Goal: Task Accomplishment & Management: Manage account settings

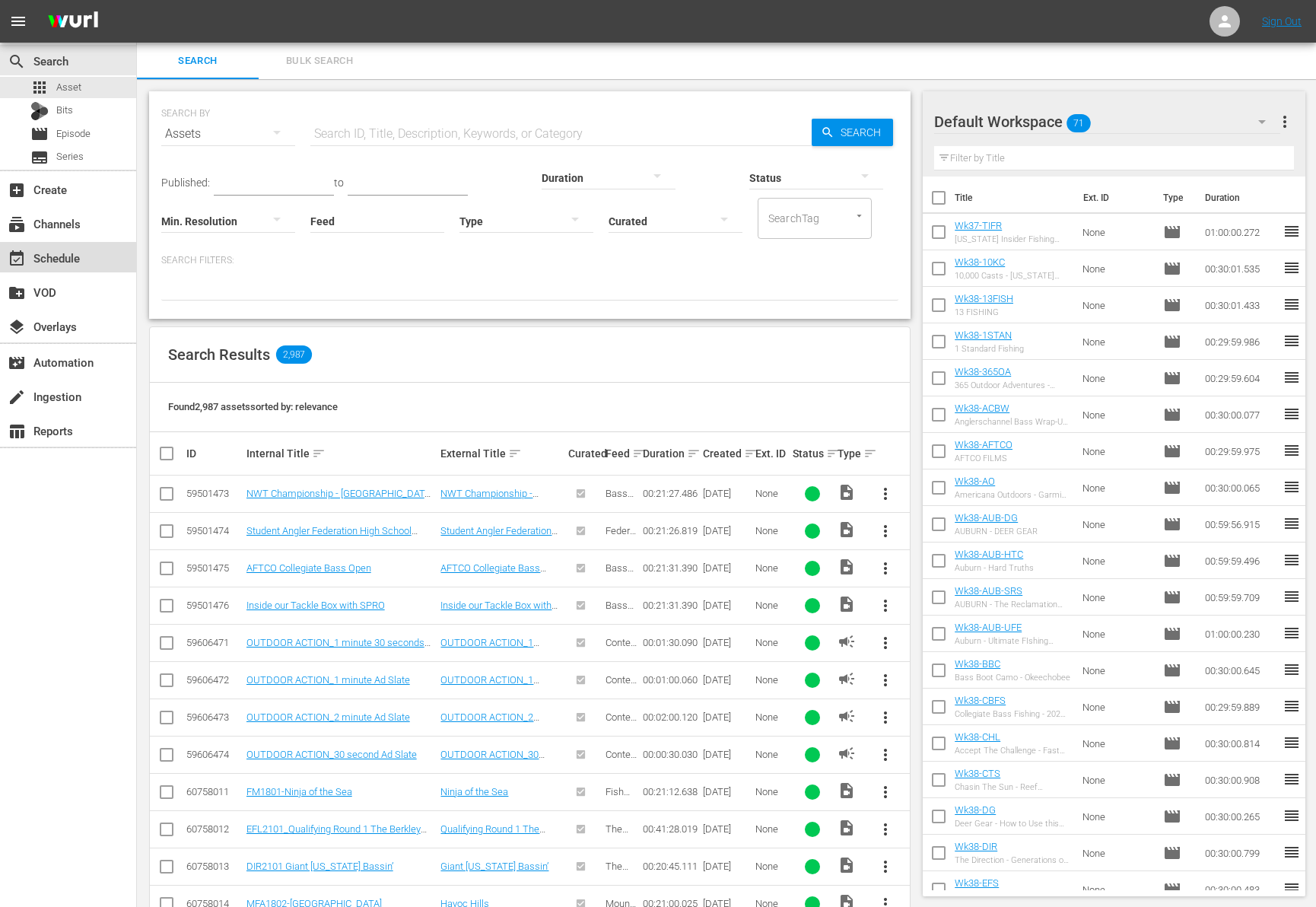
click at [79, 261] on div "event_available Schedule" at bounding box center [42, 255] width 85 height 14
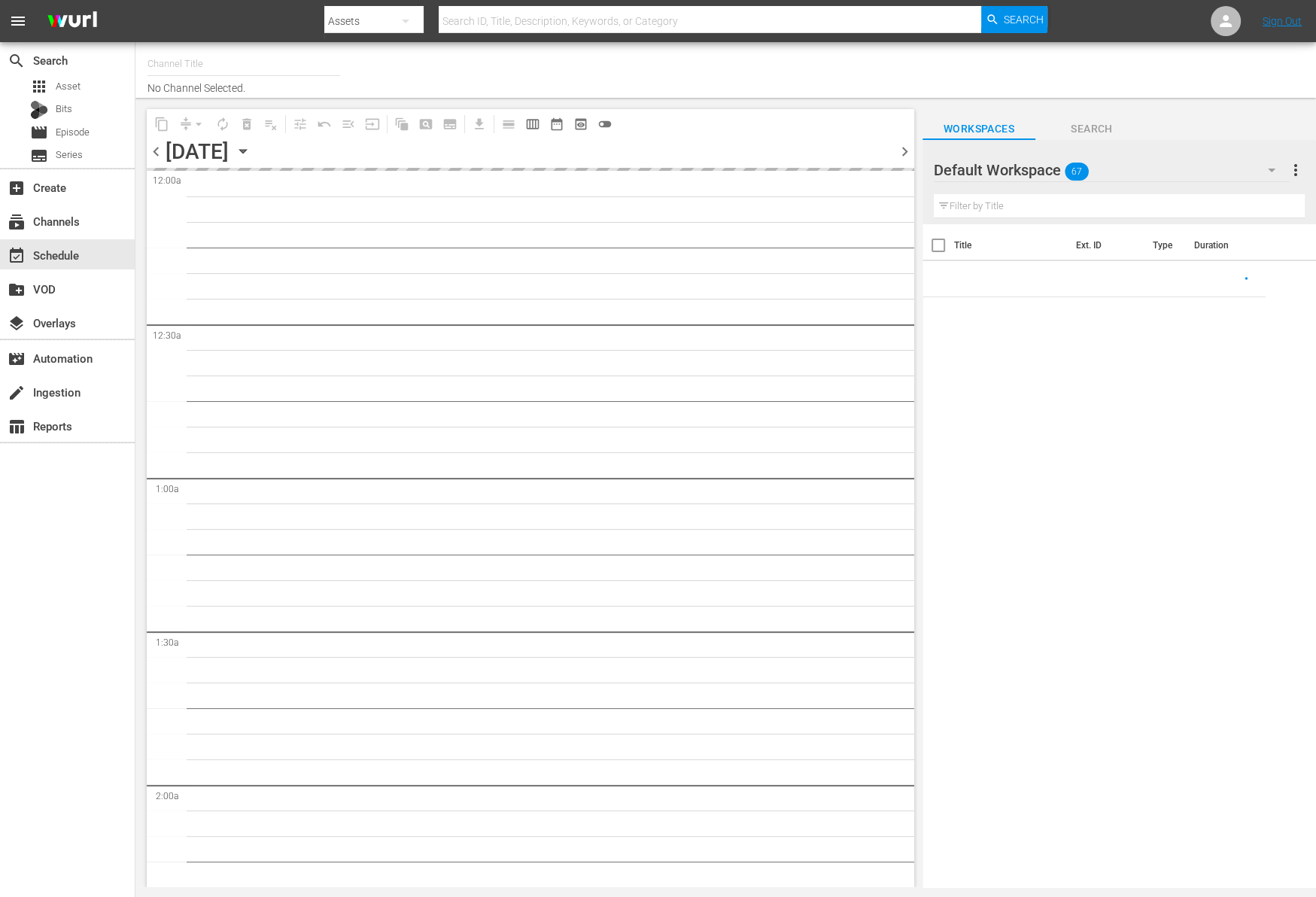
type input "Outdoor Action (1158)"
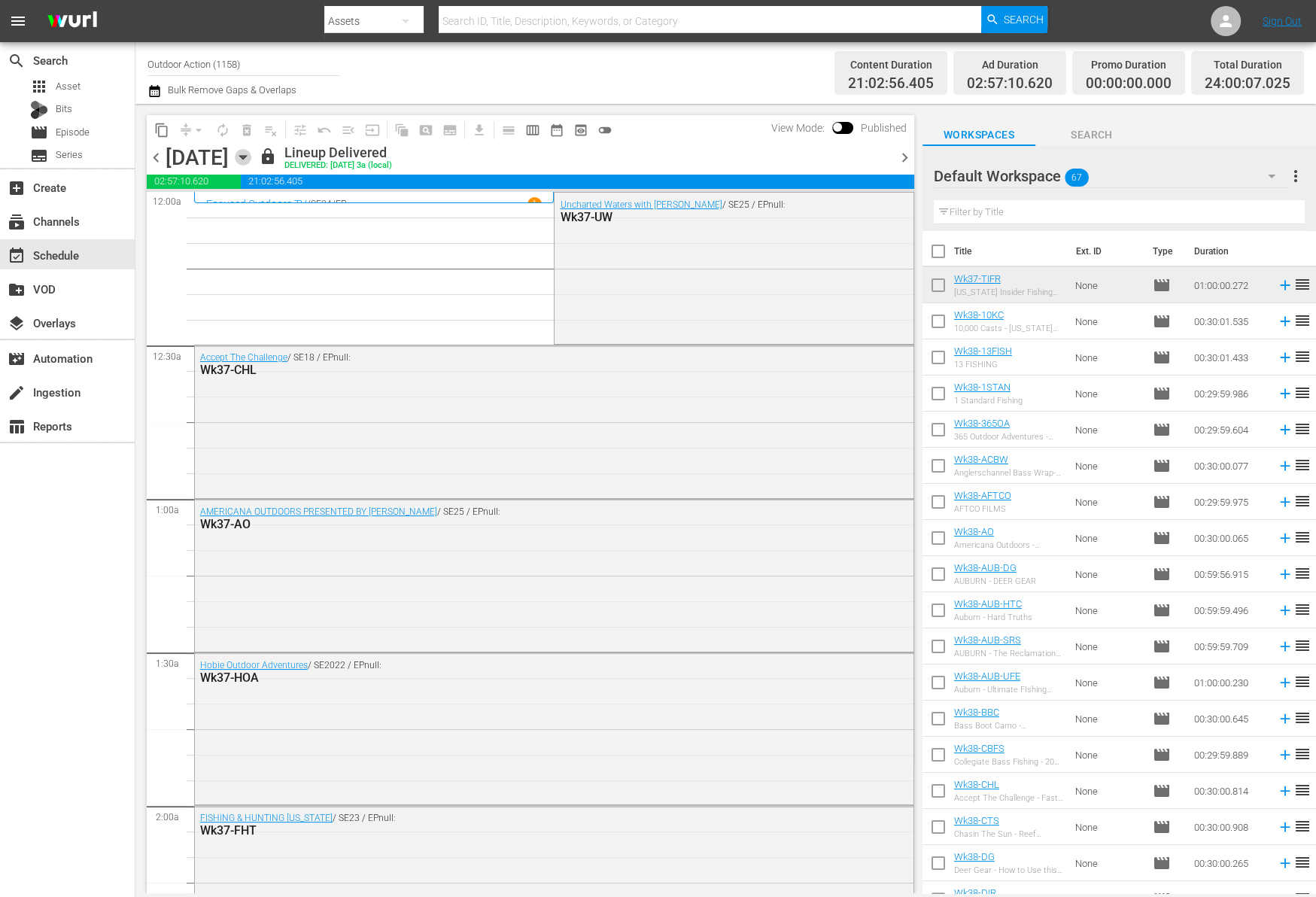
click at [251, 161] on icon "button" at bounding box center [243, 157] width 17 height 17
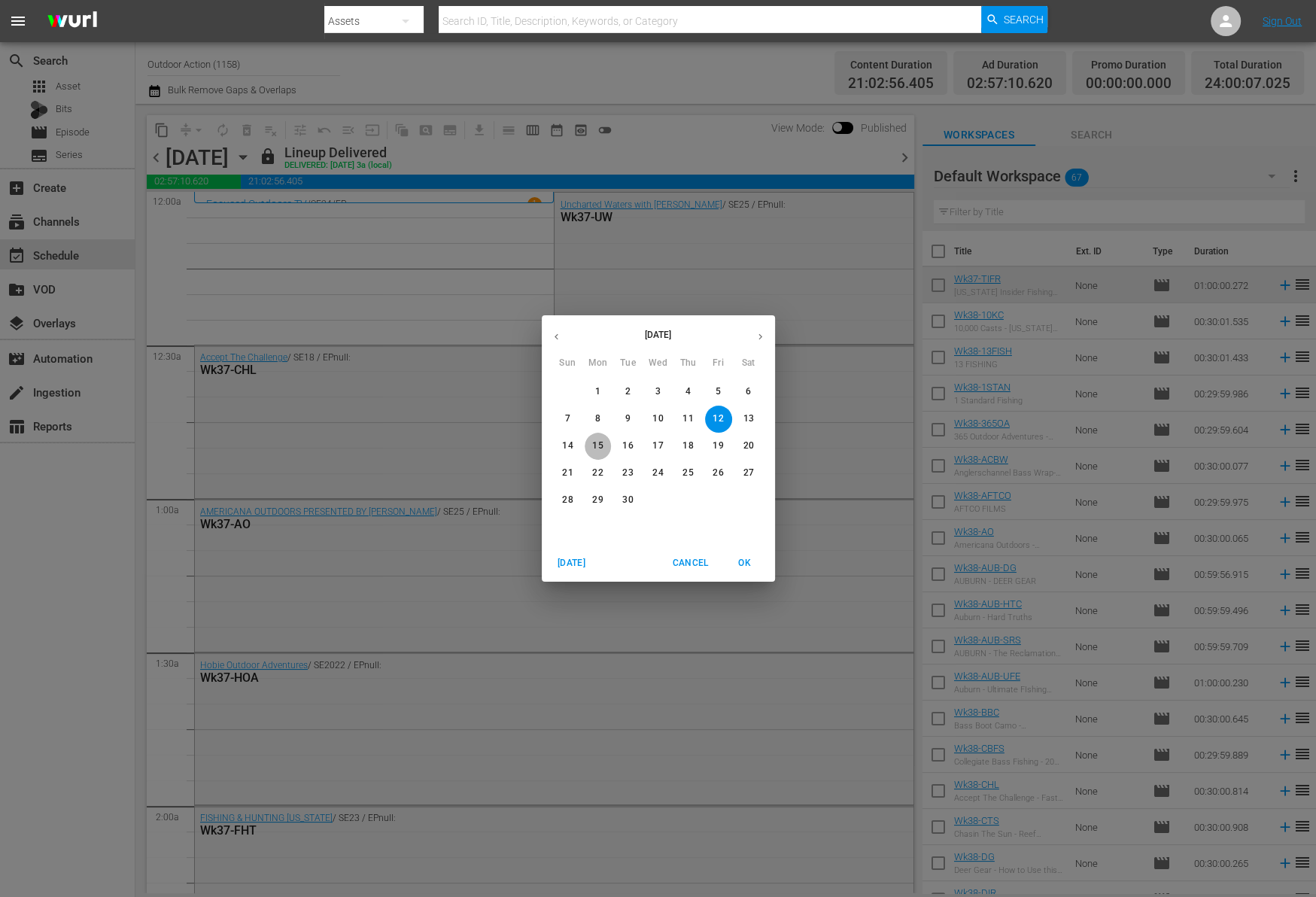
click at [596, 448] on p "15" at bounding box center [597, 446] width 11 height 13
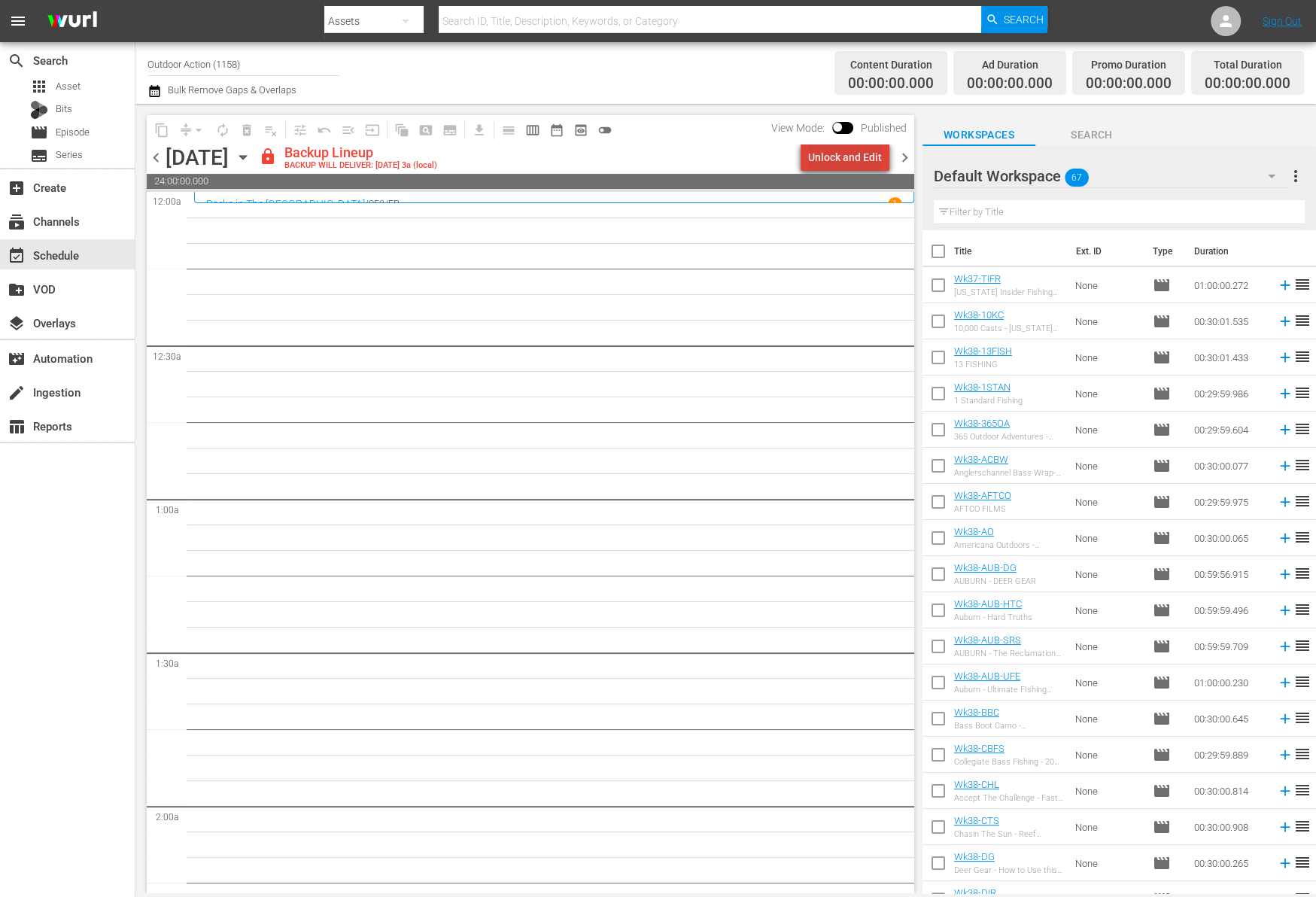
click at [866, 158] on div "Unlock and Edit" at bounding box center [844, 157] width 74 height 27
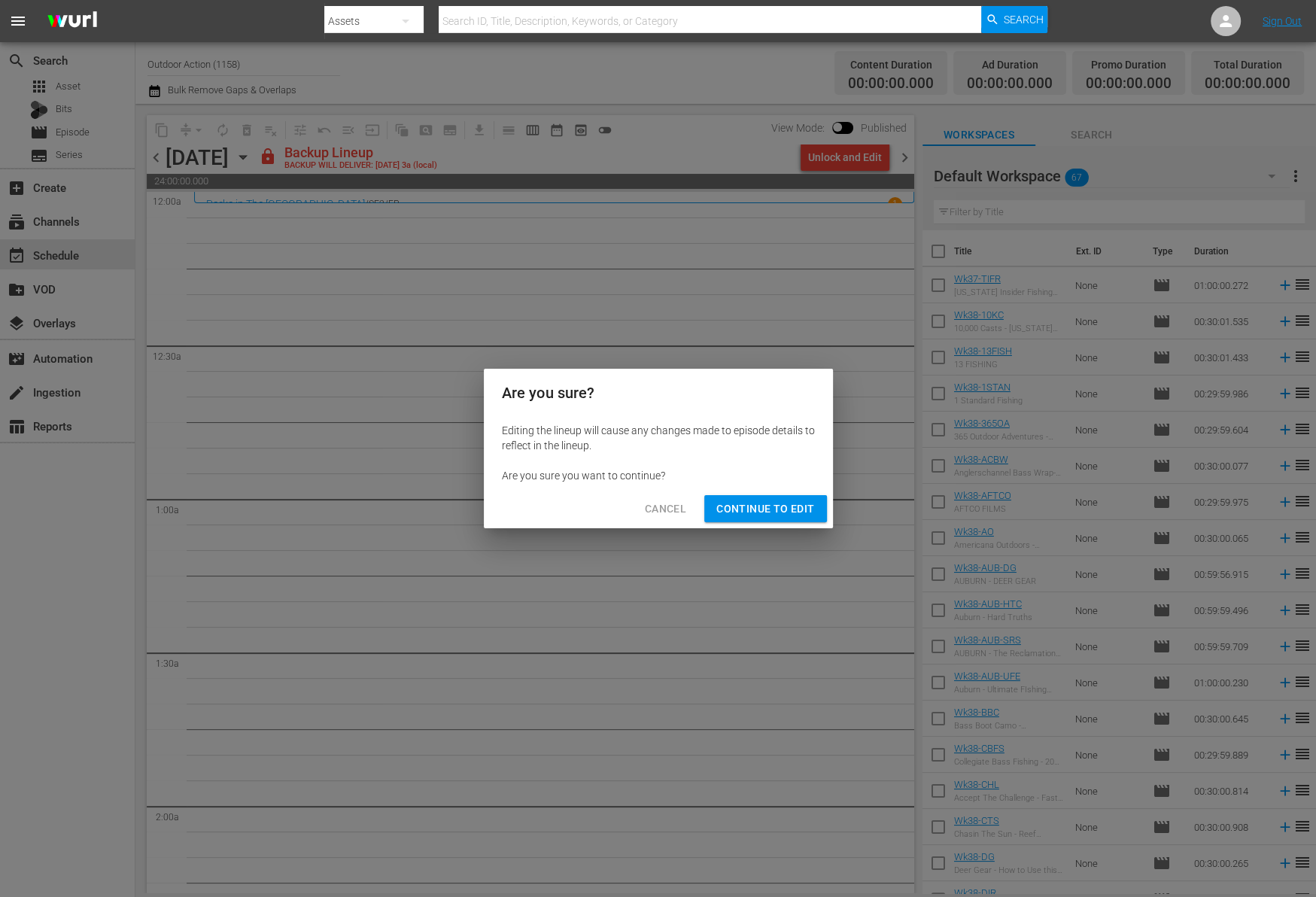
click at [786, 512] on span "Continue to Edit" at bounding box center [764, 509] width 98 height 19
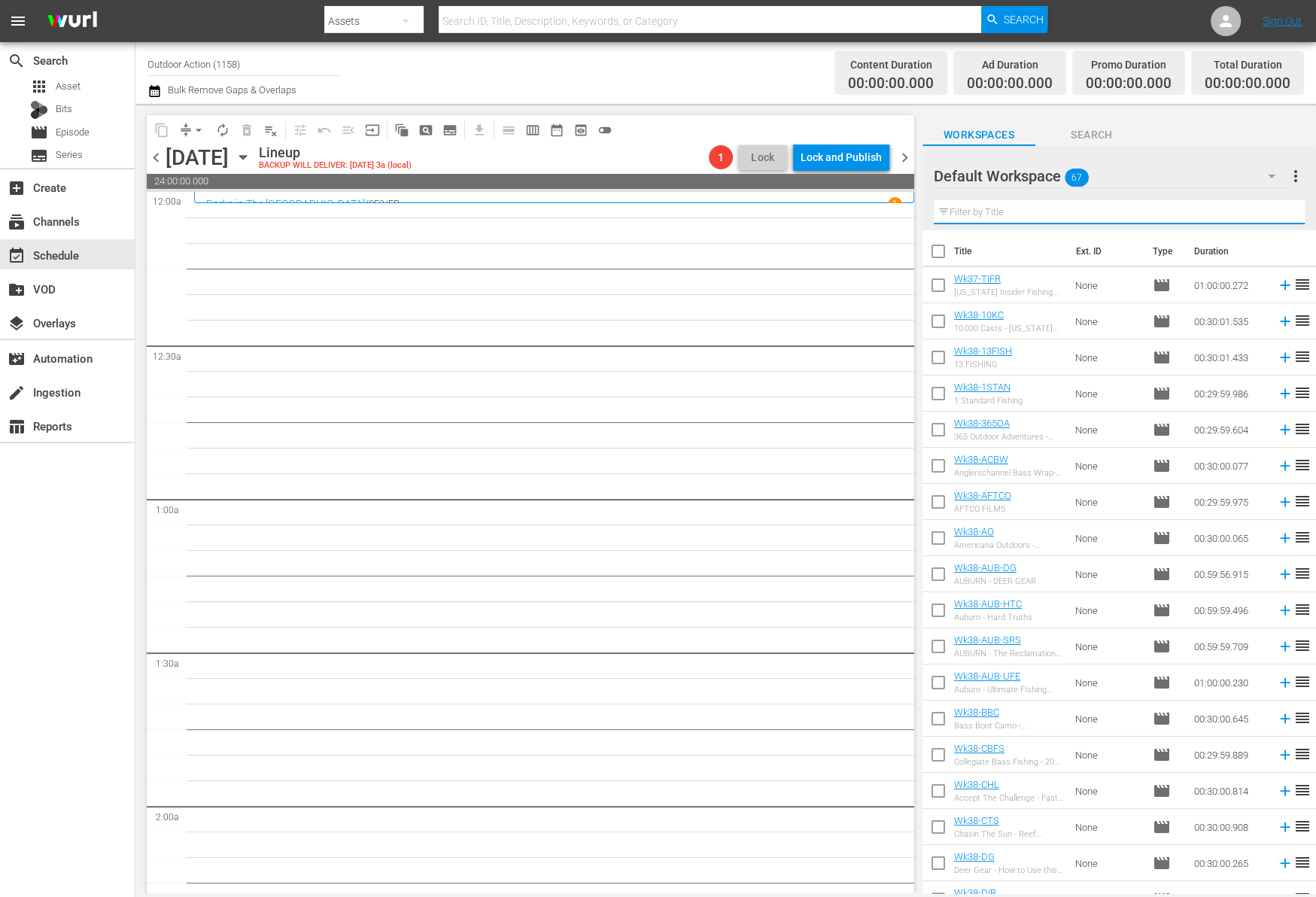
click at [990, 211] on input "text" at bounding box center [1119, 212] width 371 height 24
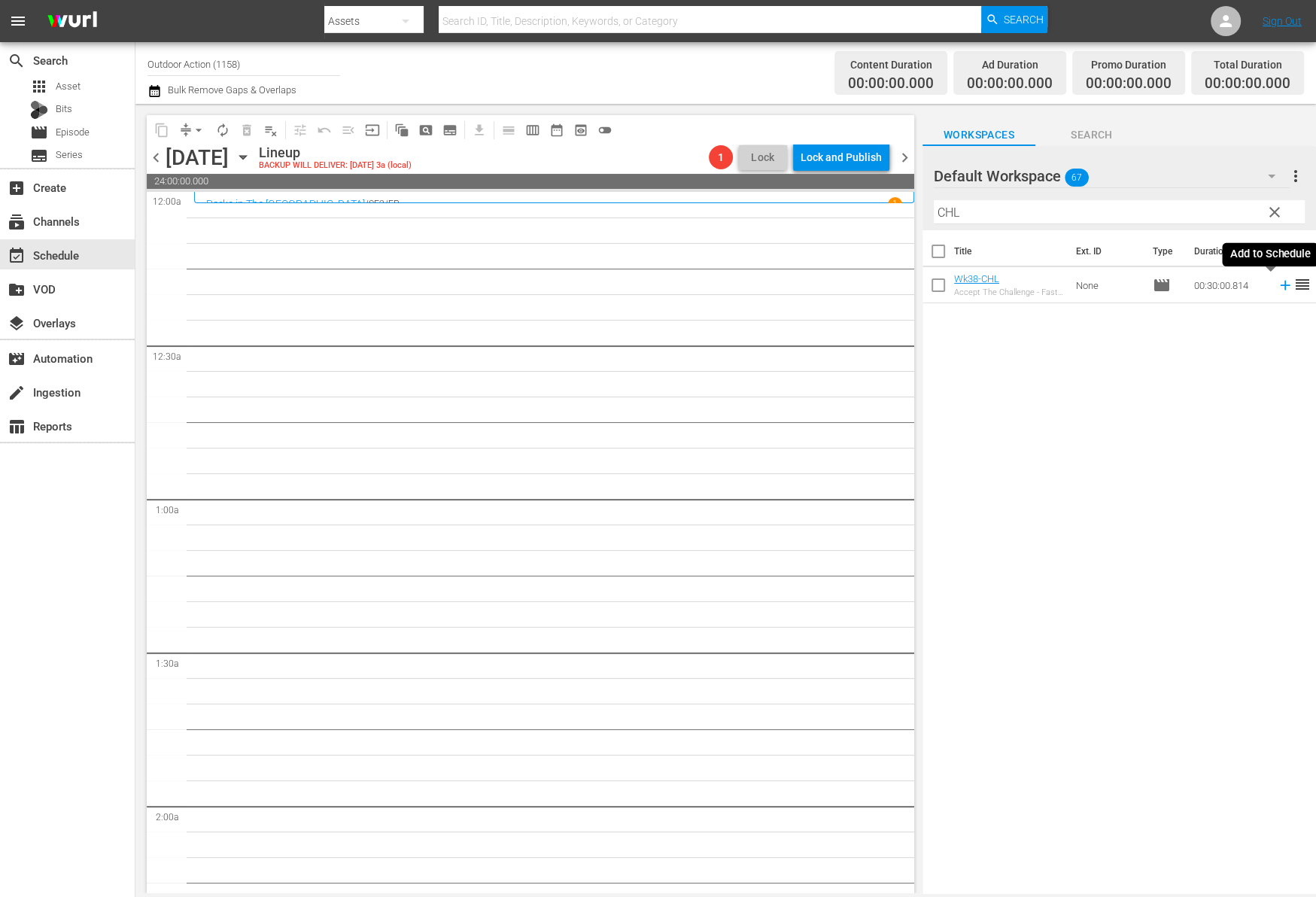
click at [1276, 287] on icon at bounding box center [1285, 285] width 17 height 17
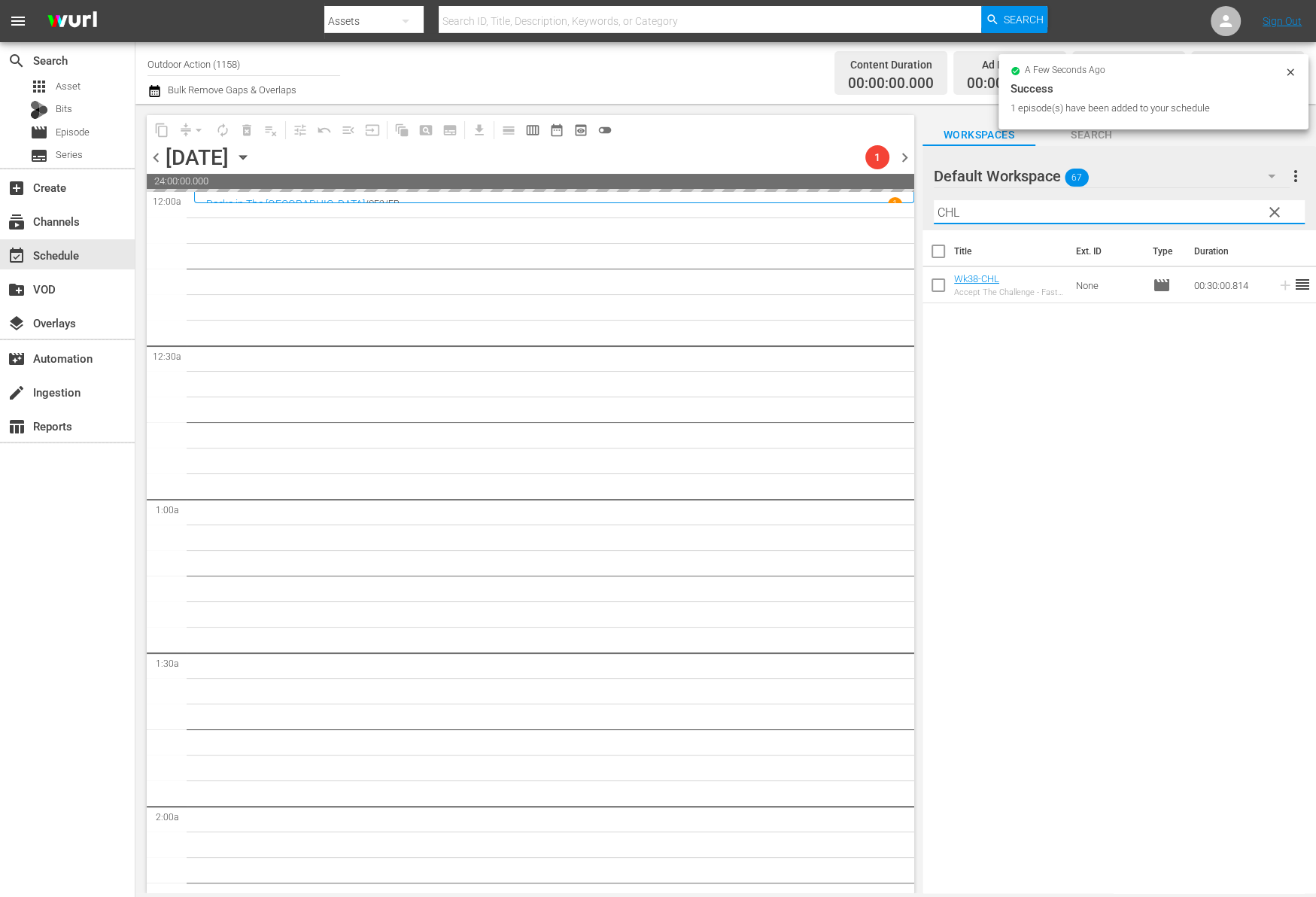
click at [1095, 212] on input "CHL" at bounding box center [1119, 212] width 371 height 24
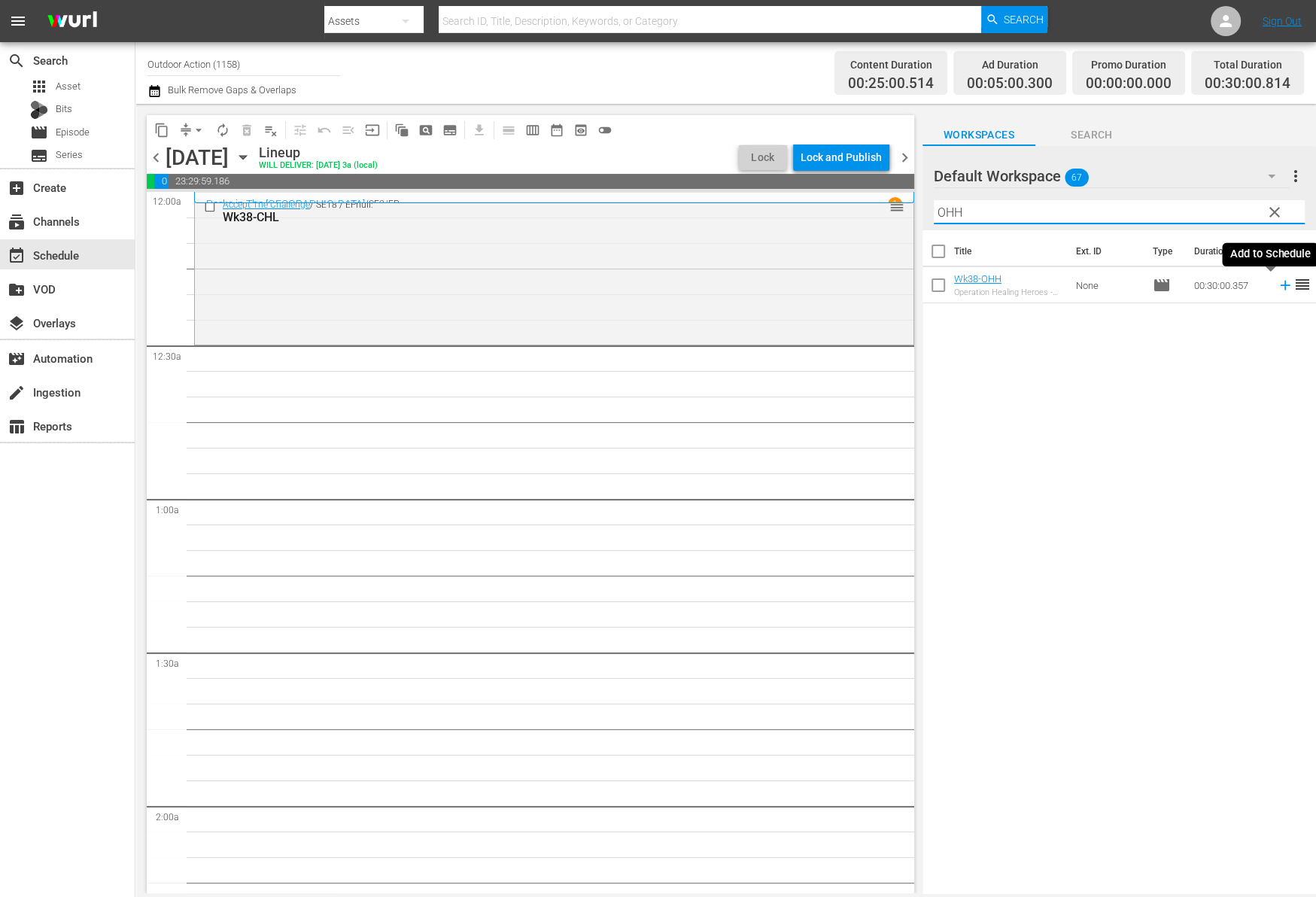
click at [1279, 285] on icon at bounding box center [1284, 285] width 10 height 10
click at [1189, 218] on input "OHH" at bounding box center [1119, 212] width 371 height 24
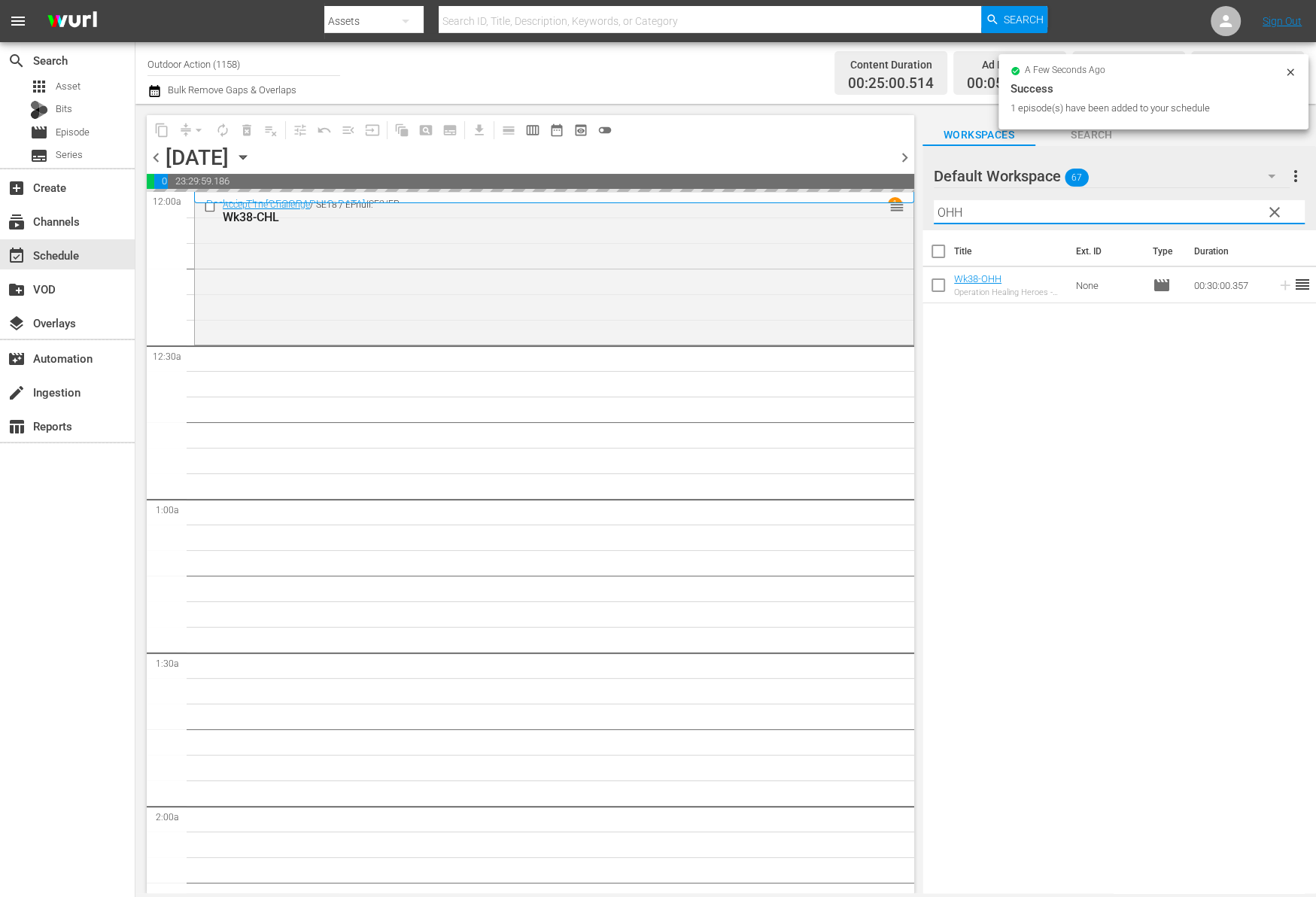
click at [1189, 218] on input "OHH" at bounding box center [1119, 212] width 371 height 24
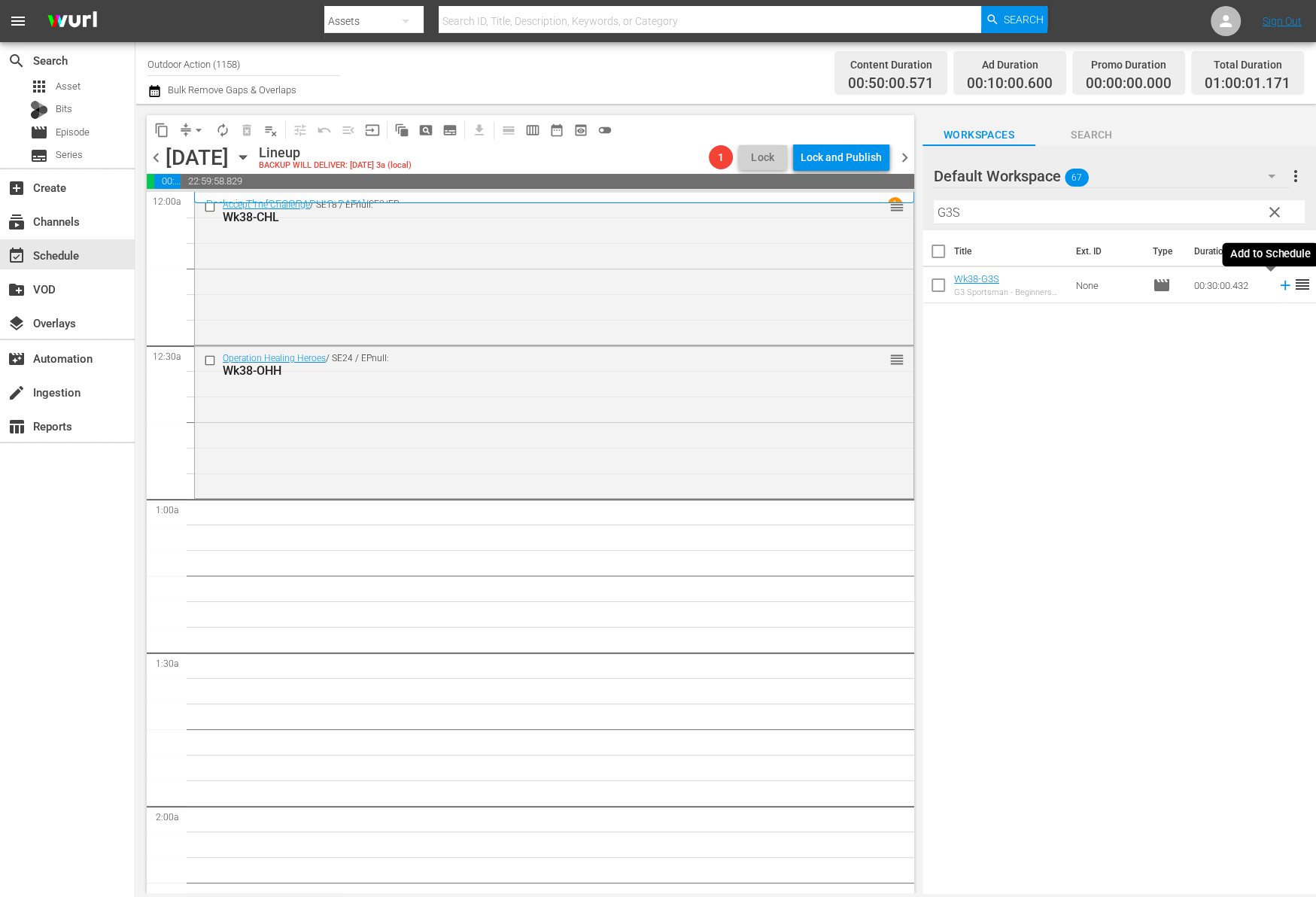
click at [1276, 289] on icon at bounding box center [1285, 285] width 17 height 17
click at [1226, 202] on input "G3S" at bounding box center [1119, 212] width 371 height 24
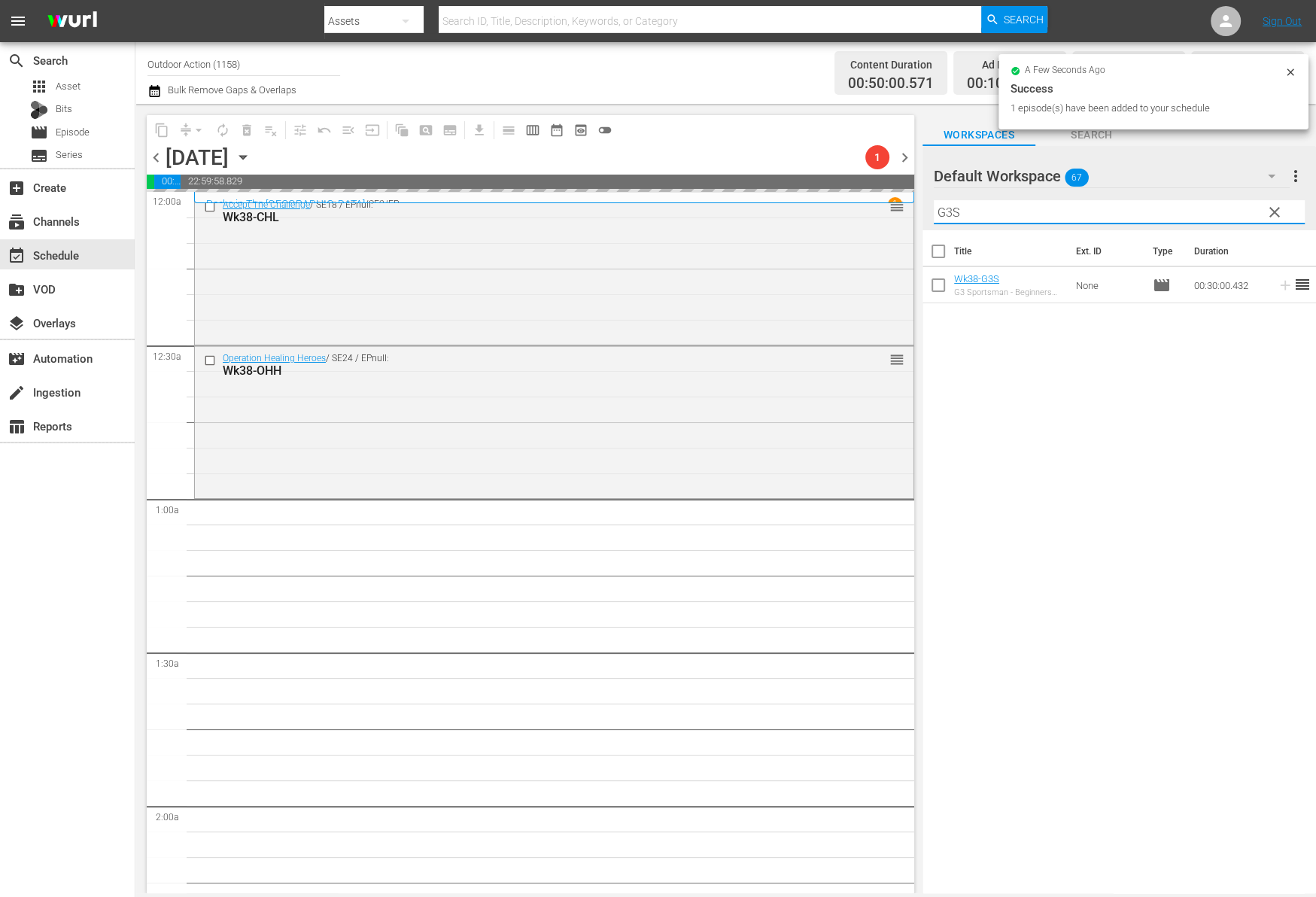
click at [1226, 202] on input "G3S" at bounding box center [1119, 212] width 371 height 24
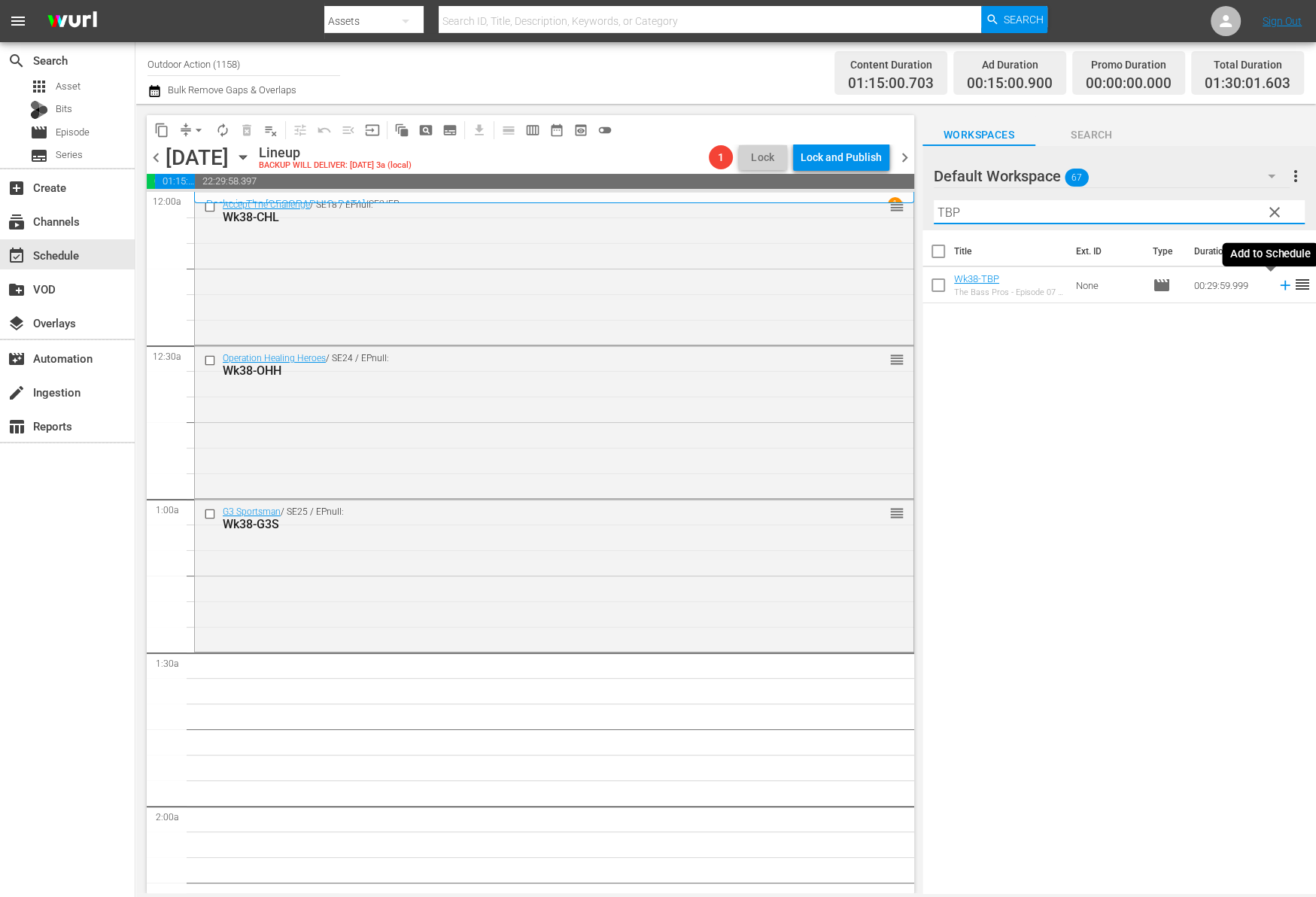
click at [1276, 288] on icon at bounding box center [1285, 285] width 17 height 17
click at [1190, 211] on input "TBP" at bounding box center [1119, 212] width 371 height 24
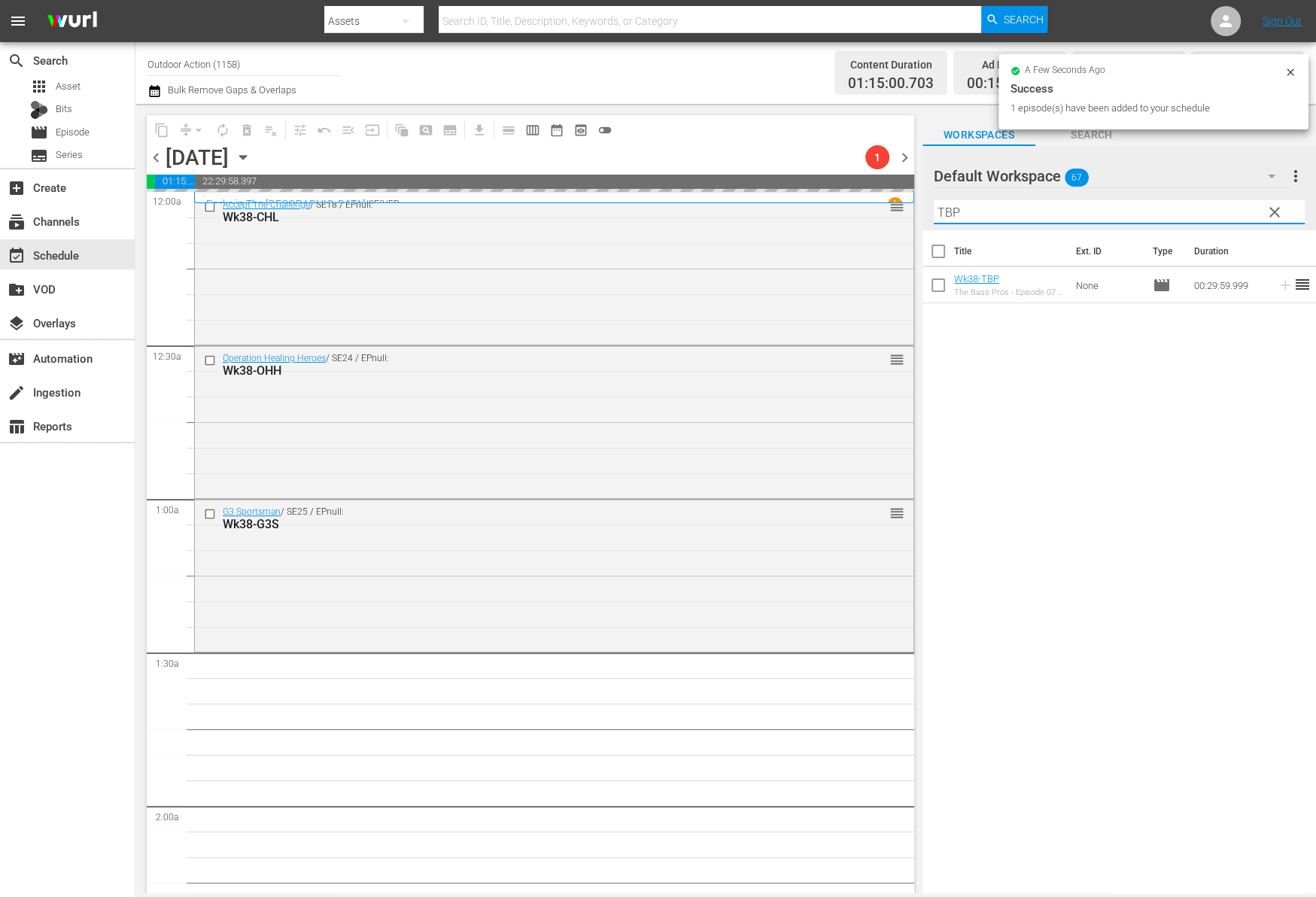
click at [1190, 211] on input "TBP" at bounding box center [1119, 212] width 371 height 24
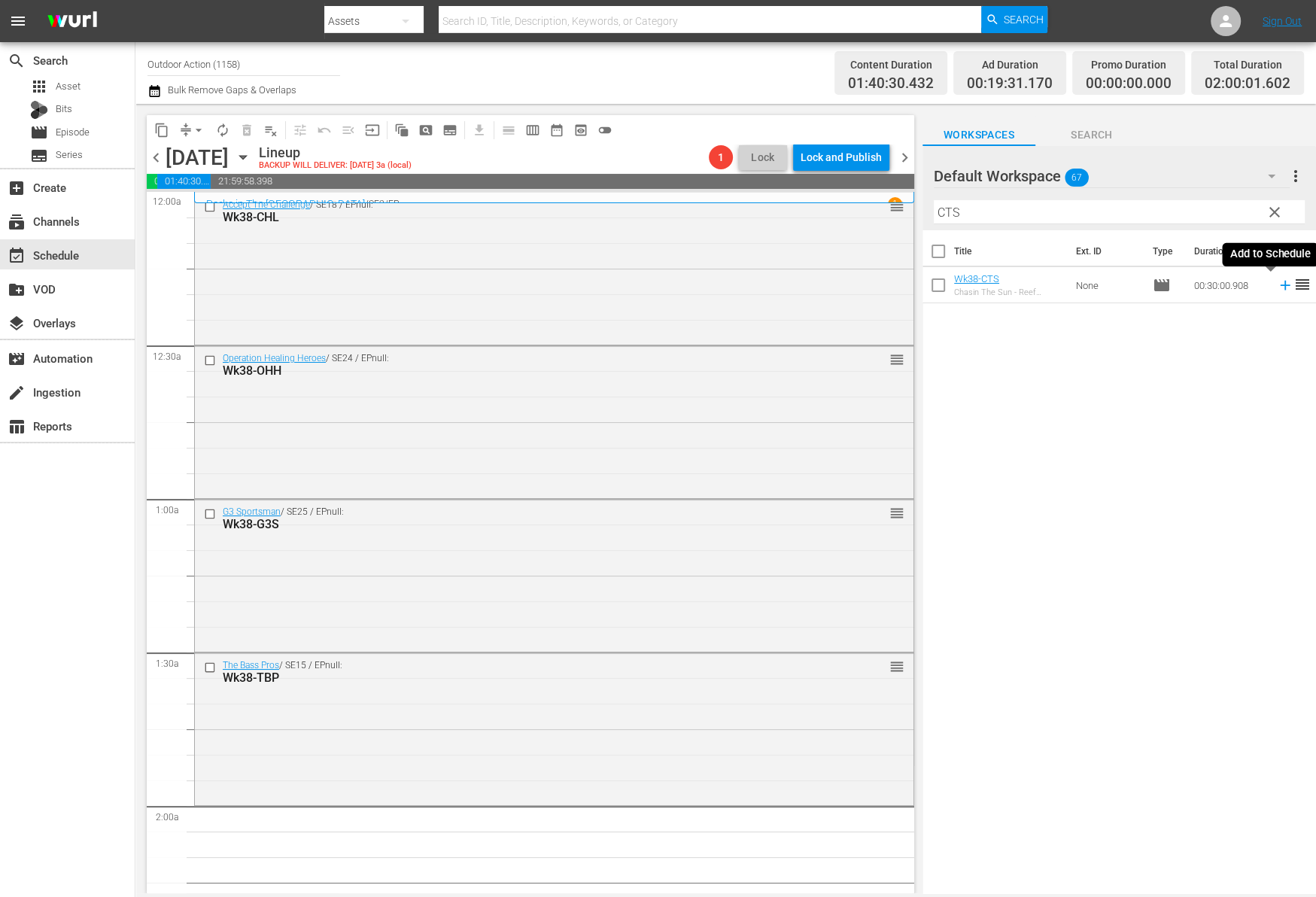
click at [1276, 288] on icon at bounding box center [1285, 285] width 17 height 17
click at [1194, 215] on input "CTS" at bounding box center [1119, 212] width 371 height 24
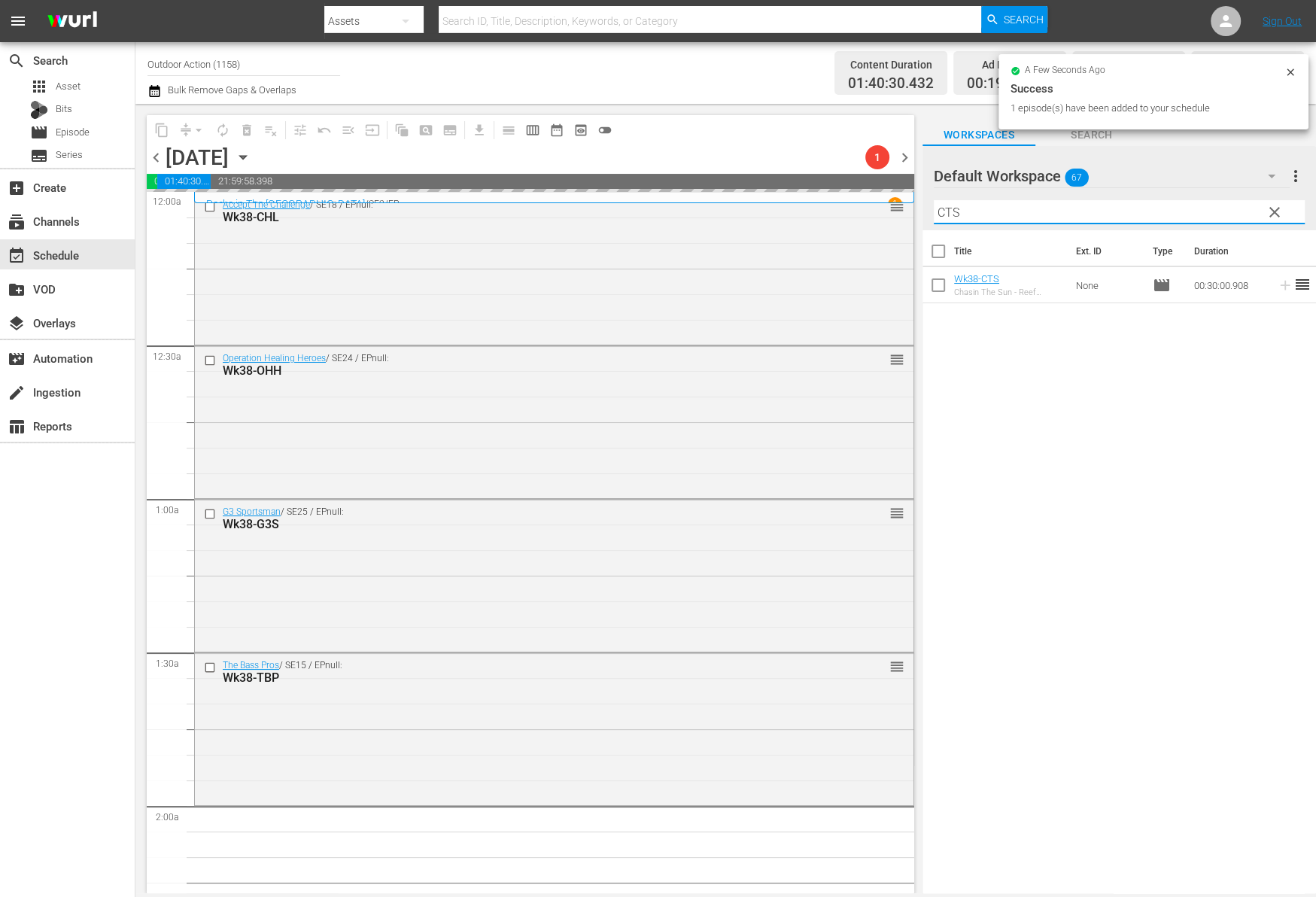
click at [1194, 215] on input "CTS" at bounding box center [1119, 212] width 371 height 24
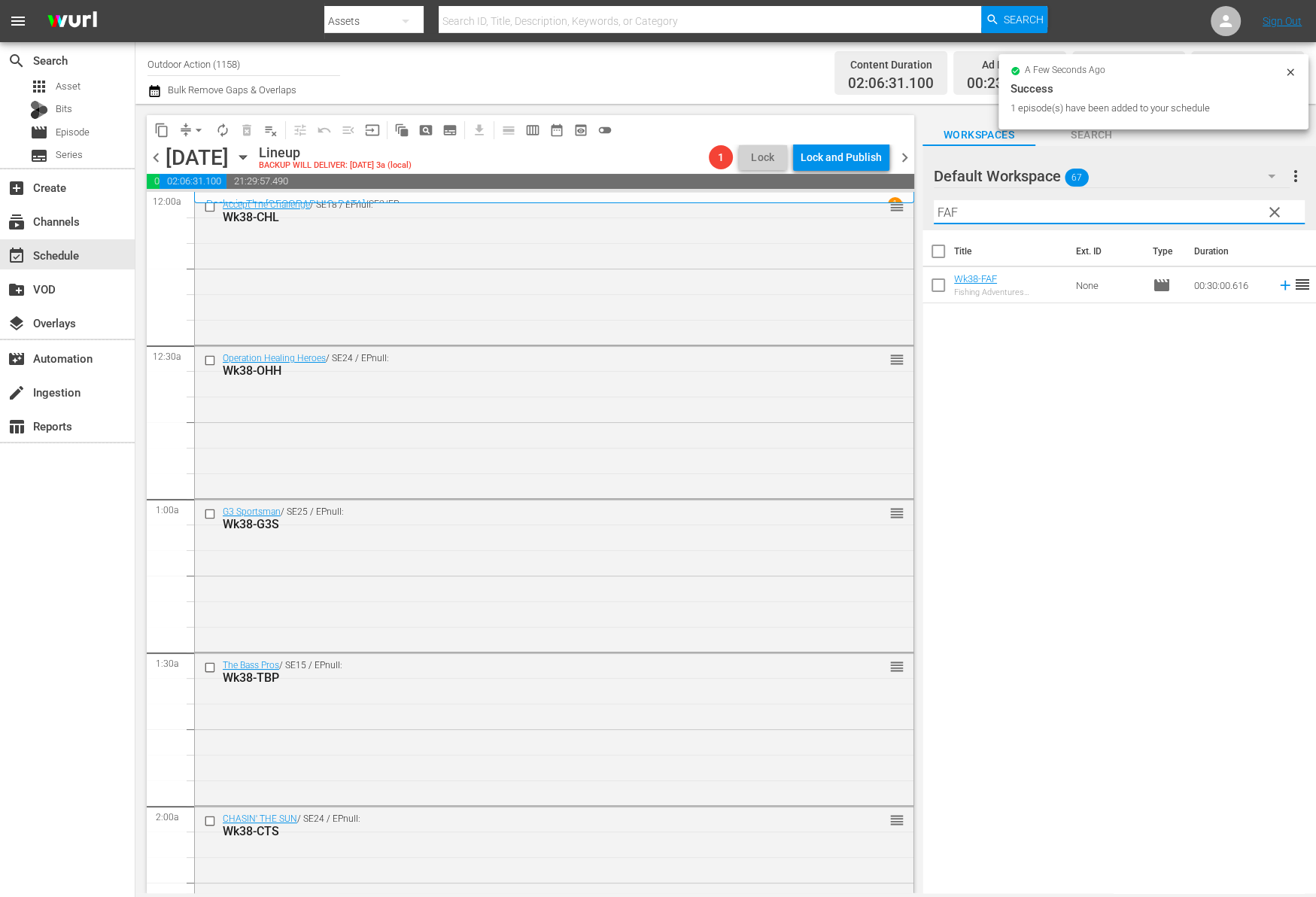
click at [1276, 287] on icon at bounding box center [1285, 285] width 17 height 17
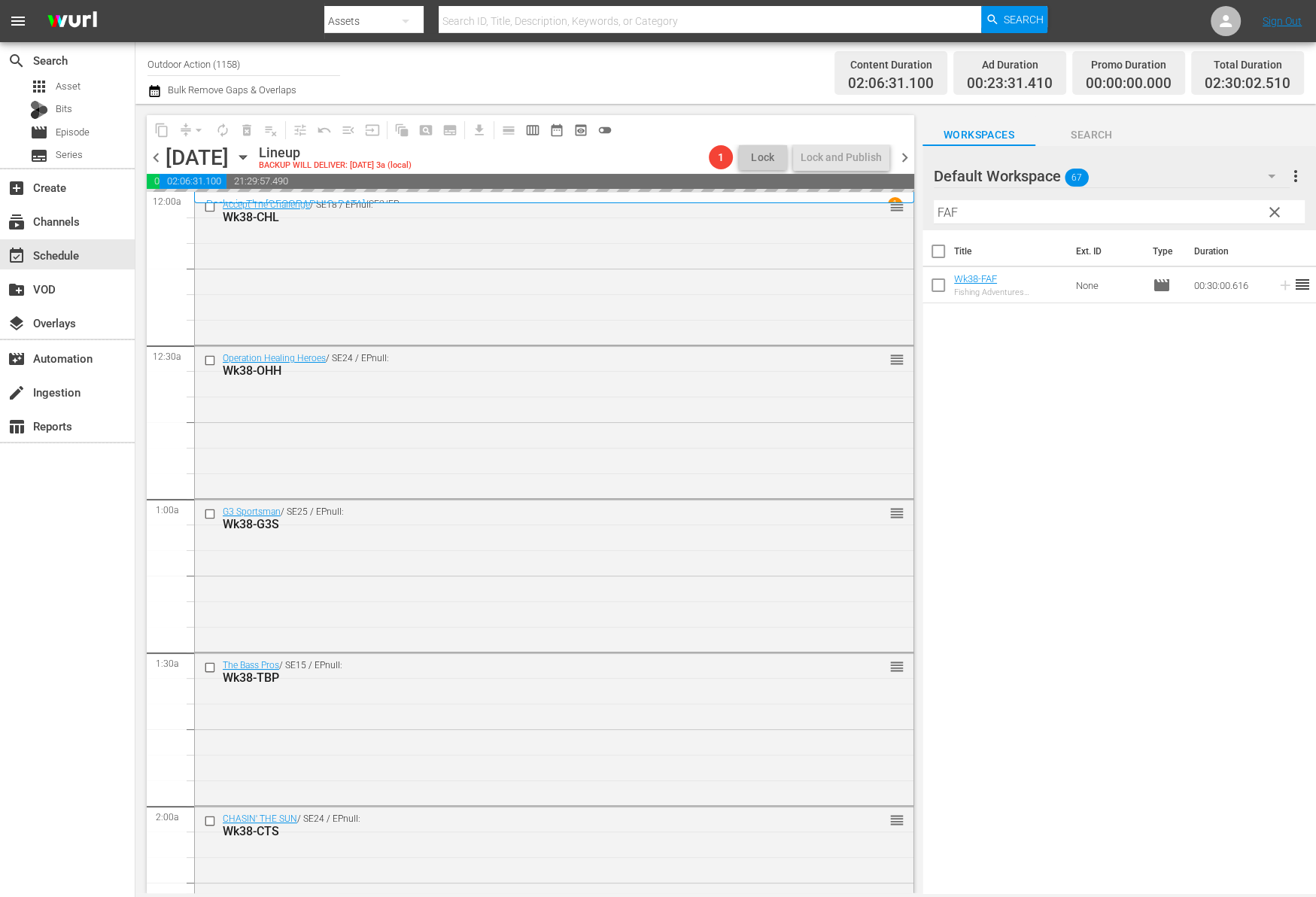
click at [1222, 209] on input "FAF" at bounding box center [1119, 212] width 371 height 24
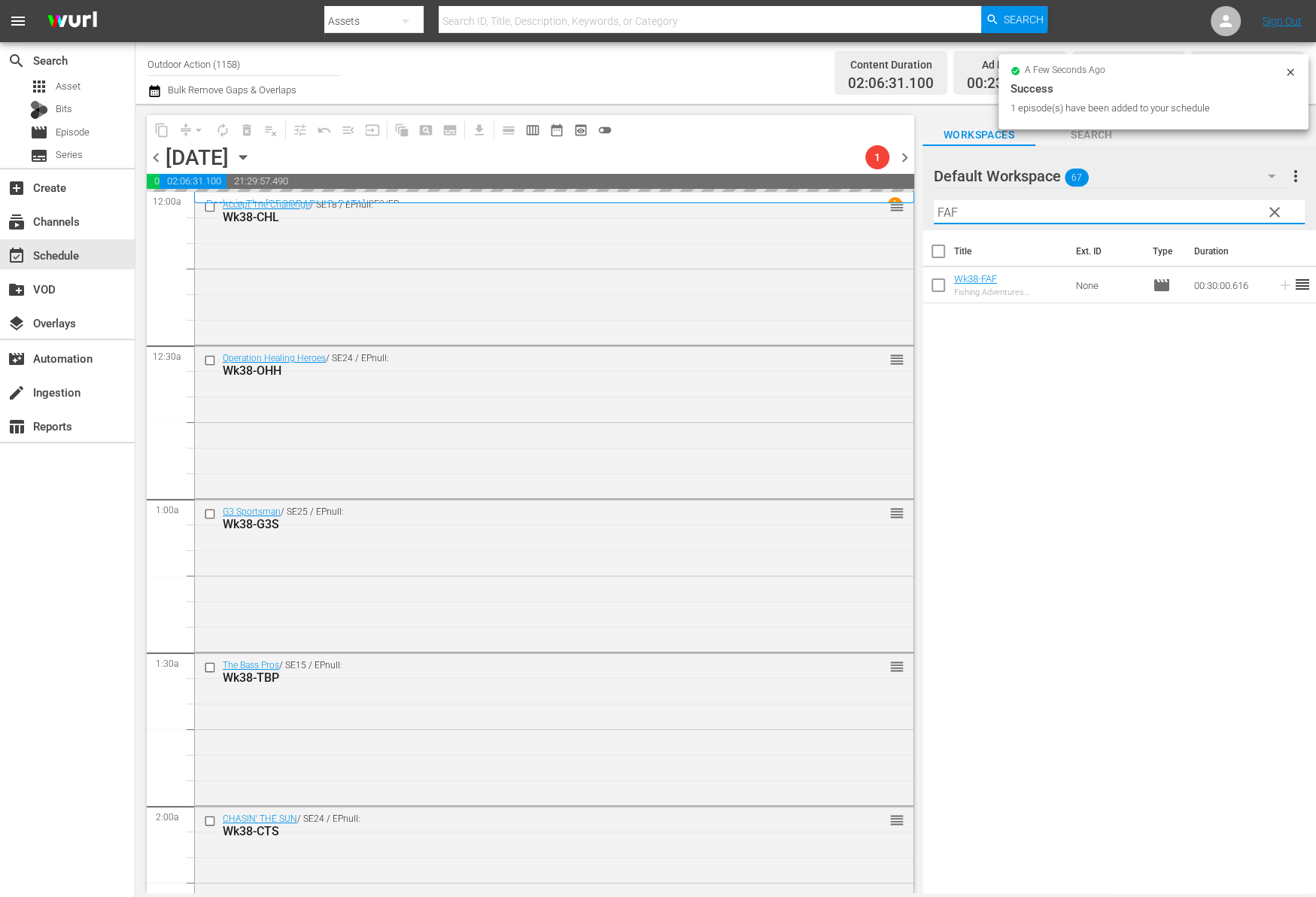
click at [1222, 209] on input "FAF" at bounding box center [1119, 212] width 371 height 24
click at [1276, 285] on icon at bounding box center [1285, 285] width 17 height 17
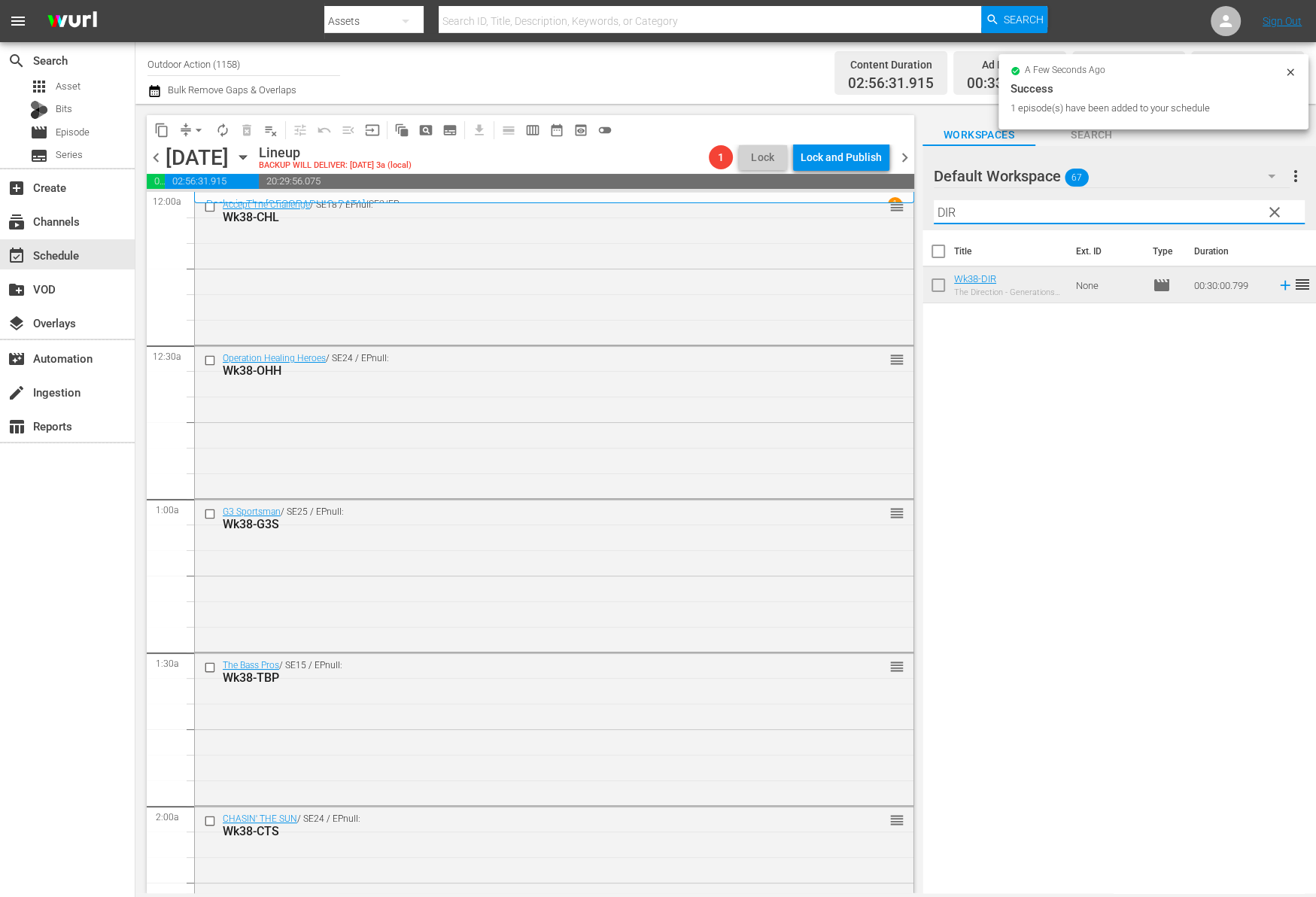
click at [1181, 216] on input "DIR" at bounding box center [1119, 212] width 371 height 24
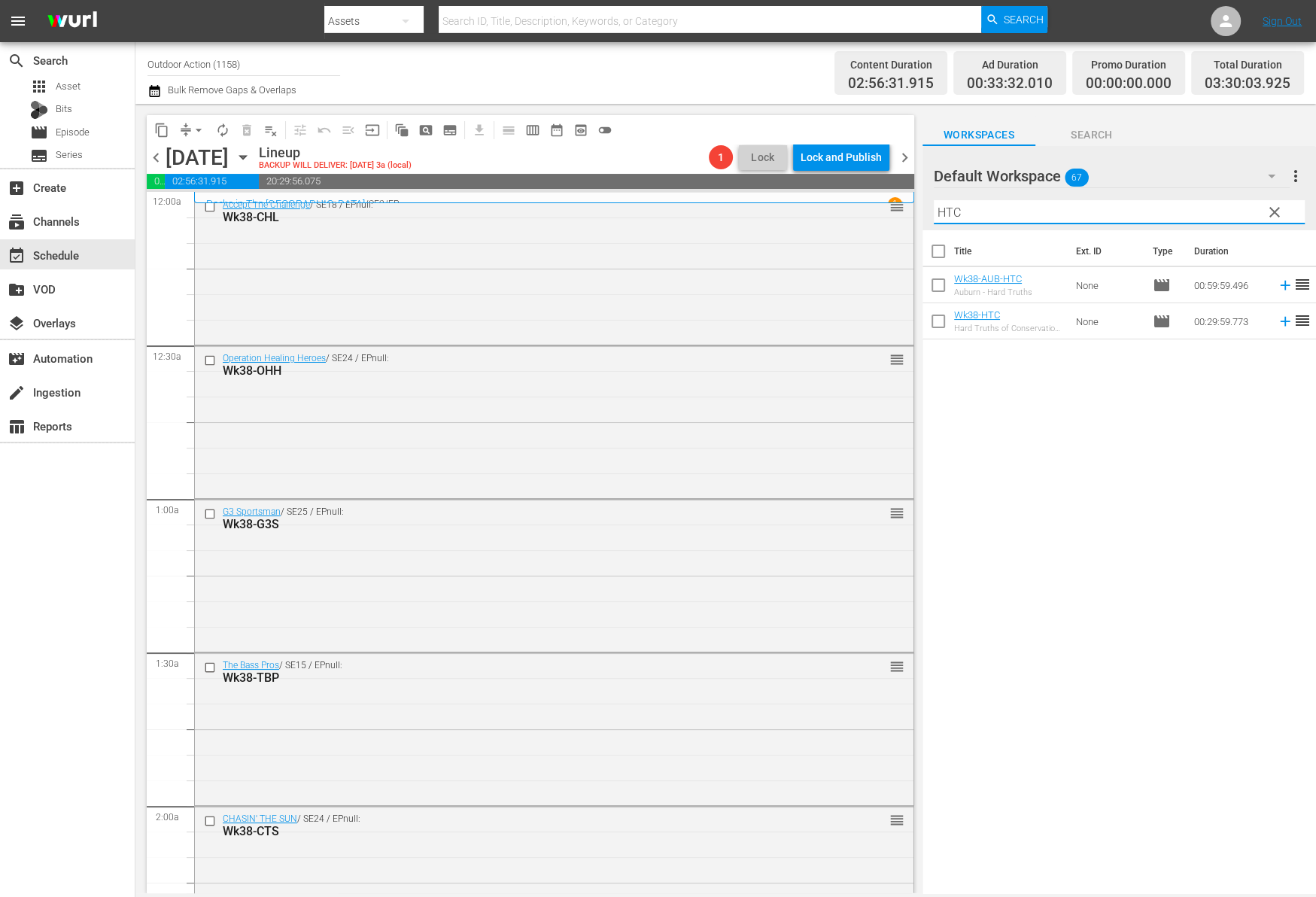
click at [1279, 321] on icon at bounding box center [1284, 321] width 10 height 10
click at [1209, 203] on input "HTC" at bounding box center [1119, 212] width 371 height 24
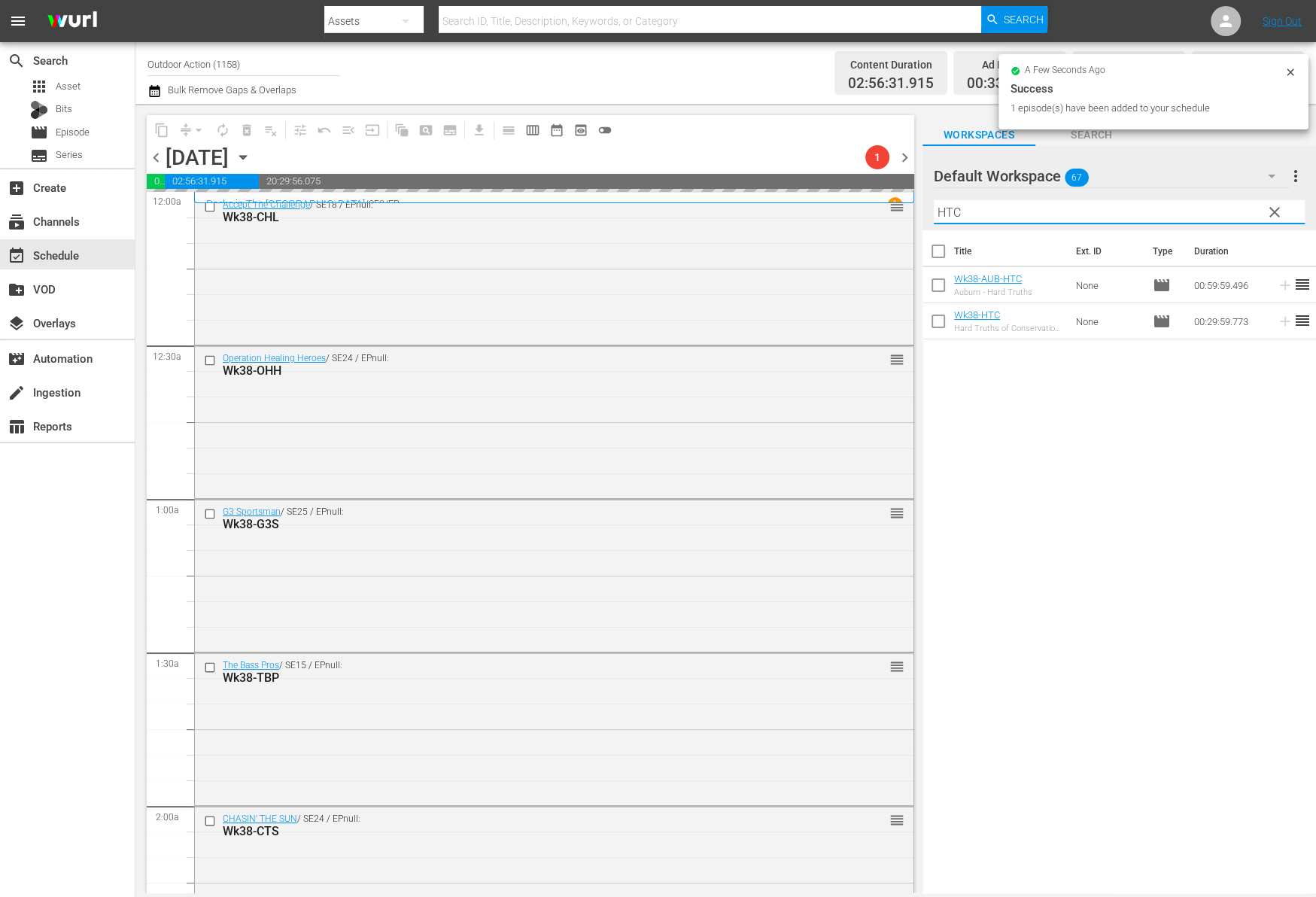
click at [1209, 203] on input "HTC" at bounding box center [1119, 212] width 371 height 24
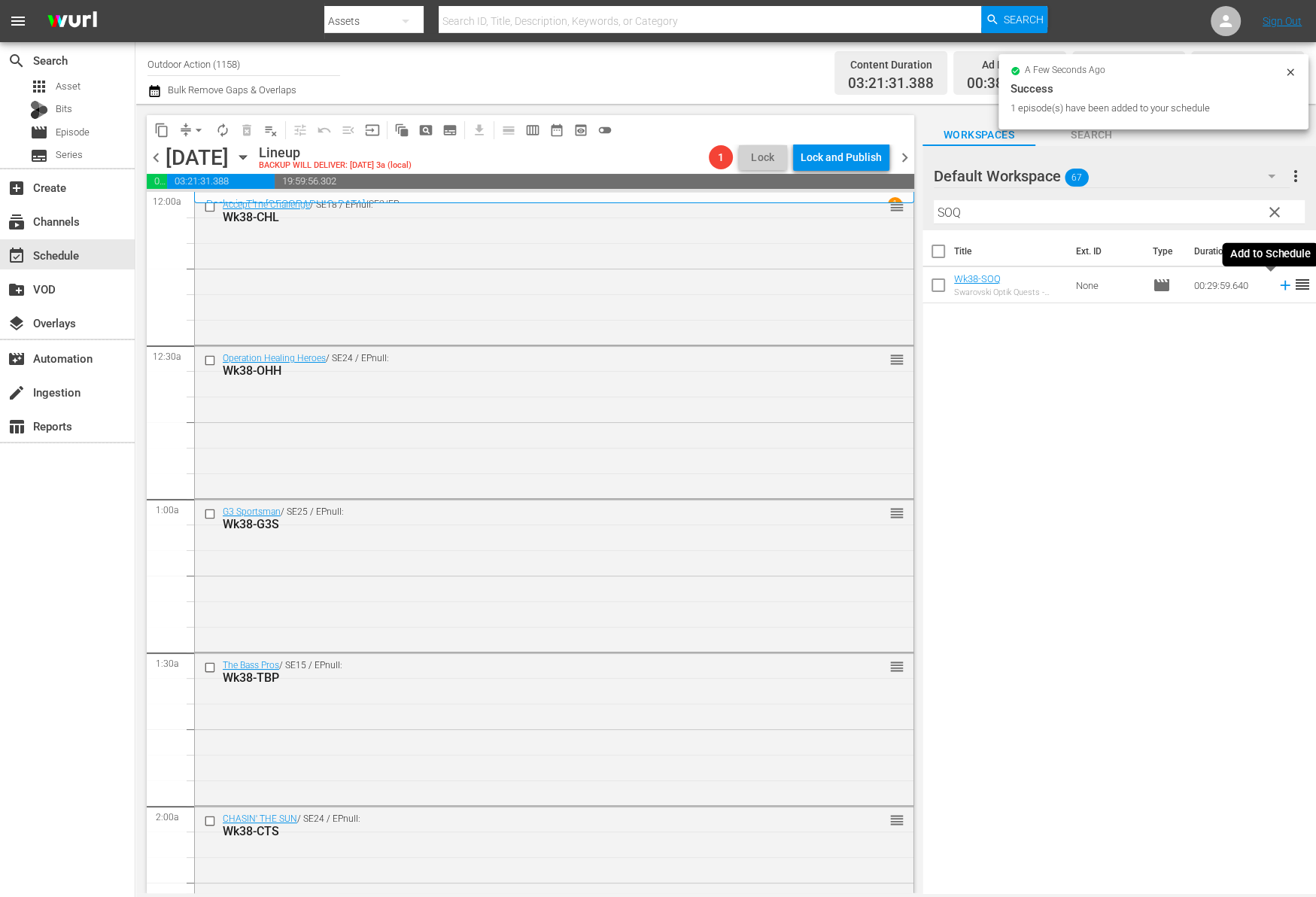
click at [1276, 287] on icon at bounding box center [1285, 285] width 17 height 17
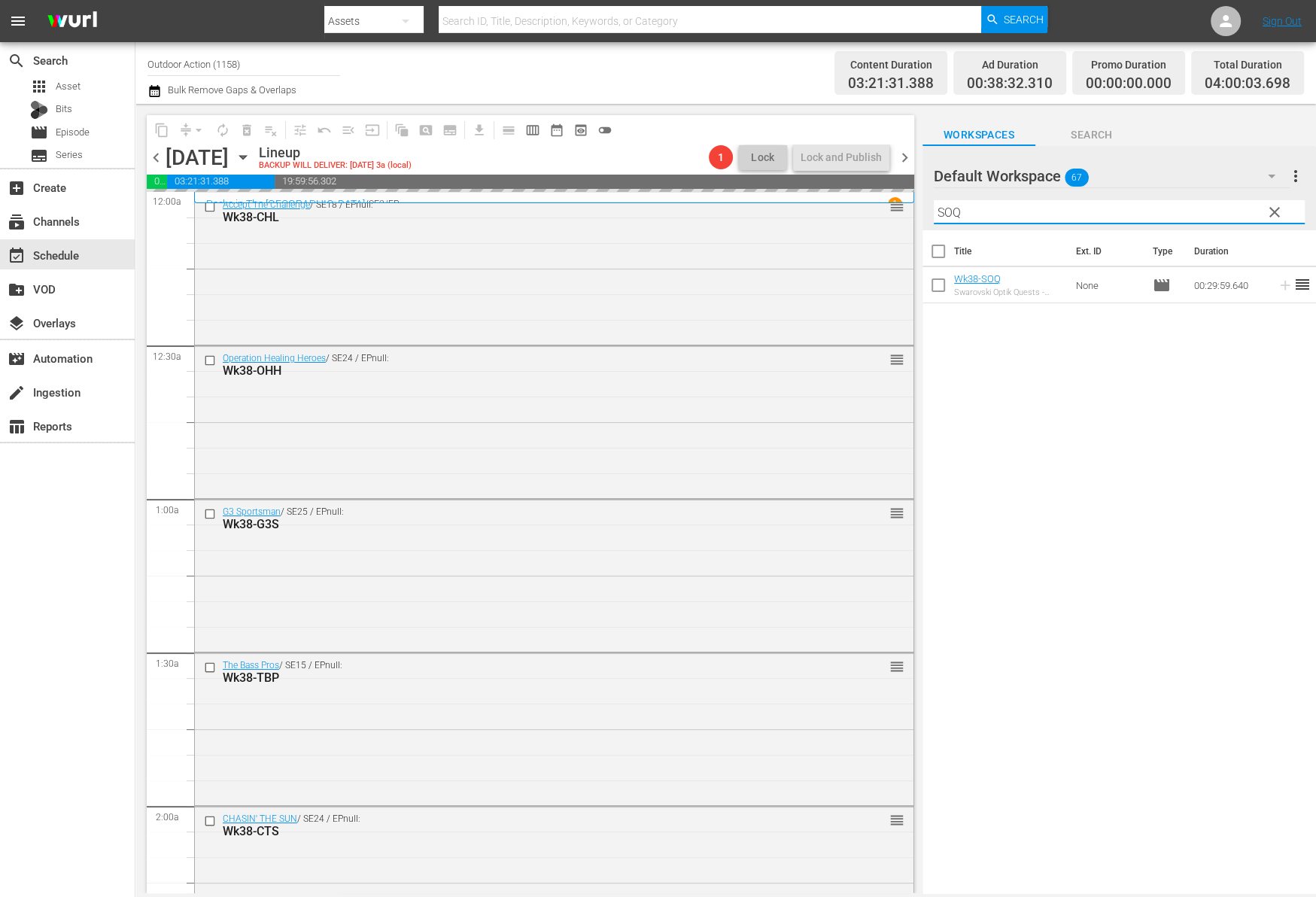
click at [1219, 212] on input "SOQ" at bounding box center [1119, 212] width 371 height 24
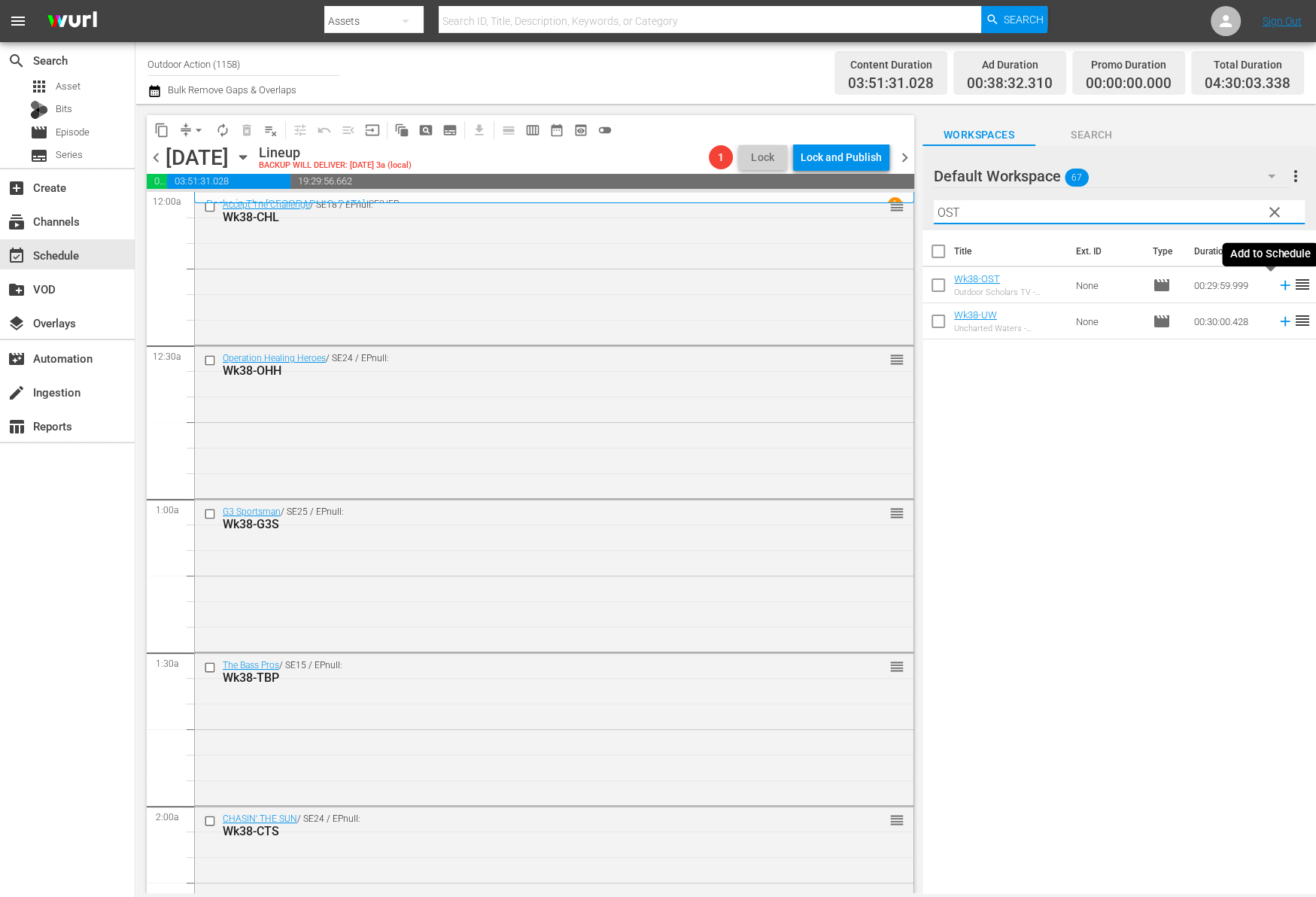
click at [1279, 285] on icon at bounding box center [1284, 285] width 10 height 10
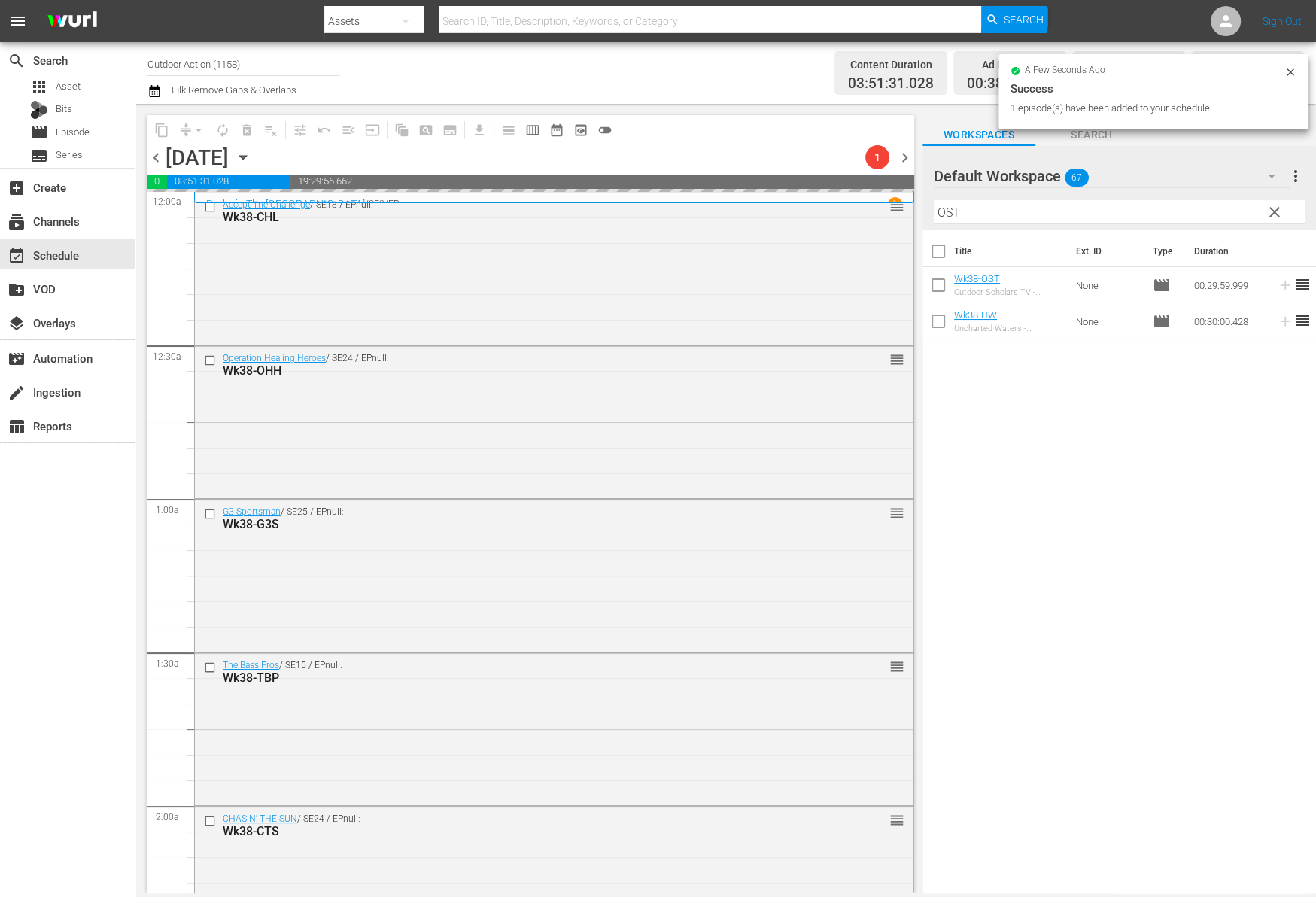
click at [1235, 209] on input "OST" at bounding box center [1119, 212] width 371 height 24
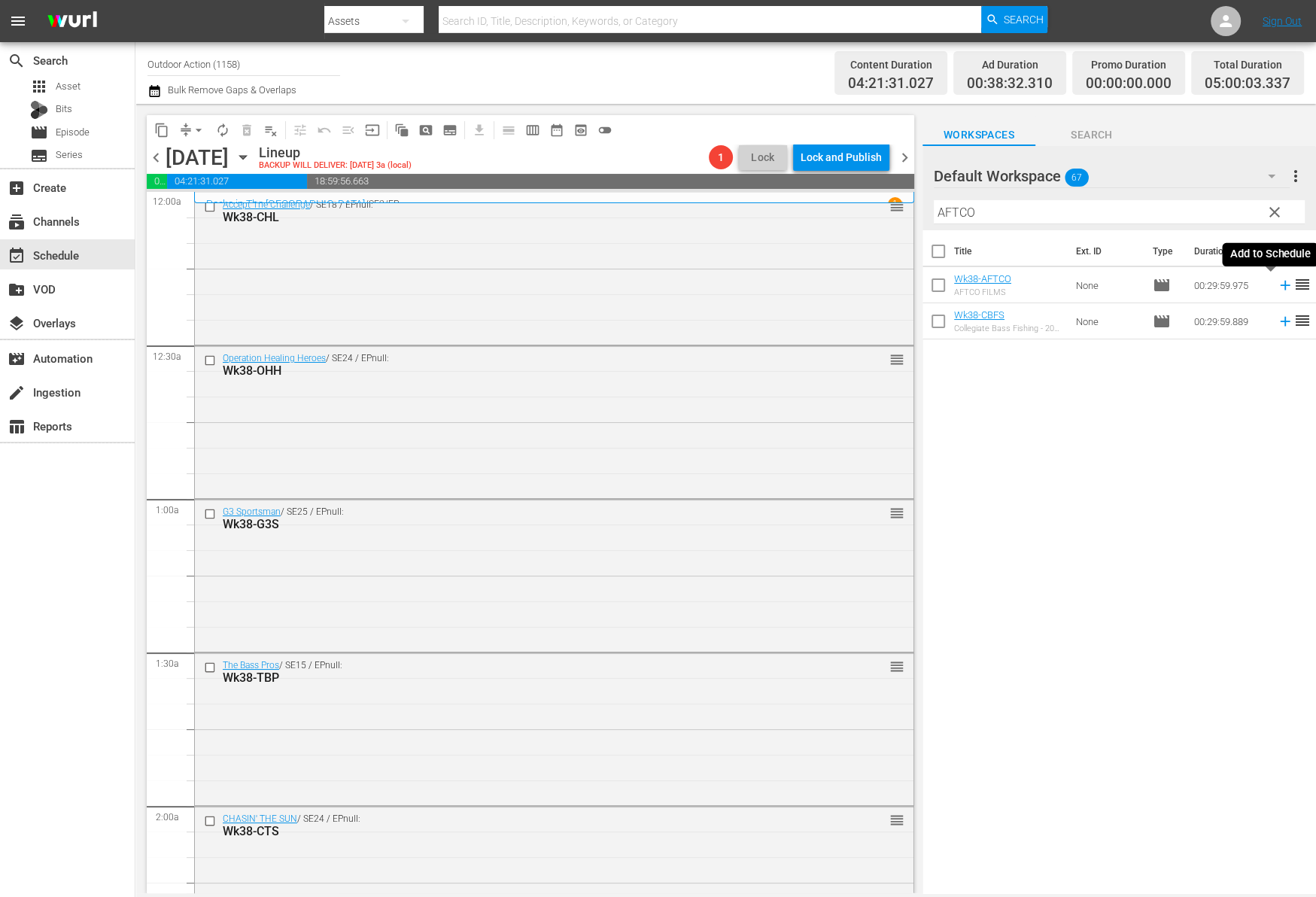
click at [1279, 284] on icon at bounding box center [1284, 285] width 10 height 10
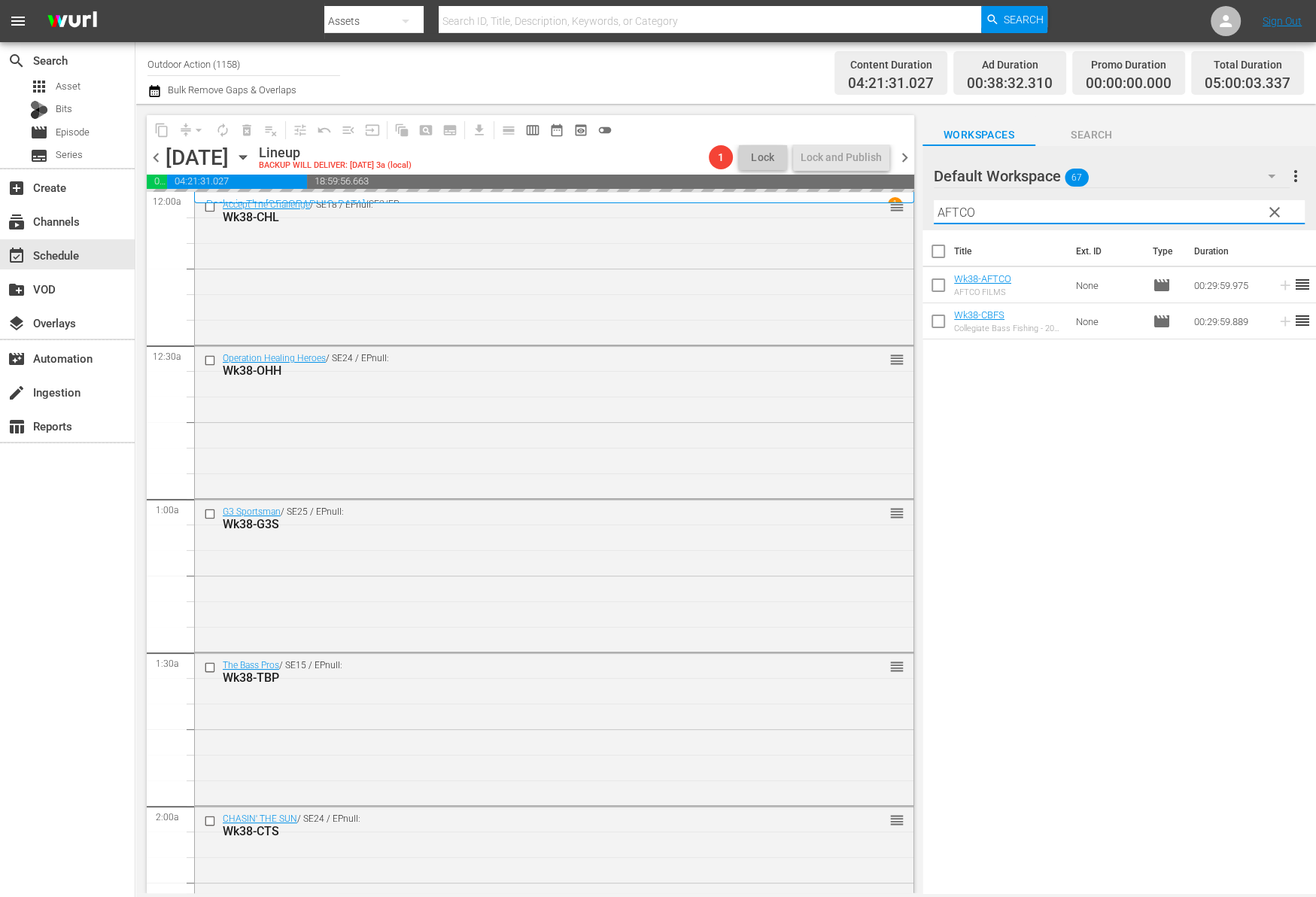
click at [1241, 205] on input "AFTCO" at bounding box center [1119, 212] width 371 height 24
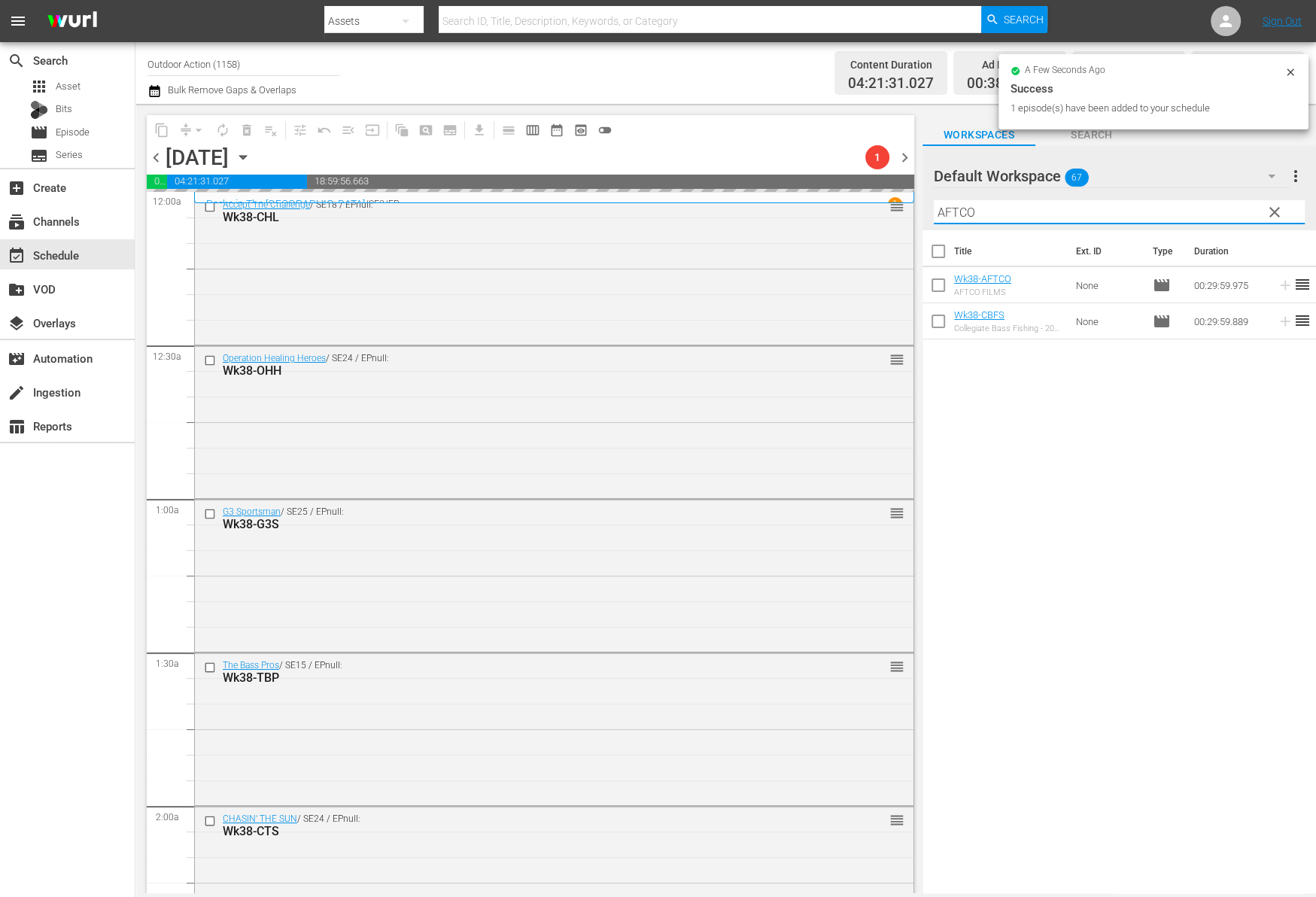
click at [1241, 205] on input "AFTCO" at bounding box center [1119, 212] width 371 height 24
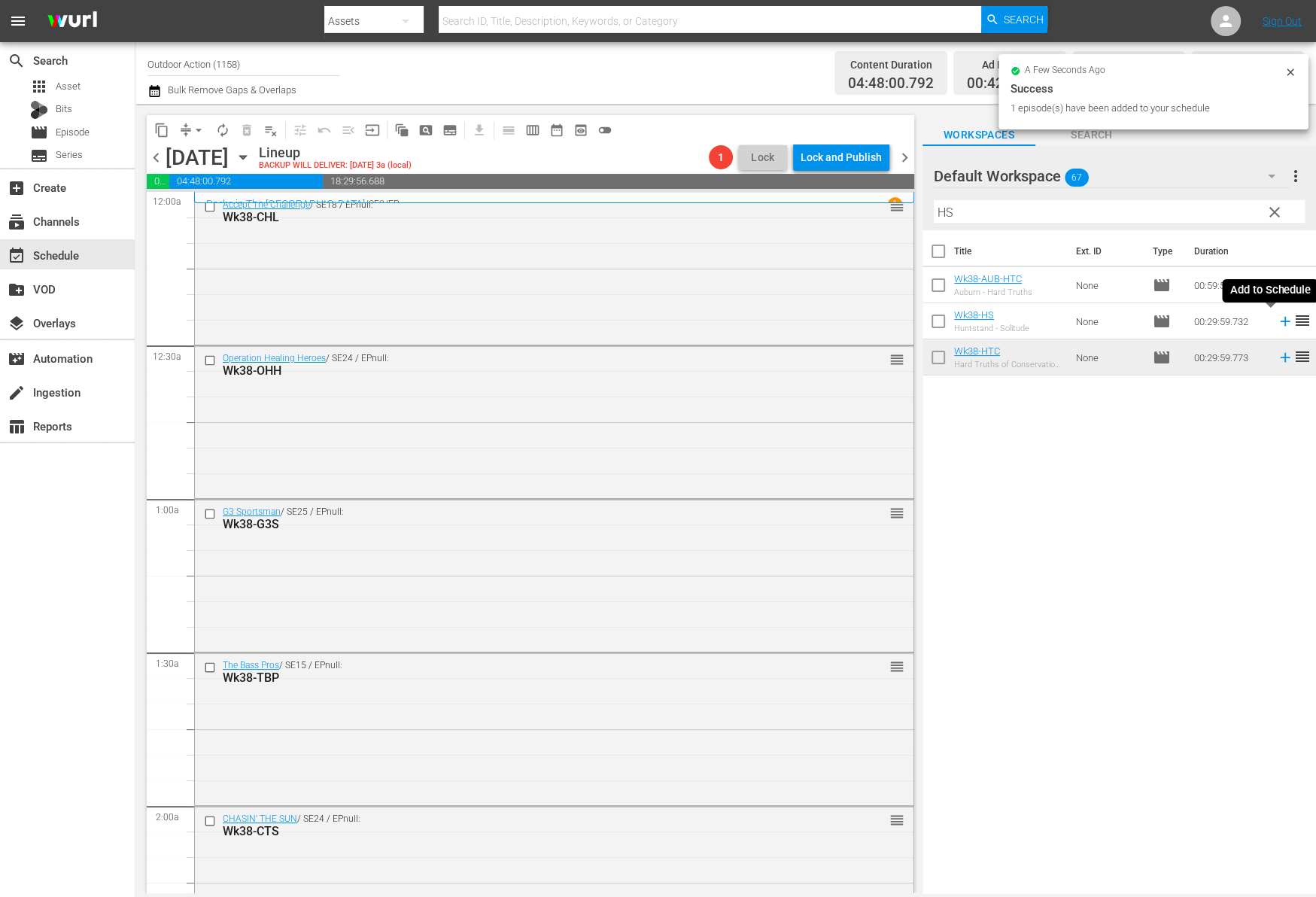
click at [1279, 323] on icon at bounding box center [1284, 321] width 10 height 10
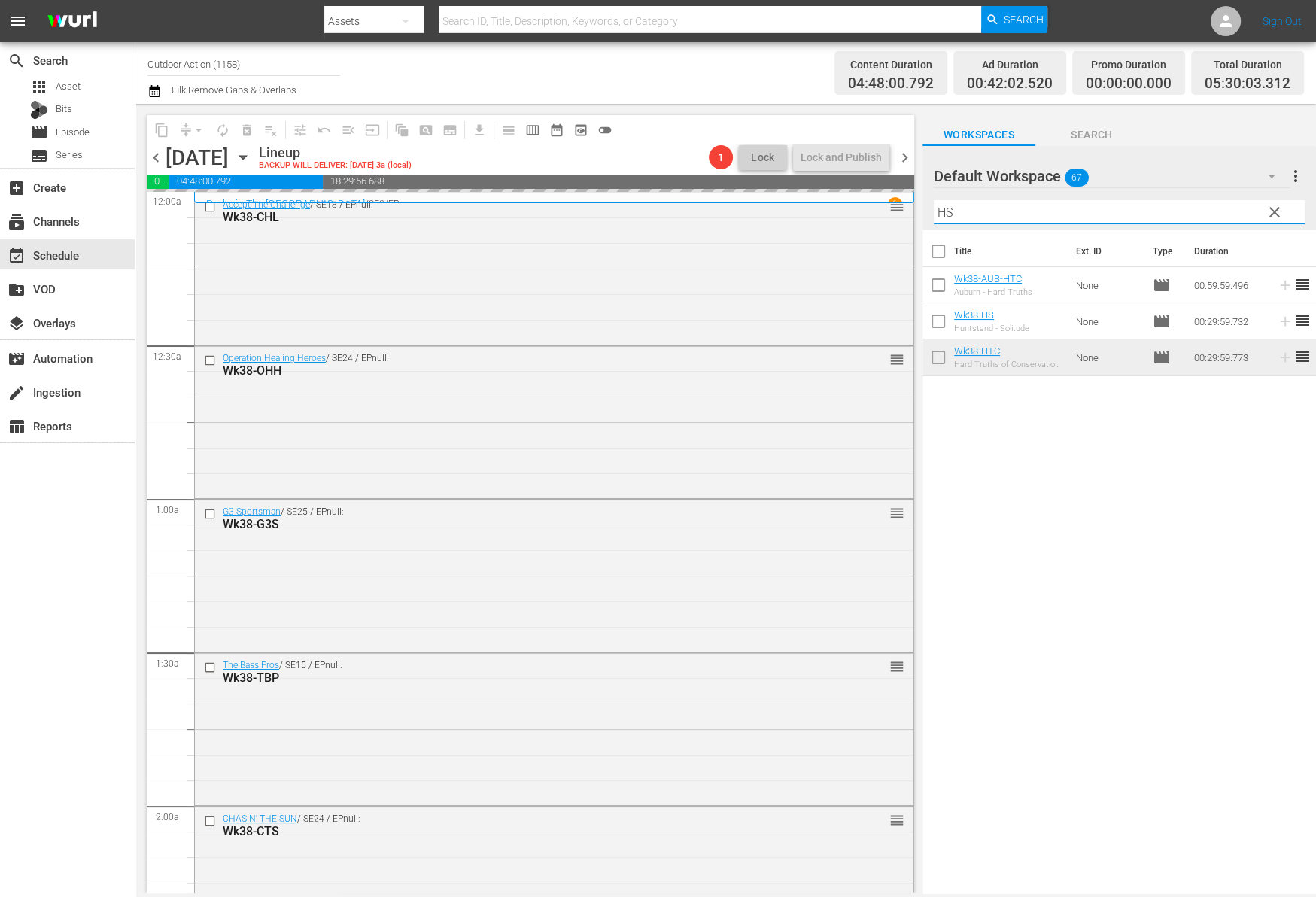
click at [1229, 207] on input "HS" at bounding box center [1119, 212] width 371 height 24
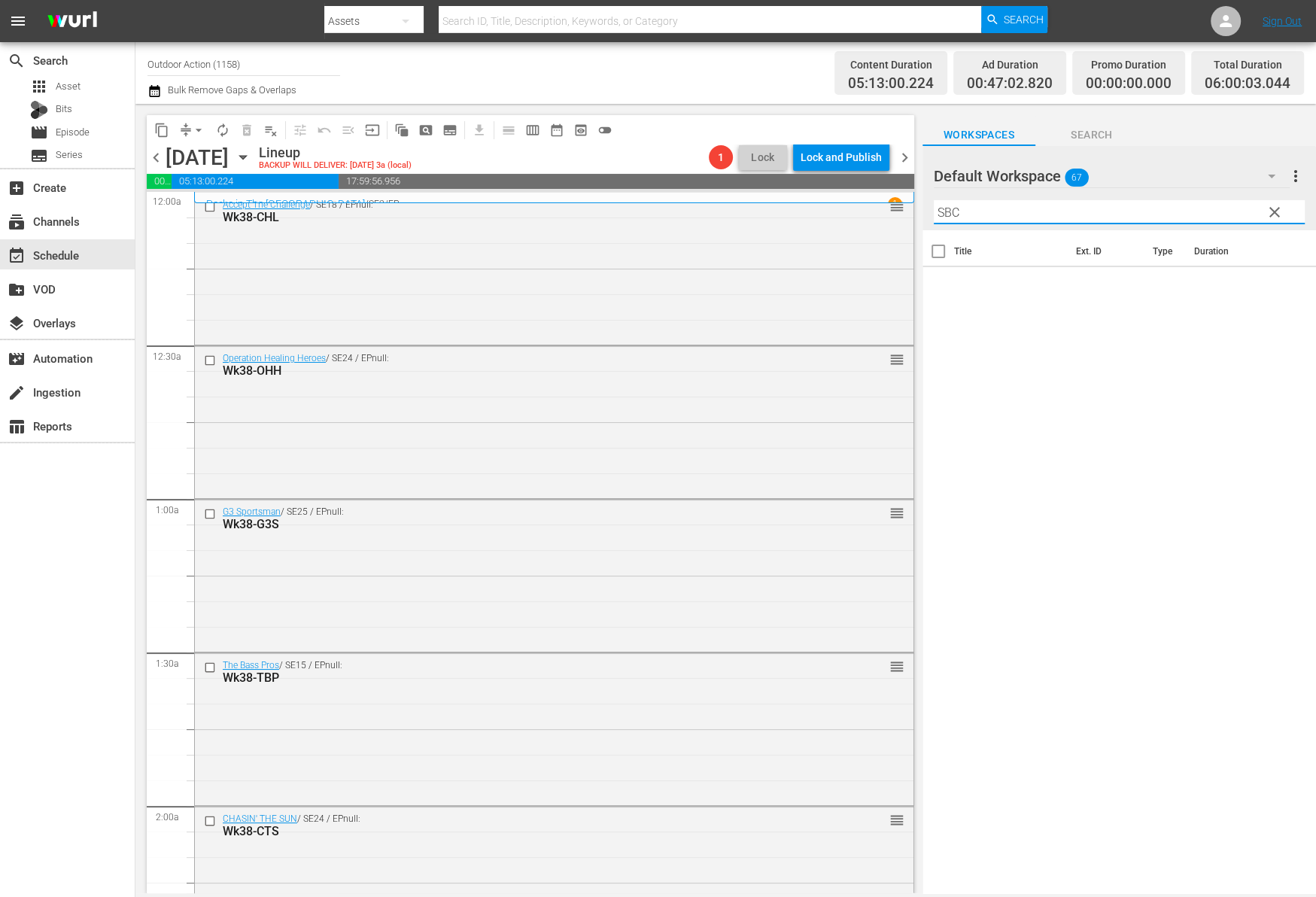
type input "SBC"
click at [1270, 212] on span "clear" at bounding box center [1274, 212] width 18 height 18
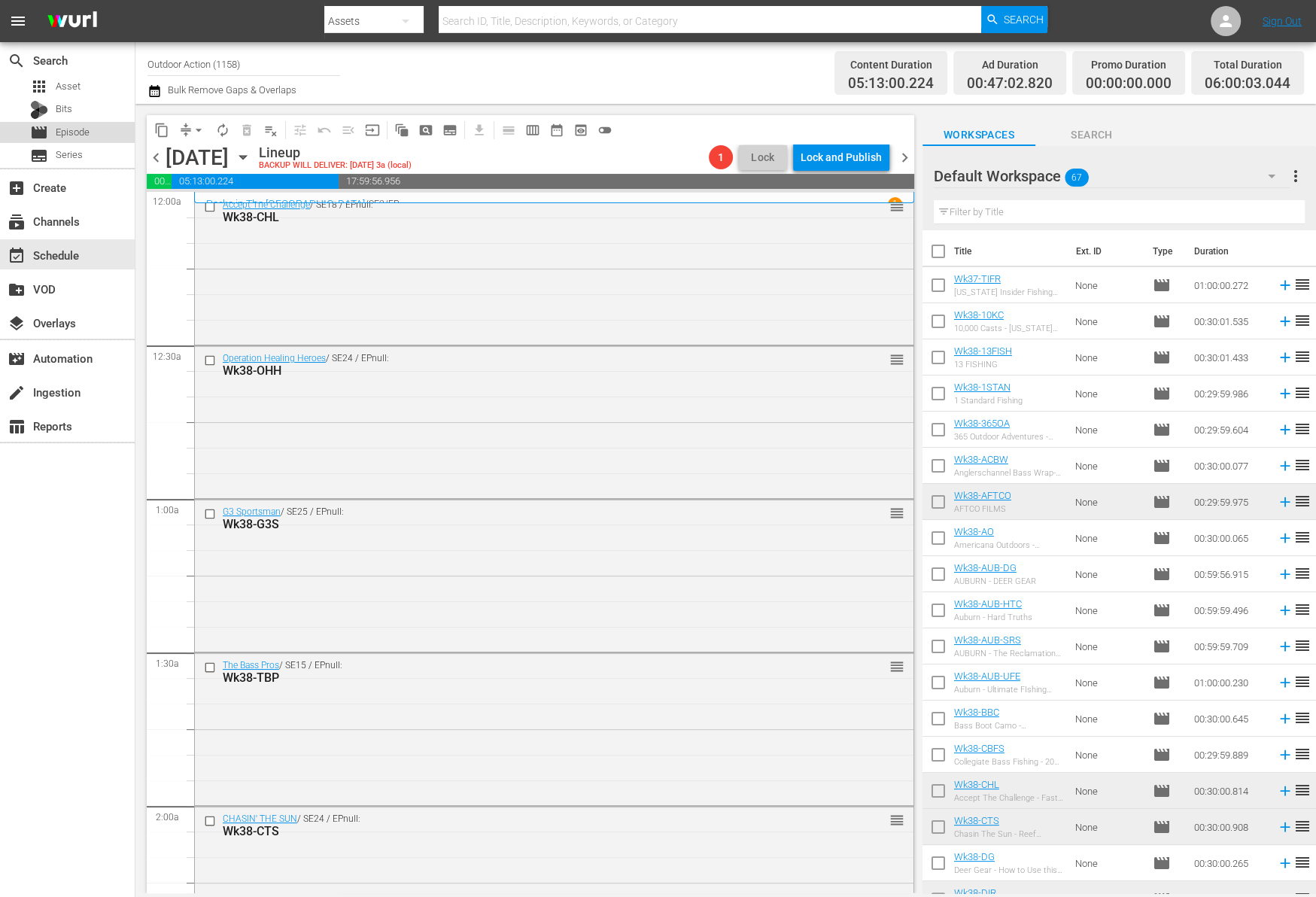
click at [79, 131] on span "Episode" at bounding box center [72, 132] width 34 height 15
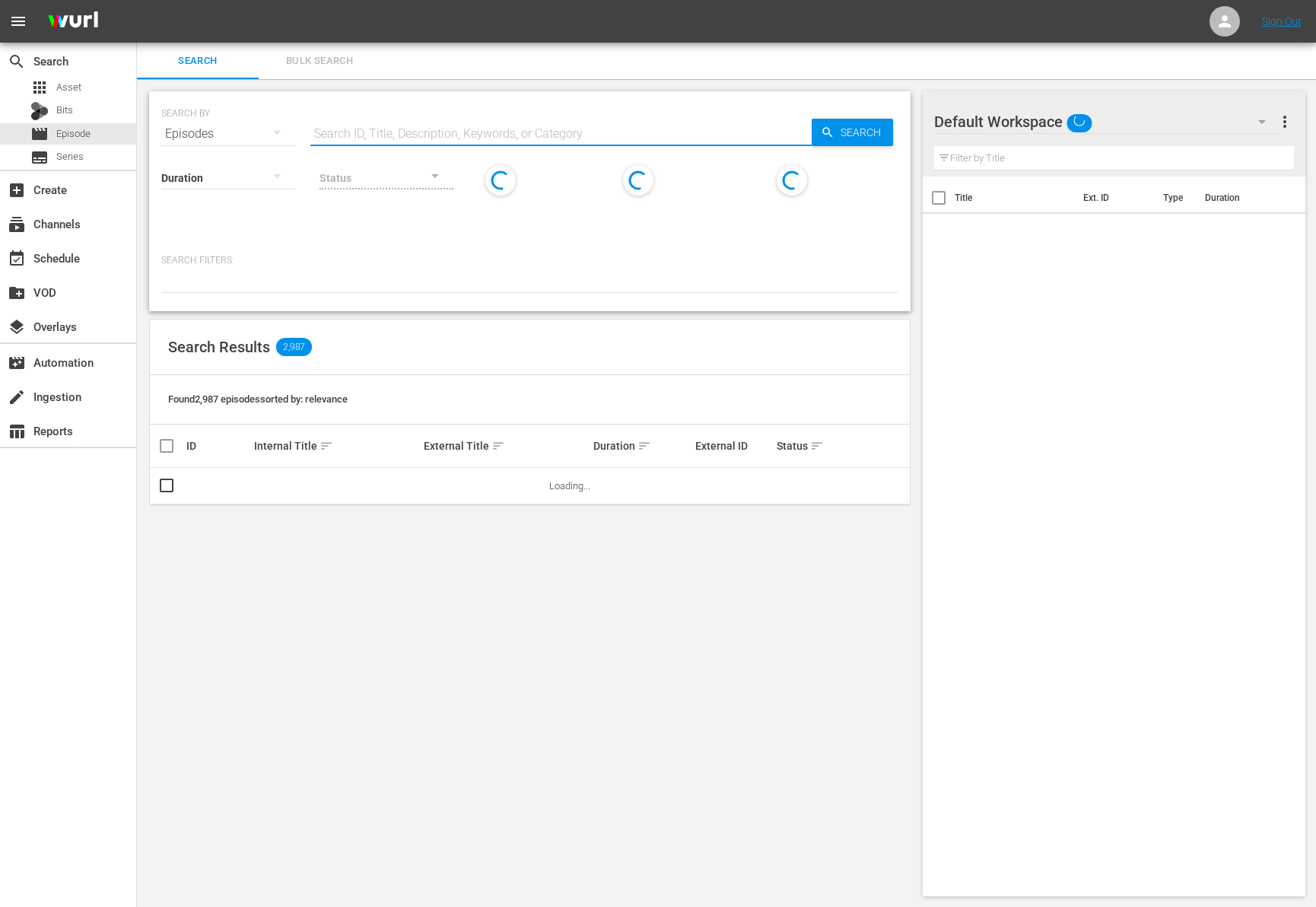
click at [371, 124] on input "text" at bounding box center [561, 133] width 501 height 36
paste input "President’s Cup Pt2"
type input "President’s Cup Pt2"
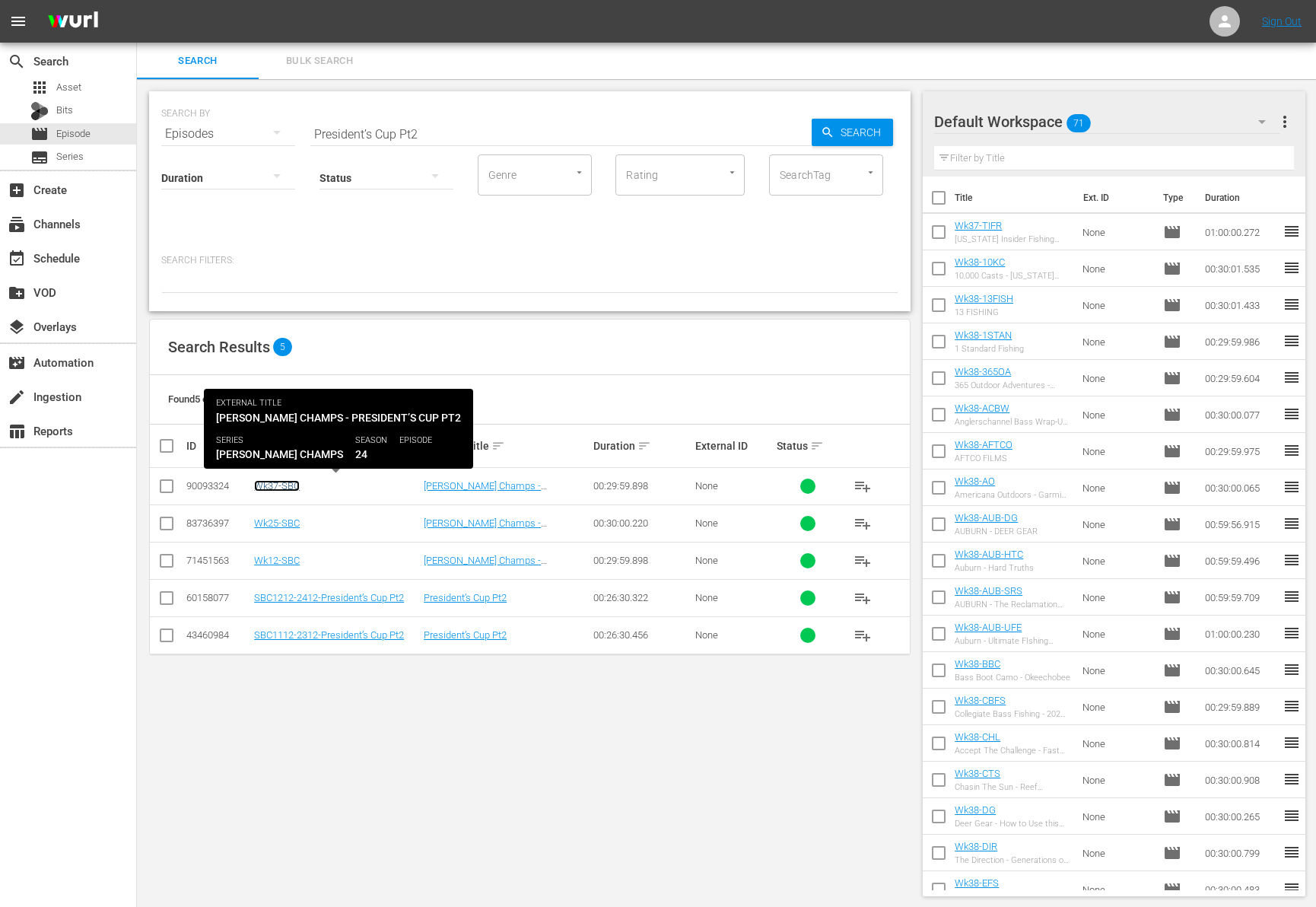
click at [287, 485] on link "Wk37-SBC" at bounding box center [276, 485] width 45 height 12
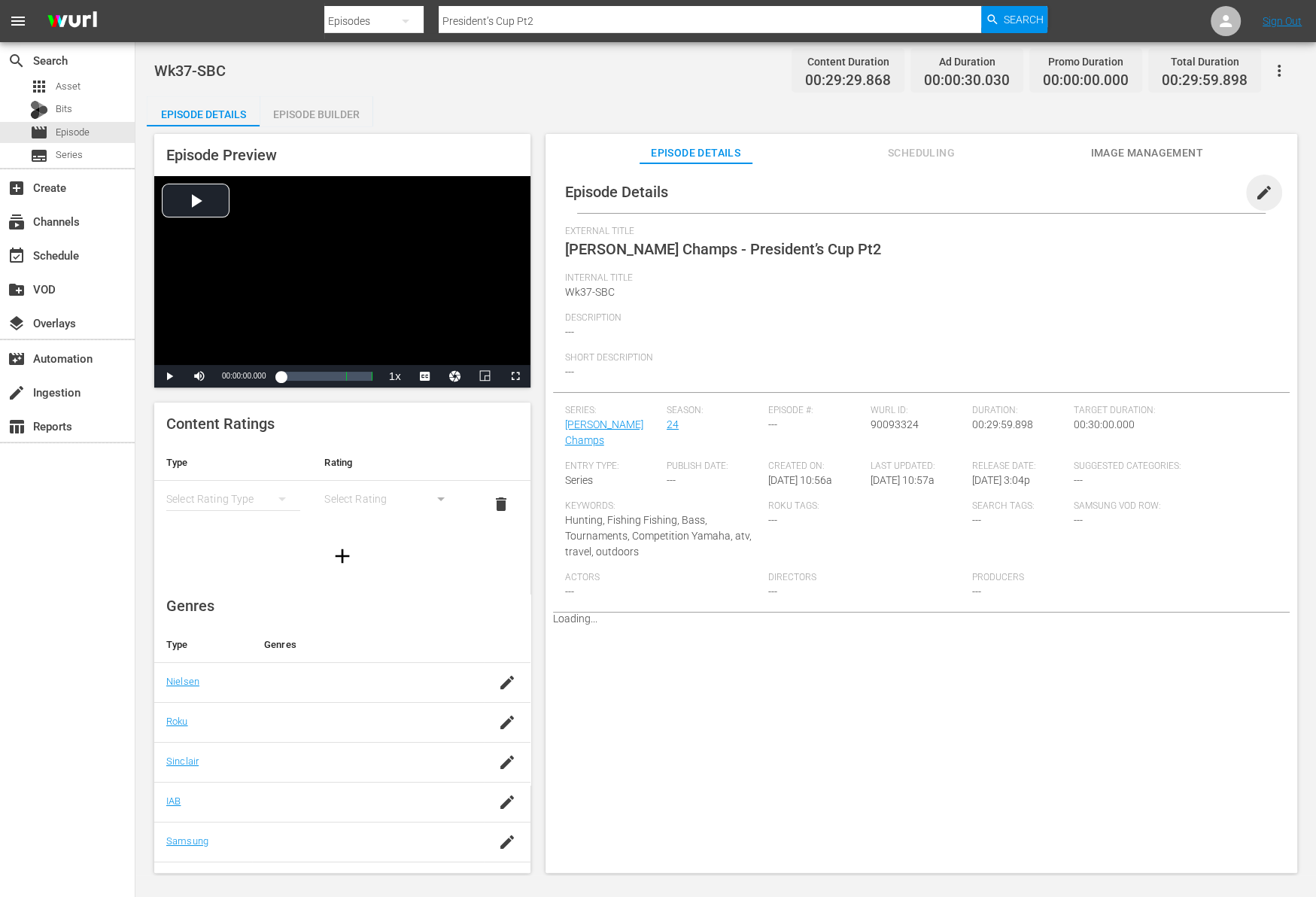
click at [1255, 184] on span "edit" at bounding box center [1264, 192] width 18 height 18
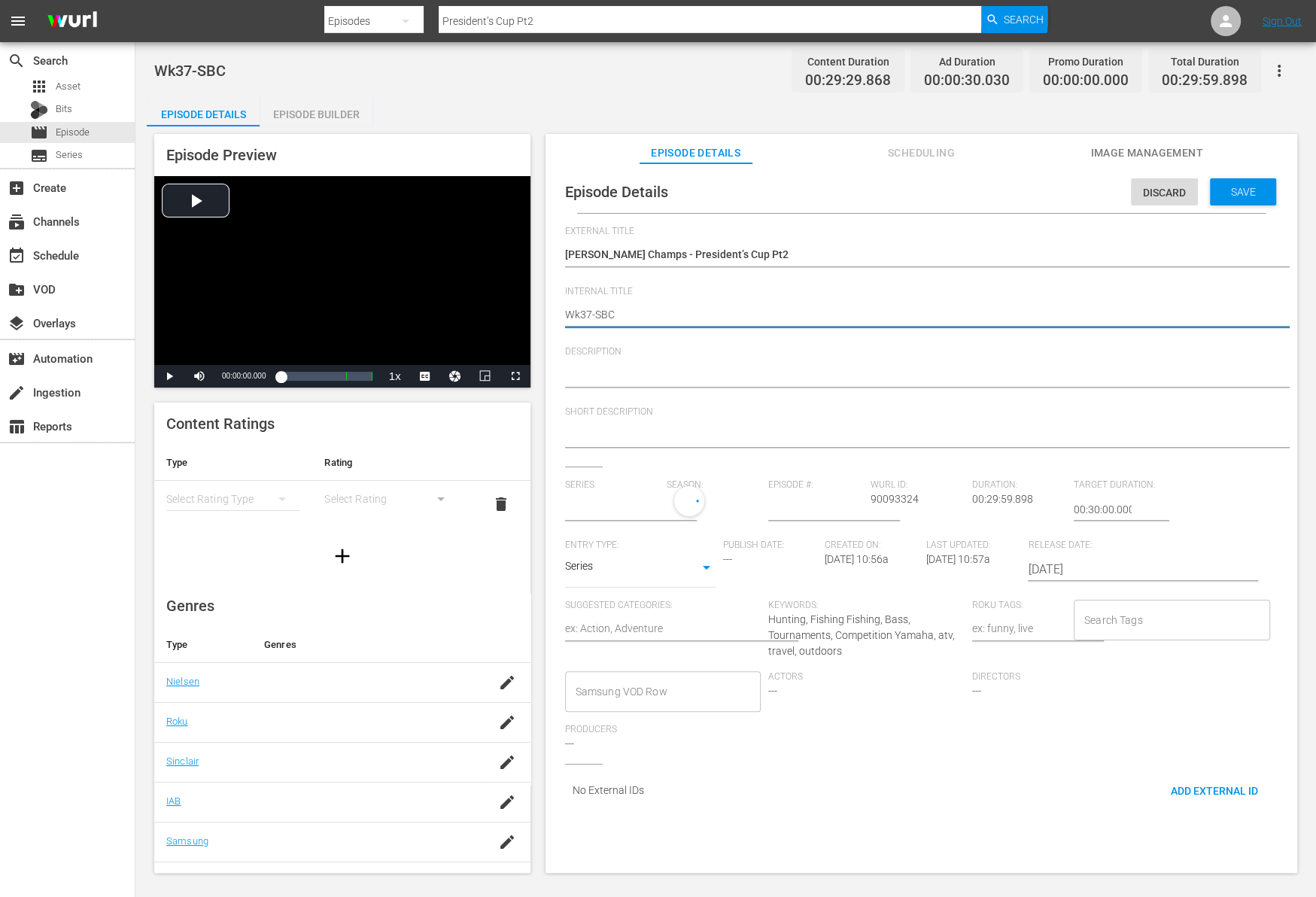
type input "[PERSON_NAME] Champs"
type textarea "Wk3-SBC"
type textarea "Wk38-SBC"
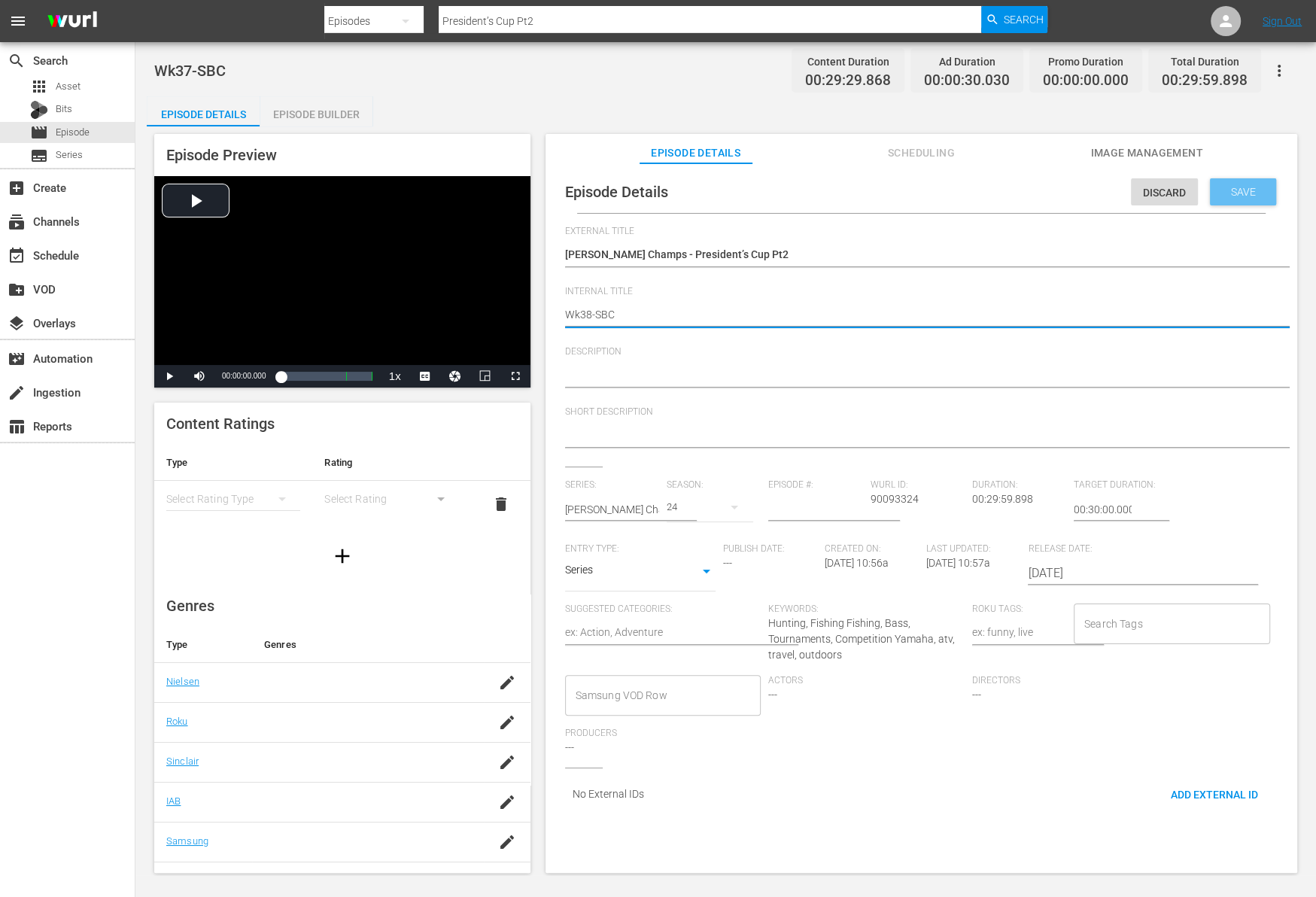
click at [1235, 194] on span "Save" at bounding box center [1243, 192] width 49 height 12
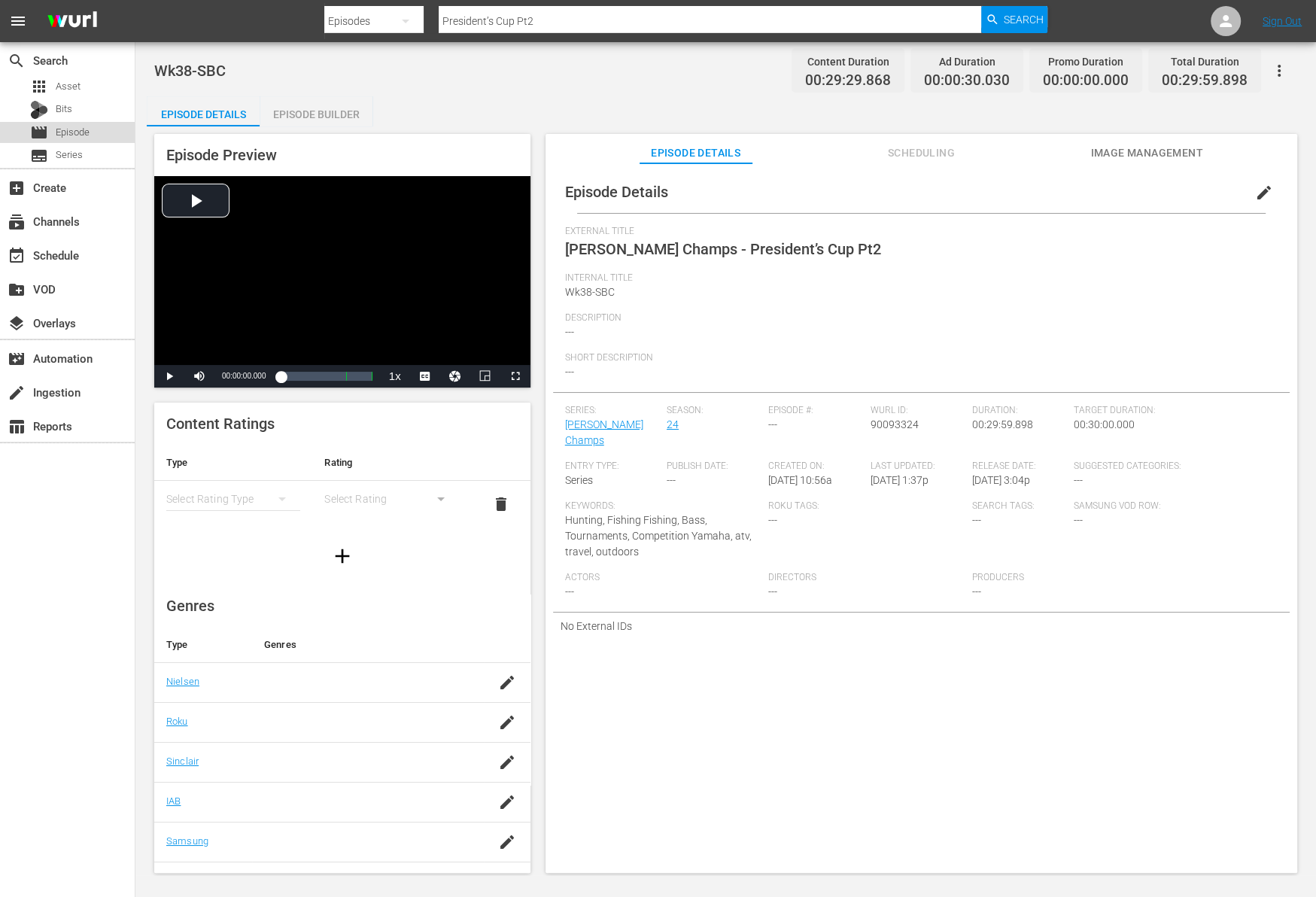
click at [76, 141] on div "movie Episode" at bounding box center [60, 132] width 59 height 21
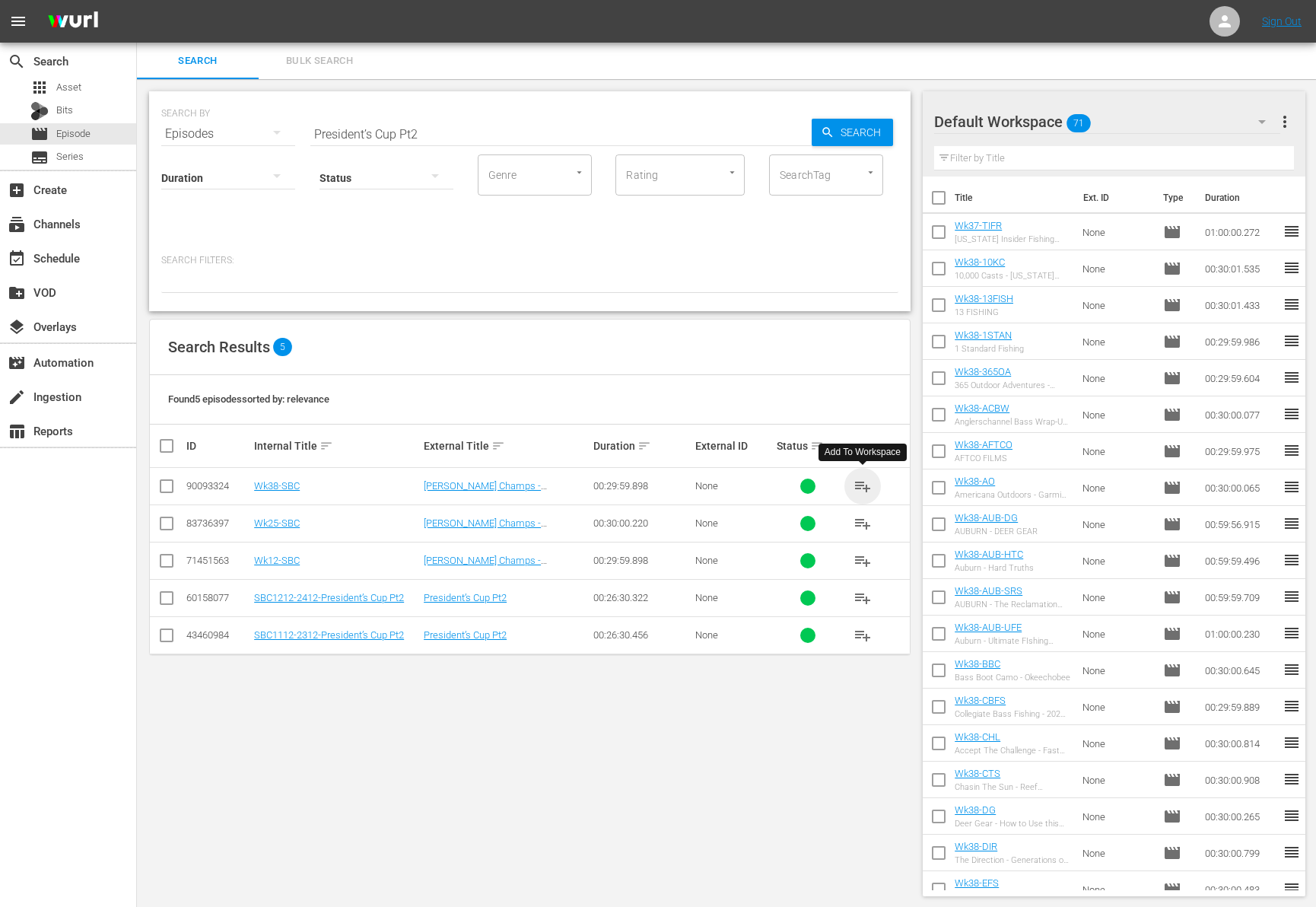
click at [864, 482] on span "playlist_add" at bounding box center [863, 486] width 18 height 18
click at [73, 252] on div "event_available Schedule" at bounding box center [42, 255] width 85 height 14
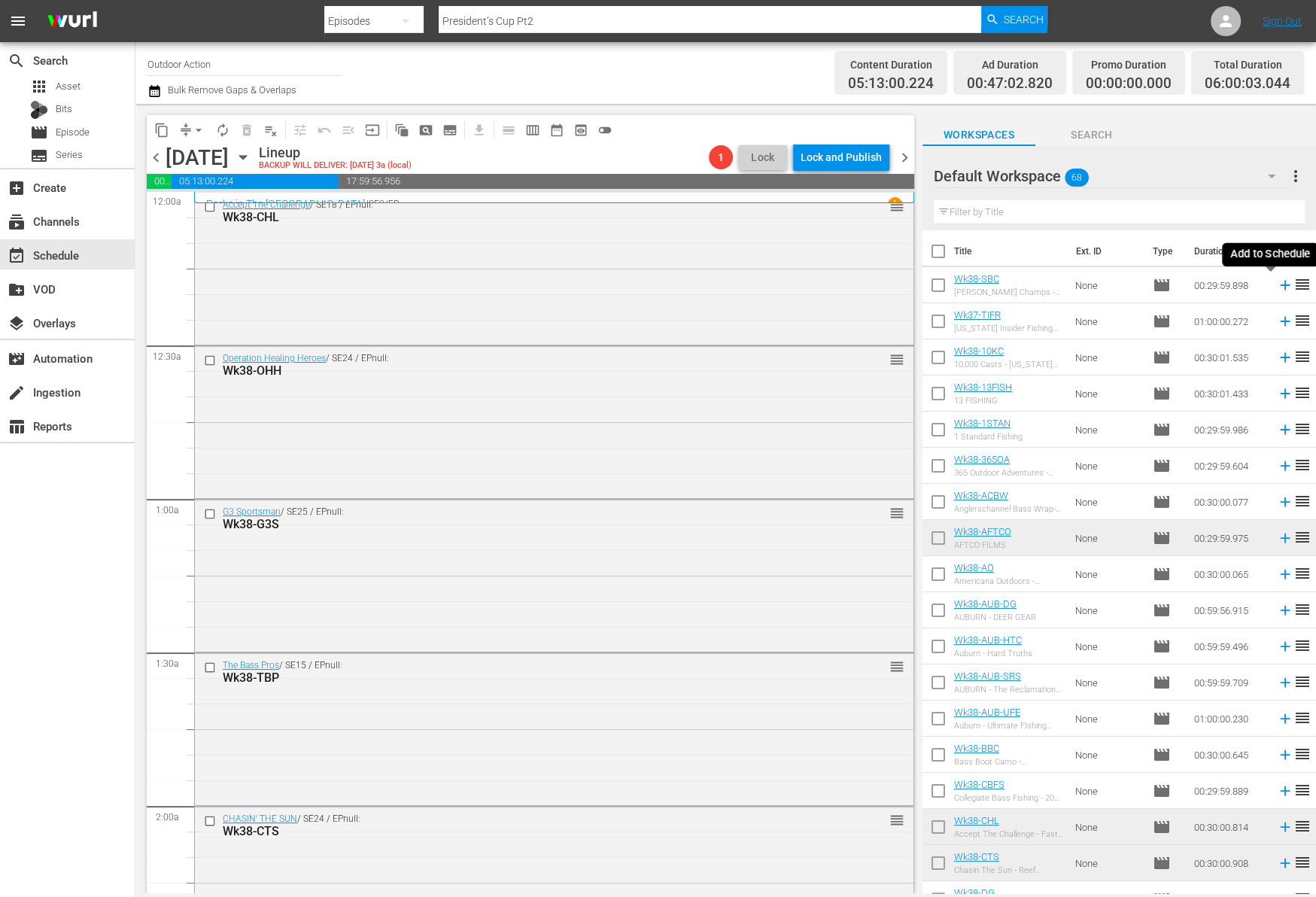
click at [1276, 286] on icon at bounding box center [1285, 285] width 17 height 17
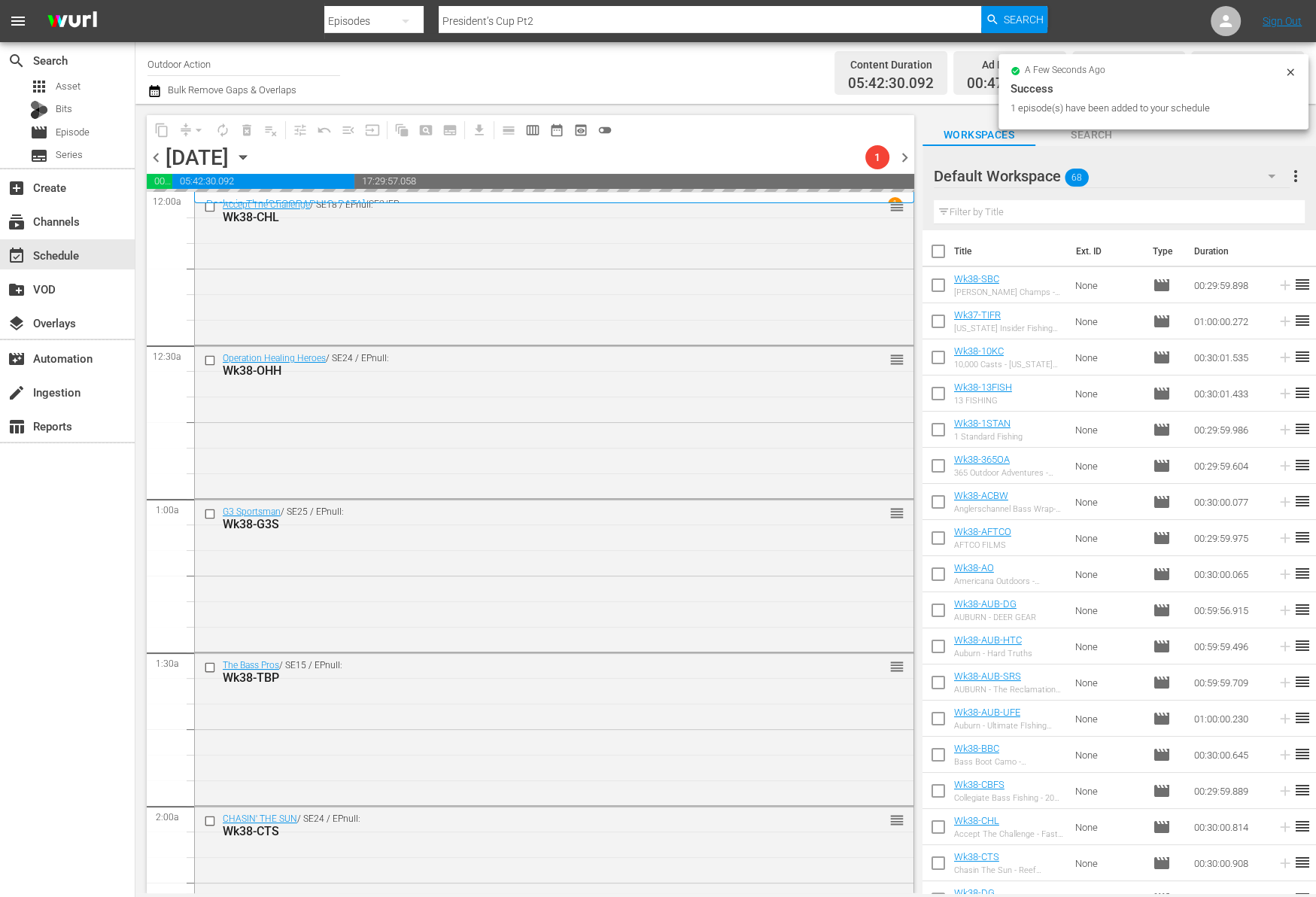
click at [1022, 214] on input "text" at bounding box center [1119, 212] width 371 height 24
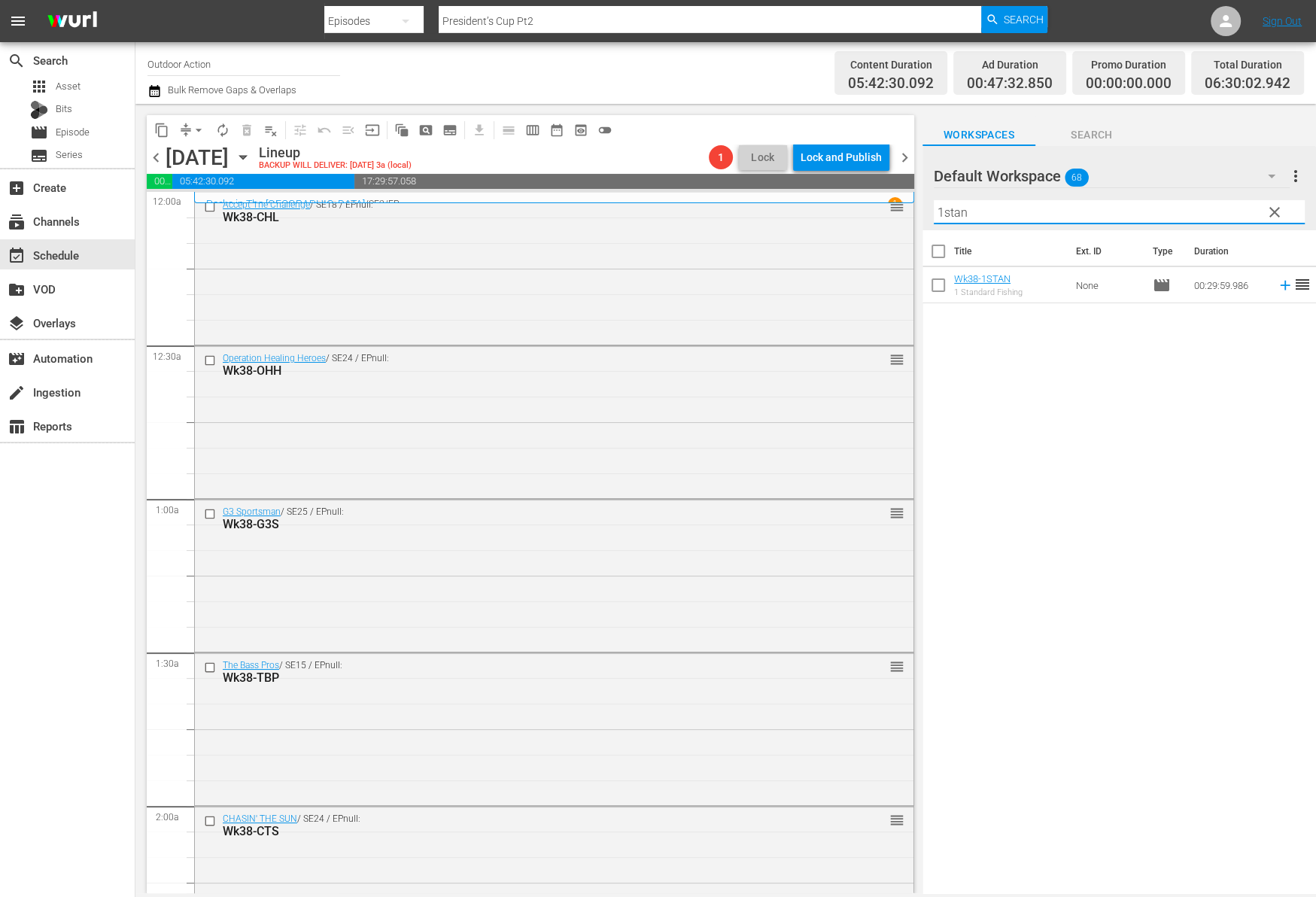
click at [1276, 287] on icon at bounding box center [1285, 285] width 17 height 17
click at [1176, 206] on input "1stan" at bounding box center [1119, 212] width 371 height 24
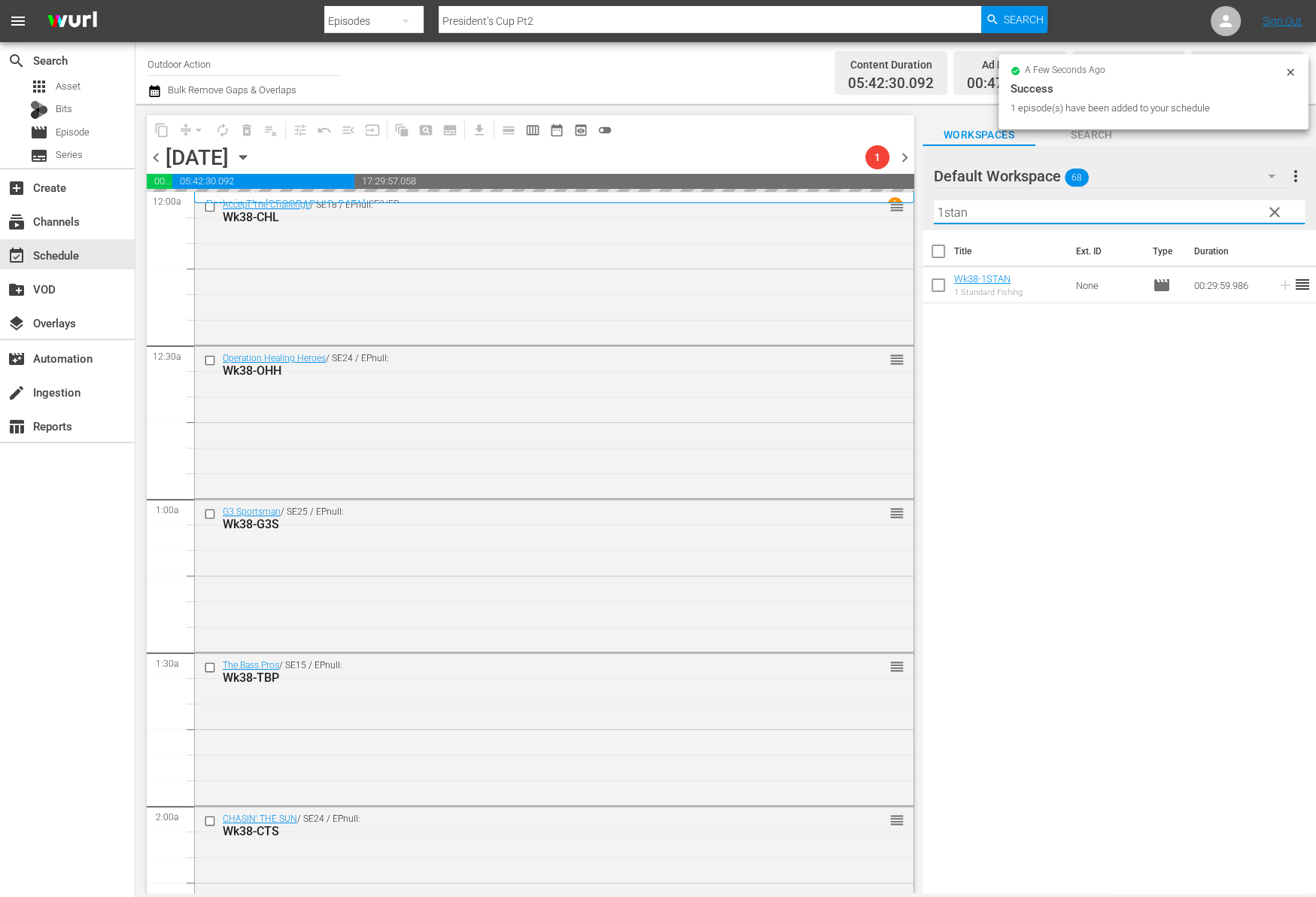
click at [1176, 206] on input "1stan" at bounding box center [1119, 212] width 371 height 24
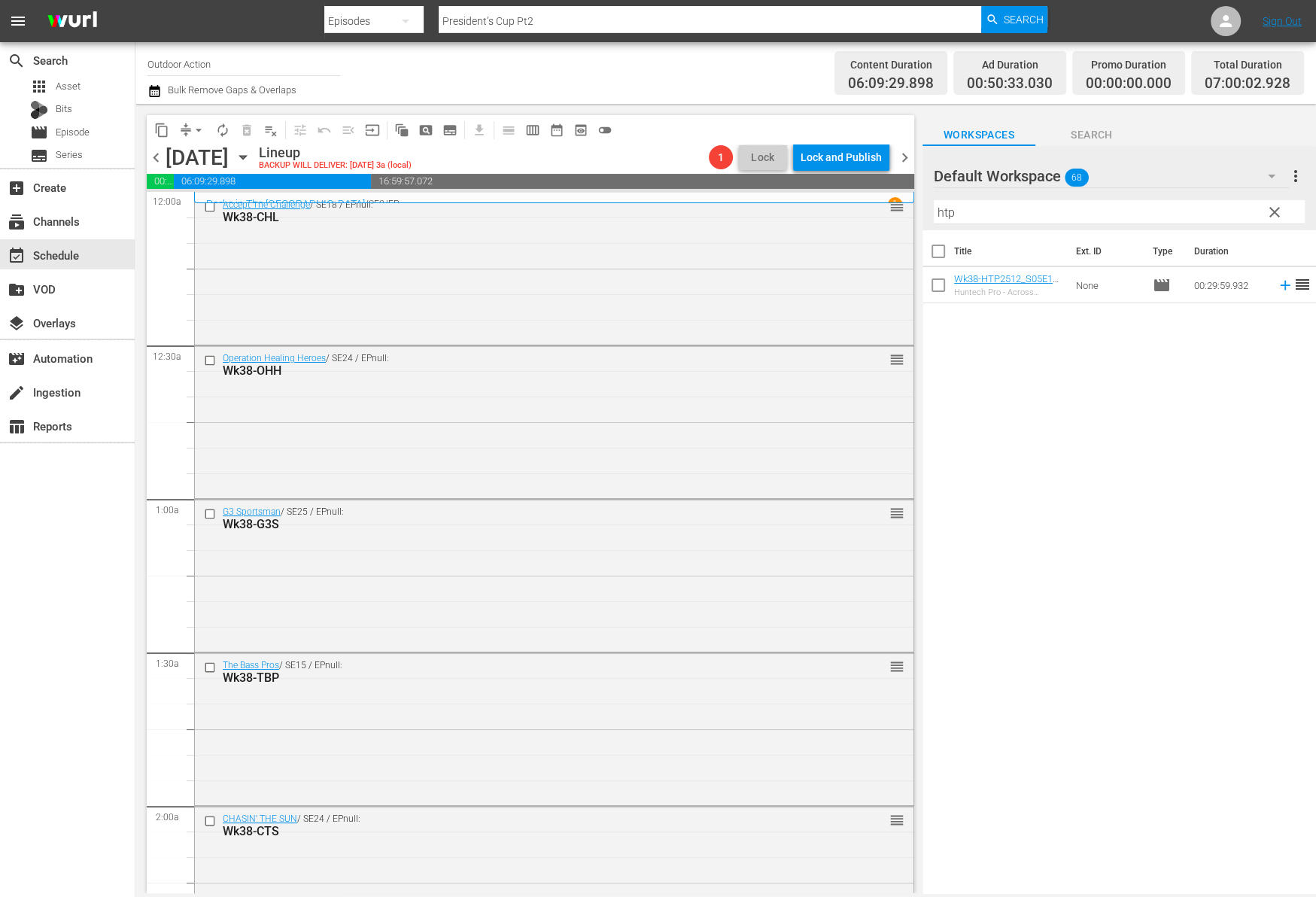
click at [1203, 403] on div "Title Ext. ID Type Duration Wk38-HTP2512_S05E12-Across Continents, Into Crossha…" at bounding box center [1118, 563] width 393 height 665
click at [1279, 285] on icon at bounding box center [1284, 285] width 10 height 10
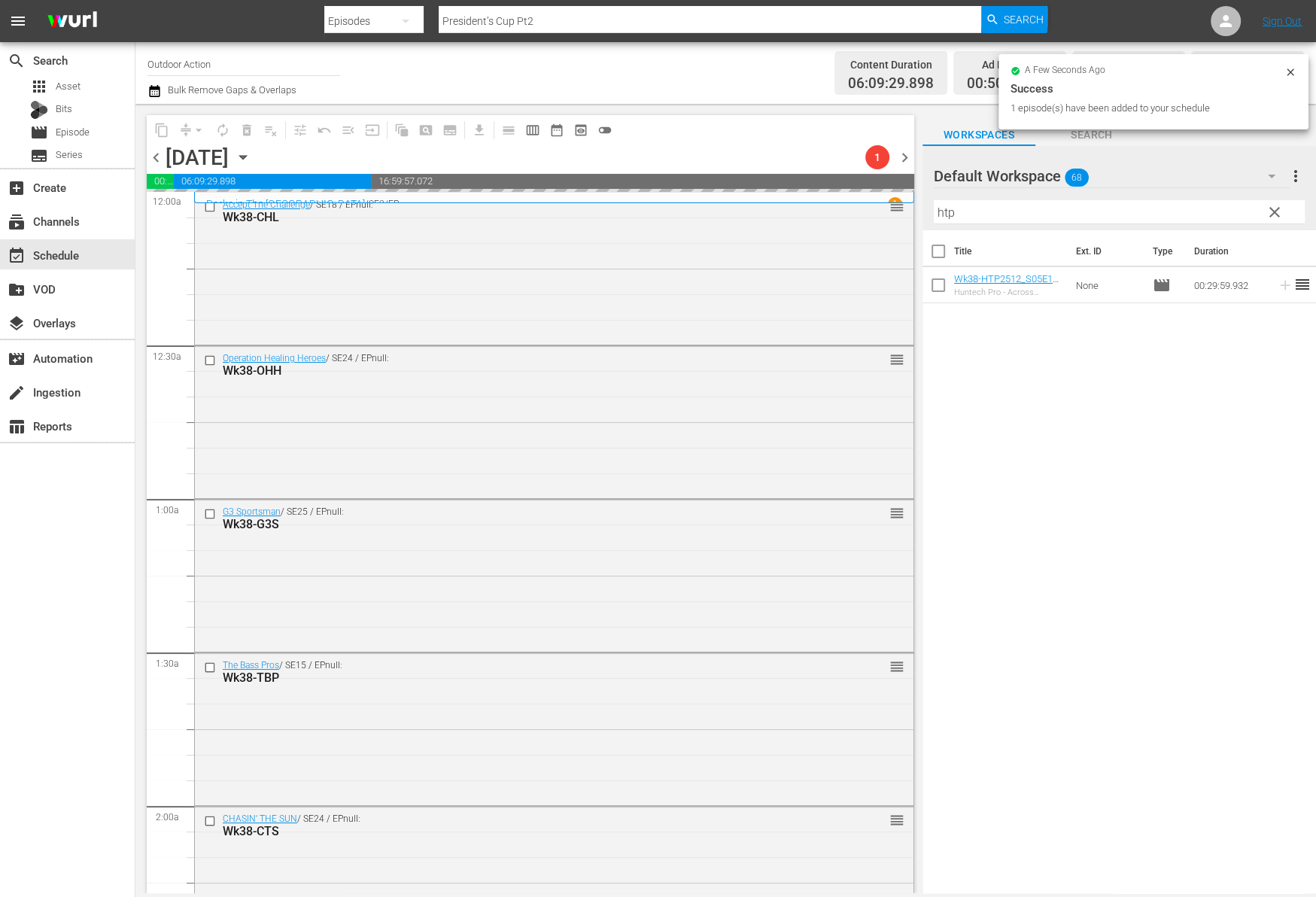
click at [1162, 205] on input "htp" at bounding box center [1119, 212] width 371 height 24
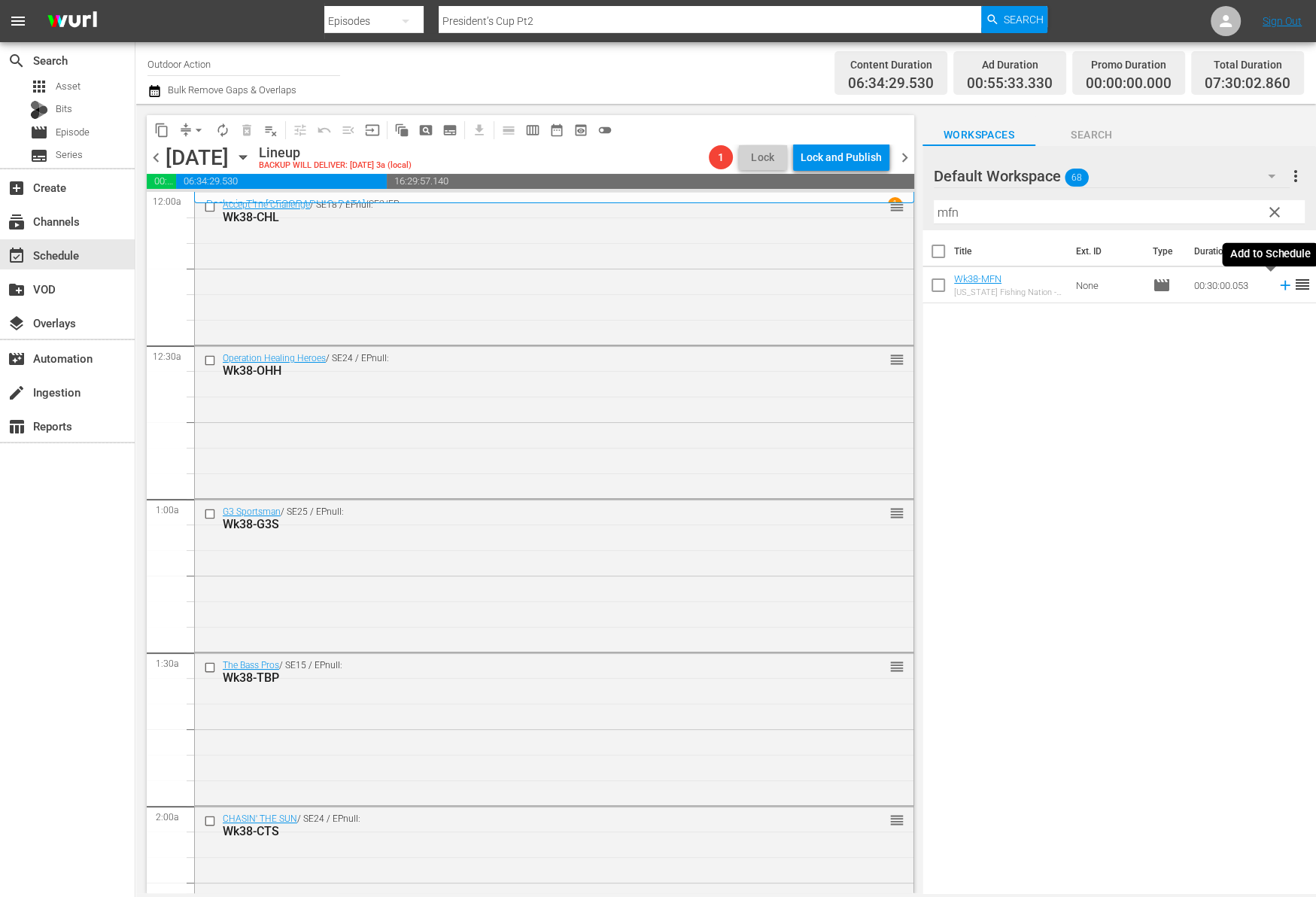
click at [1276, 292] on icon at bounding box center [1285, 285] width 17 height 17
click at [1212, 213] on input "mfn" at bounding box center [1119, 212] width 371 height 24
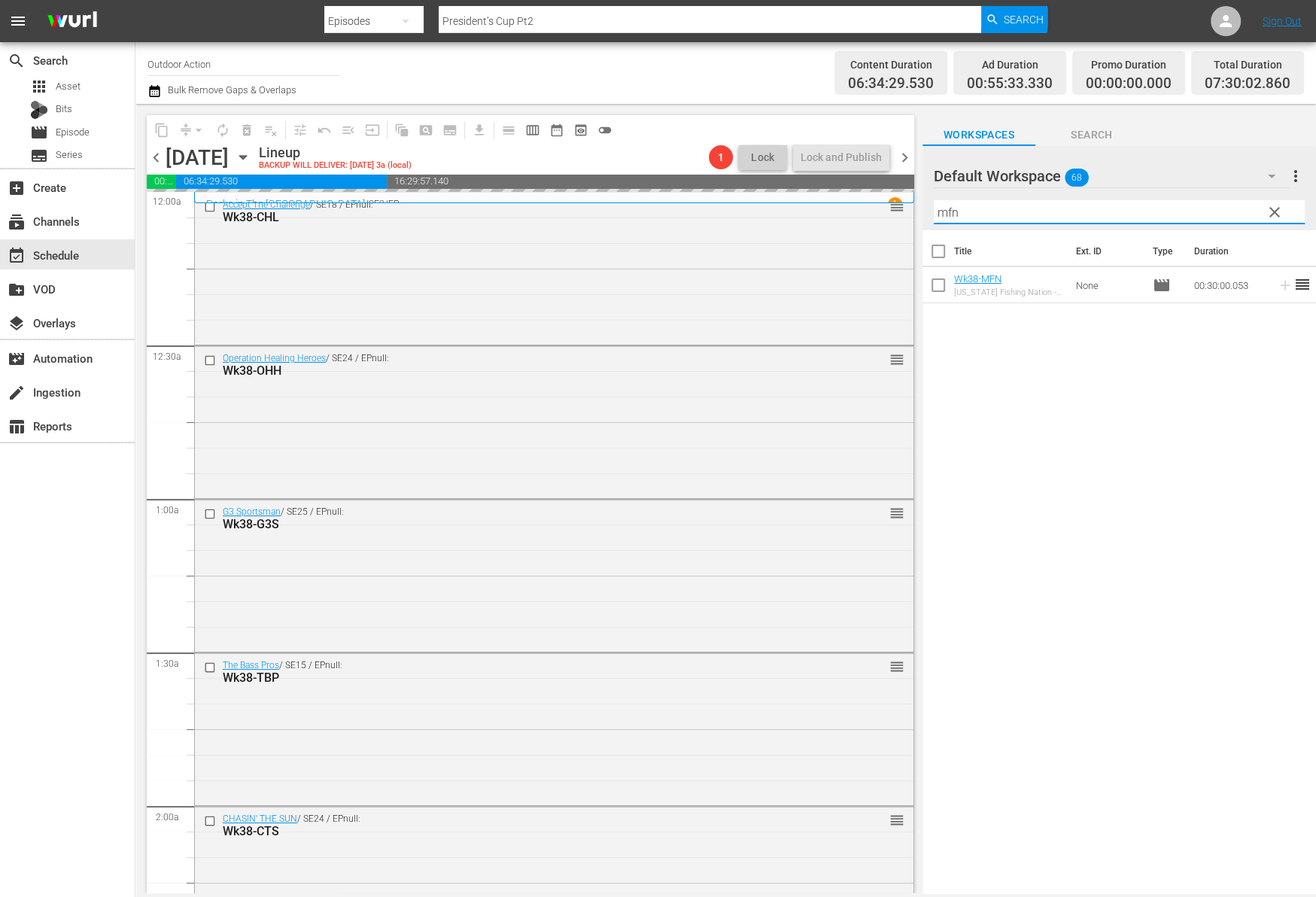
click at [1212, 213] on input "mfn" at bounding box center [1119, 212] width 371 height 24
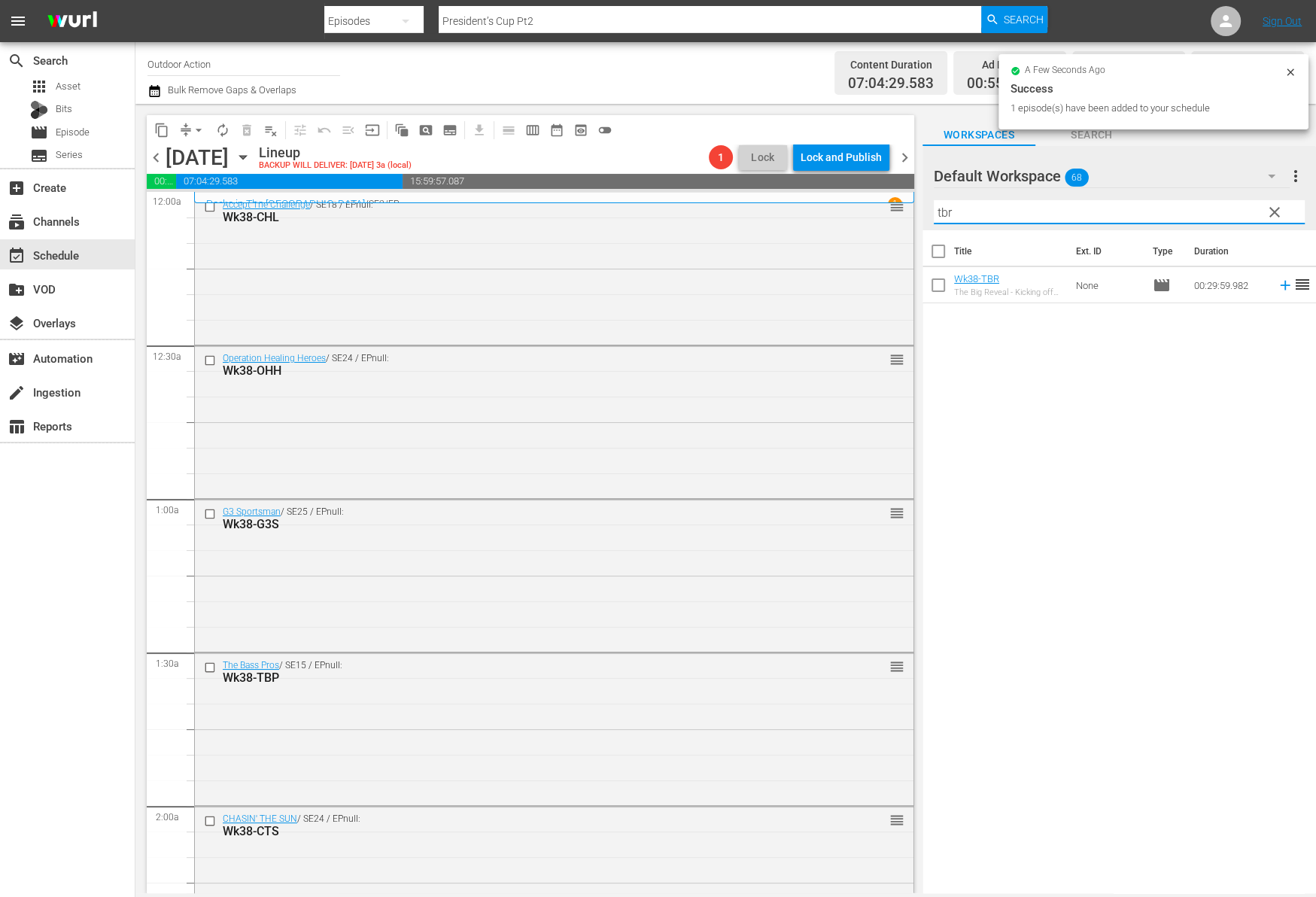
click at [1276, 285] on icon at bounding box center [1285, 285] width 17 height 17
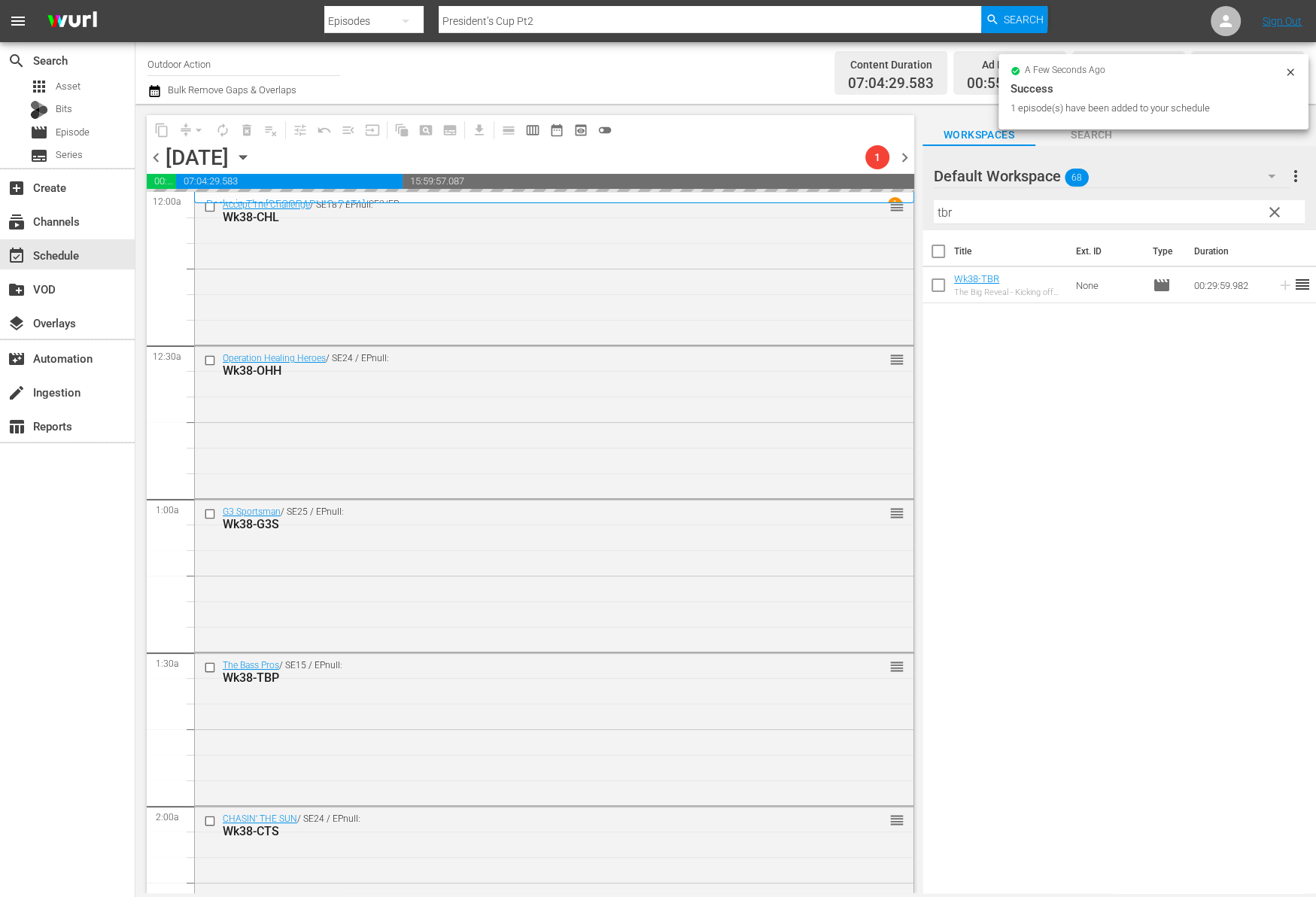
click at [1223, 209] on input "tbr" at bounding box center [1119, 212] width 371 height 24
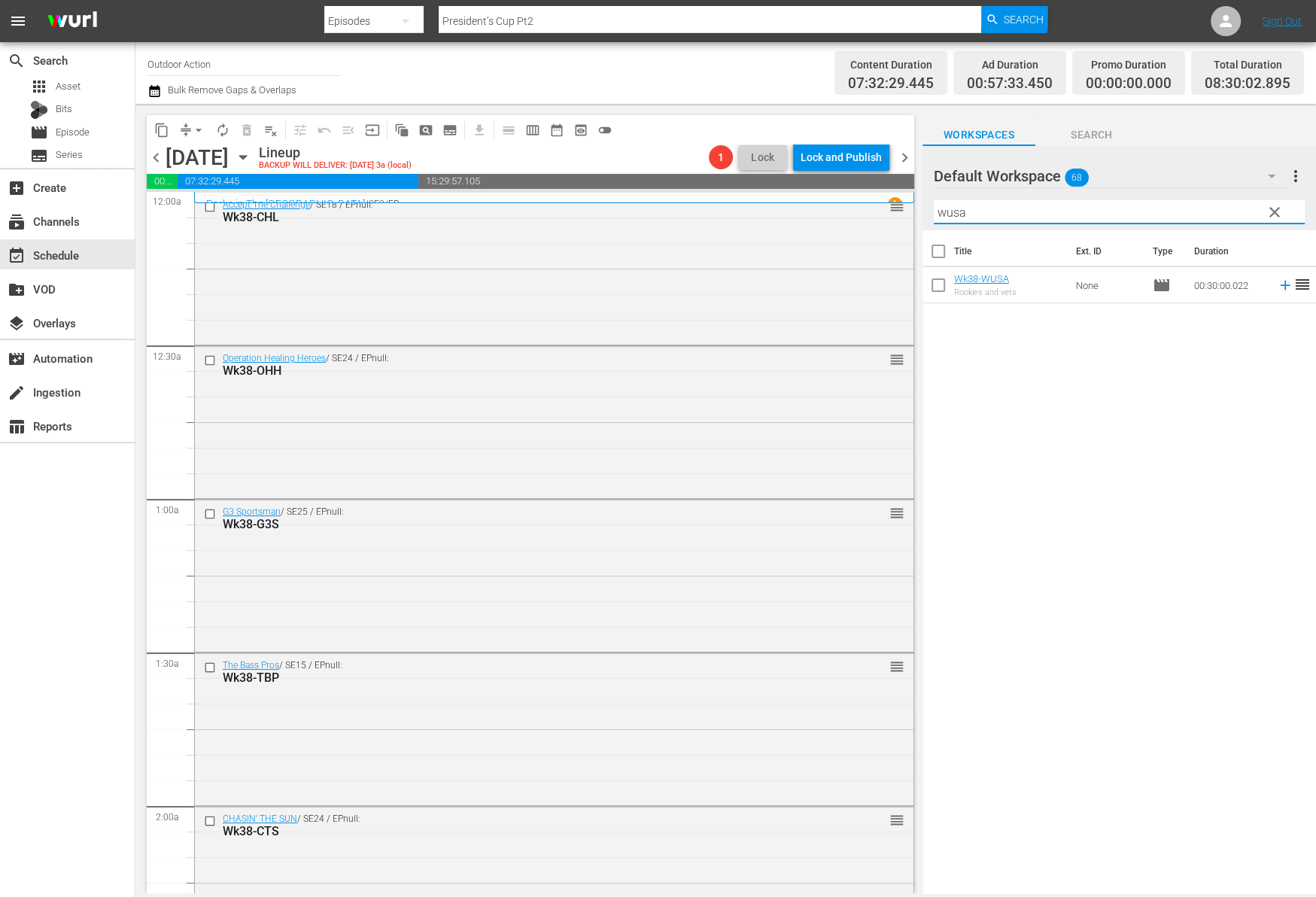
click at [1276, 288] on icon at bounding box center [1285, 285] width 17 height 17
click at [1218, 210] on input "wusa" at bounding box center [1119, 212] width 371 height 24
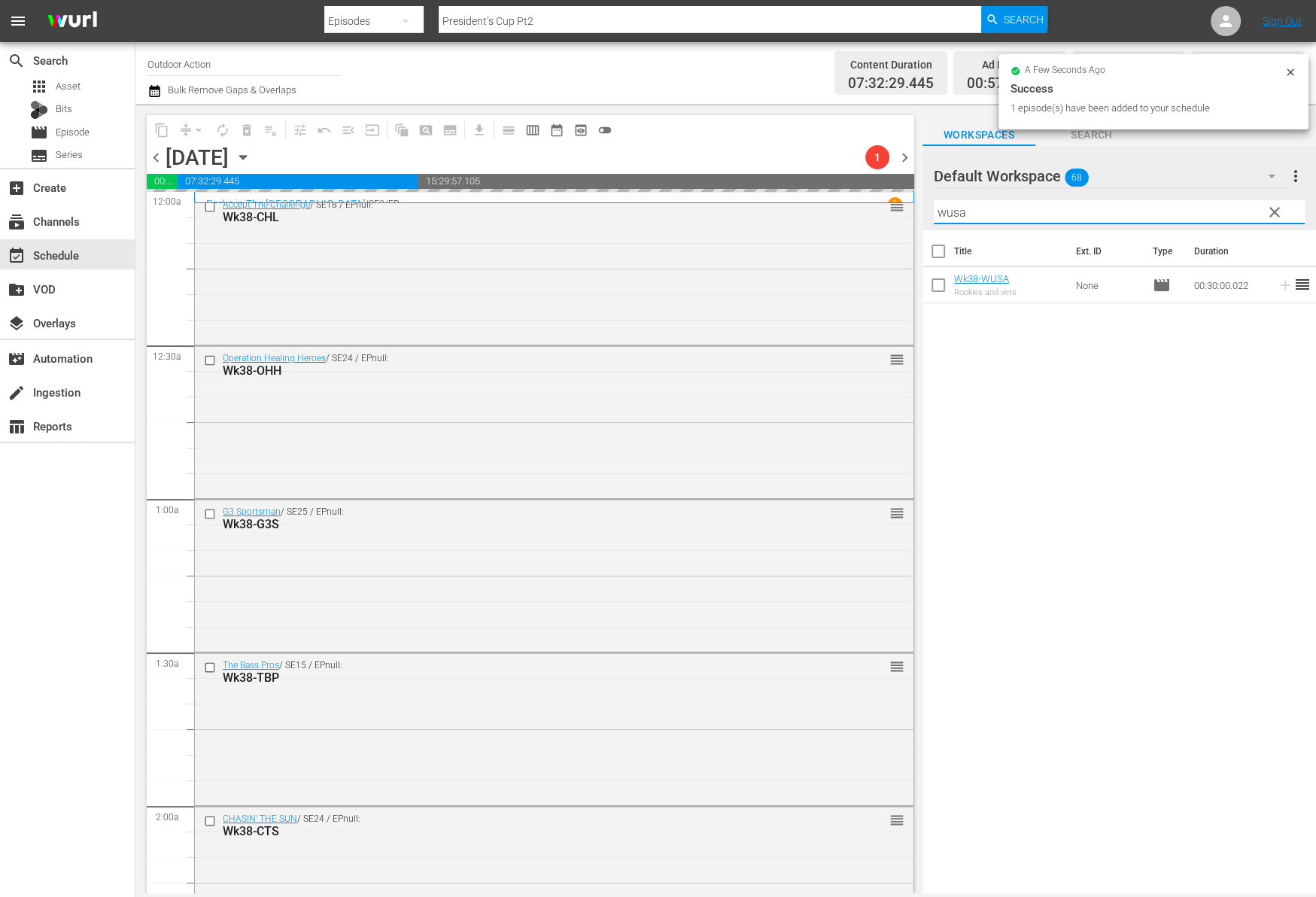
click at [1218, 210] on input "wusa" at bounding box center [1119, 212] width 371 height 24
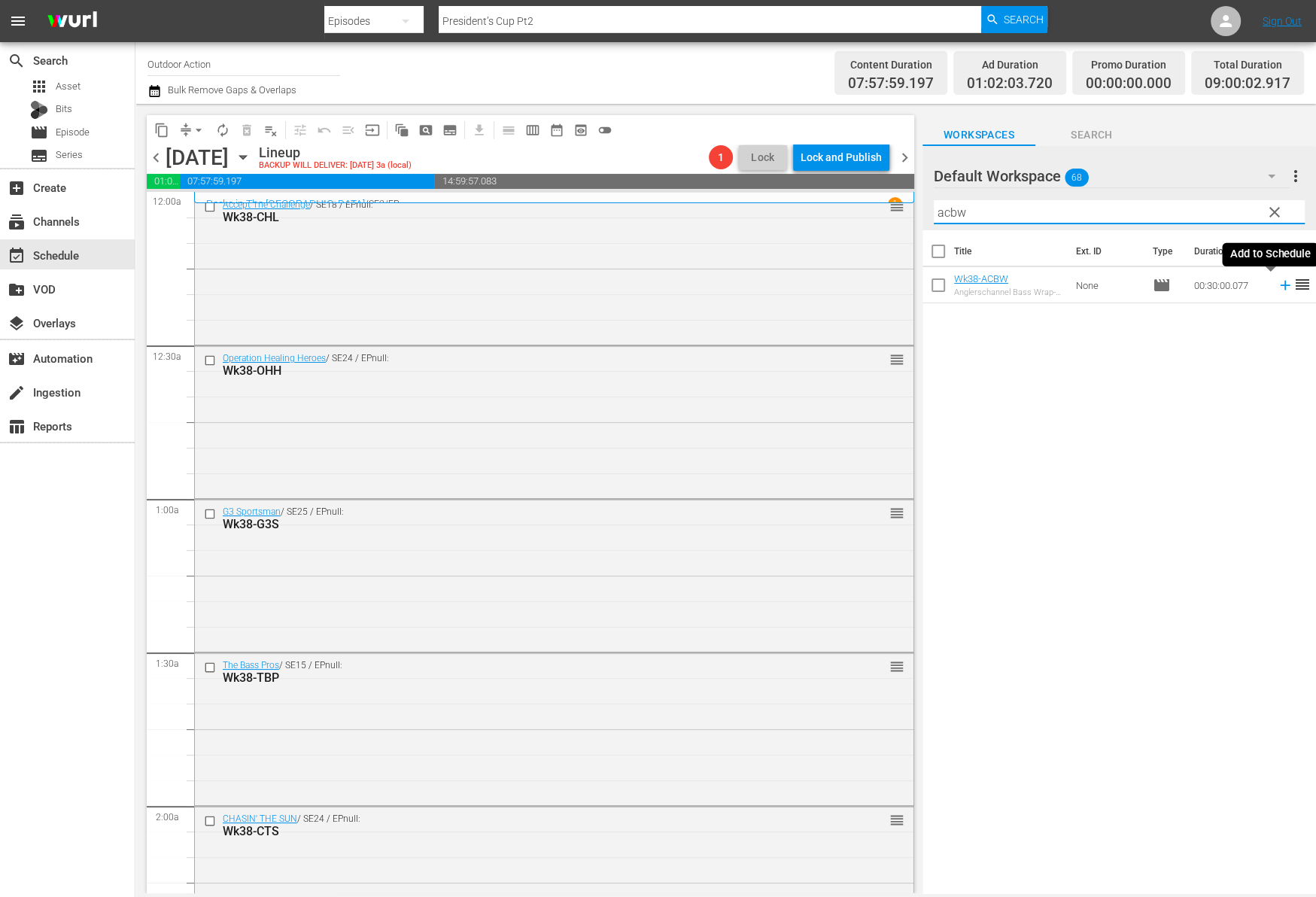
click at [1279, 285] on icon at bounding box center [1284, 285] width 10 height 10
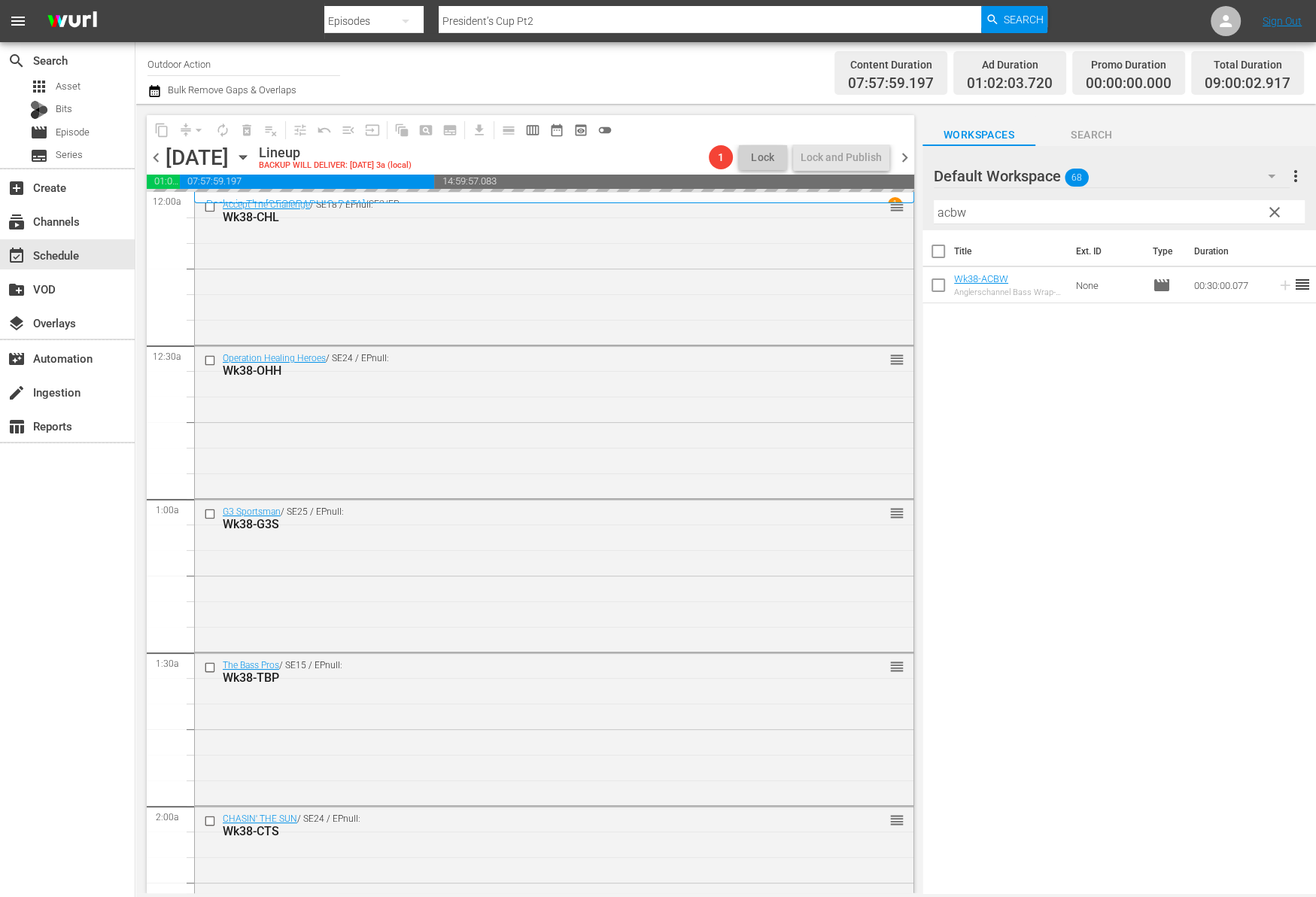
click at [1233, 214] on input "acbw" at bounding box center [1119, 212] width 371 height 24
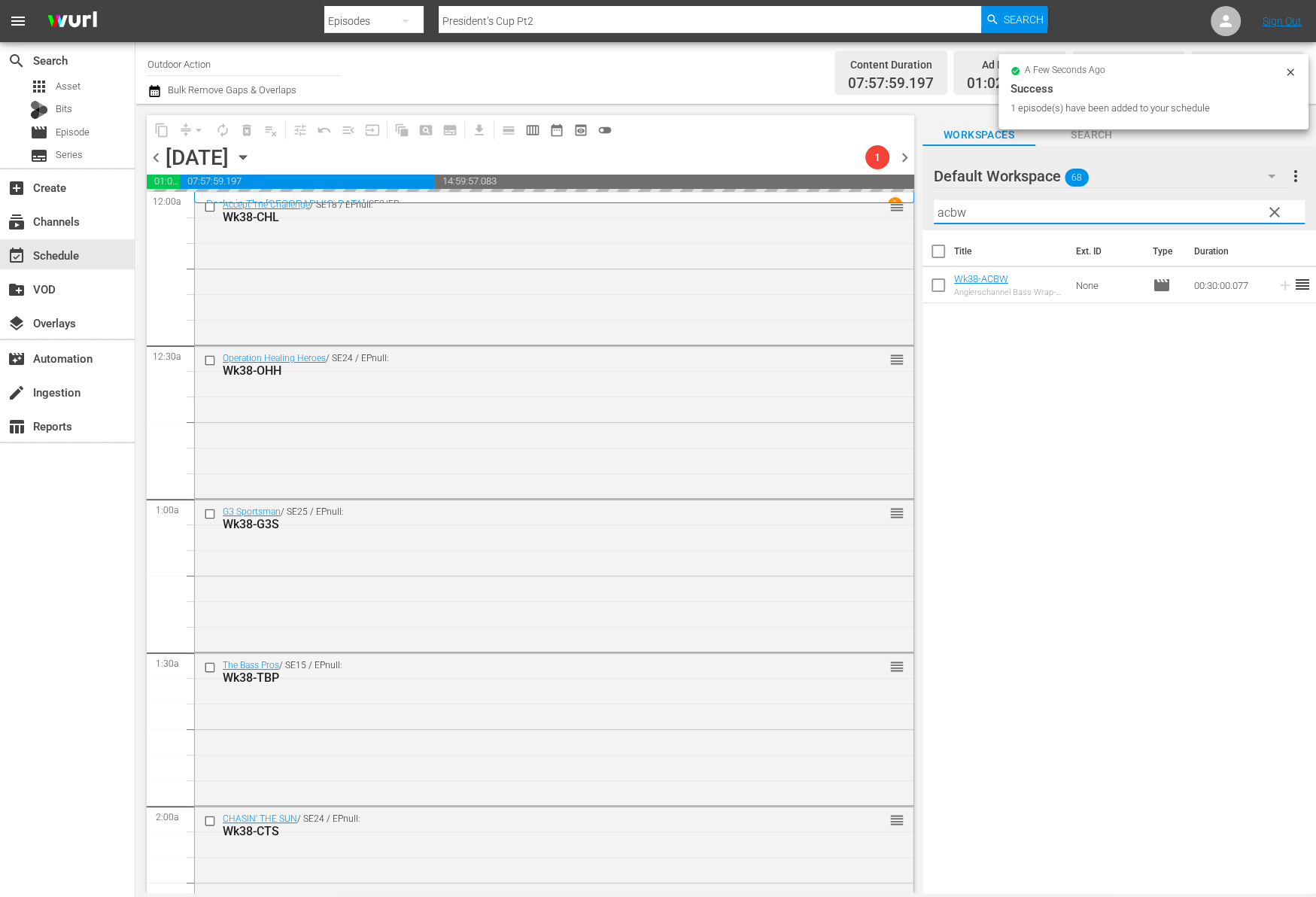
click at [1233, 214] on input "acbw" at bounding box center [1119, 212] width 371 height 24
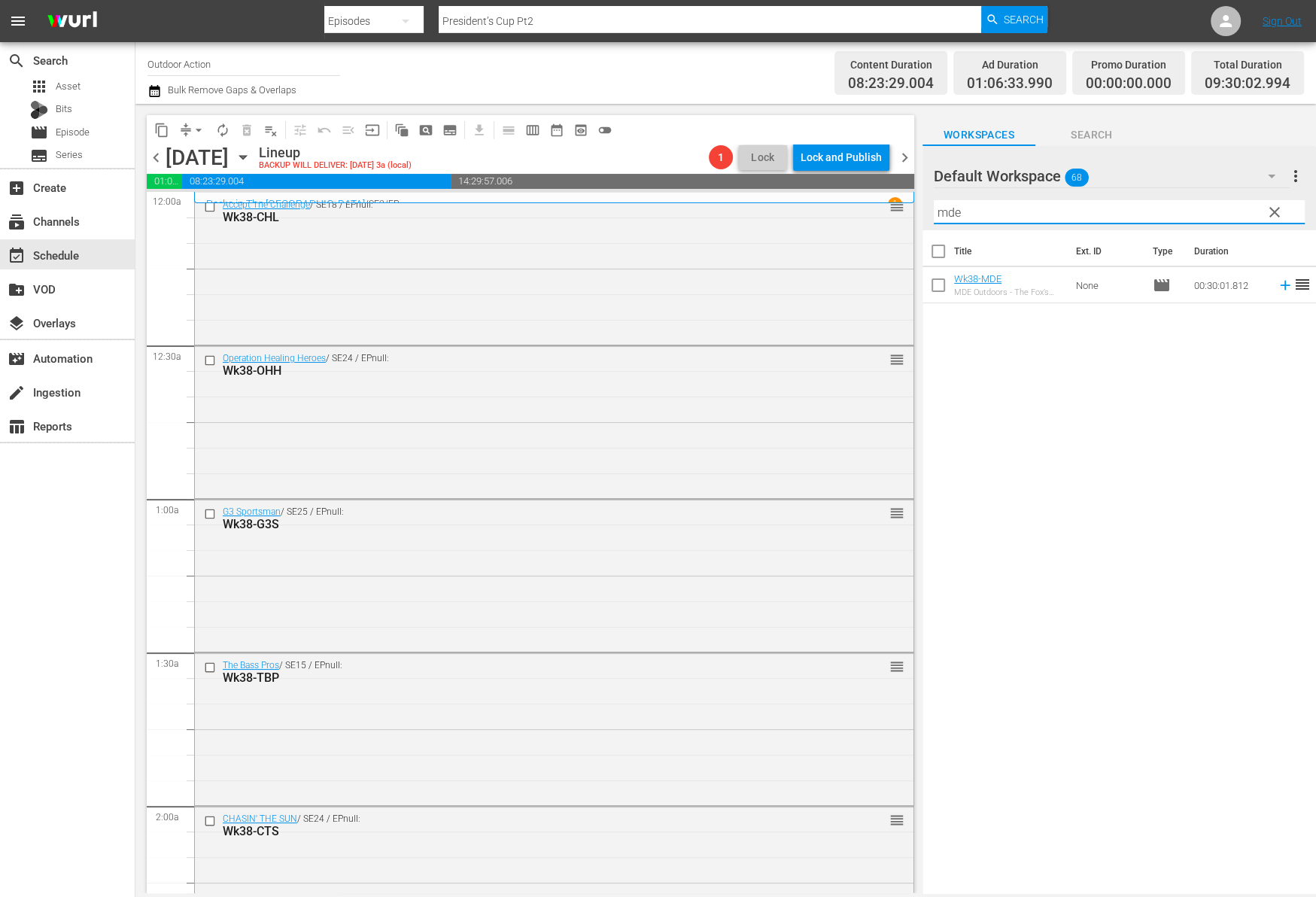
click at [1276, 285] on icon at bounding box center [1285, 285] width 17 height 17
click at [1223, 213] on input "mde" at bounding box center [1119, 212] width 371 height 24
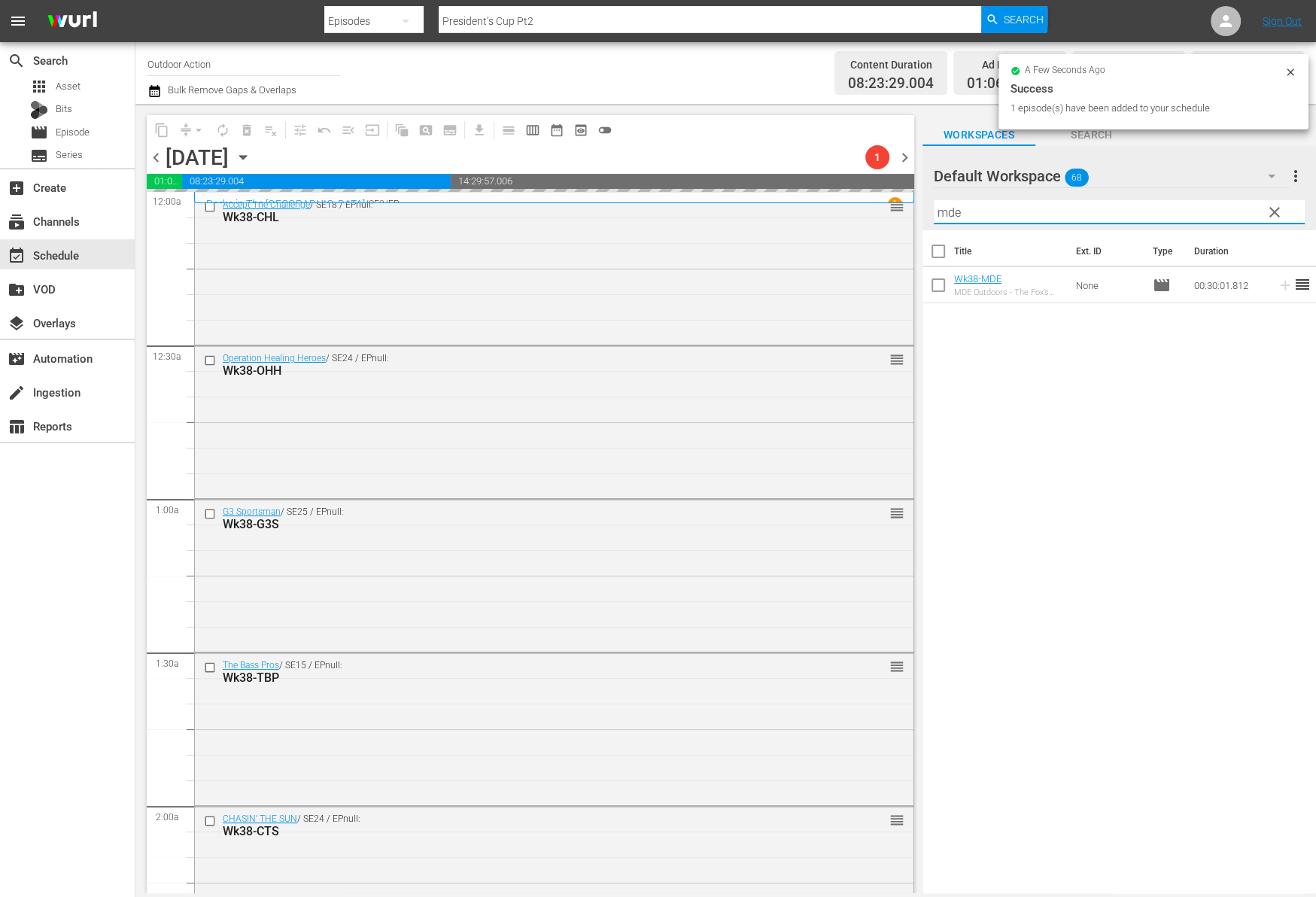
click at [1223, 213] on input "mde" at bounding box center [1119, 212] width 371 height 24
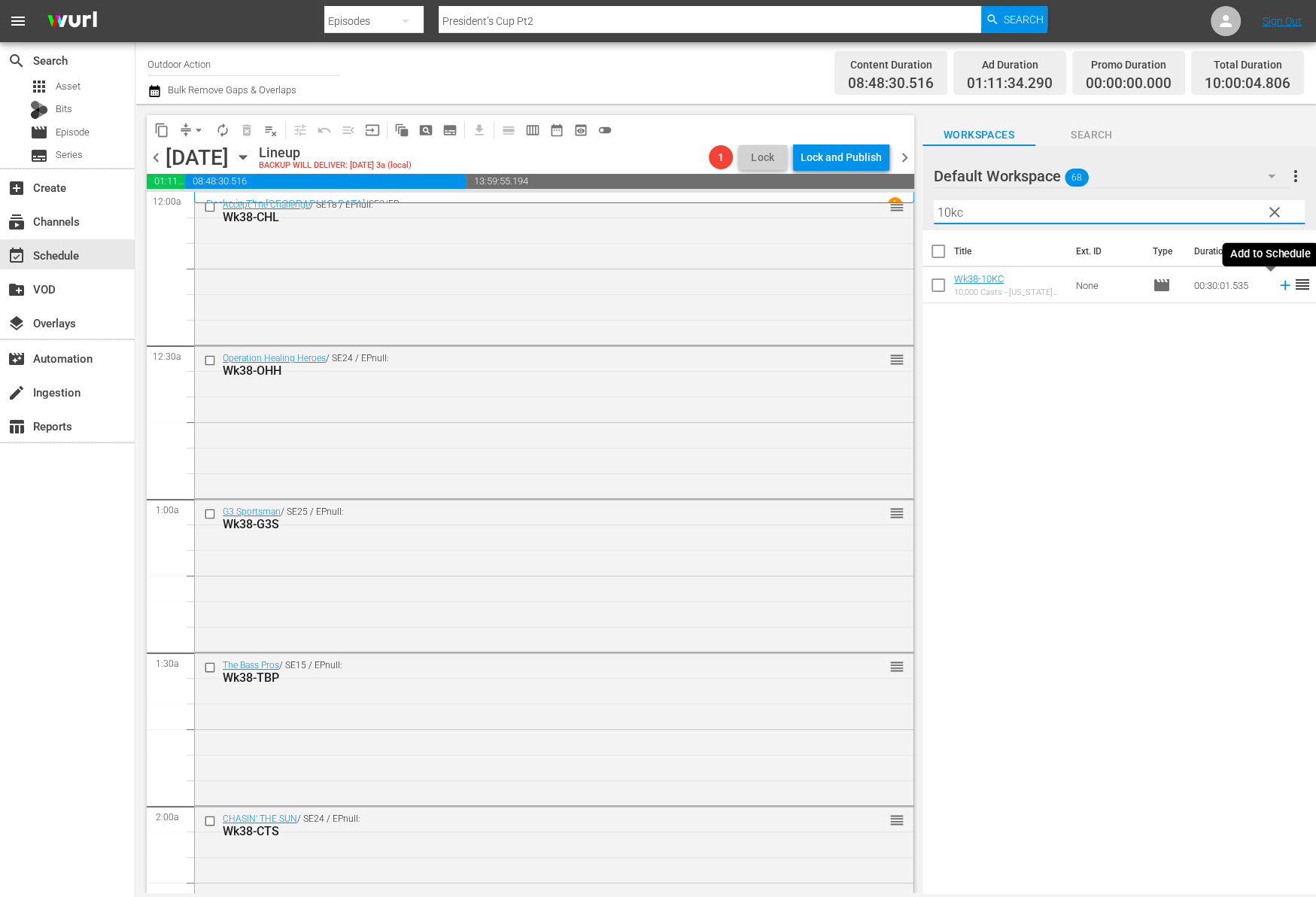
click at [1276, 286] on icon at bounding box center [1285, 285] width 17 height 17
click at [1201, 213] on input "10kc" at bounding box center [1119, 212] width 371 height 24
click at [1276, 290] on icon at bounding box center [1285, 285] width 17 height 17
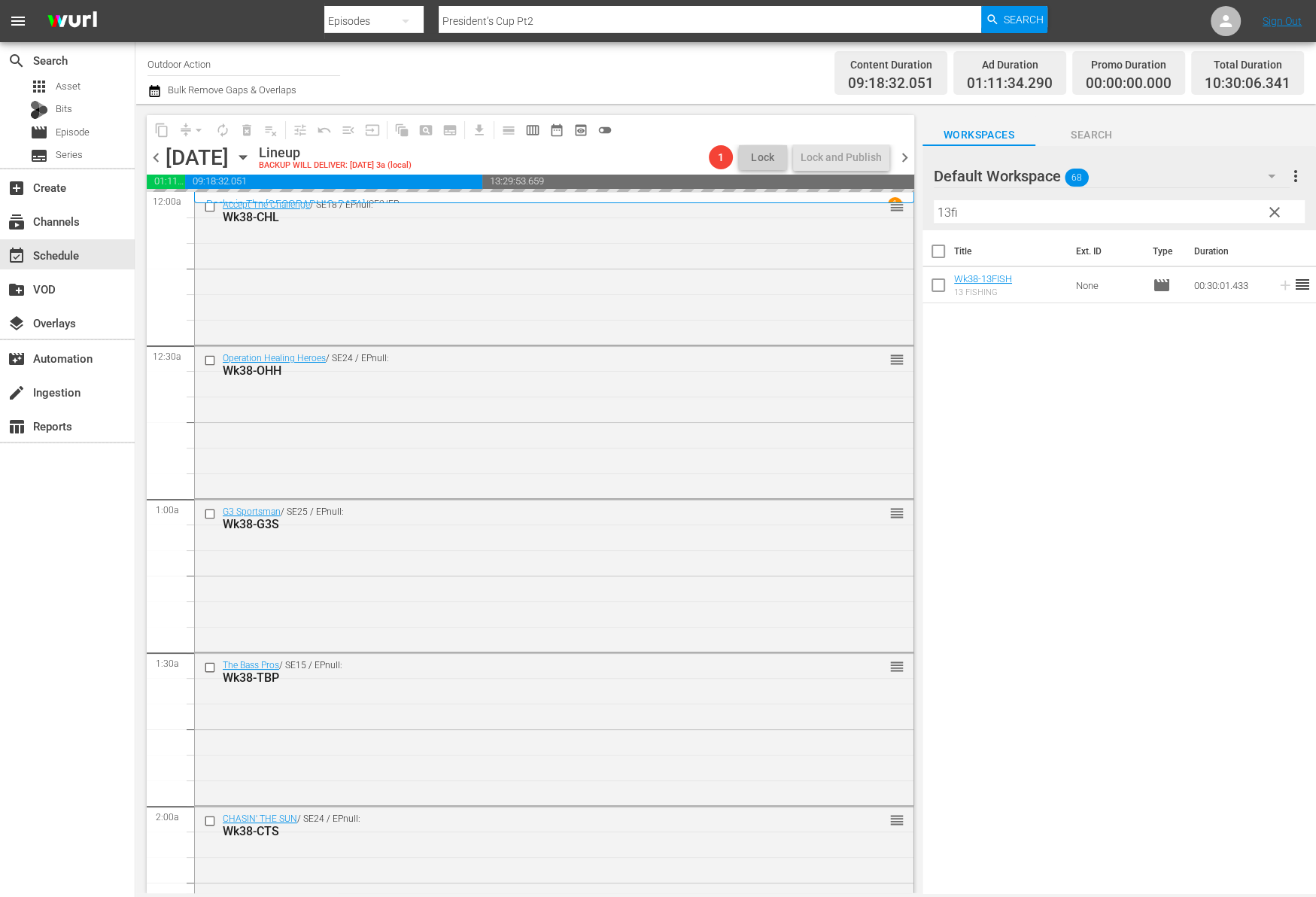
click at [1220, 212] on input "13fi" at bounding box center [1119, 212] width 371 height 24
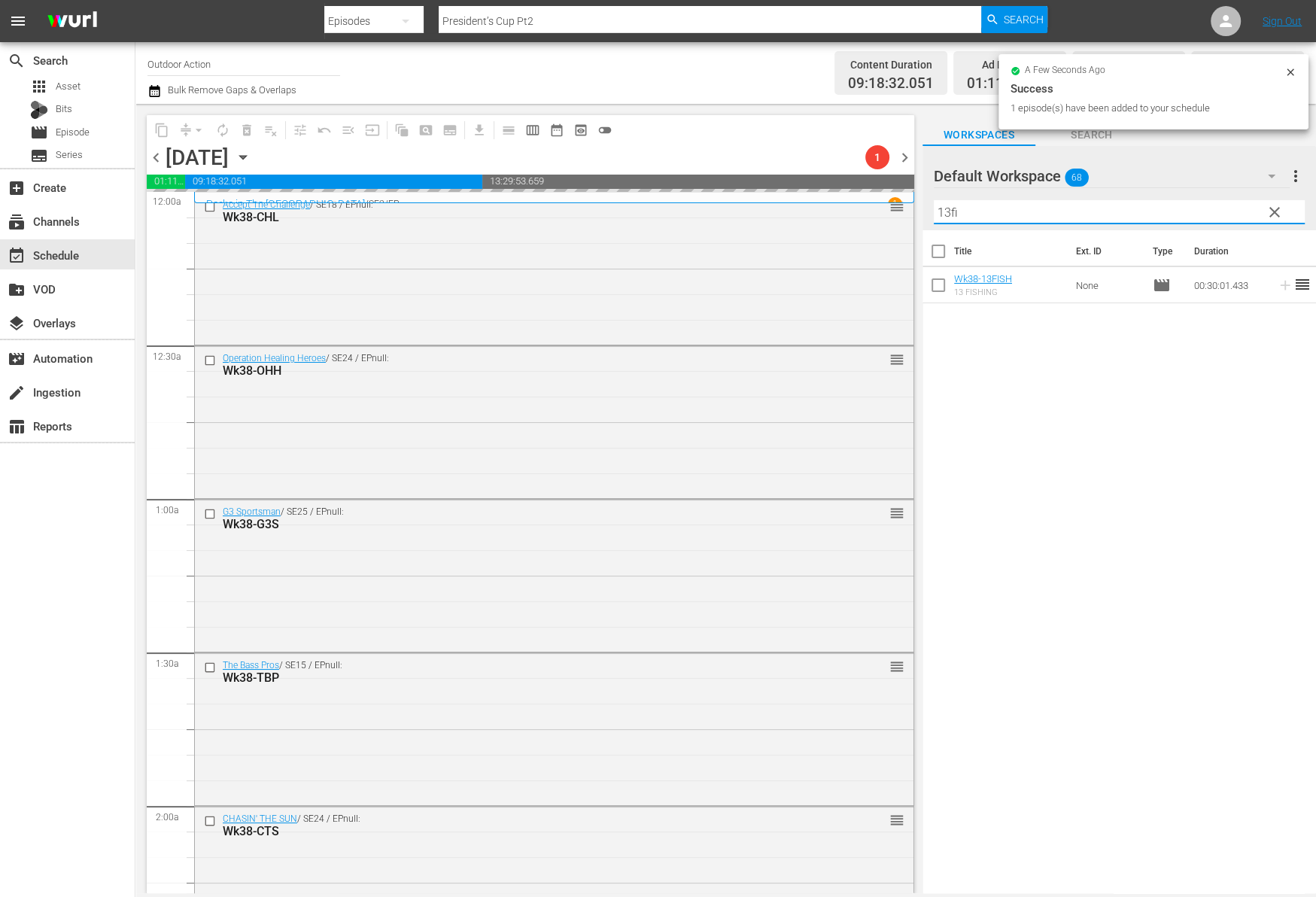
click at [1220, 212] on input "13fi" at bounding box center [1119, 212] width 371 height 24
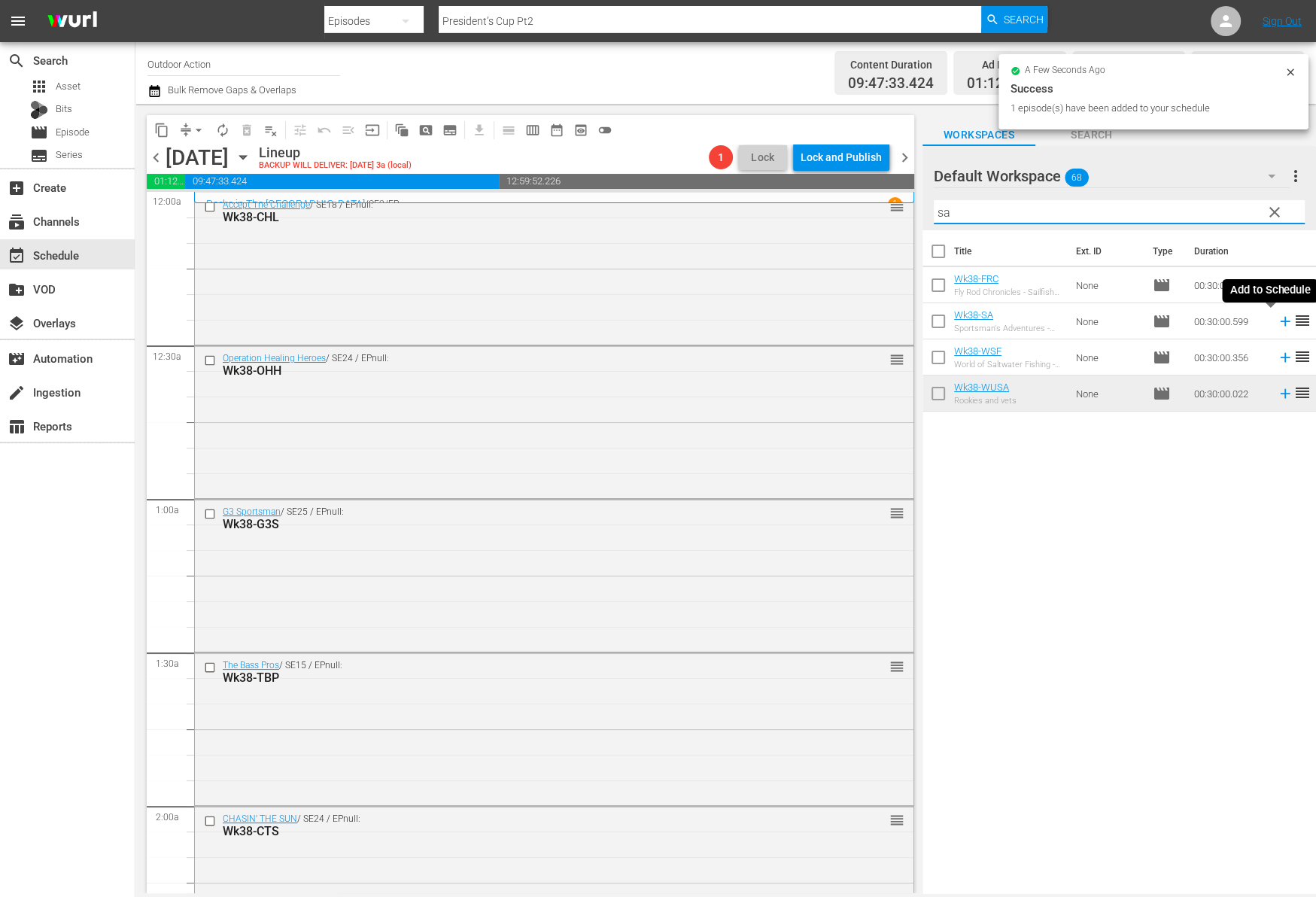
click at [1276, 323] on icon at bounding box center [1285, 321] width 17 height 17
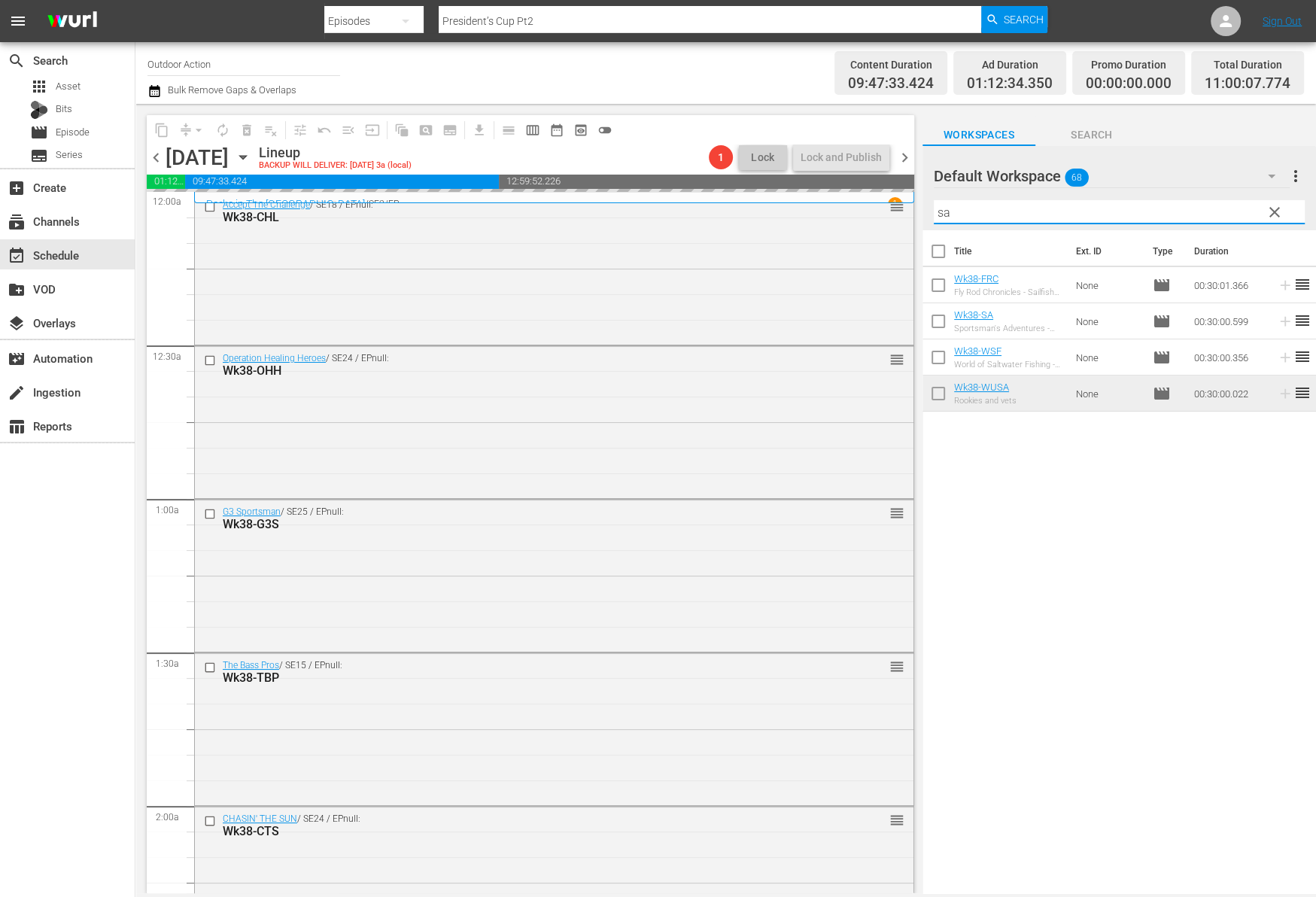
click at [1203, 204] on input "sa" at bounding box center [1119, 212] width 371 height 24
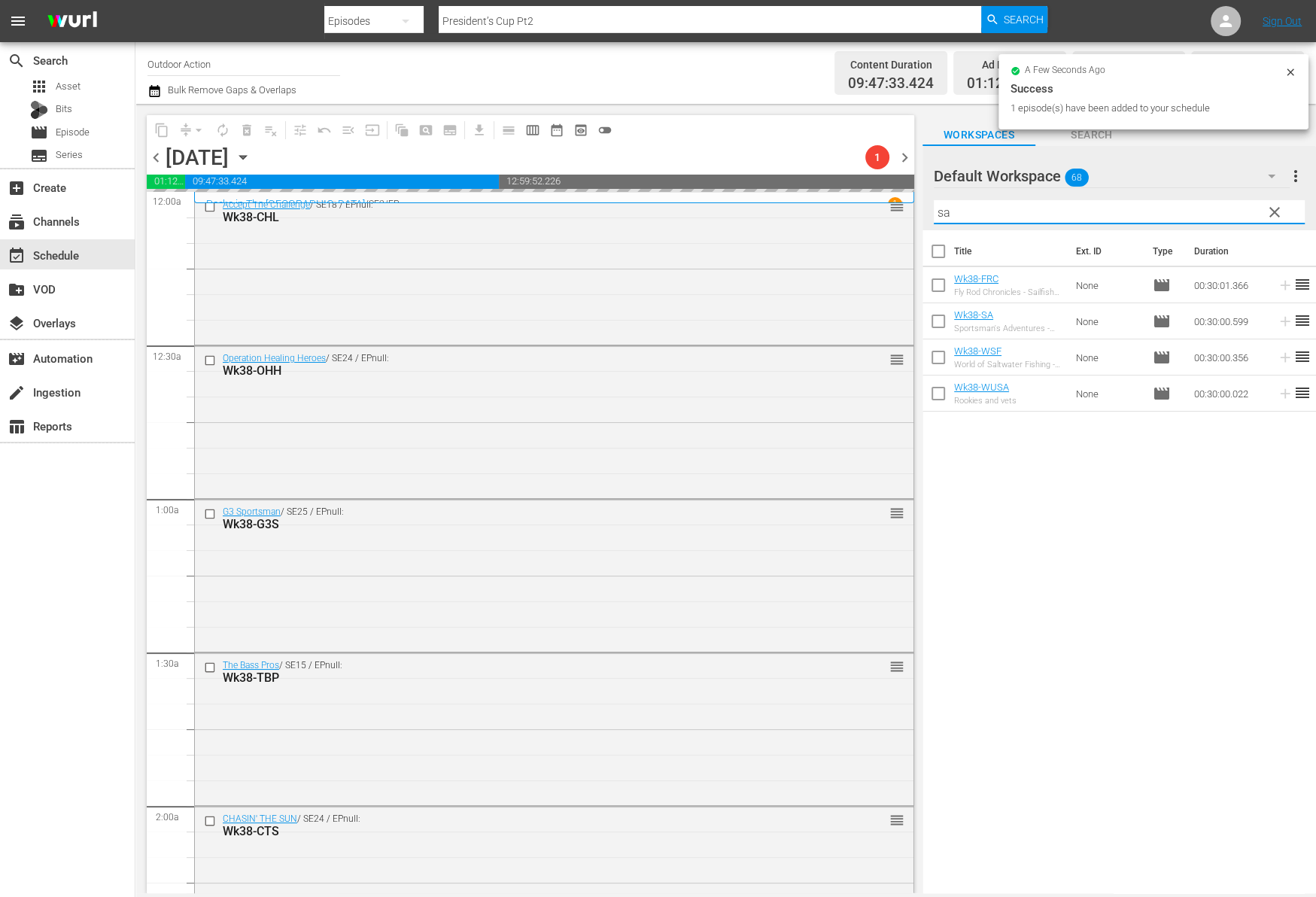
click at [1203, 204] on input "sa" at bounding box center [1119, 212] width 371 height 24
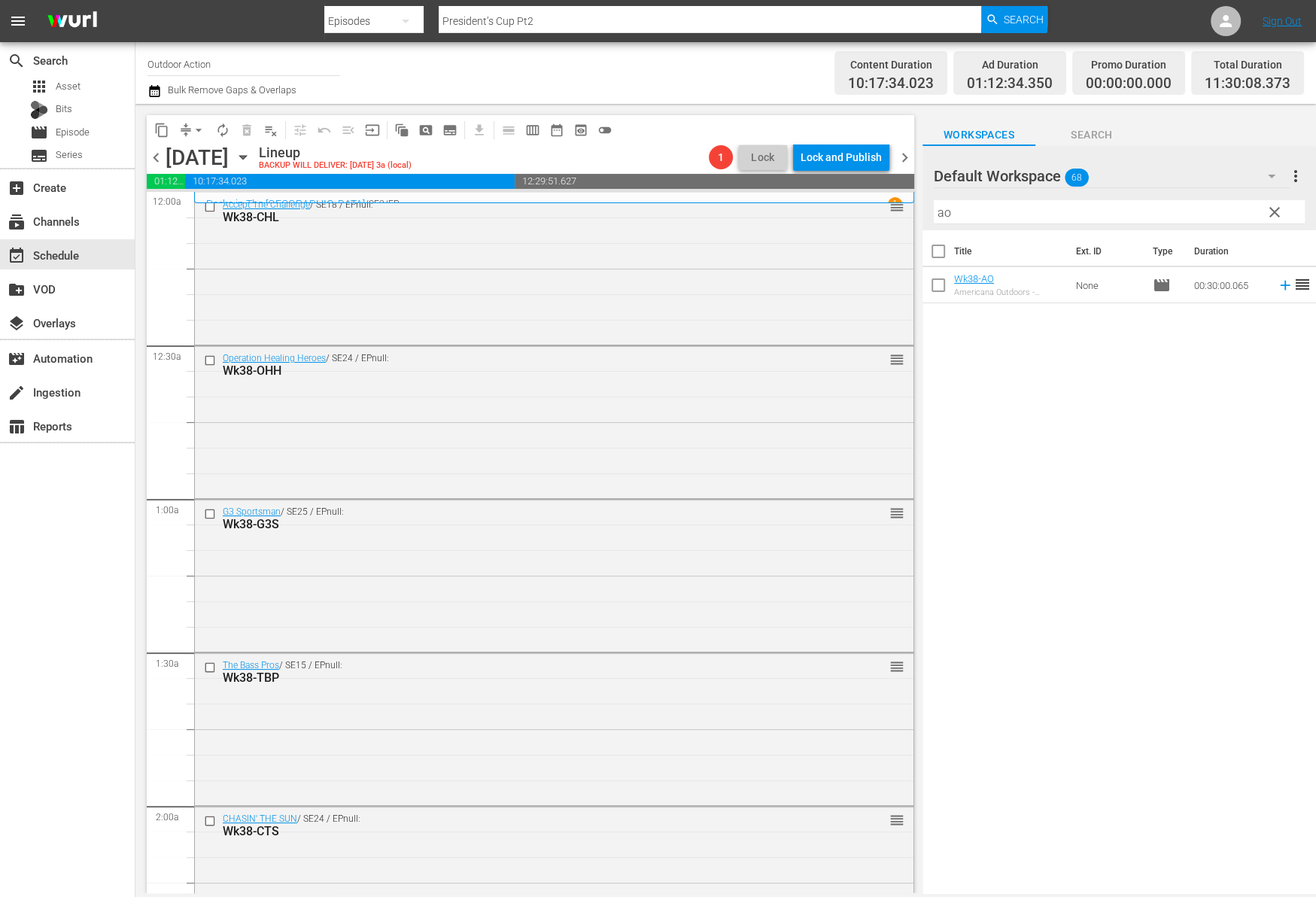
click at [1232, 353] on div "Title Ext. ID Type Duration Wk38-AO Americana Outdoors - Garmin Force Pro Troll…" at bounding box center [1118, 563] width 393 height 665
click at [1279, 285] on icon at bounding box center [1284, 285] width 10 height 10
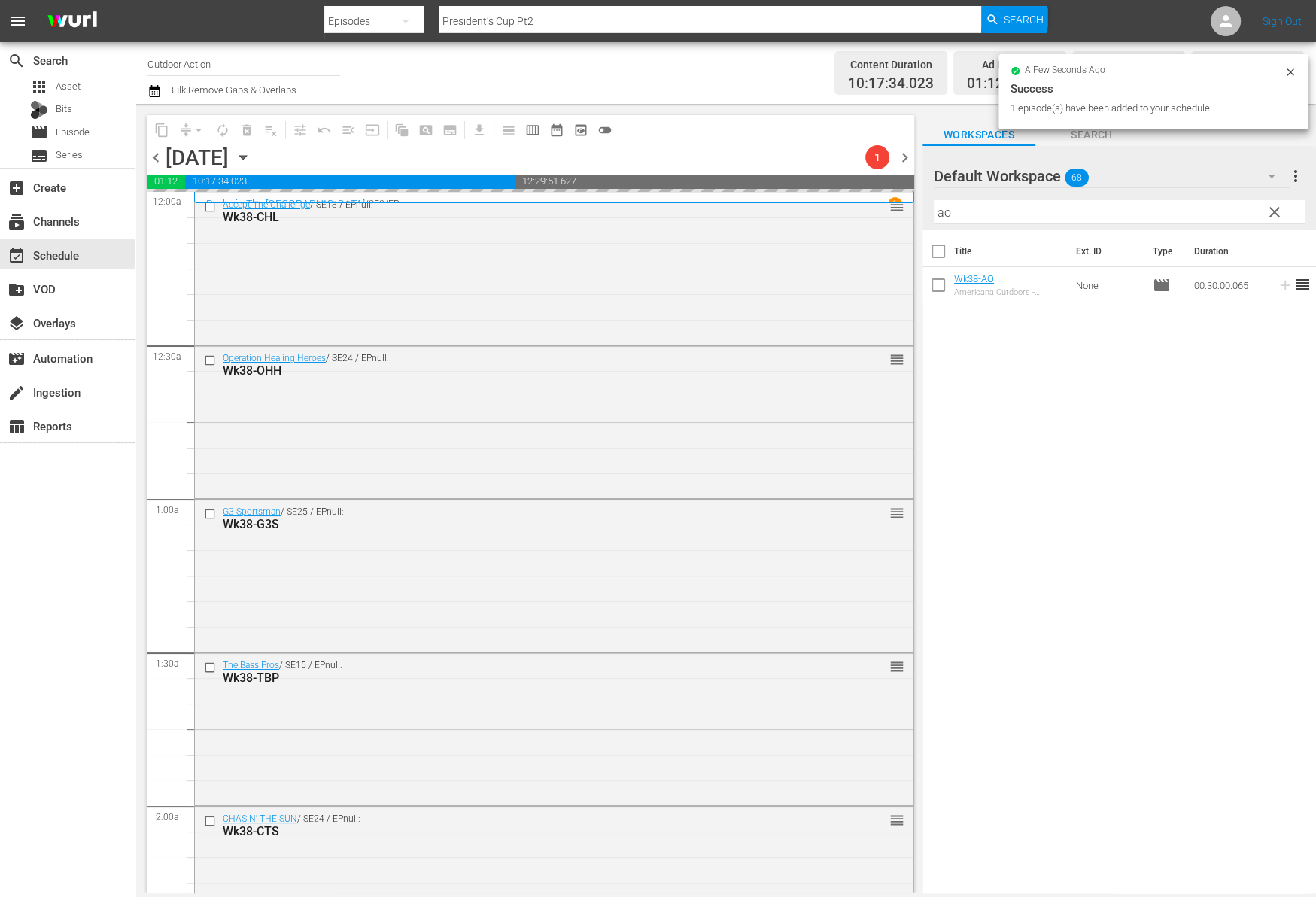
click at [1202, 211] on input "ao" at bounding box center [1119, 212] width 371 height 24
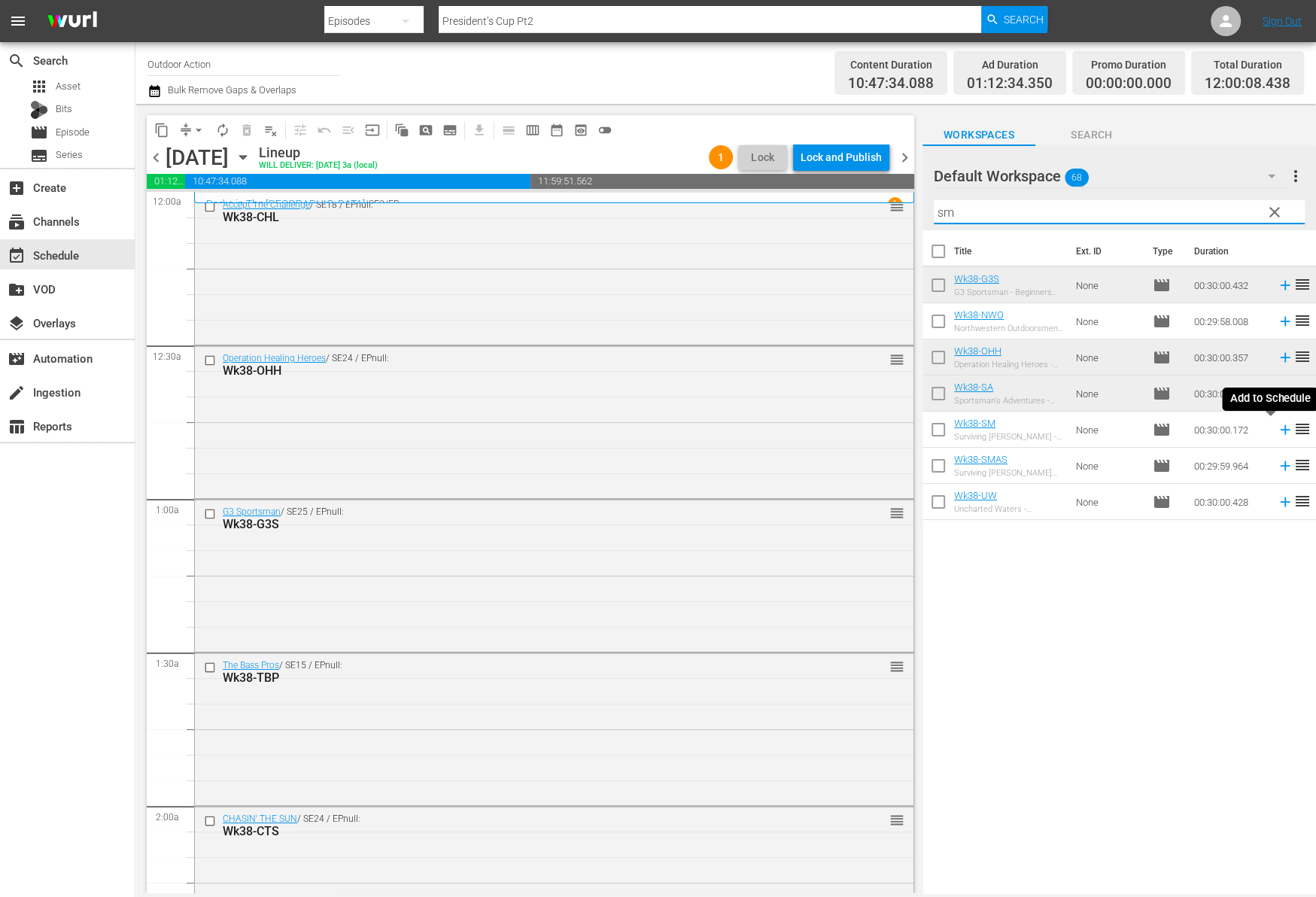
click at [1279, 429] on icon at bounding box center [1284, 430] width 10 height 10
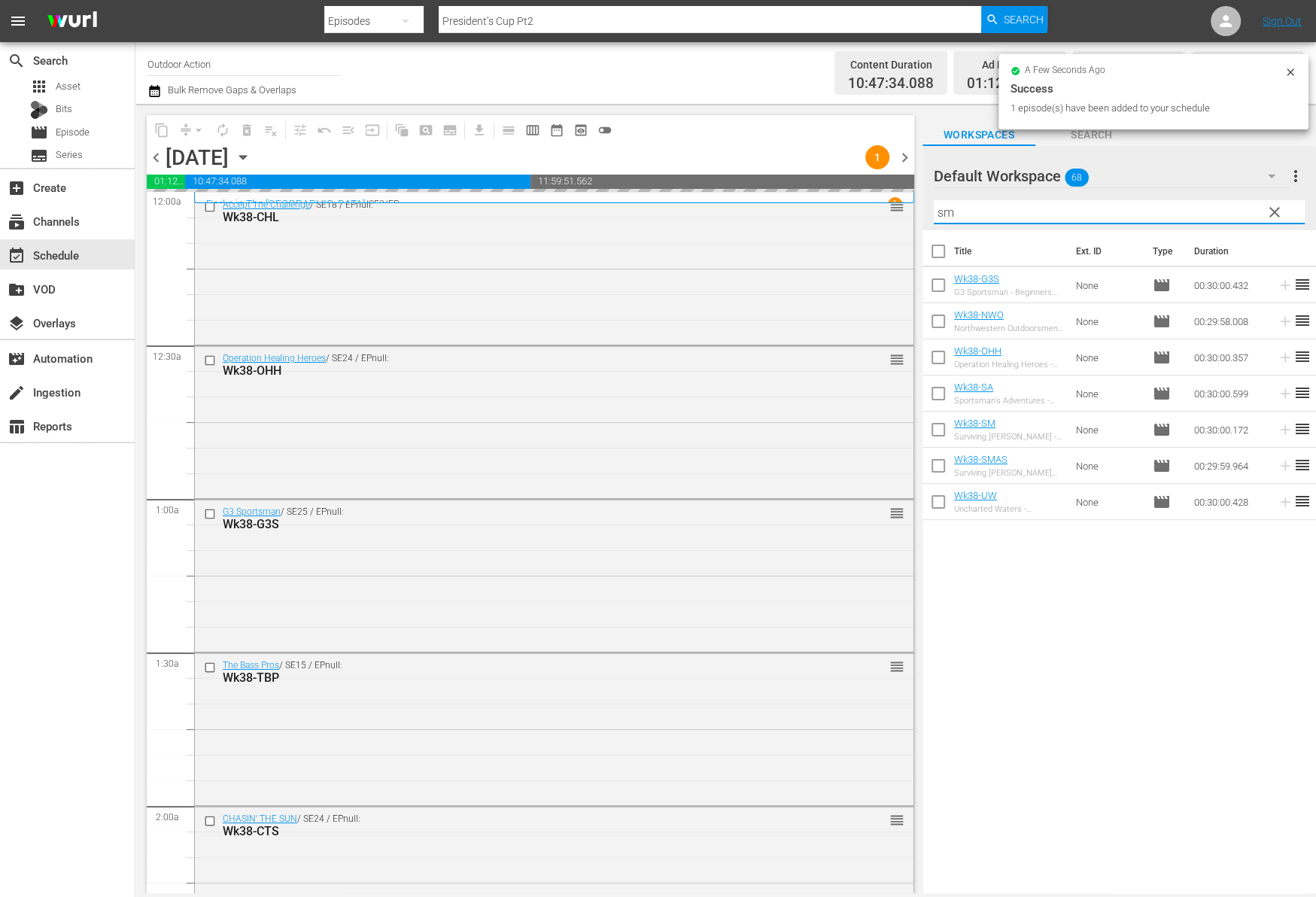
click at [1184, 206] on input "sm" at bounding box center [1119, 212] width 371 height 24
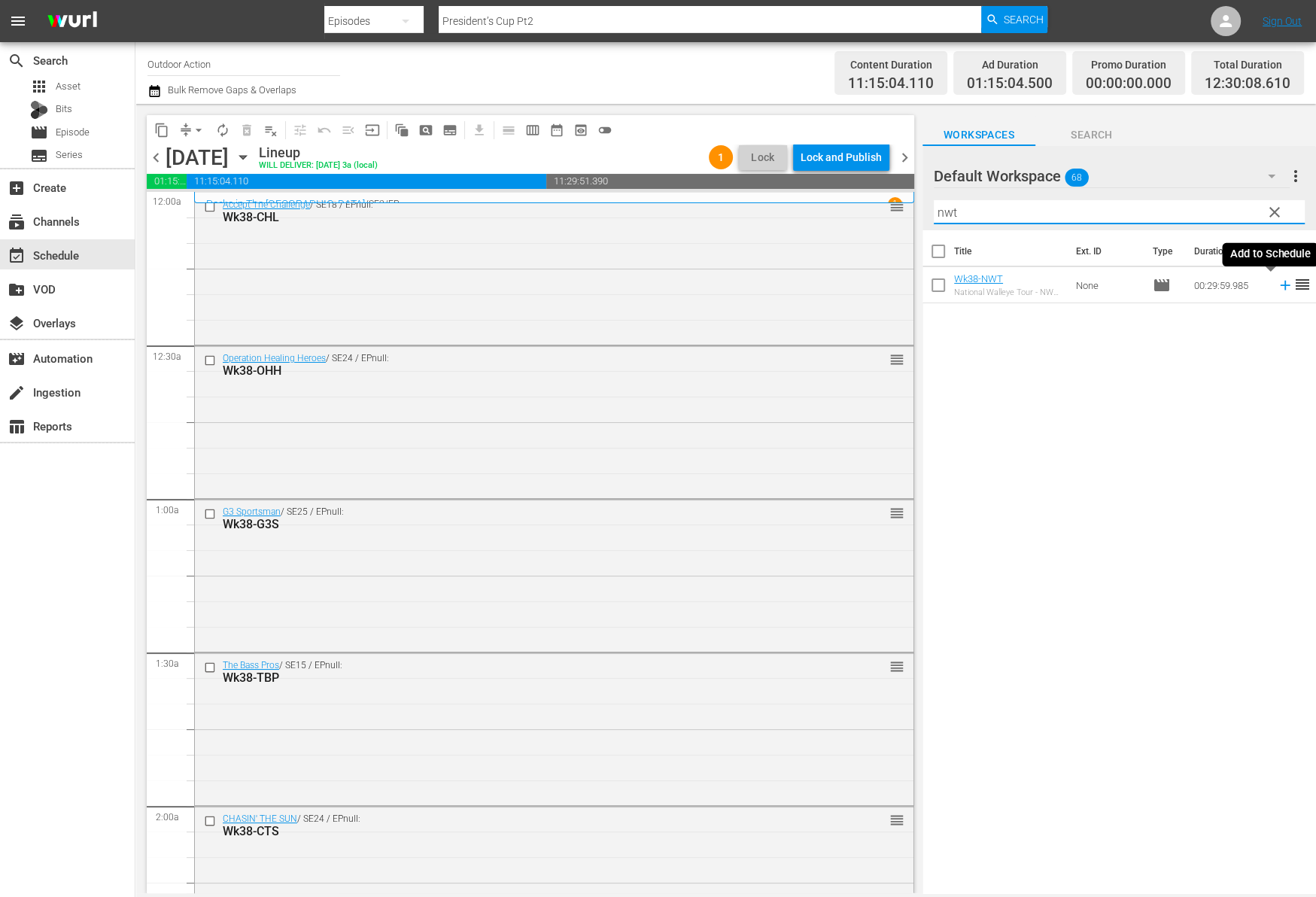
click at [1276, 282] on icon at bounding box center [1285, 285] width 17 height 17
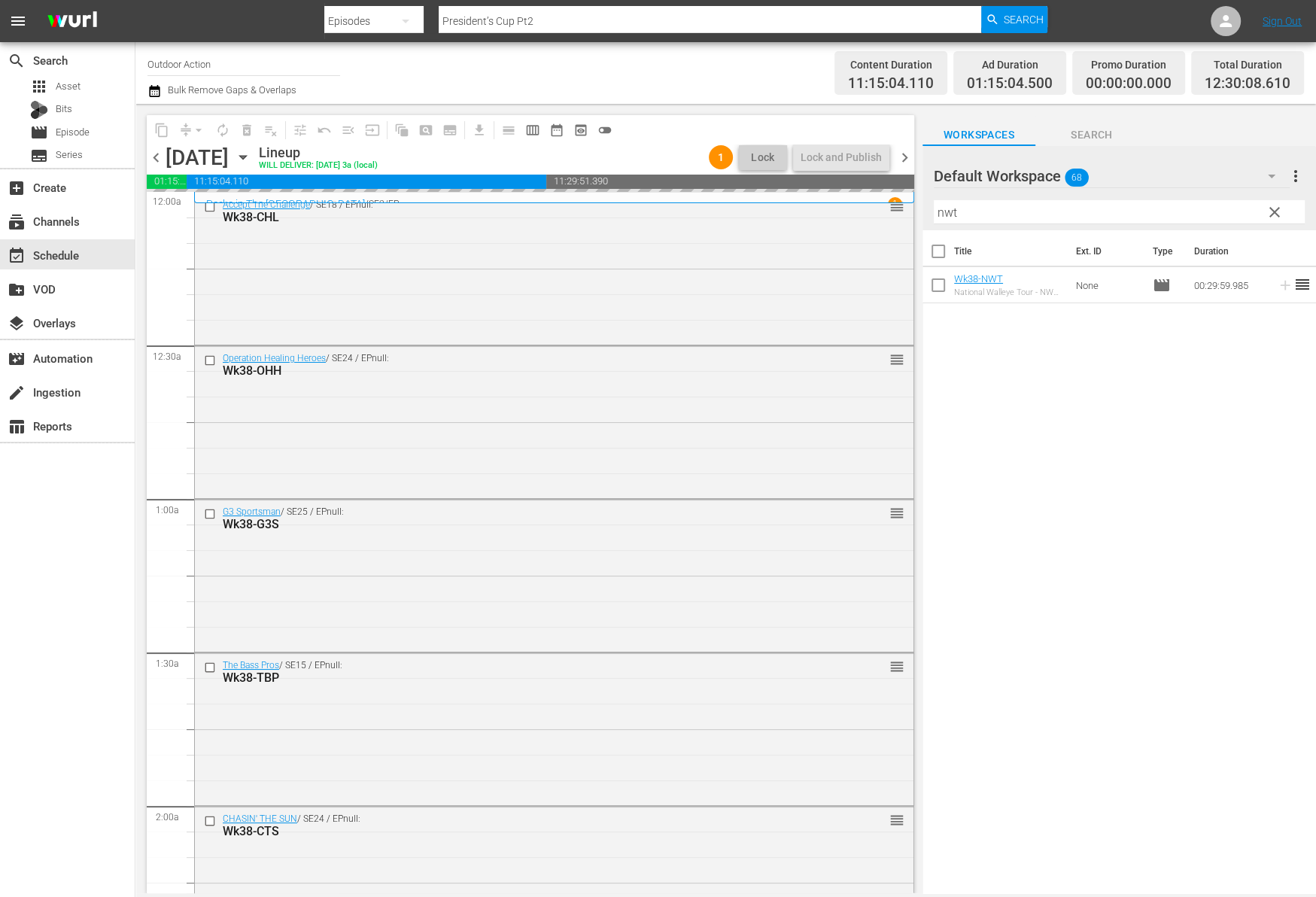
click at [1206, 204] on input "nwt" at bounding box center [1119, 212] width 371 height 24
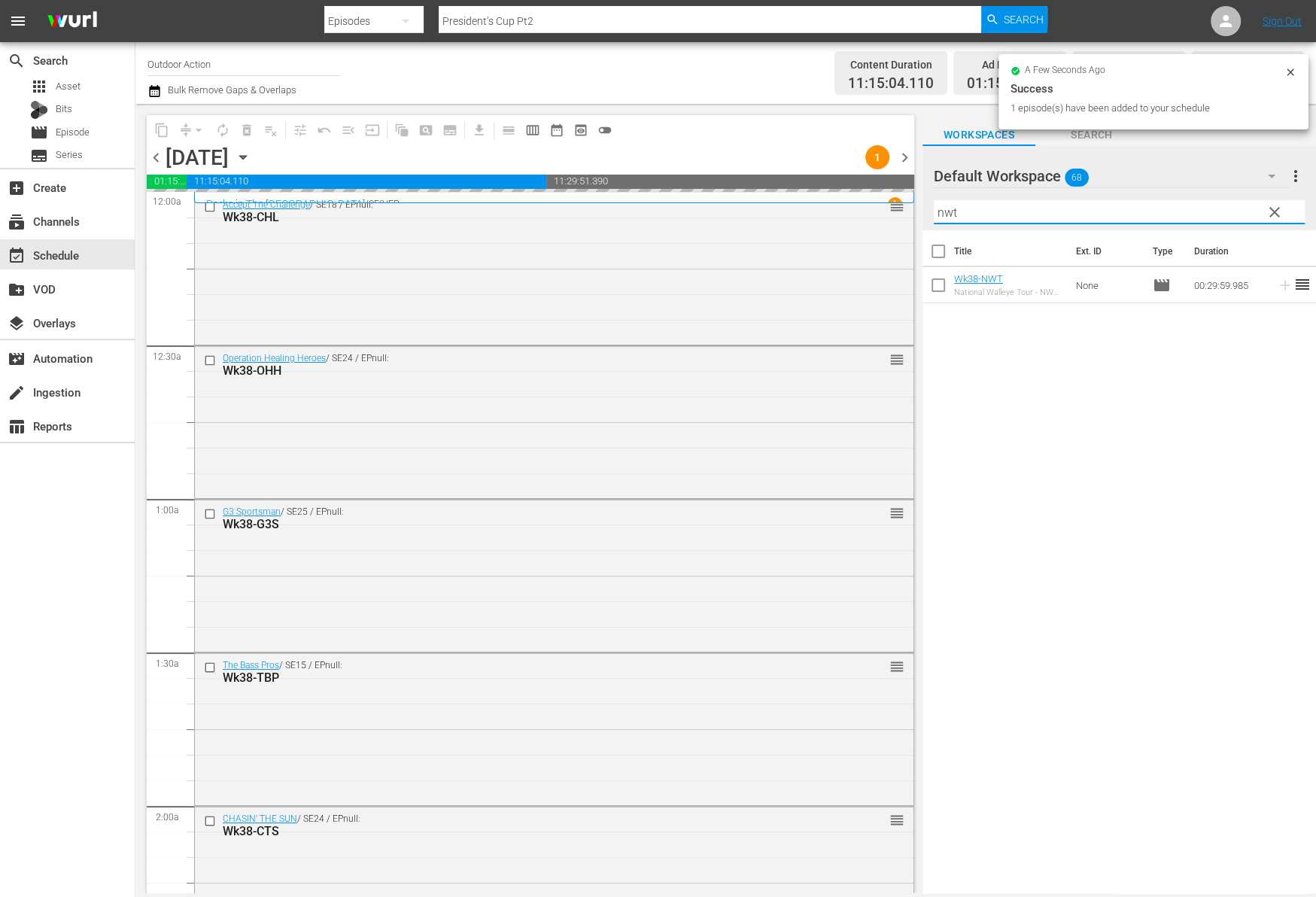
click at [1206, 204] on input "nwt" at bounding box center [1119, 212] width 371 height 24
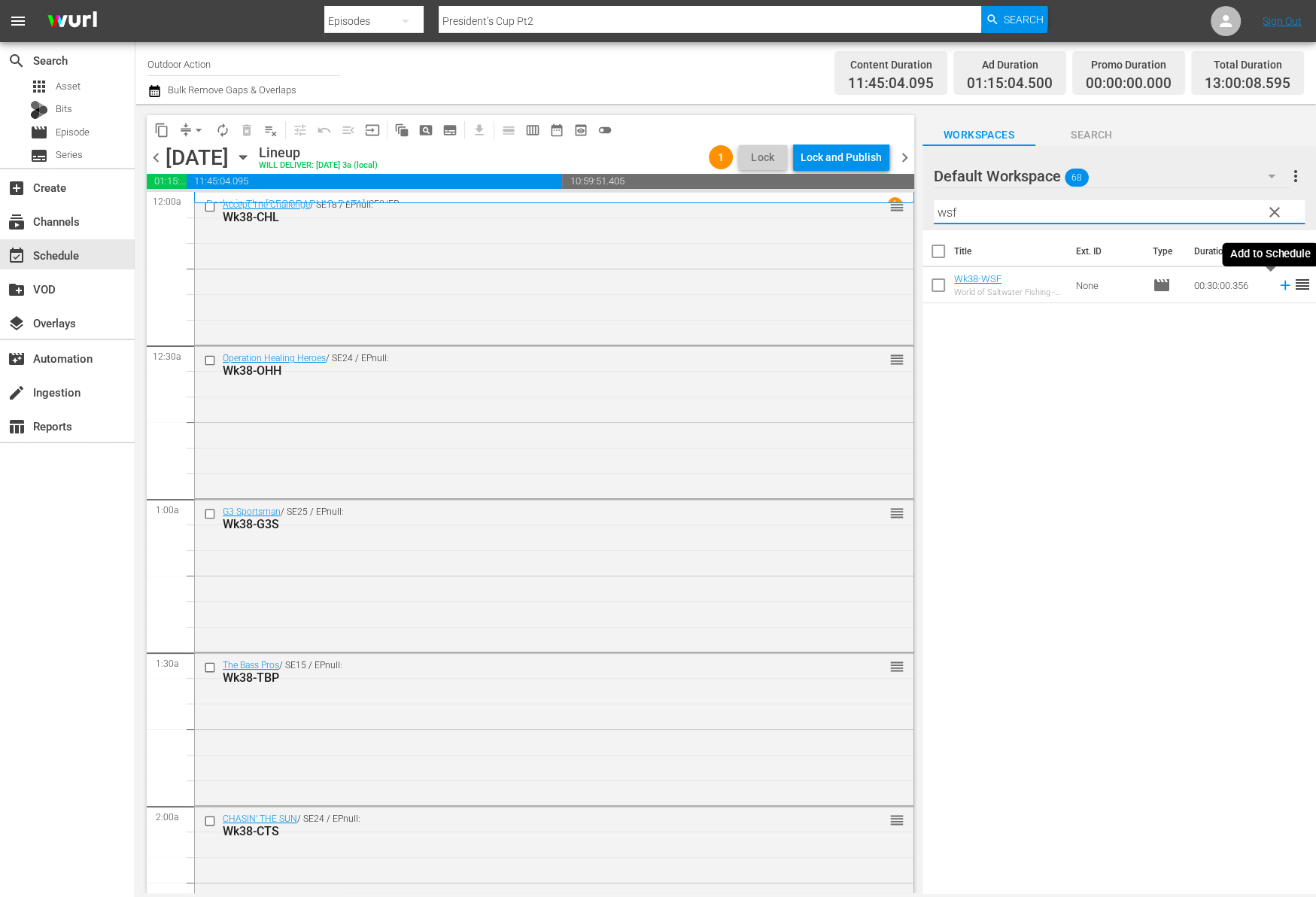
click at [1276, 288] on icon at bounding box center [1285, 285] width 17 height 17
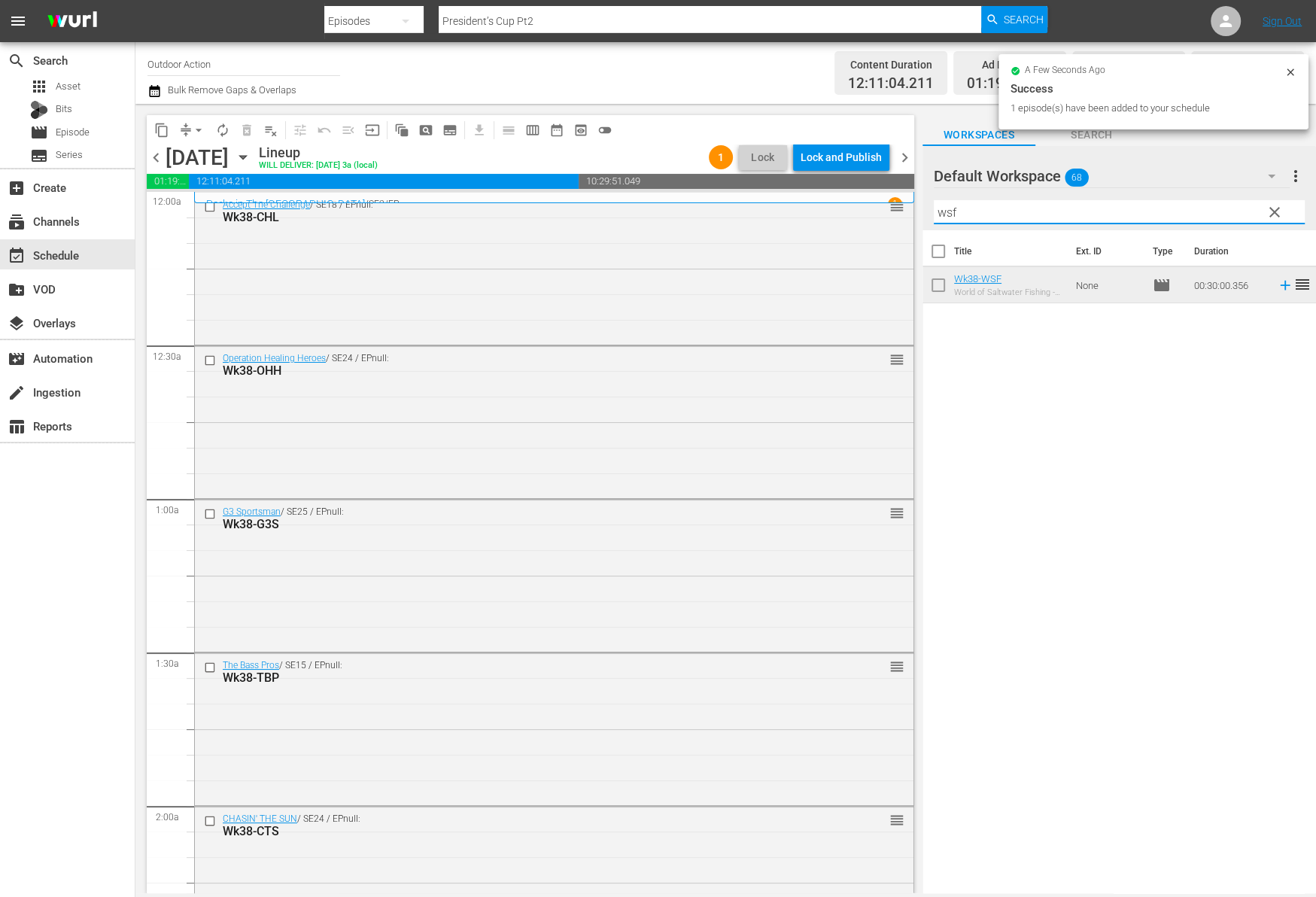
click at [1160, 204] on input "wsf" at bounding box center [1119, 212] width 371 height 24
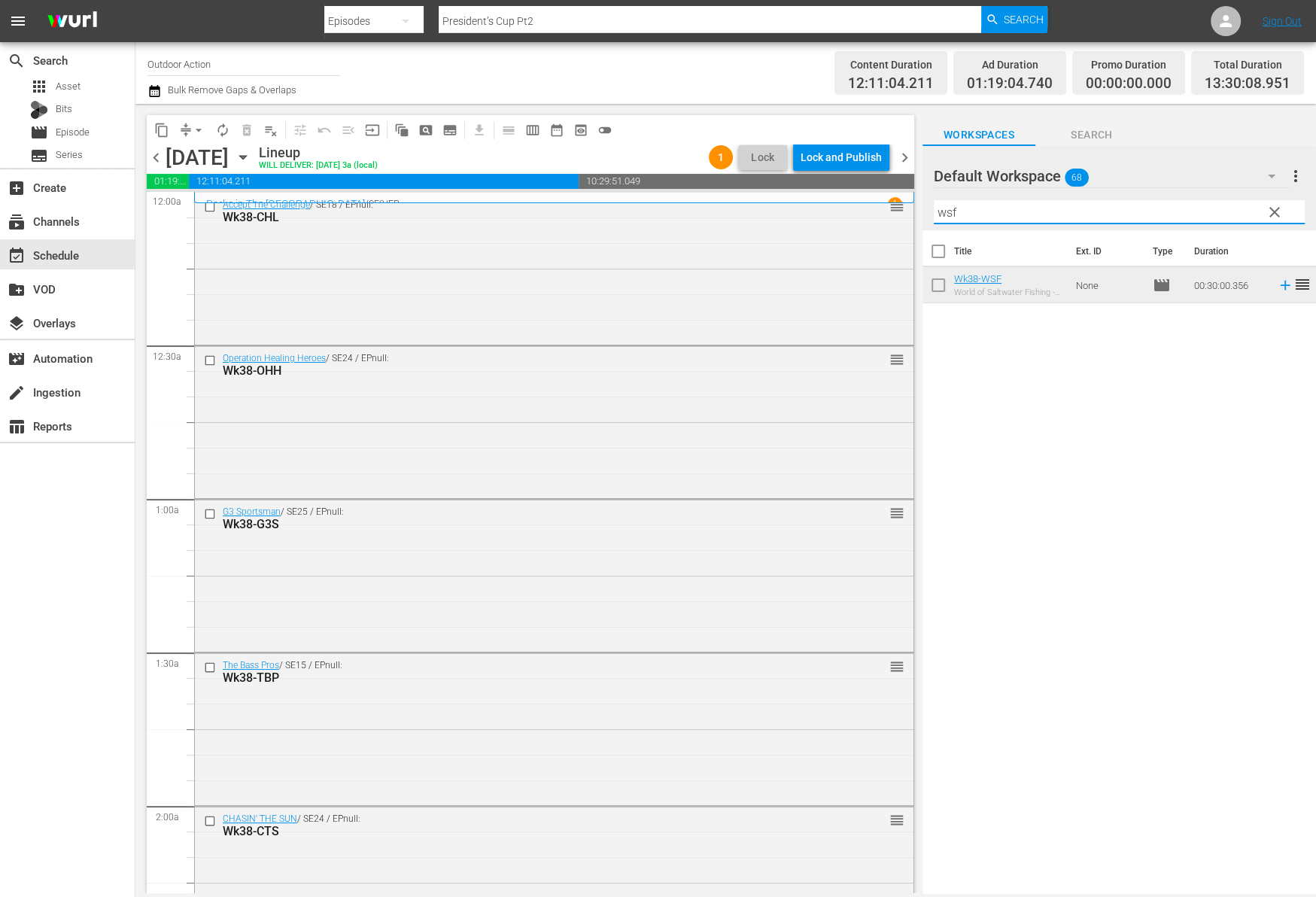
click at [1160, 204] on input "wsf" at bounding box center [1119, 212] width 371 height 24
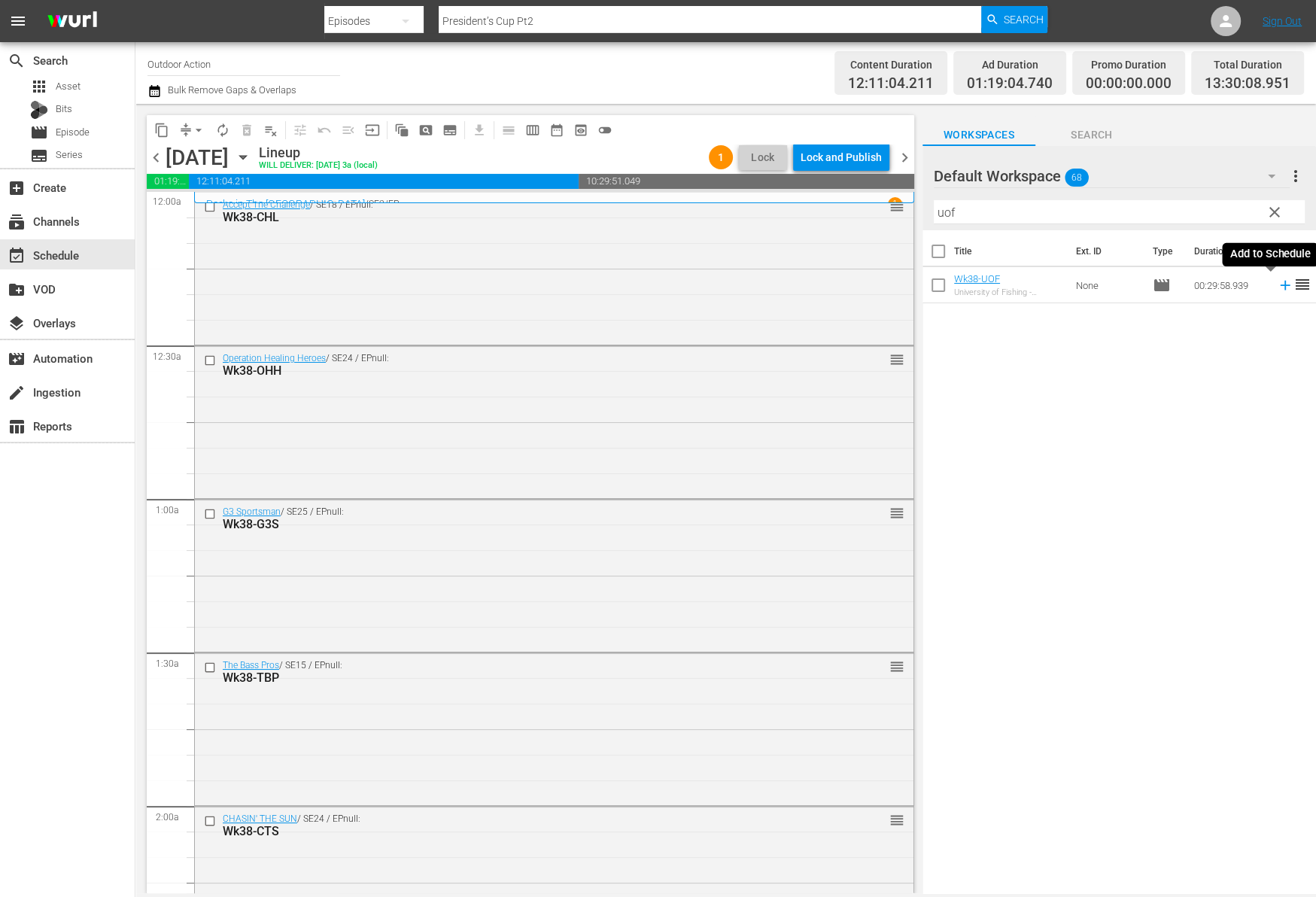
click at [1276, 292] on icon at bounding box center [1285, 285] width 17 height 17
click at [1149, 221] on input "uof" at bounding box center [1119, 212] width 371 height 24
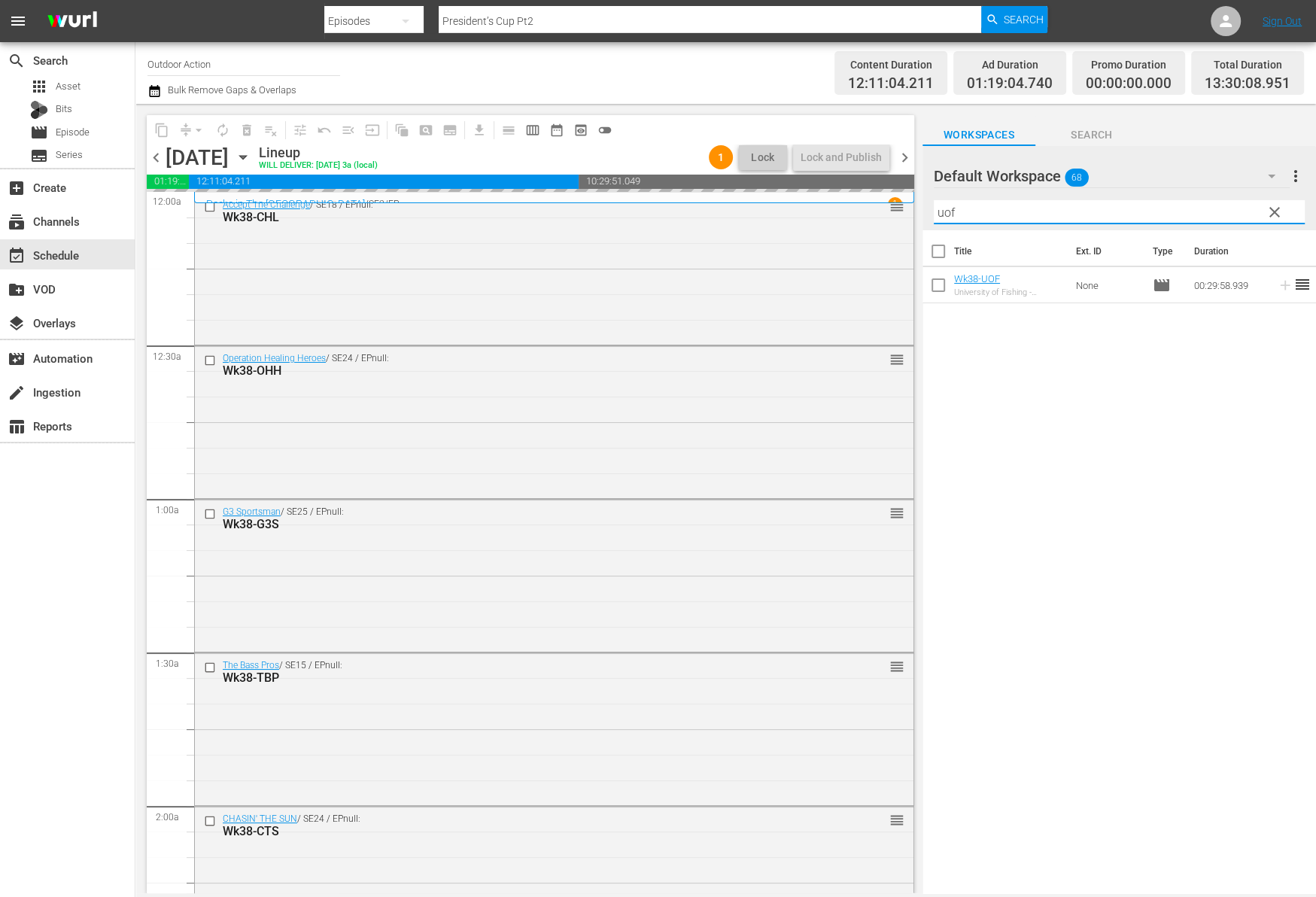
click at [1149, 221] on input "uof" at bounding box center [1119, 212] width 371 height 24
click at [1276, 288] on icon at bounding box center [1285, 285] width 17 height 17
click at [1230, 205] on input "txtt" at bounding box center [1119, 212] width 371 height 24
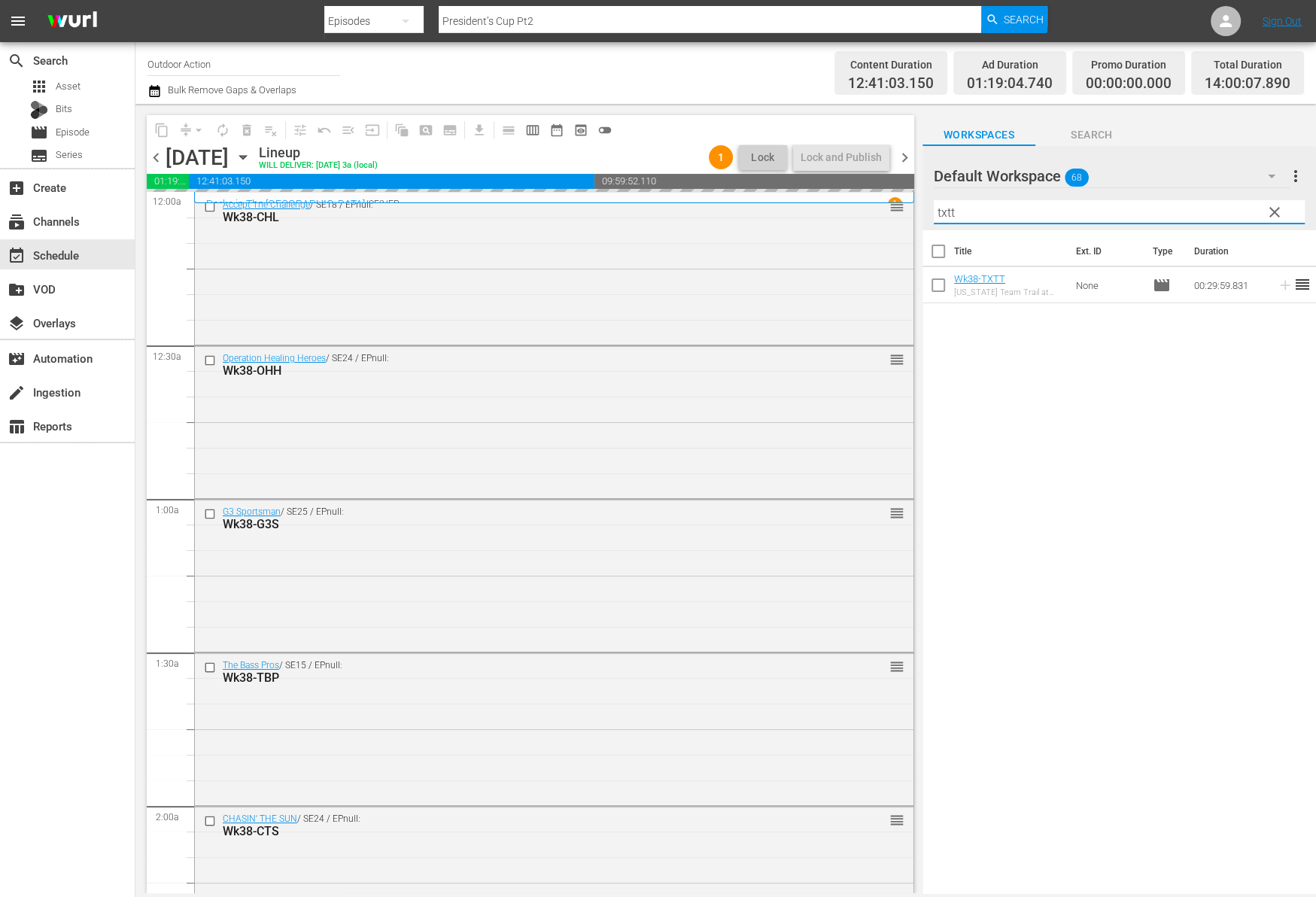
click at [1230, 205] on input "txtt" at bounding box center [1119, 212] width 371 height 24
type input "bts"
click at [1272, 212] on span "clear" at bounding box center [1274, 212] width 18 height 18
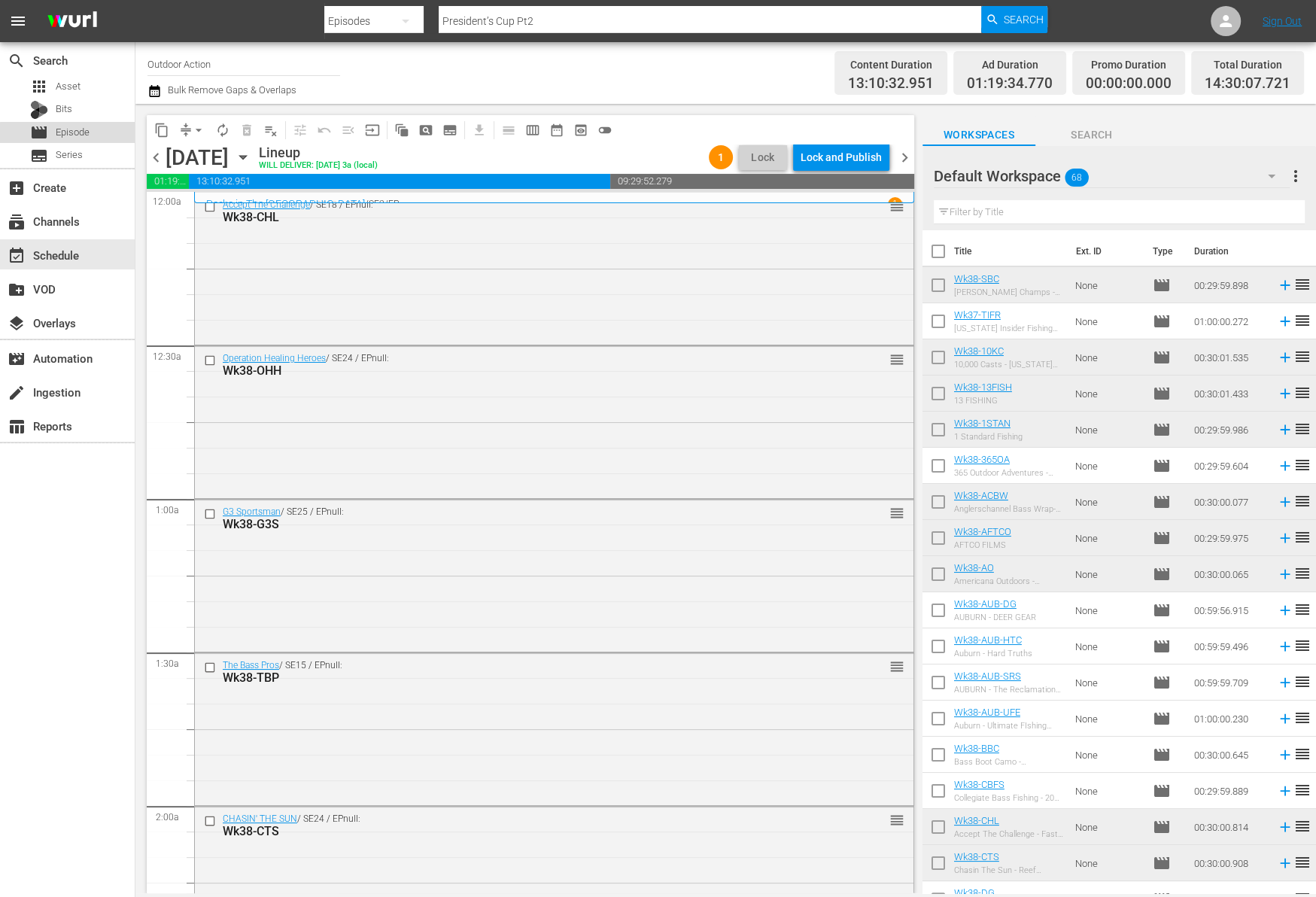
click at [82, 135] on span "Episode" at bounding box center [72, 132] width 34 height 15
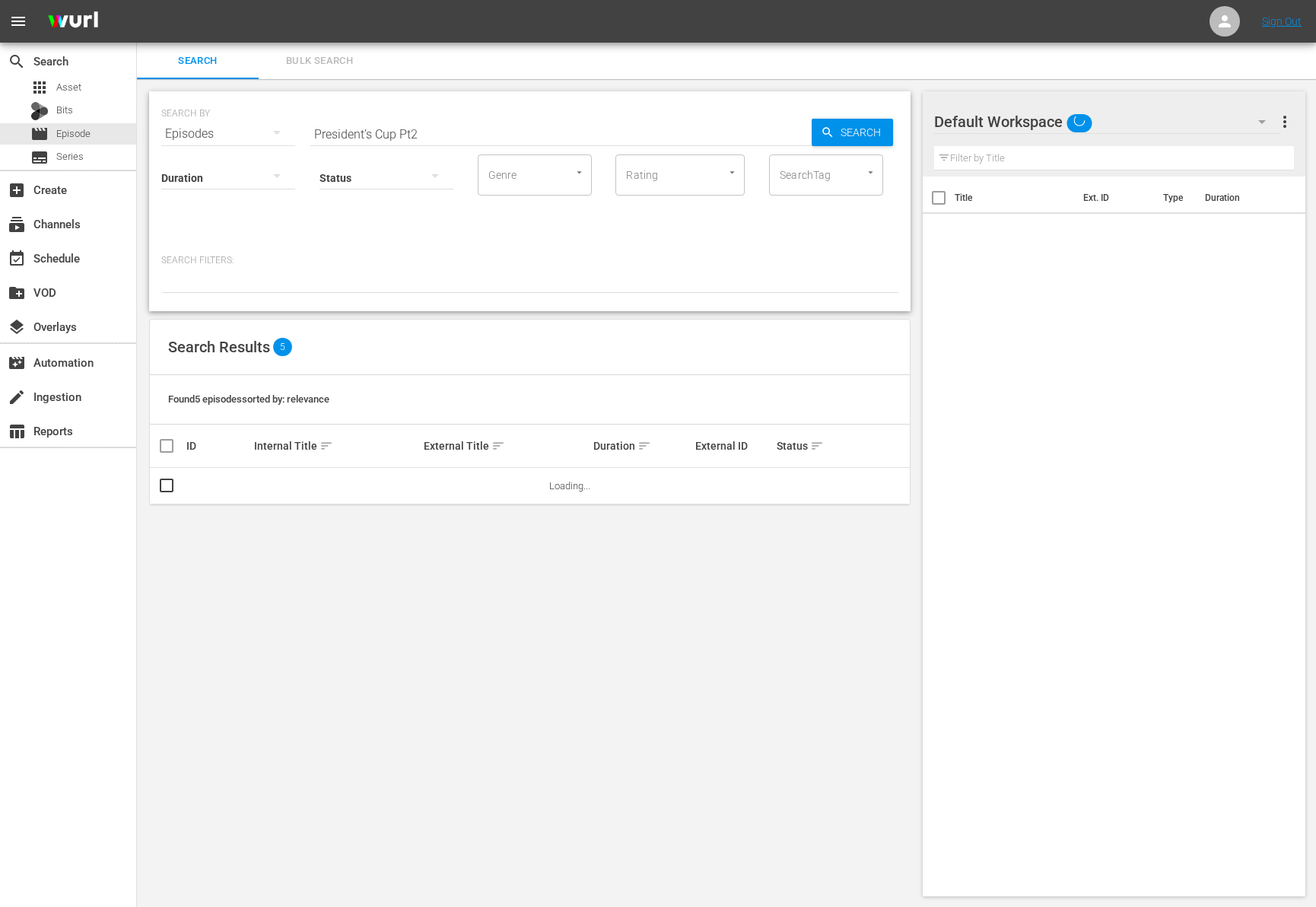
click at [454, 128] on input "President’s Cup Pt2" at bounding box center [561, 133] width 501 height 36
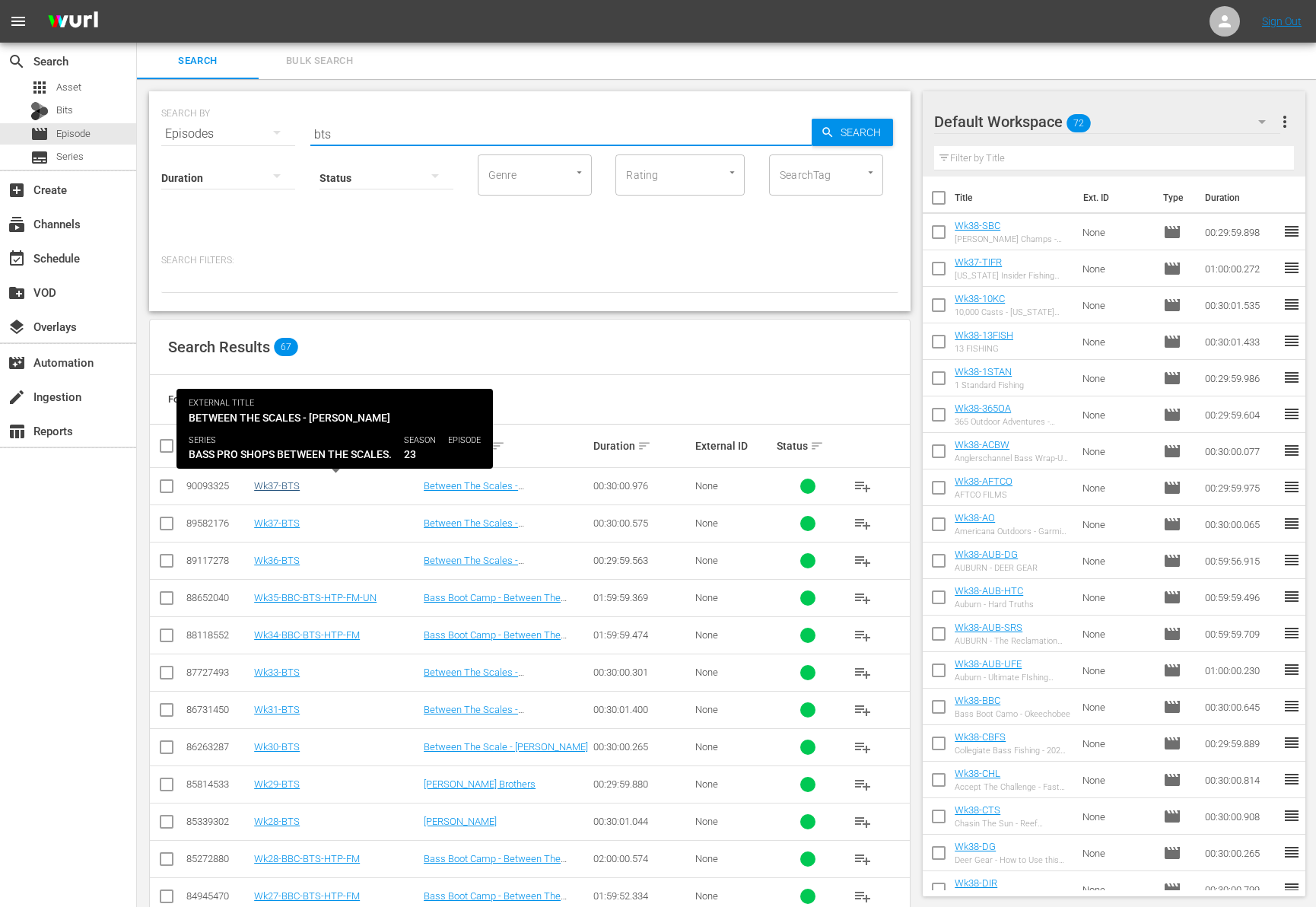
type input "bts"
click at [293, 484] on link "Wk37-BTS" at bounding box center [276, 485] width 45 height 12
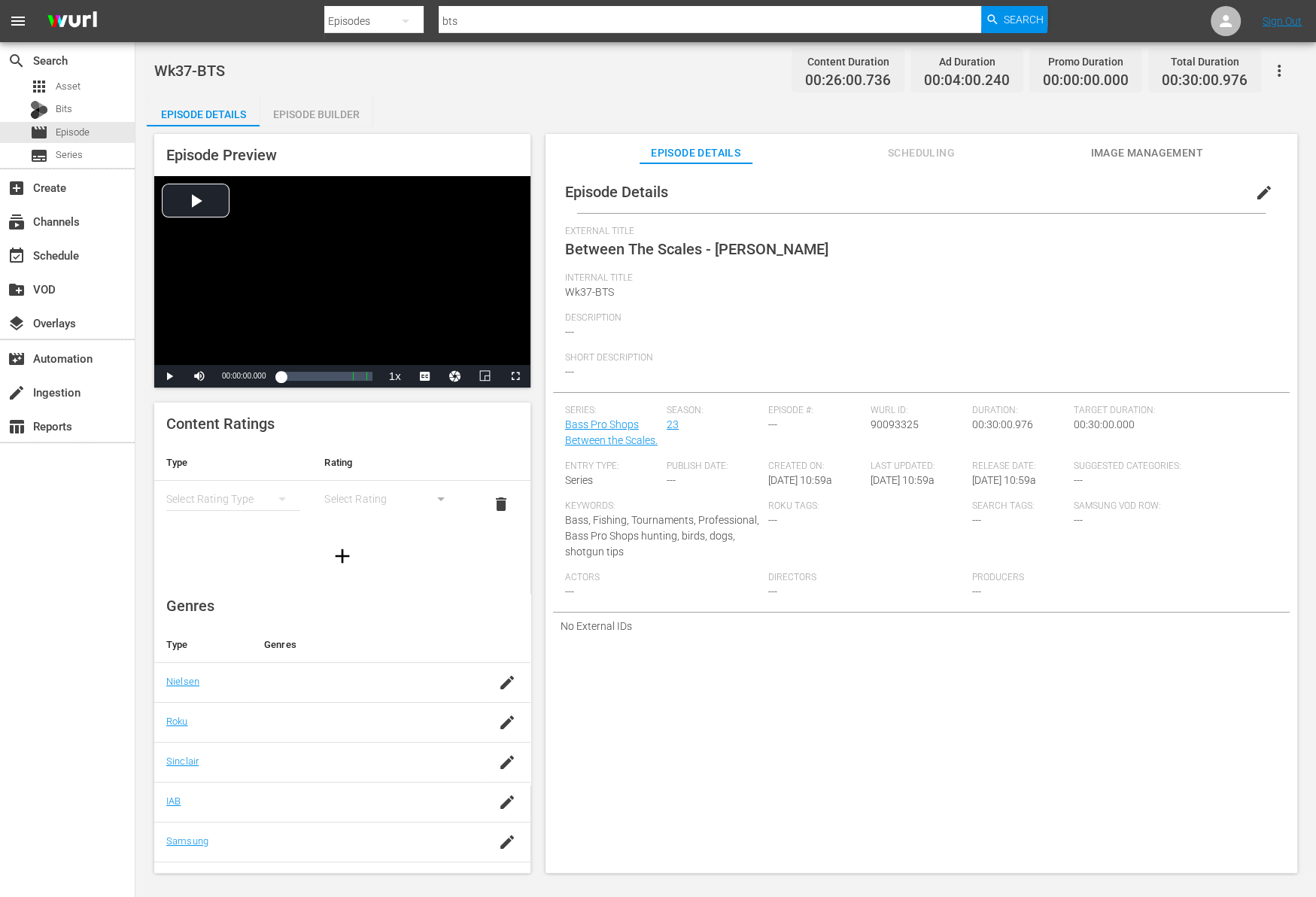
click at [1255, 194] on span "edit" at bounding box center [1264, 192] width 18 height 18
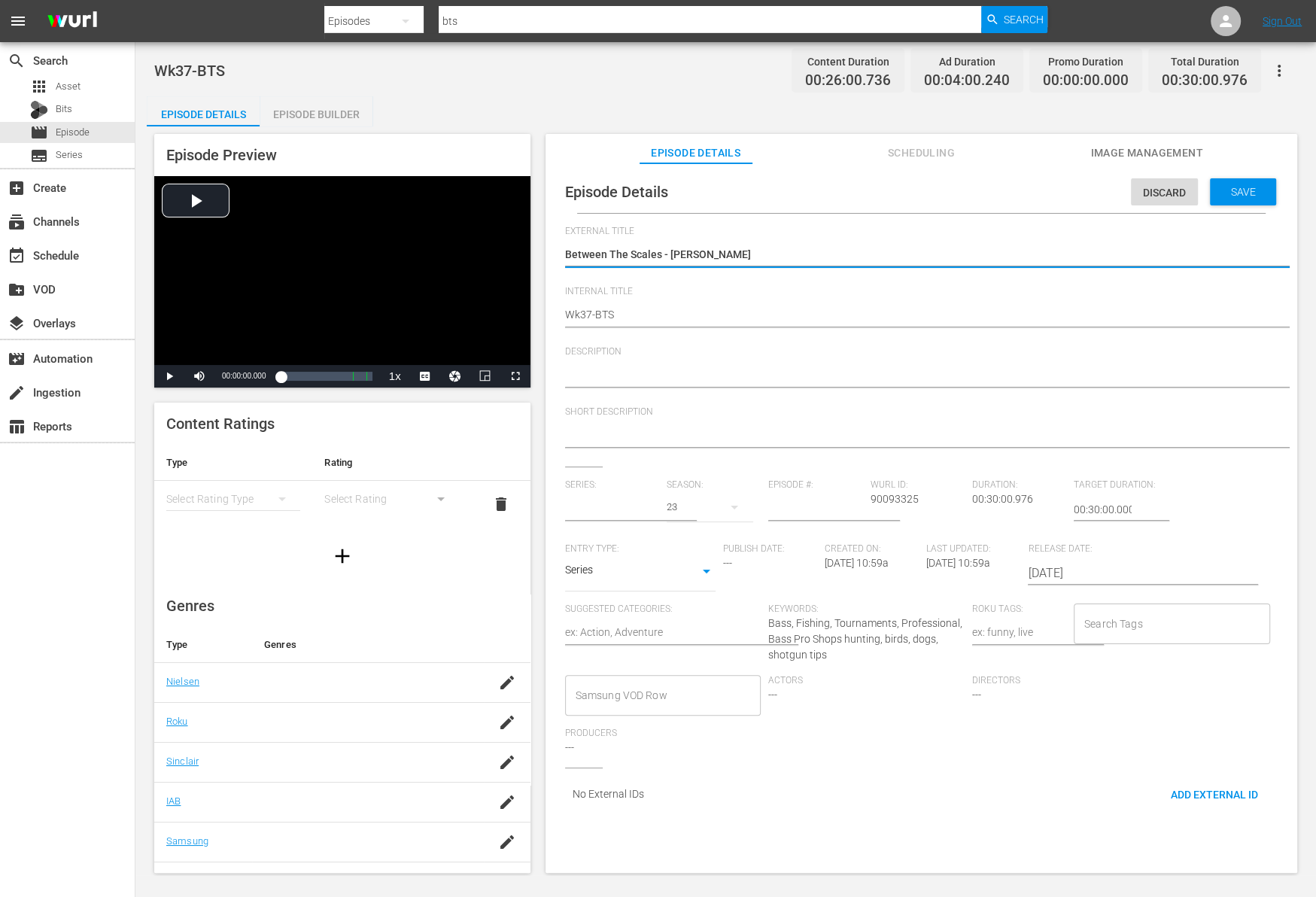
type input "Bass Pro Shops Between the Scales."
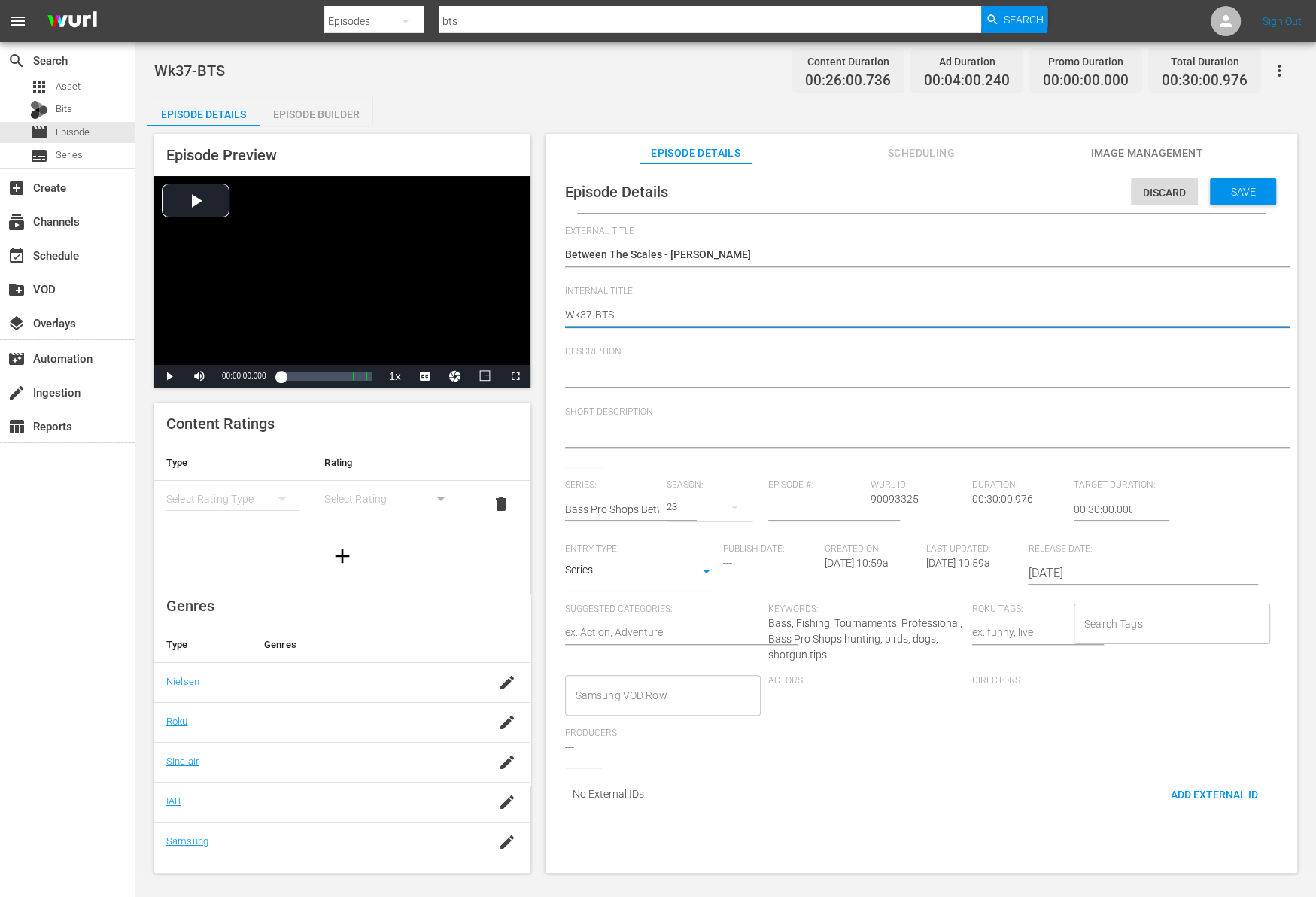
type textarea "Wk3-BTS"
type textarea "Wk38-BTS"
click at [1227, 187] on span "Save" at bounding box center [1243, 192] width 49 height 12
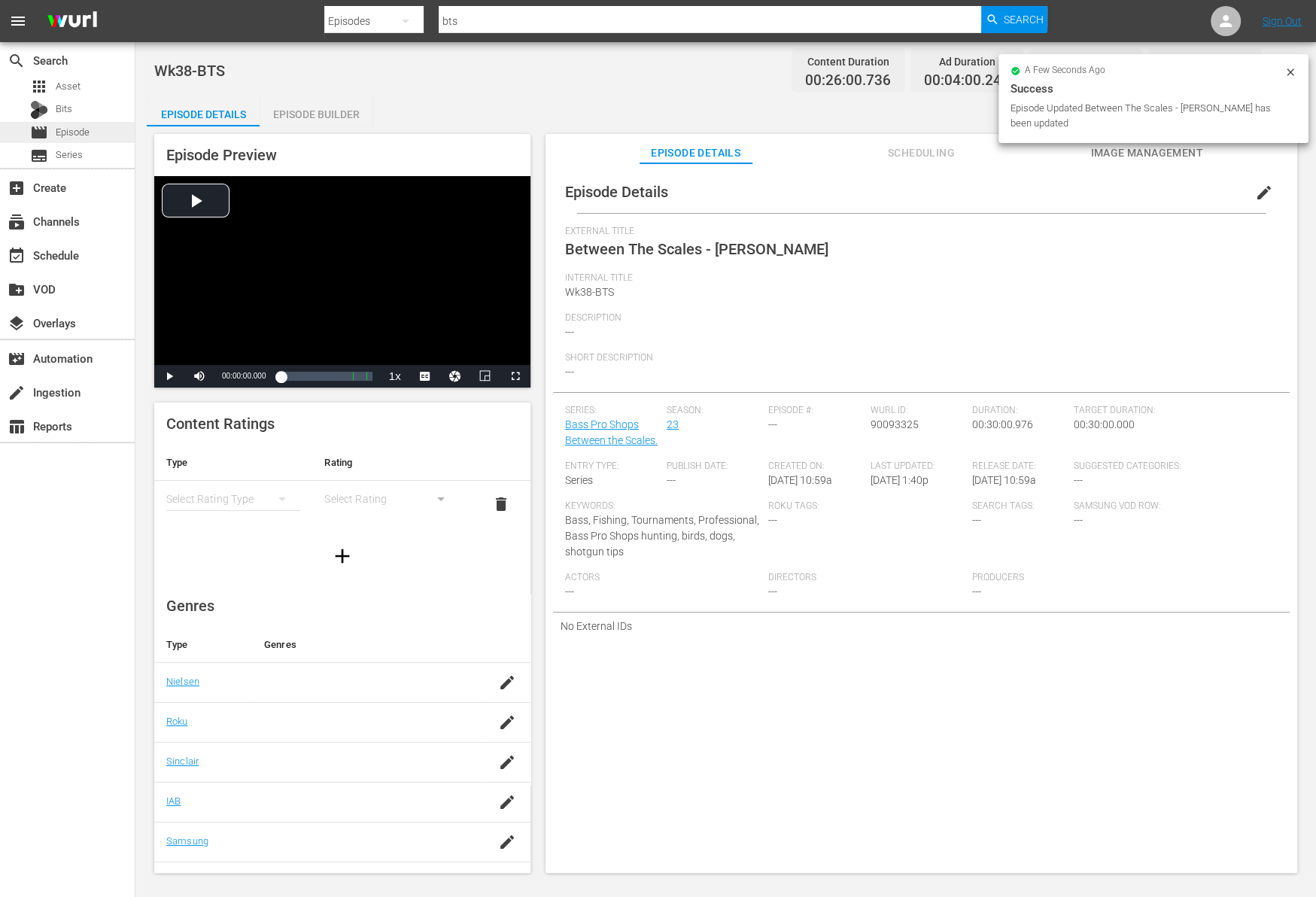
click at [81, 129] on span "Episode" at bounding box center [72, 132] width 34 height 15
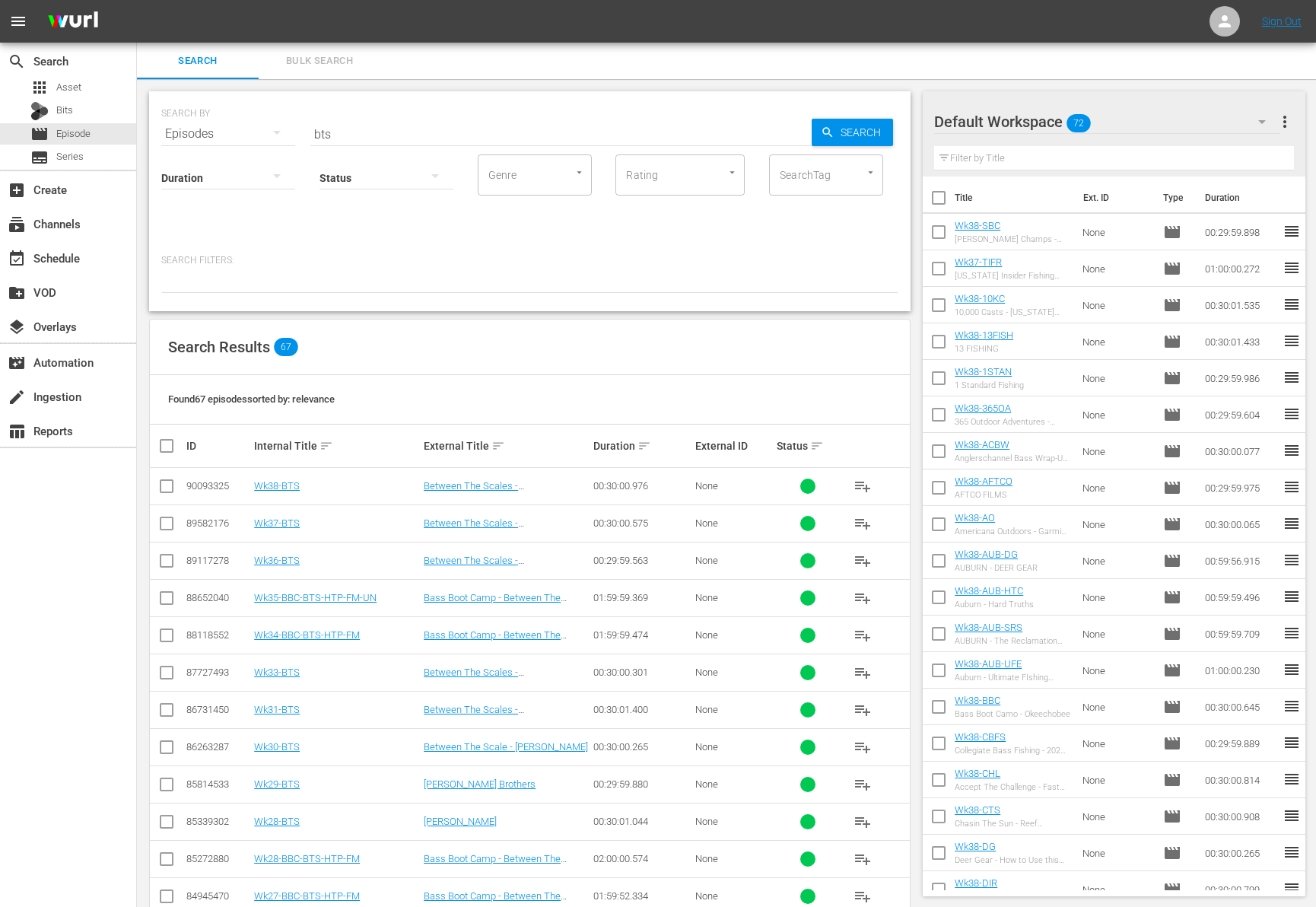
click at [861, 486] on span "playlist_add" at bounding box center [863, 486] width 18 height 18
click at [65, 248] on div "event_available Schedule" at bounding box center [42, 255] width 85 height 14
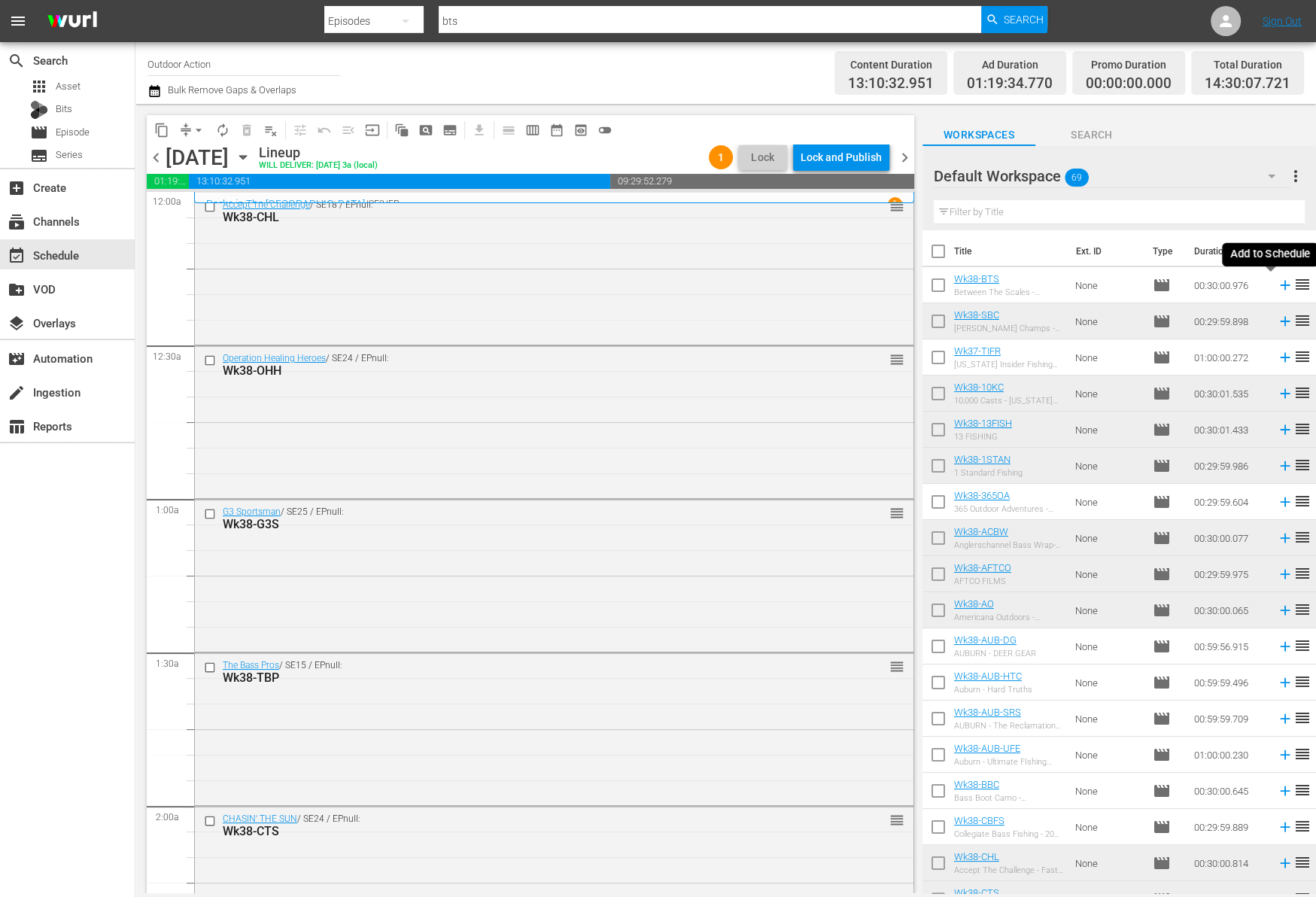
click at [1276, 286] on icon at bounding box center [1285, 285] width 17 height 17
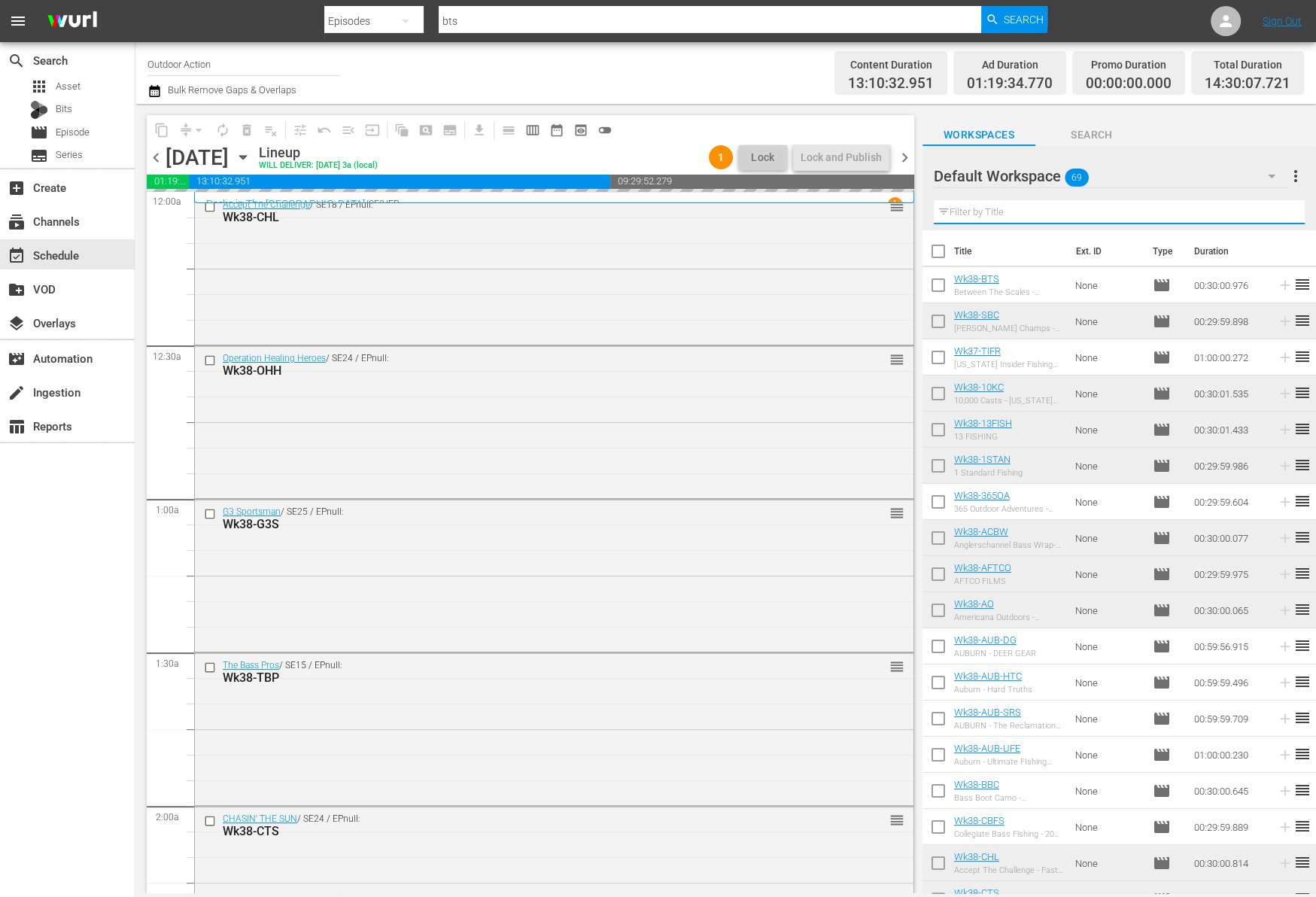
click at [1148, 215] on input "text" at bounding box center [1119, 212] width 371 height 24
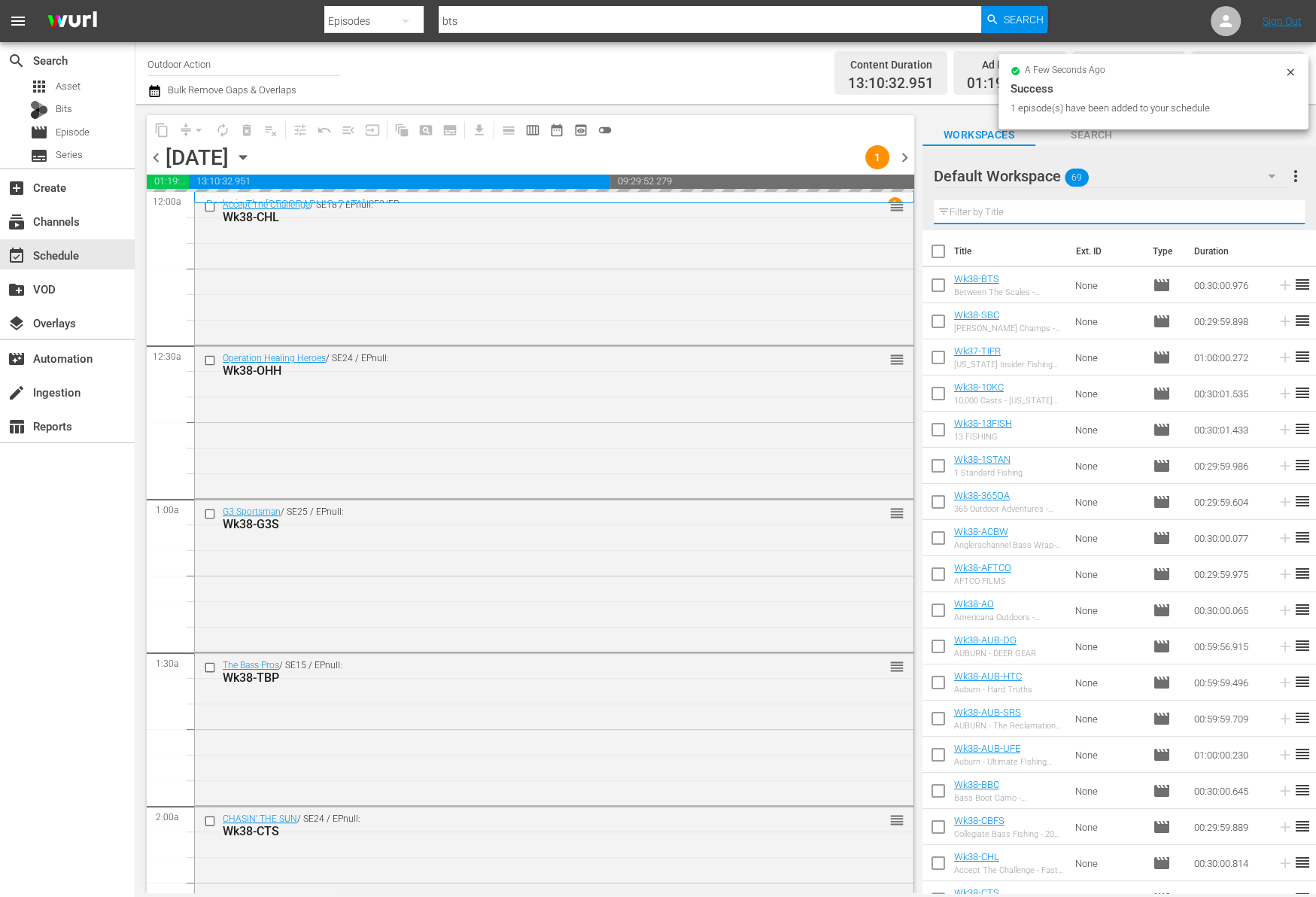
click at [1148, 215] on input "text" at bounding box center [1119, 212] width 371 height 24
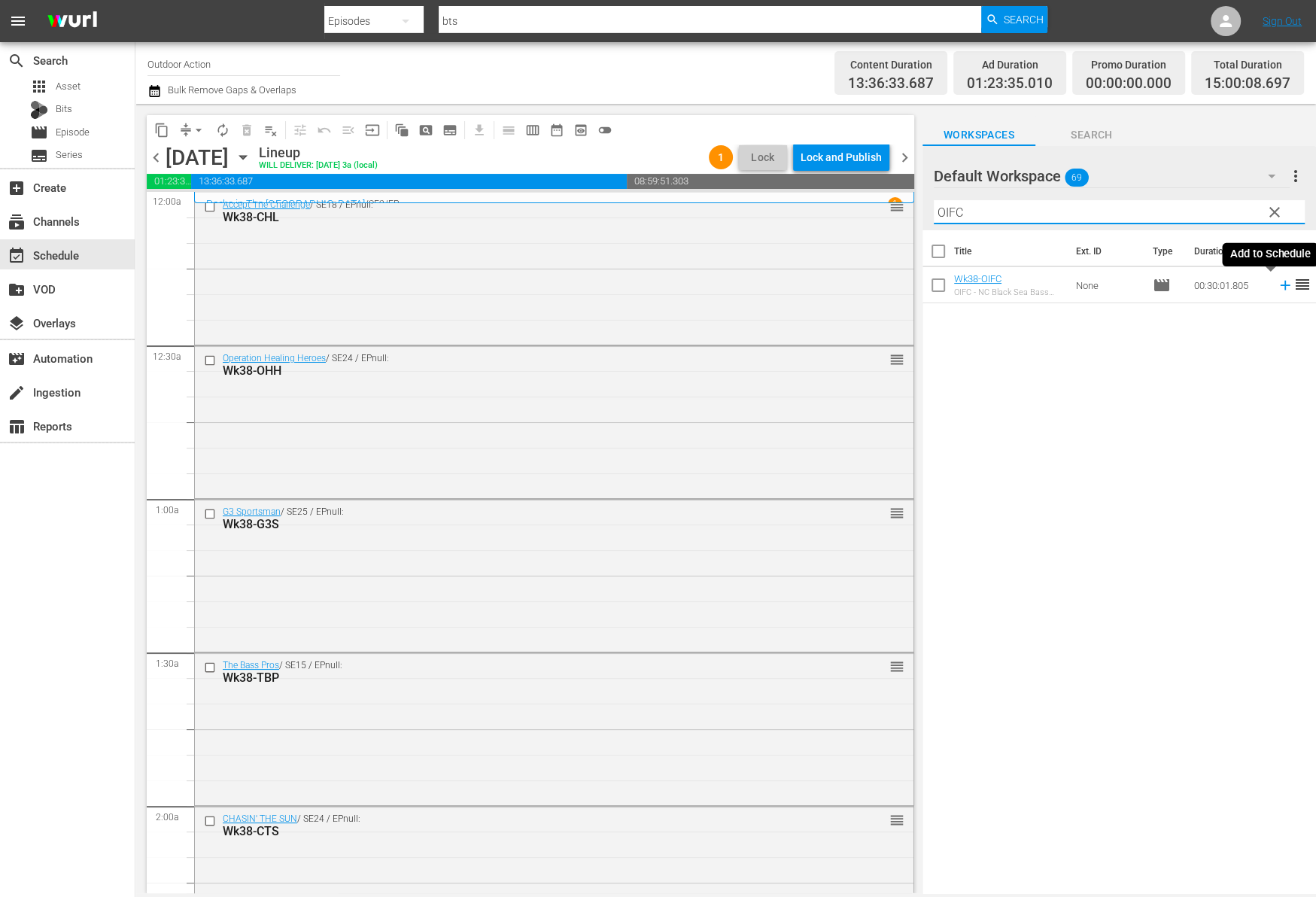
click at [1276, 289] on icon at bounding box center [1285, 285] width 17 height 17
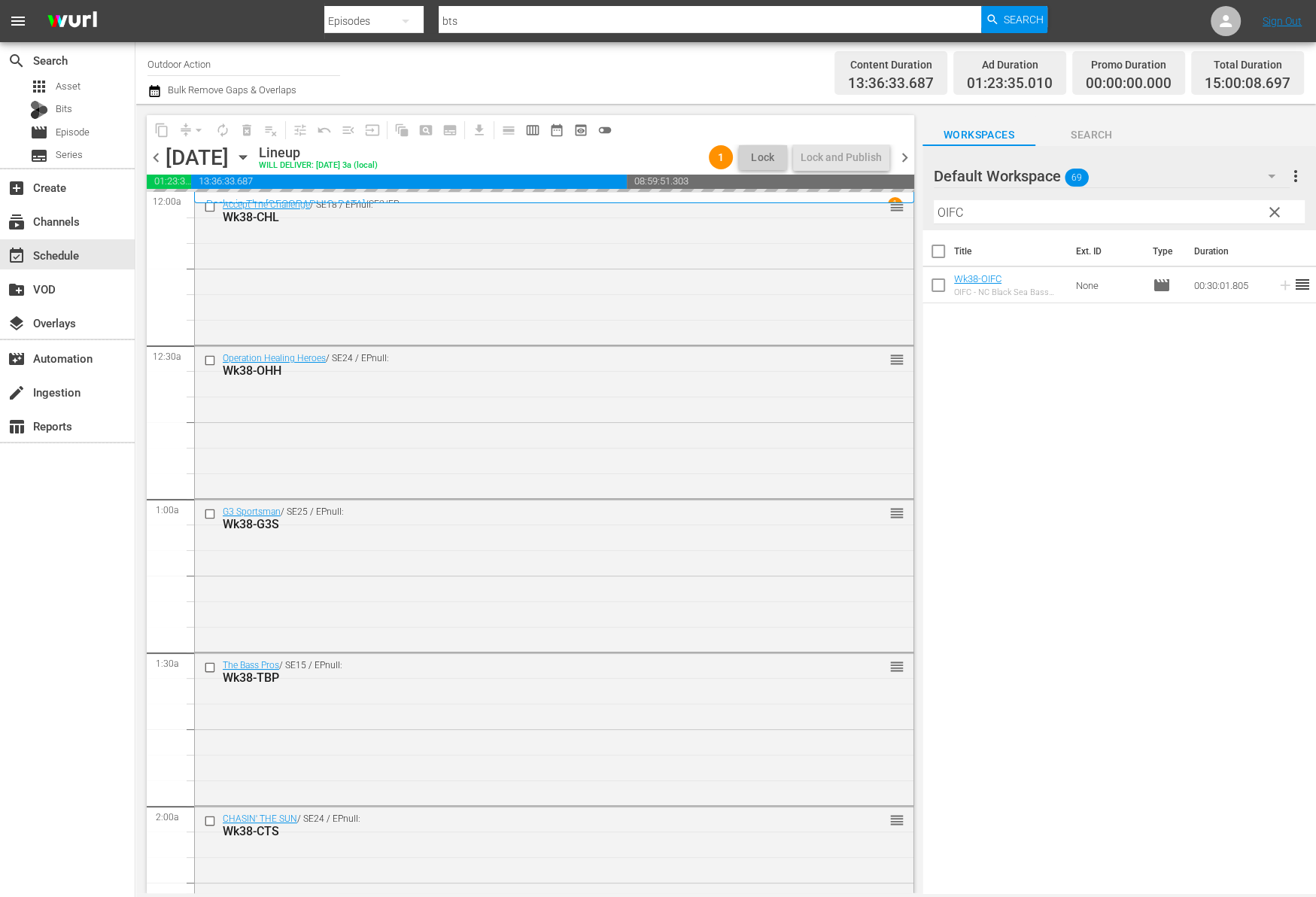
click at [1210, 205] on input "OIFC" at bounding box center [1119, 212] width 371 height 24
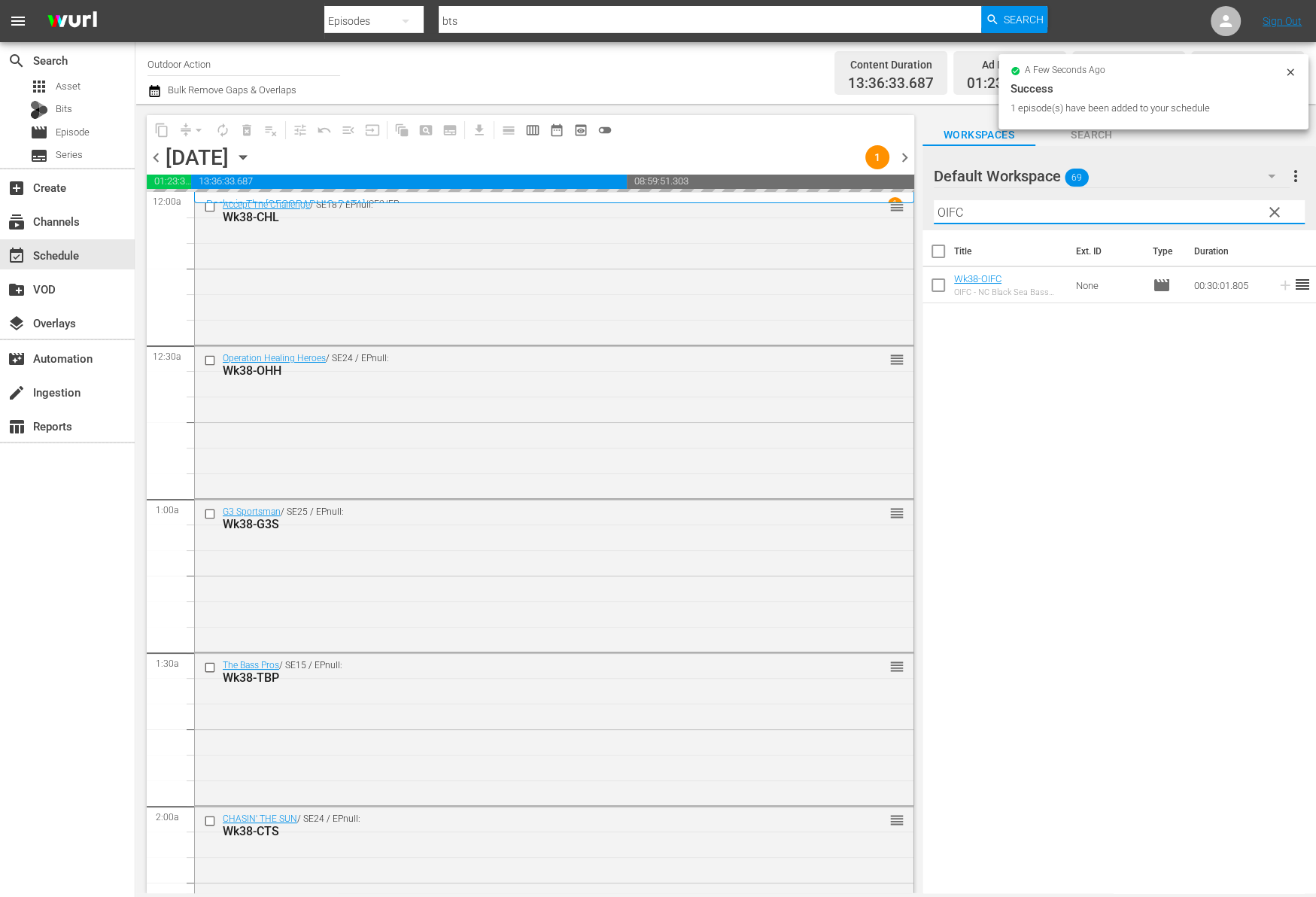
click at [1210, 205] on input "OIFC" at bounding box center [1119, 212] width 371 height 24
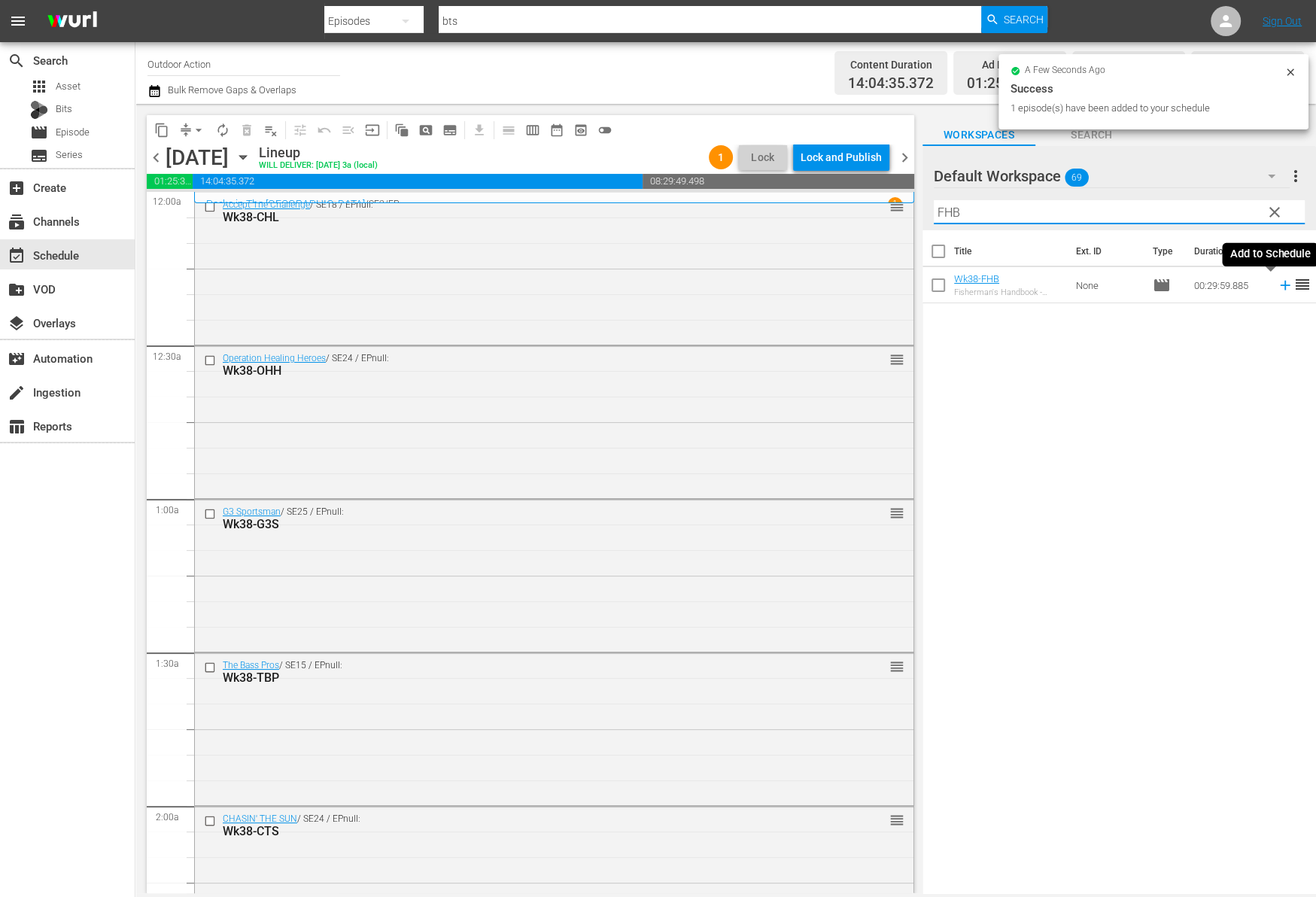
click at [1276, 288] on icon at bounding box center [1285, 285] width 17 height 17
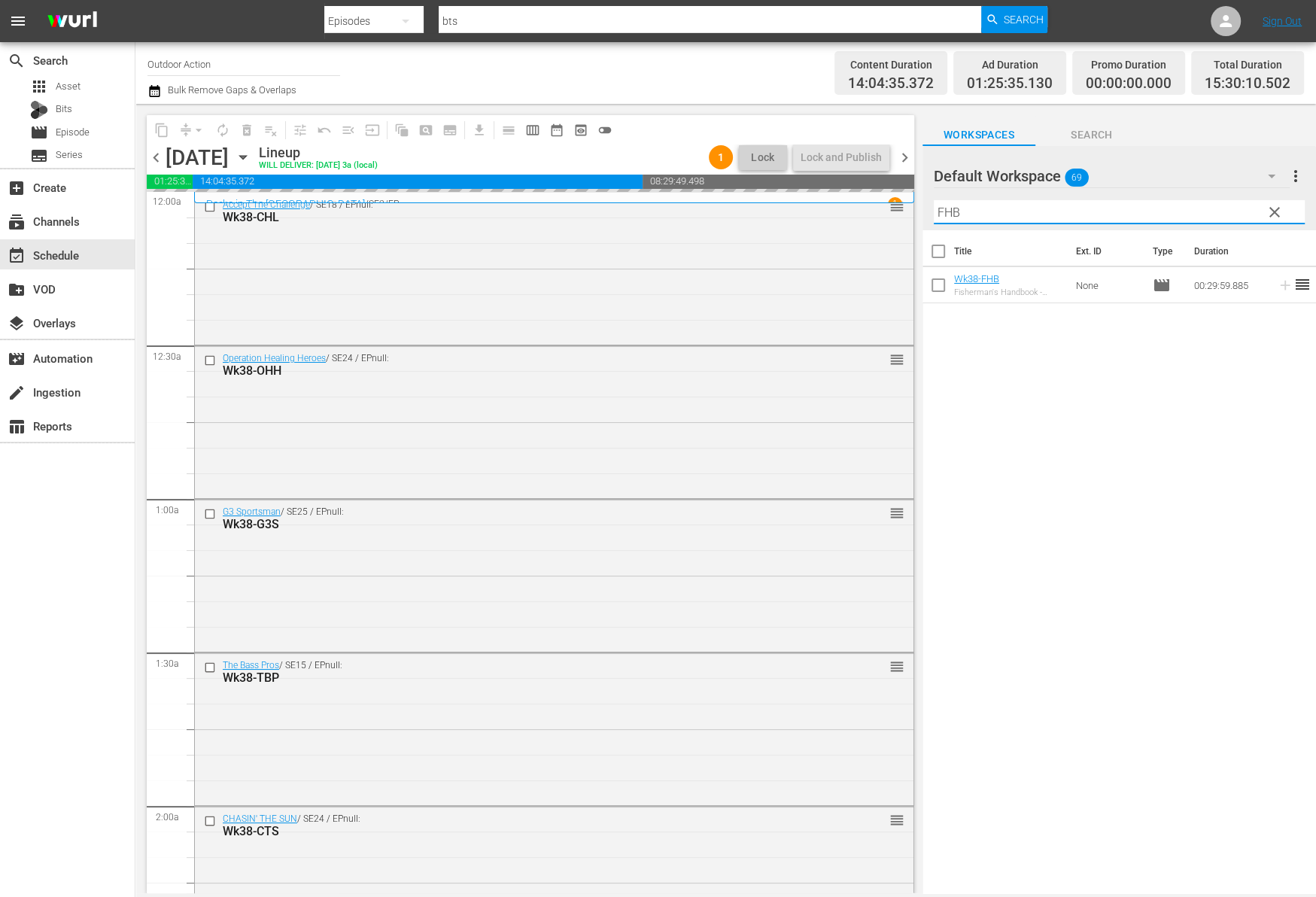
click at [1173, 202] on input "FHB" at bounding box center [1119, 212] width 371 height 24
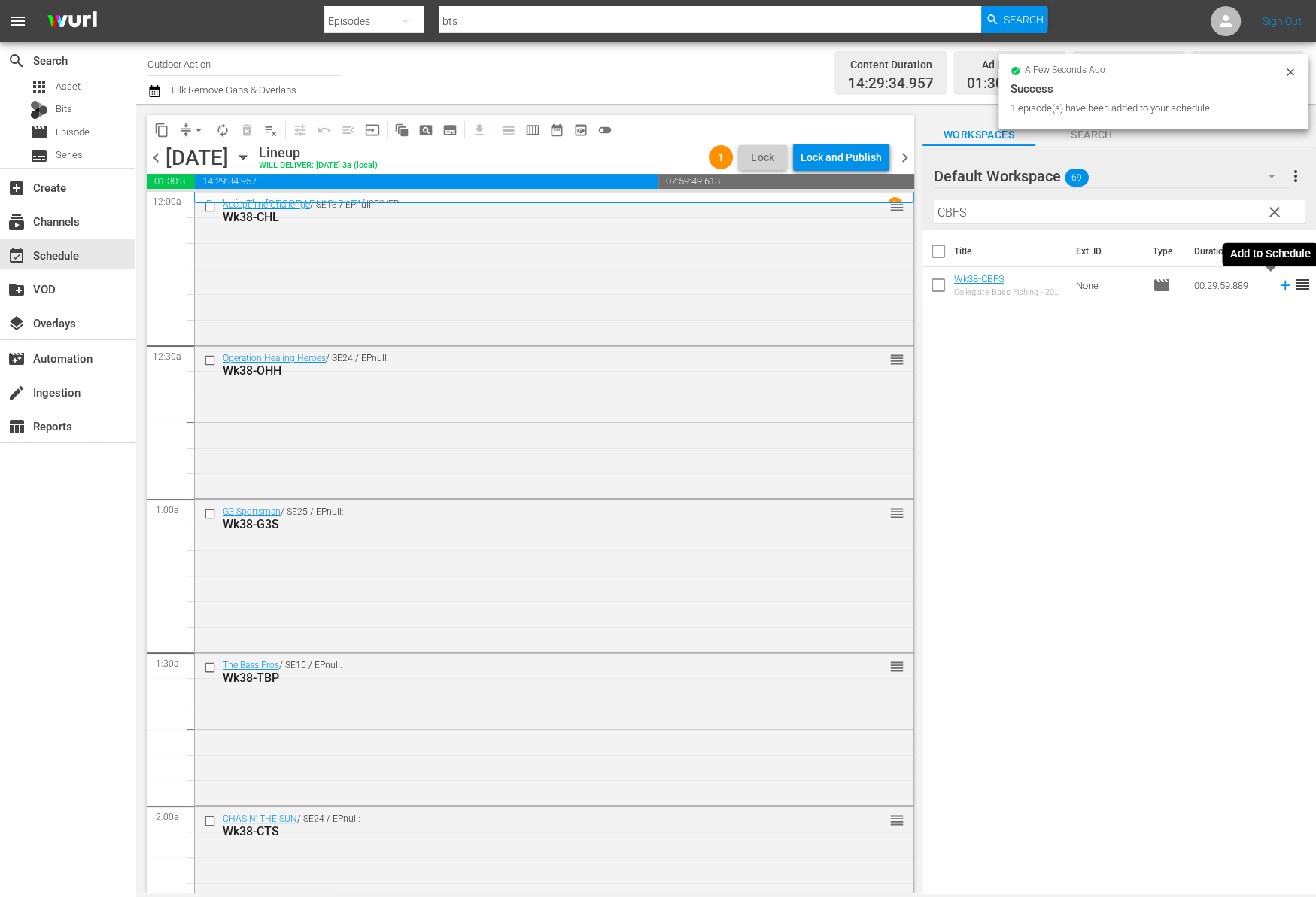
click at [1276, 292] on icon at bounding box center [1285, 285] width 17 height 17
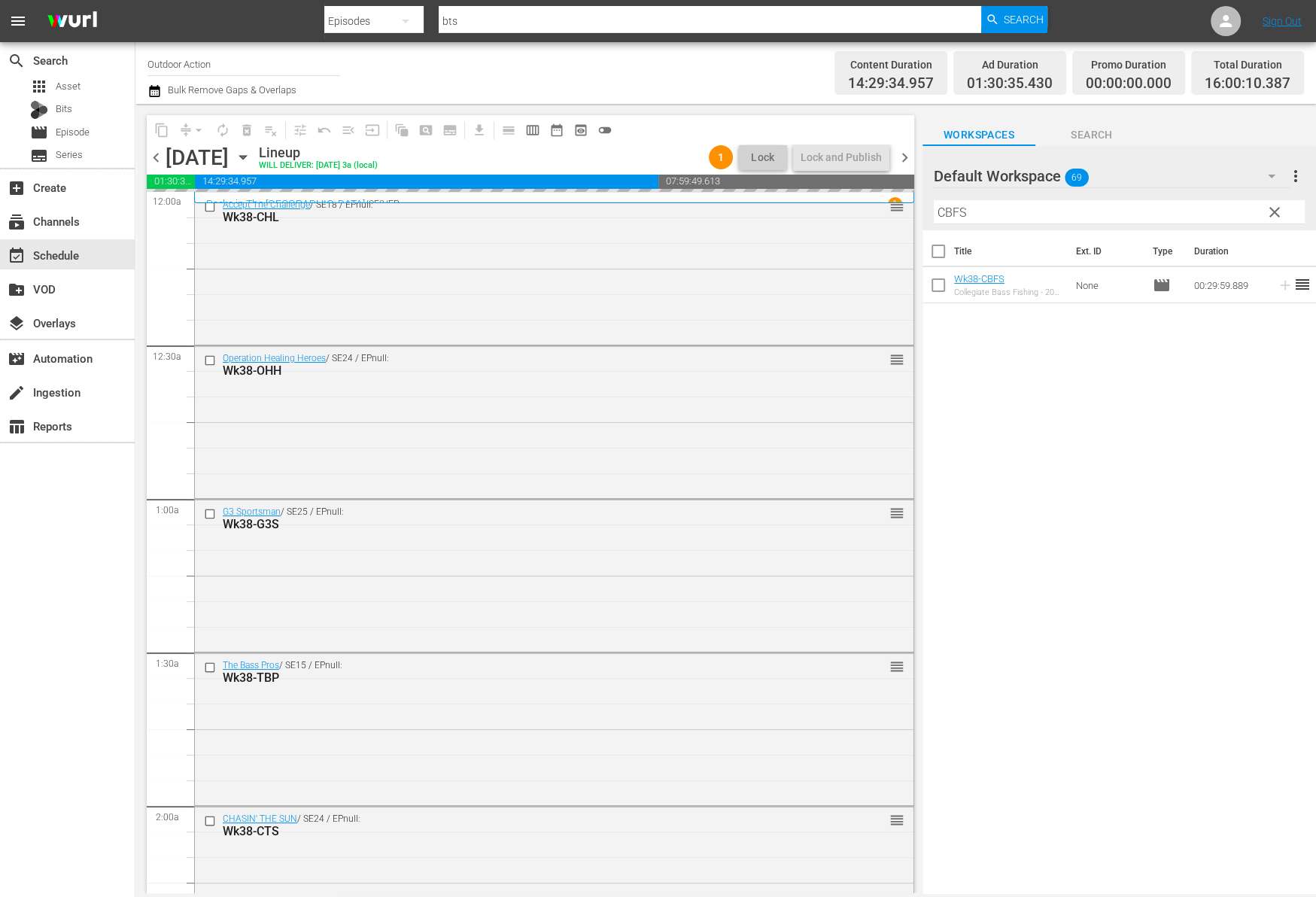
click at [1194, 208] on input "CBFS" at bounding box center [1119, 212] width 371 height 24
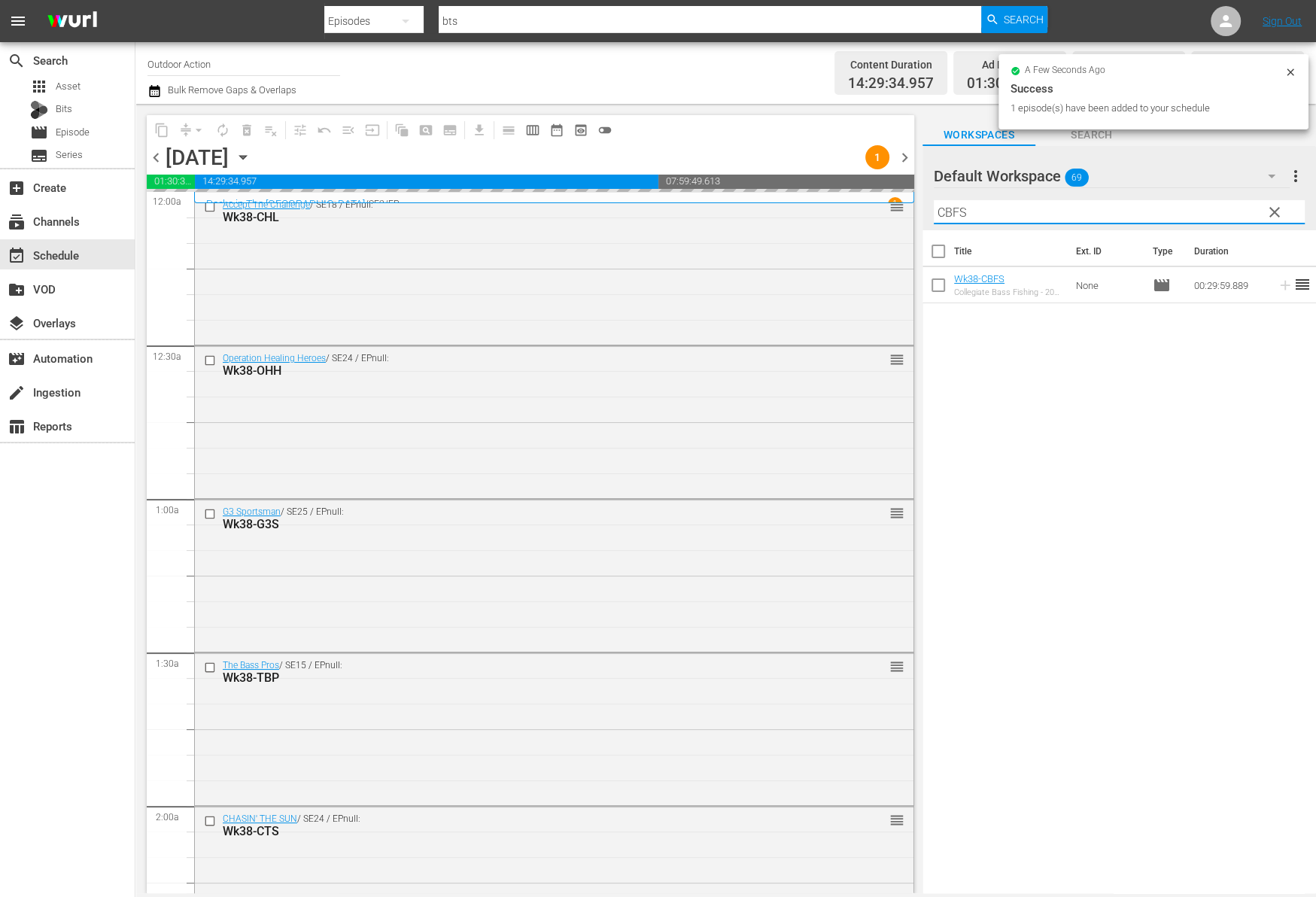
click at [1194, 208] on input "CBFS" at bounding box center [1119, 212] width 371 height 24
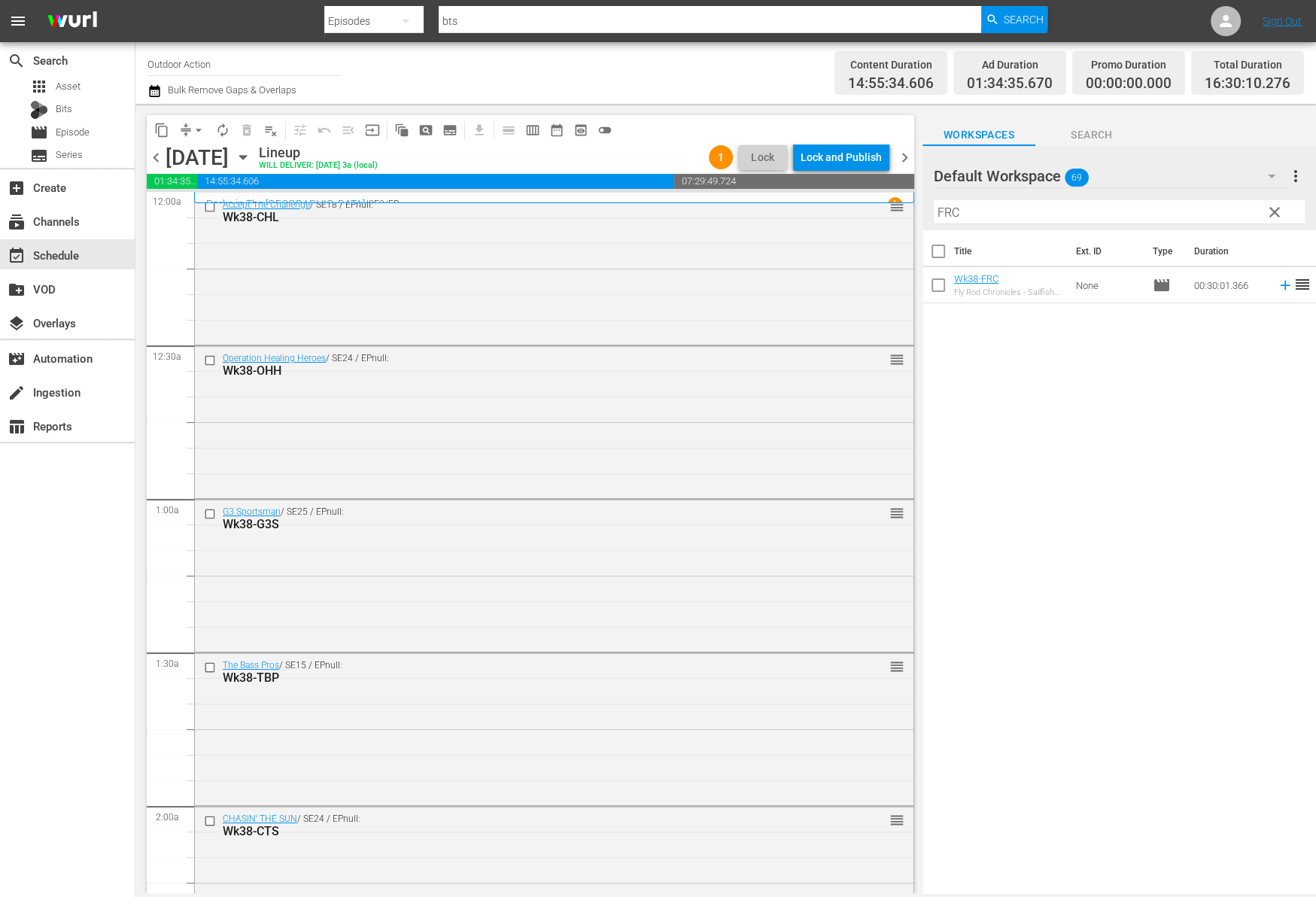
click at [1276, 293] on icon at bounding box center [1285, 285] width 17 height 17
click at [1019, 212] on input "FRC" at bounding box center [1119, 212] width 371 height 24
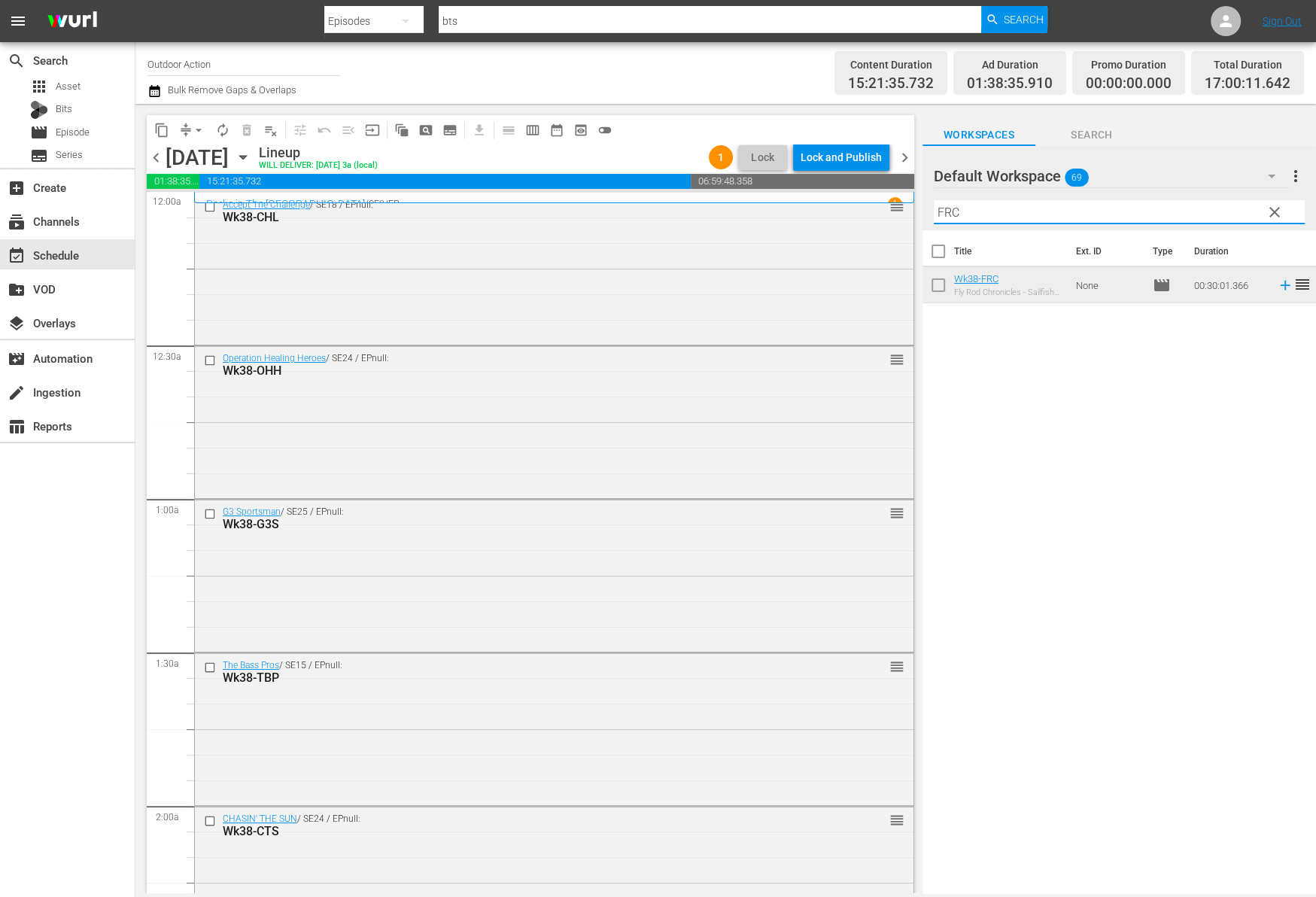
click at [1019, 212] on input "FRC" at bounding box center [1119, 212] width 371 height 24
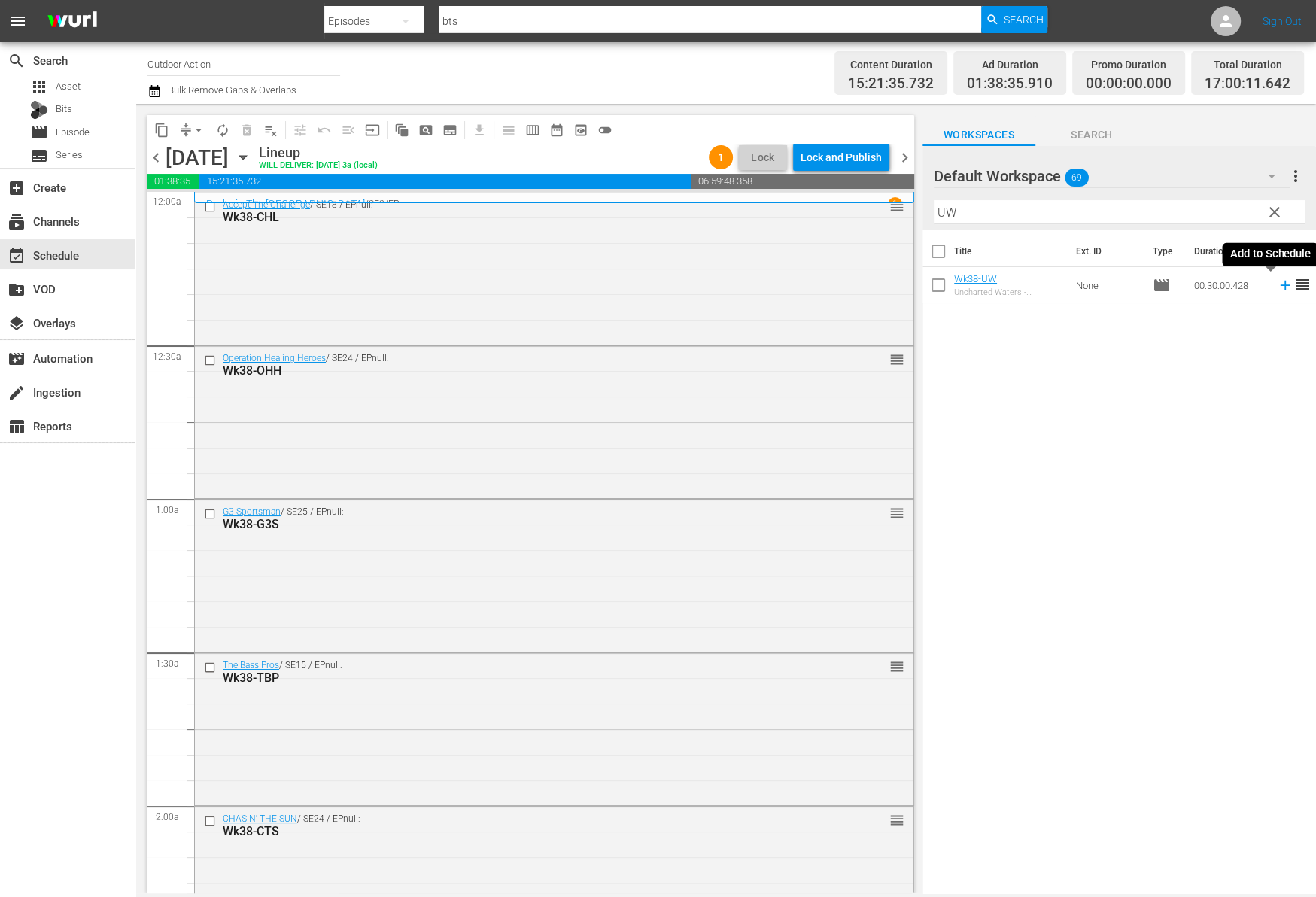
click at [1276, 288] on icon at bounding box center [1285, 285] width 17 height 17
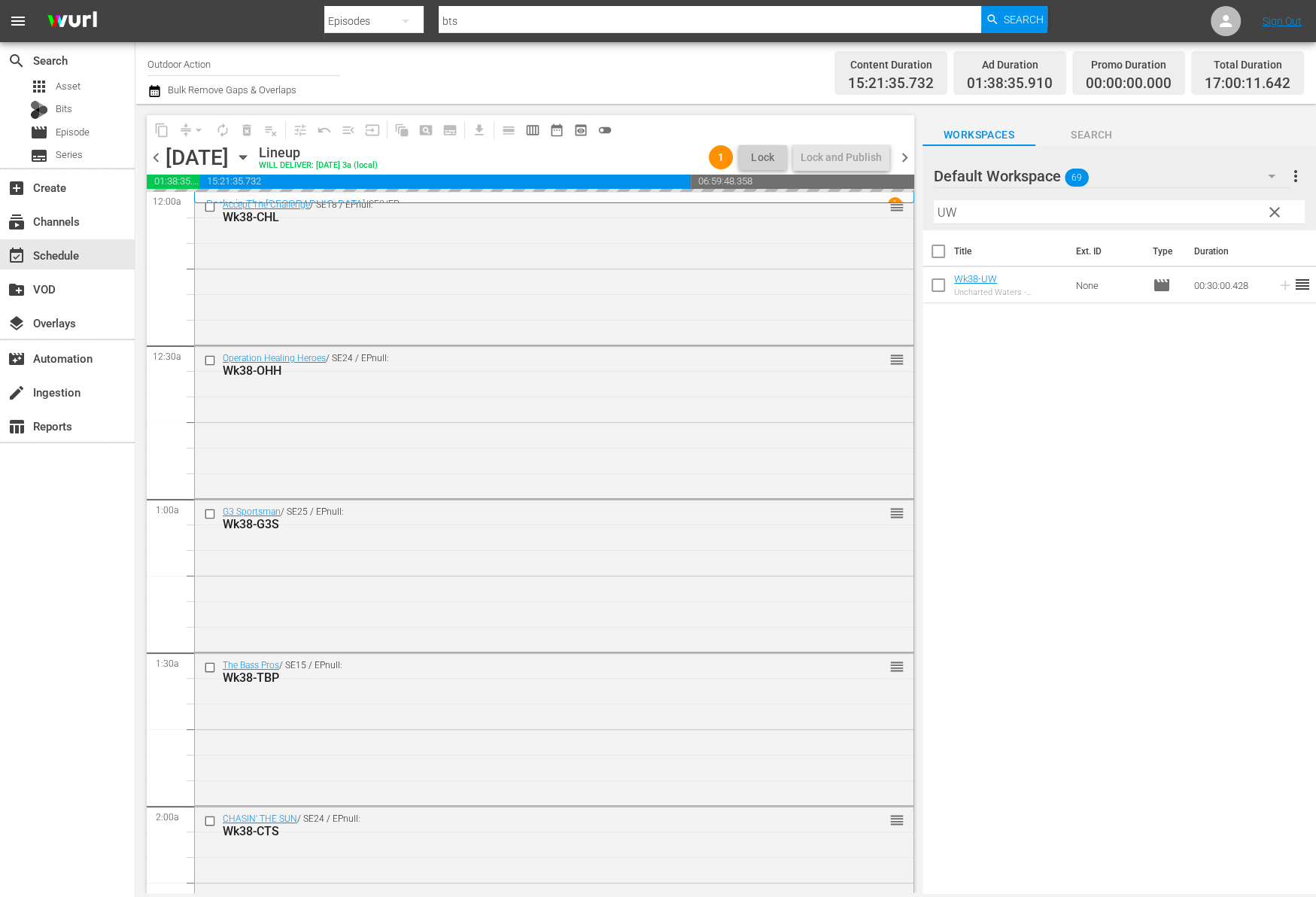
click at [1192, 210] on input "UW" at bounding box center [1119, 212] width 371 height 24
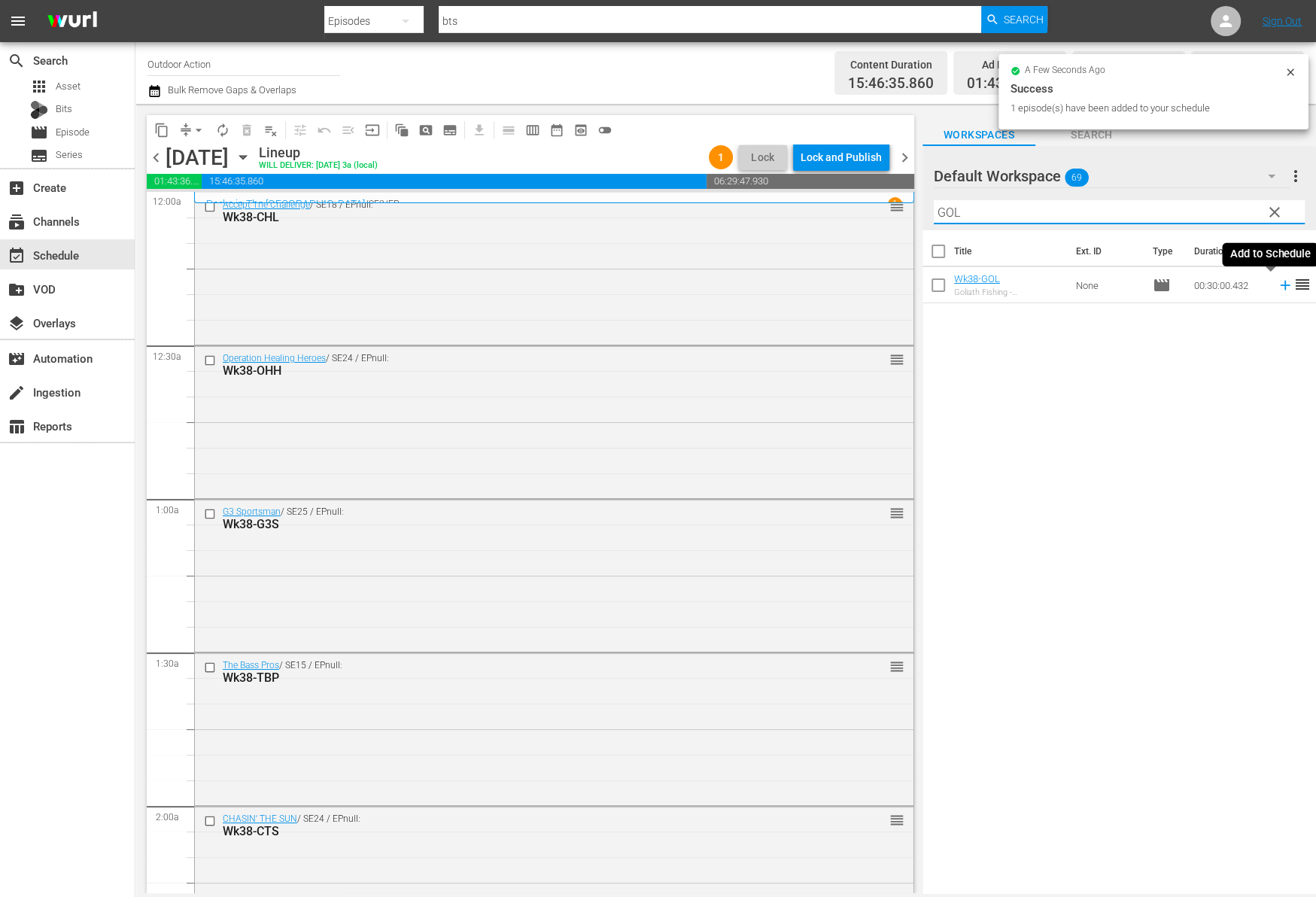
click at [1276, 289] on icon at bounding box center [1285, 285] width 17 height 17
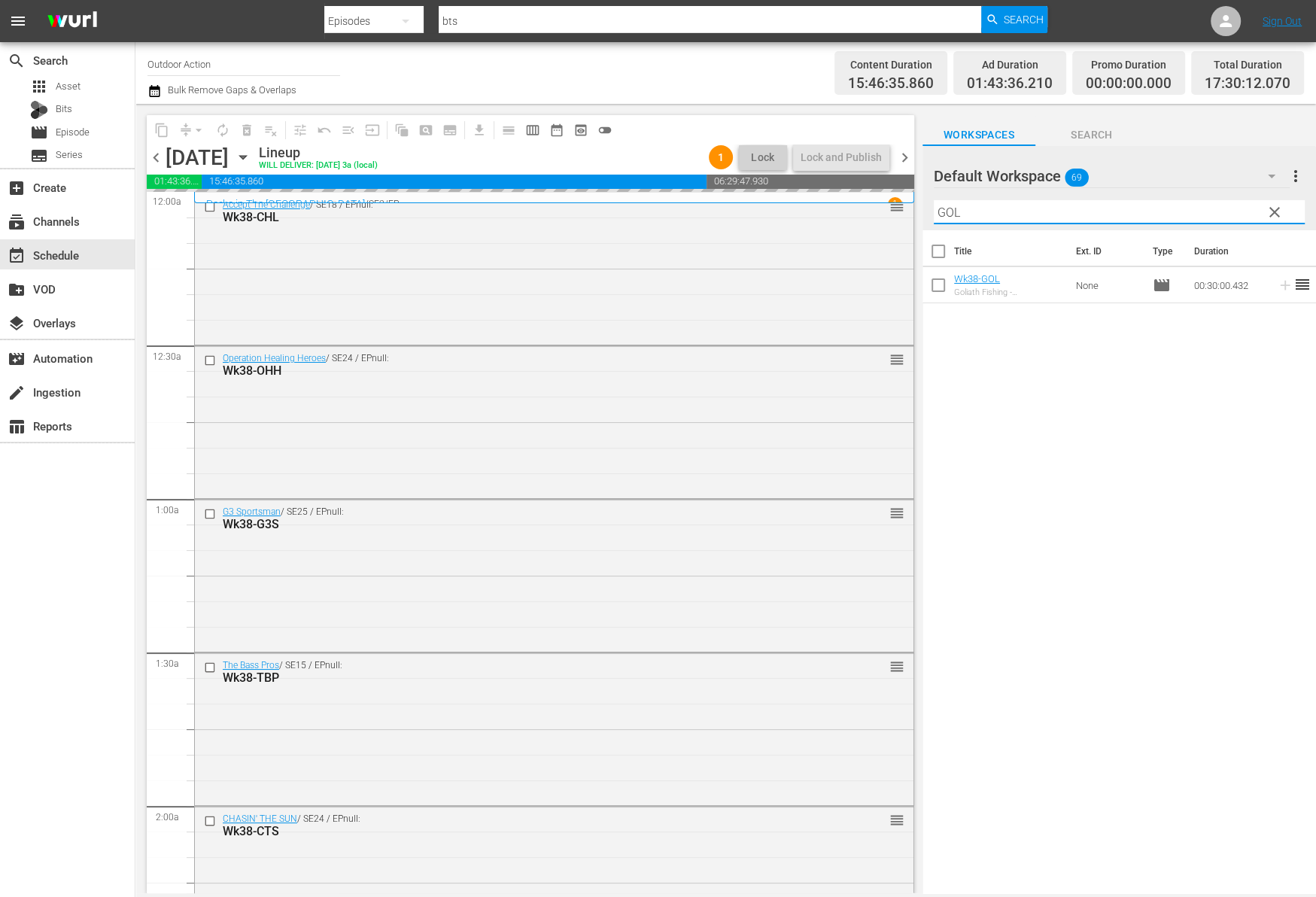
click at [1211, 202] on input "GOL" at bounding box center [1119, 212] width 371 height 24
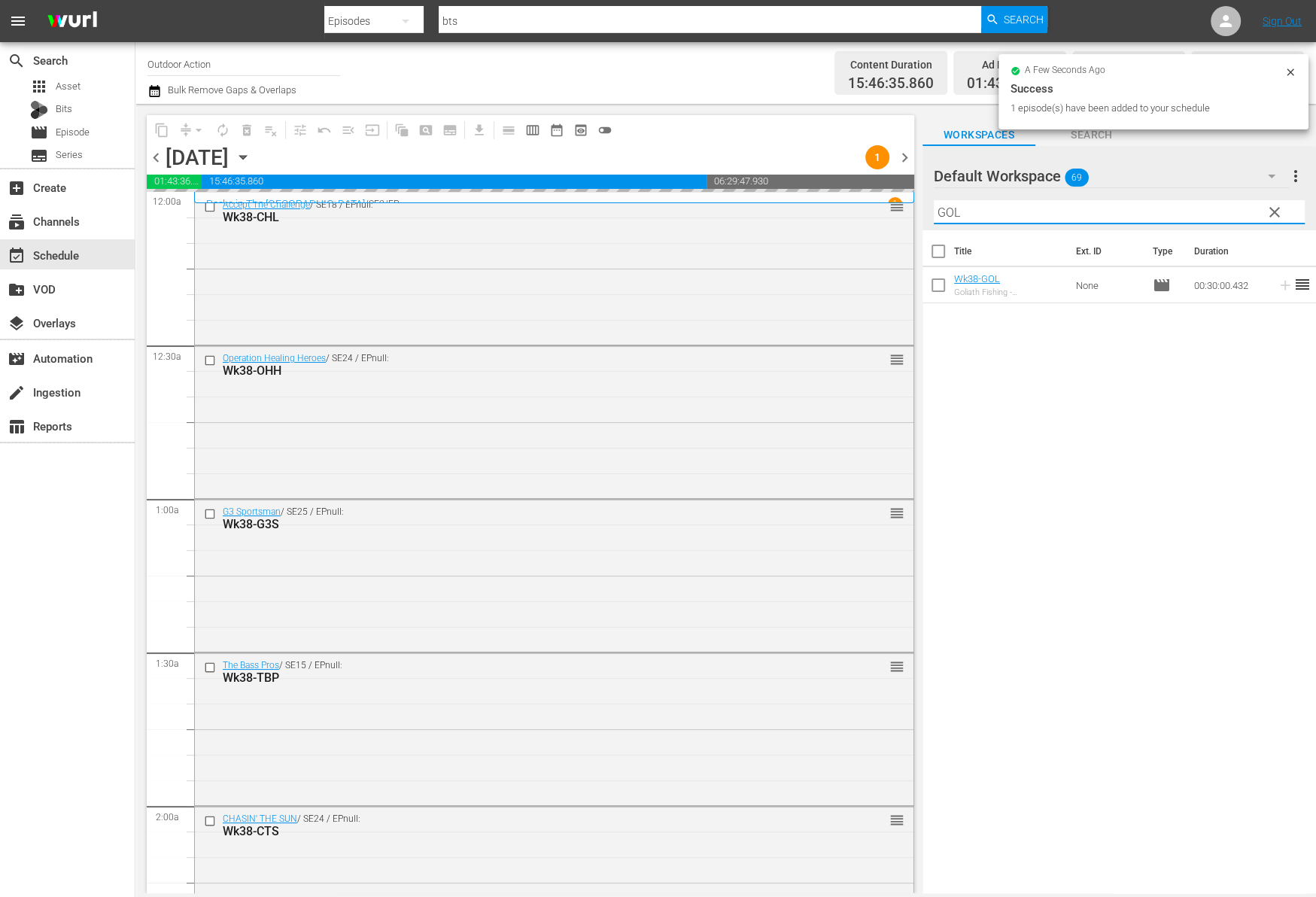
click at [1211, 202] on input "GOL" at bounding box center [1119, 212] width 371 height 24
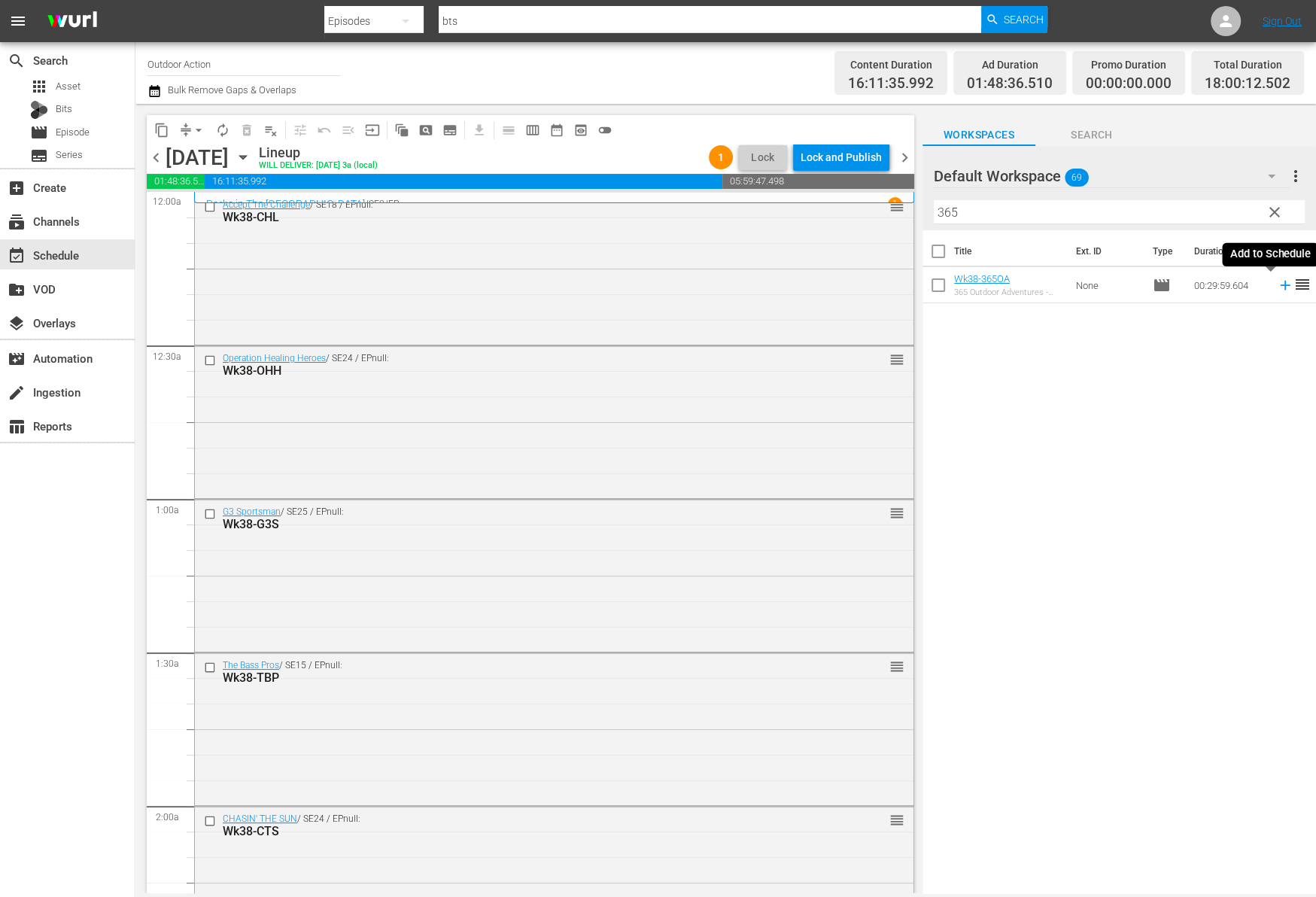
click at [1276, 292] on icon at bounding box center [1285, 285] width 17 height 17
click at [1213, 215] on input "365" at bounding box center [1119, 212] width 371 height 24
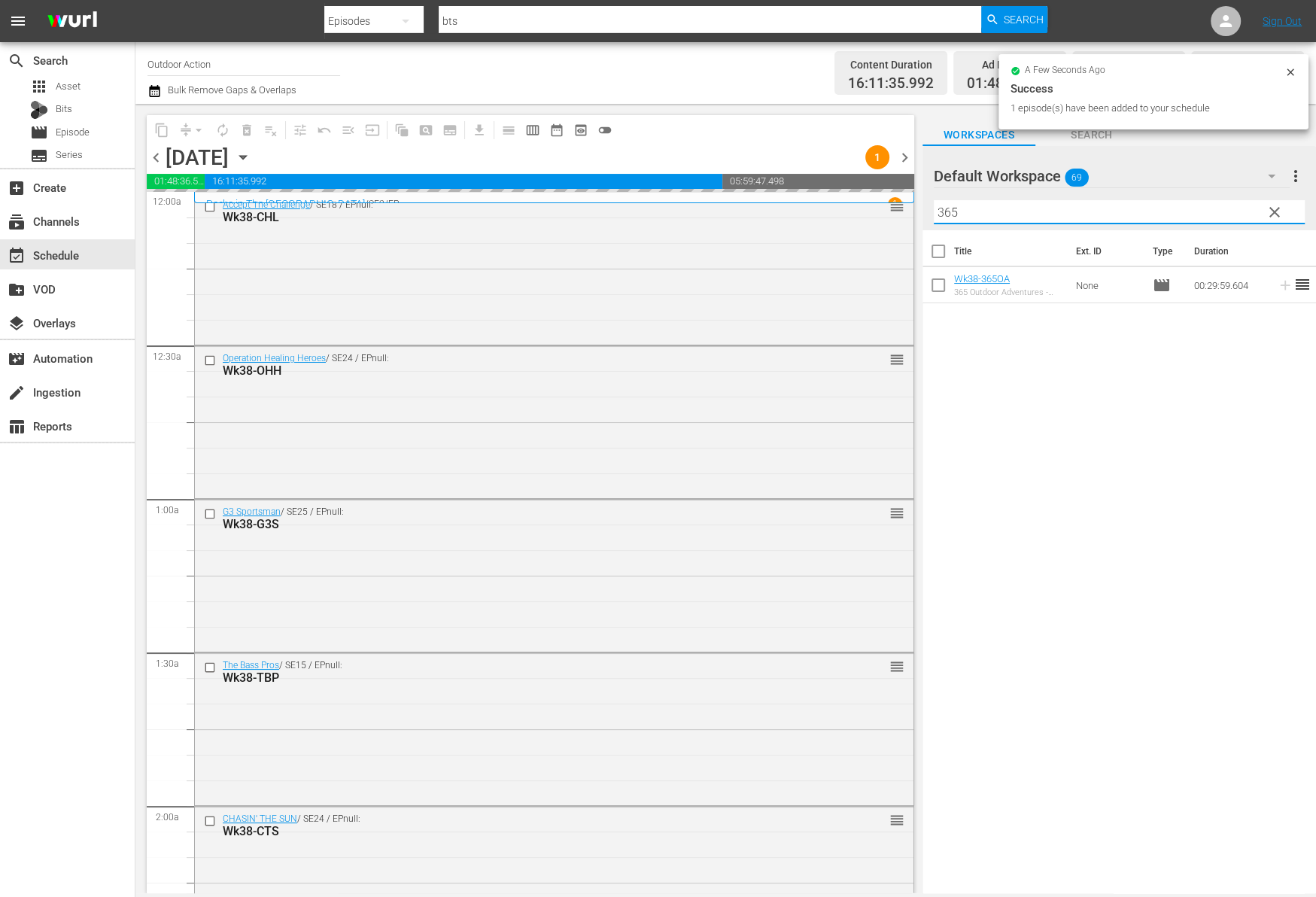
click at [1213, 215] on input "365" at bounding box center [1119, 212] width 371 height 24
type input "SRS"
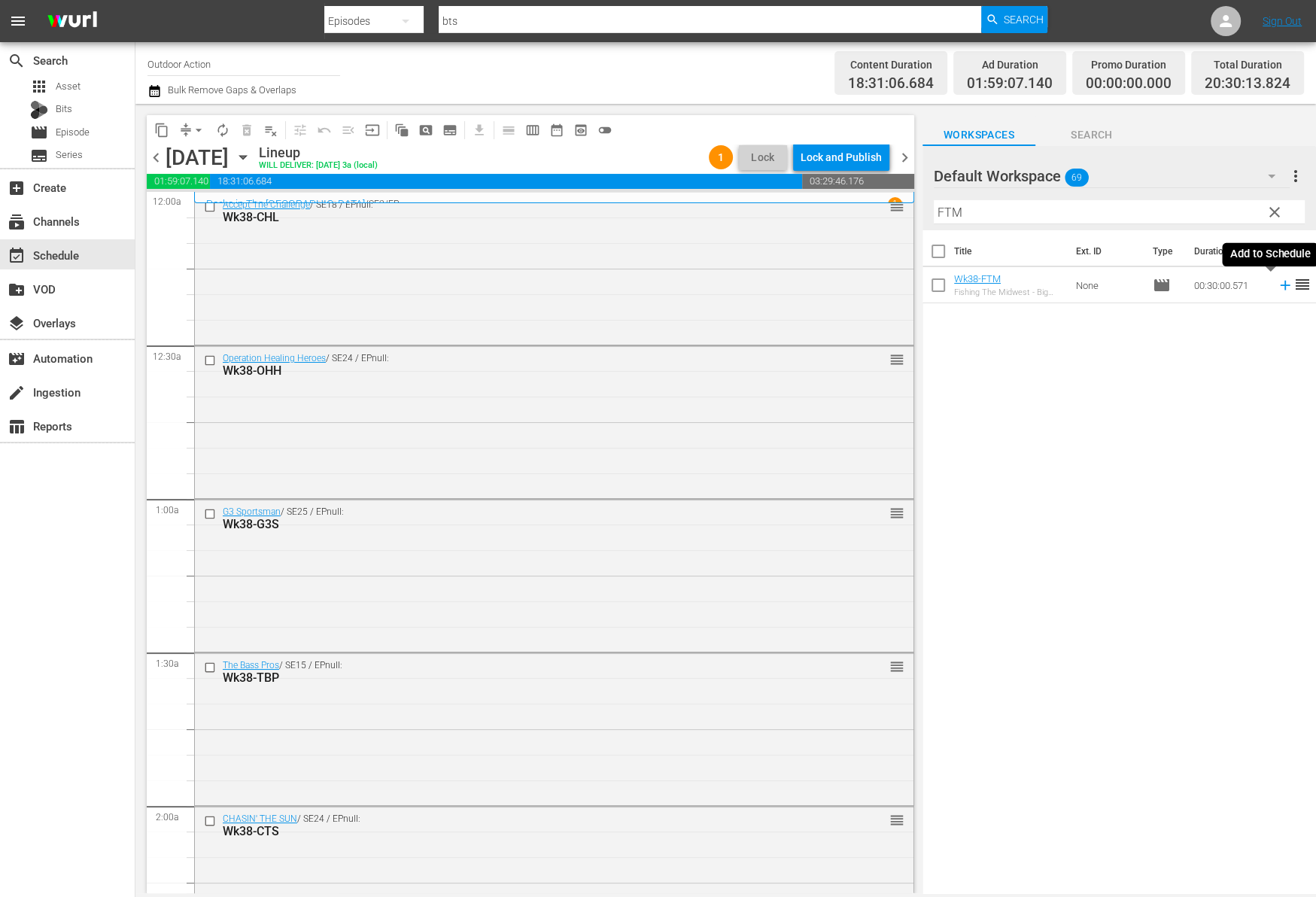
click at [1279, 287] on icon at bounding box center [1284, 285] width 10 height 10
click at [1185, 209] on input "FTM" at bounding box center [1119, 212] width 371 height 24
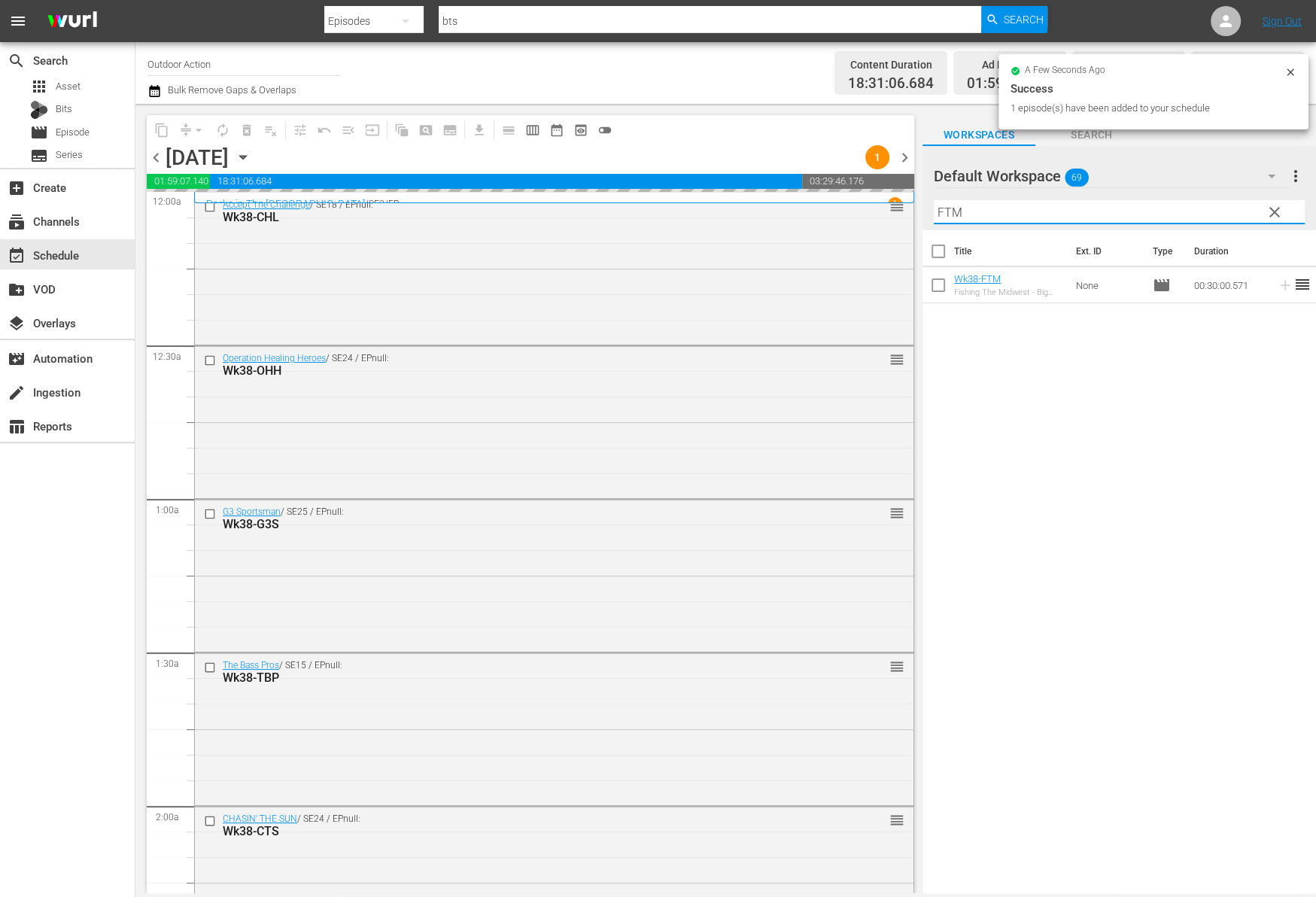
click at [1185, 209] on input "FTM" at bounding box center [1119, 212] width 371 height 24
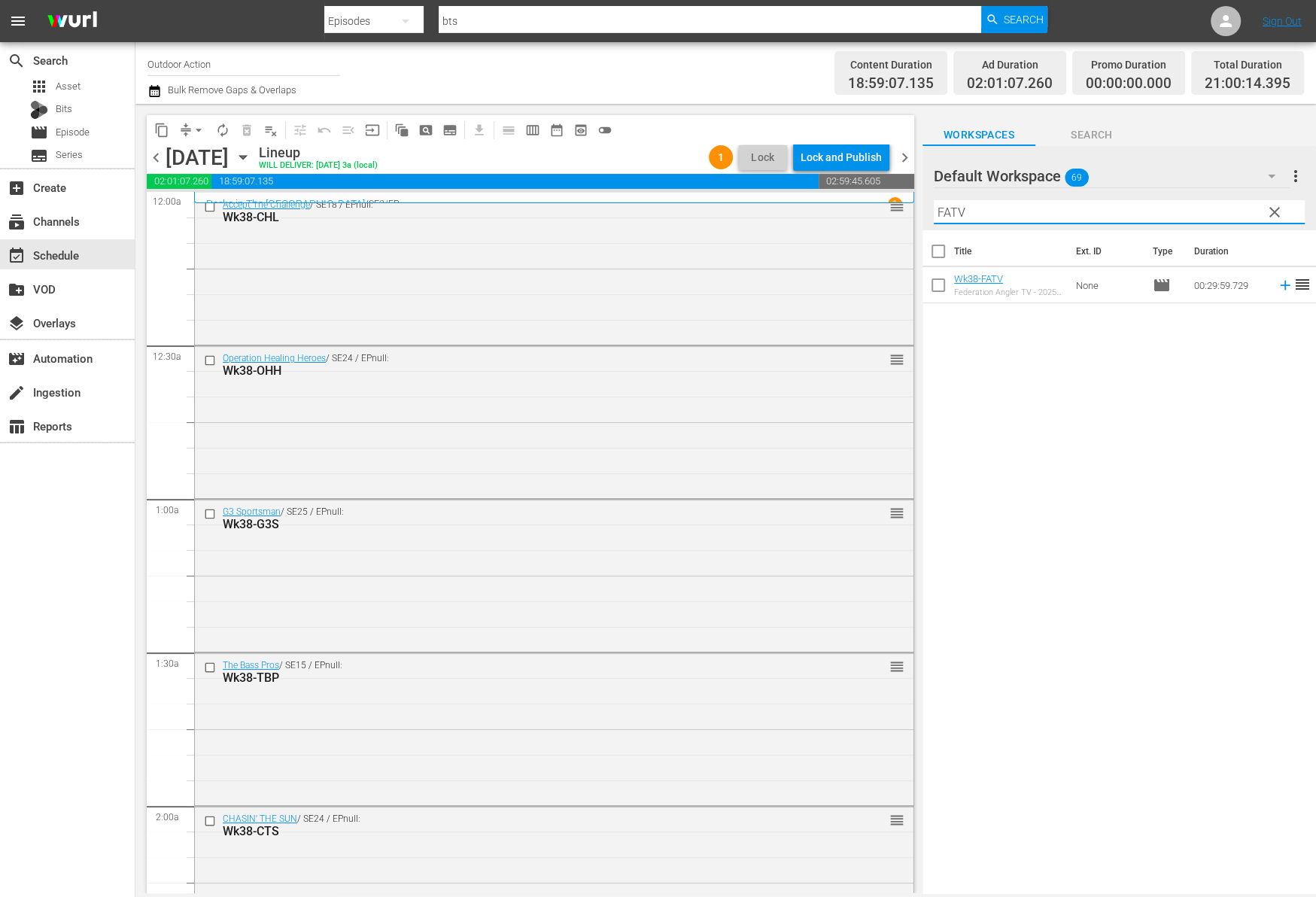
click at [1276, 288] on icon at bounding box center [1285, 285] width 17 height 17
click at [1212, 212] on input "FATV" at bounding box center [1119, 212] width 371 height 24
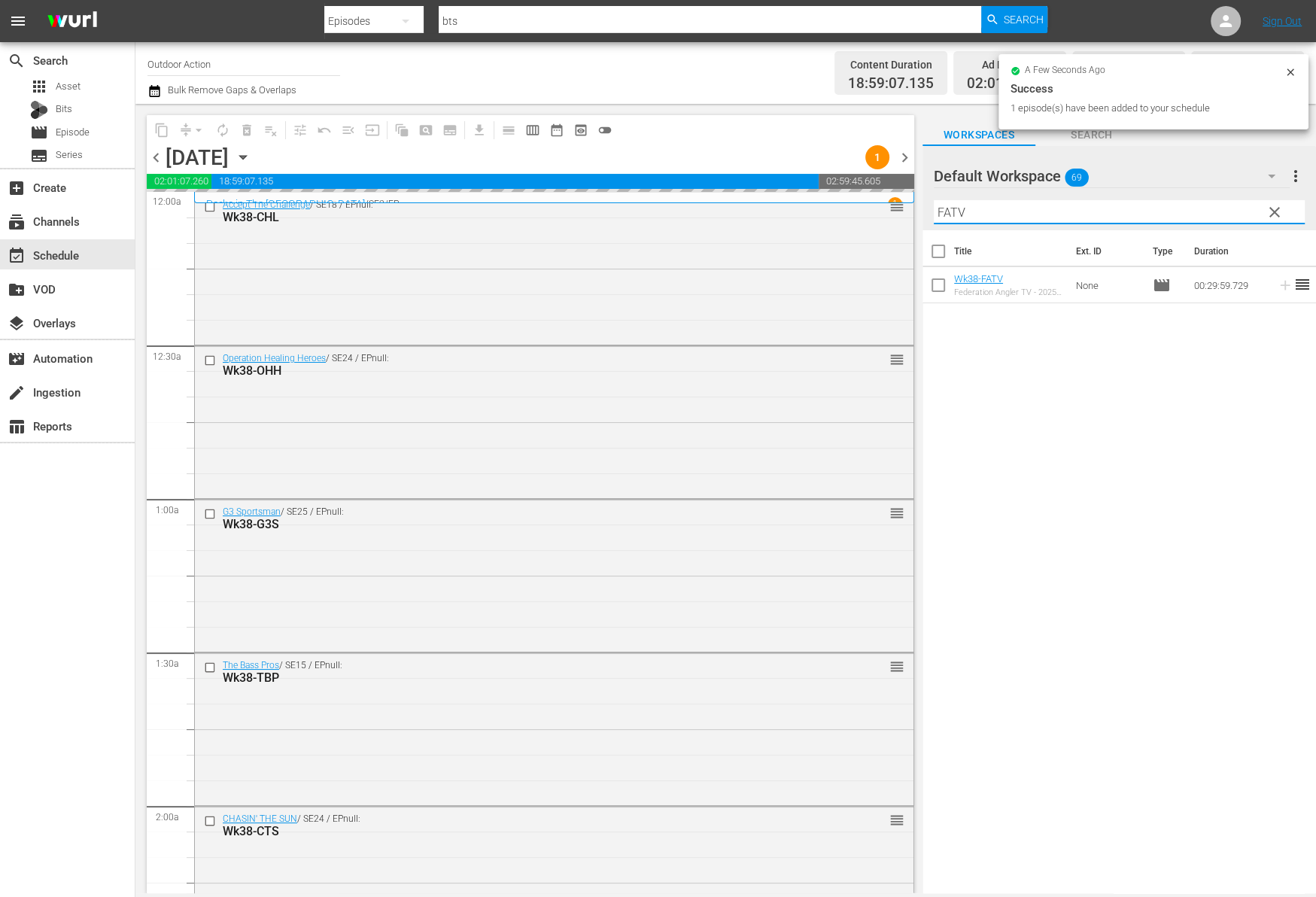
click at [1212, 212] on input "FATV" at bounding box center [1119, 212] width 371 height 24
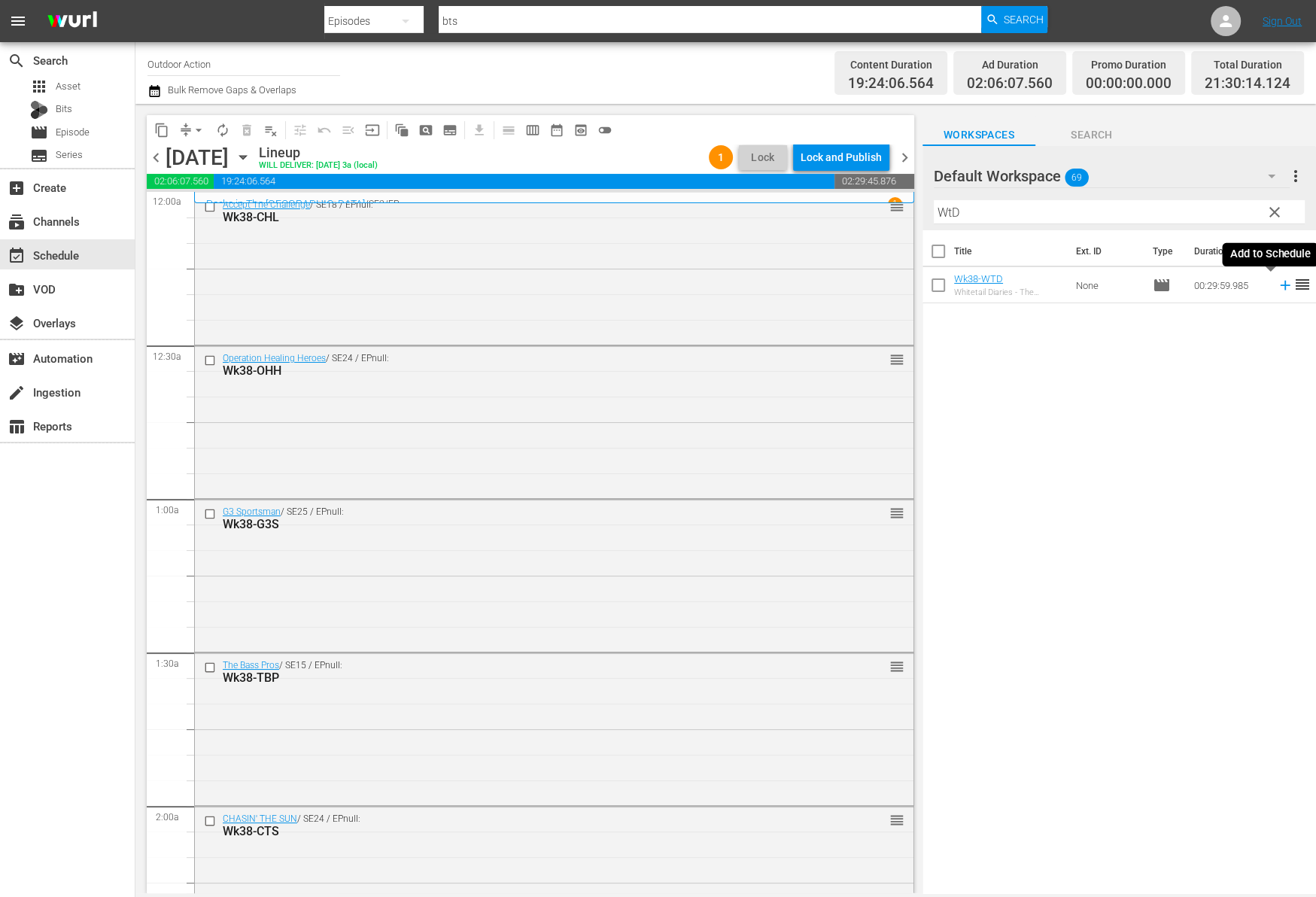
click at [1279, 285] on icon at bounding box center [1284, 285] width 10 height 10
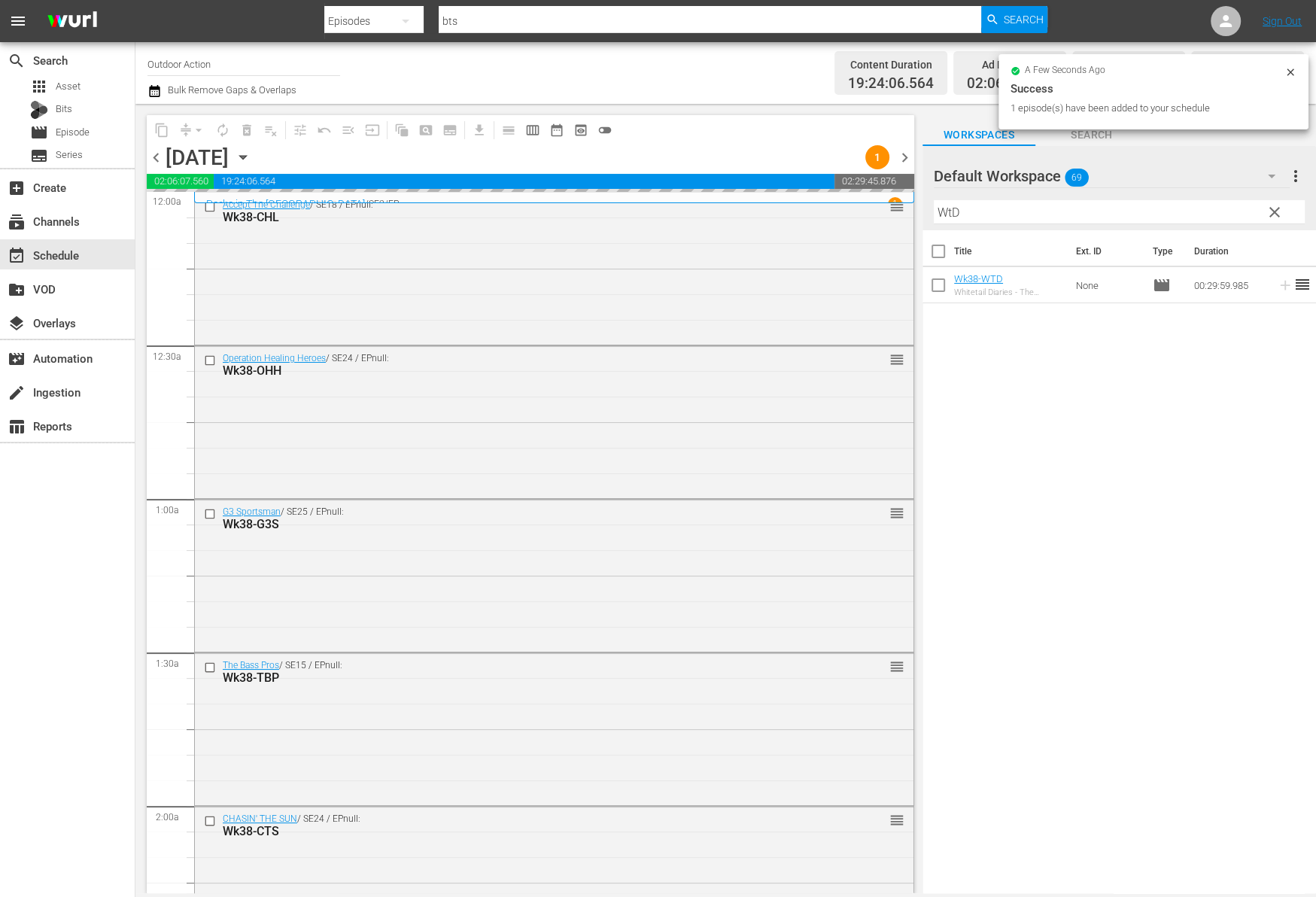
click at [1190, 210] on input "WtD" at bounding box center [1119, 212] width 371 height 24
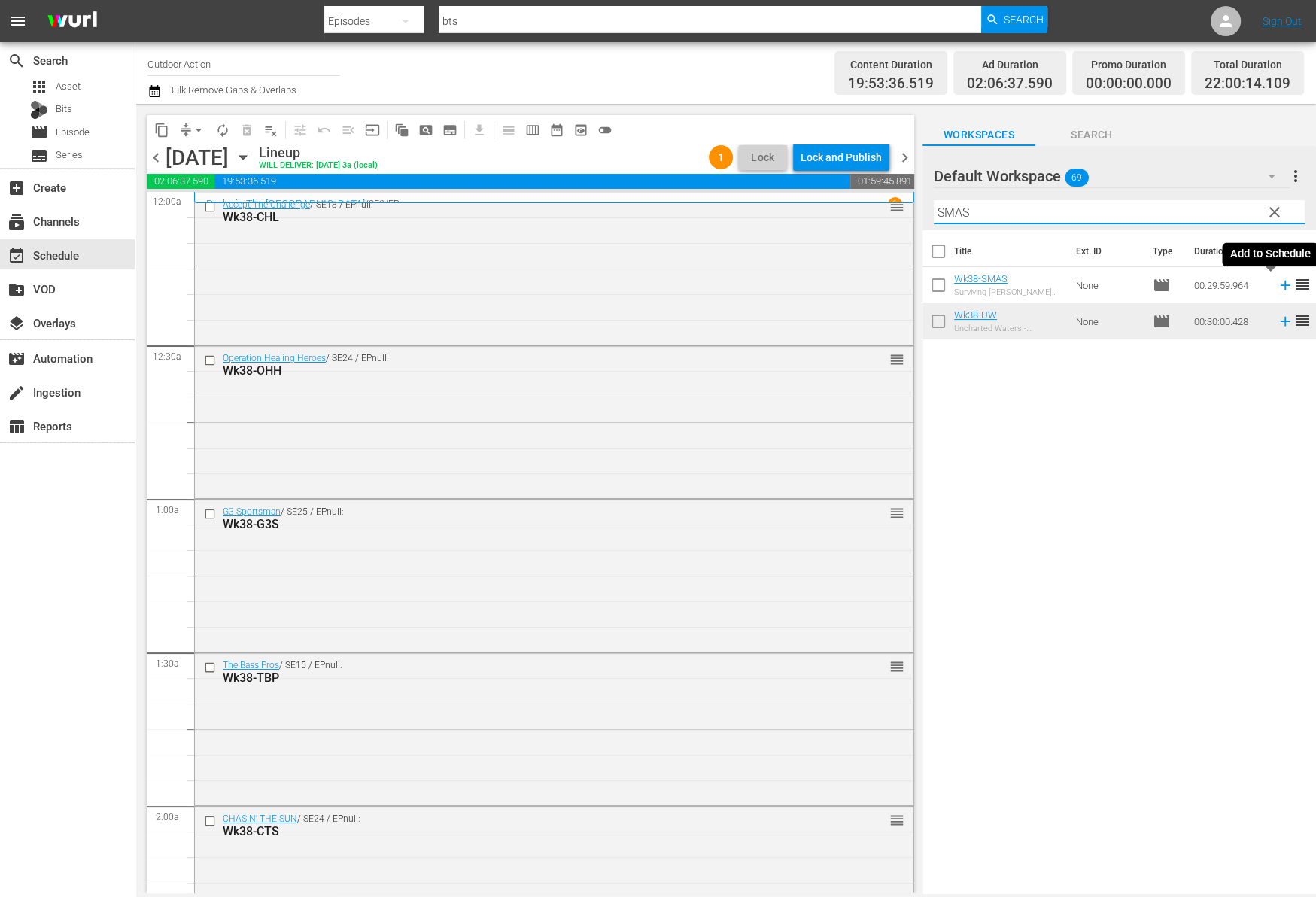
click at [1276, 285] on icon at bounding box center [1285, 285] width 17 height 17
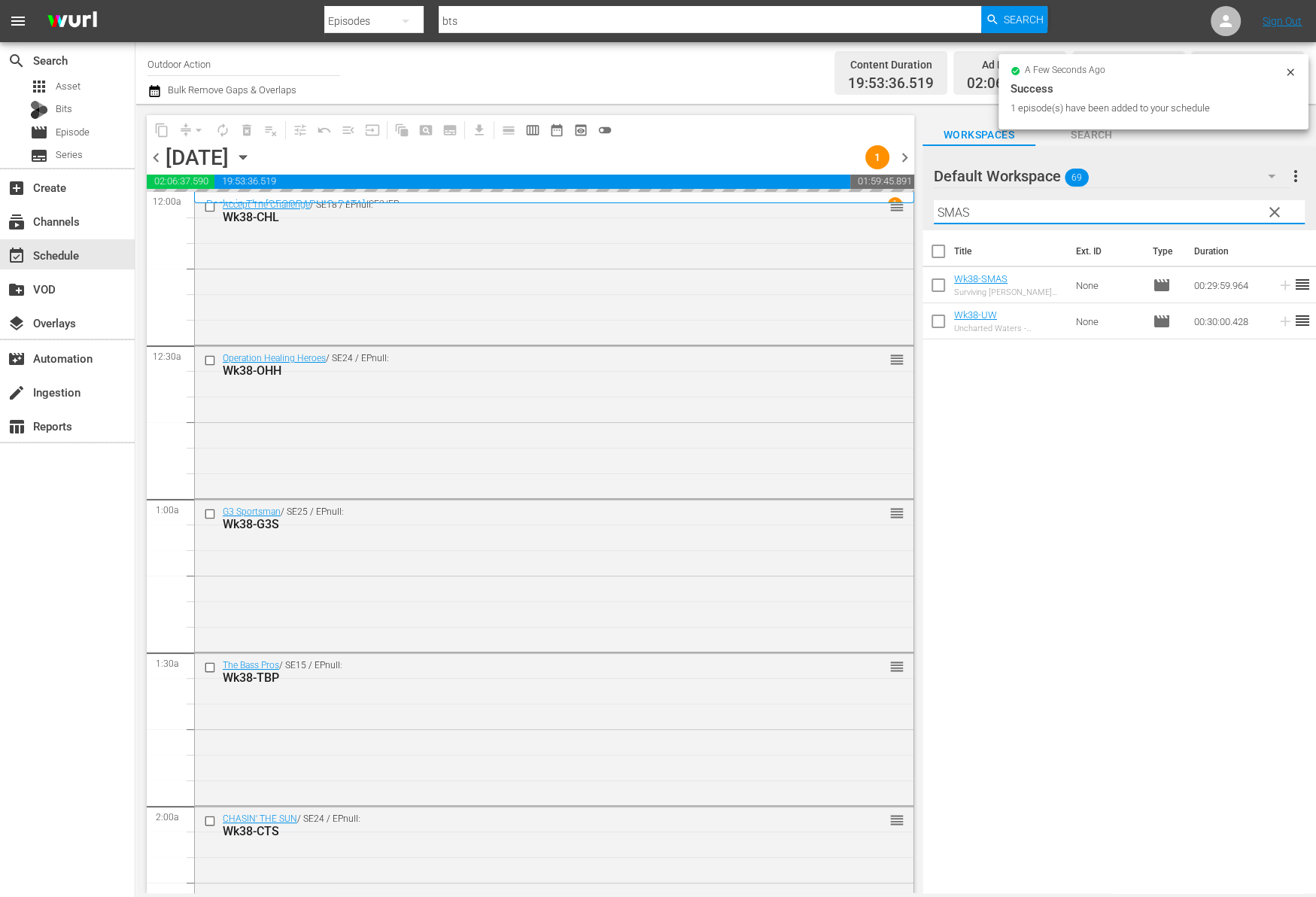
click at [1151, 207] on input "SMAS" at bounding box center [1119, 212] width 371 height 24
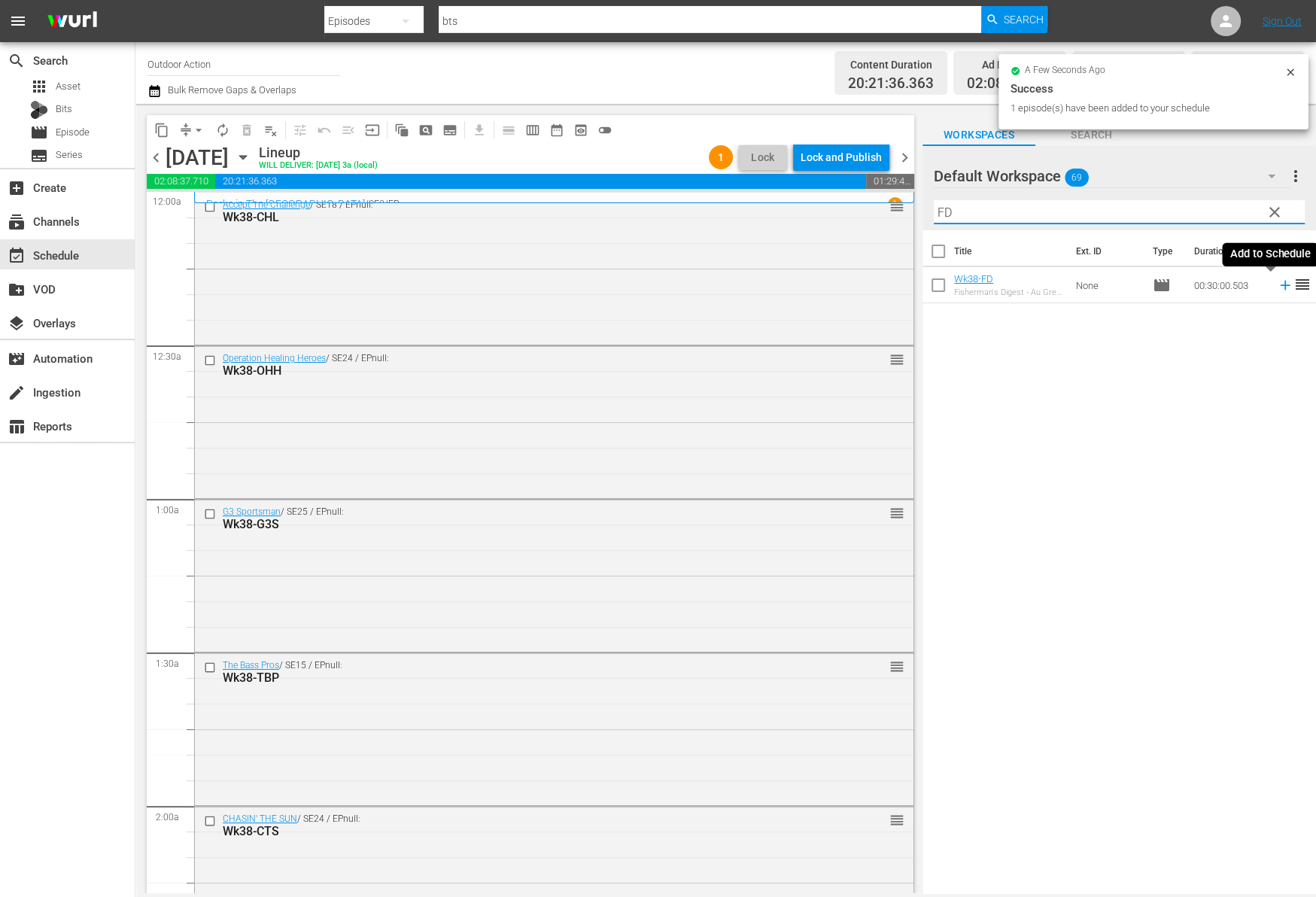
click at [1276, 286] on icon at bounding box center [1285, 285] width 17 height 17
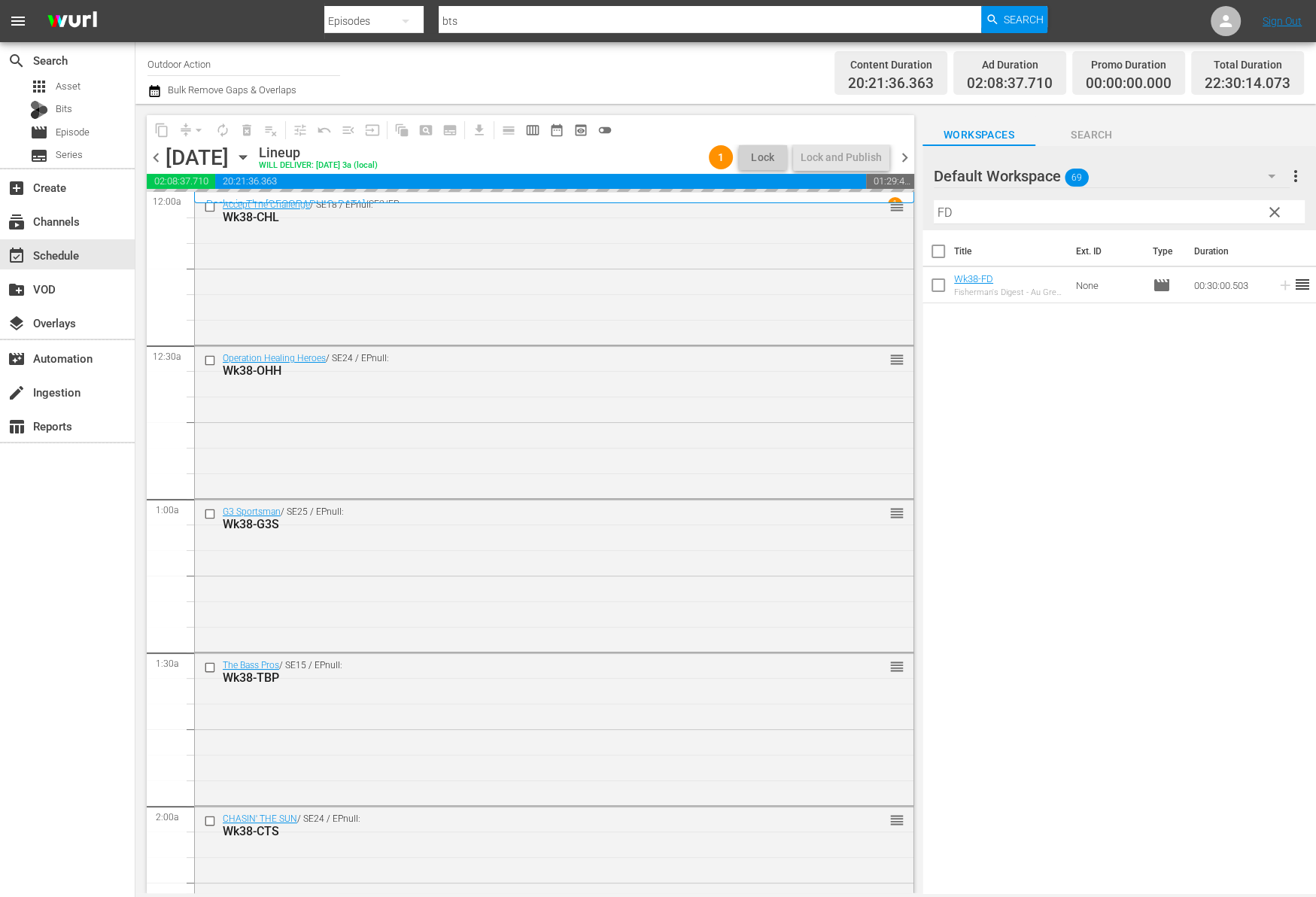
click at [1186, 215] on input "FD" at bounding box center [1119, 212] width 371 height 24
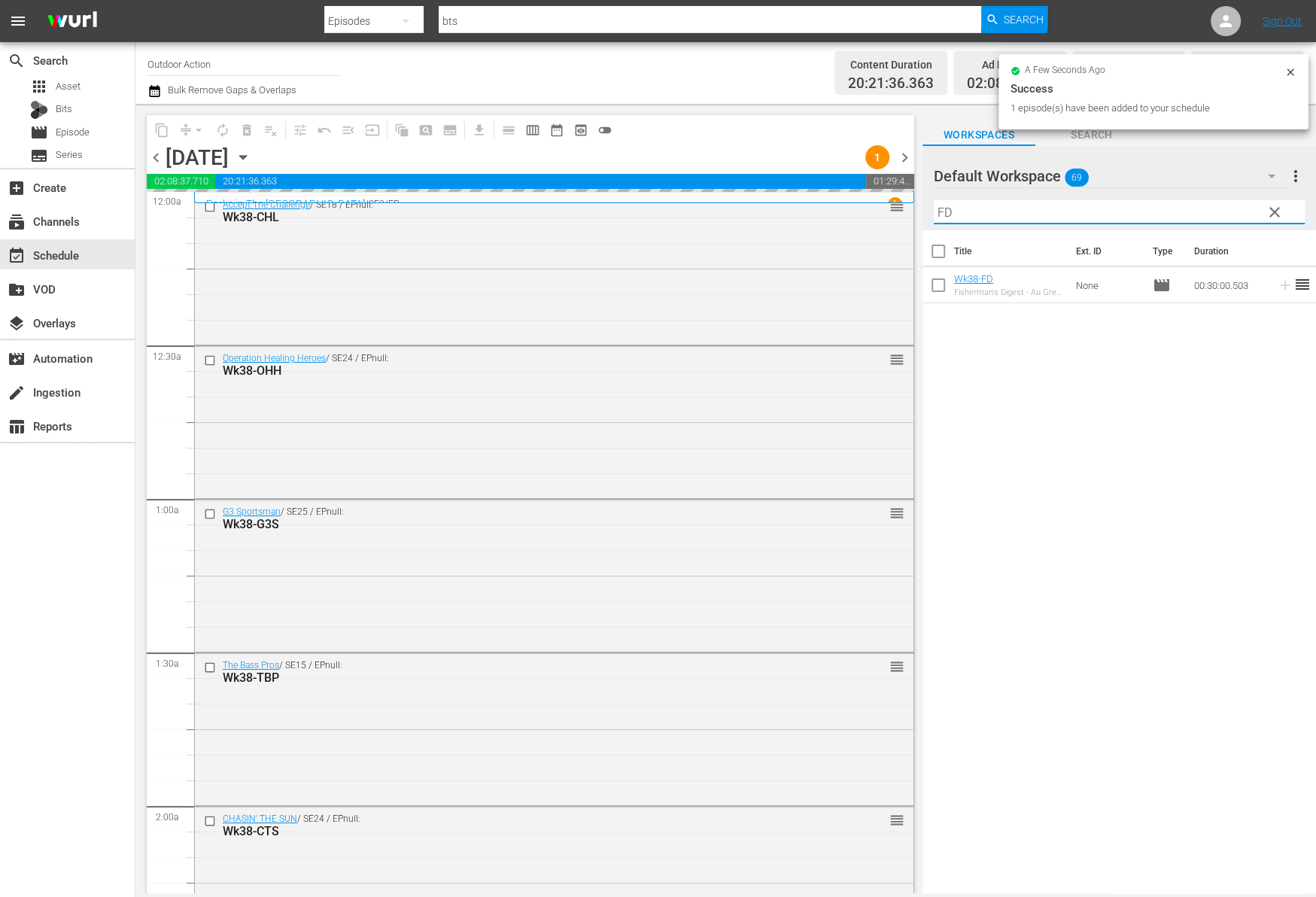
click at [1186, 215] on input "FD" at bounding box center [1119, 212] width 371 height 24
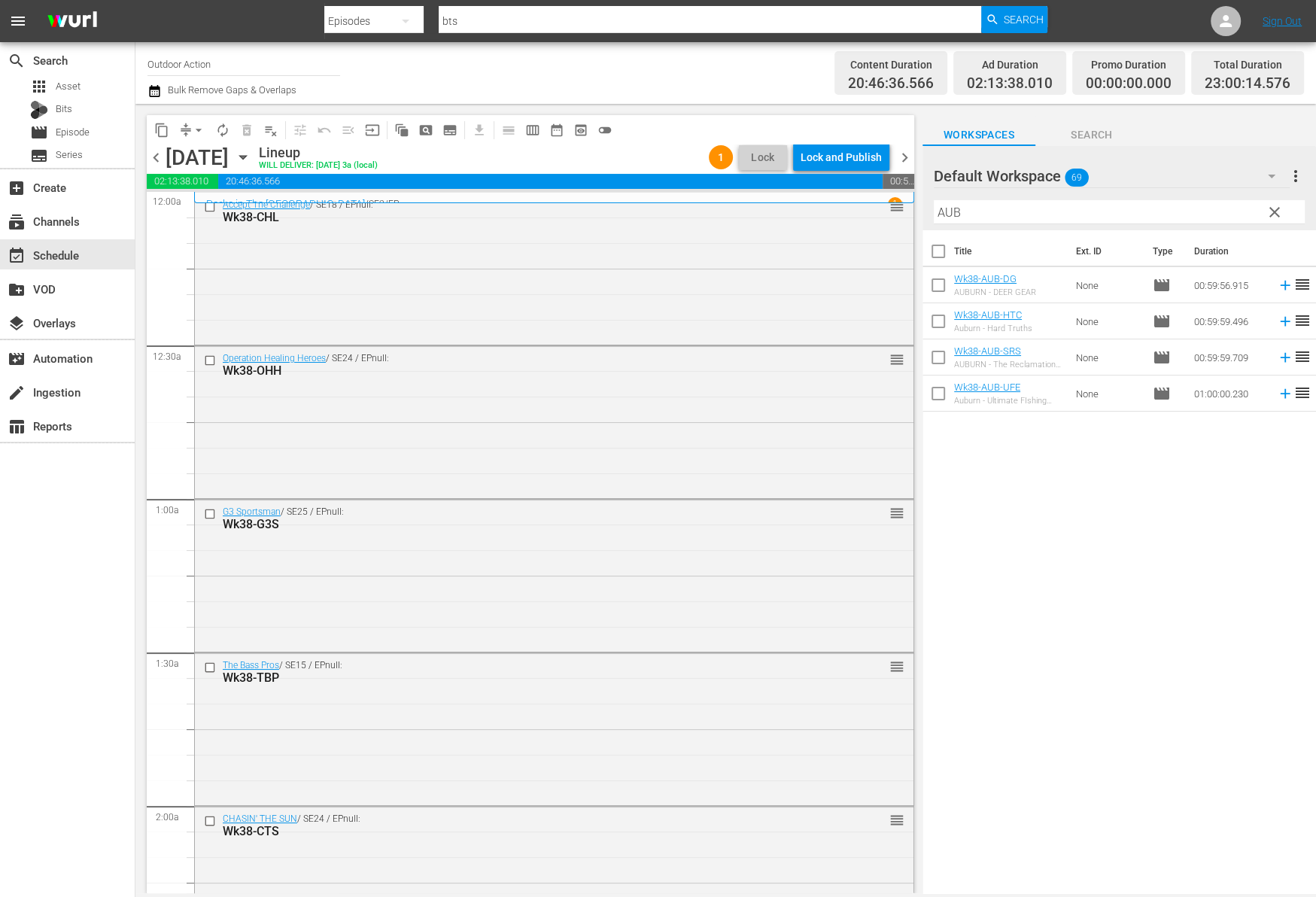
click at [1155, 470] on div "Title Ext. ID Type Duration Wk38-AUB-DG AUBURN - DEER GEAR None movie 00:59:56.…" at bounding box center [1118, 563] width 393 height 665
click at [1276, 396] on icon at bounding box center [1285, 393] width 17 height 17
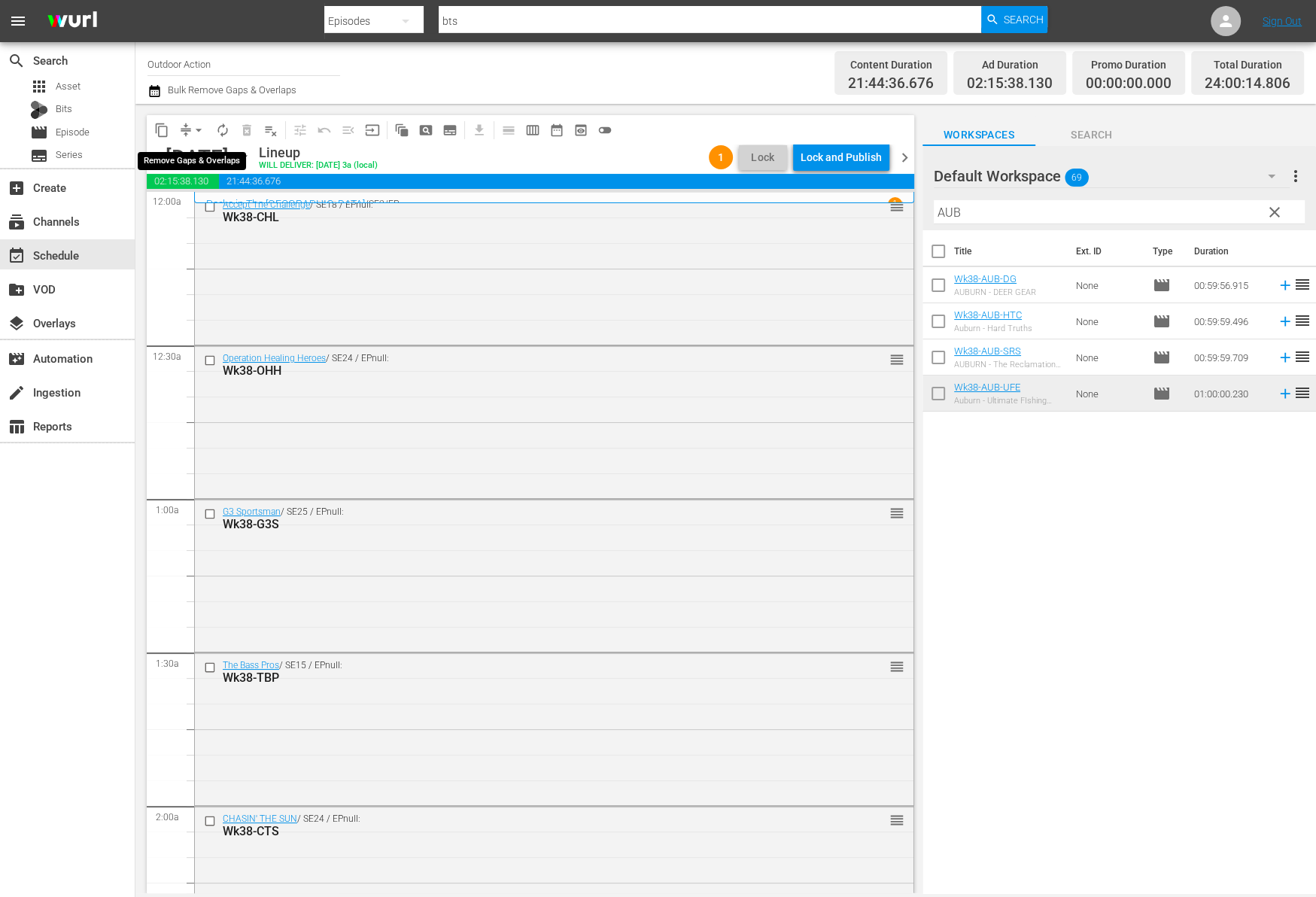
click at [189, 133] on button "arrow_drop_down" at bounding box center [199, 130] width 24 height 24
click at [202, 159] on li "Align to Midnight" at bounding box center [199, 160] width 158 height 25
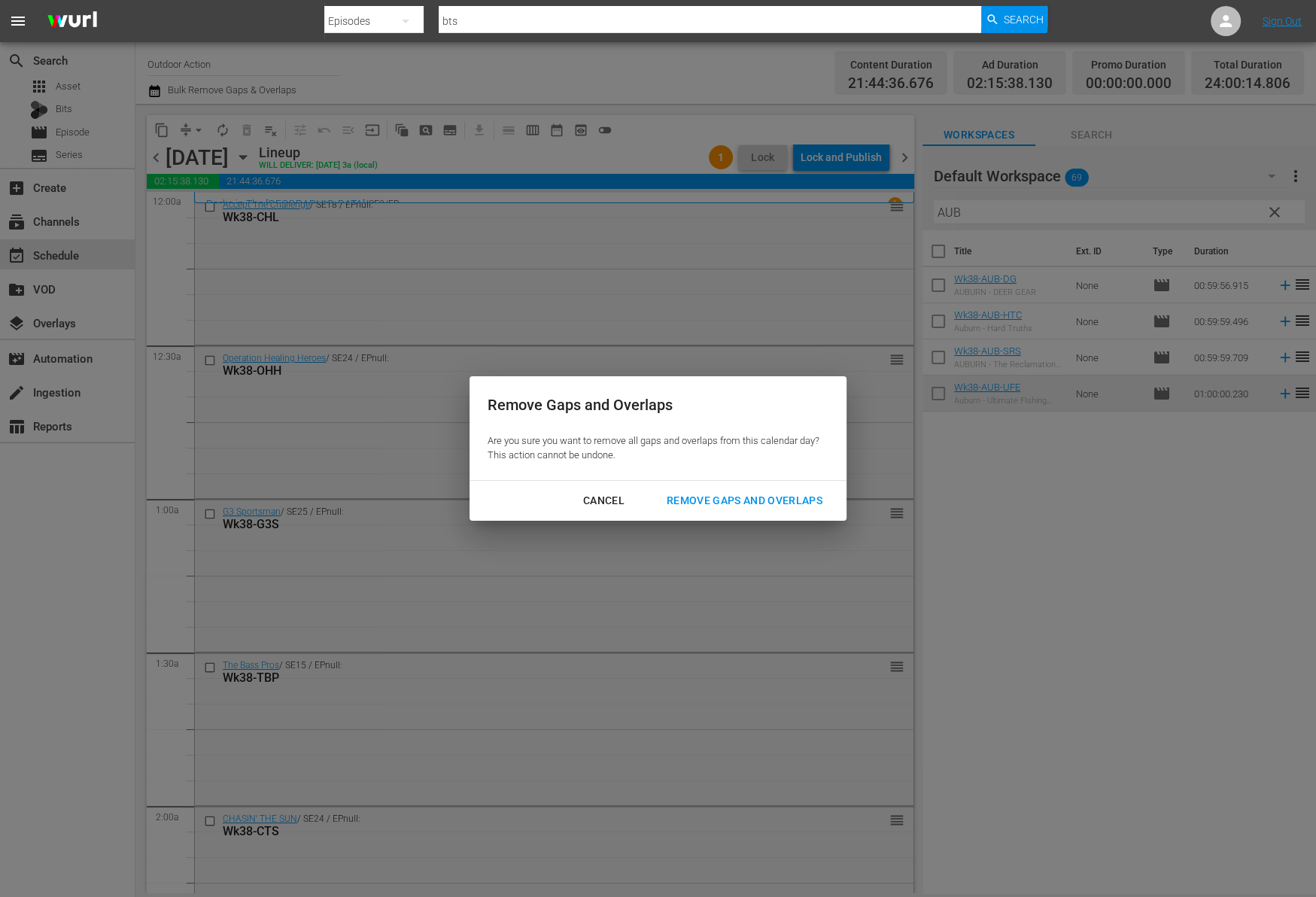
click at [754, 499] on div "Remove Gaps and Overlaps" at bounding box center [744, 501] width 180 height 19
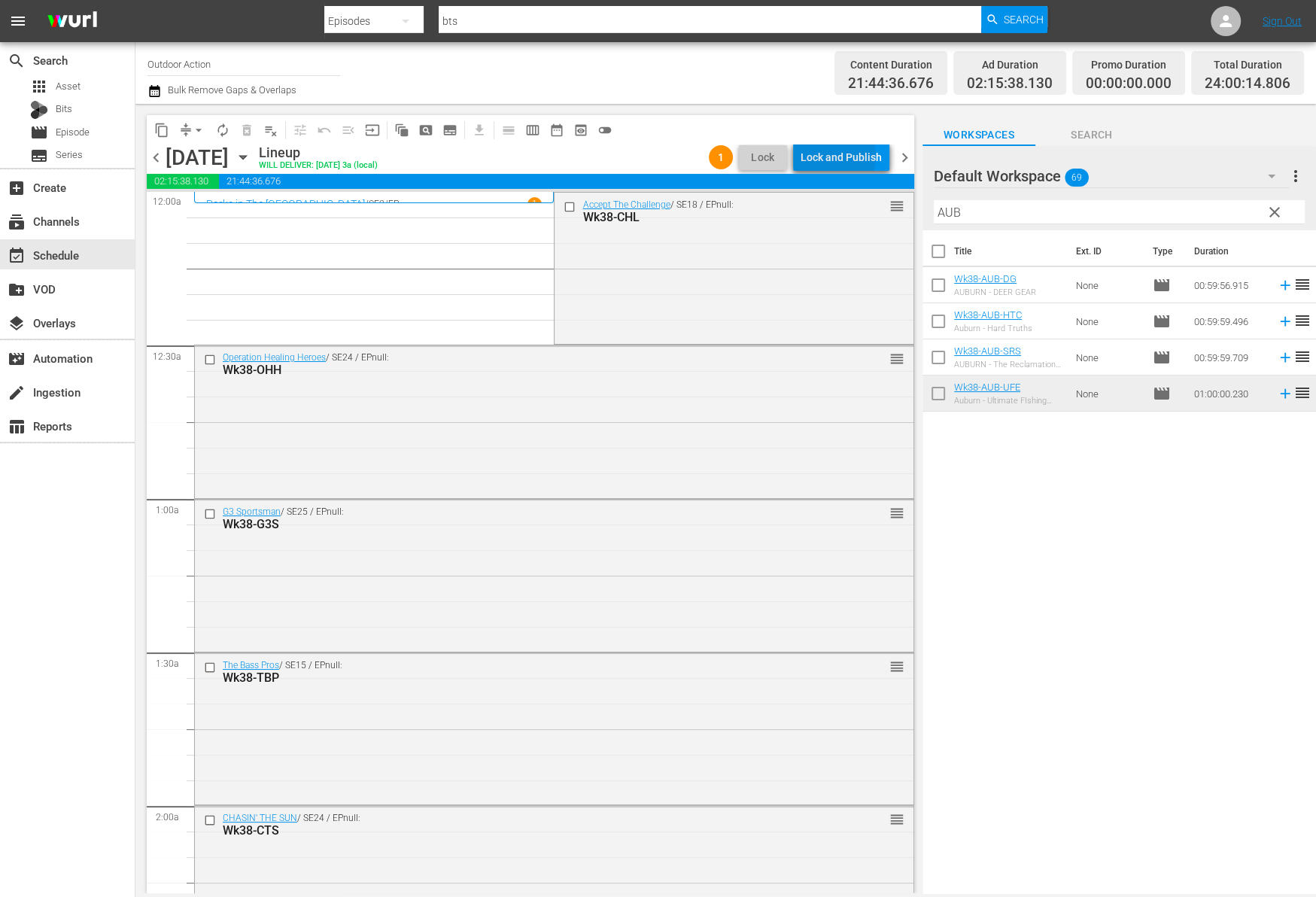
click at [840, 157] on div "Lock and Publish" at bounding box center [841, 157] width 81 height 27
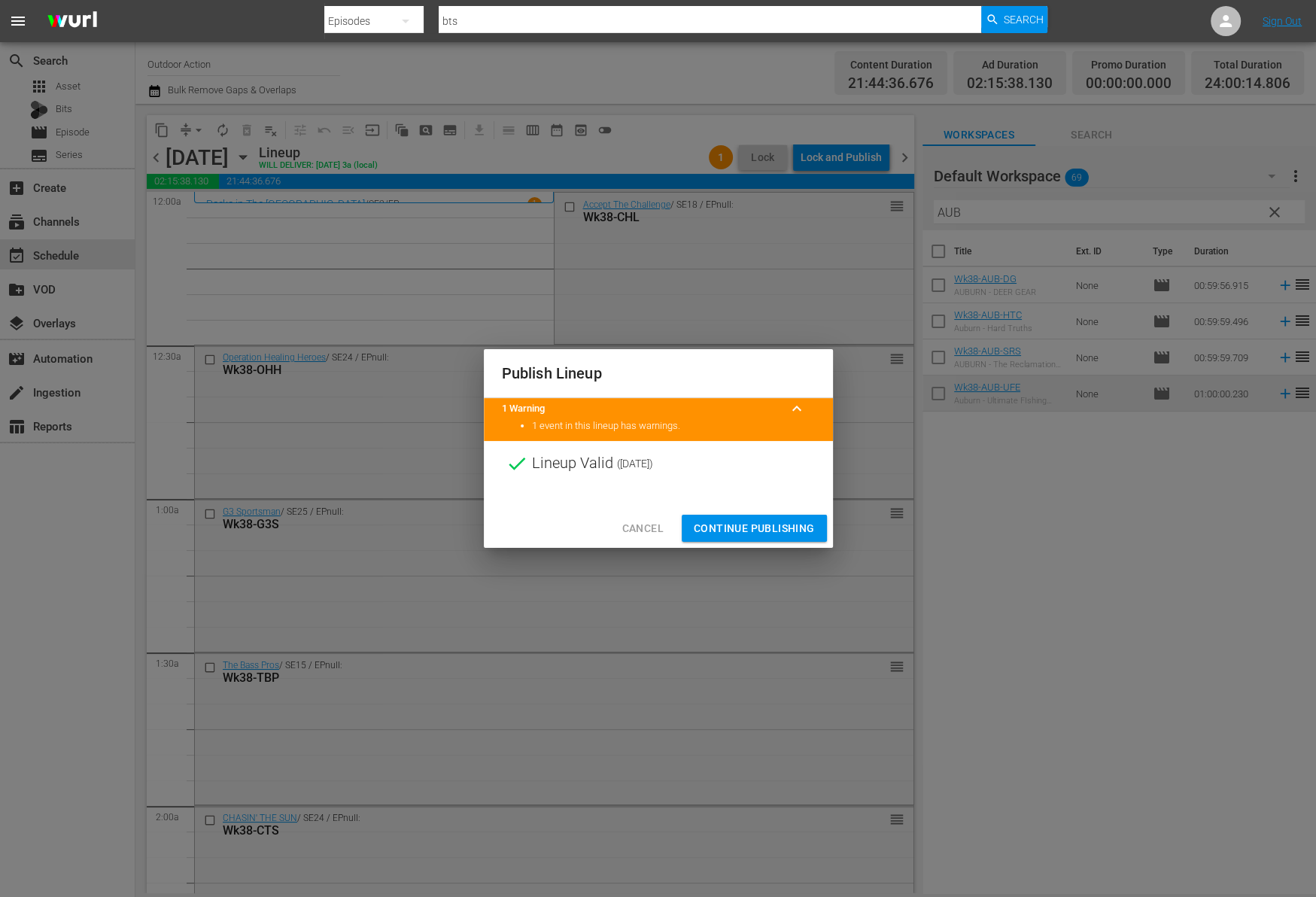
click at [736, 511] on div "Cancel Continue Publishing" at bounding box center [658, 529] width 349 height 40
click at [736, 516] on button "Continue Publishing" at bounding box center [754, 528] width 145 height 28
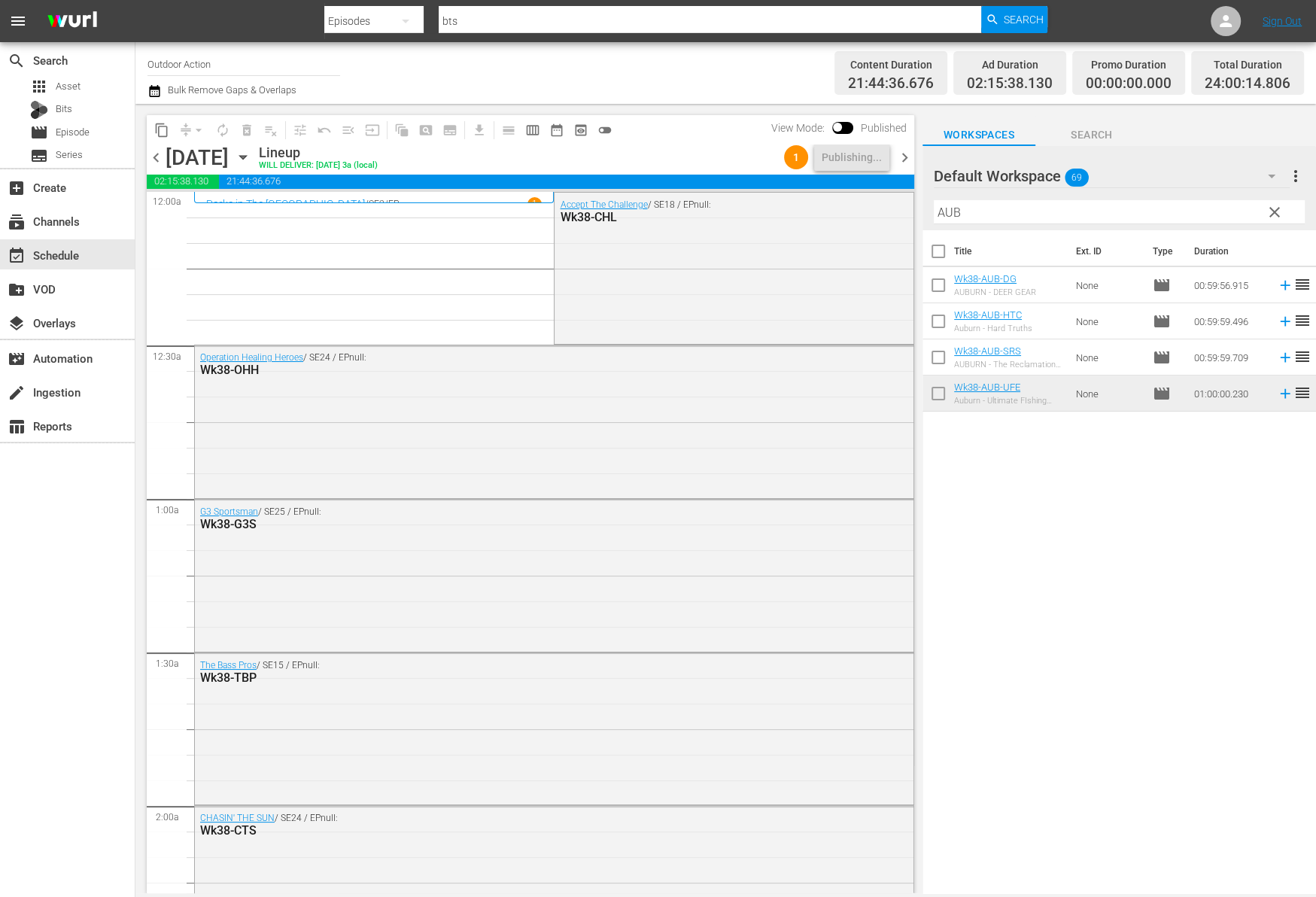
click at [908, 153] on span "chevron_right" at bounding box center [904, 157] width 19 height 19
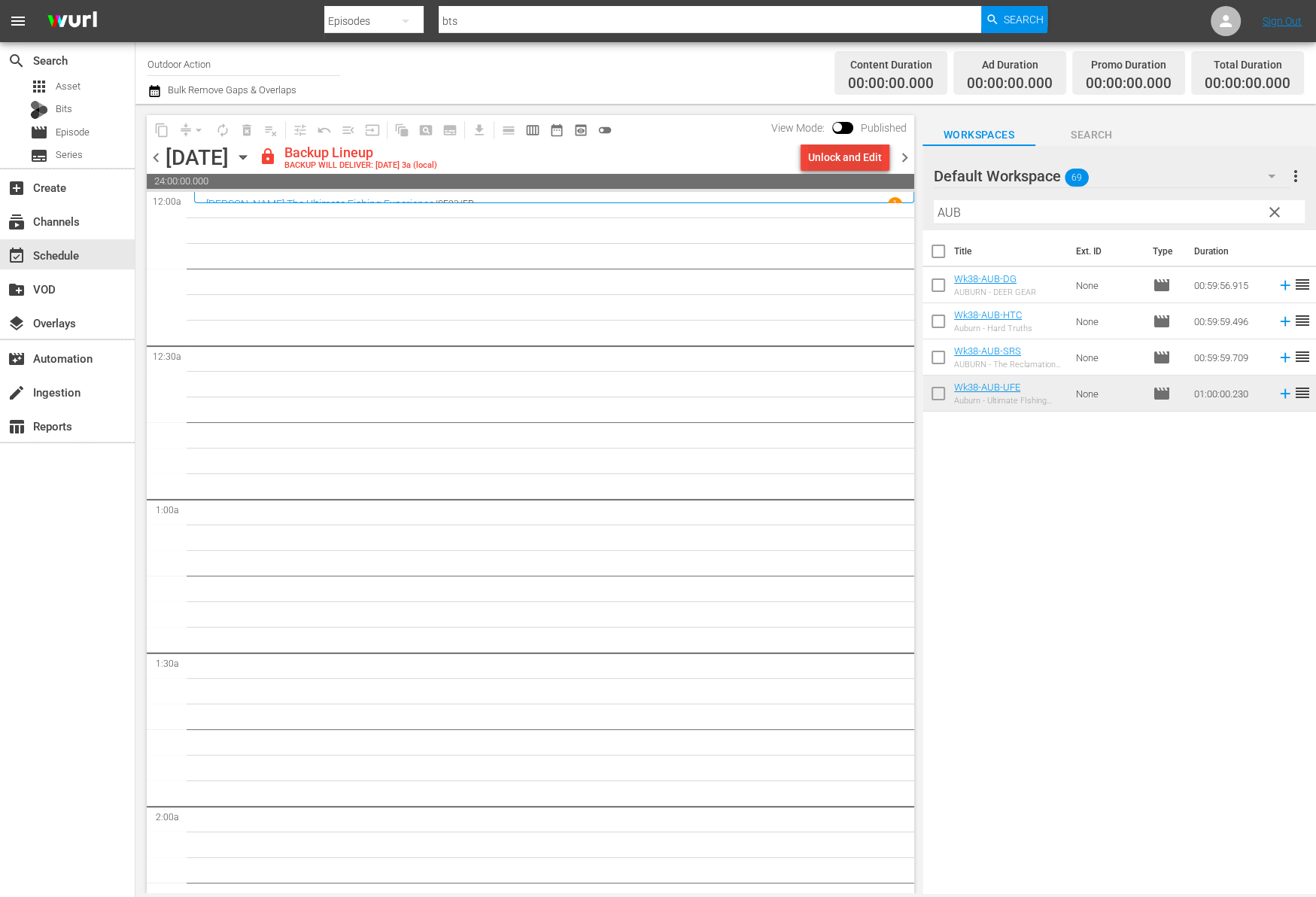
click at [857, 157] on div "Unlock and Edit" at bounding box center [844, 157] width 74 height 27
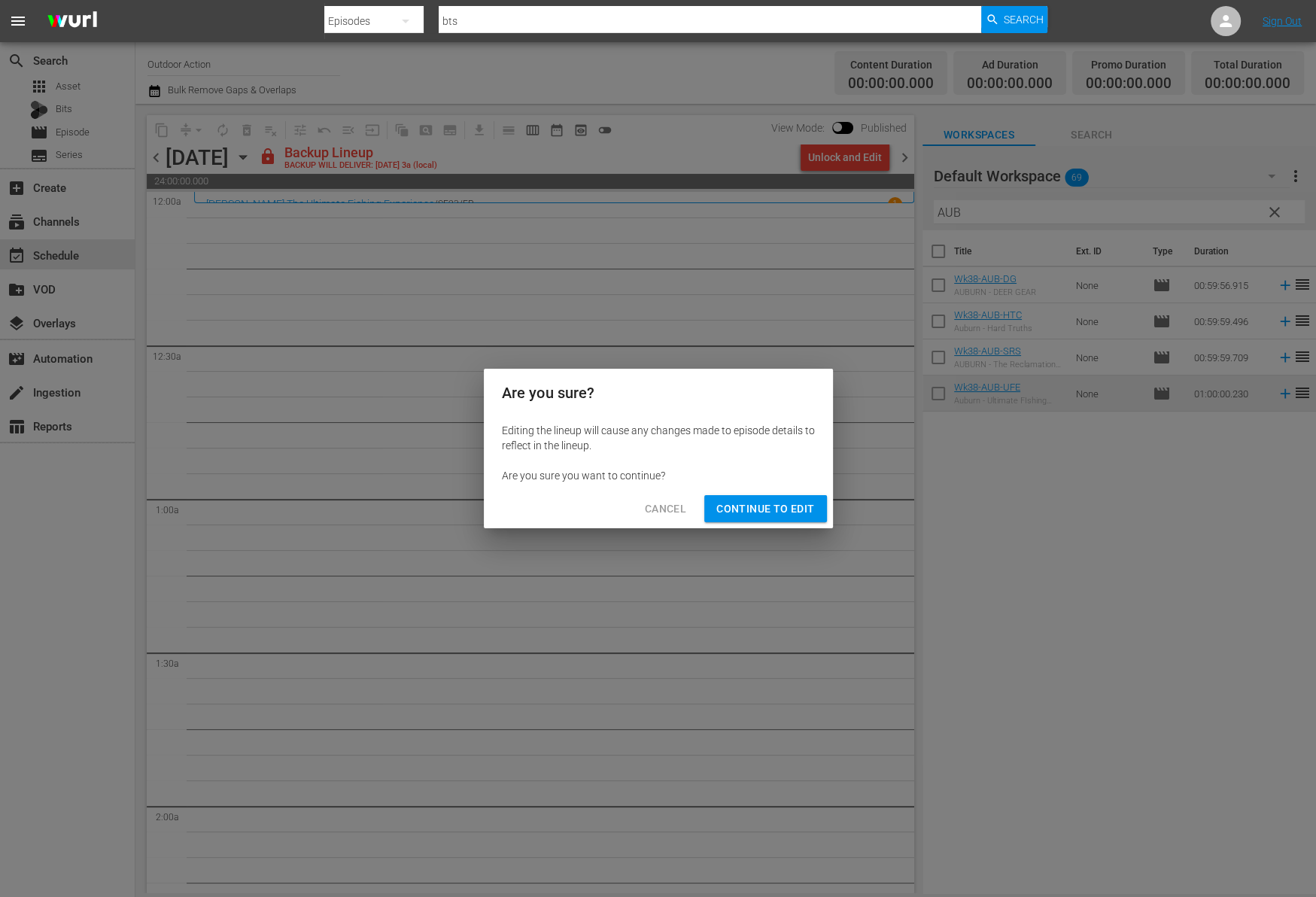
click at [791, 509] on span "Continue to Edit" at bounding box center [764, 509] width 98 height 19
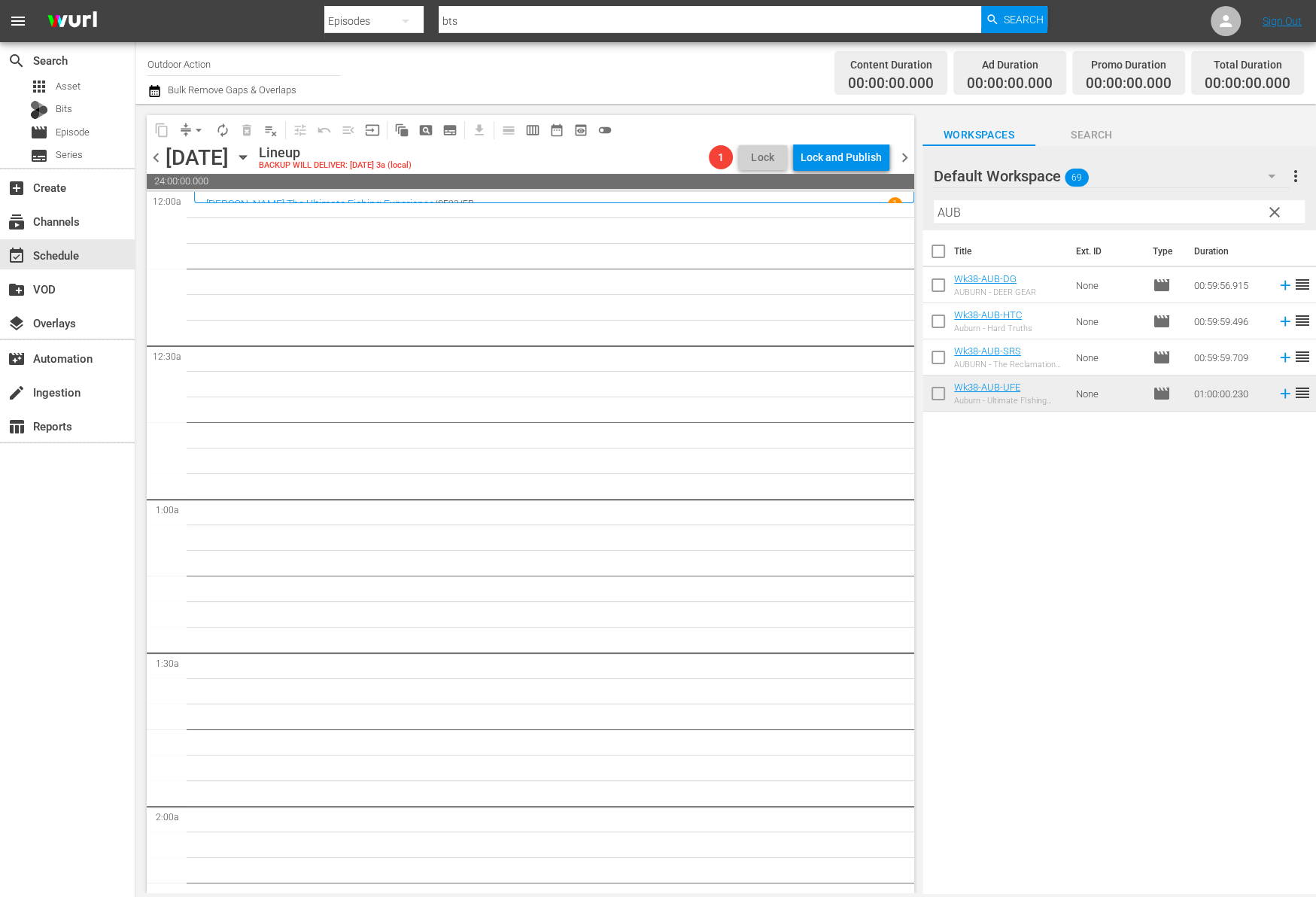
click at [988, 210] on input "AUB" at bounding box center [1119, 212] width 371 height 24
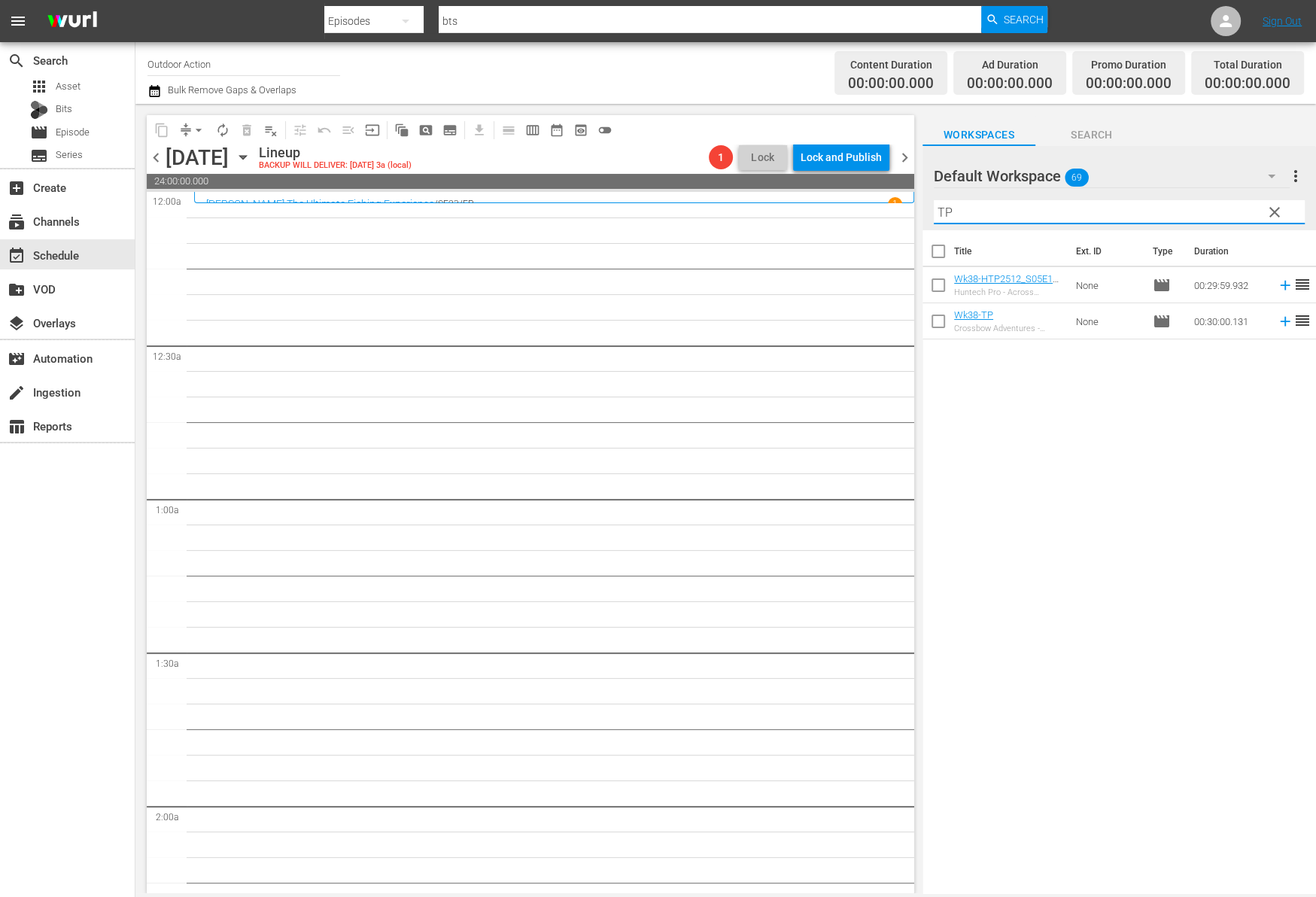
click at [1279, 323] on icon at bounding box center [1284, 321] width 10 height 10
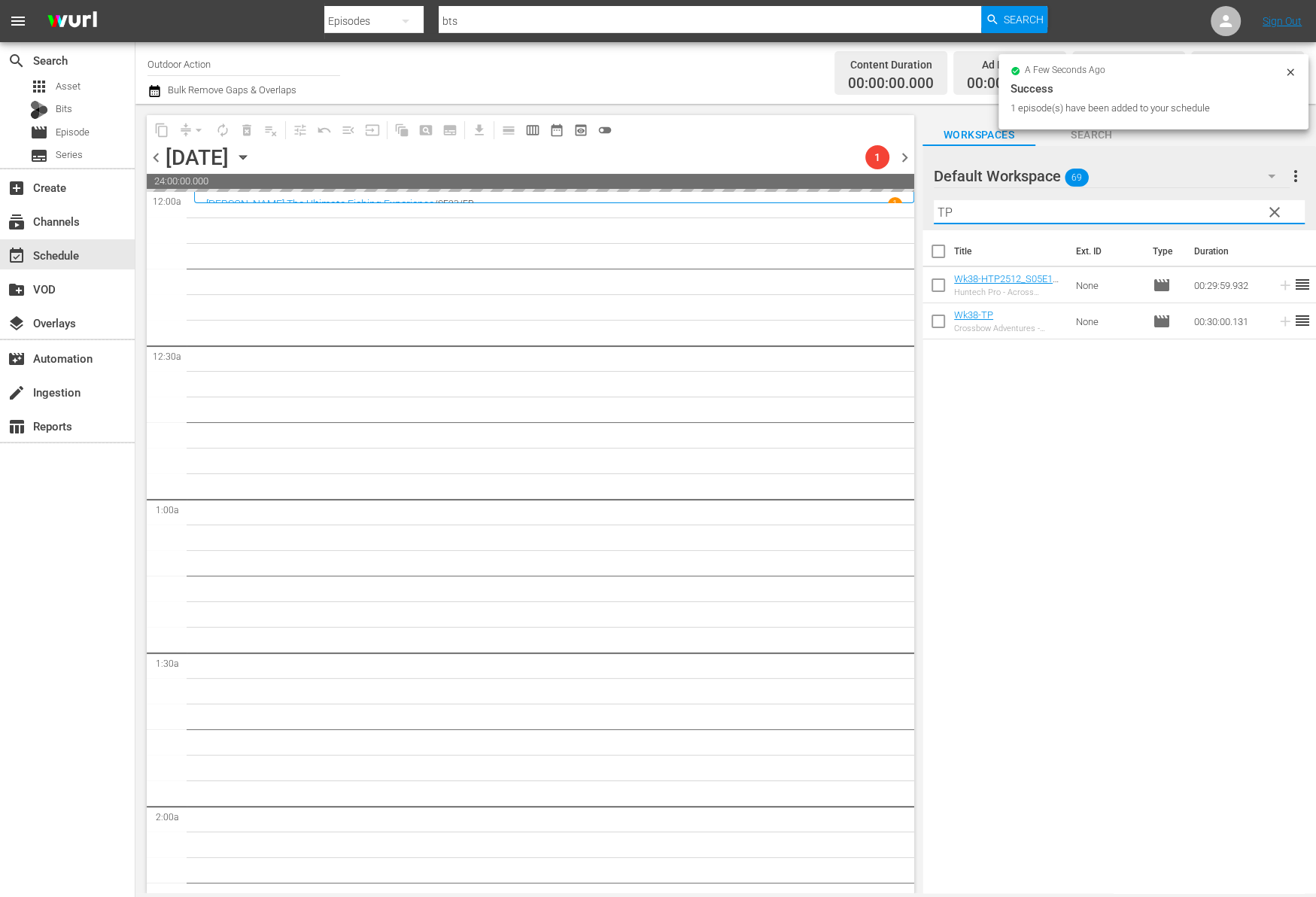
click at [1124, 208] on input "TP" at bounding box center [1119, 212] width 371 height 24
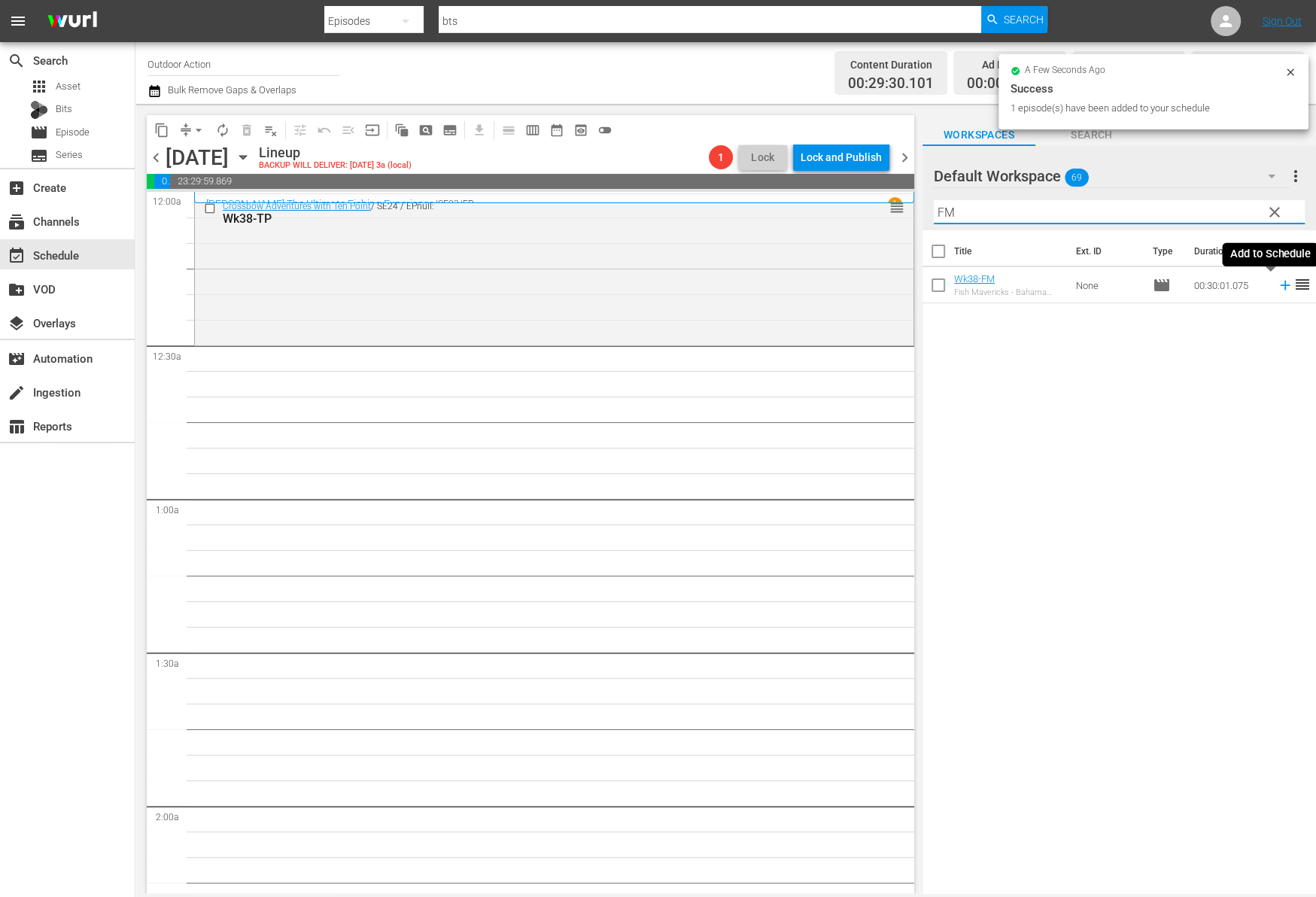
click at [1279, 288] on icon at bounding box center [1284, 285] width 10 height 10
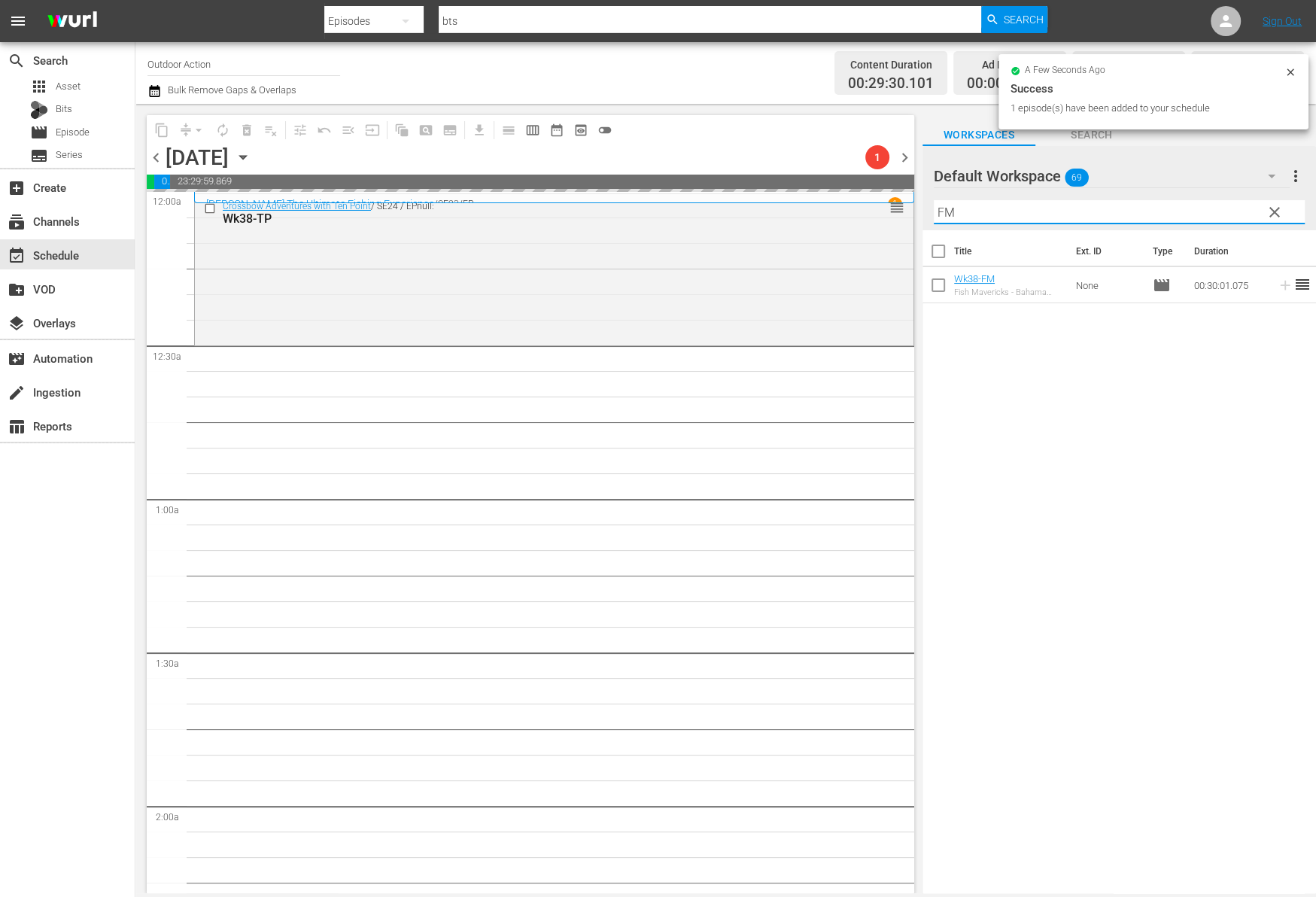
click at [1203, 208] on input "FM" at bounding box center [1119, 212] width 371 height 24
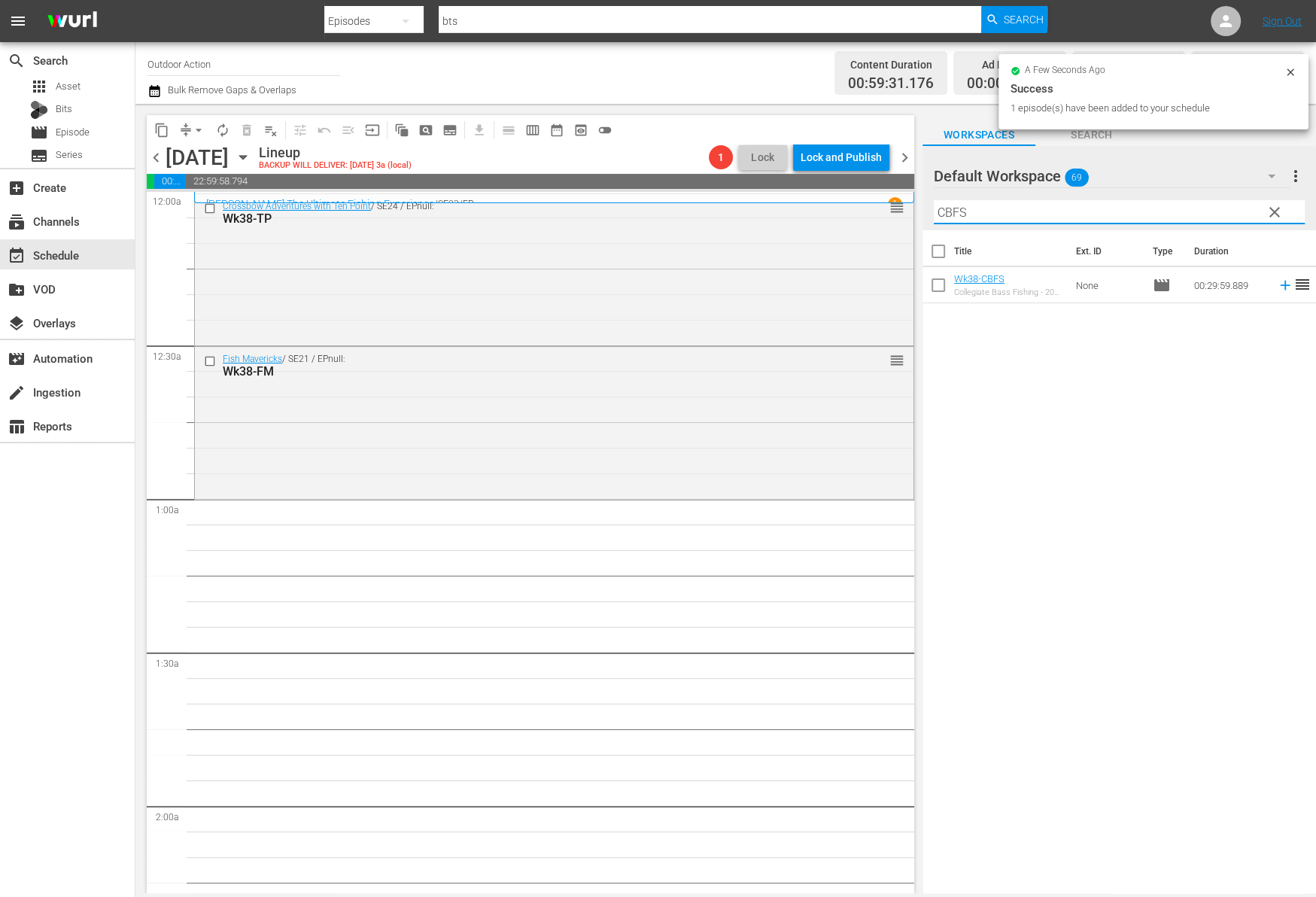
click at [1279, 285] on icon at bounding box center [1284, 285] width 10 height 10
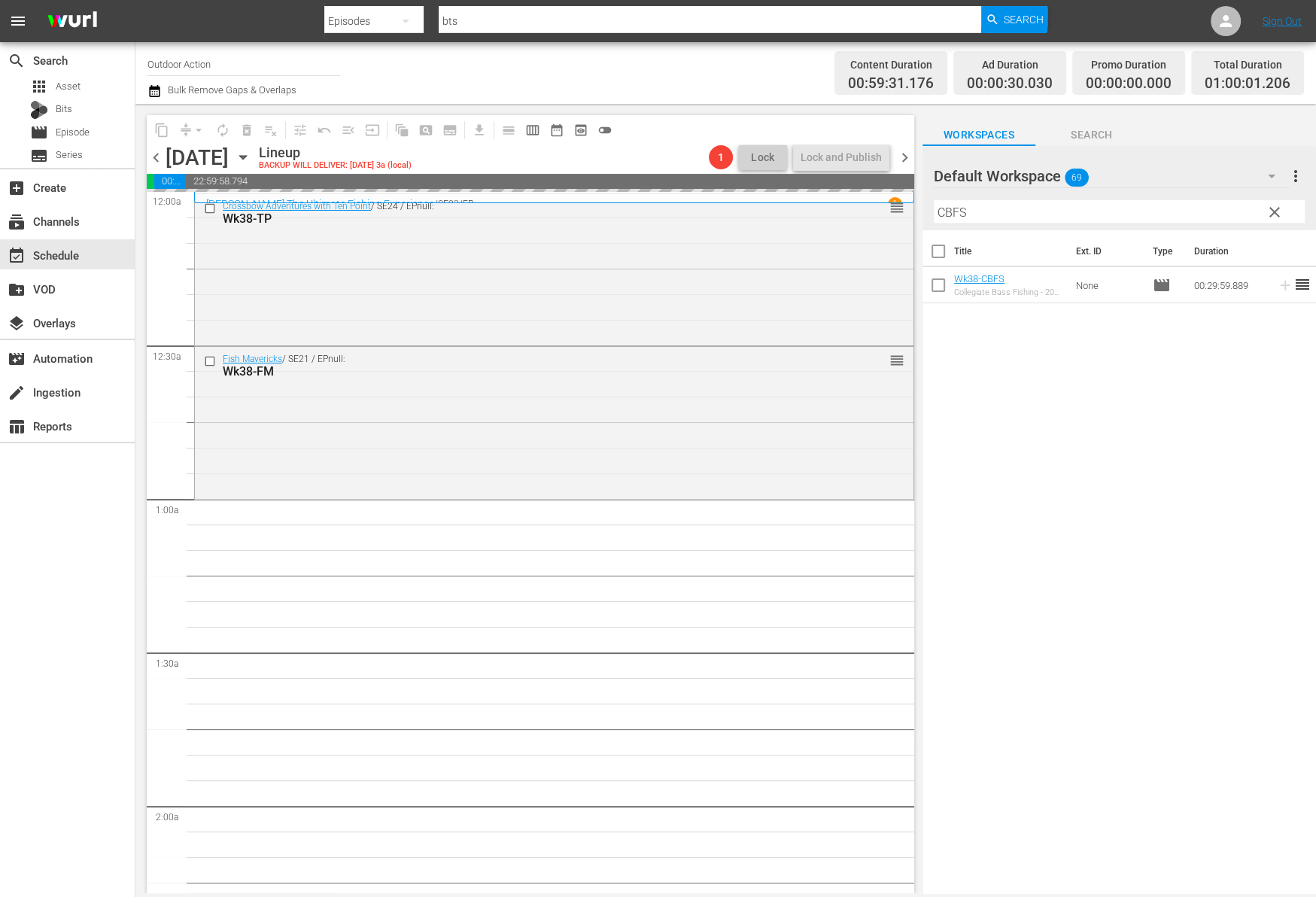
click at [1202, 215] on input "CBFS" at bounding box center [1119, 212] width 371 height 24
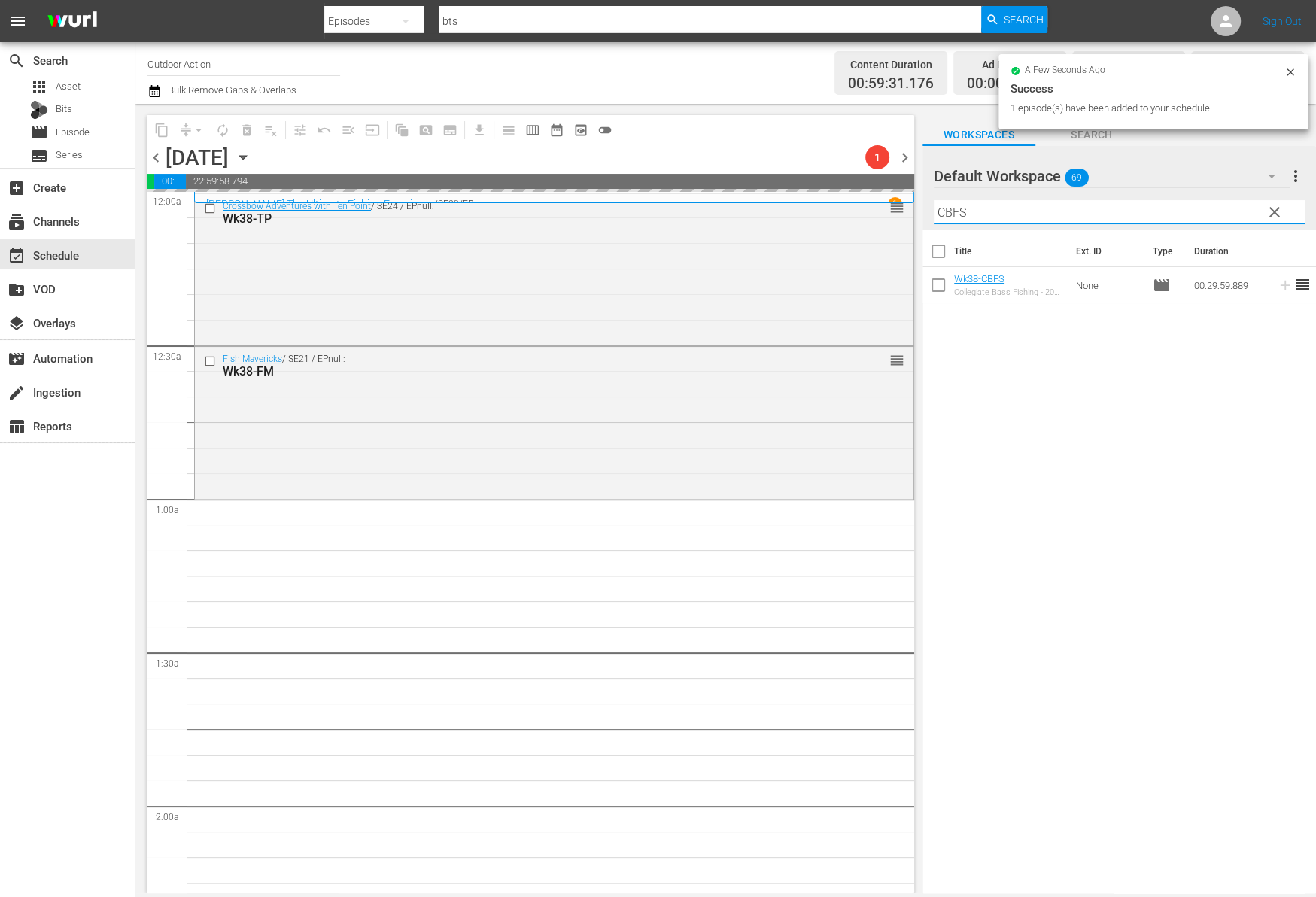
click at [1202, 215] on input "CBFS" at bounding box center [1119, 212] width 371 height 24
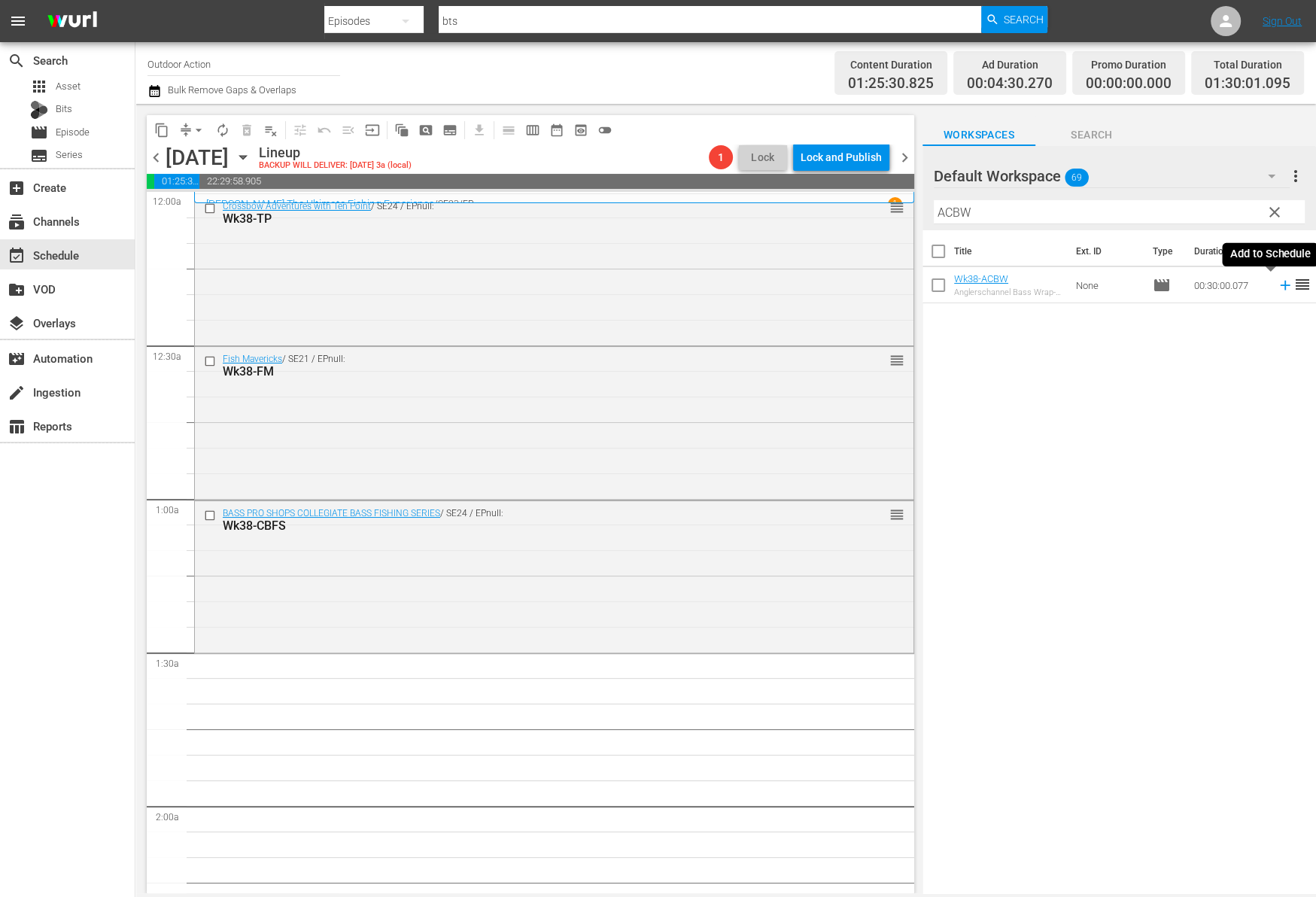
click at [1279, 288] on icon at bounding box center [1284, 285] width 10 height 10
click at [1209, 211] on input "ACBW" at bounding box center [1119, 212] width 371 height 24
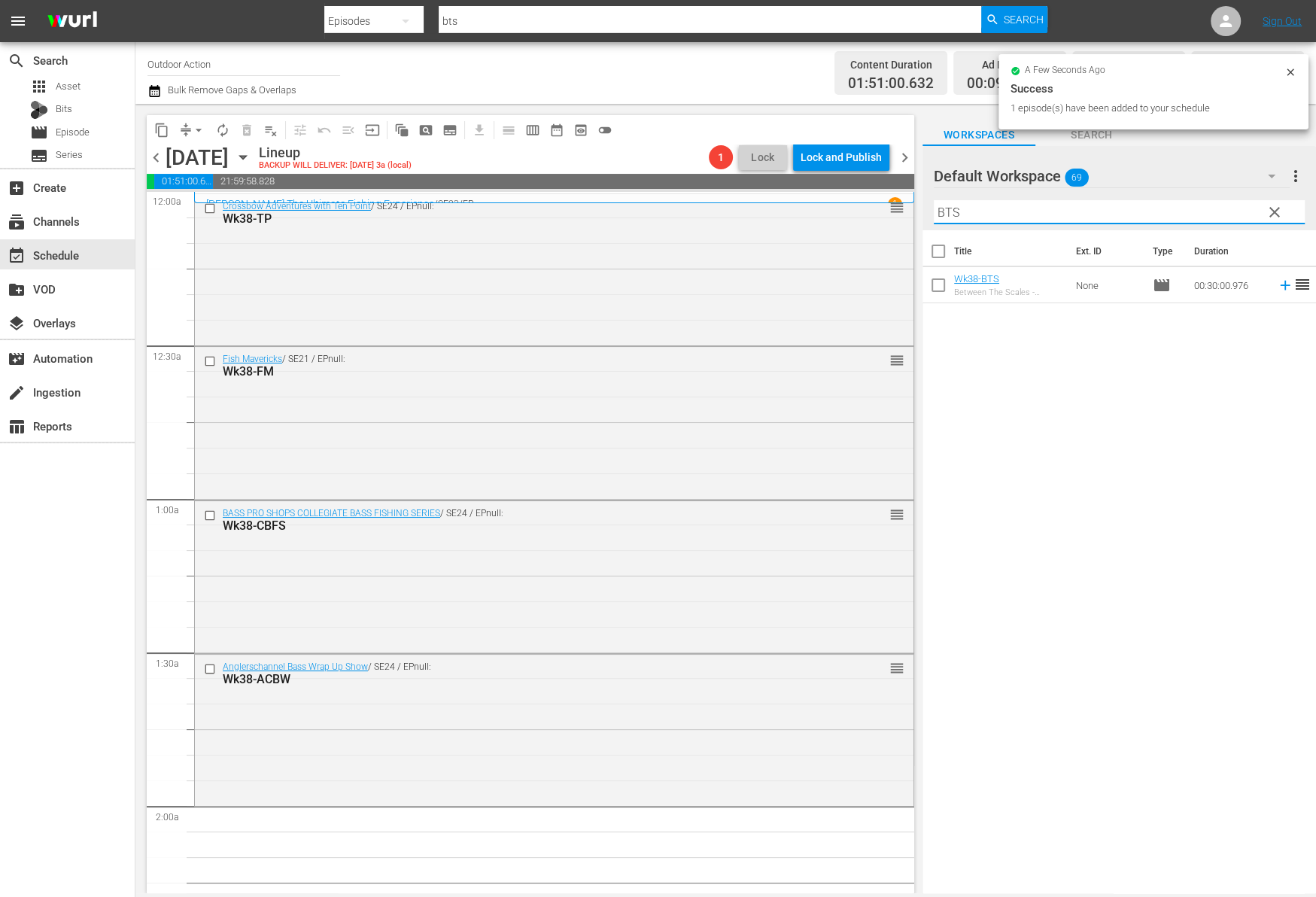
click at [1276, 288] on icon at bounding box center [1285, 285] width 17 height 17
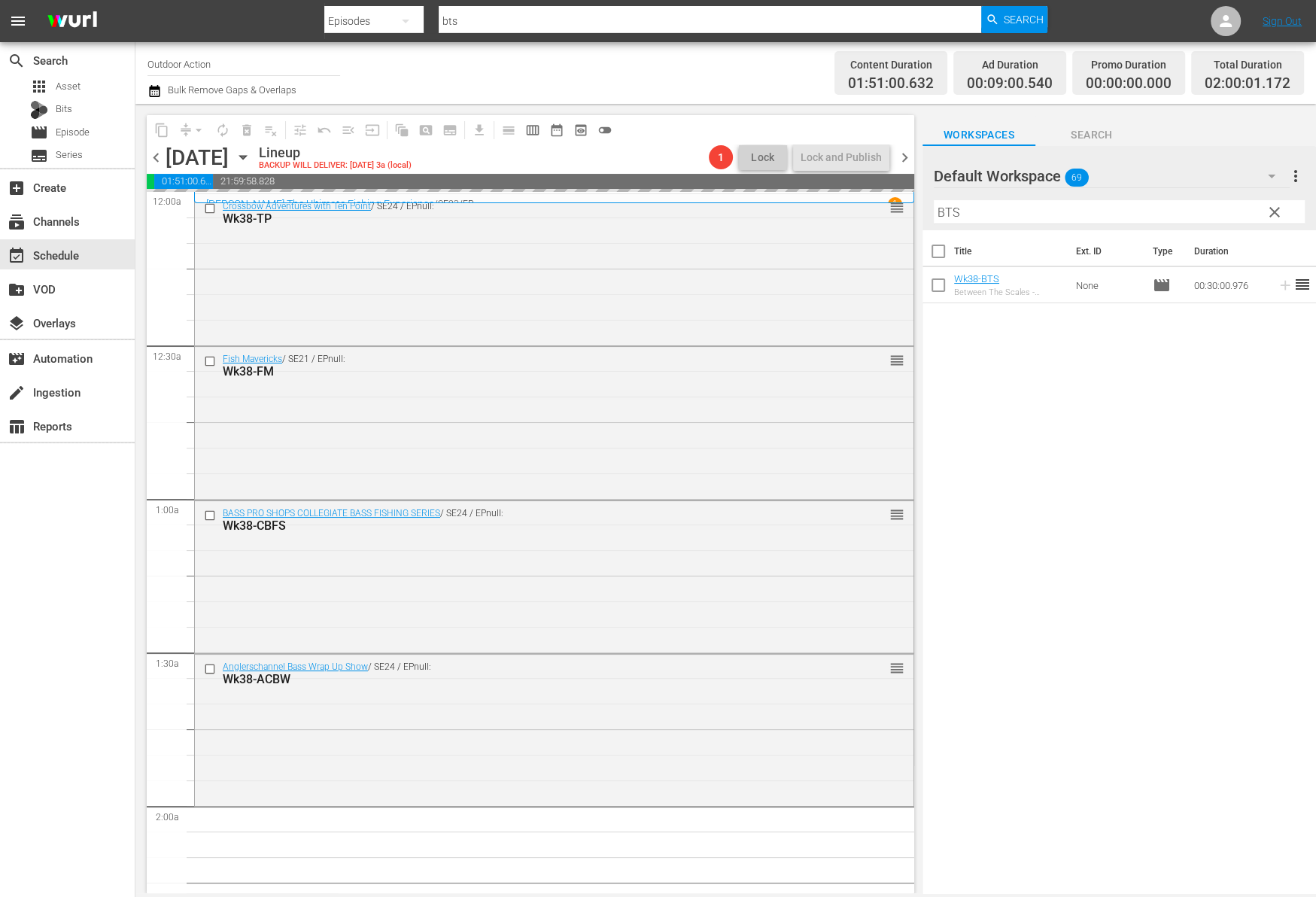
click at [1206, 218] on input "BTS" at bounding box center [1119, 212] width 371 height 24
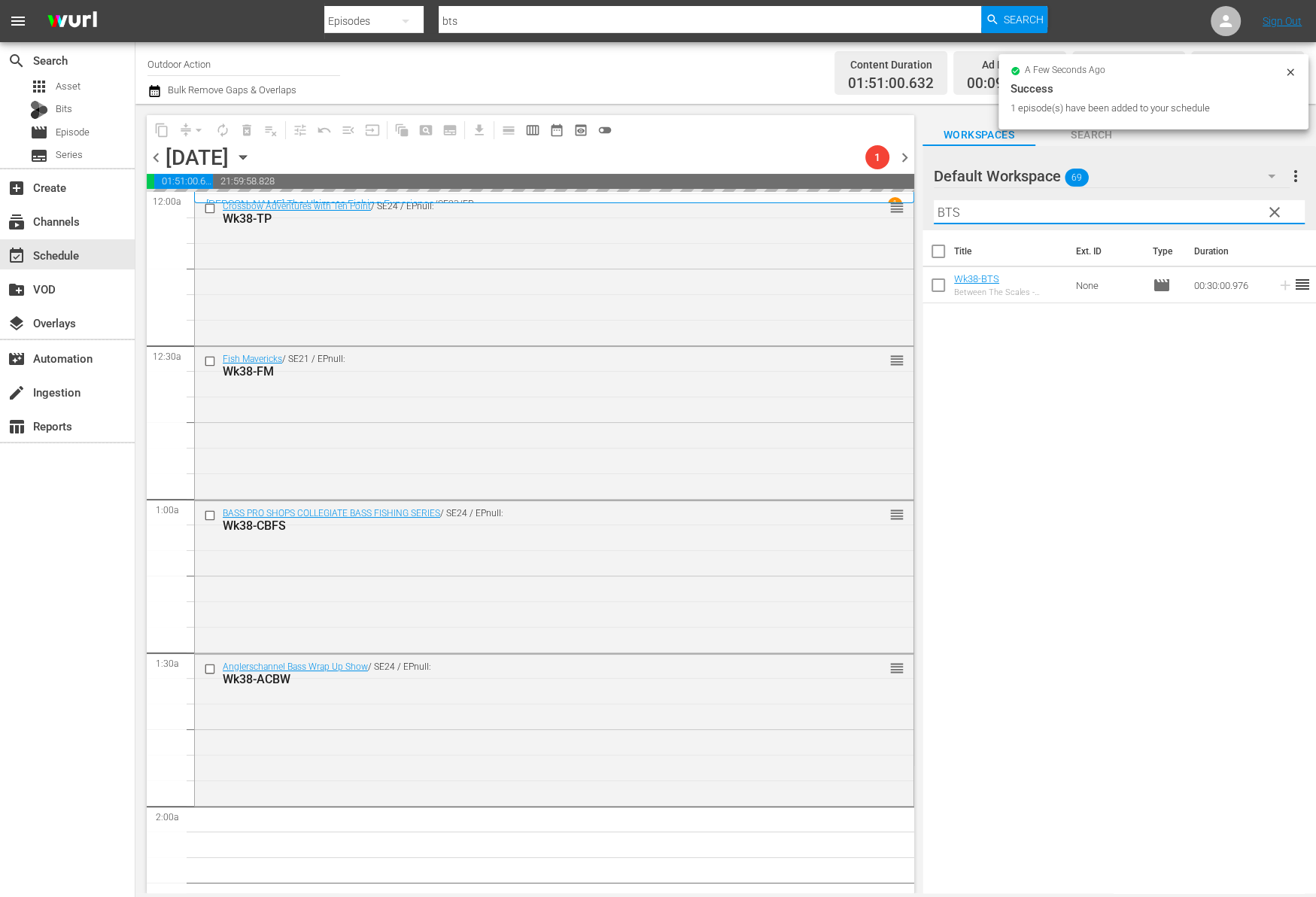
click at [1206, 218] on input "BTS" at bounding box center [1119, 212] width 371 height 24
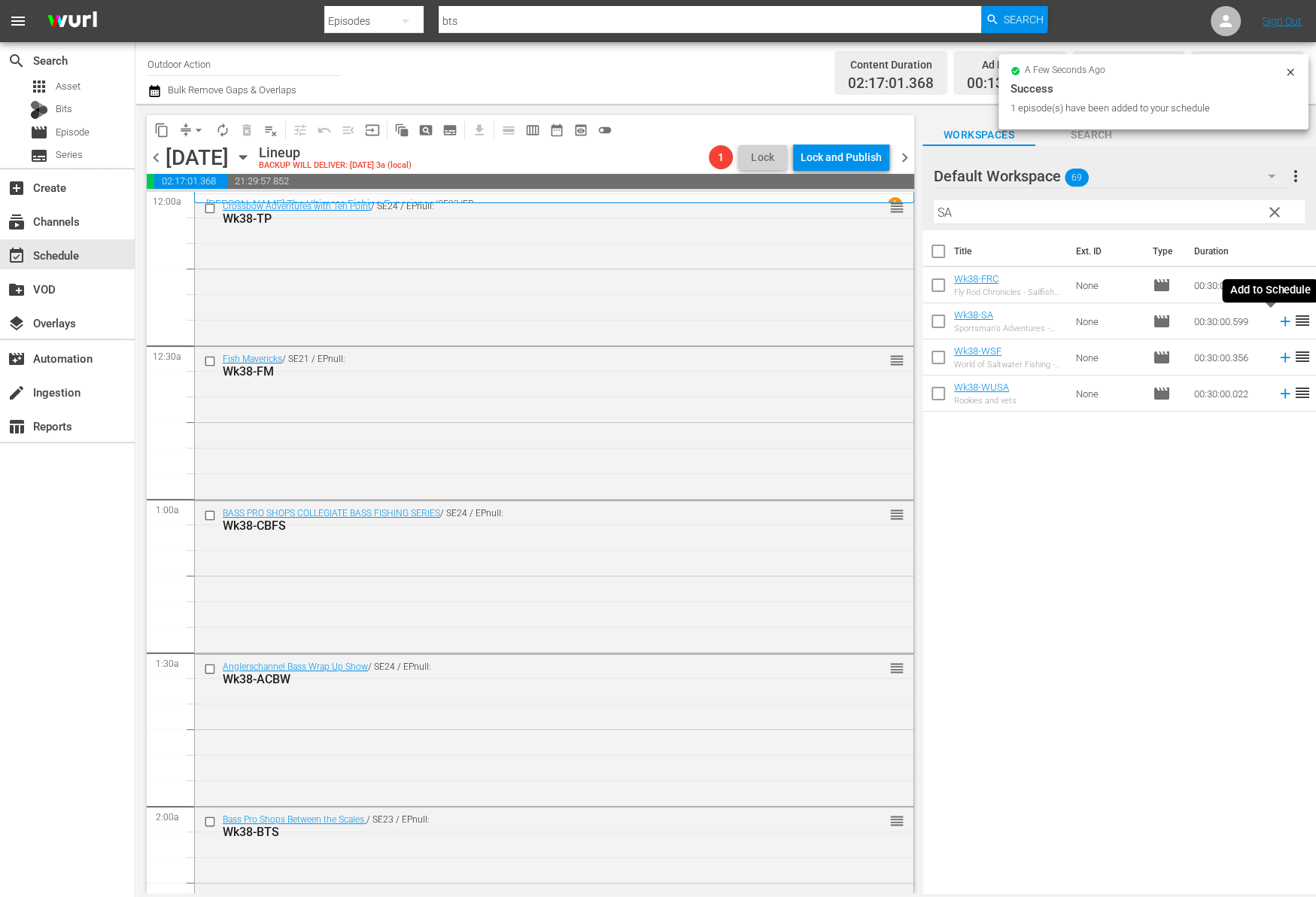
click at [1279, 320] on icon at bounding box center [1284, 321] width 10 height 10
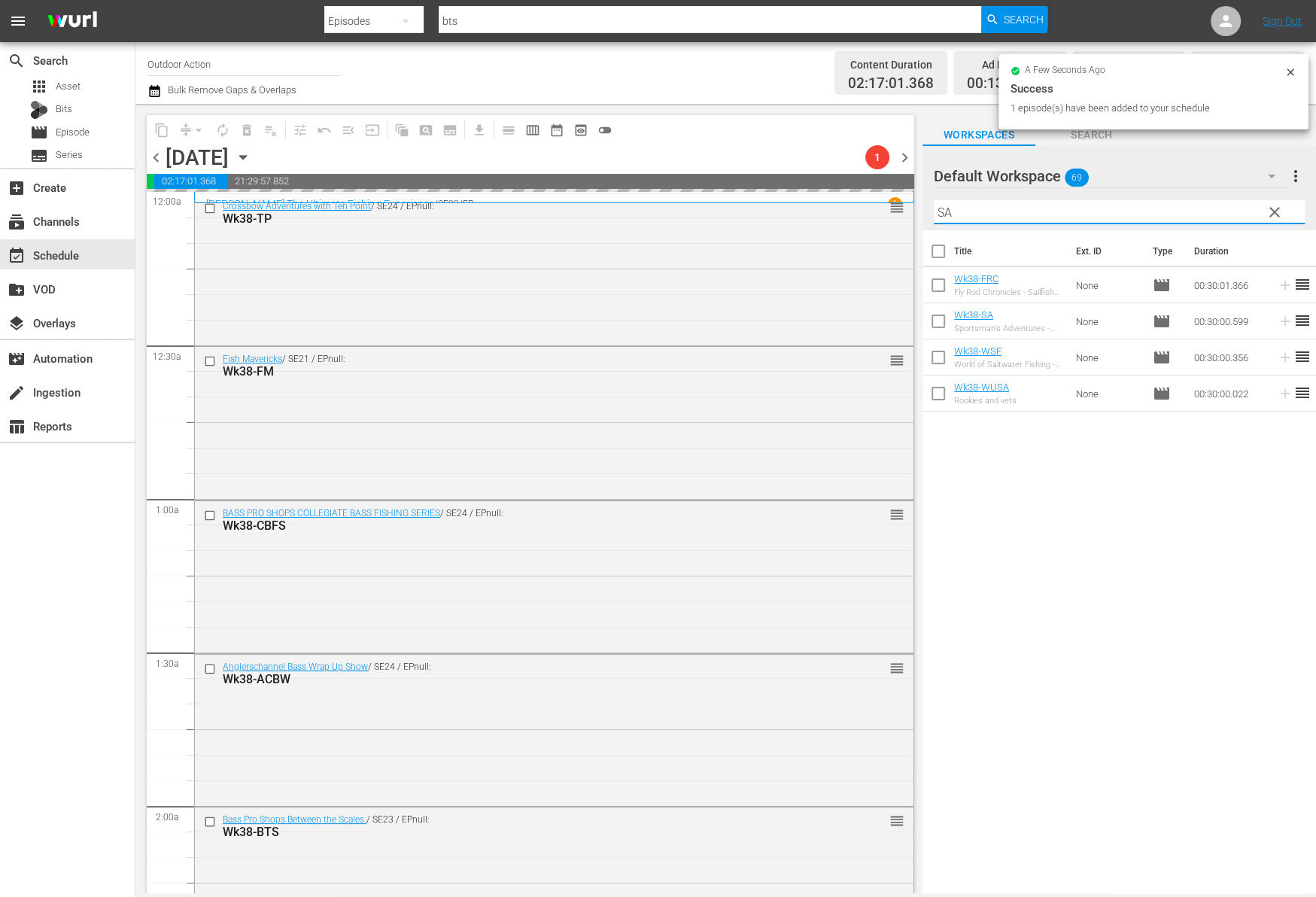
click at [1217, 215] on input "SA" at bounding box center [1119, 212] width 371 height 24
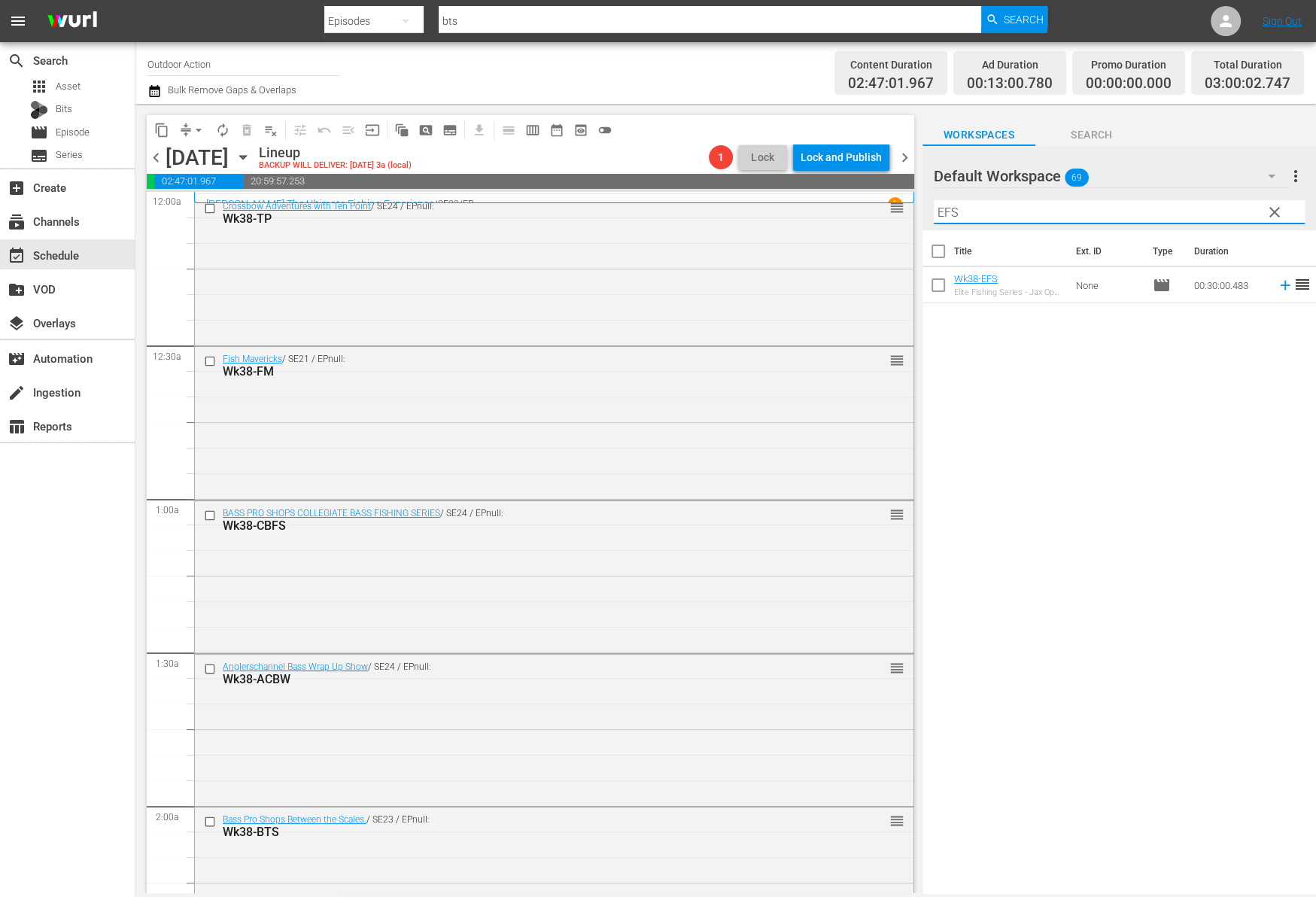
click at [1276, 285] on icon at bounding box center [1285, 285] width 17 height 17
click at [1200, 209] on input "EFS" at bounding box center [1119, 212] width 371 height 24
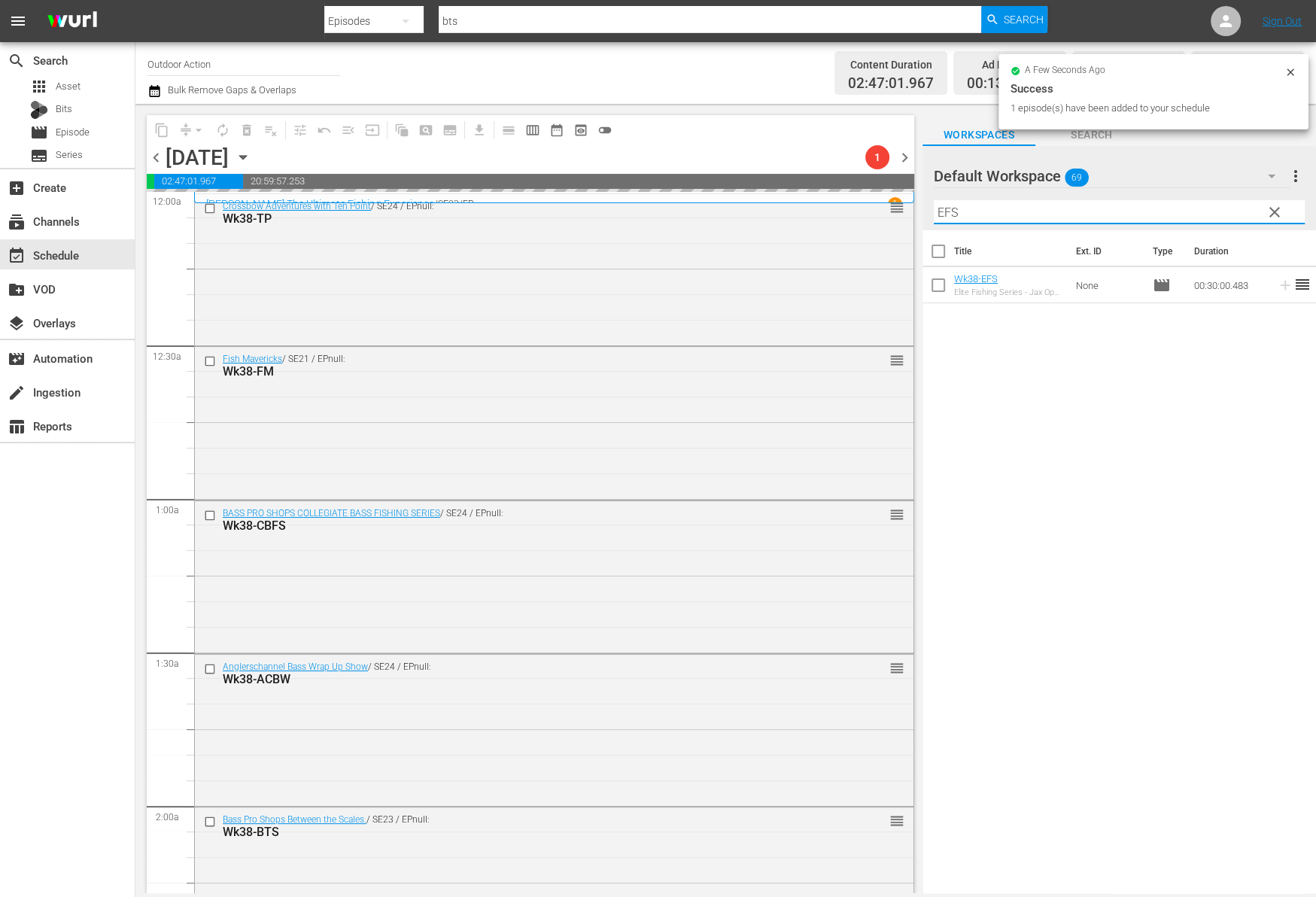
click at [1200, 209] on input "EFS" at bounding box center [1119, 212] width 371 height 24
click at [1279, 285] on icon at bounding box center [1284, 285] width 10 height 10
click at [1221, 213] on input "GOL" at bounding box center [1119, 212] width 371 height 24
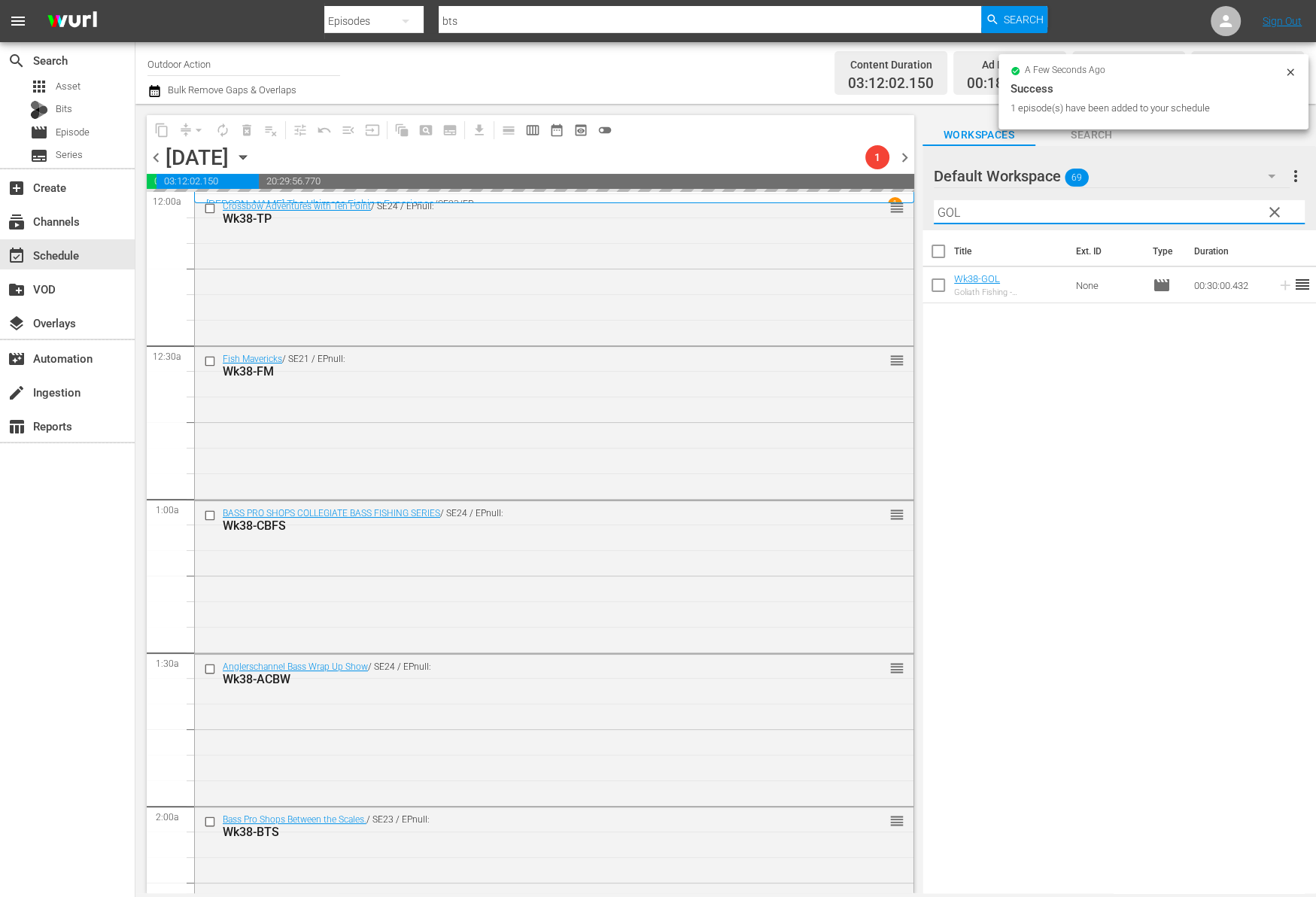
click at [1221, 213] on input "GOL" at bounding box center [1119, 212] width 371 height 24
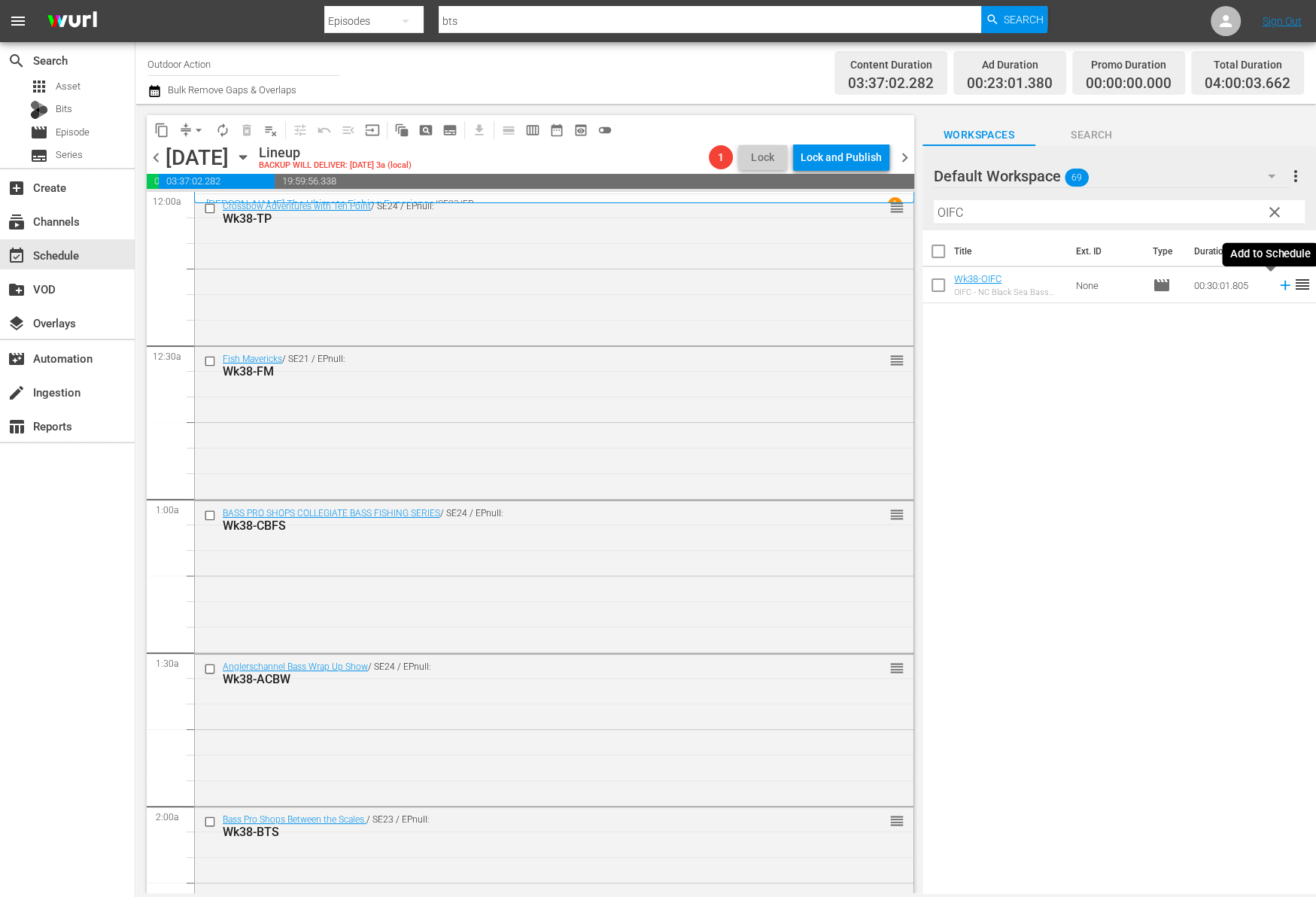
click at [1279, 288] on icon at bounding box center [1284, 285] width 10 height 10
click at [1225, 206] on input "OIFC" at bounding box center [1119, 212] width 371 height 24
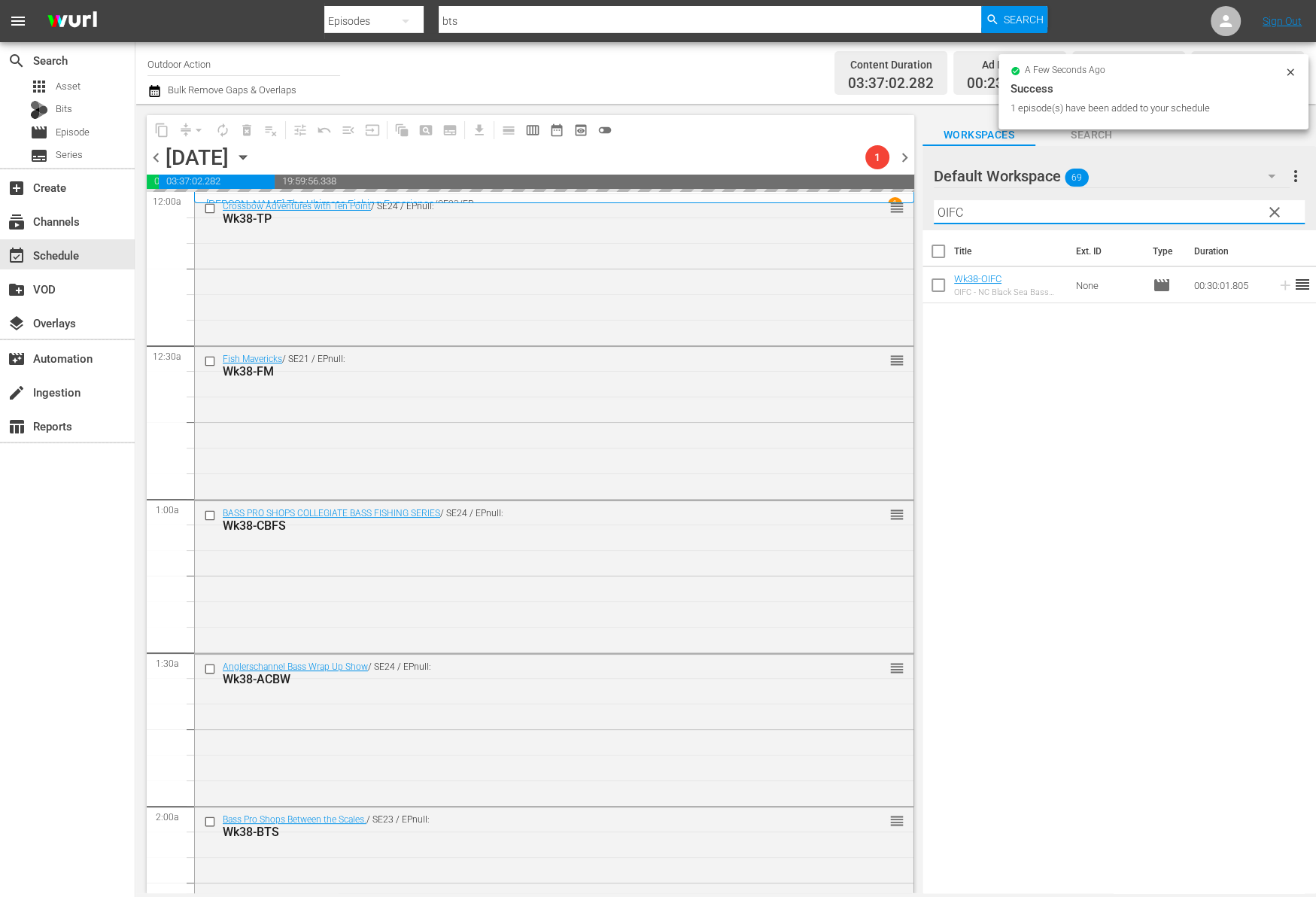
click at [1225, 206] on input "OIFC" at bounding box center [1119, 212] width 371 height 24
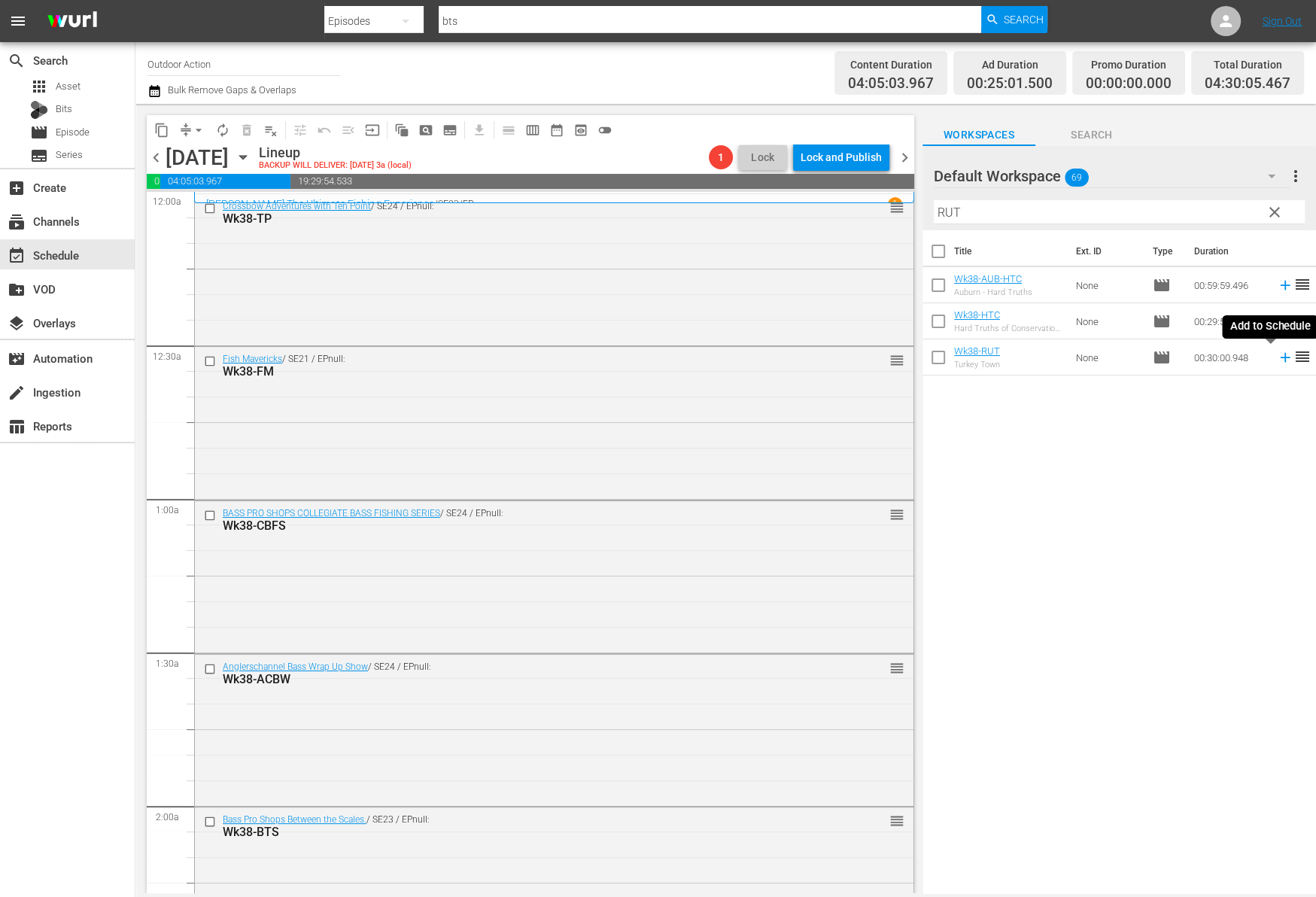
click at [1276, 360] on icon at bounding box center [1285, 358] width 17 height 17
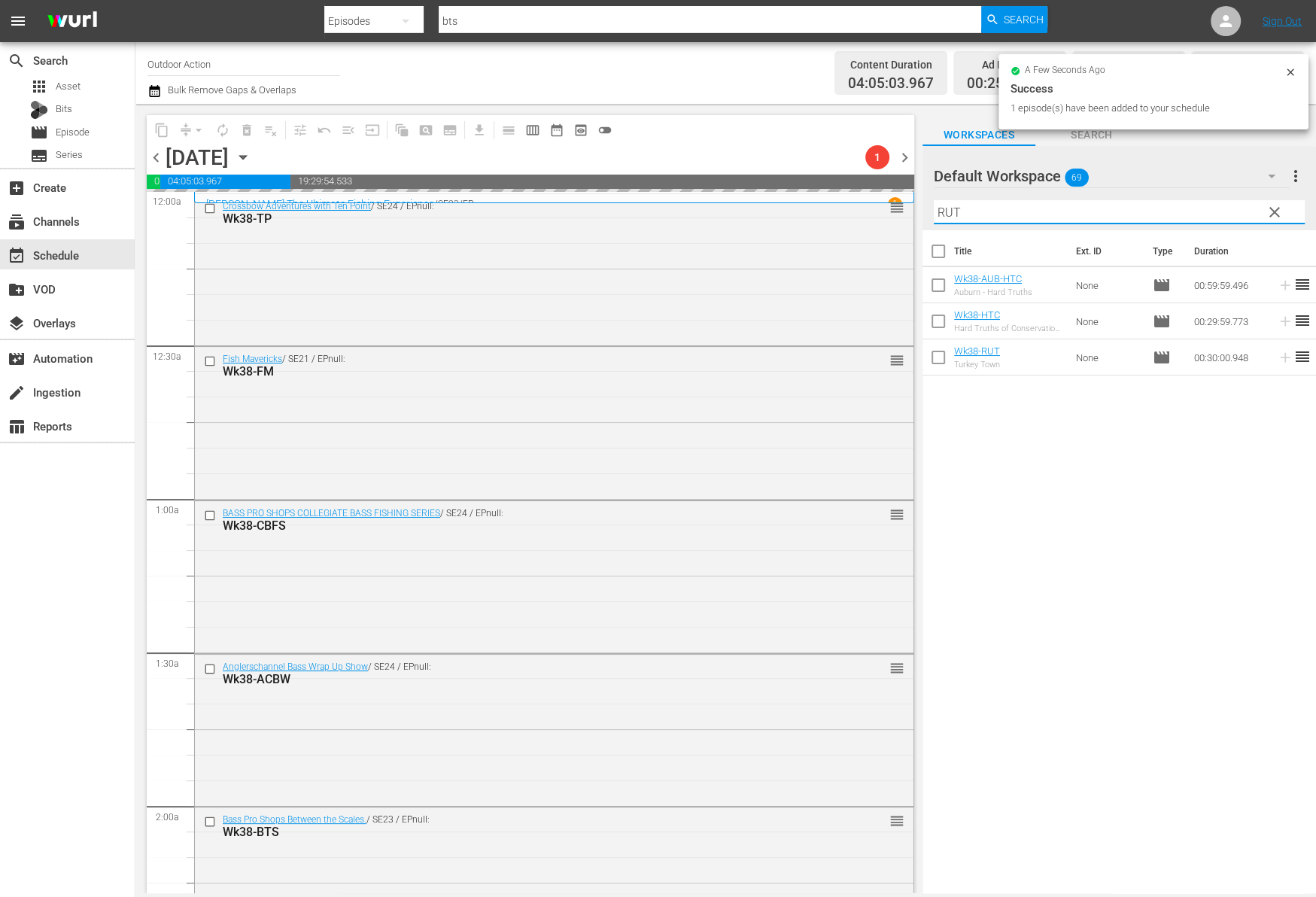
click at [1193, 214] on input "RUT" at bounding box center [1119, 212] width 371 height 24
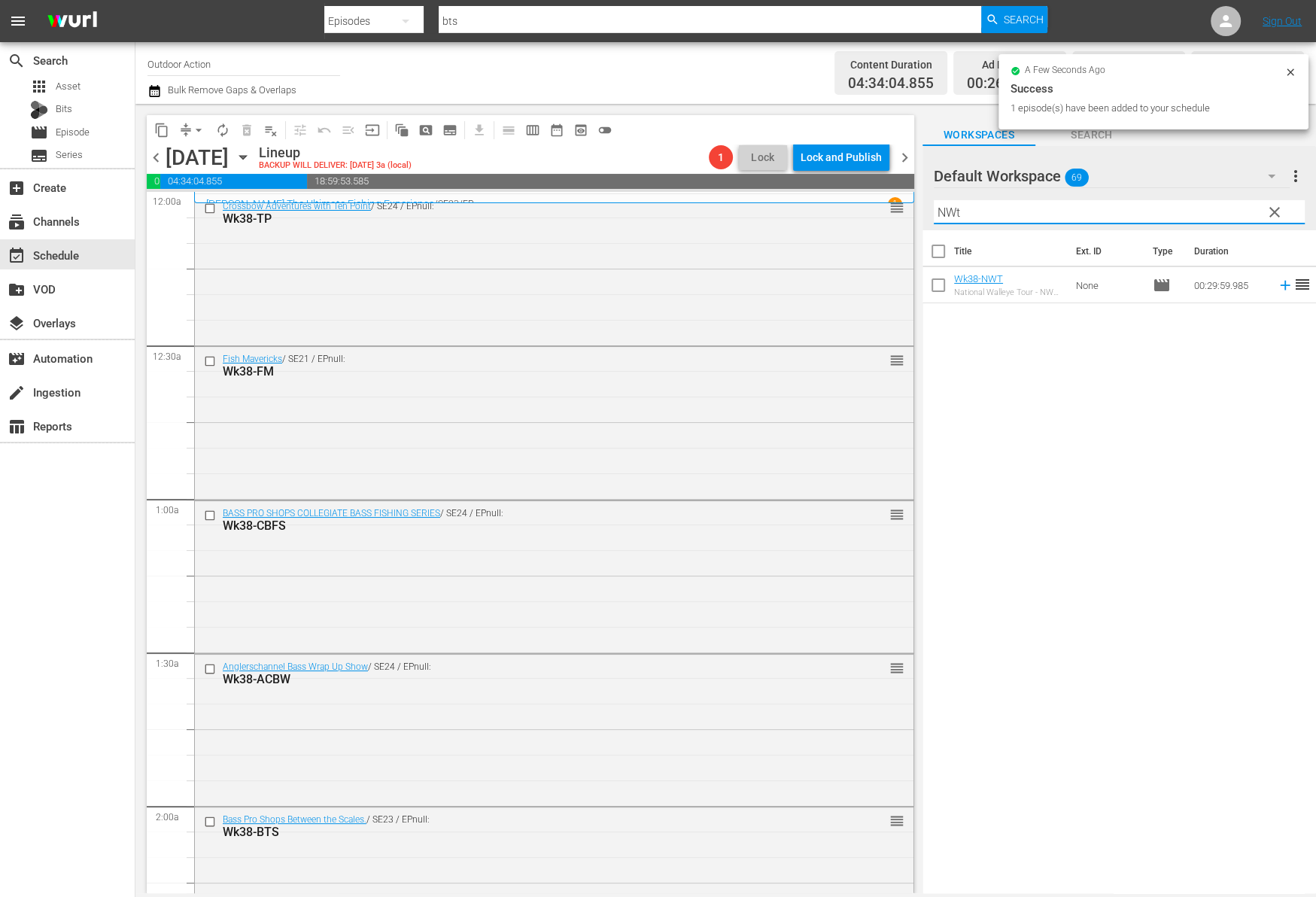
click at [1276, 289] on icon at bounding box center [1285, 285] width 17 height 17
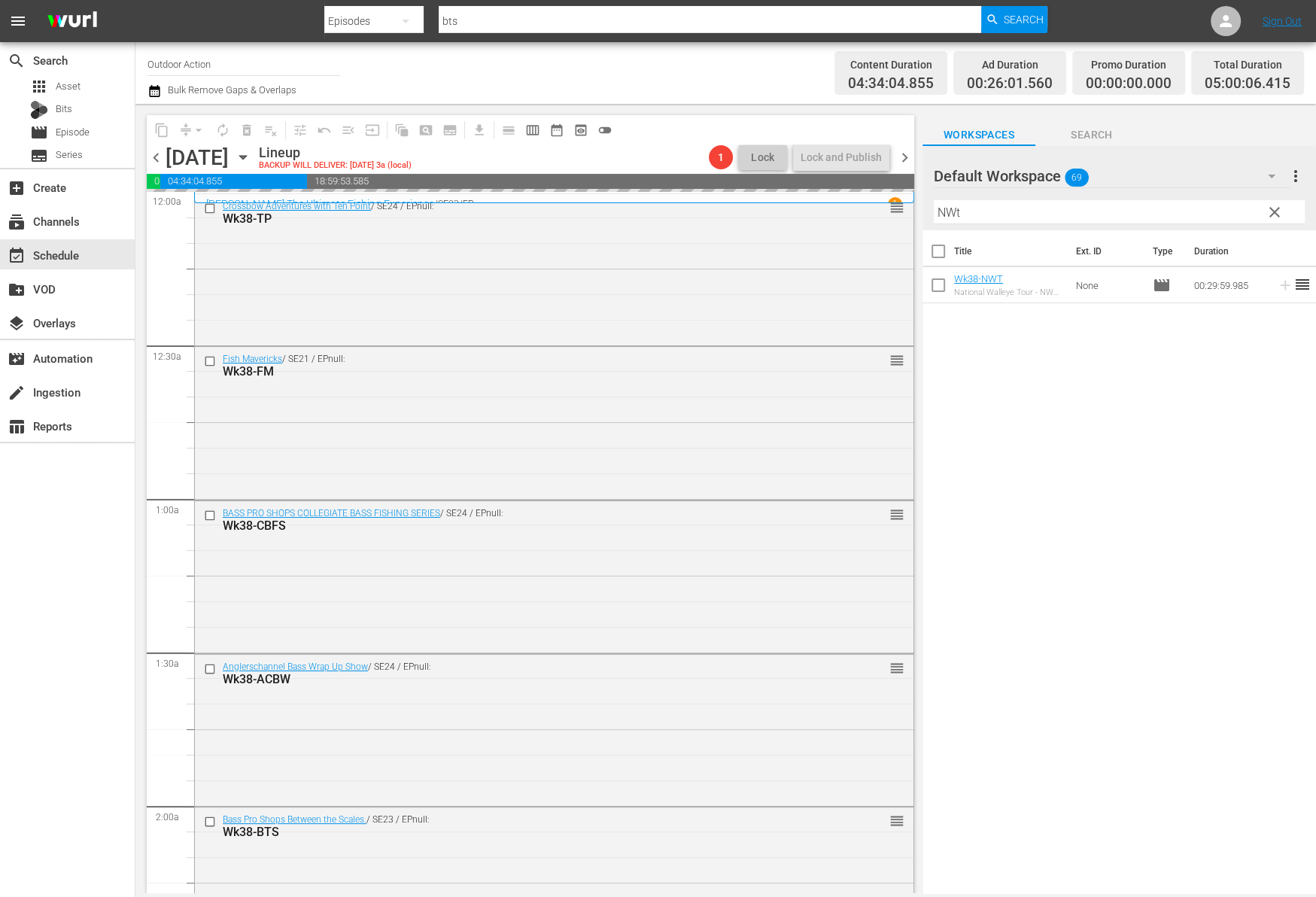
click at [1206, 211] on input "NWt" at bounding box center [1119, 212] width 371 height 24
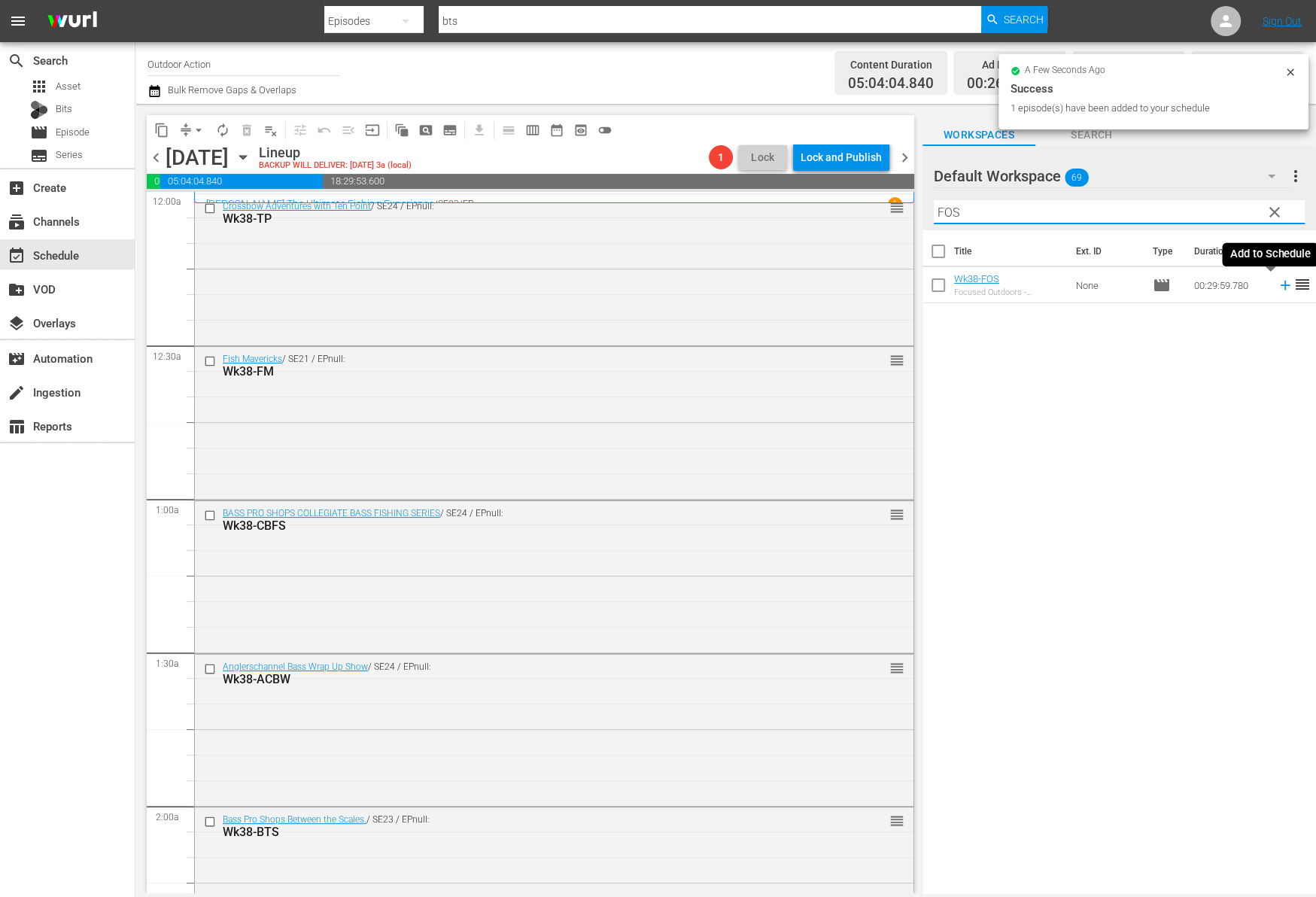
click at [1276, 288] on icon at bounding box center [1285, 285] width 17 height 17
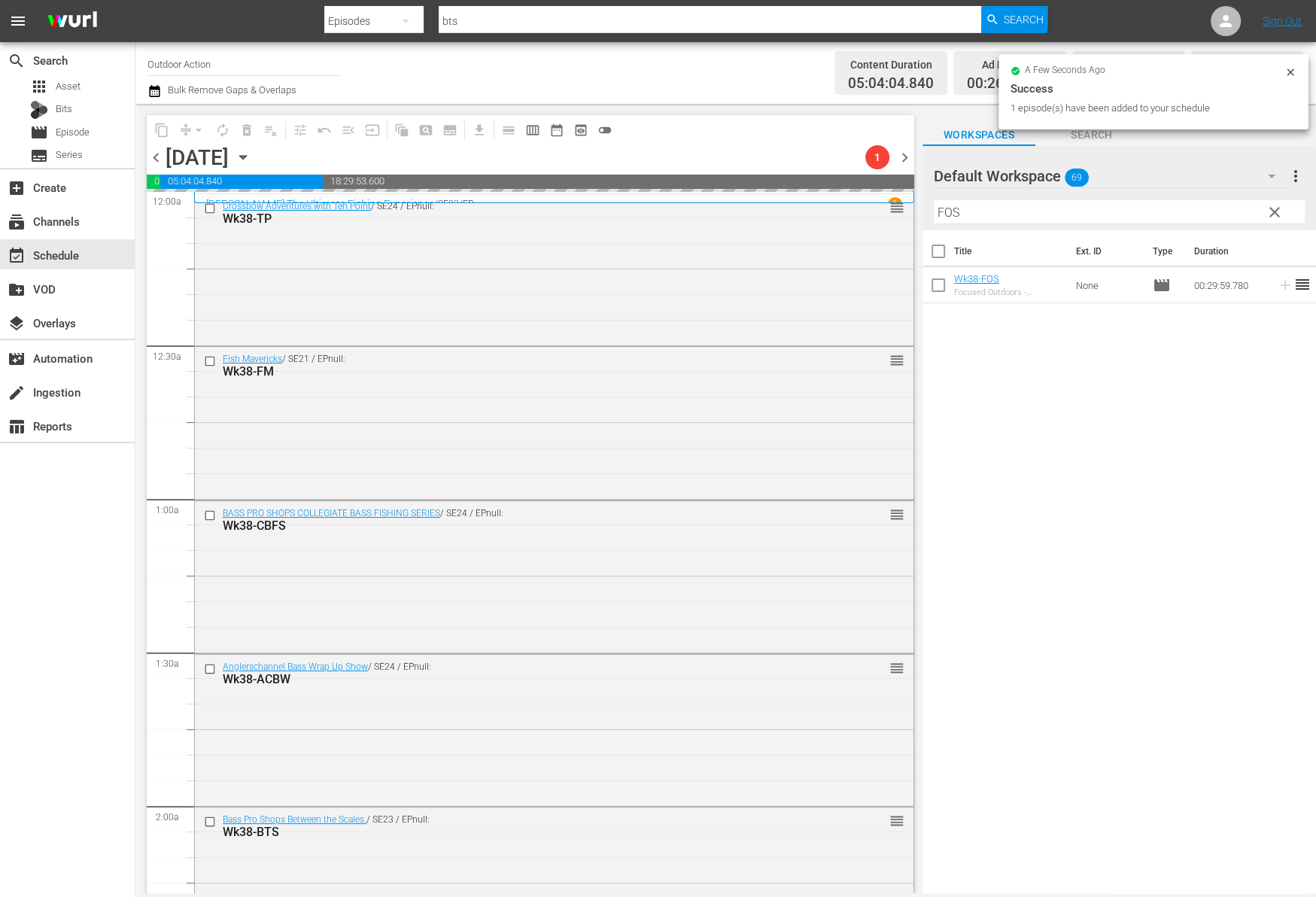
click at [1207, 207] on input "FOS" at bounding box center [1119, 212] width 371 height 24
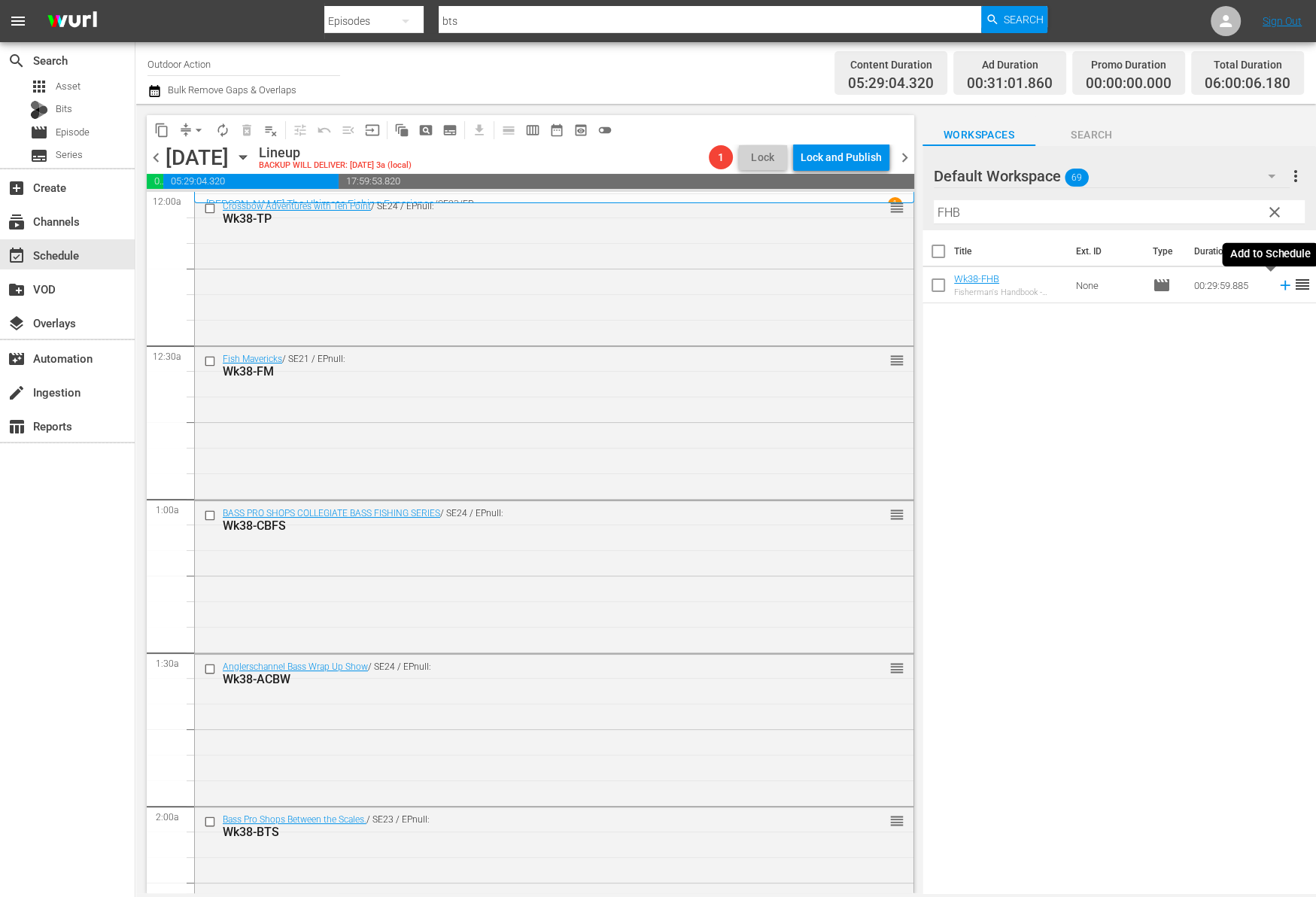
click at [1276, 291] on icon at bounding box center [1285, 285] width 17 height 17
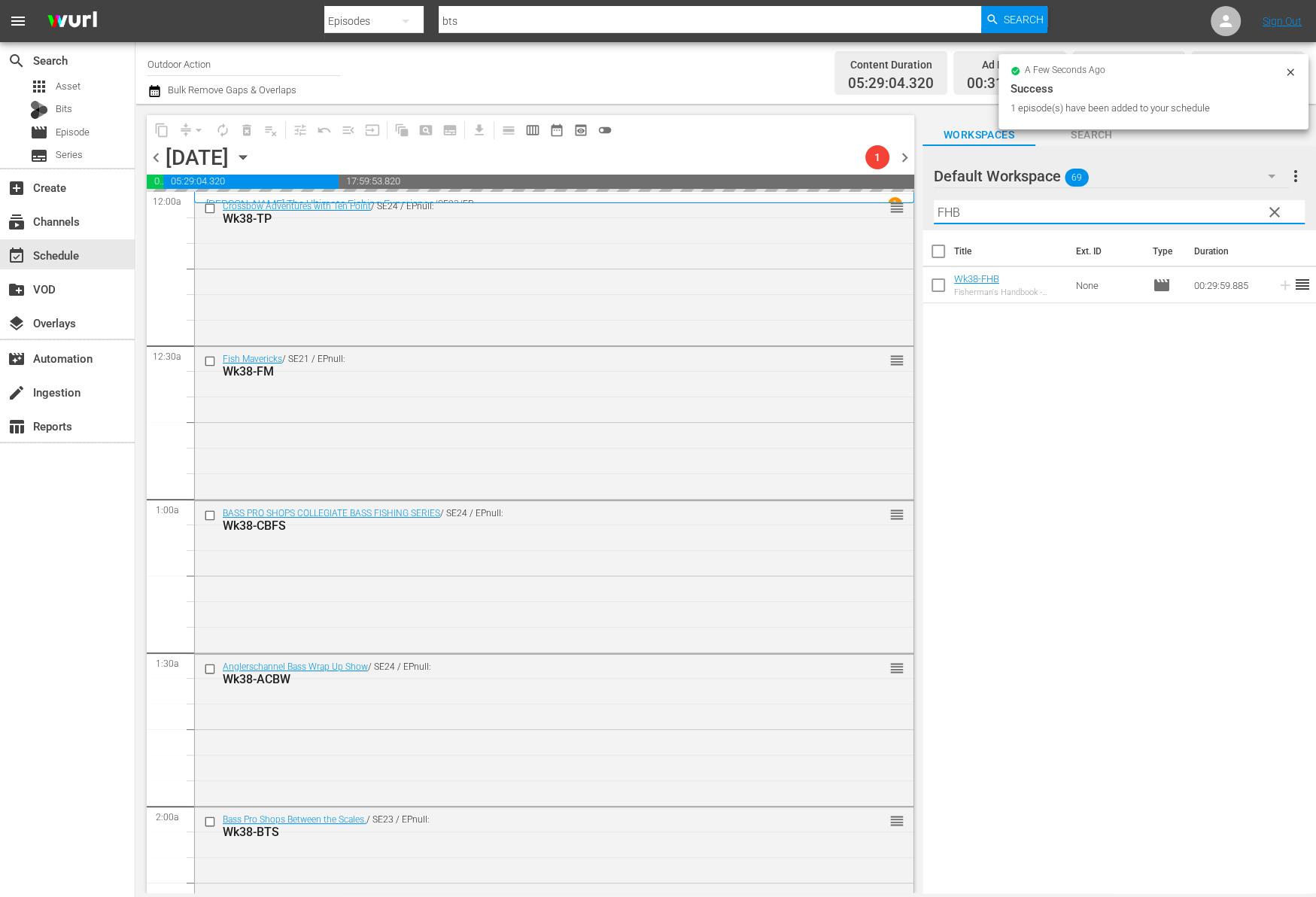
click at [1229, 207] on input "FHB" at bounding box center [1119, 212] width 371 height 24
click at [1276, 290] on icon at bounding box center [1285, 285] width 17 height 17
click at [1120, 208] on input "FHT" at bounding box center [1119, 212] width 371 height 24
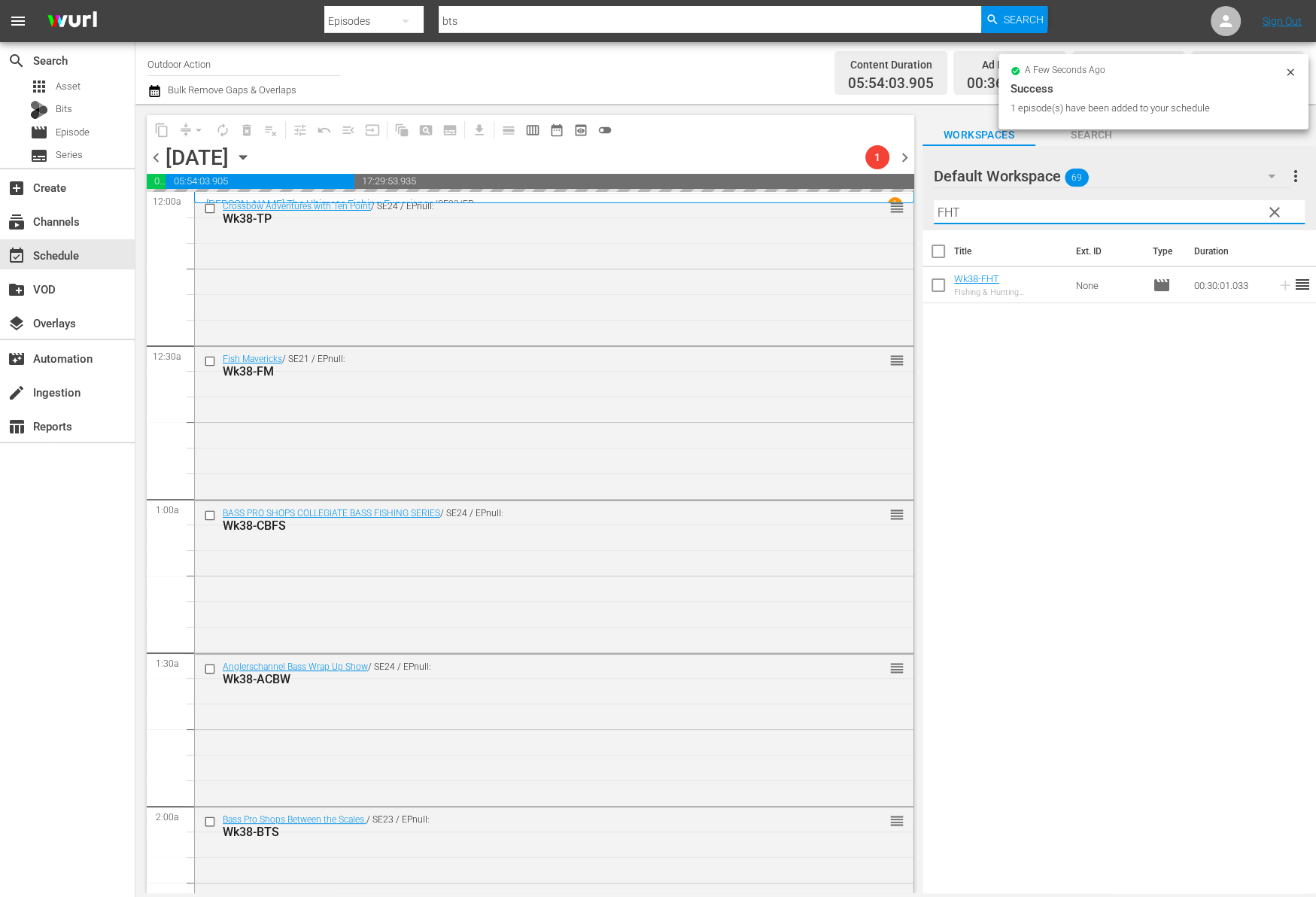
click at [1120, 208] on input "FHT" at bounding box center [1119, 212] width 371 height 24
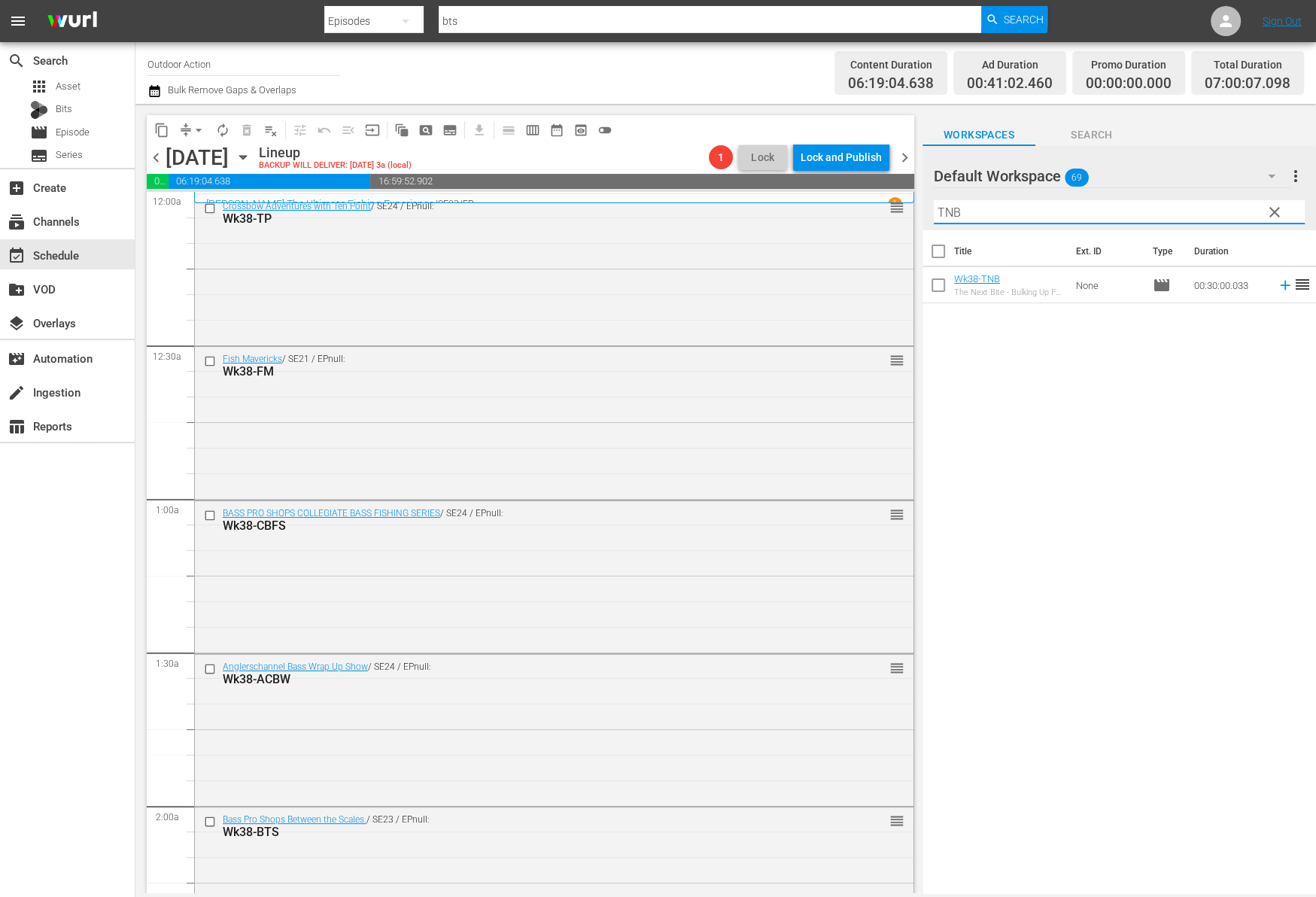
click at [1276, 291] on icon at bounding box center [1285, 285] width 17 height 17
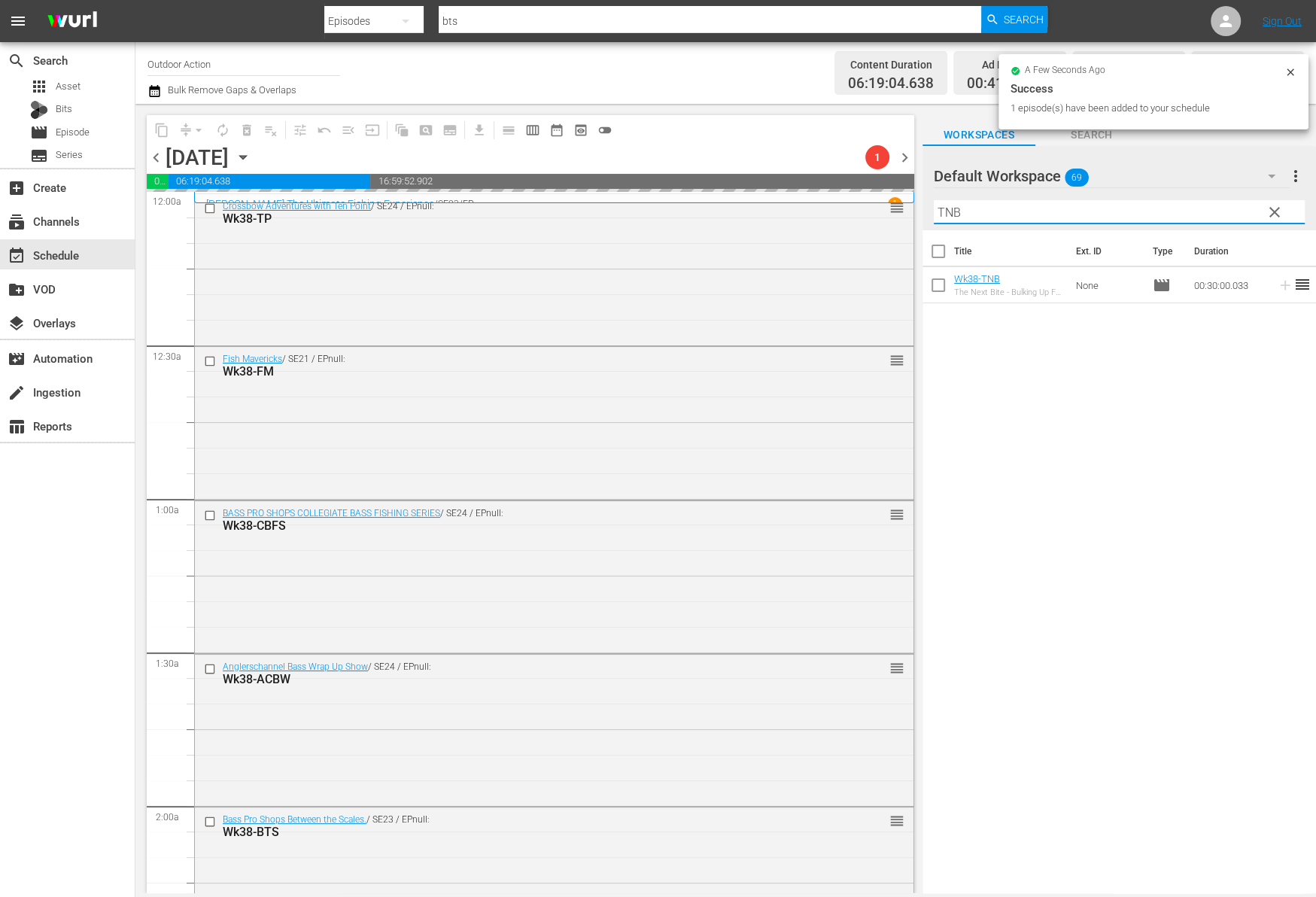
click at [1189, 209] on input "TNB" at bounding box center [1119, 212] width 371 height 24
click at [1276, 288] on icon at bounding box center [1285, 285] width 17 height 17
click at [1179, 208] on input "UOF" at bounding box center [1119, 212] width 371 height 24
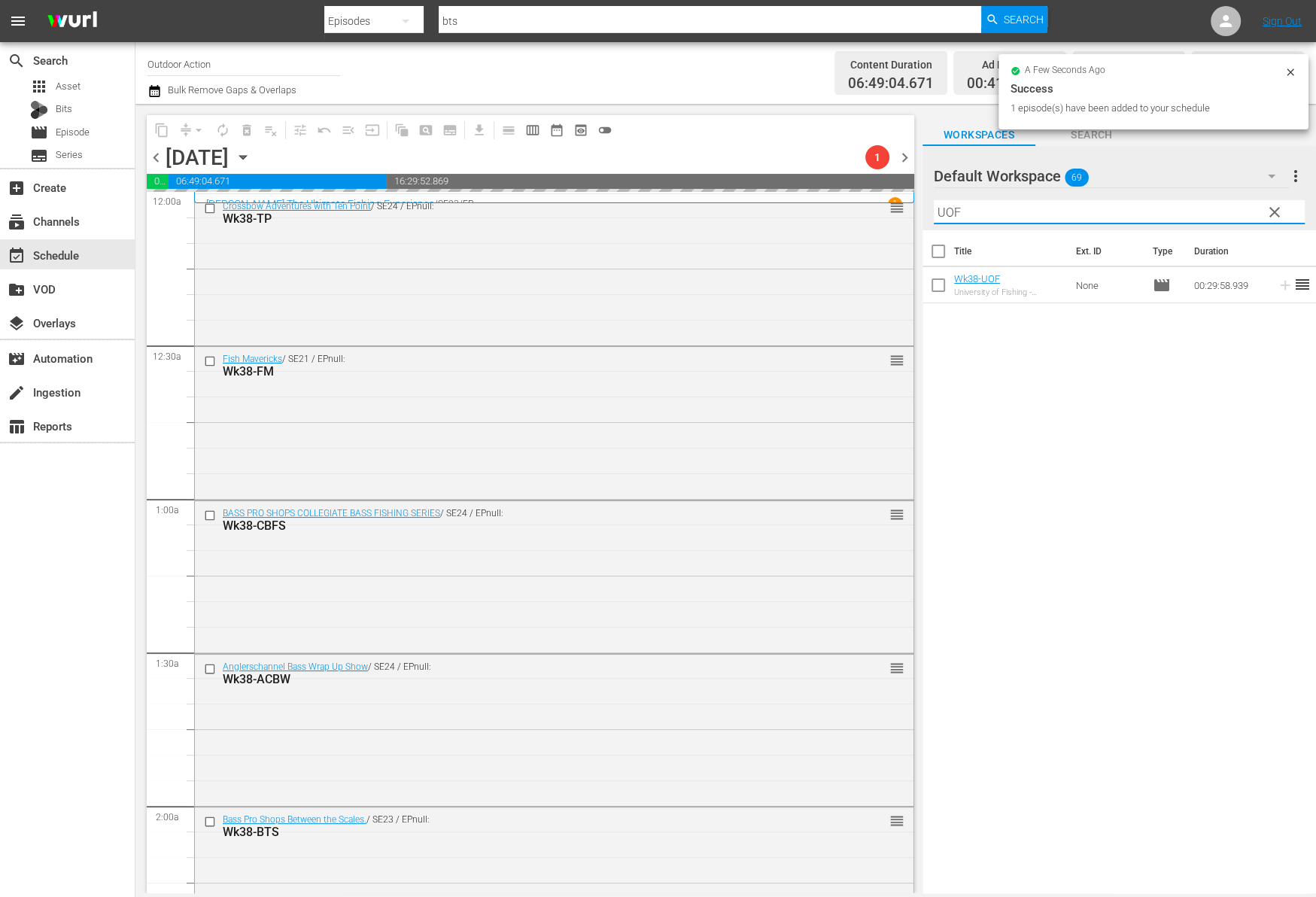
click at [1179, 208] on input "UOF" at bounding box center [1119, 212] width 371 height 24
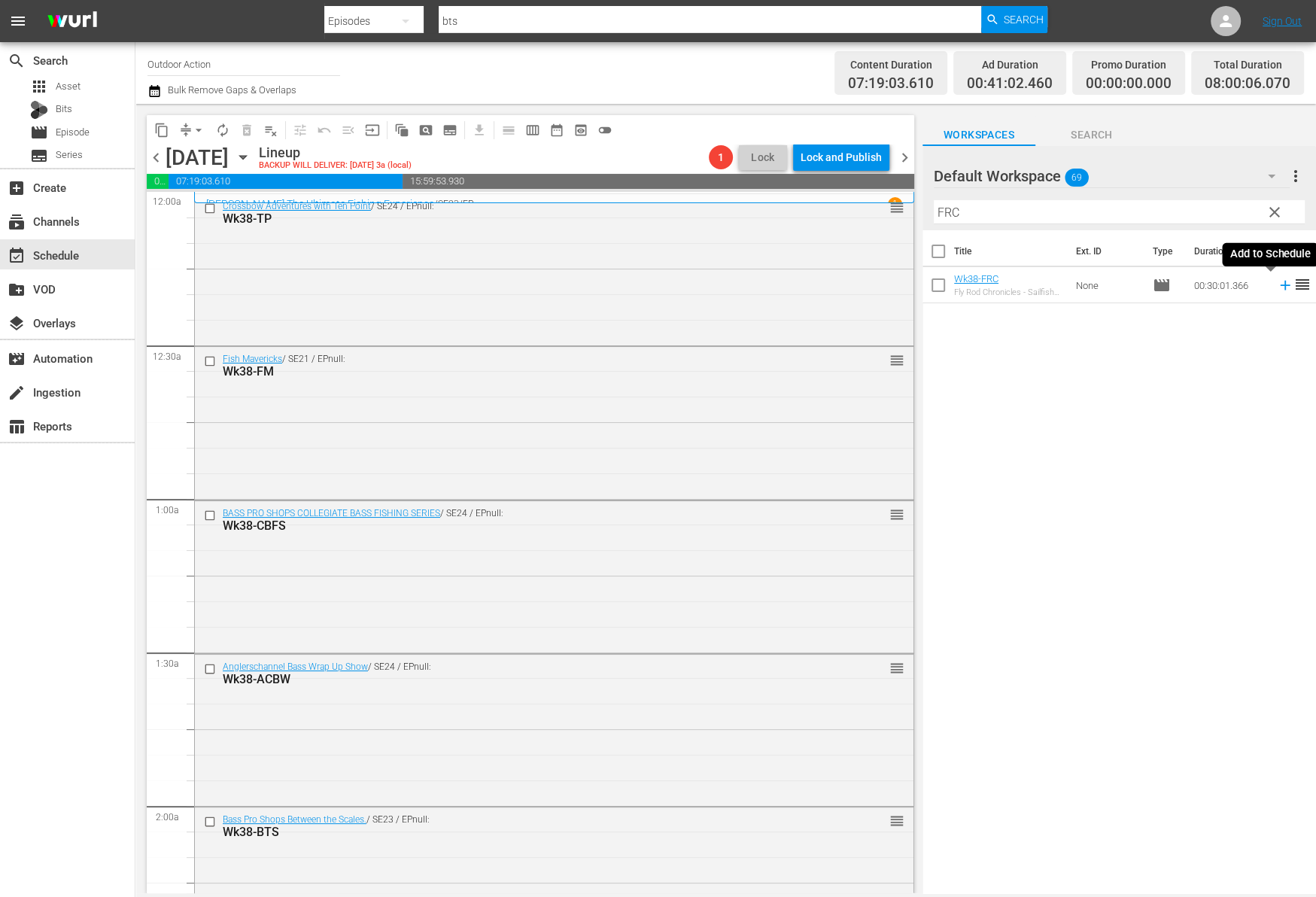
click at [1276, 285] on icon at bounding box center [1285, 285] width 17 height 17
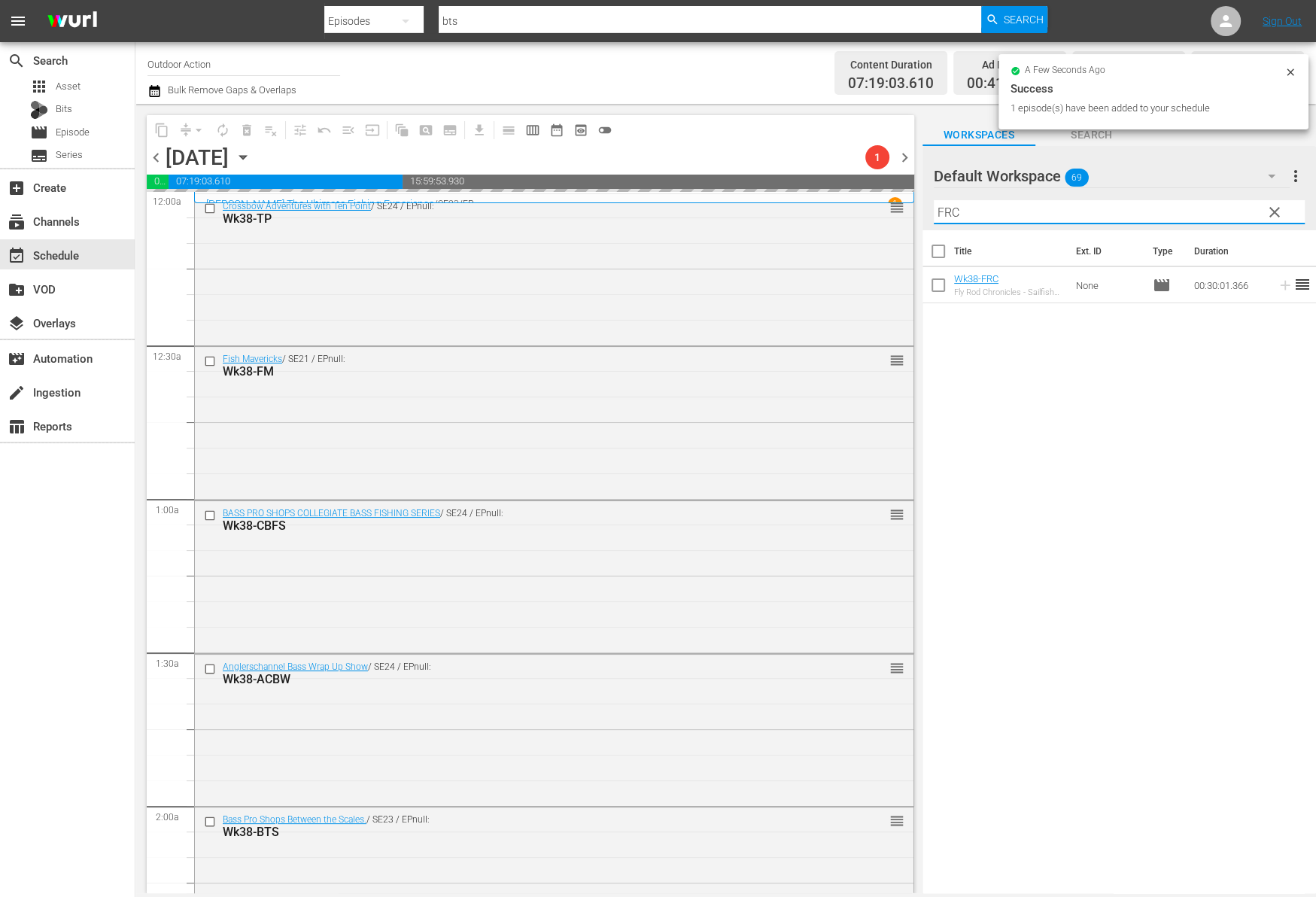
click at [1175, 212] on input "FRC" at bounding box center [1119, 212] width 371 height 24
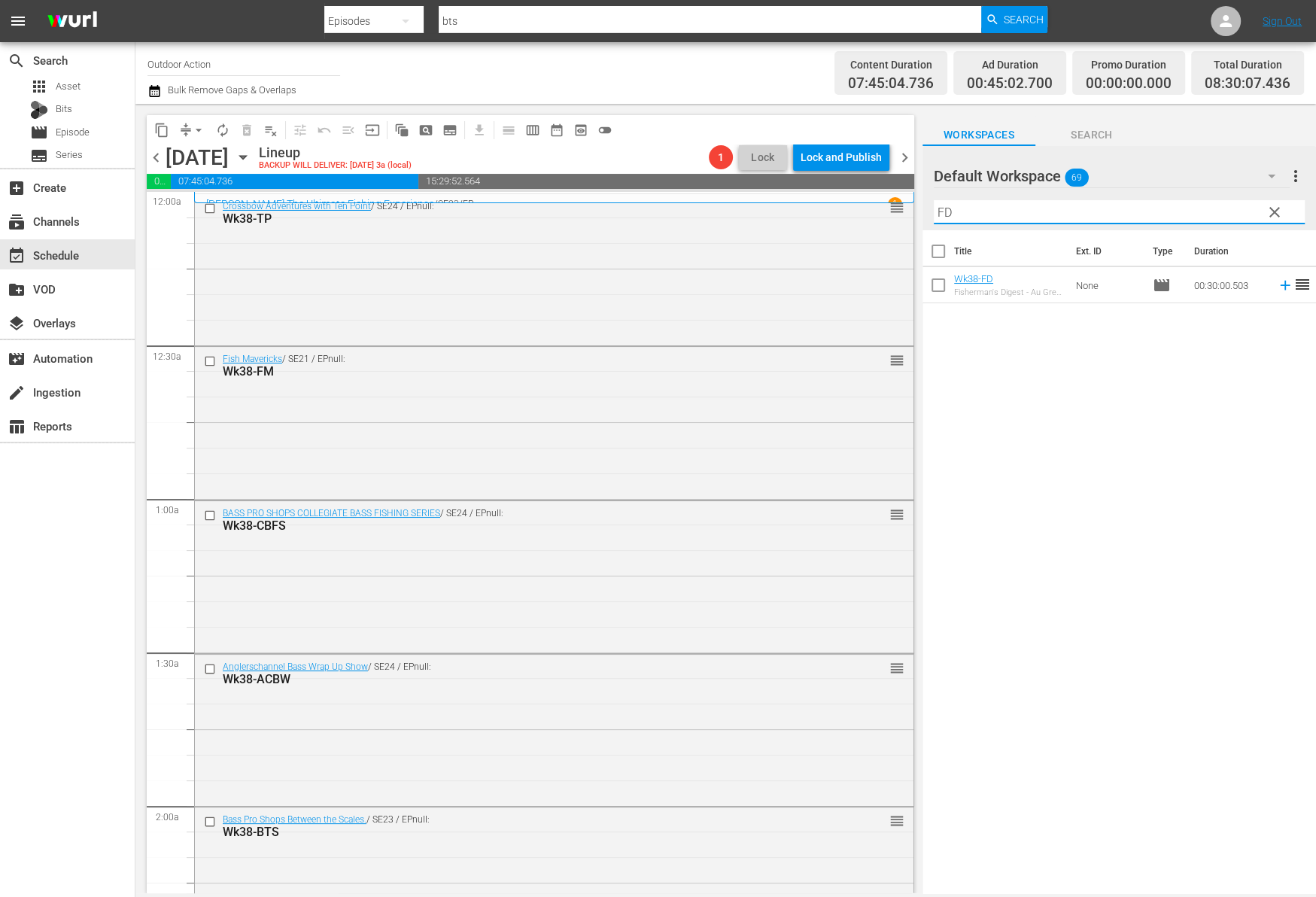
click at [1293, 291] on span "reorder" at bounding box center [1302, 285] width 18 height 18
click at [1279, 285] on icon at bounding box center [1284, 285] width 10 height 10
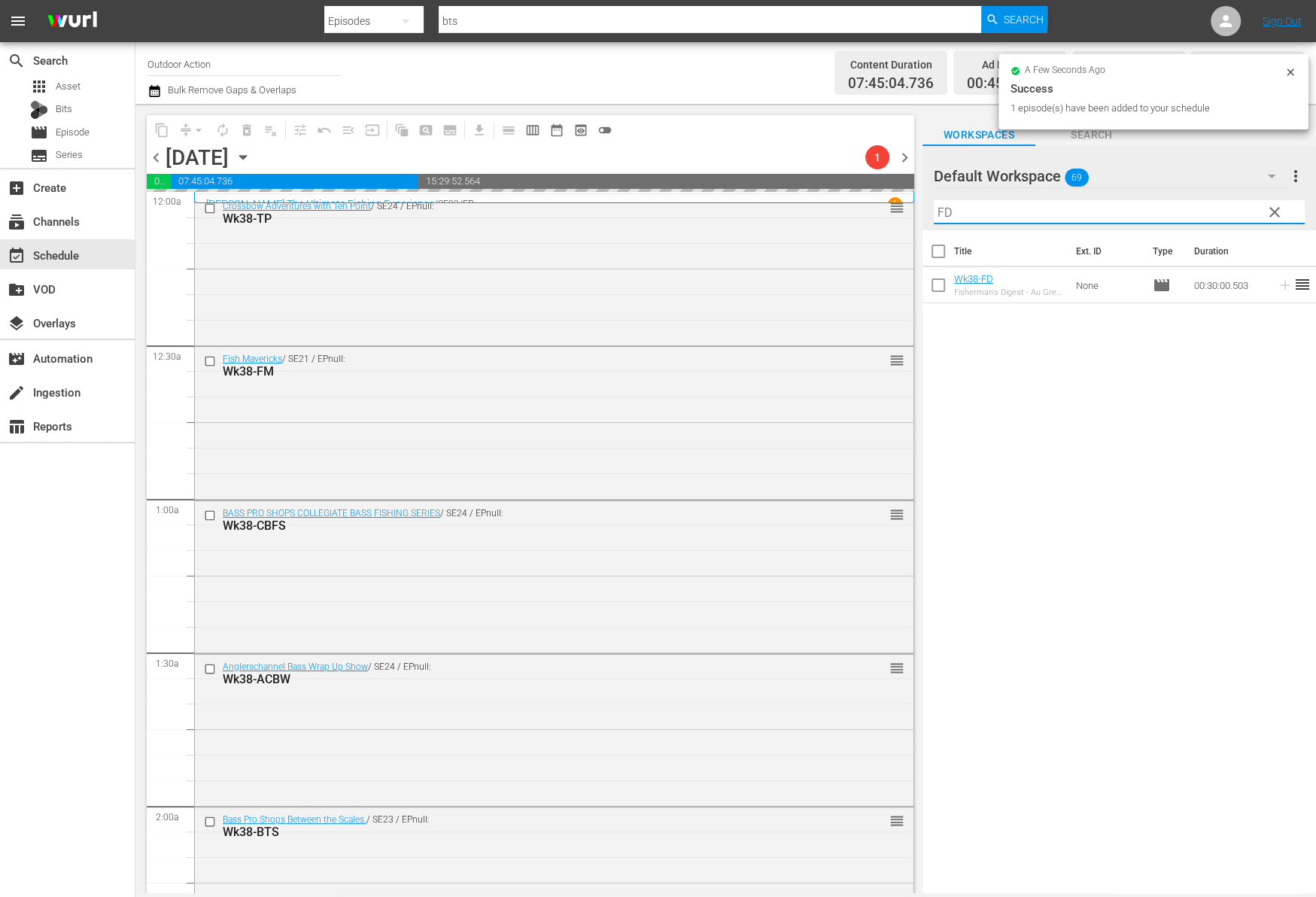
click at [1204, 203] on input "FD" at bounding box center [1119, 212] width 371 height 24
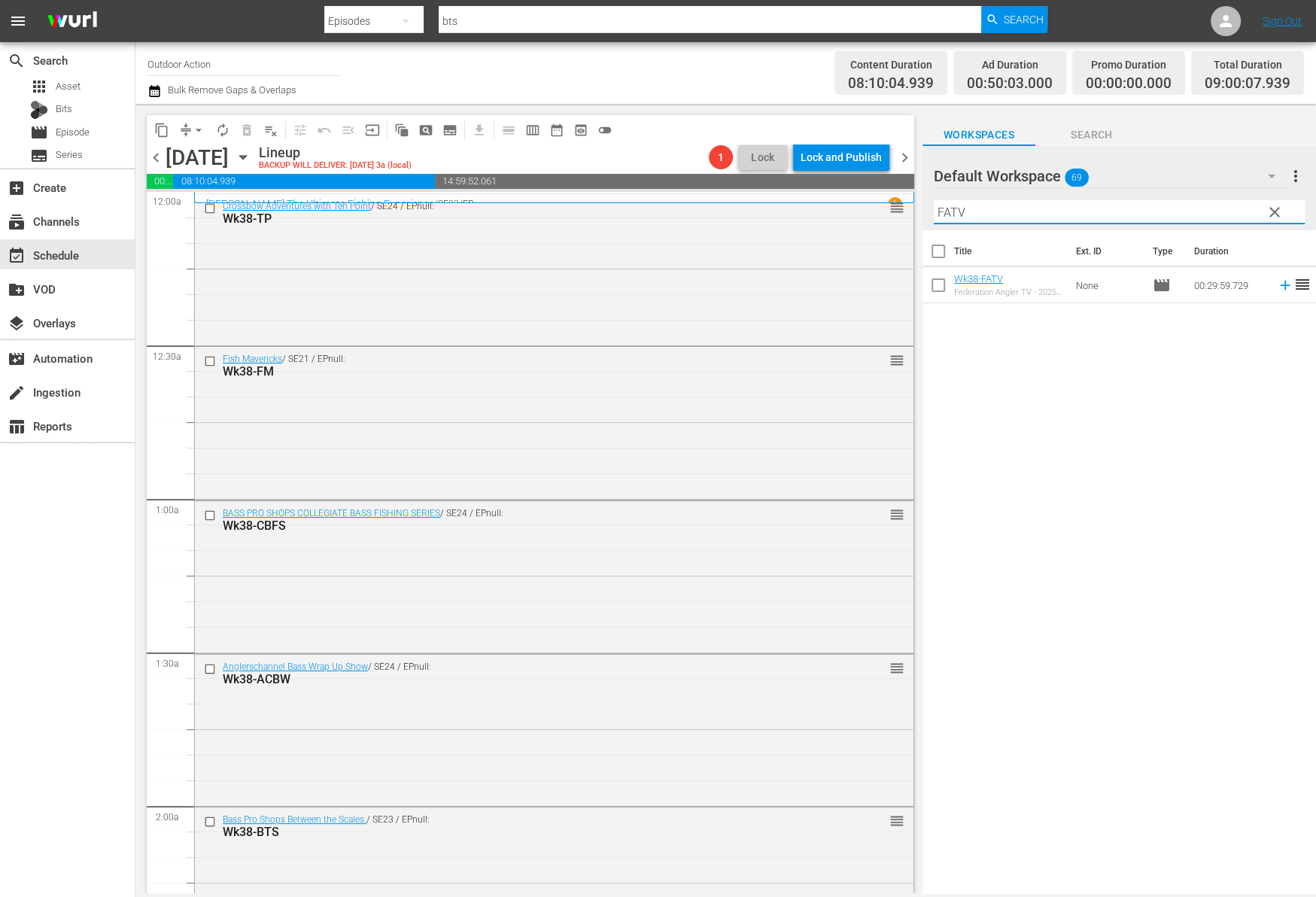
click at [1279, 288] on icon at bounding box center [1284, 285] width 10 height 10
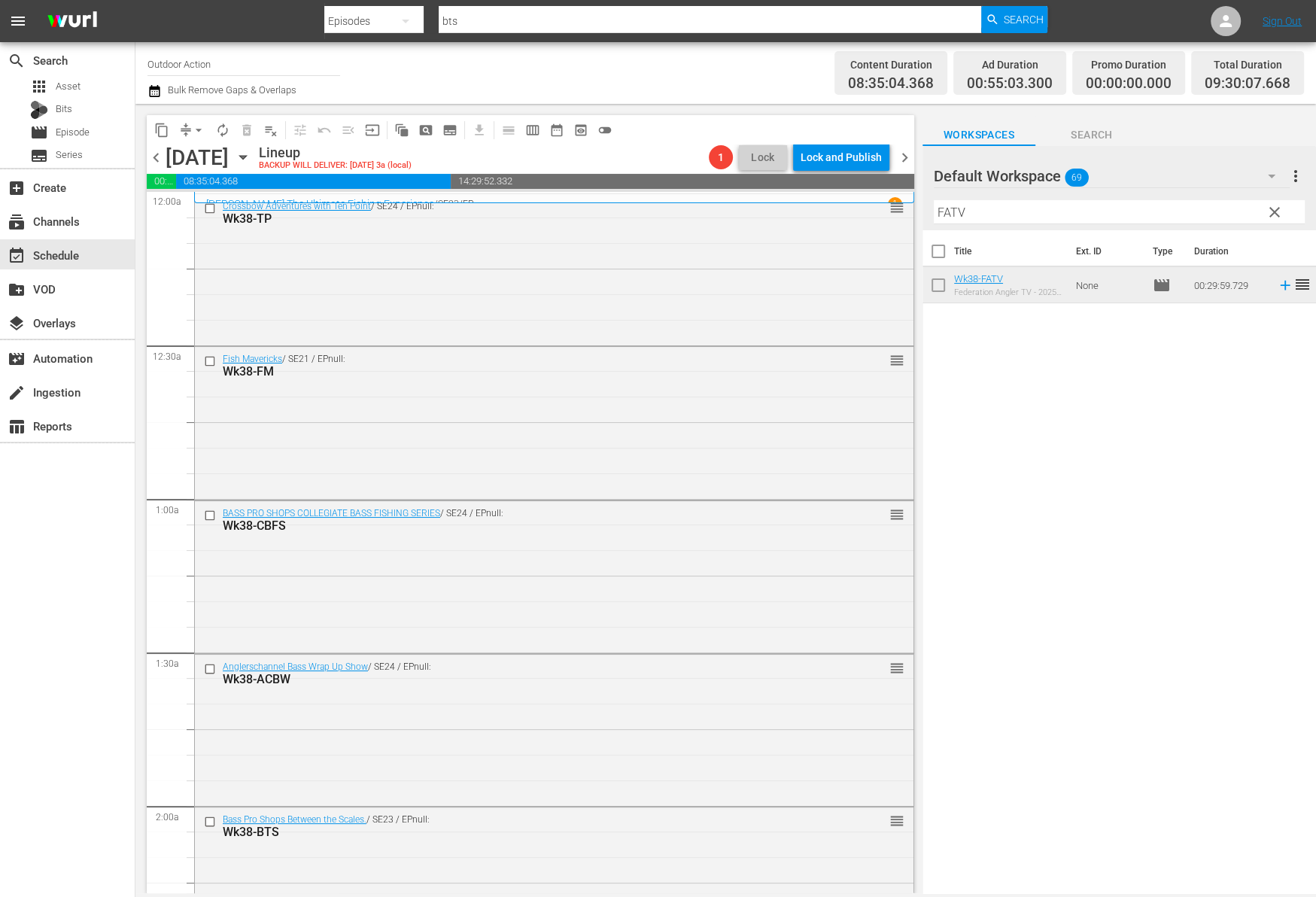
click at [1184, 215] on input "FATV" at bounding box center [1119, 212] width 371 height 24
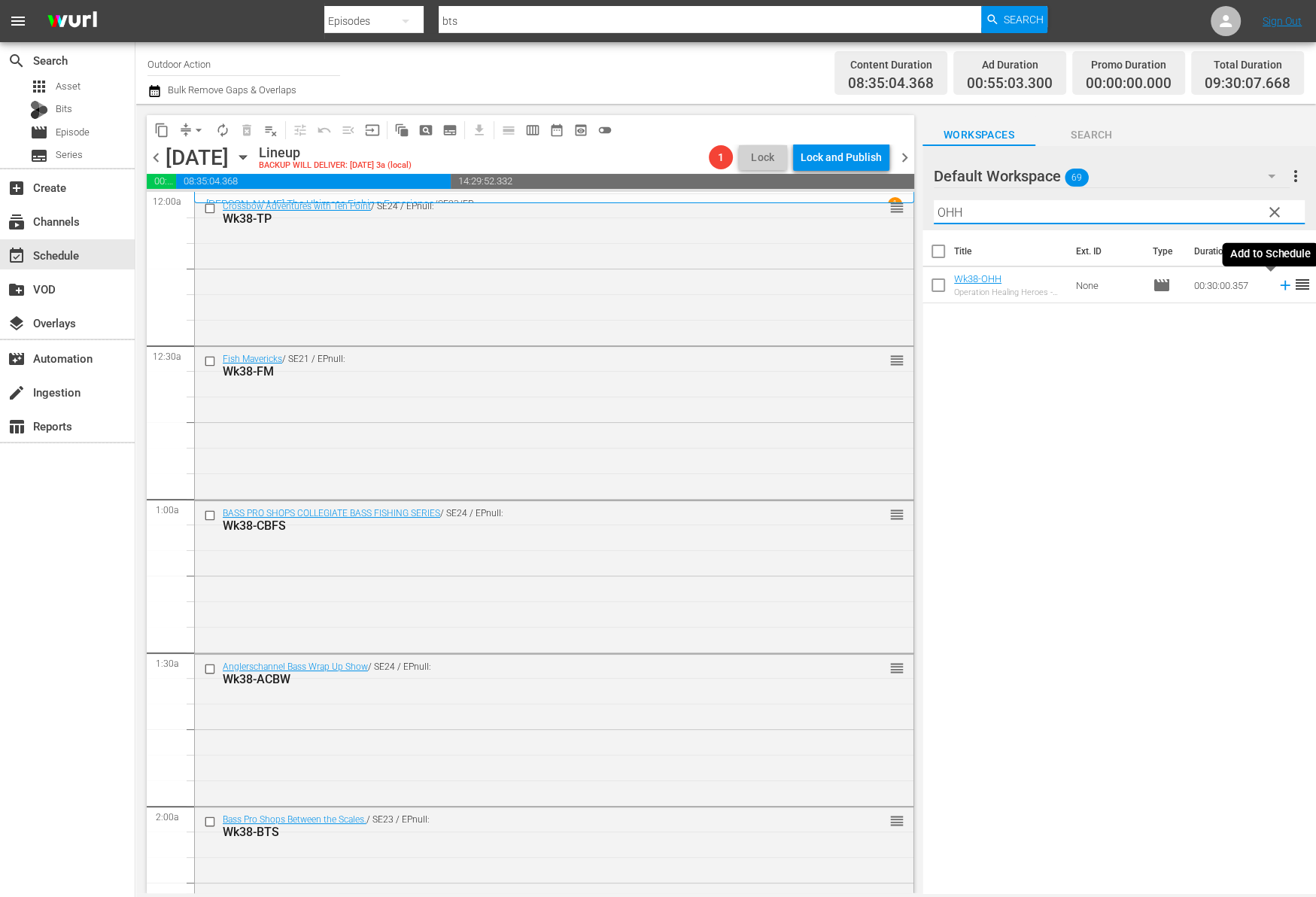
click at [1276, 283] on icon at bounding box center [1285, 285] width 17 height 17
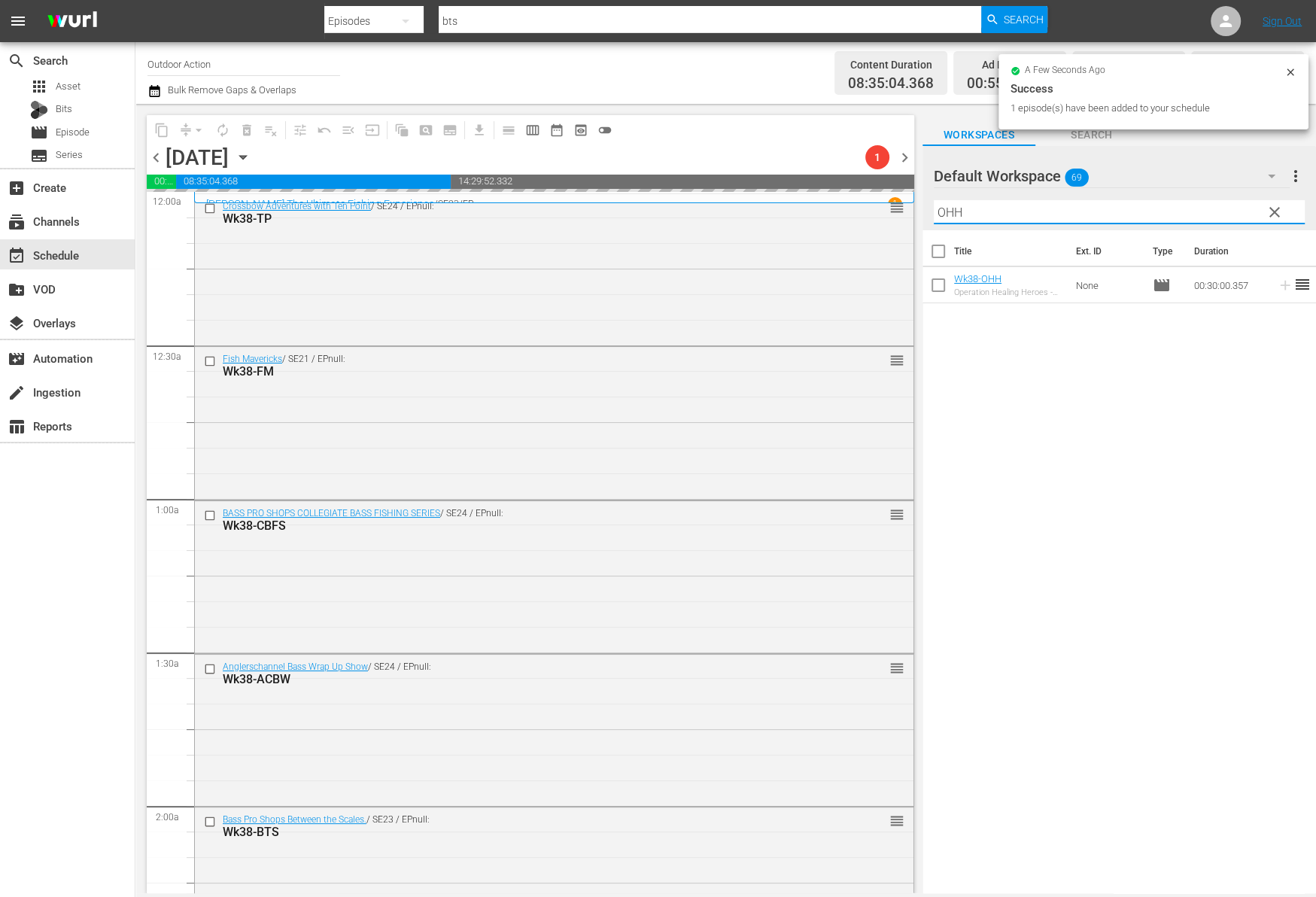
click at [1212, 205] on input "OHH" at bounding box center [1119, 212] width 371 height 24
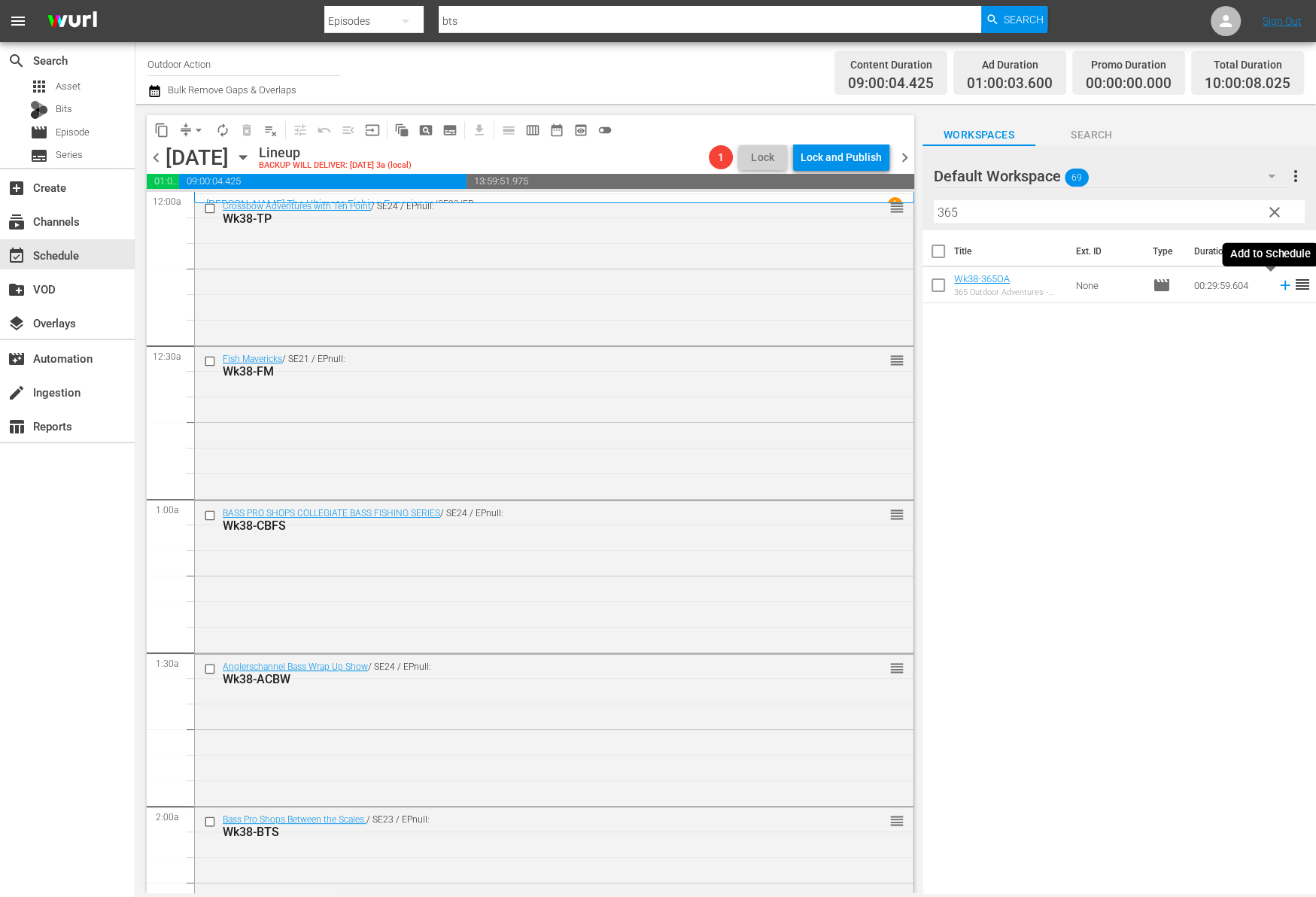
click at [1279, 284] on icon at bounding box center [1284, 285] width 10 height 10
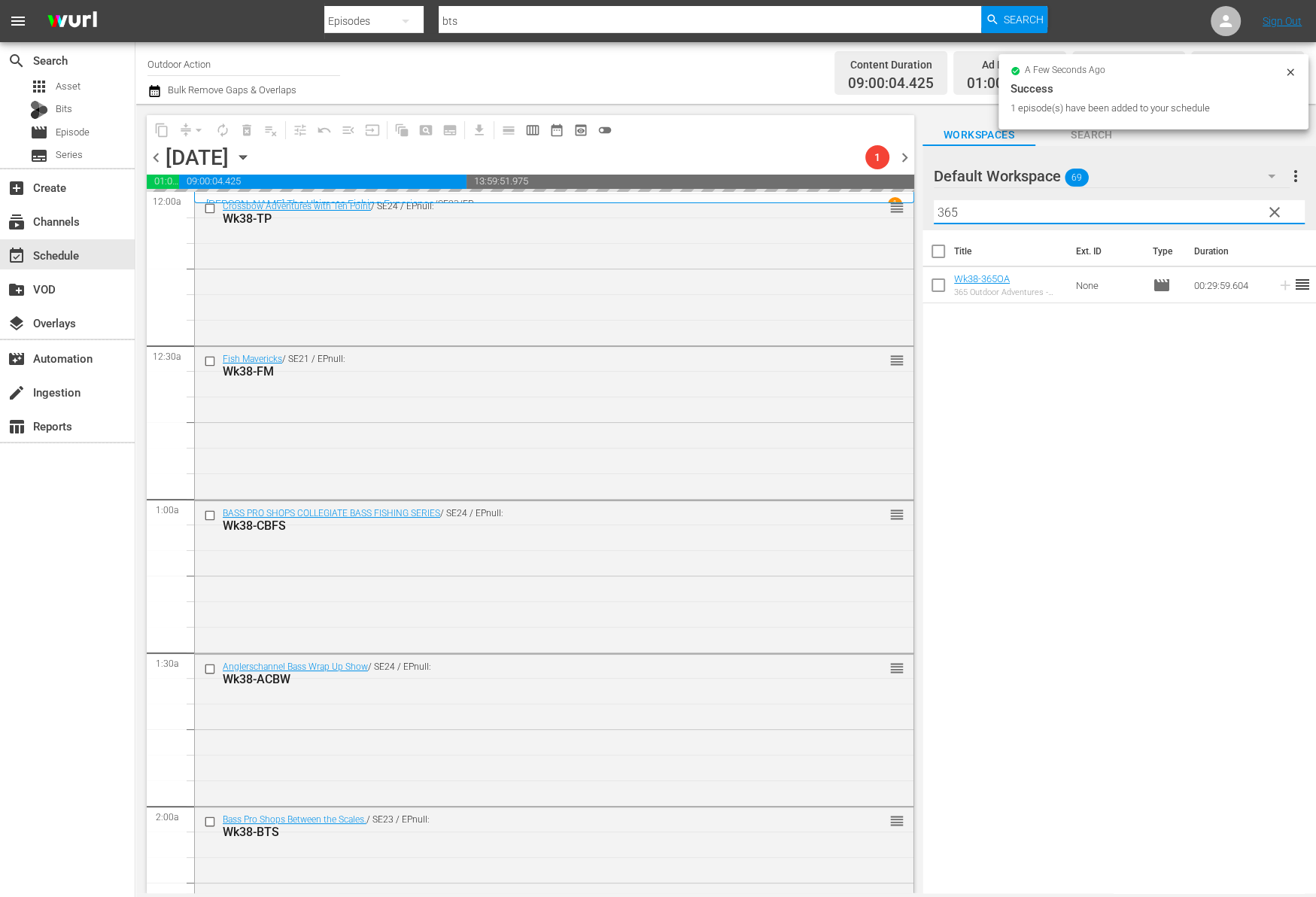
click at [1233, 214] on input "365" at bounding box center [1119, 212] width 371 height 24
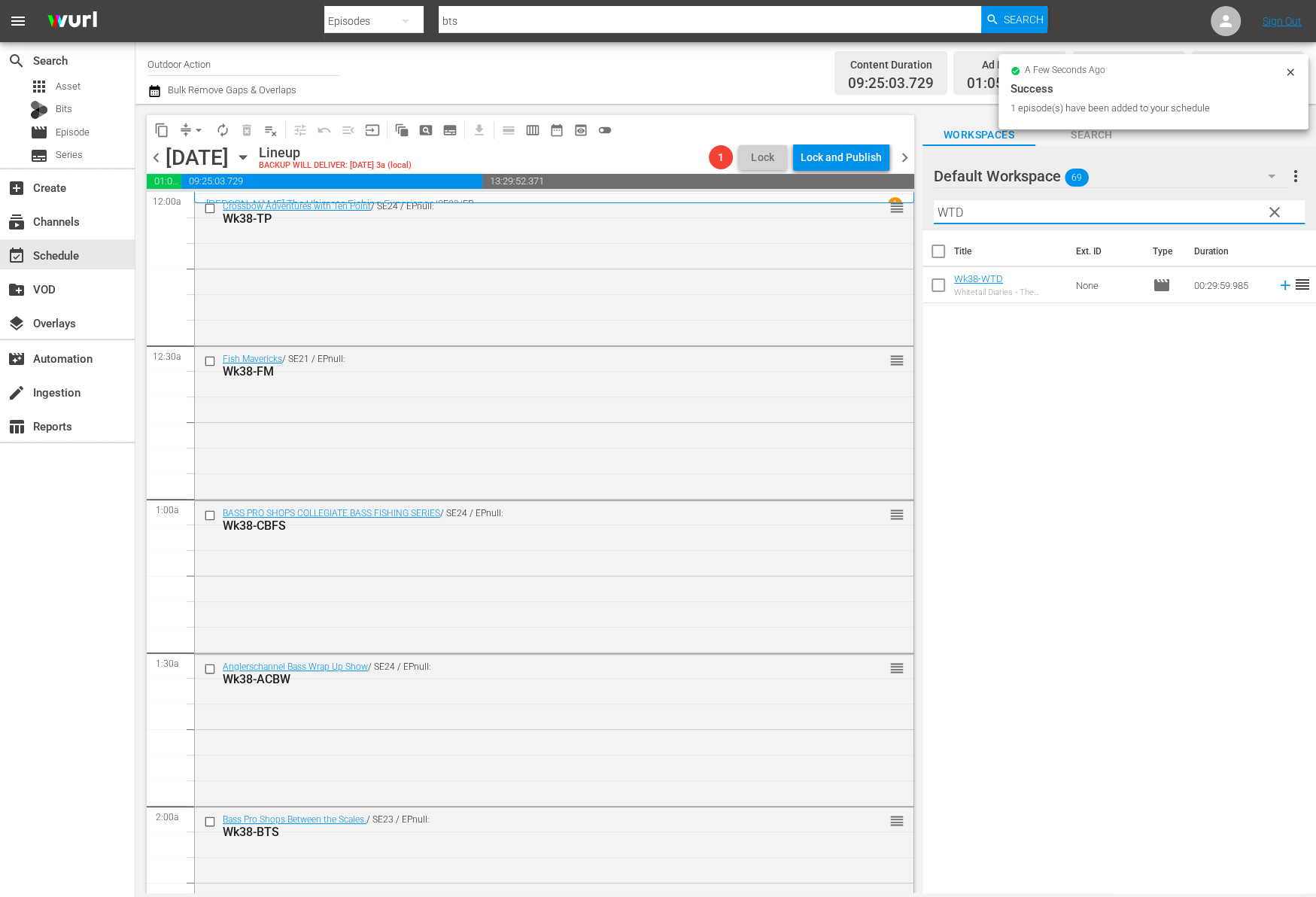
click at [1276, 286] on icon at bounding box center [1285, 285] width 17 height 17
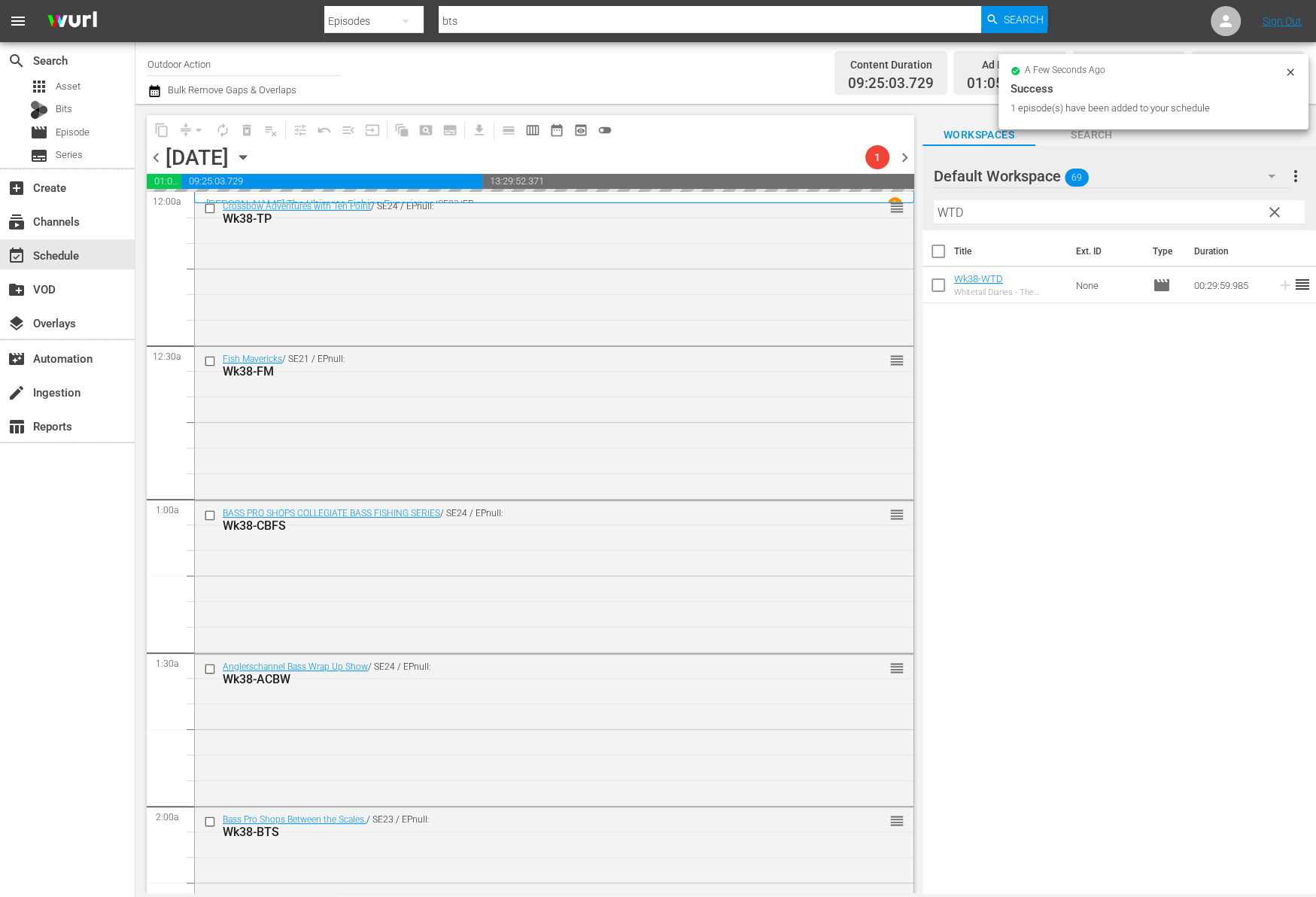
click at [1193, 212] on input "WTD" at bounding box center [1119, 212] width 371 height 24
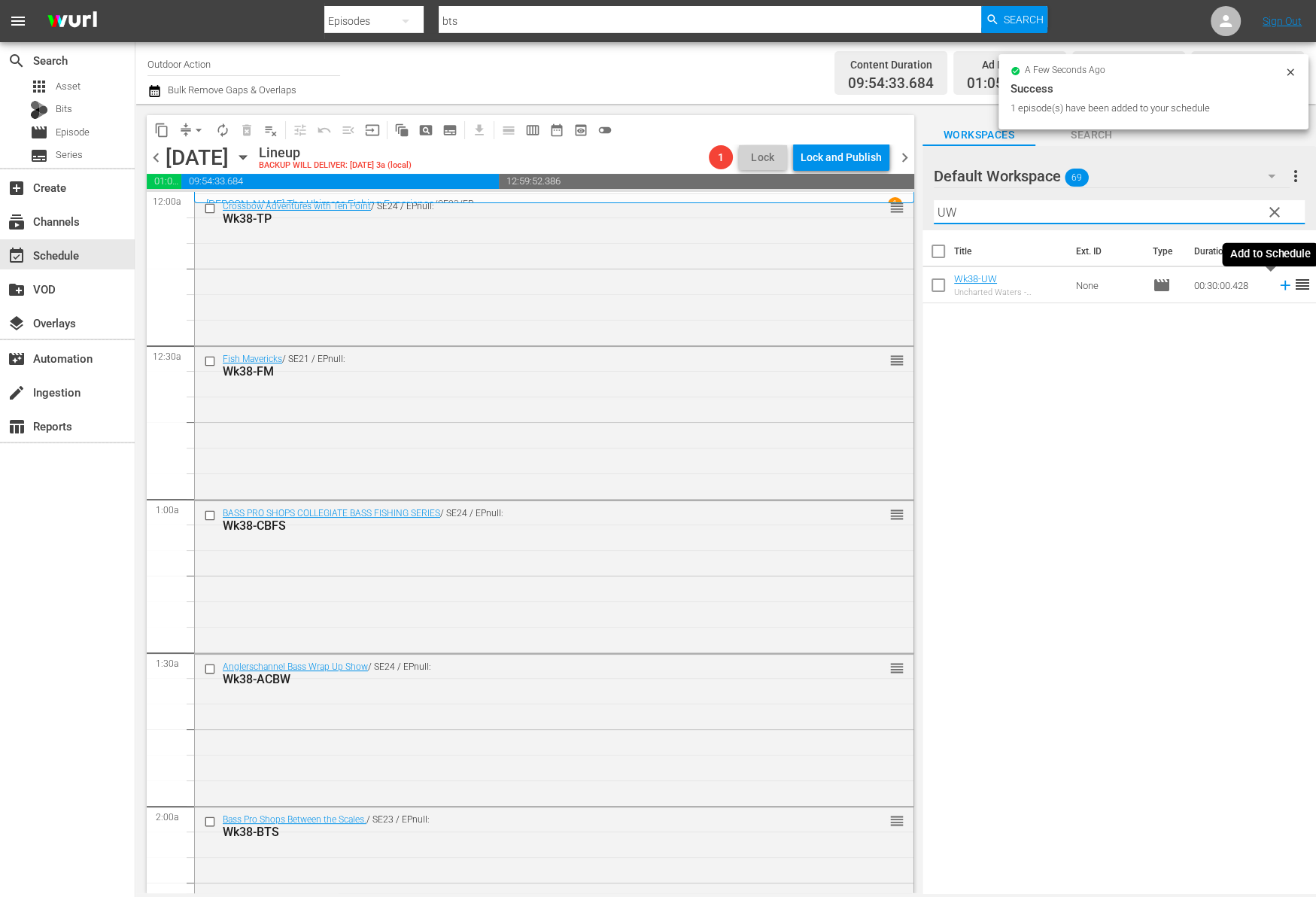
click at [1279, 288] on icon at bounding box center [1284, 285] width 10 height 10
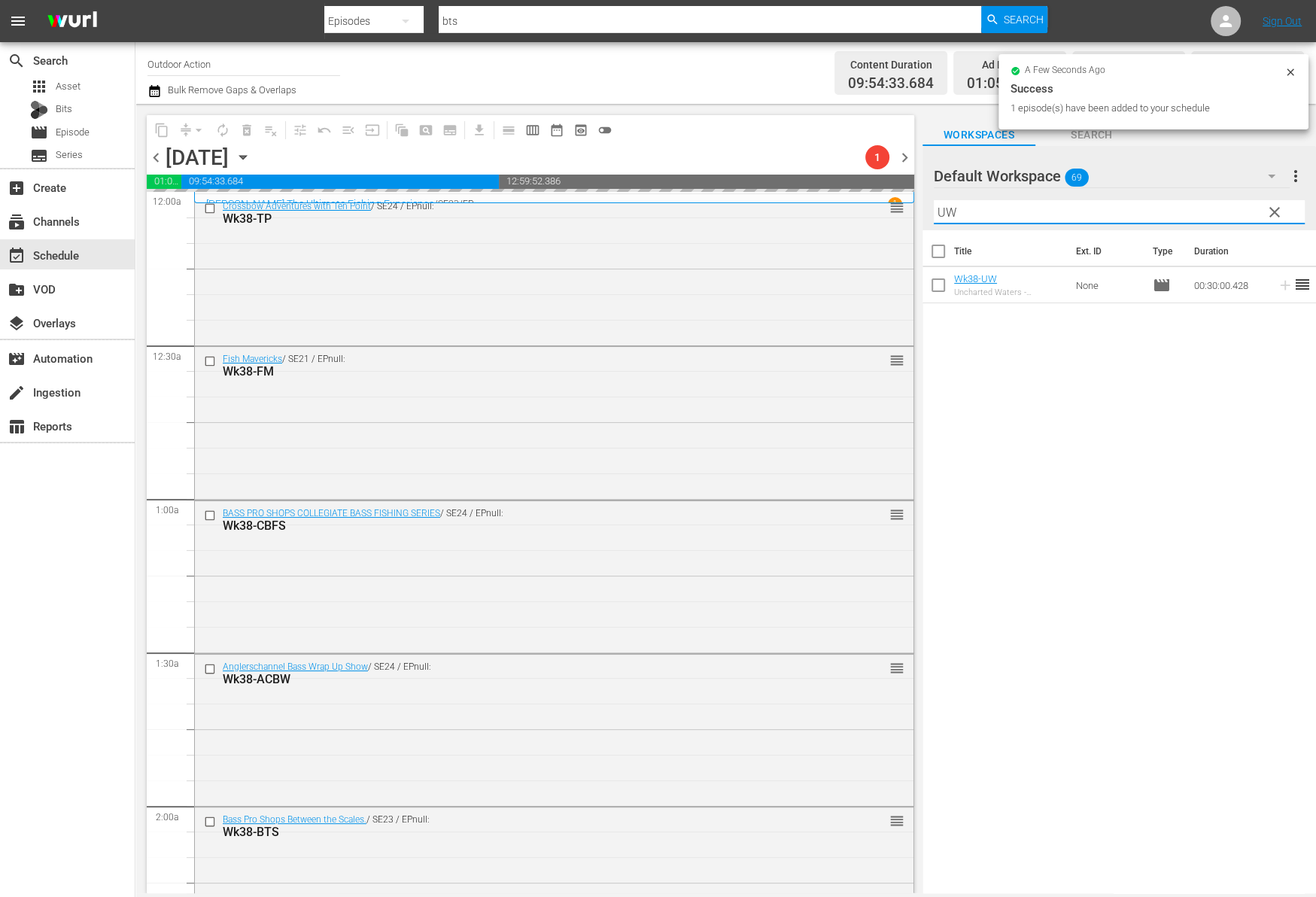
click at [1218, 208] on input "UW" at bounding box center [1119, 212] width 371 height 24
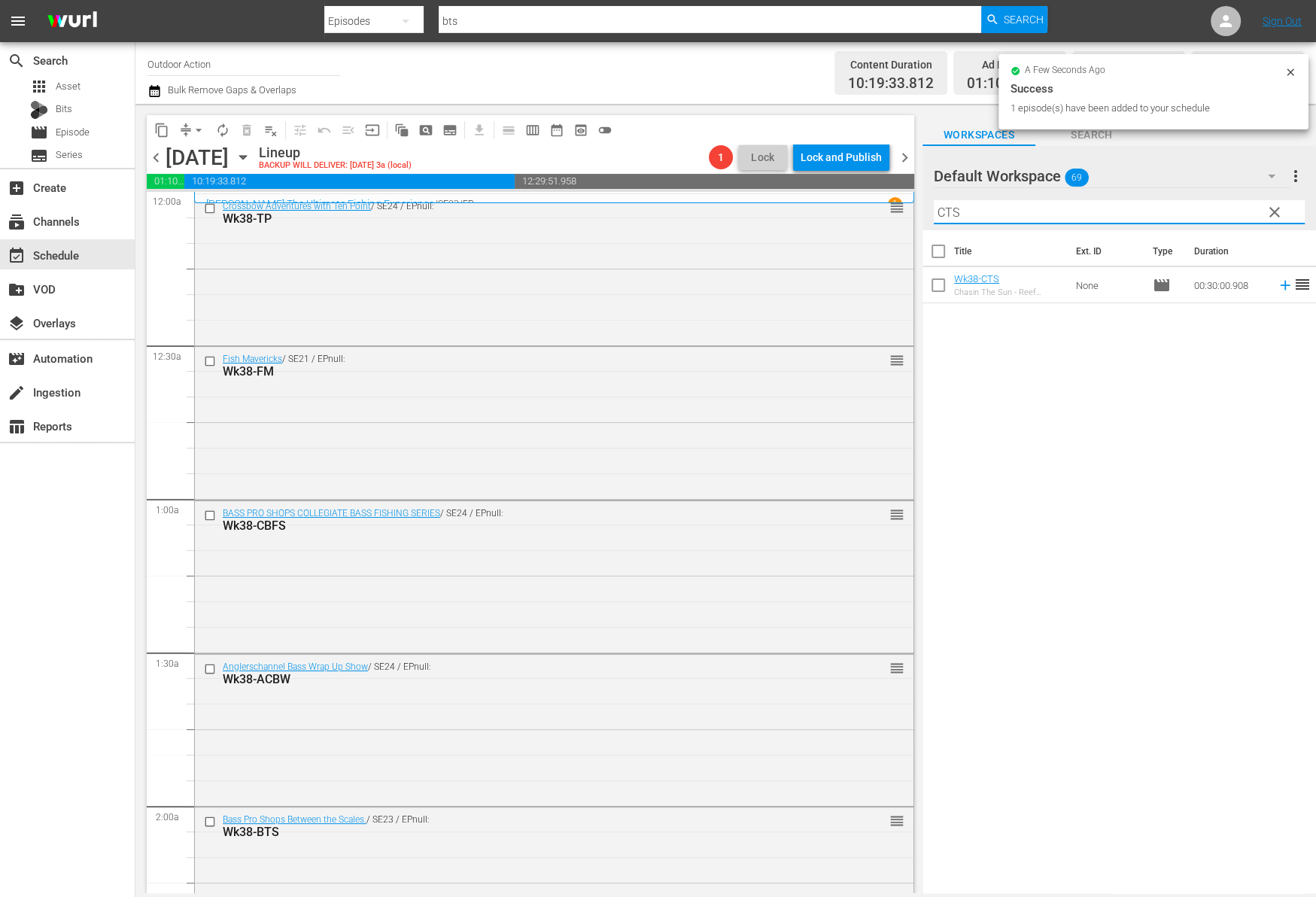
click at [1279, 285] on icon at bounding box center [1284, 285] width 10 height 10
click at [1210, 203] on input "CTS" at bounding box center [1119, 212] width 371 height 24
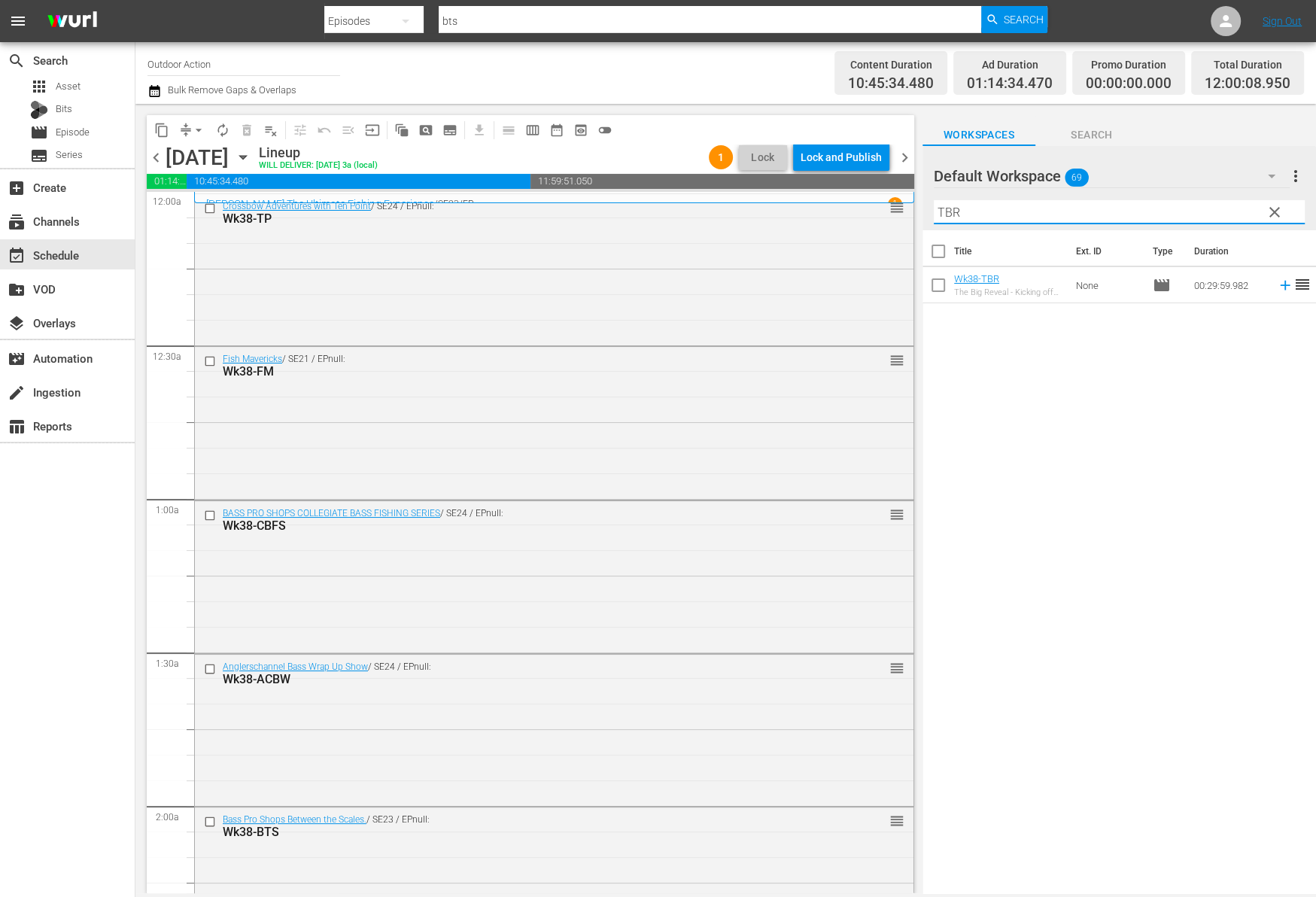
click at [1279, 285] on icon at bounding box center [1284, 285] width 10 height 10
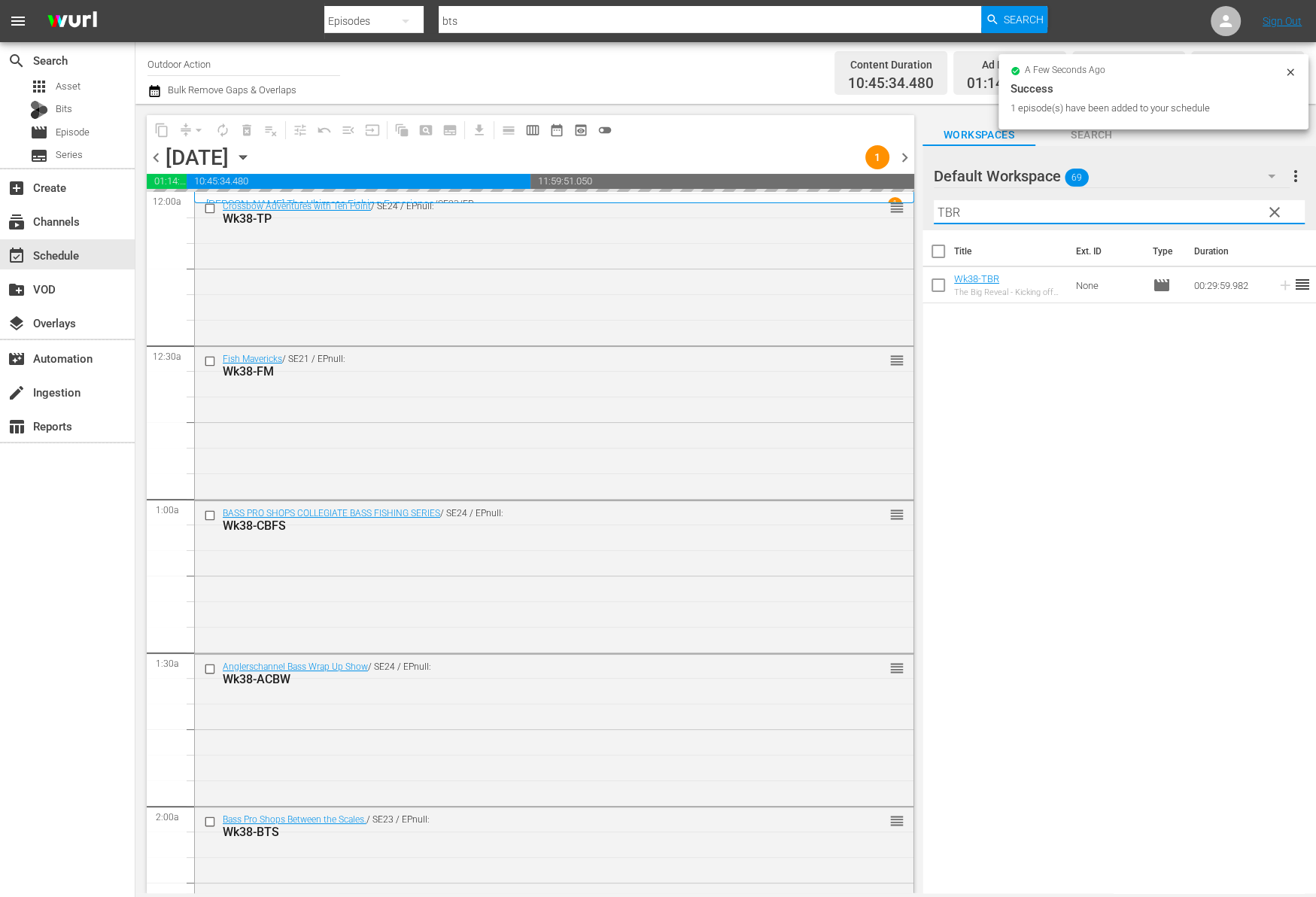
click at [1222, 208] on input "TBR" at bounding box center [1119, 212] width 371 height 24
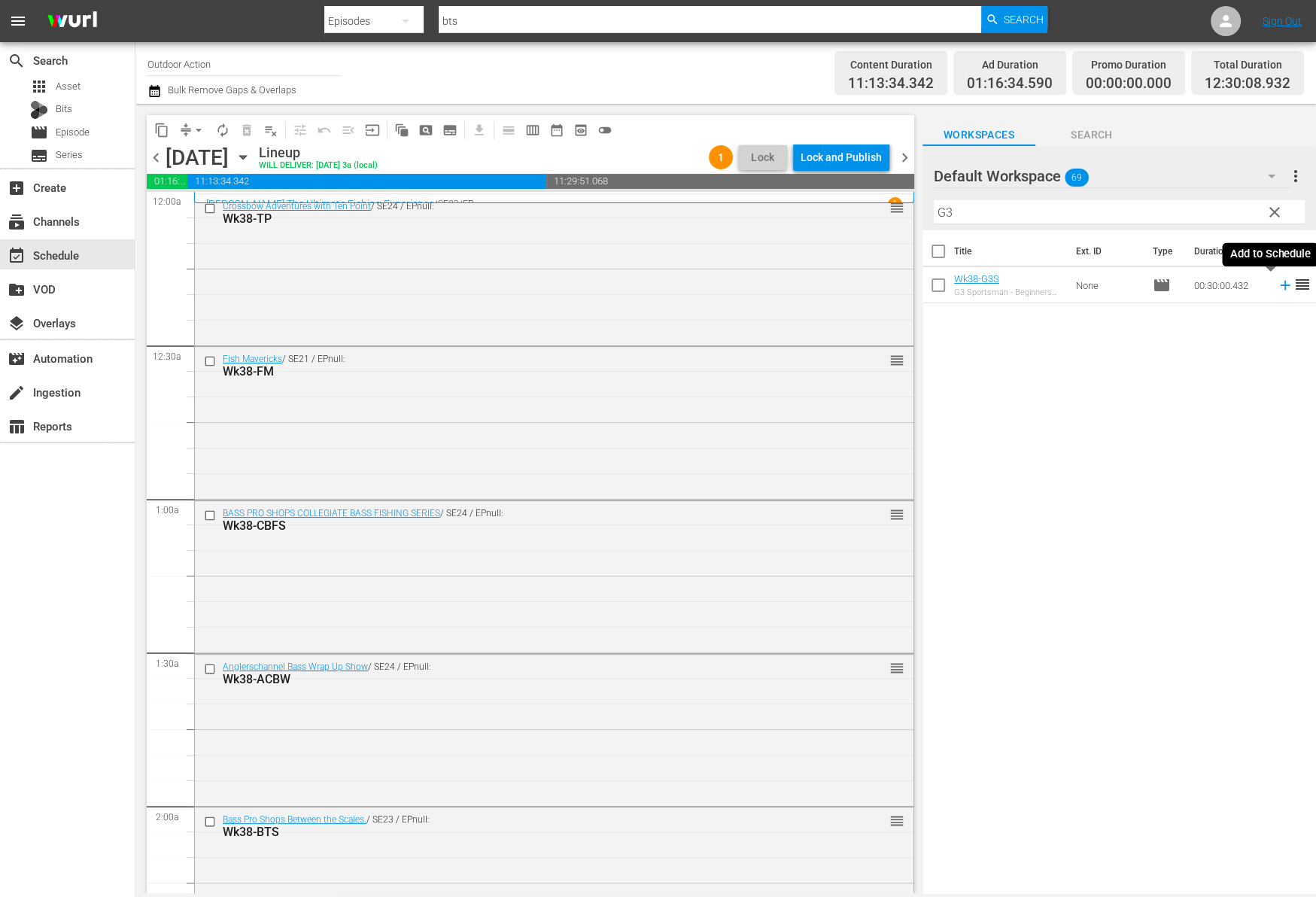
click at [1279, 289] on icon at bounding box center [1284, 285] width 10 height 10
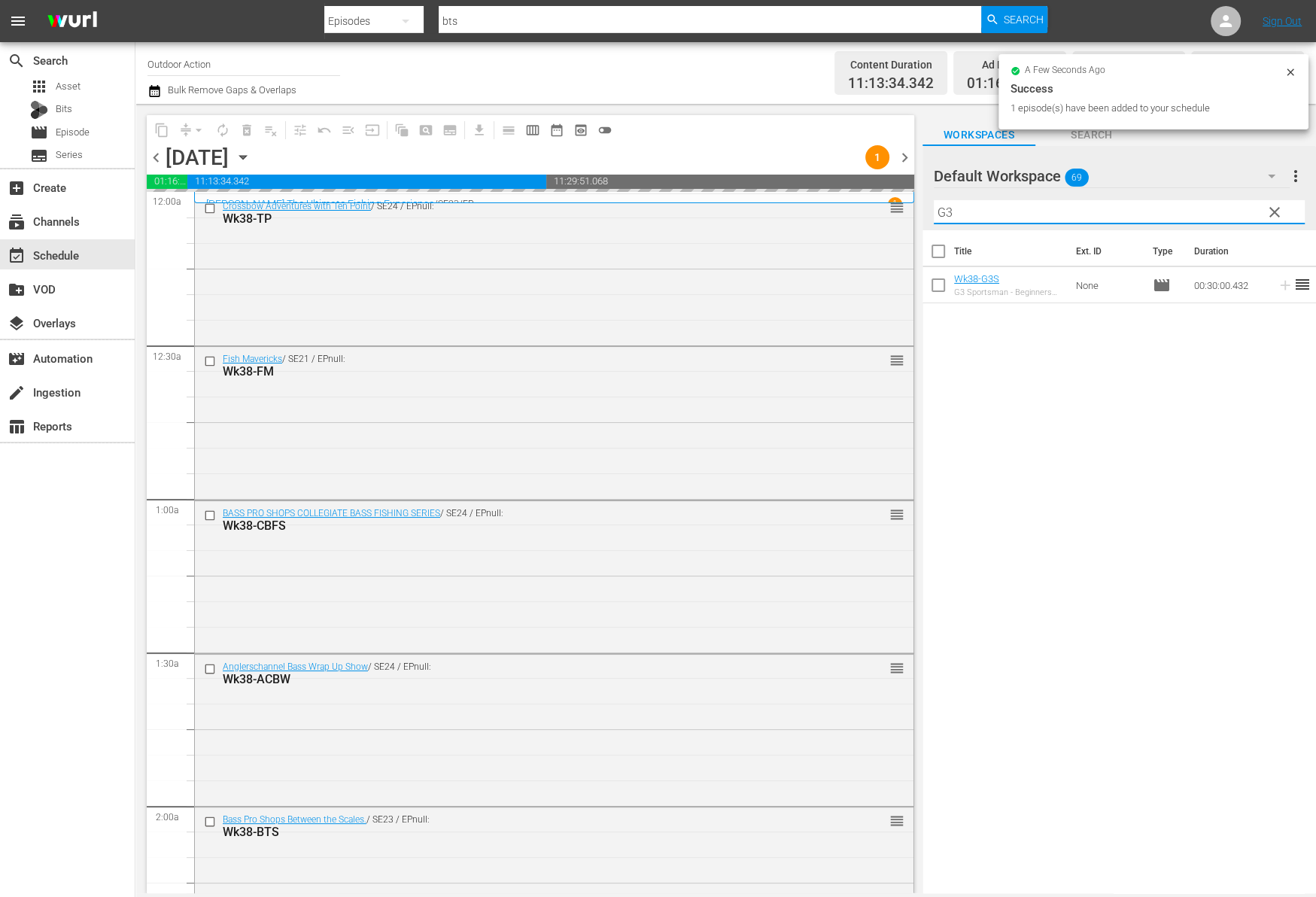
click at [1200, 214] on input "G3" at bounding box center [1119, 212] width 371 height 24
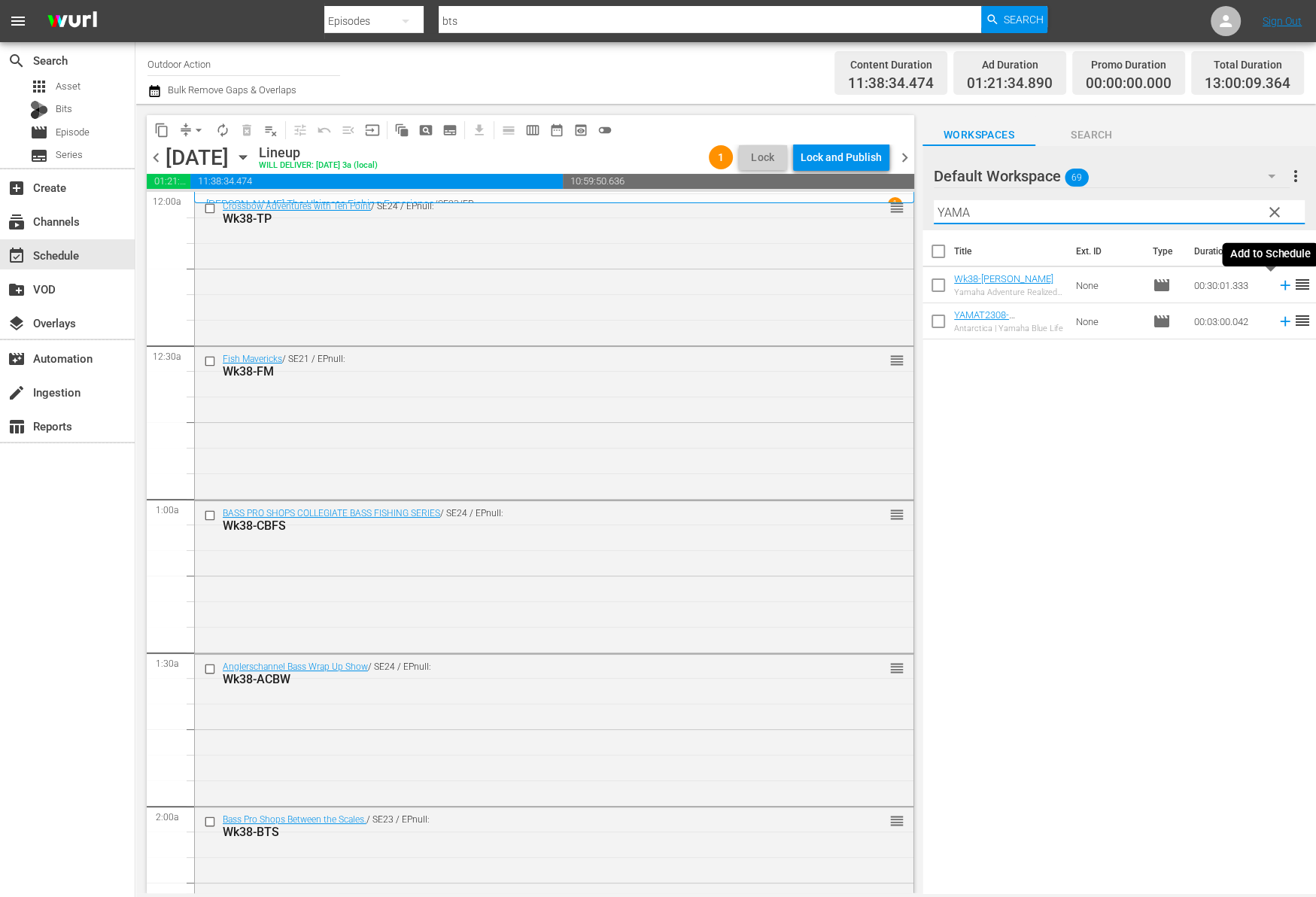
click at [1276, 288] on icon at bounding box center [1285, 285] width 17 height 17
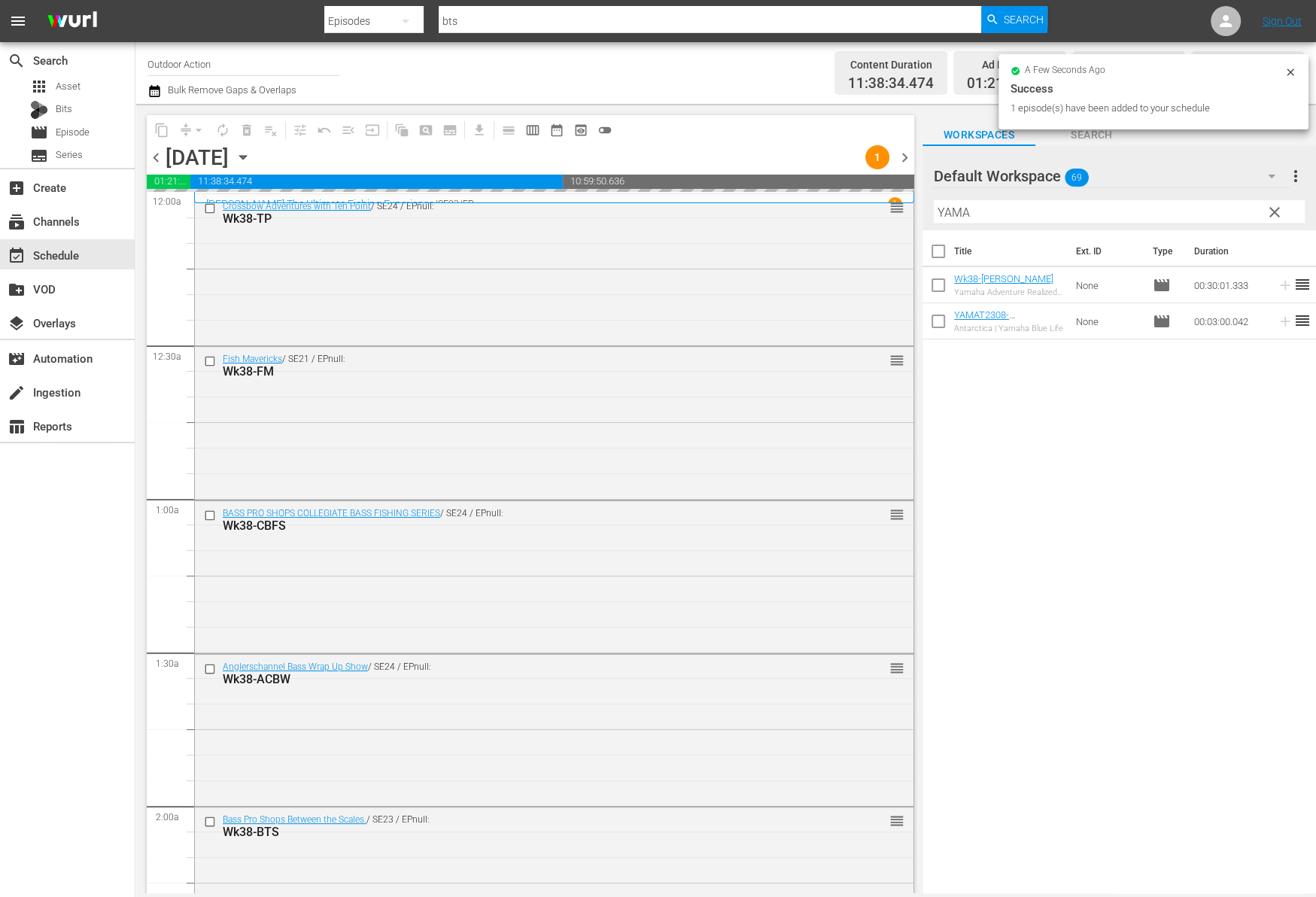
click at [1202, 205] on input "YAMA" at bounding box center [1119, 212] width 371 height 24
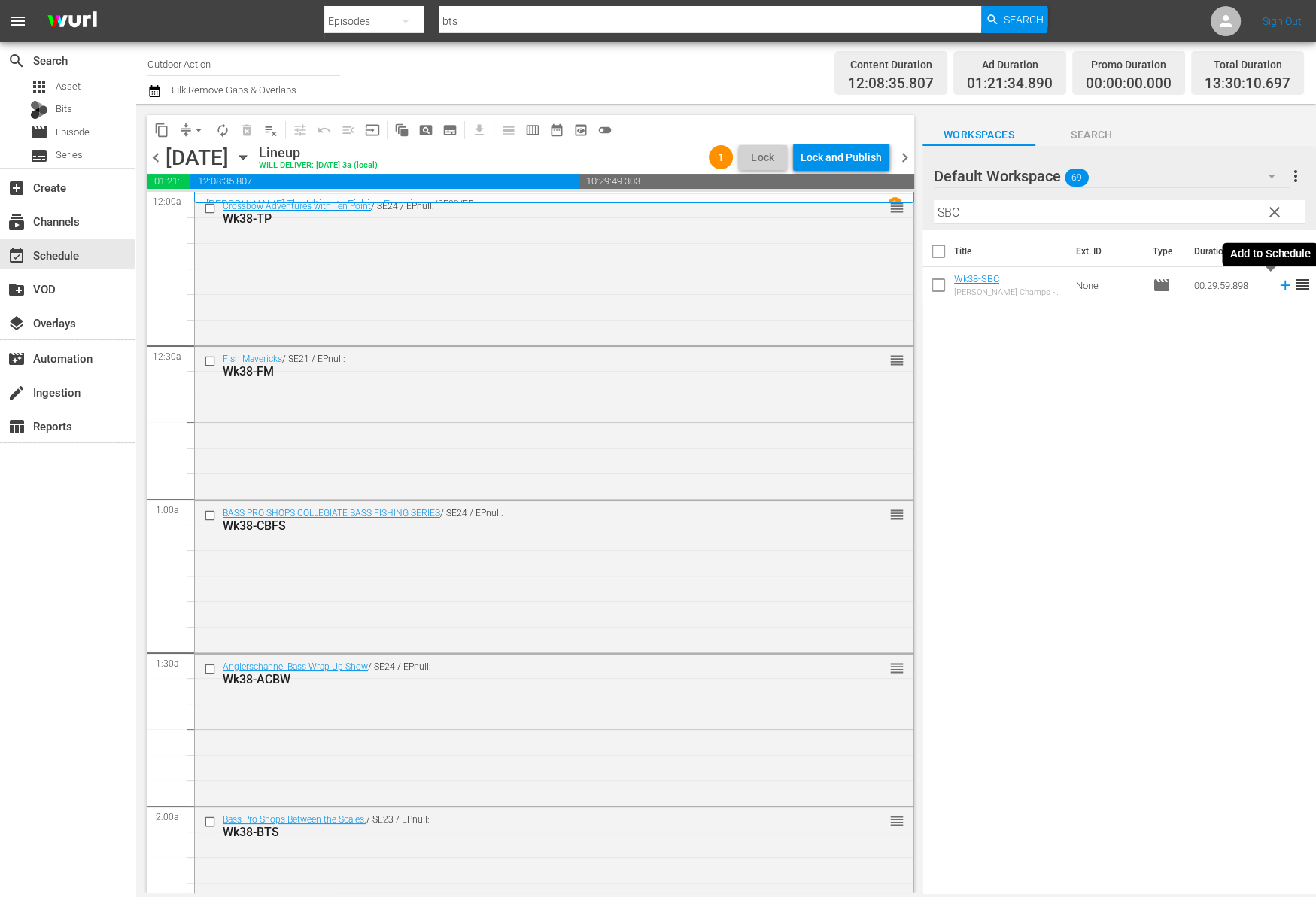
click at [1276, 287] on icon at bounding box center [1285, 285] width 17 height 17
click at [1216, 202] on input "SBC" at bounding box center [1119, 212] width 371 height 24
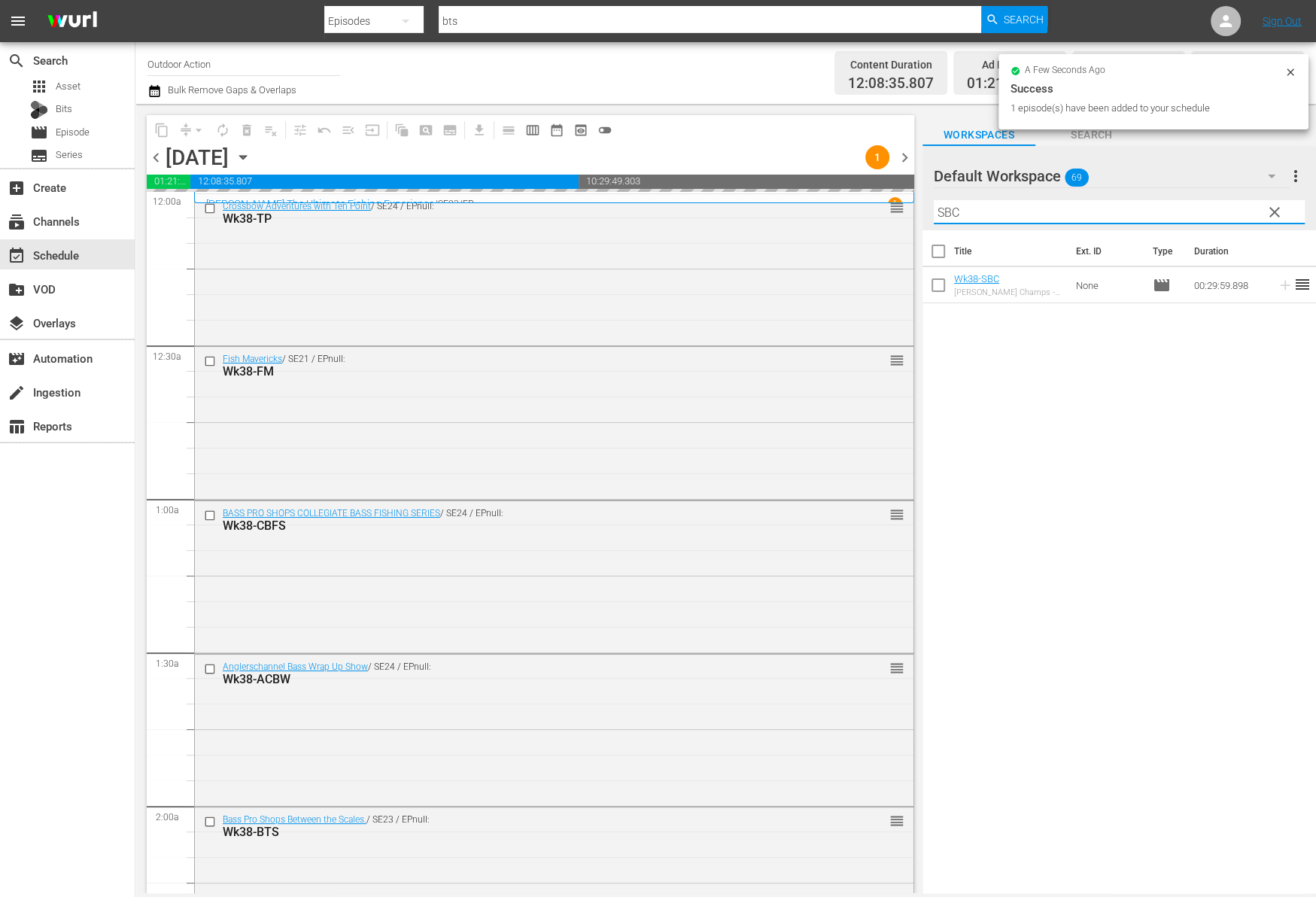
click at [1216, 202] on input "SBC" at bounding box center [1119, 212] width 371 height 24
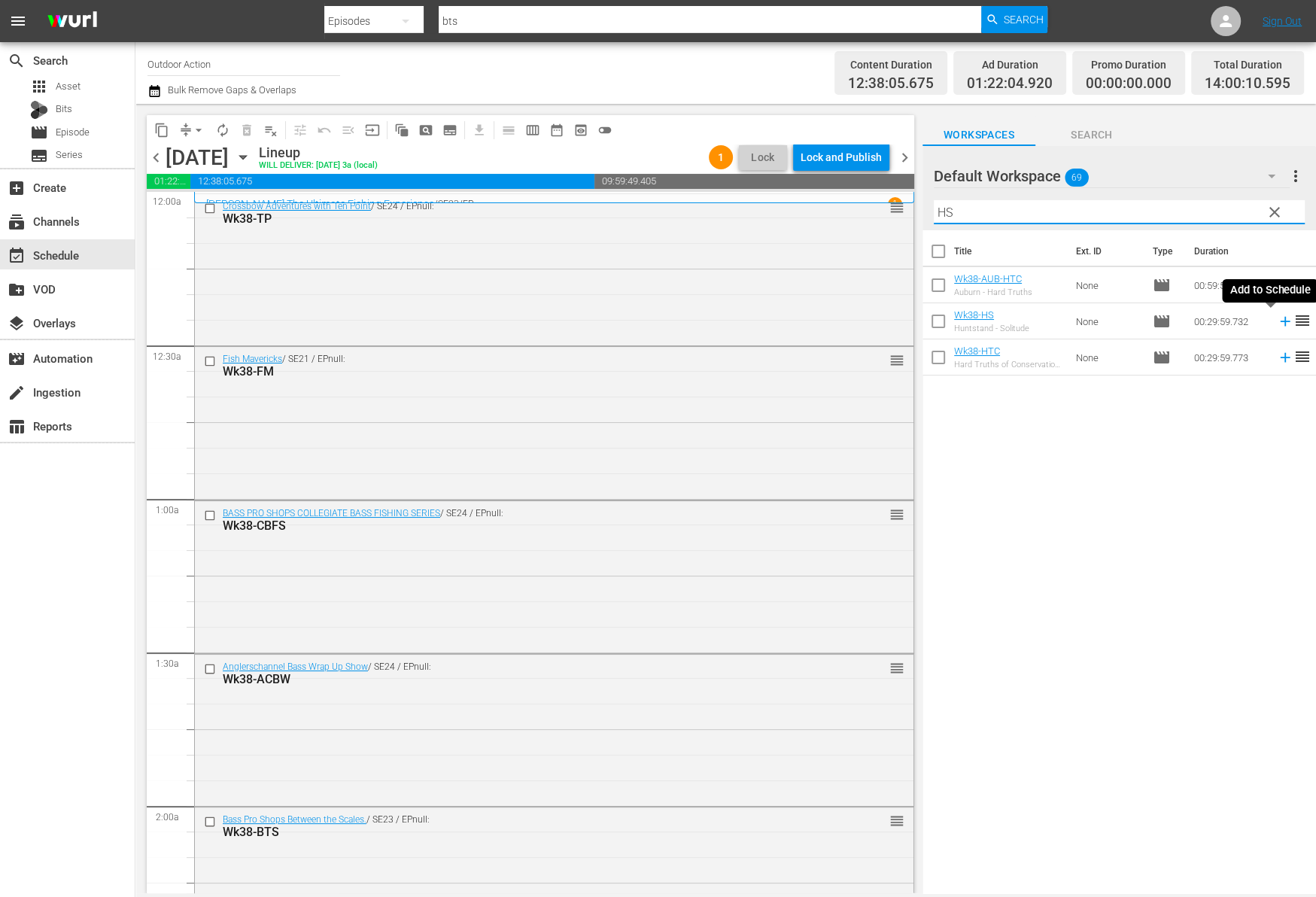
click at [1279, 320] on icon at bounding box center [1284, 321] width 10 height 10
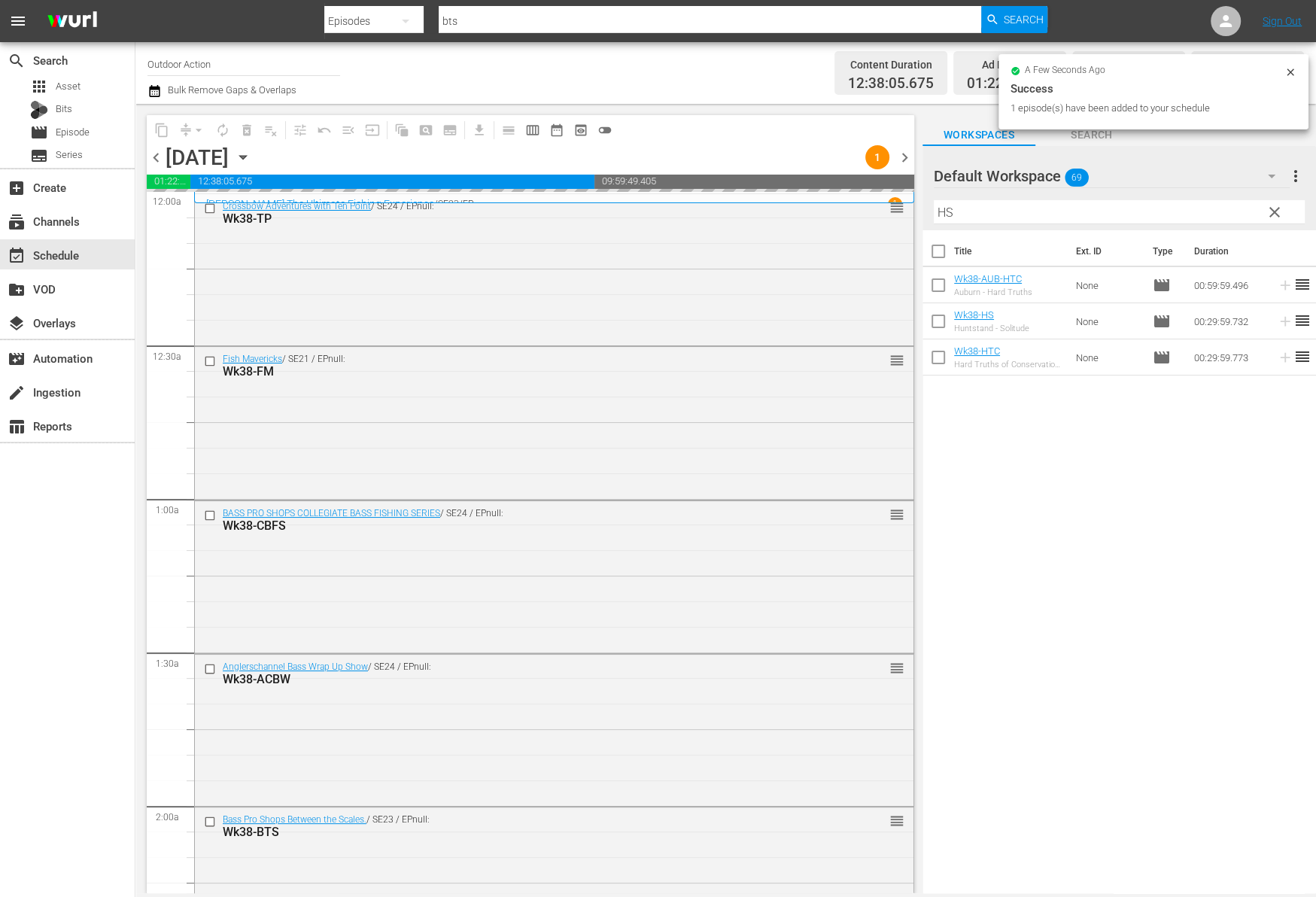
click at [1190, 196] on div "Filter by Title HS" at bounding box center [1119, 212] width 371 height 36
click at [1183, 210] on input "HS" at bounding box center [1119, 212] width 371 height 24
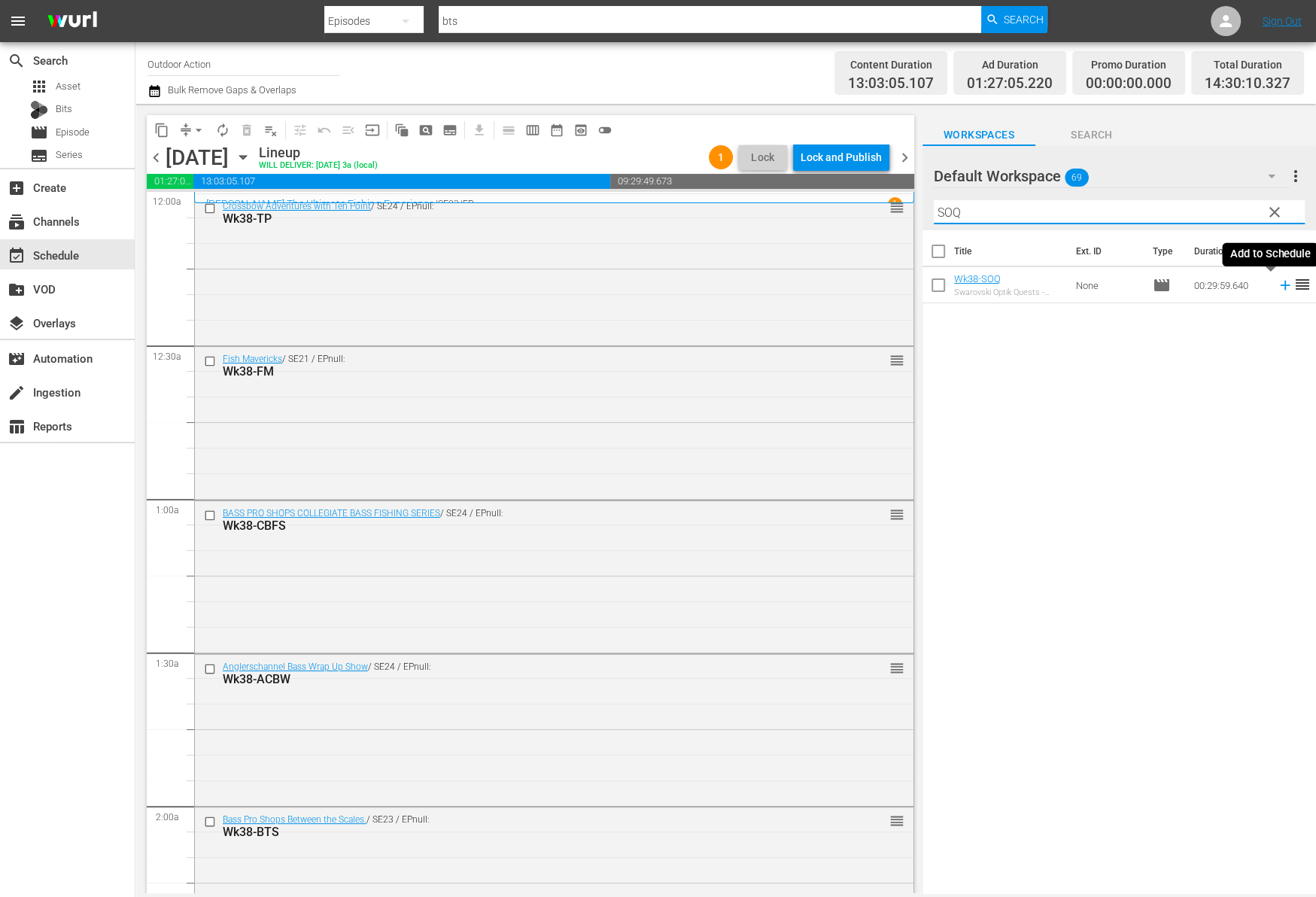
click at [1279, 286] on icon at bounding box center [1284, 285] width 10 height 10
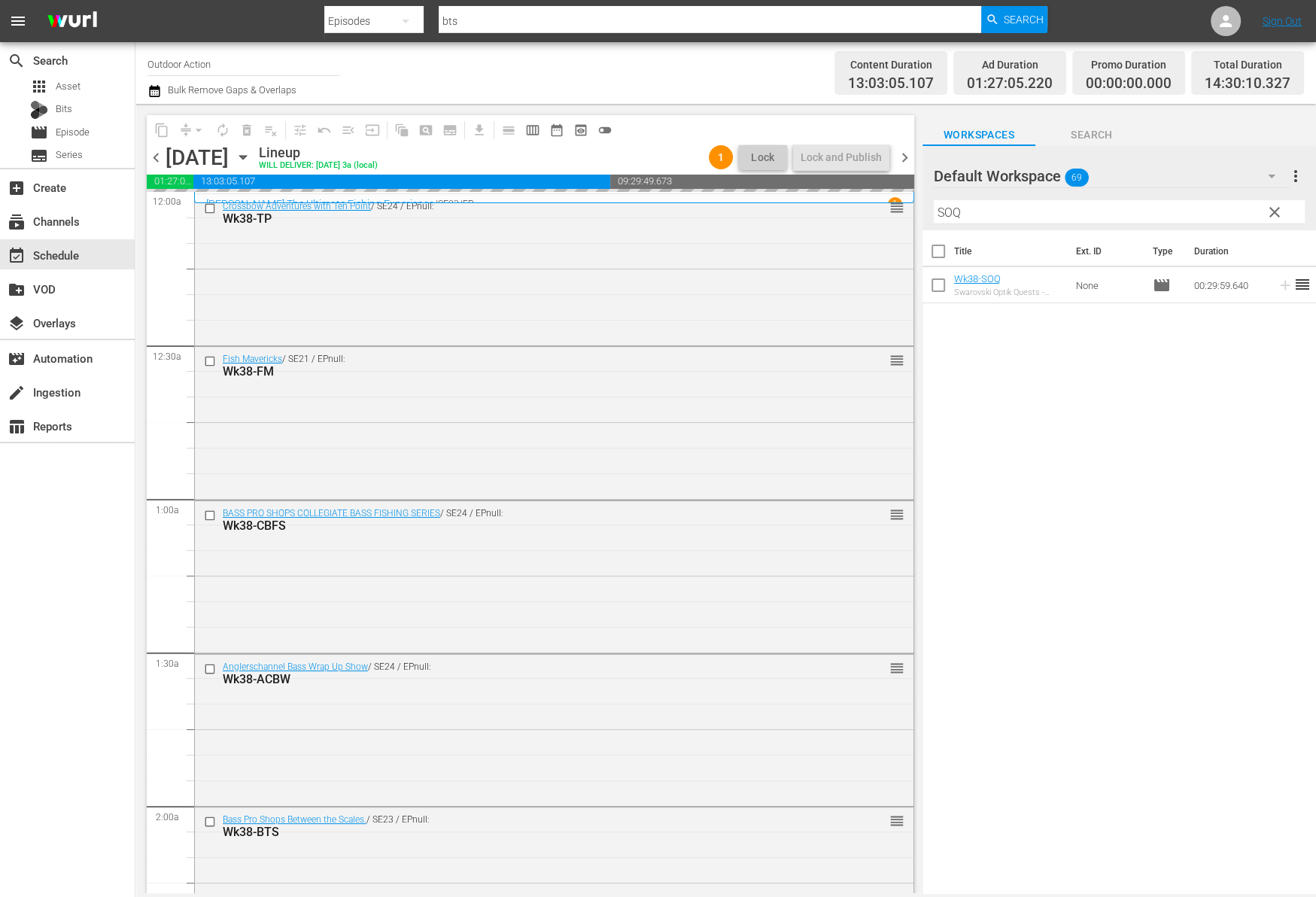
click at [1216, 205] on input "SOQ" at bounding box center [1119, 212] width 371 height 24
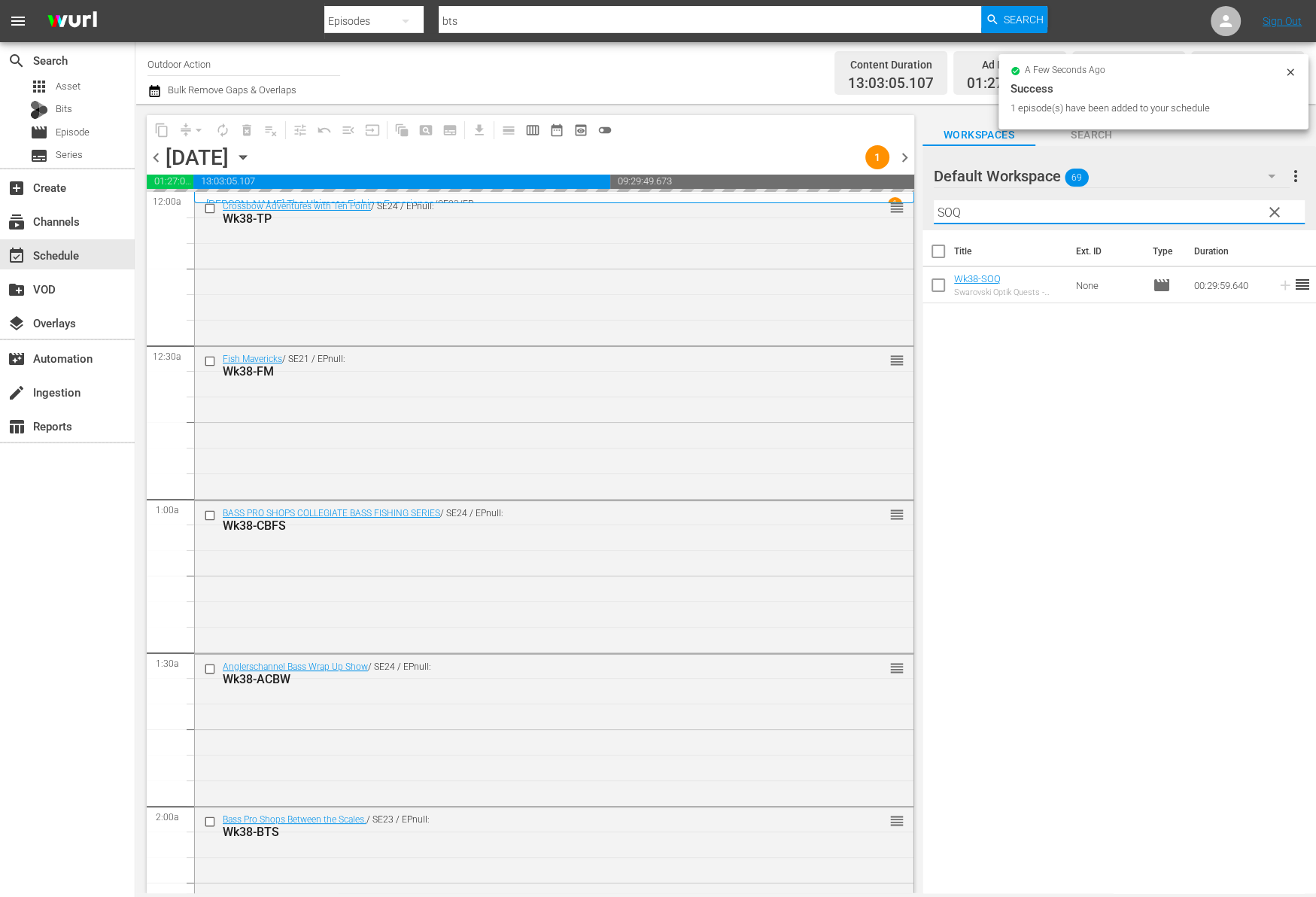
click at [1216, 205] on input "SOQ" at bounding box center [1119, 212] width 371 height 24
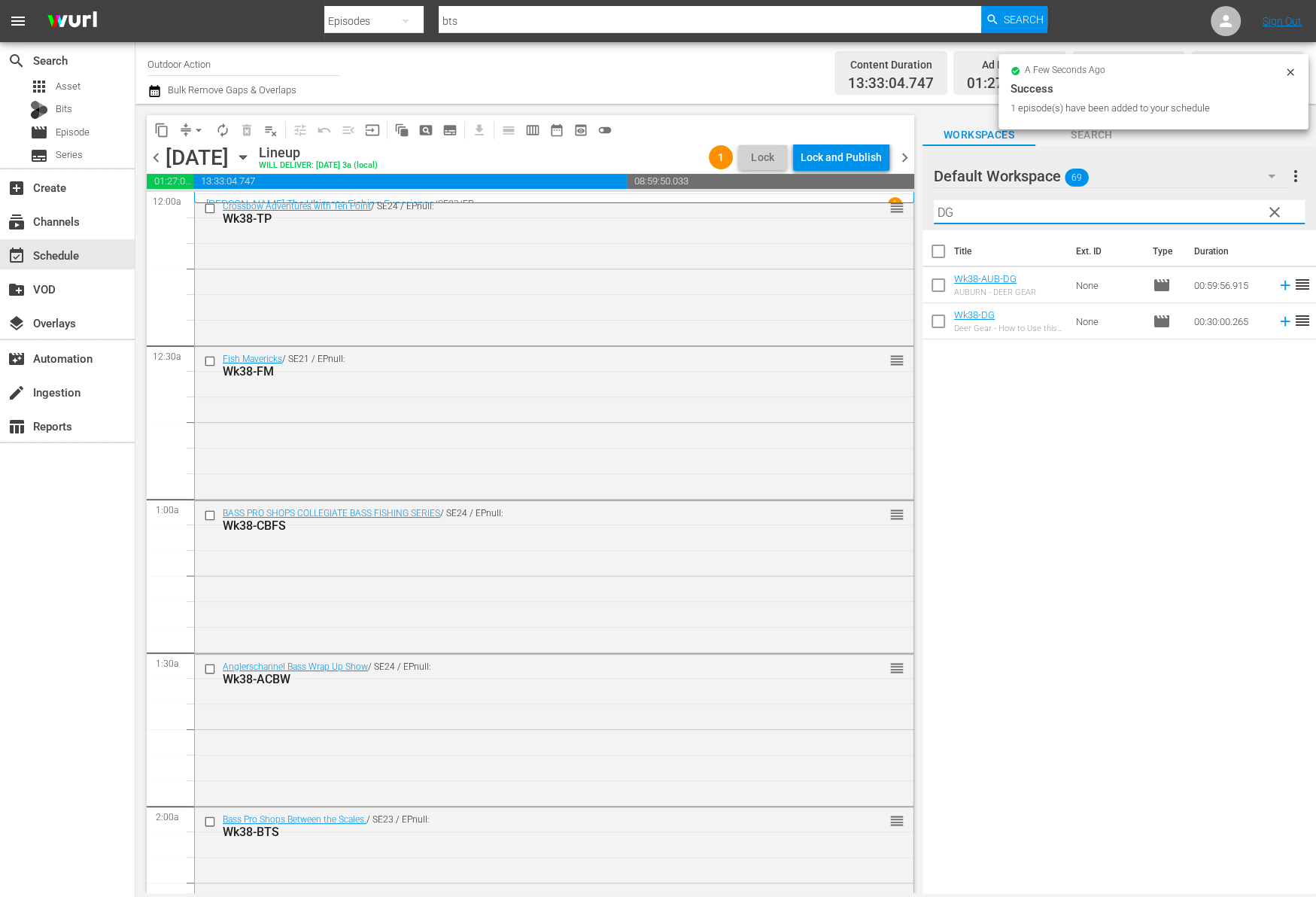
click at [1276, 322] on icon at bounding box center [1285, 321] width 17 height 17
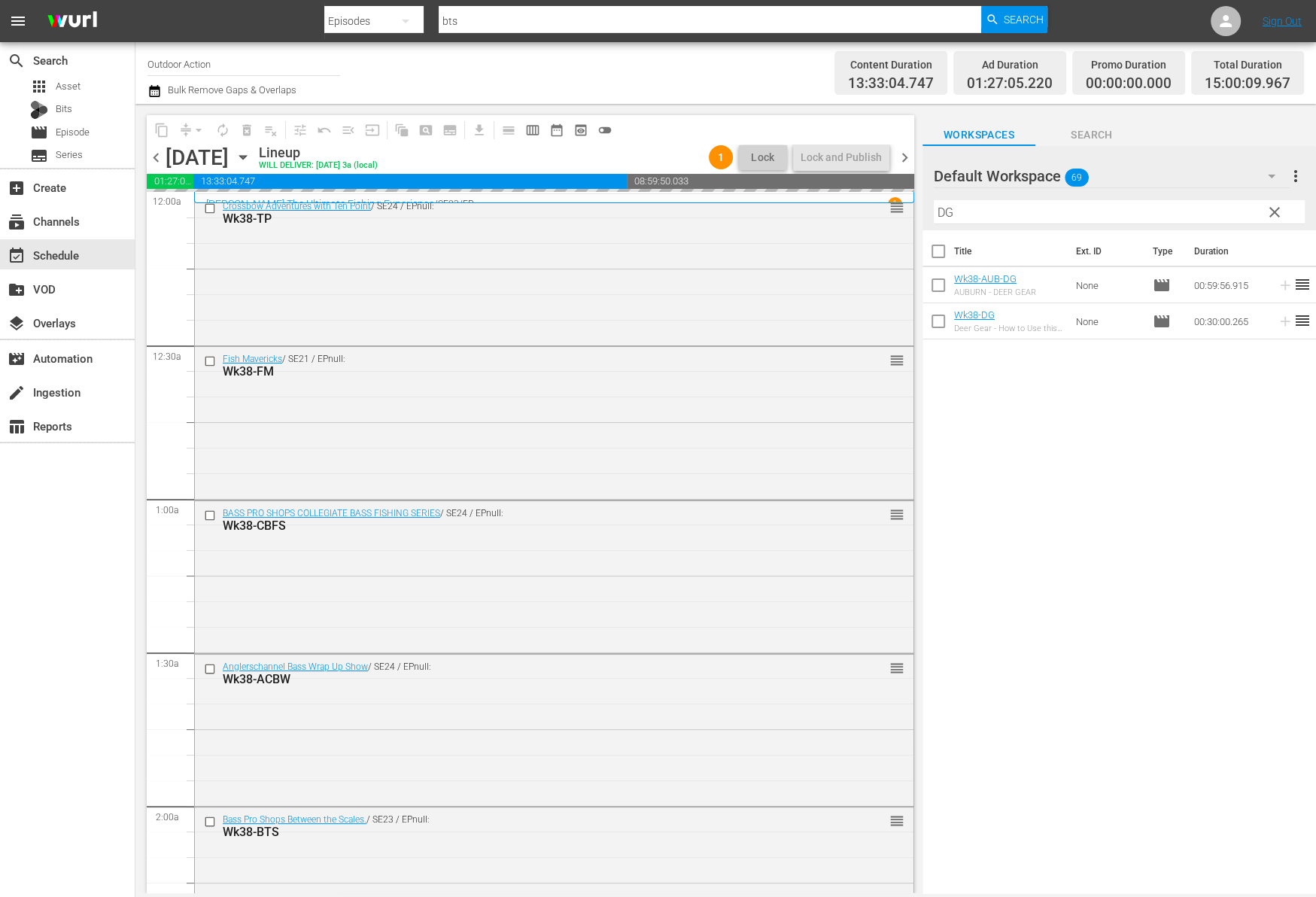
click at [1188, 213] on input "DG" at bounding box center [1119, 212] width 371 height 24
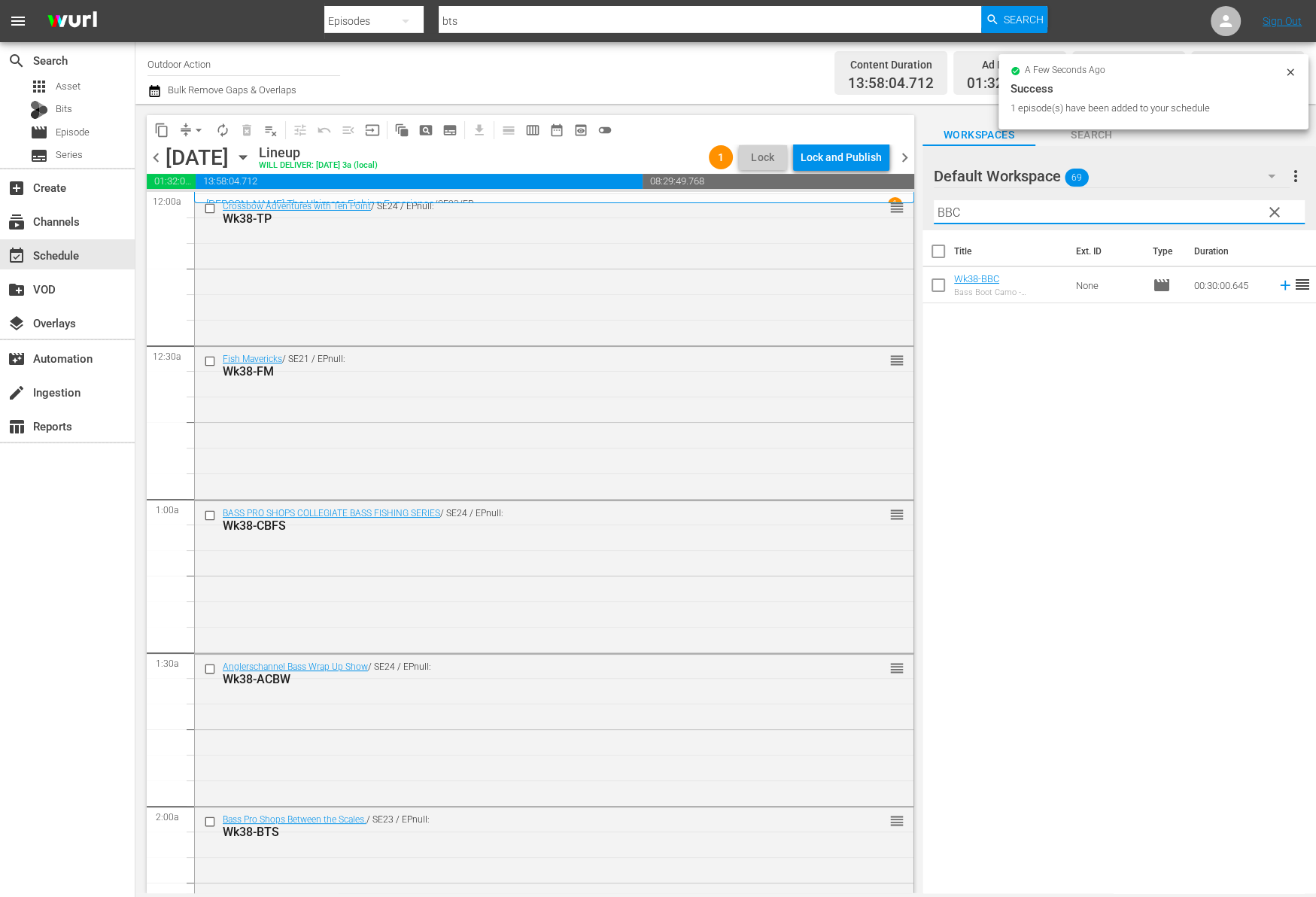
click at [1276, 286] on icon at bounding box center [1285, 285] width 17 height 17
click at [1201, 214] on input "BBC" at bounding box center [1119, 212] width 371 height 24
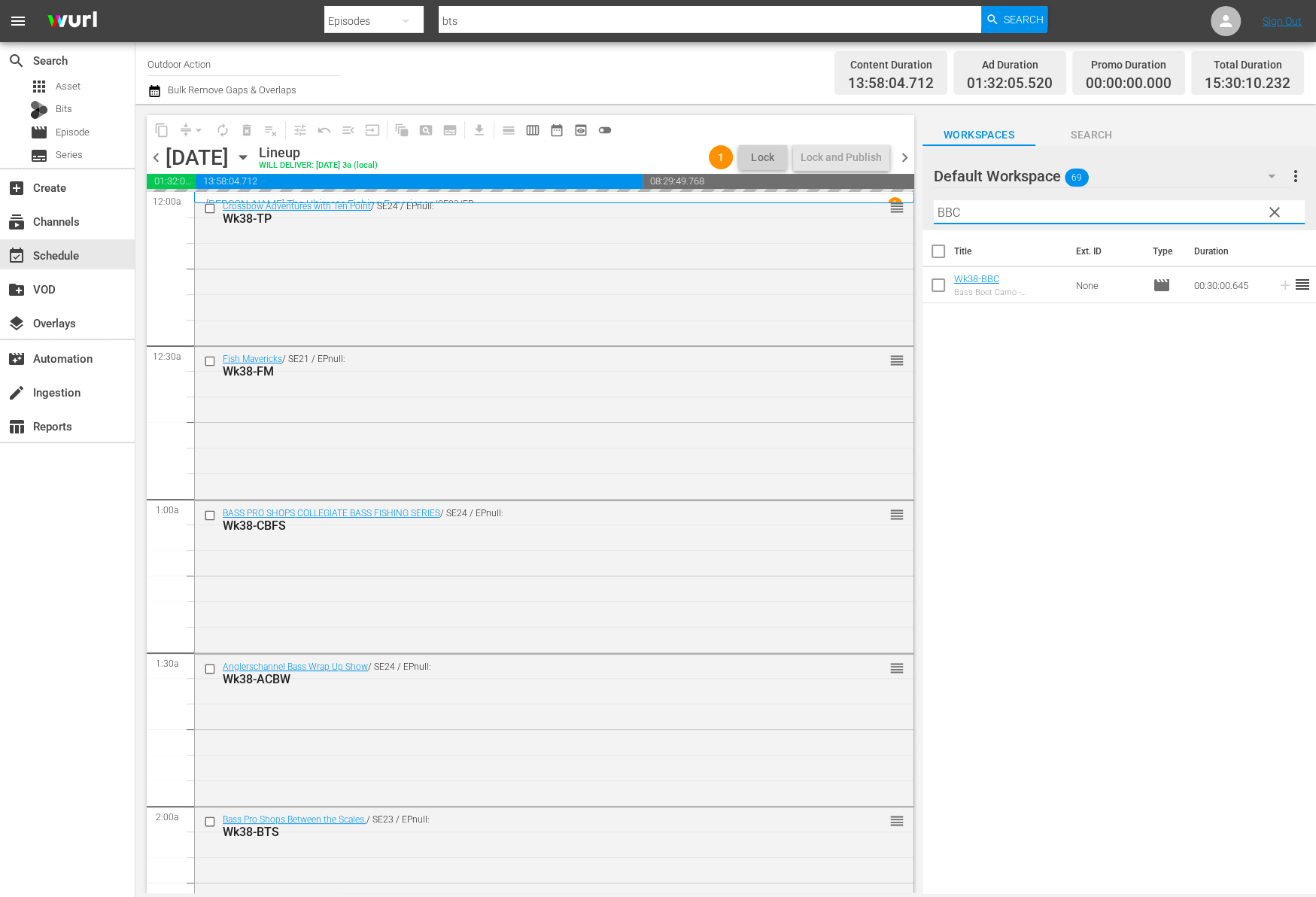
click at [1201, 214] on input "BBC" at bounding box center [1119, 212] width 371 height 24
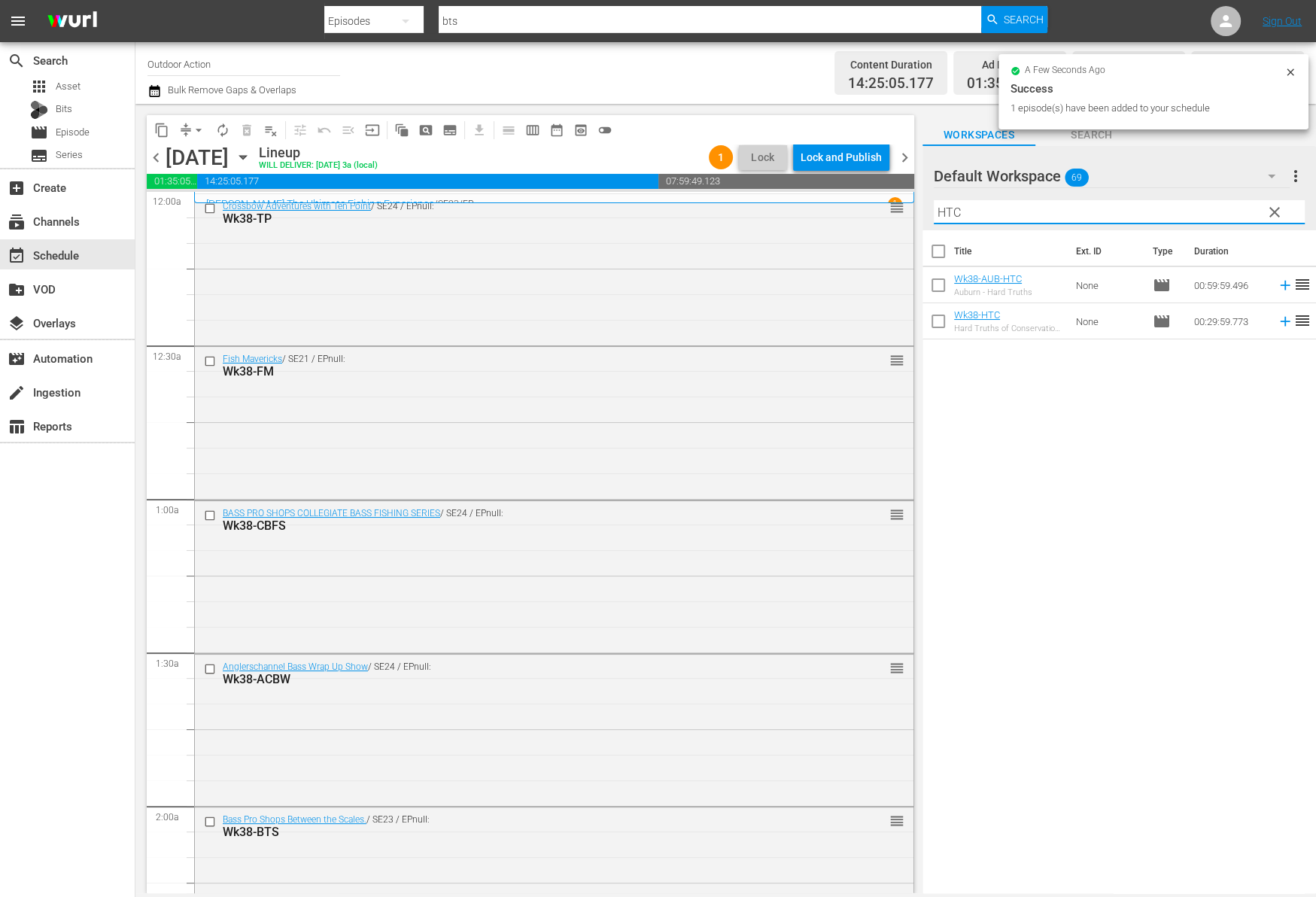
click at [1276, 318] on icon at bounding box center [1285, 321] width 17 height 17
click at [1207, 205] on input "HTC" at bounding box center [1119, 212] width 371 height 24
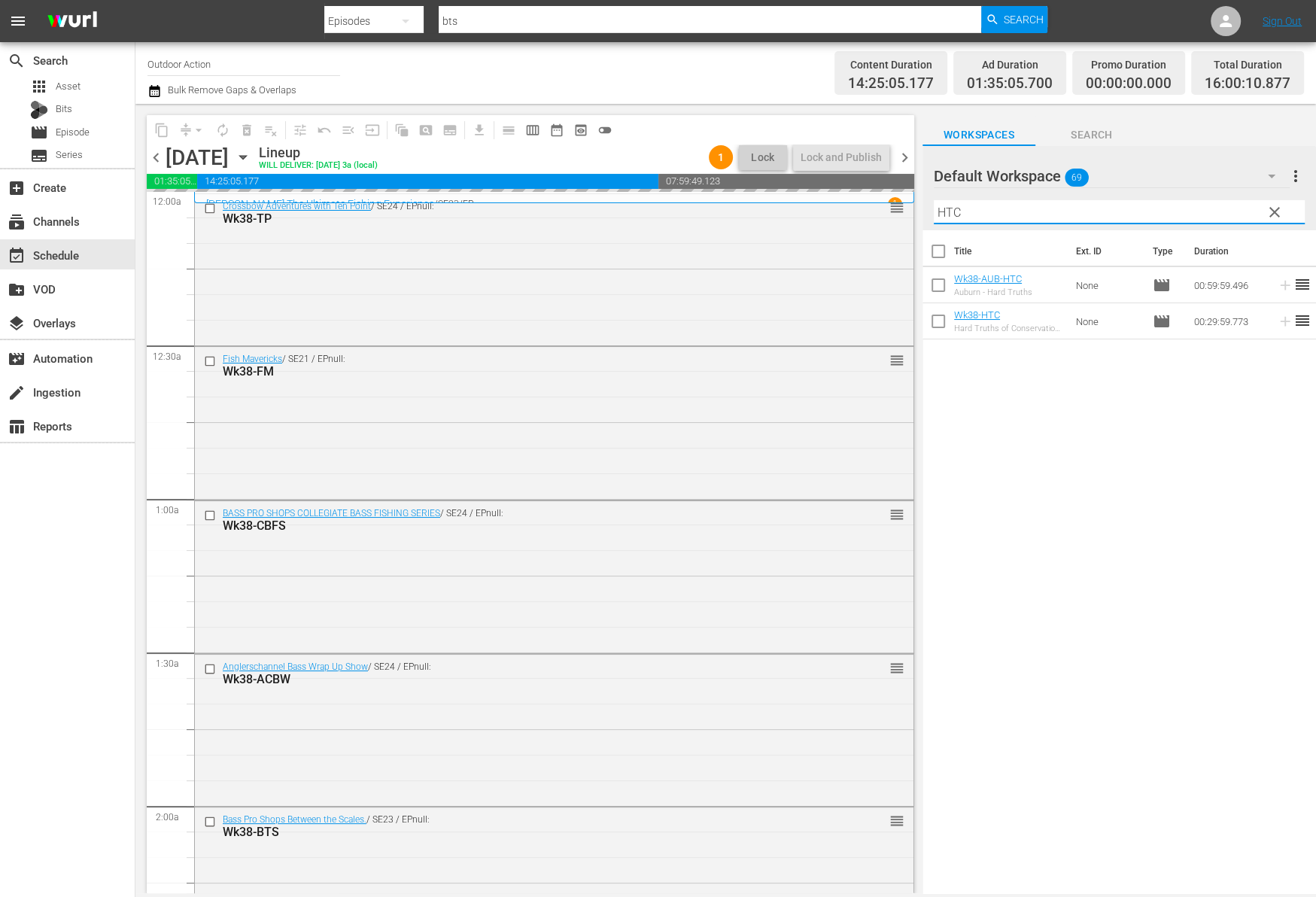
click at [1207, 205] on input "HTC" at bounding box center [1119, 212] width 371 height 24
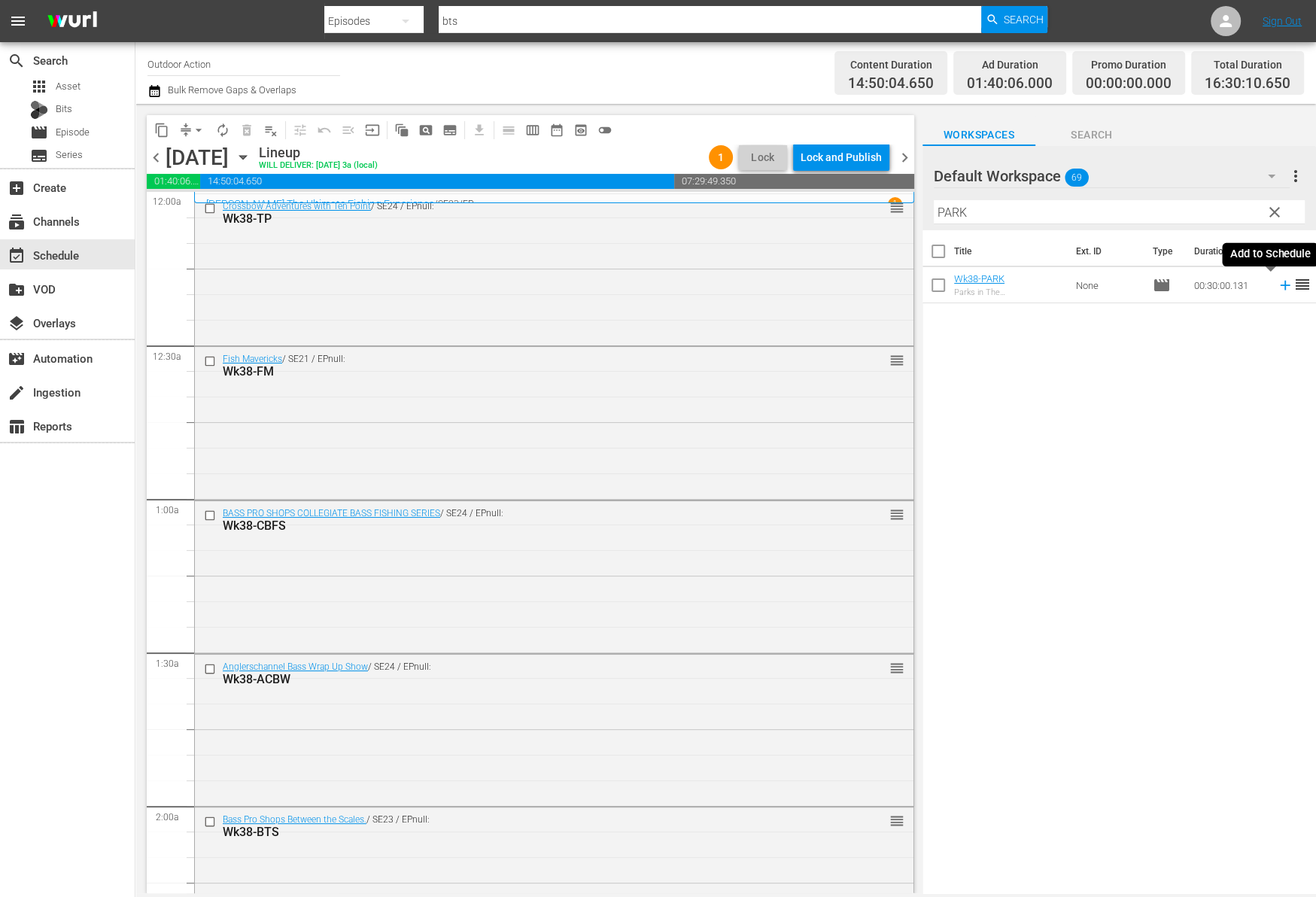
click at [1279, 285] on icon at bounding box center [1284, 285] width 10 height 10
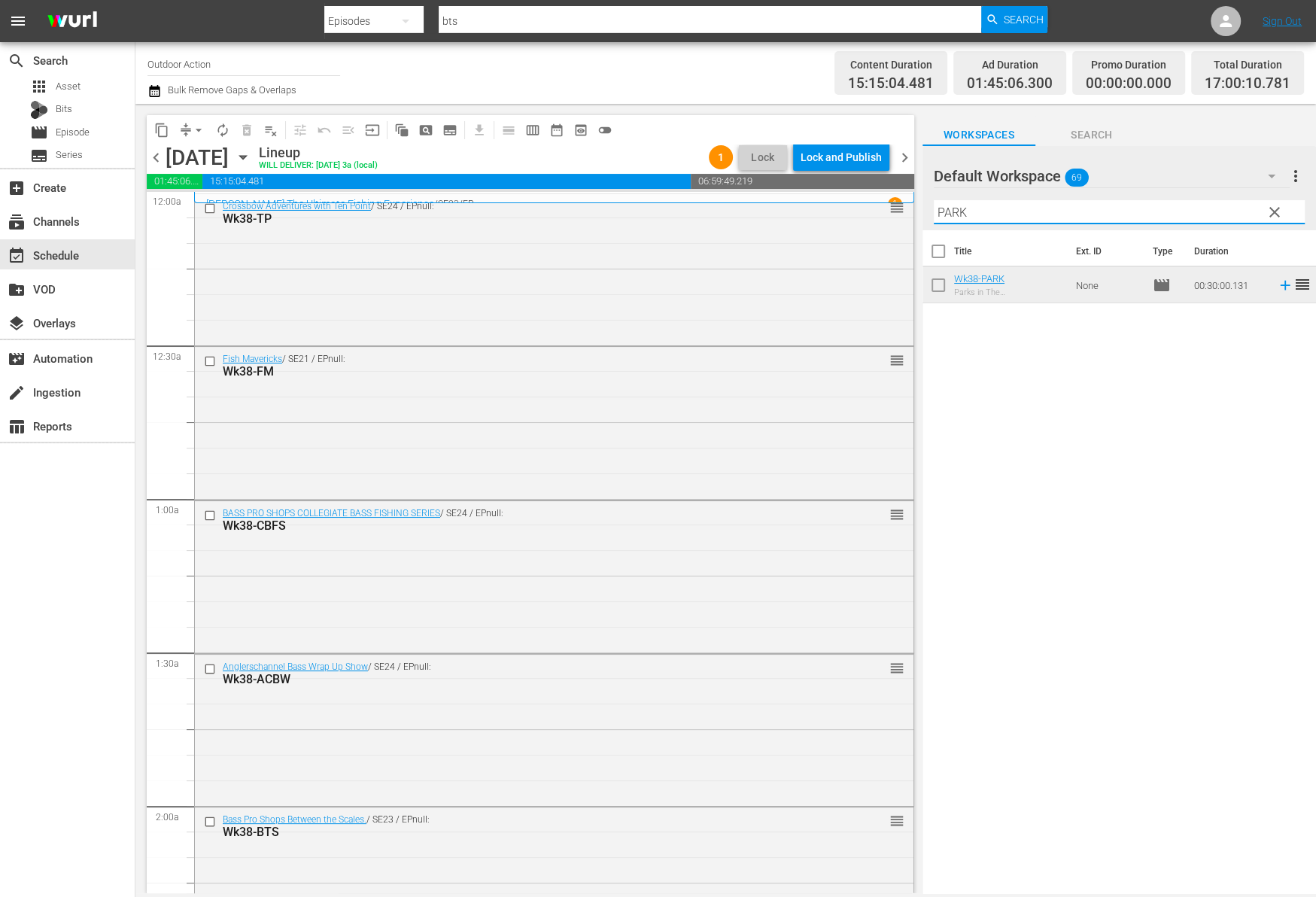
click at [1140, 209] on input "PARK" at bounding box center [1119, 212] width 371 height 24
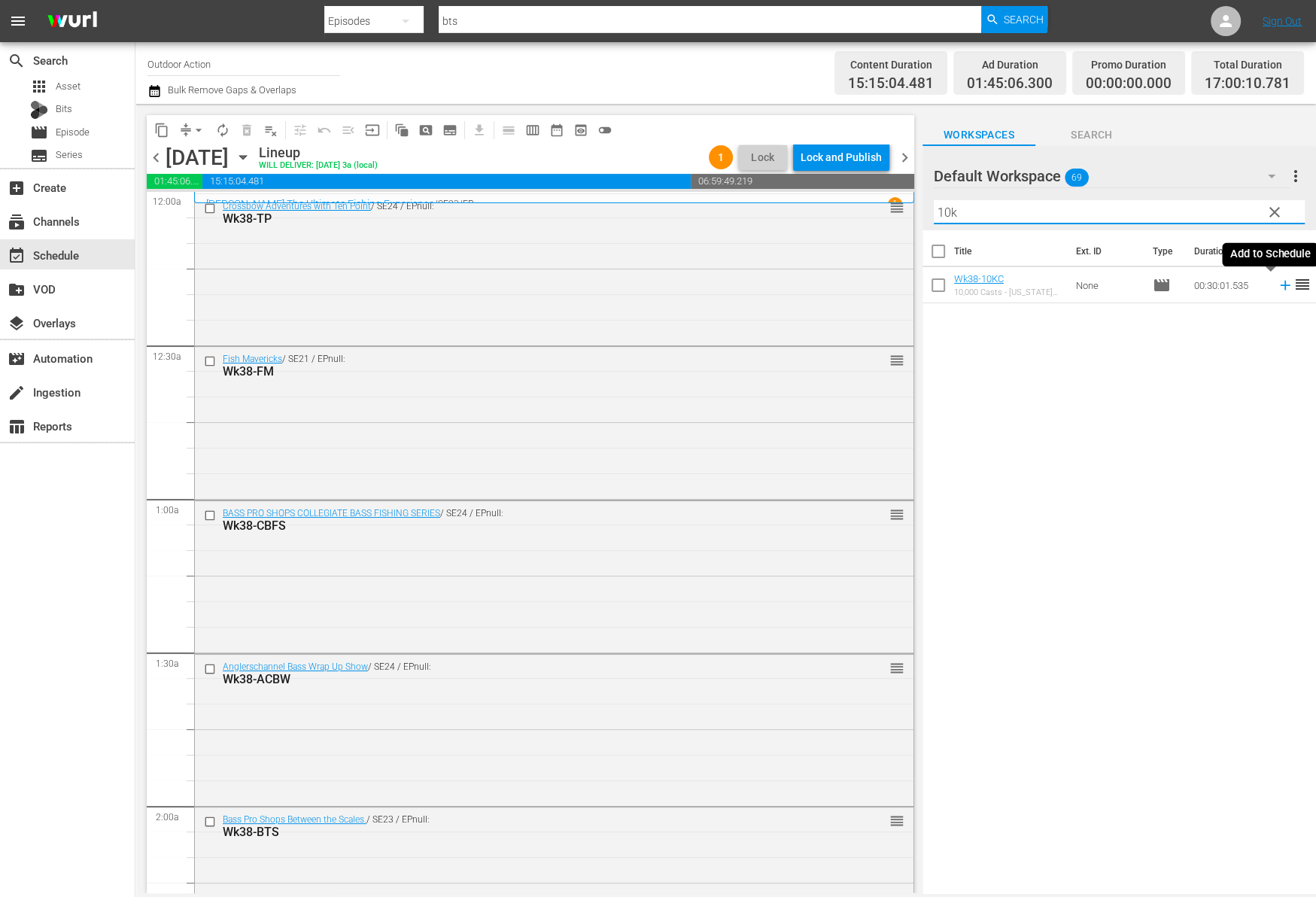
click at [1276, 291] on icon at bounding box center [1285, 285] width 17 height 17
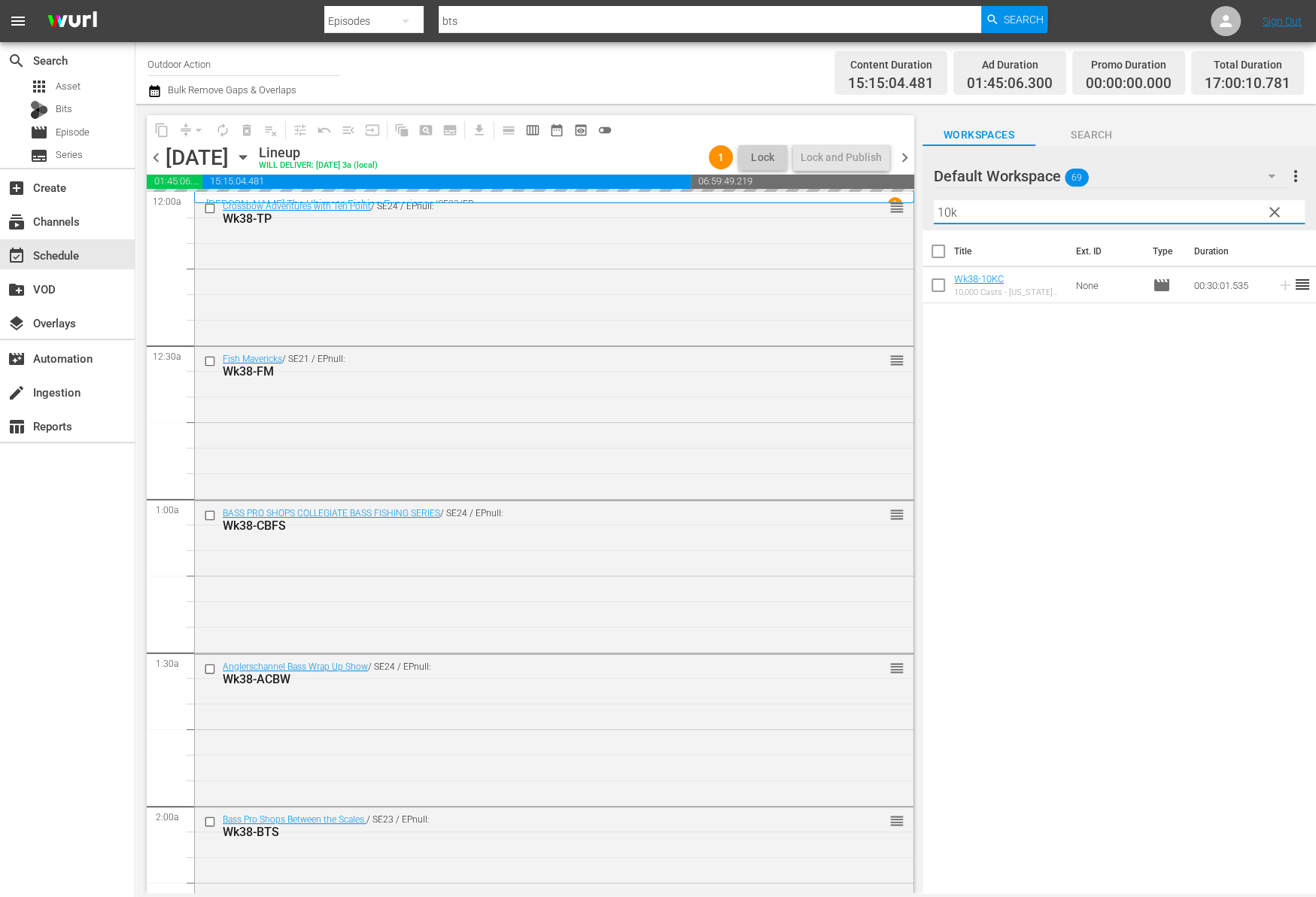
click at [1208, 208] on input "10k" at bounding box center [1119, 212] width 371 height 24
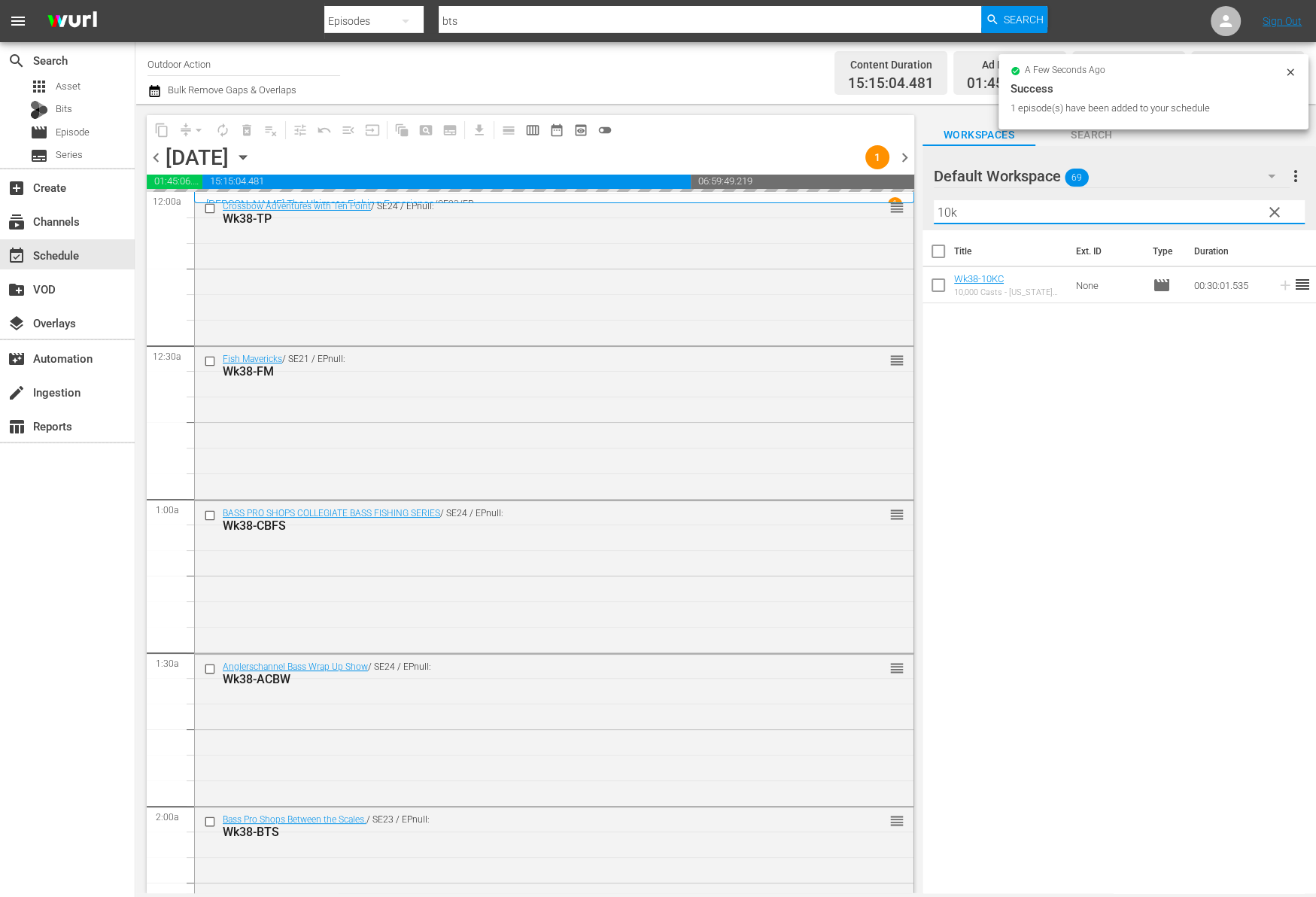
click at [1208, 208] on input "10k" at bounding box center [1119, 212] width 371 height 24
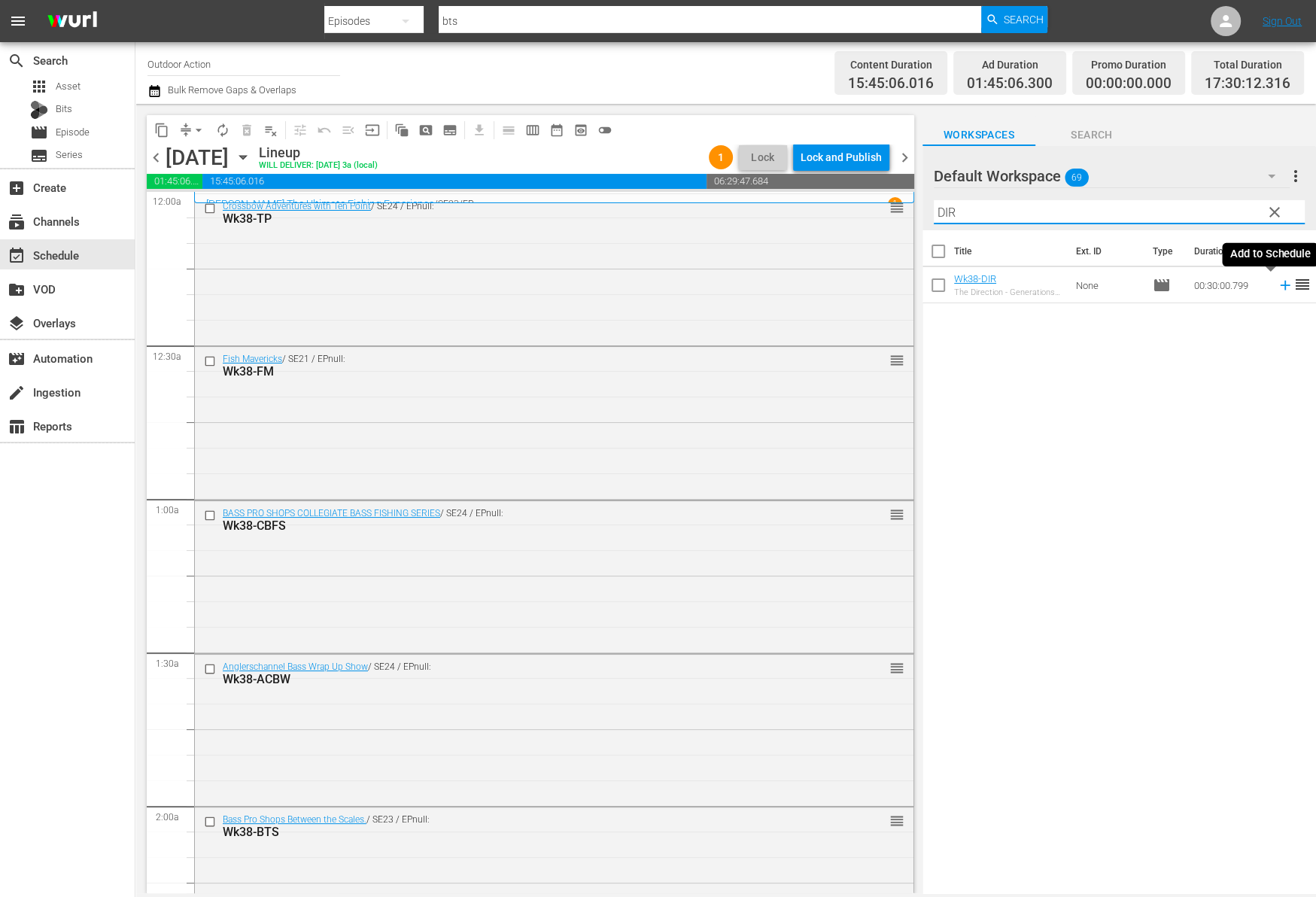
click at [1276, 282] on icon at bounding box center [1285, 285] width 17 height 17
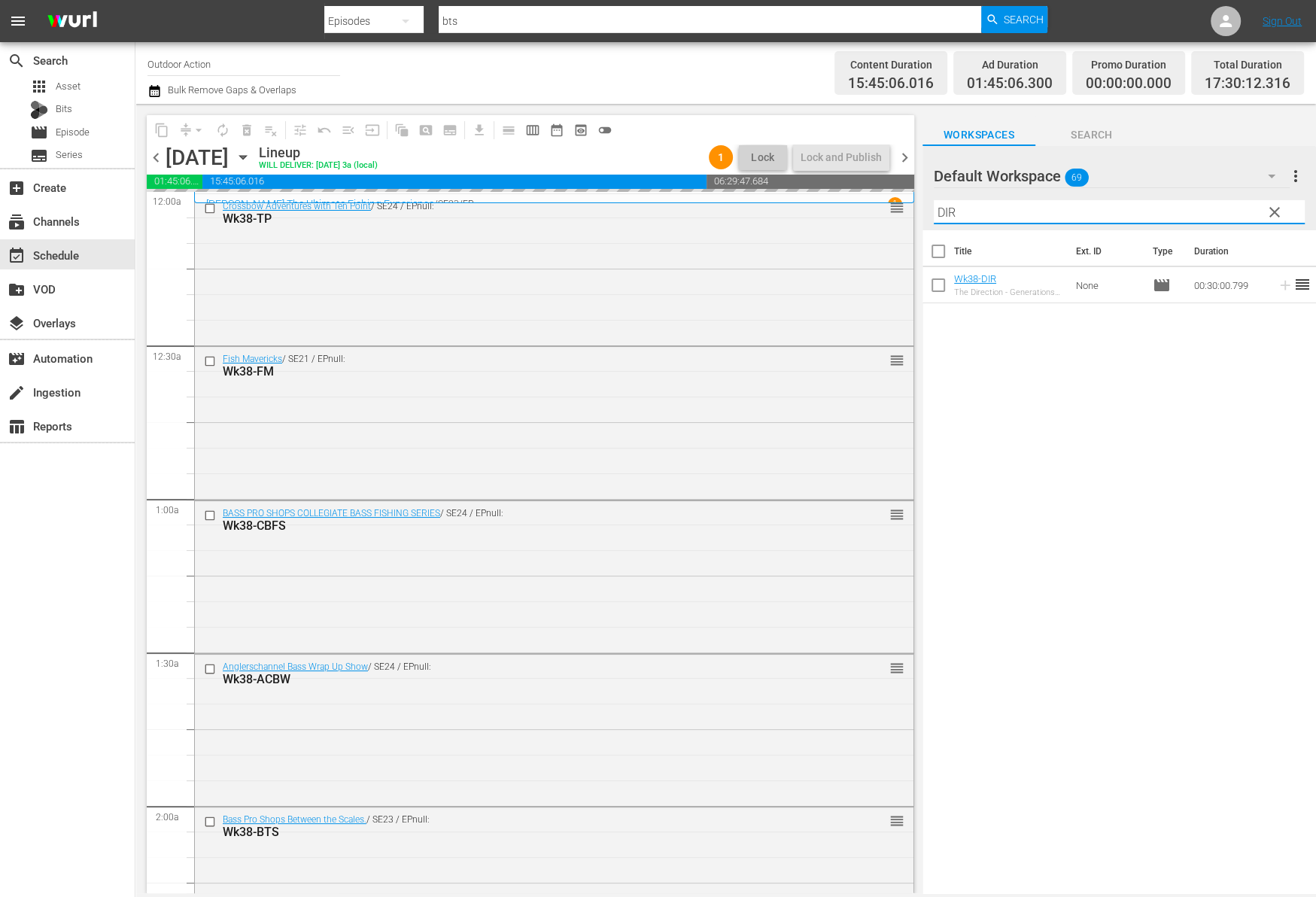
click at [1208, 212] on input "DIR" at bounding box center [1119, 212] width 371 height 24
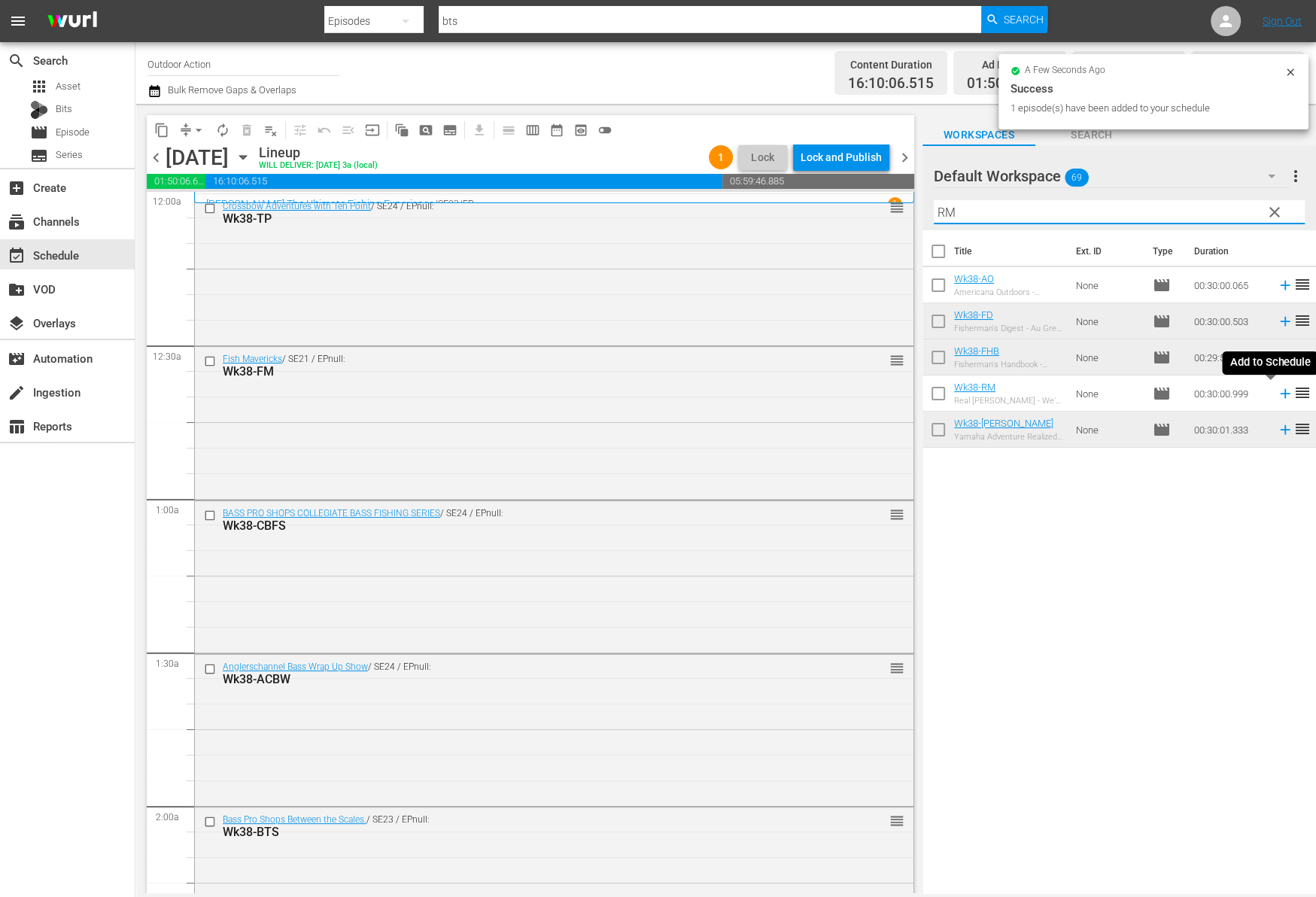
click at [1276, 394] on icon at bounding box center [1285, 393] width 17 height 17
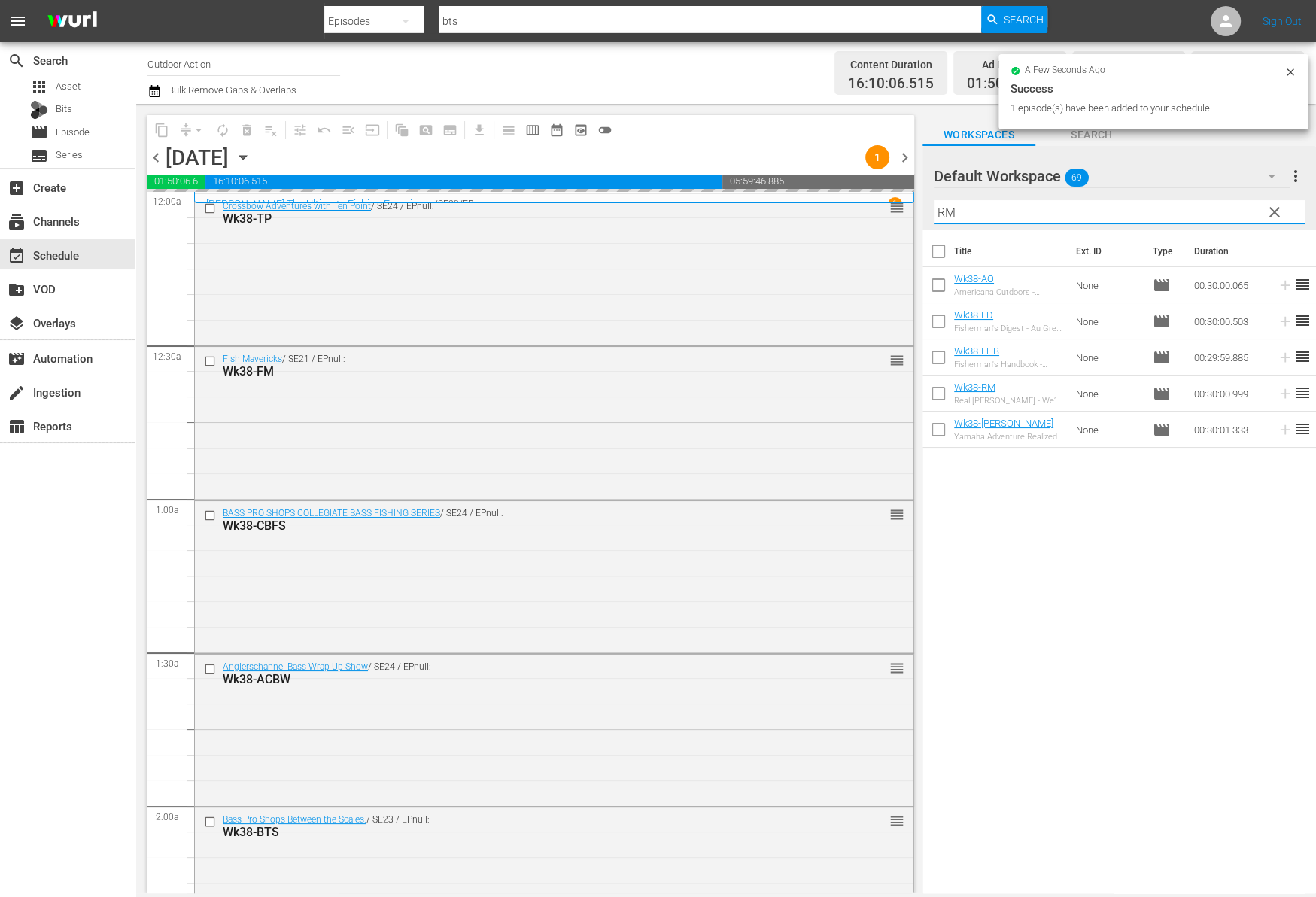
click at [1178, 208] on input "RM" at bounding box center [1119, 212] width 371 height 24
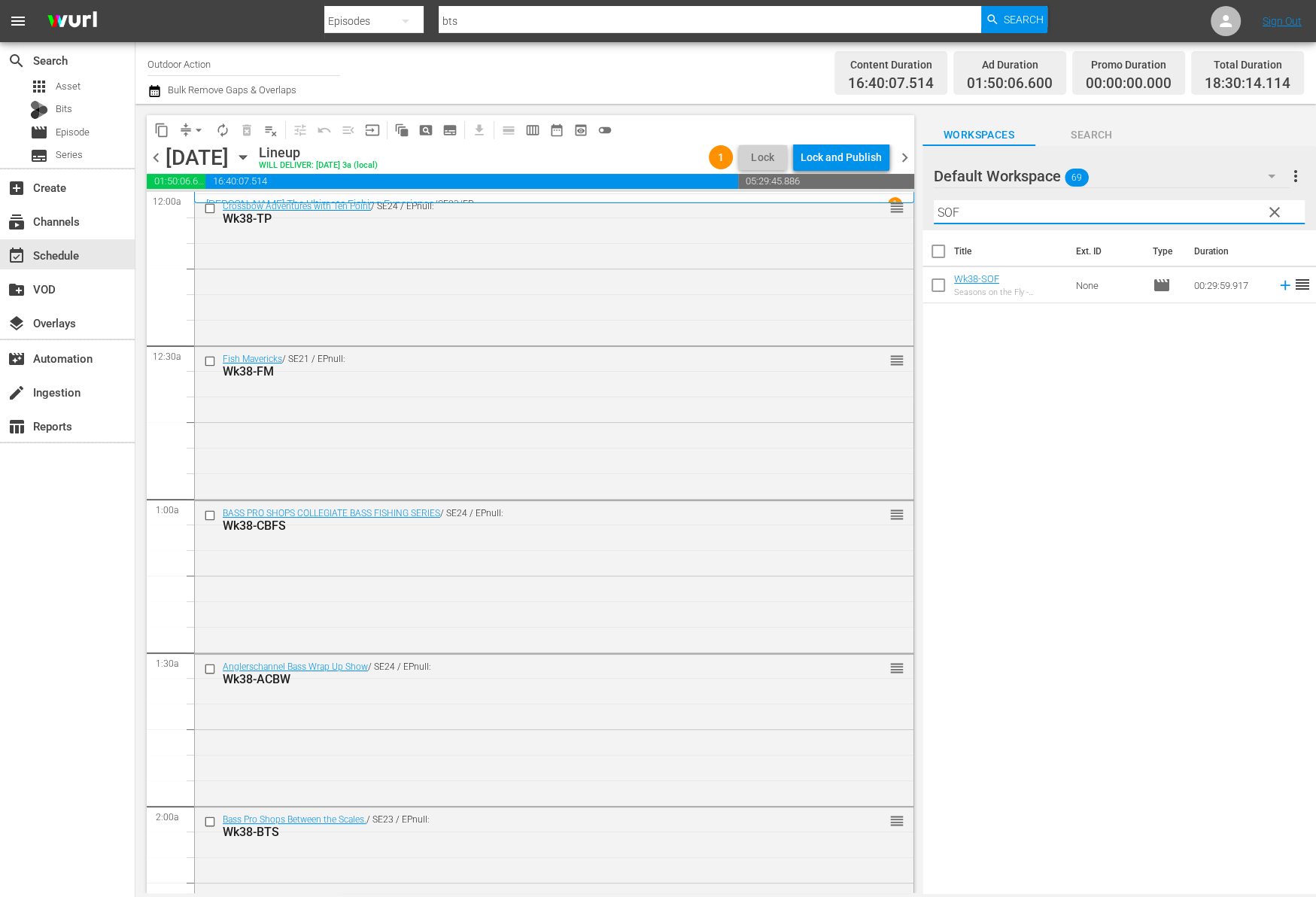
click at [1279, 285] on icon at bounding box center [1284, 285] width 10 height 10
click at [1218, 199] on div "Filter by Title SOF" at bounding box center [1119, 212] width 371 height 36
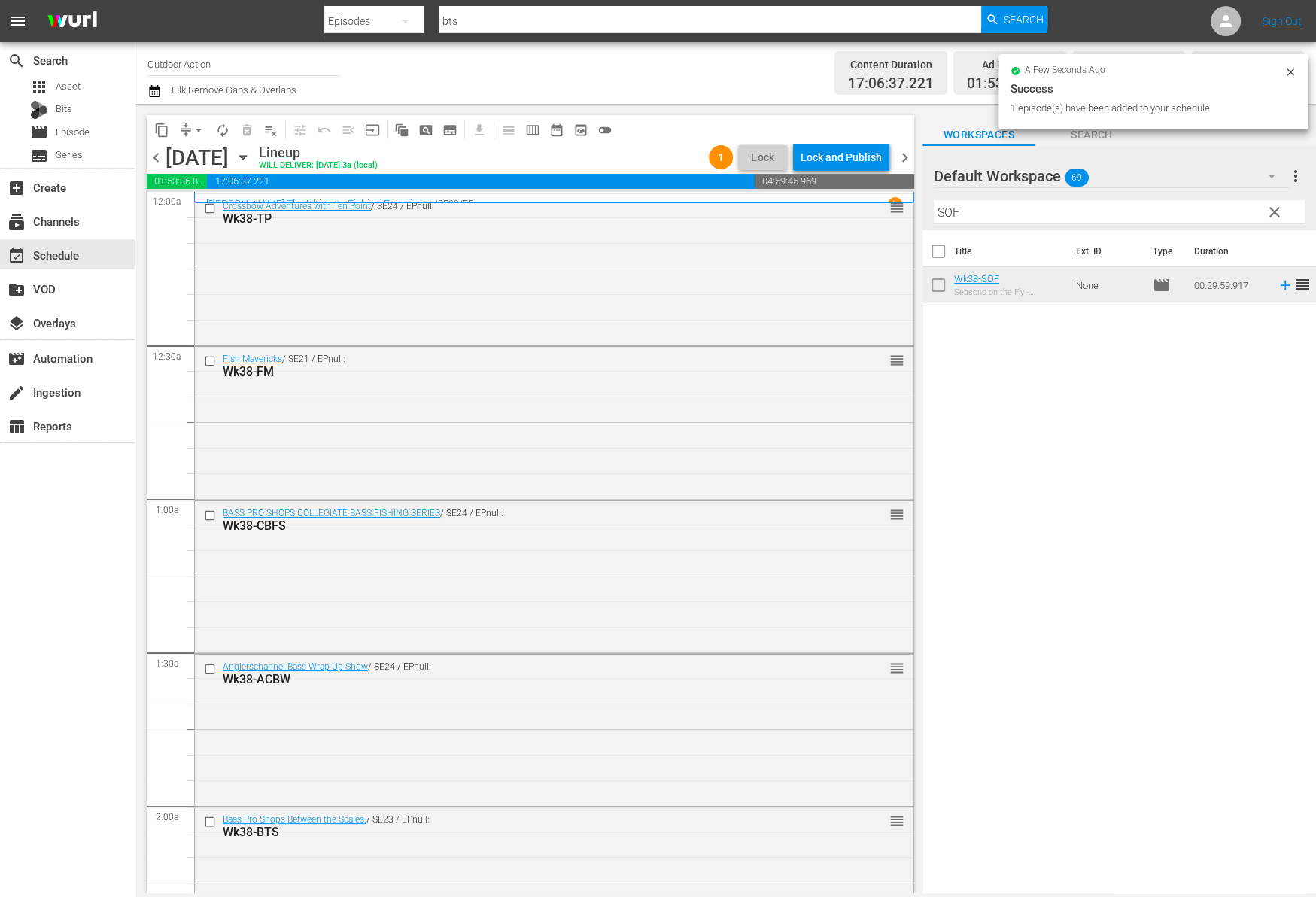
click at [1205, 216] on input "SOF" at bounding box center [1119, 212] width 371 height 24
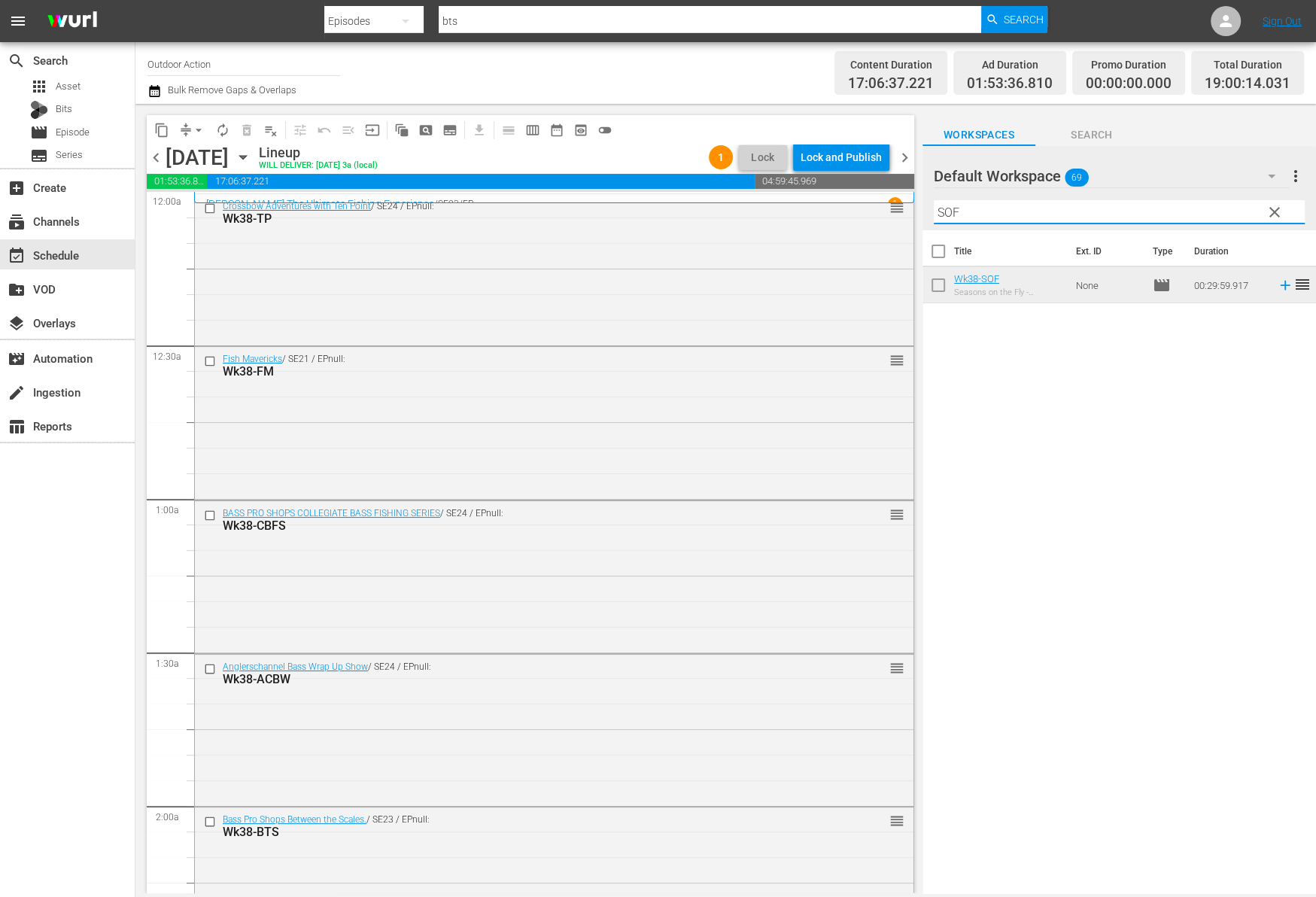
click at [1205, 216] on input "SOF" at bounding box center [1119, 212] width 371 height 24
click at [1276, 286] on icon at bounding box center [1285, 285] width 17 height 17
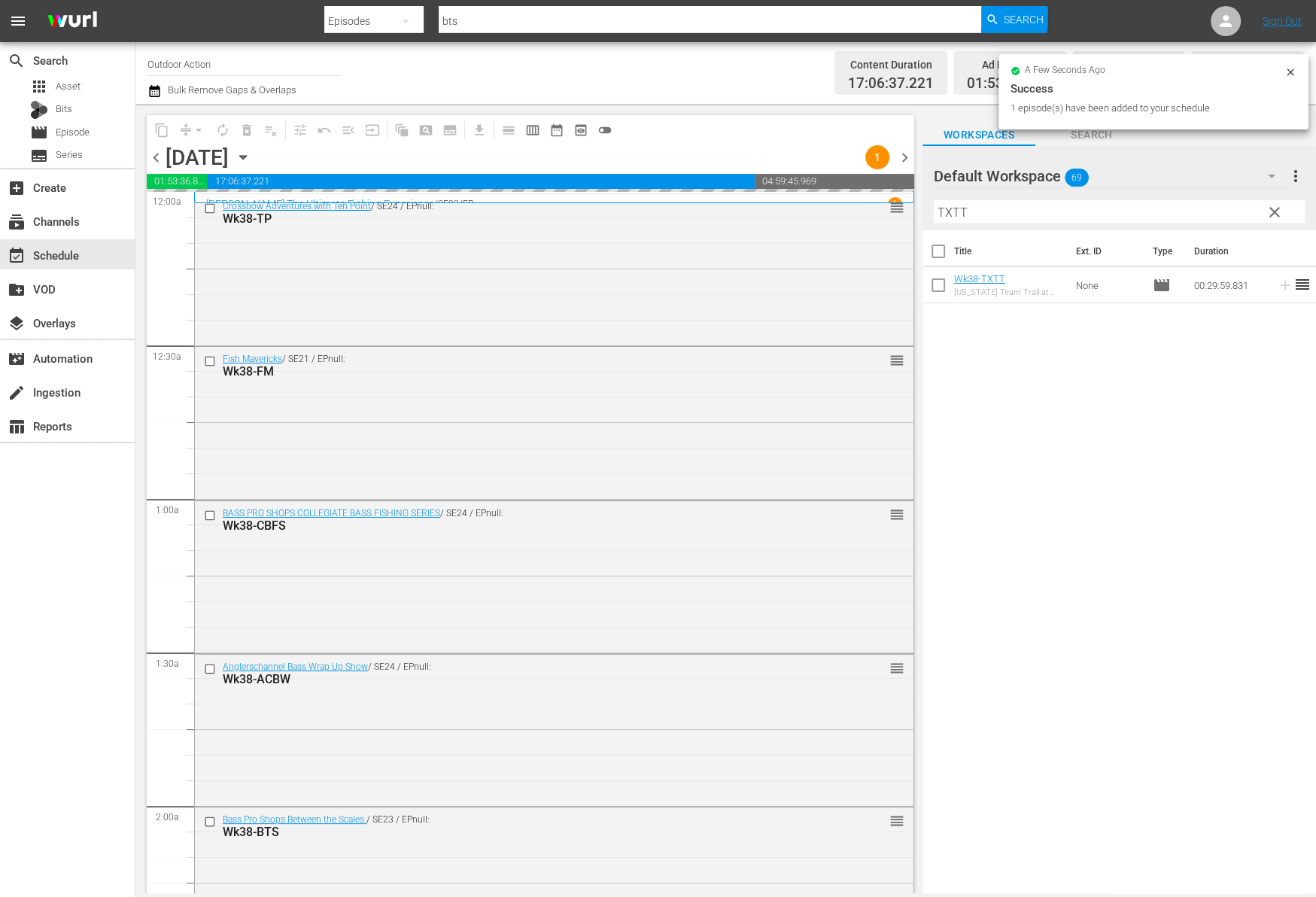
click at [1194, 205] on input "TXTT" at bounding box center [1119, 212] width 371 height 24
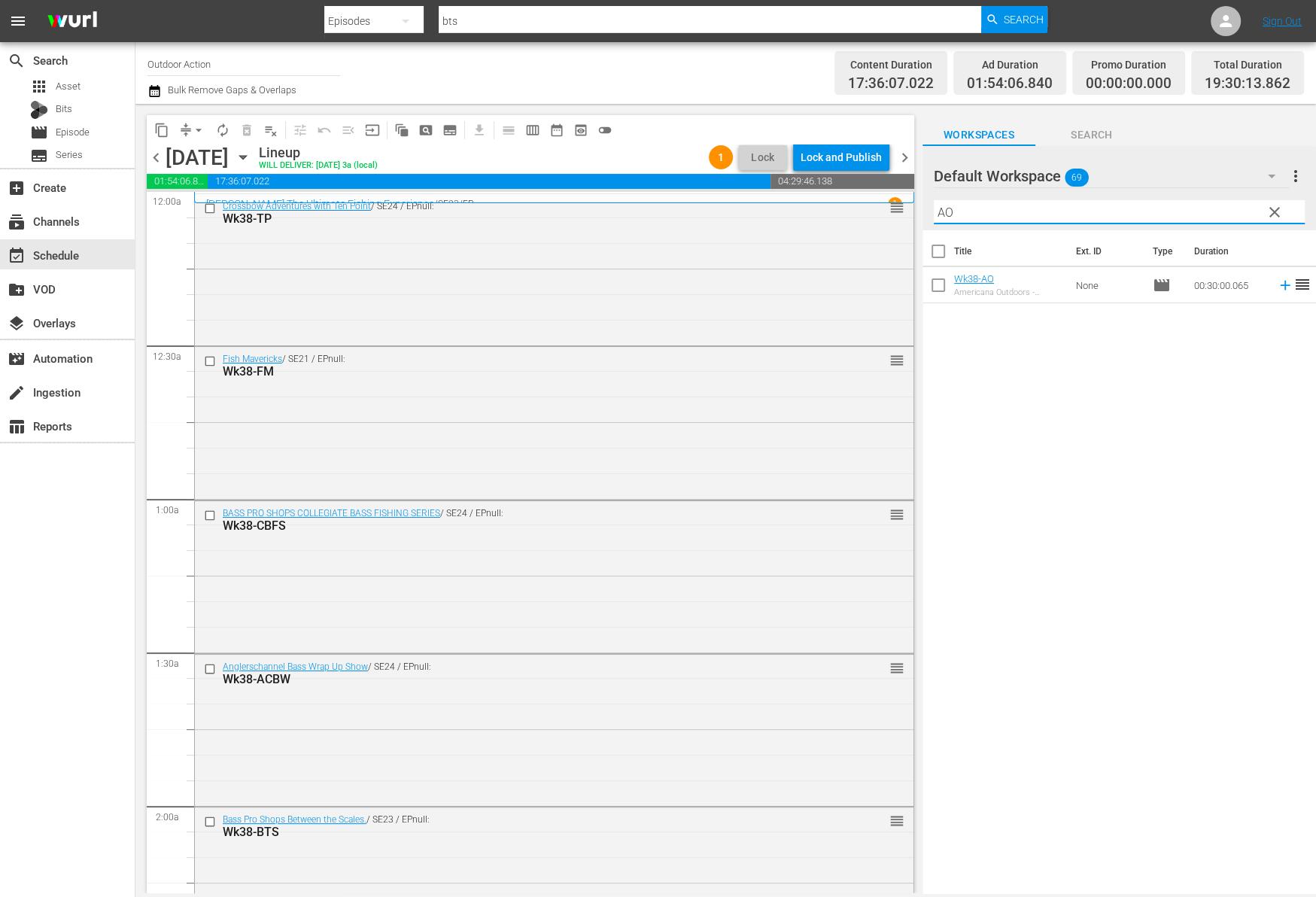
click at [1279, 285] on icon at bounding box center [1284, 285] width 10 height 10
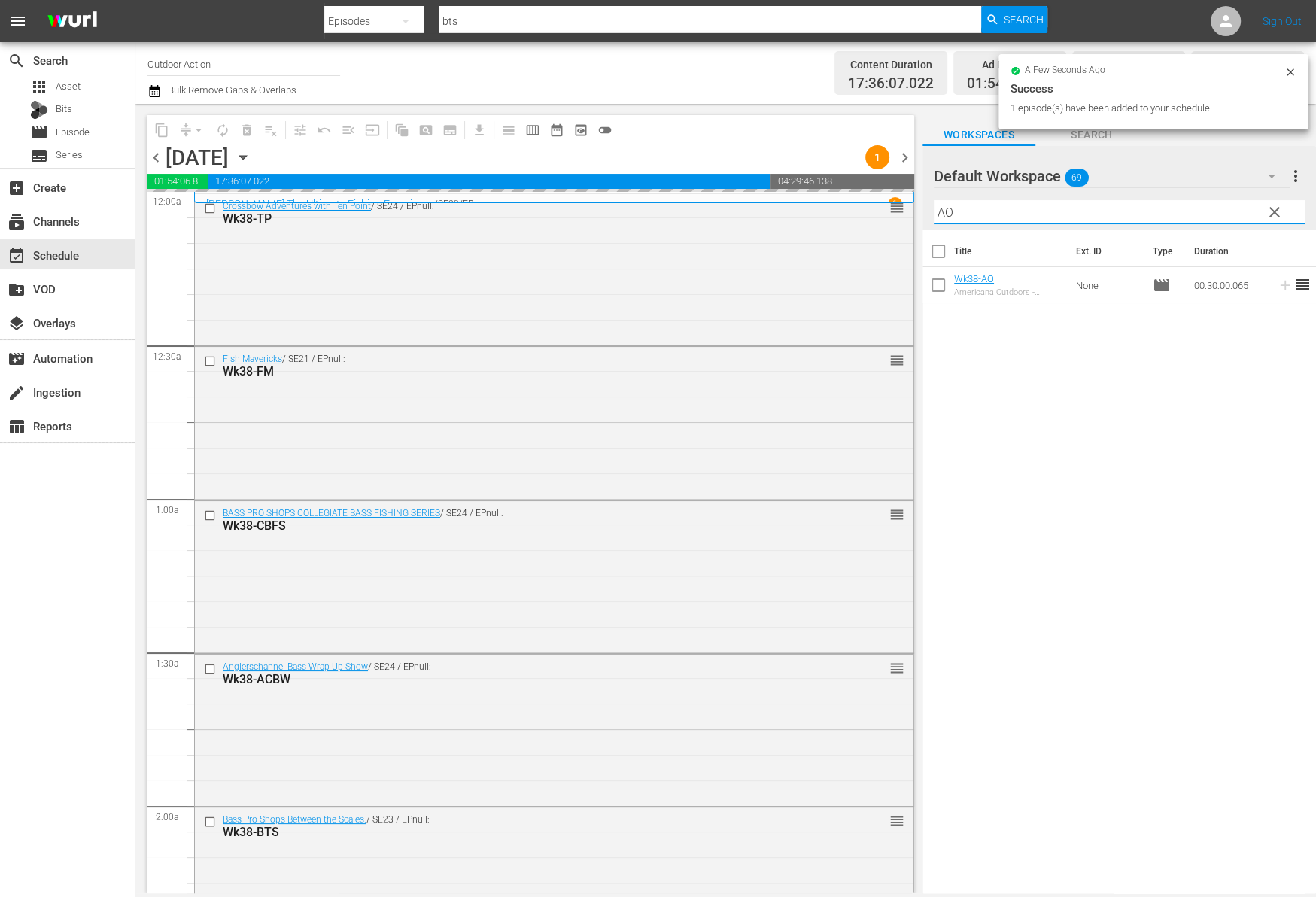
click at [1190, 201] on input "AO" at bounding box center [1119, 212] width 371 height 24
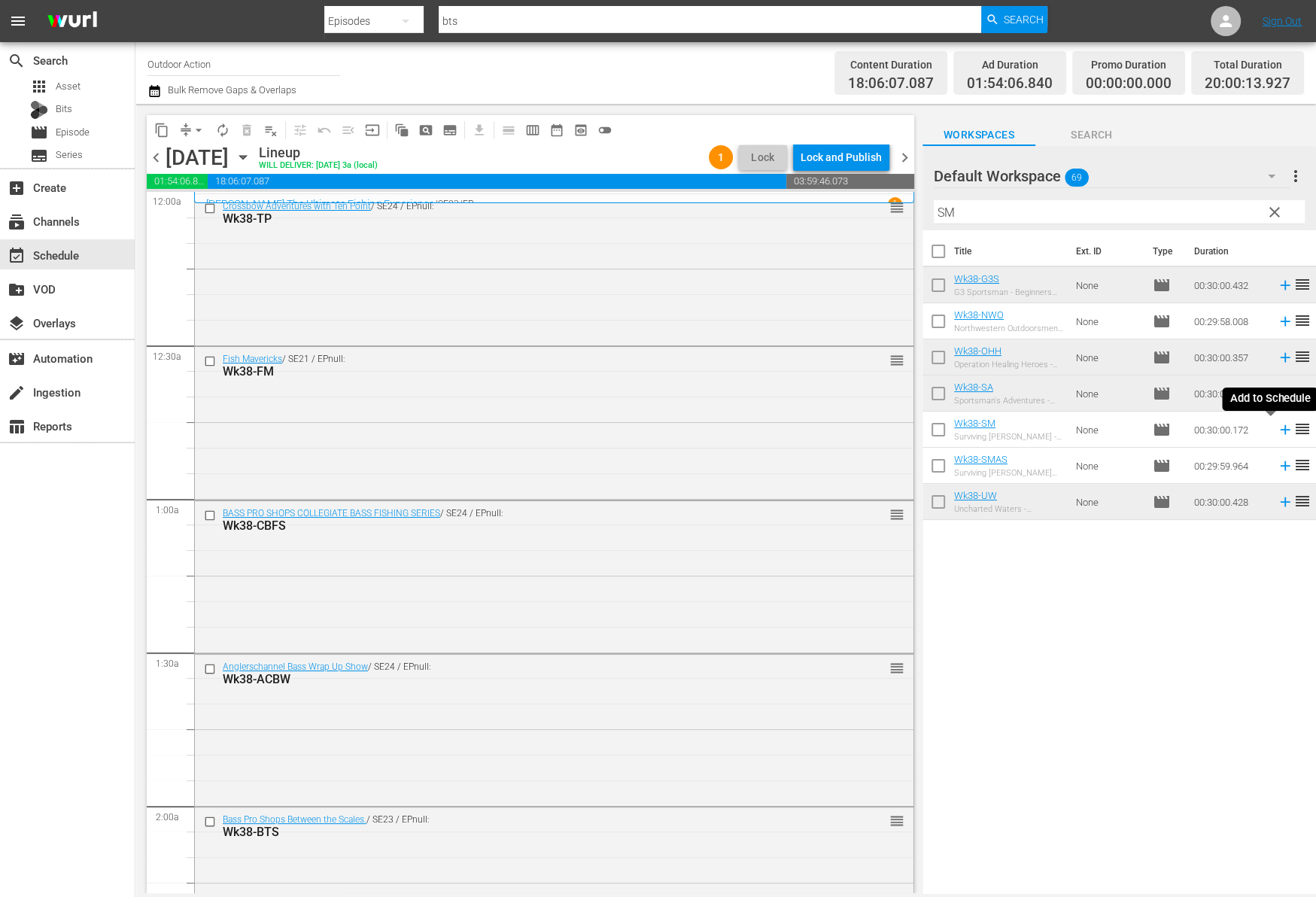
click at [1279, 426] on icon at bounding box center [1284, 430] width 10 height 10
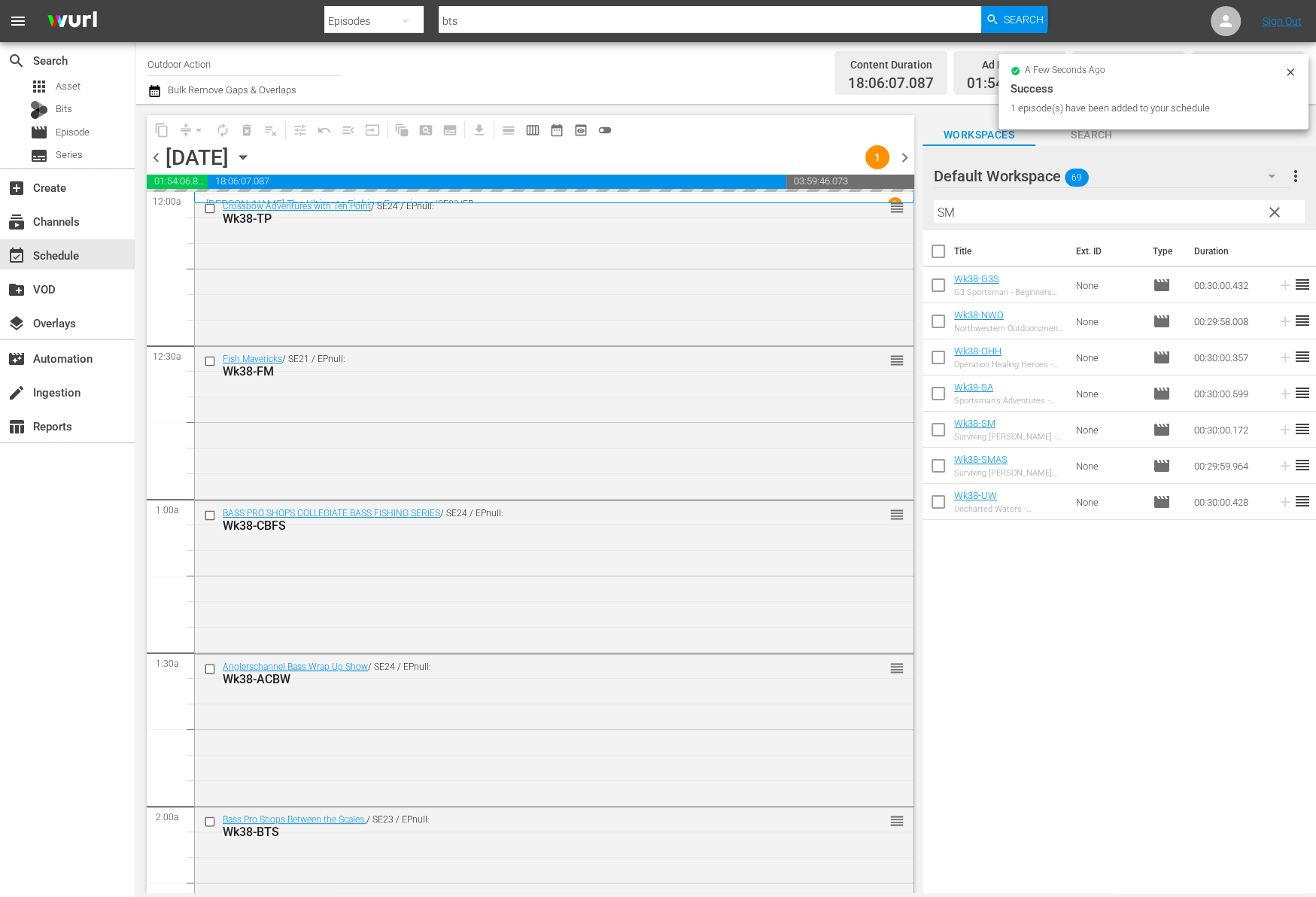
click at [1073, 205] on input "SM" at bounding box center [1119, 212] width 371 height 24
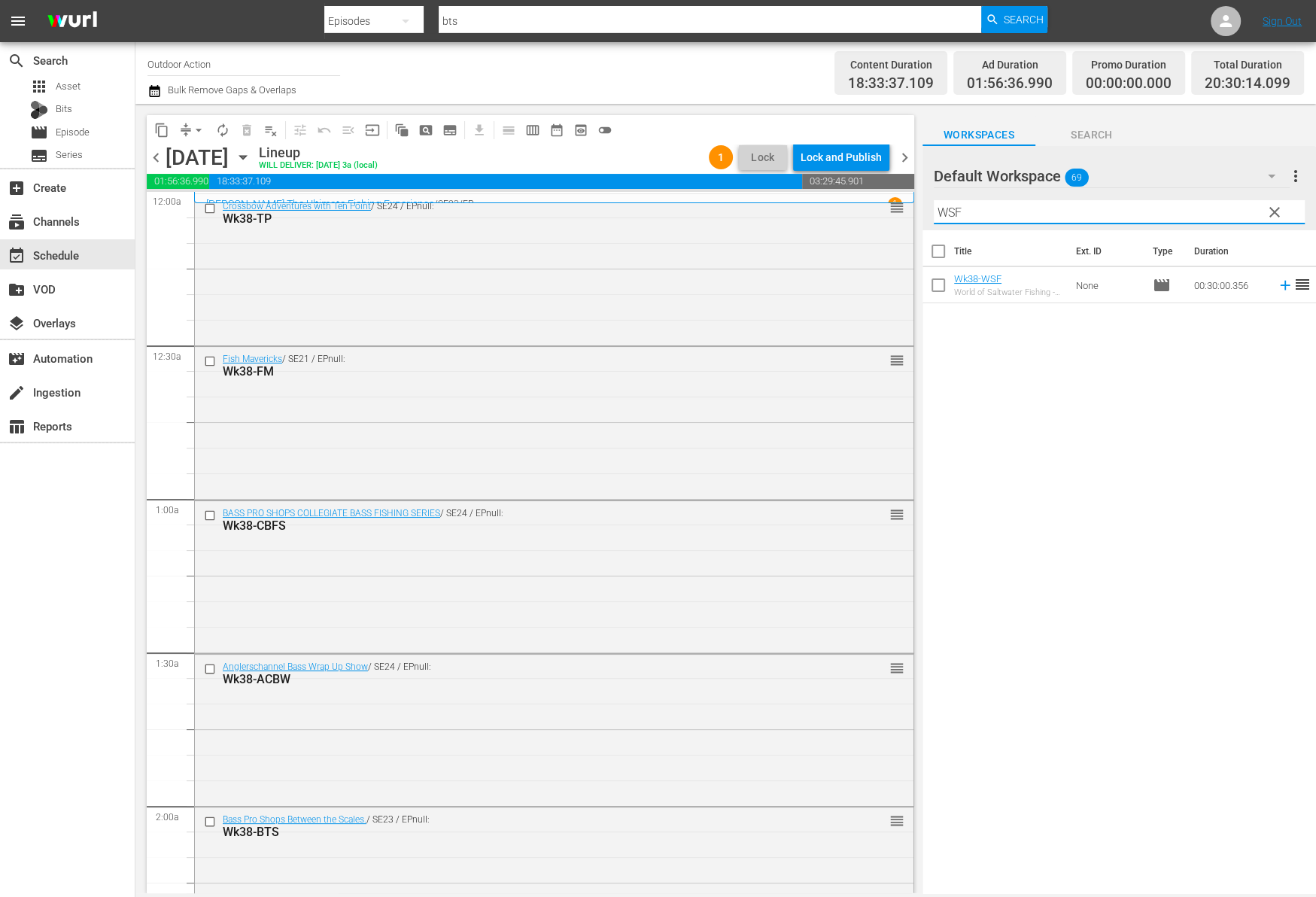
click at [1276, 289] on icon at bounding box center [1285, 285] width 17 height 17
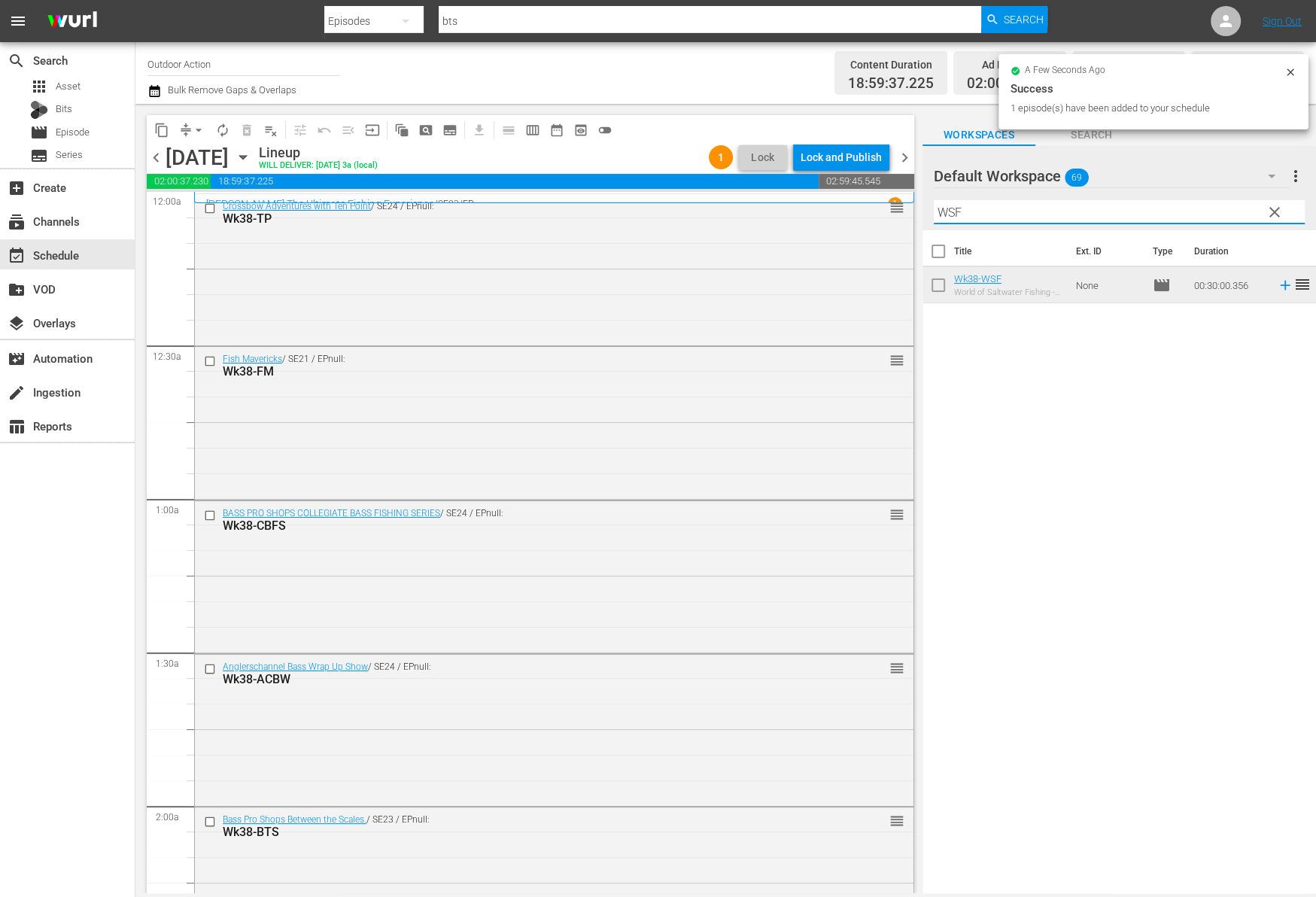
click at [1144, 208] on input "WSF" at bounding box center [1119, 212] width 371 height 24
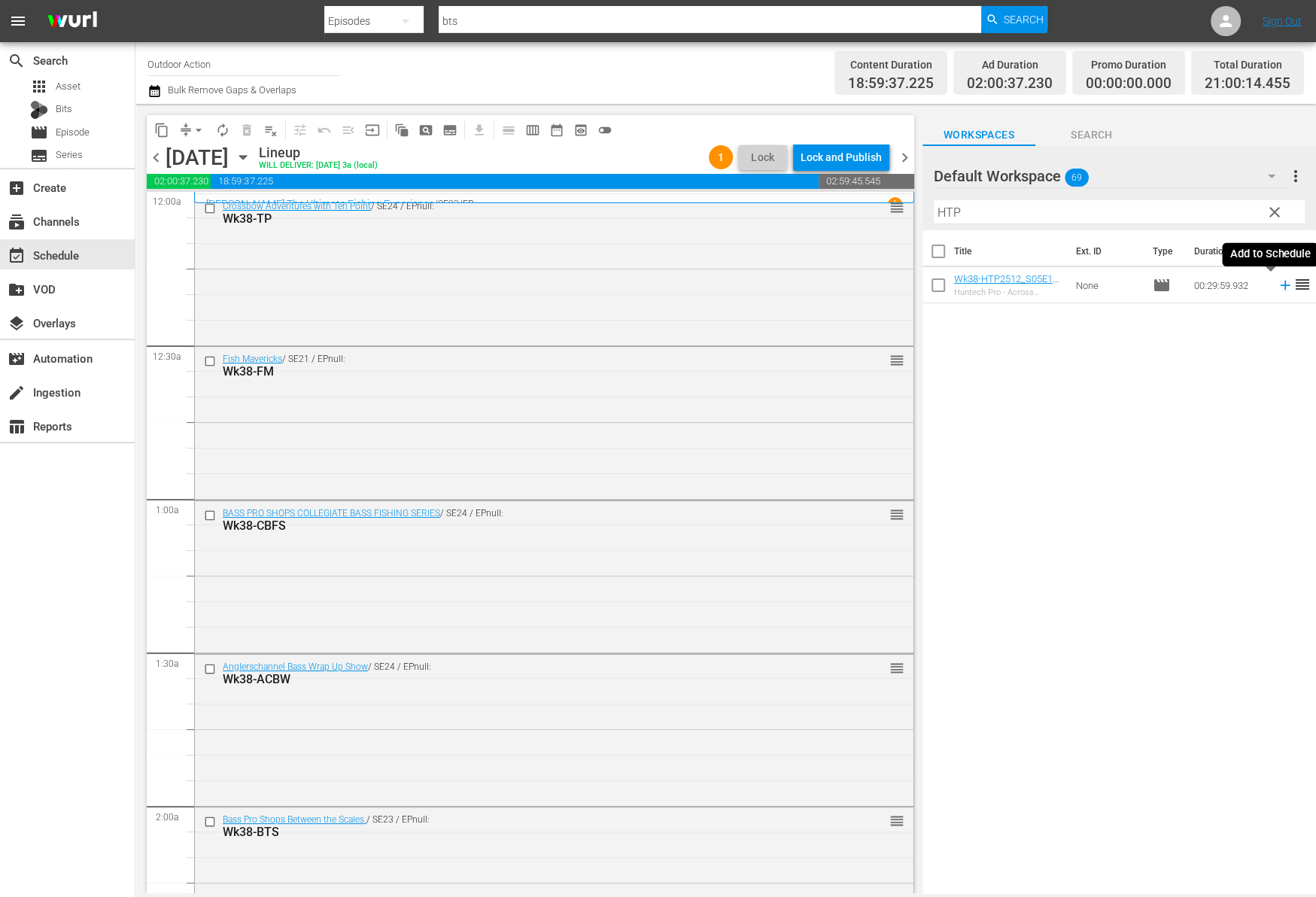
click at [1276, 283] on icon at bounding box center [1285, 285] width 17 height 17
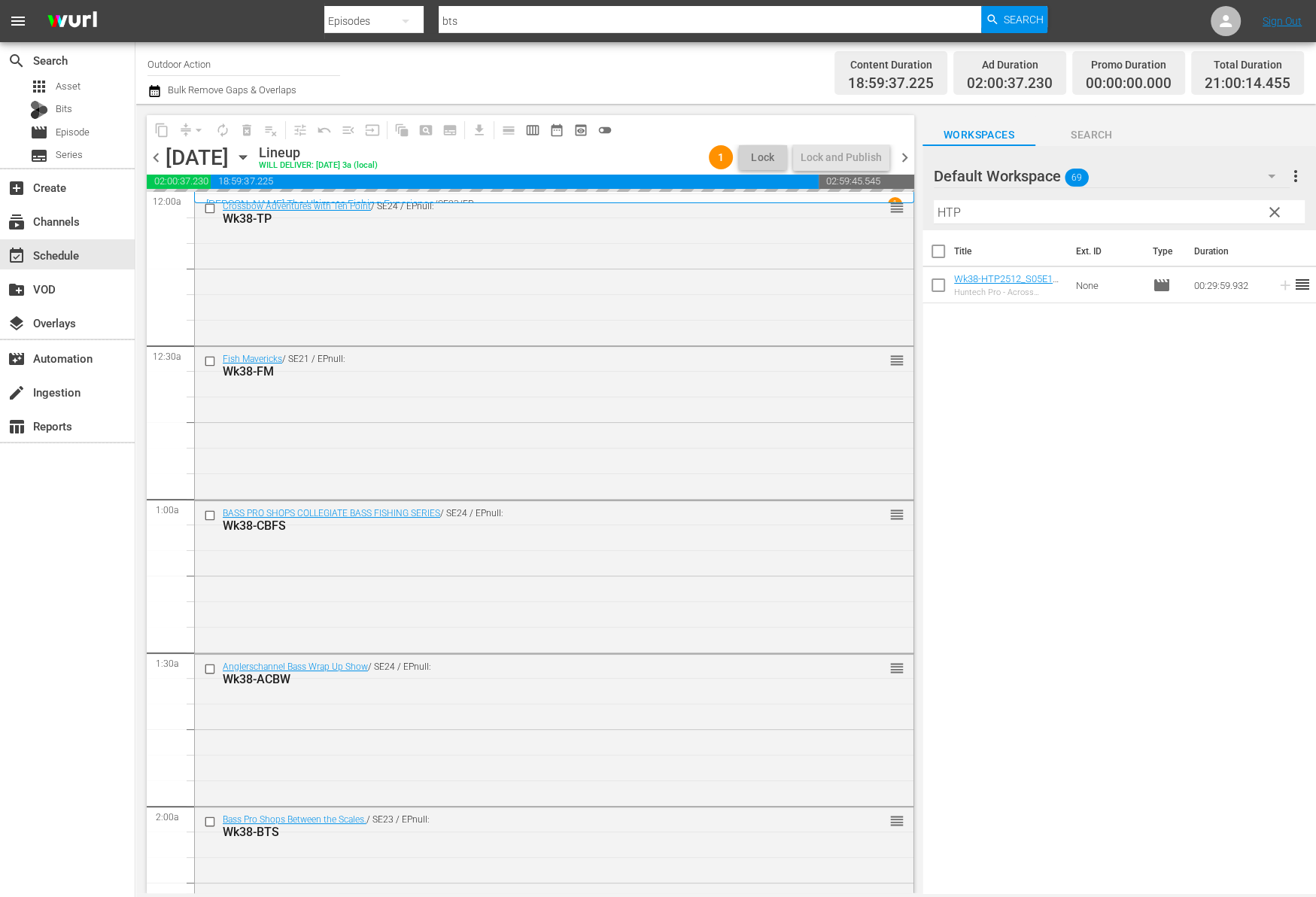
click at [1182, 205] on input "HTP" at bounding box center [1119, 212] width 371 height 24
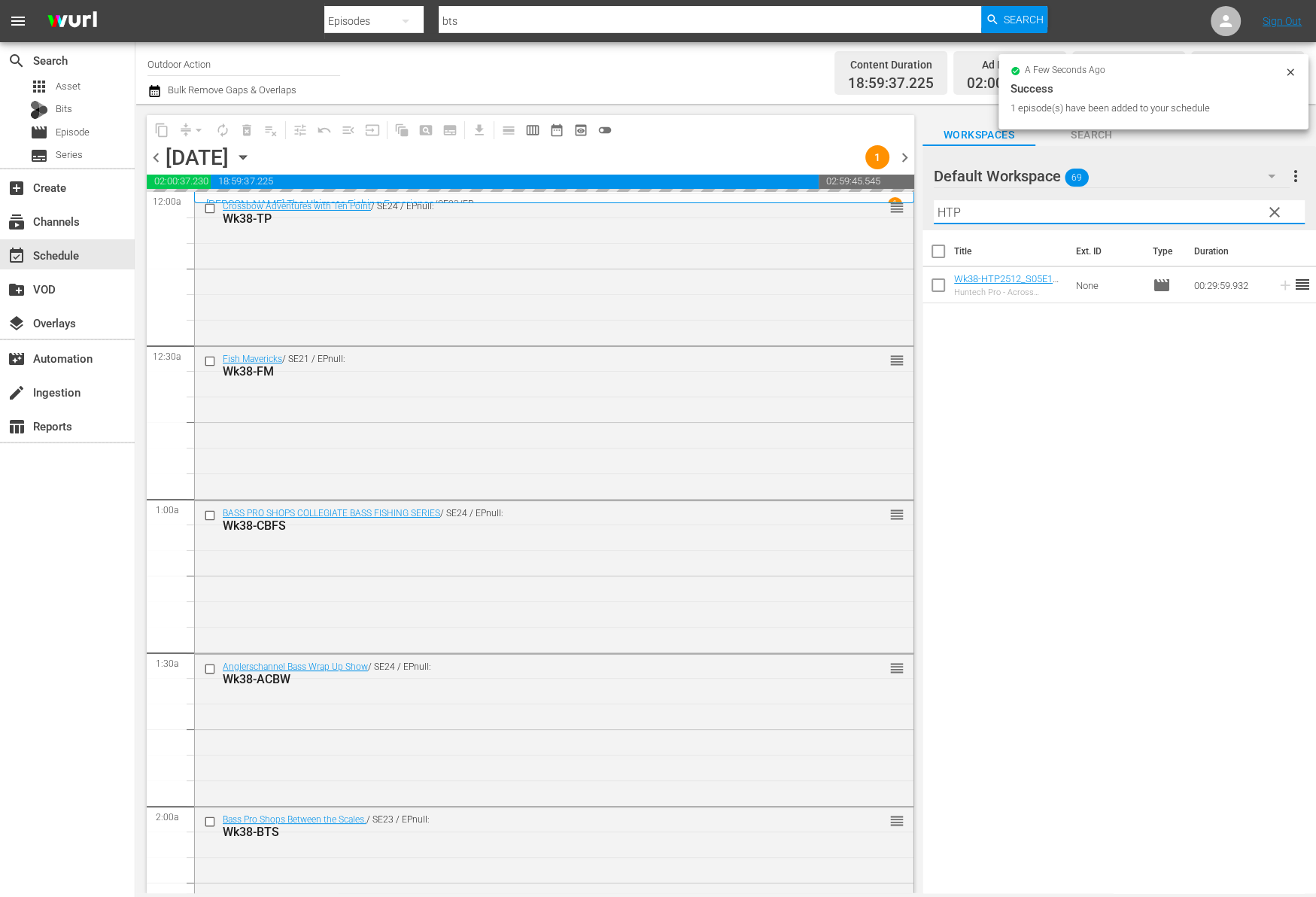
click at [1182, 205] on input "HTP" at bounding box center [1119, 212] width 371 height 24
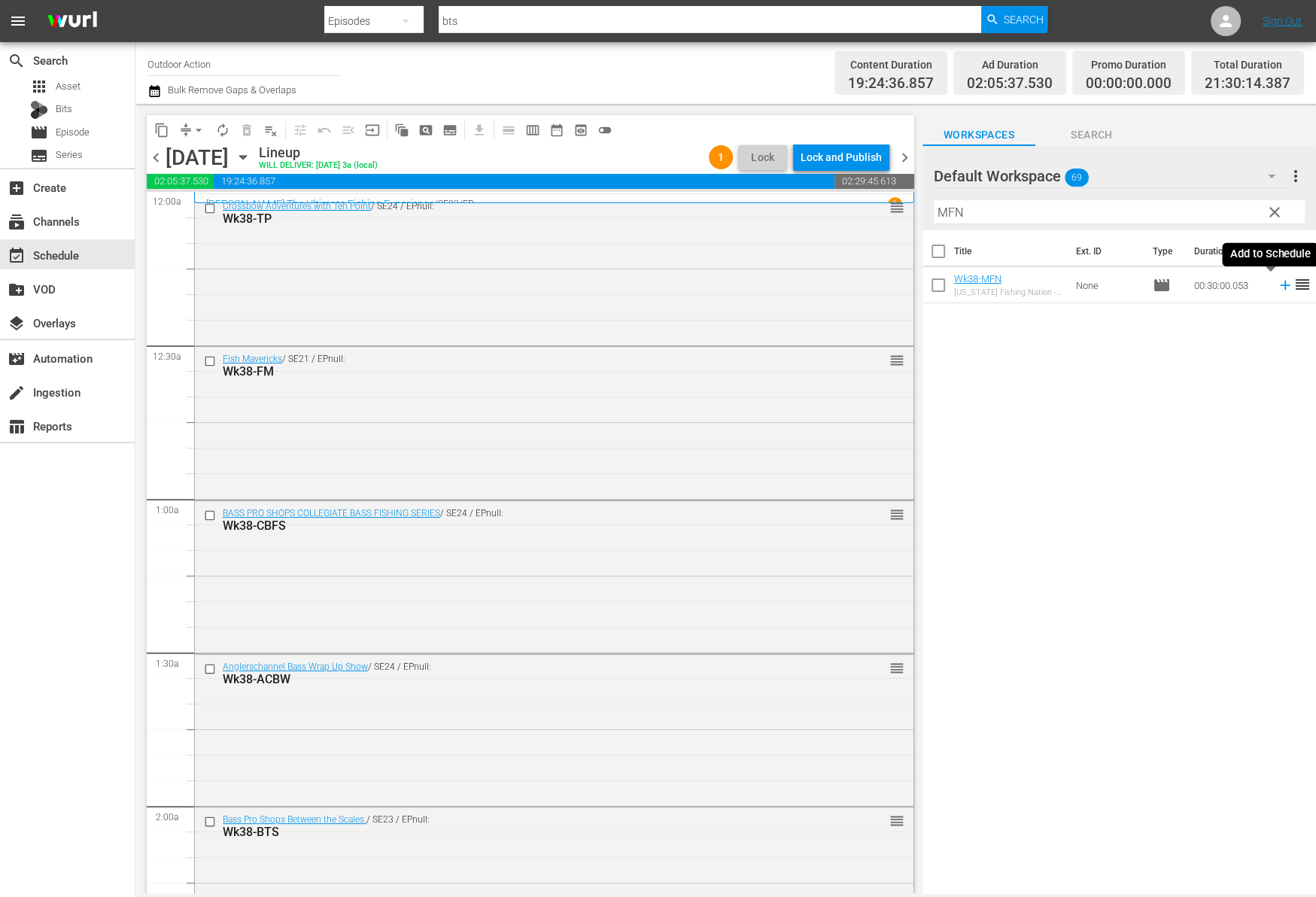
click at [1279, 288] on icon at bounding box center [1284, 285] width 10 height 10
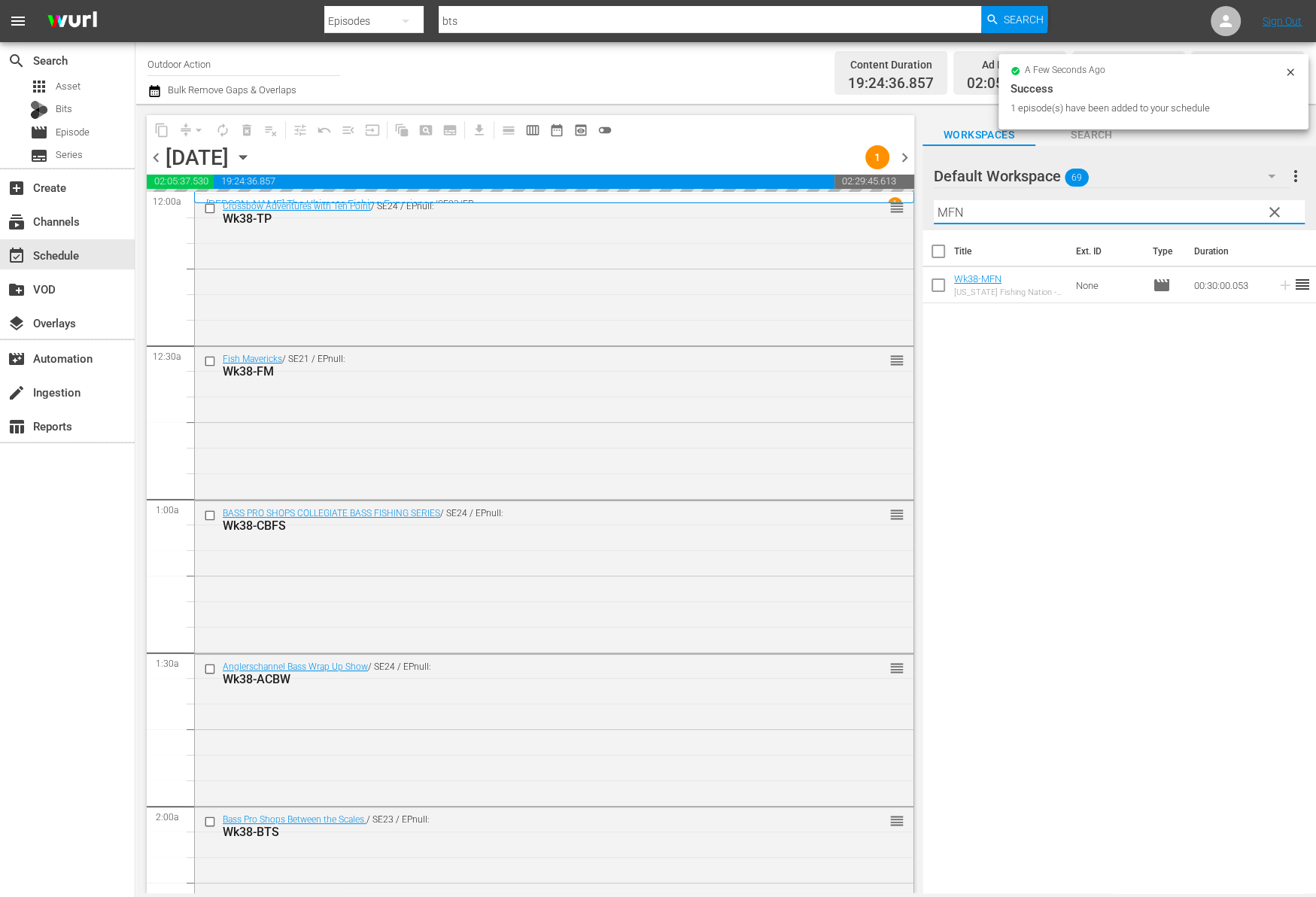
click at [1194, 208] on input "MFN" at bounding box center [1119, 212] width 371 height 24
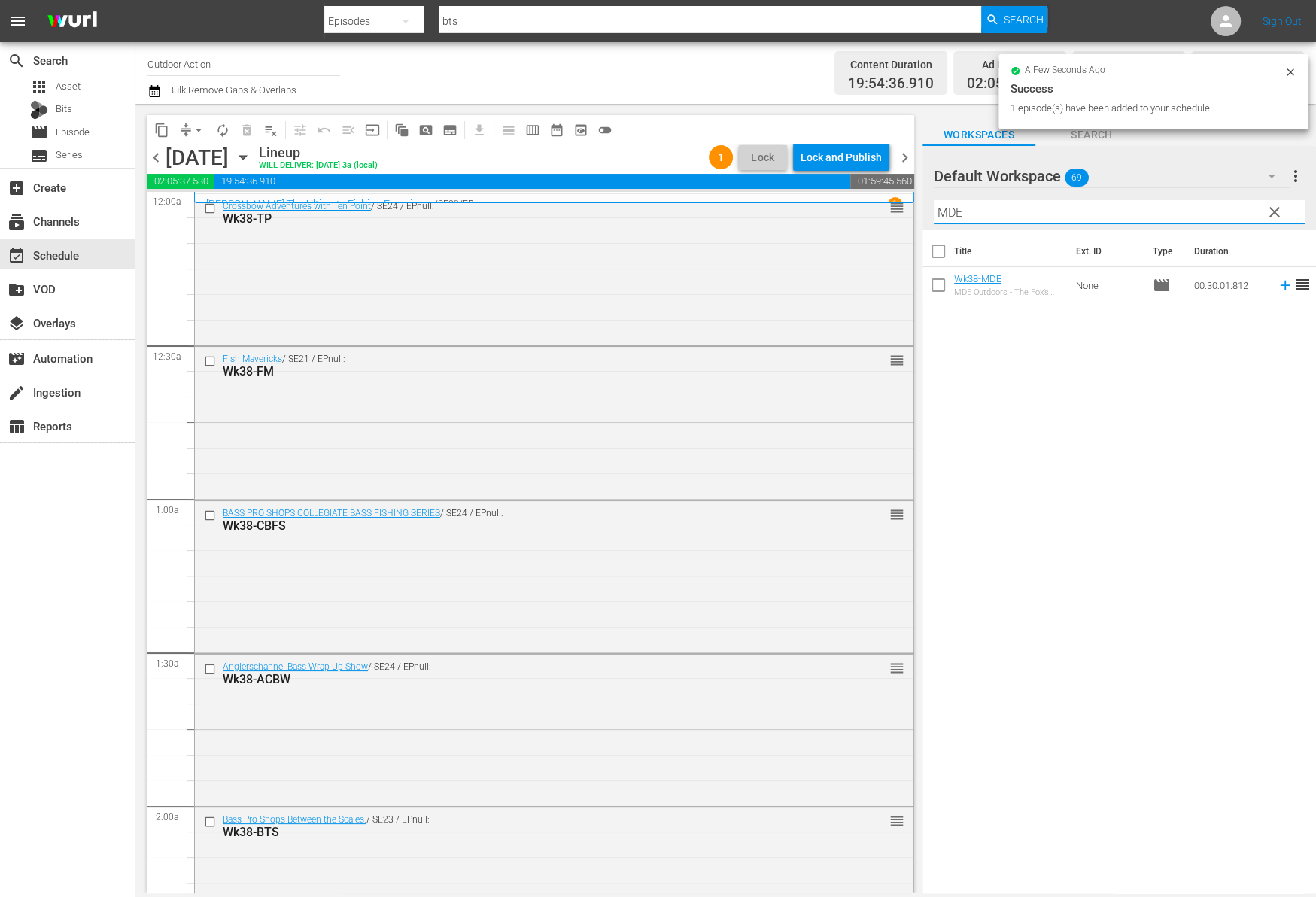
click at [1279, 285] on icon at bounding box center [1284, 285] width 10 height 10
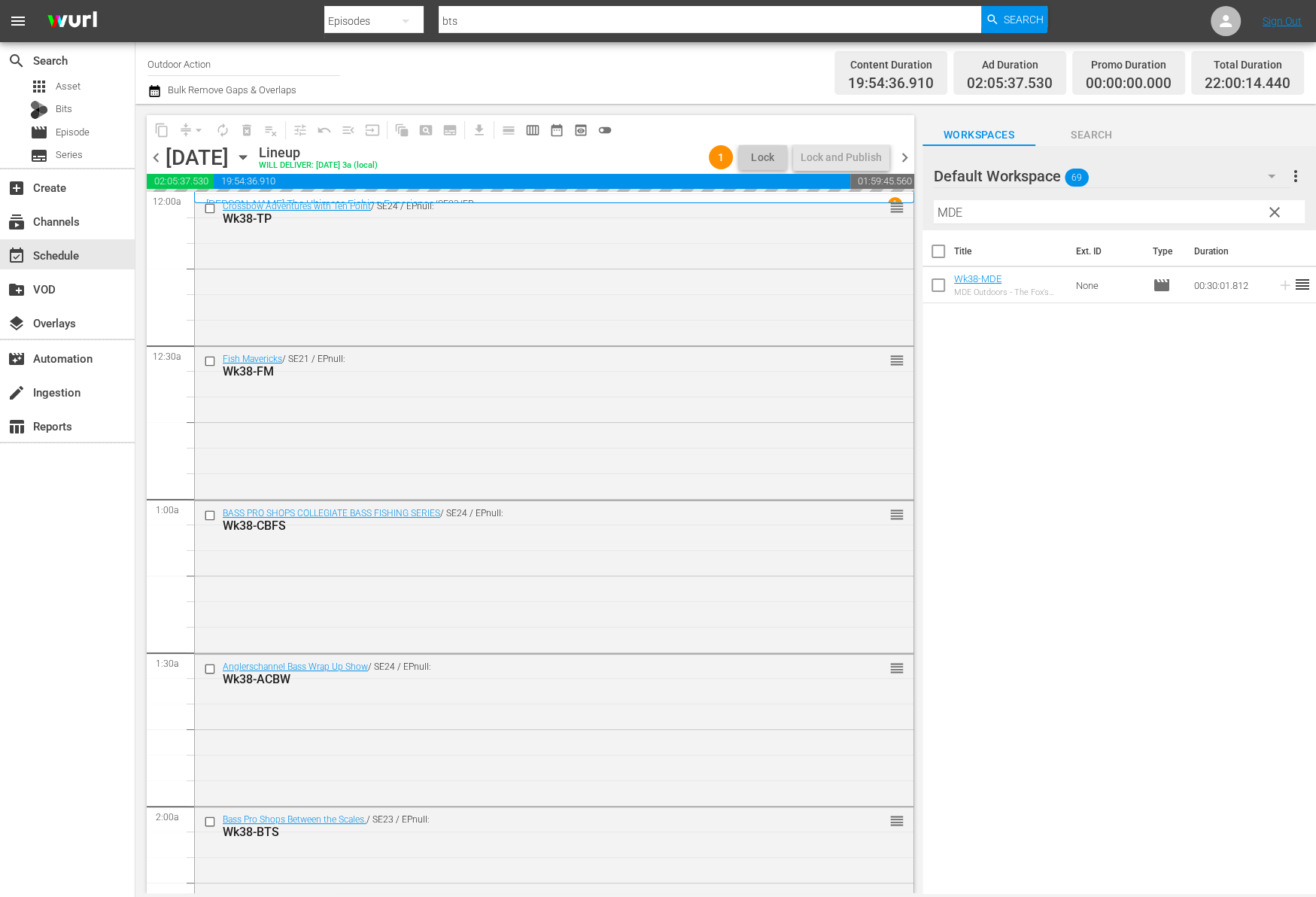
click at [1192, 196] on div "Filter by Title MDE" at bounding box center [1119, 212] width 371 height 36
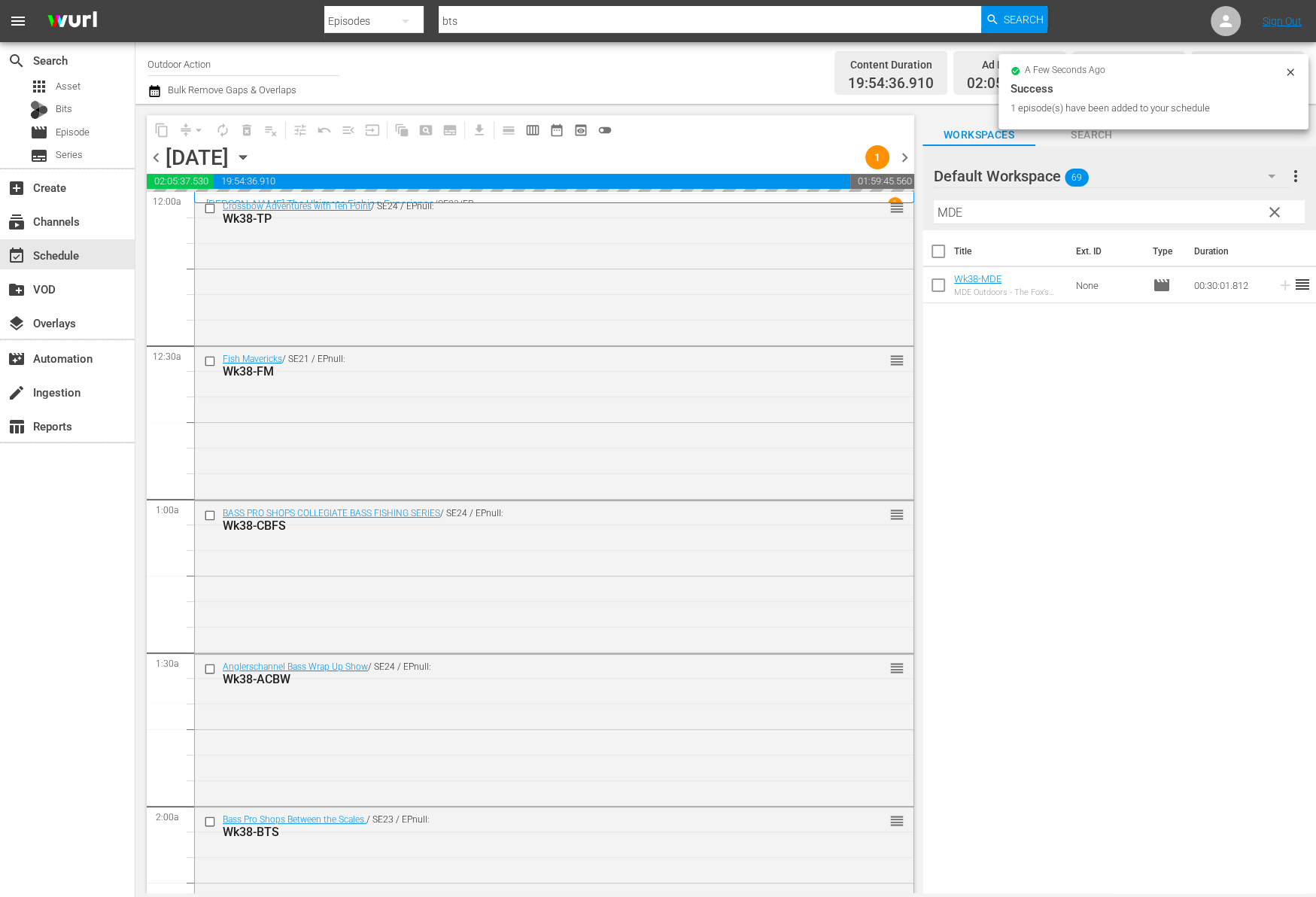
click at [1182, 205] on input "MDE" at bounding box center [1119, 212] width 371 height 24
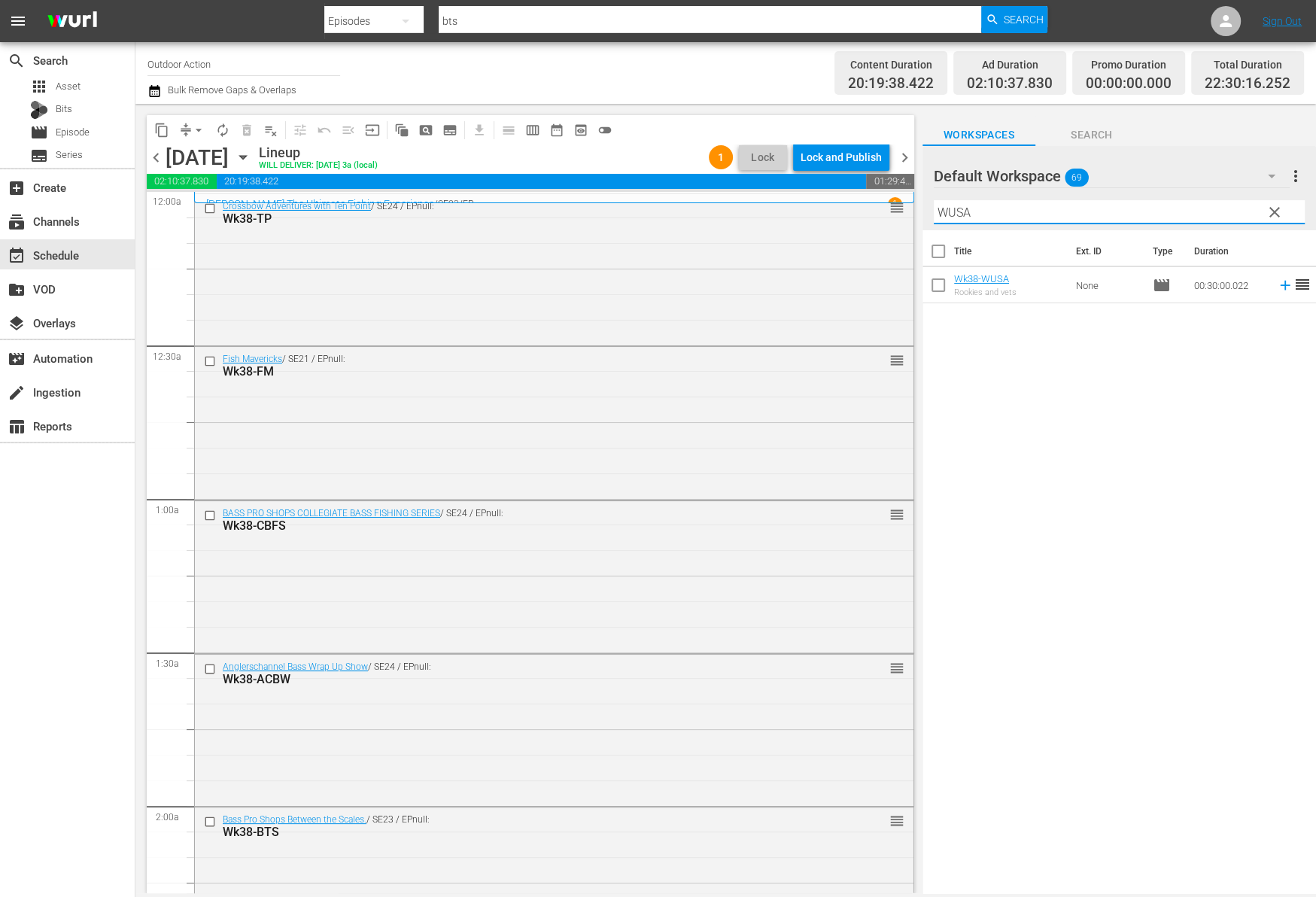
click at [1276, 286] on icon at bounding box center [1285, 285] width 17 height 17
click at [1206, 205] on input "WUSA" at bounding box center [1119, 212] width 371 height 24
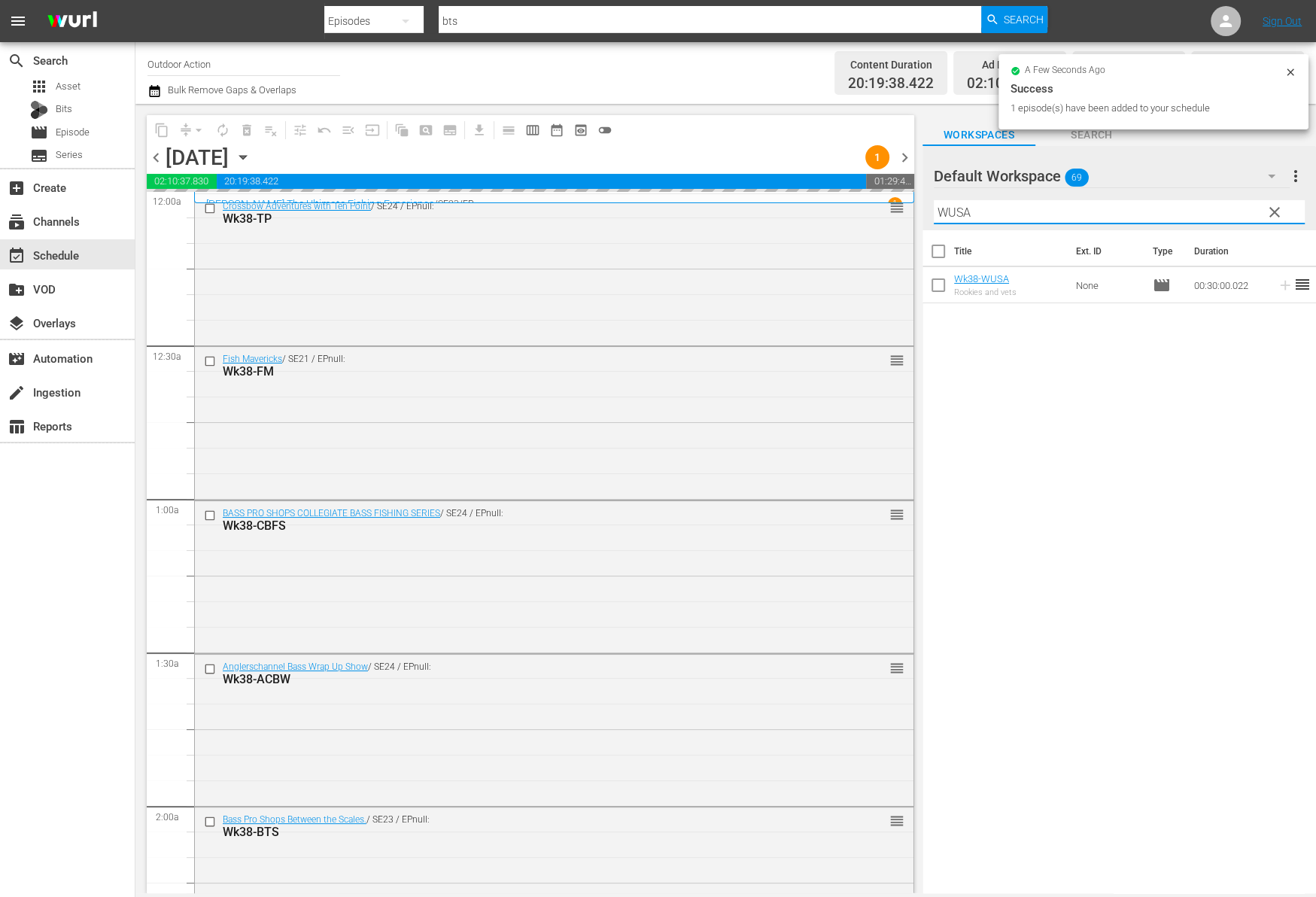
click at [1206, 205] on input "WUSA" at bounding box center [1119, 212] width 371 height 24
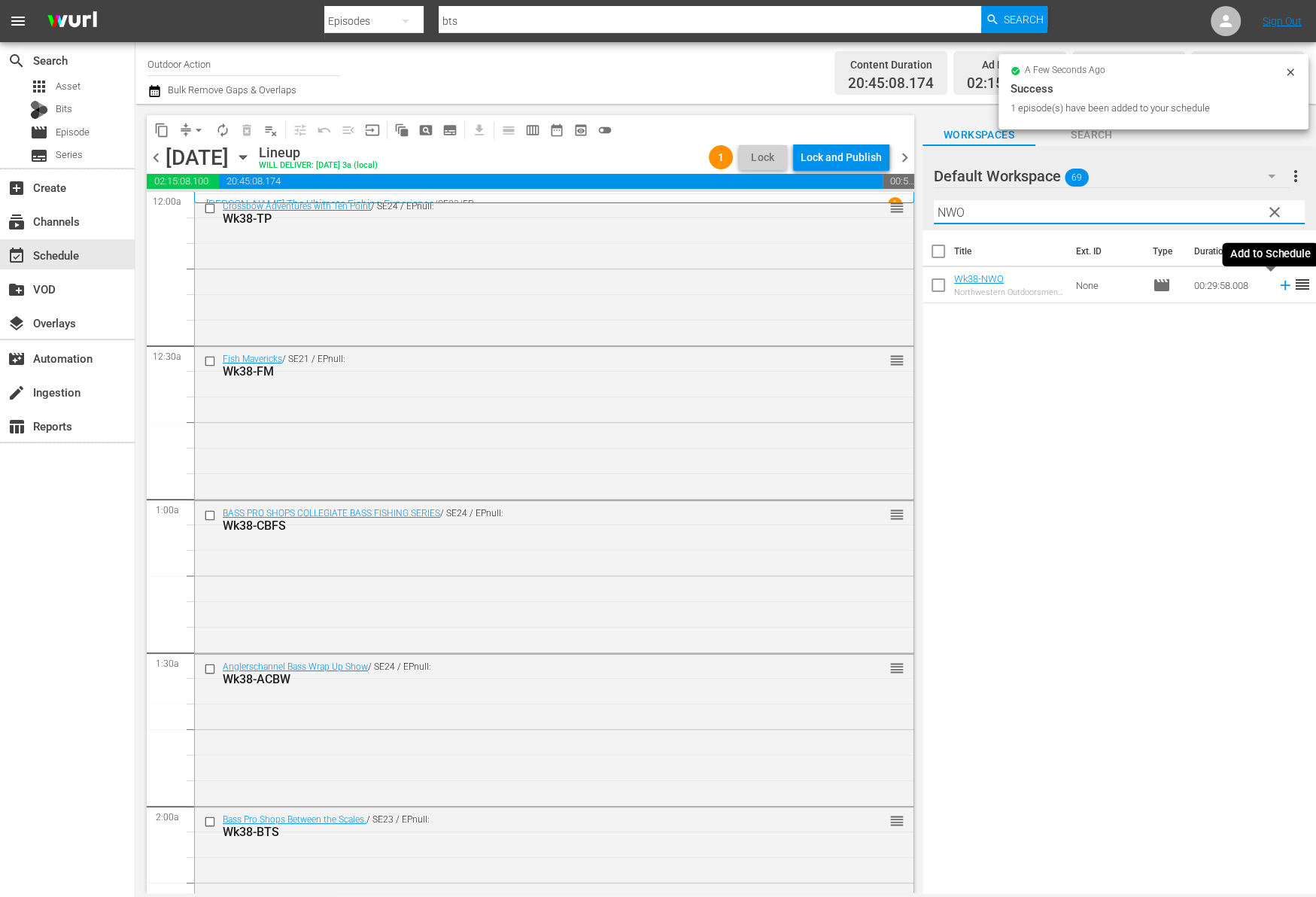
click at [1276, 289] on icon at bounding box center [1285, 285] width 17 height 17
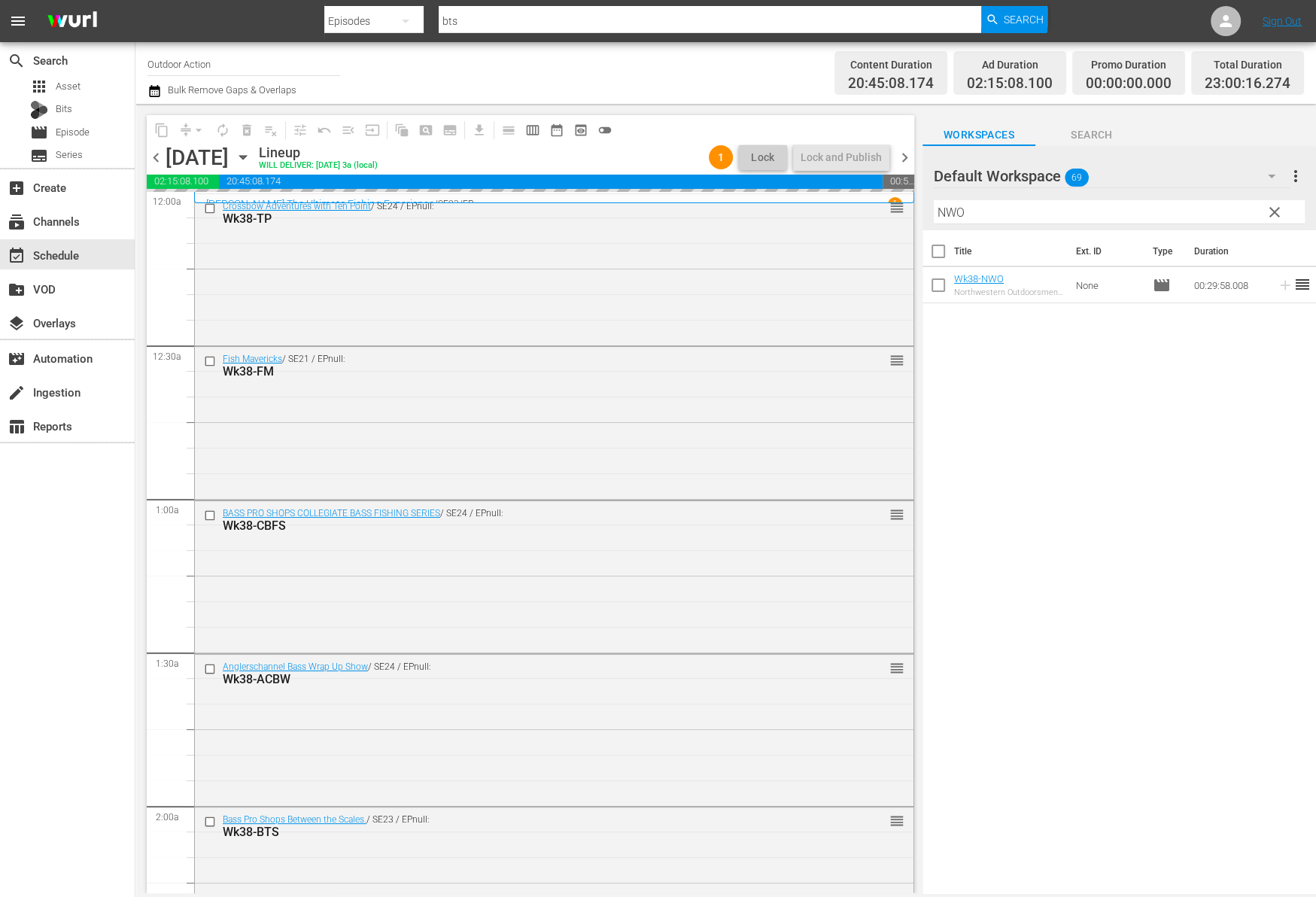
click at [1203, 207] on input "NWO" at bounding box center [1119, 212] width 371 height 24
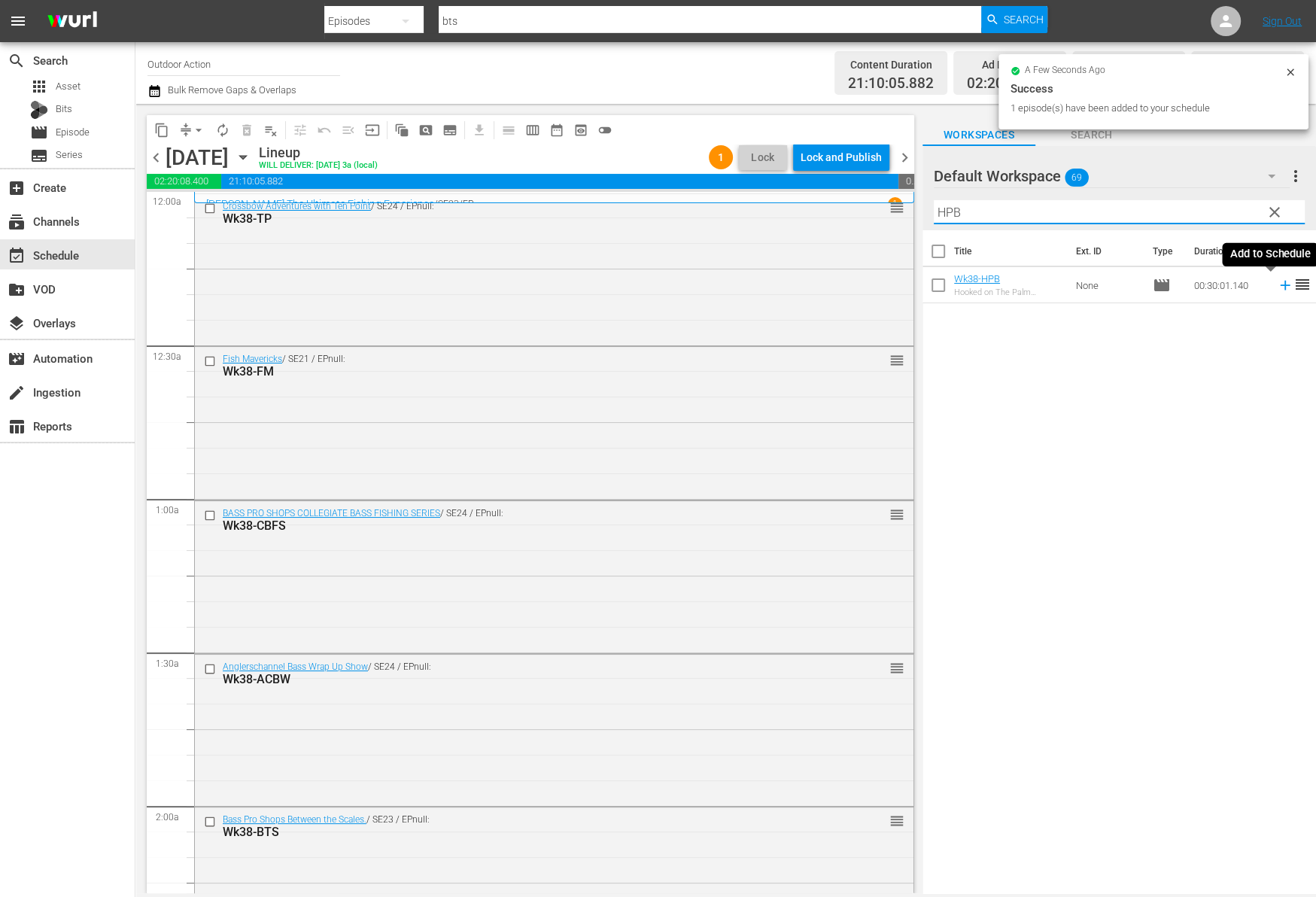
click at [1276, 290] on icon at bounding box center [1285, 285] width 17 height 17
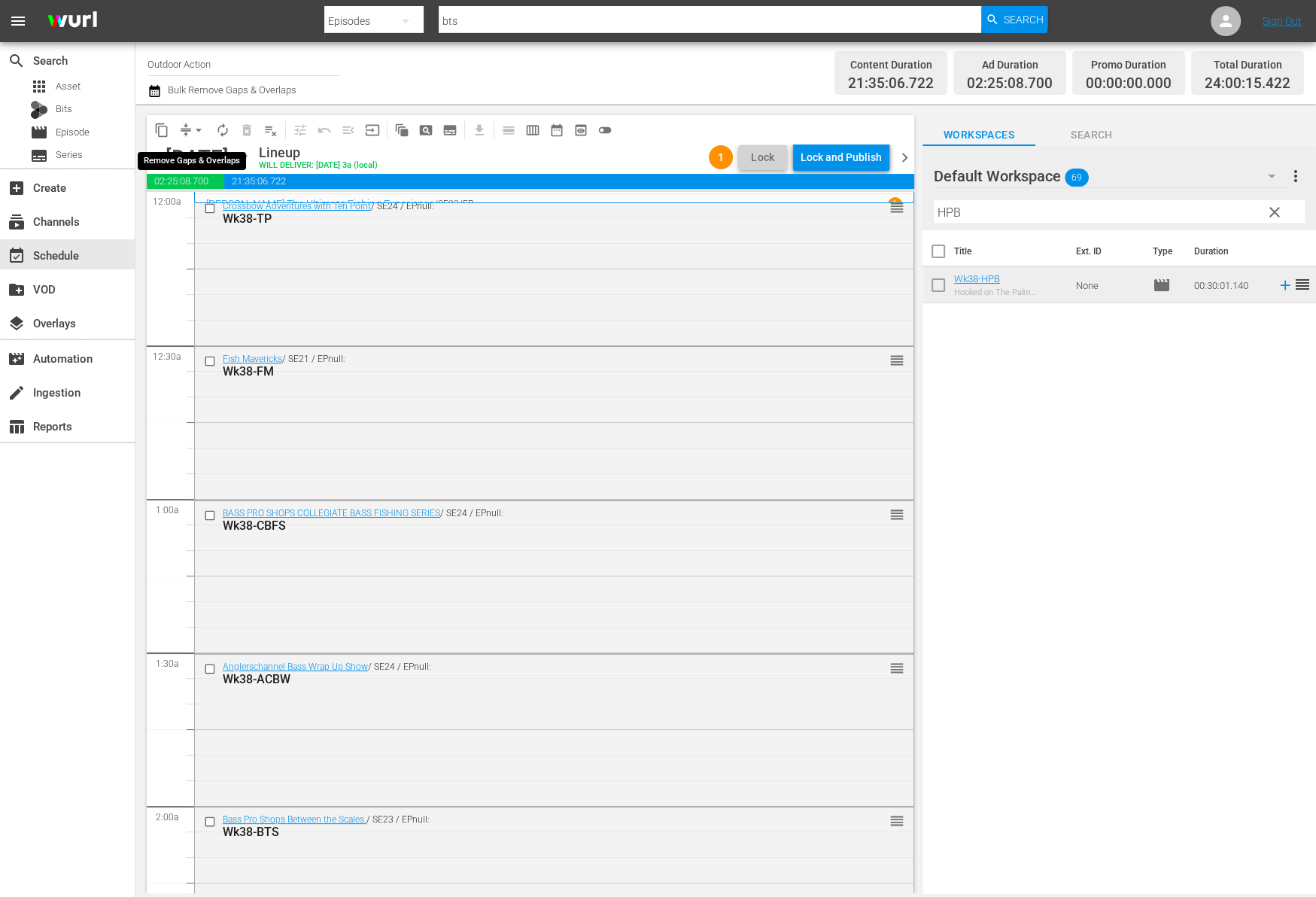
click at [191, 122] on span "arrow_drop_down" at bounding box center [199, 130] width 15 height 15
click at [199, 158] on li "Align to Midnight" at bounding box center [199, 160] width 158 height 25
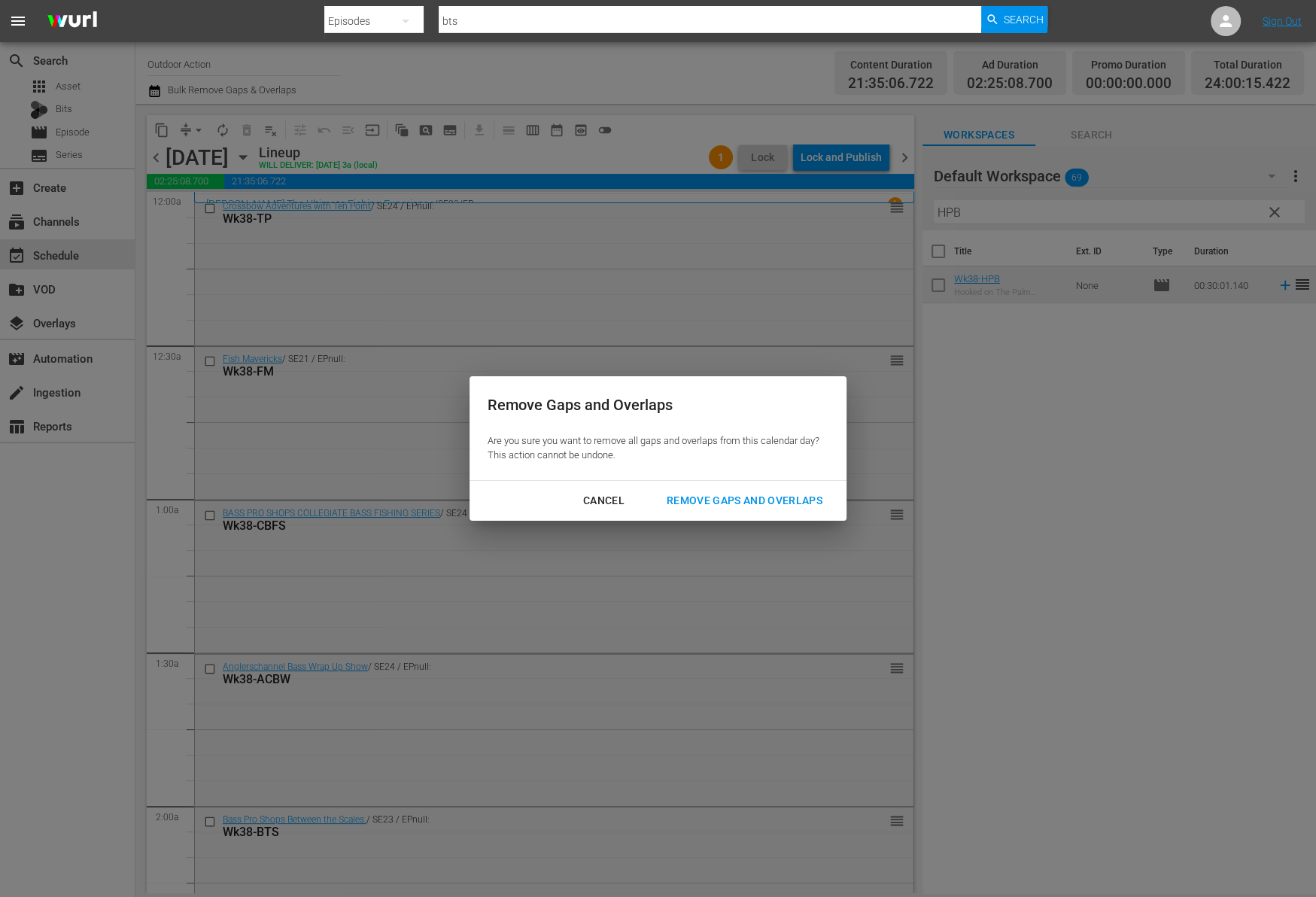
click at [754, 503] on div "Remove Gaps and Overlaps" at bounding box center [744, 501] width 180 height 19
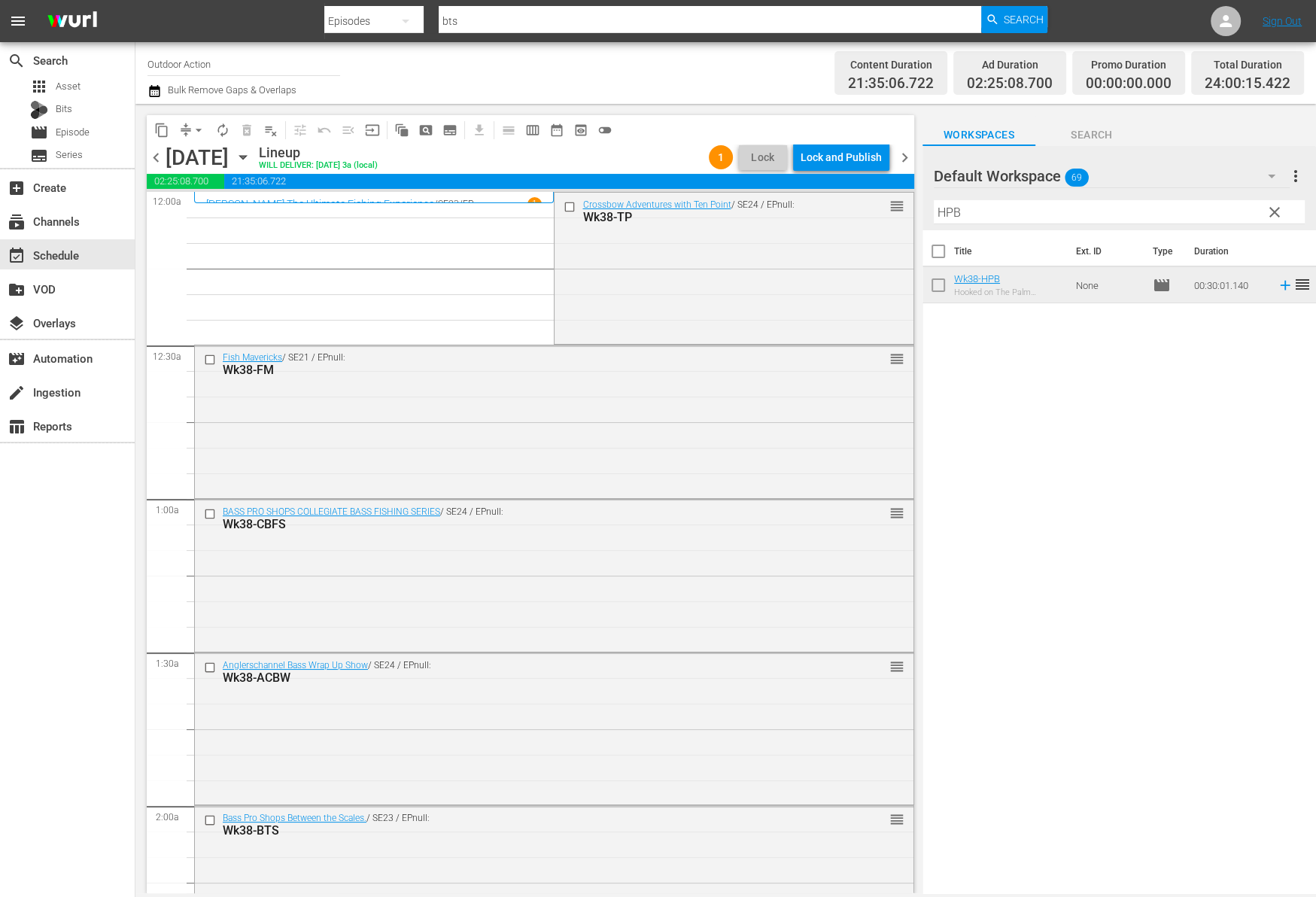
click at [862, 159] on div "Lock and Publish" at bounding box center [841, 157] width 81 height 27
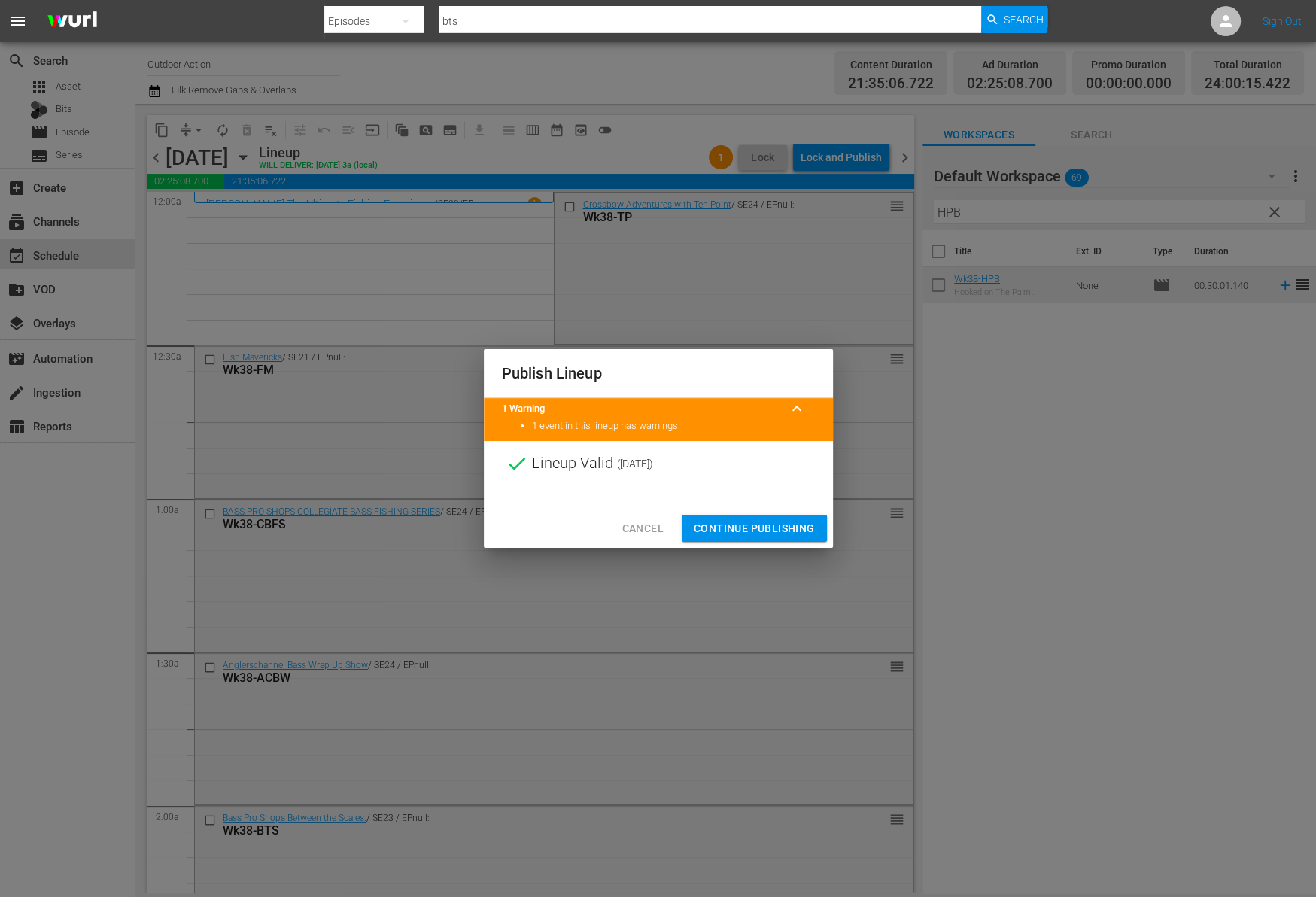
click at [763, 533] on span "Continue Publishing" at bounding box center [754, 528] width 121 height 19
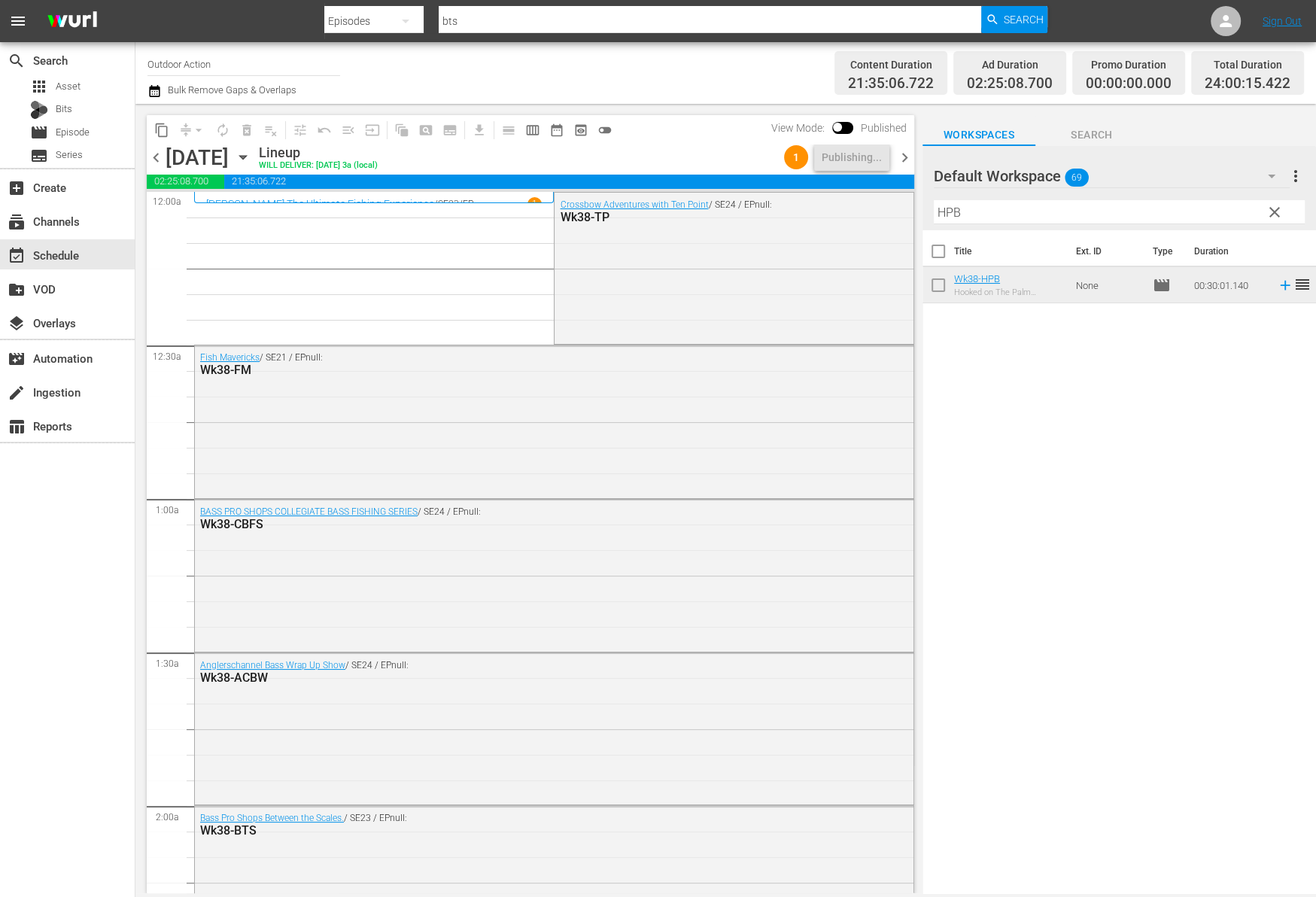
click at [904, 152] on span "chevron_right" at bounding box center [904, 157] width 19 height 19
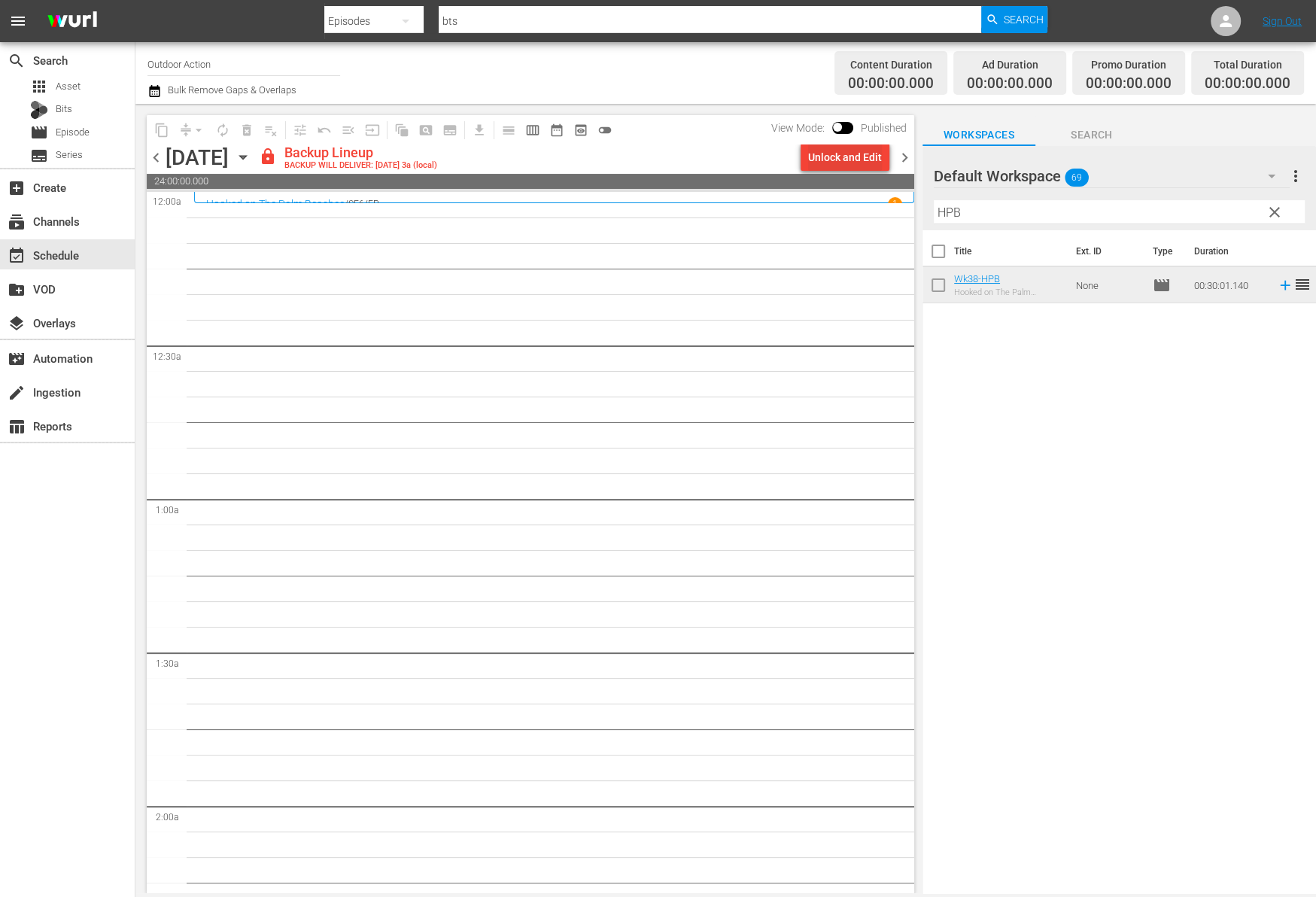
click at [862, 151] on div "Unlock and Edit" at bounding box center [844, 157] width 74 height 27
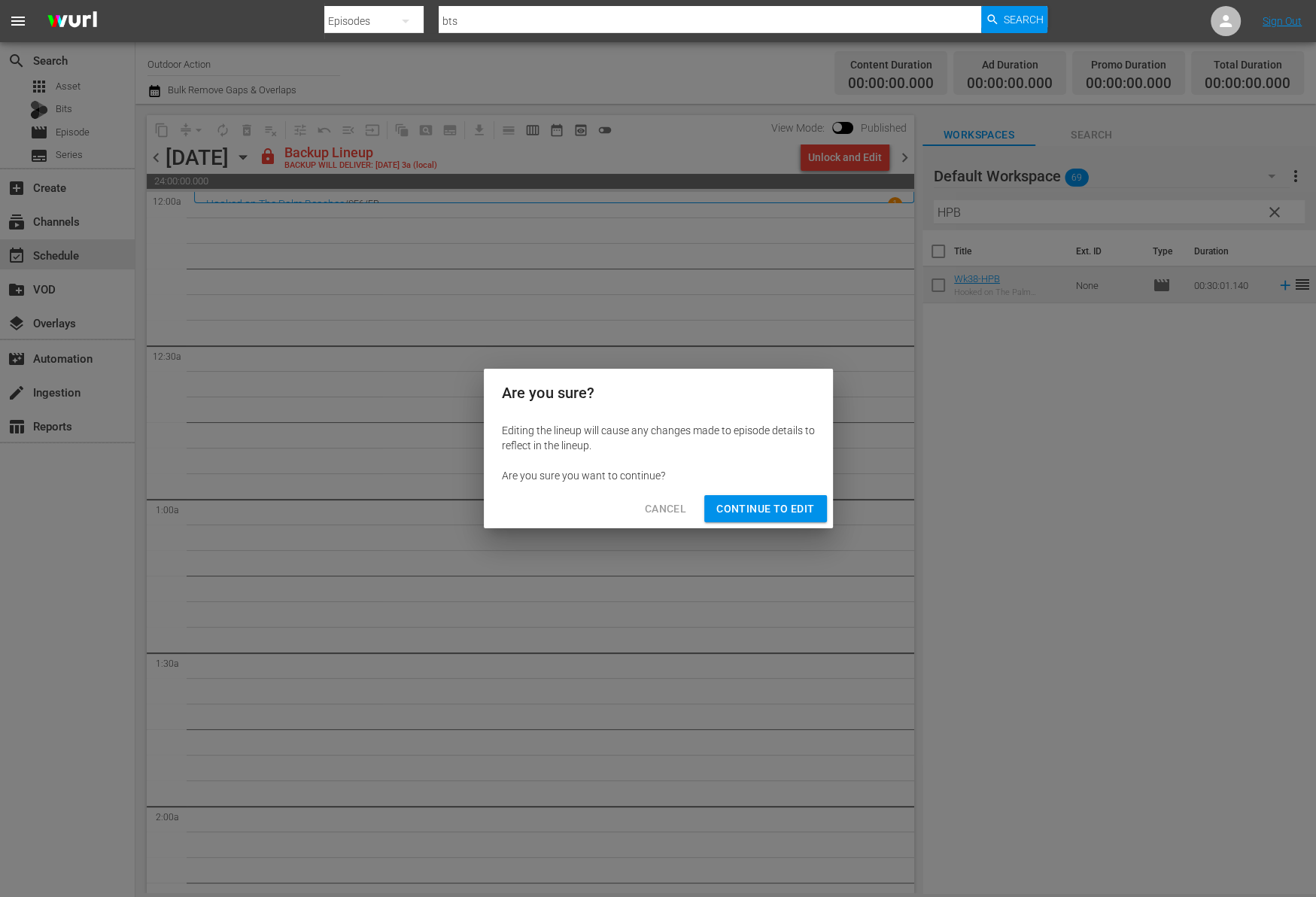
click at [754, 512] on span "Continue to Edit" at bounding box center [764, 509] width 98 height 19
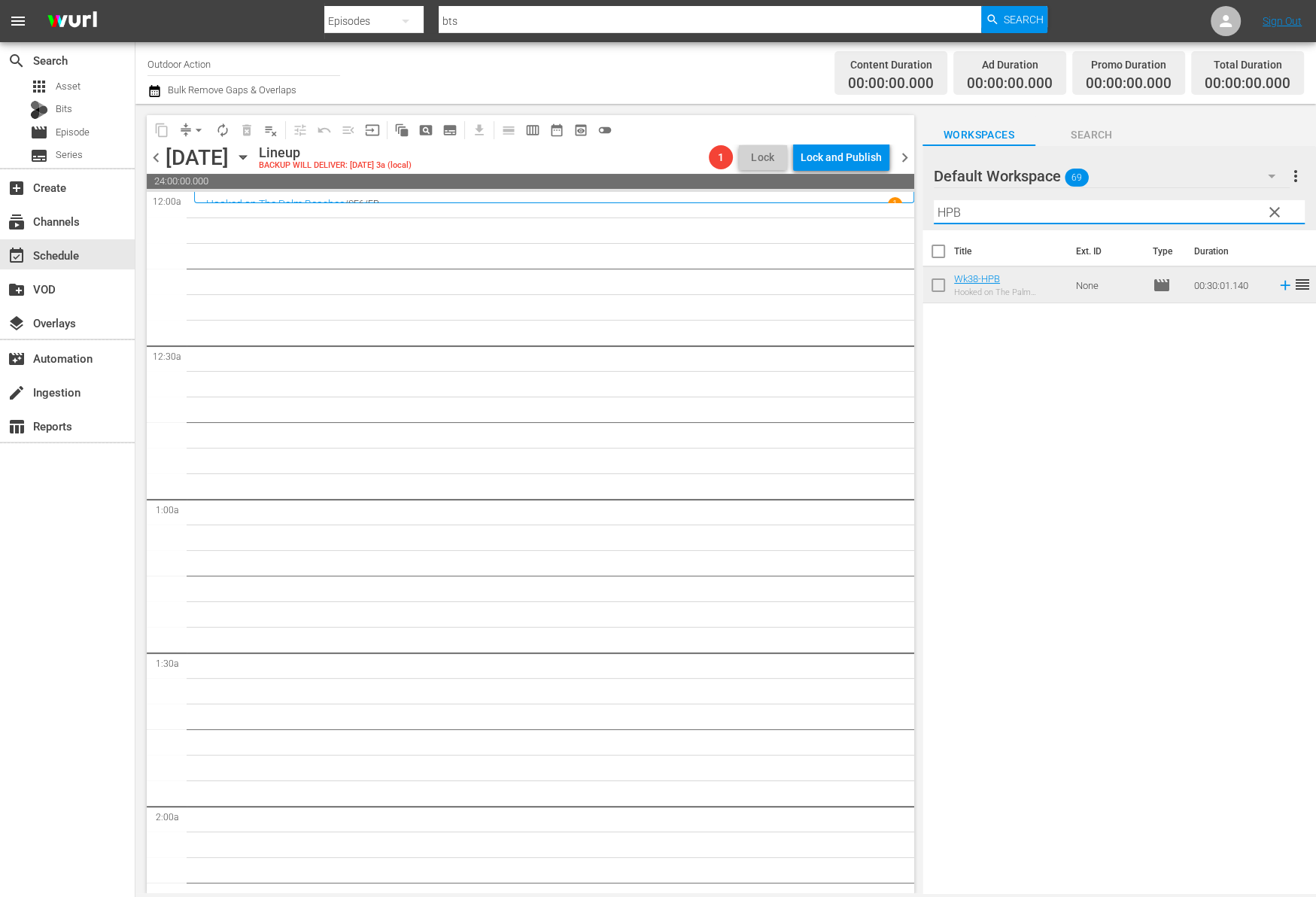
click at [1008, 212] on input "HPB" at bounding box center [1119, 212] width 371 height 24
click at [1276, 288] on icon at bounding box center [1285, 285] width 17 height 17
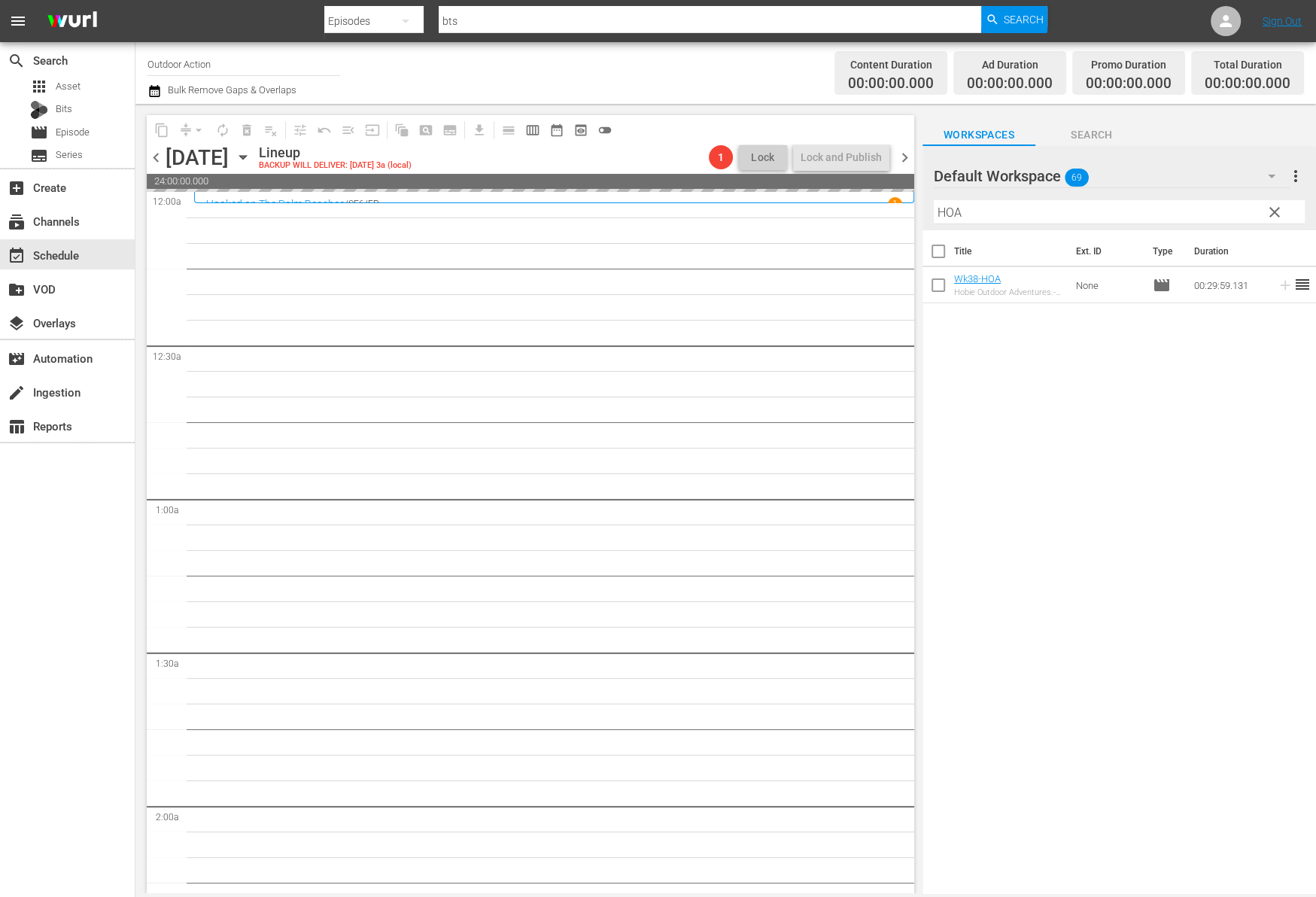
click at [1146, 214] on input "HOA" at bounding box center [1119, 212] width 371 height 24
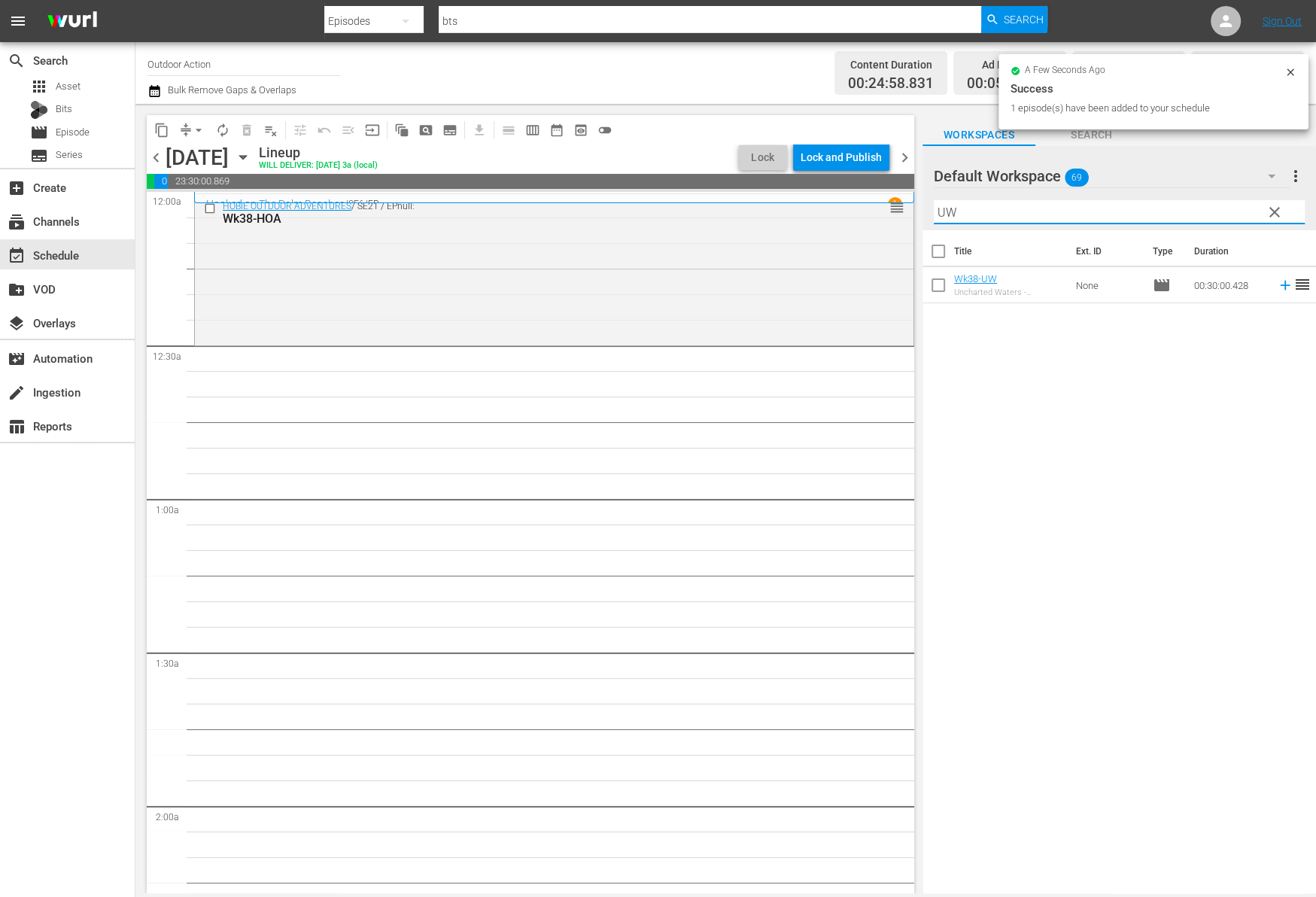
click at [1276, 284] on icon at bounding box center [1285, 285] width 17 height 17
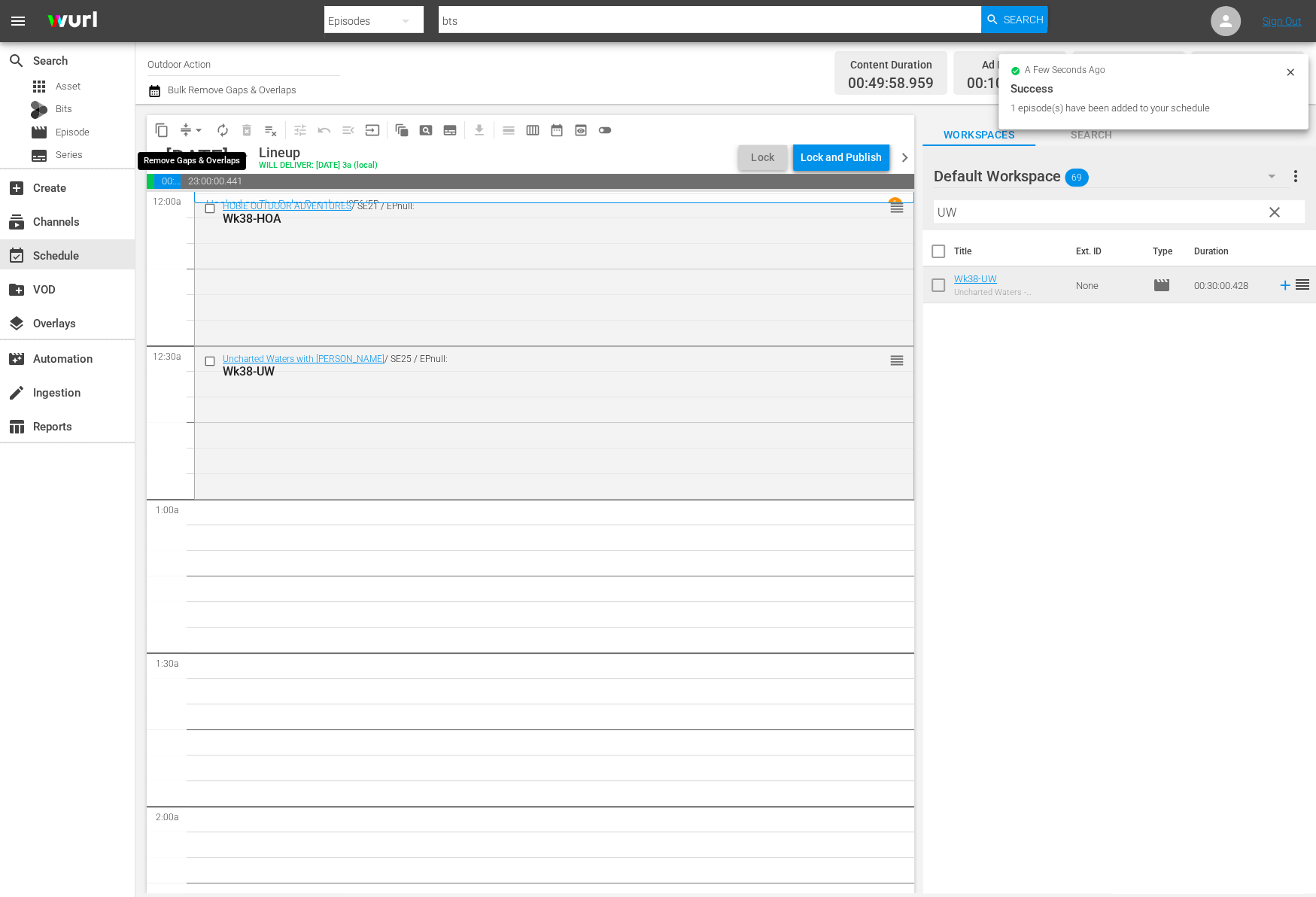
click at [188, 127] on button "arrow_drop_down" at bounding box center [199, 130] width 24 height 24
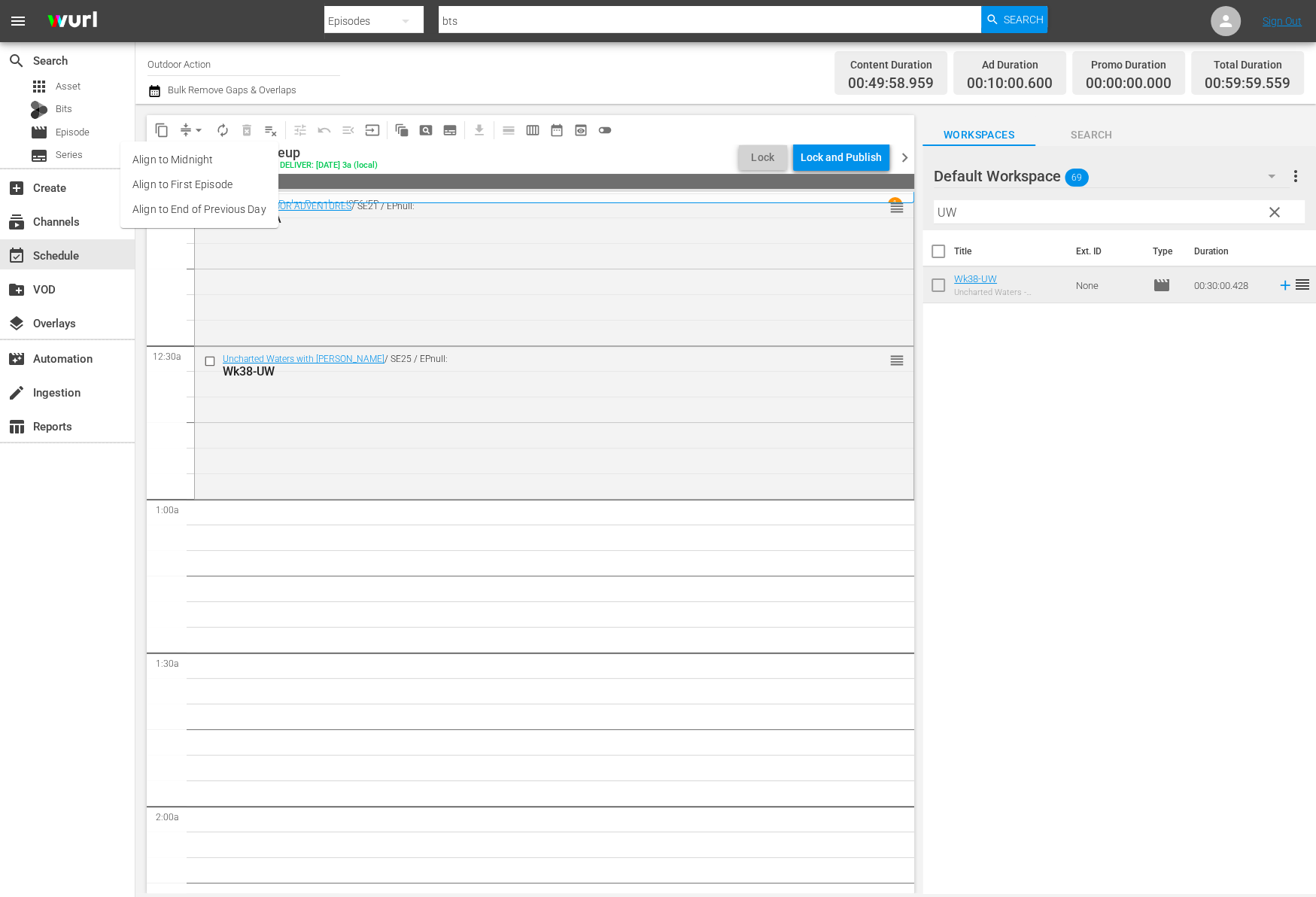
click at [1037, 212] on input "UW" at bounding box center [1119, 212] width 371 height 24
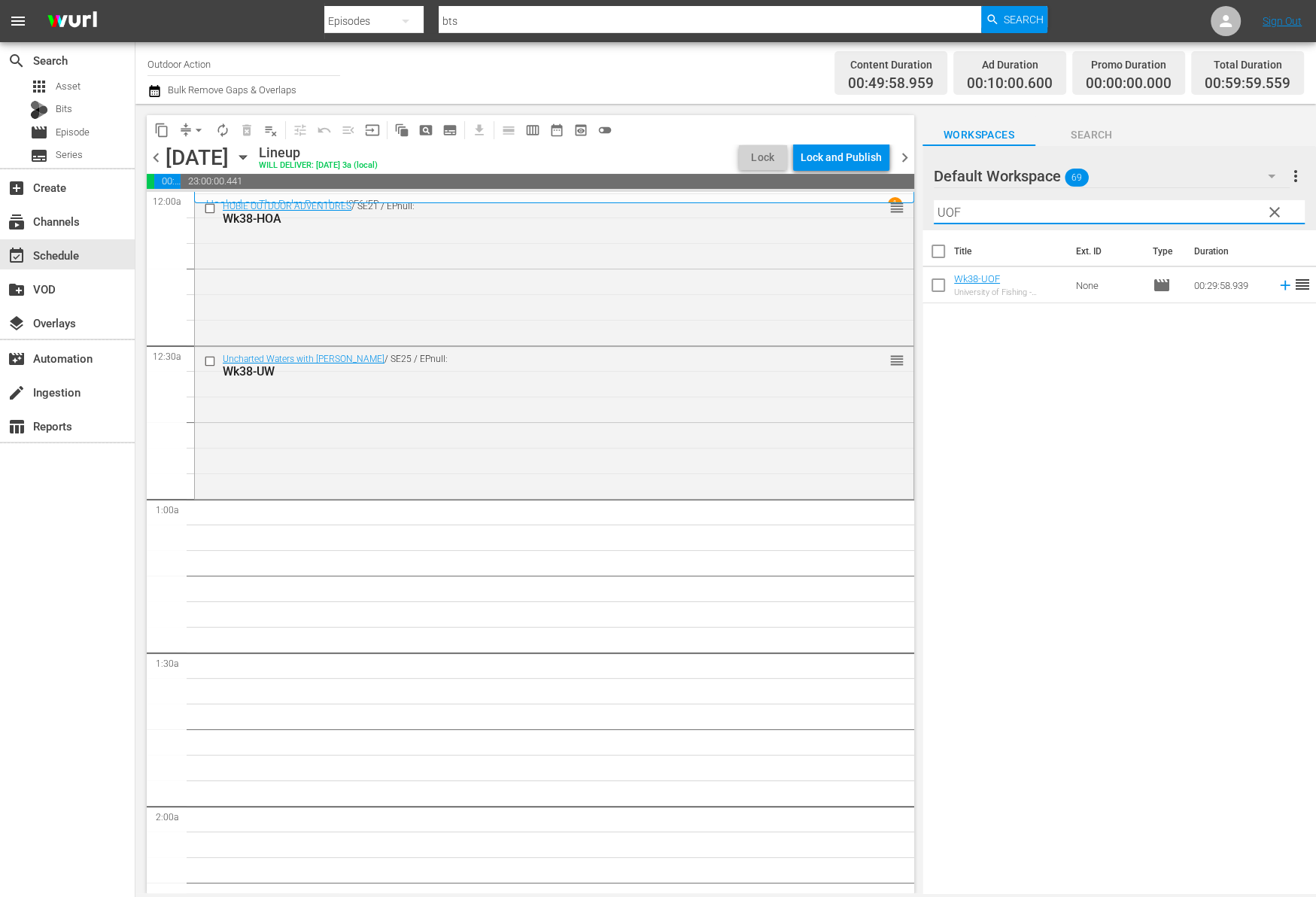
click at [1276, 288] on icon at bounding box center [1285, 285] width 17 height 17
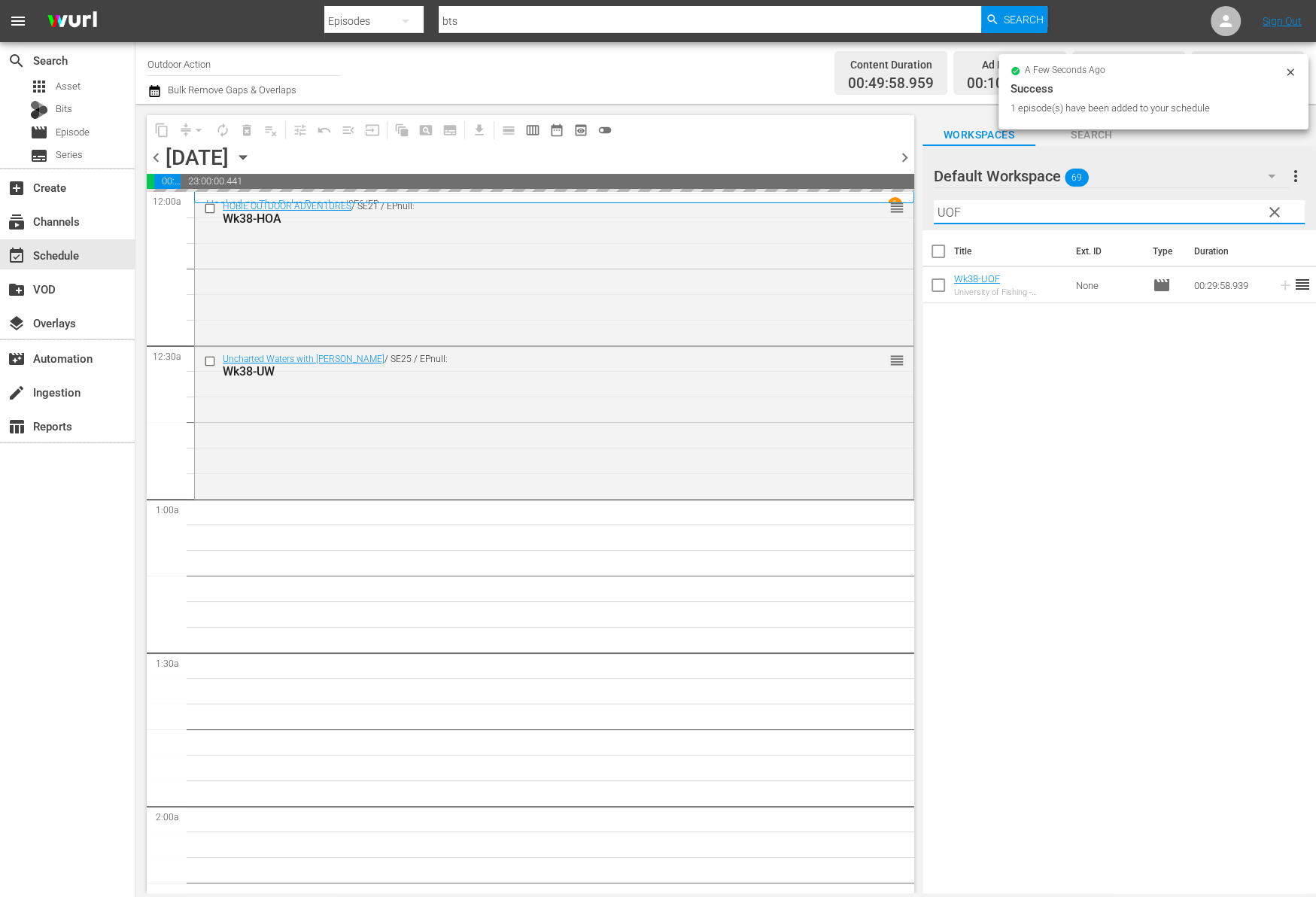
click at [1140, 212] on input "UOF" at bounding box center [1119, 212] width 371 height 24
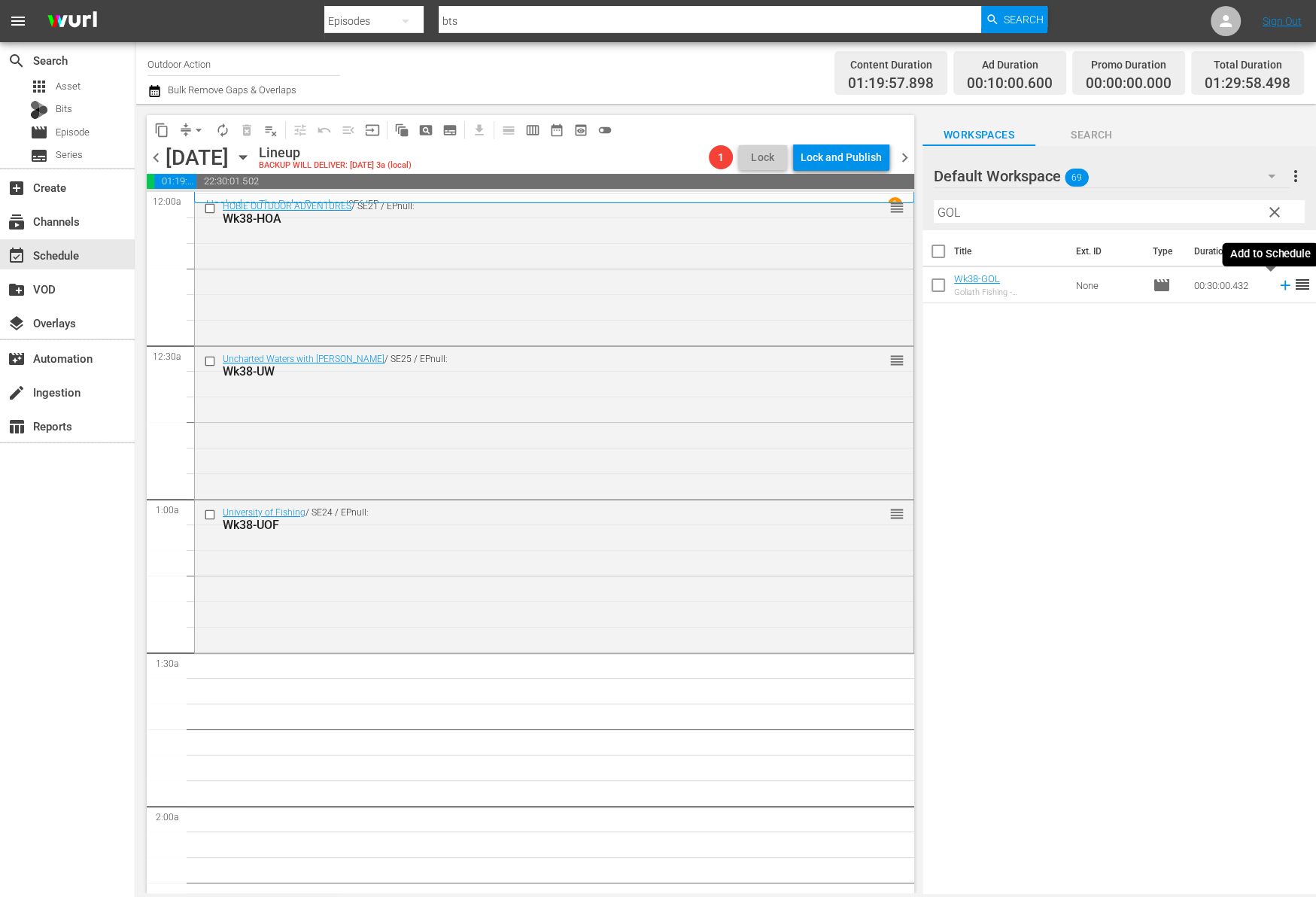
click at [1276, 287] on icon at bounding box center [1285, 285] width 17 height 17
click at [1170, 212] on input "GOL" at bounding box center [1119, 212] width 371 height 24
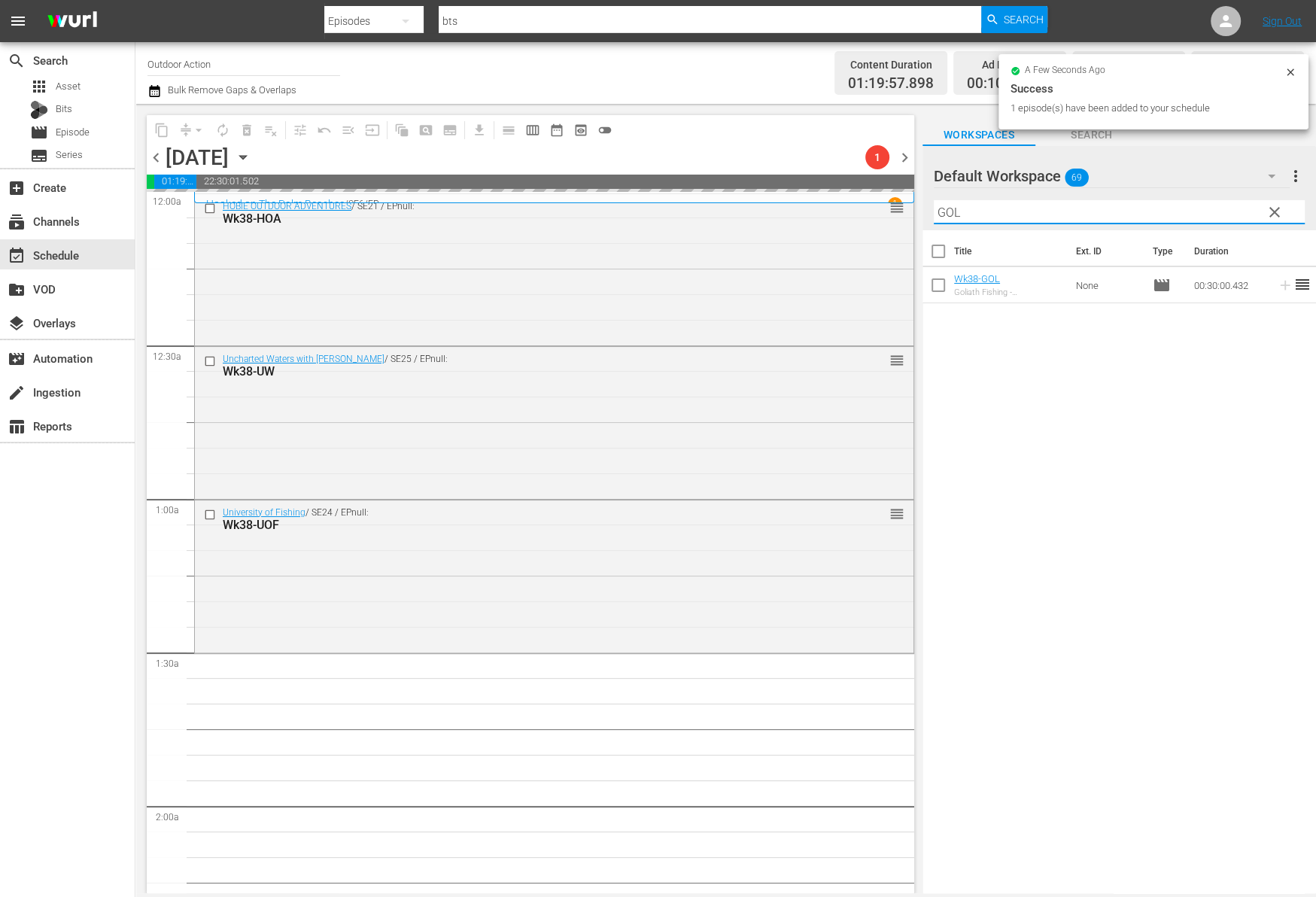
click at [1170, 212] on input "GOL" at bounding box center [1119, 212] width 371 height 24
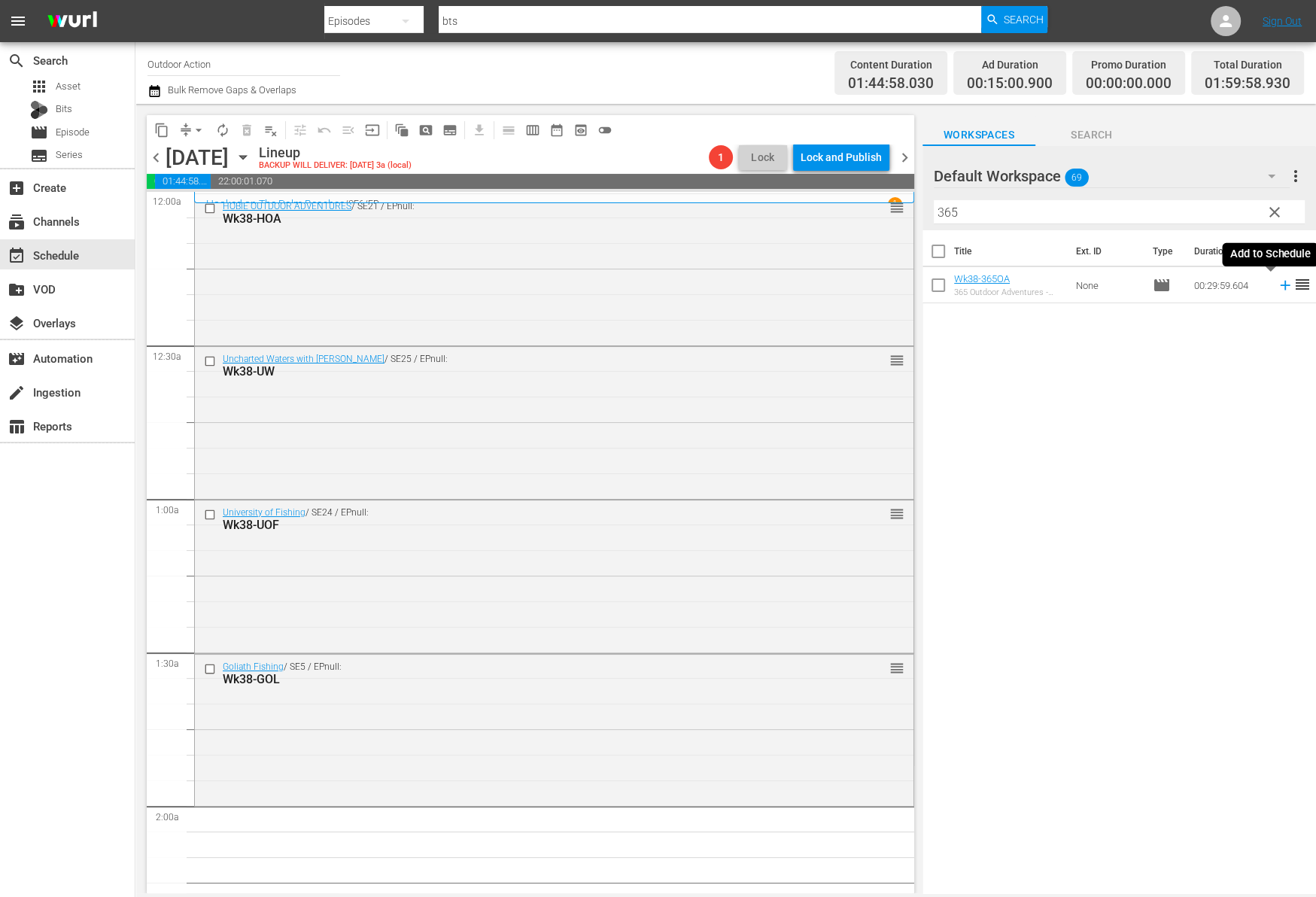
click at [1276, 287] on icon at bounding box center [1285, 285] width 17 height 17
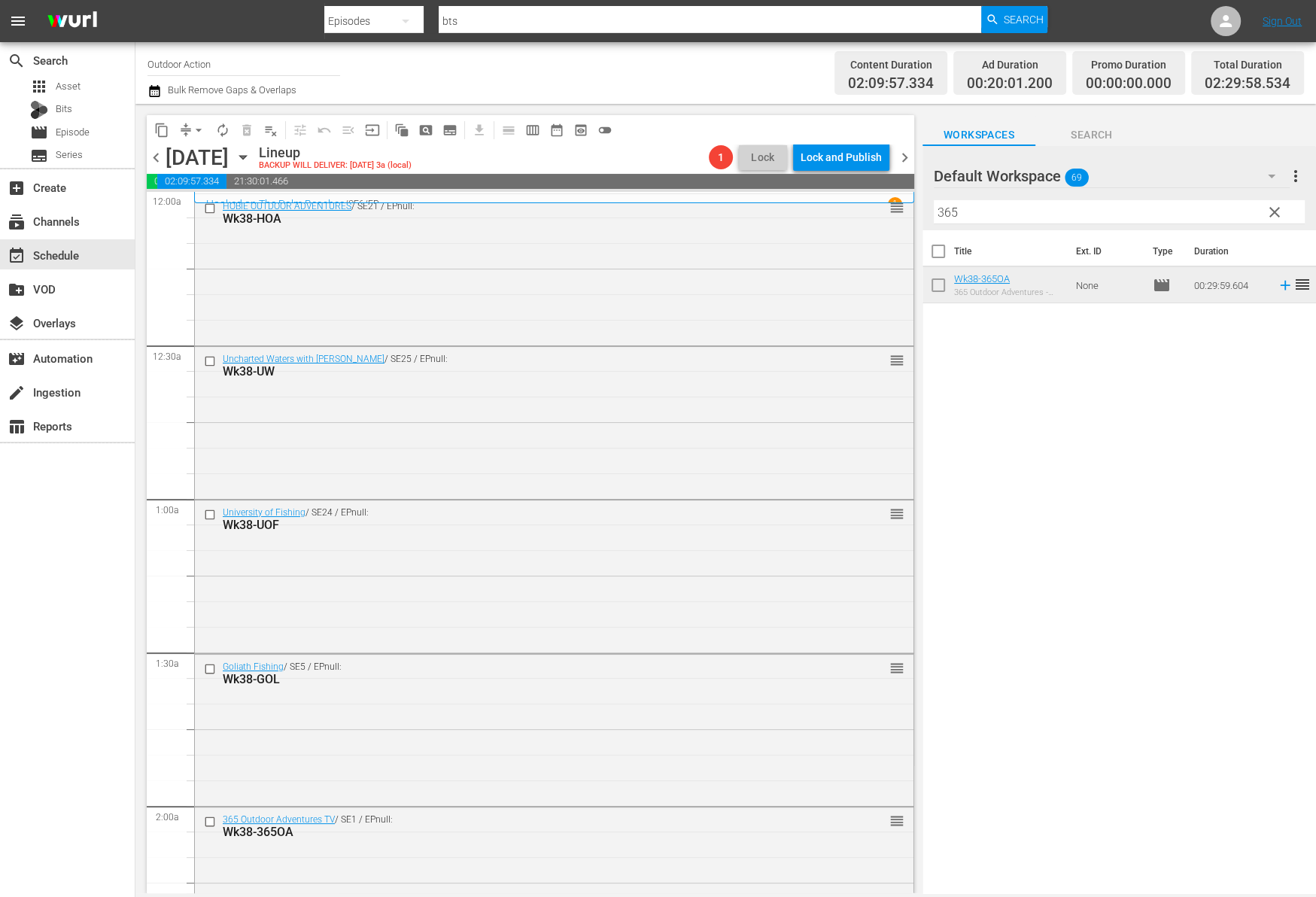
click at [980, 212] on input "365" at bounding box center [1119, 212] width 371 height 24
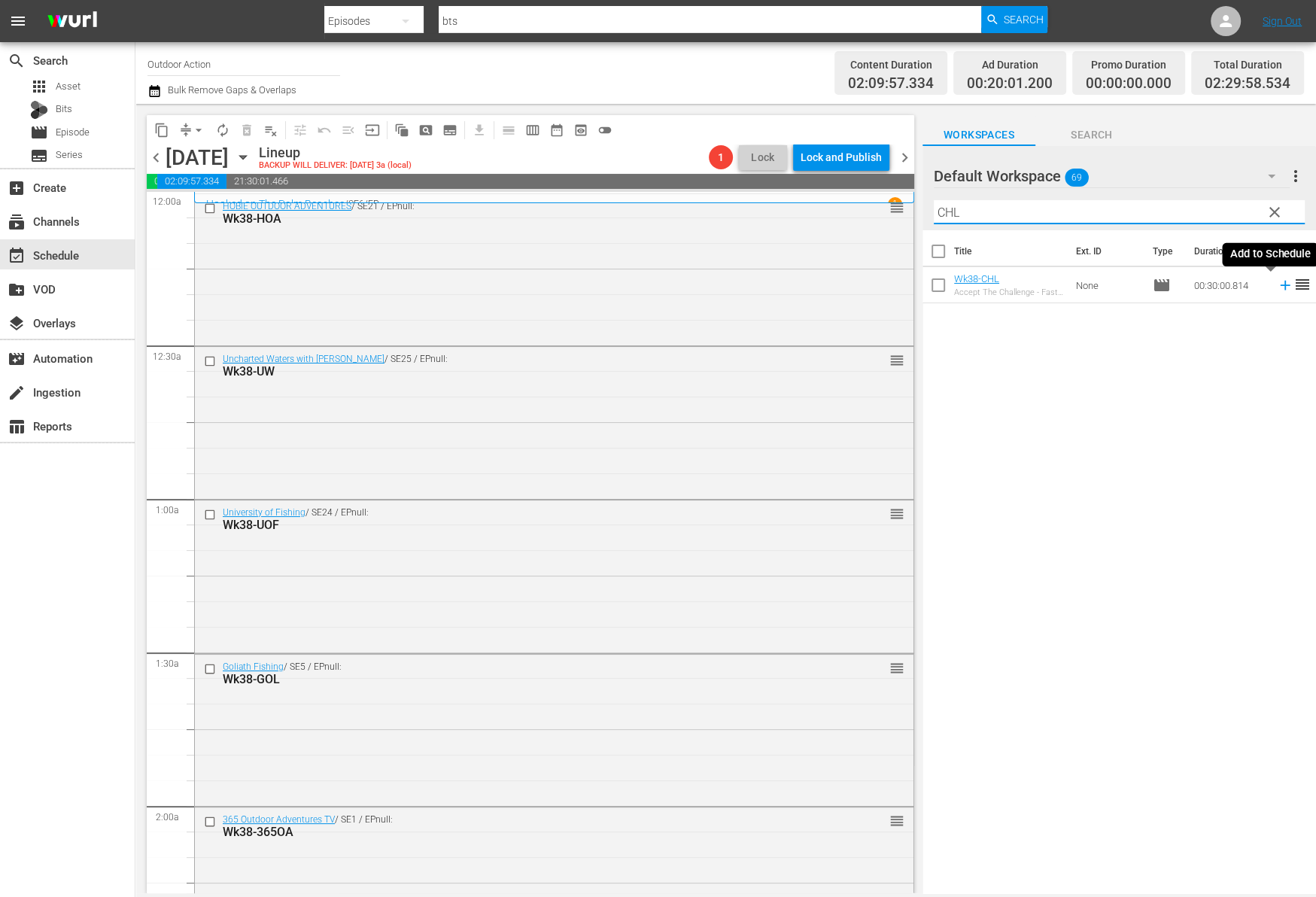
click at [1276, 287] on icon at bounding box center [1285, 285] width 17 height 17
click at [1114, 212] on input "CHL" at bounding box center [1119, 212] width 371 height 24
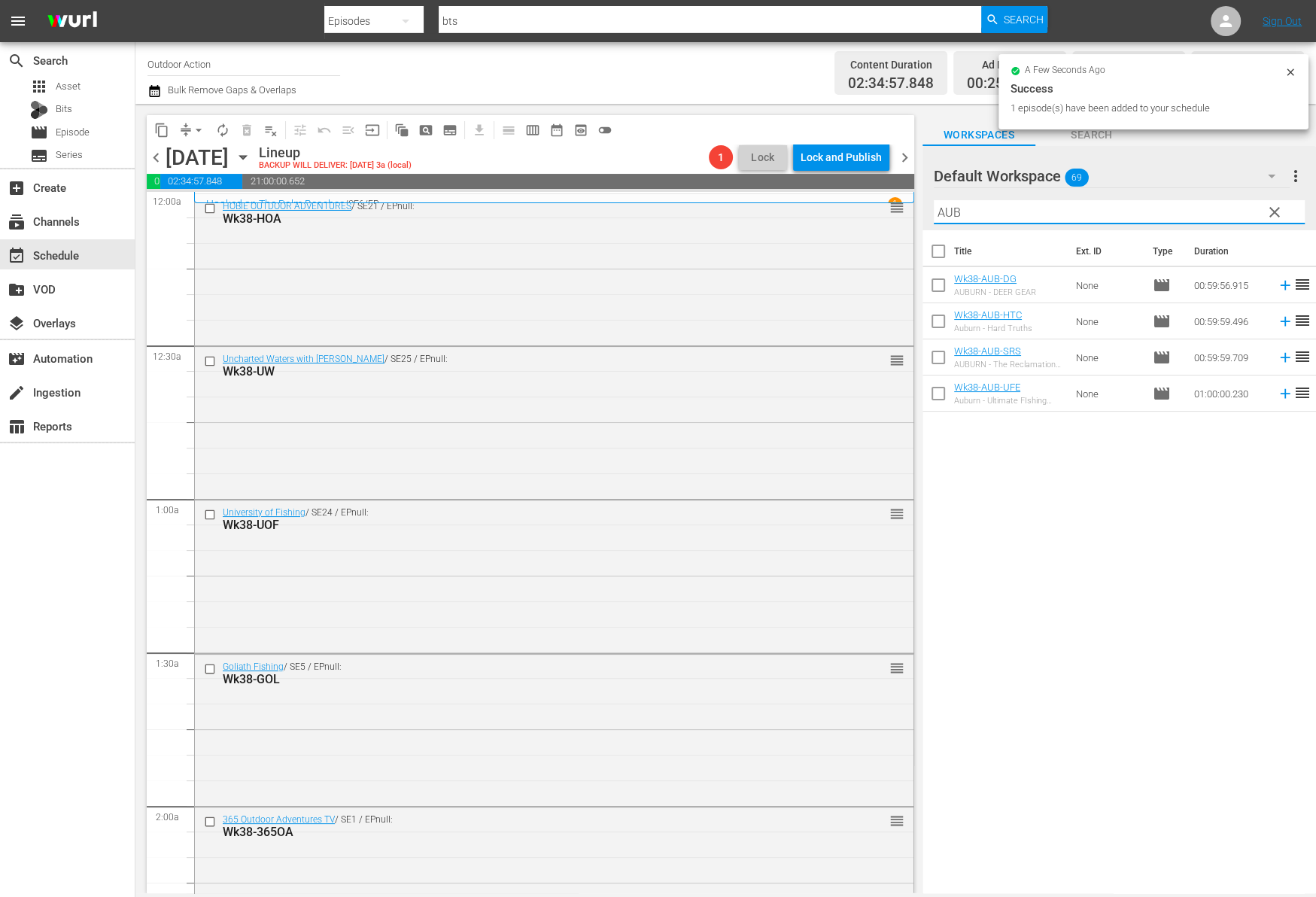
click at [1103, 437] on div "Title Ext. ID Type Duration Wk38-AUB-DG AUBURN - DEER GEAR None movie 00:59:56.…" at bounding box center [1118, 563] width 393 height 665
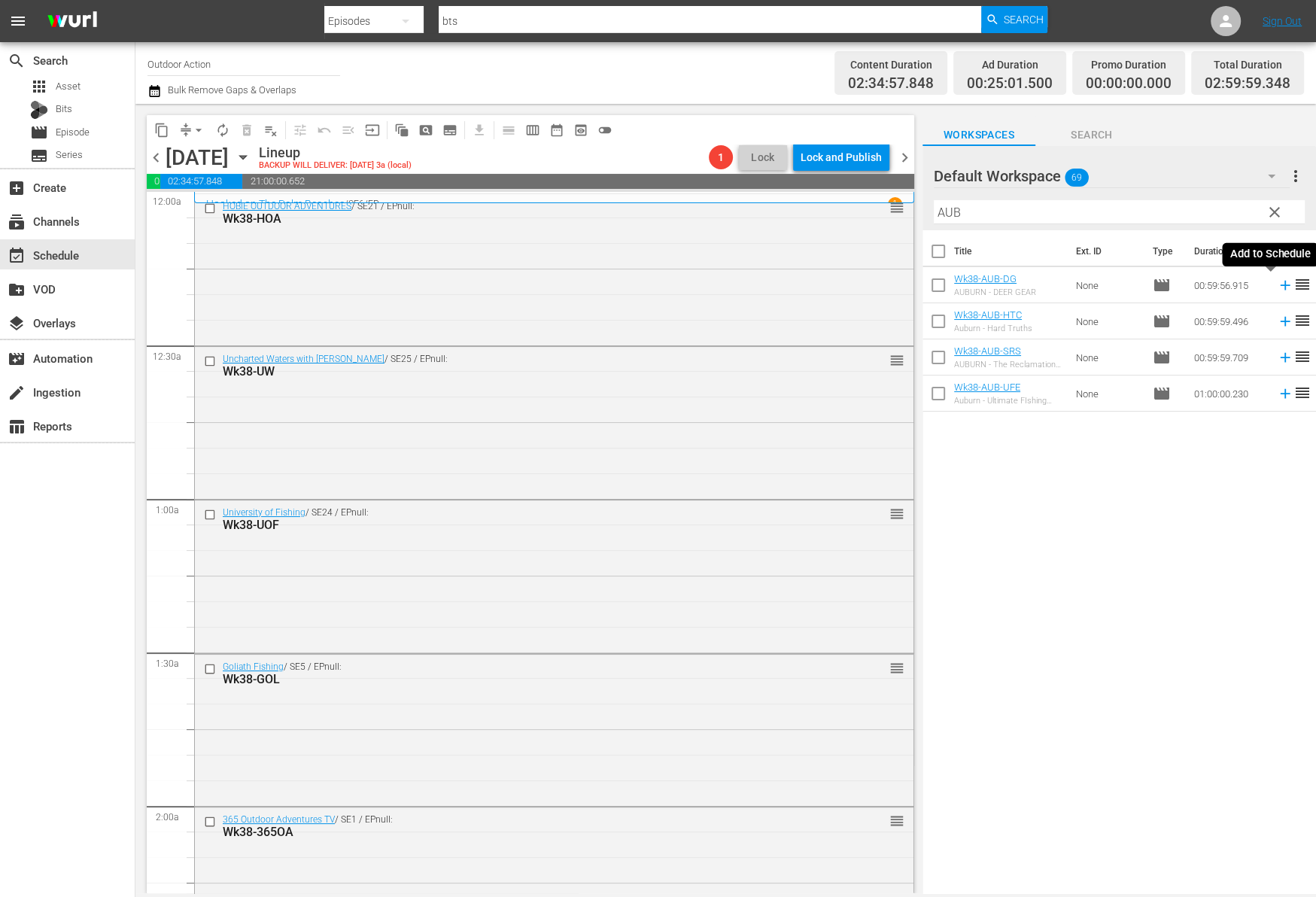
click at [1276, 282] on icon at bounding box center [1285, 285] width 17 height 17
click at [1206, 201] on input "AUB" at bounding box center [1119, 212] width 371 height 24
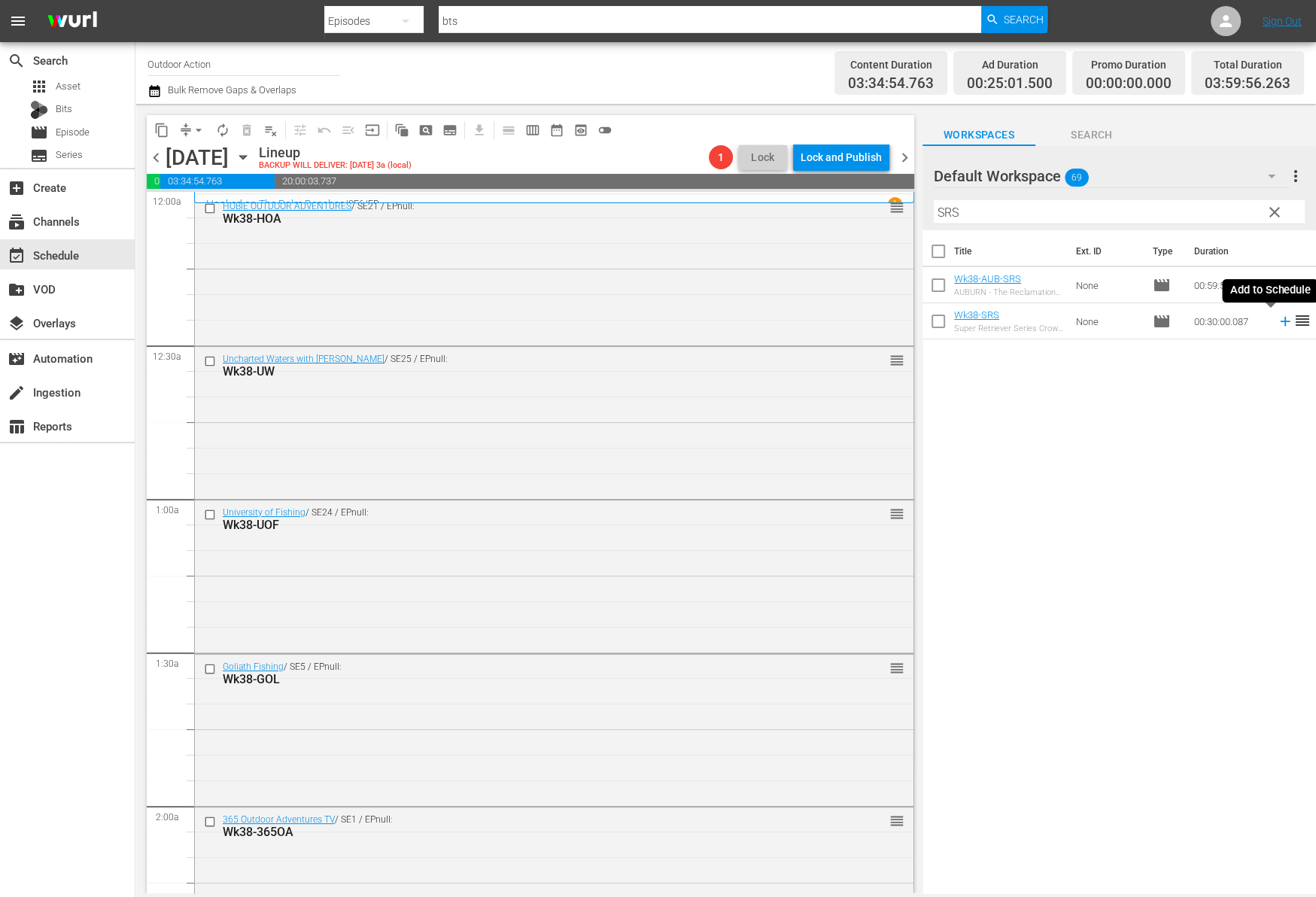
click at [1276, 323] on icon at bounding box center [1285, 321] width 17 height 17
click at [1210, 206] on input "SRS" at bounding box center [1119, 212] width 371 height 24
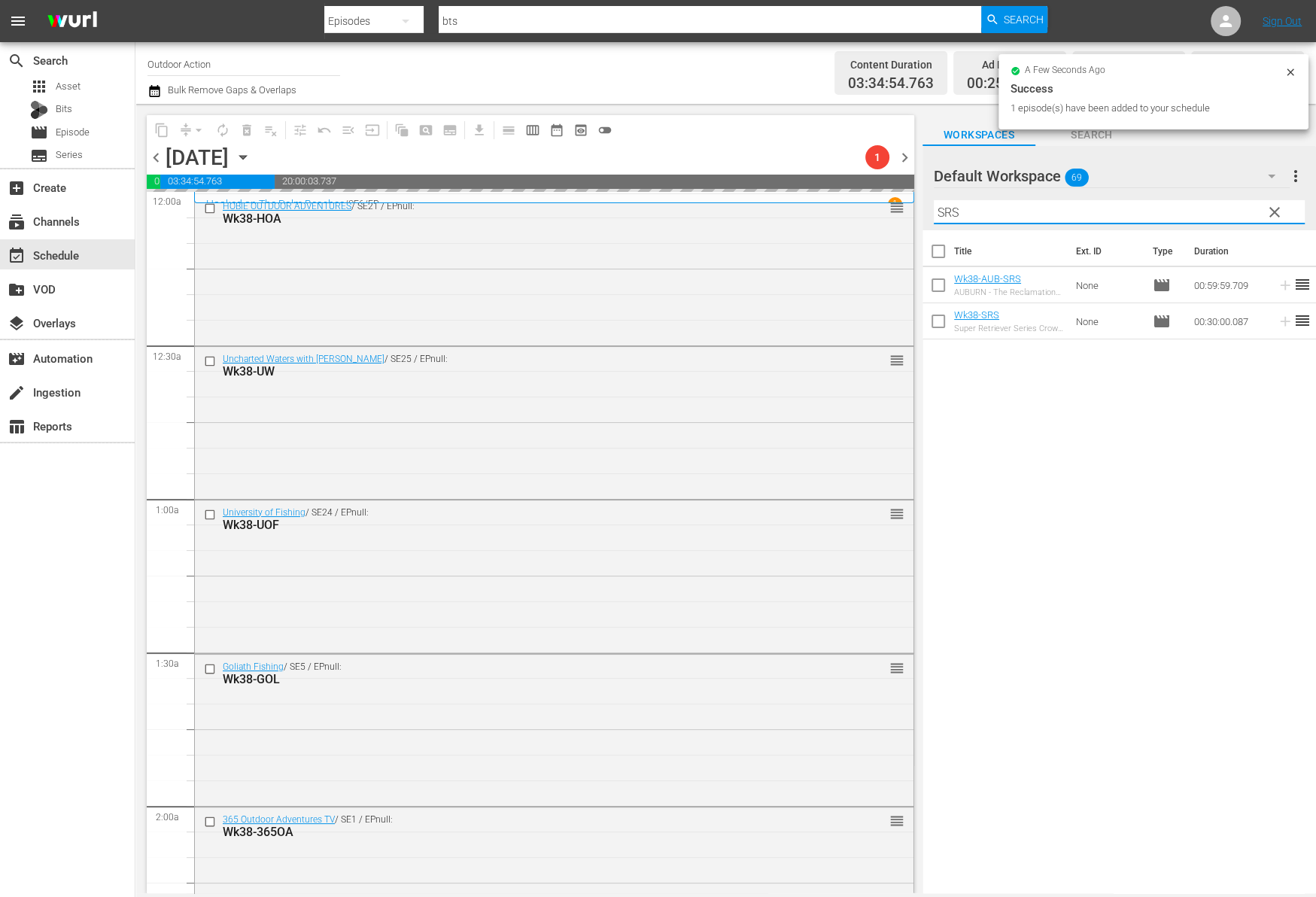
click at [1210, 206] on input "SRS" at bounding box center [1119, 212] width 371 height 24
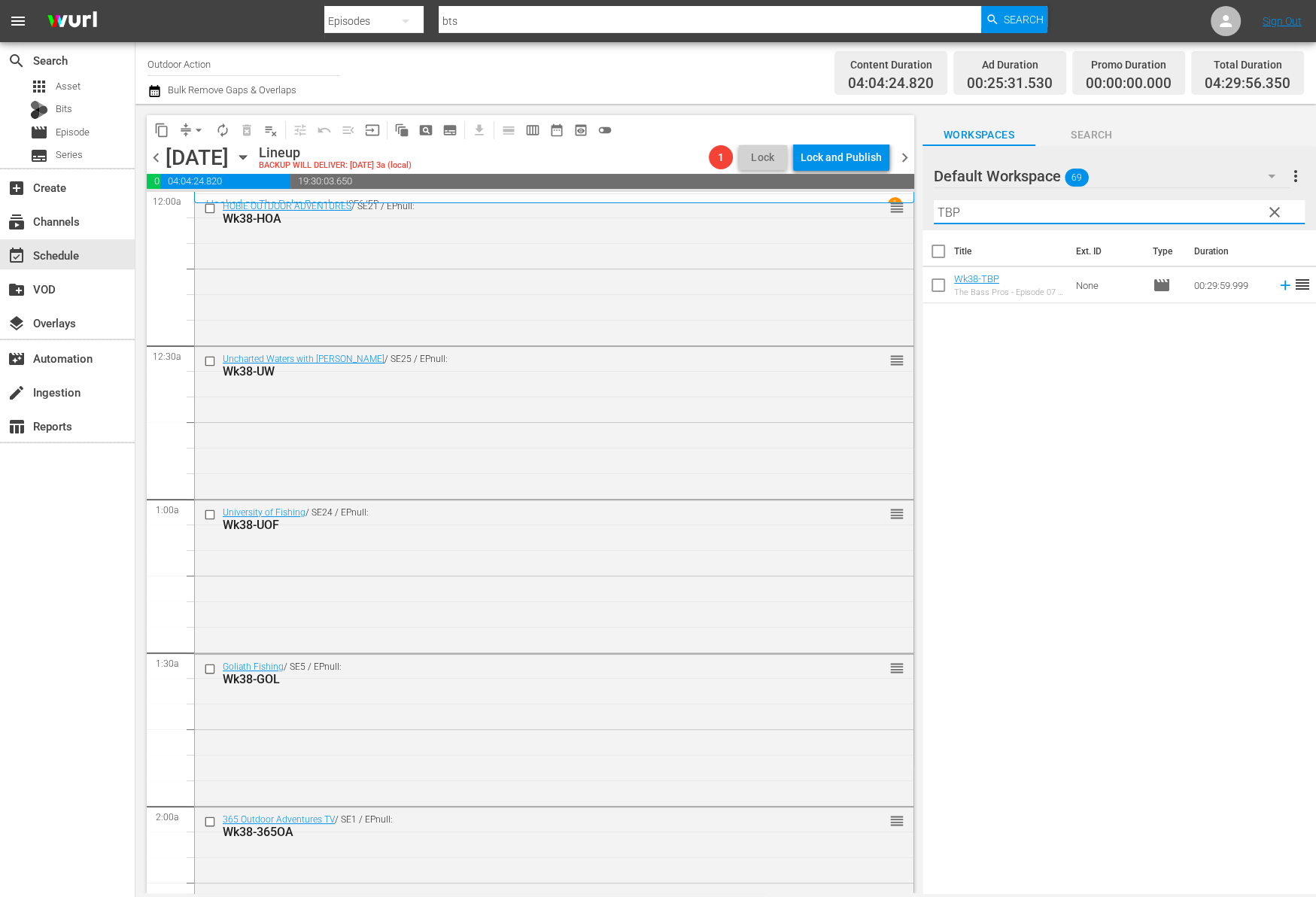
click at [1270, 339] on div "Title Ext. ID Type Duration Wk38-TBP The Bass Pros - Episode 07 - Timmy Horton,…" at bounding box center [1118, 563] width 393 height 665
click at [1276, 291] on icon at bounding box center [1285, 285] width 17 height 17
click at [1218, 201] on input "TBP" at bounding box center [1119, 212] width 371 height 24
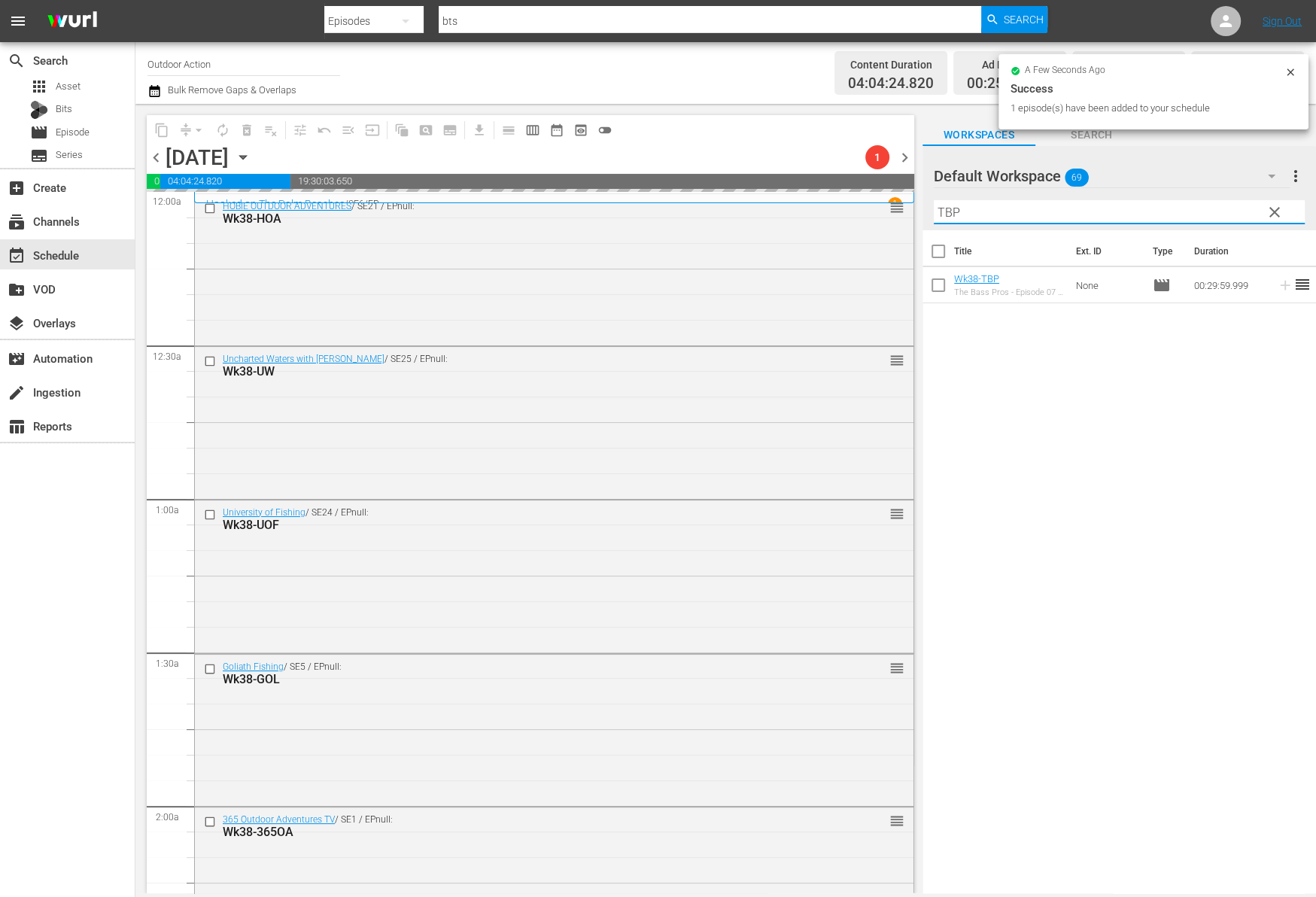
click at [1218, 201] on input "TBP" at bounding box center [1119, 212] width 371 height 24
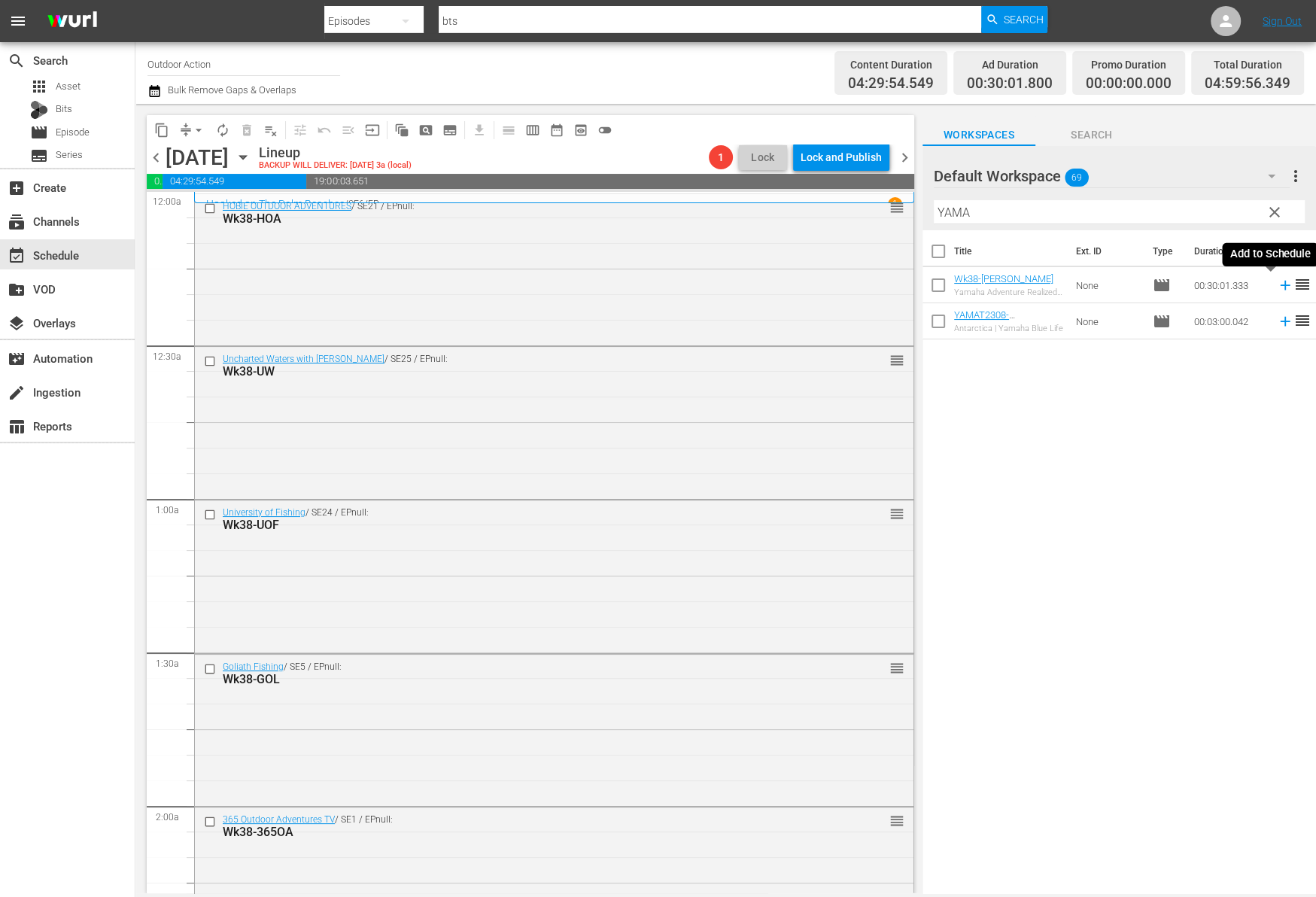
click at [1276, 286] on icon at bounding box center [1285, 285] width 17 height 17
click at [1232, 208] on input "YAMA" at bounding box center [1119, 212] width 371 height 24
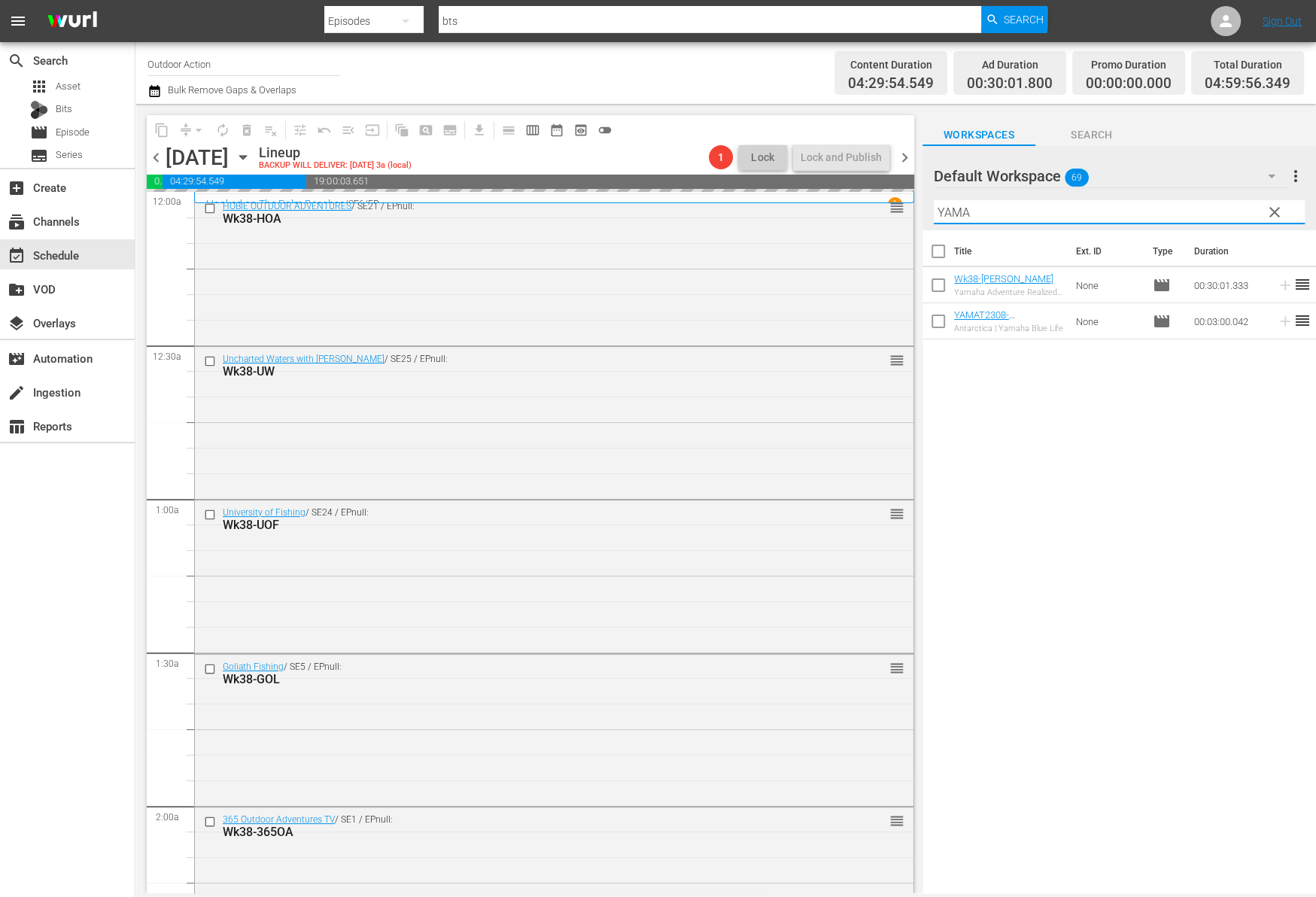
click at [1232, 208] on input "YAMA" at bounding box center [1119, 212] width 371 height 24
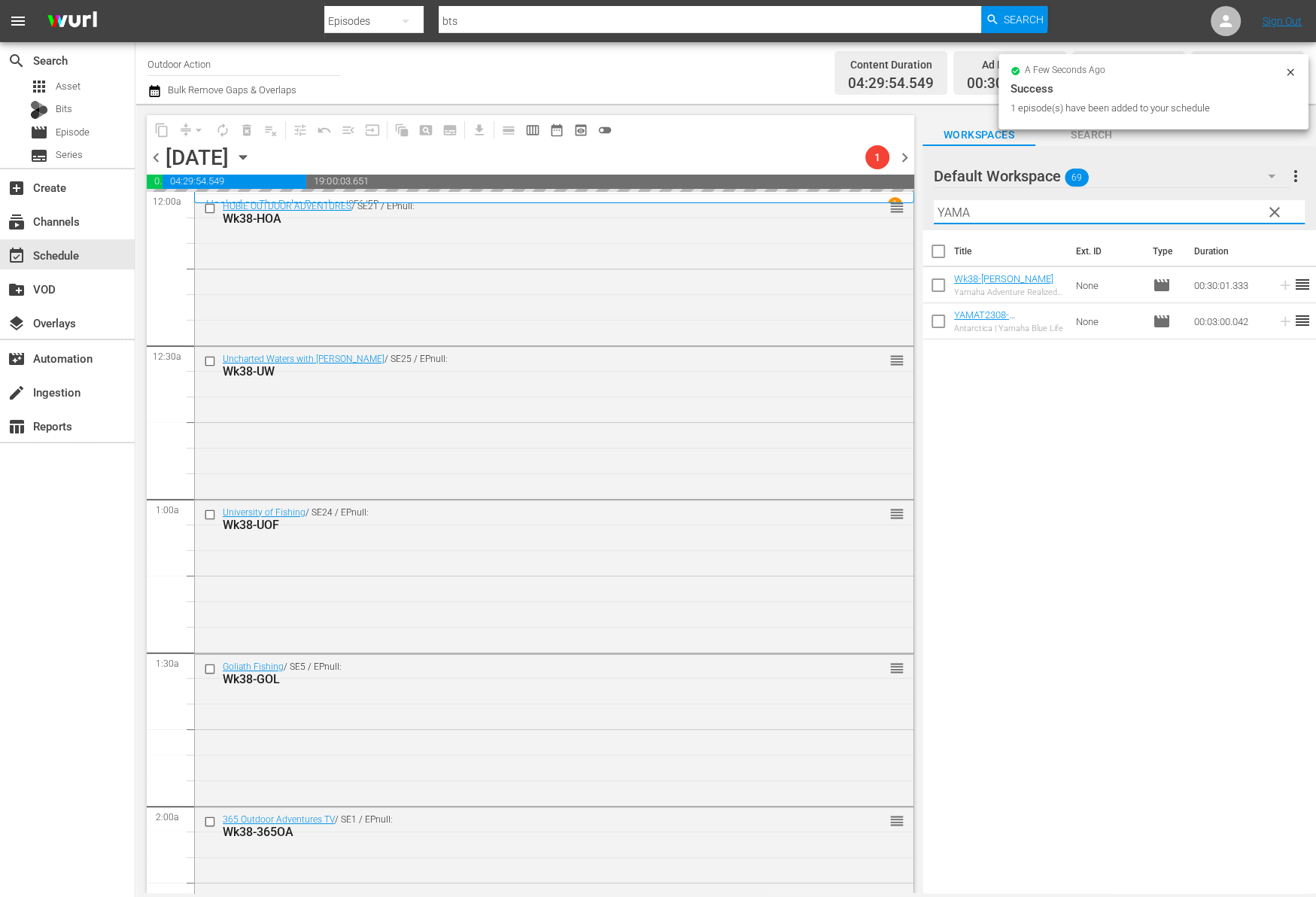
click at [1232, 208] on input "YAMA" at bounding box center [1119, 212] width 371 height 24
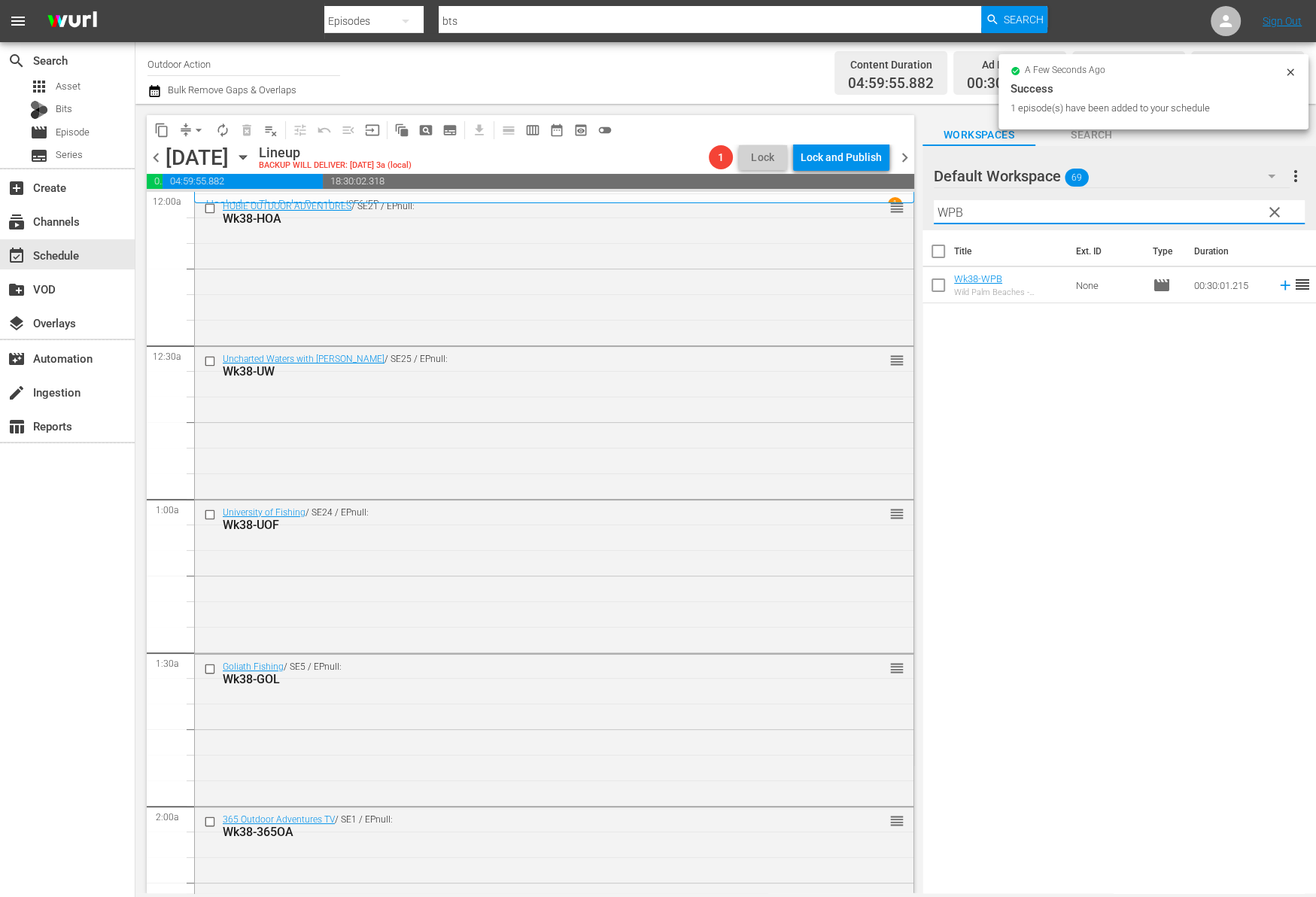
click at [1276, 288] on icon at bounding box center [1285, 285] width 17 height 17
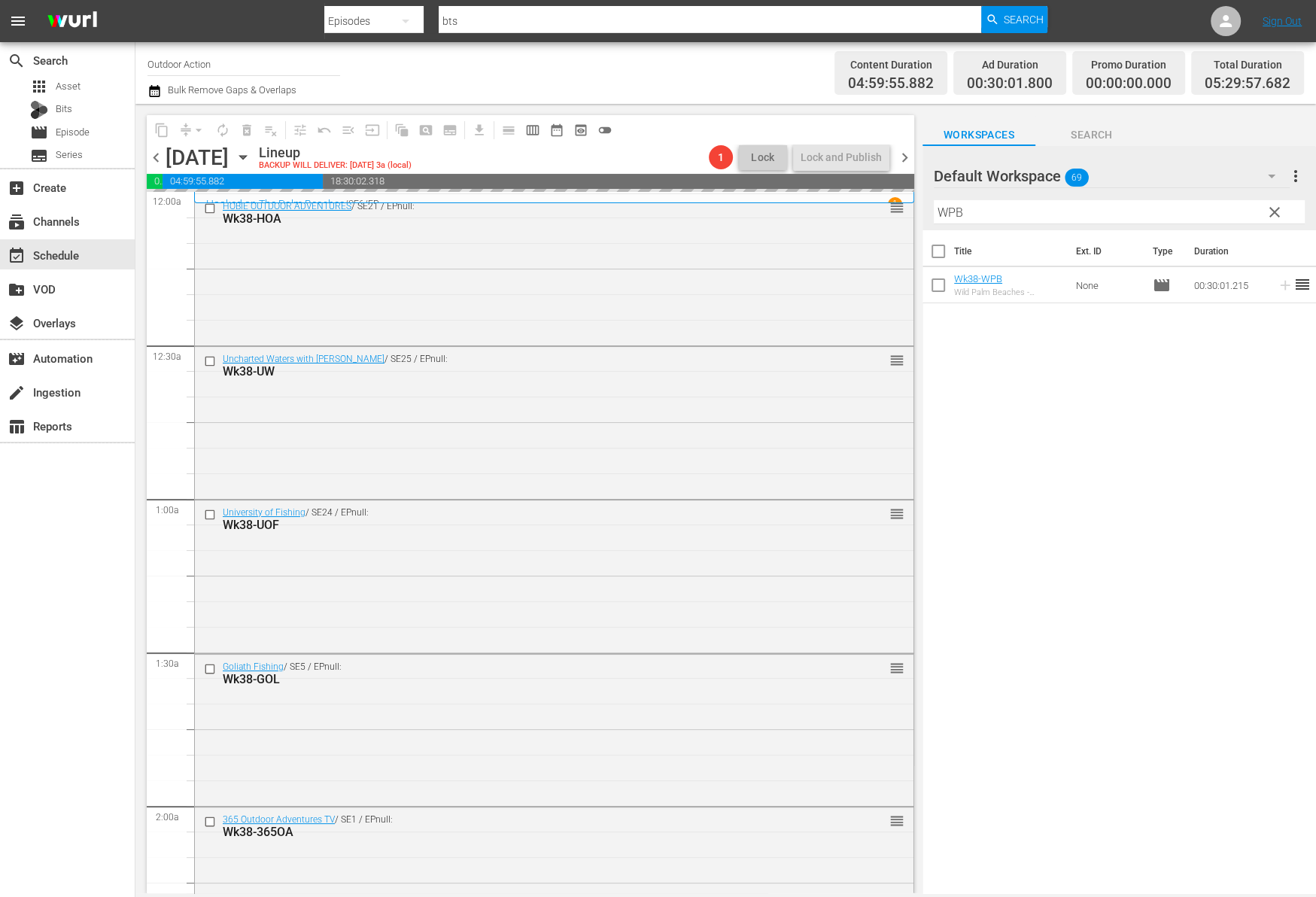
click at [1198, 212] on input "WPB" at bounding box center [1119, 212] width 371 height 24
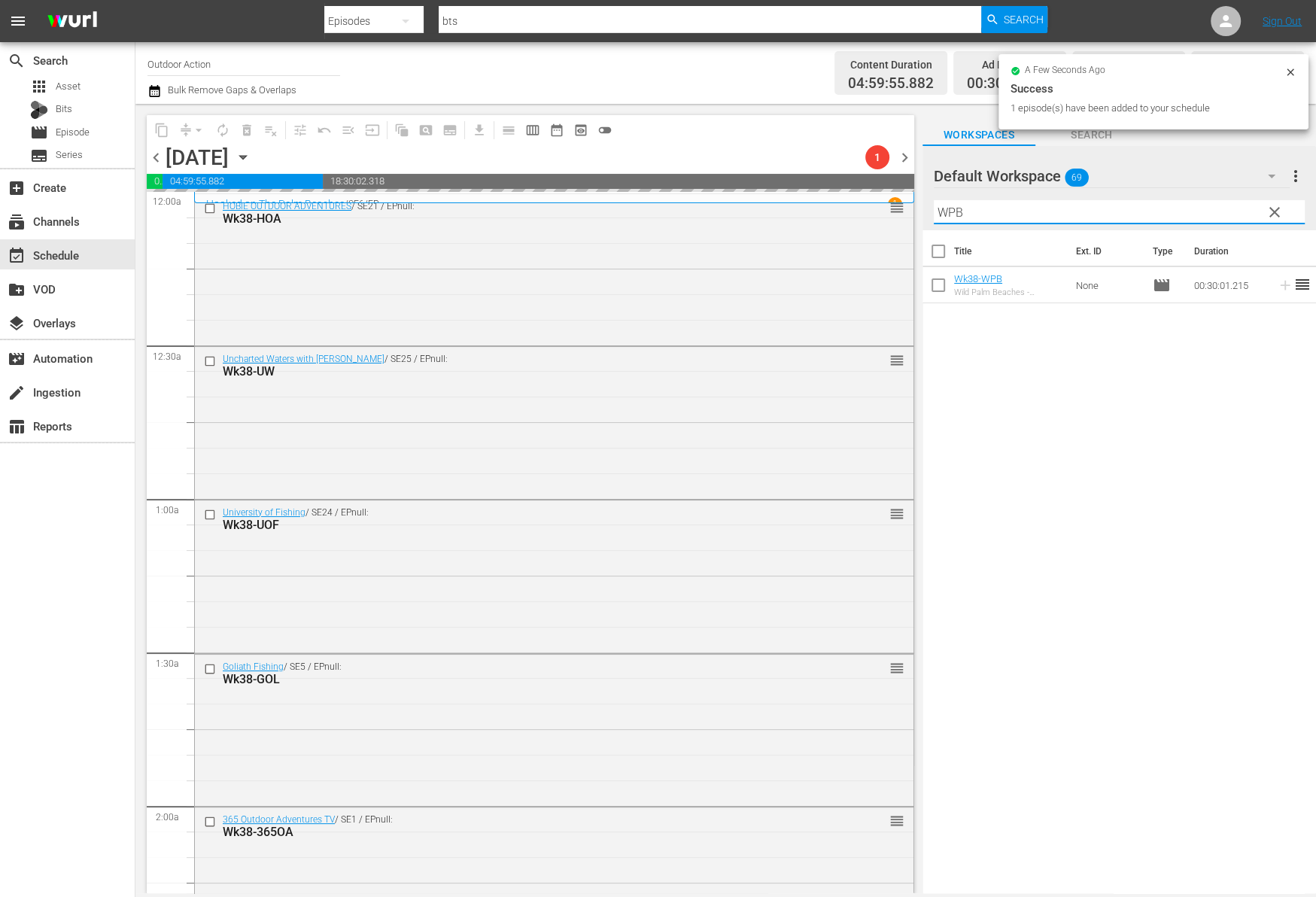
click at [1198, 212] on input "WPB" at bounding box center [1119, 212] width 371 height 24
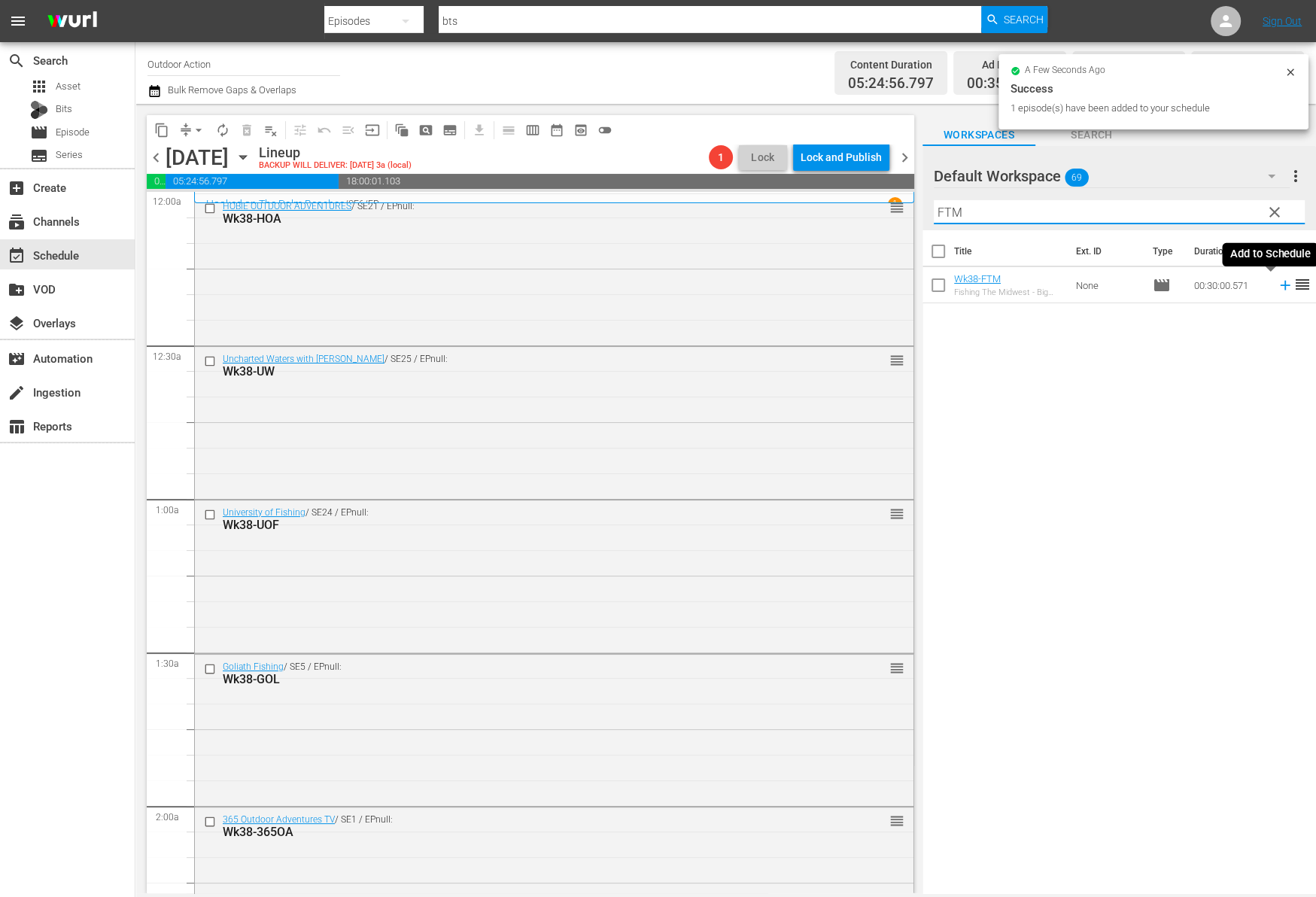
click at [1279, 288] on icon at bounding box center [1284, 285] width 10 height 10
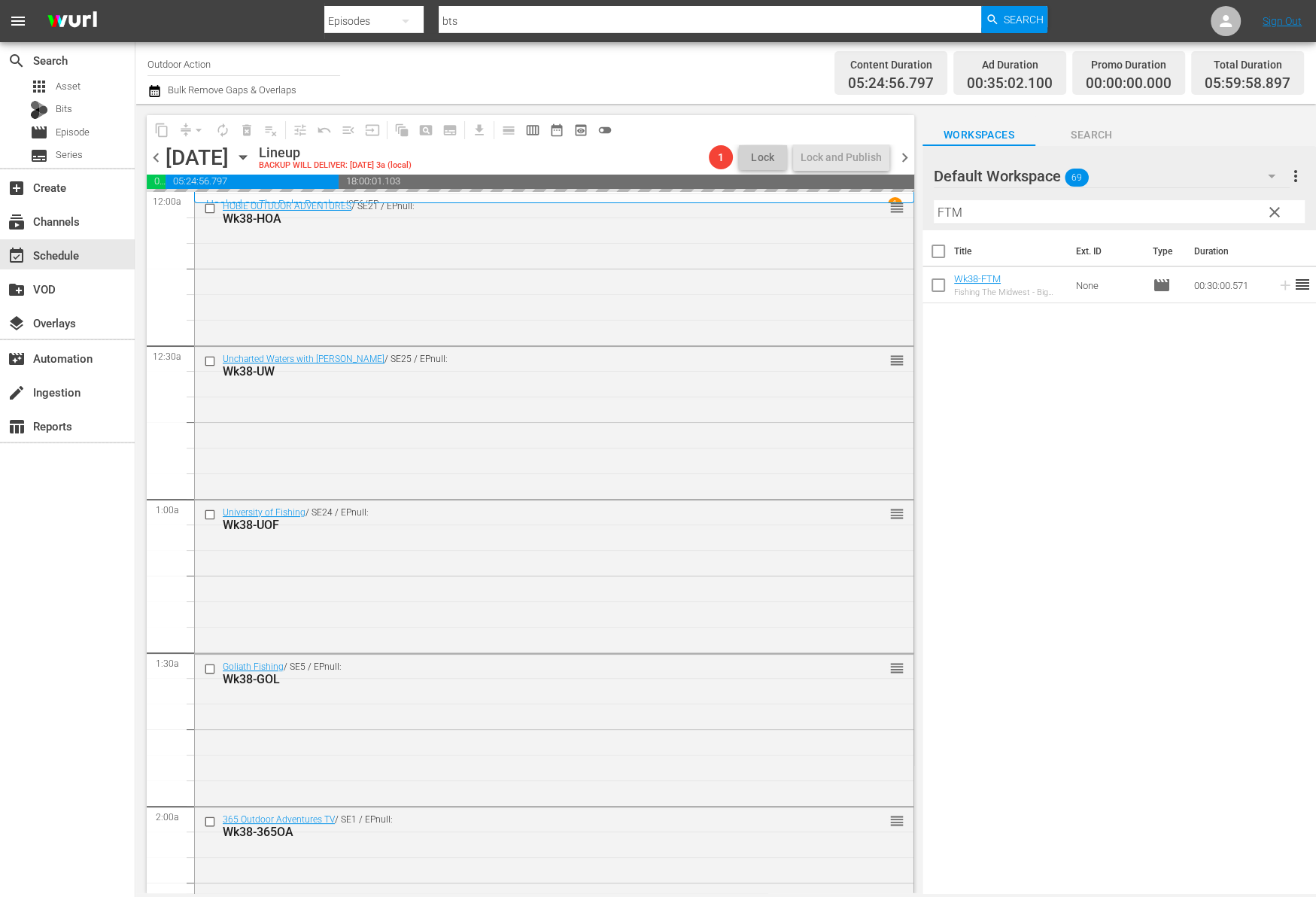
click at [1204, 221] on input "FTM" at bounding box center [1119, 212] width 371 height 24
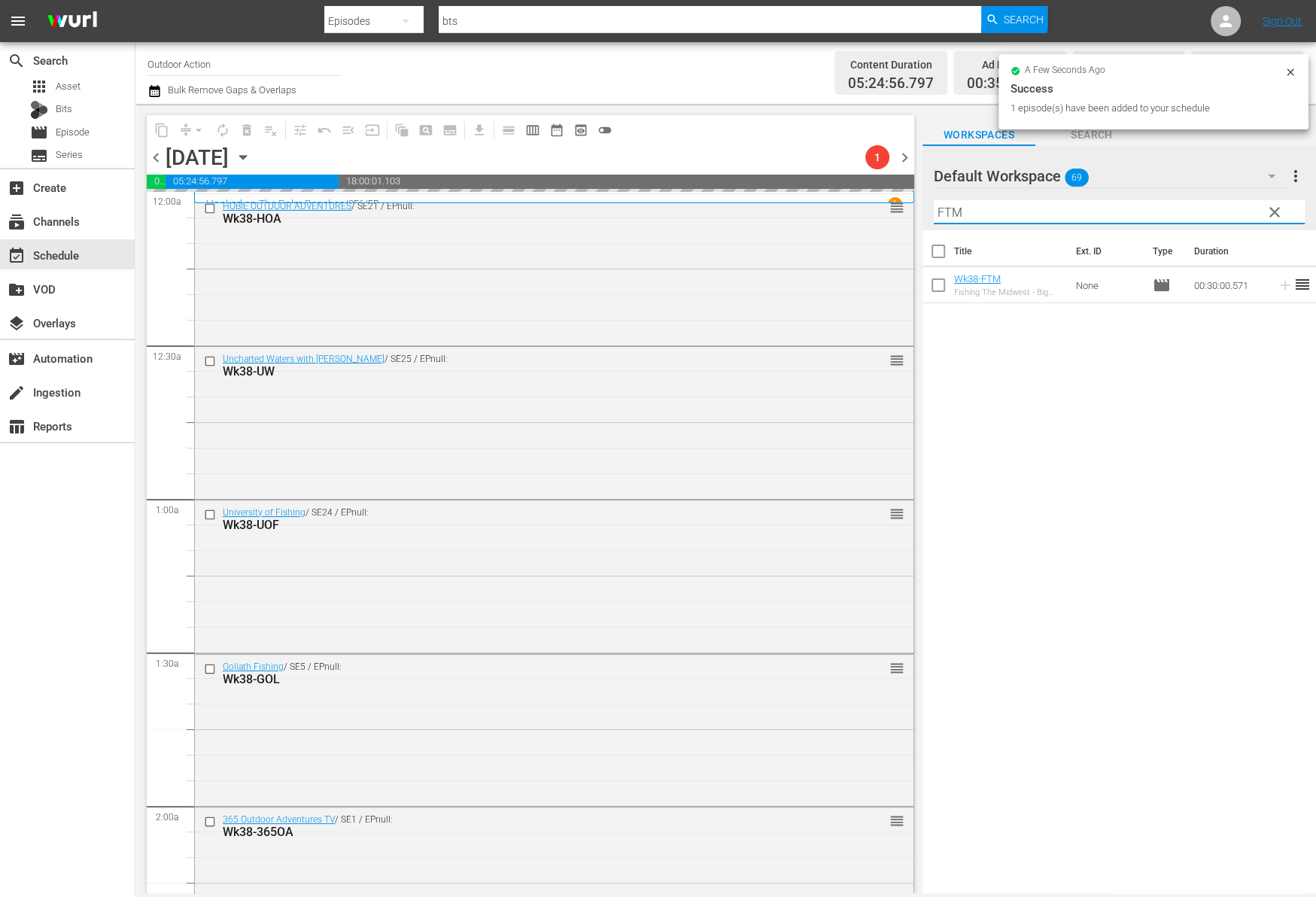
click at [1204, 221] on input "FTM" at bounding box center [1119, 212] width 371 height 24
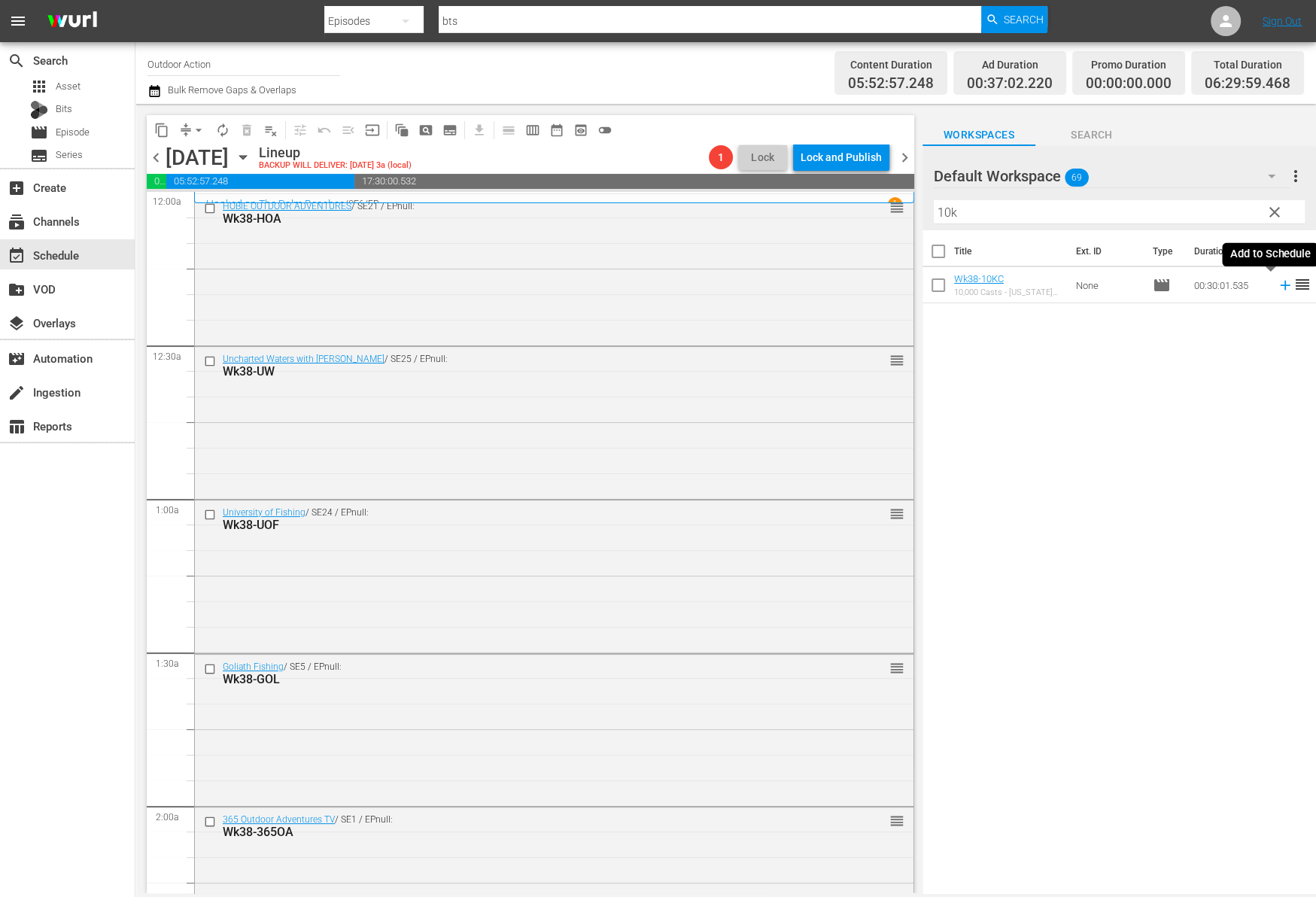
click at [1276, 284] on icon at bounding box center [1285, 285] width 17 height 17
click at [1206, 212] on input "10k" at bounding box center [1119, 212] width 371 height 24
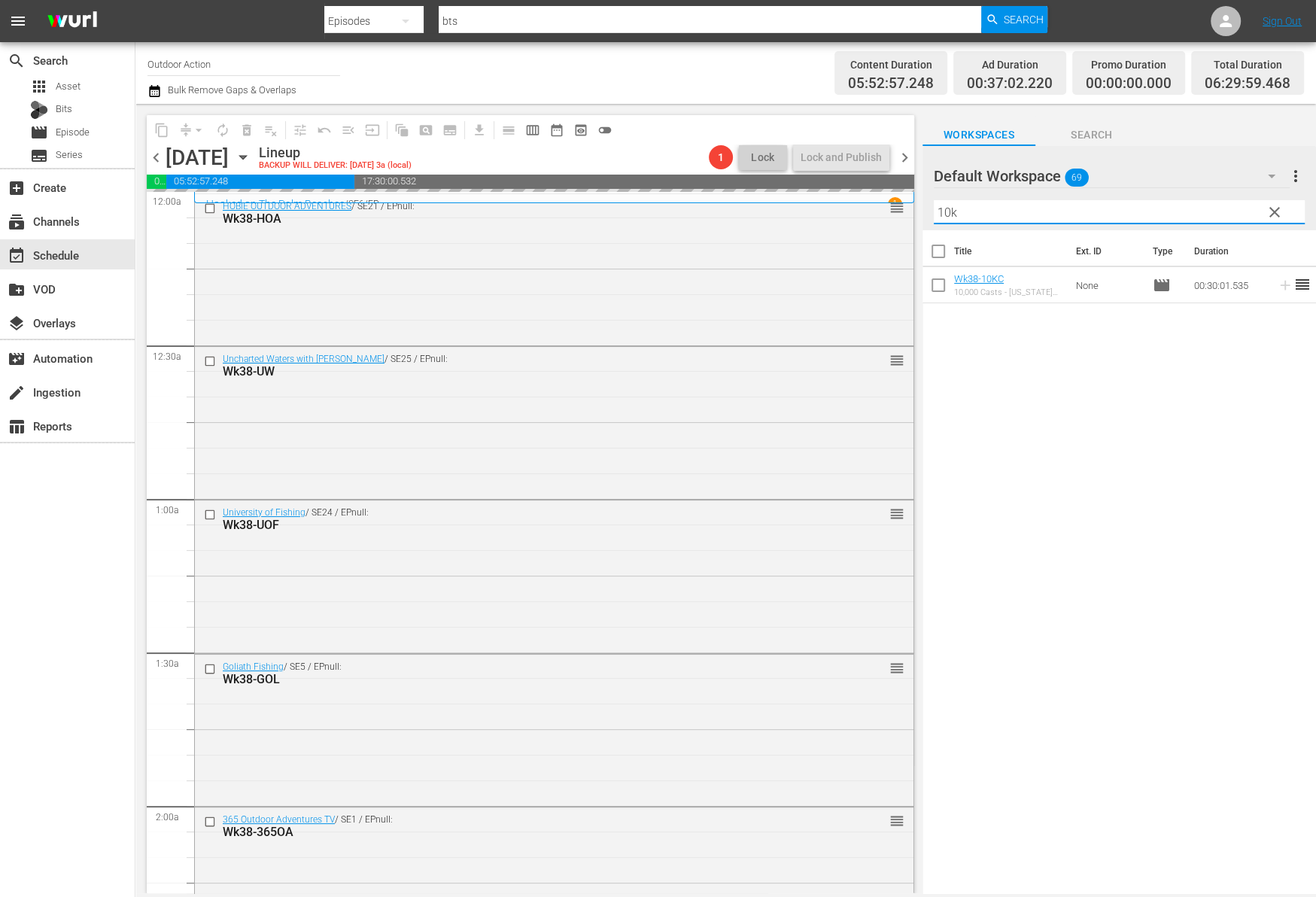
click at [1206, 212] on input "10k" at bounding box center [1119, 212] width 371 height 24
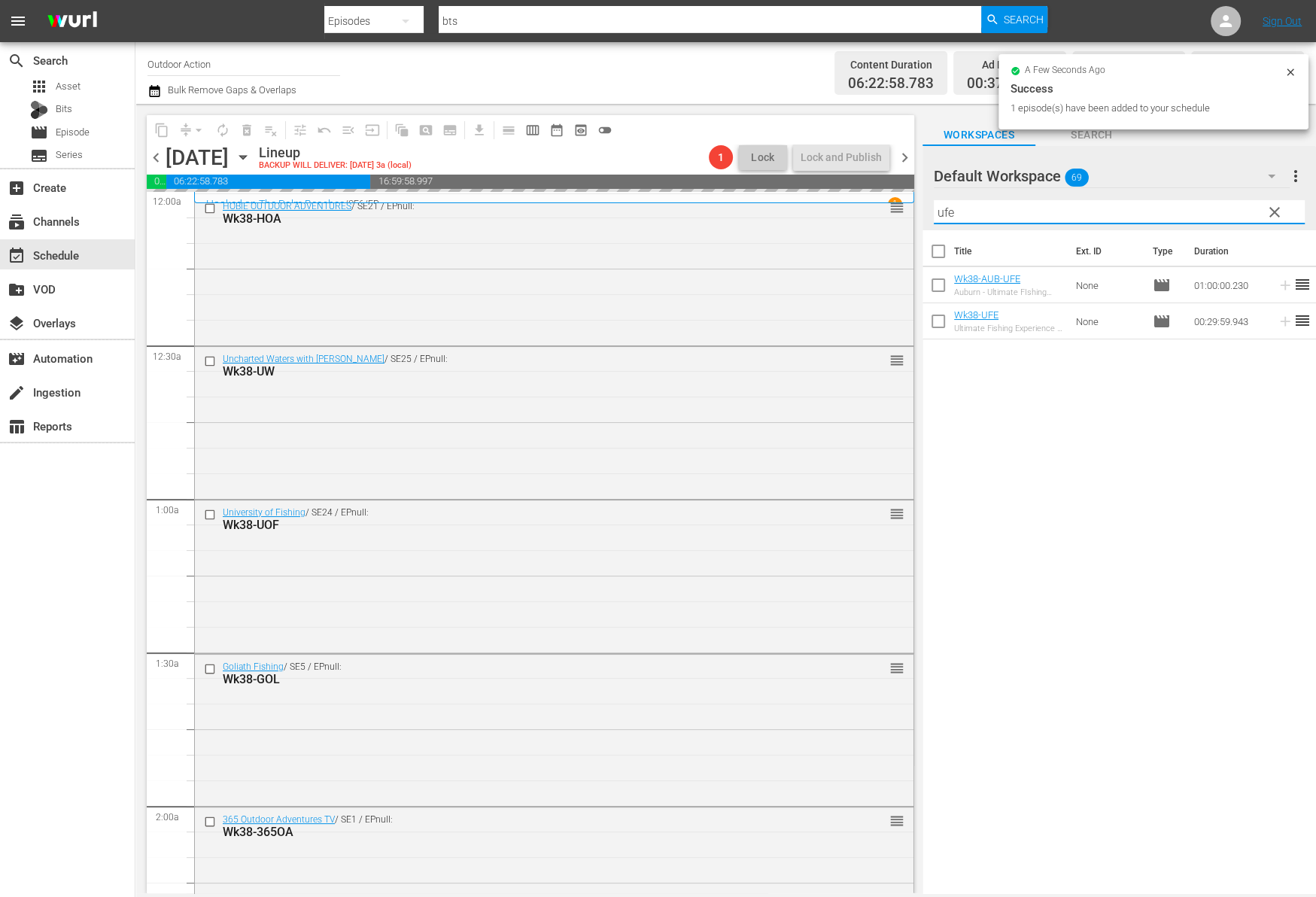
click at [1253, 364] on div "Title Ext. ID Type Duration Wk38-AUB-UFE Auburn - Ultimate FIshing Experience N…" at bounding box center [1118, 563] width 393 height 665
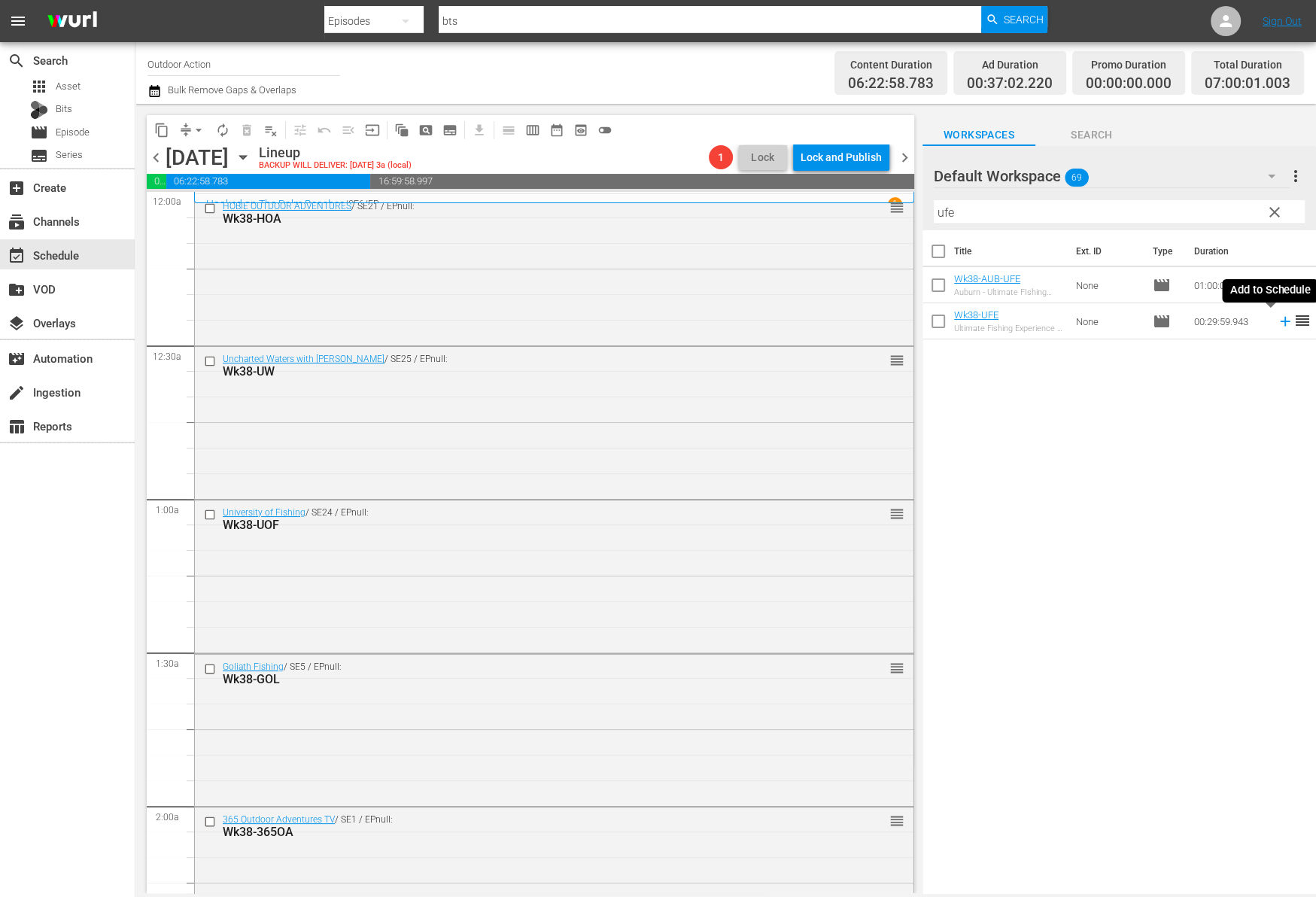
click at [1279, 320] on icon at bounding box center [1284, 321] width 10 height 10
click at [1202, 210] on input "ufe" at bounding box center [1119, 212] width 371 height 24
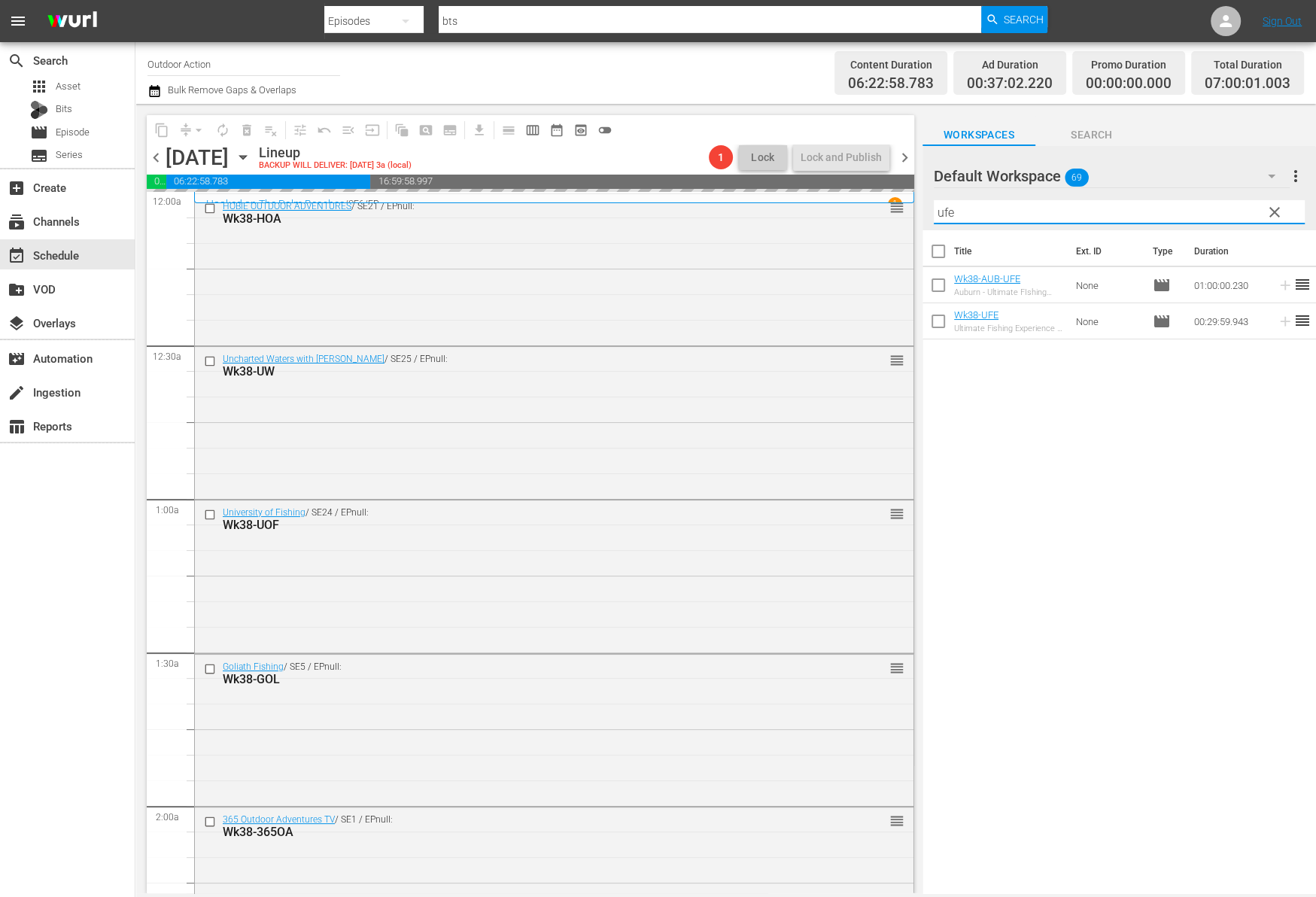
click at [1202, 210] on input "ufe" at bounding box center [1119, 212] width 371 height 24
click at [1253, 353] on div "Title Ext. ID Type Duration Wk38-G3S G3 Sportsman - Beginners Tips to Catching …" at bounding box center [1118, 563] width 393 height 665
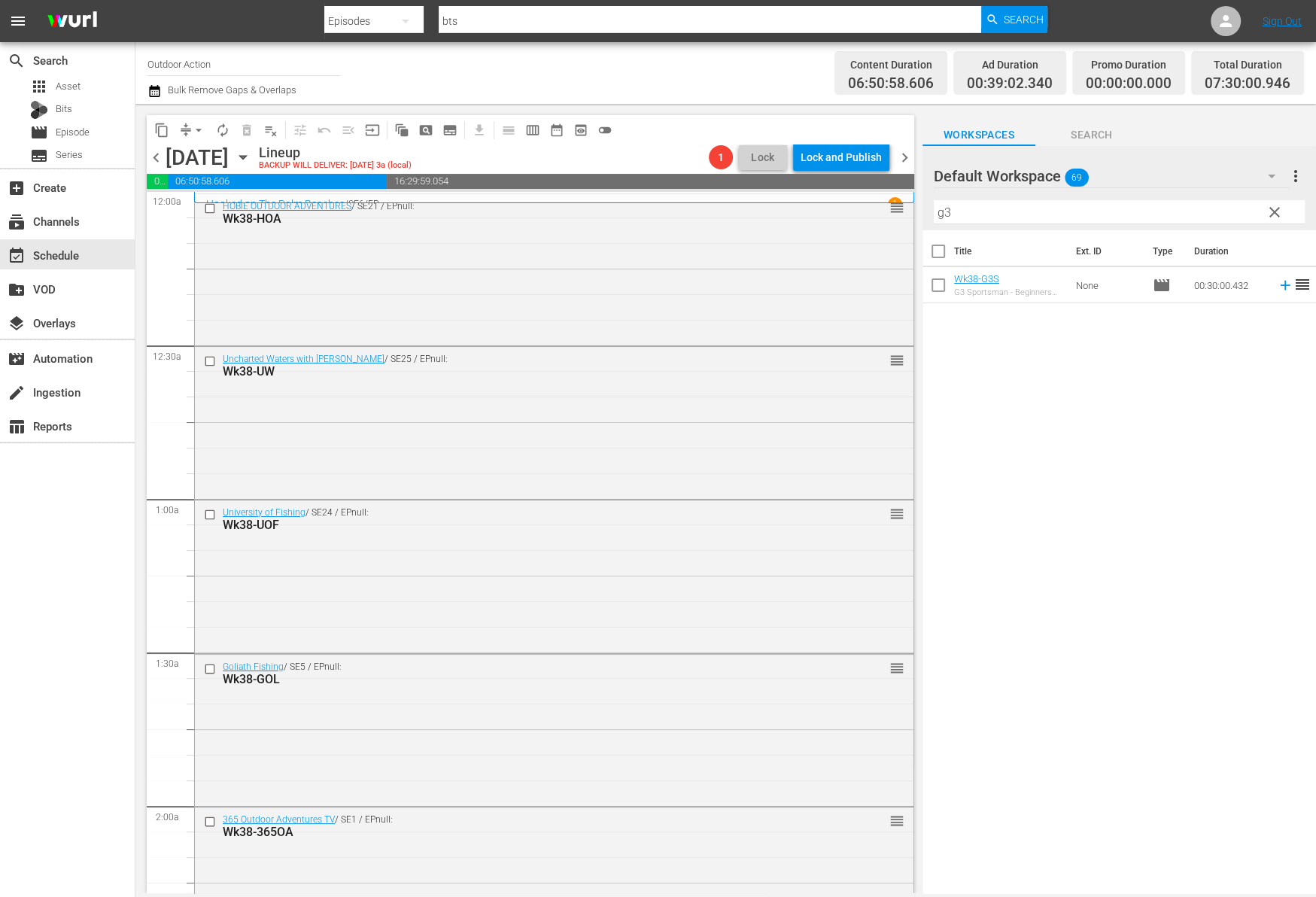
click at [1276, 286] on icon at bounding box center [1285, 285] width 17 height 17
click at [1203, 202] on input "g3" at bounding box center [1119, 212] width 371 height 24
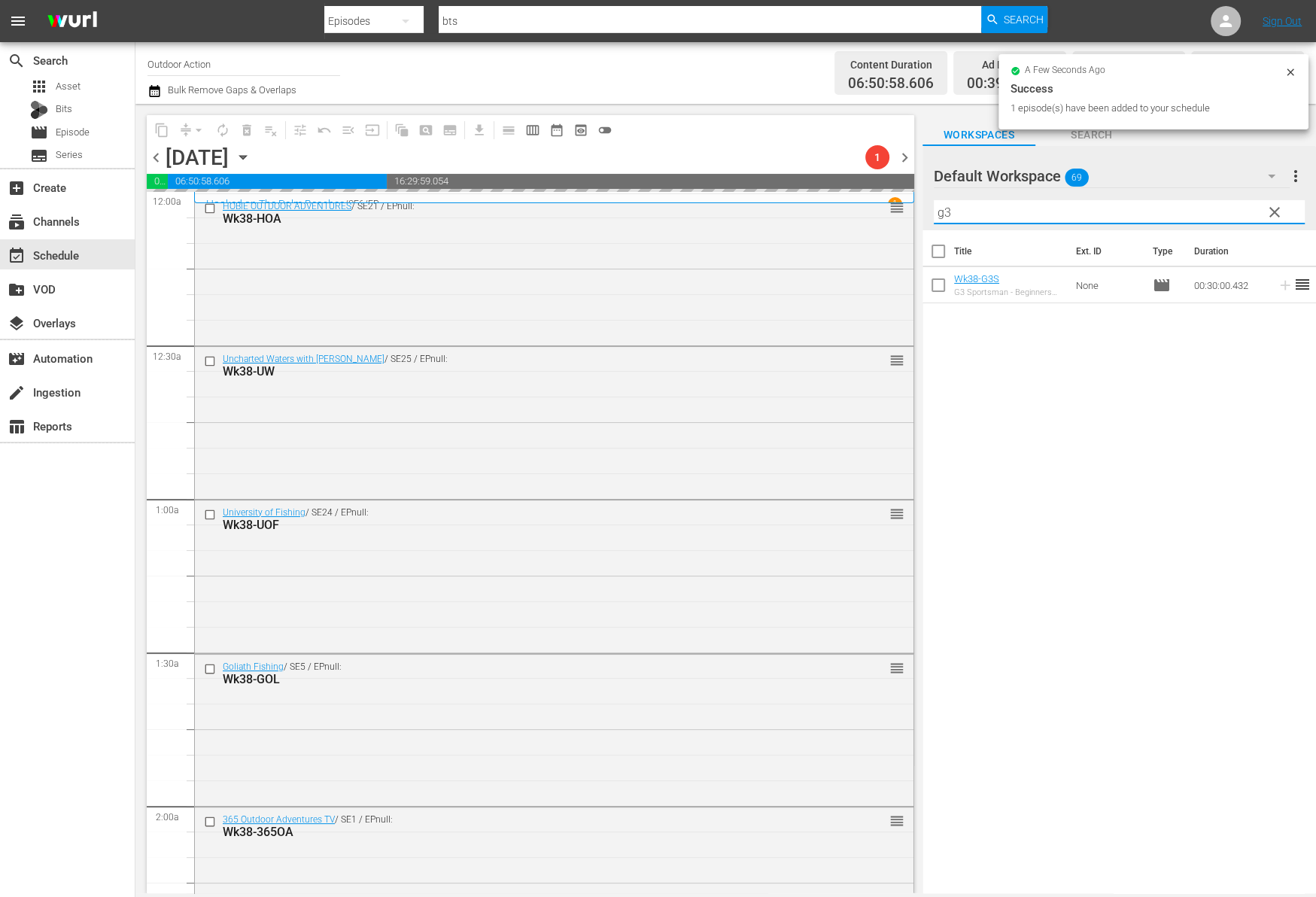
click at [1203, 202] on input "g3" at bounding box center [1119, 212] width 371 height 24
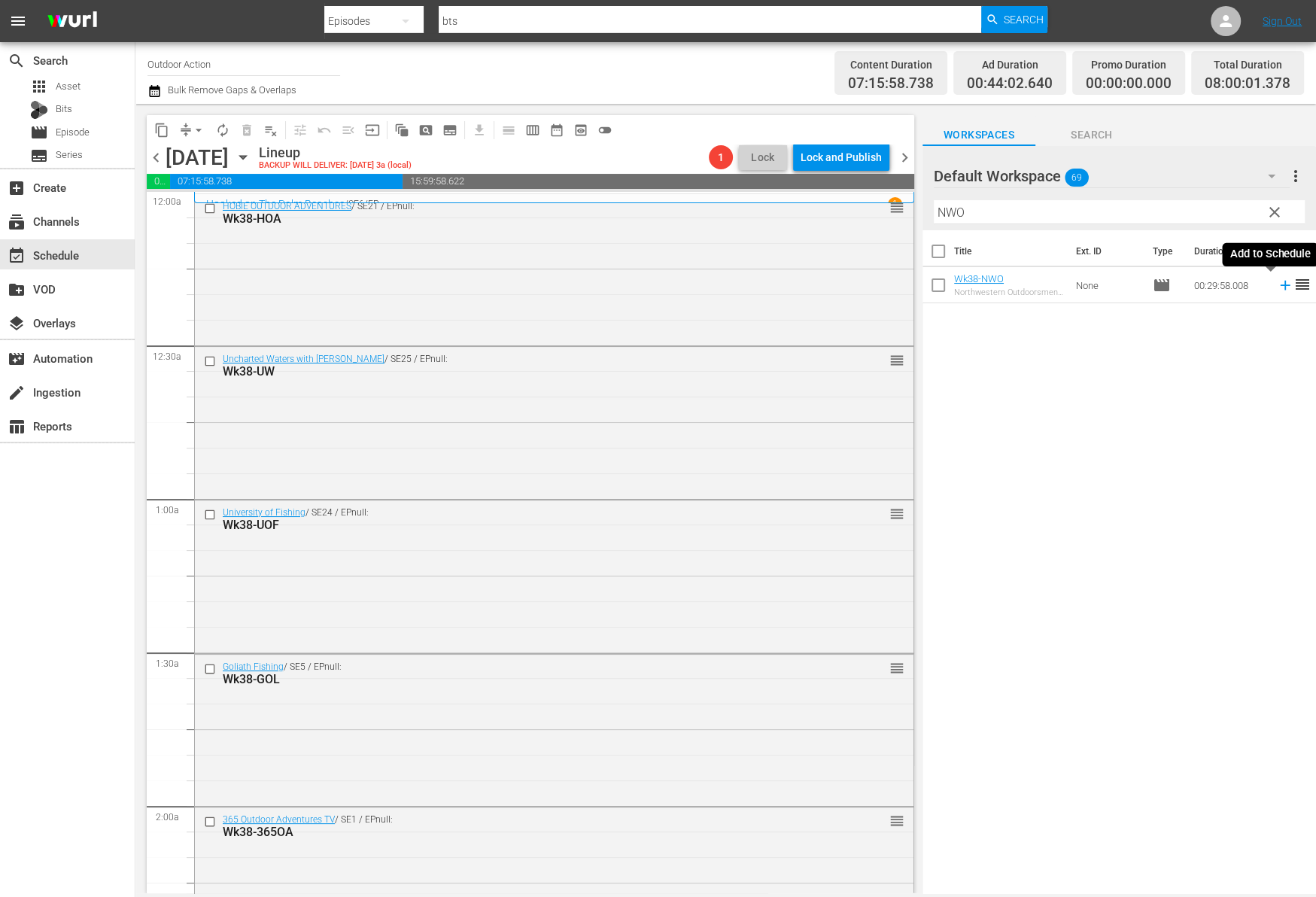
click at [1276, 284] on icon at bounding box center [1285, 285] width 17 height 17
click at [1221, 215] on input "NWO" at bounding box center [1119, 212] width 371 height 24
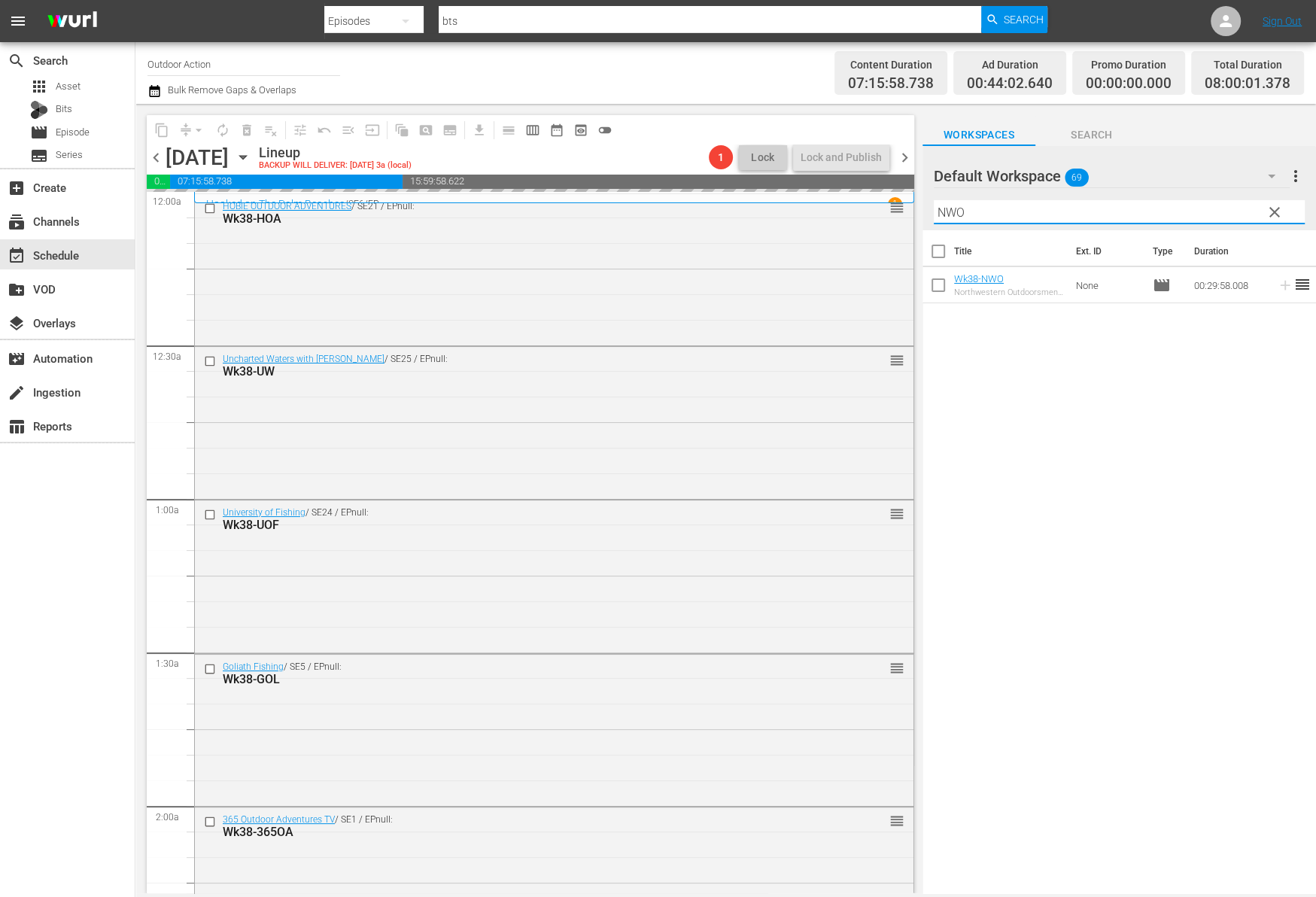
click at [1221, 215] on input "NWO" at bounding box center [1119, 212] width 371 height 24
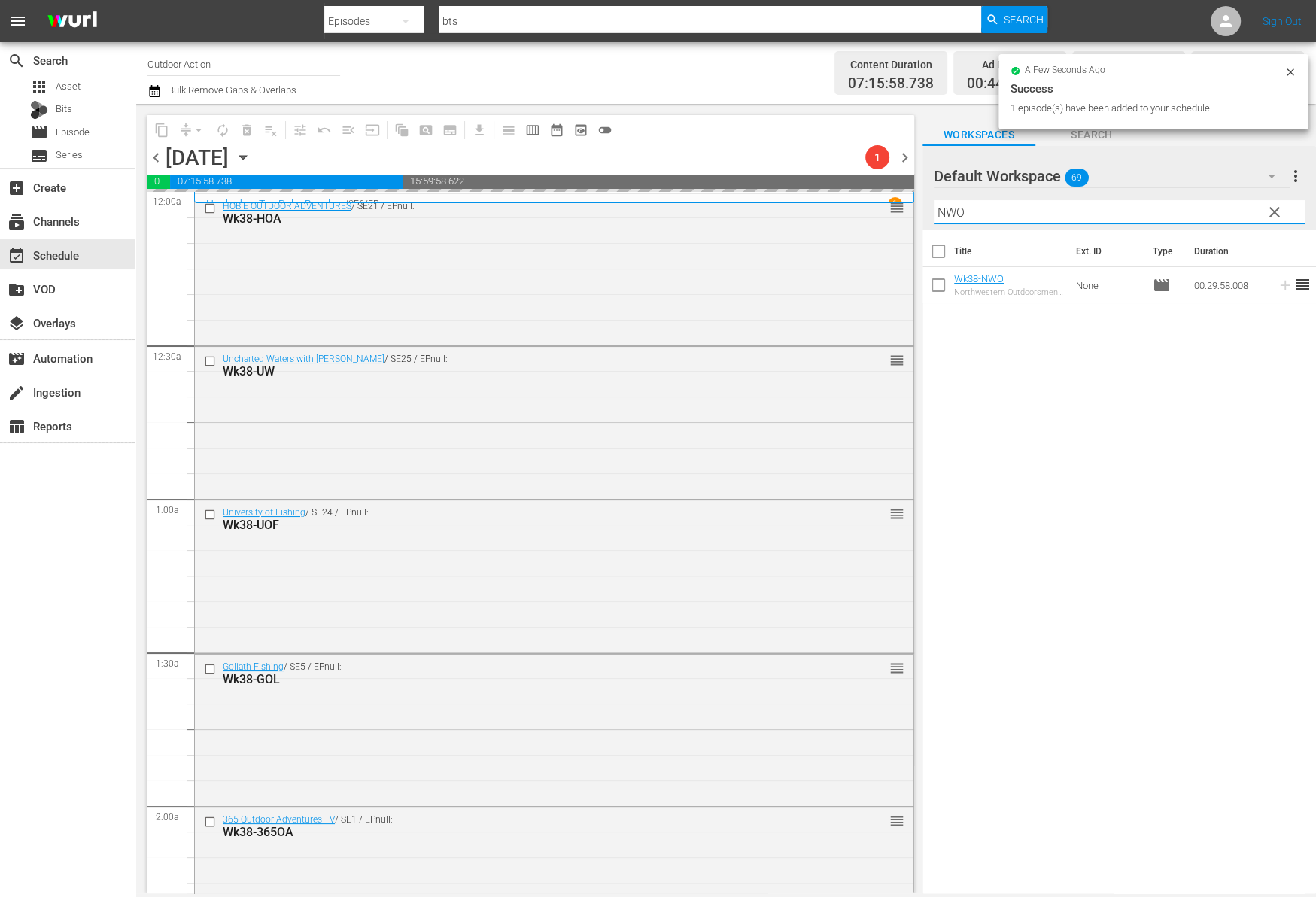
click at [1221, 215] on input "NWO" at bounding box center [1119, 212] width 371 height 24
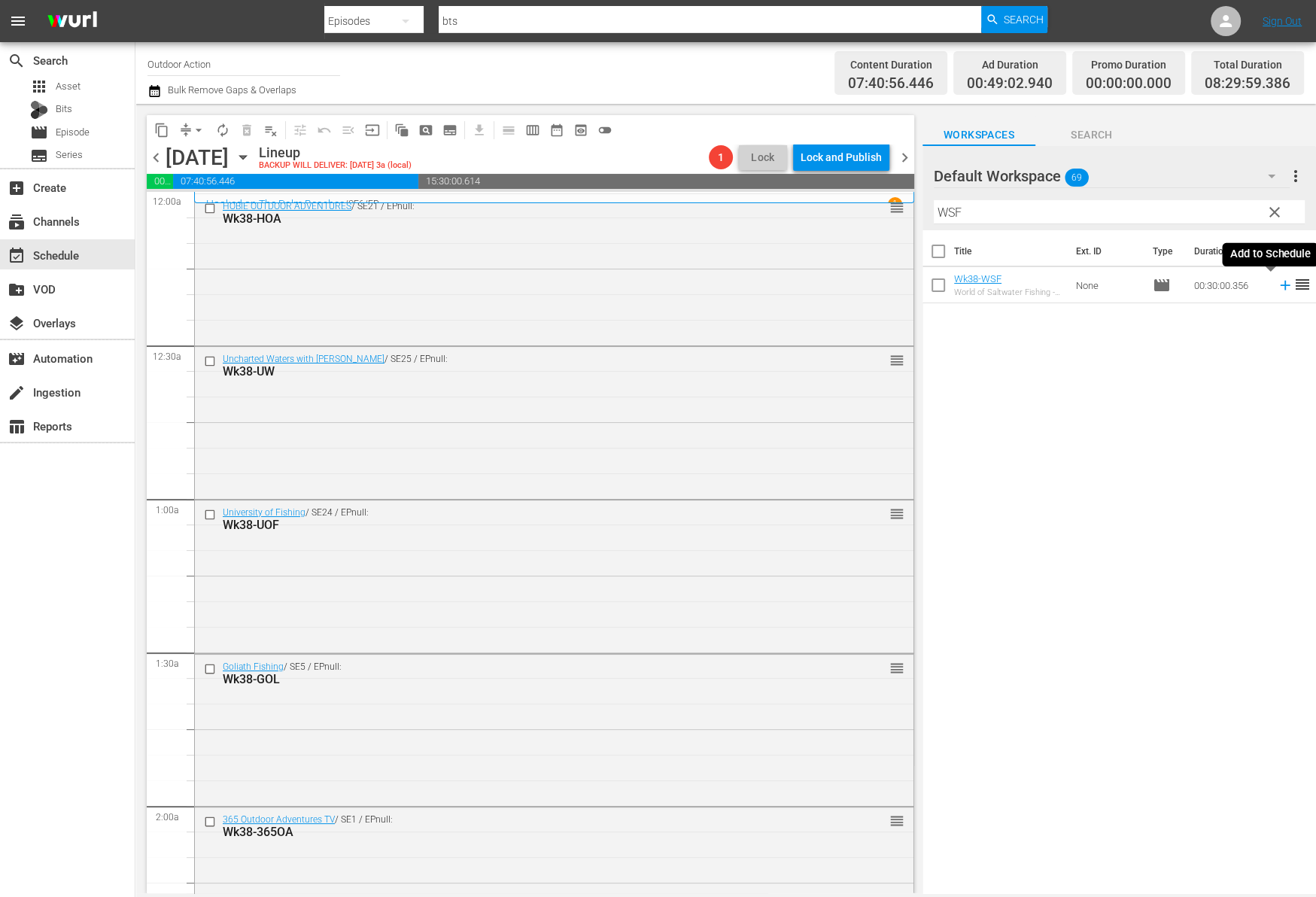
click at [1276, 287] on icon at bounding box center [1285, 285] width 17 height 17
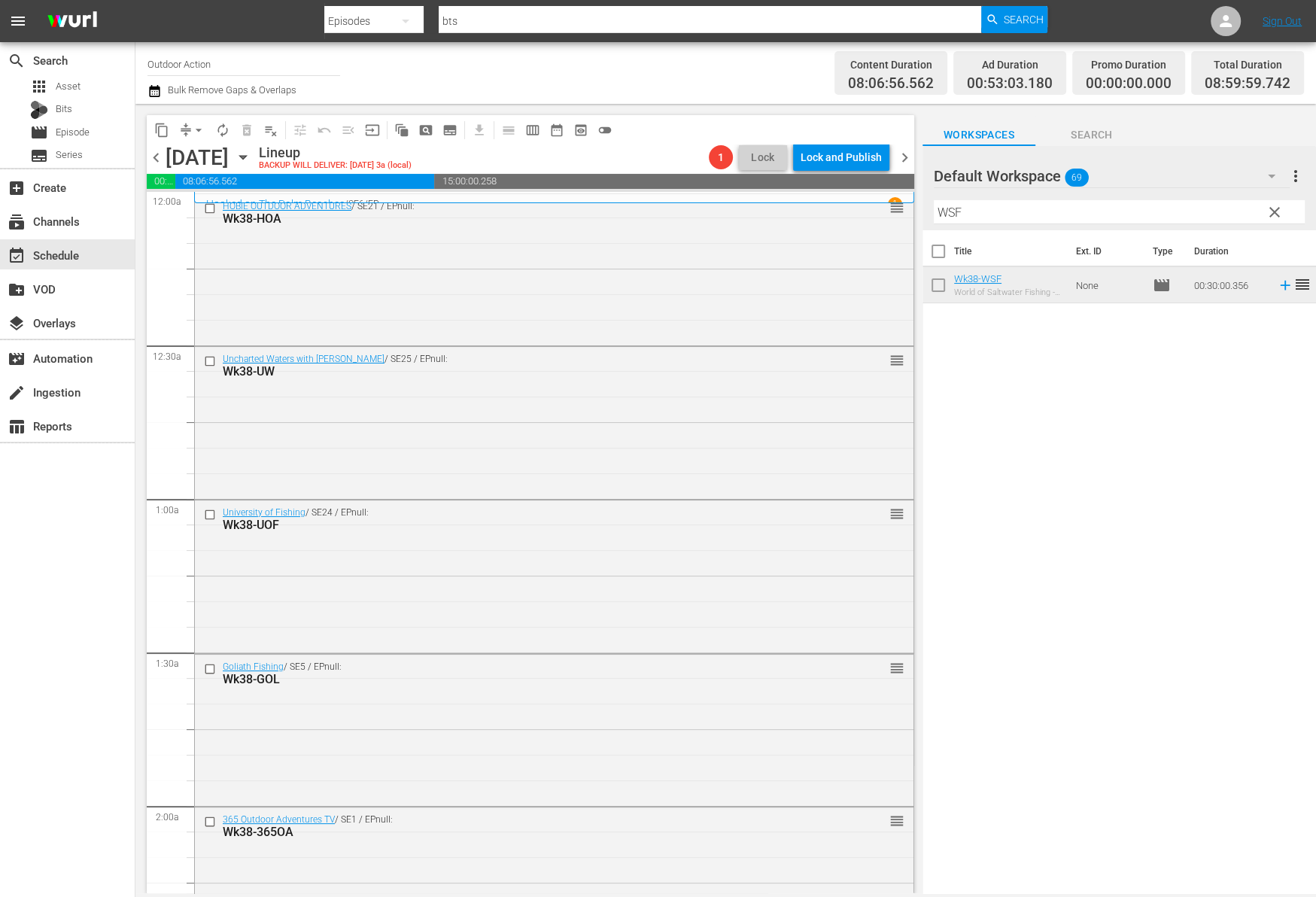
click at [990, 219] on input "WSF" at bounding box center [1119, 212] width 371 height 24
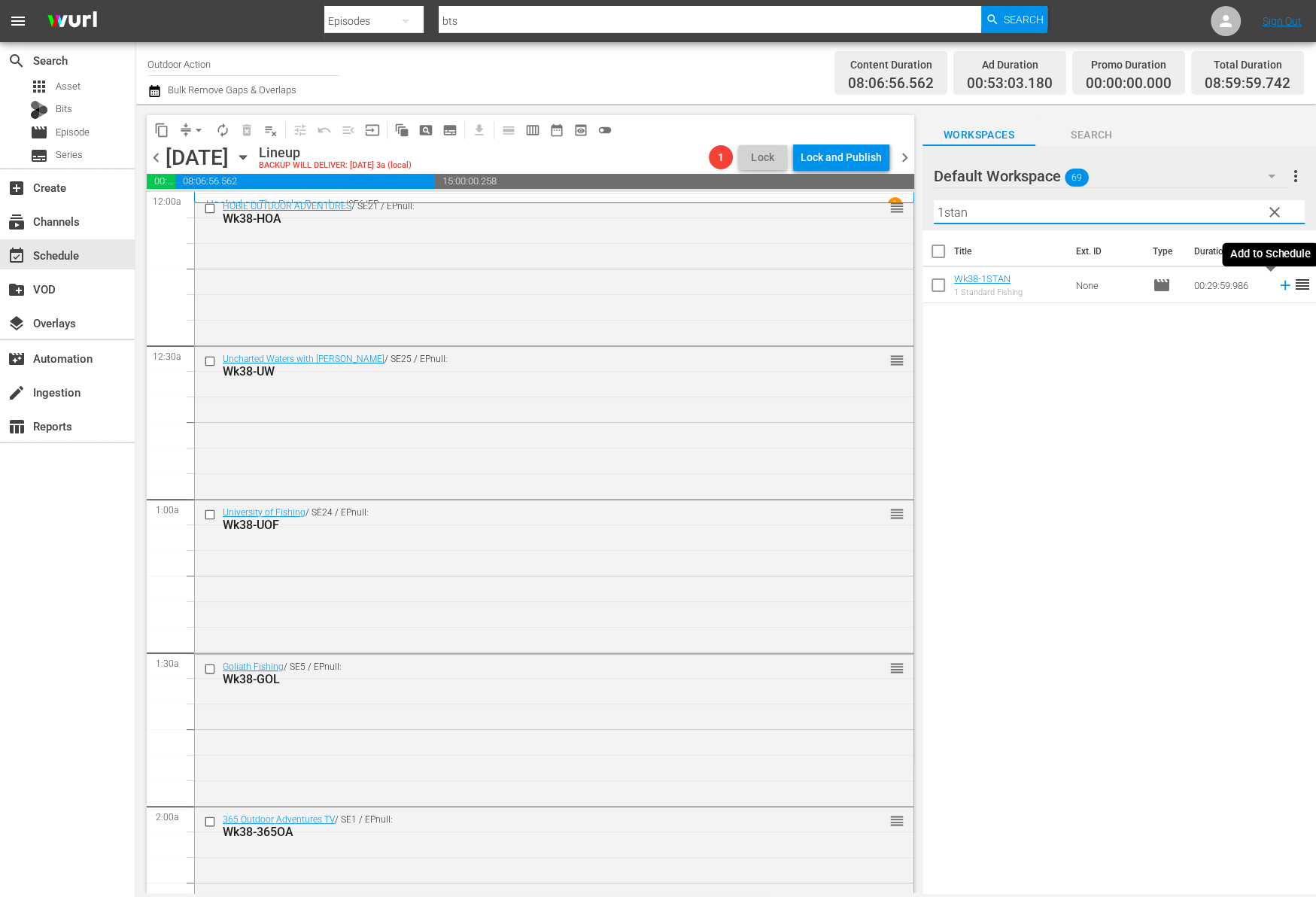
click at [1276, 288] on icon at bounding box center [1285, 285] width 17 height 17
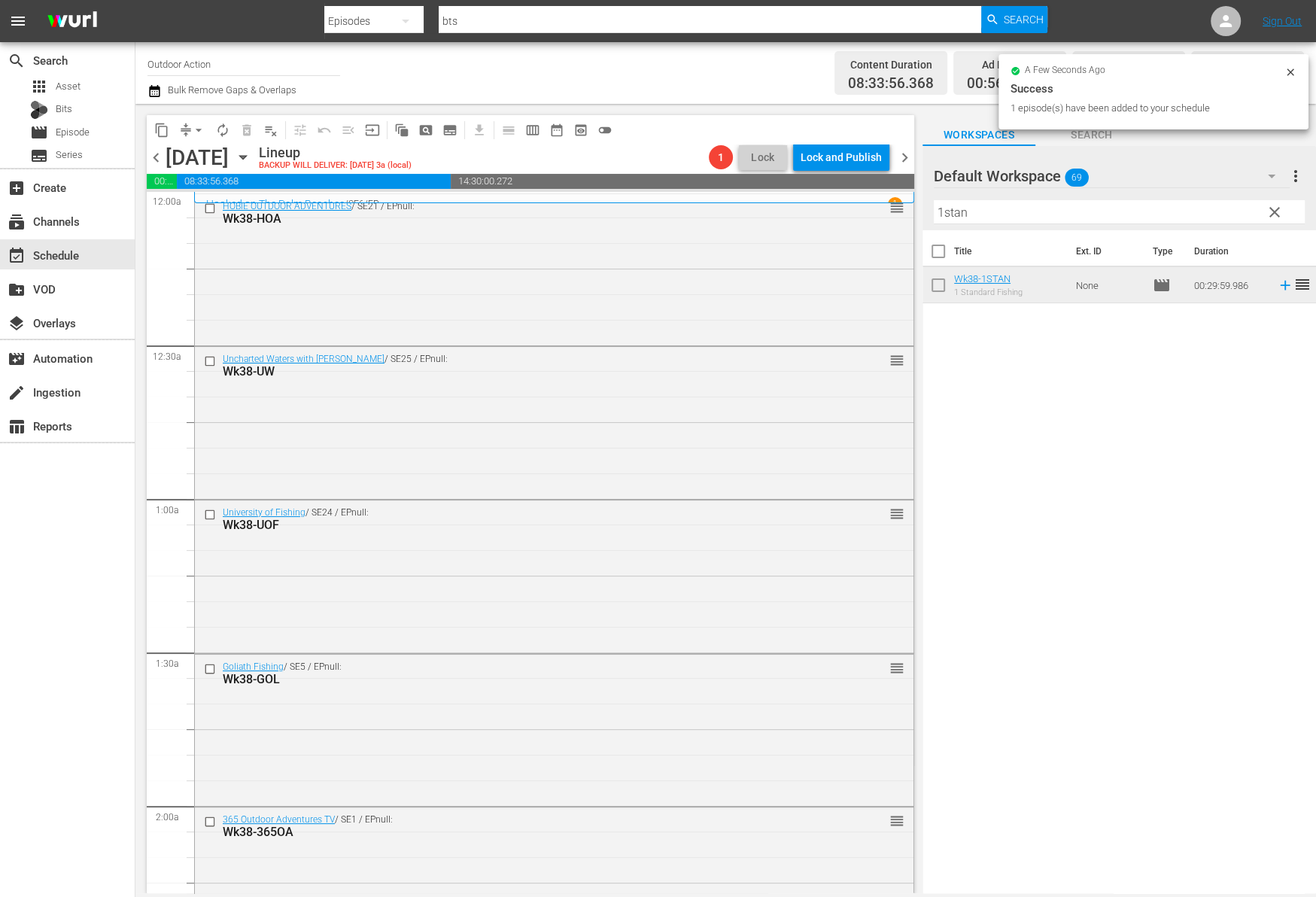
click at [1140, 214] on input "1stan" at bounding box center [1119, 212] width 371 height 24
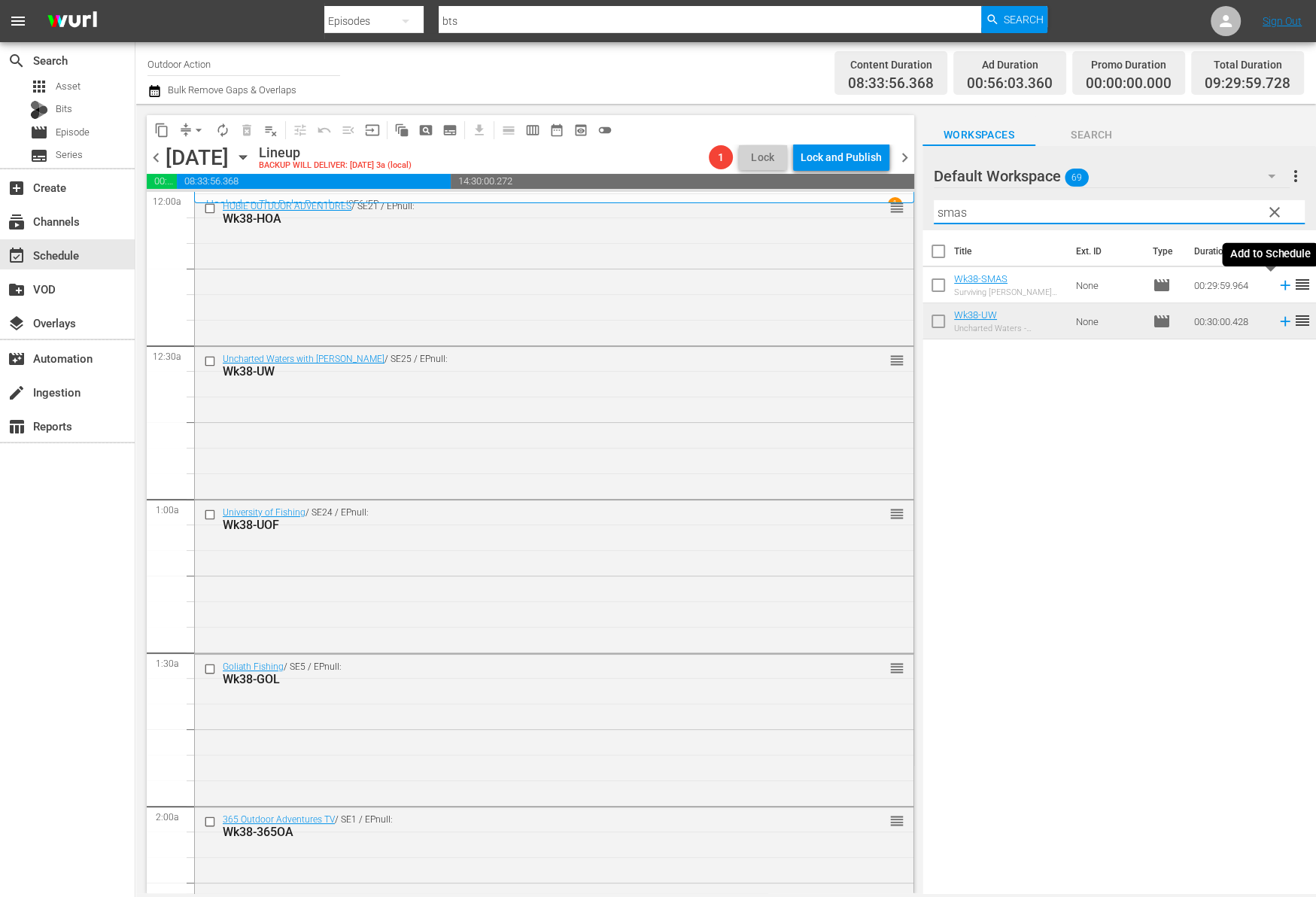
click at [1276, 282] on icon at bounding box center [1285, 285] width 17 height 17
click at [1192, 208] on input "smas" at bounding box center [1119, 212] width 371 height 24
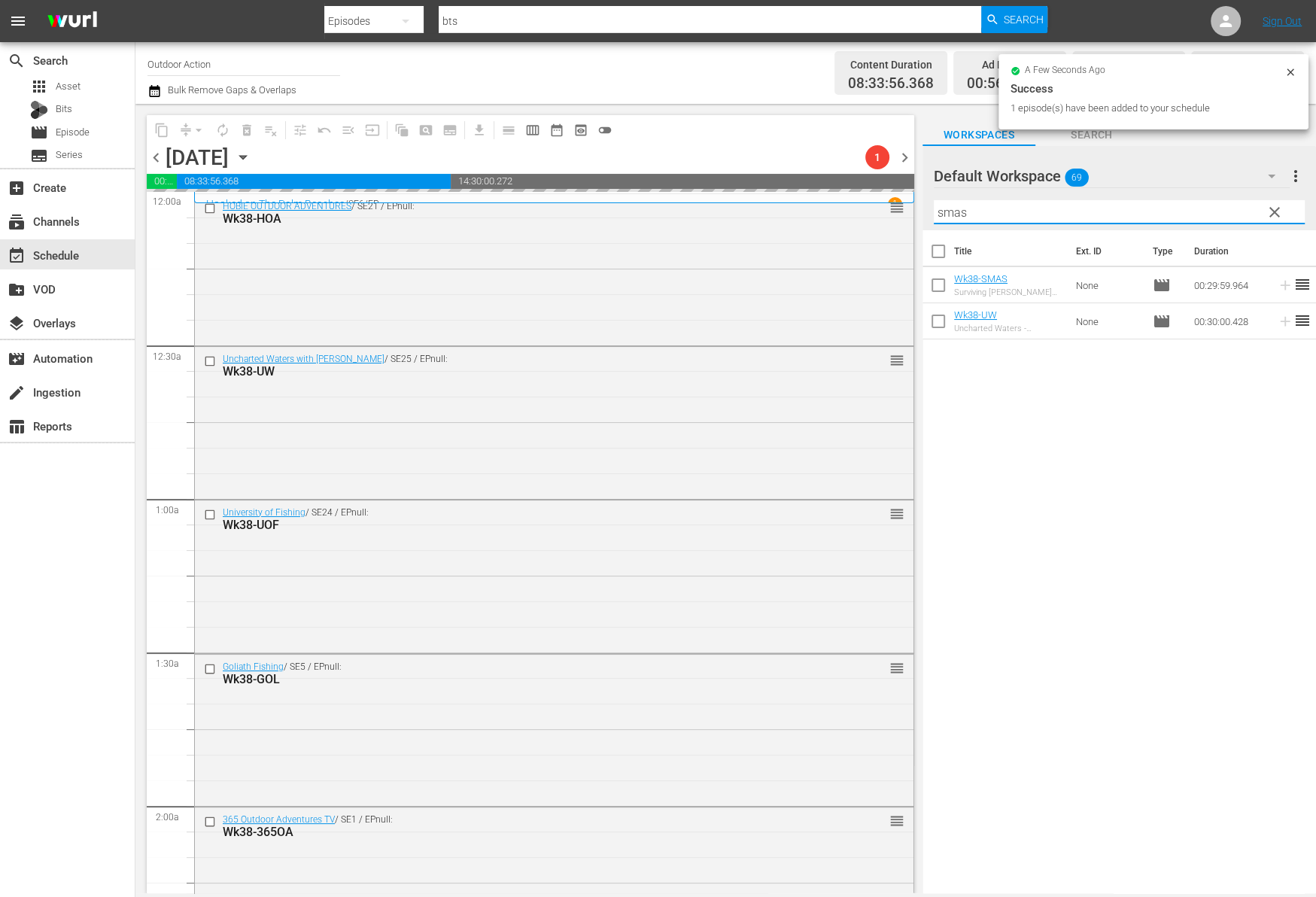
click at [1192, 208] on input "smas" at bounding box center [1119, 212] width 371 height 24
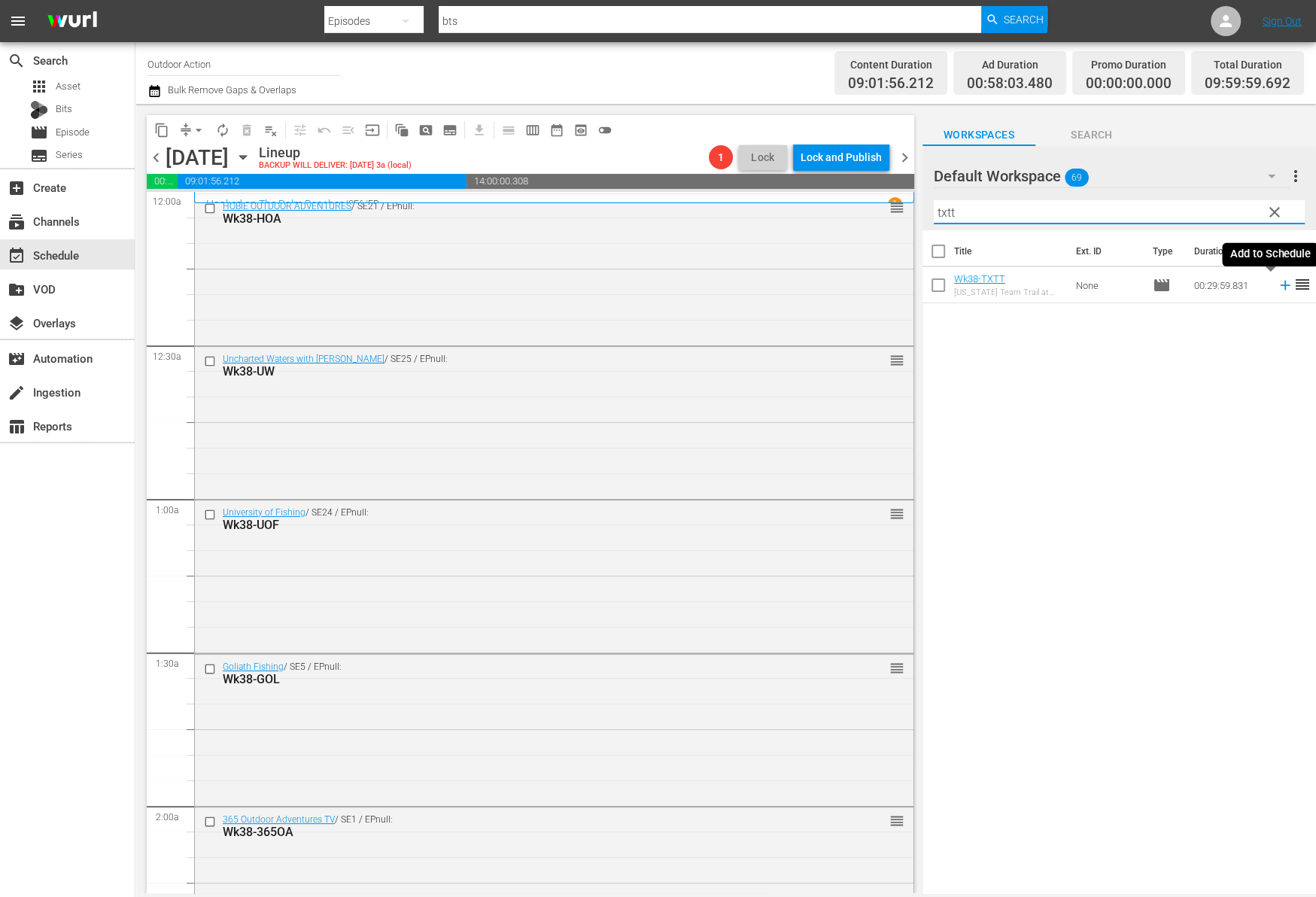
click at [1276, 284] on icon at bounding box center [1285, 285] width 17 height 17
click at [1231, 212] on input "txtt" at bounding box center [1119, 212] width 371 height 24
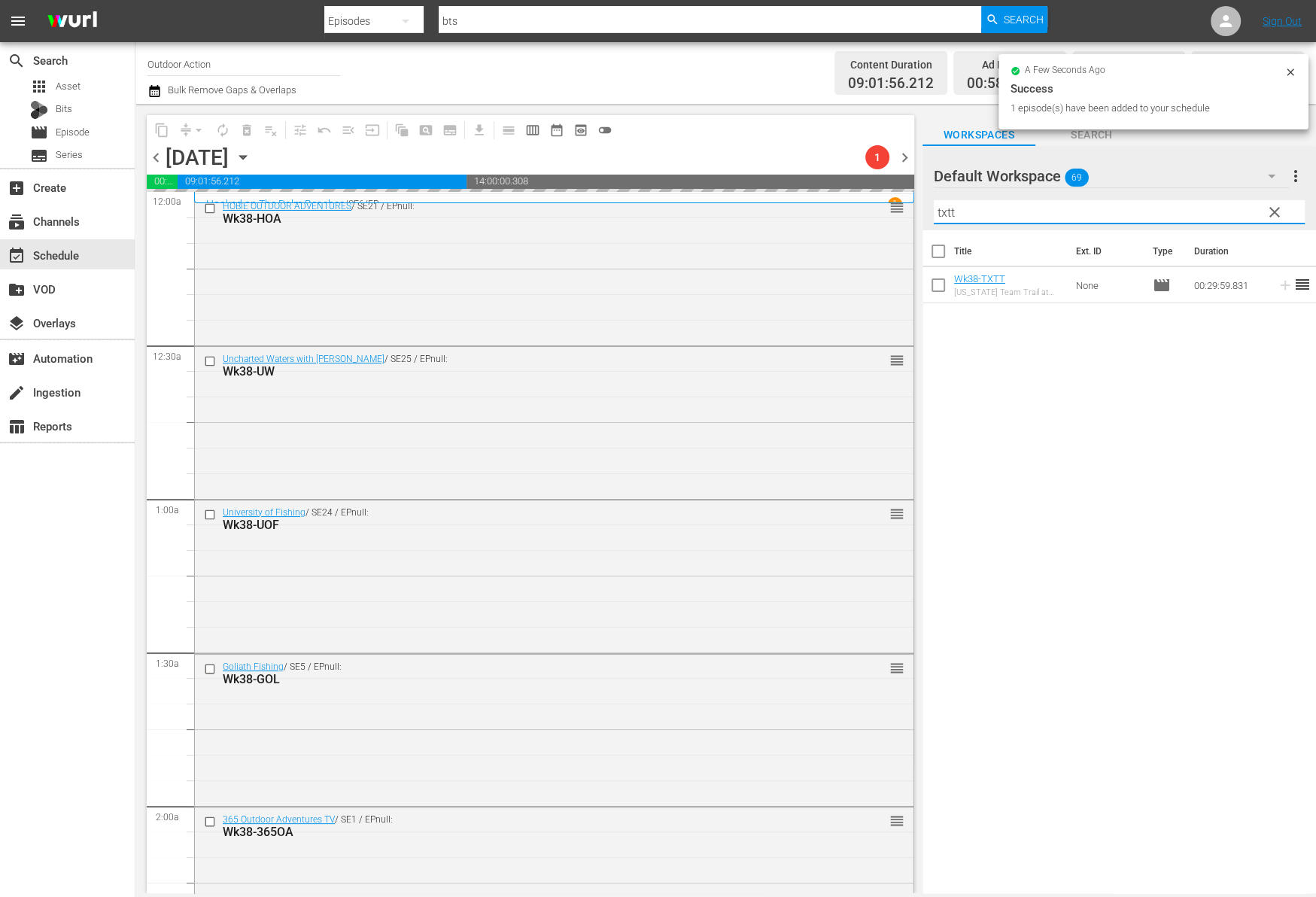
click at [1231, 212] on input "txtt" at bounding box center [1119, 212] width 371 height 24
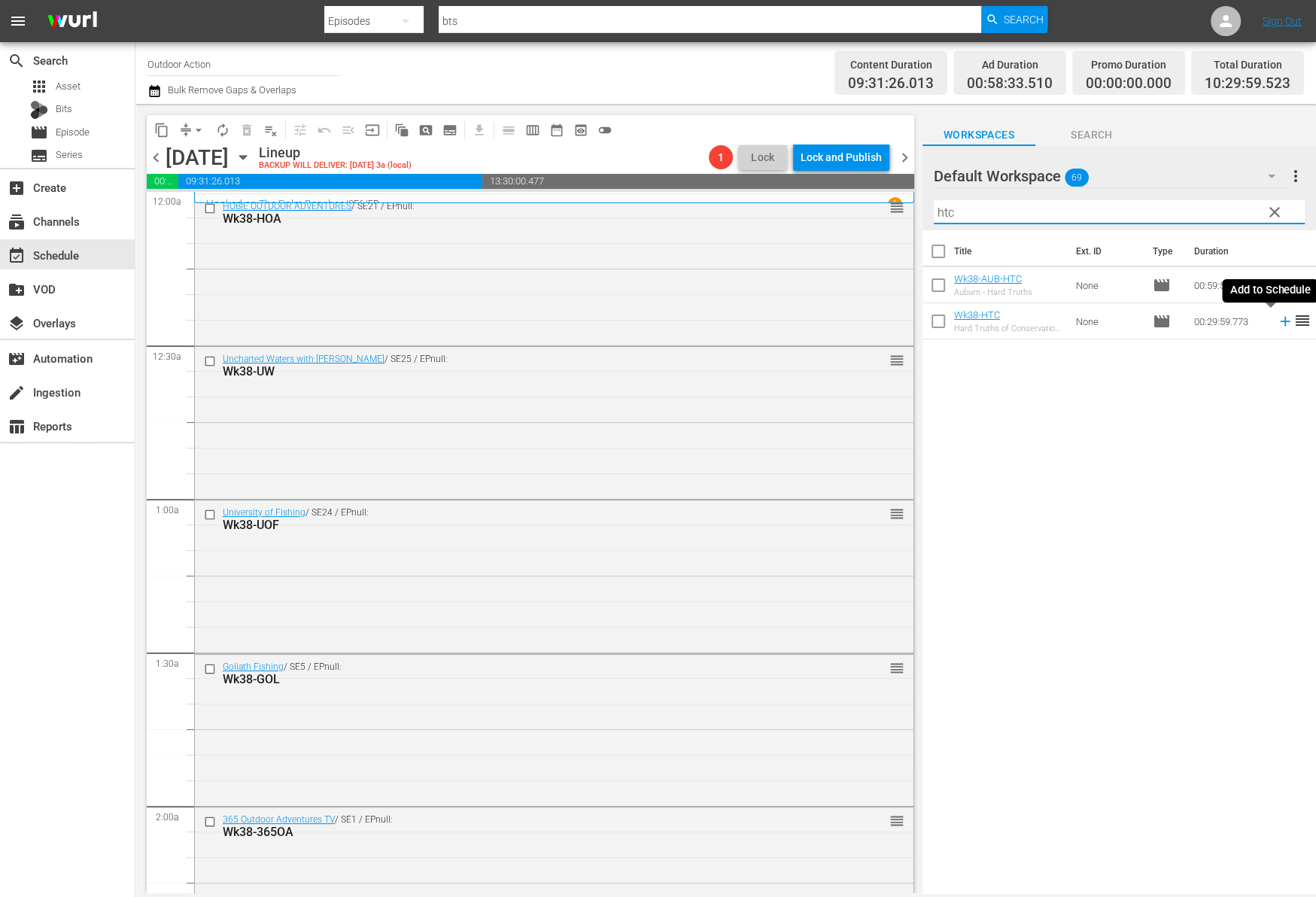
click at [1276, 322] on icon at bounding box center [1285, 321] width 17 height 17
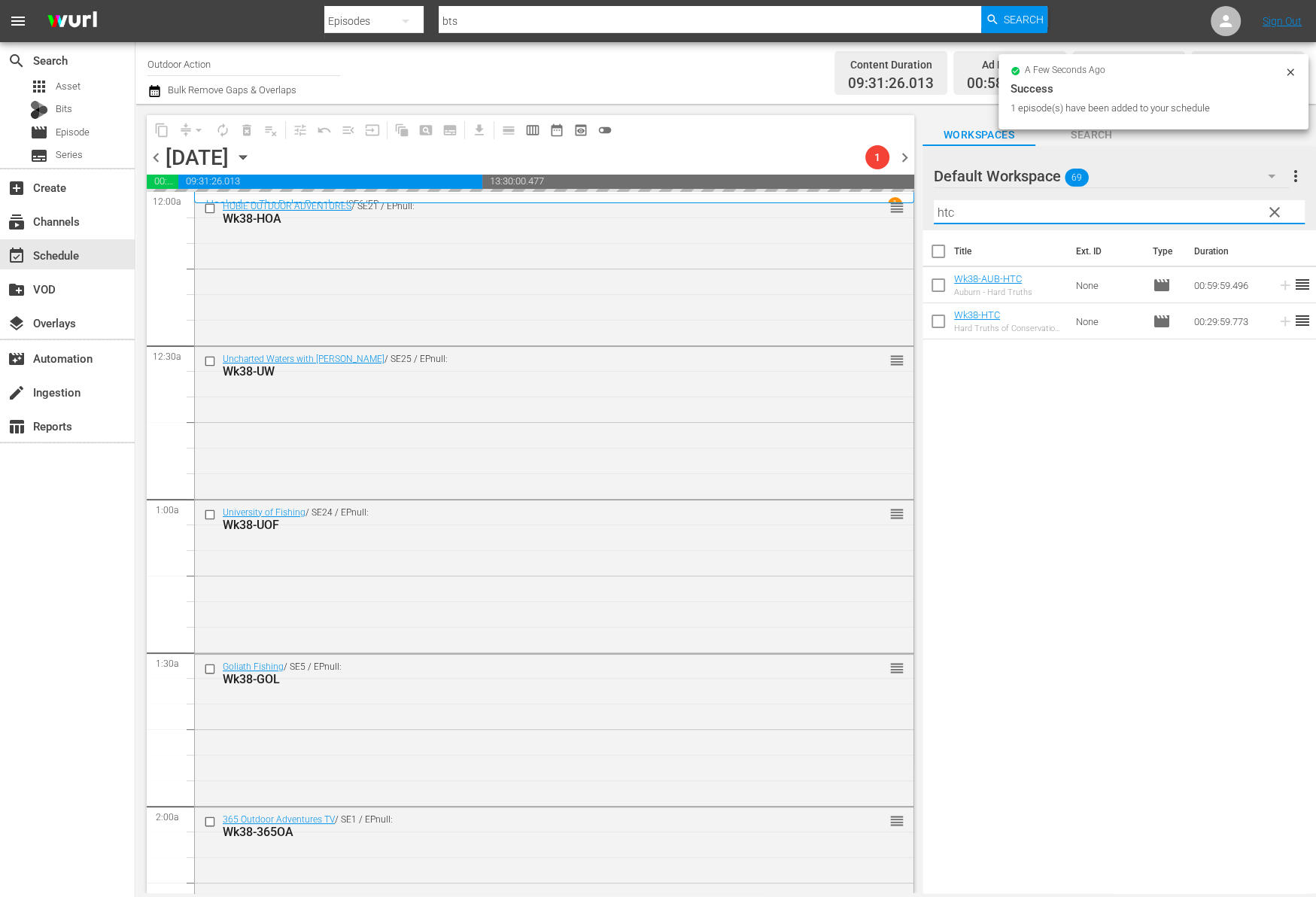
click at [1207, 215] on input "htc" at bounding box center [1119, 212] width 371 height 24
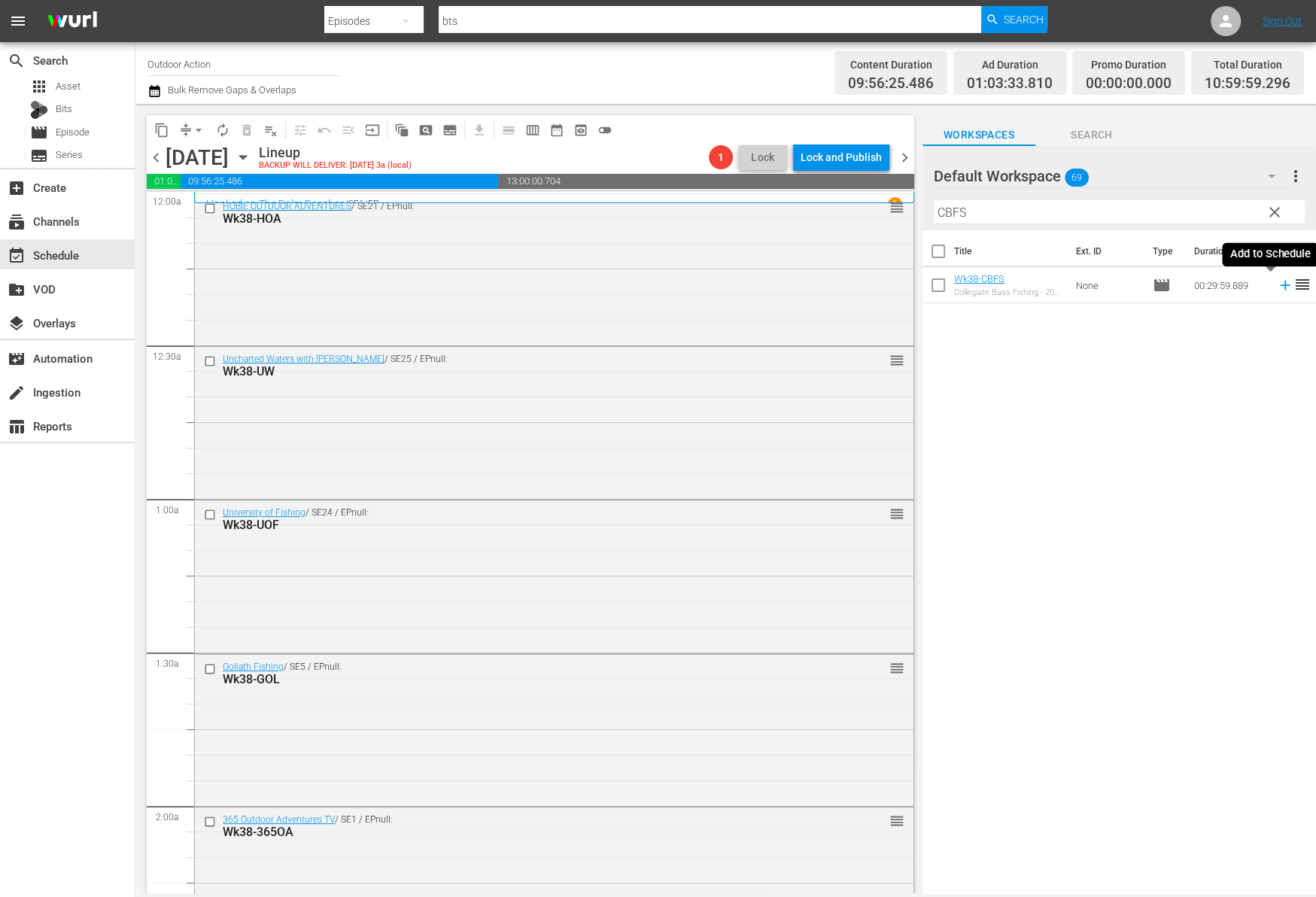
click at [1276, 282] on icon at bounding box center [1285, 285] width 17 height 17
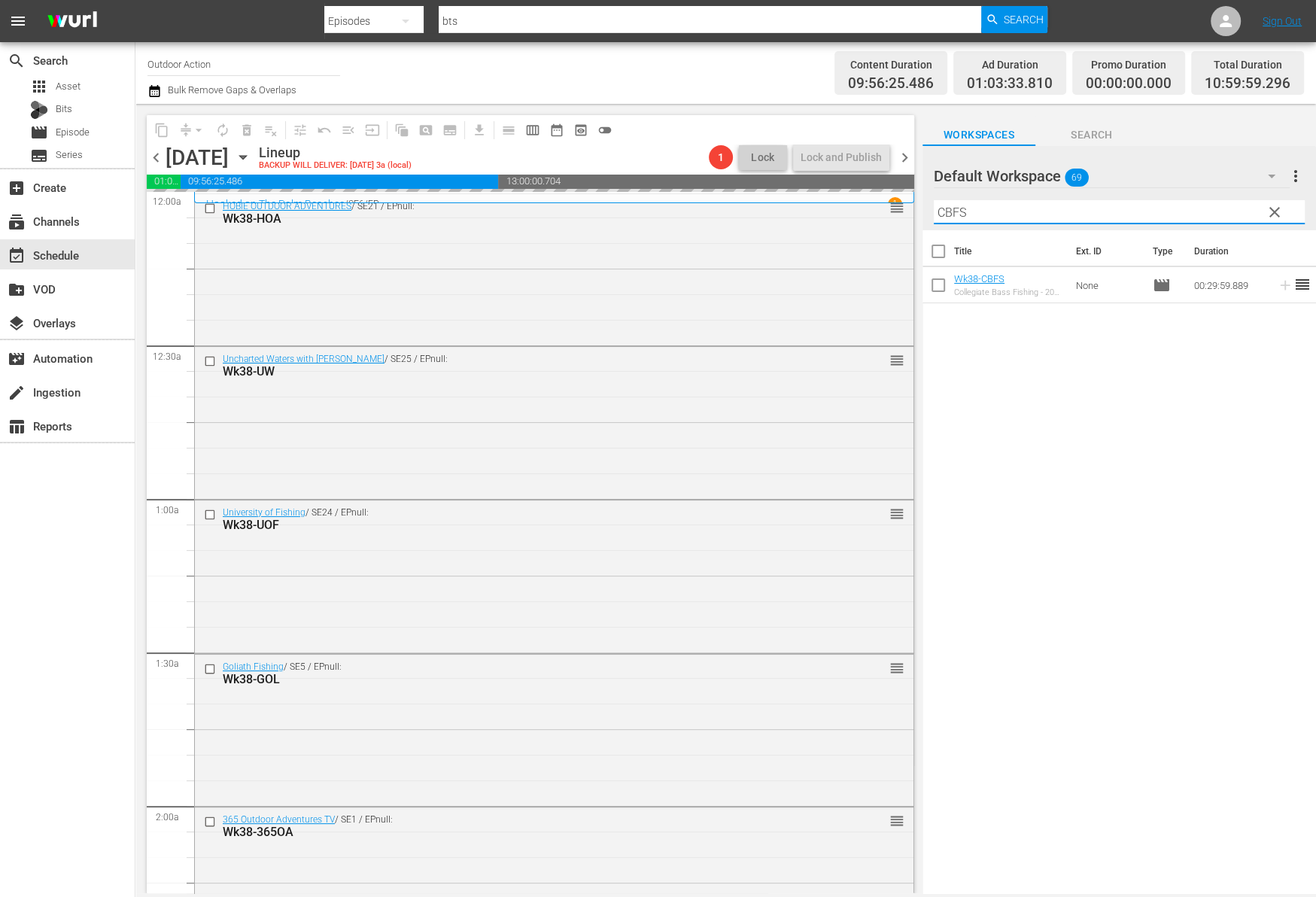
click at [1229, 217] on input "CBFS" at bounding box center [1119, 212] width 371 height 24
click at [1279, 285] on icon at bounding box center [1284, 285] width 10 height 10
click at [1229, 207] on input "MDE" at bounding box center [1119, 212] width 371 height 24
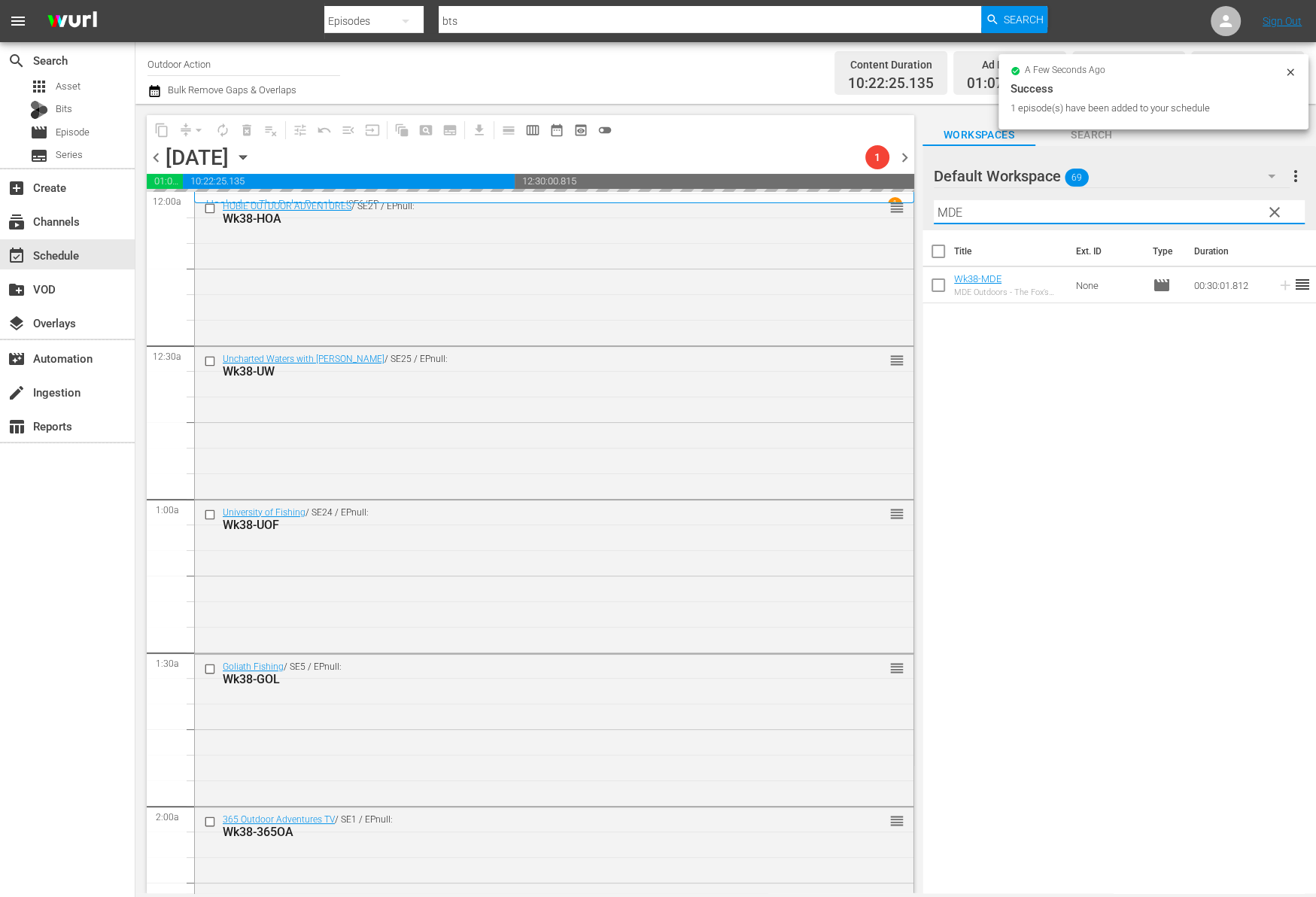
click at [1229, 207] on input "MDE" at bounding box center [1119, 212] width 371 height 24
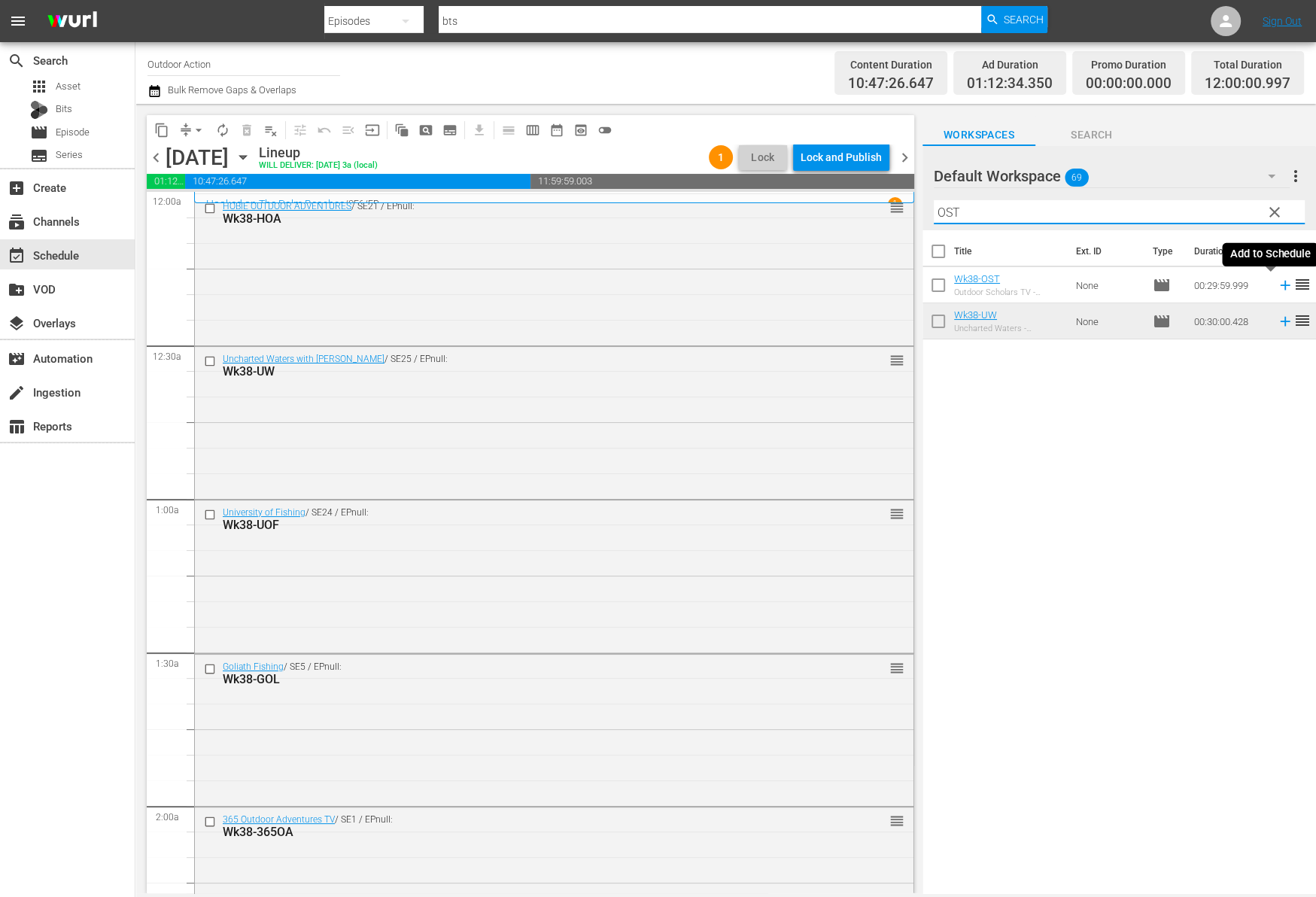
click at [1276, 284] on icon at bounding box center [1285, 285] width 17 height 17
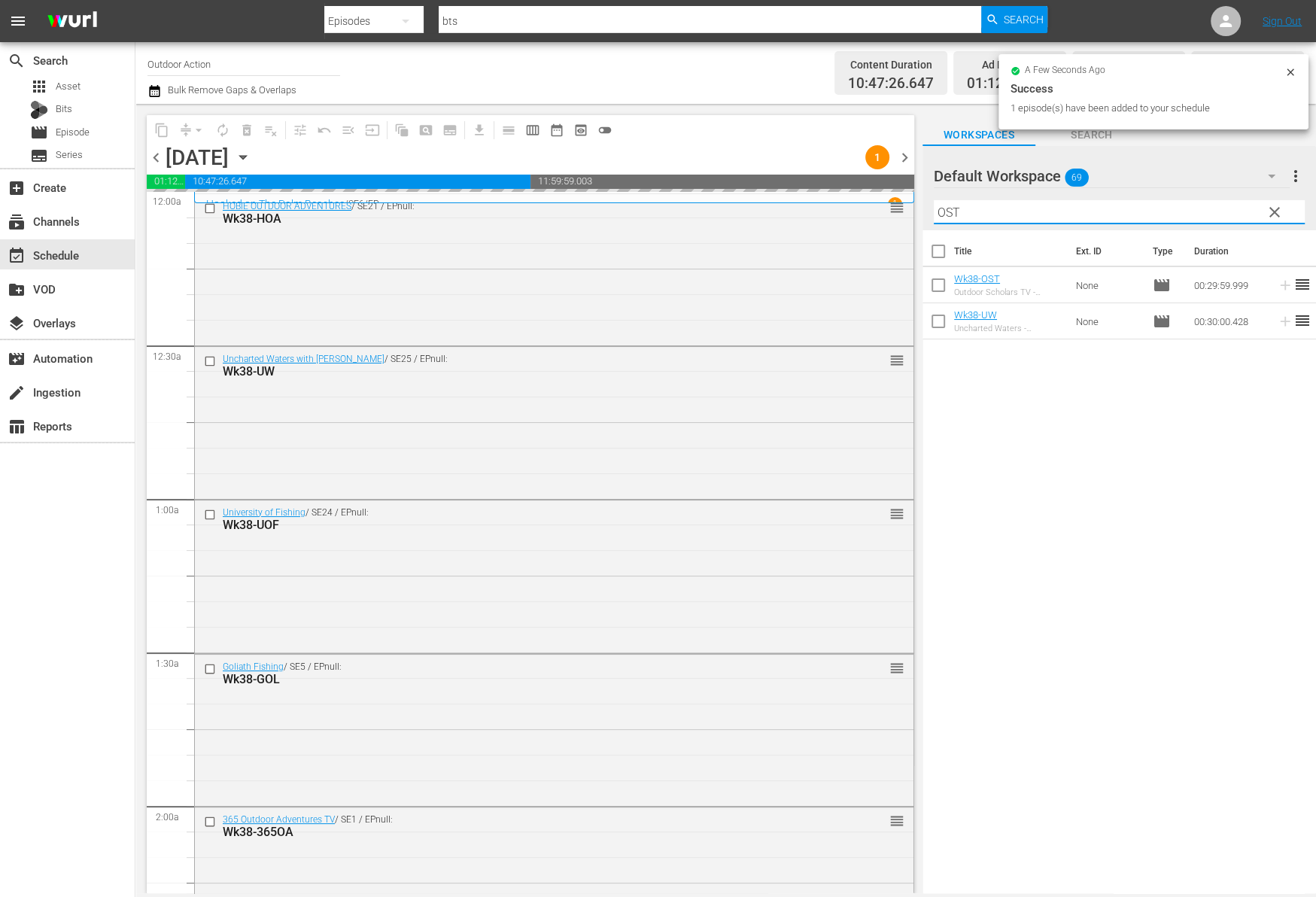
click at [1200, 211] on input "OST" at bounding box center [1119, 212] width 371 height 24
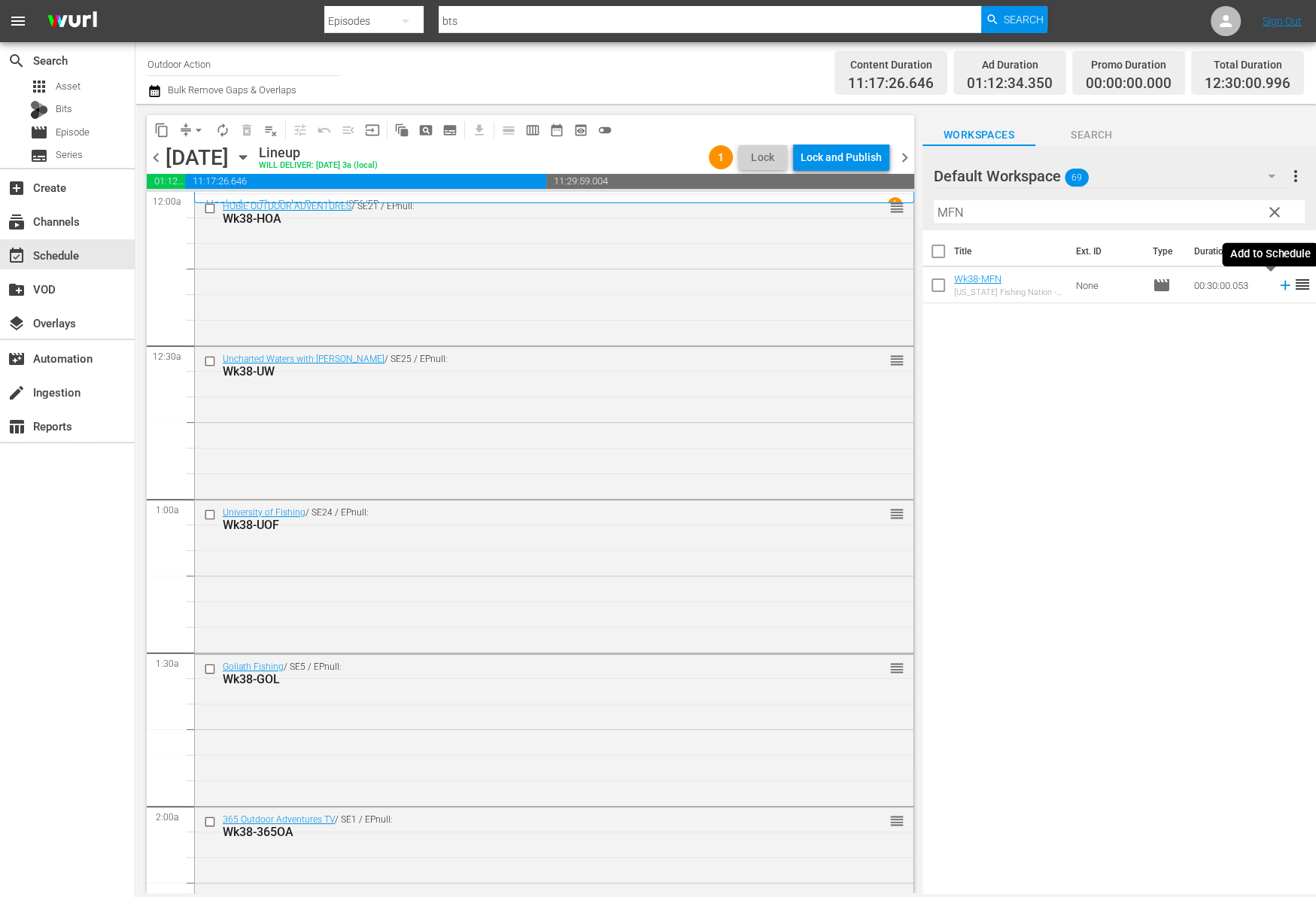
click at [1276, 288] on icon at bounding box center [1285, 285] width 17 height 17
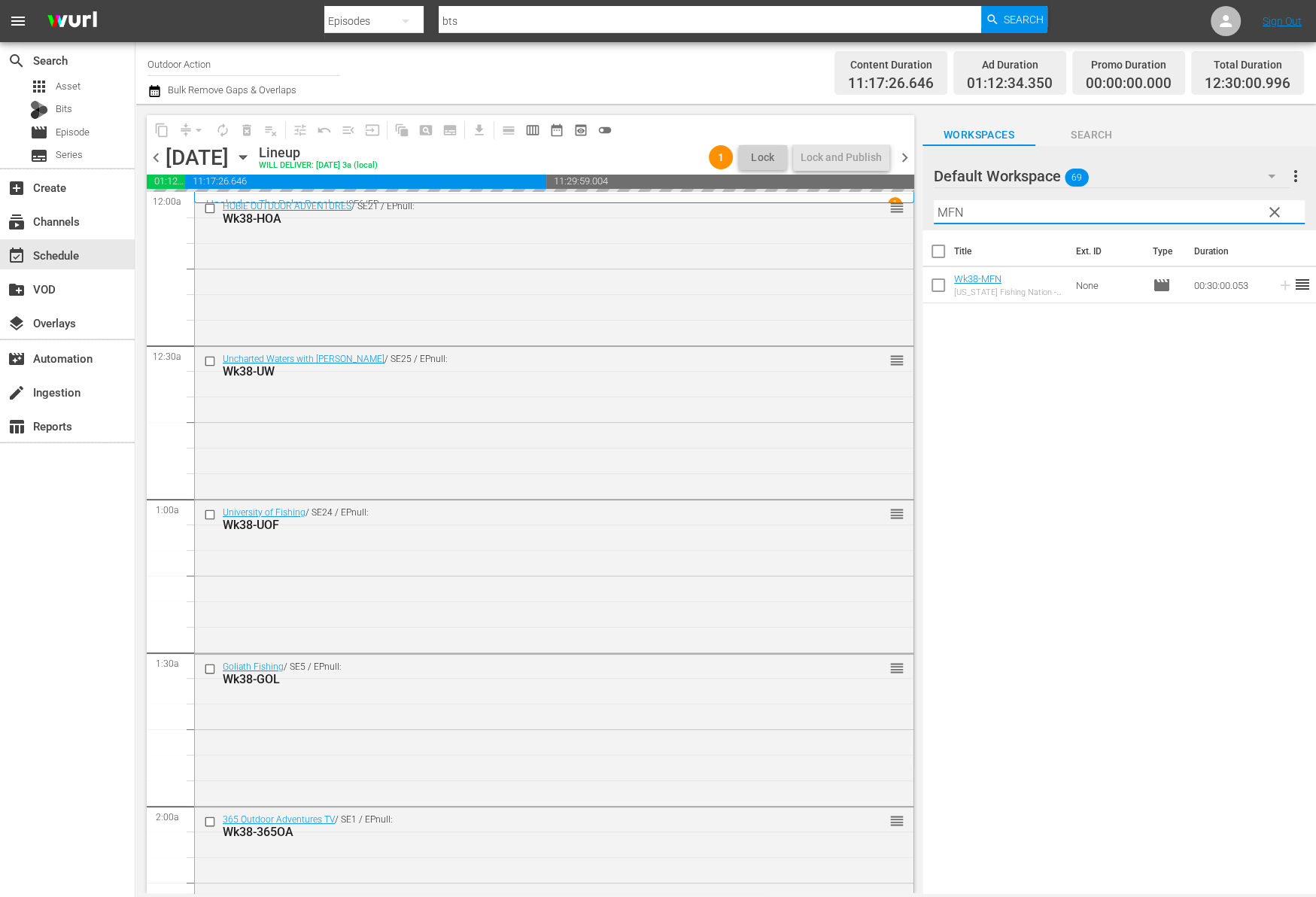
click at [1215, 216] on input "MFN" at bounding box center [1119, 212] width 371 height 24
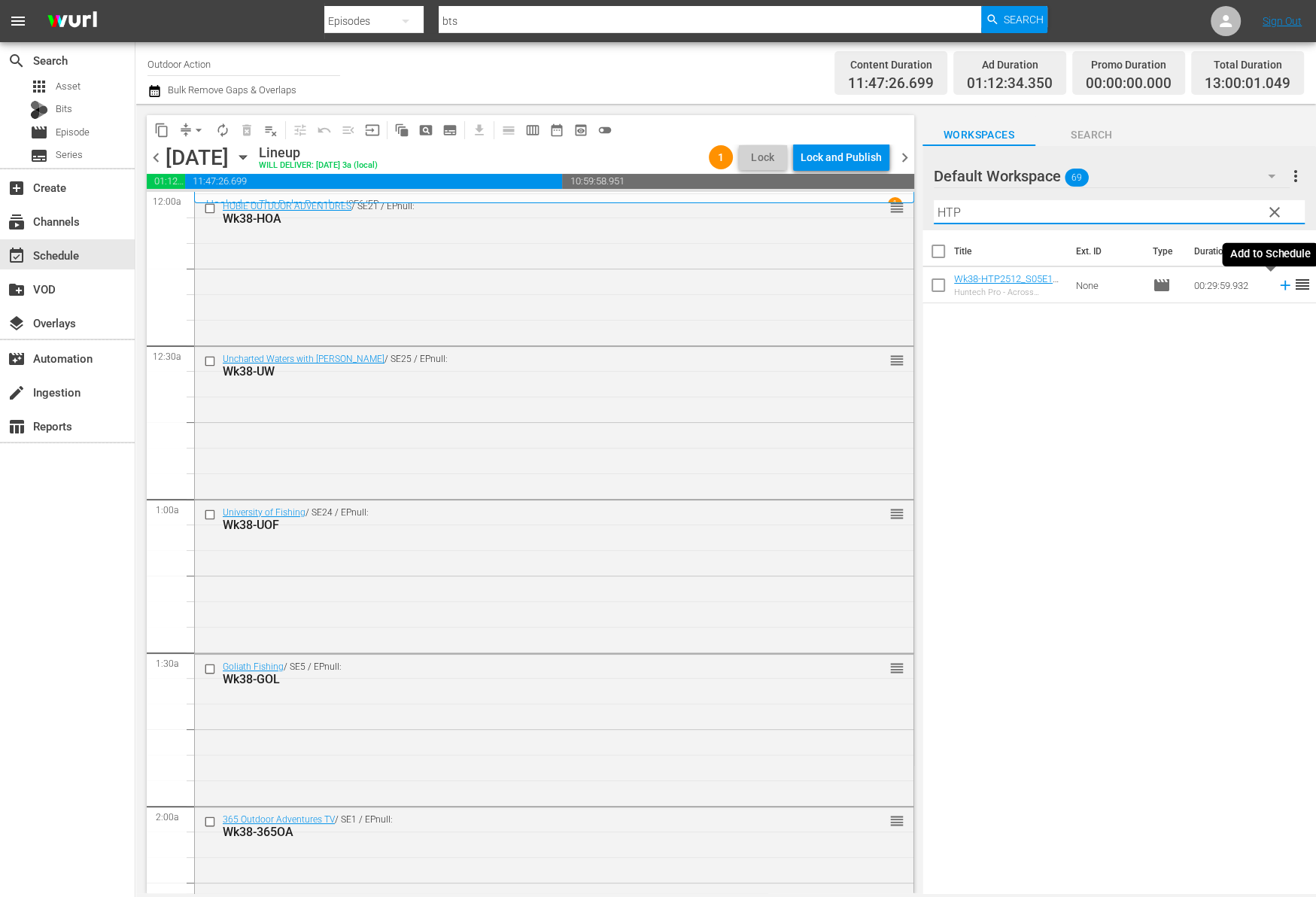
click at [1279, 285] on icon at bounding box center [1284, 285] width 10 height 10
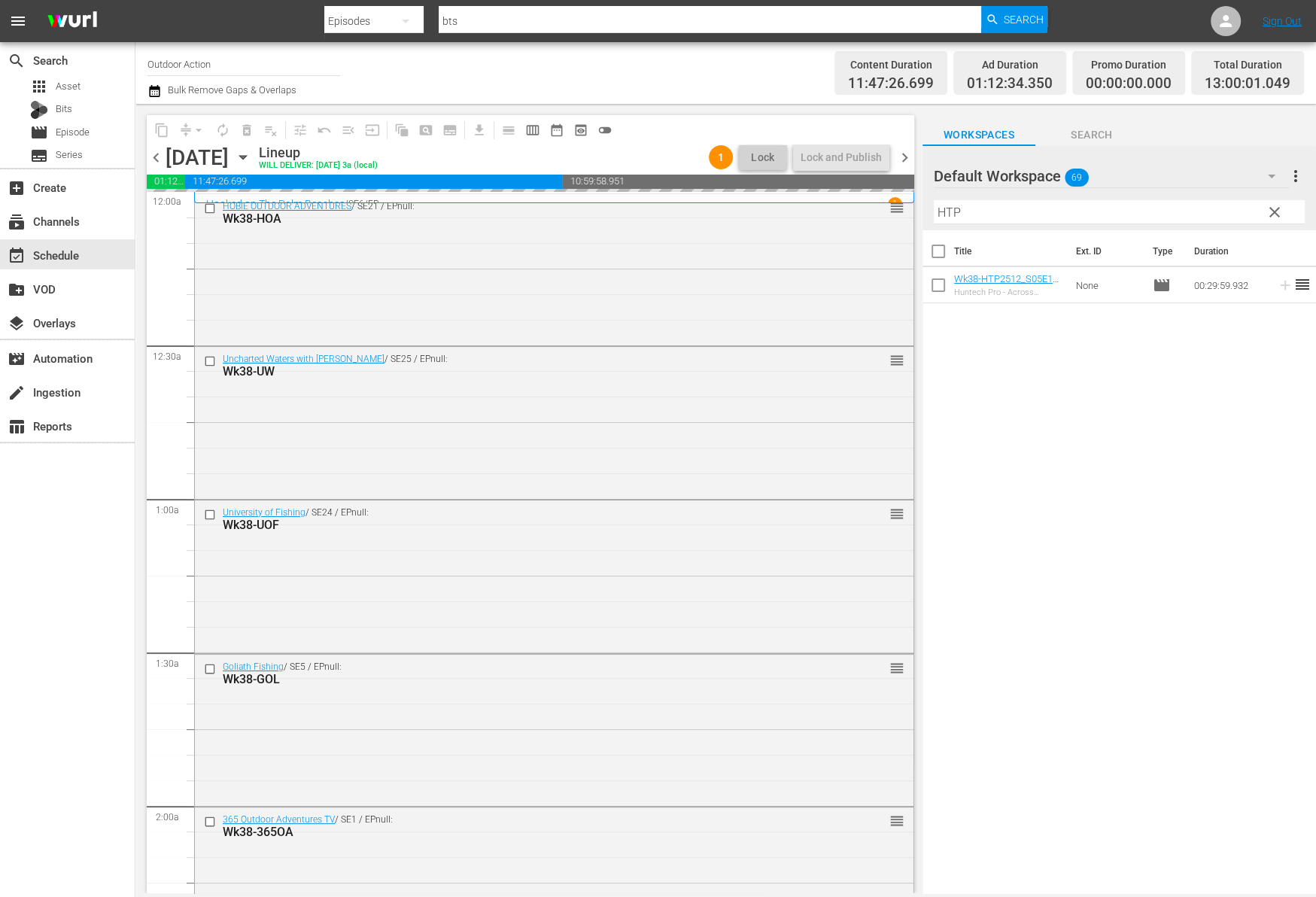
click at [1225, 213] on input "HTP" at bounding box center [1119, 212] width 371 height 24
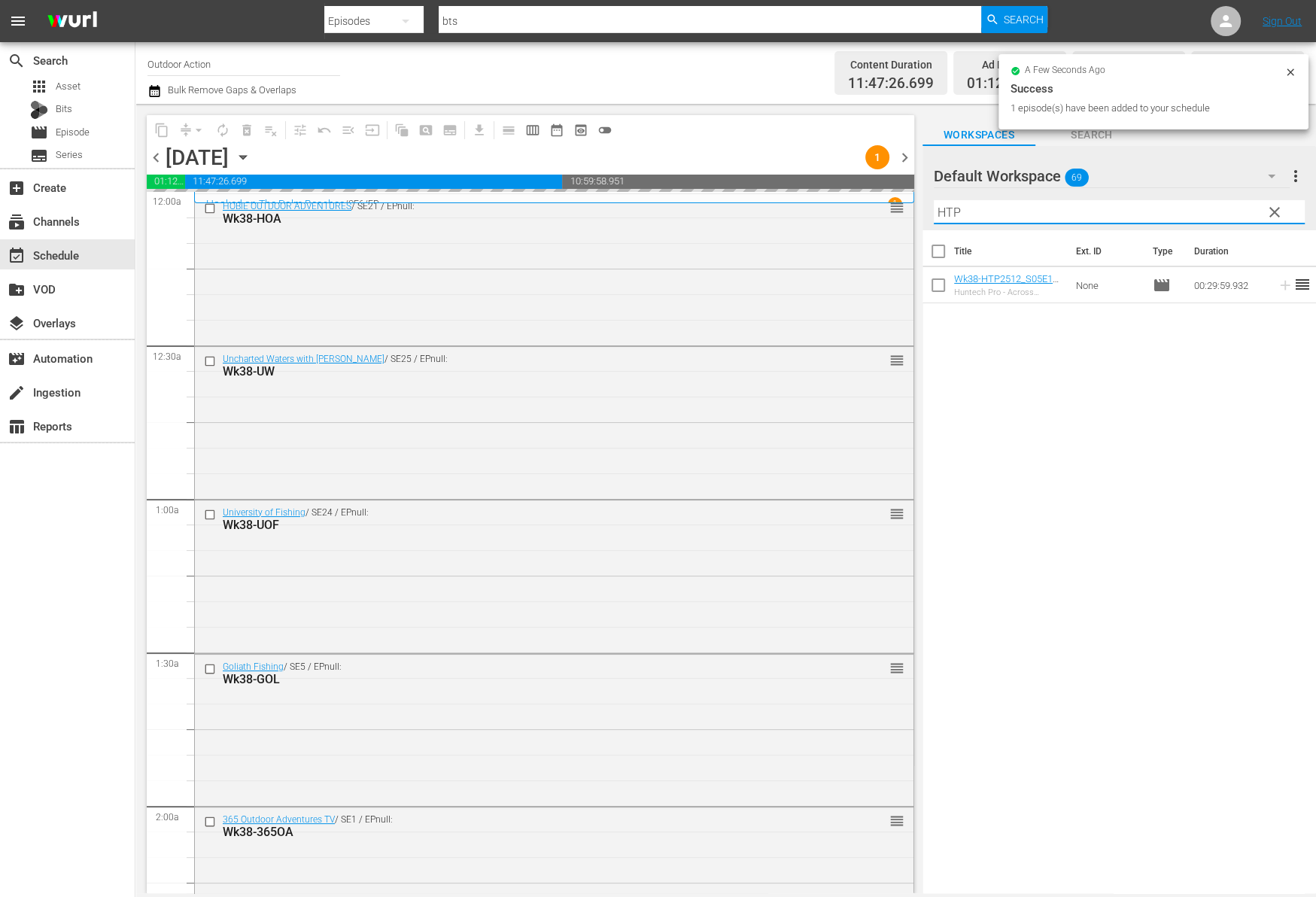
click at [1225, 213] on input "HTP" at bounding box center [1119, 212] width 371 height 24
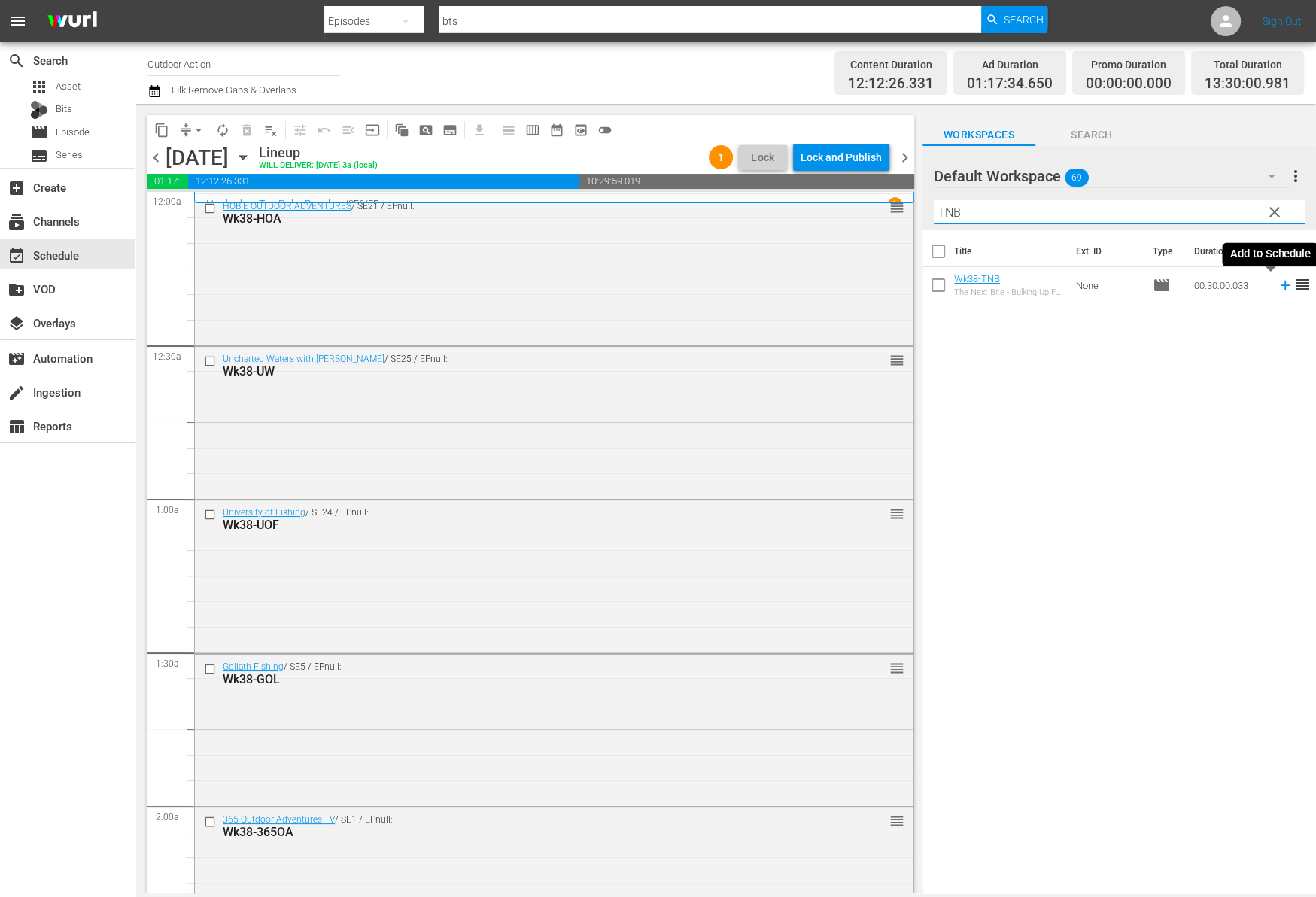
click at [1276, 285] on icon at bounding box center [1285, 285] width 17 height 17
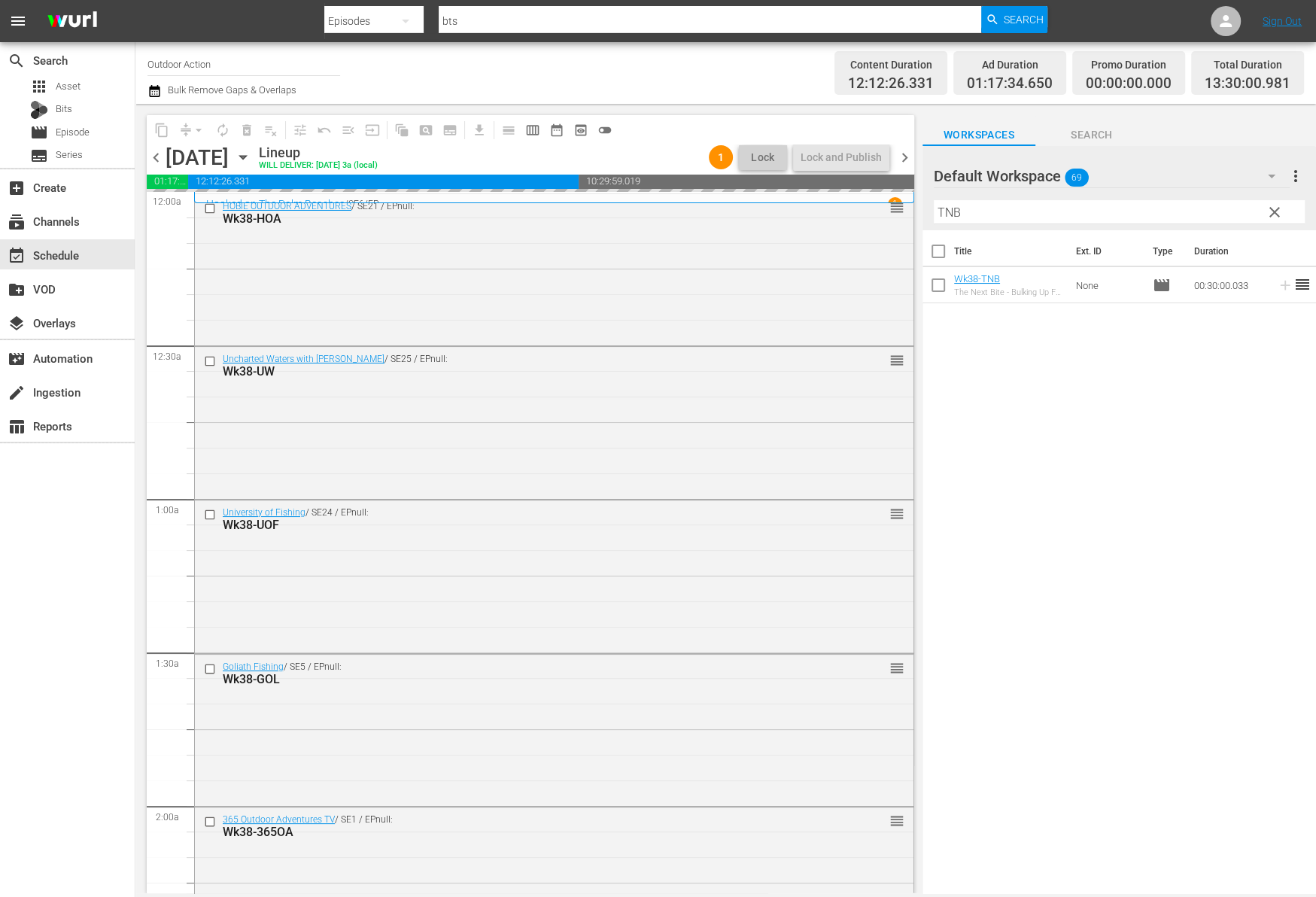
click at [1226, 203] on input "TNB" at bounding box center [1119, 212] width 371 height 24
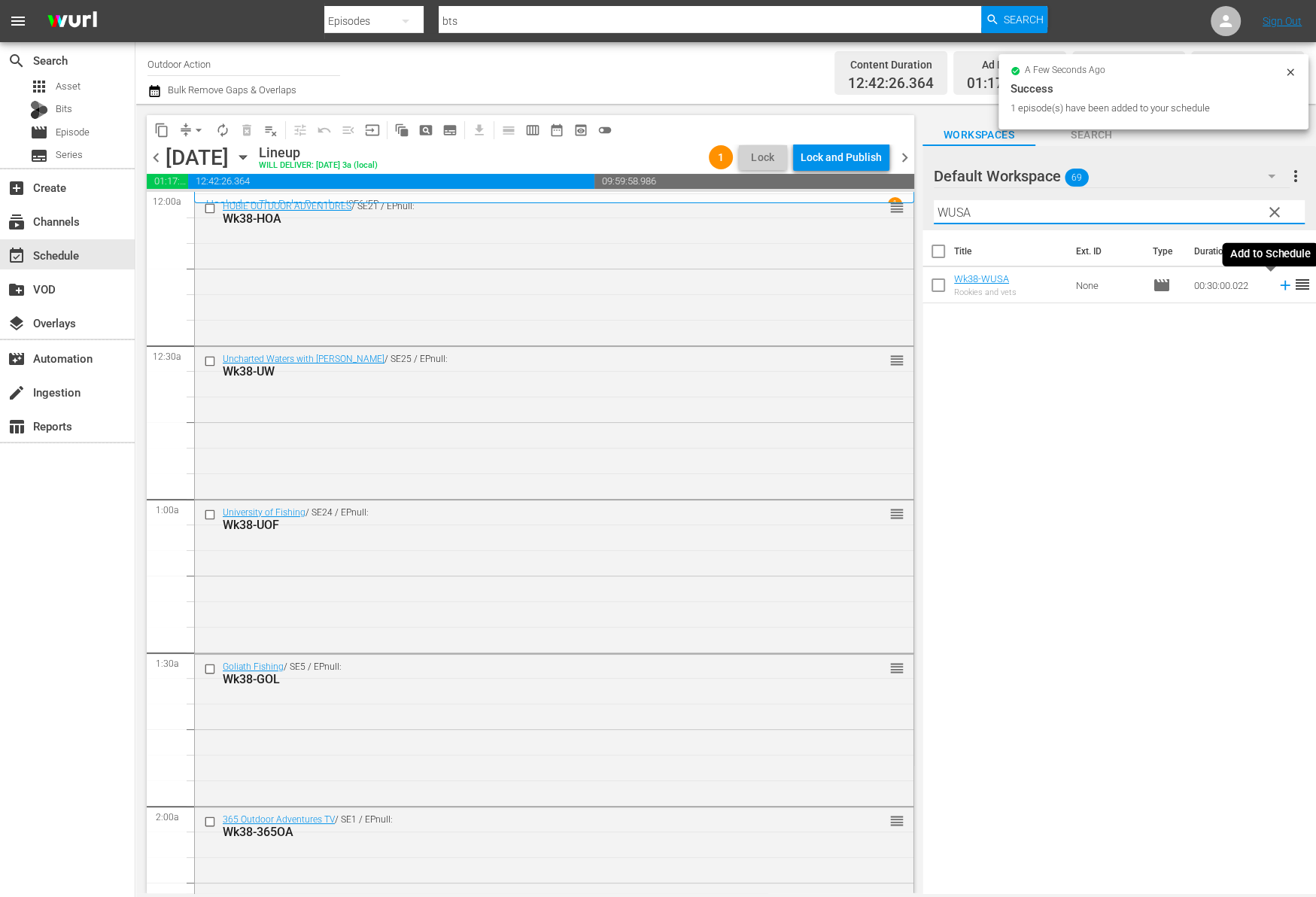
click at [1279, 285] on icon at bounding box center [1284, 285] width 10 height 10
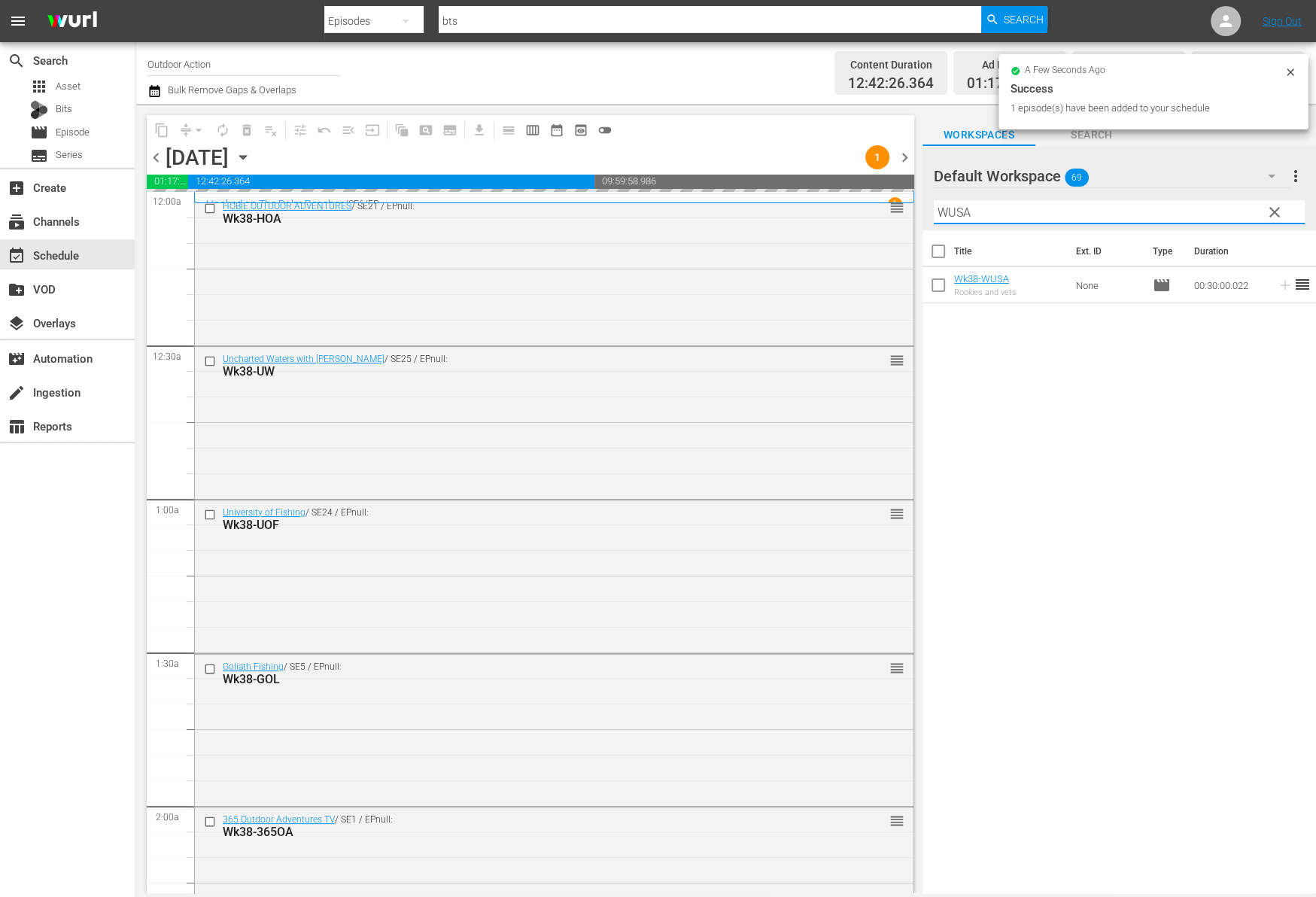
click at [1216, 207] on input "WUSA" at bounding box center [1119, 212] width 371 height 24
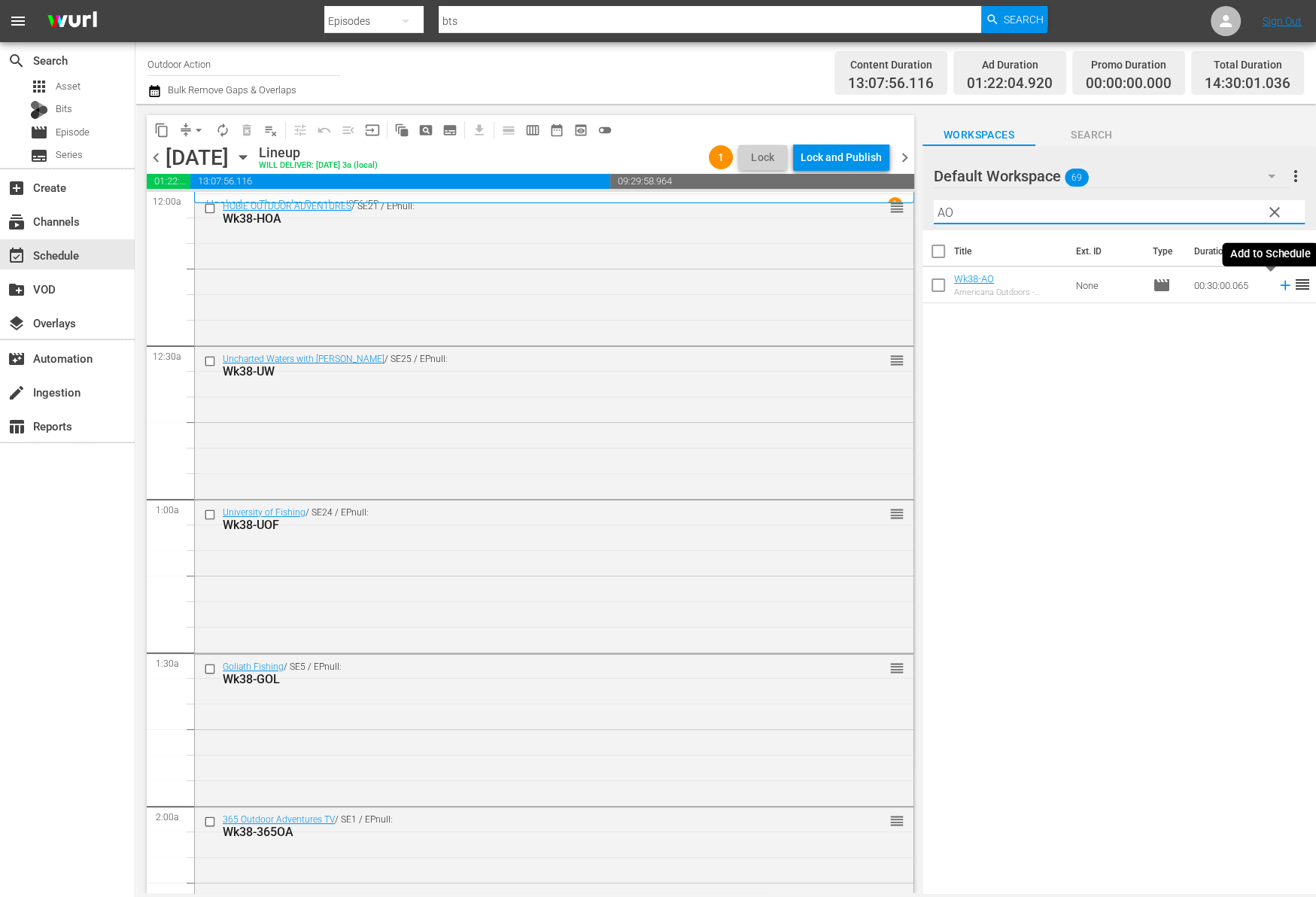
click at [1279, 284] on icon at bounding box center [1284, 285] width 10 height 10
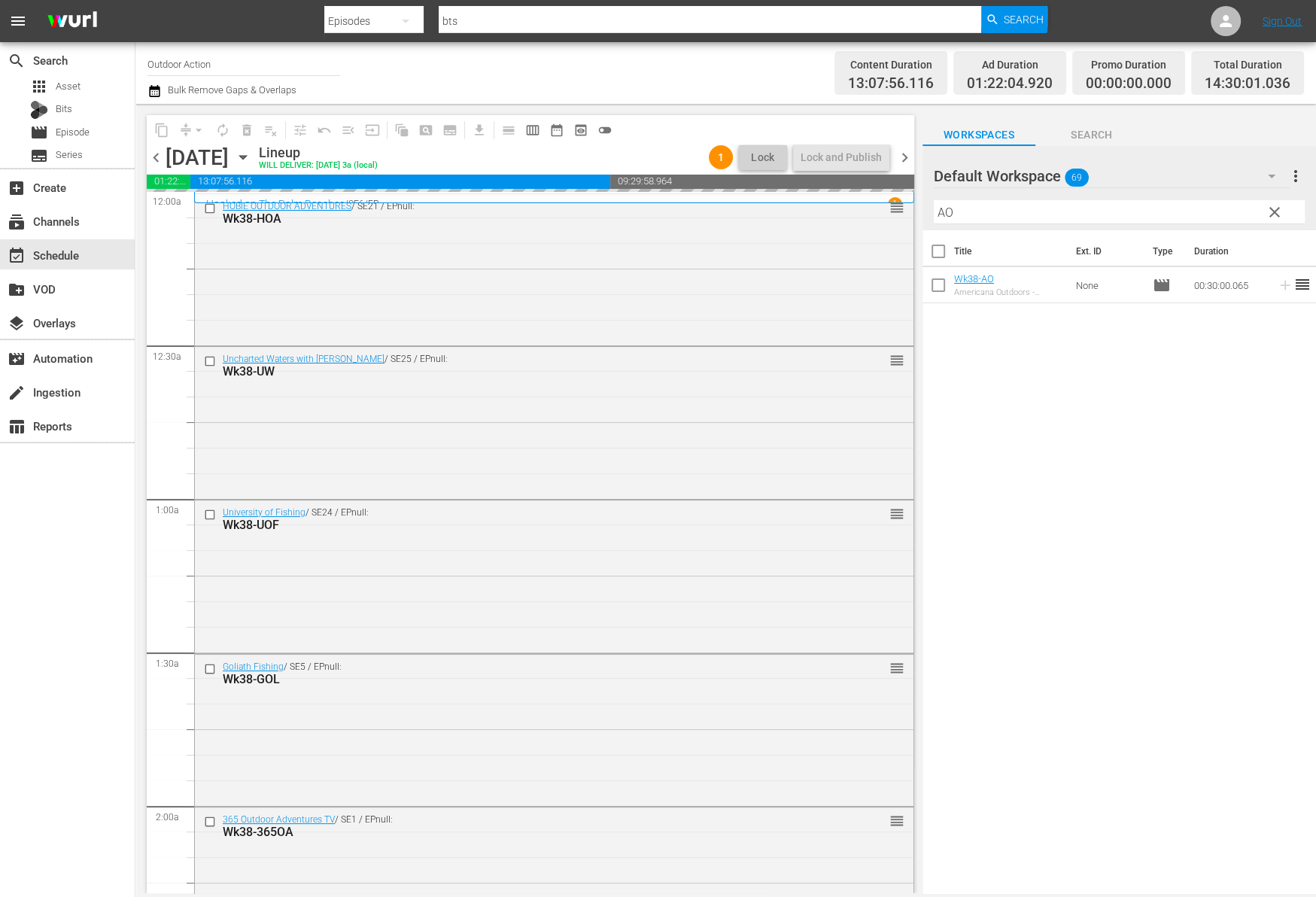
click at [1215, 210] on input "AO" at bounding box center [1119, 212] width 371 height 24
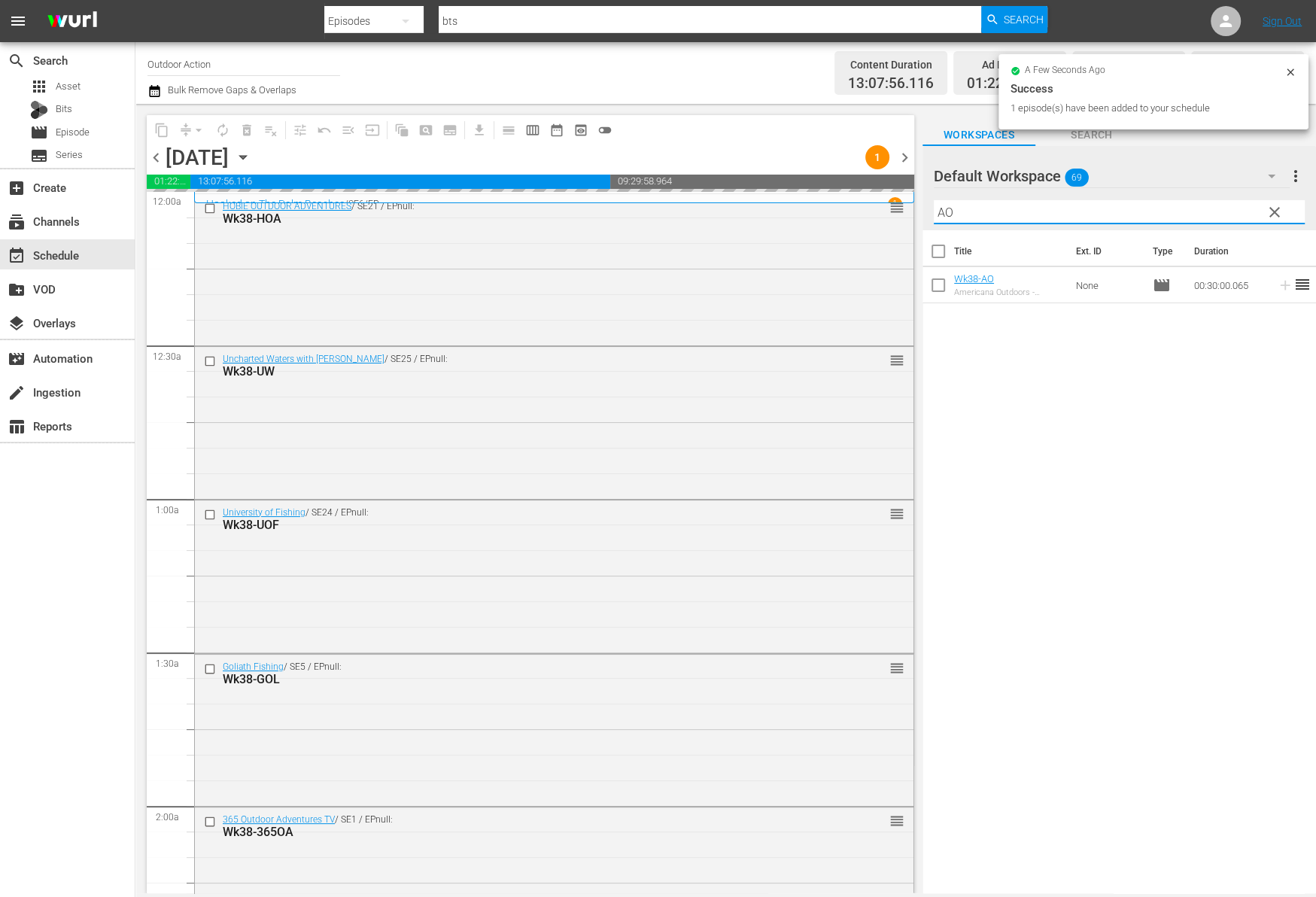
click at [1215, 210] on input "AO" at bounding box center [1119, 212] width 371 height 24
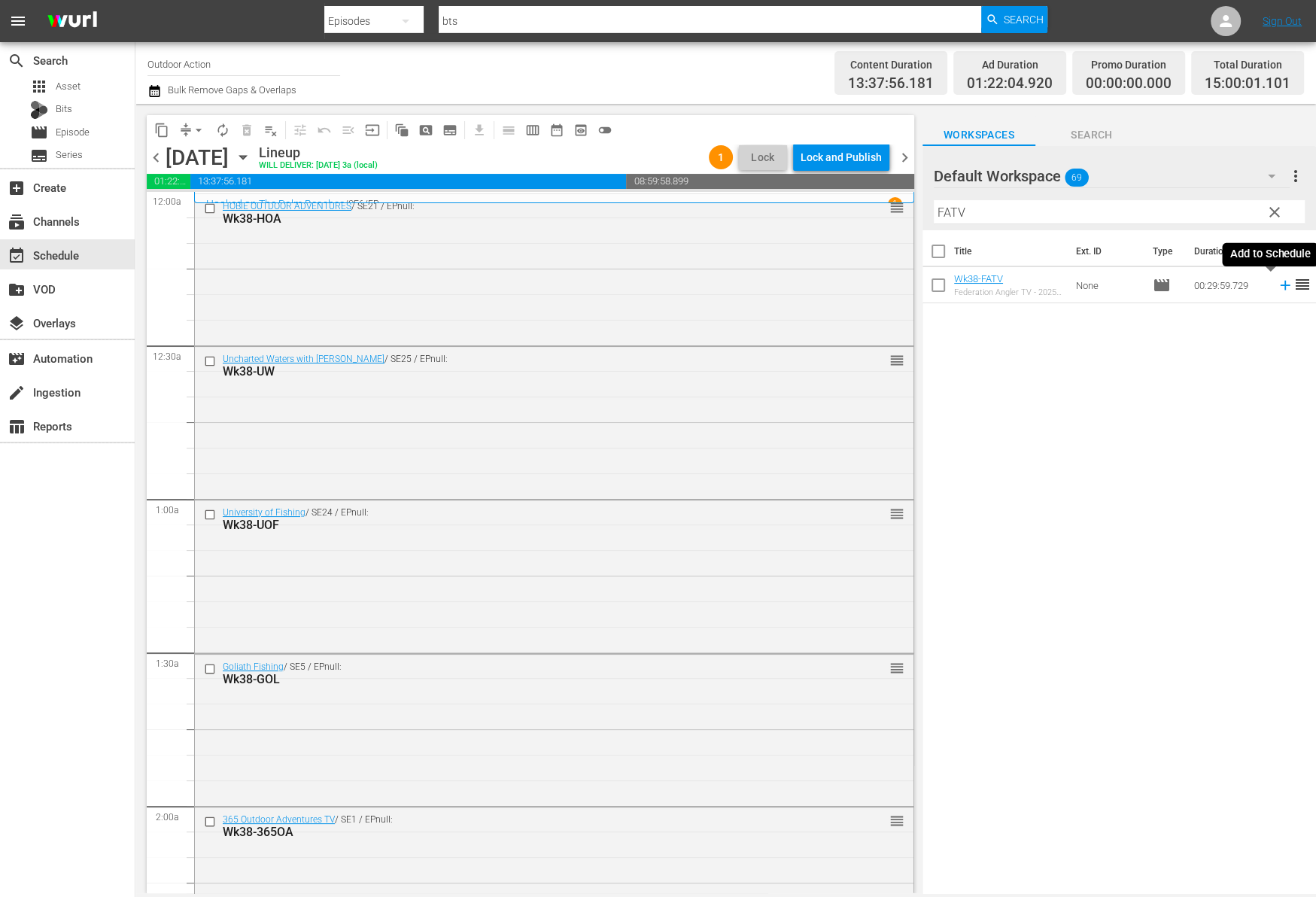
click at [1276, 284] on icon at bounding box center [1285, 285] width 17 height 17
click at [1214, 212] on input "FATV" at bounding box center [1119, 212] width 371 height 24
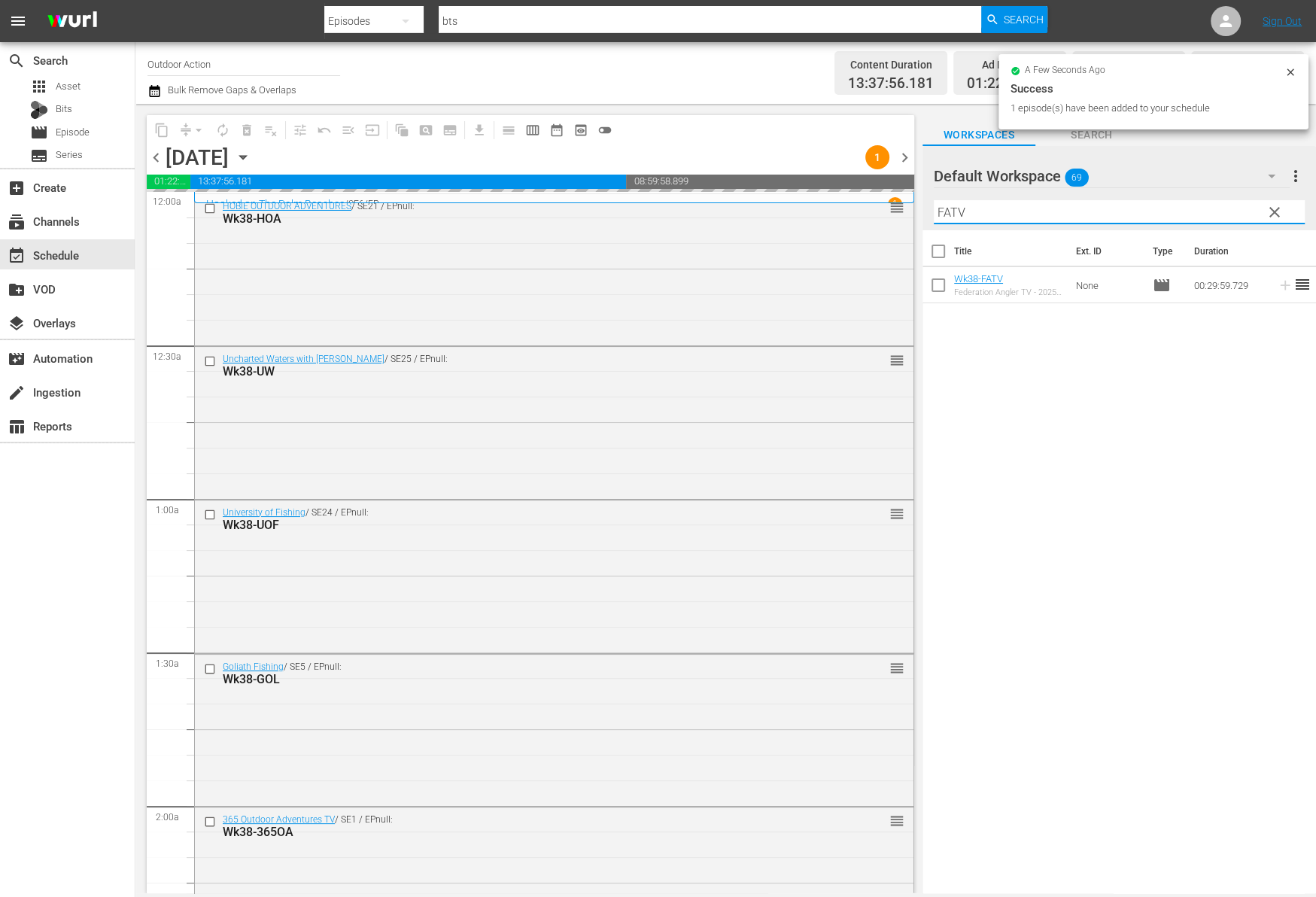
click at [1214, 212] on input "FATV" at bounding box center [1119, 212] width 371 height 24
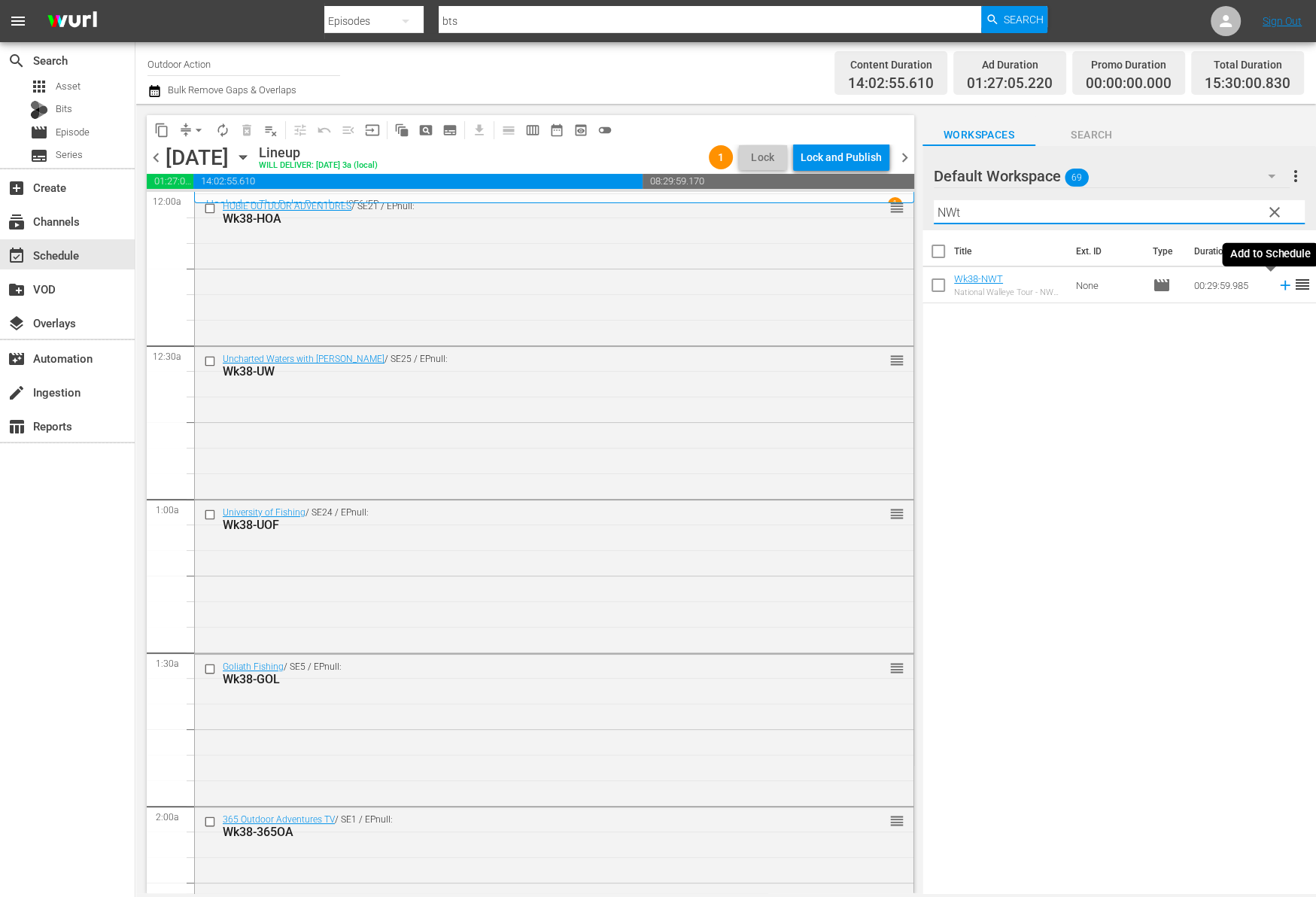
click at [1279, 285] on icon at bounding box center [1284, 285] width 10 height 10
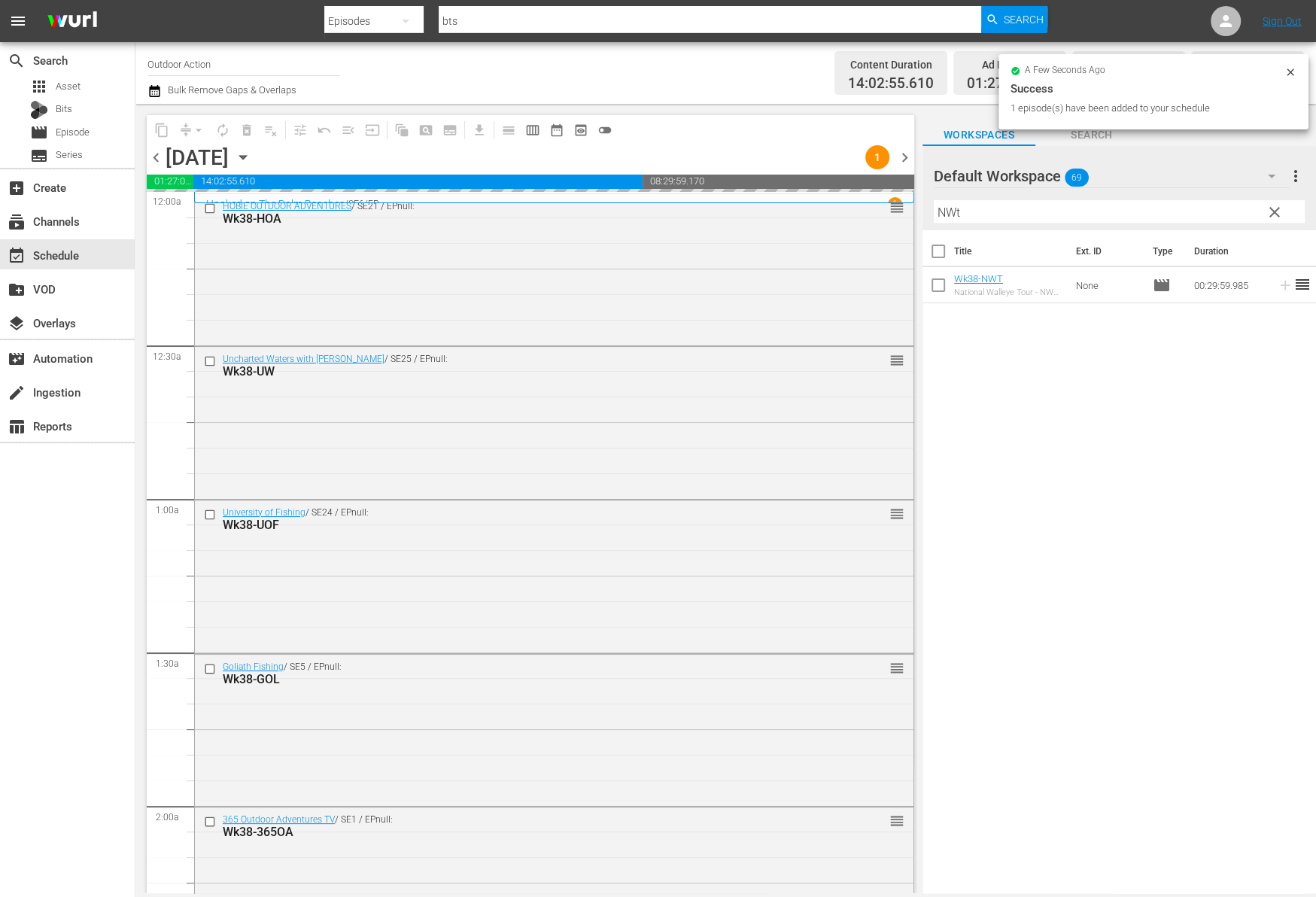
click at [1181, 208] on input "NWt" at bounding box center [1119, 212] width 371 height 24
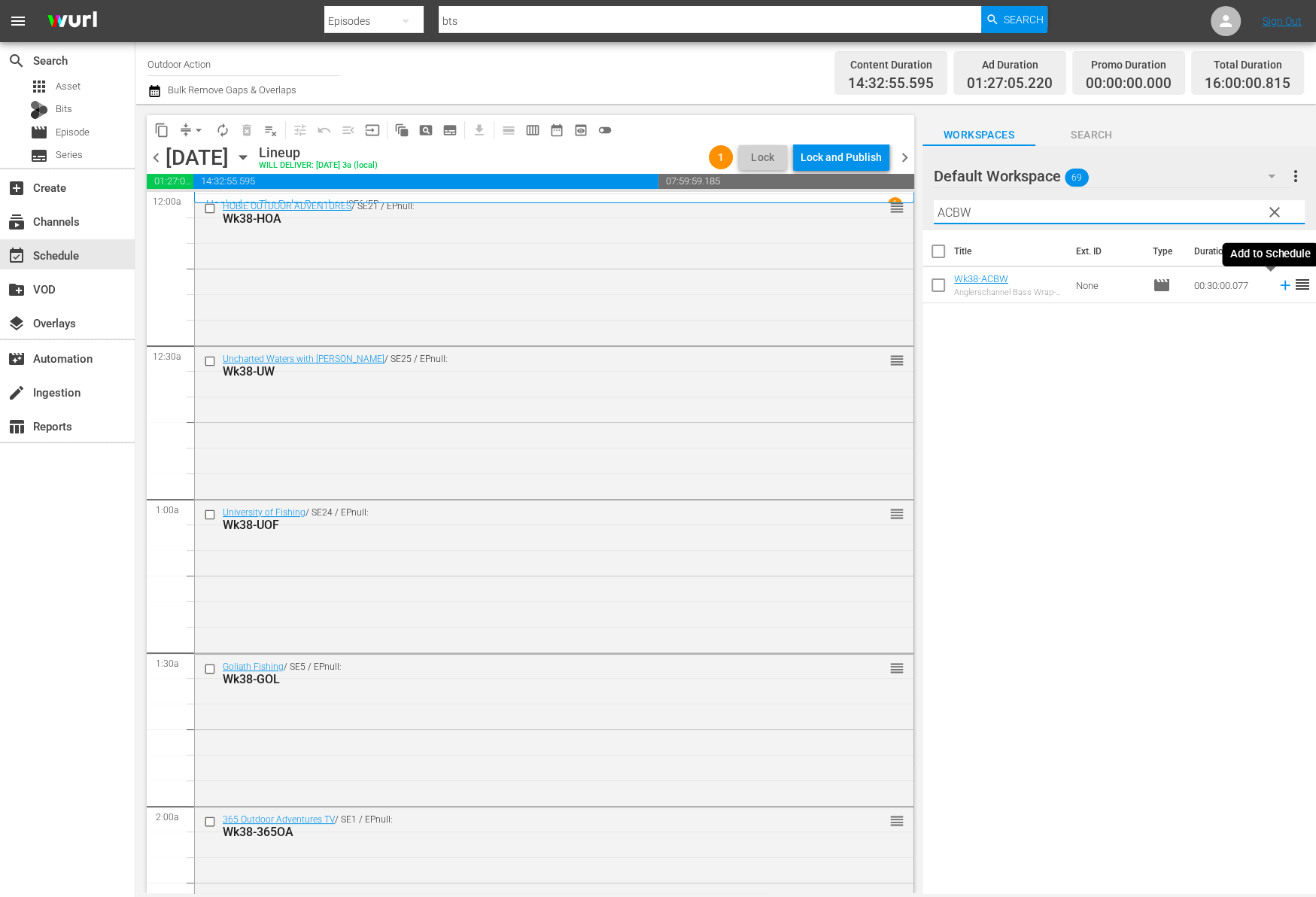
click at [1276, 290] on icon at bounding box center [1285, 285] width 17 height 17
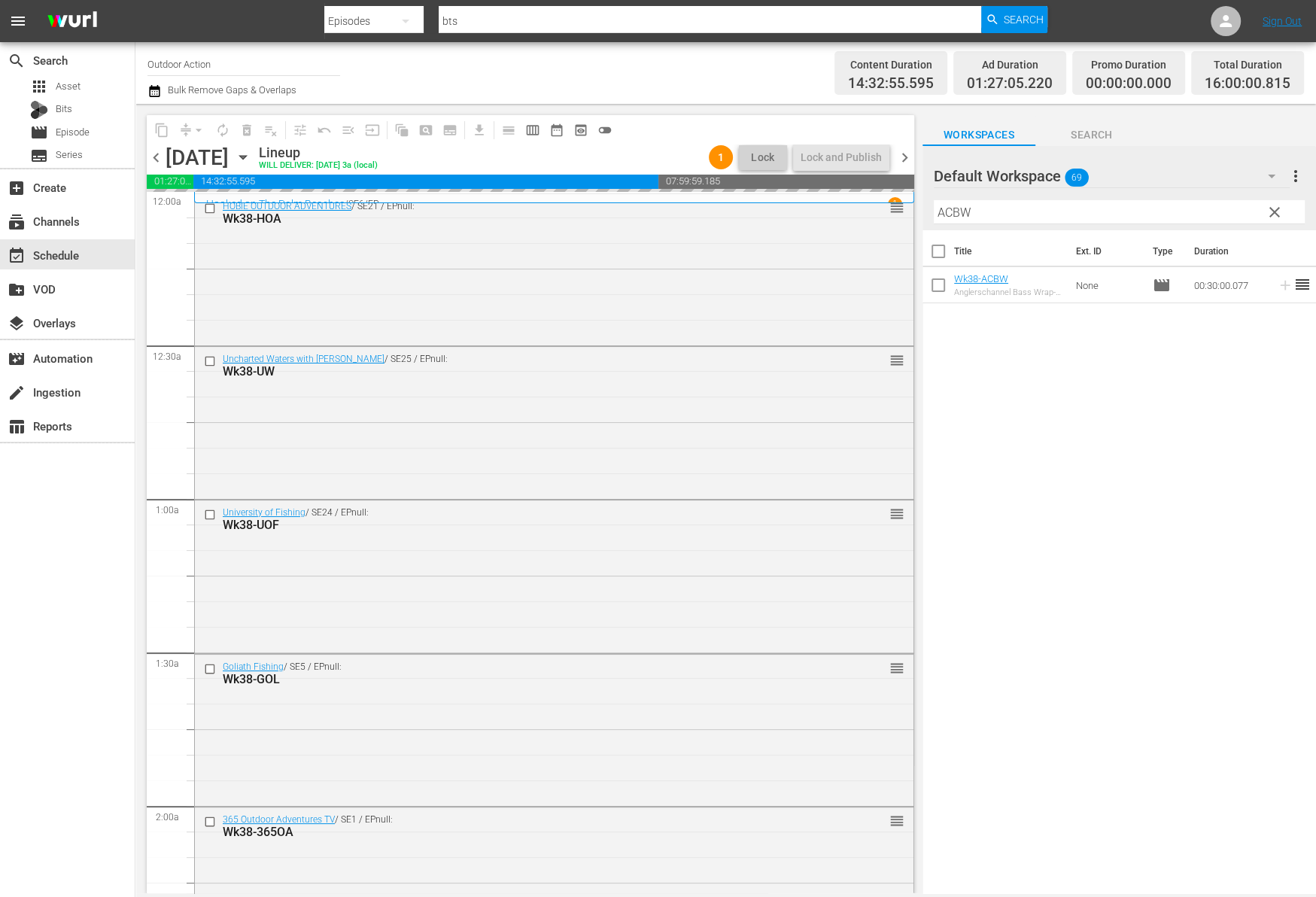
click at [1203, 212] on input "ACBW" at bounding box center [1119, 212] width 371 height 24
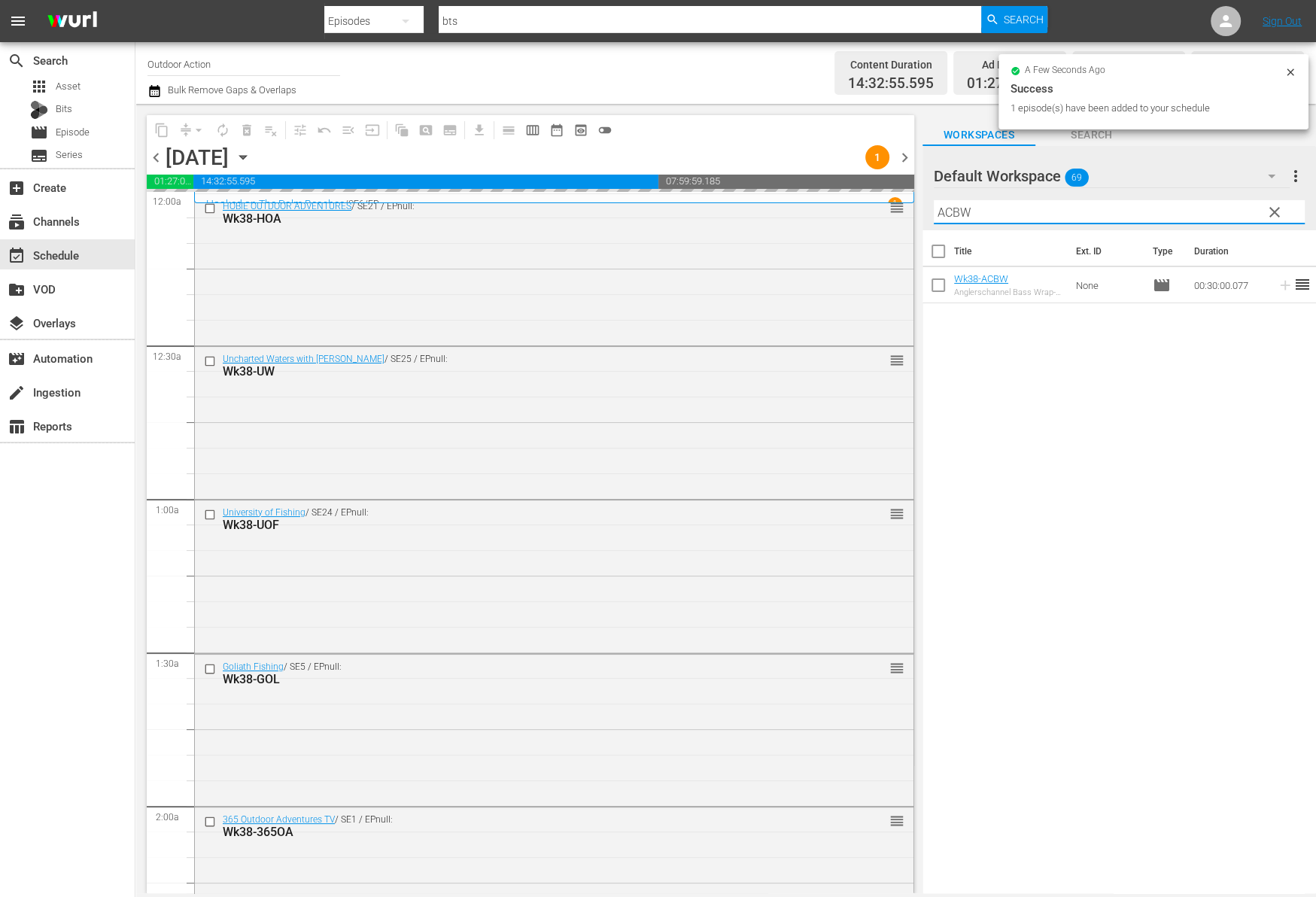
click at [1203, 212] on input "ACBW" at bounding box center [1119, 212] width 371 height 24
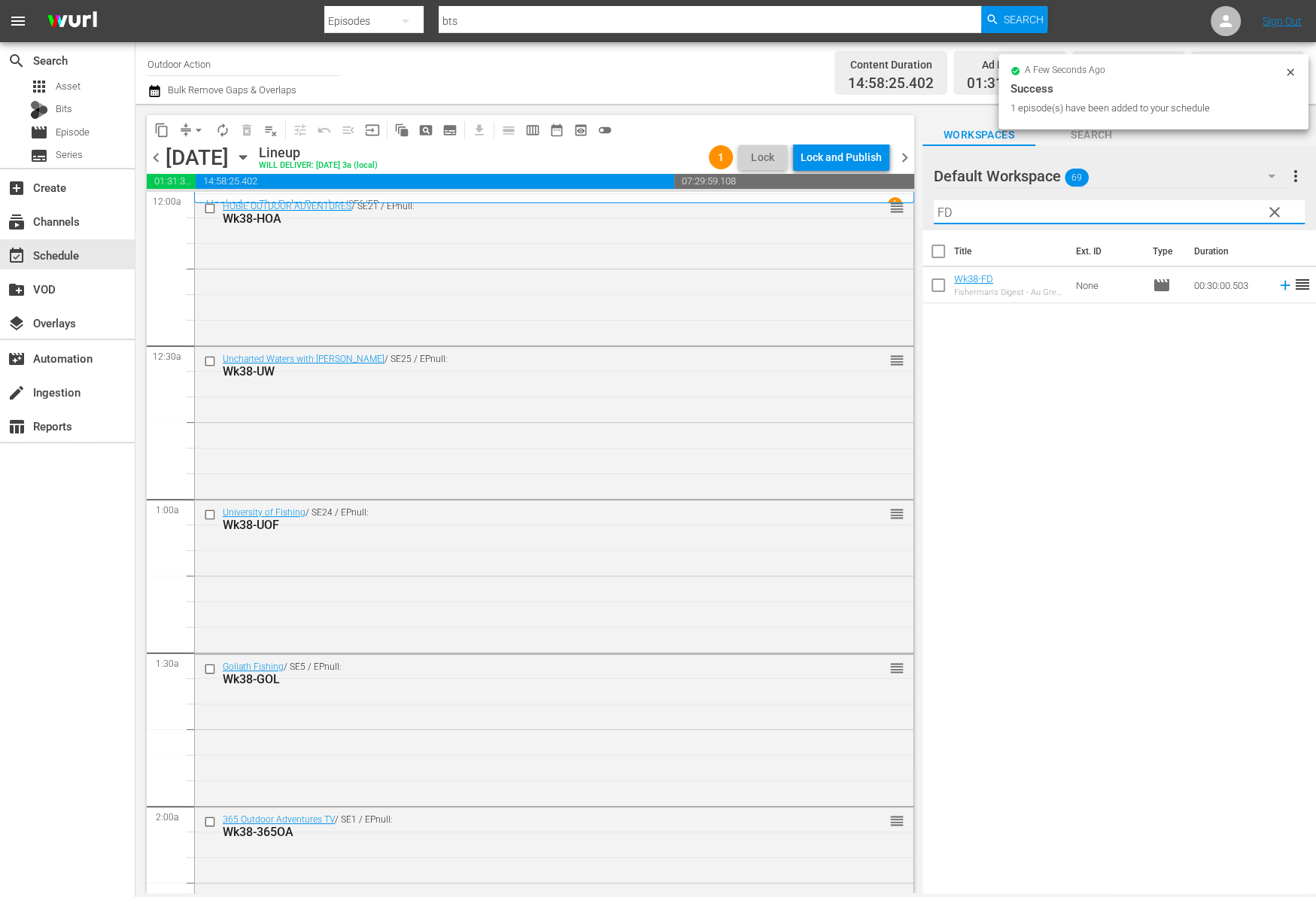
click at [1276, 286] on icon at bounding box center [1285, 285] width 17 height 17
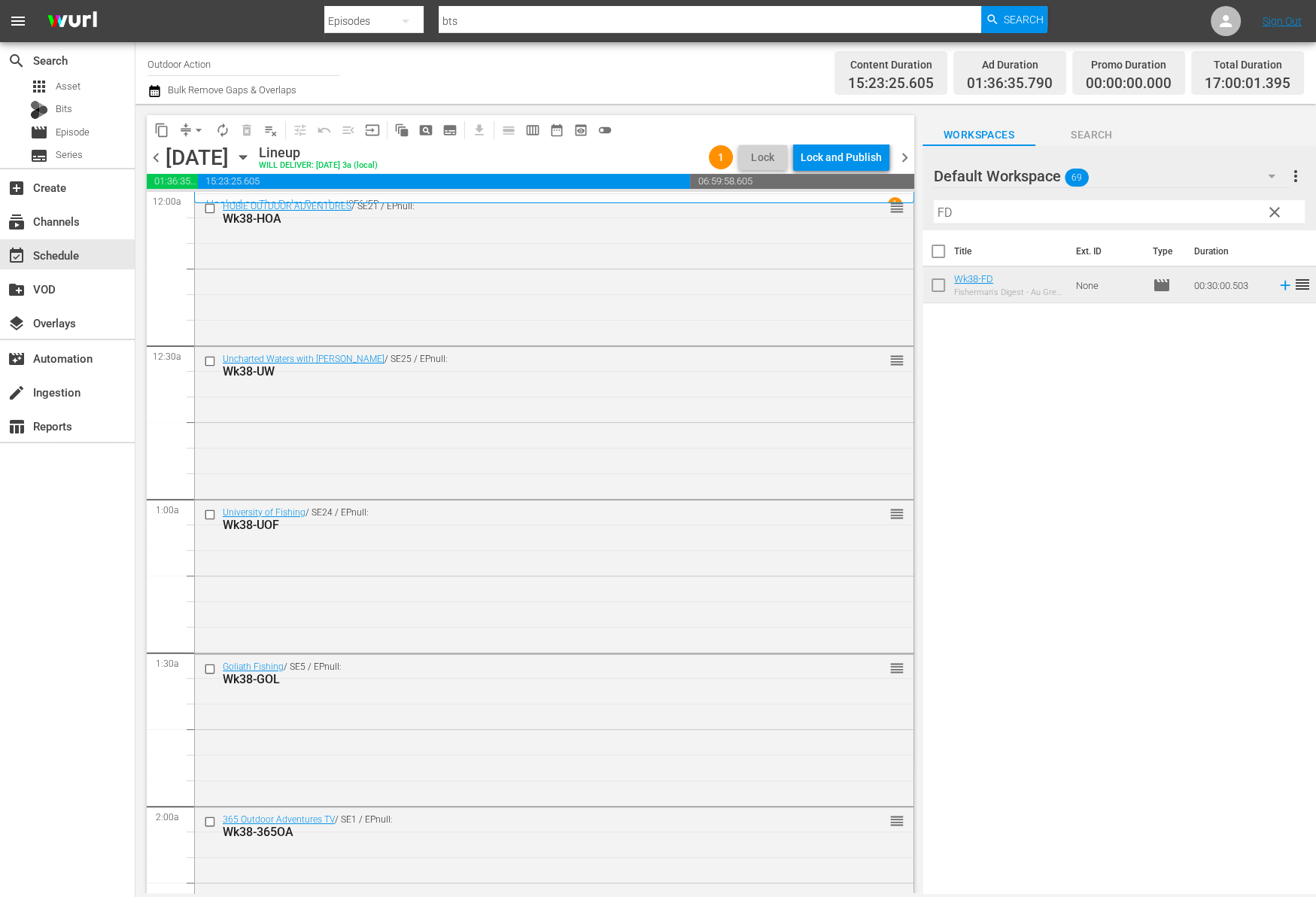
click at [1068, 221] on input "FD" at bounding box center [1119, 212] width 371 height 24
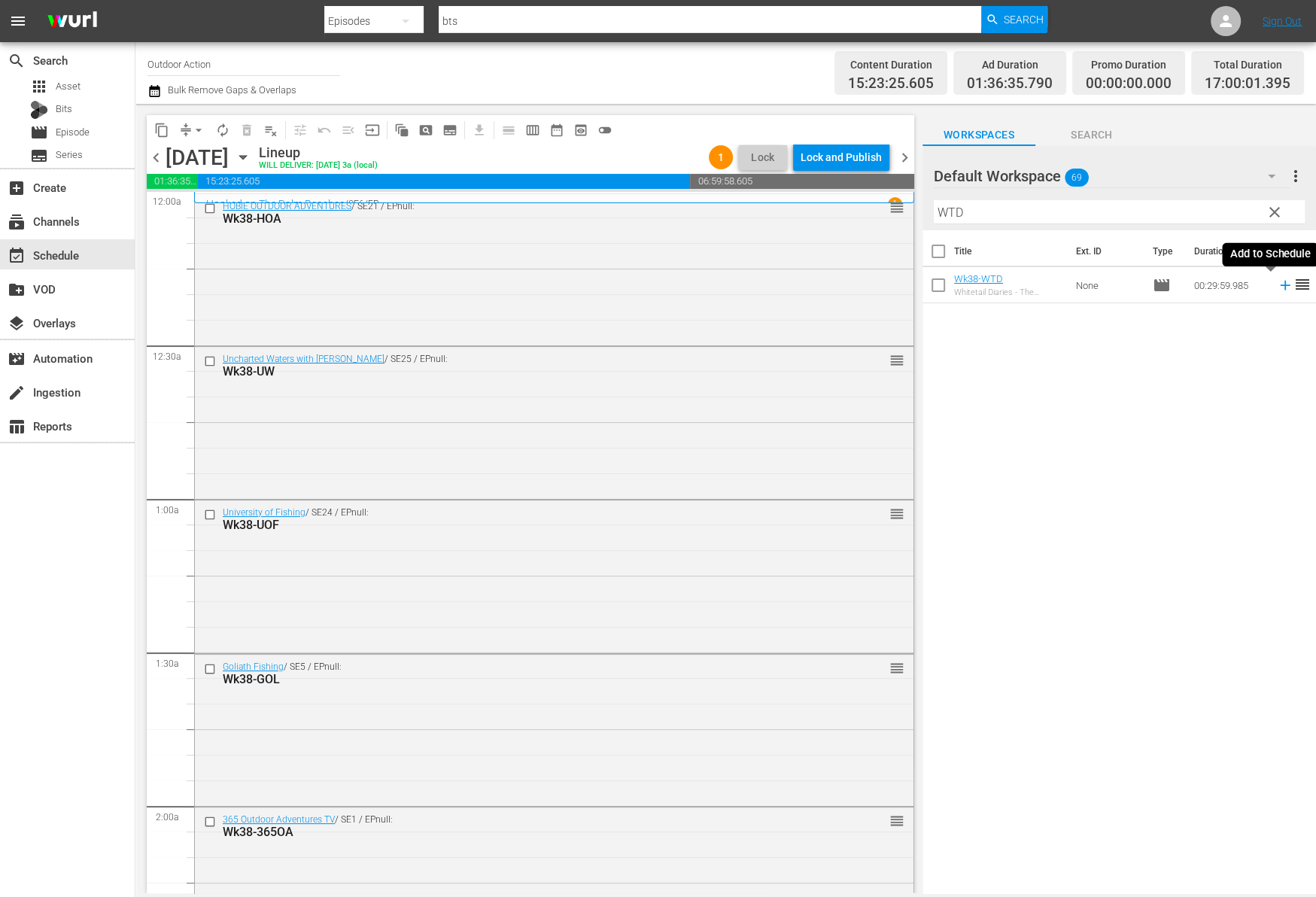
click at [1279, 285] on icon at bounding box center [1284, 285] width 10 height 10
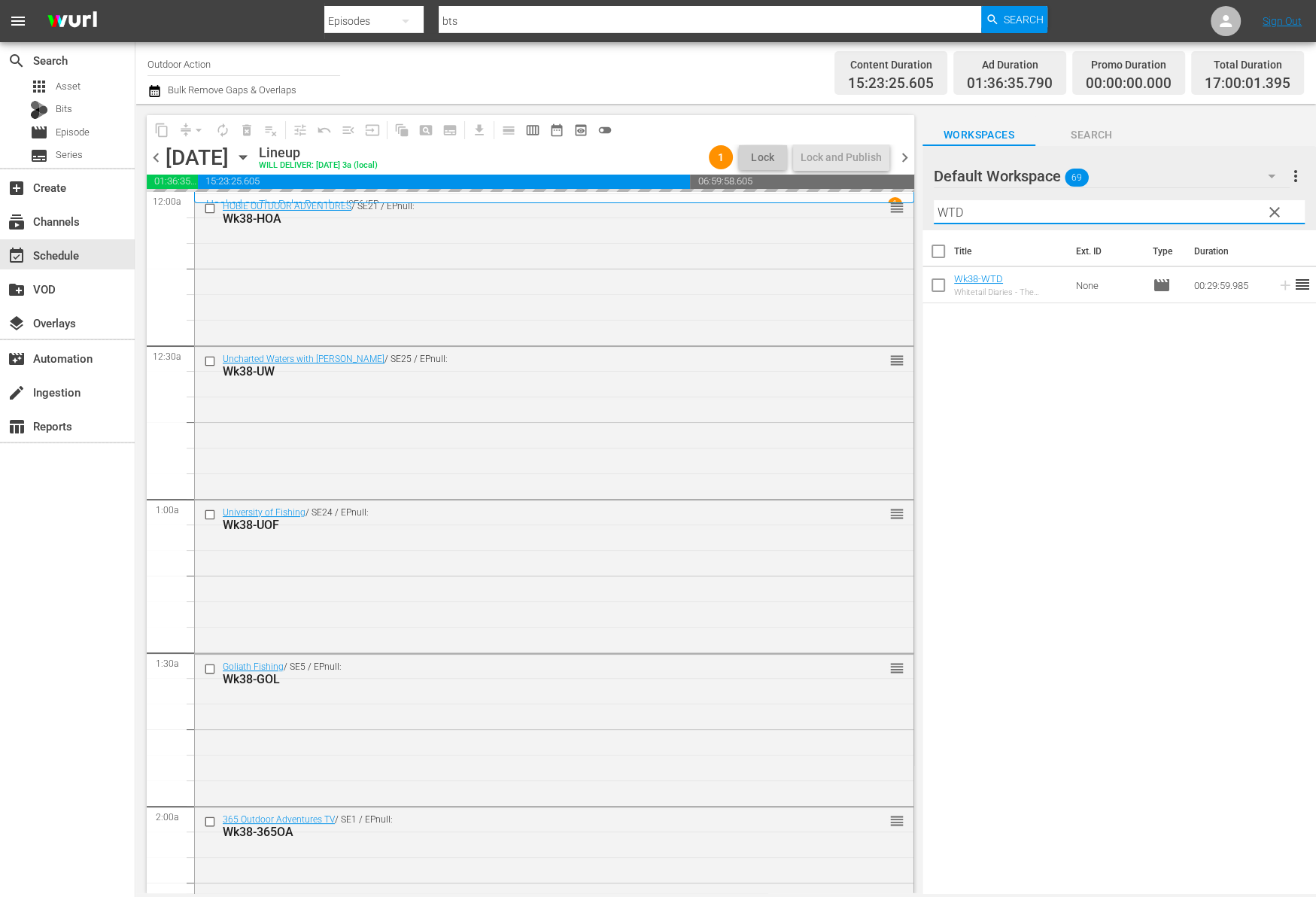
click at [1139, 213] on input "WTD" at bounding box center [1119, 212] width 371 height 24
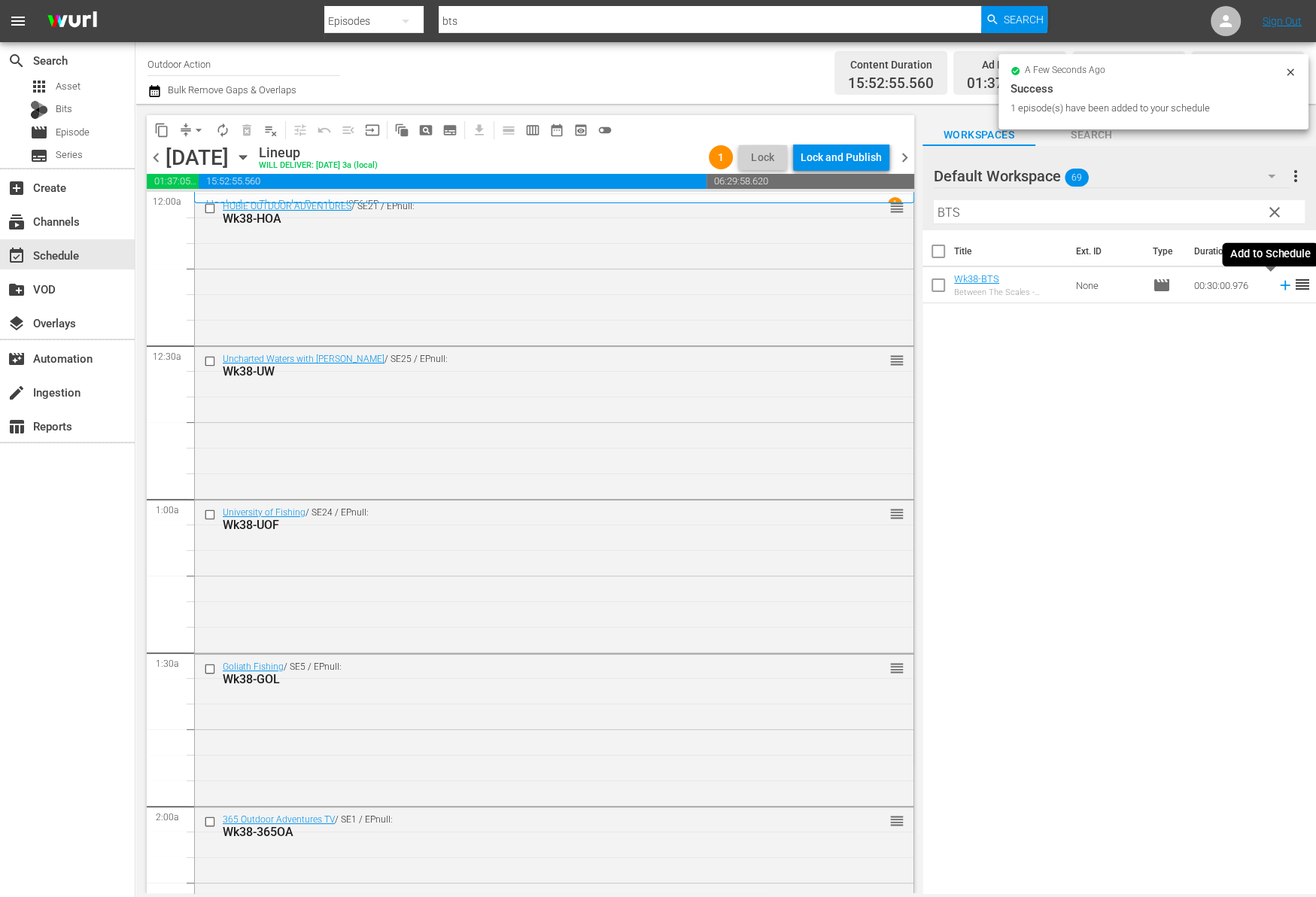
click at [1276, 288] on icon at bounding box center [1285, 285] width 17 height 17
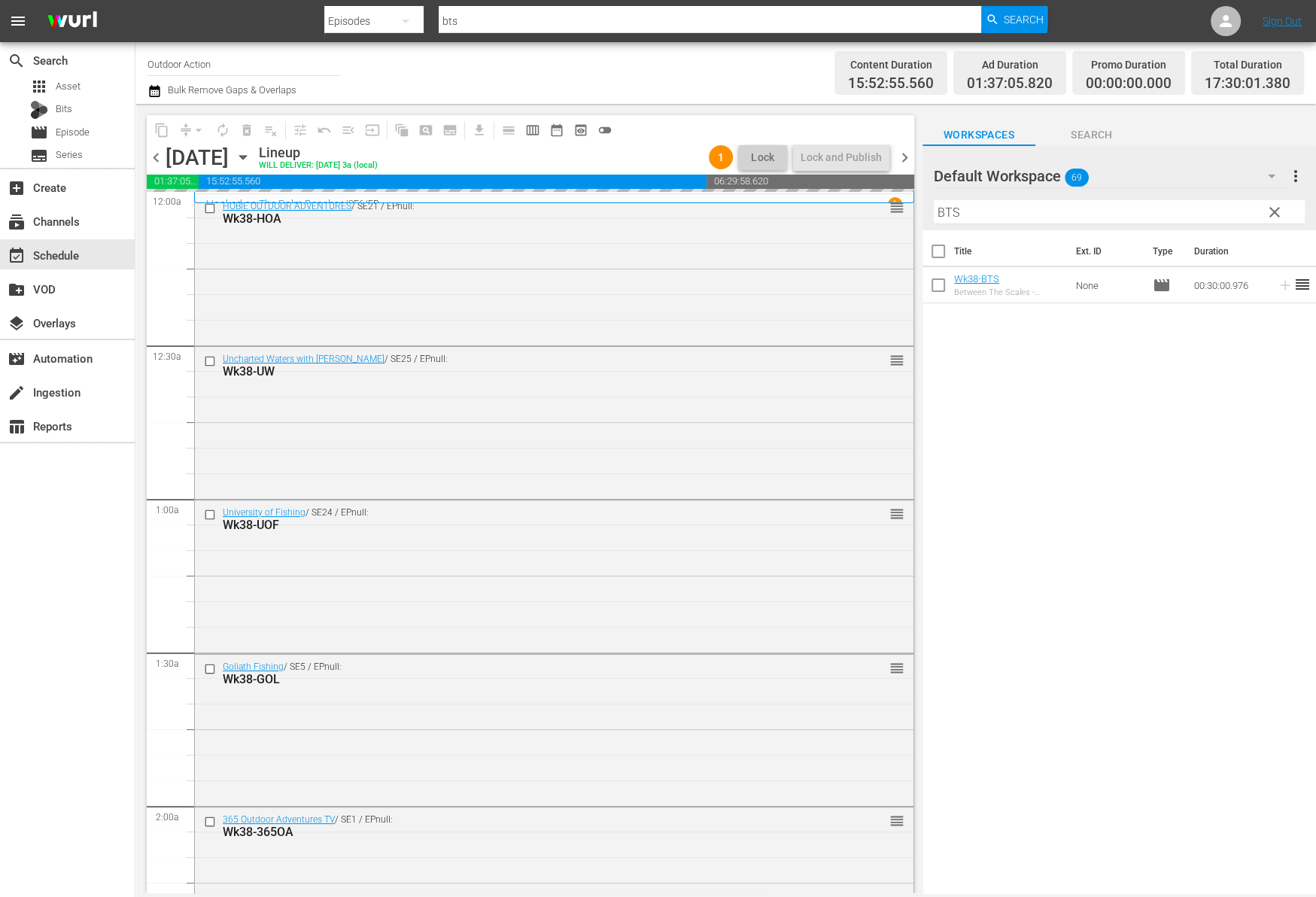
click at [1166, 215] on input "BTS" at bounding box center [1119, 212] width 371 height 24
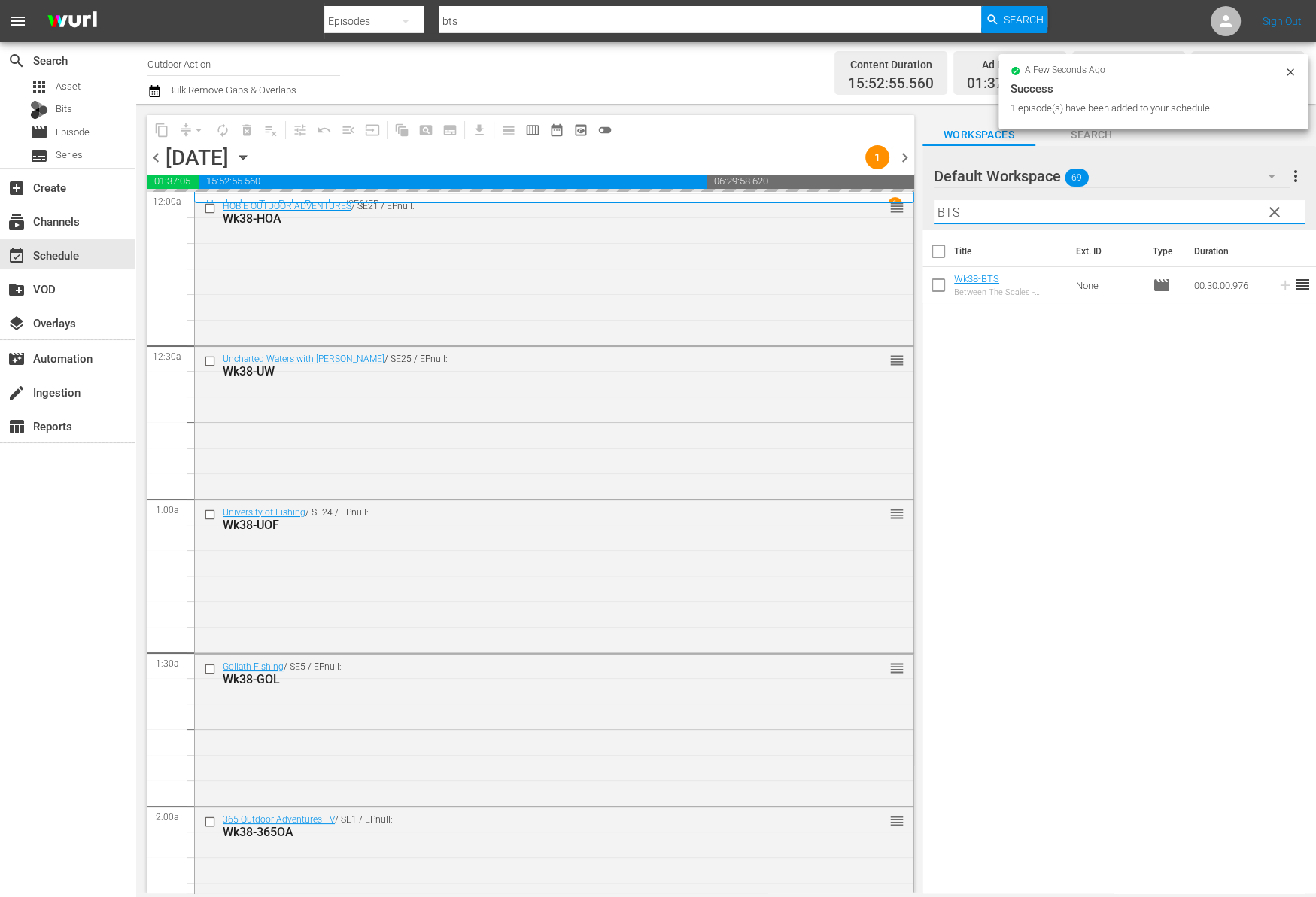
click at [1166, 215] on input "BTS" at bounding box center [1119, 212] width 371 height 24
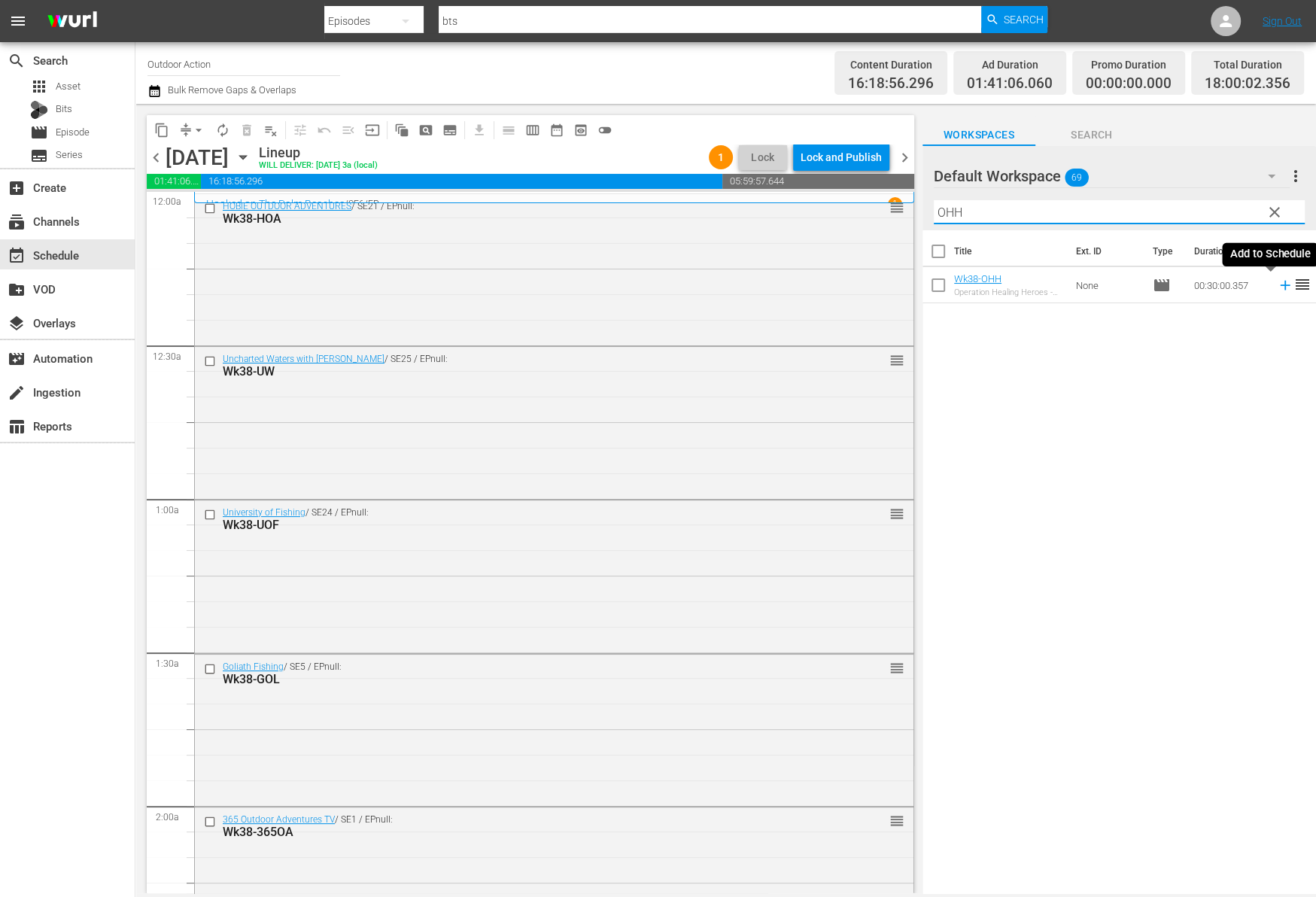
click at [1276, 286] on icon at bounding box center [1285, 285] width 17 height 17
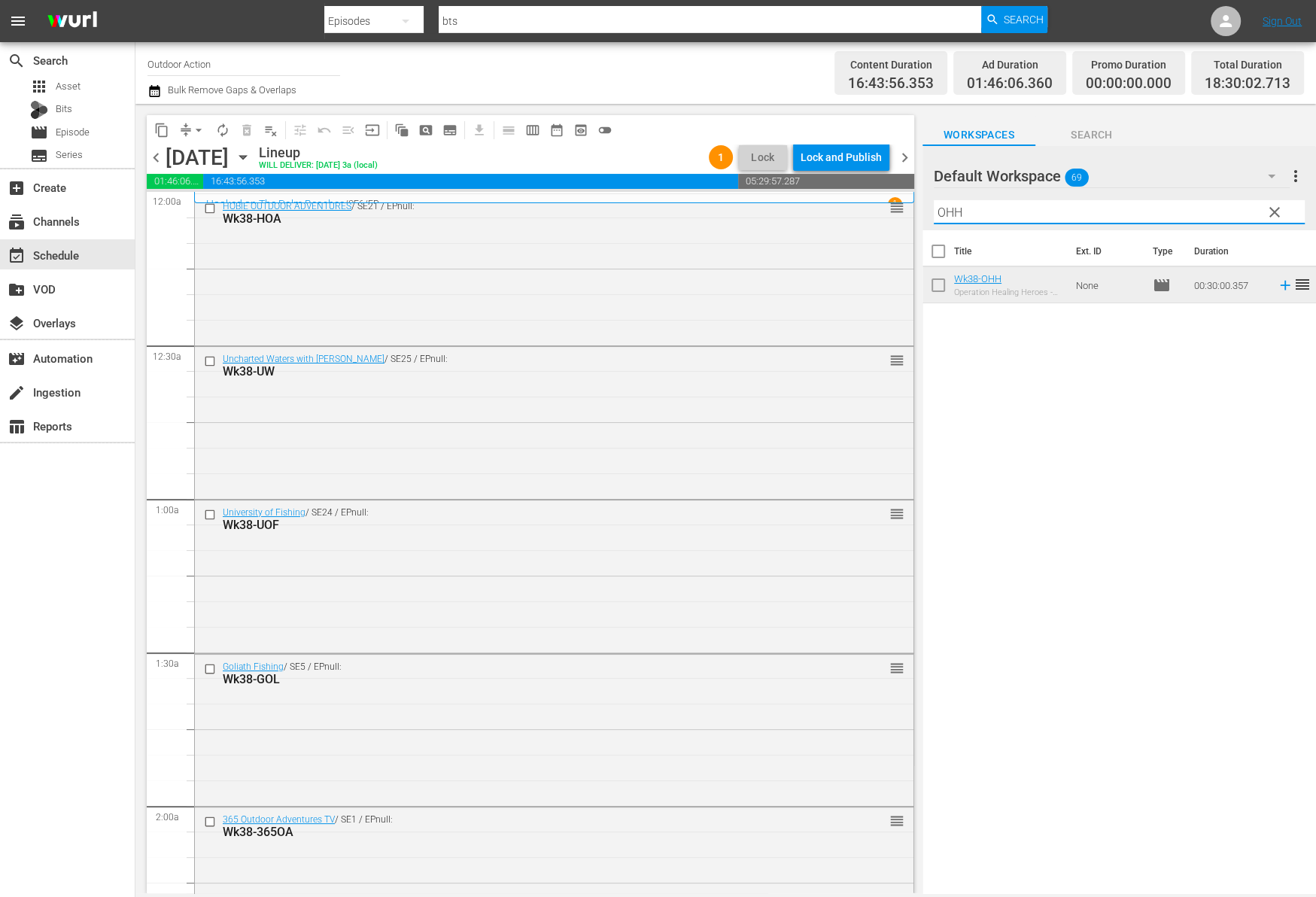
click at [1003, 211] on input "OHH" at bounding box center [1119, 212] width 371 height 24
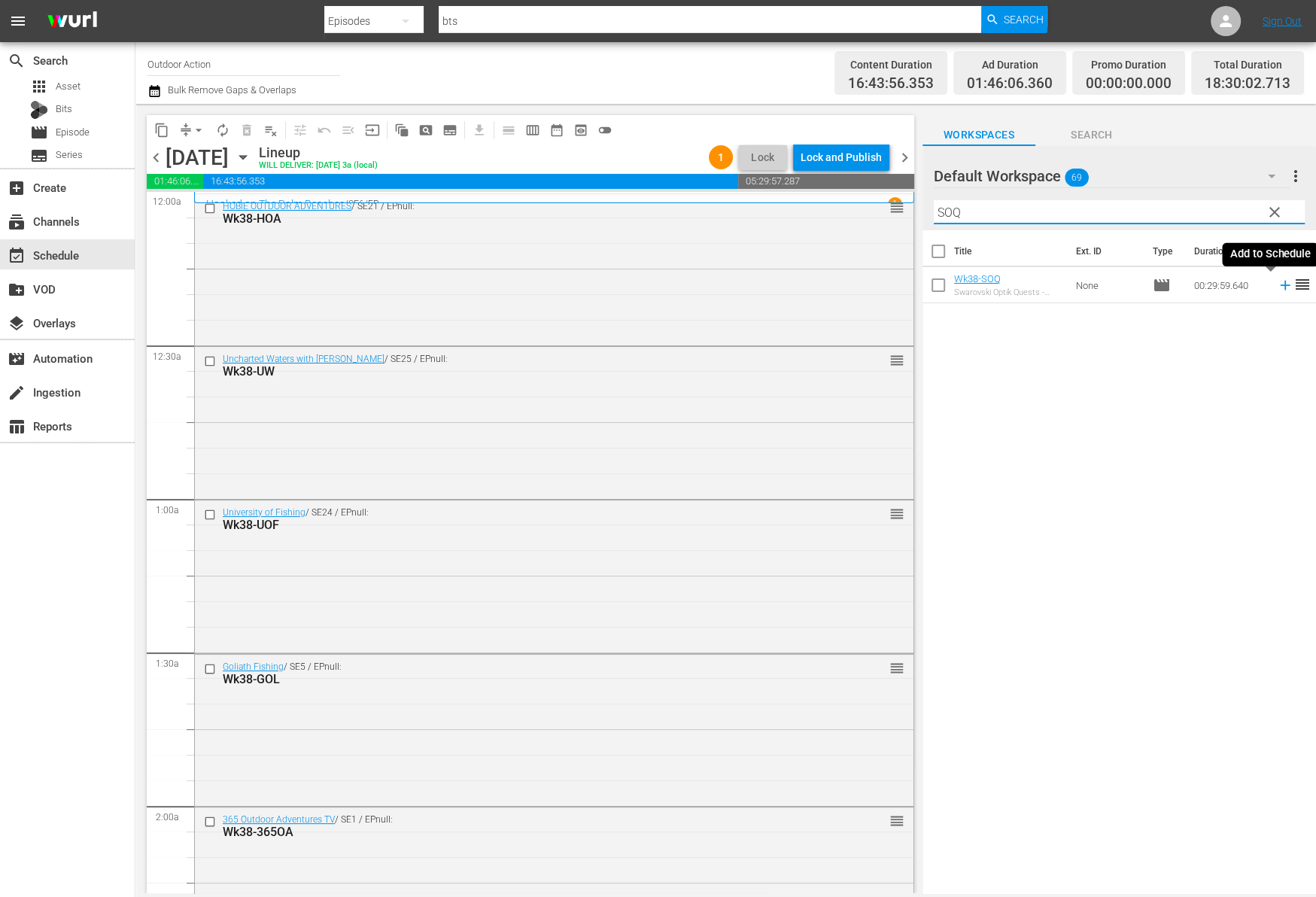
click at [1276, 285] on icon at bounding box center [1285, 285] width 17 height 17
click at [1117, 204] on input "SOQ" at bounding box center [1119, 212] width 371 height 24
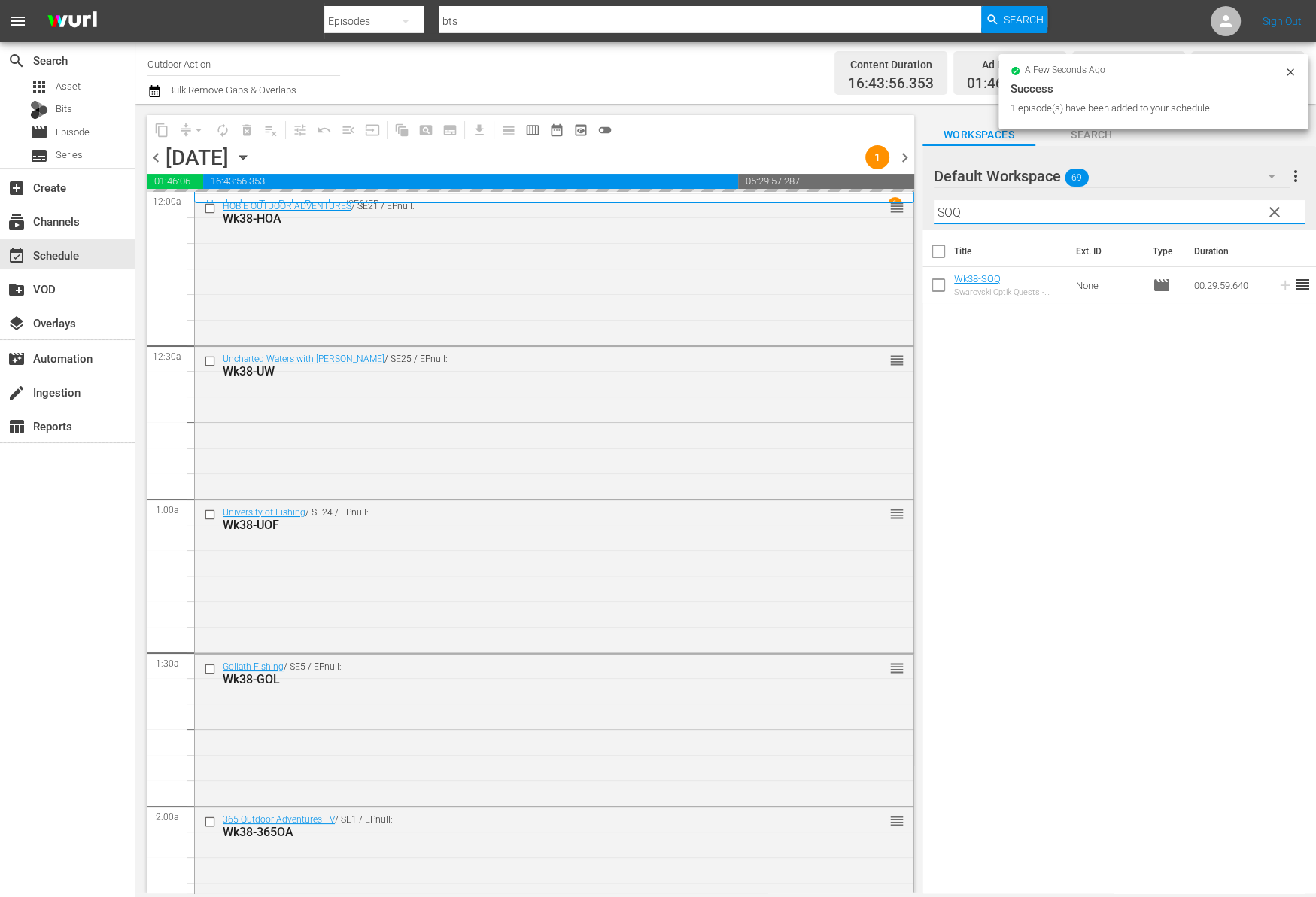
click at [1117, 204] on input "SOQ" at bounding box center [1119, 212] width 371 height 24
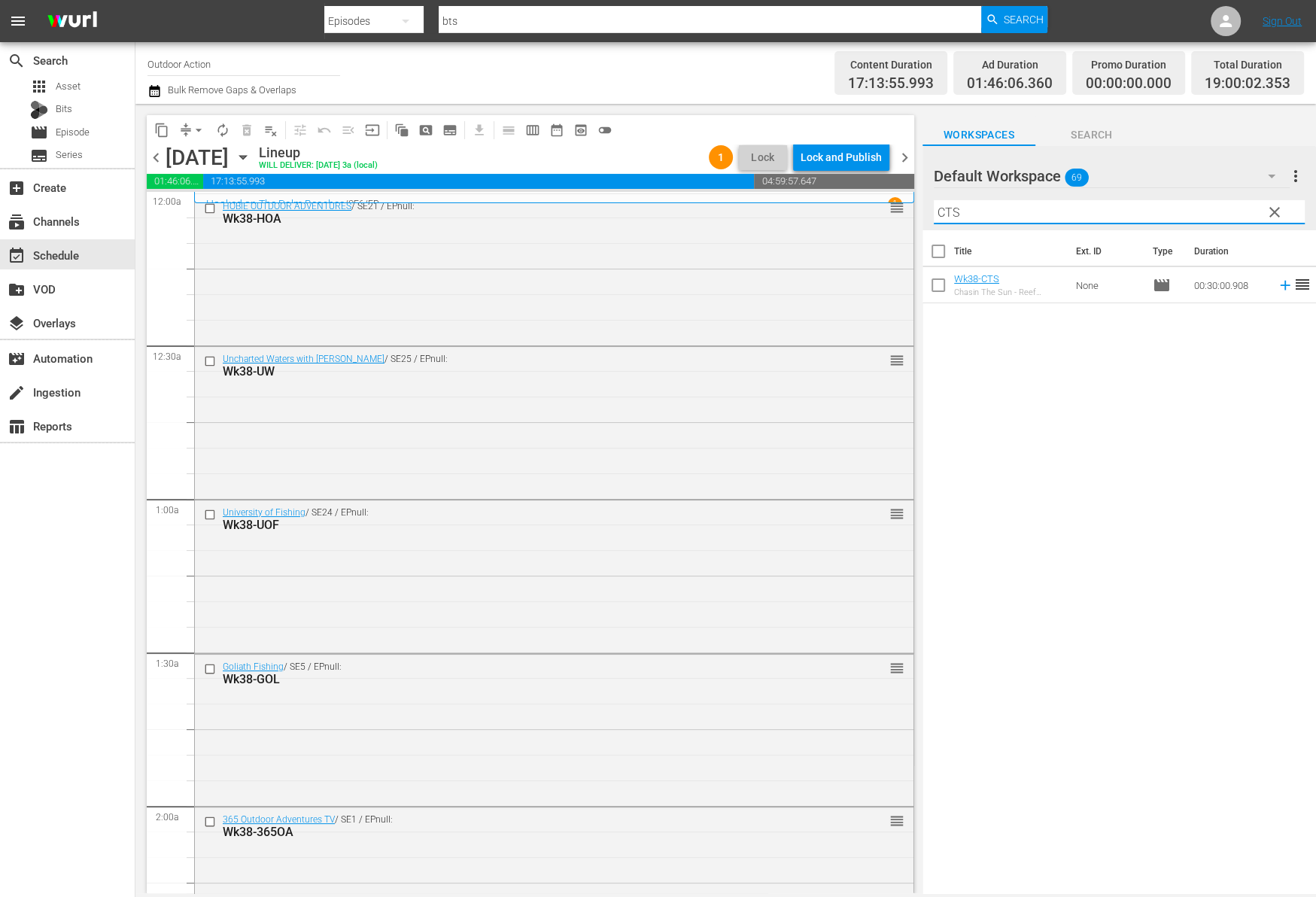
click at [1279, 285] on icon at bounding box center [1284, 285] width 10 height 10
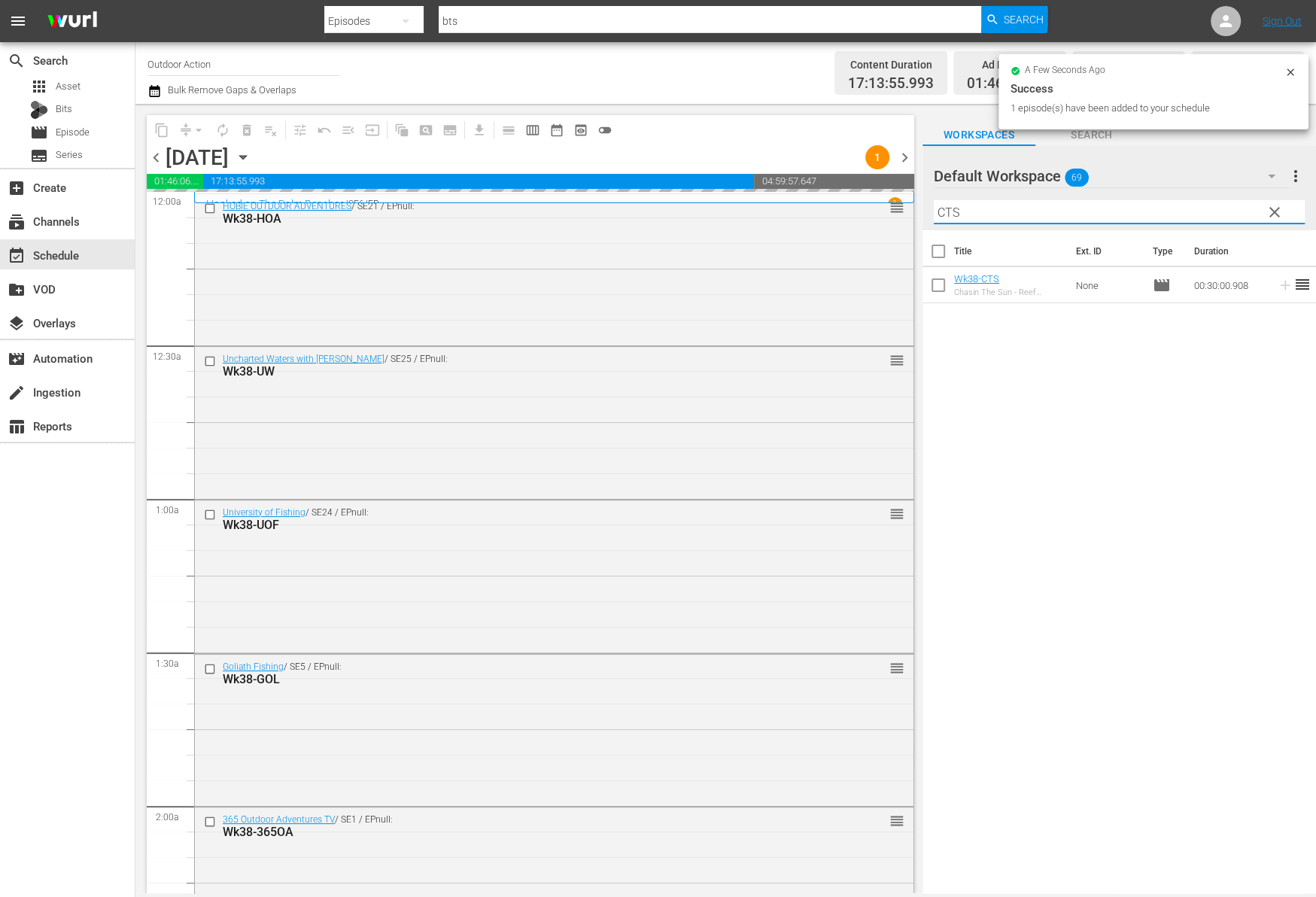
click at [1154, 212] on input "CTS" at bounding box center [1119, 212] width 371 height 24
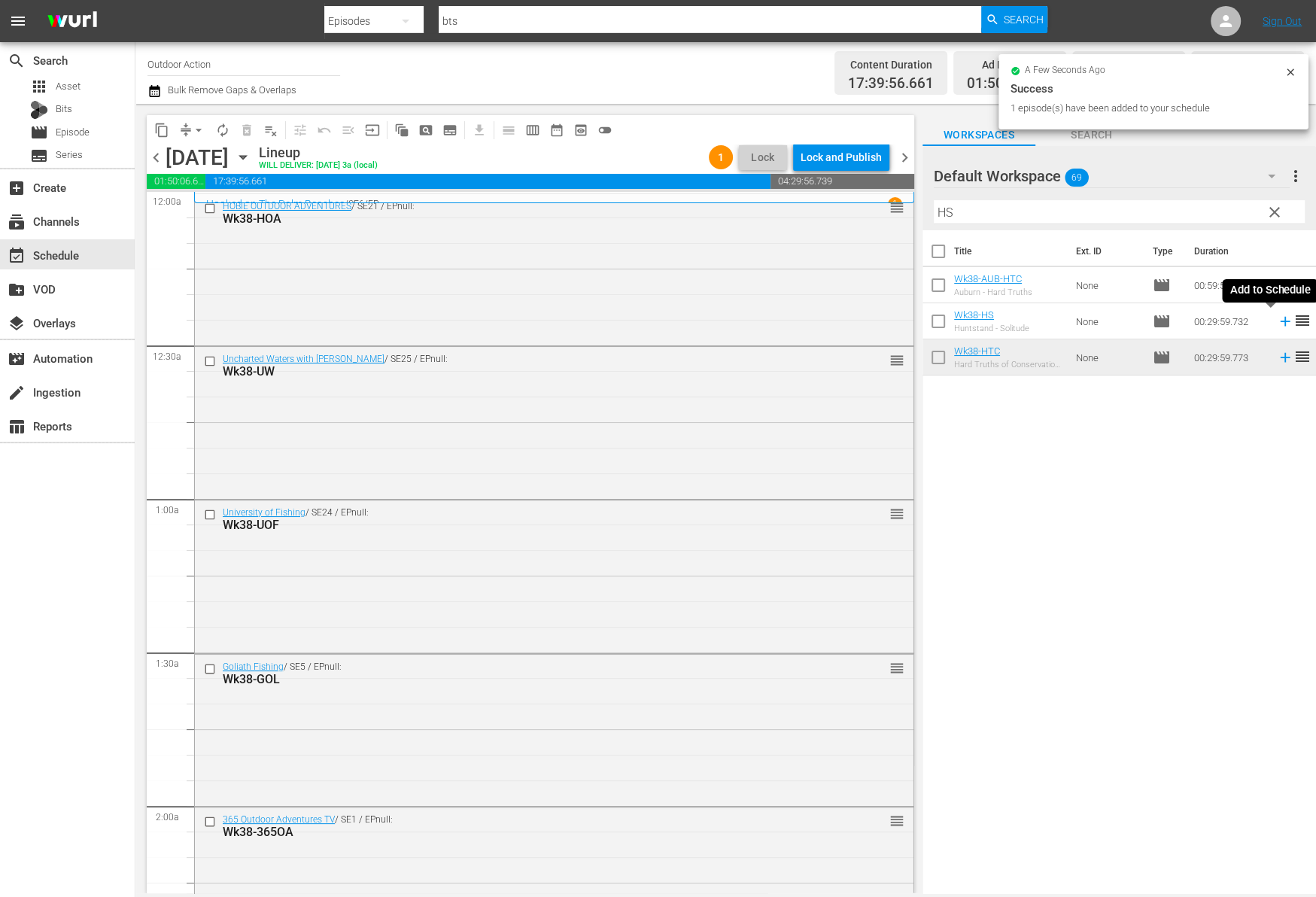
click at [1279, 321] on icon at bounding box center [1284, 321] width 10 height 10
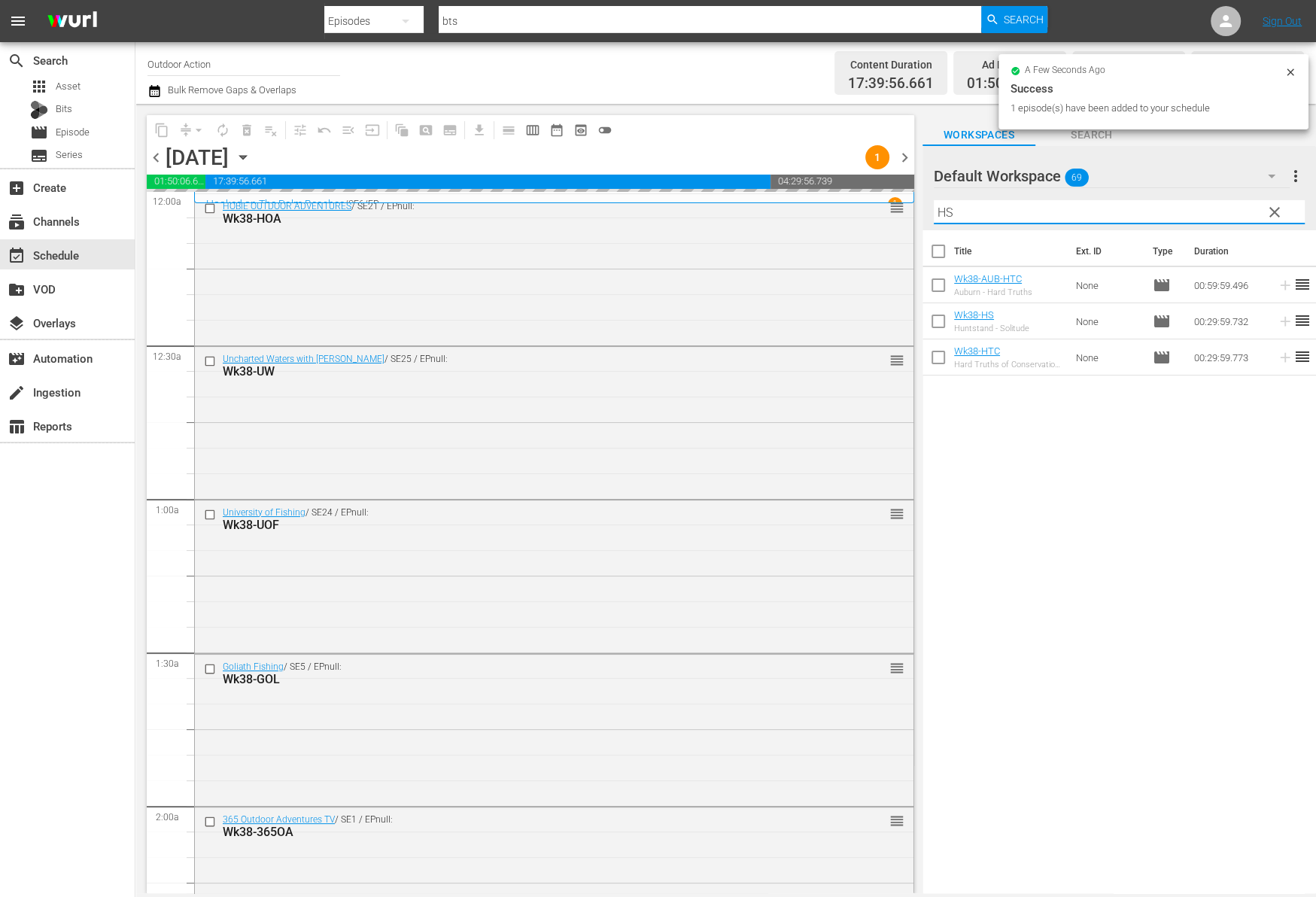
click at [1177, 208] on input "HS" at bounding box center [1119, 212] width 371 height 24
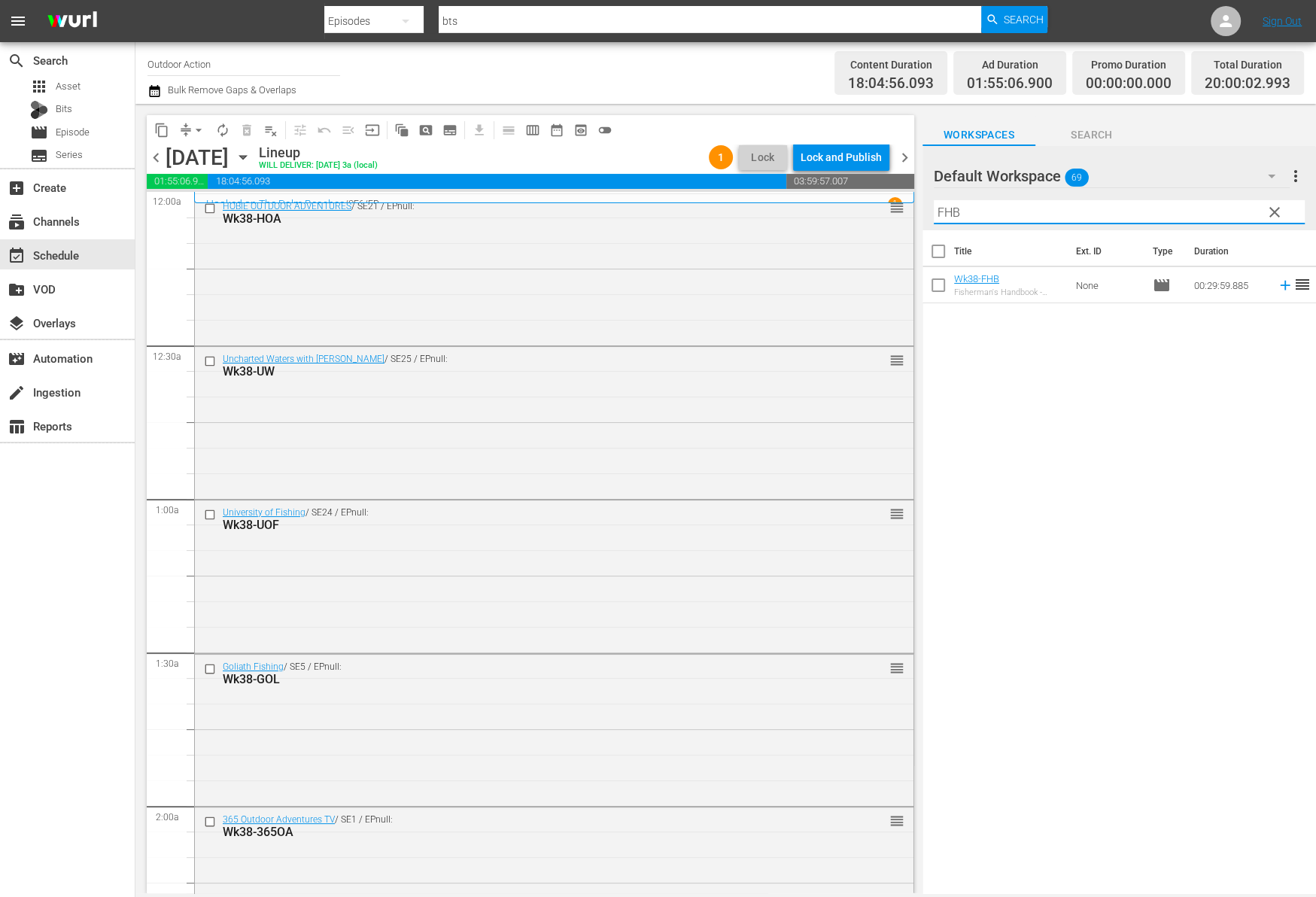
click at [1276, 288] on icon at bounding box center [1285, 285] width 17 height 17
click at [1185, 199] on div "Filter by Title FHB" at bounding box center [1119, 212] width 371 height 36
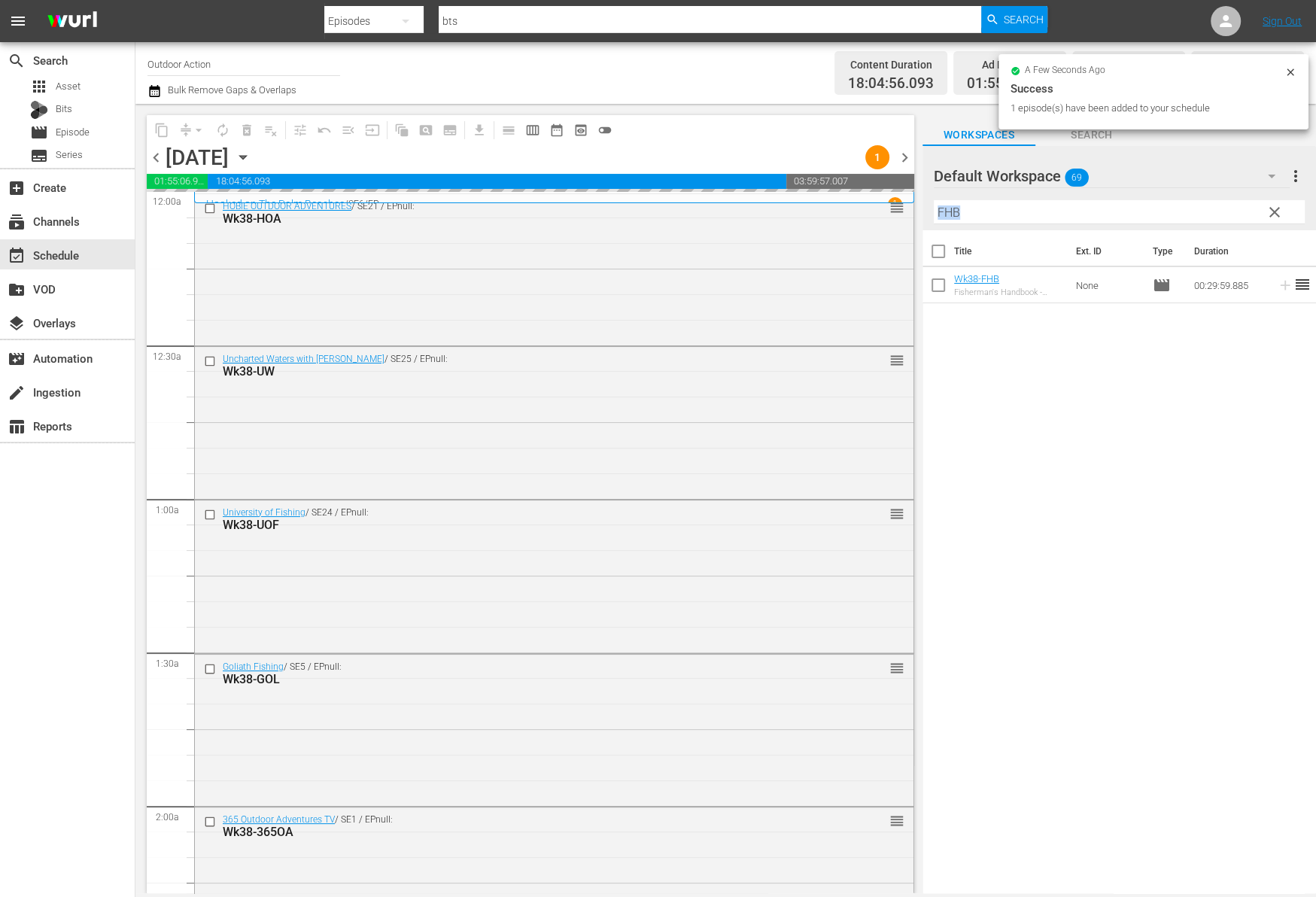
click at [1185, 199] on div "Filter by Title FHB" at bounding box center [1119, 212] width 371 height 36
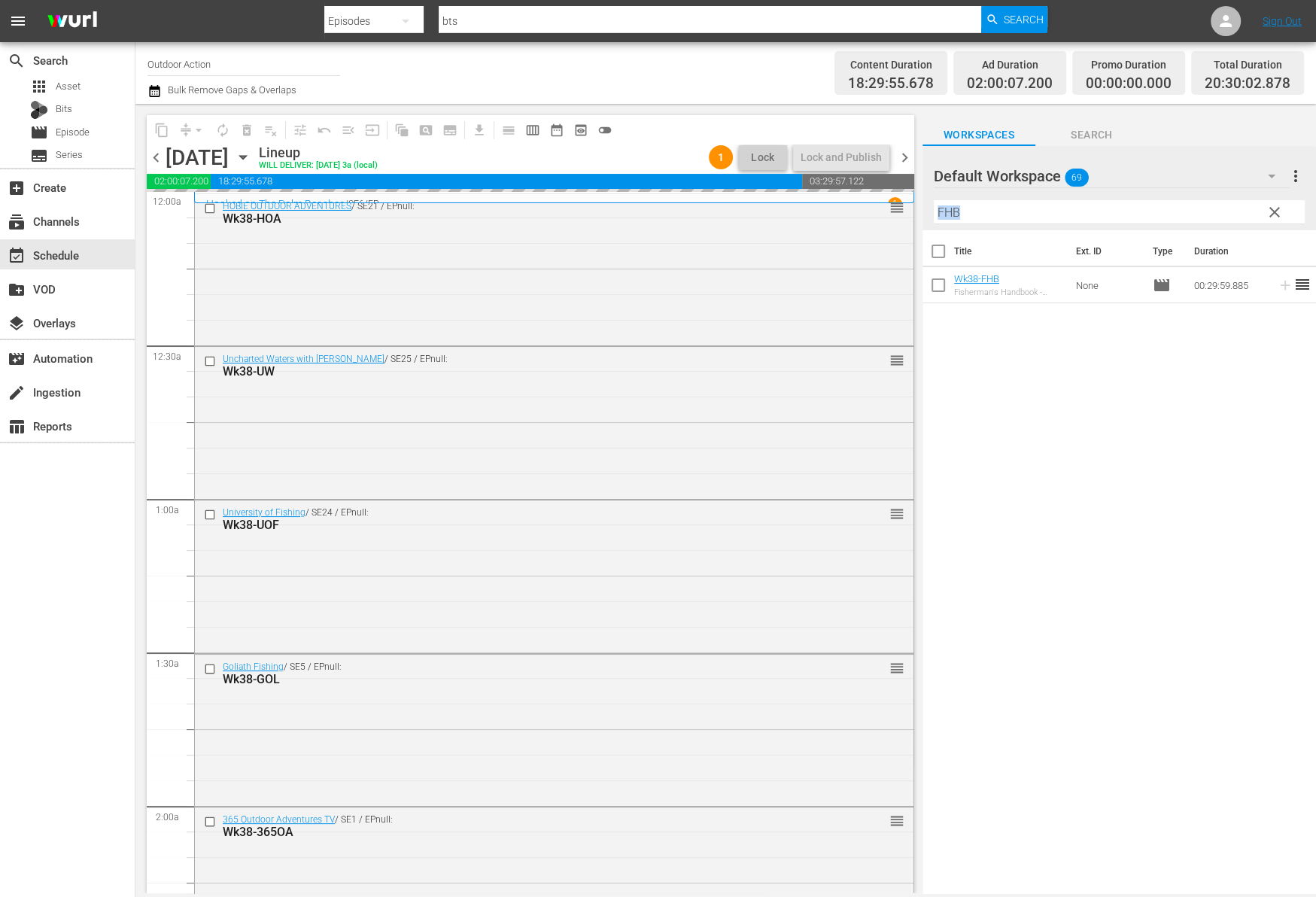
click at [1181, 218] on input "FHB" at bounding box center [1119, 212] width 371 height 24
click at [1276, 286] on icon at bounding box center [1285, 285] width 17 height 17
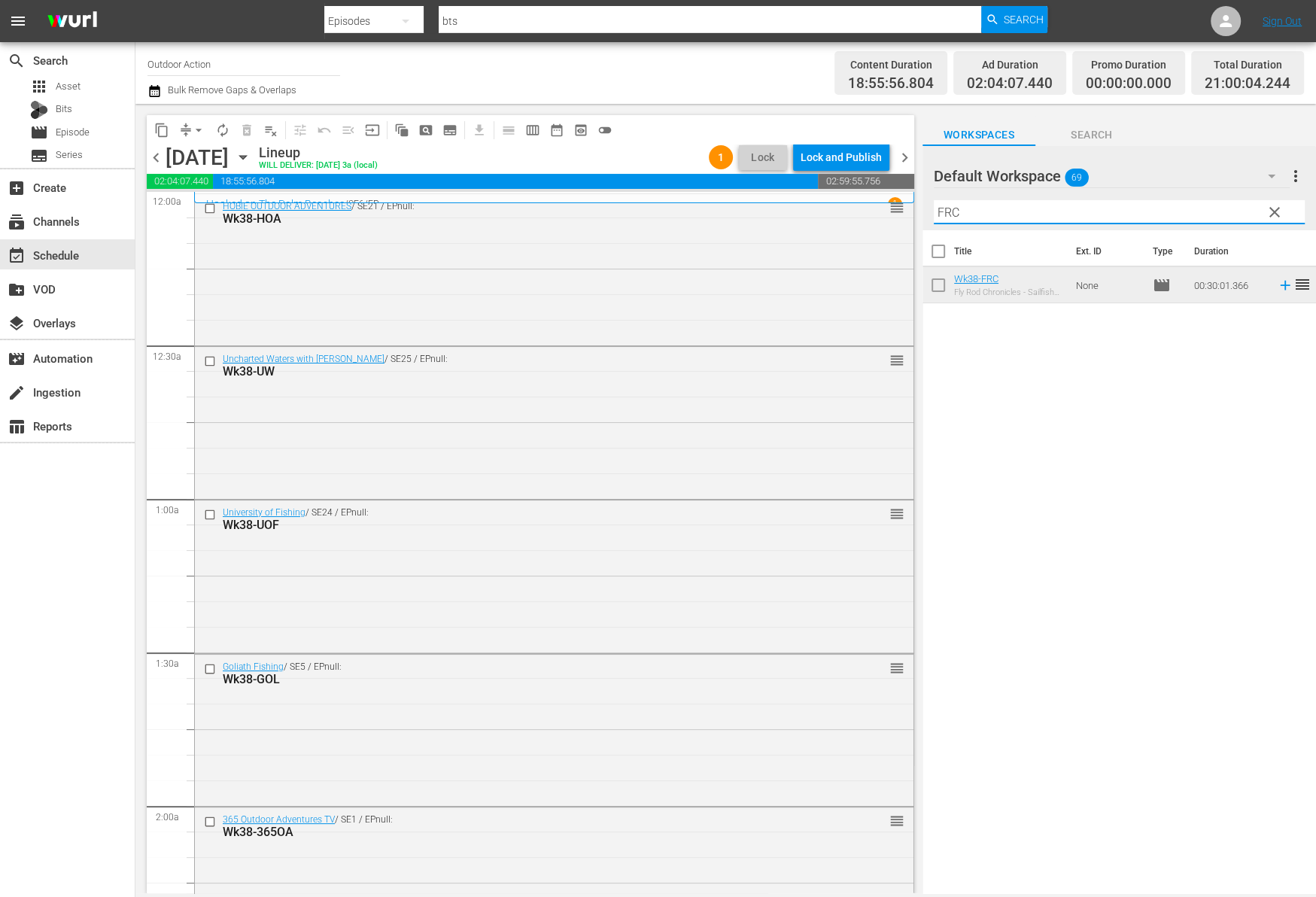
click at [1213, 206] on input "FRC" at bounding box center [1119, 212] width 371 height 24
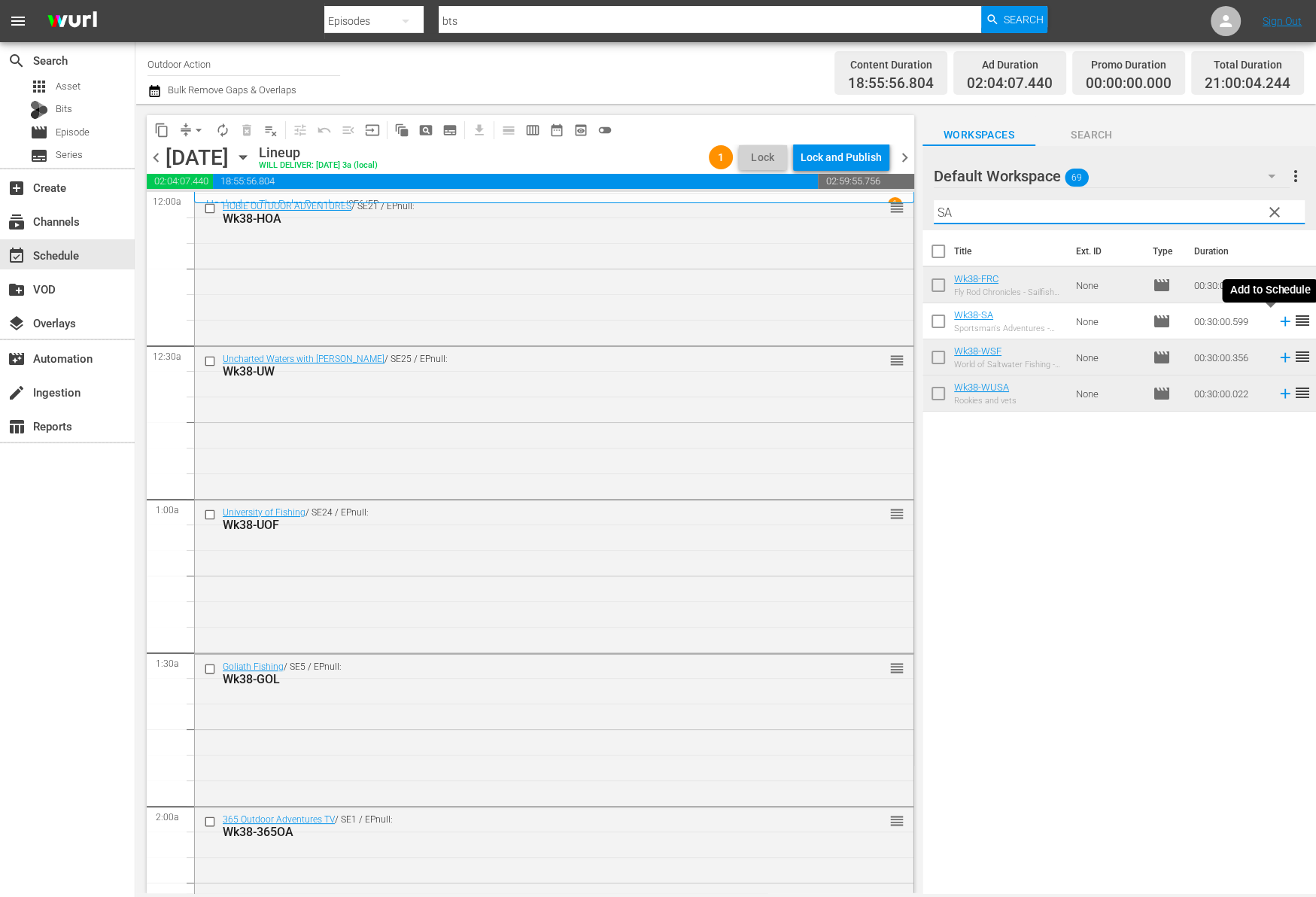
click at [1276, 324] on icon at bounding box center [1285, 321] width 17 height 17
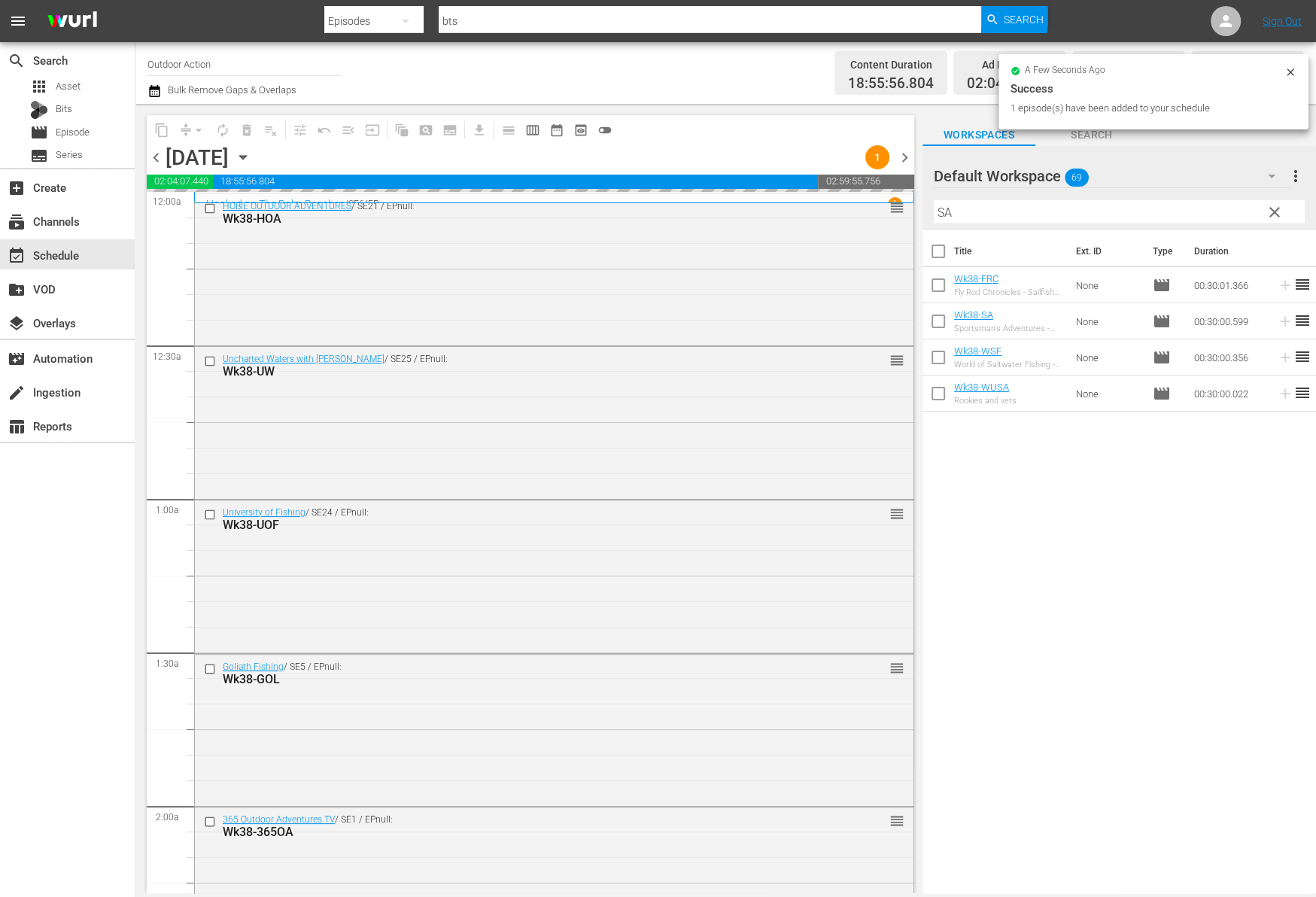
click at [1142, 202] on input "SA" at bounding box center [1119, 212] width 371 height 24
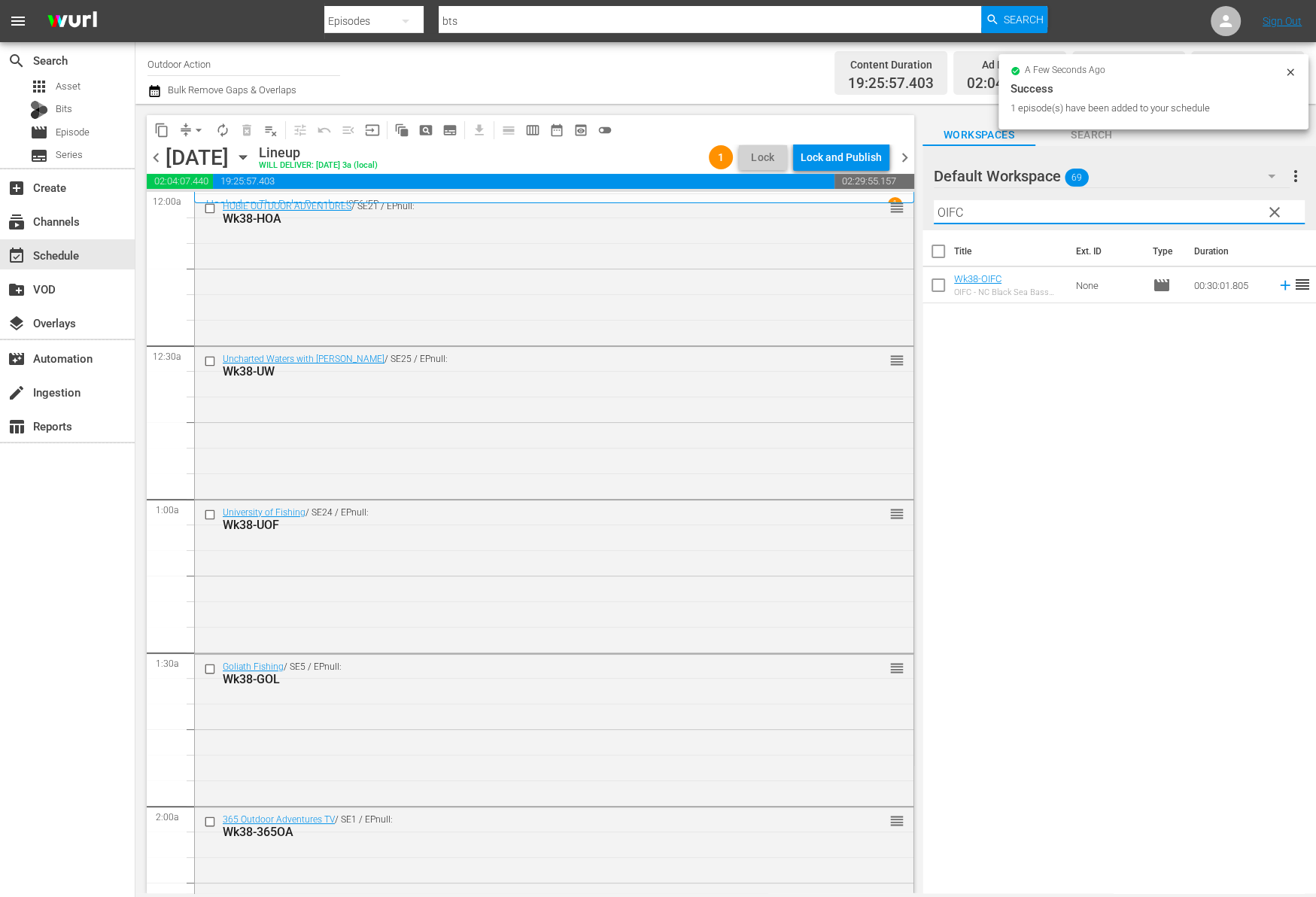
click at [1276, 288] on icon at bounding box center [1285, 285] width 17 height 17
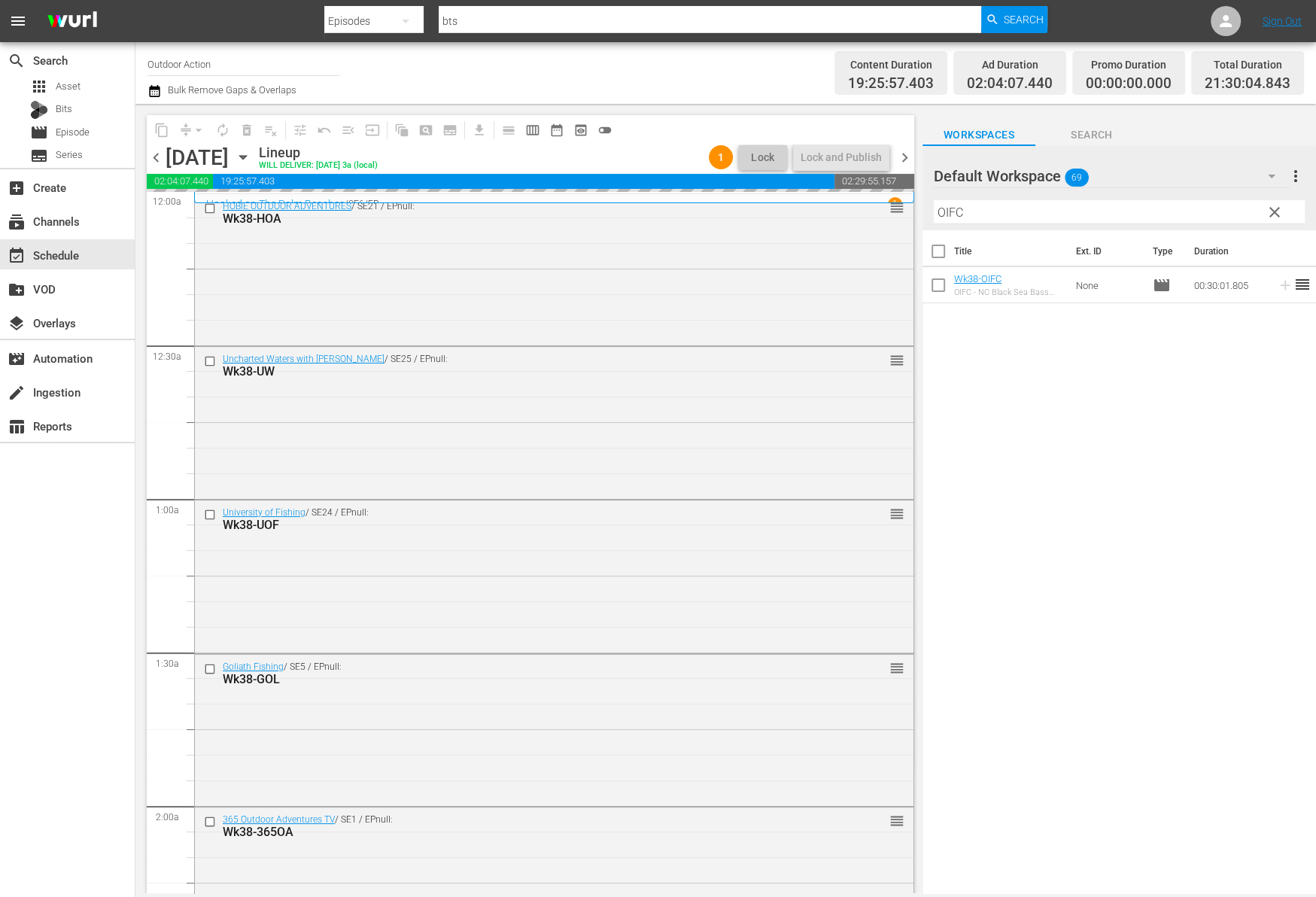
click at [1190, 211] on input "OIFC" at bounding box center [1119, 212] width 371 height 24
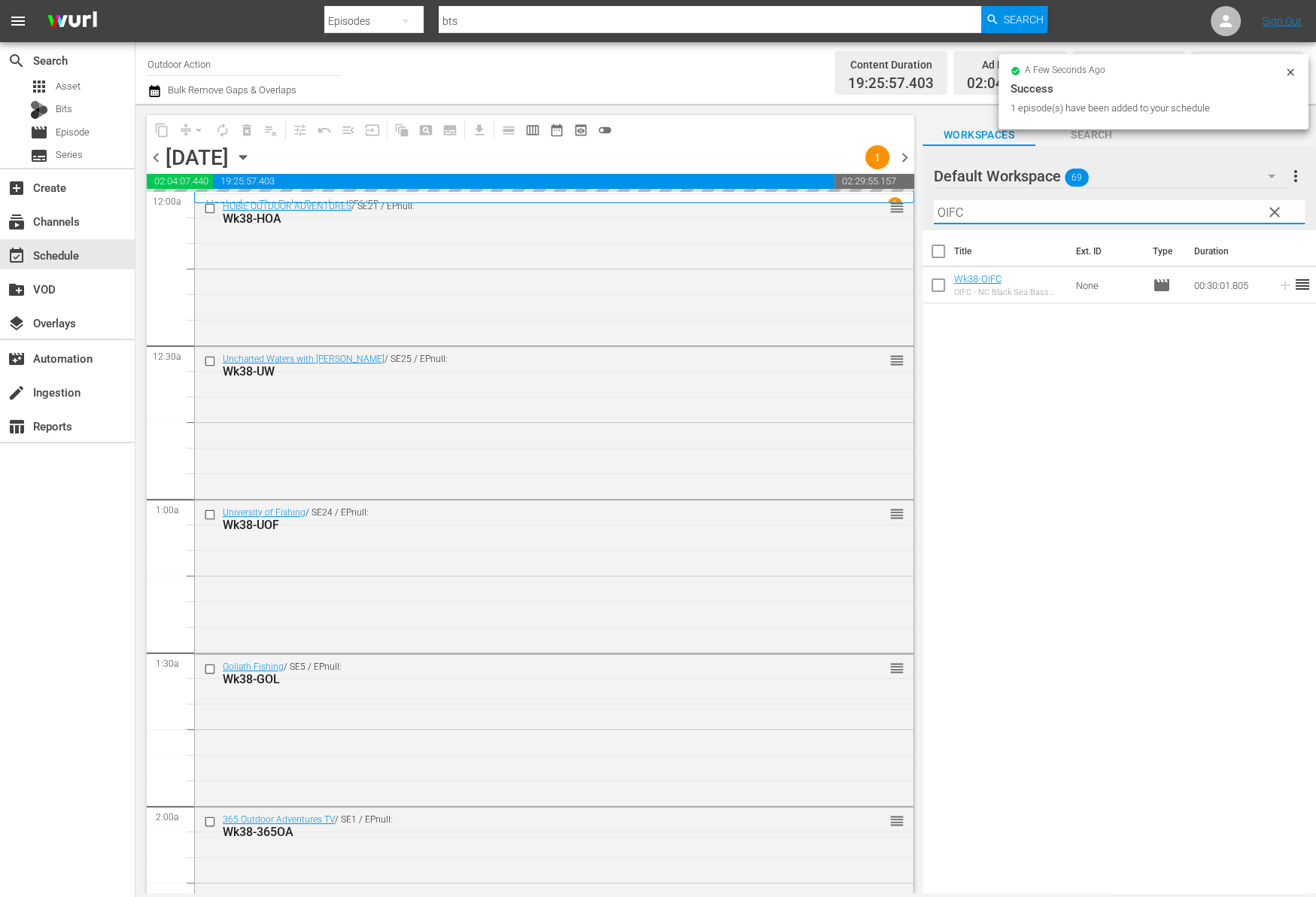
click at [1190, 211] on input "OIFC" at bounding box center [1119, 212] width 371 height 24
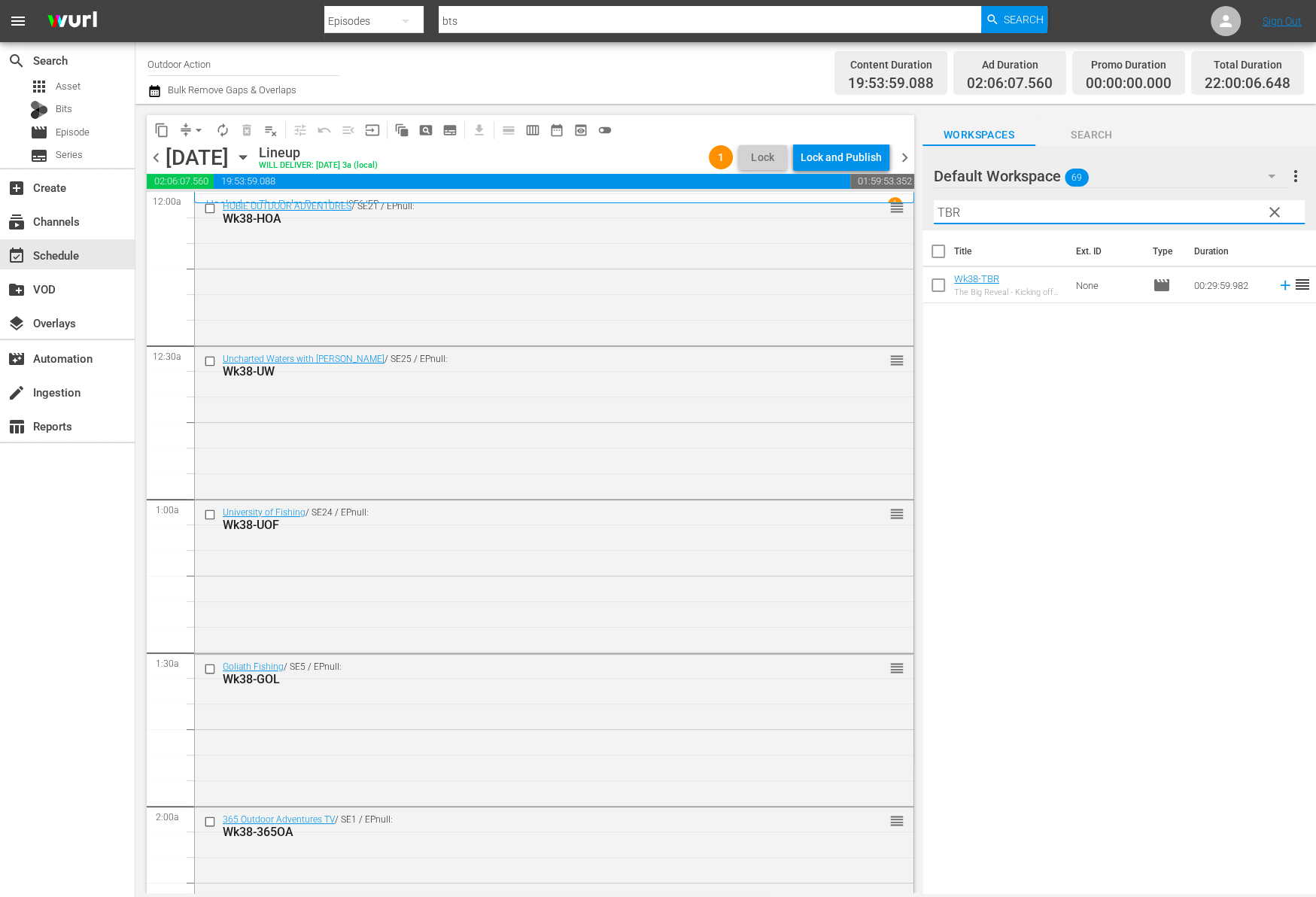
type input "TBR"
click at [1279, 285] on icon at bounding box center [1284, 285] width 10 height 10
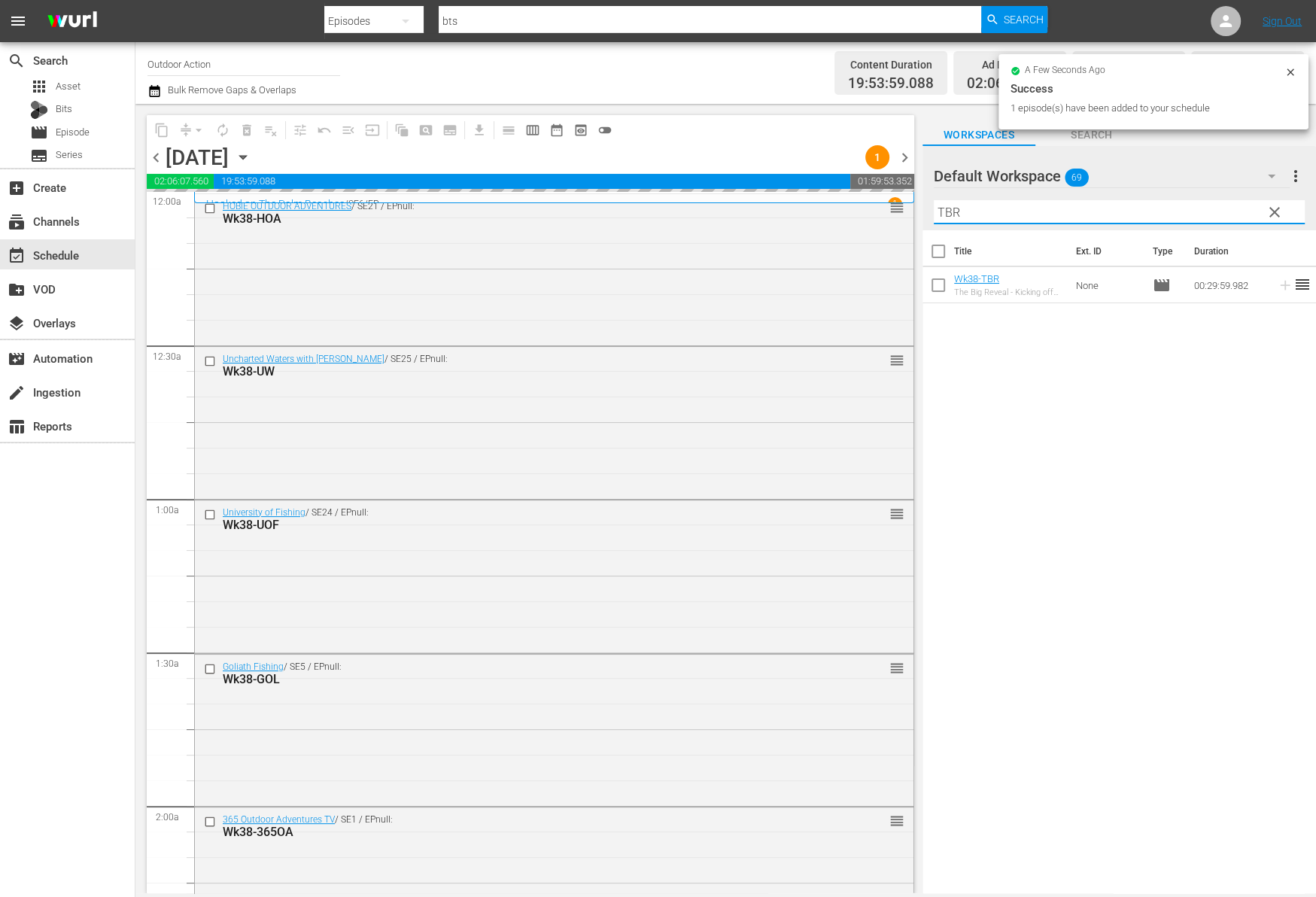
click at [1175, 214] on input "TBR" at bounding box center [1119, 212] width 371 height 24
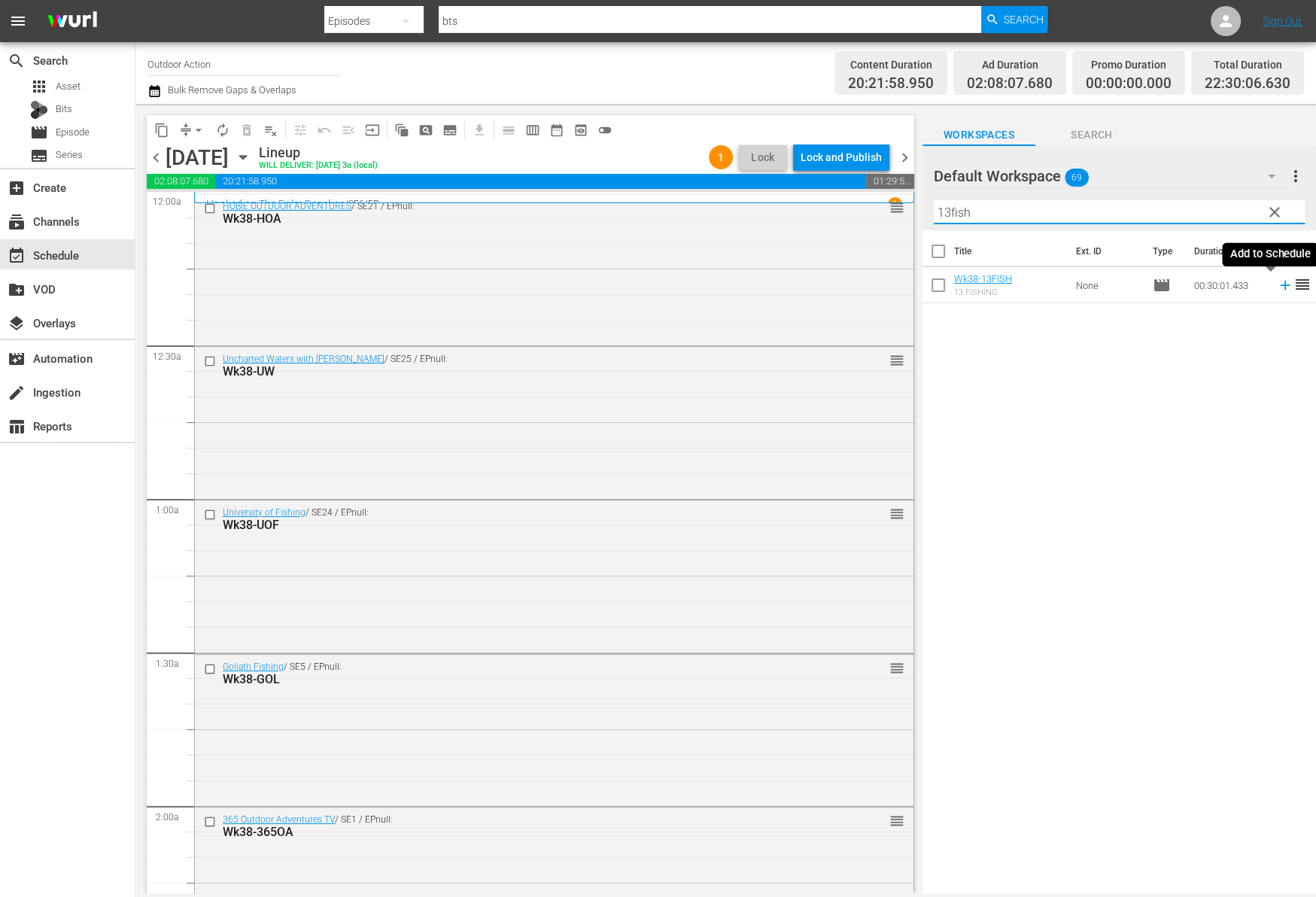
click at [1276, 288] on icon at bounding box center [1285, 285] width 17 height 17
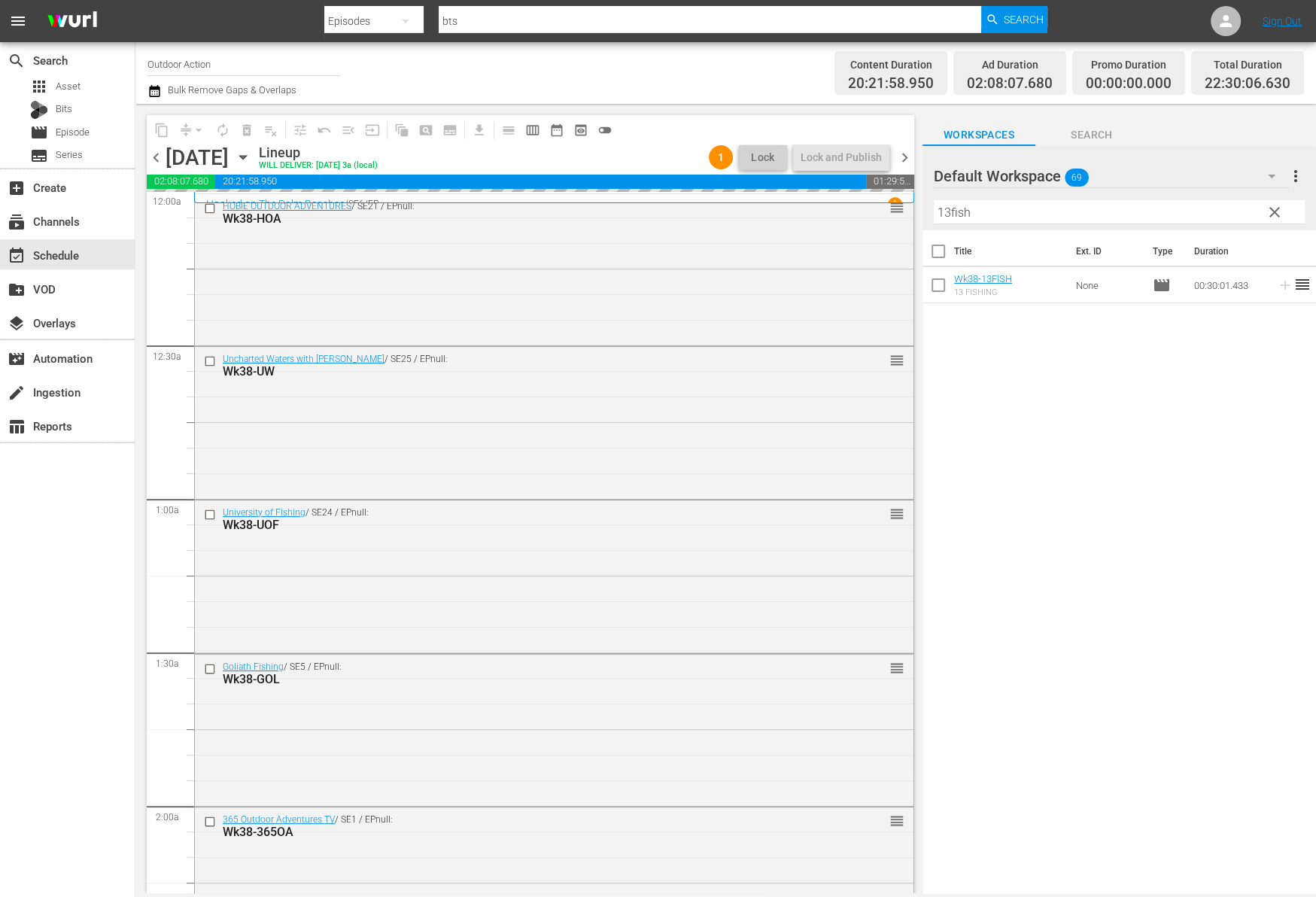
click at [1200, 197] on div "Filter by Title 13fish" at bounding box center [1119, 212] width 371 height 36
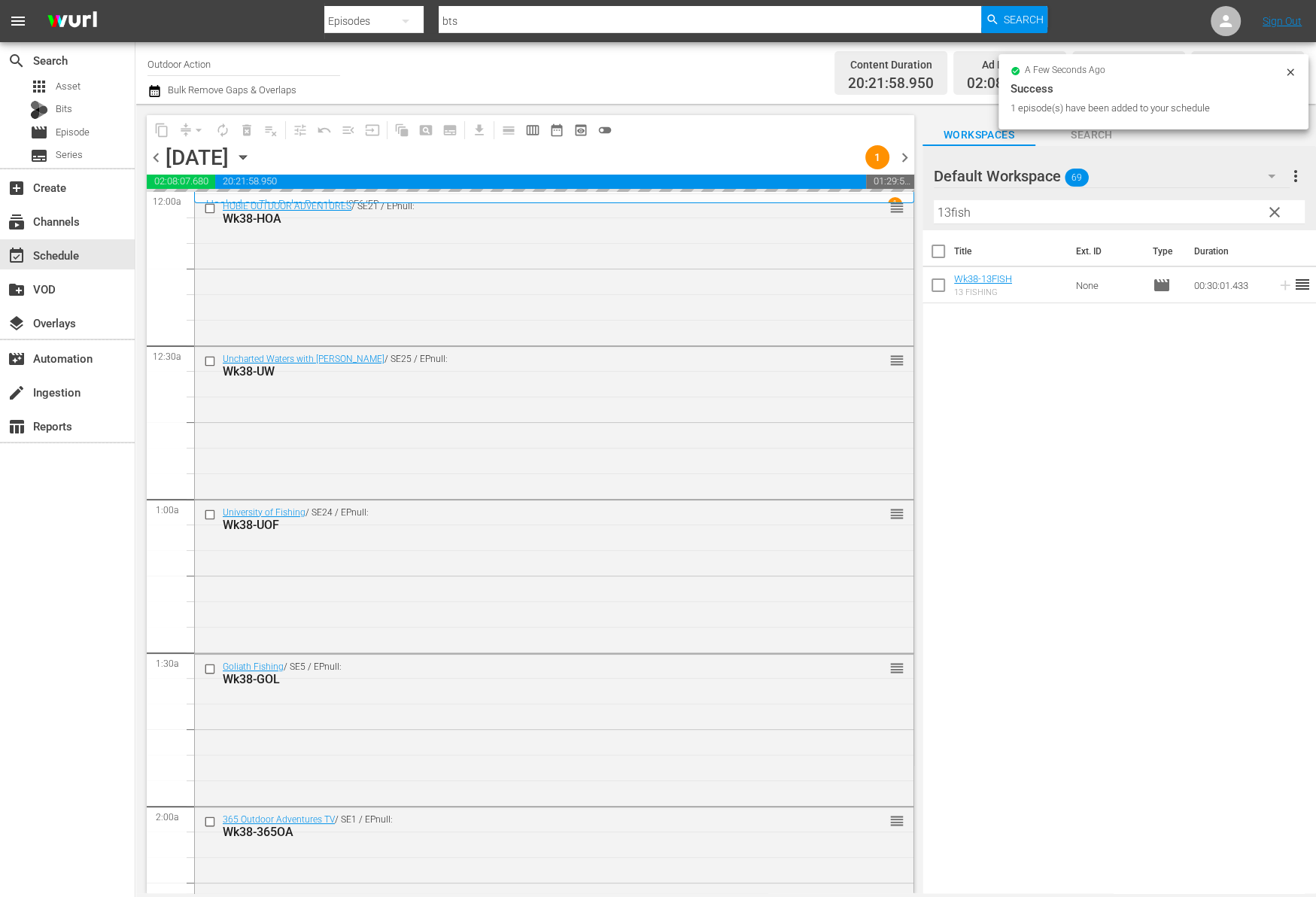
click at [1185, 211] on input "13fish" at bounding box center [1119, 212] width 371 height 24
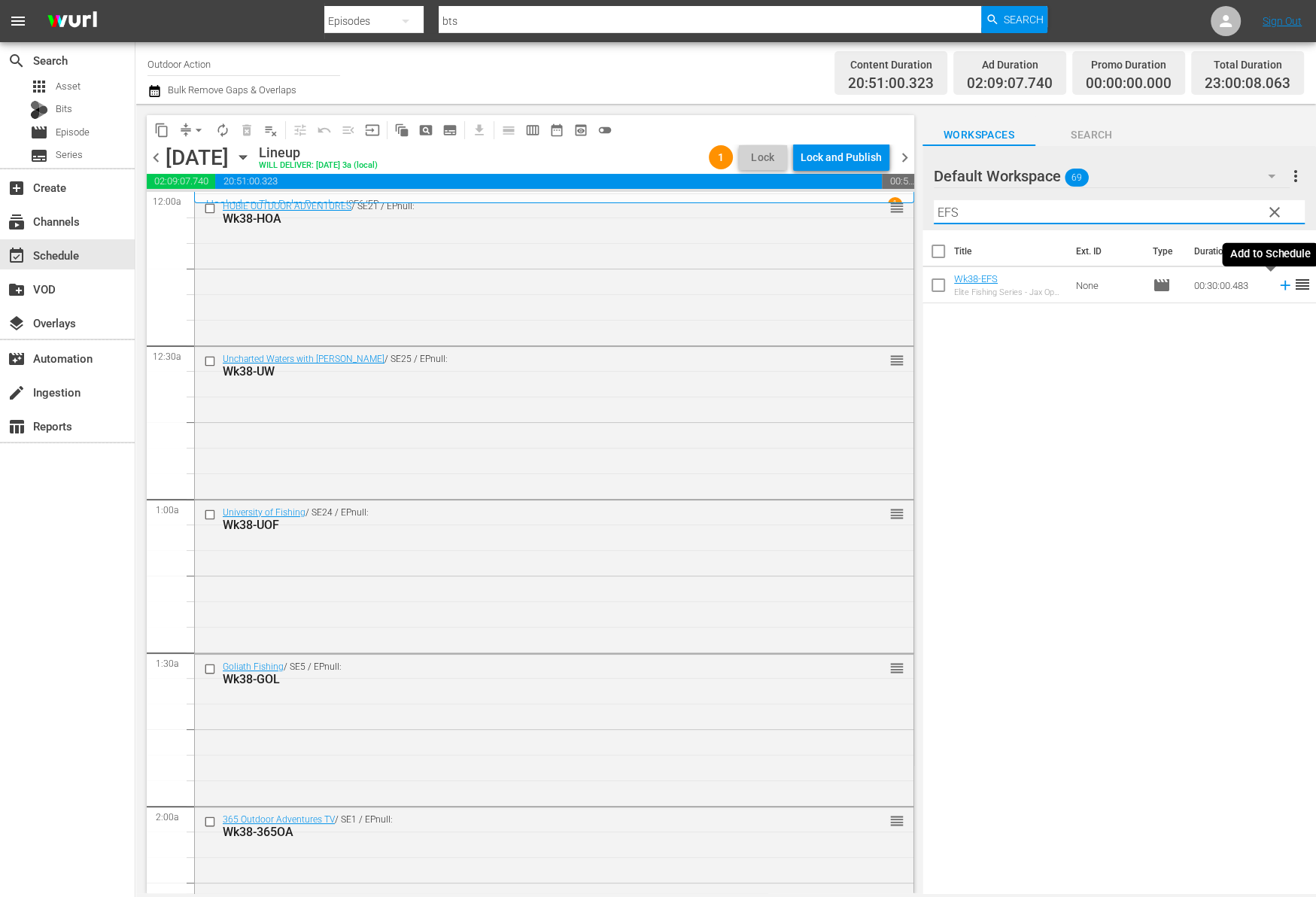
click at [1276, 288] on icon at bounding box center [1285, 285] width 17 height 17
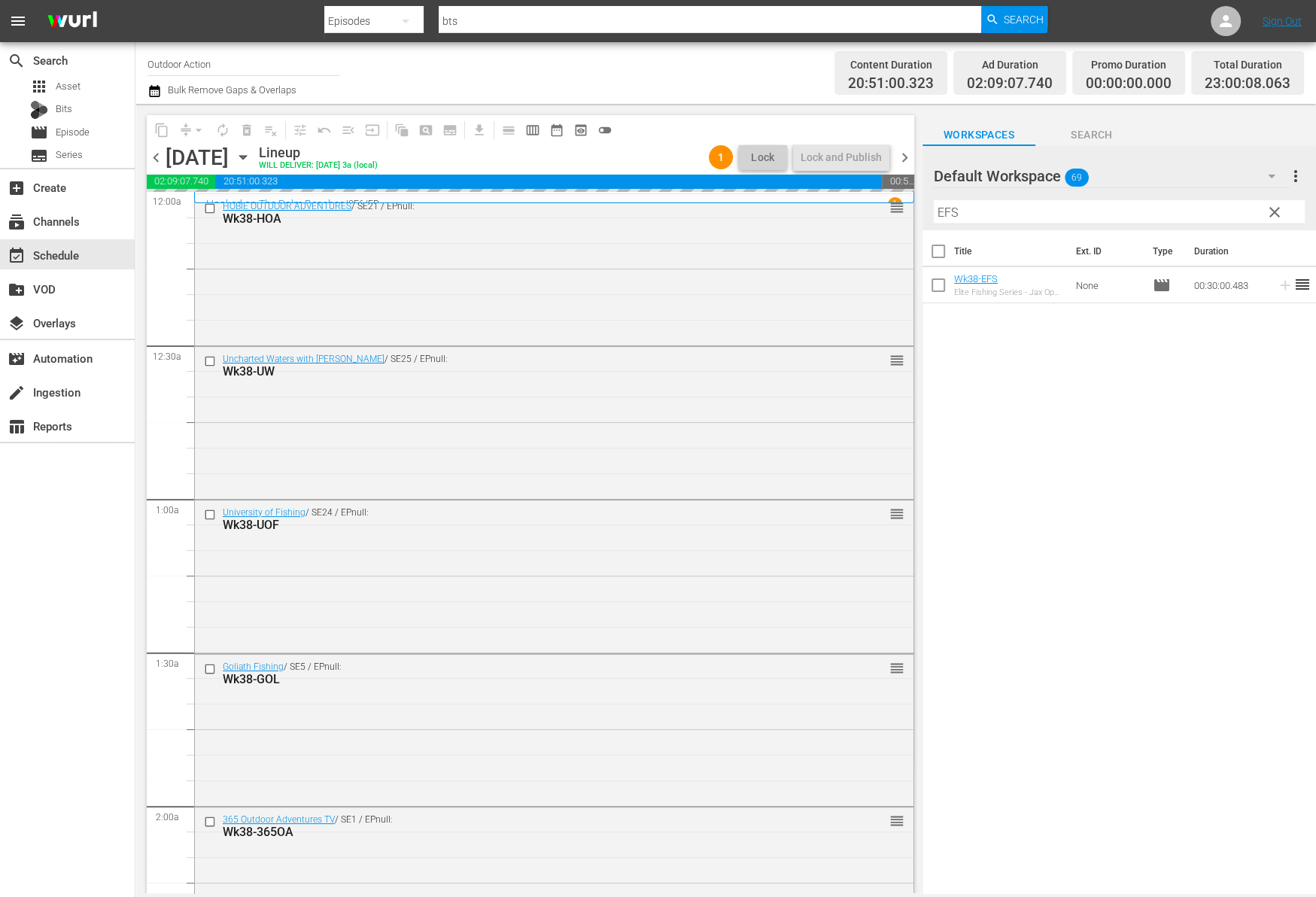
click at [1179, 215] on input "EFS" at bounding box center [1119, 212] width 371 height 24
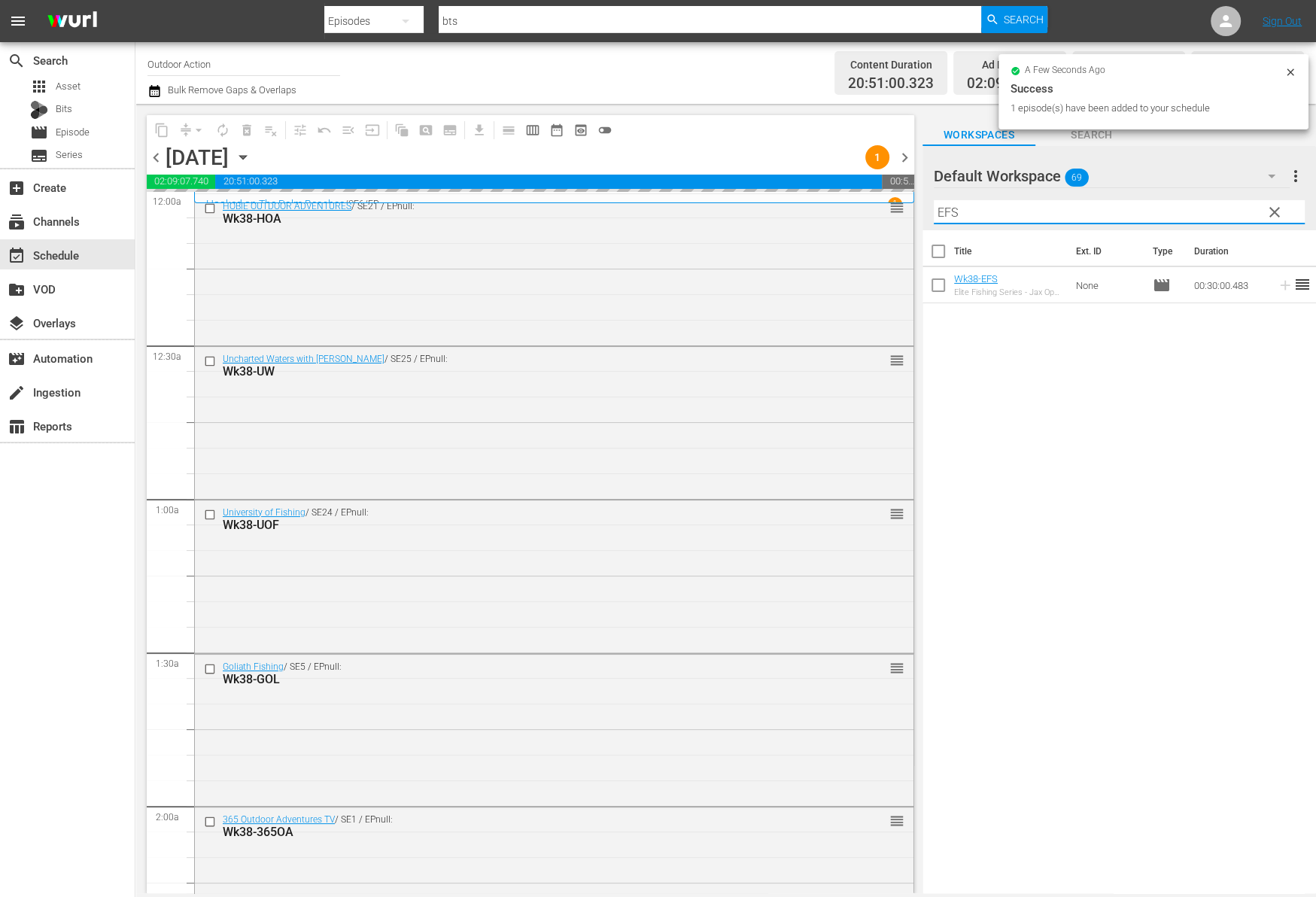
click at [1179, 215] on input "EFS" at bounding box center [1119, 212] width 371 height 24
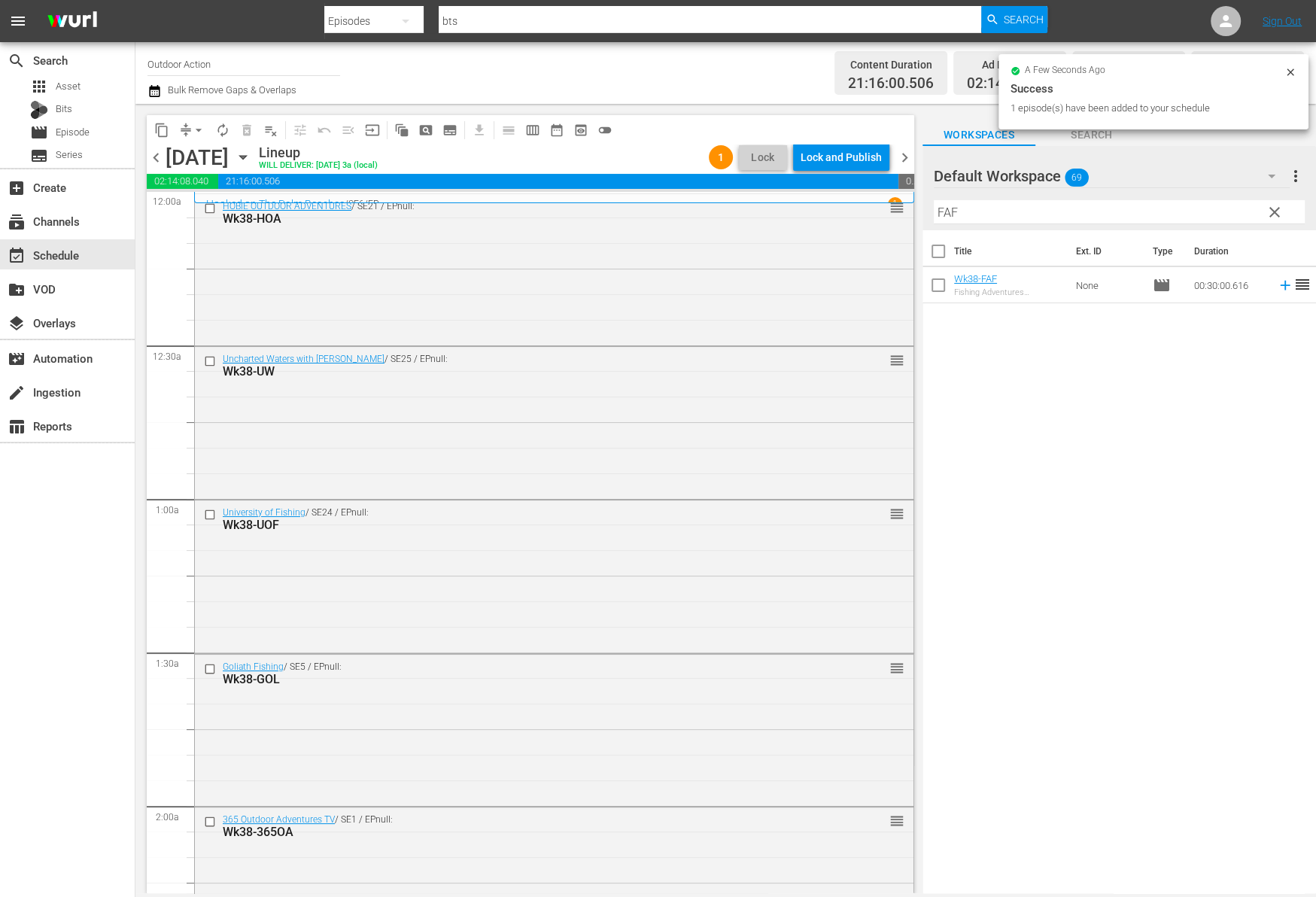
click at [1279, 285] on icon at bounding box center [1284, 285] width 10 height 10
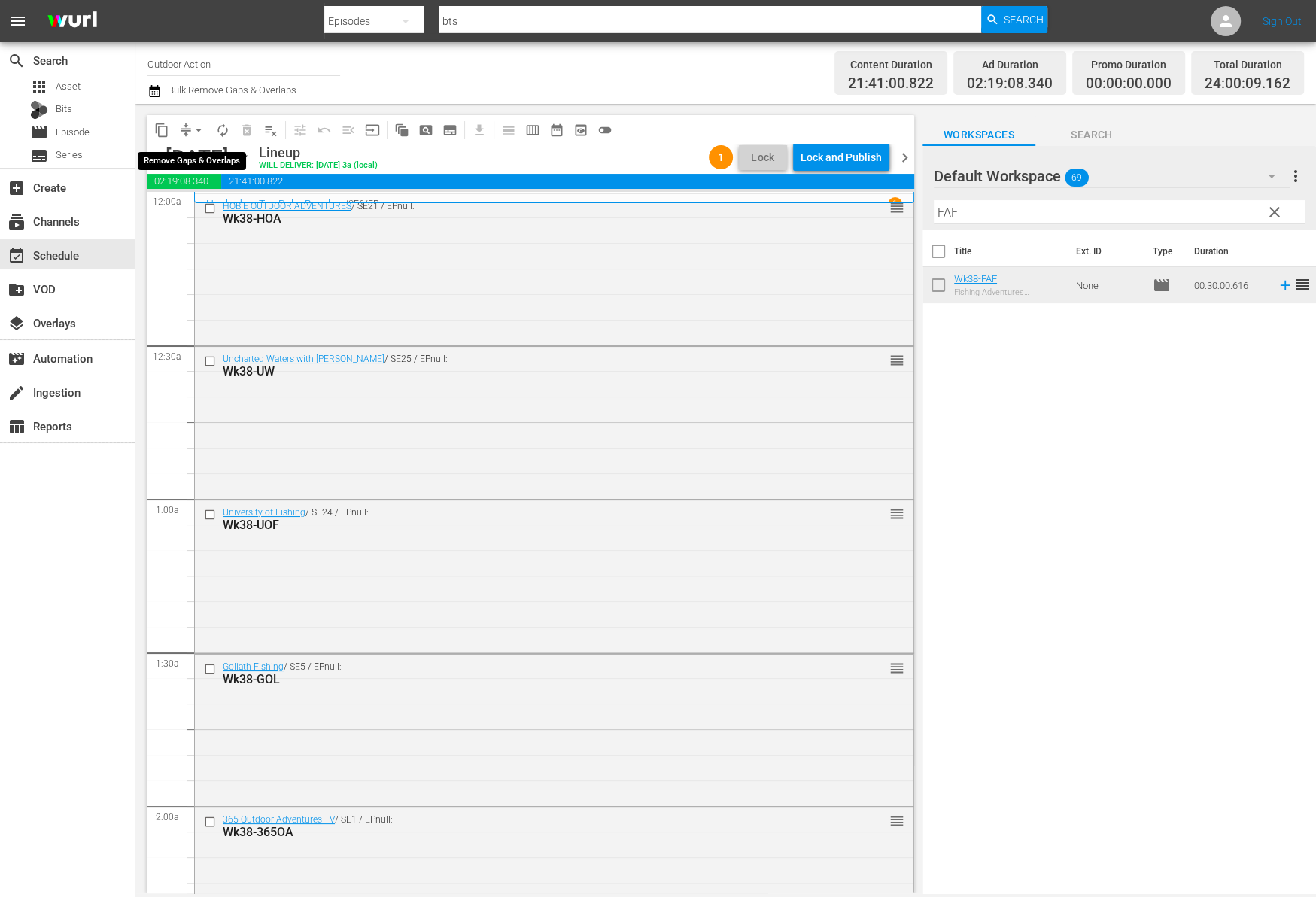
click at [180, 134] on span "compress" at bounding box center [186, 130] width 15 height 15
click at [192, 131] on span "arrow_drop_down" at bounding box center [199, 130] width 15 height 15
click at [198, 164] on li "Align to Midnight" at bounding box center [199, 160] width 158 height 25
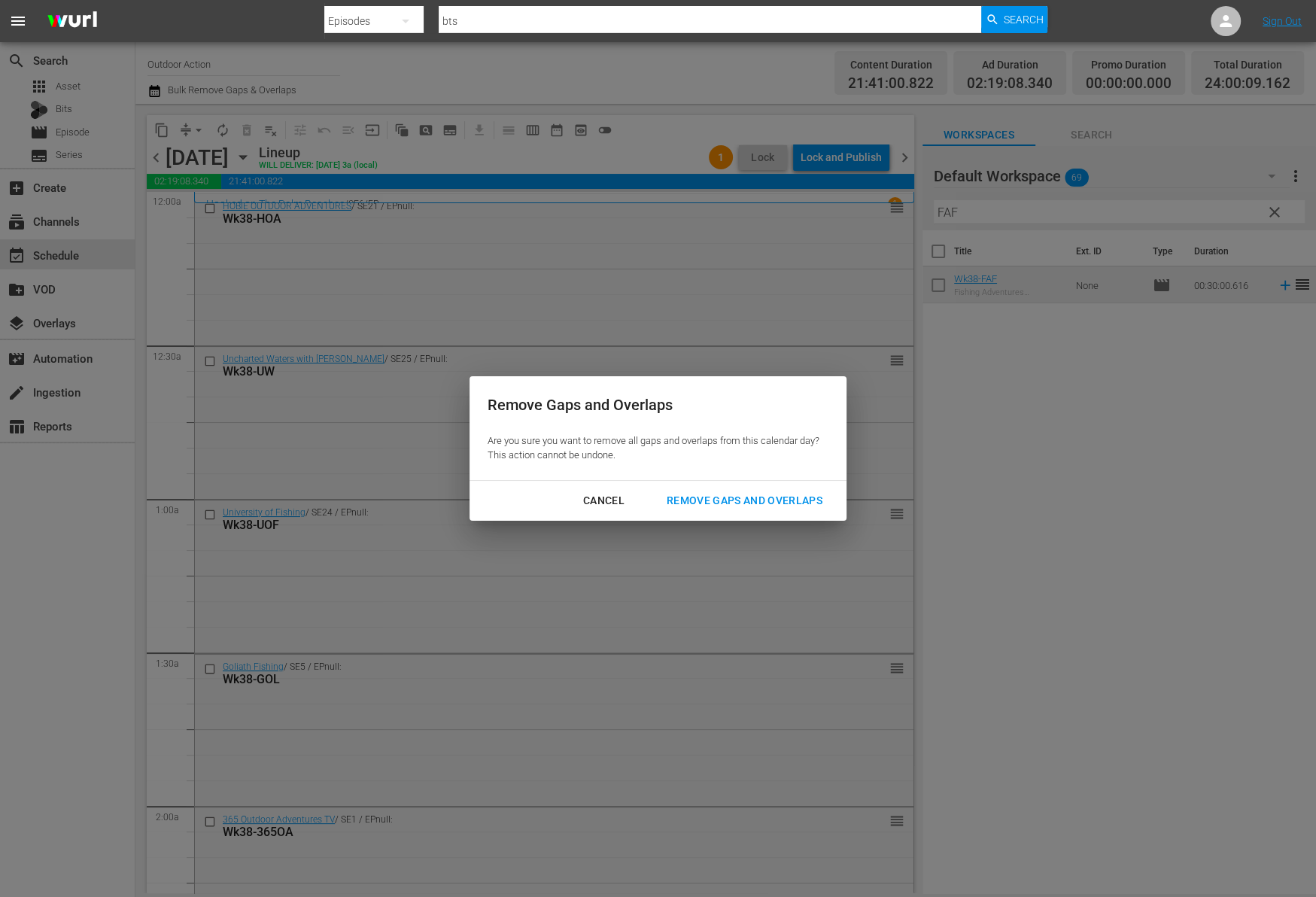
click at [793, 486] on div "Cancel Remove Gaps and Overlaps" at bounding box center [657, 501] width 377 height 40
click at [787, 496] on div "Remove Gaps and Overlaps" at bounding box center [744, 501] width 180 height 19
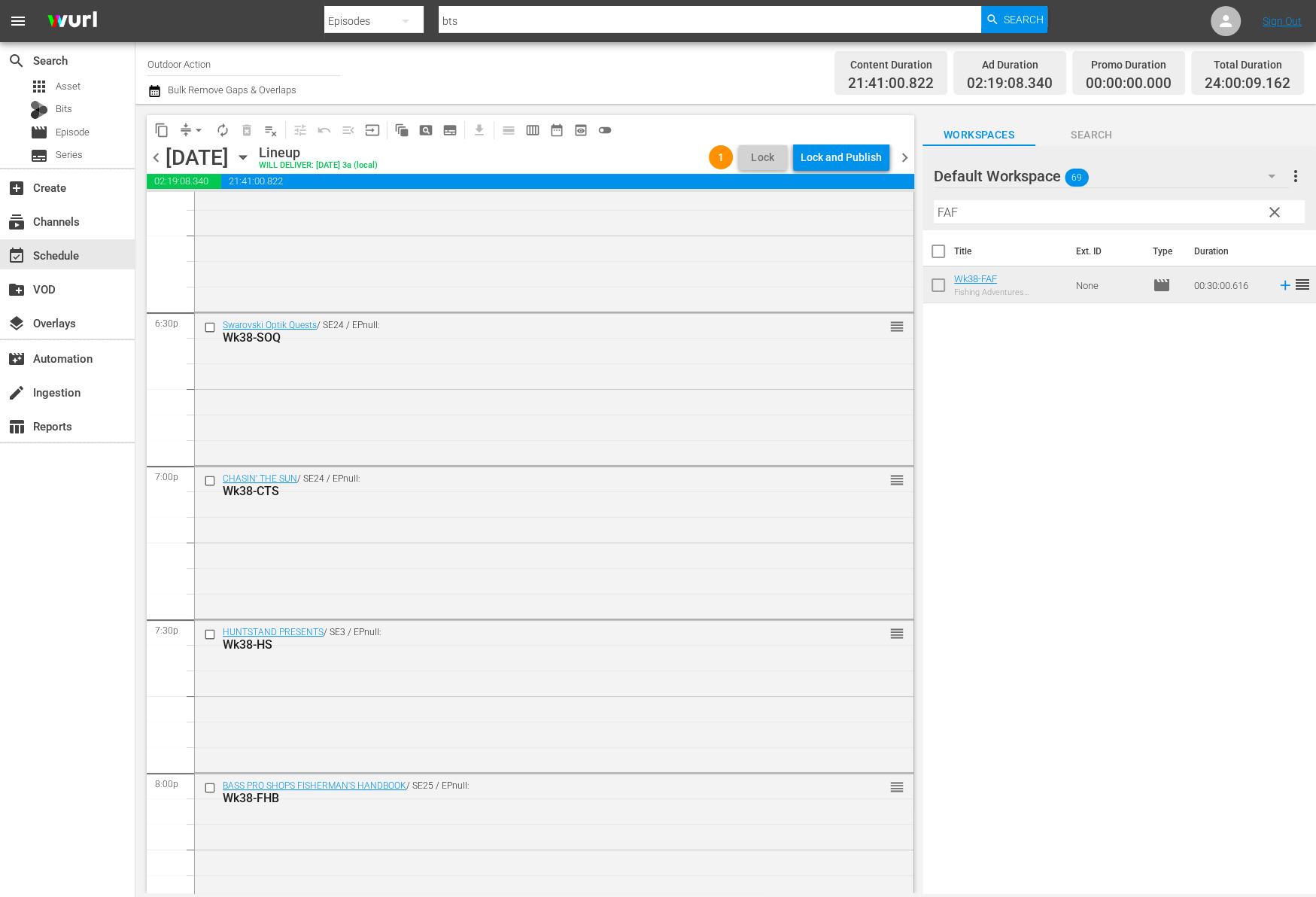
scroll to position [5574, 0]
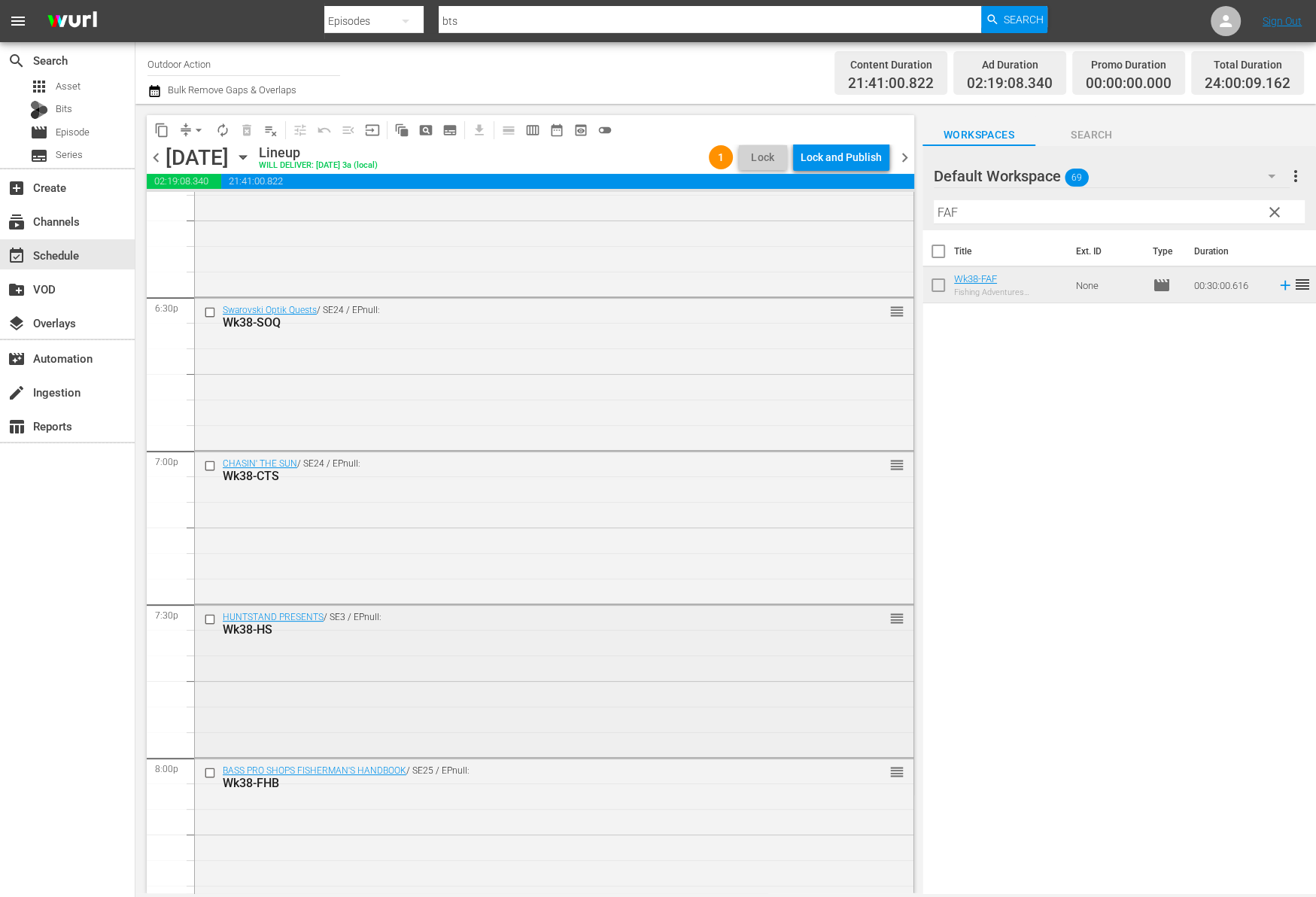
click at [799, 669] on div "HUNTSTAND PRESENTS / SE3 / EPnull: Wk38-HS reorder" at bounding box center [554, 679] width 718 height 149
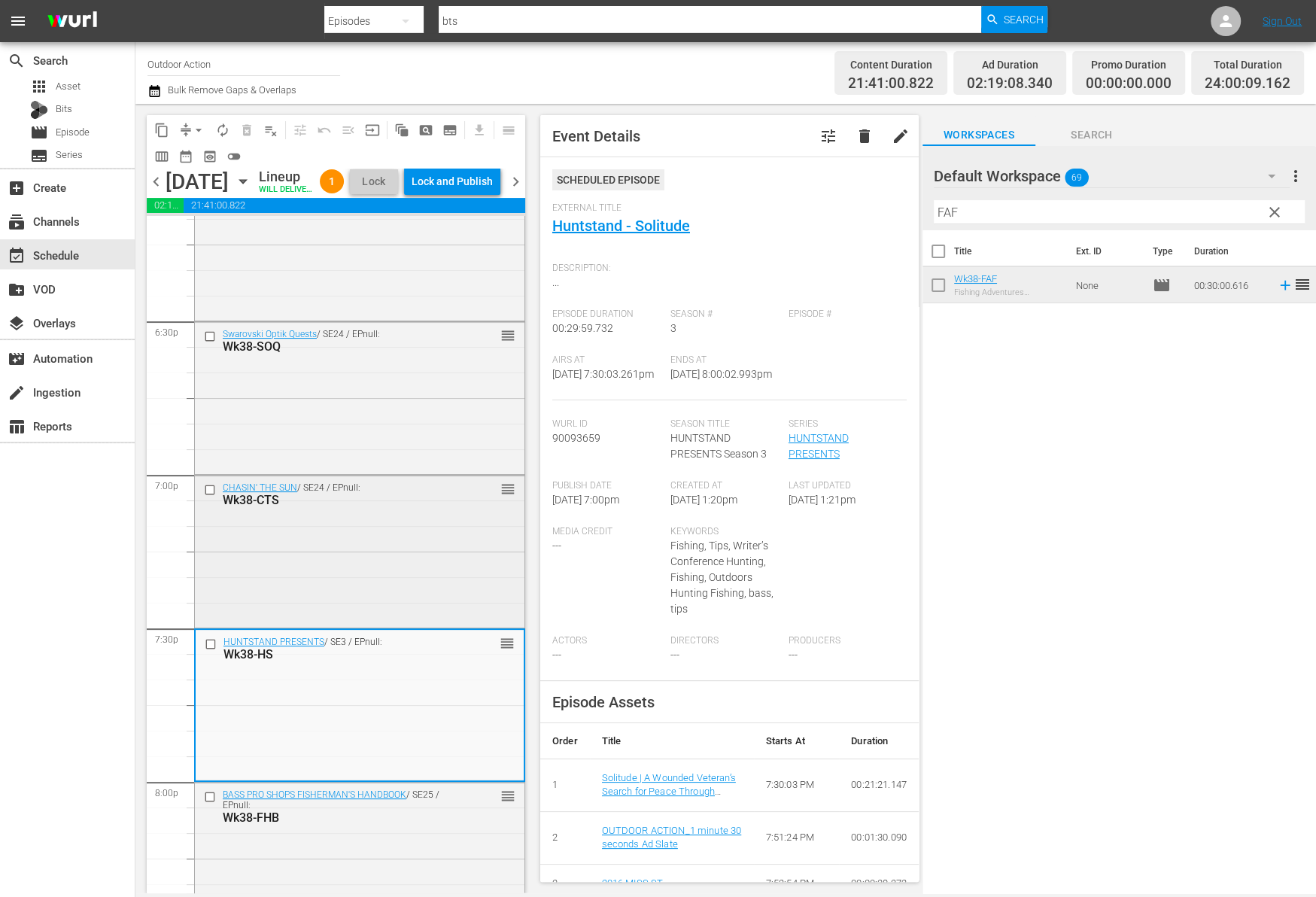
click at [408, 592] on div "CHASIN' THE SUN / SE24 / EPnull: Wk38-CTS reorder" at bounding box center [359, 550] width 329 height 149
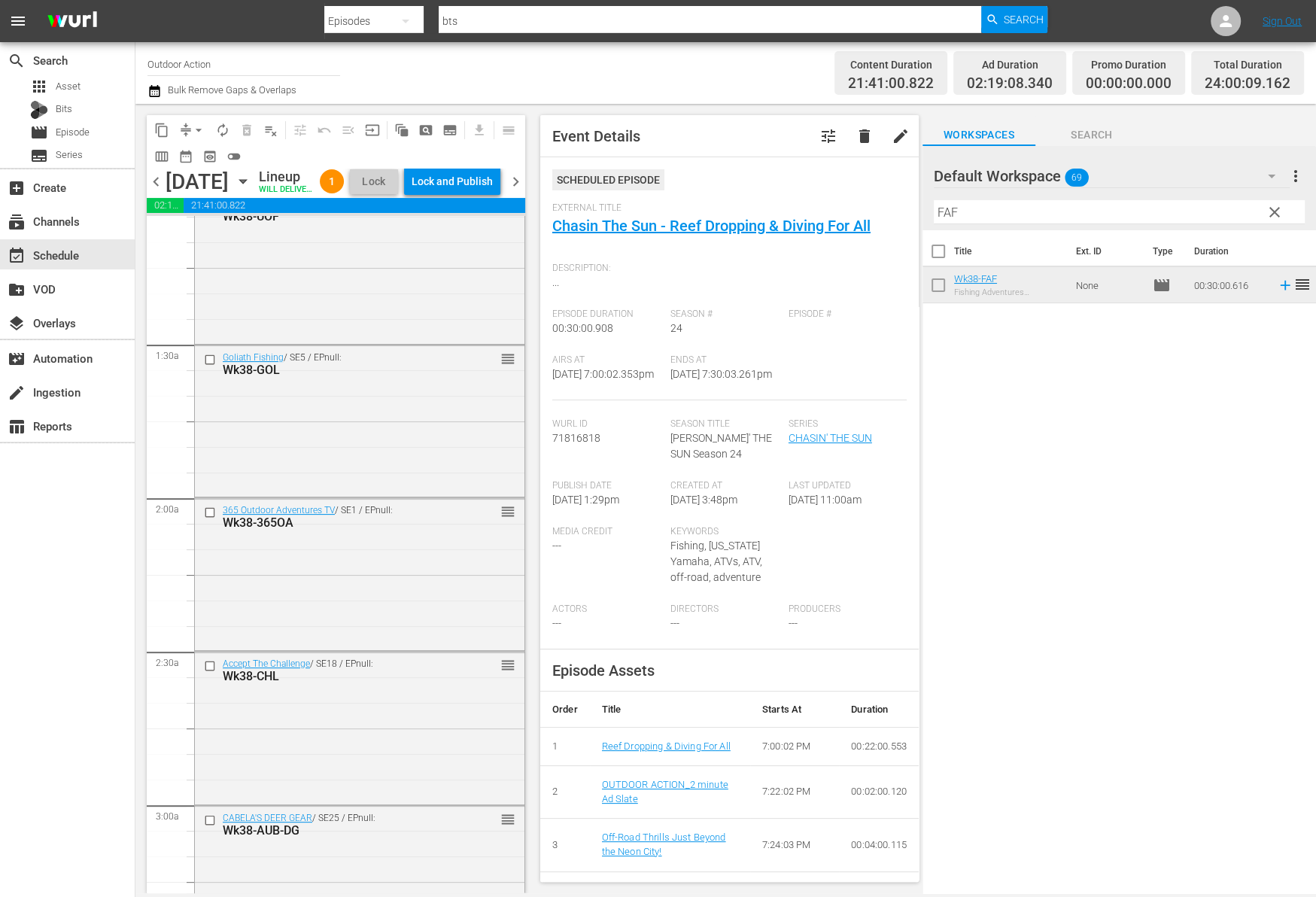
scroll to position [0, 0]
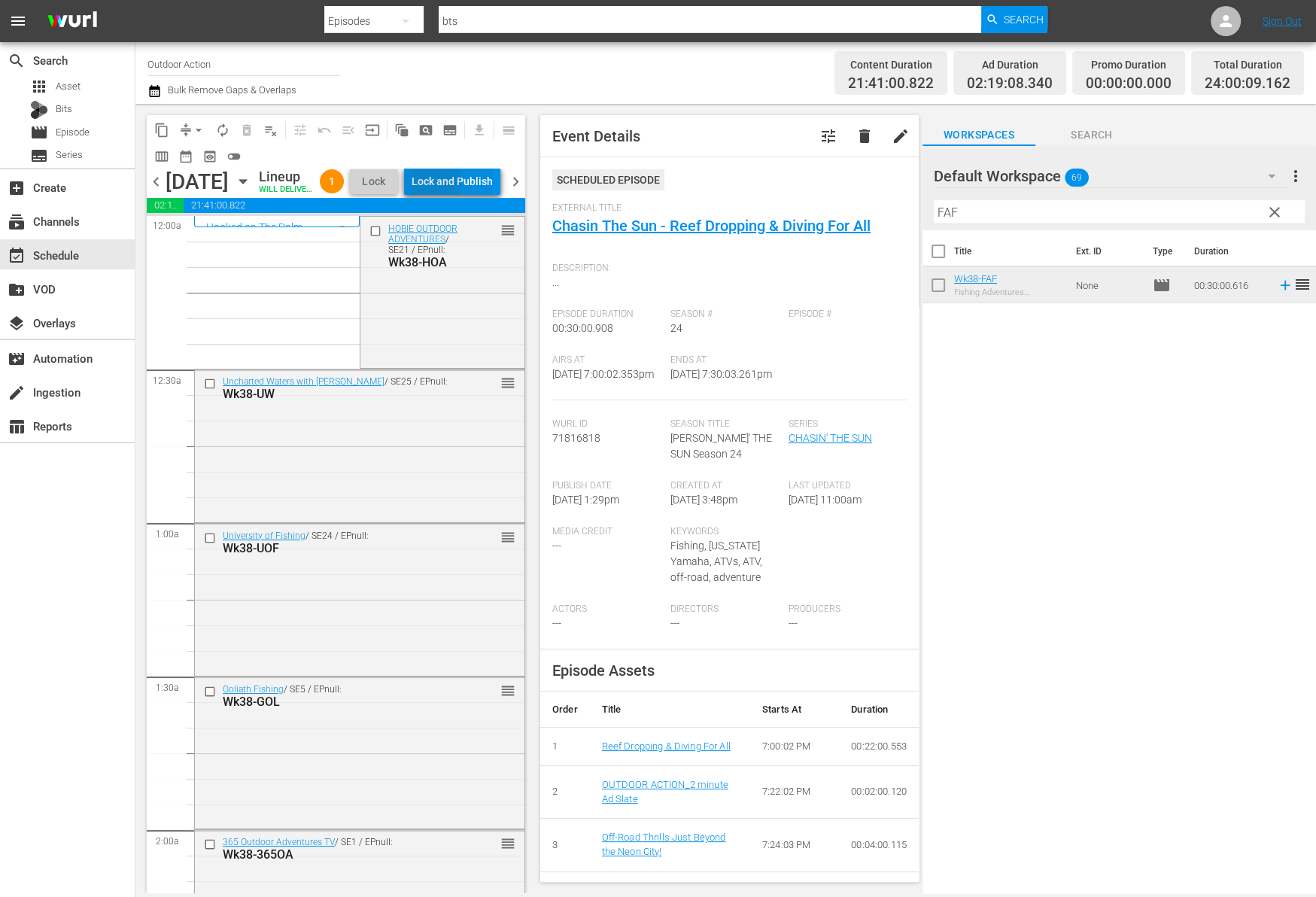
click at [468, 182] on div "Lock and Publish" at bounding box center [452, 182] width 81 height 27
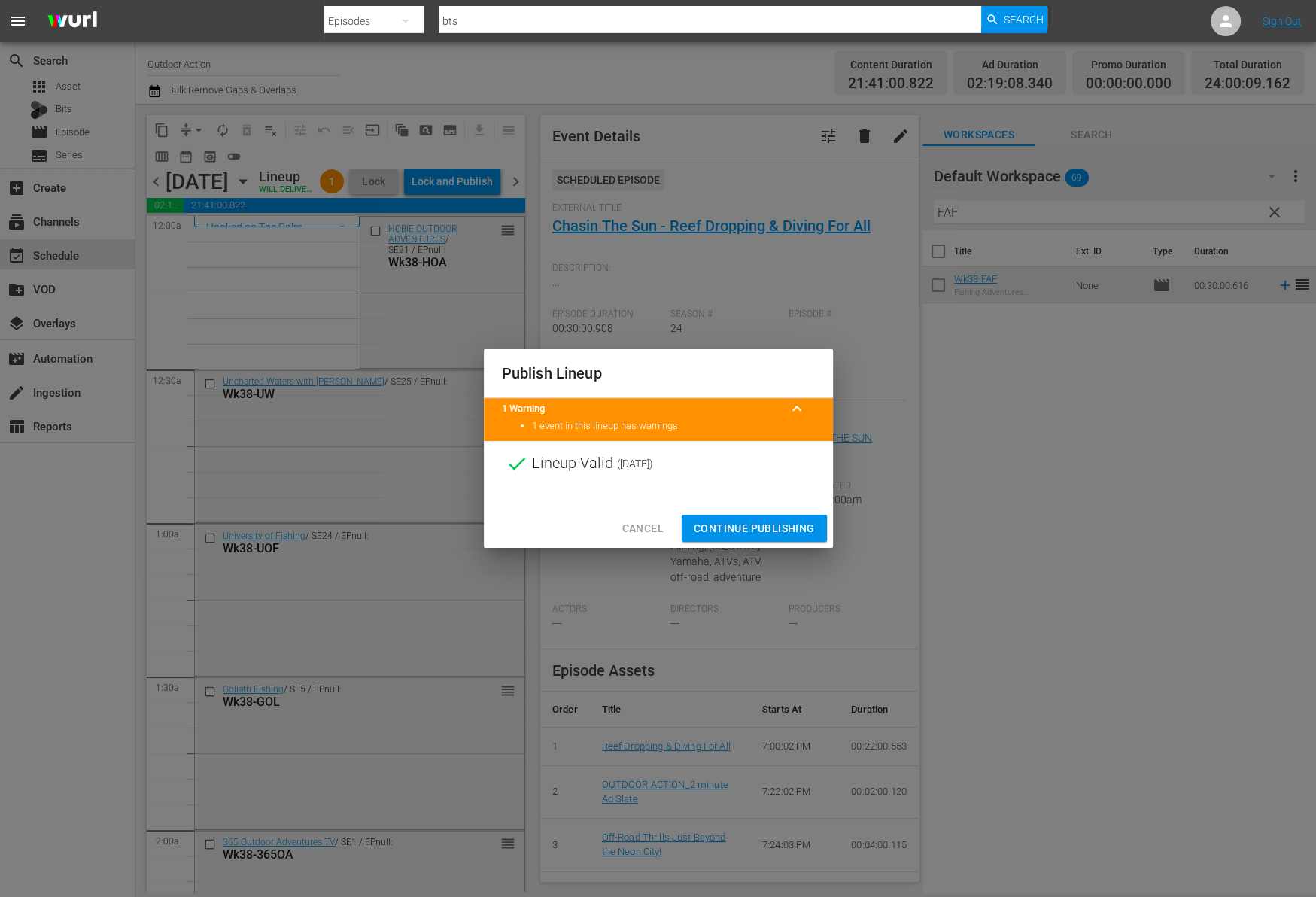
click at [717, 525] on span "Continue Publishing" at bounding box center [754, 528] width 121 height 19
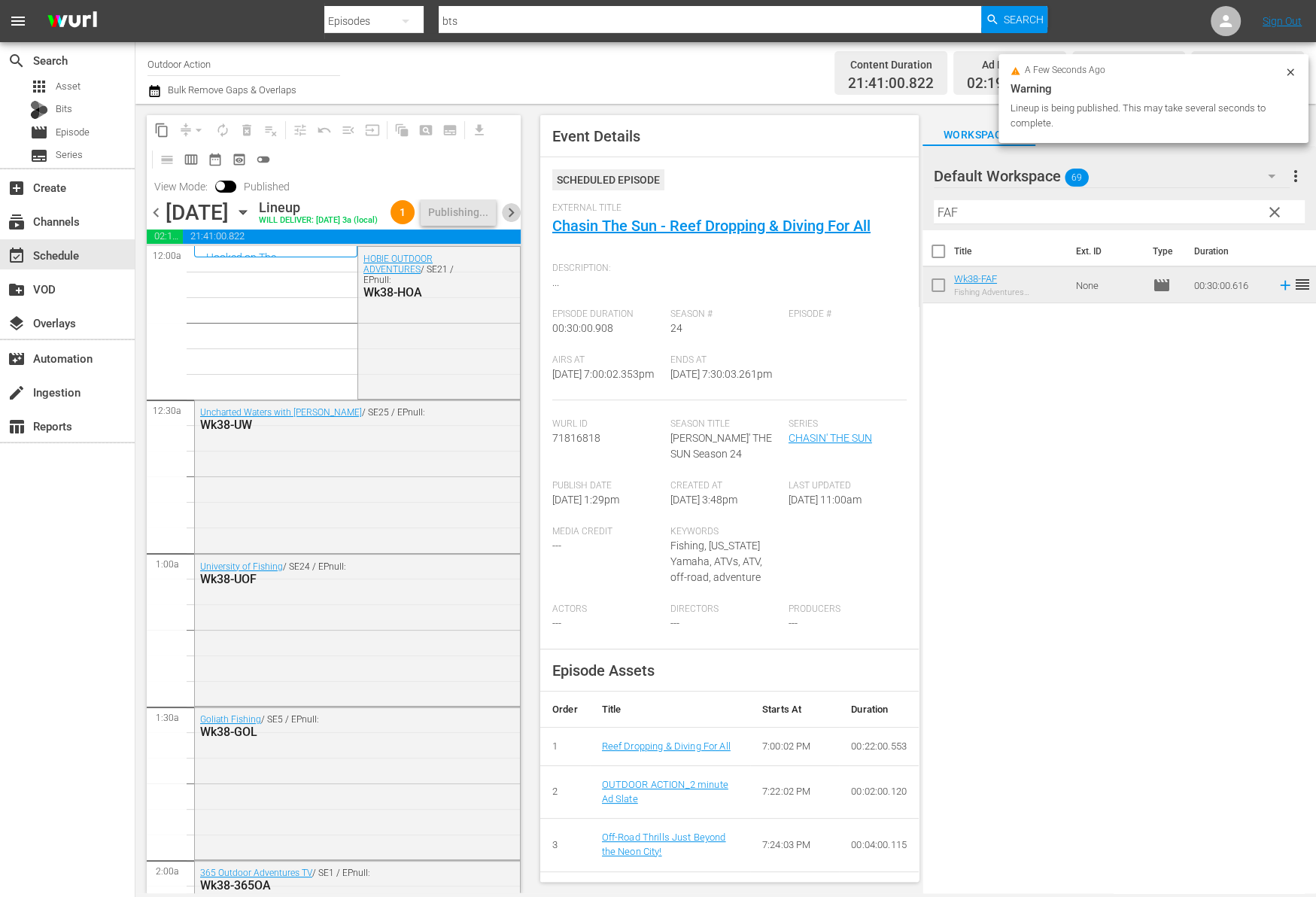
click at [510, 215] on span "chevron_right" at bounding box center [511, 212] width 19 height 19
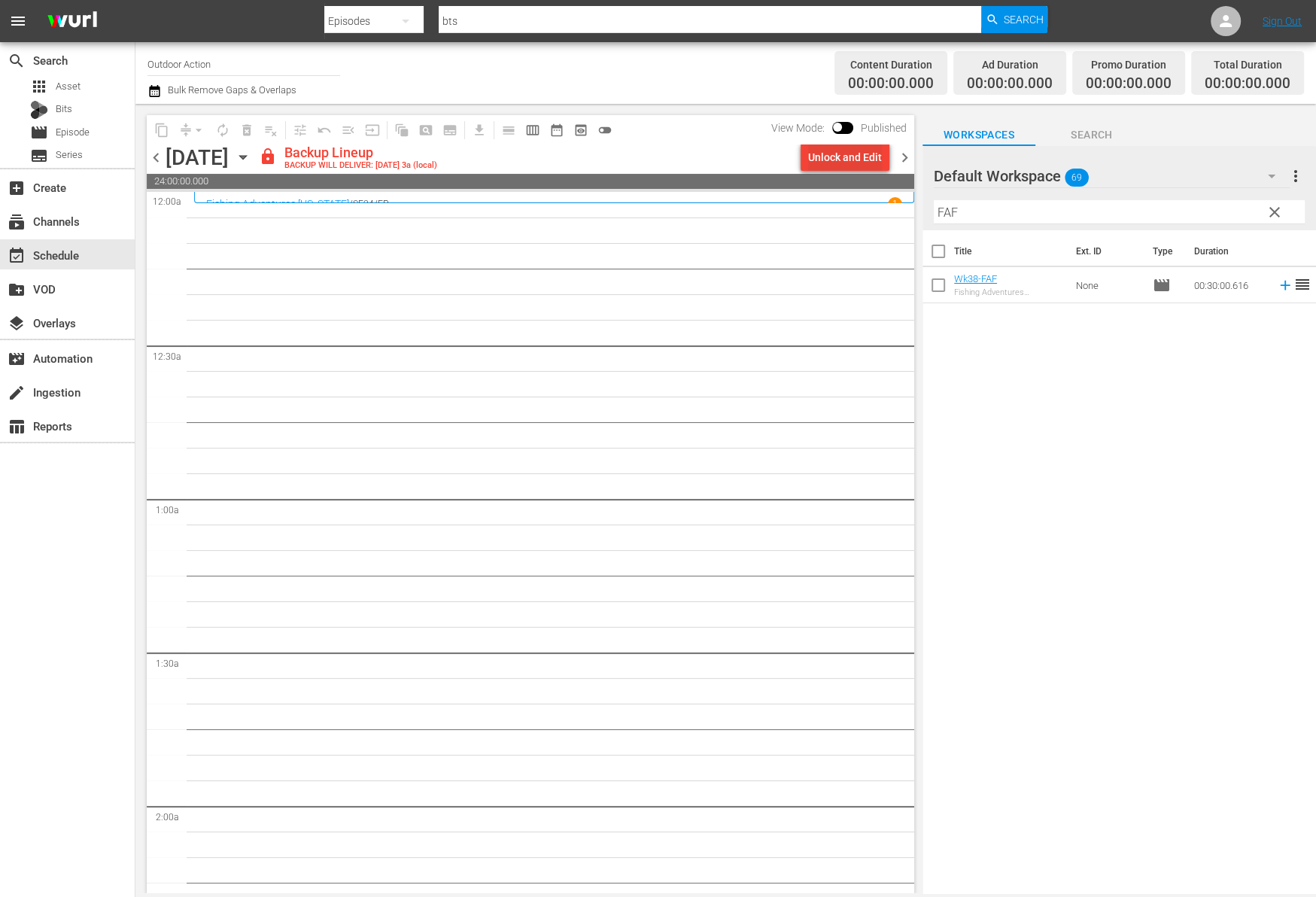
click at [826, 156] on div "Unlock and Edit" at bounding box center [844, 157] width 74 height 27
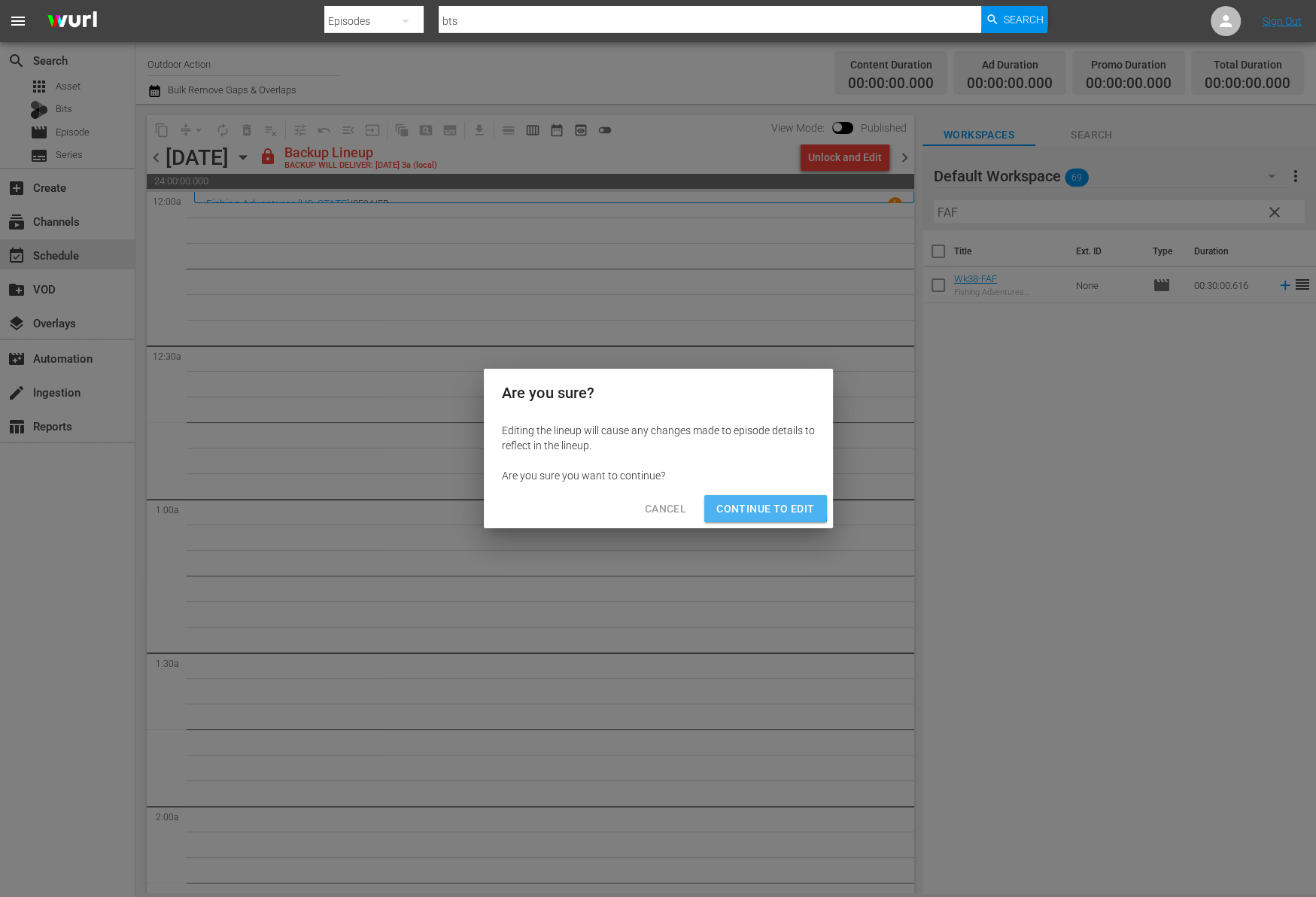
click at [762, 504] on span "Continue to Edit" at bounding box center [764, 509] width 98 height 19
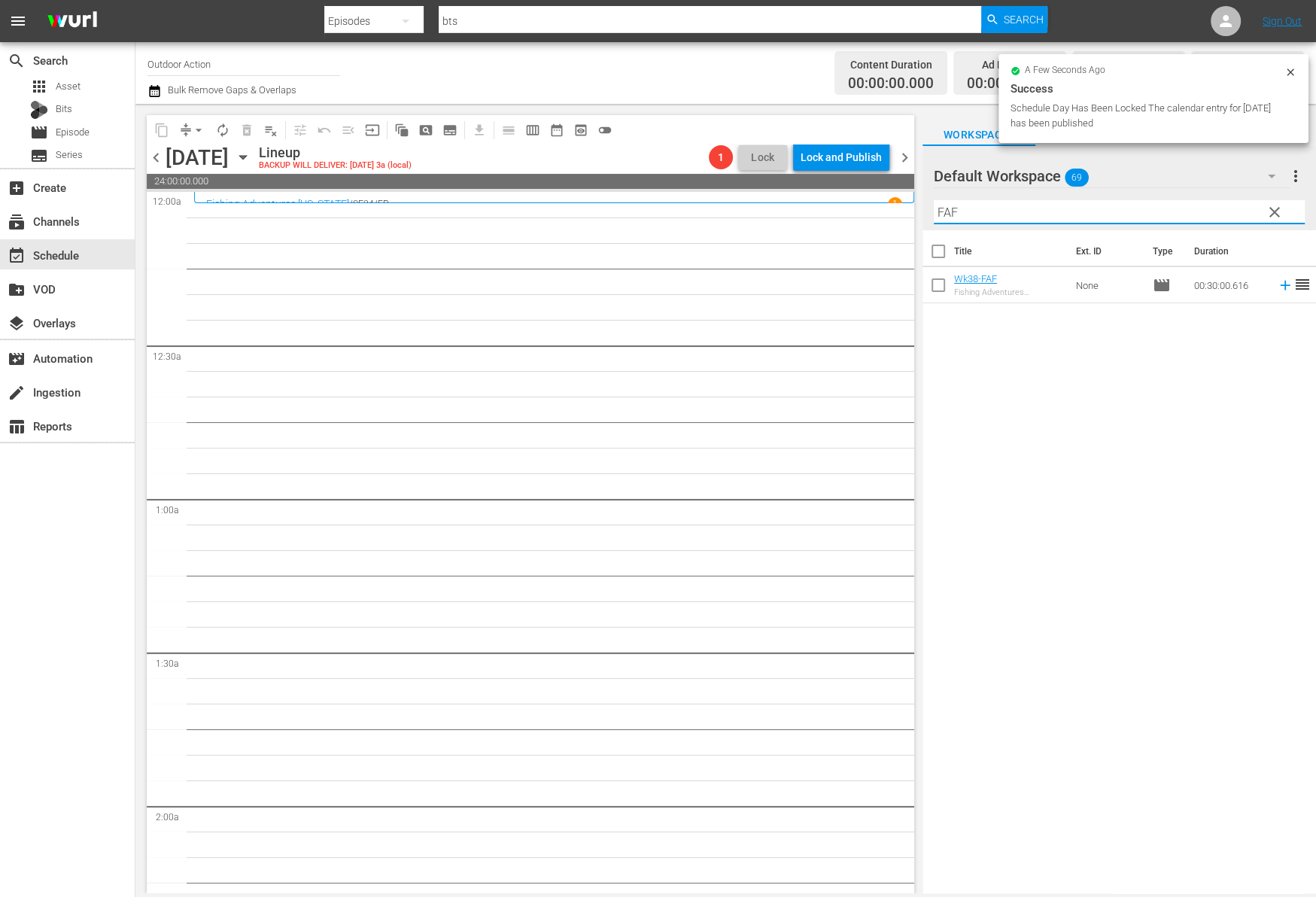
click at [984, 208] on input "FAF" at bounding box center [1119, 212] width 371 height 24
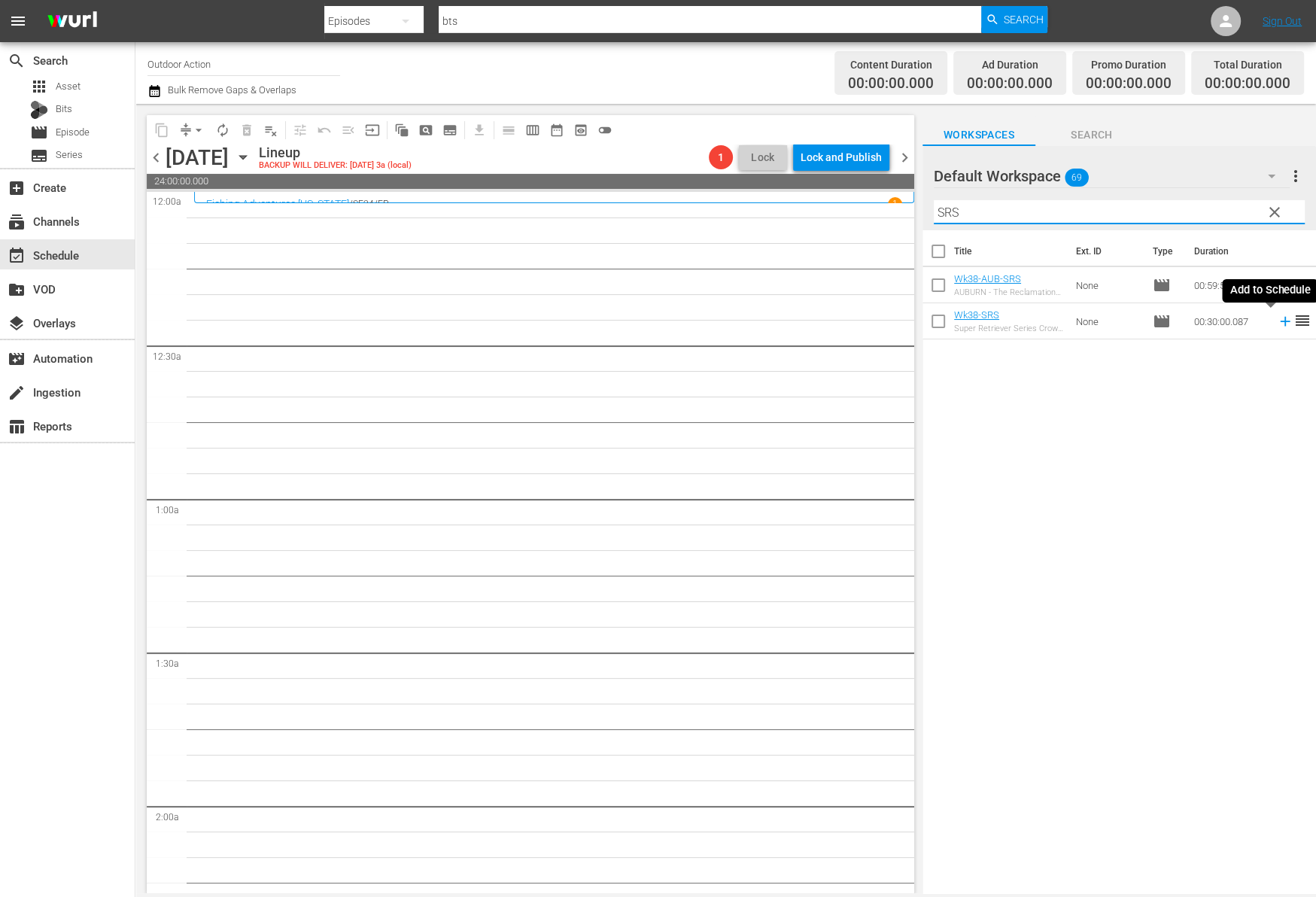
click at [1276, 326] on icon at bounding box center [1285, 321] width 17 height 17
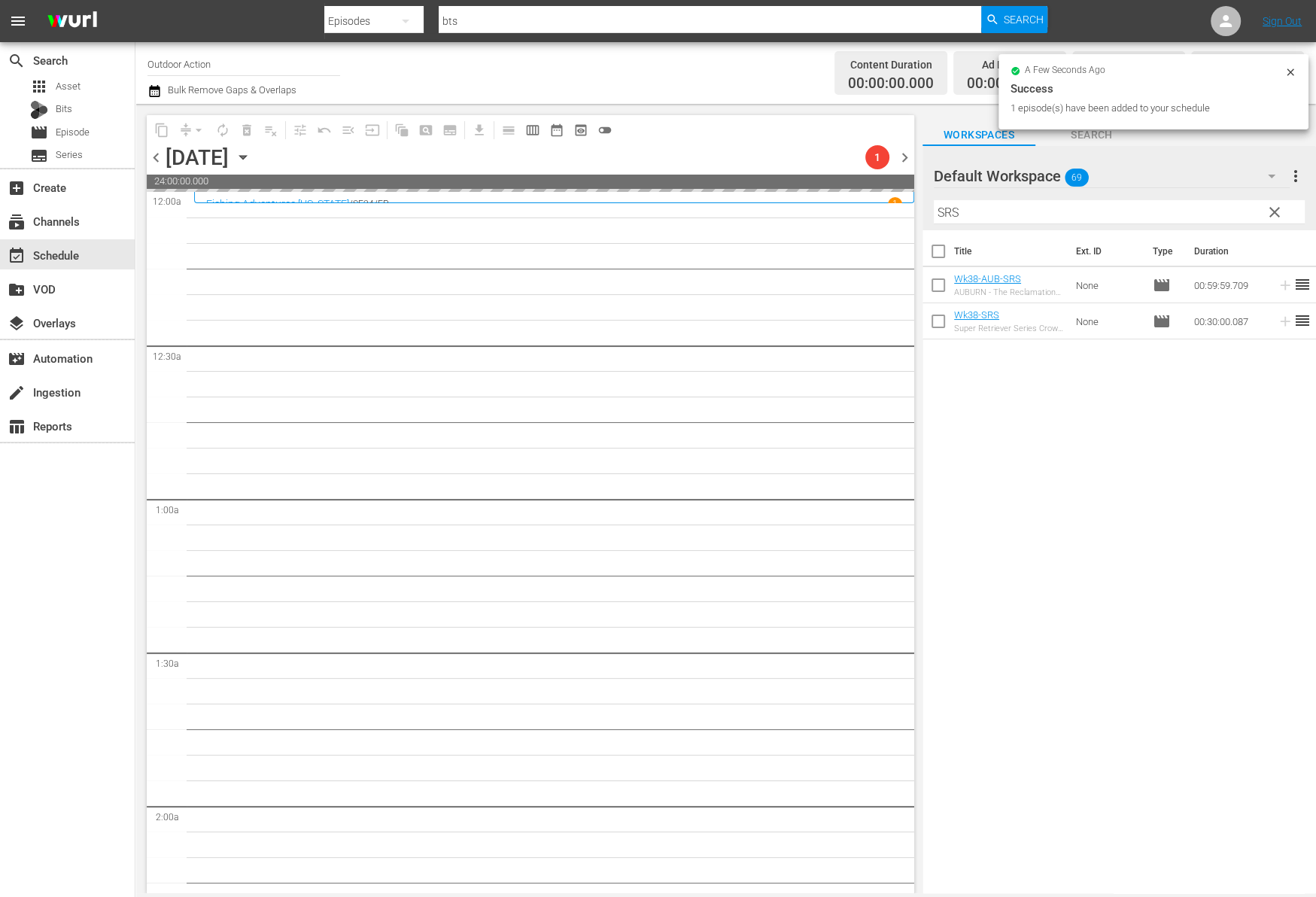
click at [1088, 207] on input "SRS" at bounding box center [1119, 212] width 371 height 24
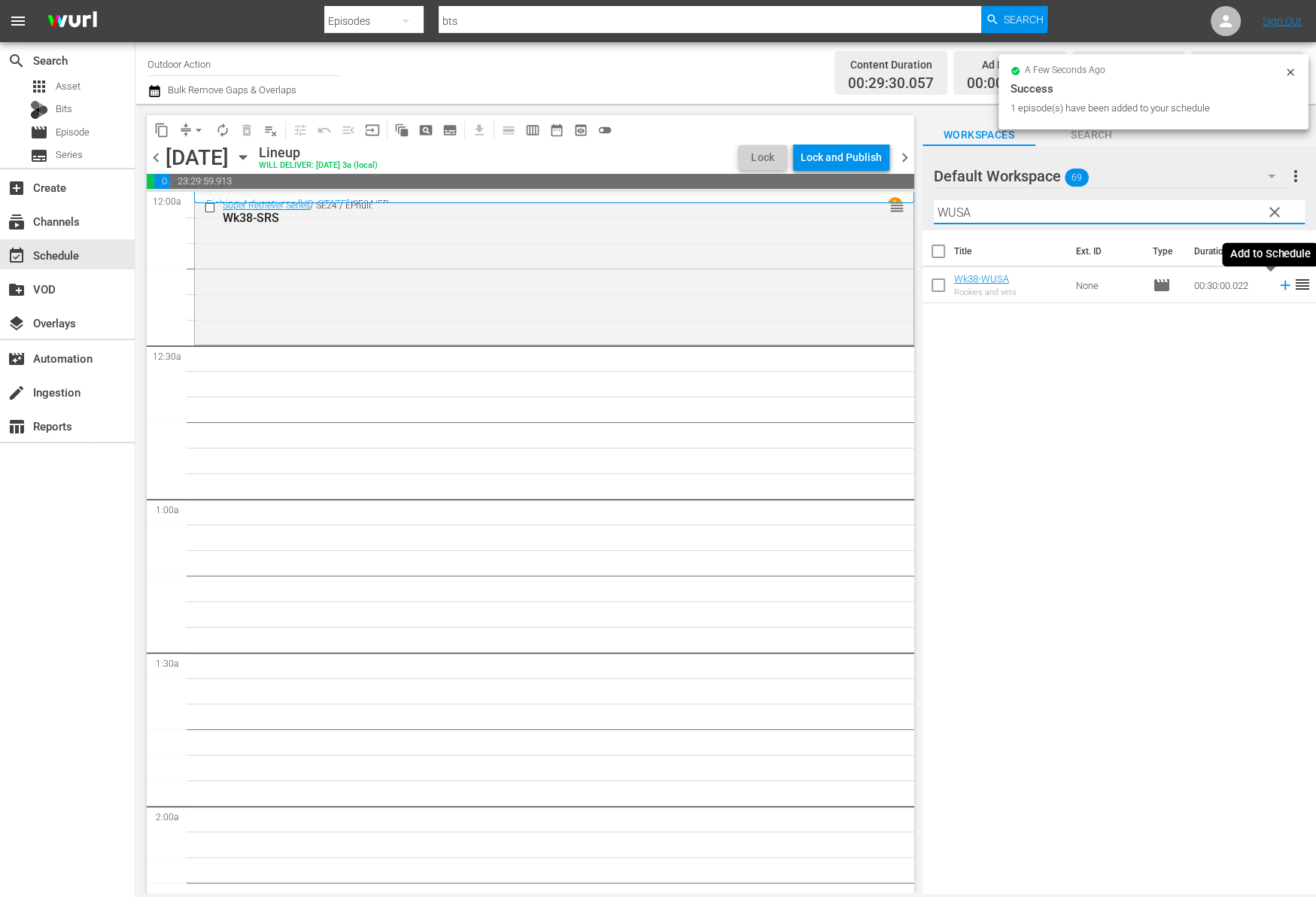
click at [1276, 288] on icon at bounding box center [1285, 285] width 17 height 17
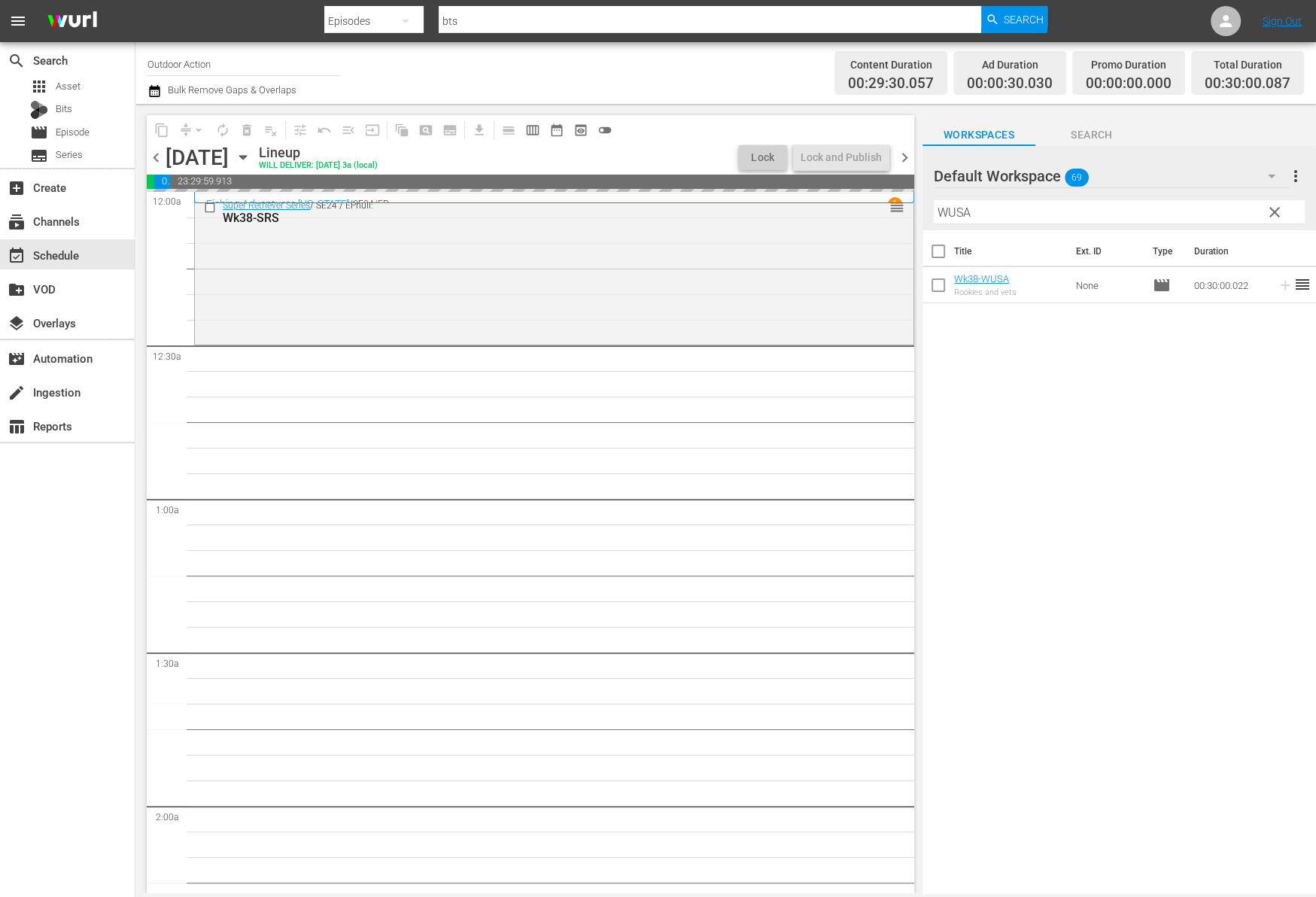
click at [1183, 214] on input "WUSA" at bounding box center [1119, 212] width 371 height 24
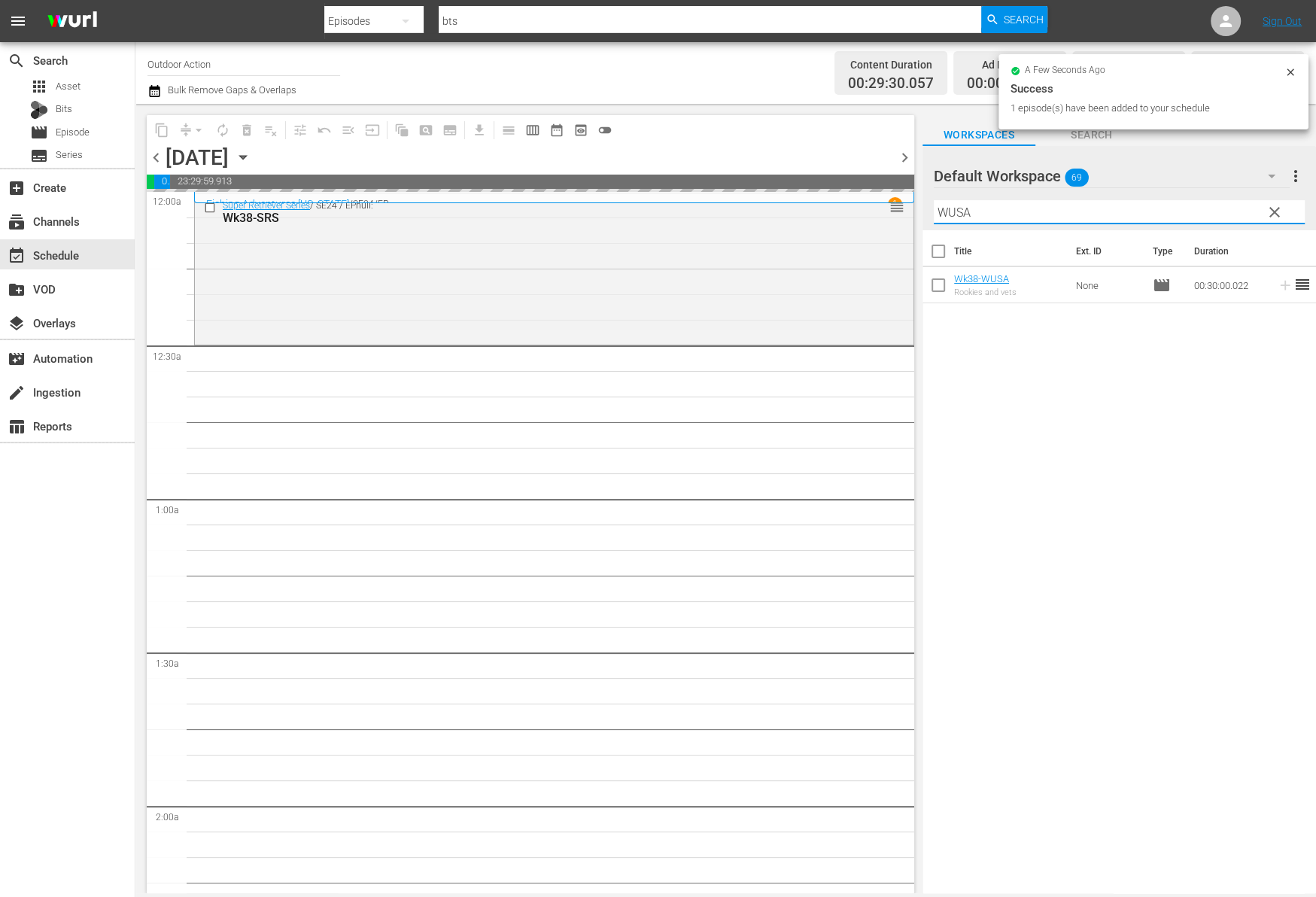
click at [1183, 214] on input "WUSA" at bounding box center [1119, 212] width 371 height 24
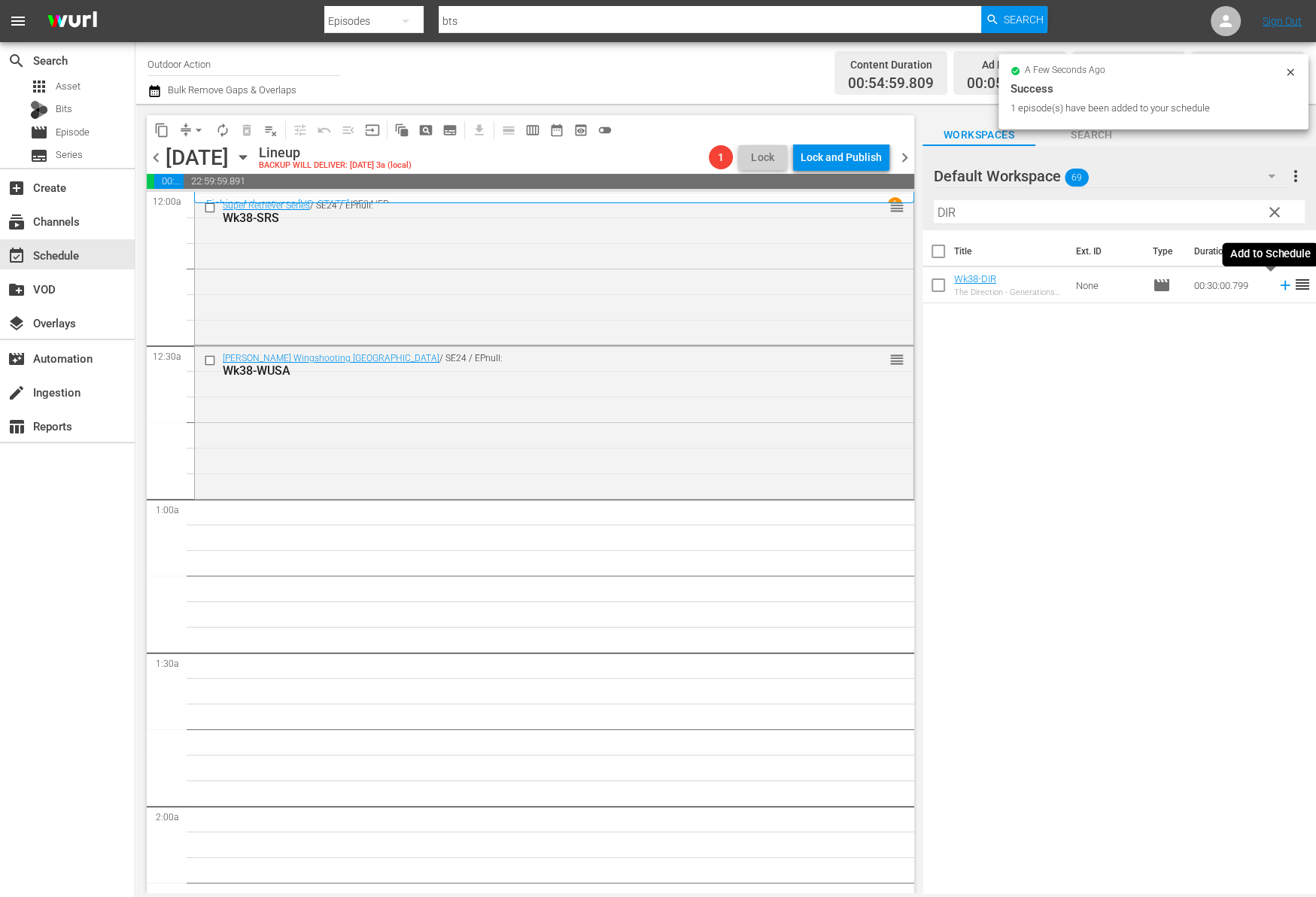
click at [1276, 288] on icon at bounding box center [1285, 285] width 17 height 17
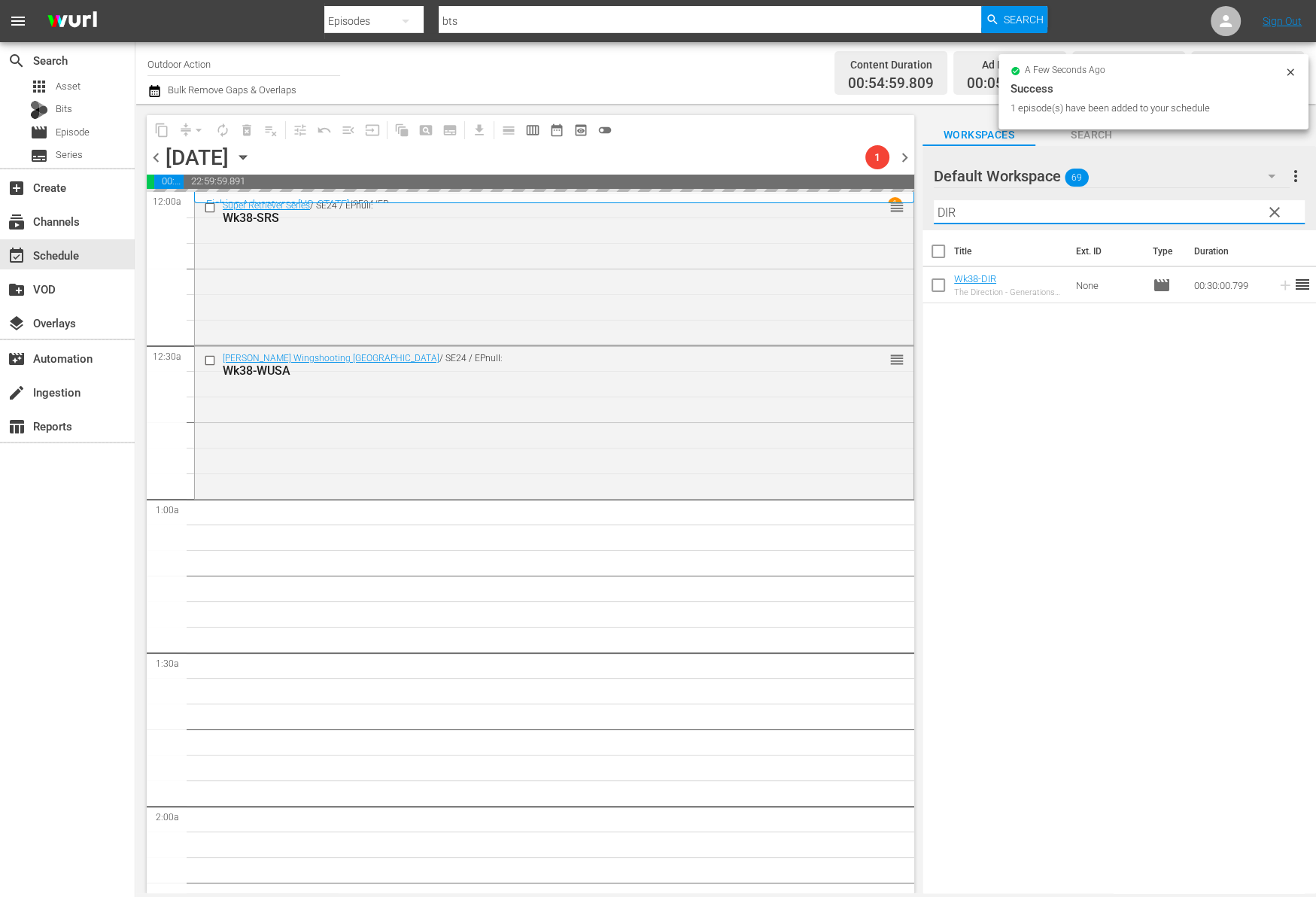
click at [1219, 219] on input "DIR" at bounding box center [1119, 212] width 371 height 24
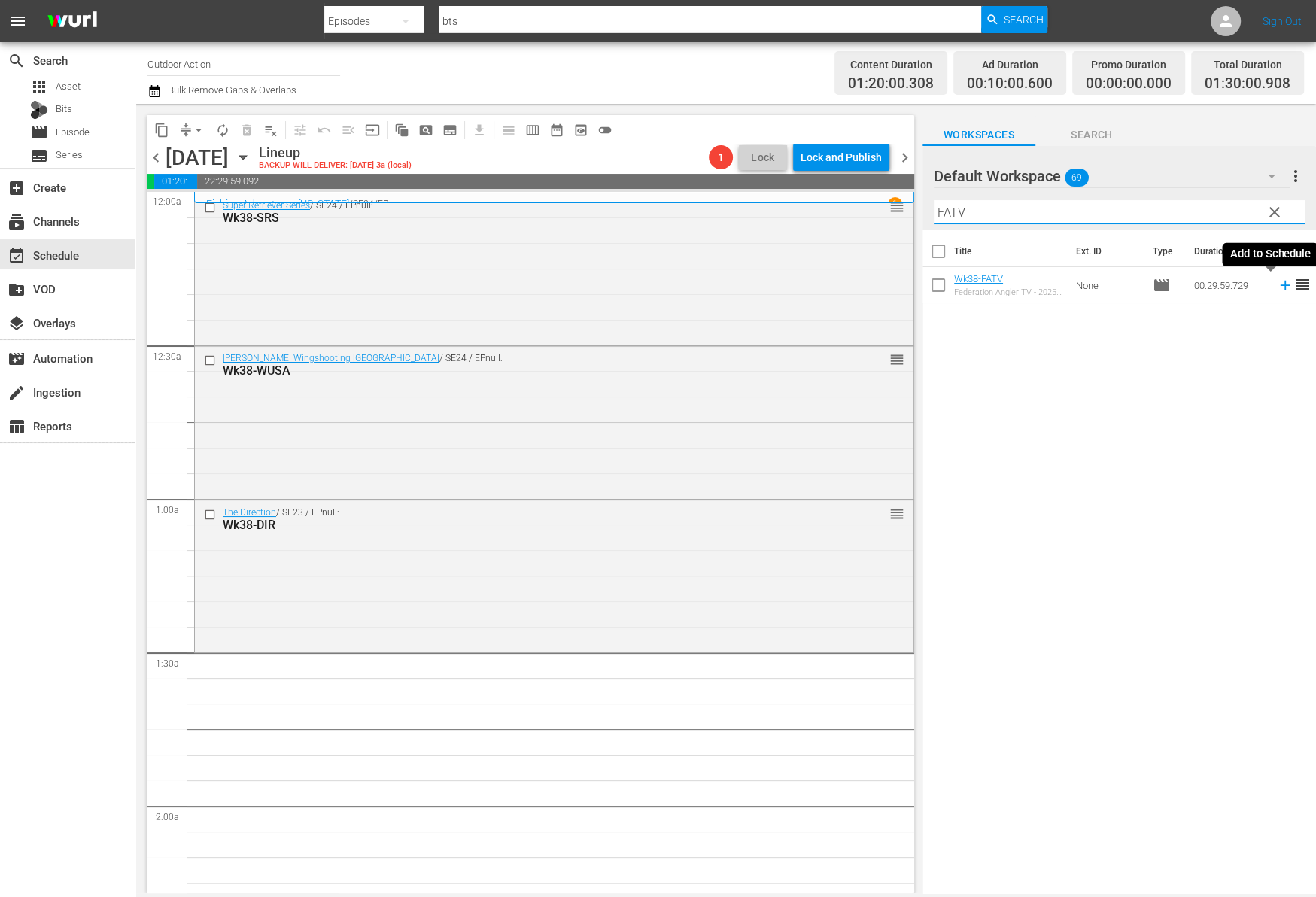
click at [1279, 287] on icon at bounding box center [1284, 285] width 10 height 10
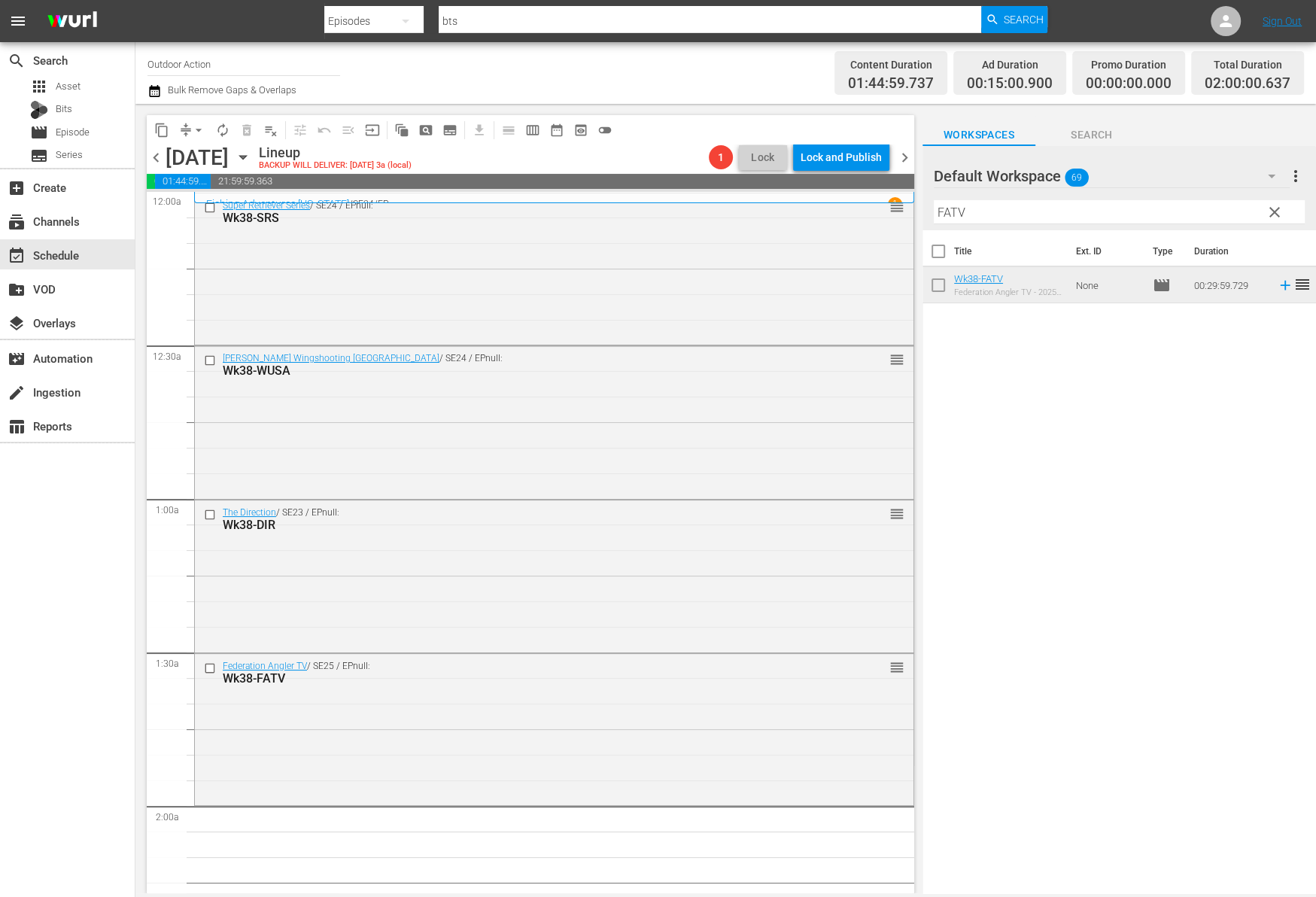
click at [1178, 208] on input "FATV" at bounding box center [1119, 212] width 371 height 24
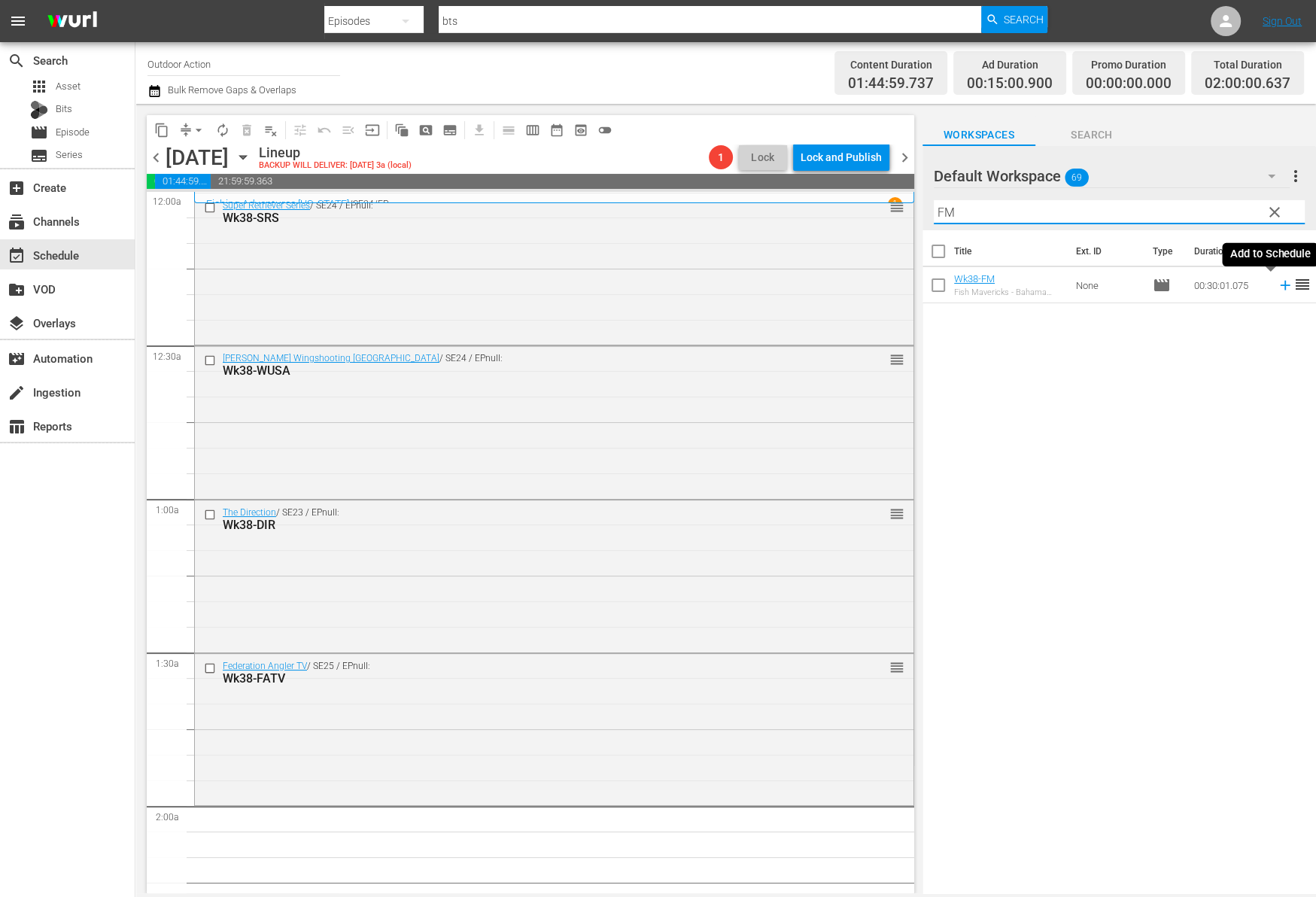
click at [1276, 284] on icon at bounding box center [1285, 285] width 17 height 17
click at [1213, 202] on input "FM" at bounding box center [1119, 212] width 371 height 24
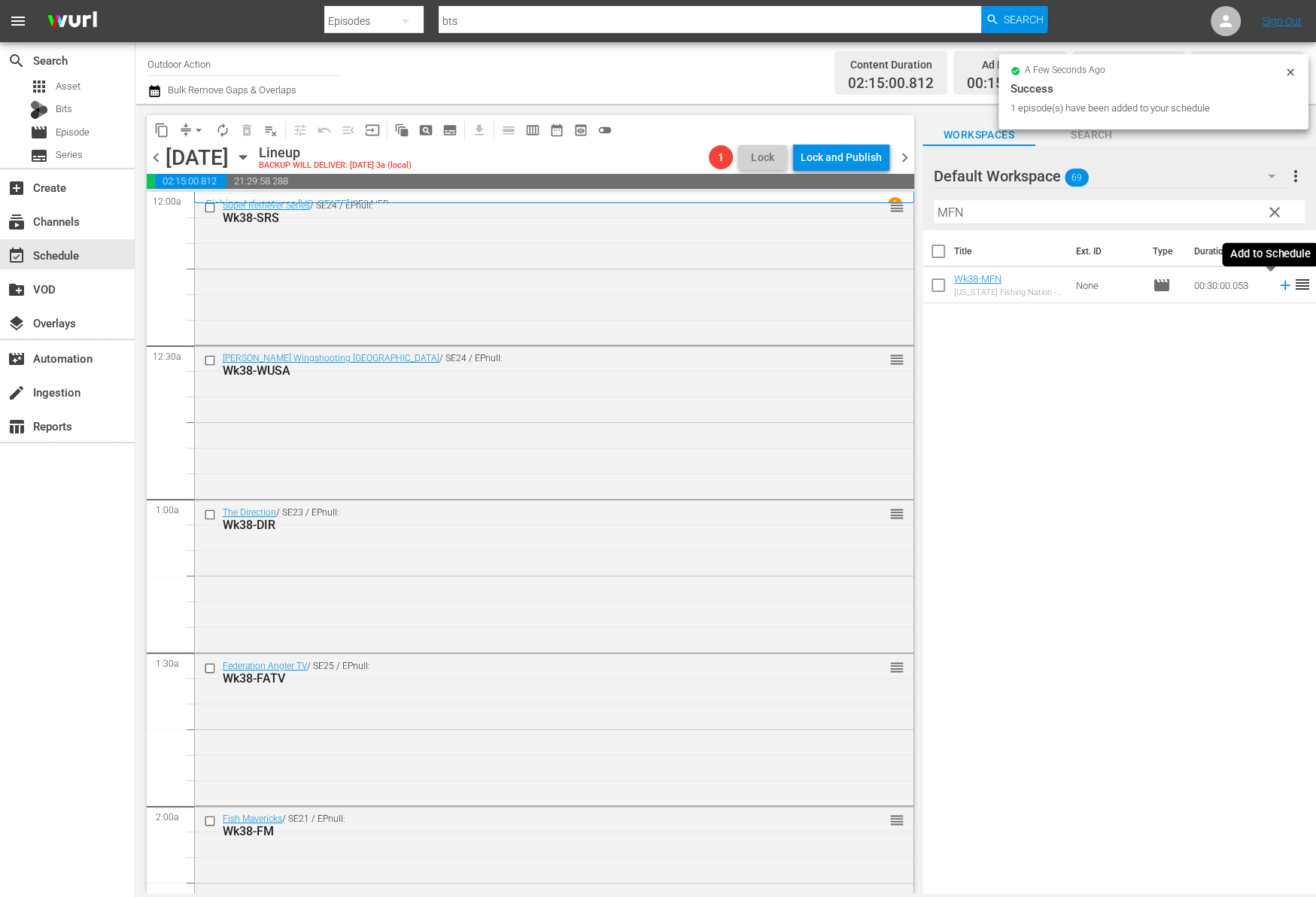
click at [1276, 289] on icon at bounding box center [1285, 285] width 17 height 17
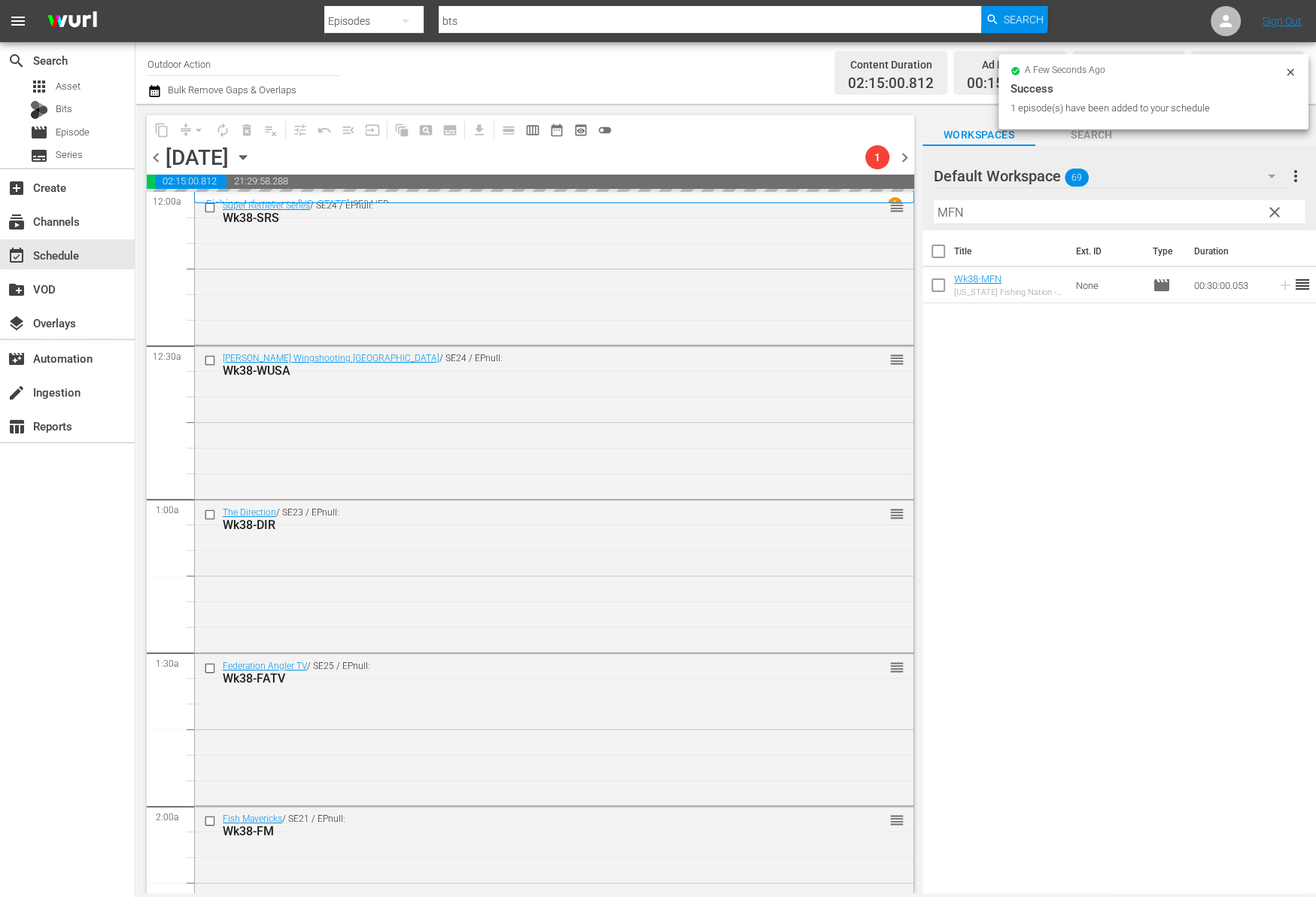
click at [1203, 211] on input "MFN" at bounding box center [1119, 212] width 371 height 24
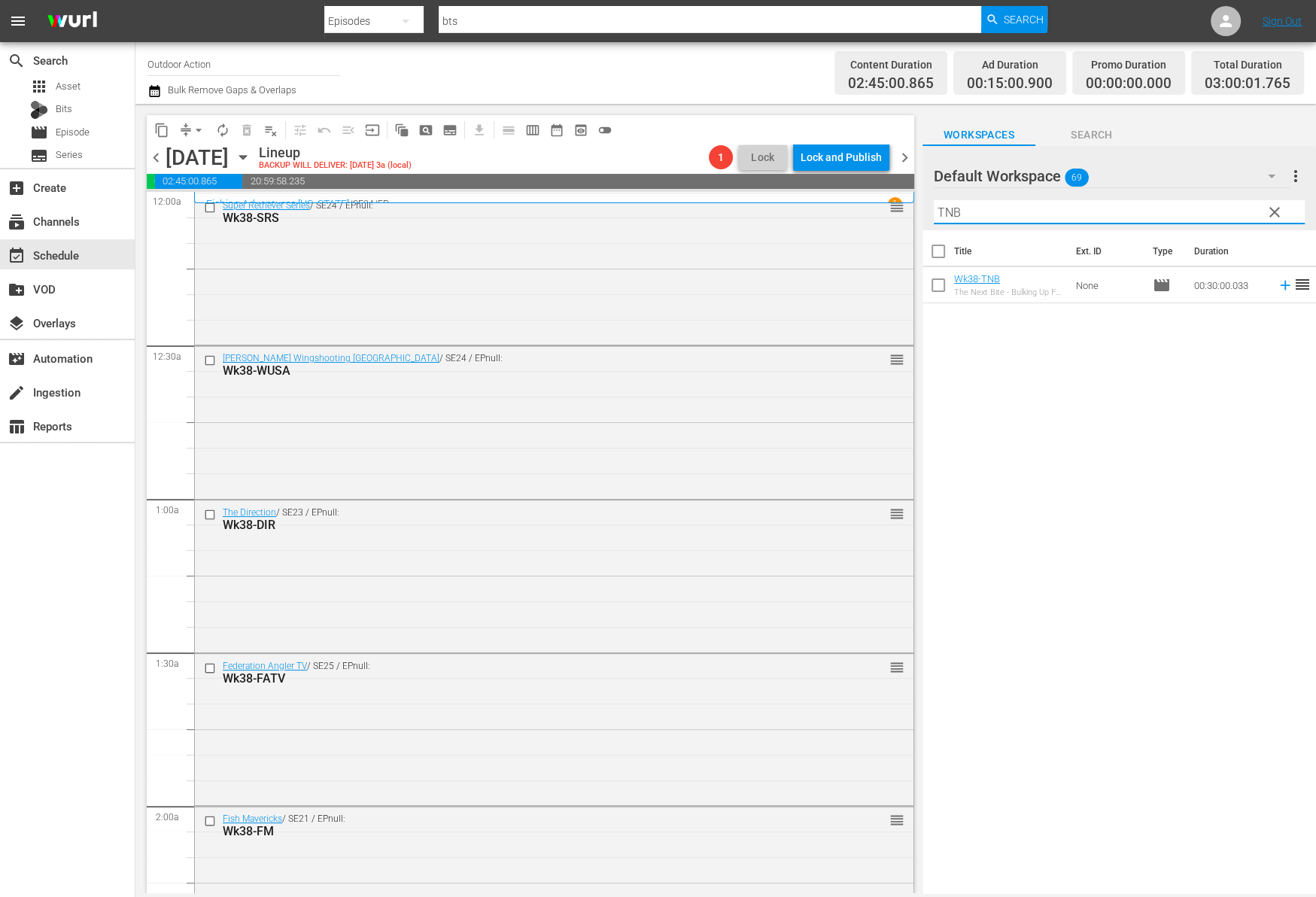
click at [1276, 288] on icon at bounding box center [1285, 285] width 17 height 17
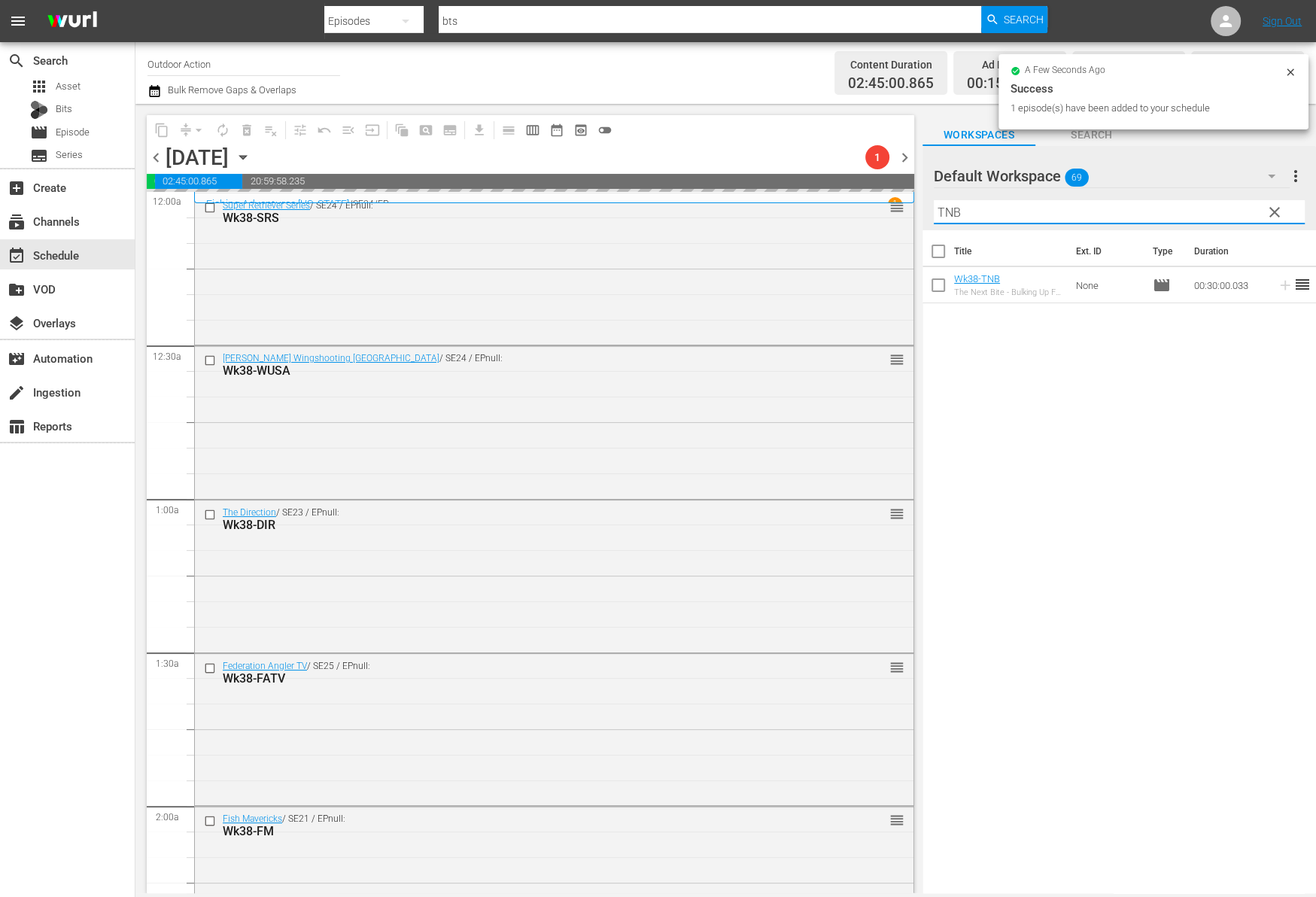
click at [1226, 212] on input "TNB" at bounding box center [1119, 212] width 371 height 24
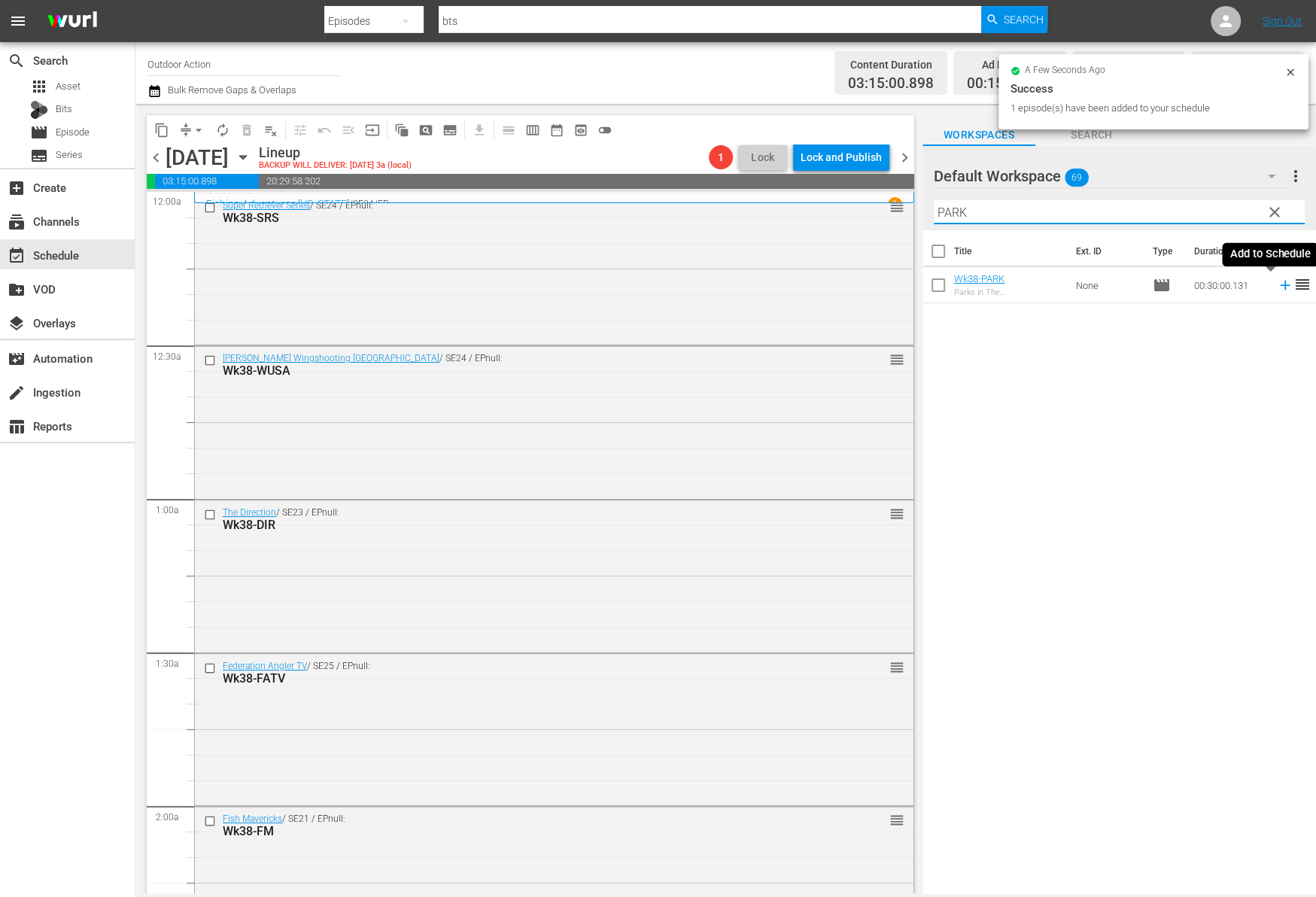
click at [1279, 285] on icon at bounding box center [1284, 285] width 10 height 10
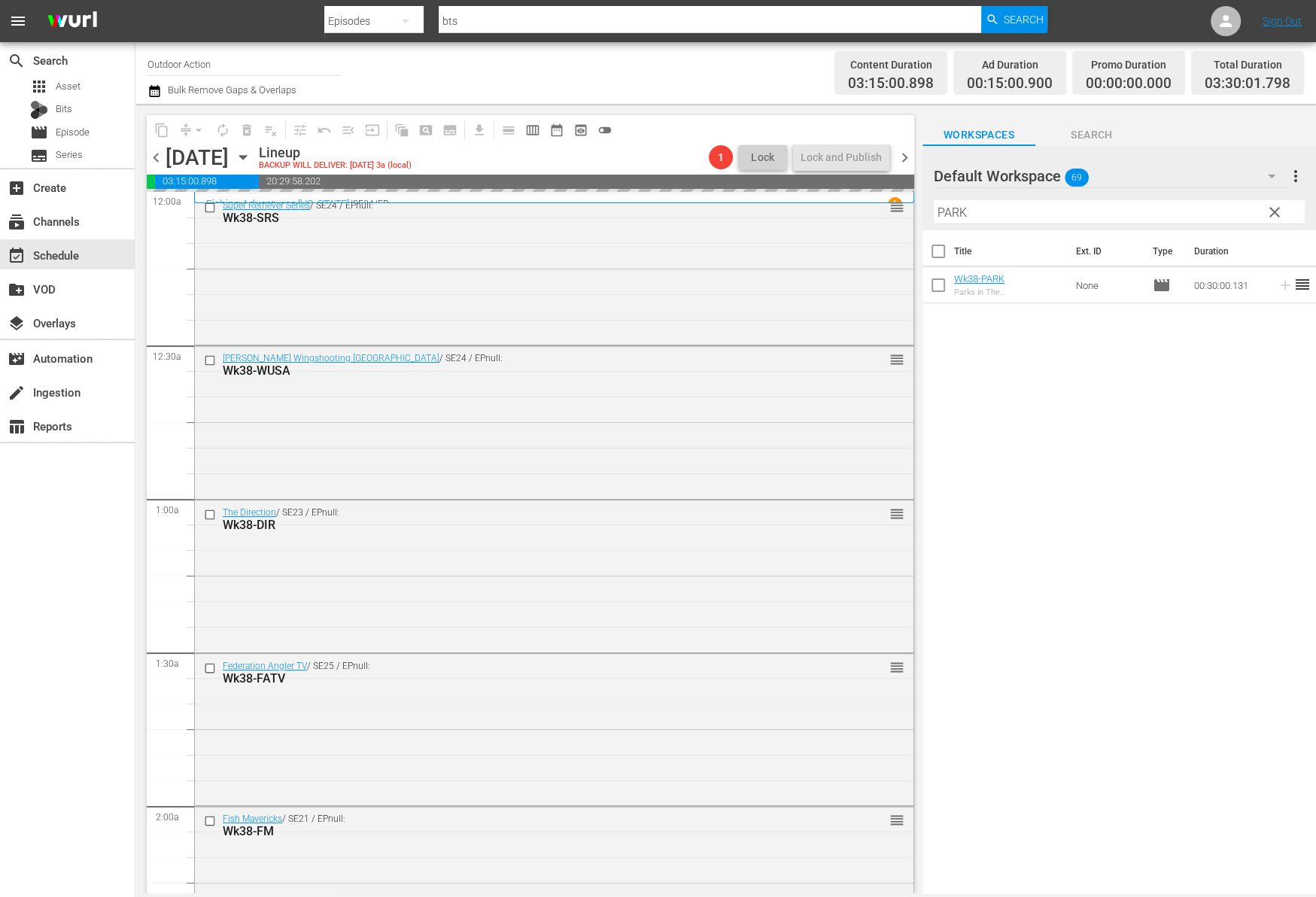
click at [1213, 208] on input "PARK" at bounding box center [1119, 212] width 371 height 24
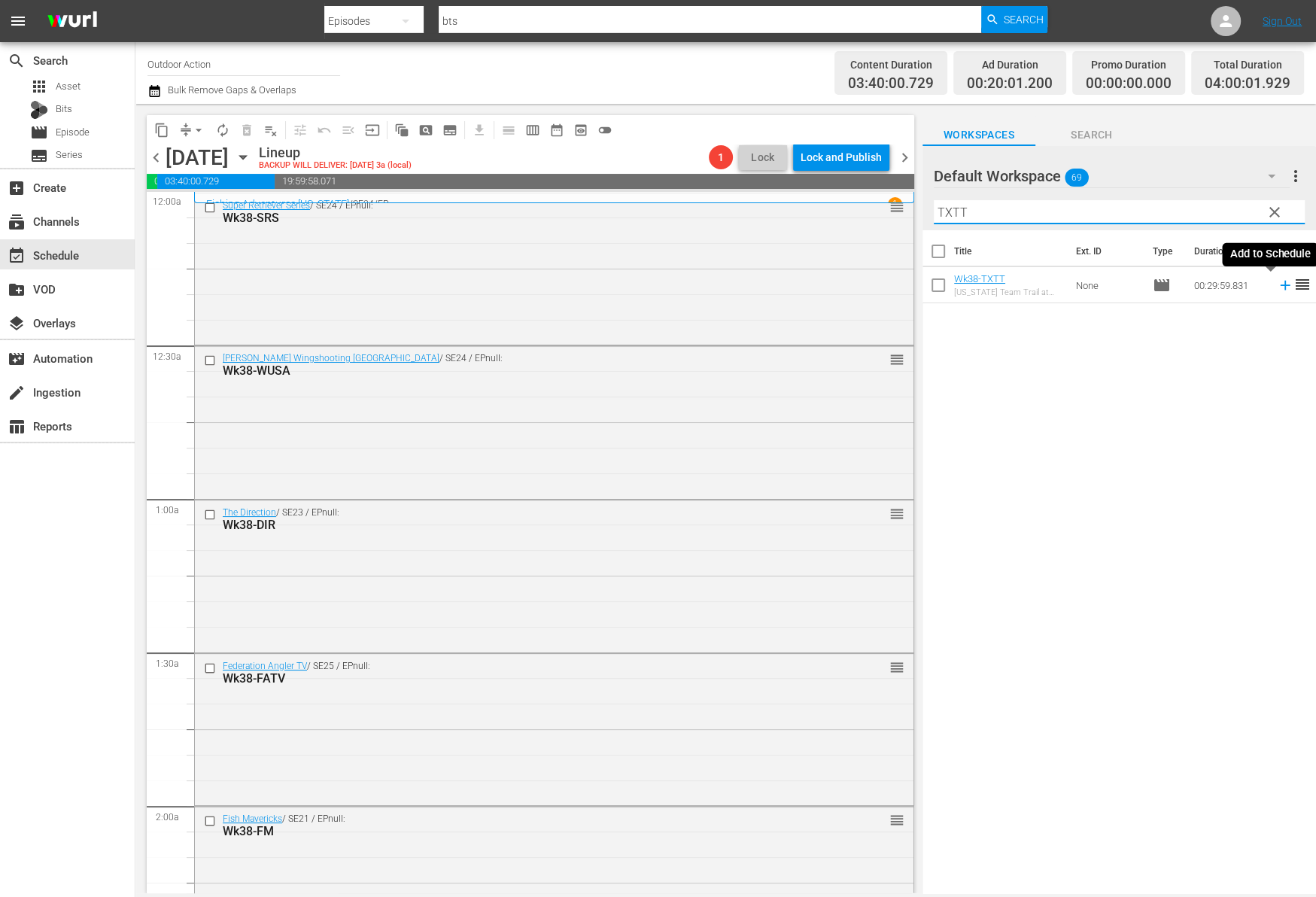
click at [1276, 287] on icon at bounding box center [1285, 285] width 17 height 17
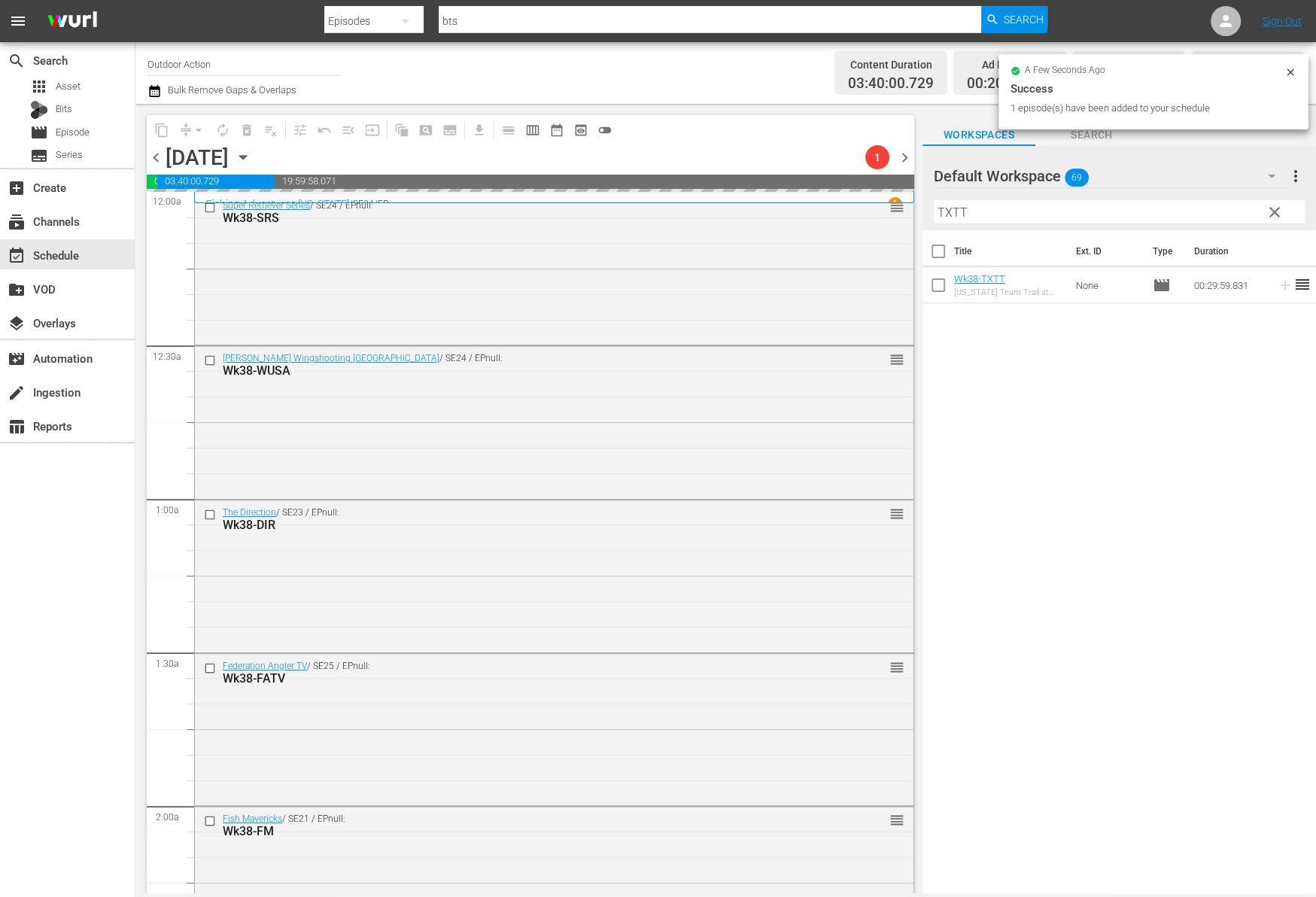
click at [1222, 206] on input "TXTT" at bounding box center [1119, 212] width 371 height 24
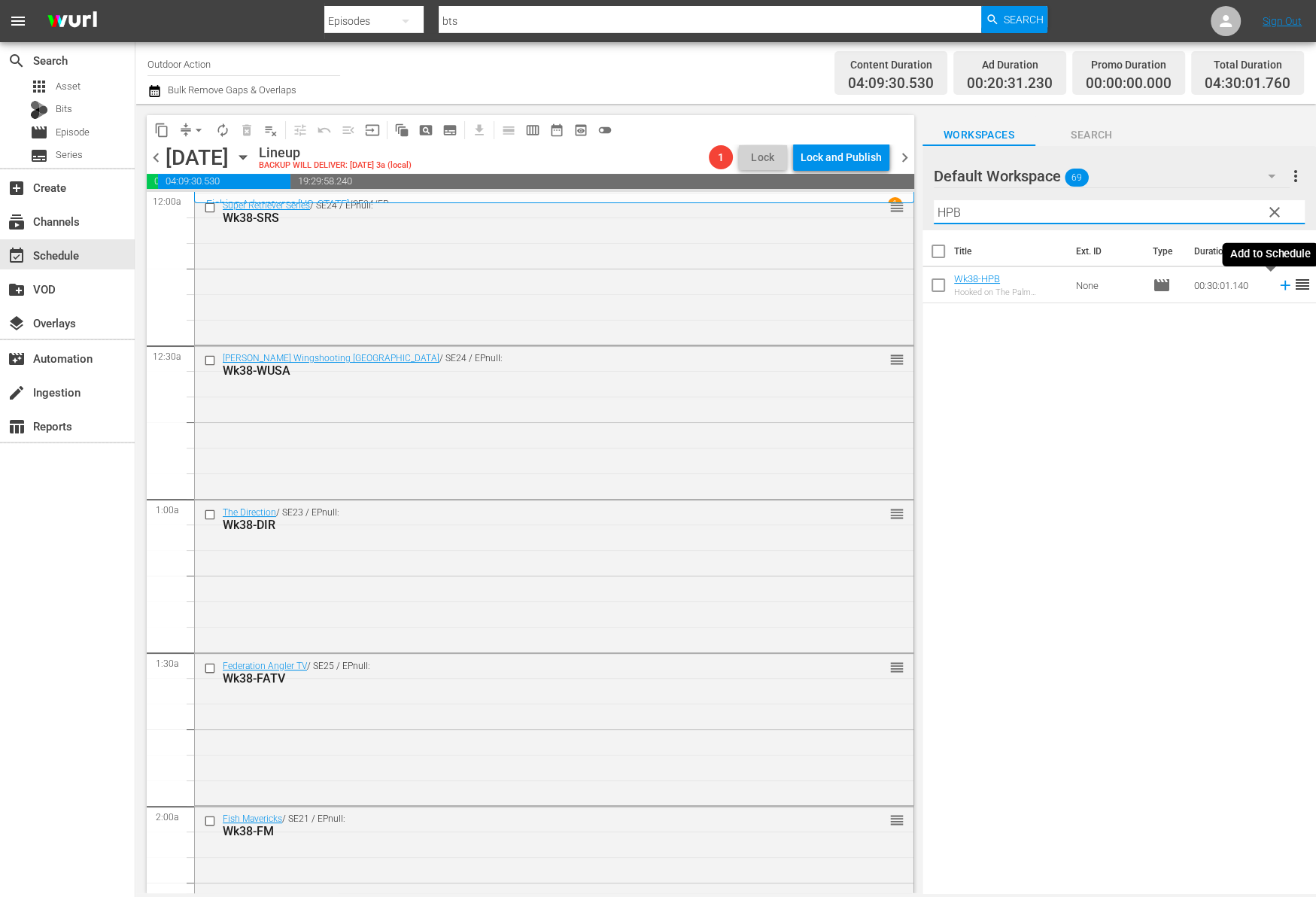
click at [1276, 284] on icon at bounding box center [1285, 285] width 17 height 17
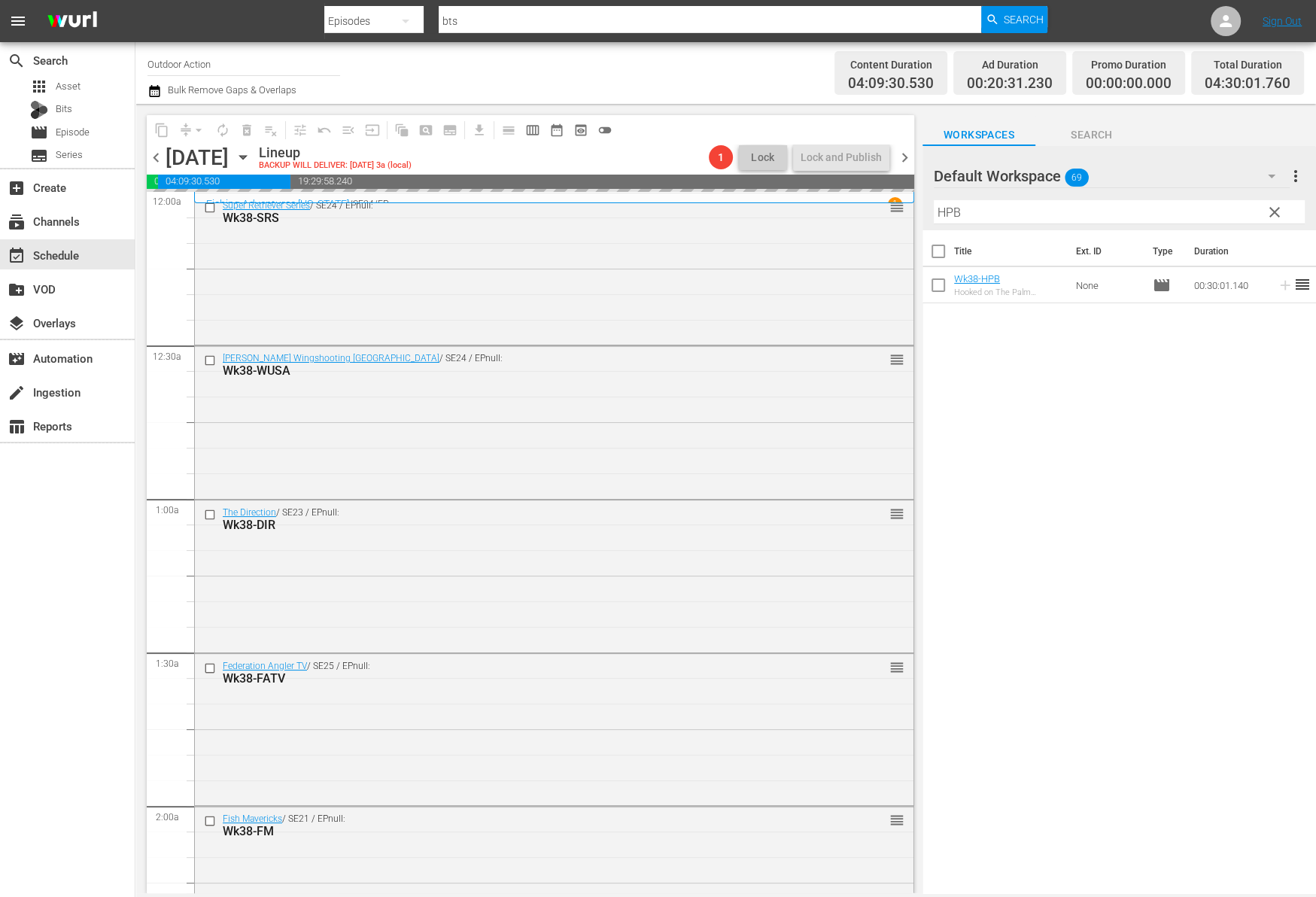
click at [1178, 210] on input "HPB" at bounding box center [1119, 212] width 371 height 24
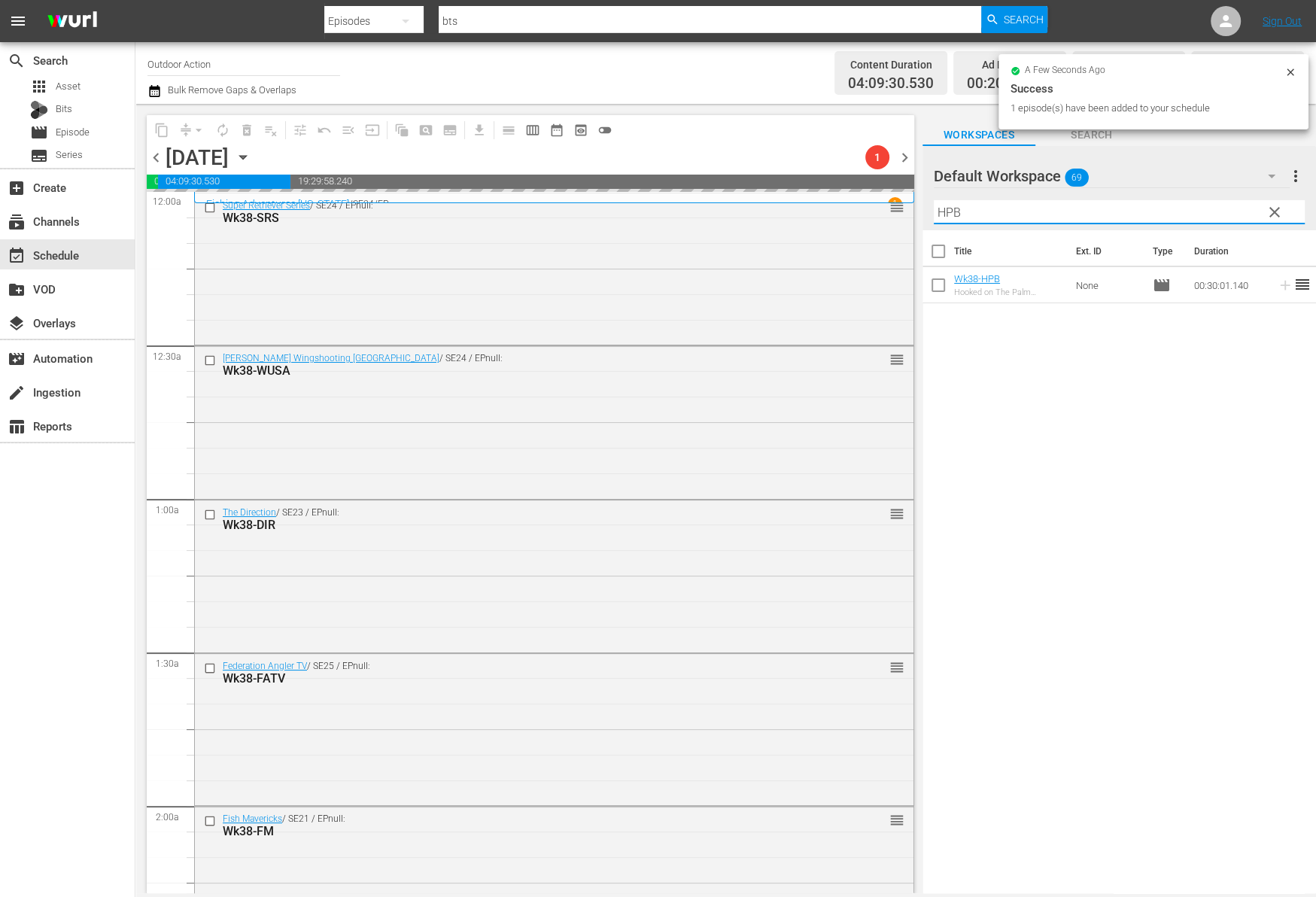
click at [1178, 210] on input "HPB" at bounding box center [1119, 212] width 371 height 24
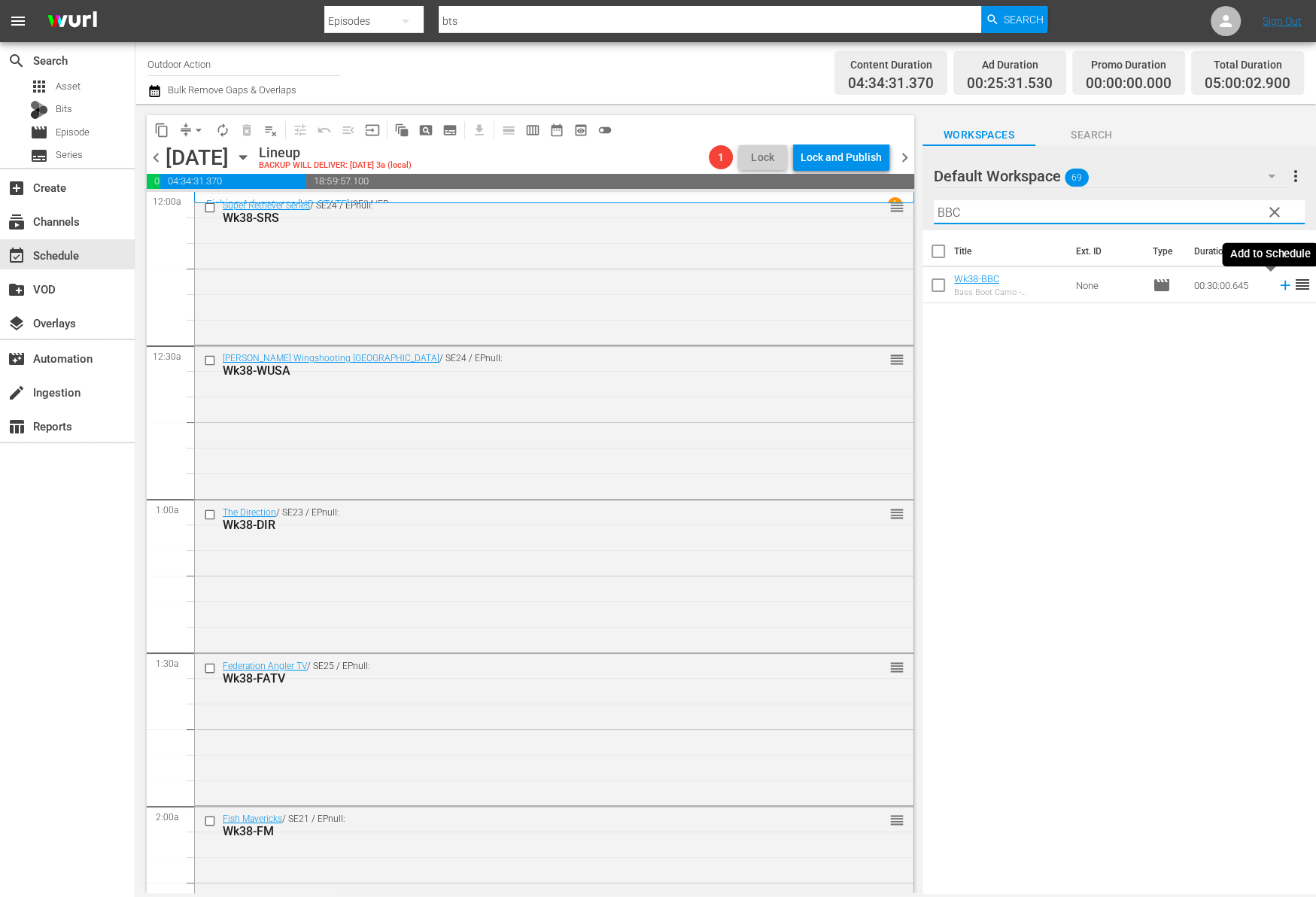
click at [1276, 288] on icon at bounding box center [1285, 285] width 17 height 17
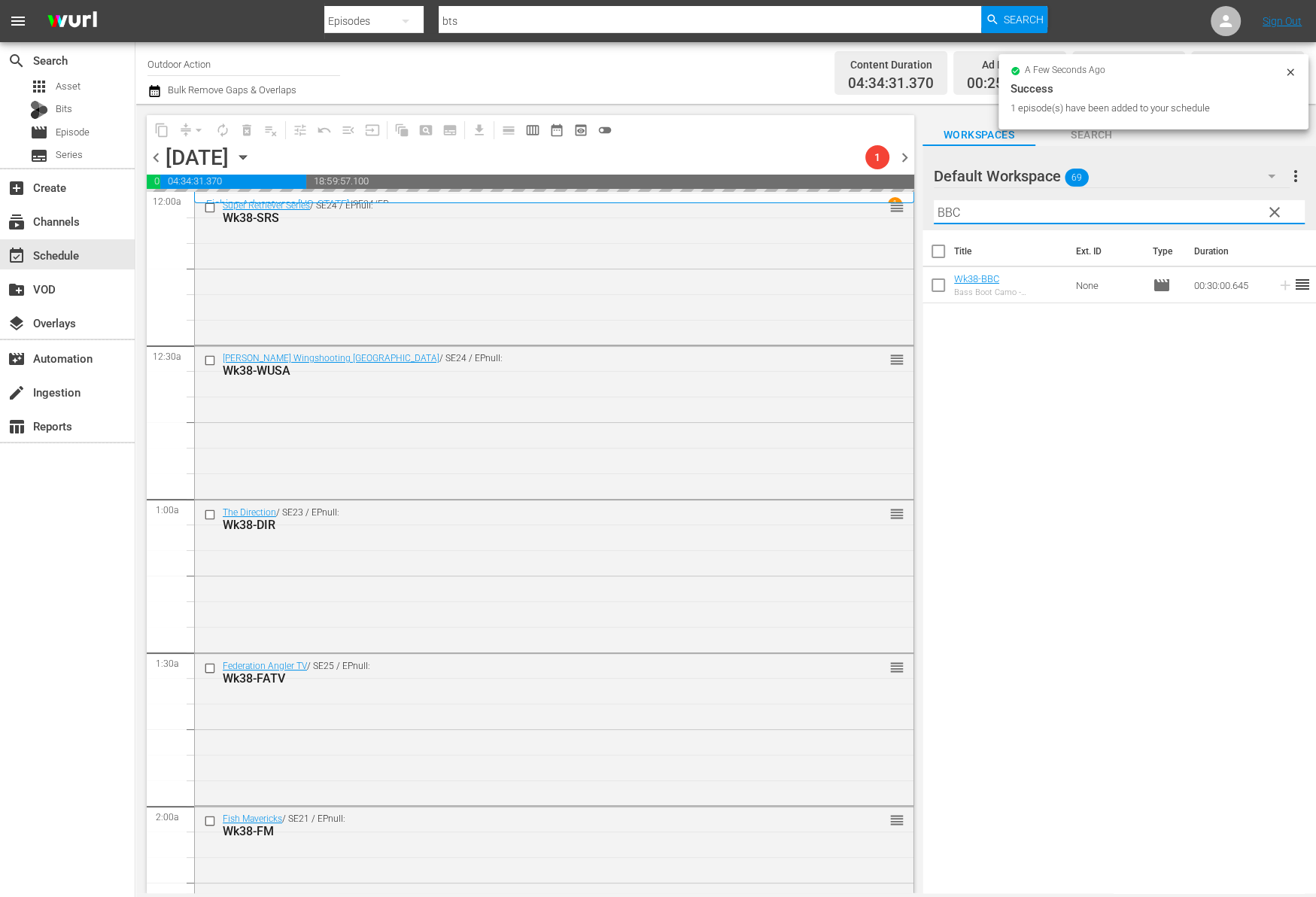
click at [1213, 211] on input "BBC" at bounding box center [1119, 212] width 371 height 24
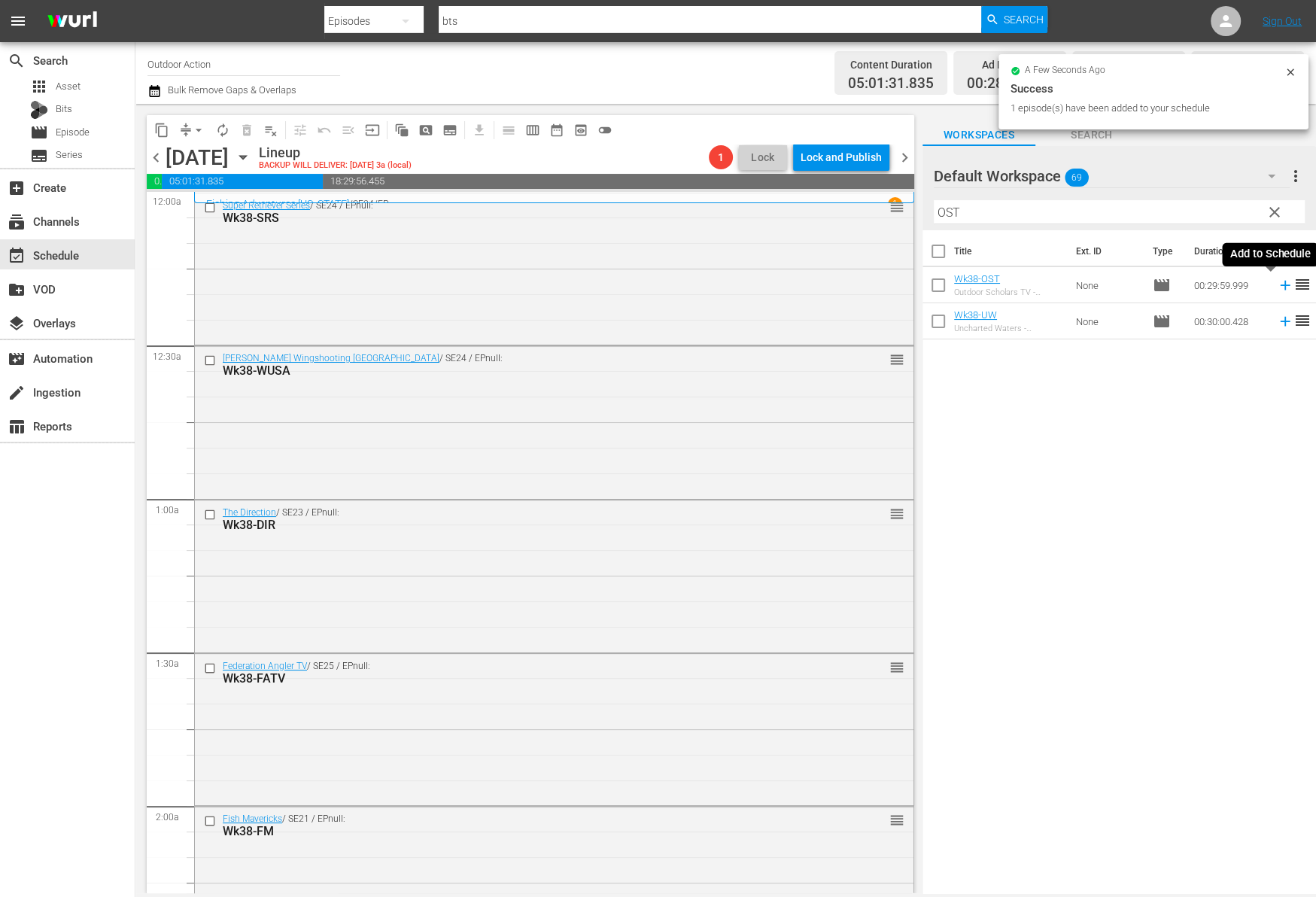
click at [1279, 285] on icon at bounding box center [1284, 285] width 10 height 10
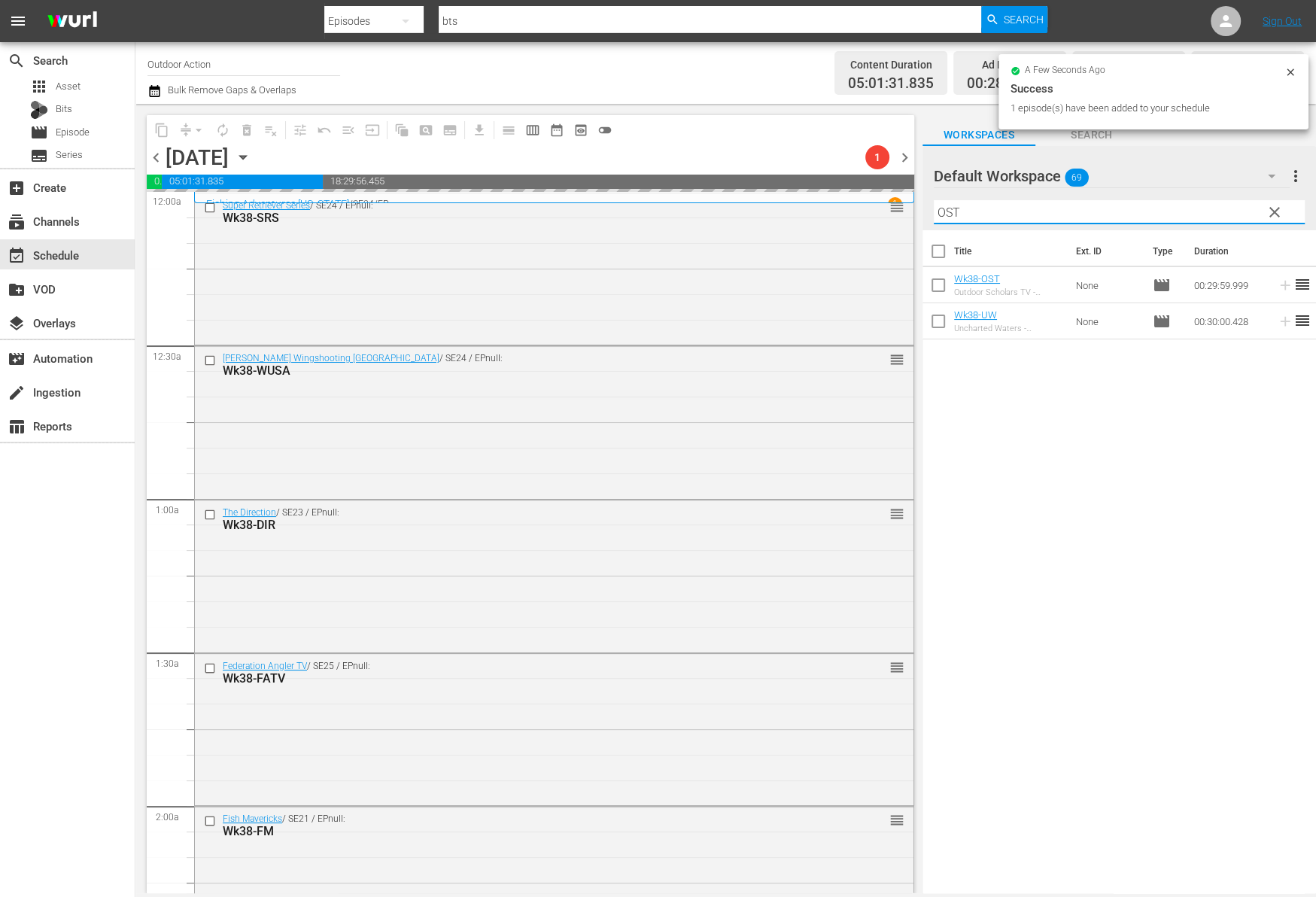
click at [1219, 215] on input "OST" at bounding box center [1119, 212] width 371 height 24
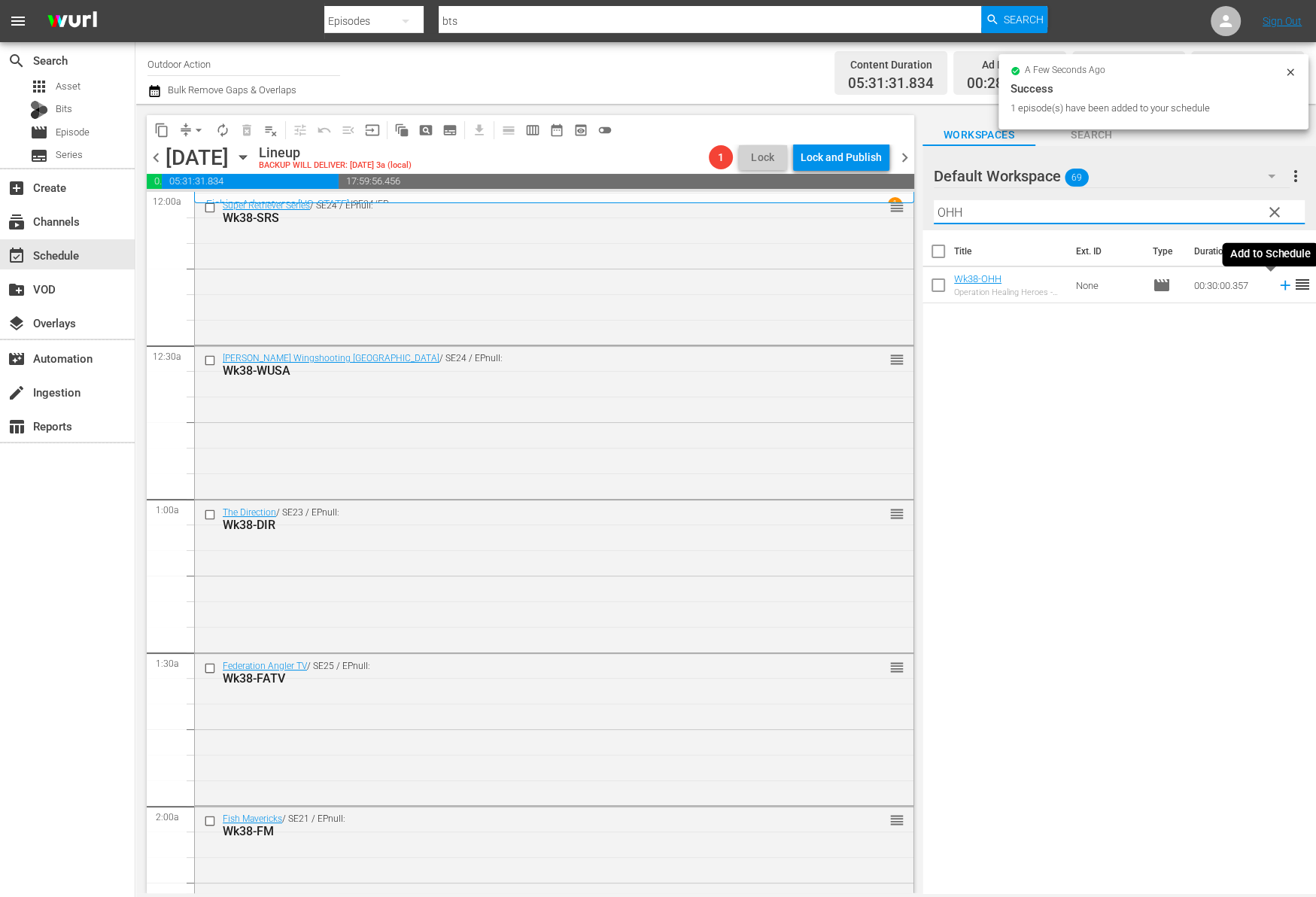
click at [1276, 283] on icon at bounding box center [1285, 285] width 17 height 17
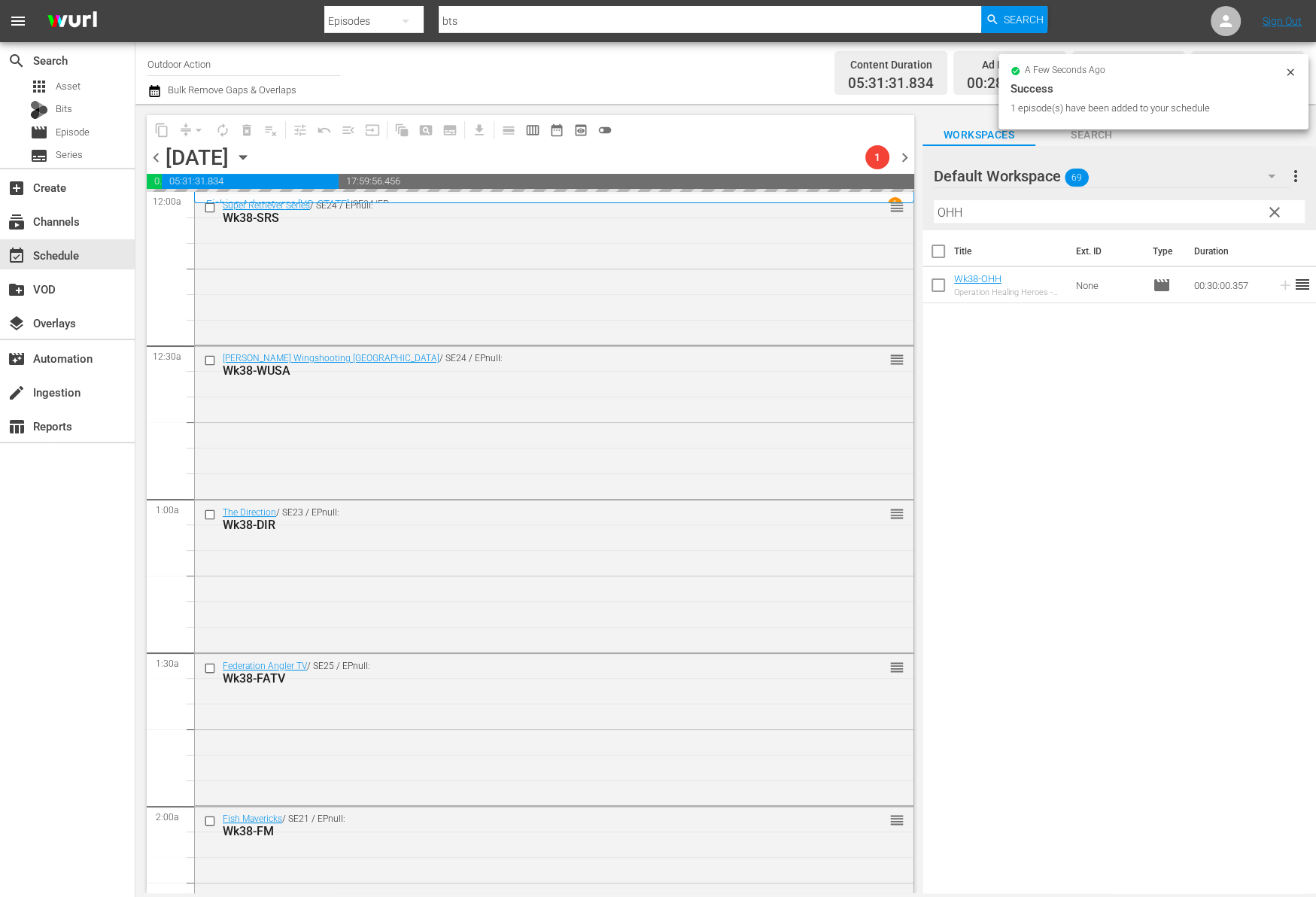
click at [1197, 205] on input "OHH" at bounding box center [1119, 212] width 371 height 24
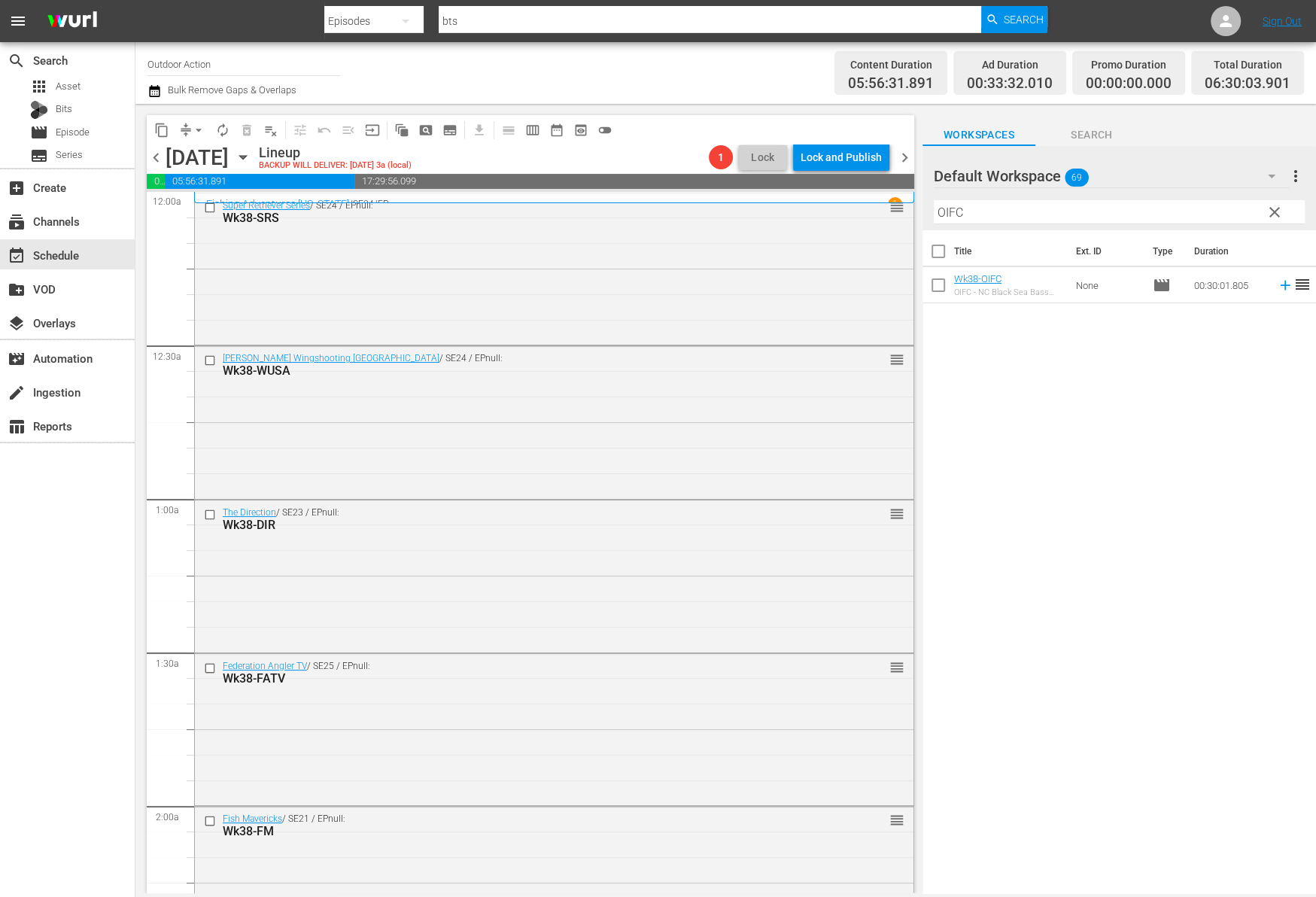
click at [1112, 346] on div "Title Ext. ID Type Duration Wk38-OIFC OIFC - NC Black Sea Bass Catch and Cook N…" at bounding box center [1118, 563] width 393 height 665
click at [1276, 284] on icon at bounding box center [1285, 285] width 17 height 17
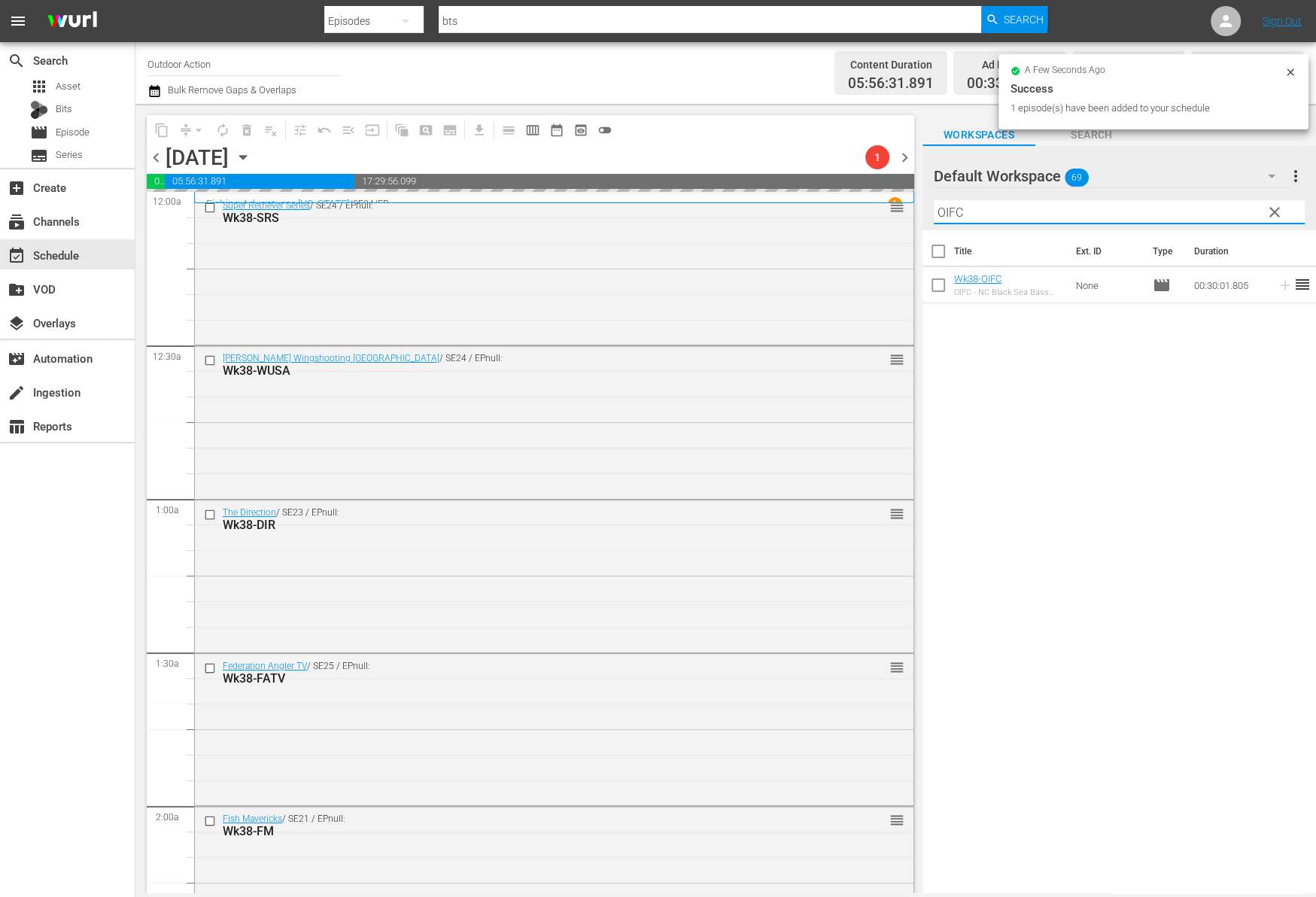
click at [1149, 216] on input "OIFC" at bounding box center [1119, 212] width 371 height 24
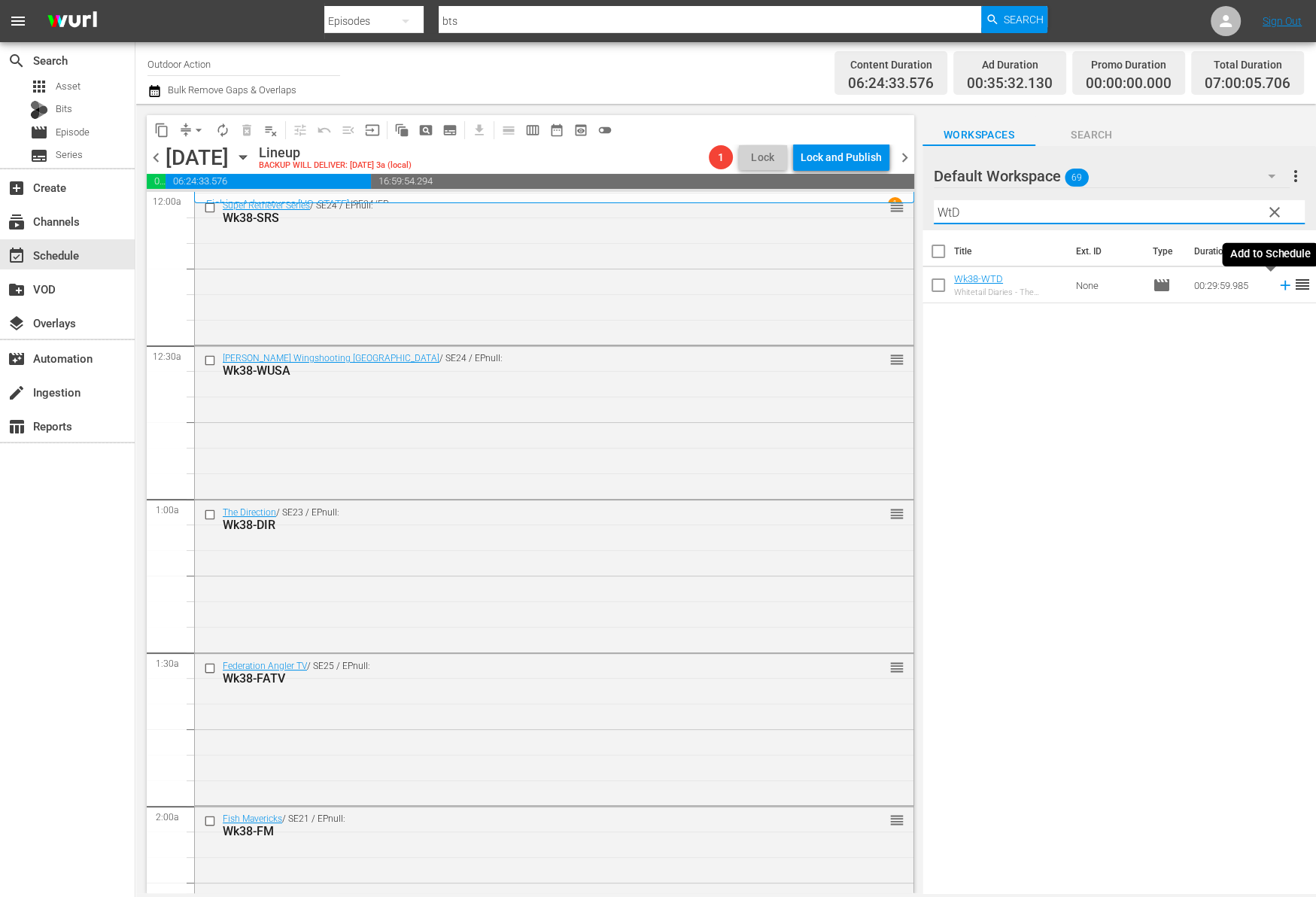
click at [1276, 287] on icon at bounding box center [1285, 285] width 17 height 17
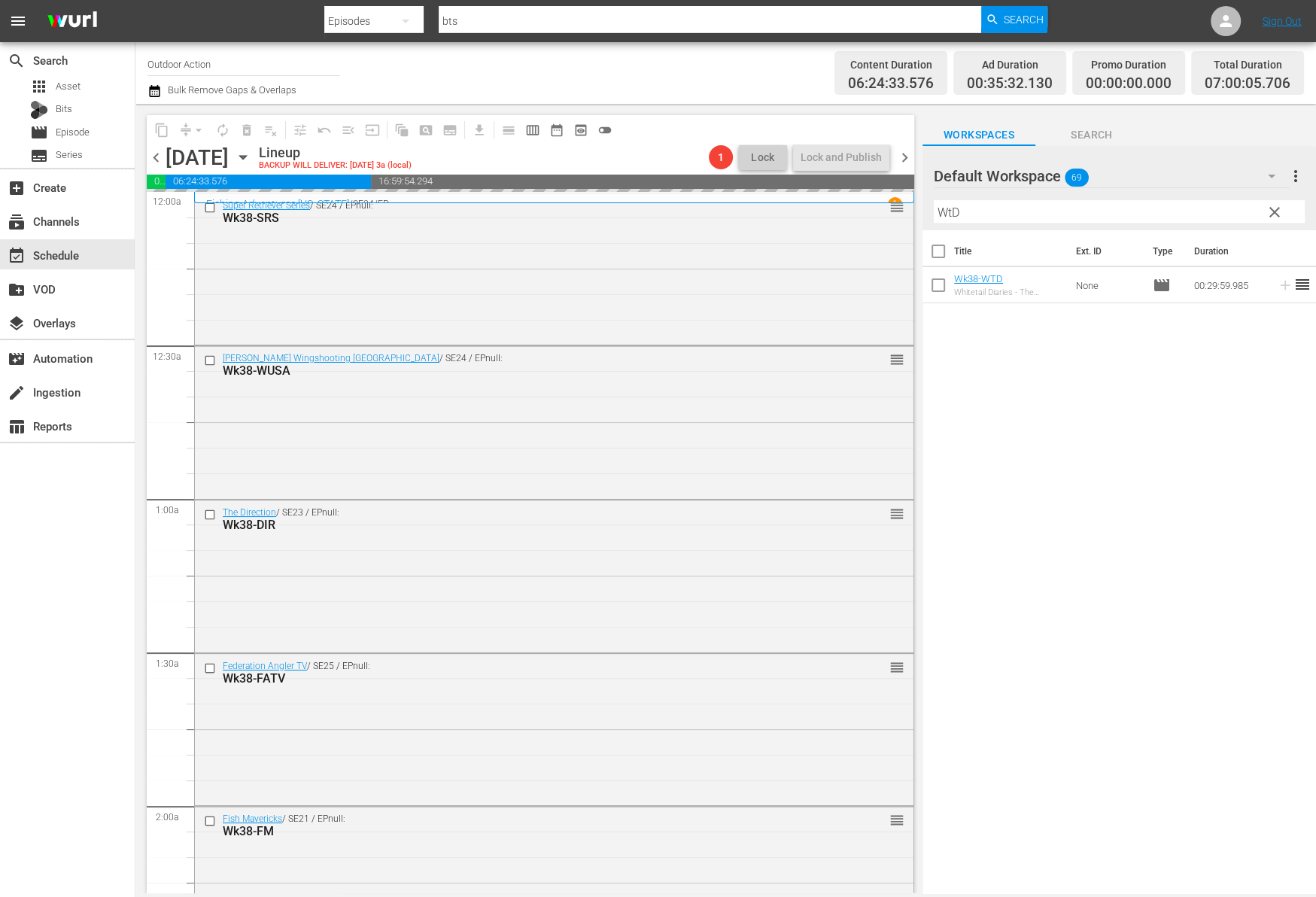
click at [1205, 211] on input "WtD" at bounding box center [1119, 212] width 371 height 24
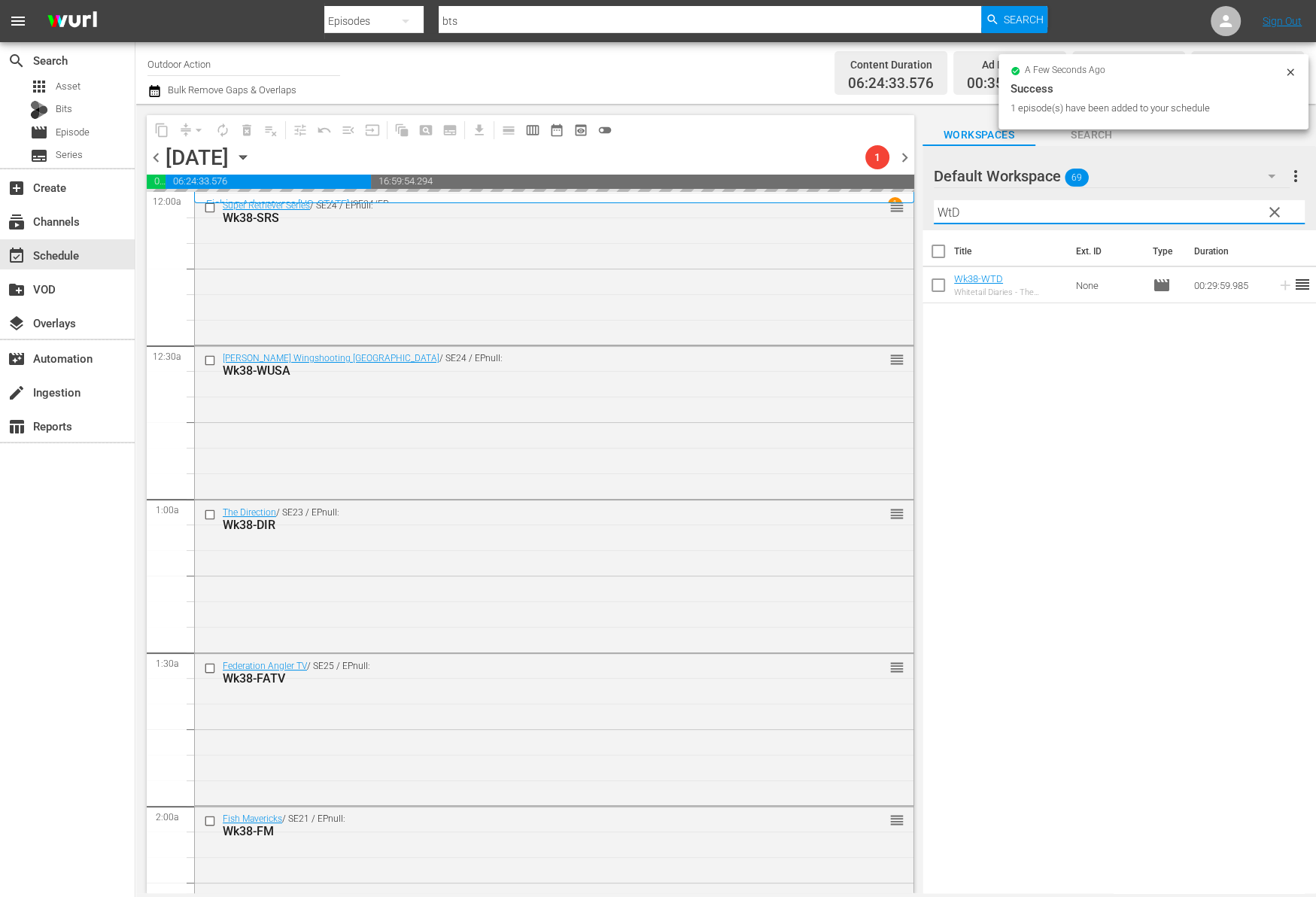
click at [1205, 211] on input "WtD" at bounding box center [1119, 212] width 371 height 24
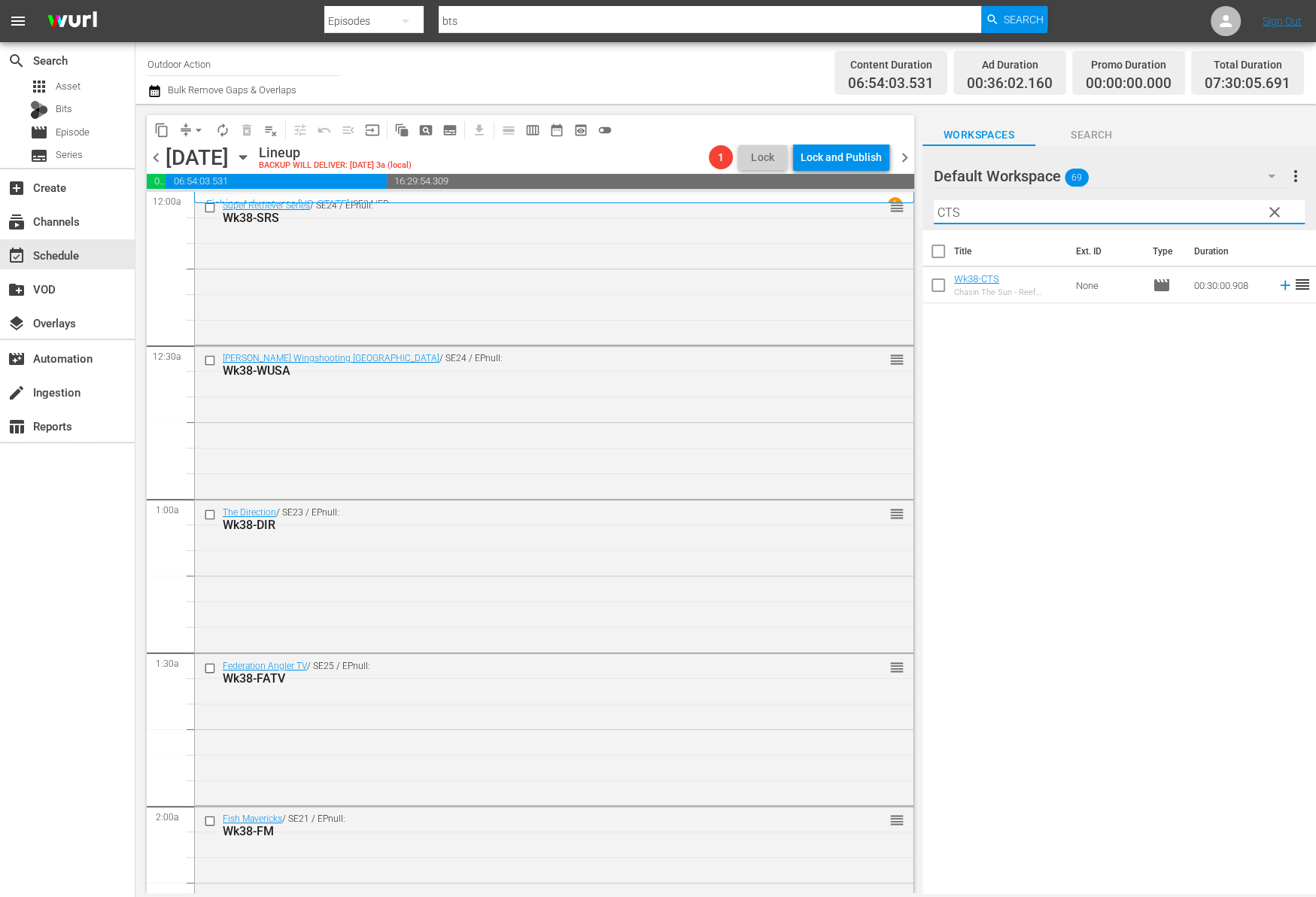
click at [1276, 280] on icon at bounding box center [1285, 285] width 17 height 17
click at [1213, 211] on input "CTS" at bounding box center [1119, 212] width 371 height 24
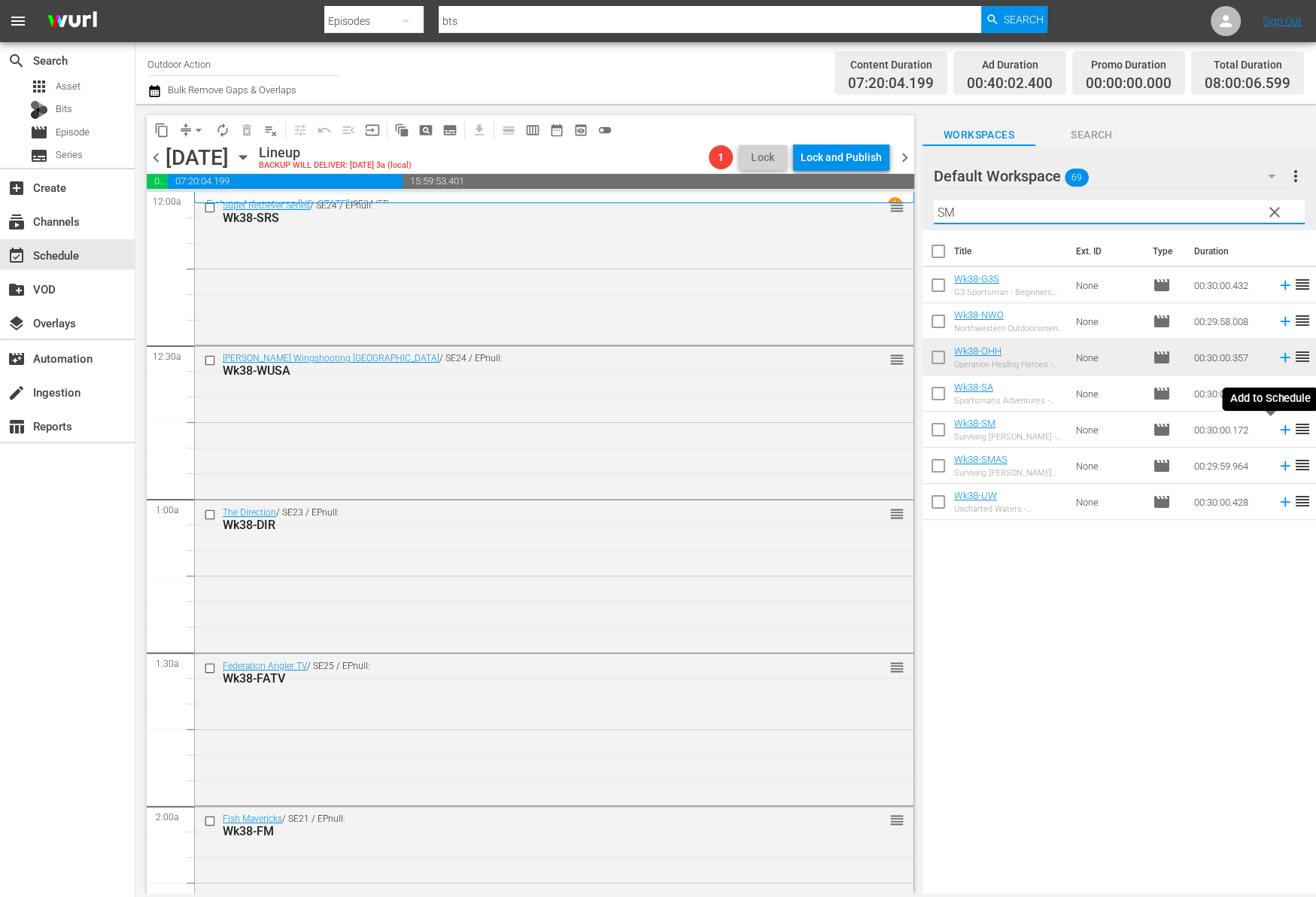
click at [1276, 426] on icon at bounding box center [1285, 430] width 17 height 17
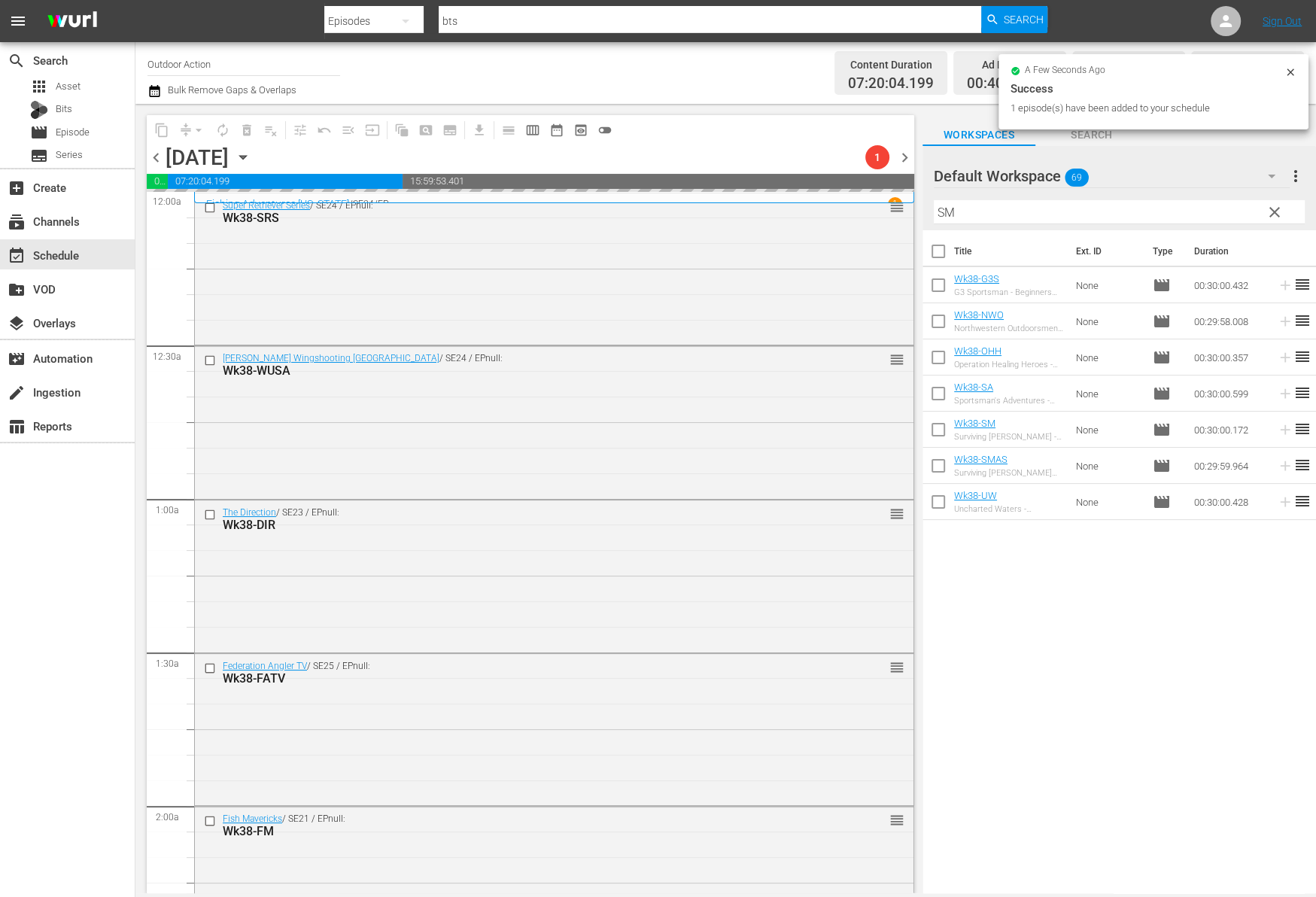
click at [1176, 209] on input "SM" at bounding box center [1119, 212] width 371 height 24
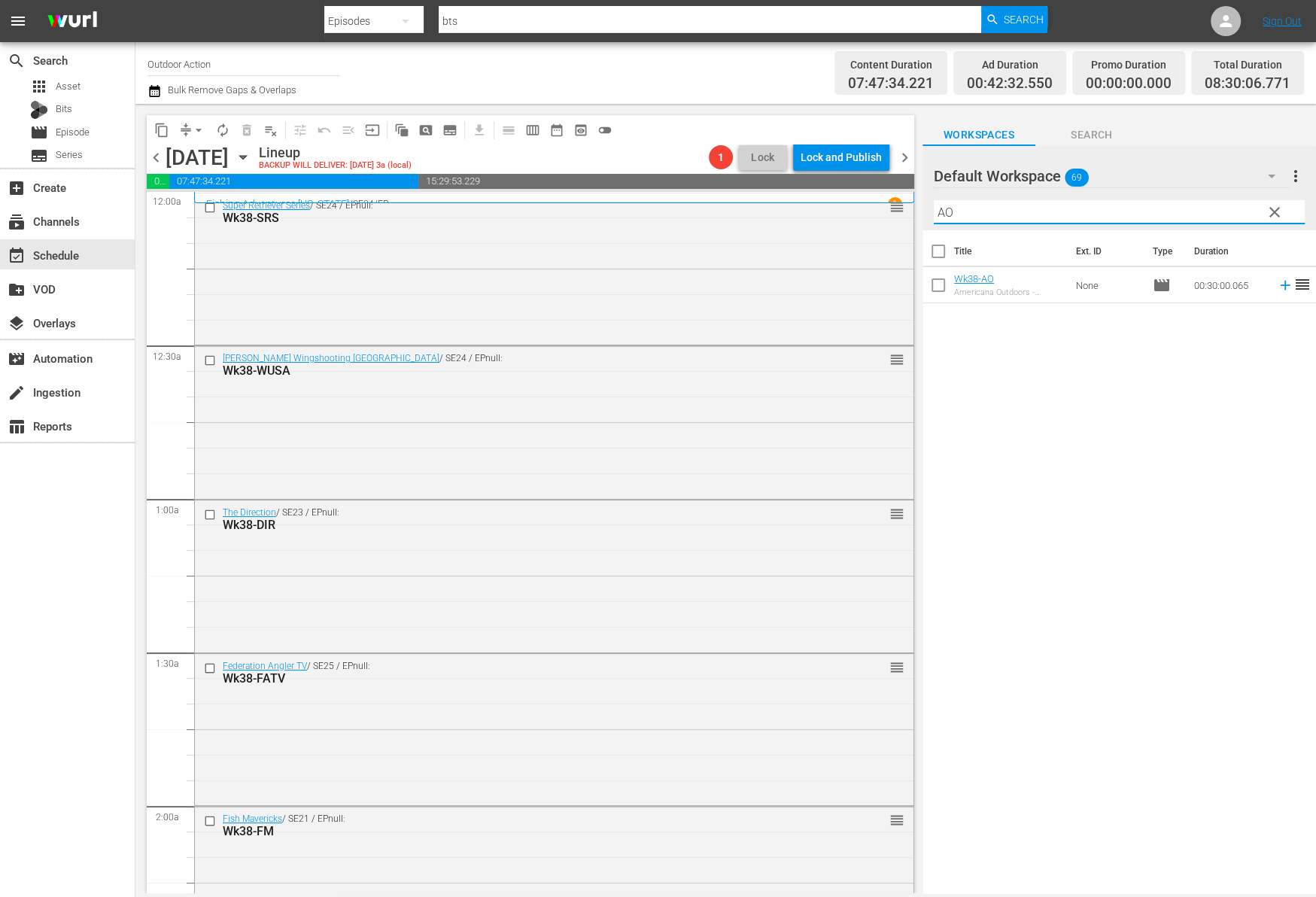
click at [1276, 286] on icon at bounding box center [1285, 285] width 17 height 17
click at [1189, 217] on input "AO" at bounding box center [1119, 212] width 371 height 24
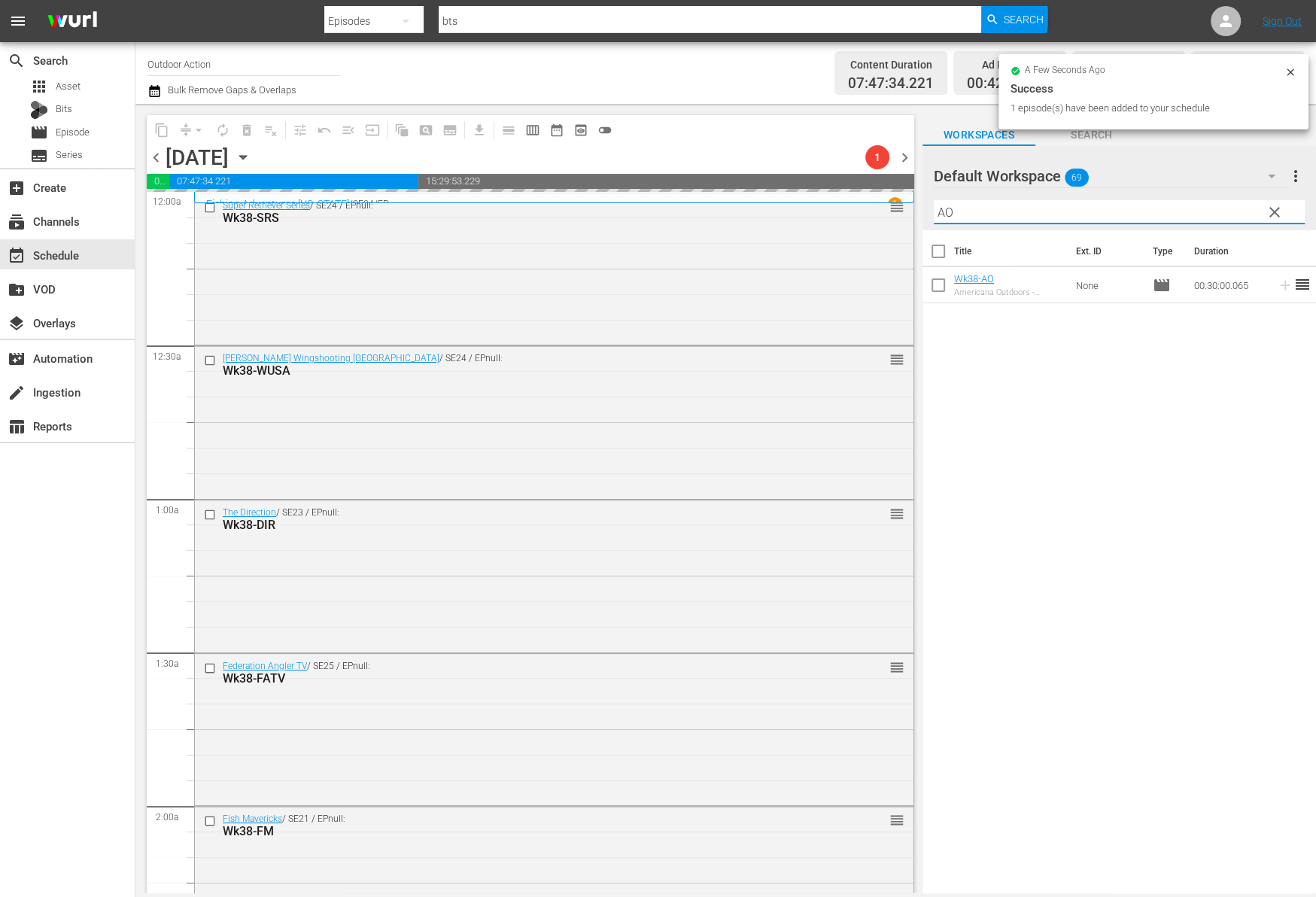
click at [1189, 217] on input "AO" at bounding box center [1119, 212] width 371 height 24
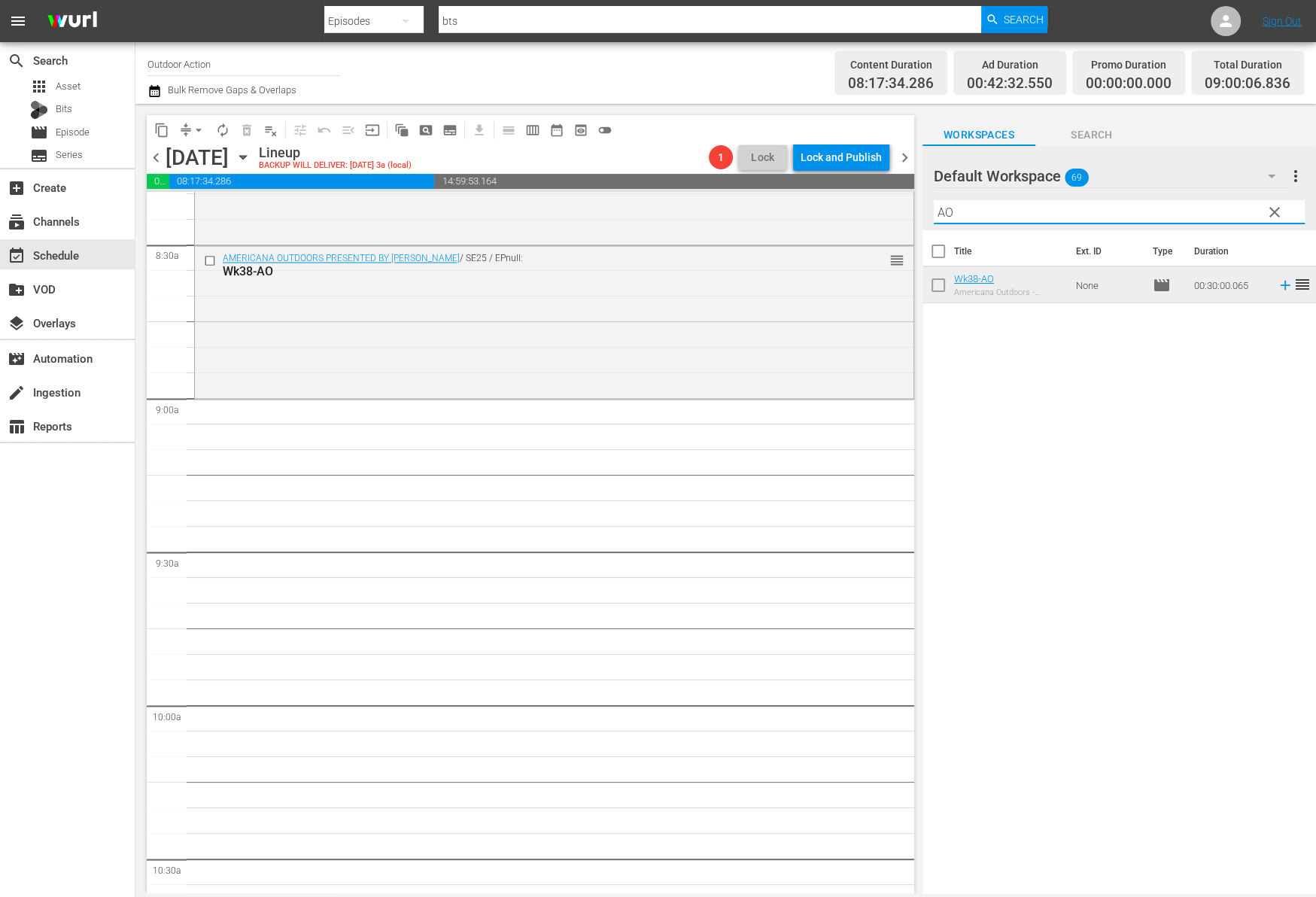
scroll to position [2552, 0]
click at [1071, 213] on input "AO" at bounding box center [1119, 212] width 371 height 24
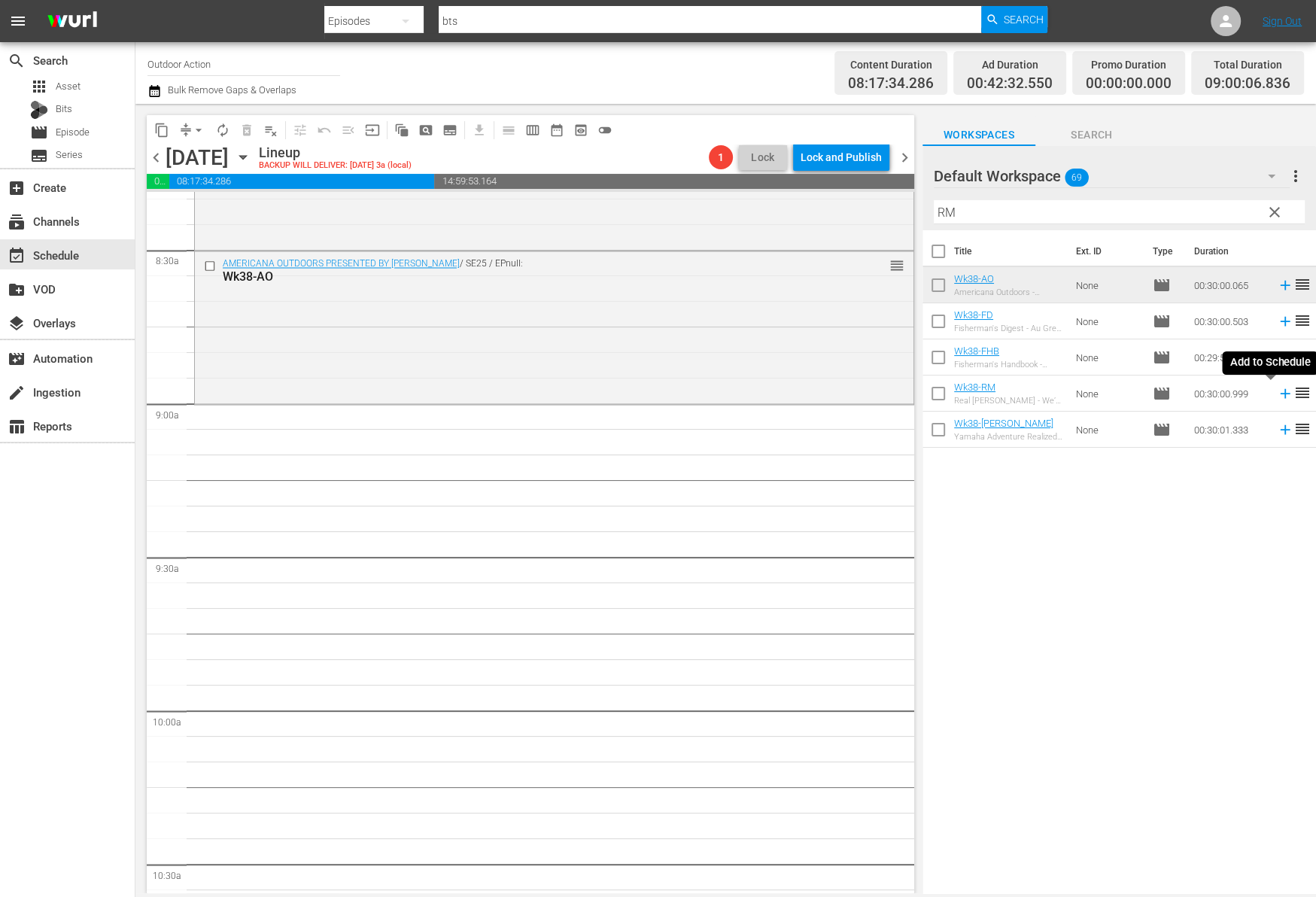
click at [1279, 393] on icon at bounding box center [1284, 393] width 10 height 10
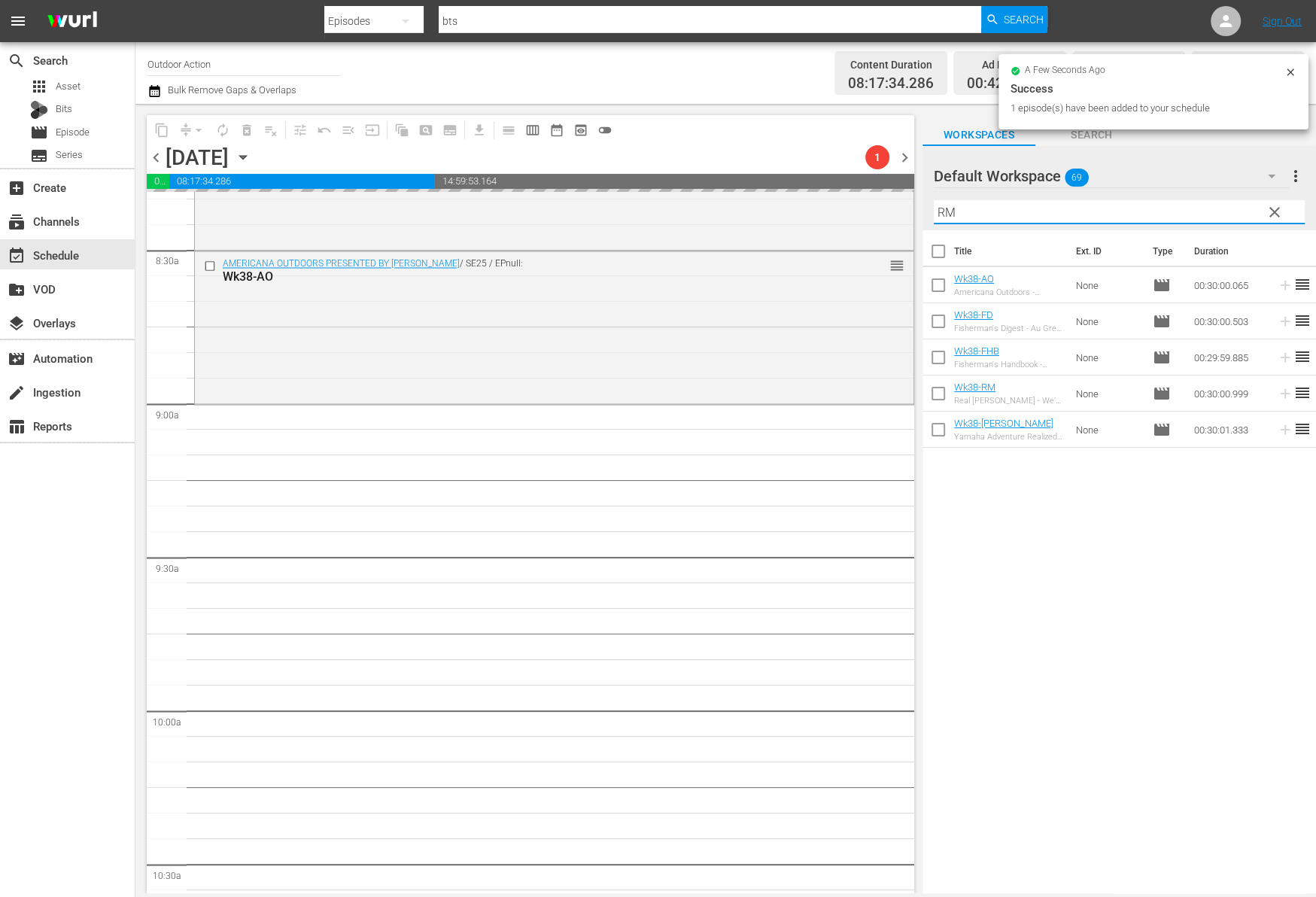
click at [1148, 212] on input "RM" at bounding box center [1119, 212] width 371 height 24
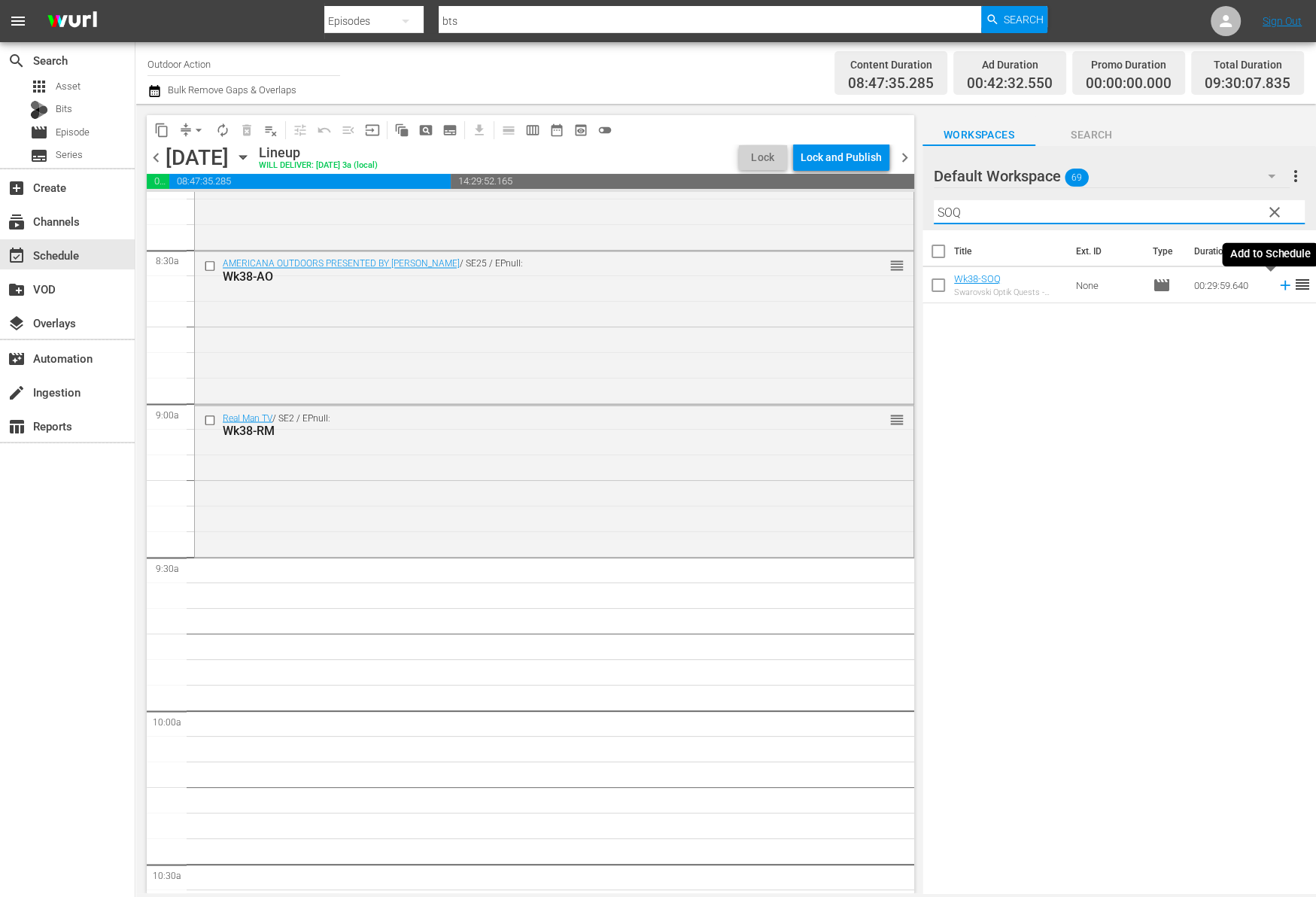
click at [1276, 289] on icon at bounding box center [1285, 285] width 17 height 17
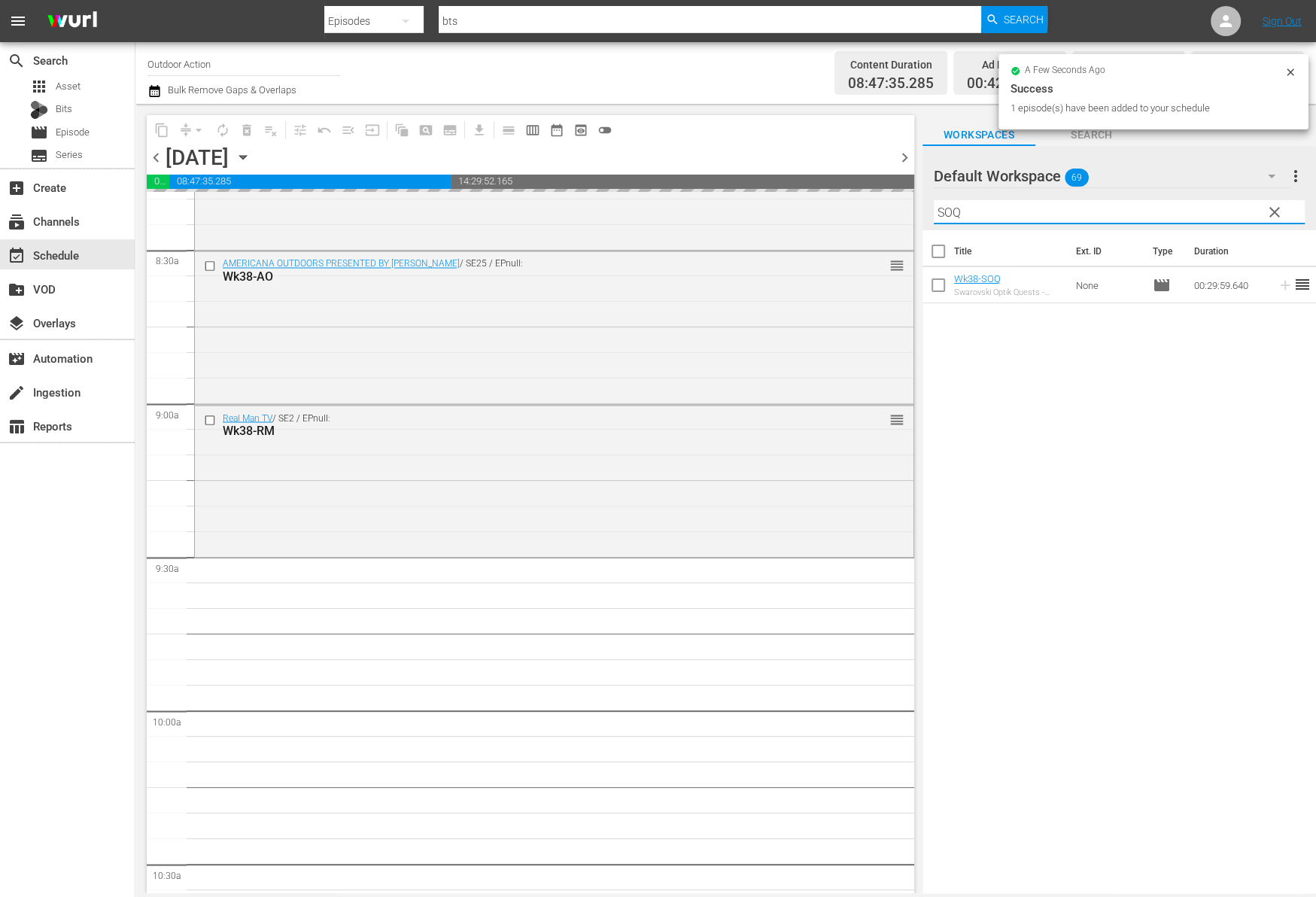
click at [1186, 205] on input "SOQ" at bounding box center [1119, 212] width 371 height 24
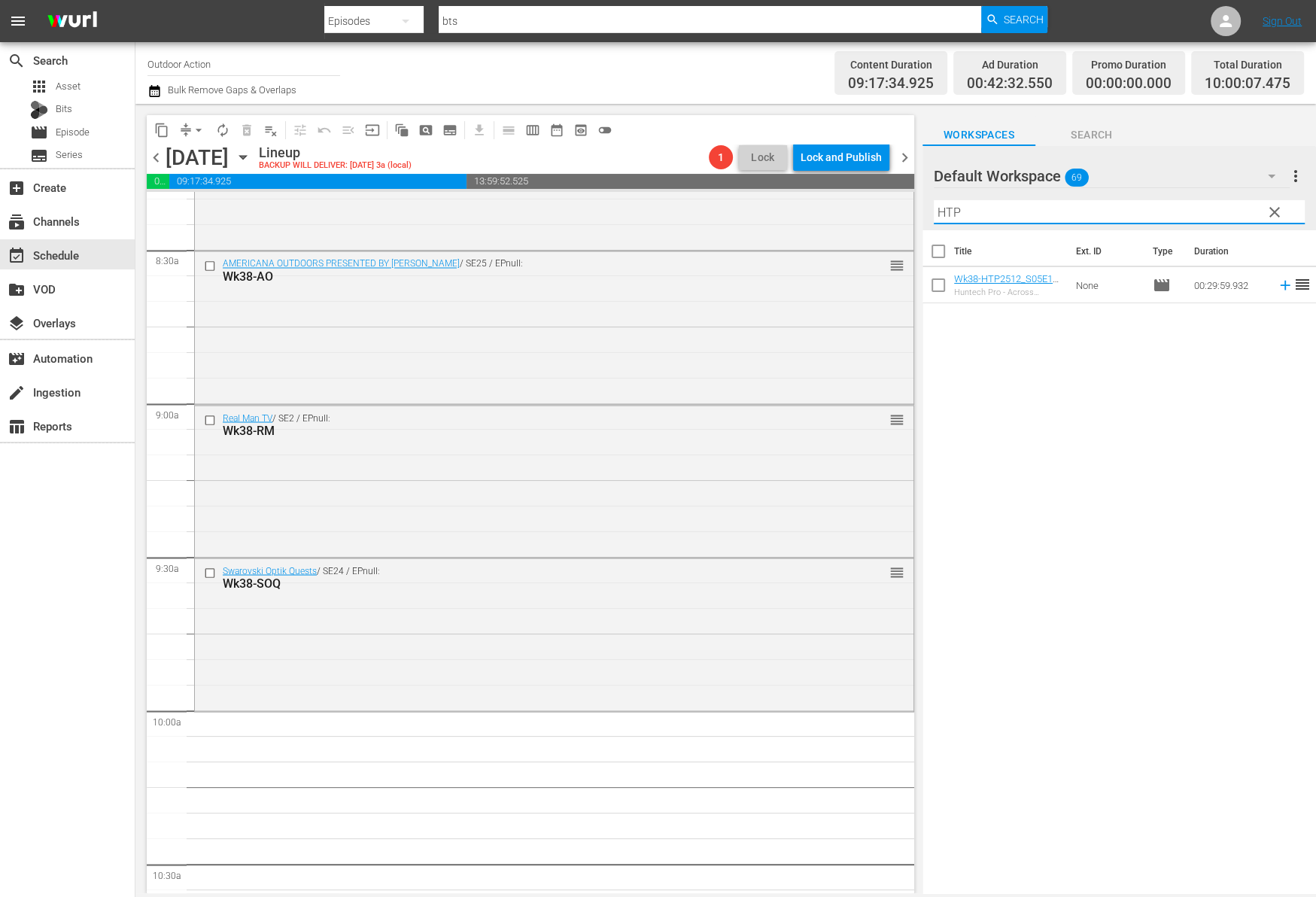
click at [1279, 286] on icon at bounding box center [1284, 285] width 10 height 10
click at [1228, 200] on input "HTP" at bounding box center [1119, 212] width 371 height 24
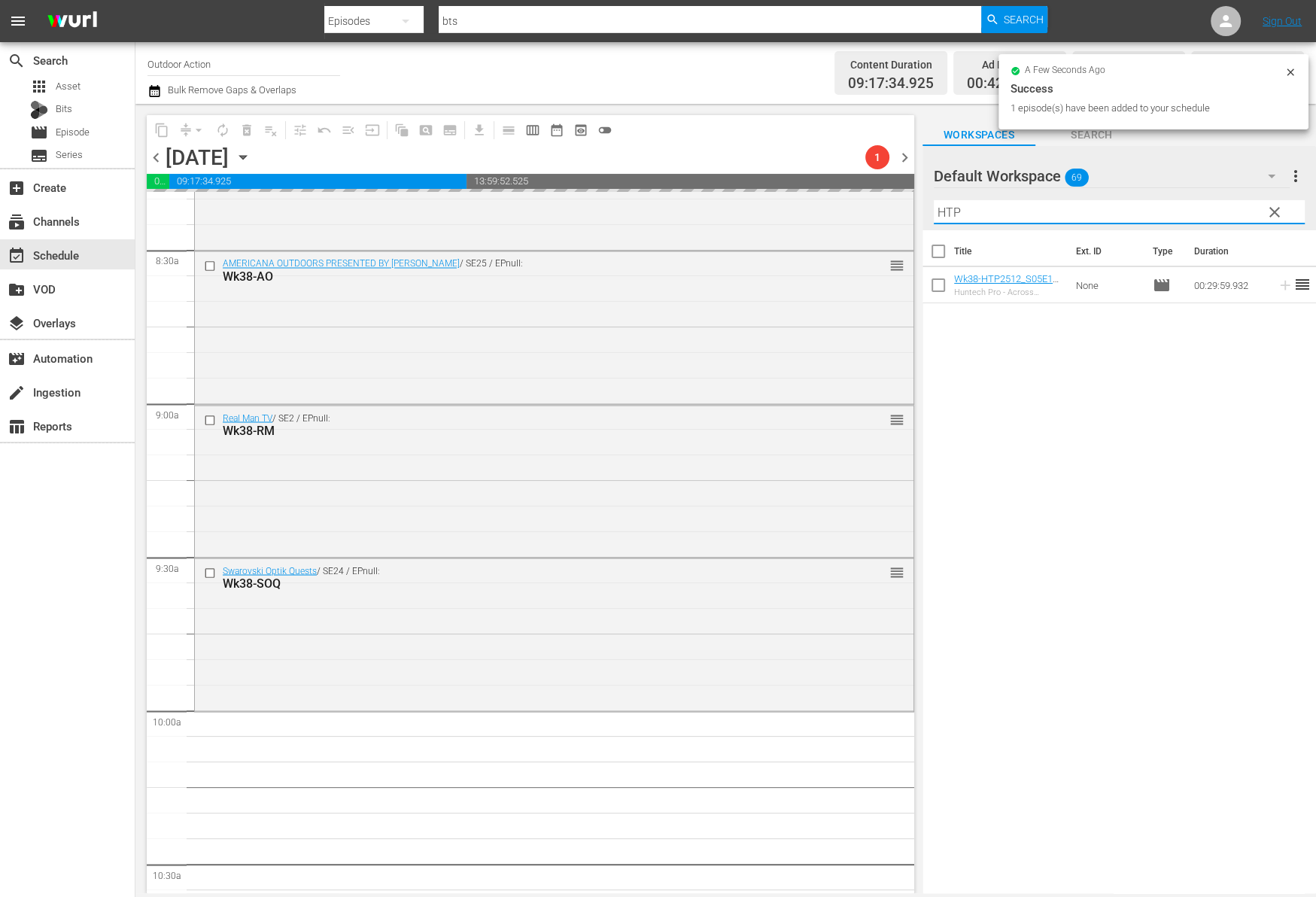
click at [1228, 200] on input "HTP" at bounding box center [1119, 212] width 371 height 24
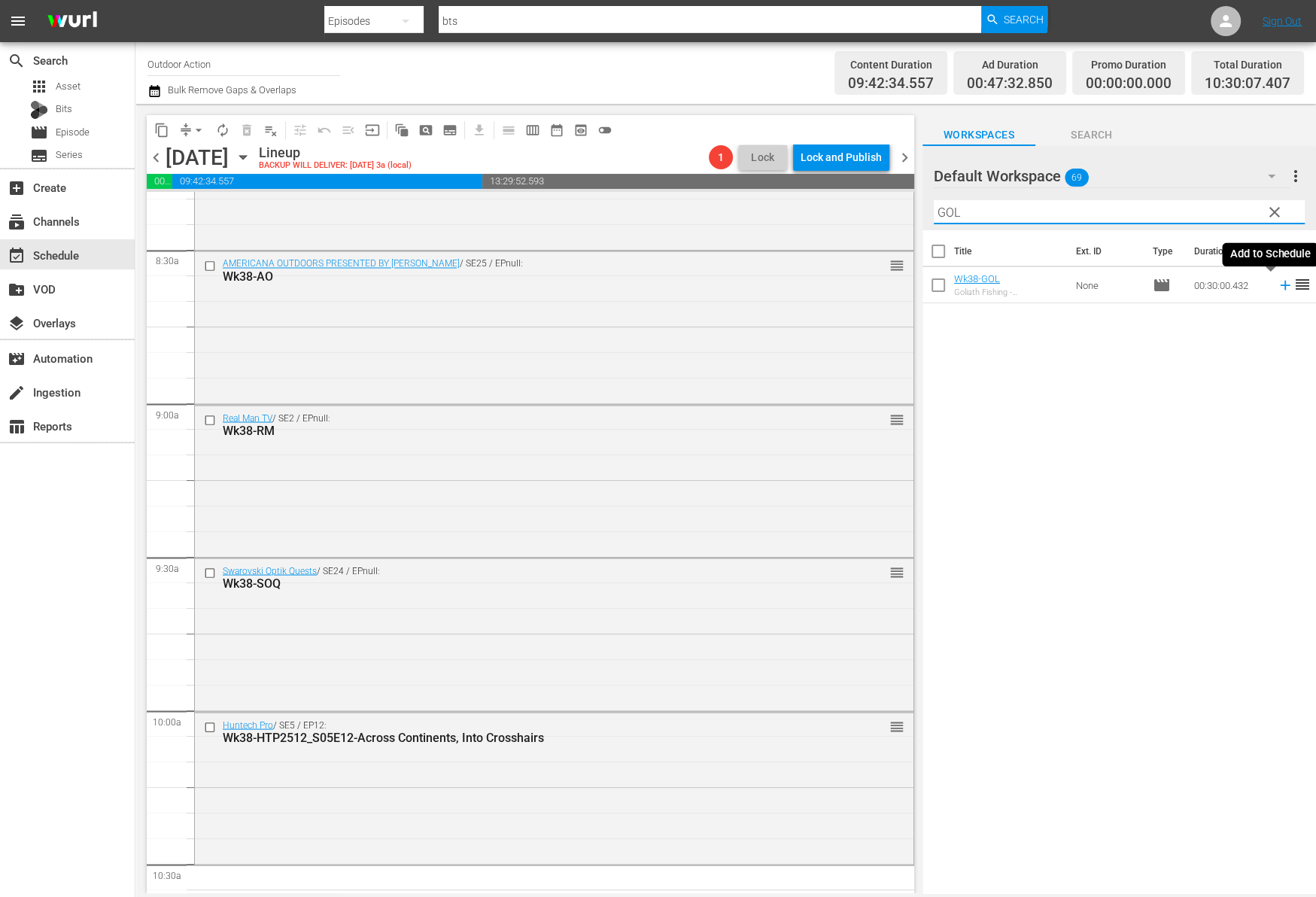
click at [1276, 288] on icon at bounding box center [1285, 285] width 17 height 17
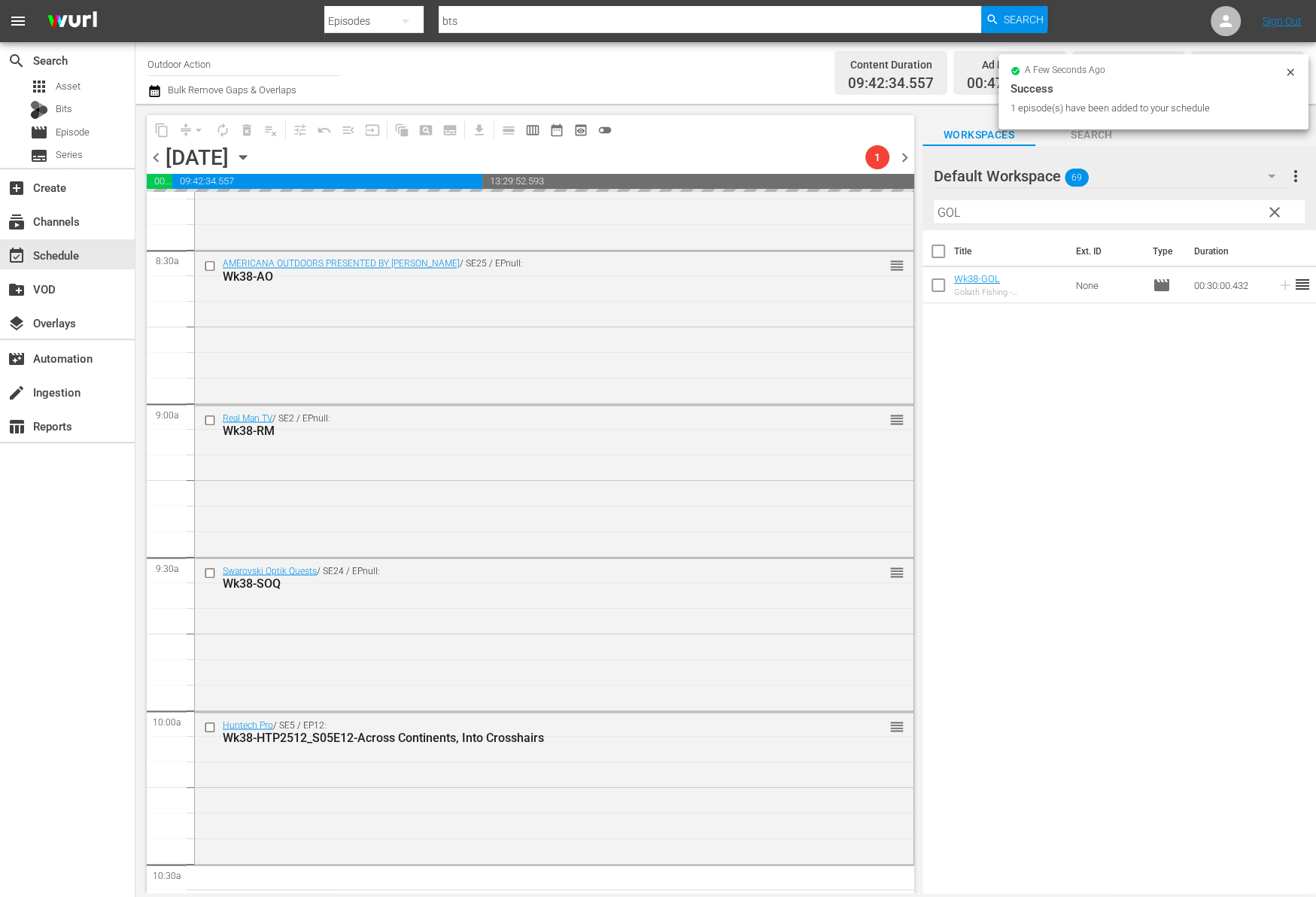
click at [1205, 212] on input "GOL" at bounding box center [1119, 212] width 371 height 24
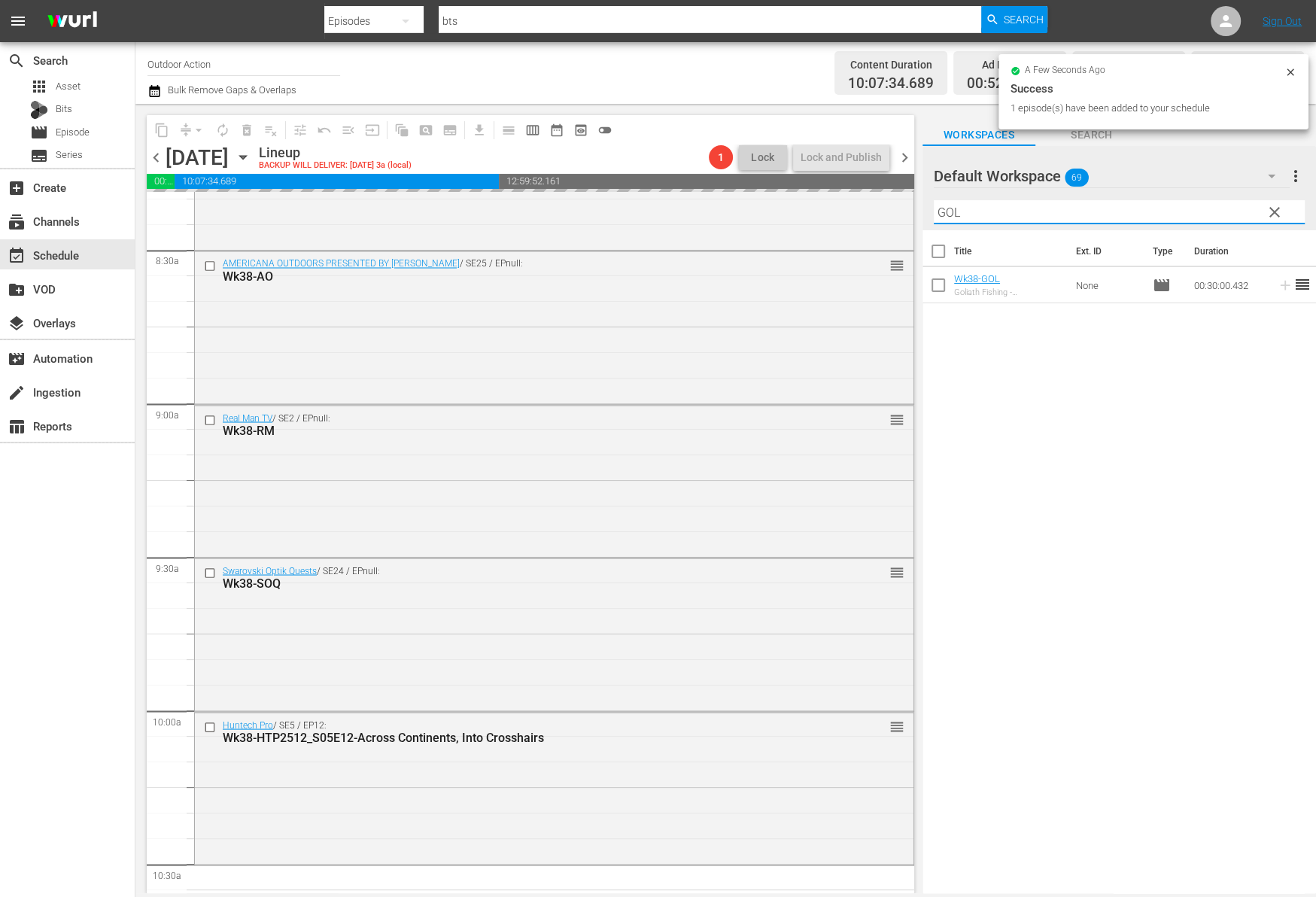
click at [1205, 212] on input "GOL" at bounding box center [1119, 212] width 371 height 24
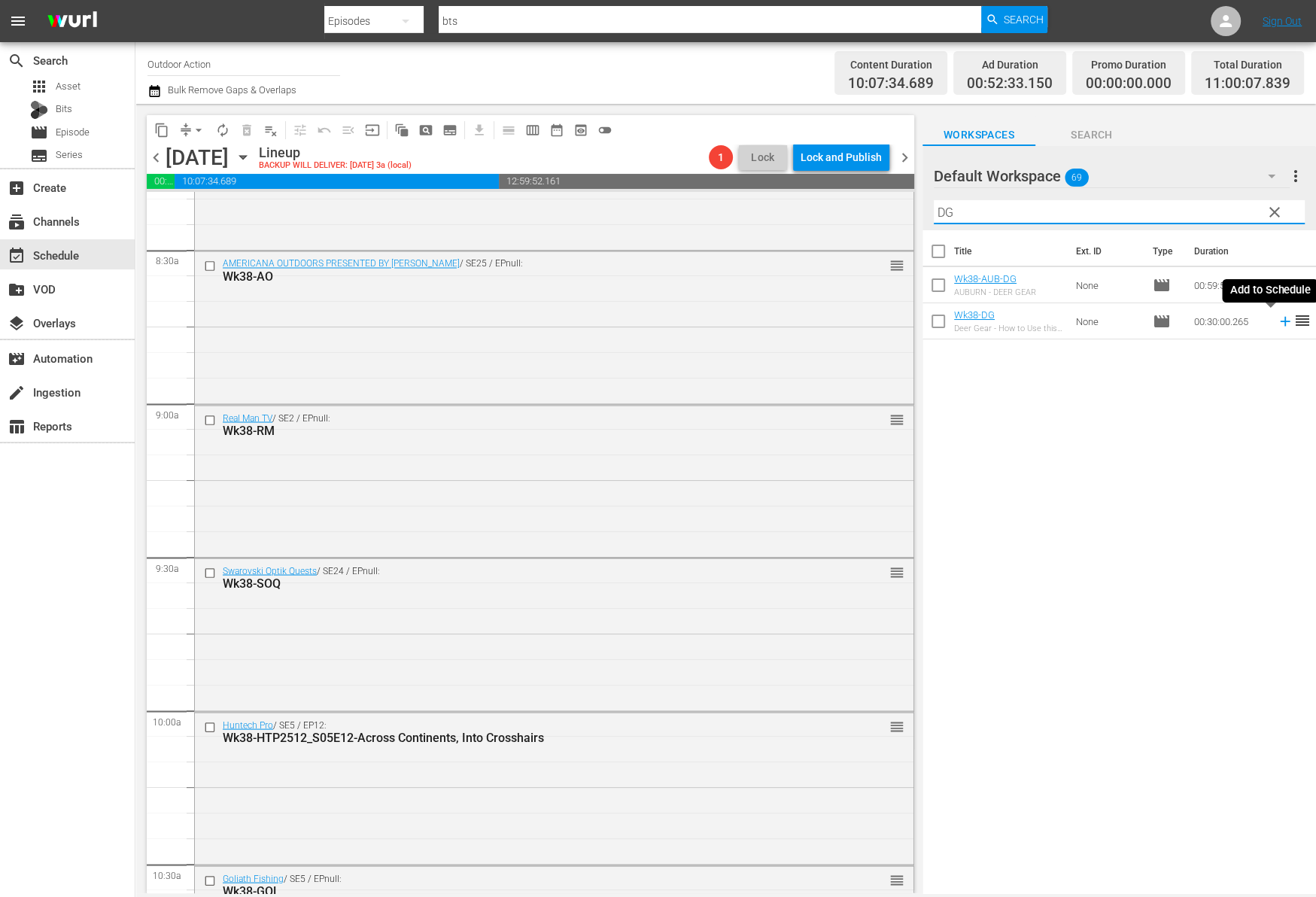
click at [1276, 324] on icon at bounding box center [1285, 321] width 17 height 17
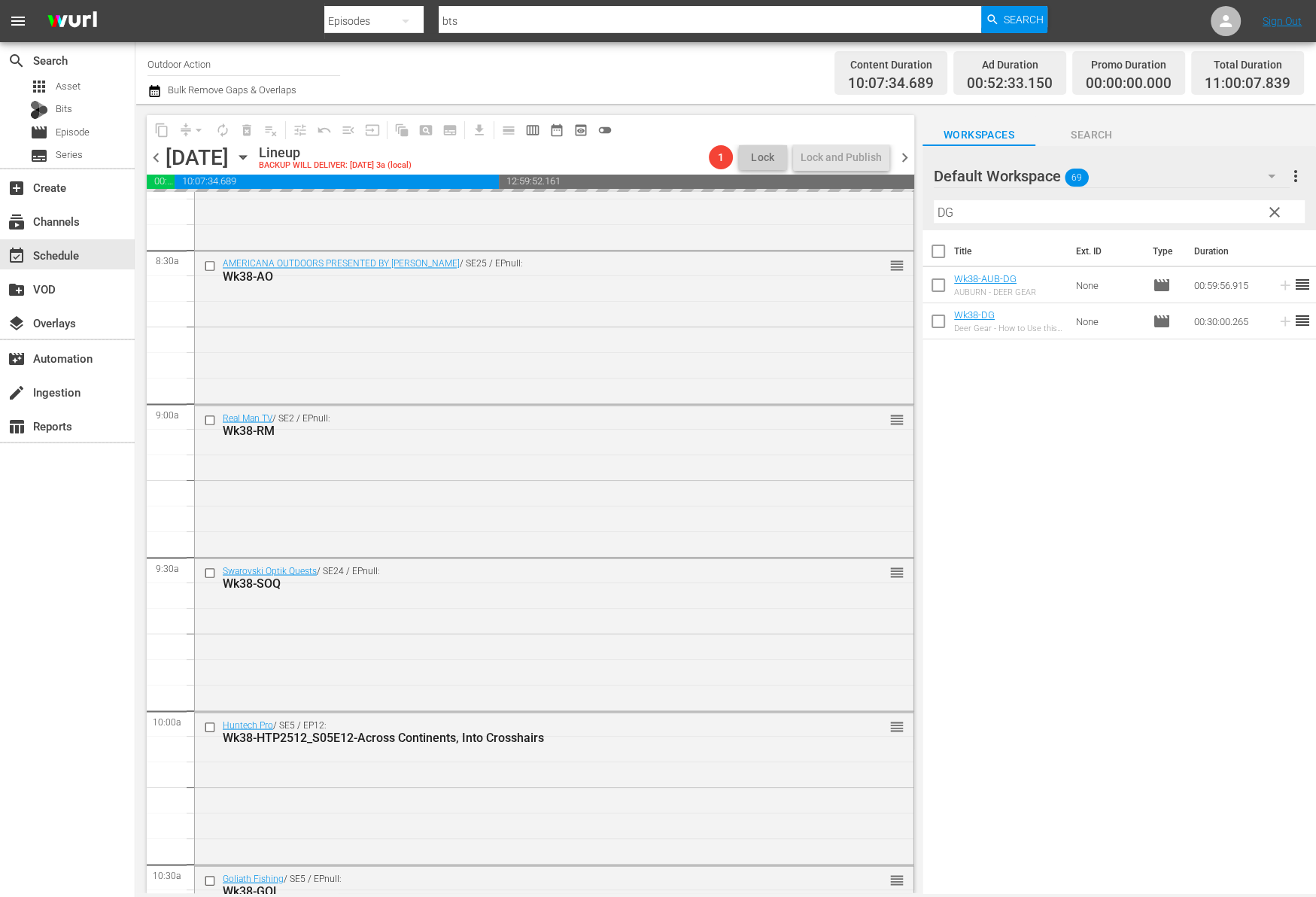
click at [1213, 208] on input "DG" at bounding box center [1119, 212] width 371 height 24
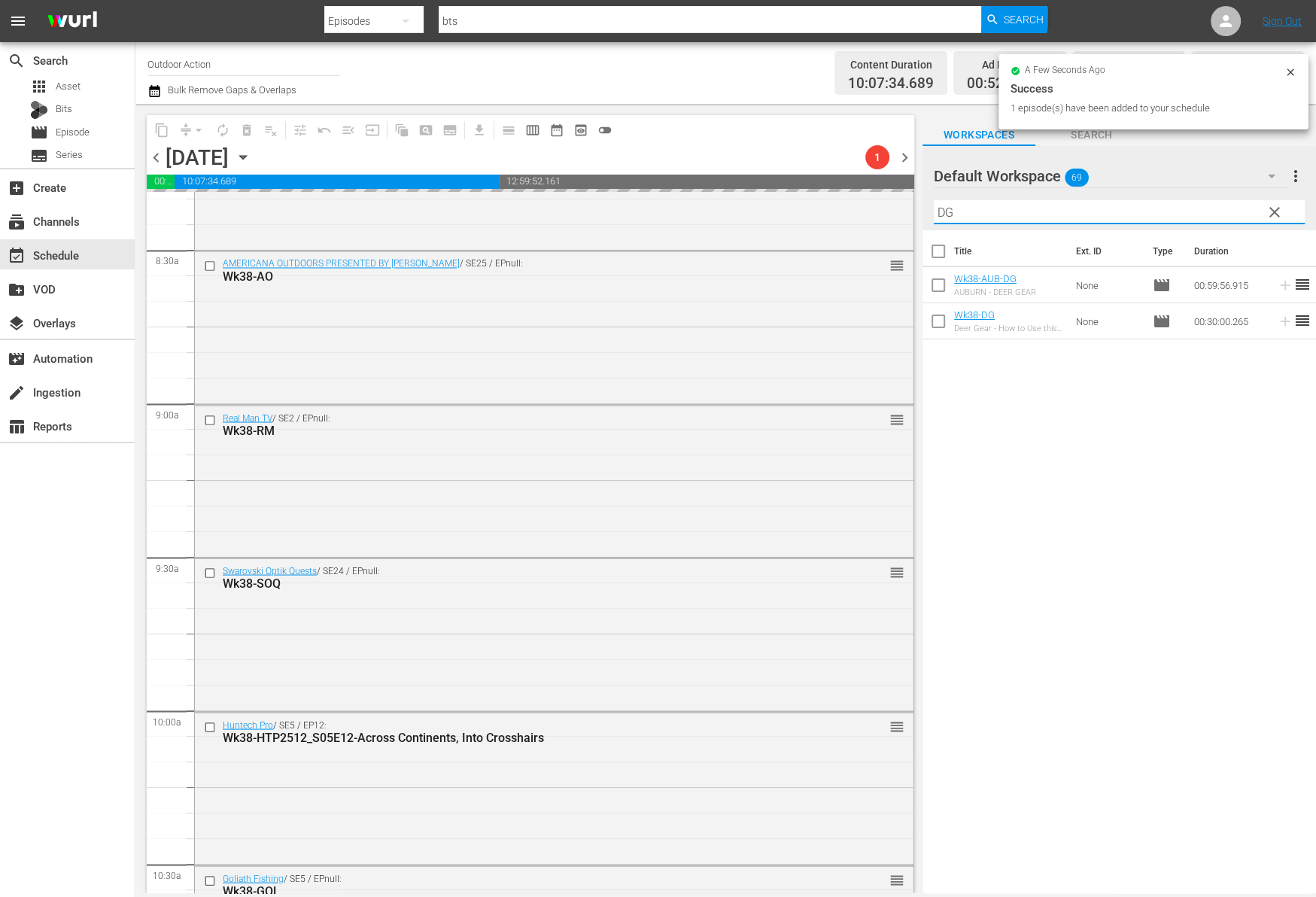
click at [1213, 208] on input "DG" at bounding box center [1119, 212] width 371 height 24
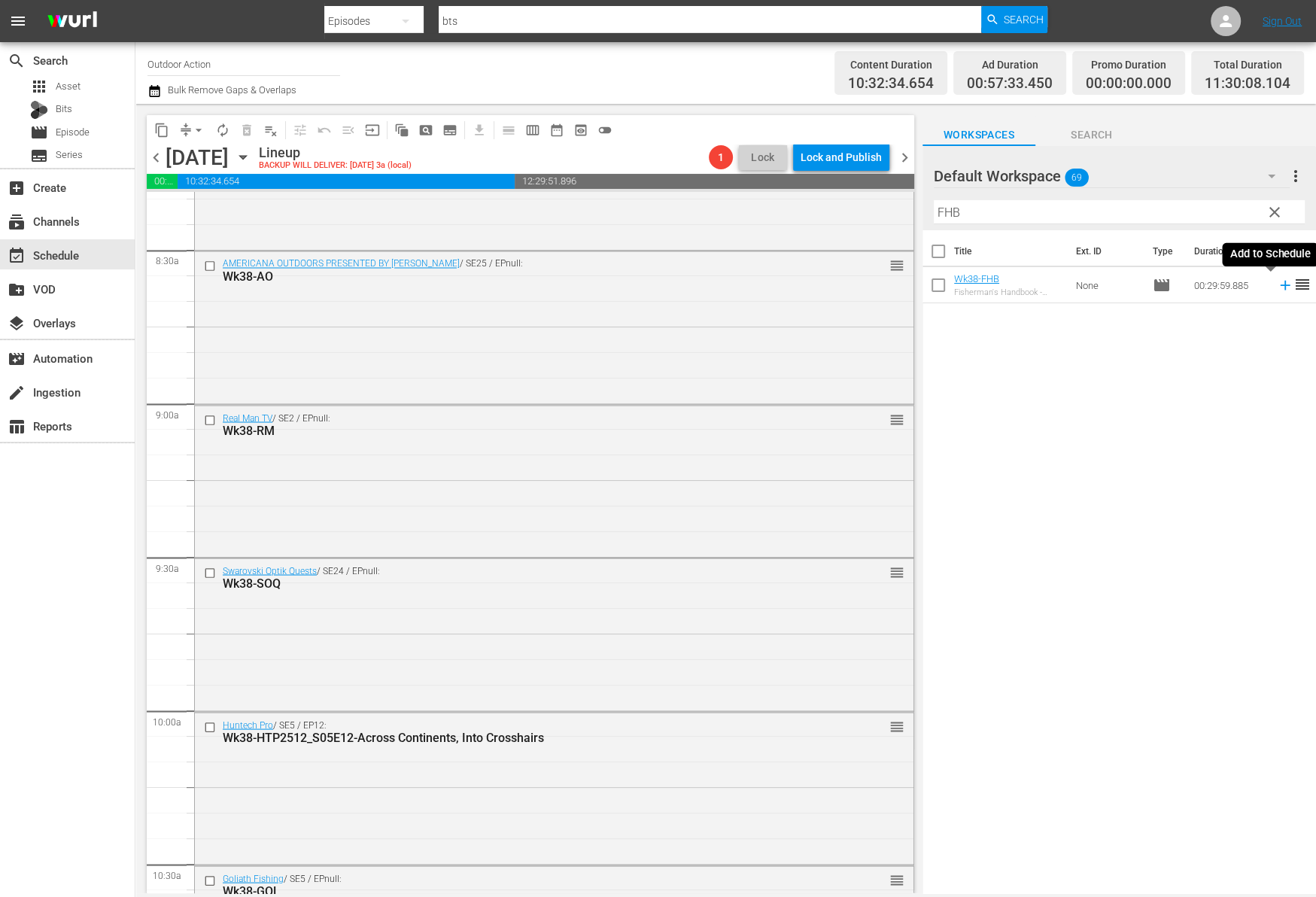
click at [1276, 287] on icon at bounding box center [1285, 285] width 17 height 17
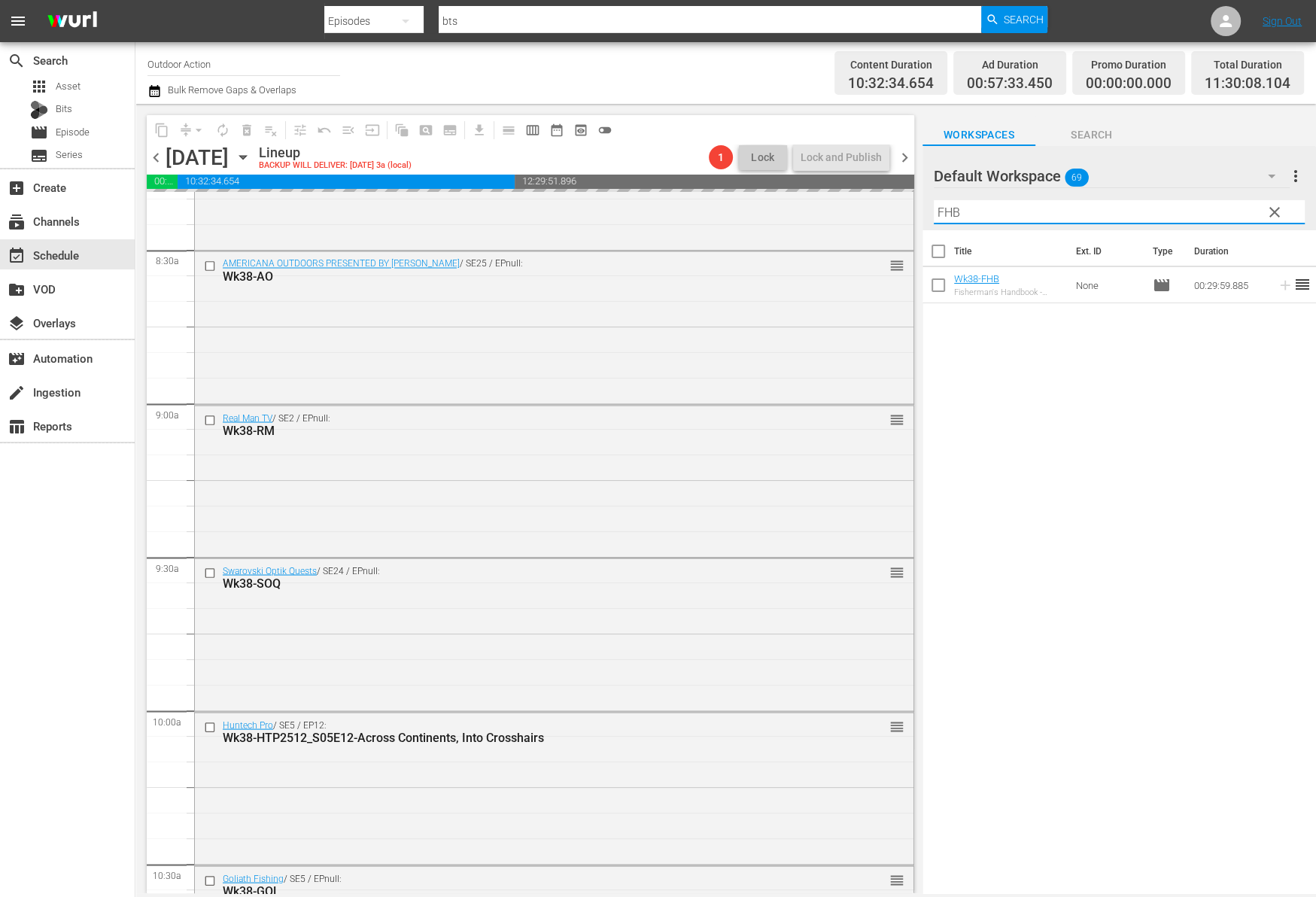
click at [1236, 205] on input "FHB" at bounding box center [1119, 212] width 371 height 24
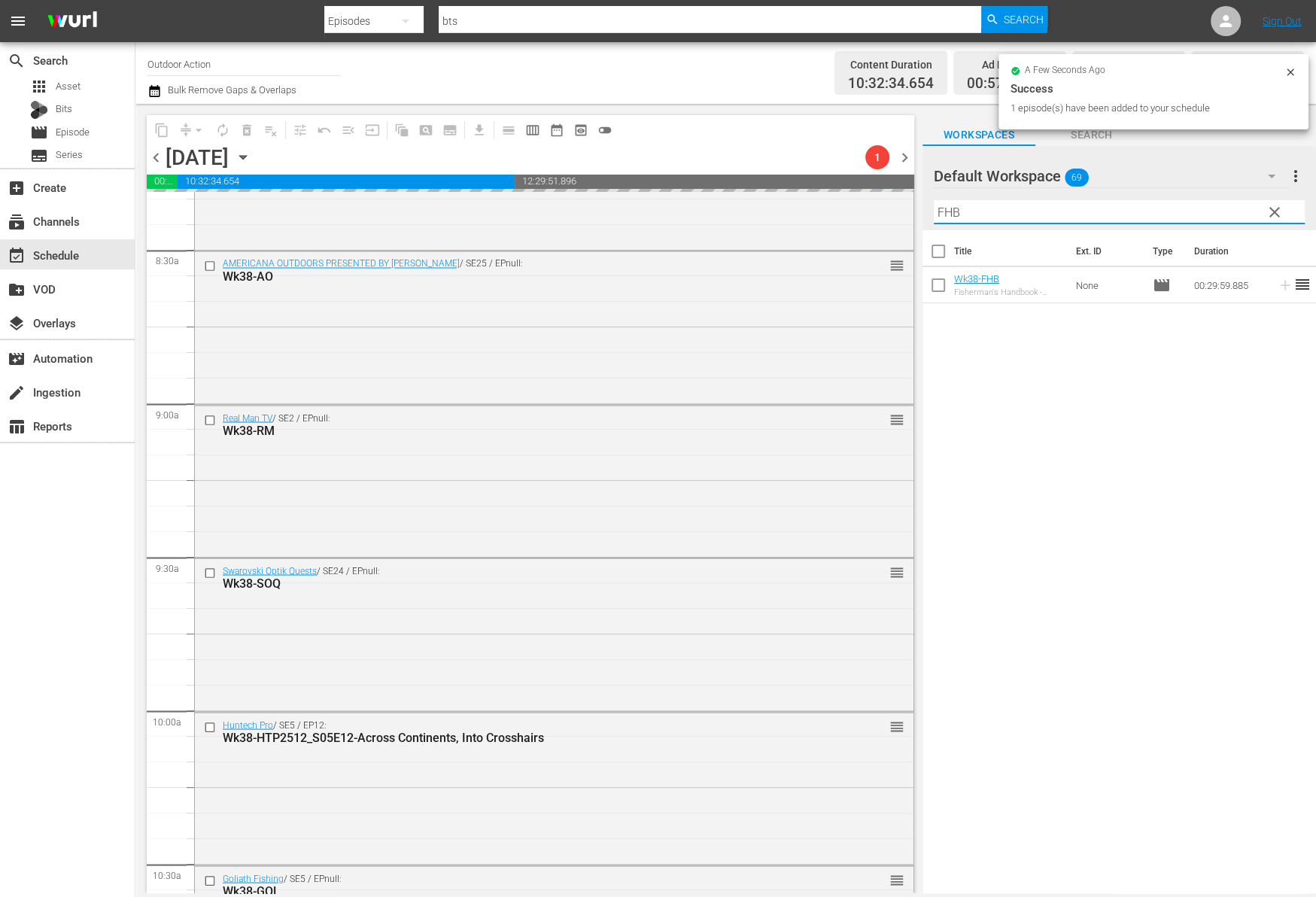
click at [1236, 205] on input "FHB" at bounding box center [1119, 212] width 371 height 24
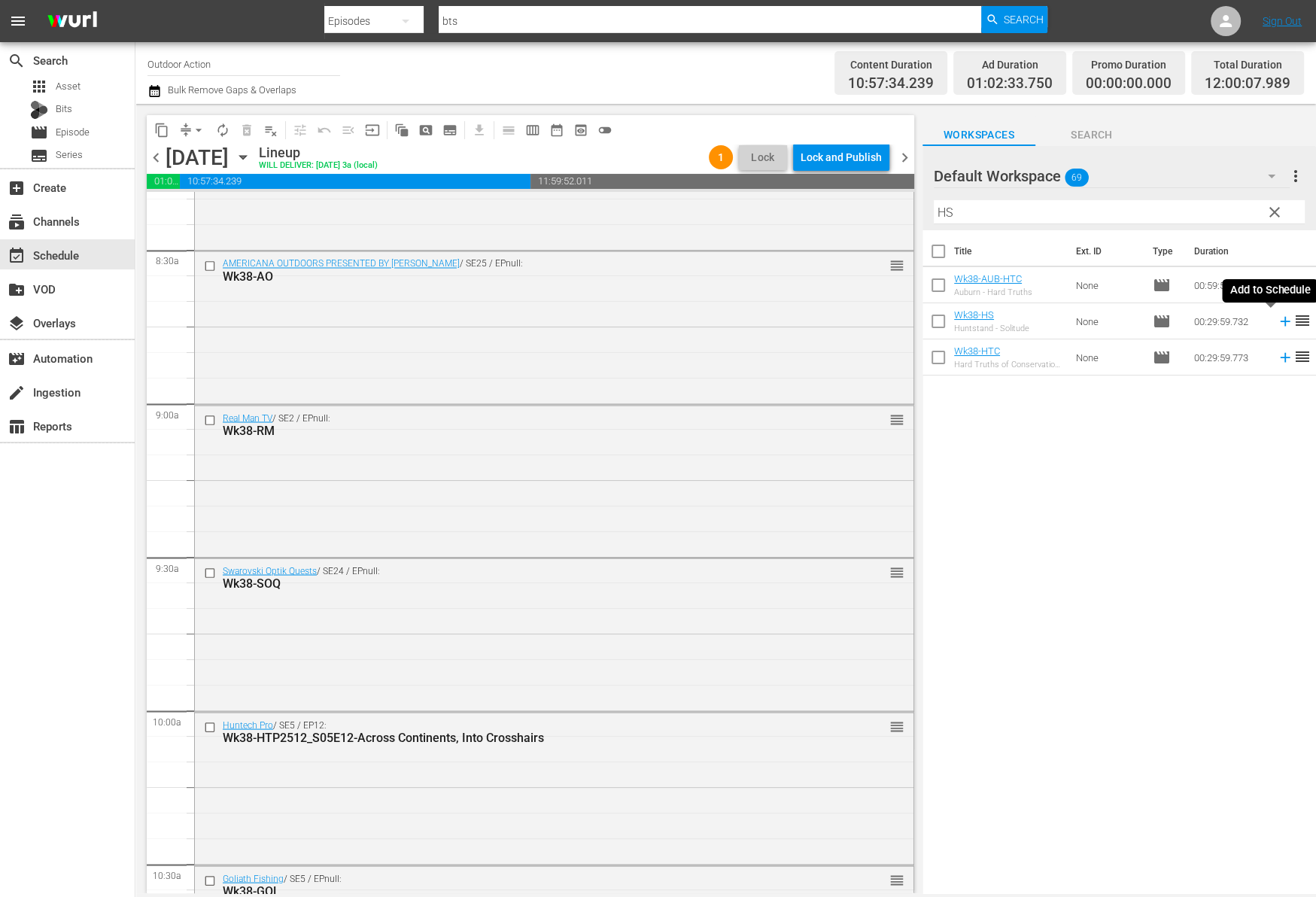
click at [1279, 320] on icon at bounding box center [1284, 321] width 10 height 10
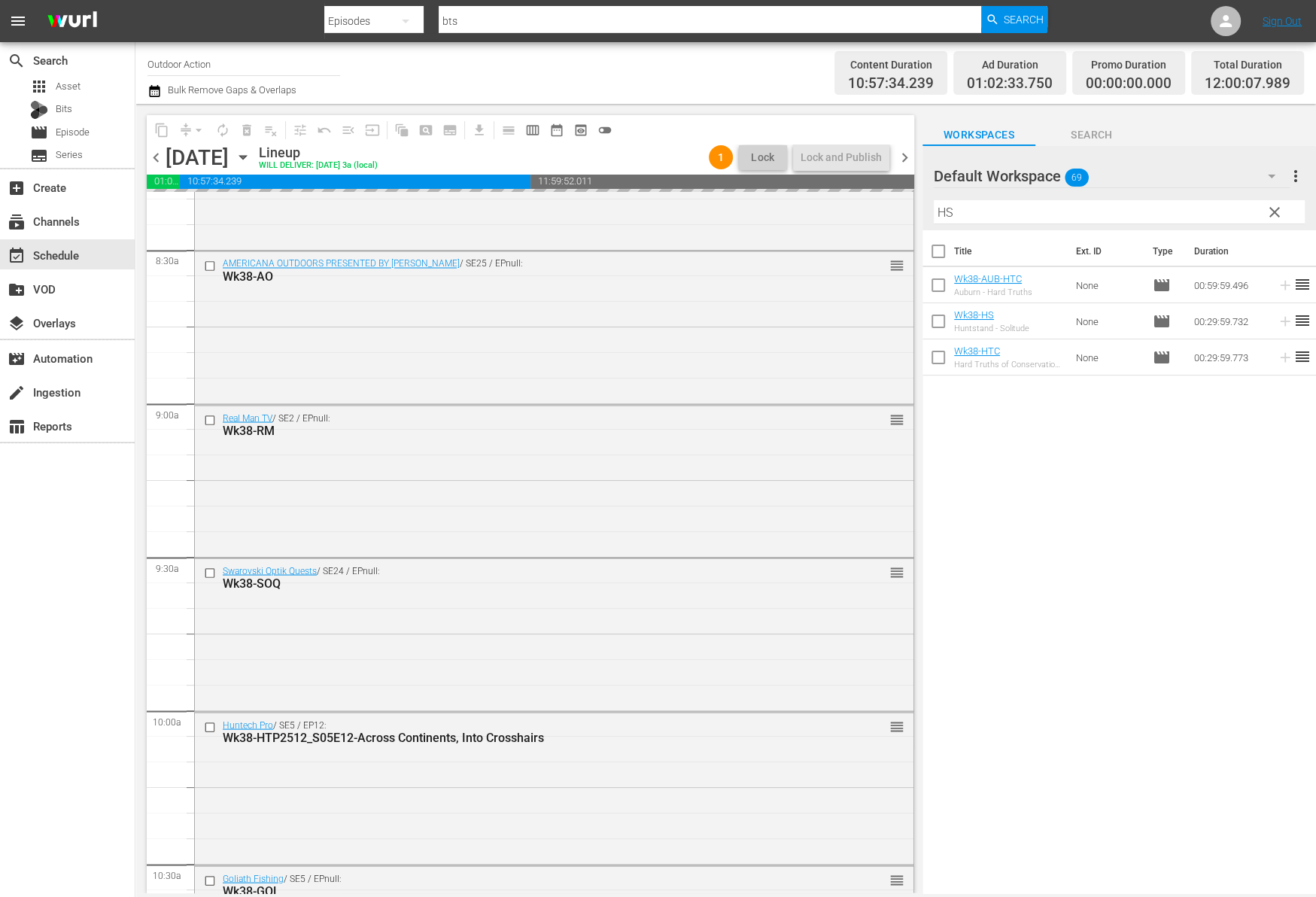
click at [1227, 208] on input "HS" at bounding box center [1119, 212] width 371 height 24
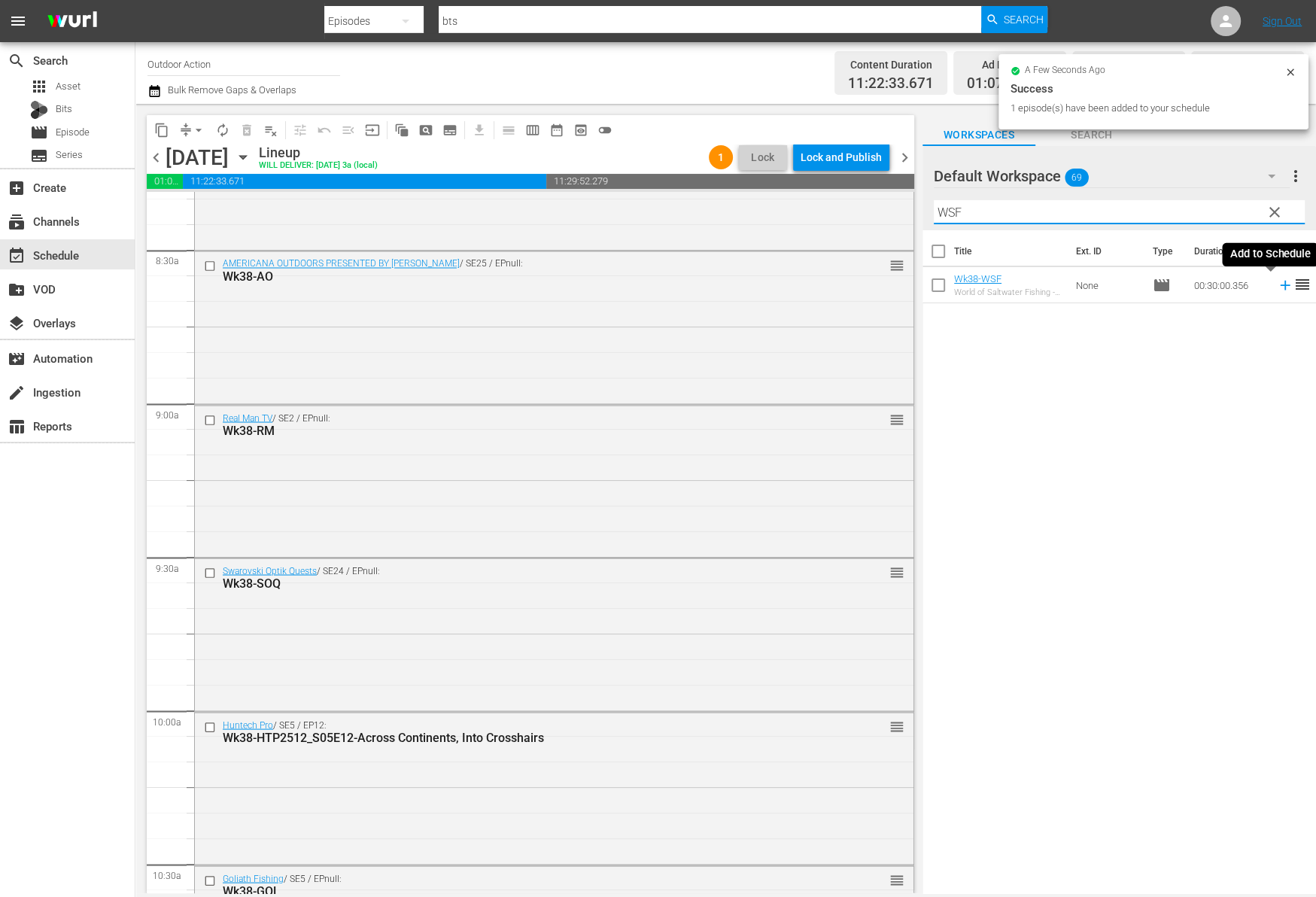
click at [1276, 292] on icon at bounding box center [1285, 285] width 17 height 17
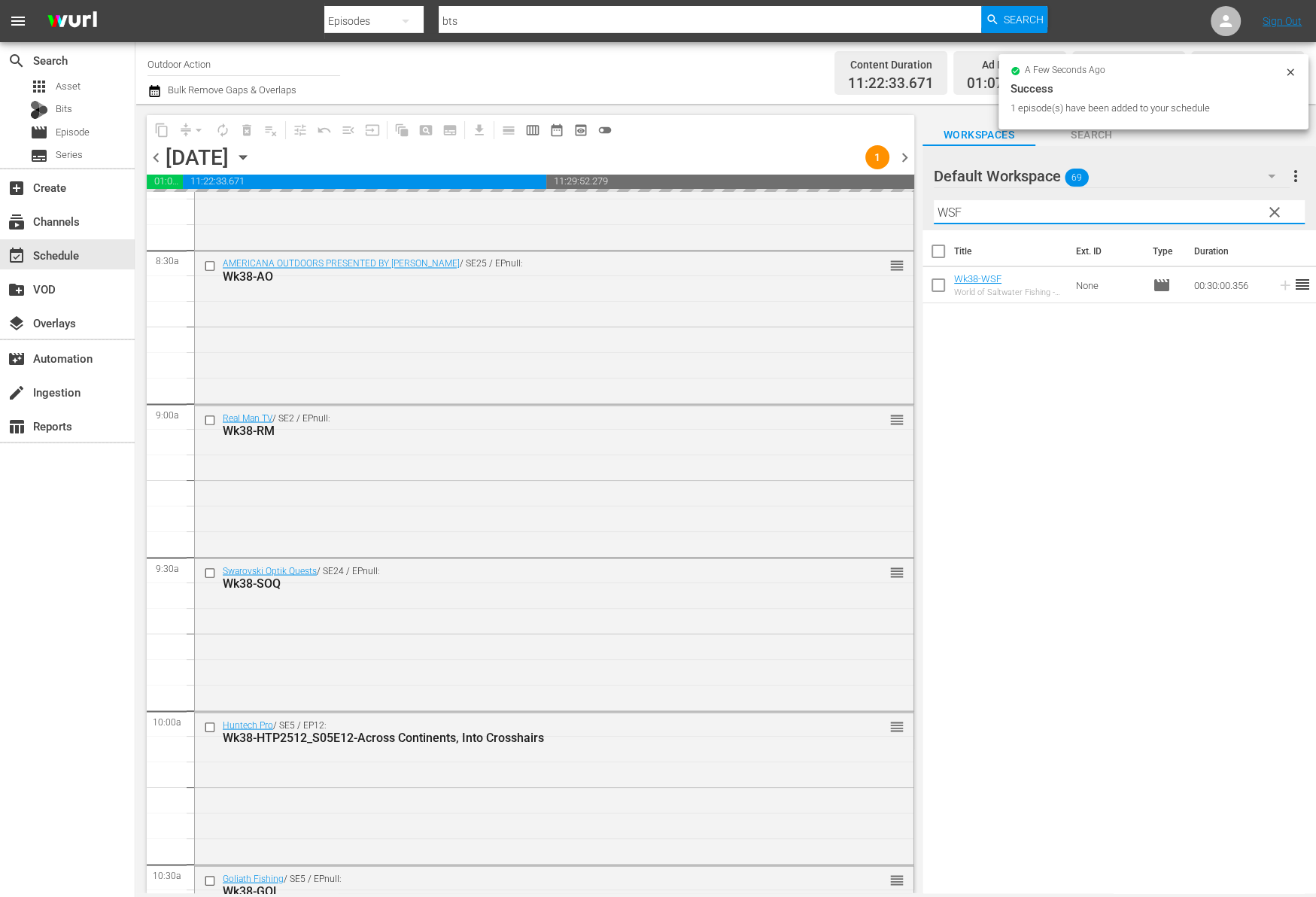
click at [1190, 215] on input "WSF" at bounding box center [1119, 212] width 371 height 24
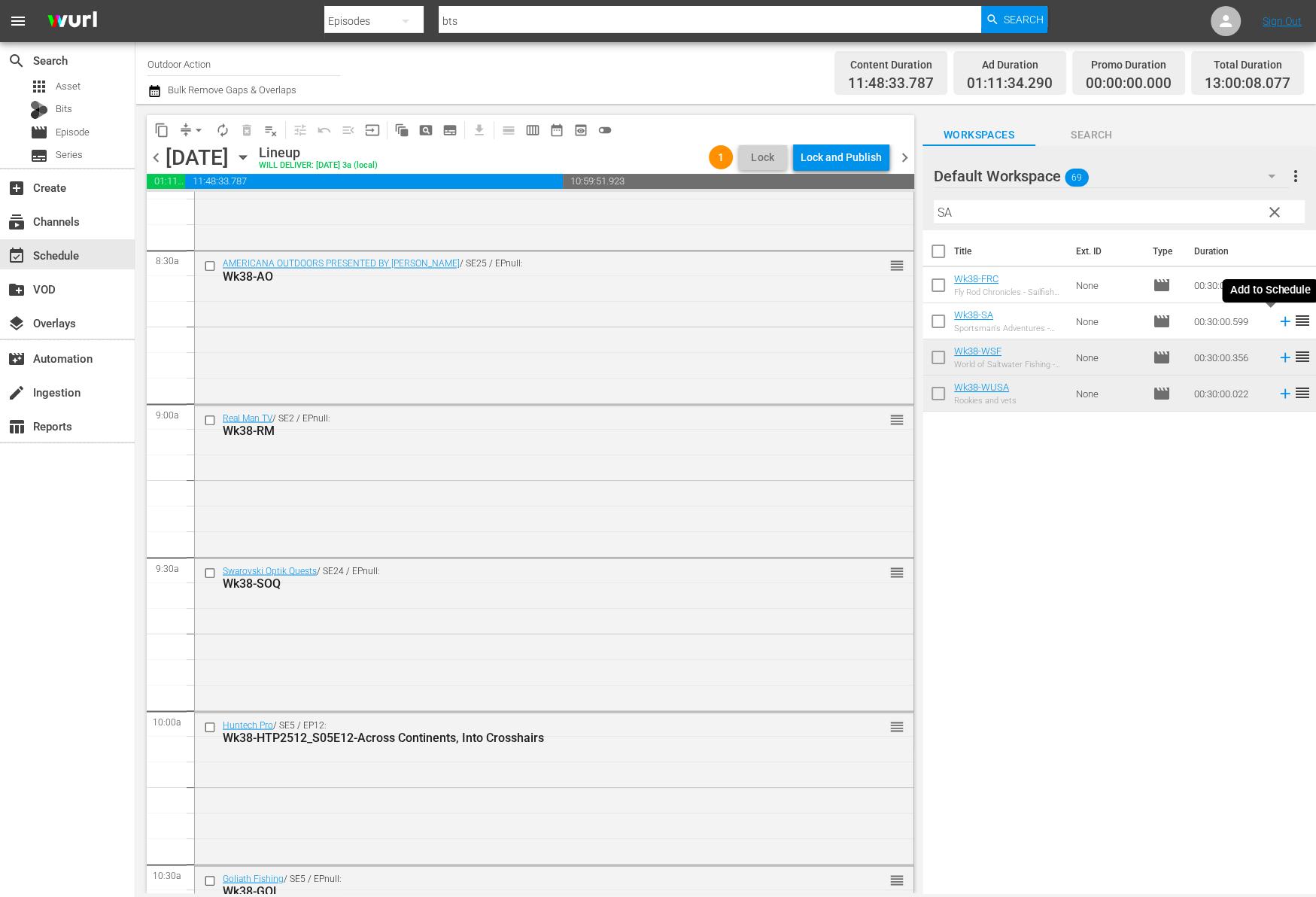
click at [1276, 316] on icon at bounding box center [1285, 321] width 17 height 17
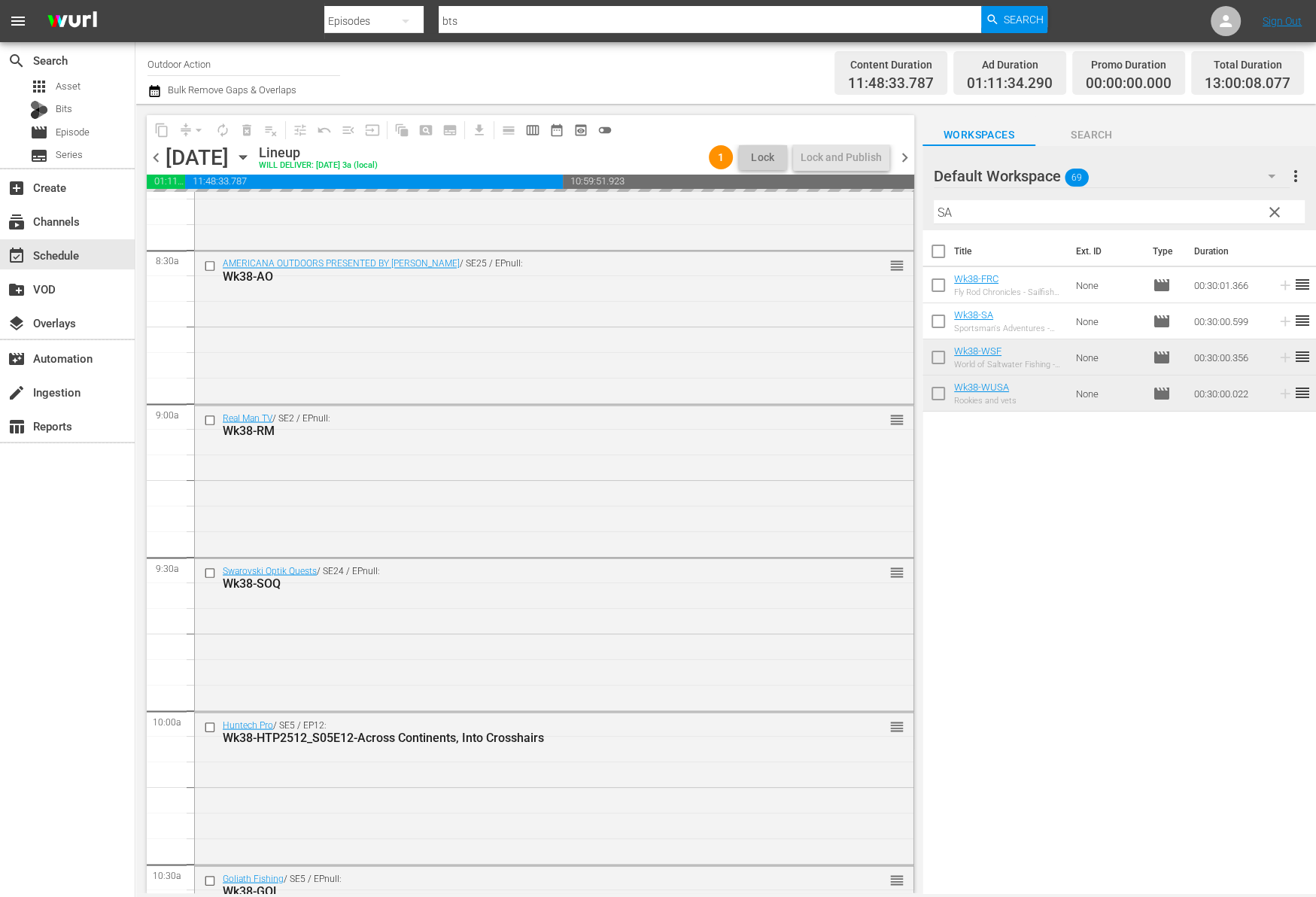
click at [1203, 219] on input "SA" at bounding box center [1119, 212] width 371 height 24
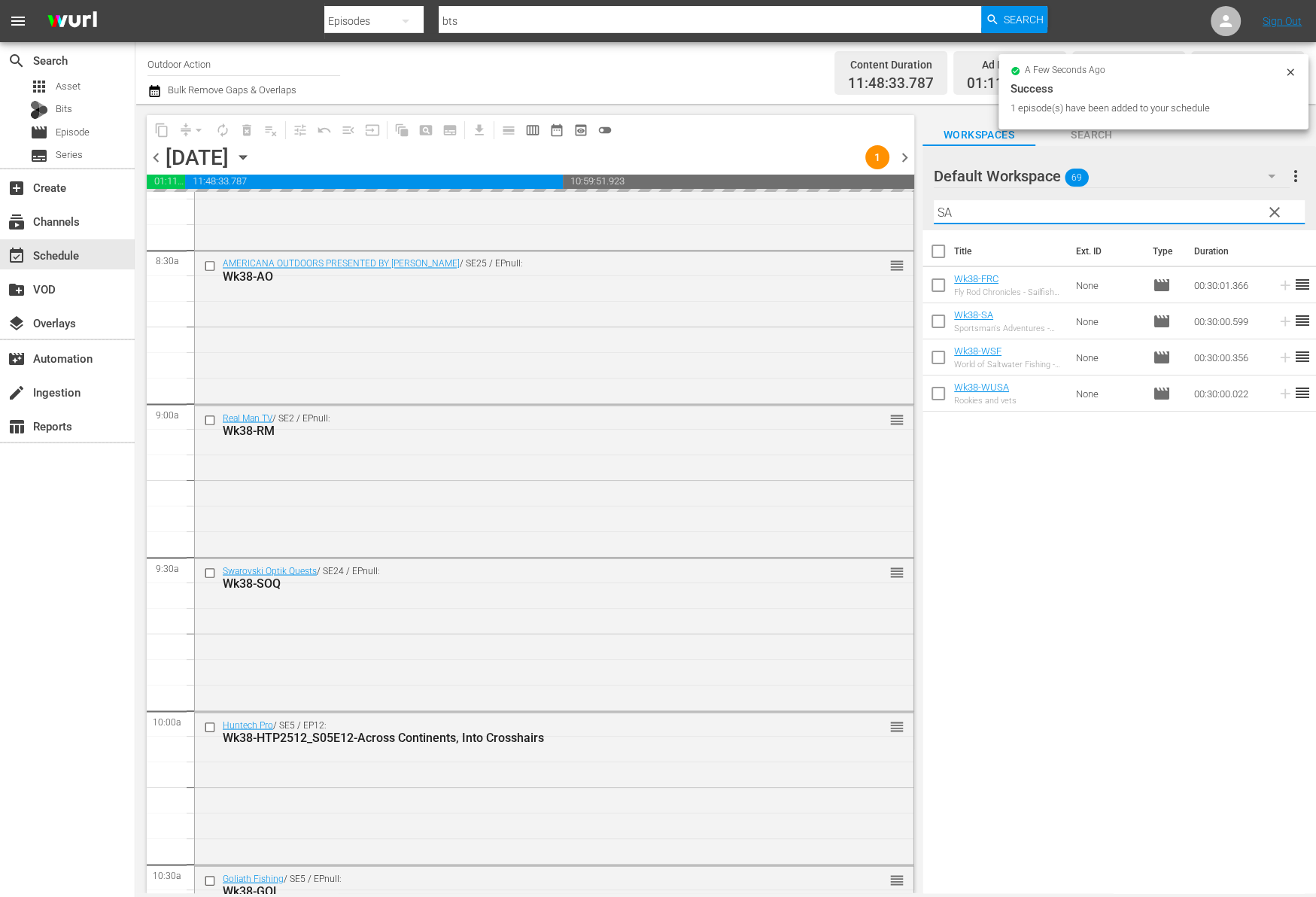
click at [1203, 219] on input "SA" at bounding box center [1119, 212] width 371 height 24
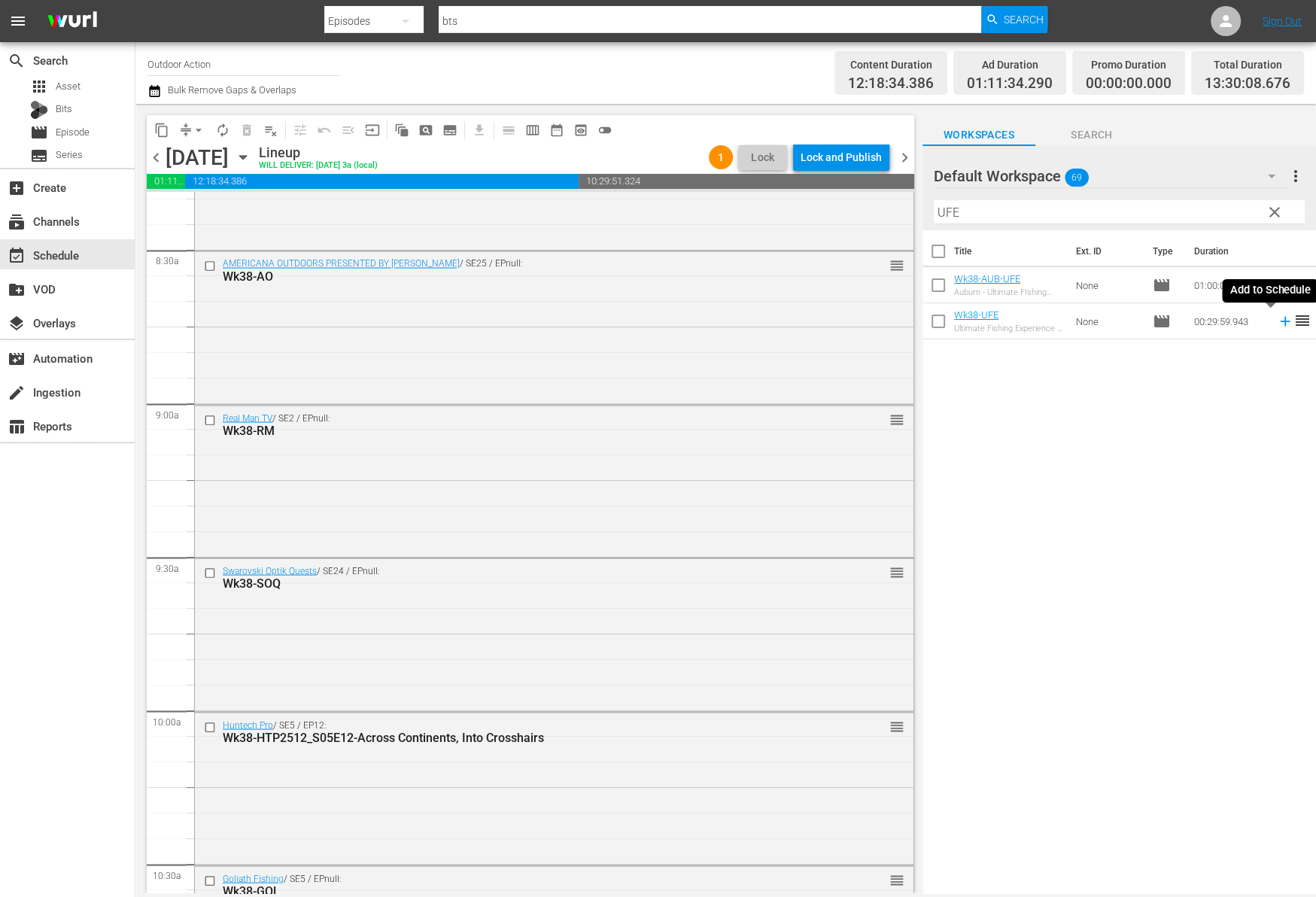
click at [1279, 320] on icon at bounding box center [1284, 321] width 10 height 10
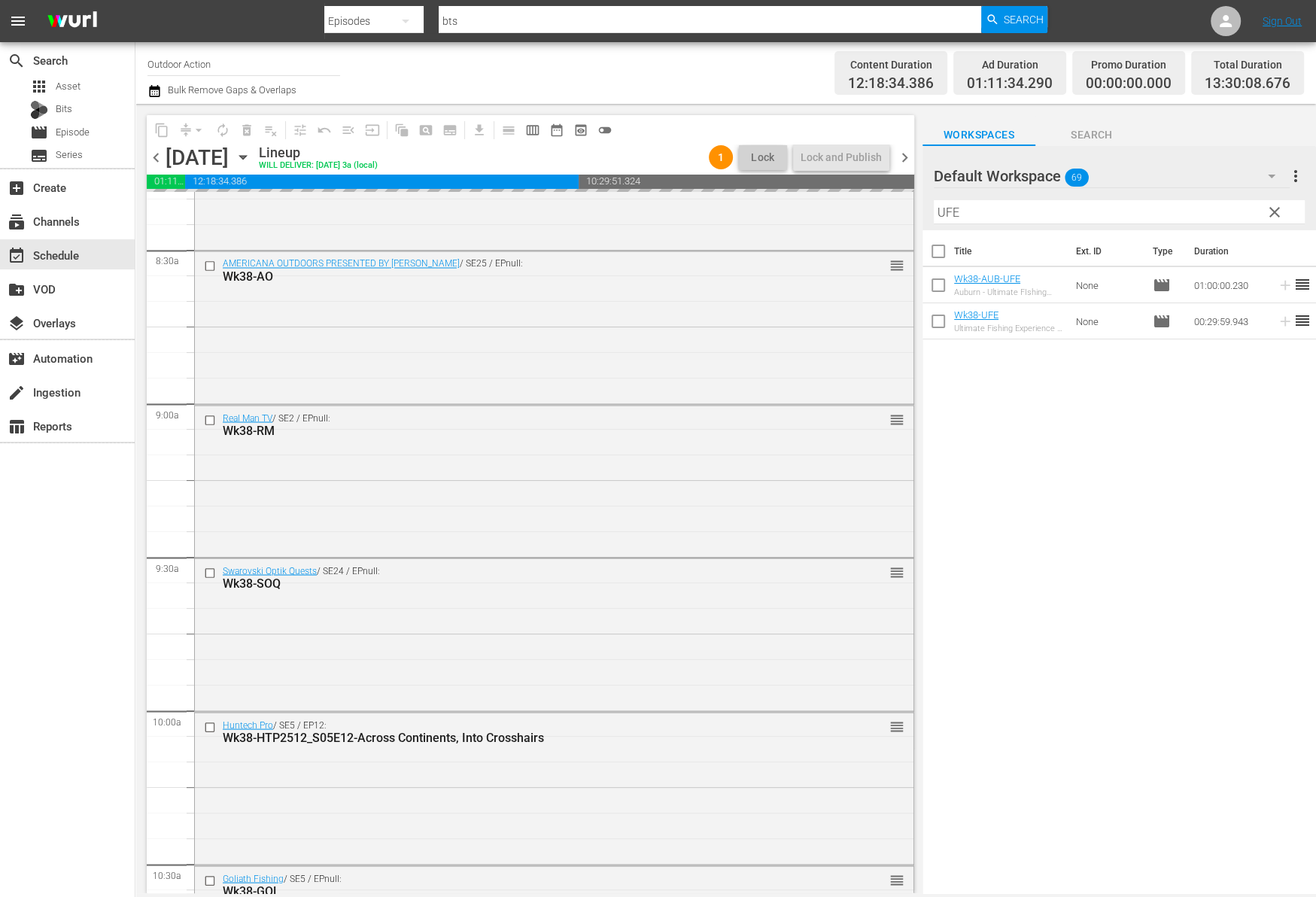
click at [1210, 209] on input "UFE" at bounding box center [1119, 212] width 371 height 24
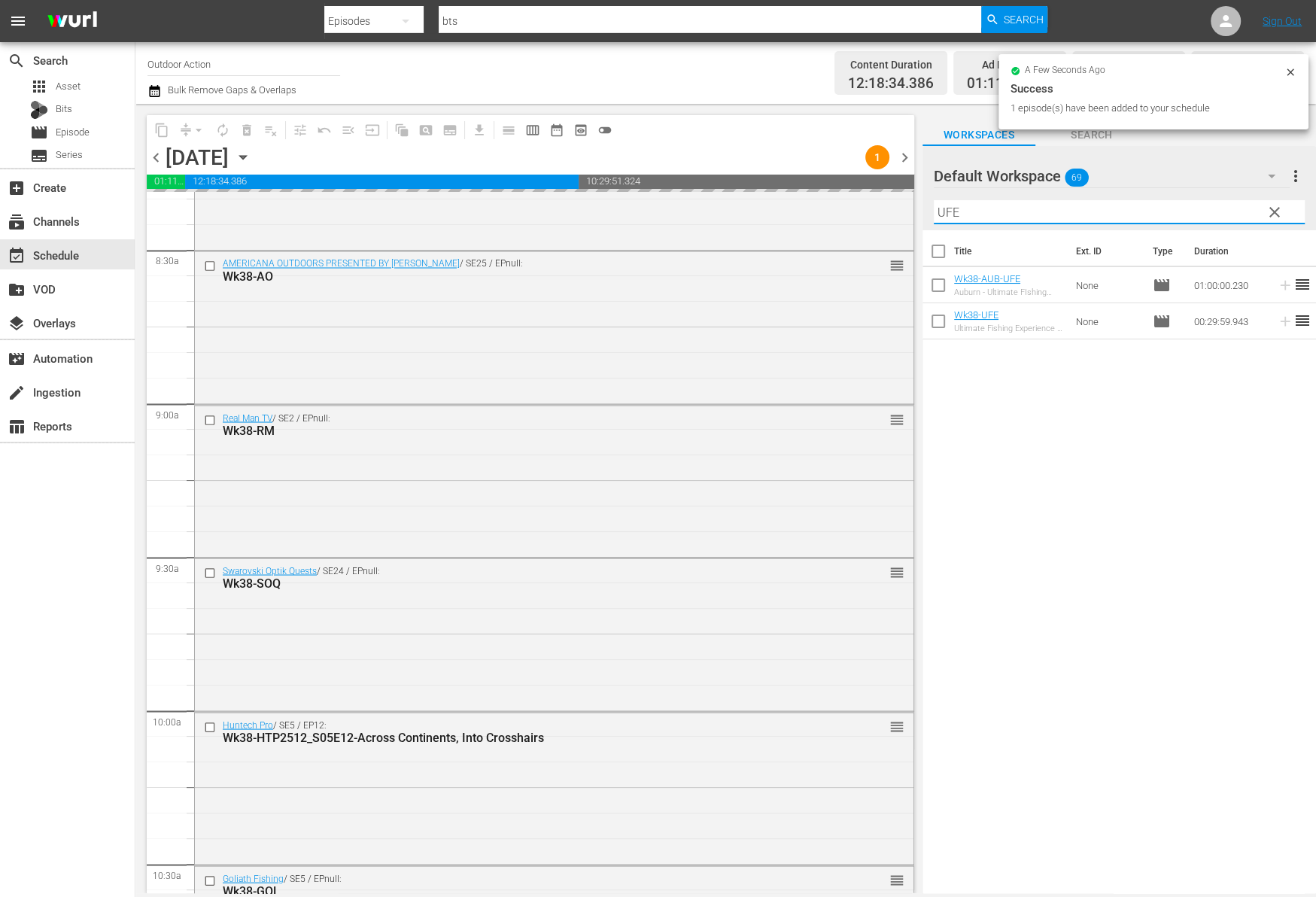
click at [1210, 209] on input "UFE" at bounding box center [1119, 212] width 371 height 24
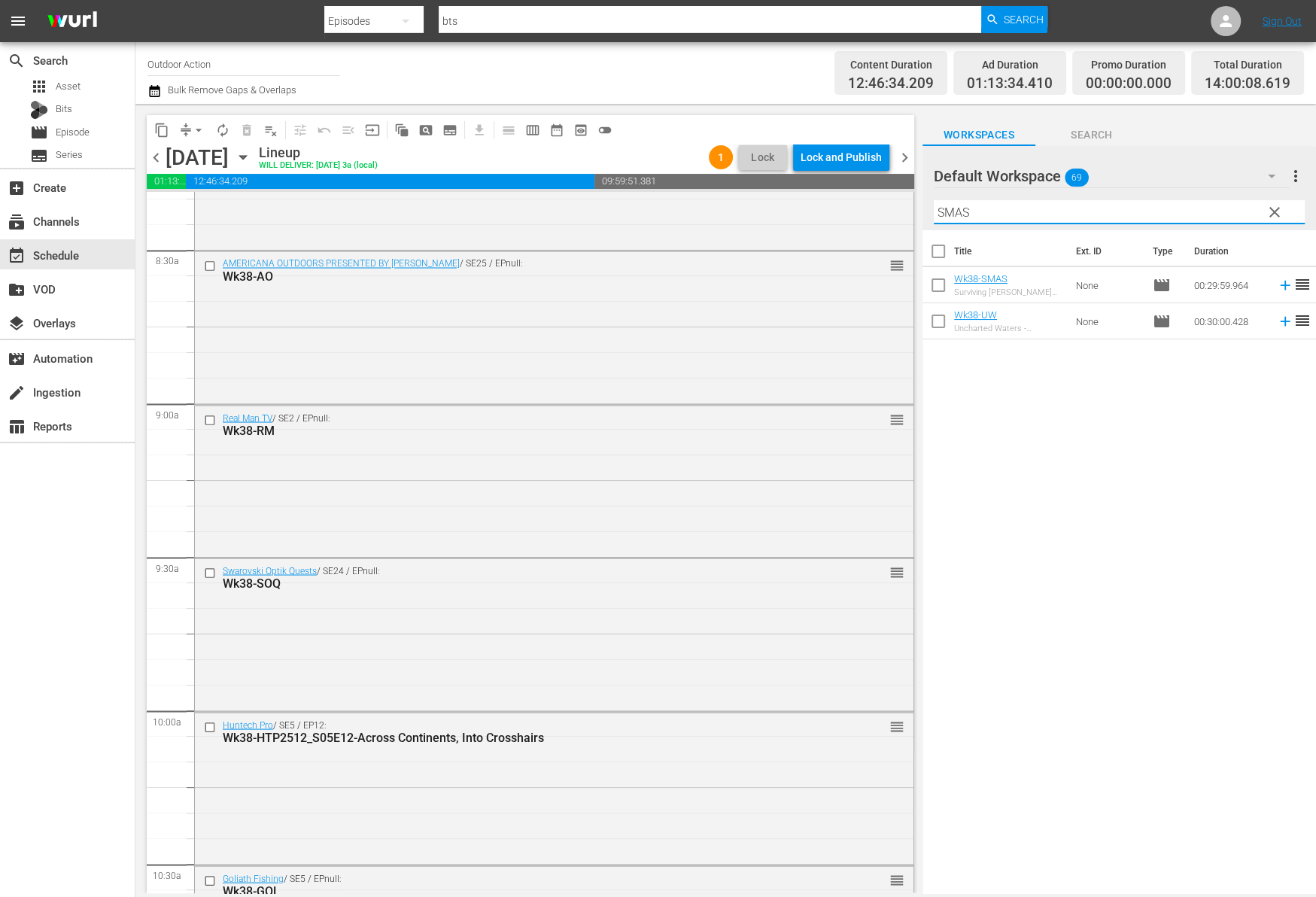
click at [1279, 286] on icon at bounding box center [1284, 285] width 10 height 10
click at [1213, 202] on input "SMAS" at bounding box center [1119, 212] width 371 height 24
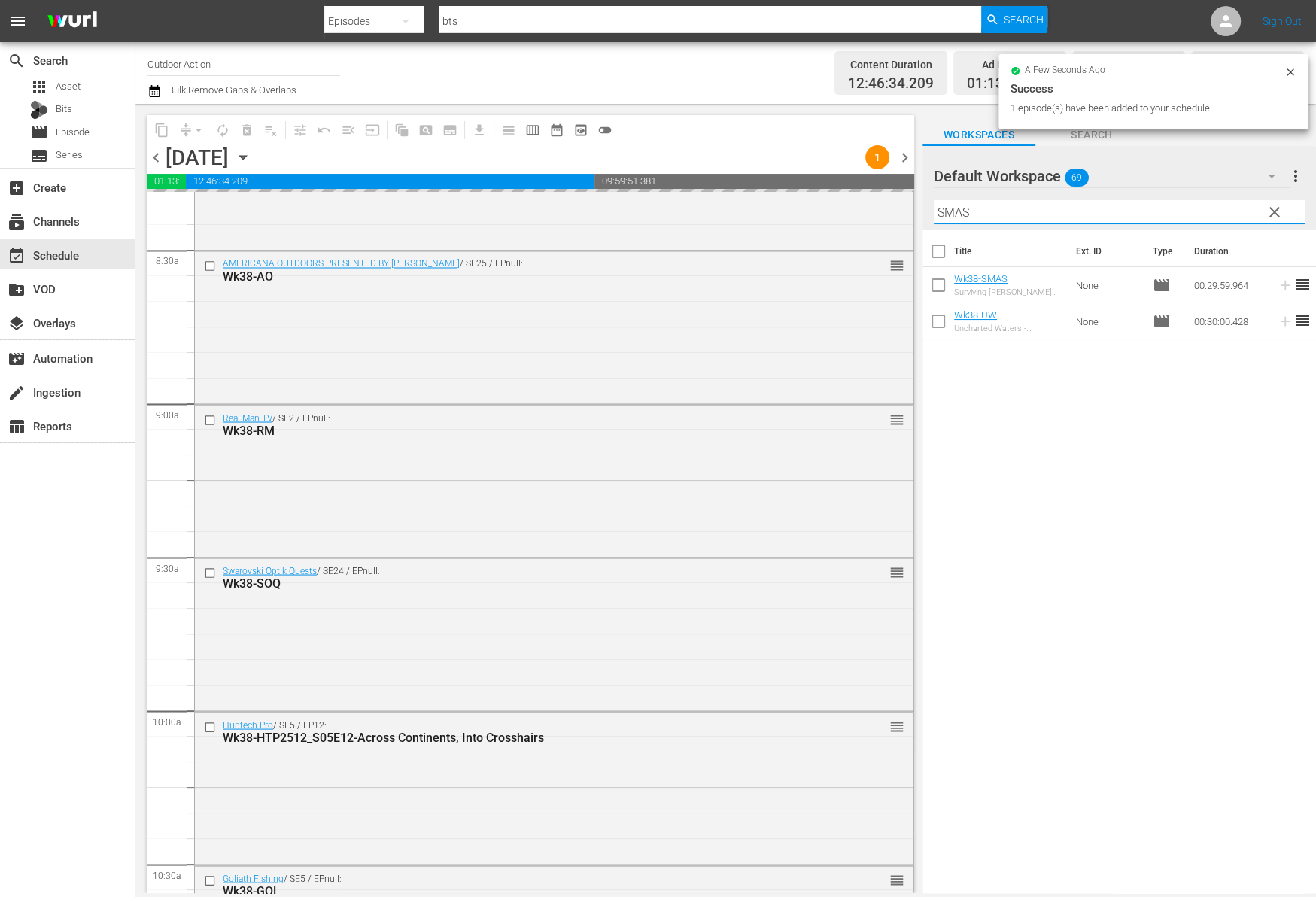
click at [1213, 202] on input "SMAS" at bounding box center [1119, 212] width 371 height 24
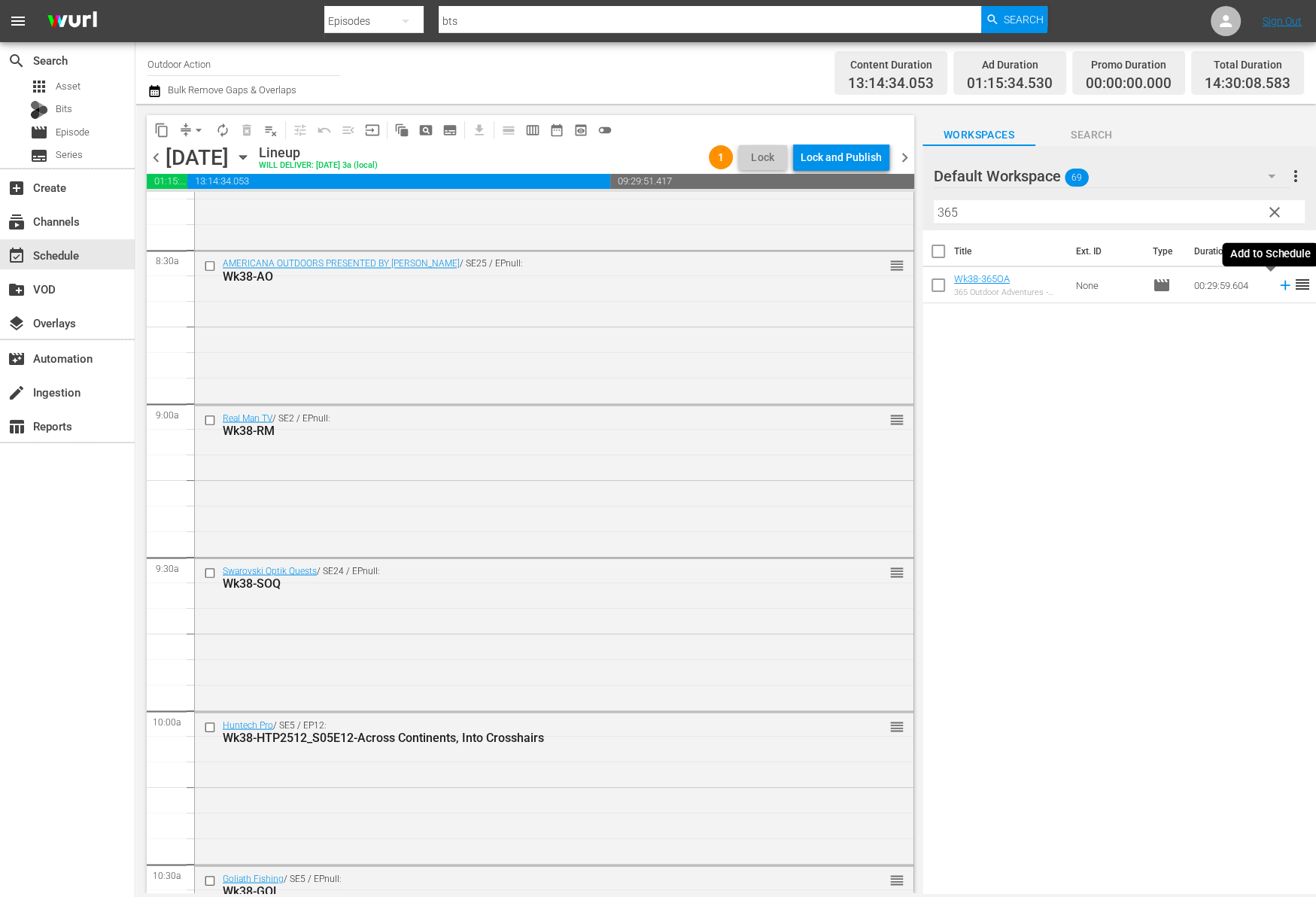
click at [1276, 288] on icon at bounding box center [1285, 285] width 17 height 17
click at [1241, 213] on input "365" at bounding box center [1119, 212] width 371 height 24
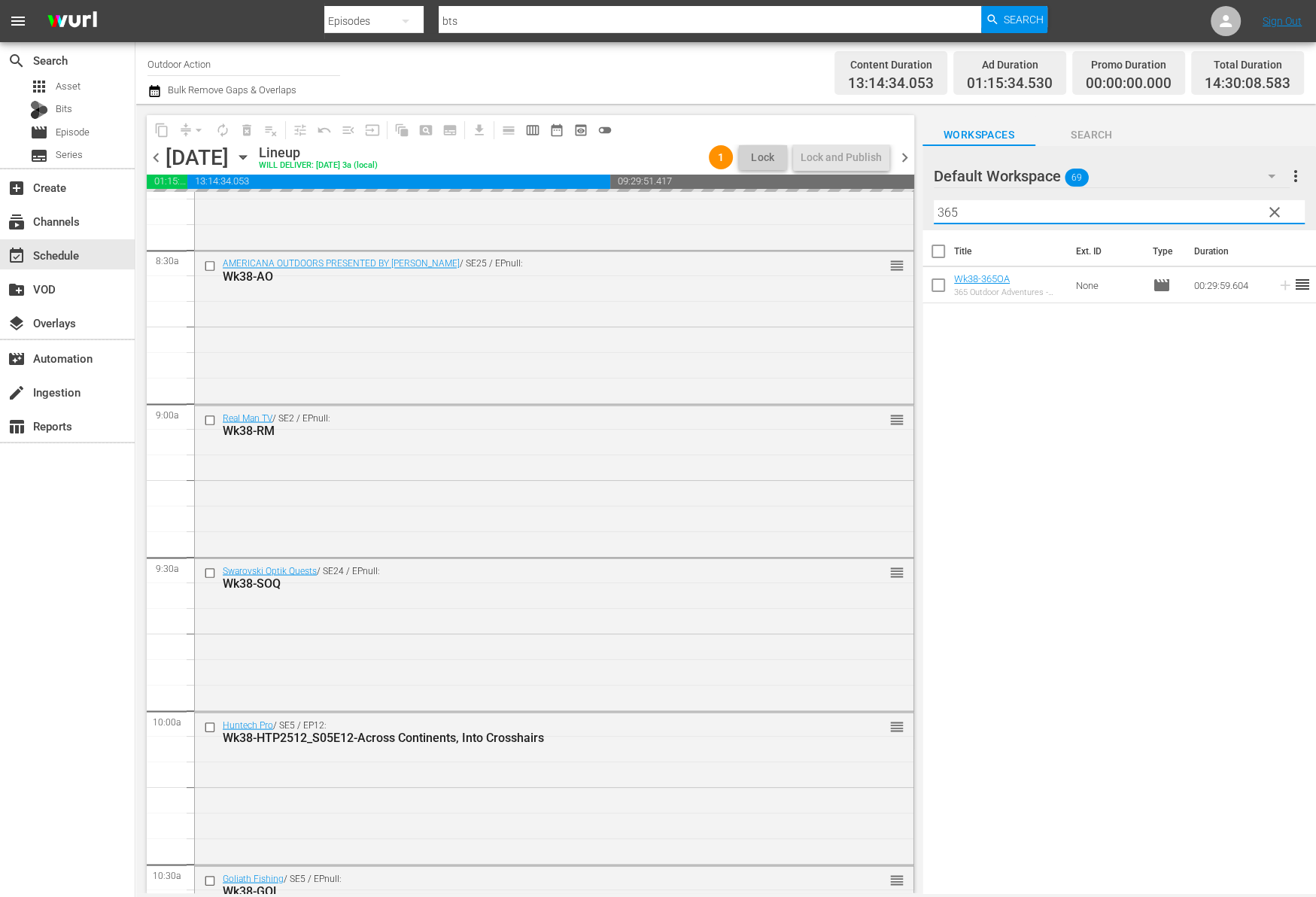
click at [1241, 213] on input "365" at bounding box center [1119, 212] width 371 height 24
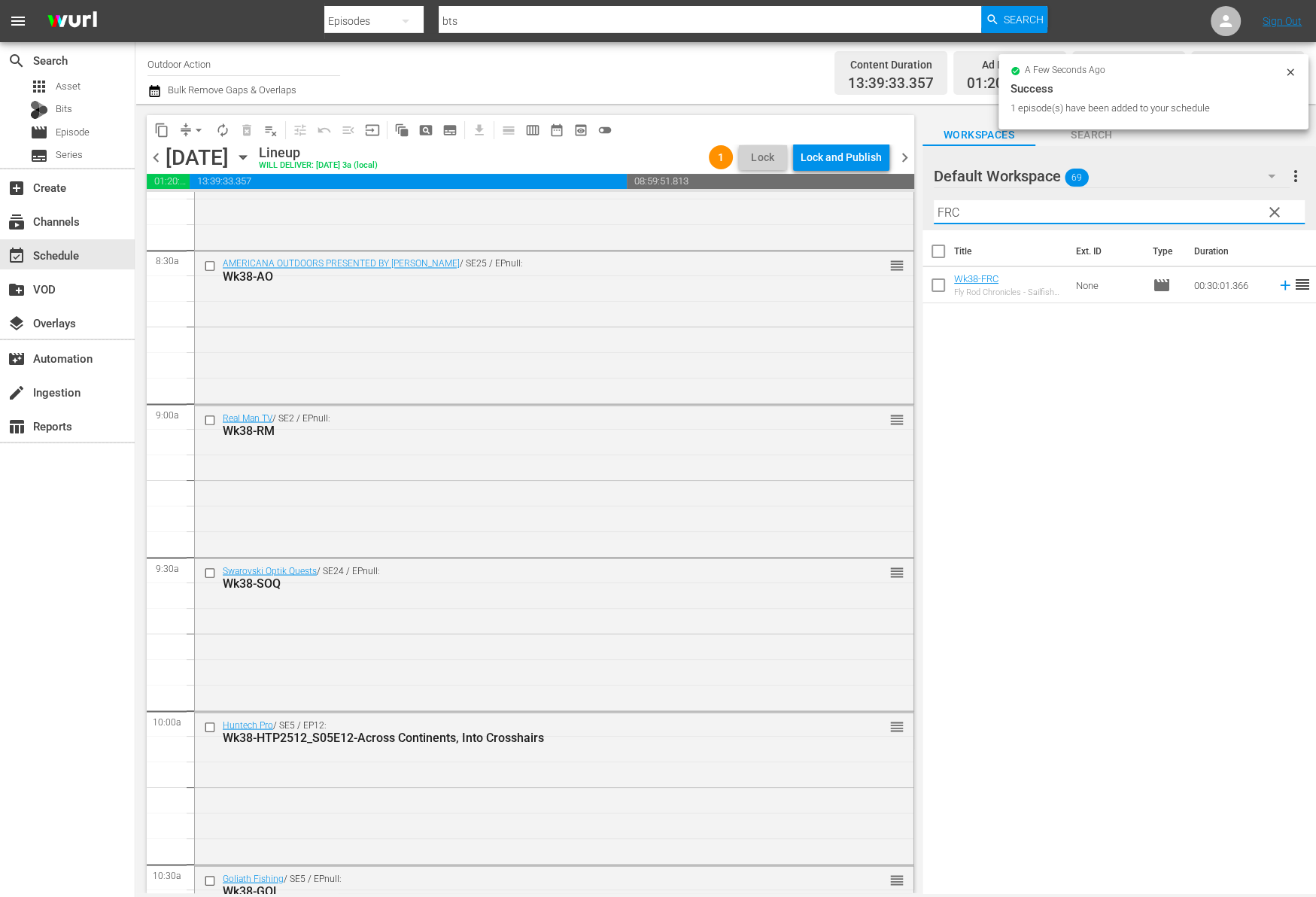
click at [1271, 295] on td at bounding box center [1282, 285] width 23 height 36
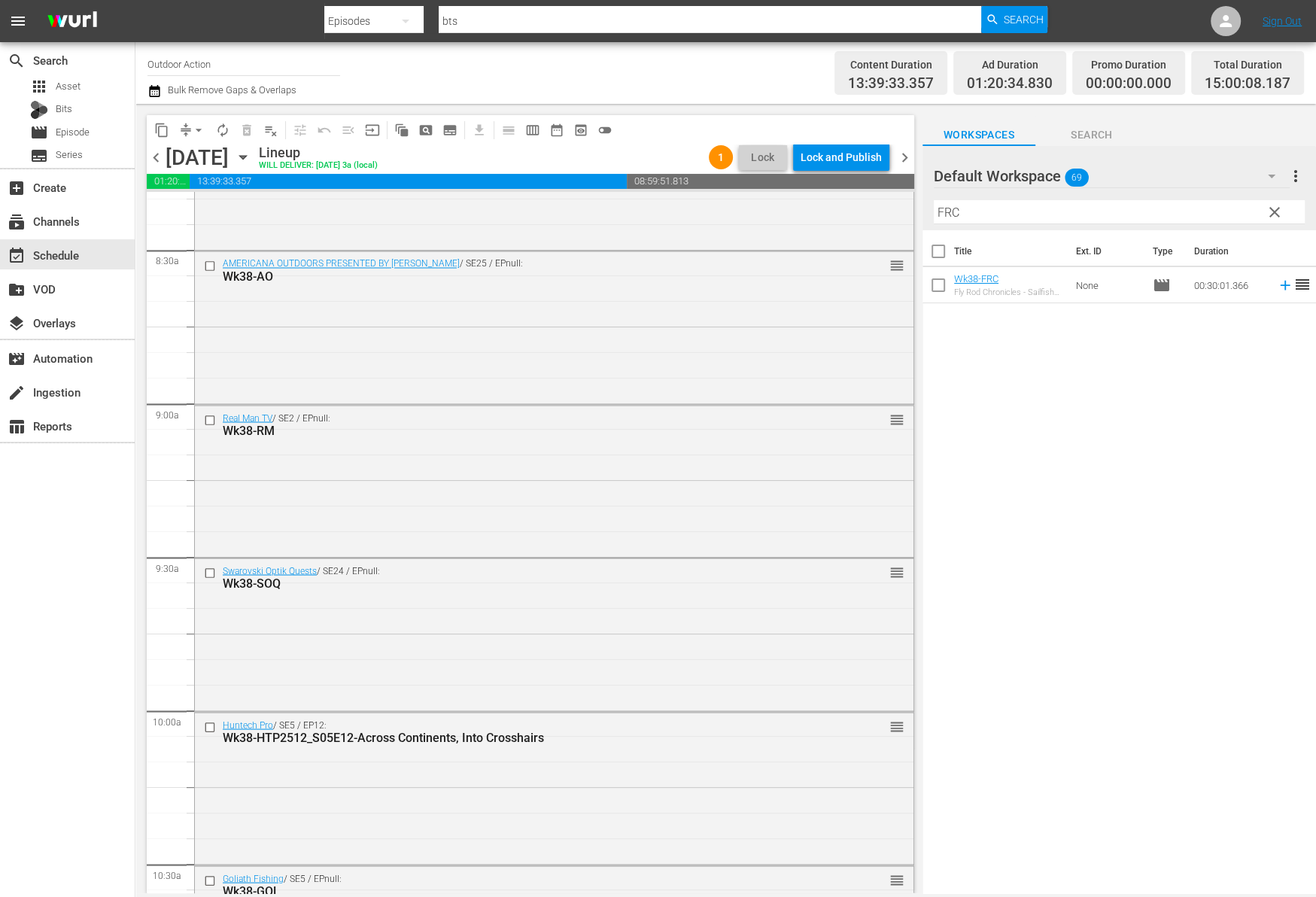
click at [1276, 284] on icon at bounding box center [1285, 285] width 17 height 17
click at [1203, 211] on input "FRC" at bounding box center [1119, 212] width 371 height 24
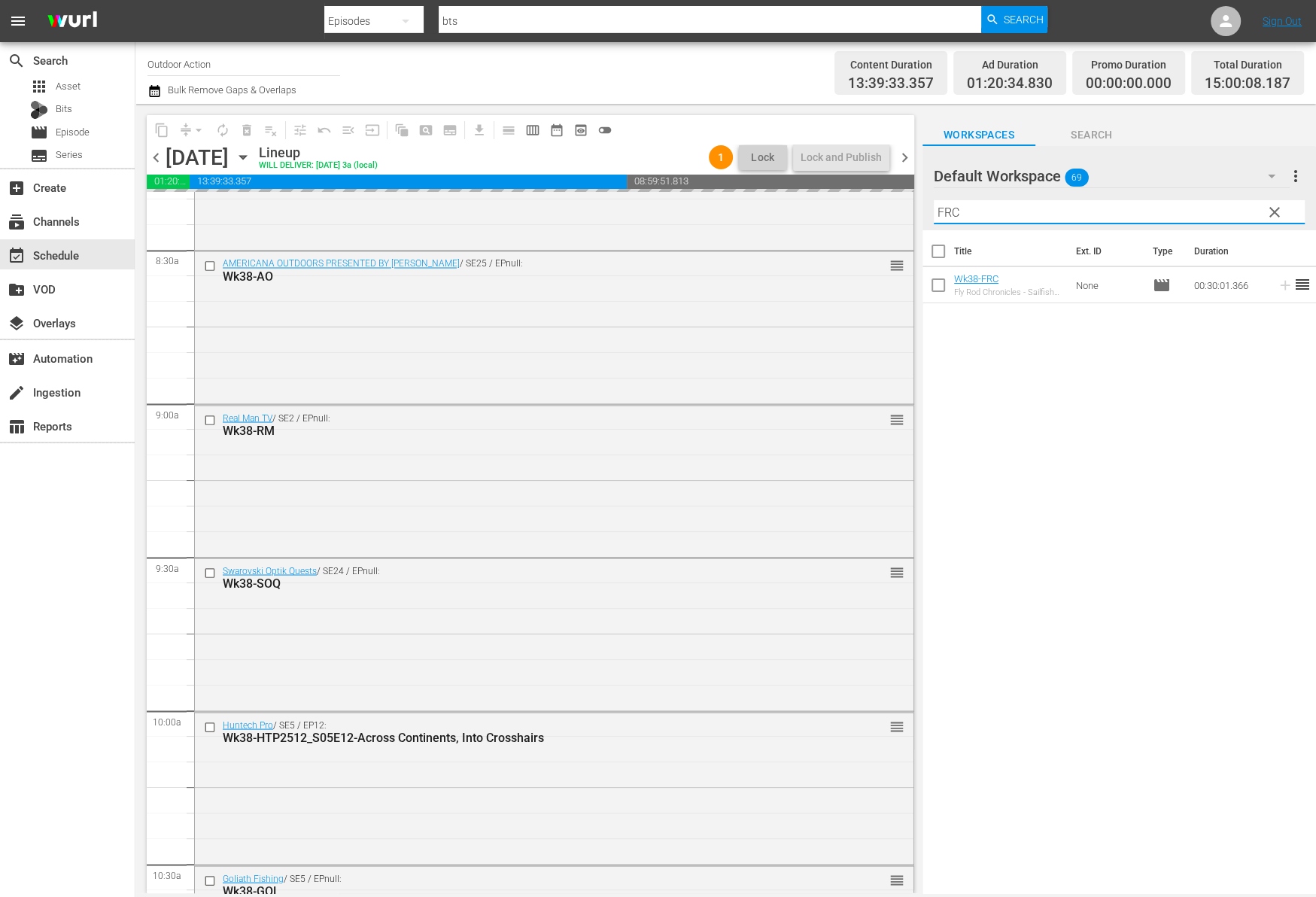
click at [1203, 211] on input "FRC" at bounding box center [1119, 212] width 371 height 24
click at [1279, 285] on icon at bounding box center [1284, 285] width 10 height 10
click at [1183, 206] on input "FHT" at bounding box center [1119, 212] width 371 height 24
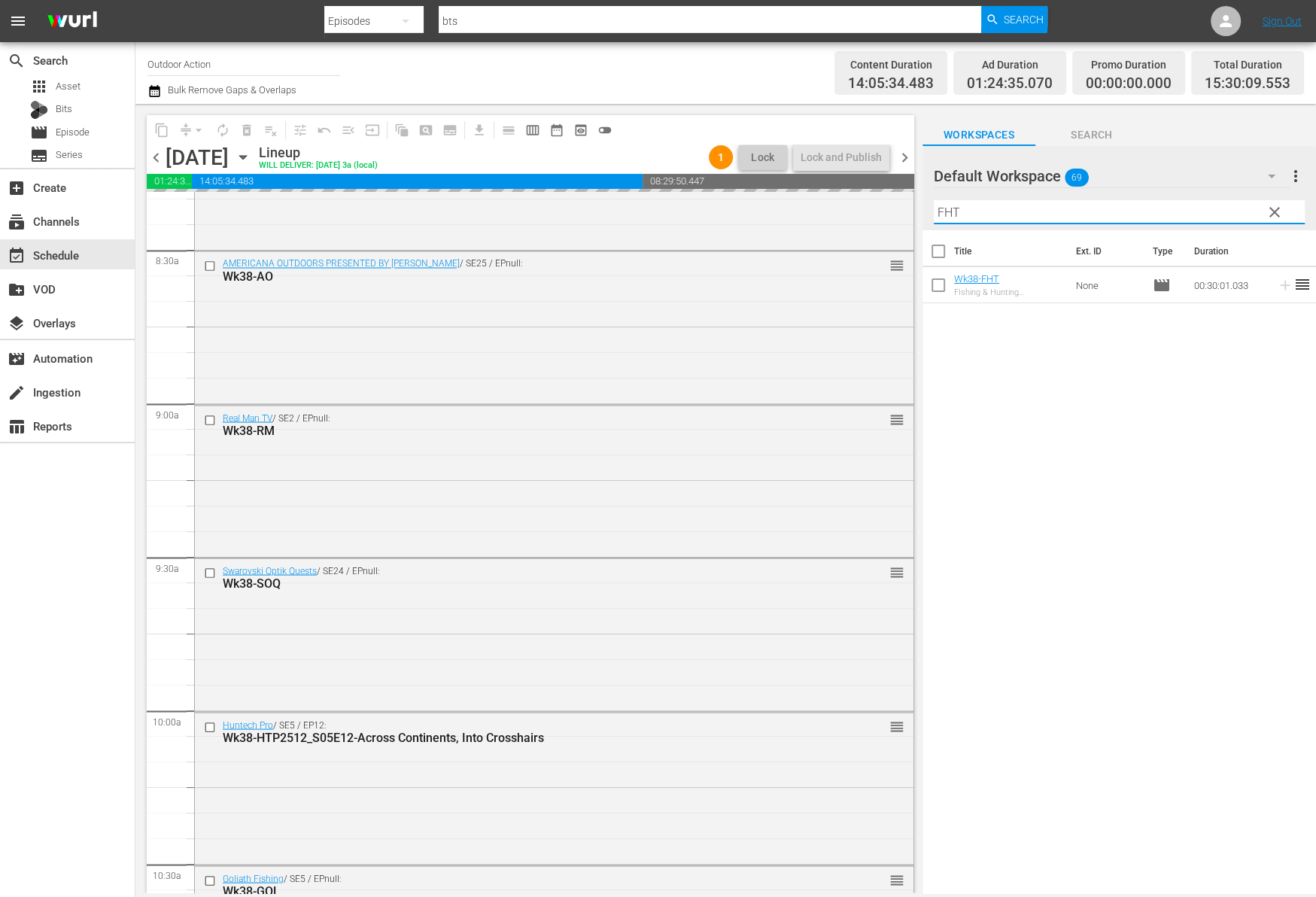
click at [1183, 206] on input "FHT" at bounding box center [1119, 212] width 371 height 24
click at [1276, 284] on icon at bounding box center [1285, 285] width 17 height 17
click at [1216, 212] on input "AFTCO" at bounding box center [1119, 212] width 371 height 24
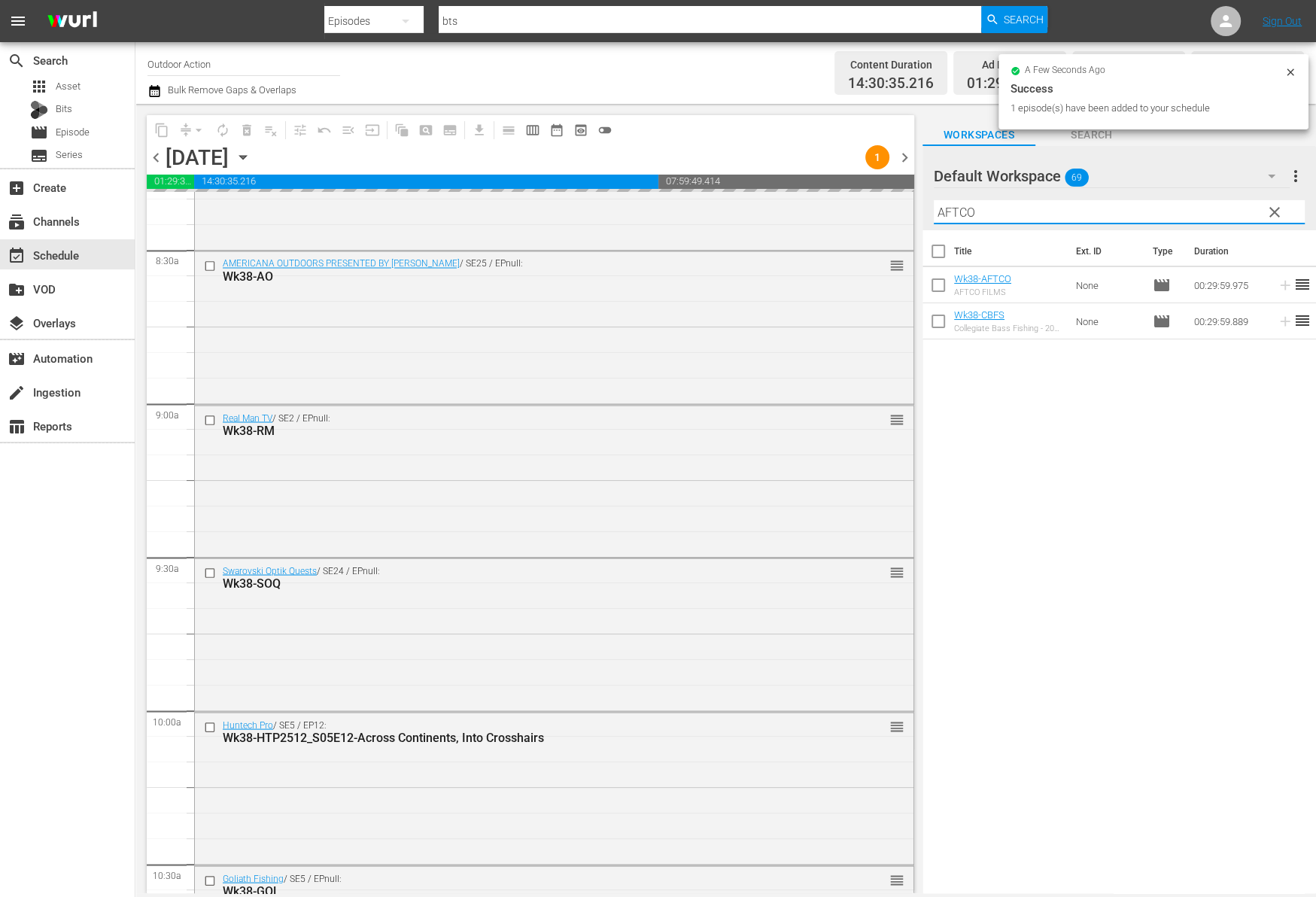
click at [1216, 212] on input "AFTCO" at bounding box center [1119, 212] width 371 height 24
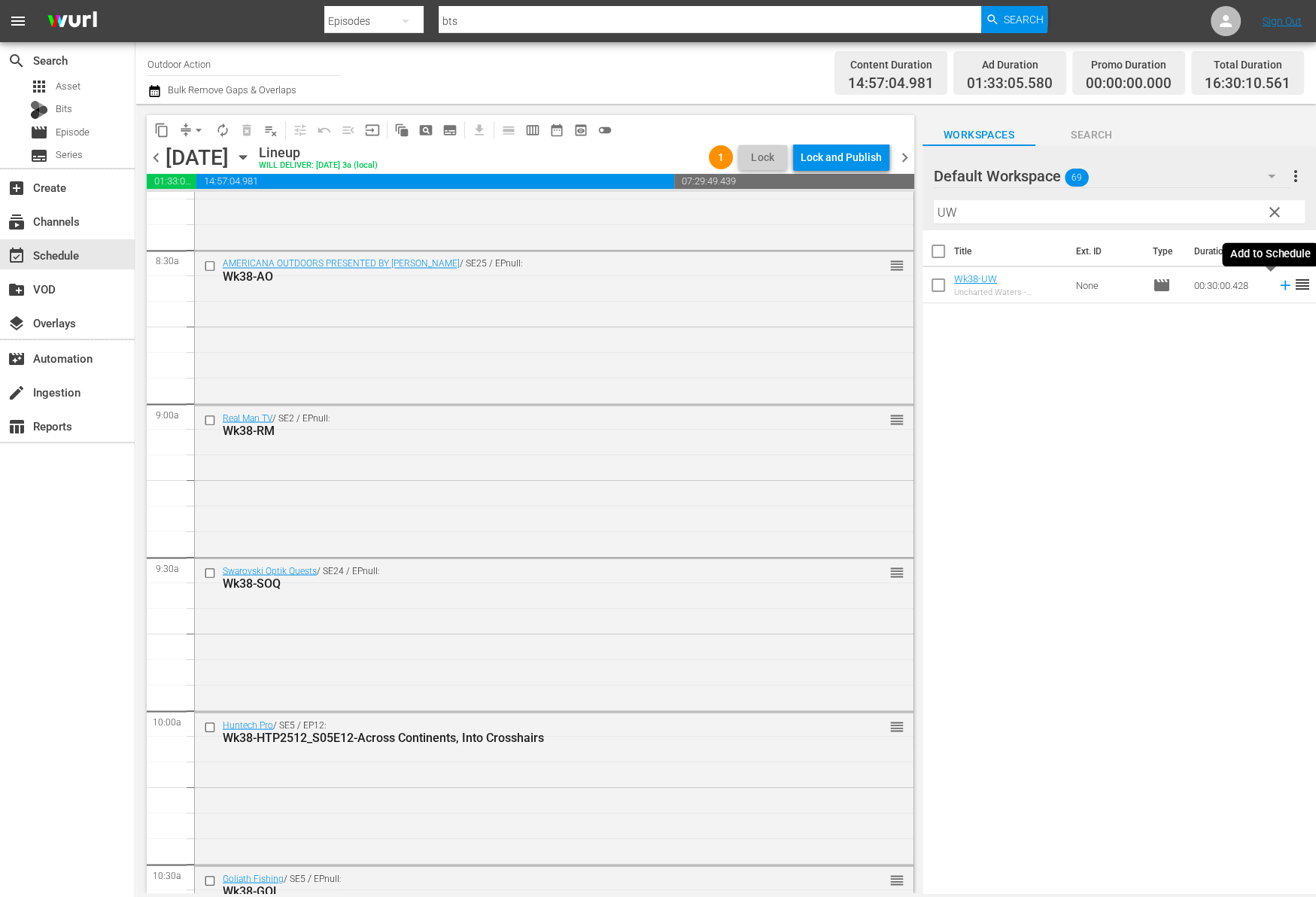
click at [1279, 282] on icon at bounding box center [1284, 285] width 10 height 10
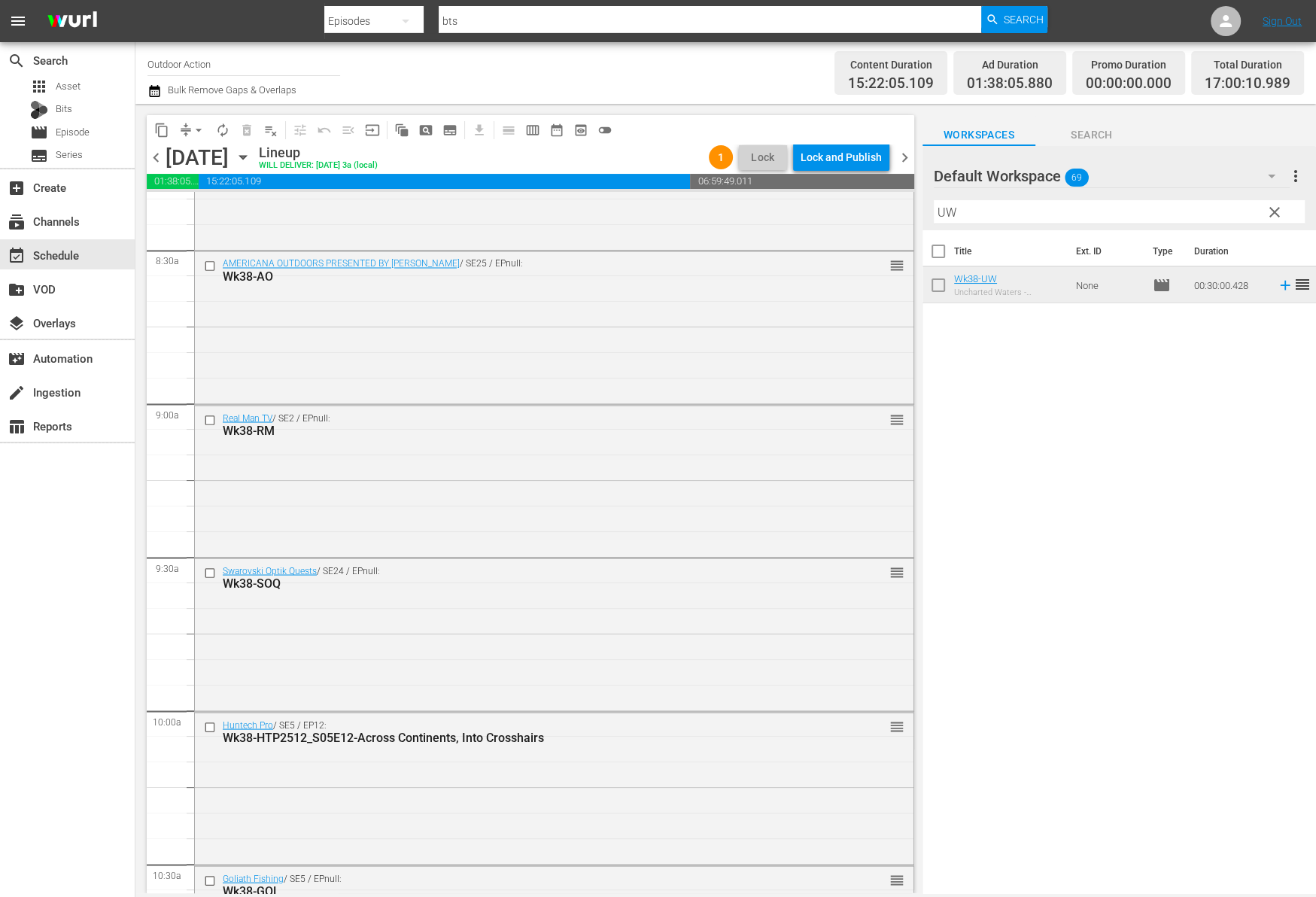
click at [1030, 215] on input "UW" at bounding box center [1119, 212] width 371 height 24
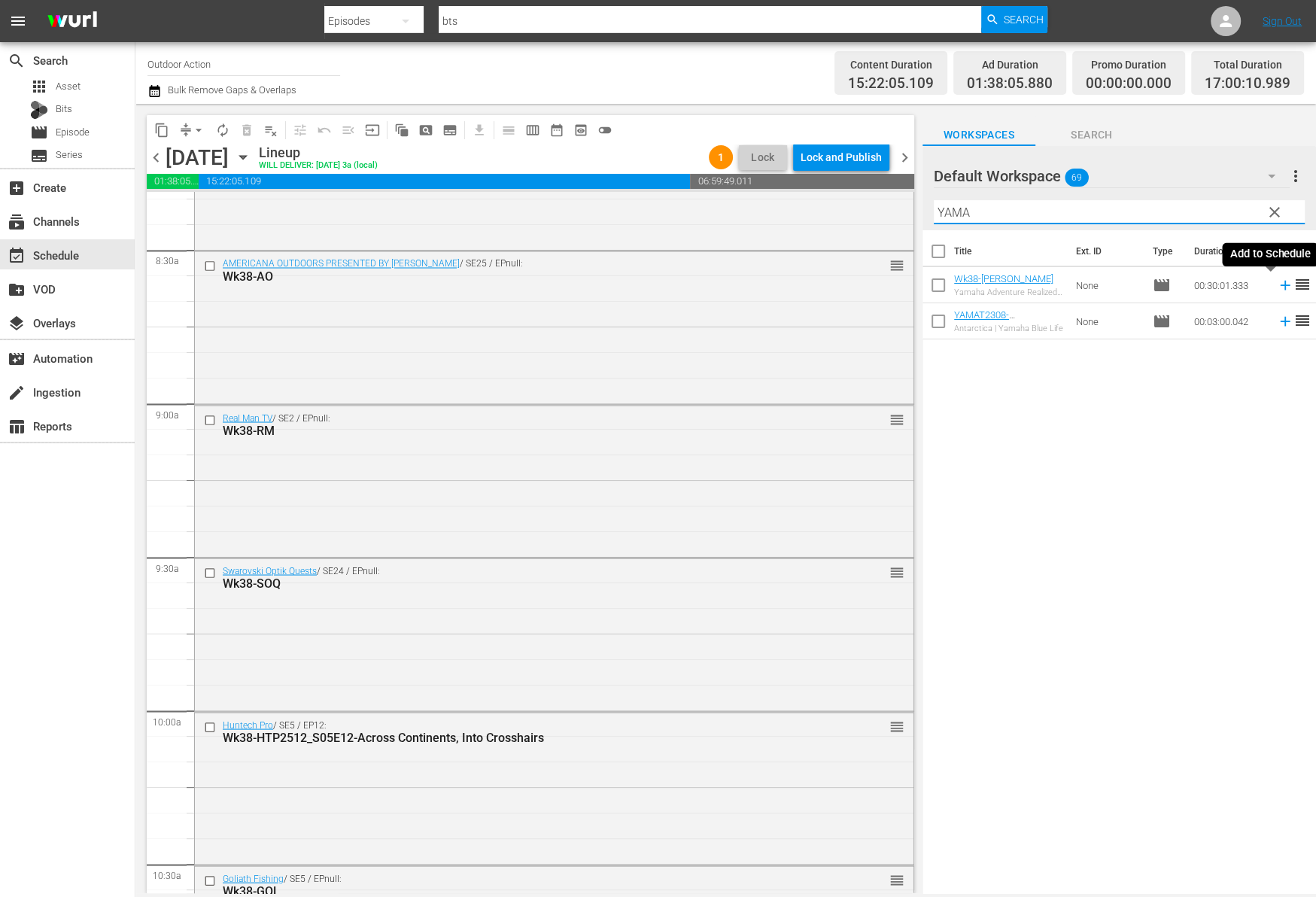
click at [1276, 287] on icon at bounding box center [1285, 285] width 17 height 17
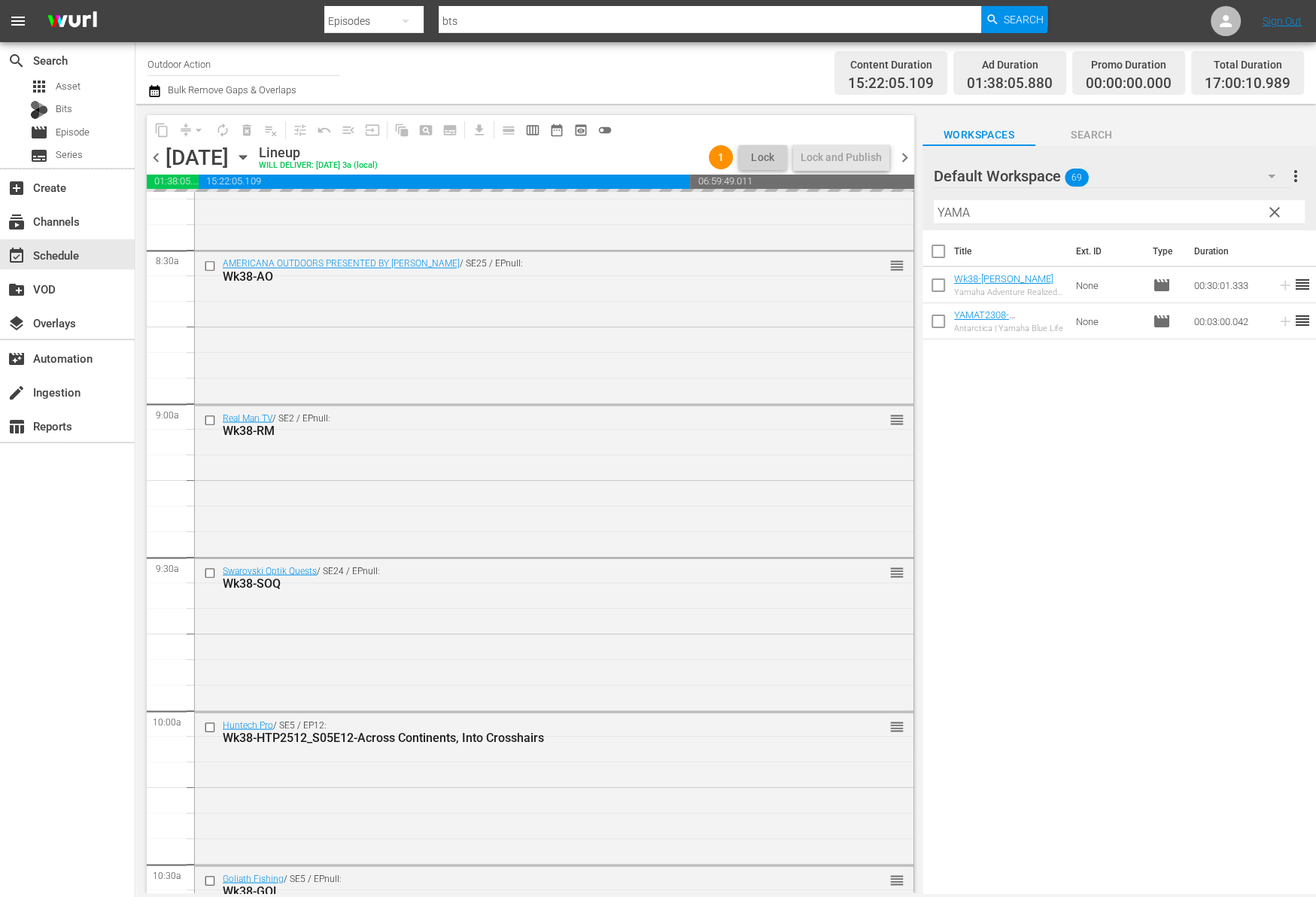
click at [1169, 208] on input "YAMA" at bounding box center [1119, 212] width 371 height 24
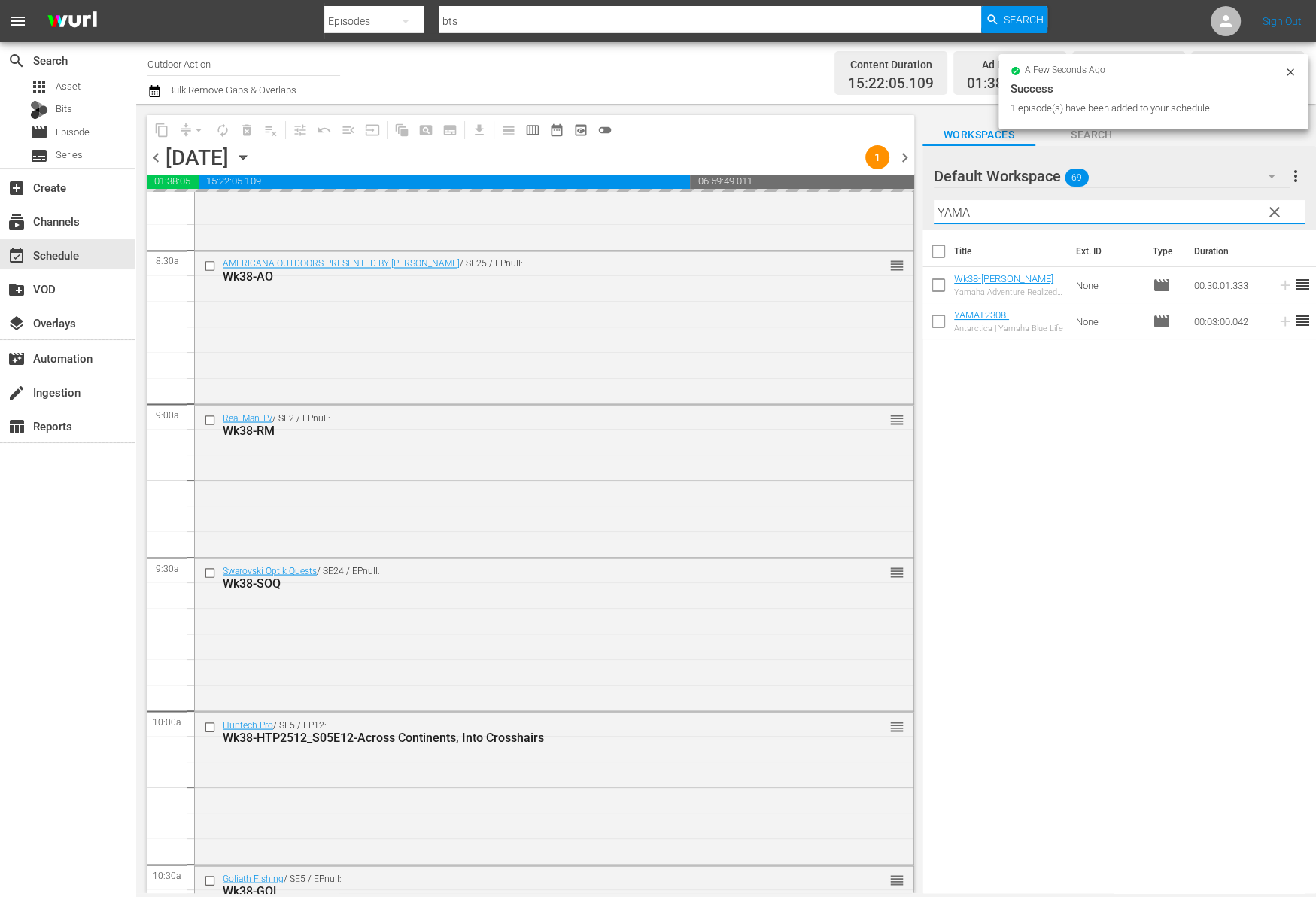
click at [1169, 208] on input "YAMA" at bounding box center [1119, 212] width 371 height 24
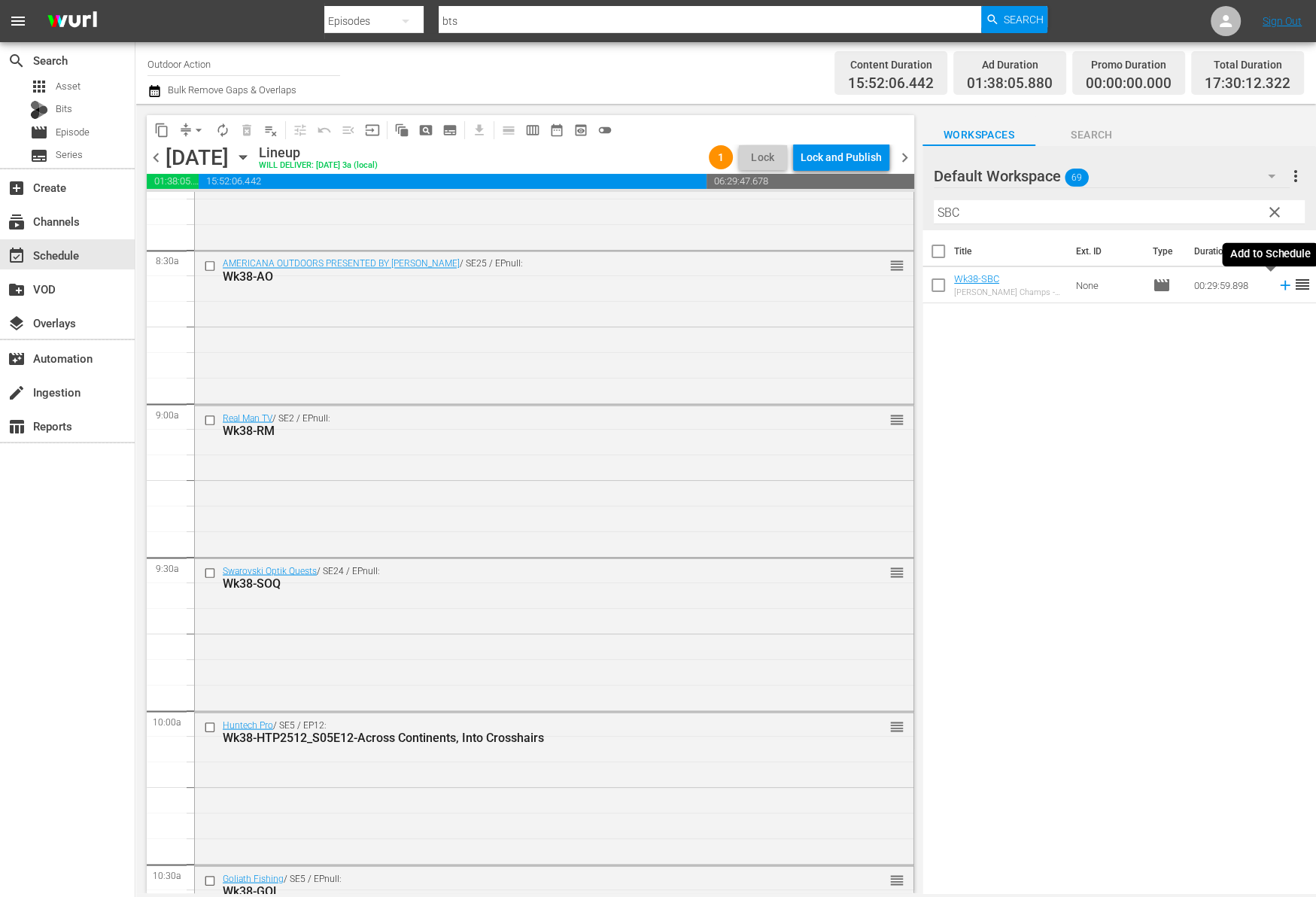
click at [1276, 287] on icon at bounding box center [1285, 285] width 17 height 17
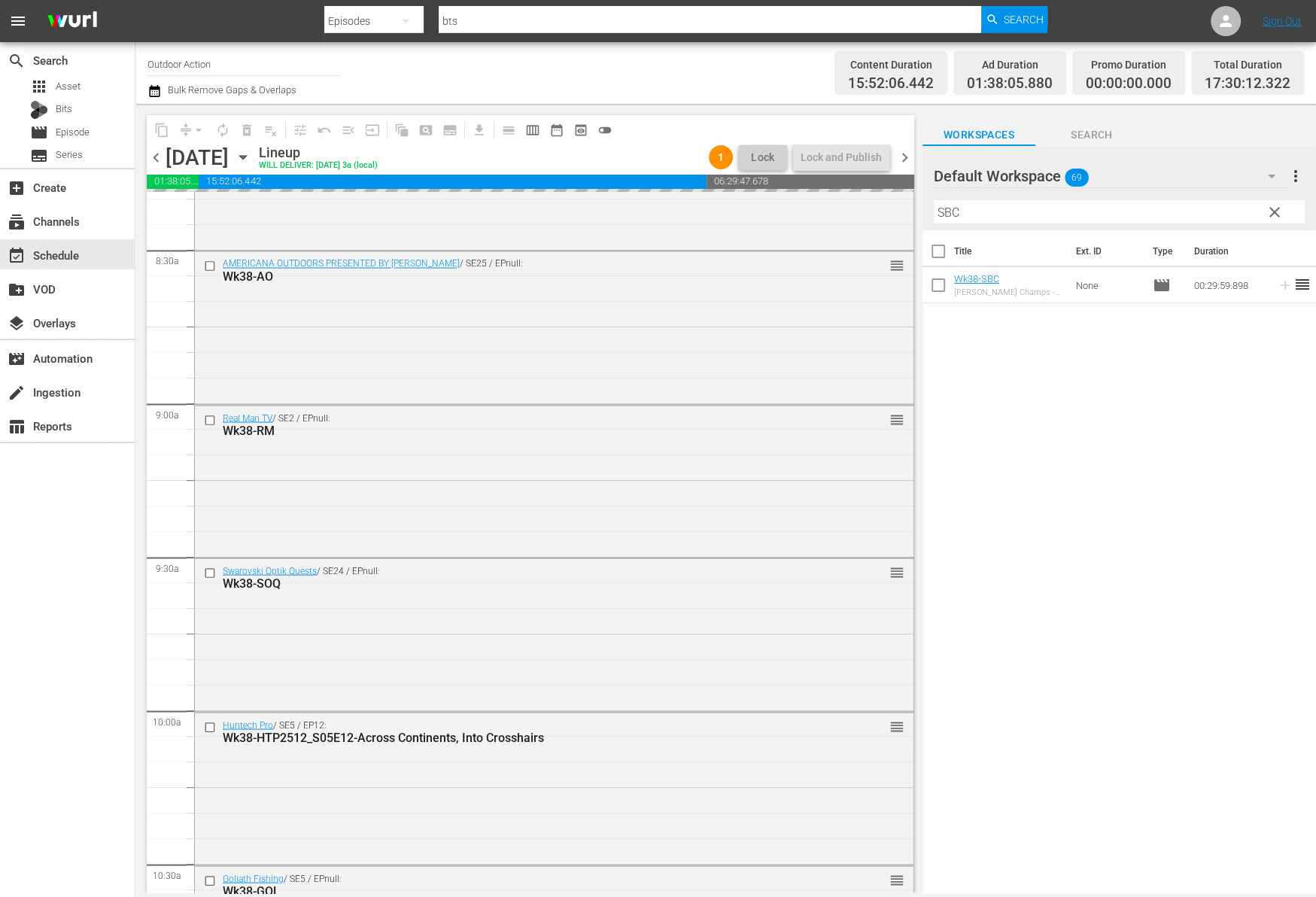
click at [1210, 212] on input "SBC" at bounding box center [1119, 212] width 371 height 24
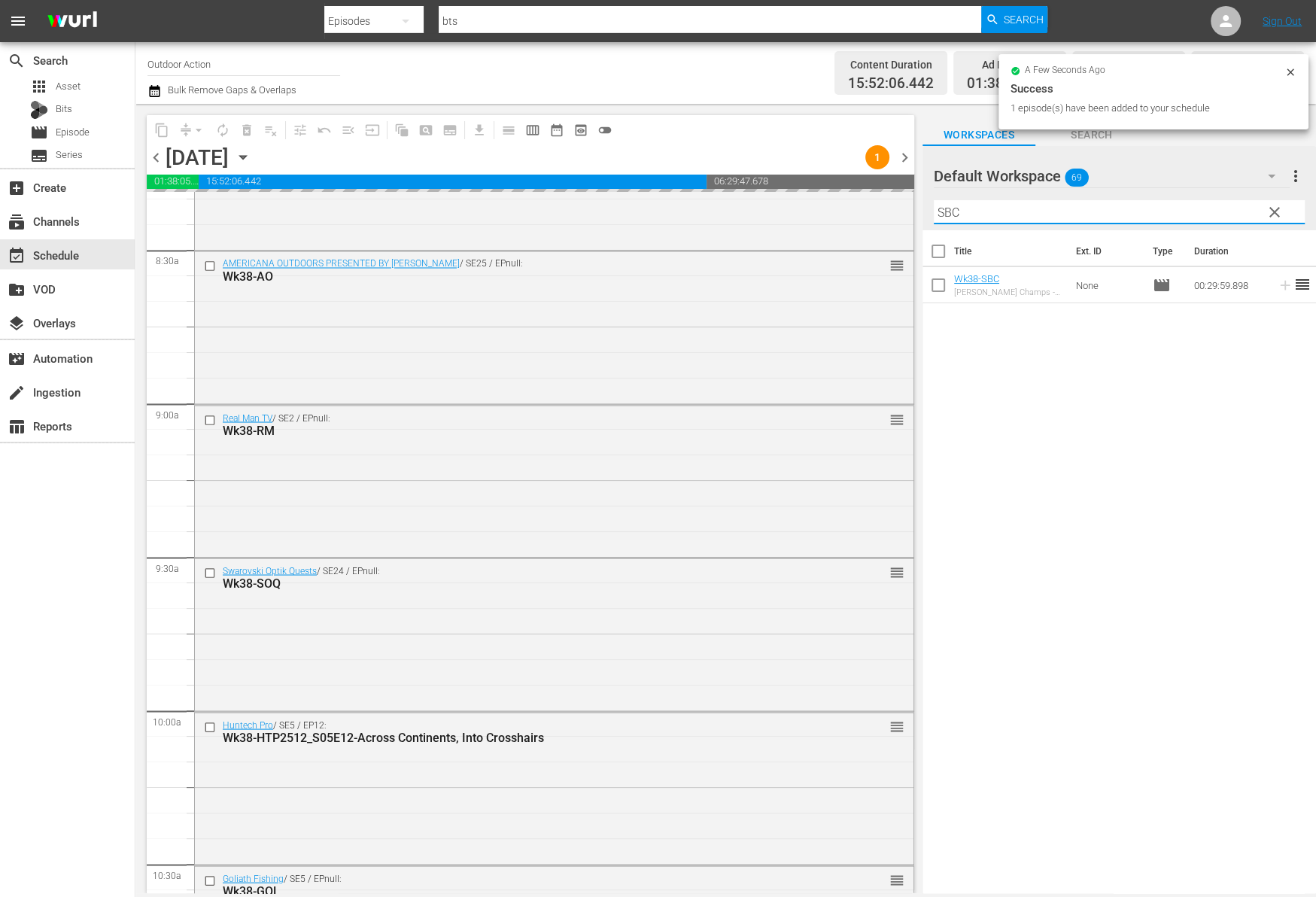
click at [1210, 212] on input "SBC" at bounding box center [1119, 212] width 371 height 24
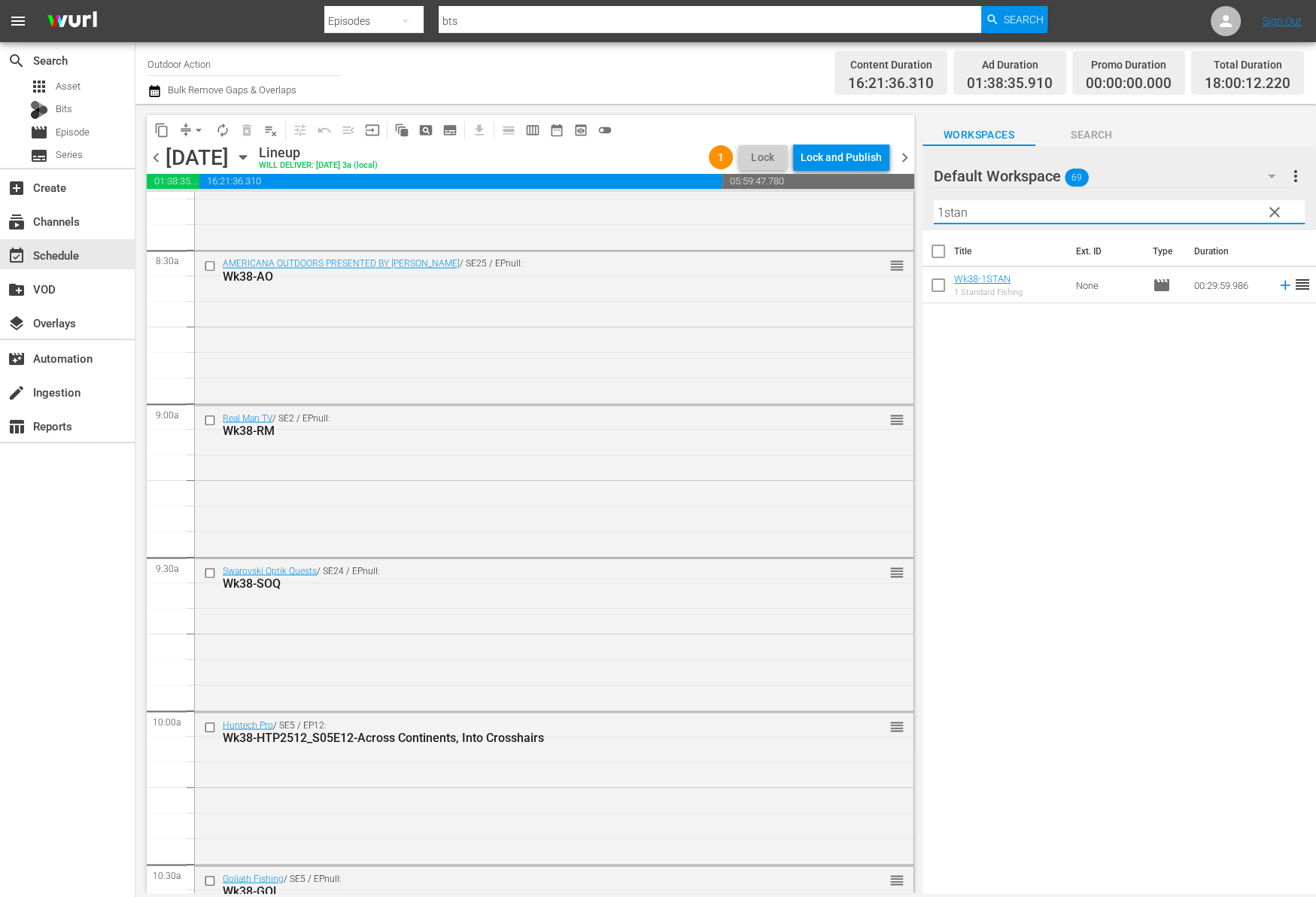
click at [1279, 288] on icon at bounding box center [1284, 285] width 10 height 10
click at [1213, 217] on input "1stan" at bounding box center [1119, 212] width 371 height 24
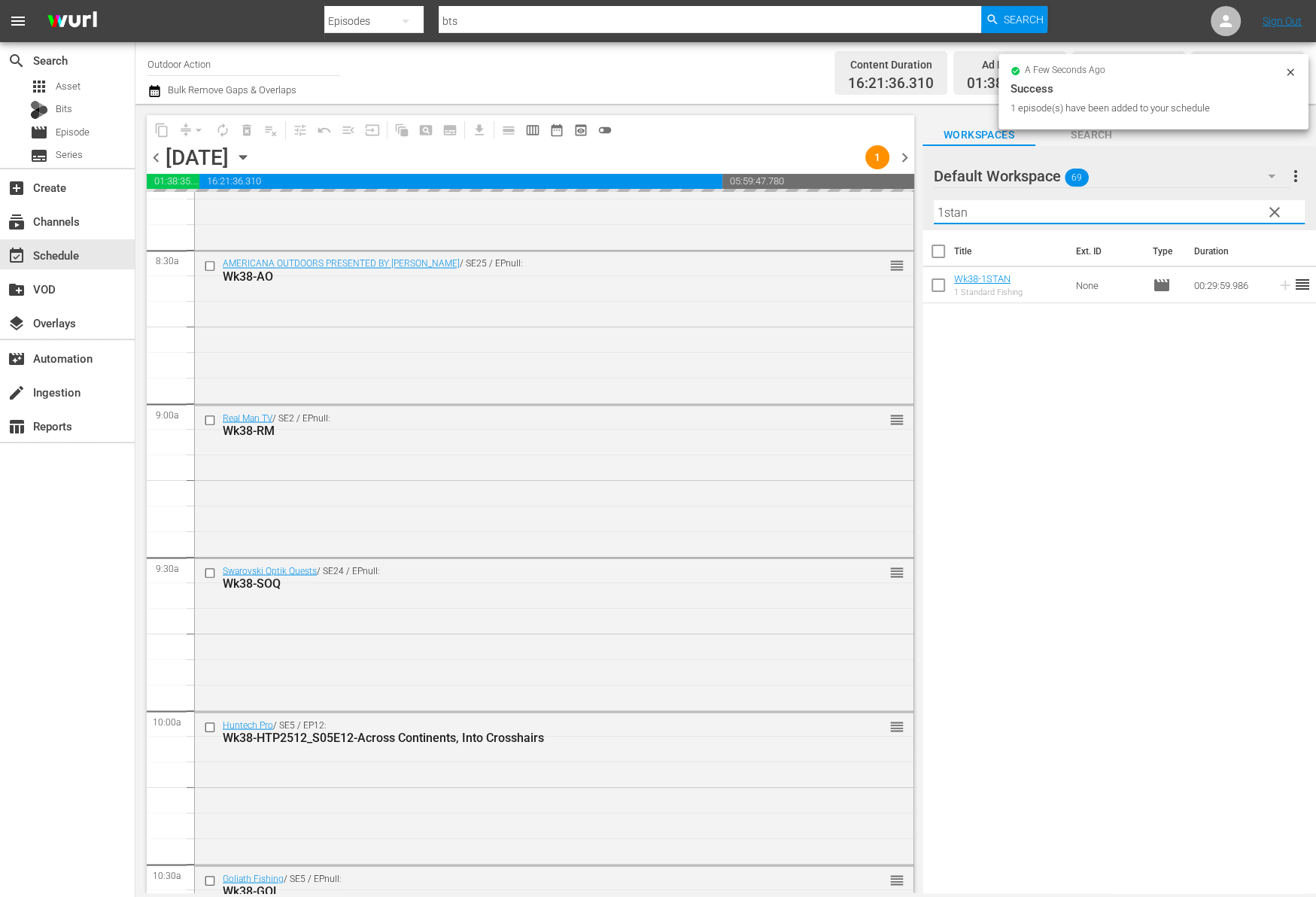
click at [1213, 217] on input "1stan" at bounding box center [1119, 212] width 371 height 24
click at [1279, 288] on icon at bounding box center [1284, 285] width 10 height 10
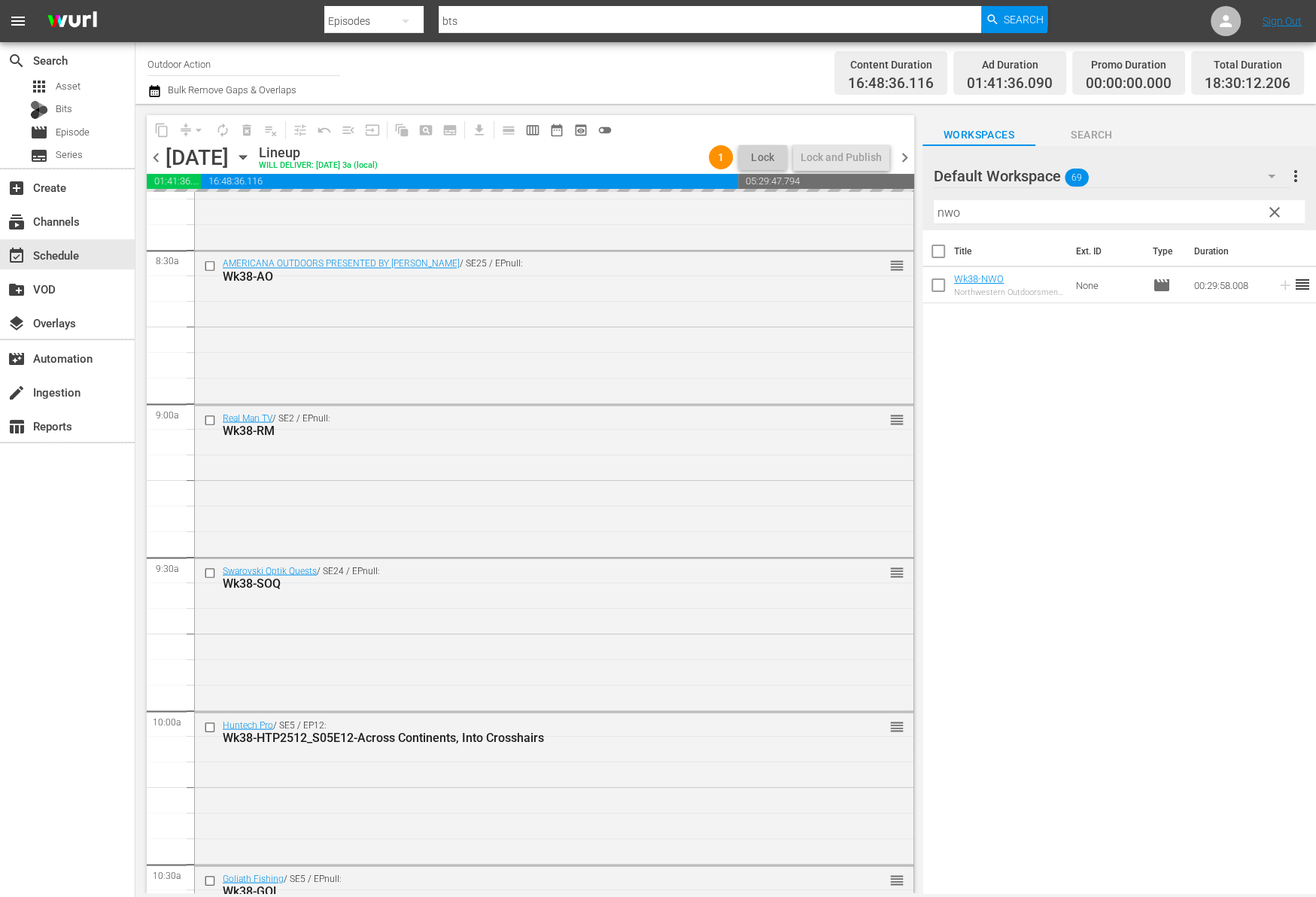
click at [1210, 208] on input "nwo" at bounding box center [1119, 212] width 371 height 24
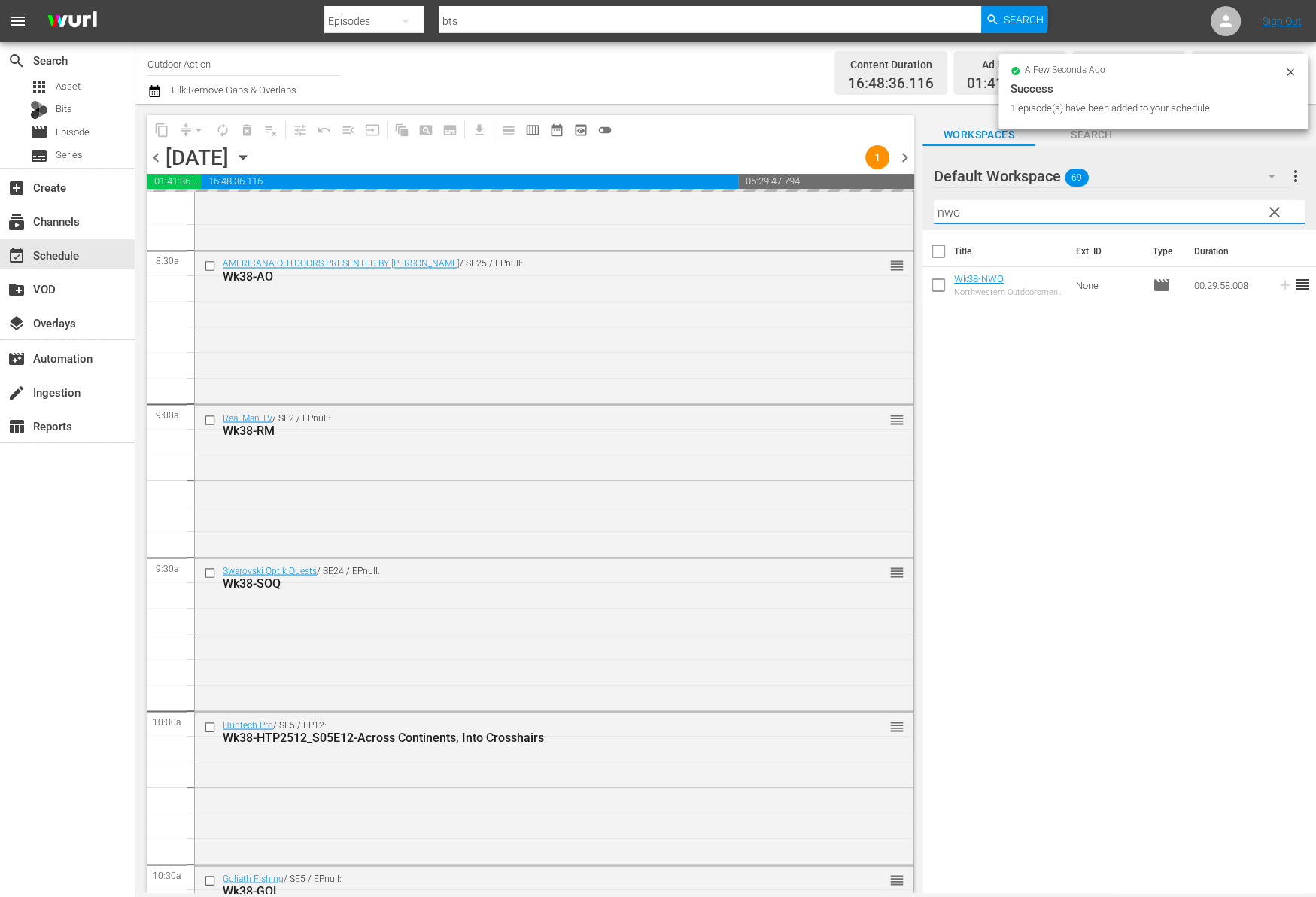
click at [1210, 208] on input "nwo" at bounding box center [1119, 212] width 371 height 24
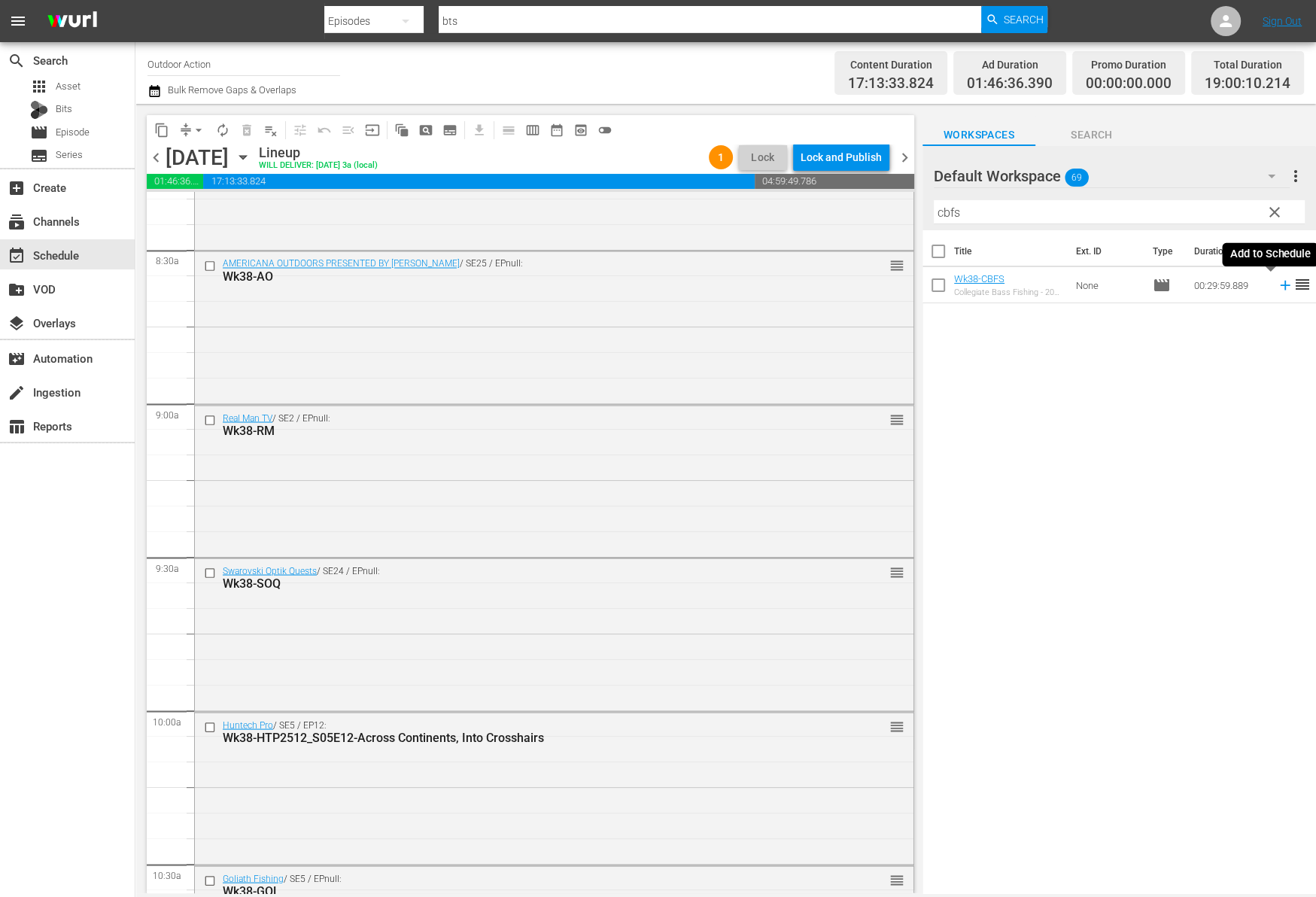
click at [1276, 287] on icon at bounding box center [1285, 285] width 17 height 17
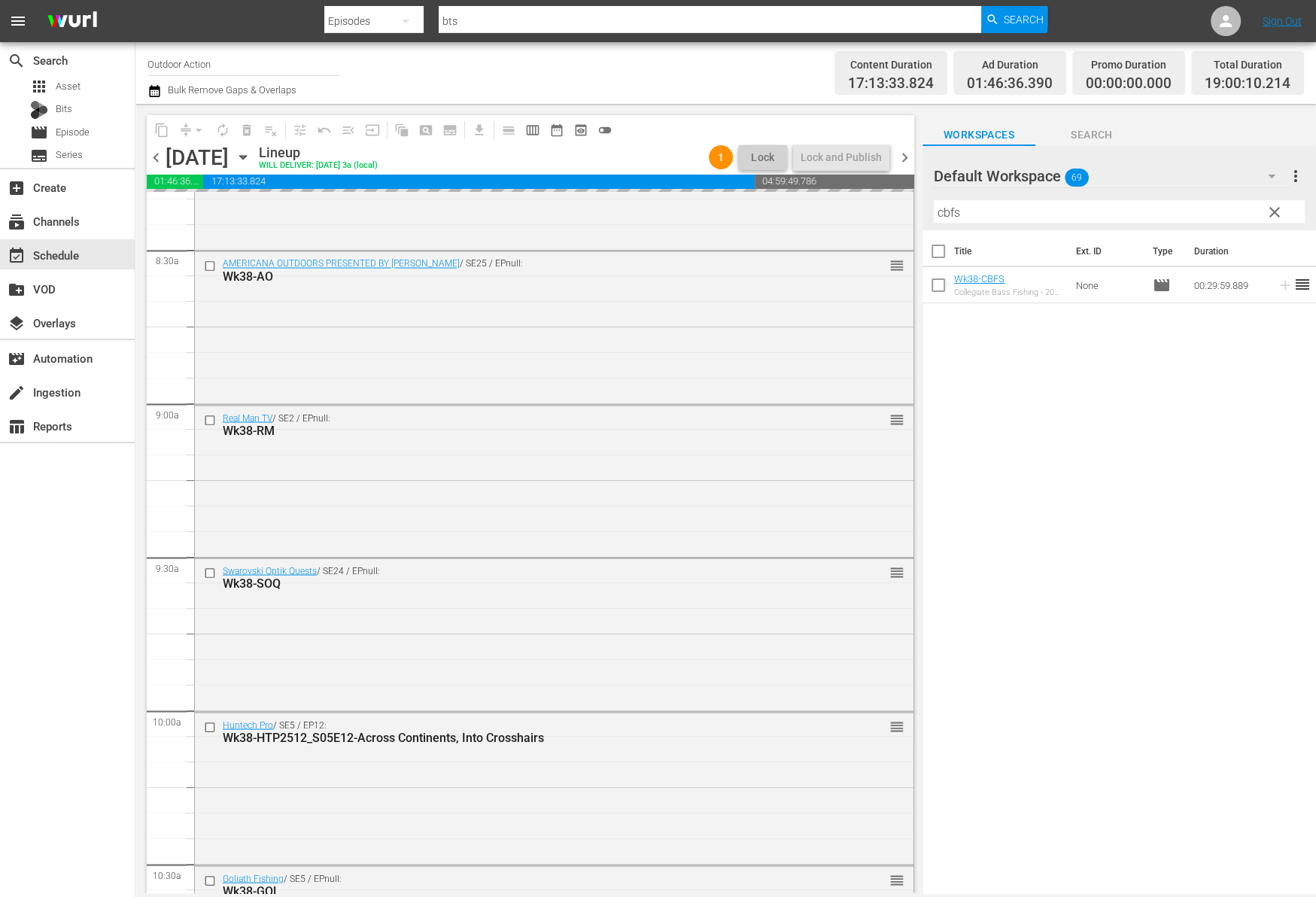
click at [1190, 208] on input "cbfs" at bounding box center [1119, 212] width 371 height 24
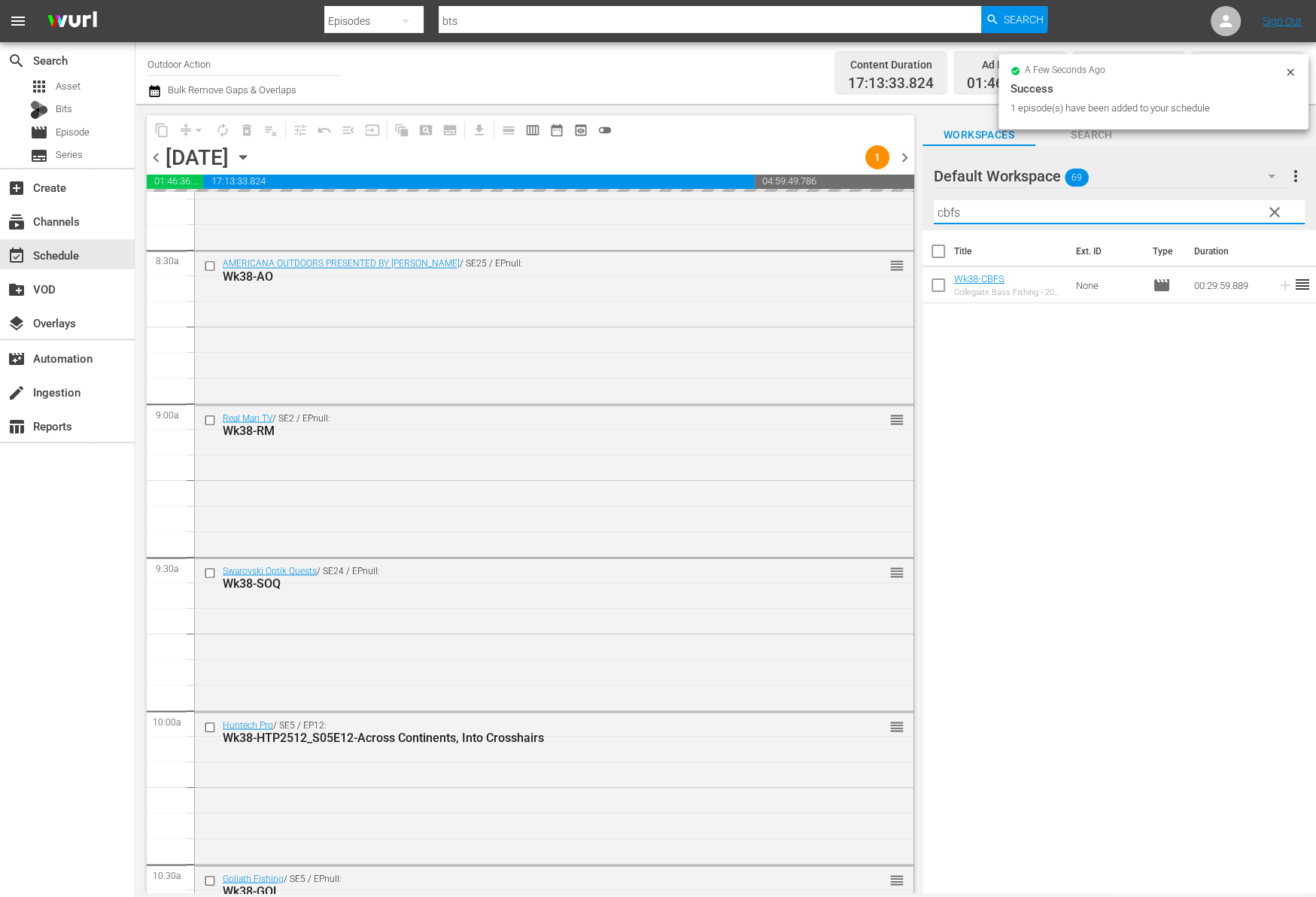
click at [1190, 208] on input "cbfs" at bounding box center [1119, 212] width 371 height 24
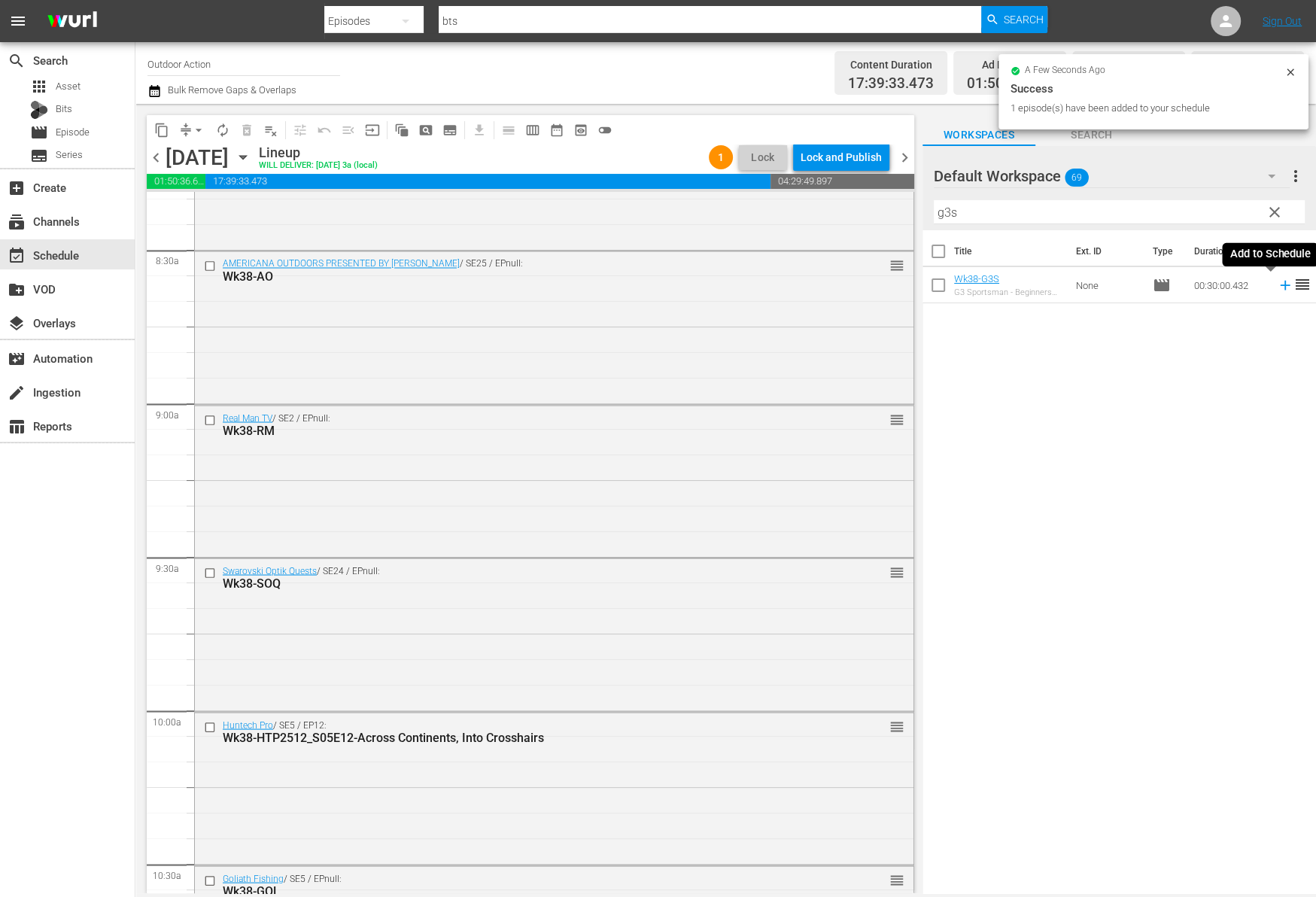
click at [1279, 285] on icon at bounding box center [1284, 285] width 10 height 10
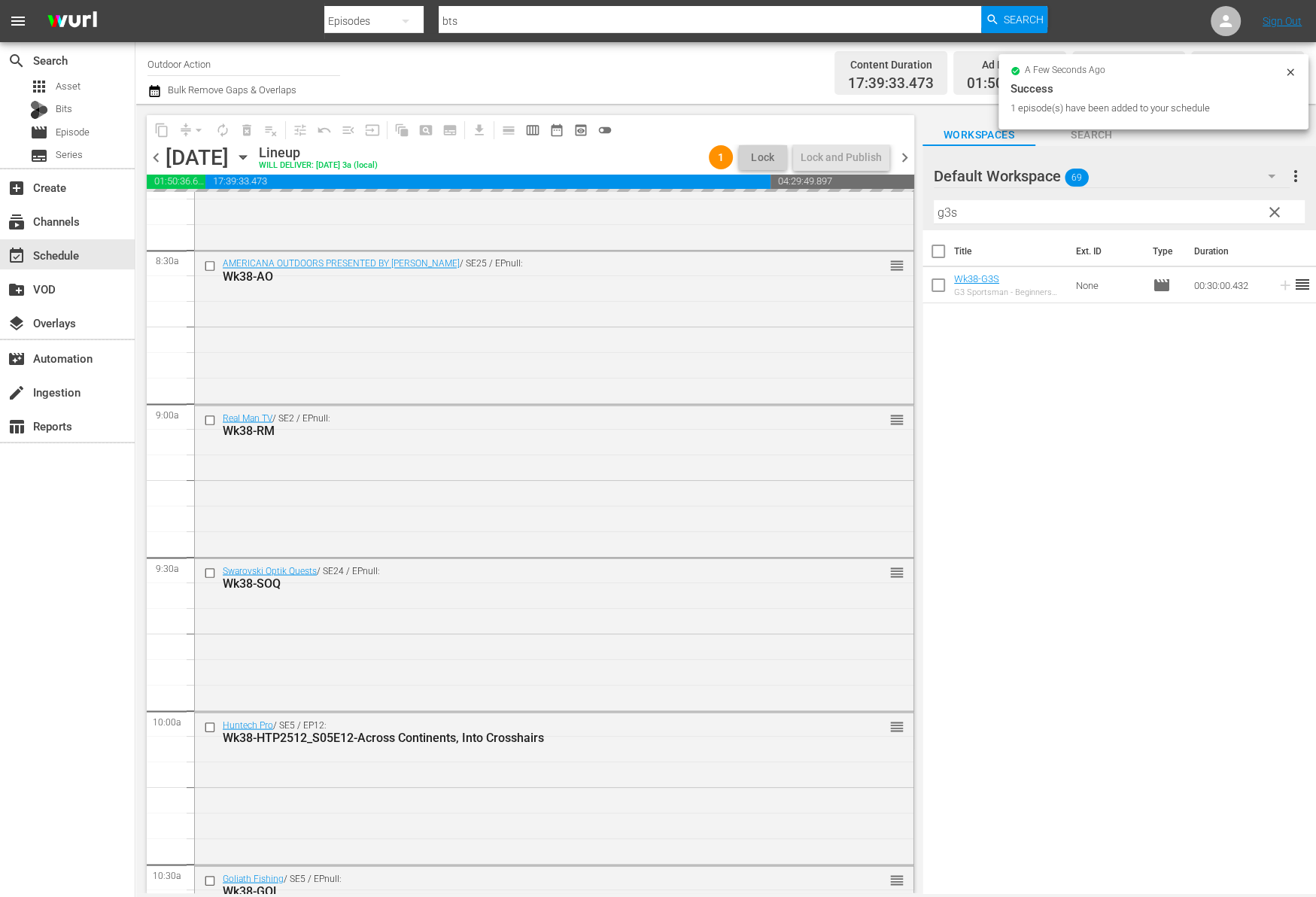
click at [1209, 210] on input "g3s" at bounding box center [1119, 212] width 371 height 24
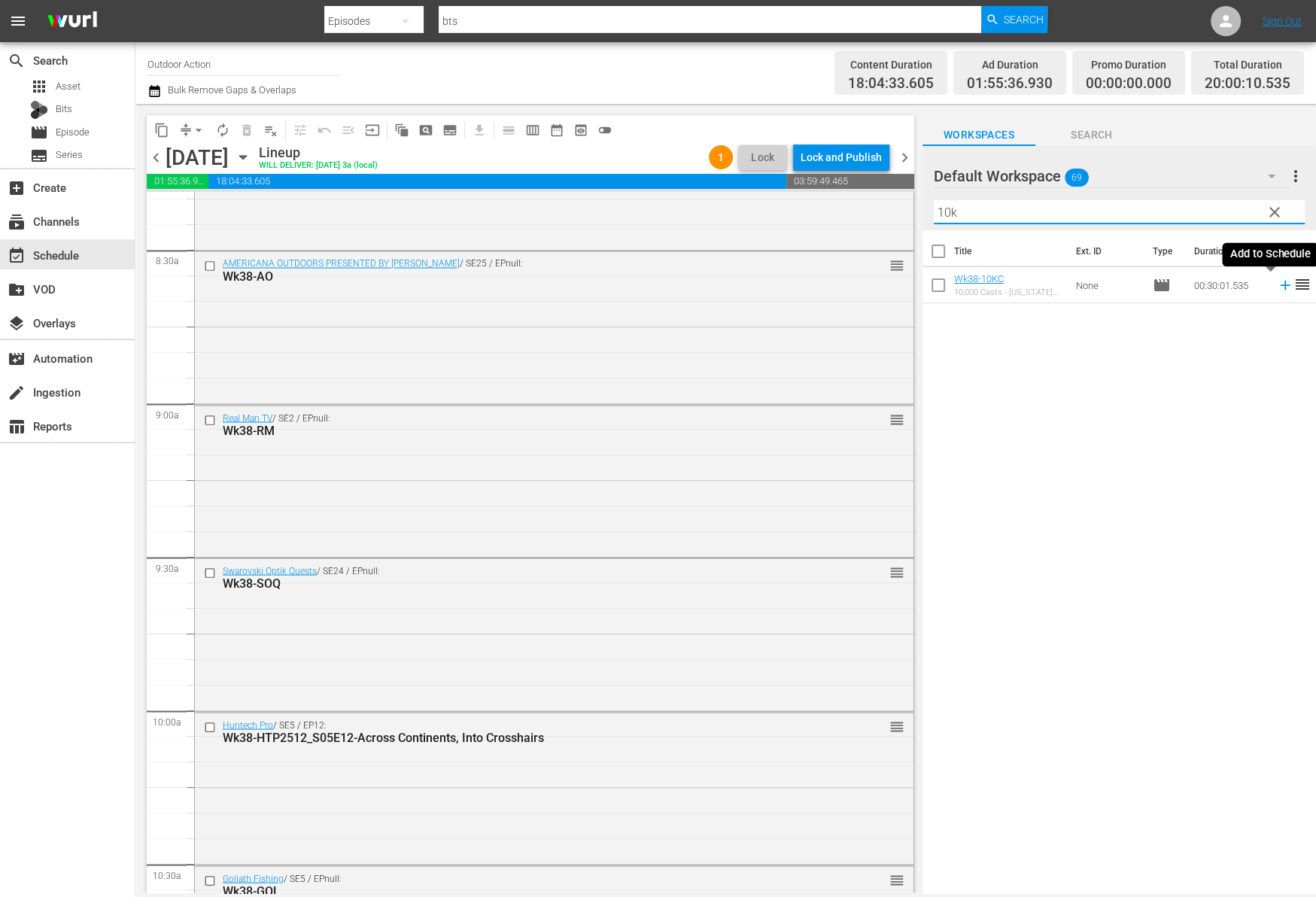
click at [1276, 288] on icon at bounding box center [1285, 285] width 17 height 17
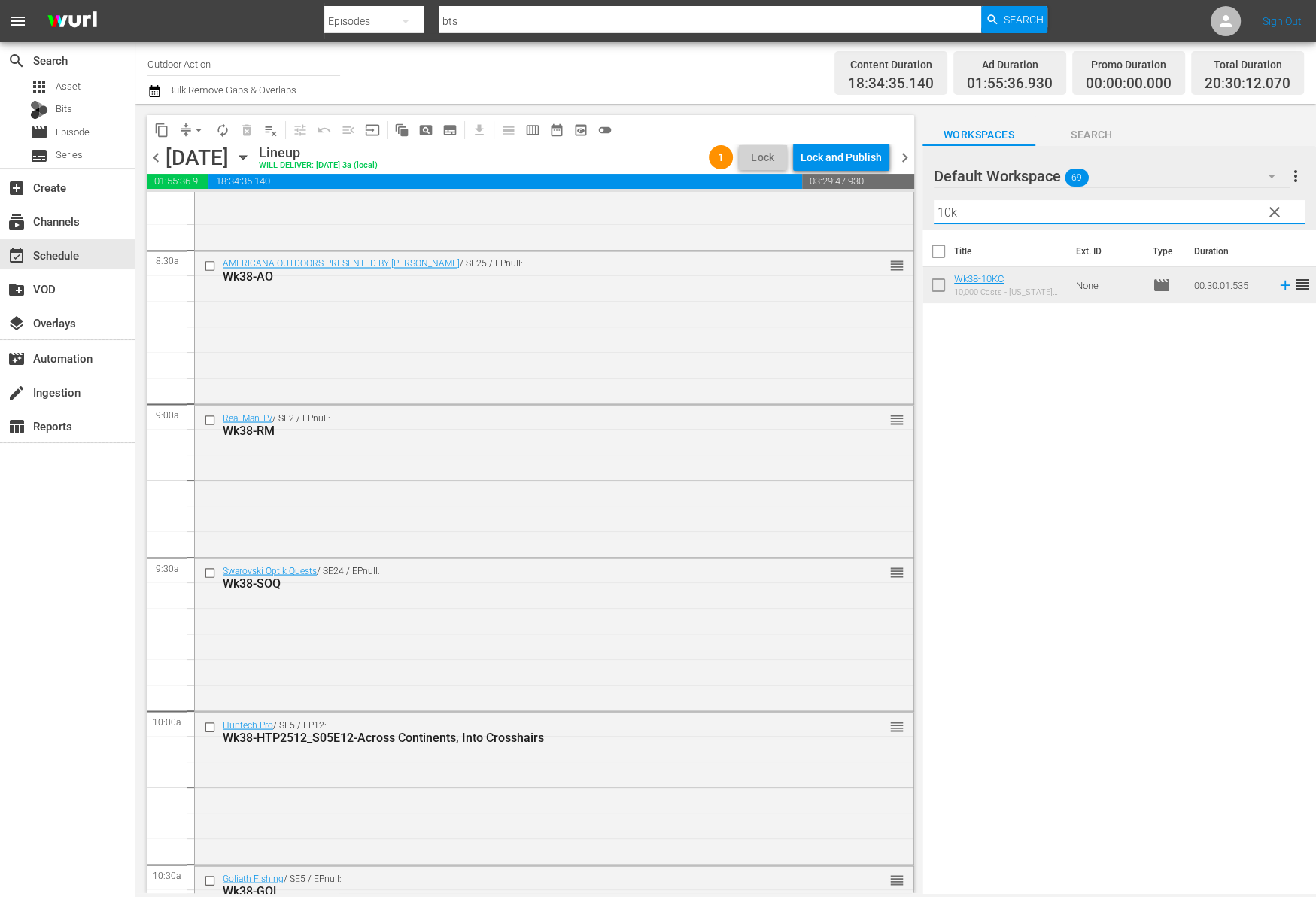
click at [1178, 210] on input "10k" at bounding box center [1119, 212] width 371 height 24
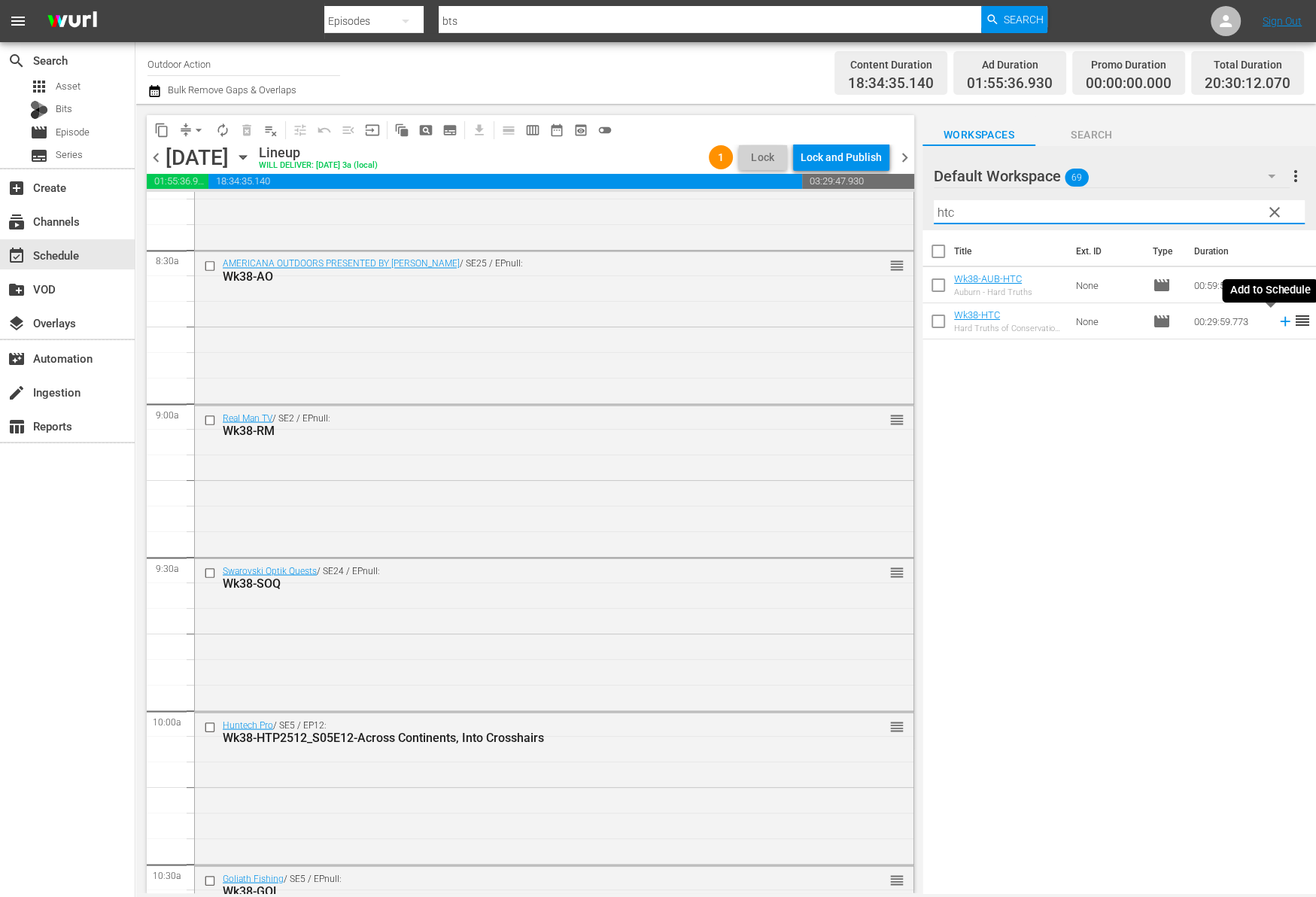
click at [1279, 323] on icon at bounding box center [1284, 321] width 10 height 10
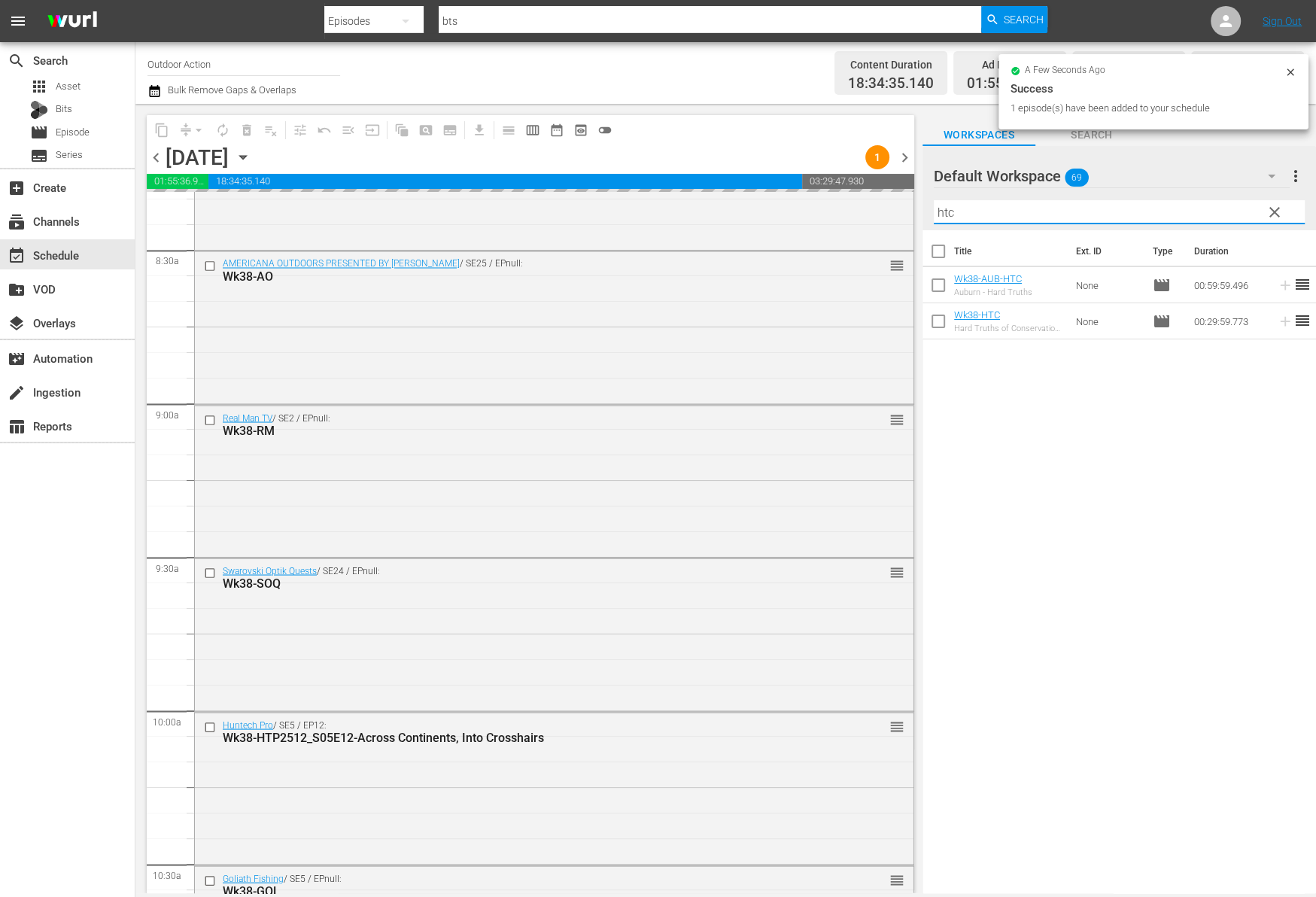
click at [1213, 208] on input "htc" at bounding box center [1119, 212] width 371 height 24
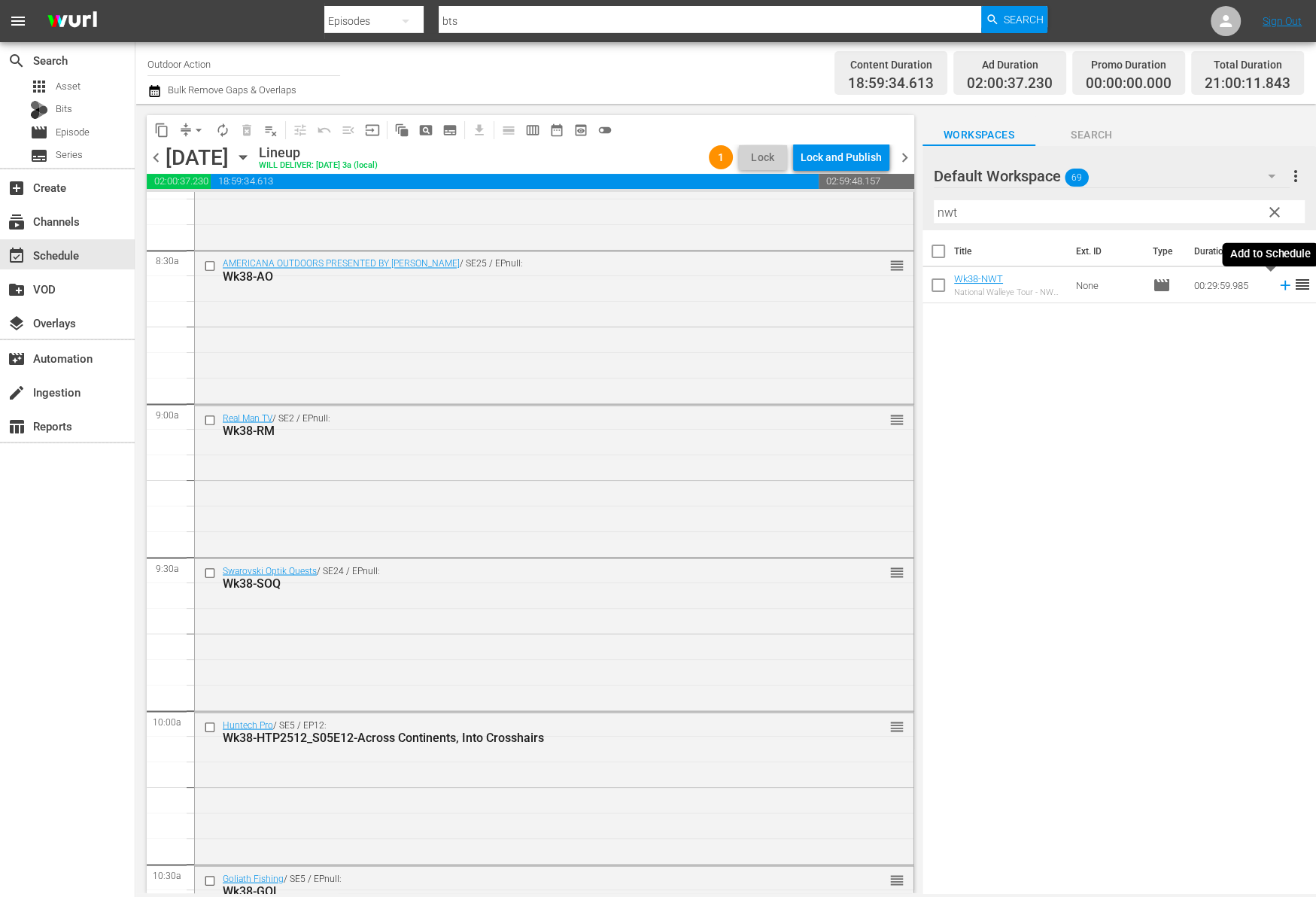
click at [1276, 288] on icon at bounding box center [1285, 285] width 17 height 17
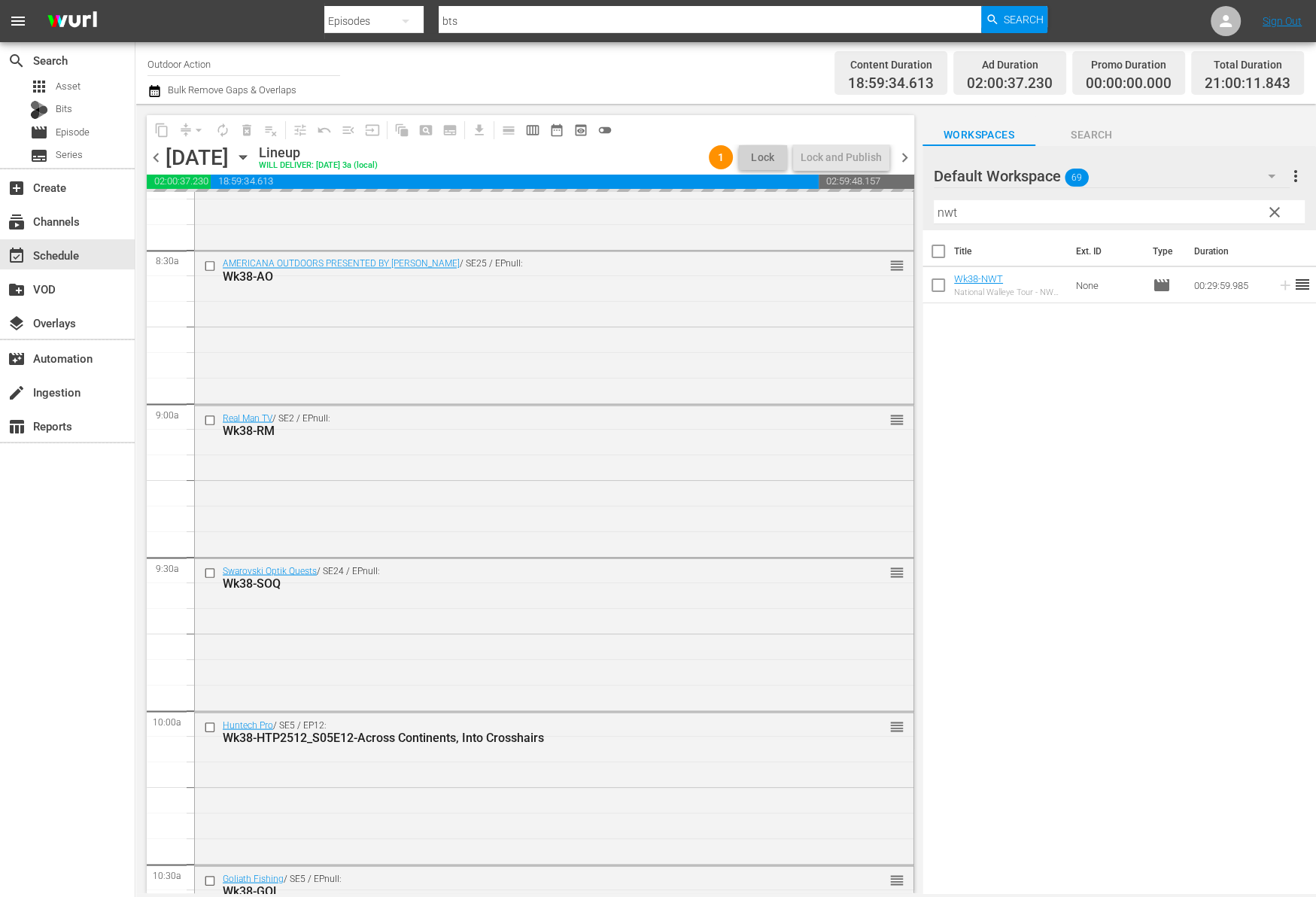
click at [1193, 207] on input "nwt" at bounding box center [1119, 212] width 371 height 24
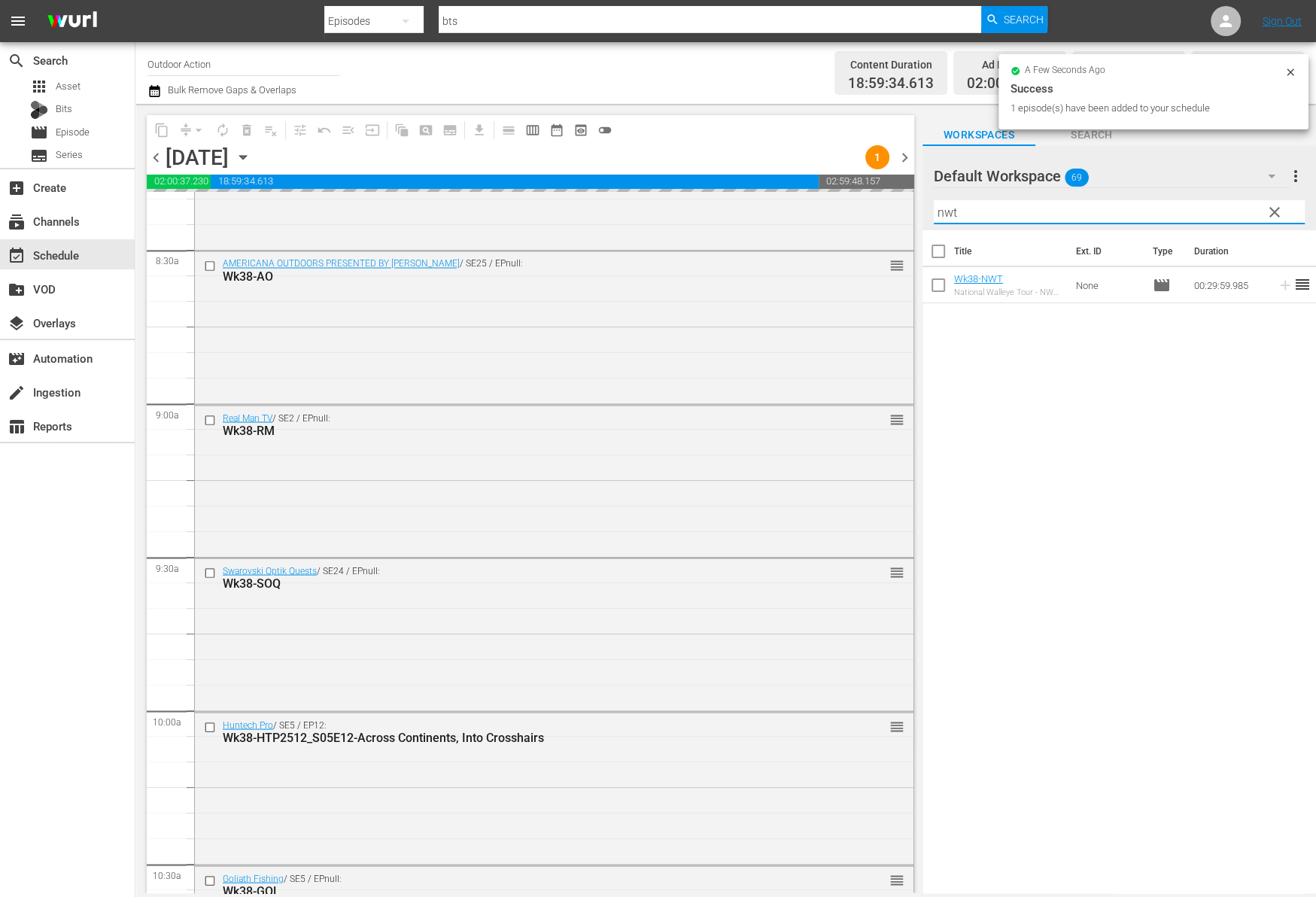
click at [1193, 207] on input "nwt" at bounding box center [1119, 212] width 371 height 24
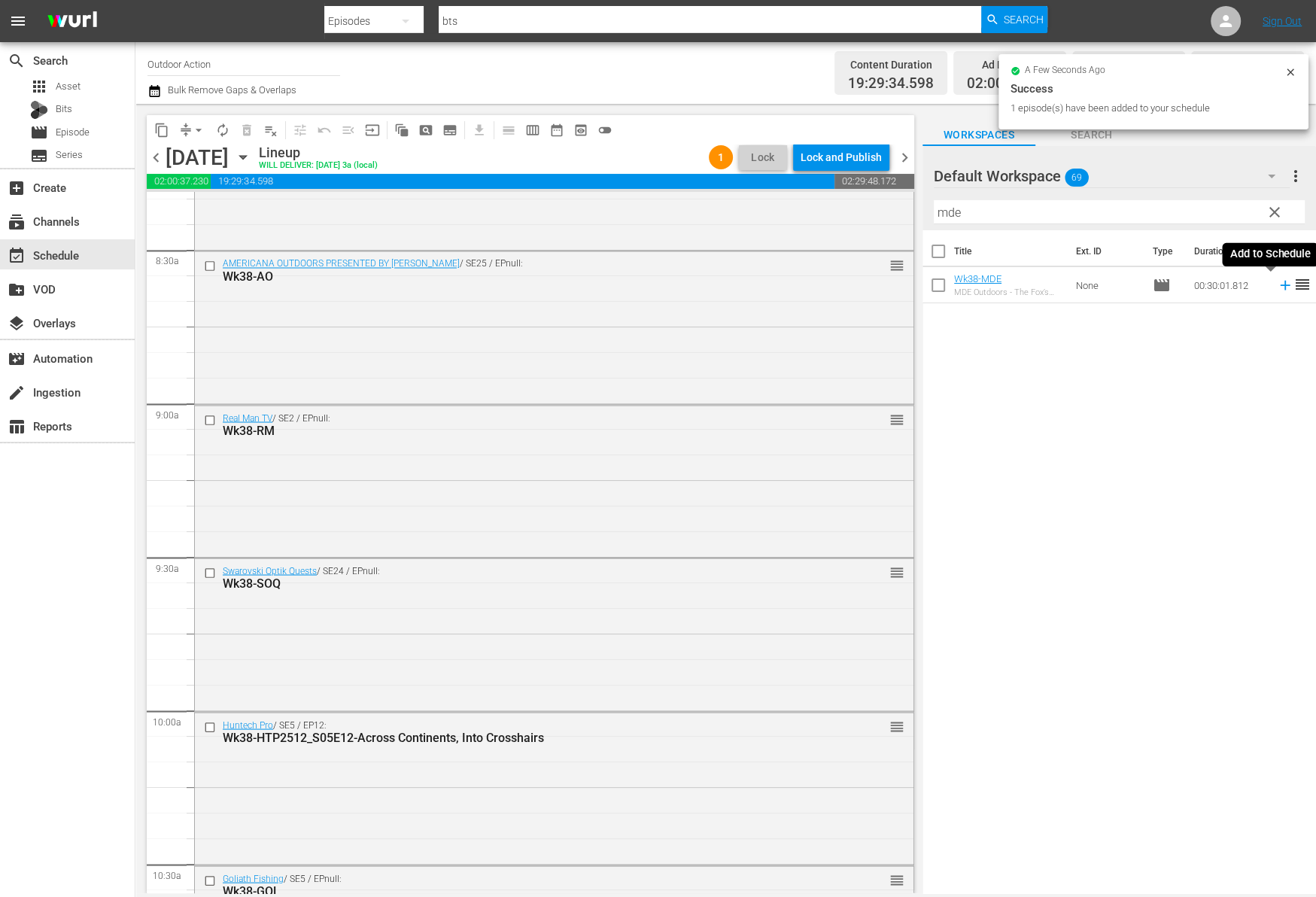
click at [1276, 288] on icon at bounding box center [1285, 285] width 17 height 17
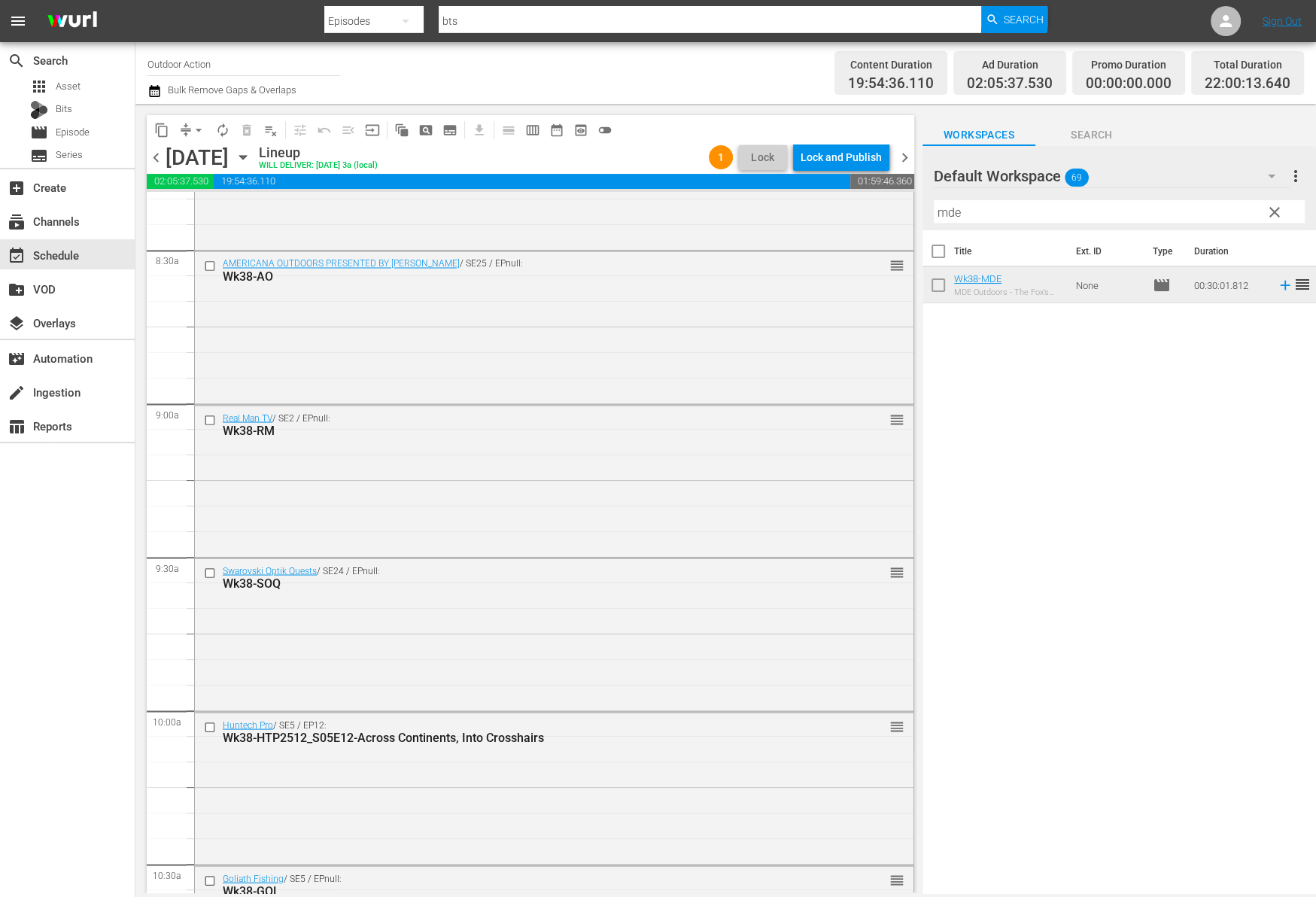
click at [1108, 216] on input "mde" at bounding box center [1119, 212] width 371 height 24
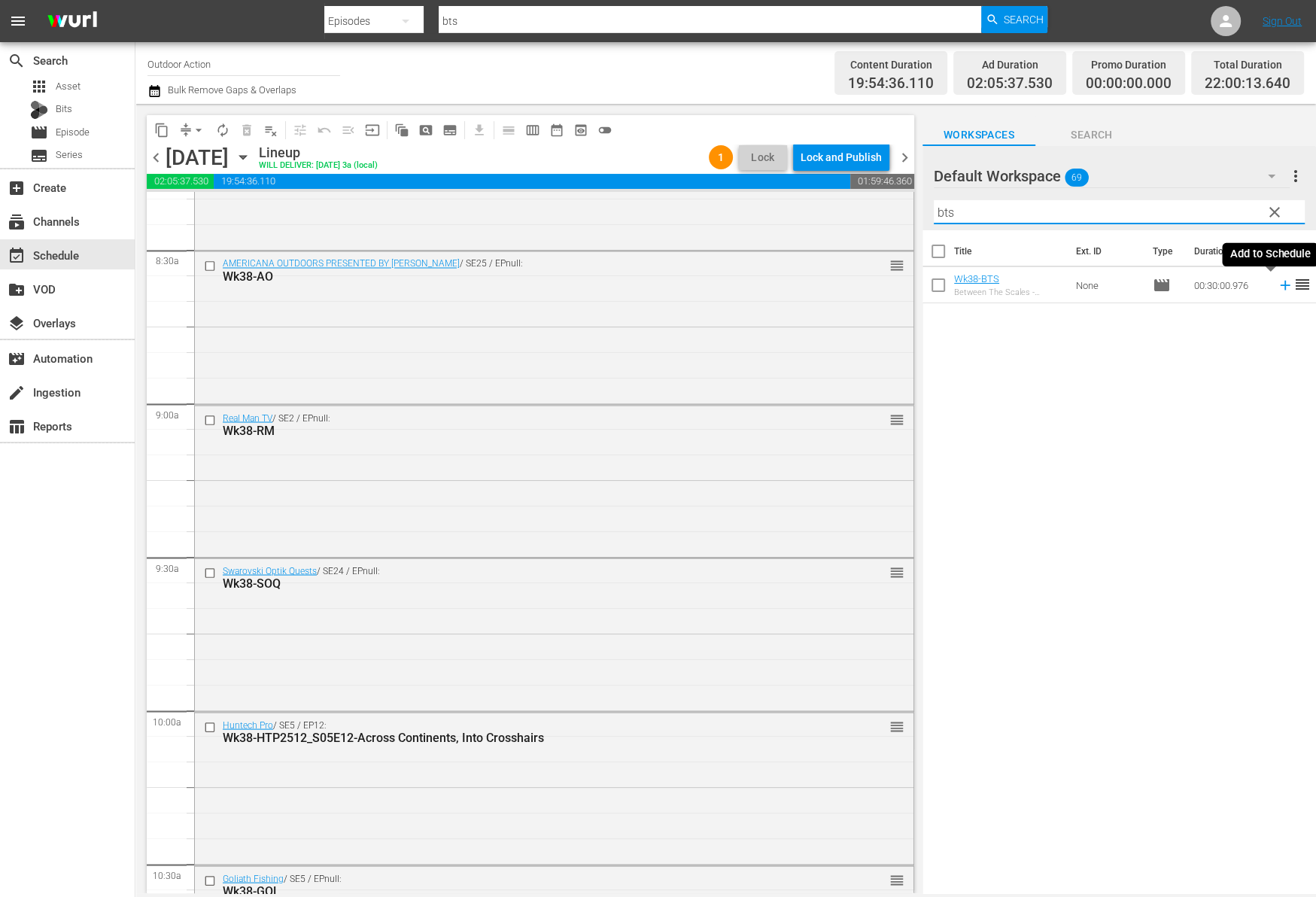
click at [1276, 286] on icon at bounding box center [1285, 285] width 17 height 17
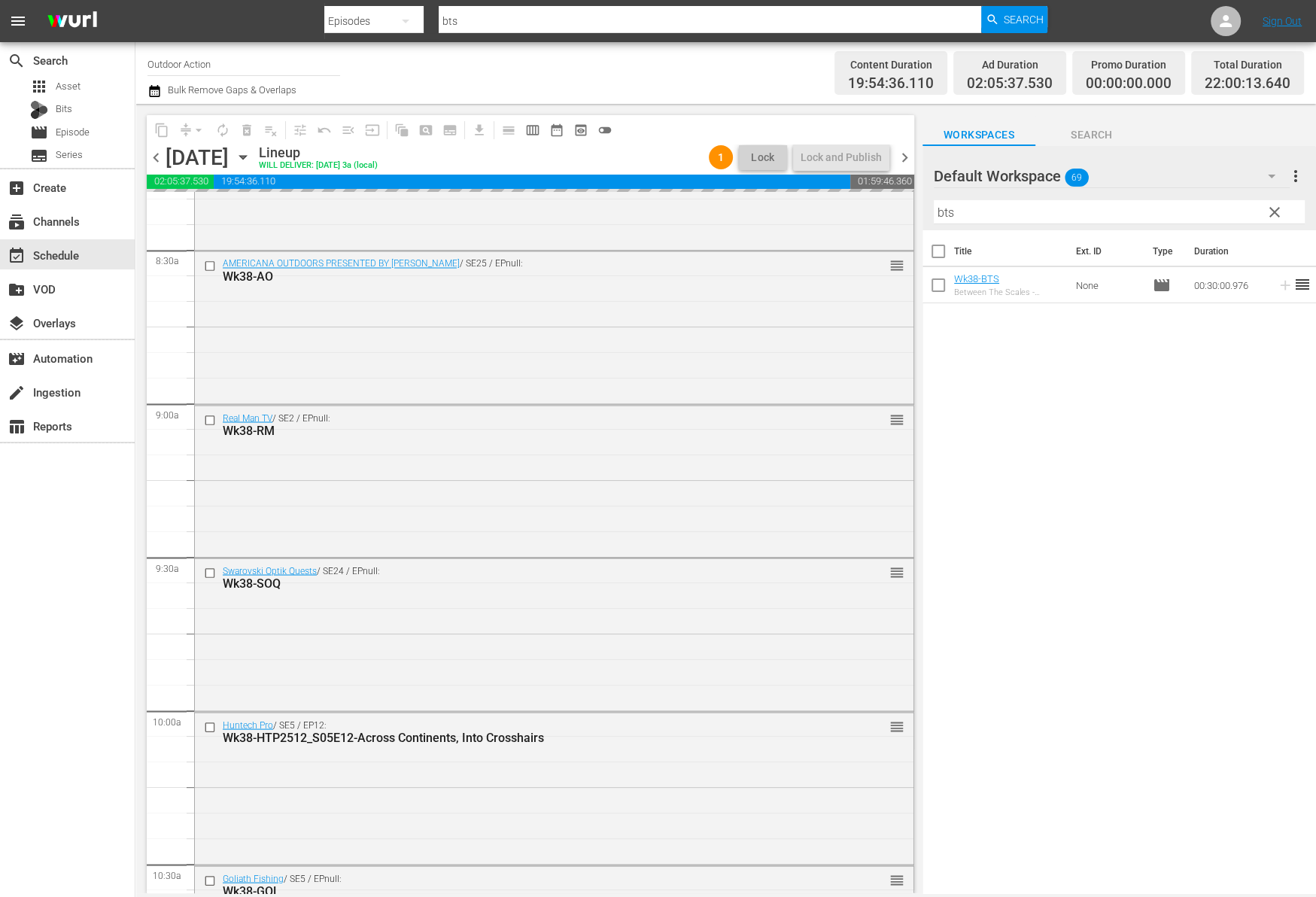
click at [1186, 215] on input "bts" at bounding box center [1119, 212] width 371 height 24
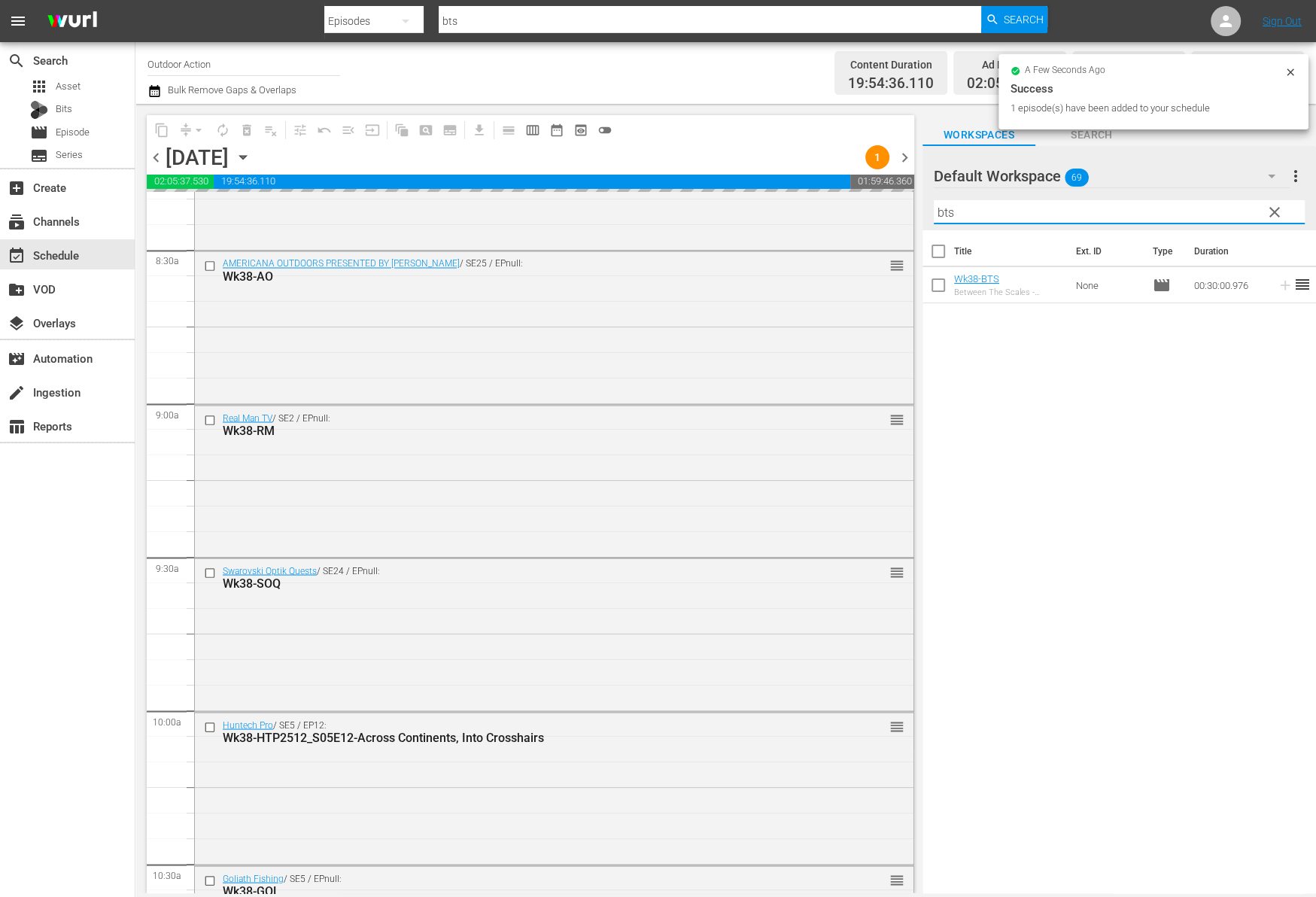
click at [1186, 215] on input "bts" at bounding box center [1119, 212] width 371 height 24
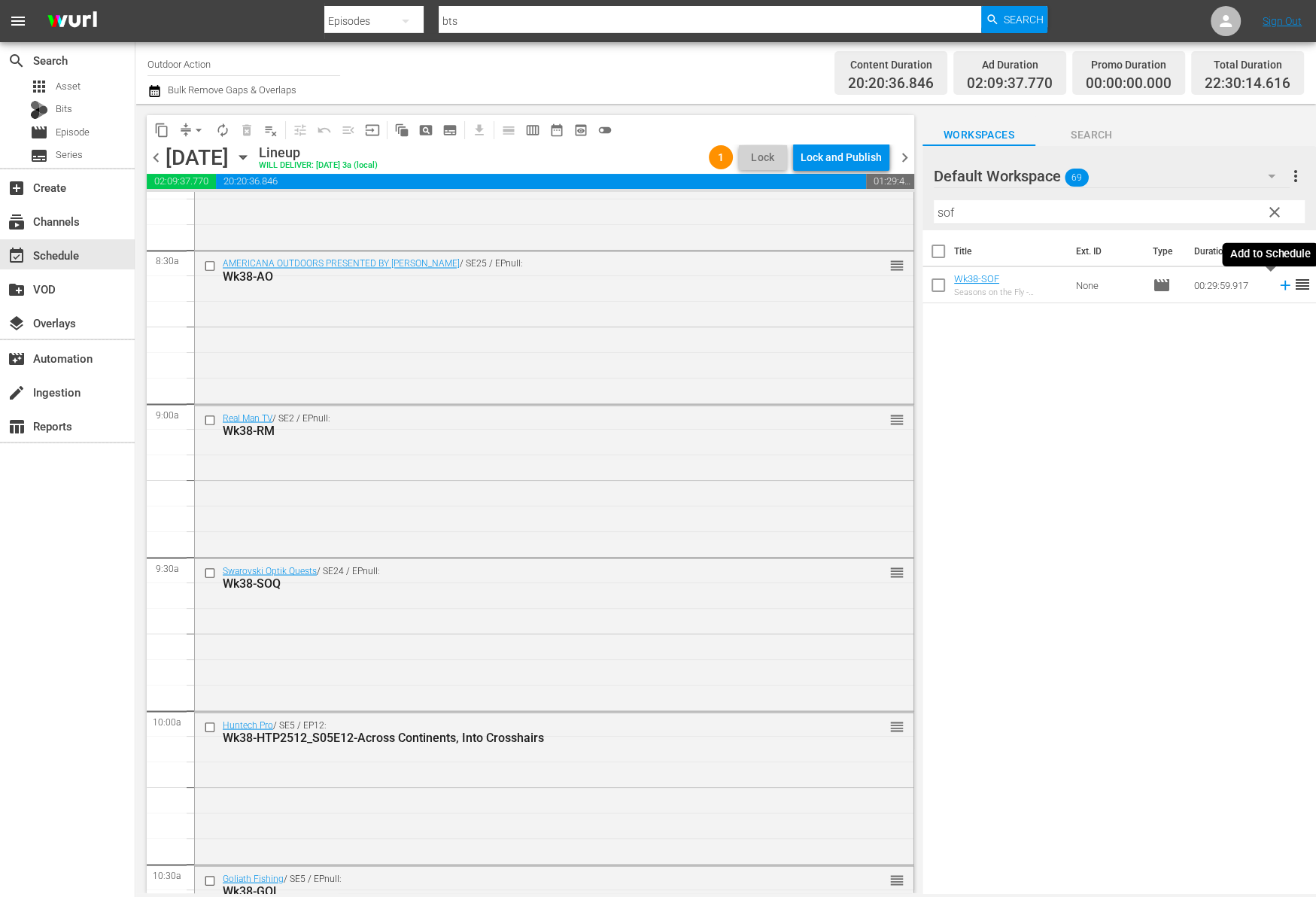
click at [1276, 286] on icon at bounding box center [1285, 285] width 17 height 17
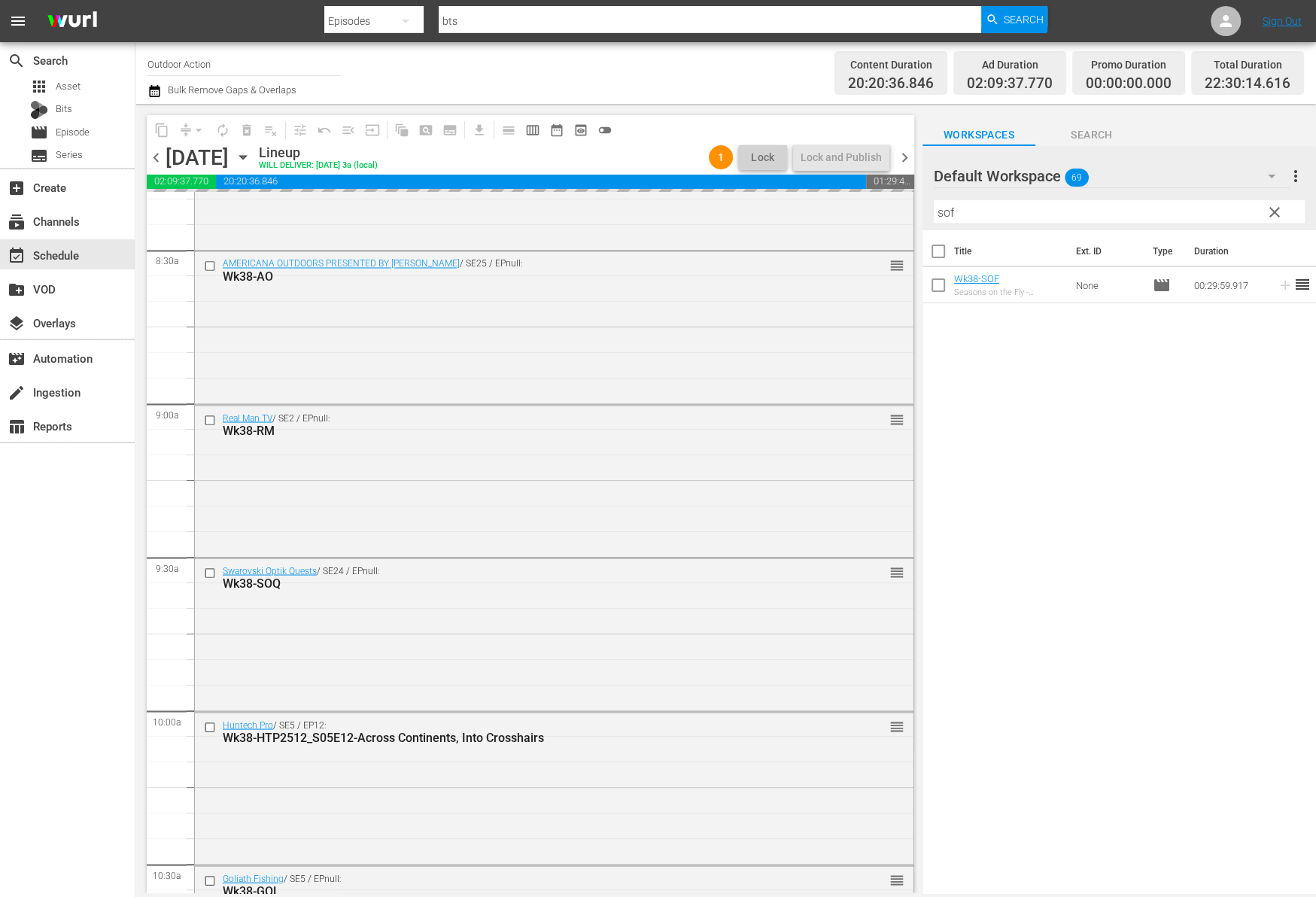
click at [1215, 213] on input "sof" at bounding box center [1119, 212] width 371 height 24
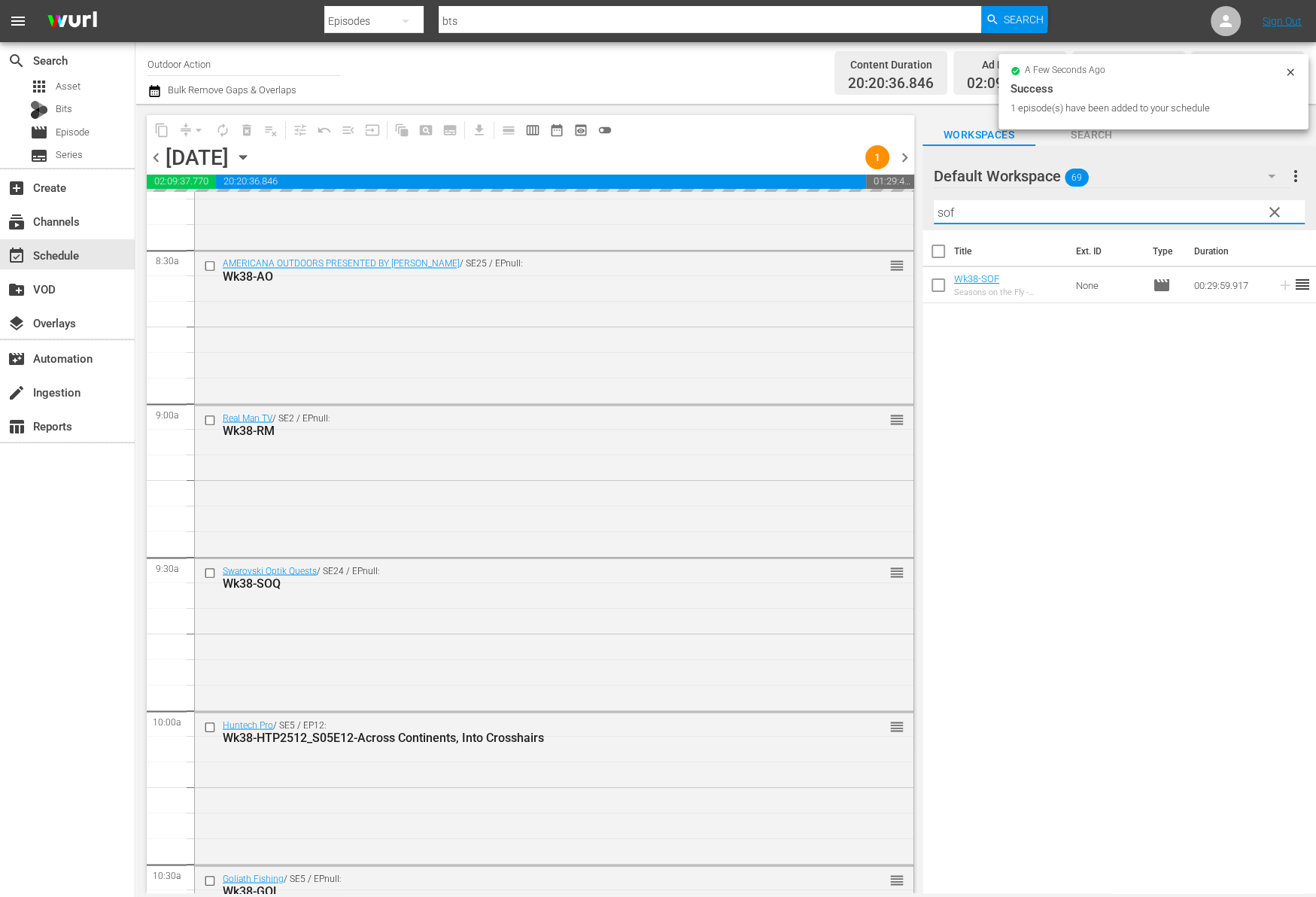
click at [1215, 213] on input "sof" at bounding box center [1119, 212] width 371 height 24
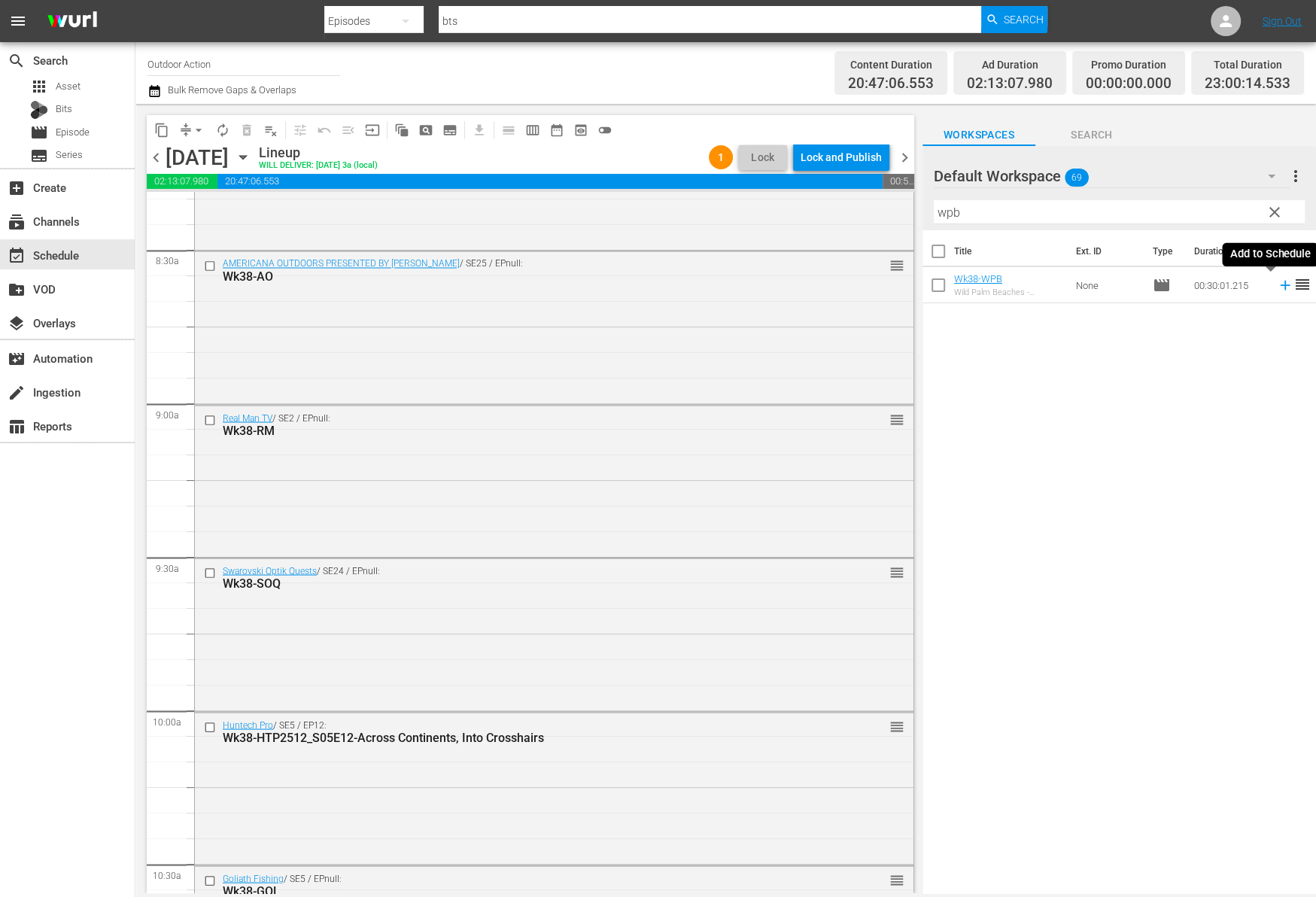
click at [1276, 287] on icon at bounding box center [1285, 285] width 17 height 17
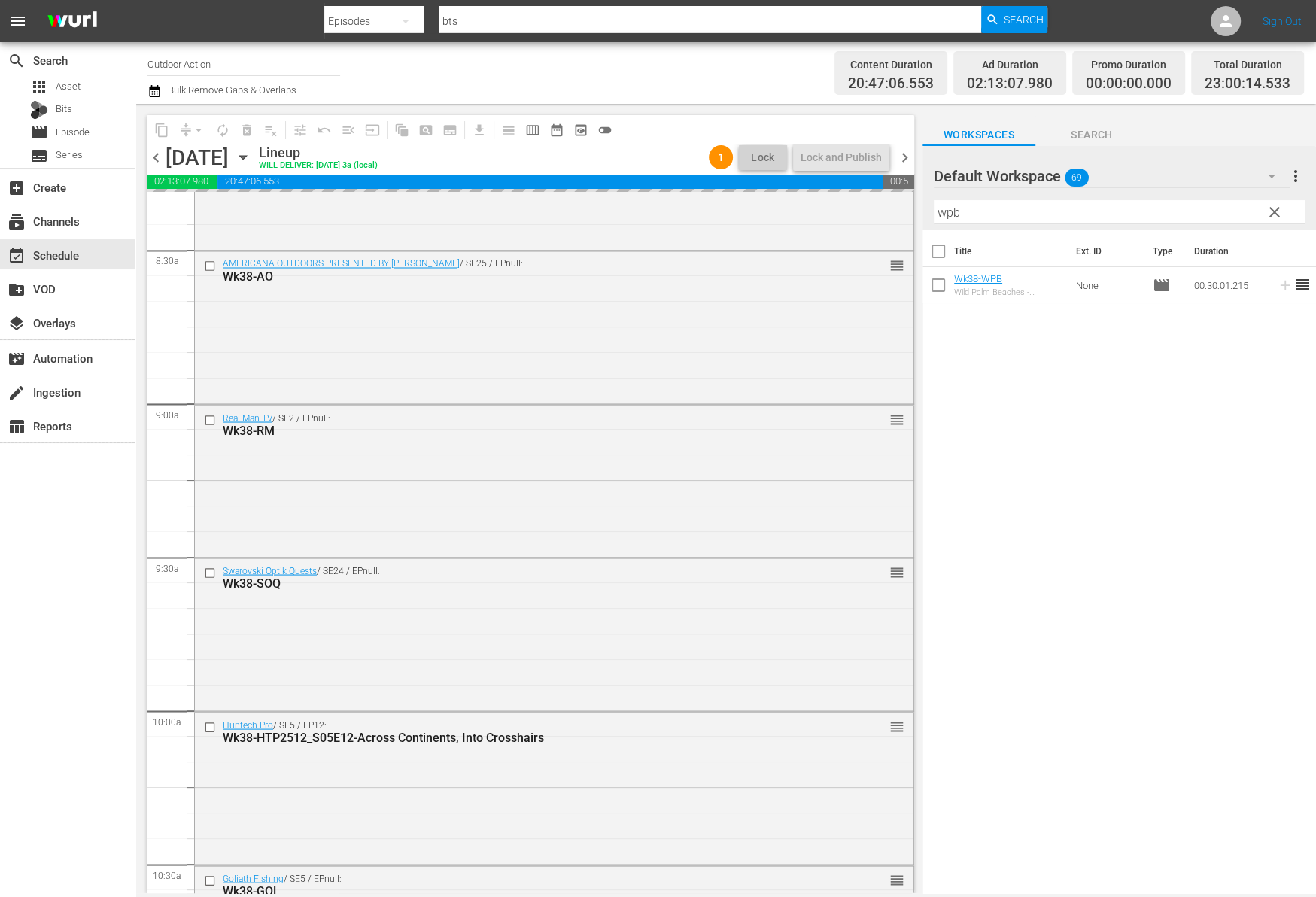
click at [1228, 215] on input "wpb" at bounding box center [1119, 212] width 371 height 24
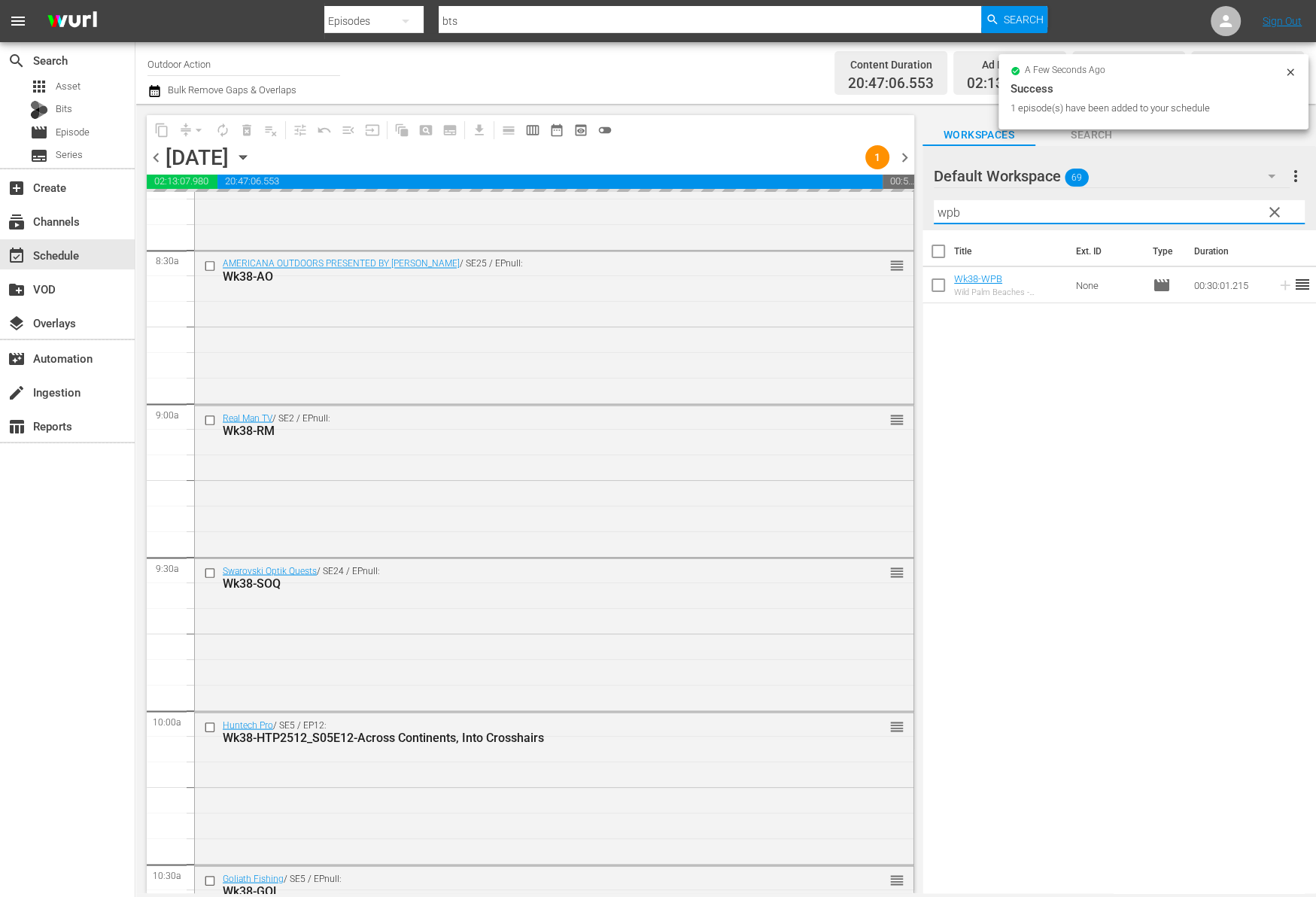
click at [1228, 215] on input "wpb" at bounding box center [1119, 212] width 371 height 24
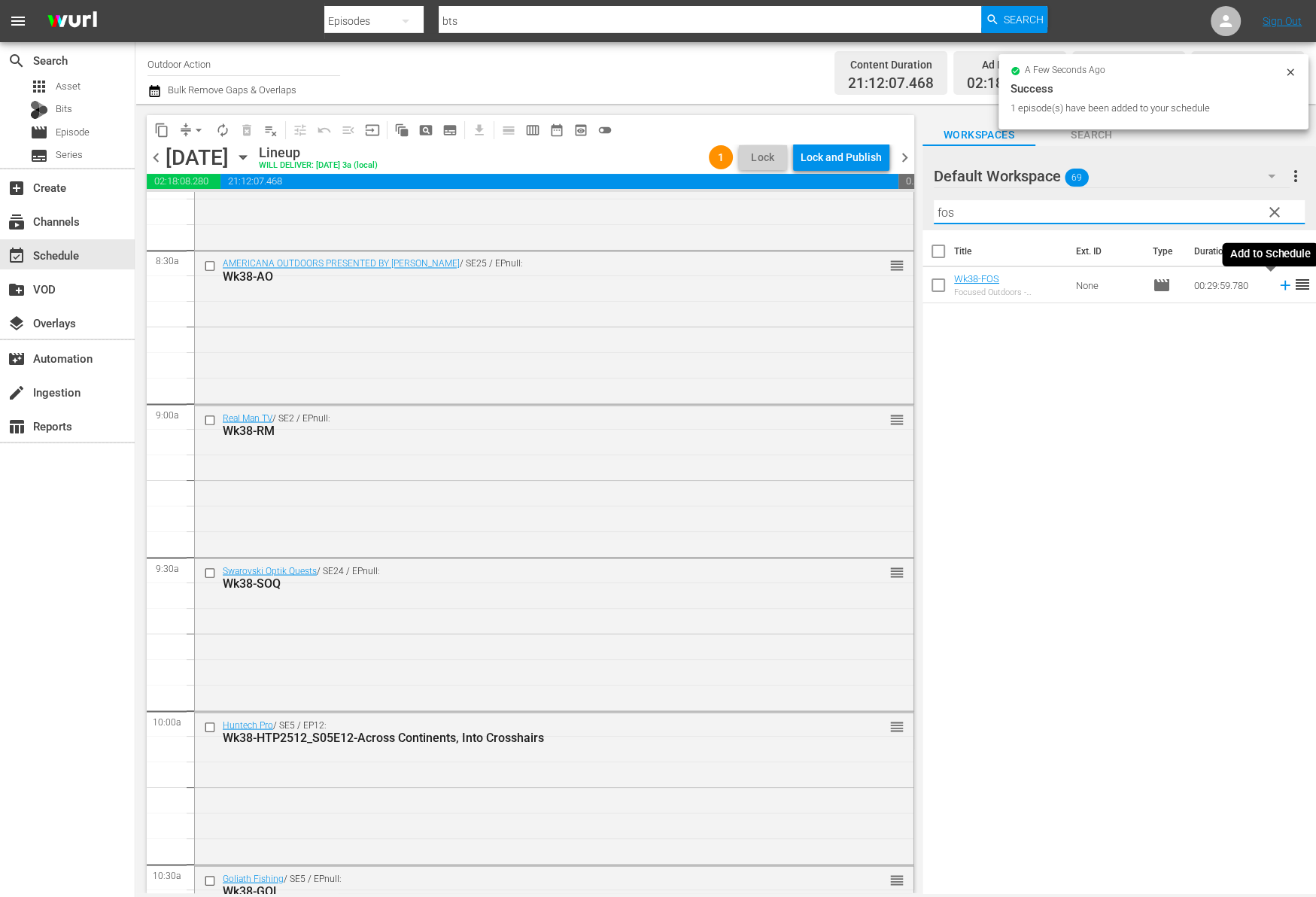
click at [1279, 287] on icon at bounding box center [1284, 285] width 10 height 10
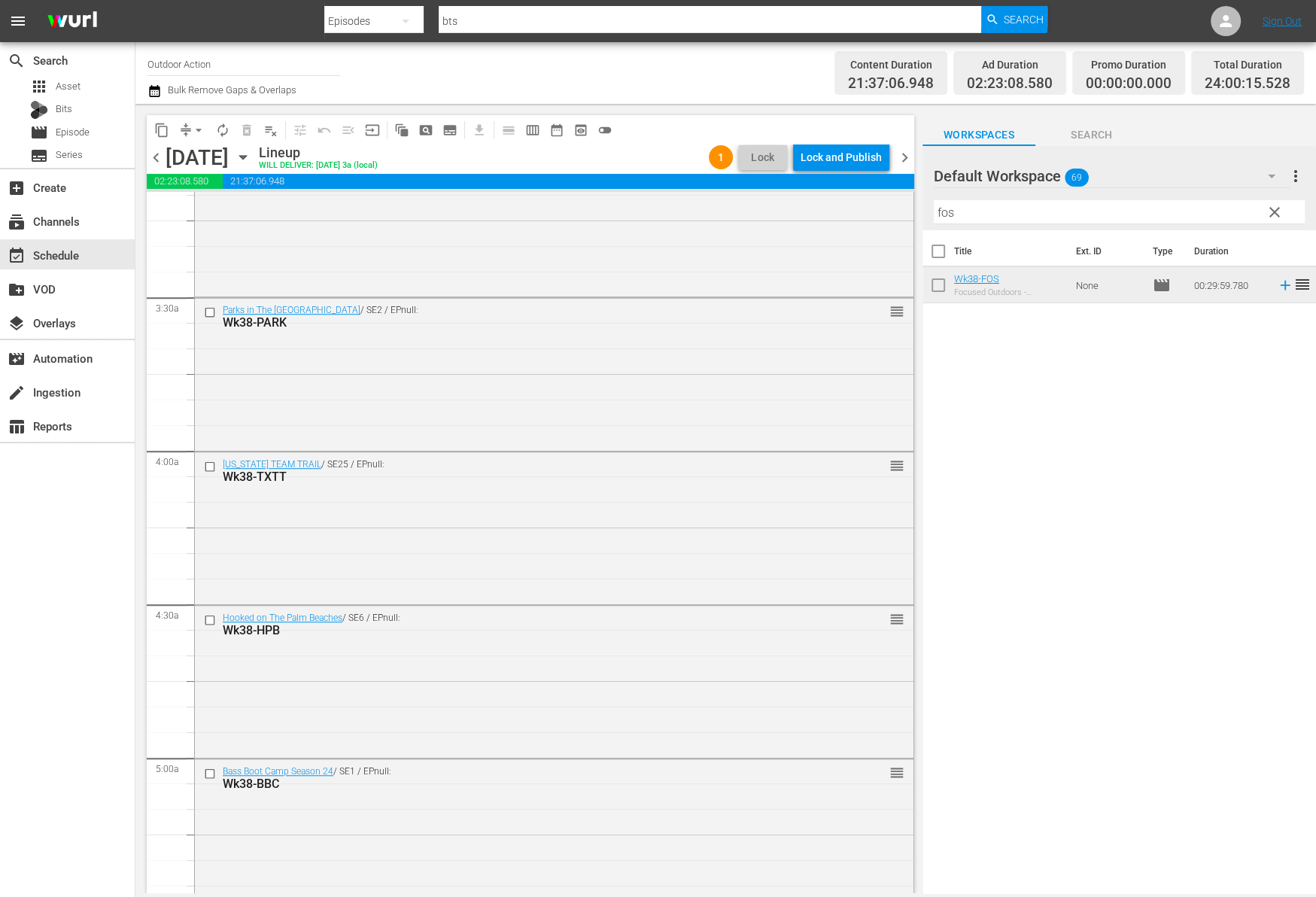
scroll to position [0, 0]
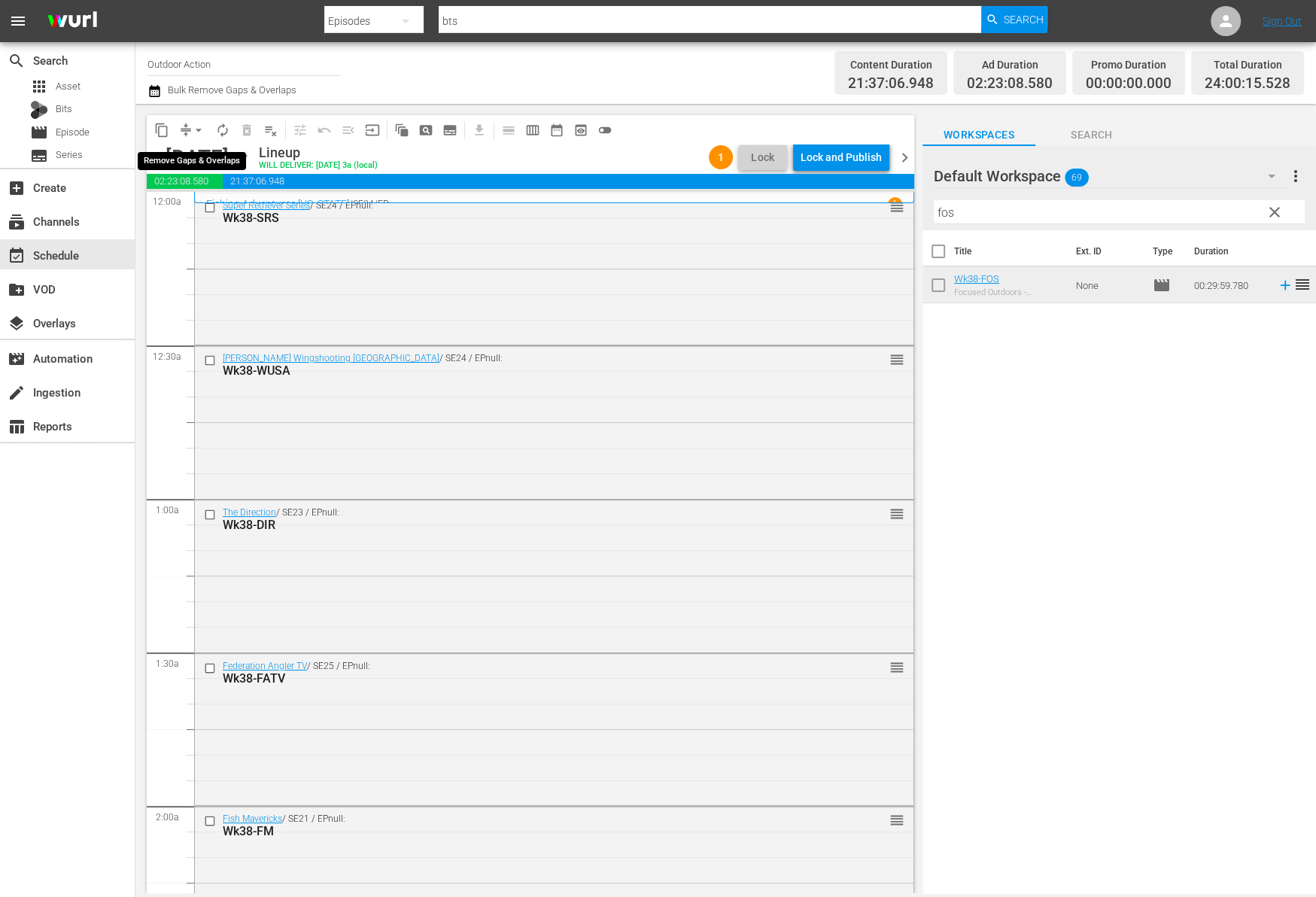
click at [186, 130] on button "arrow_drop_down" at bounding box center [199, 130] width 24 height 24
click at [199, 159] on li "Align to Midnight" at bounding box center [199, 160] width 158 height 25
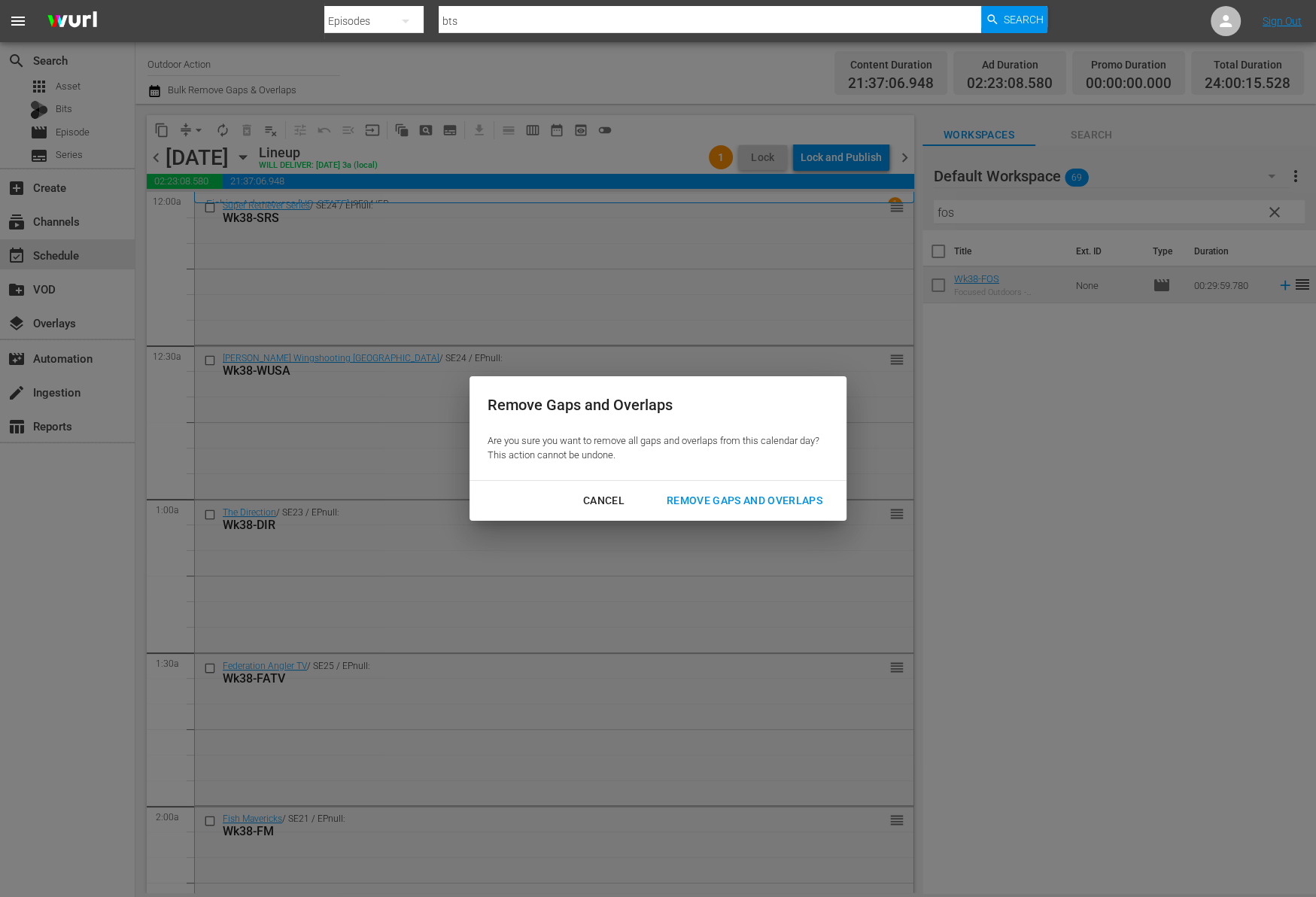
click at [800, 502] on div "Remove Gaps and Overlaps" at bounding box center [744, 501] width 180 height 19
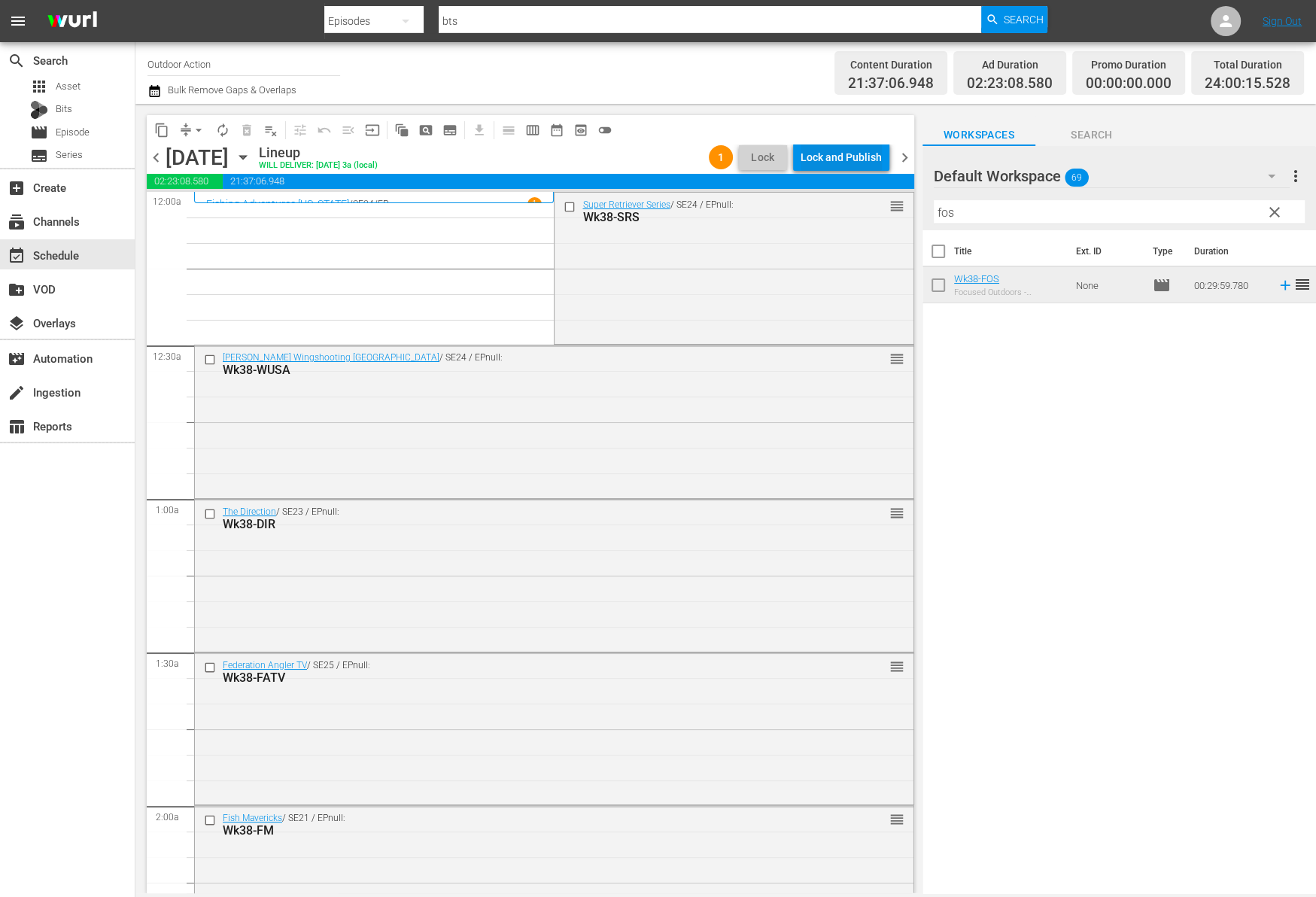
click at [858, 163] on div "Lock and Publish" at bounding box center [841, 157] width 81 height 27
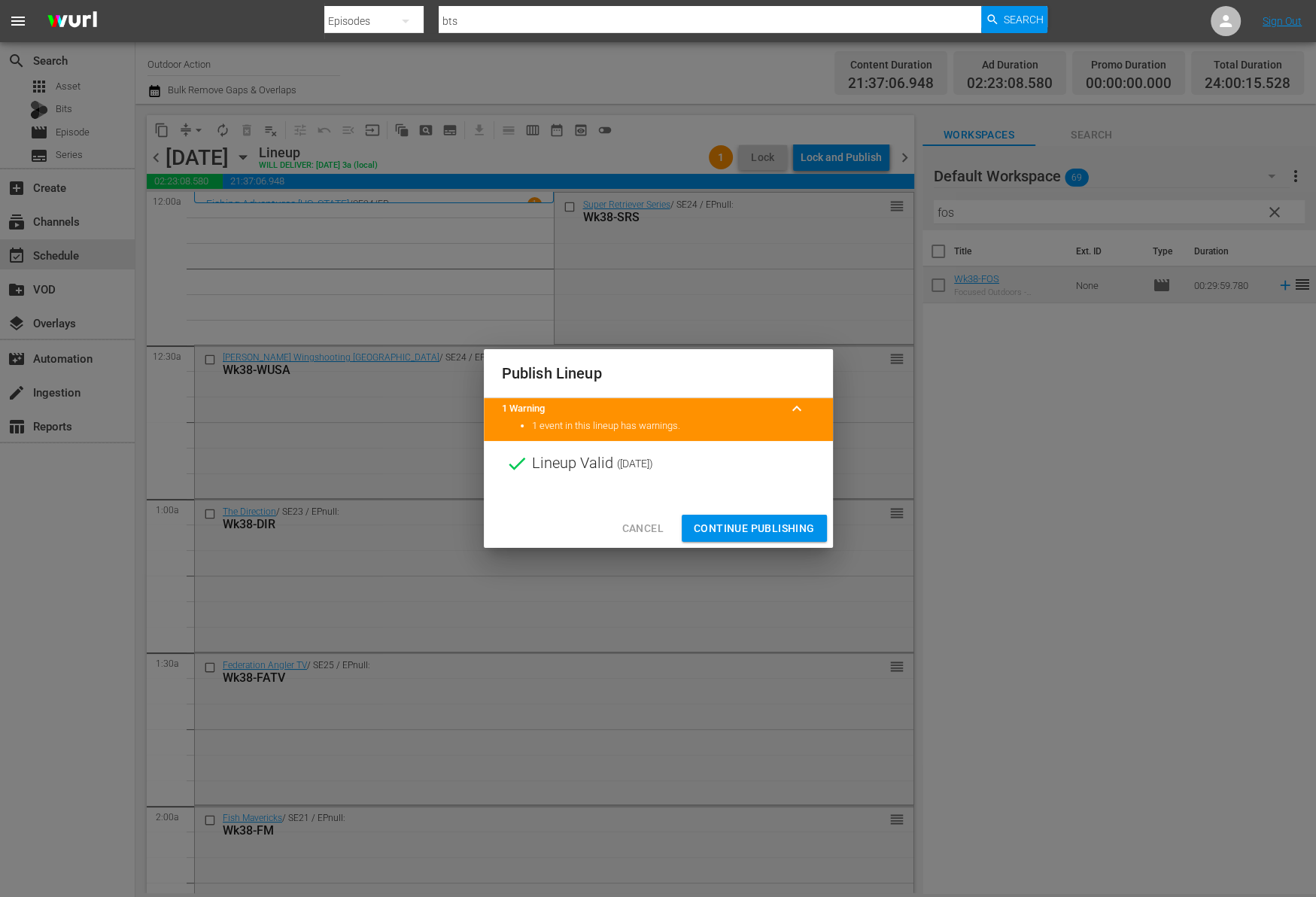
click at [758, 519] on span "Continue Publishing" at bounding box center [754, 528] width 121 height 19
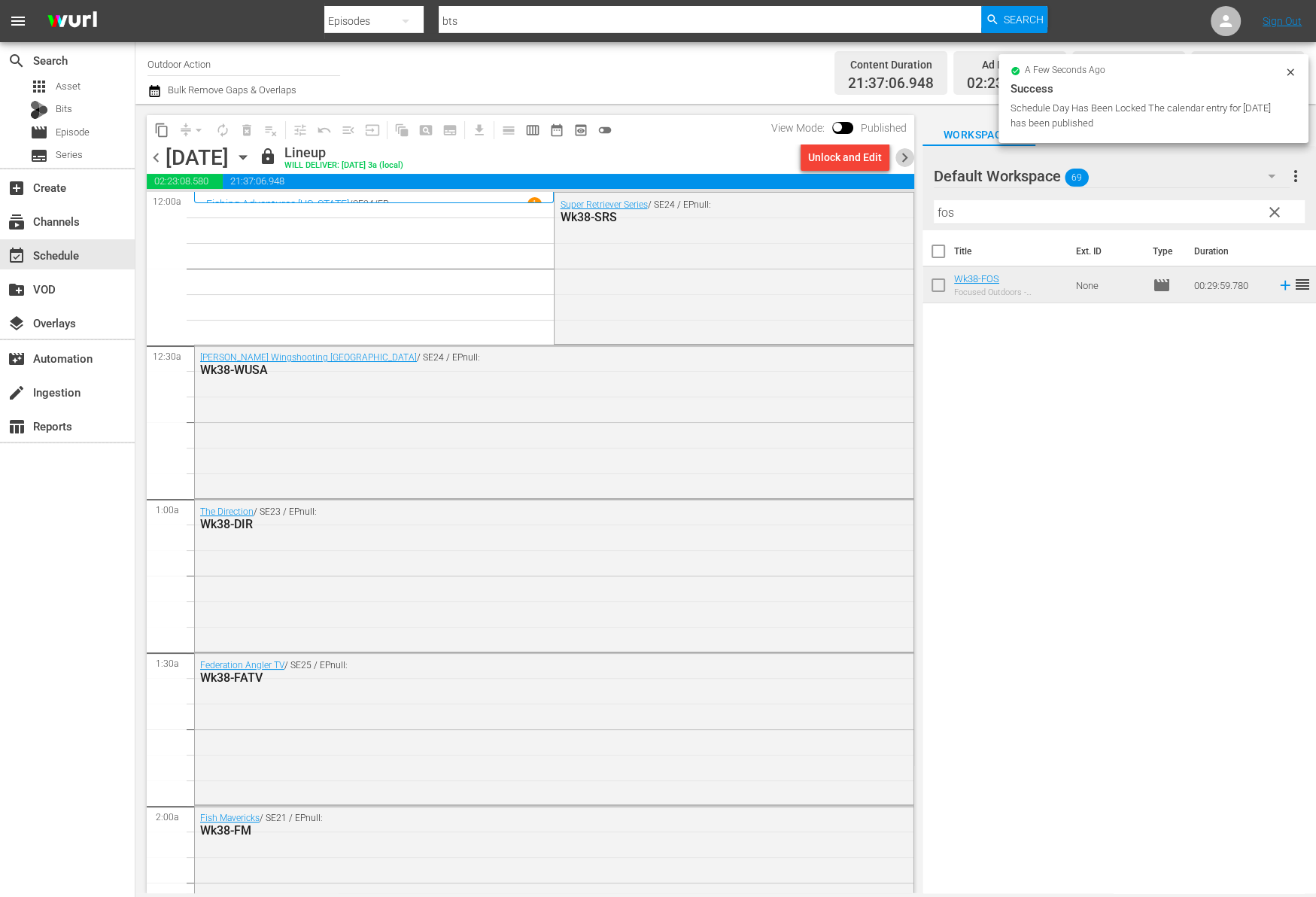
click at [901, 158] on span "chevron_right" at bounding box center [904, 157] width 19 height 19
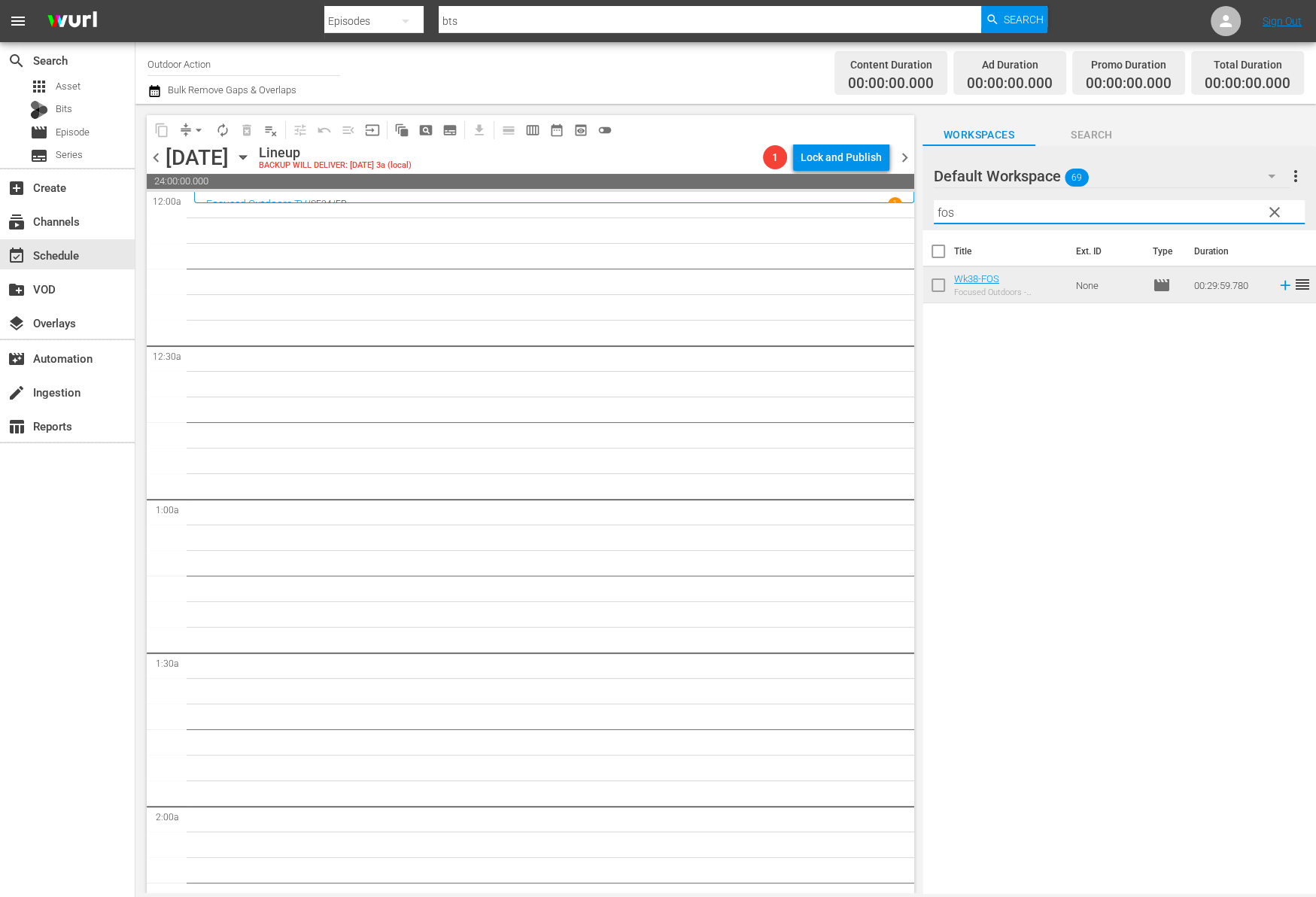
click at [968, 215] on input "fos" at bounding box center [1119, 212] width 371 height 24
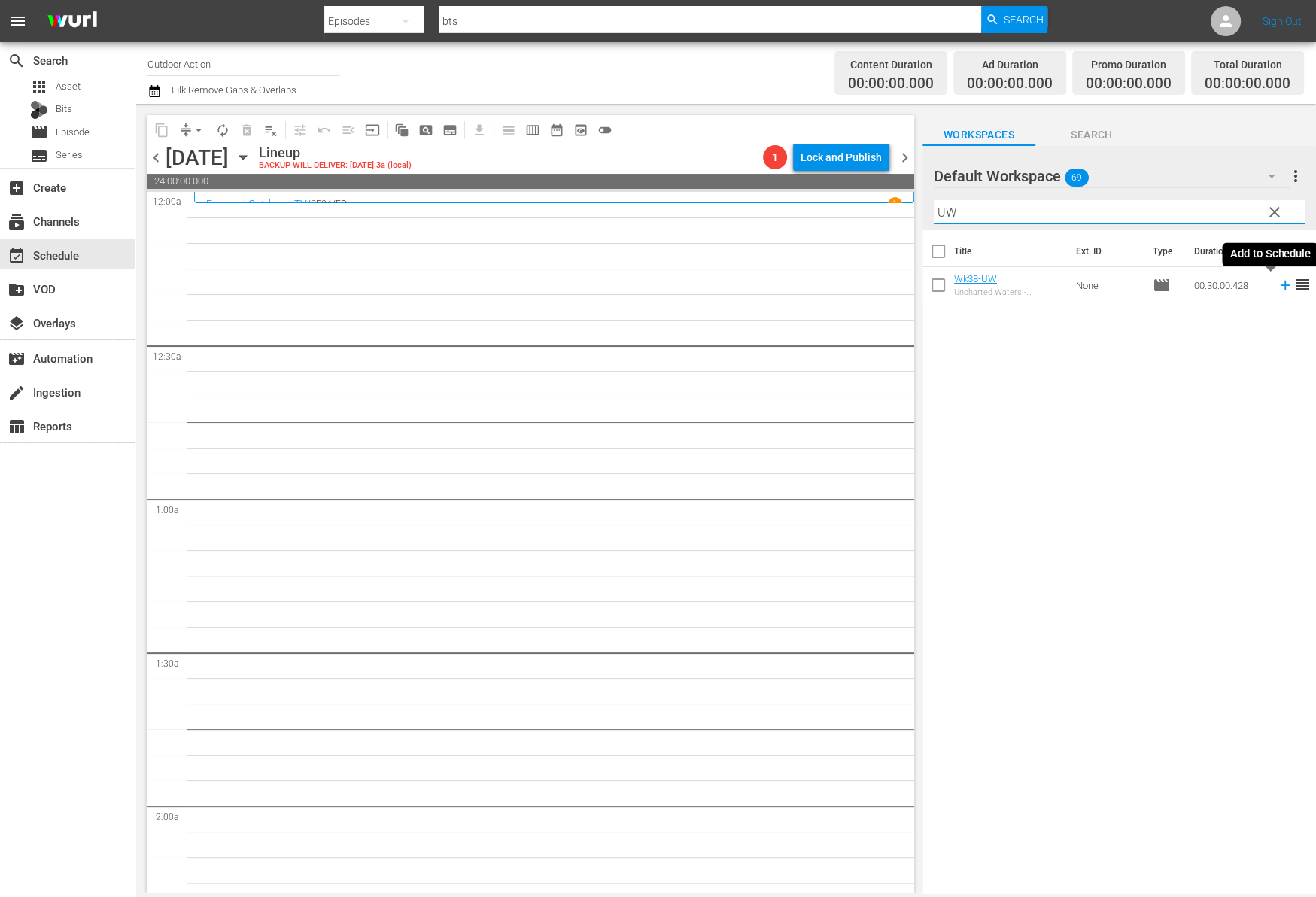
click at [1276, 288] on icon at bounding box center [1285, 285] width 17 height 17
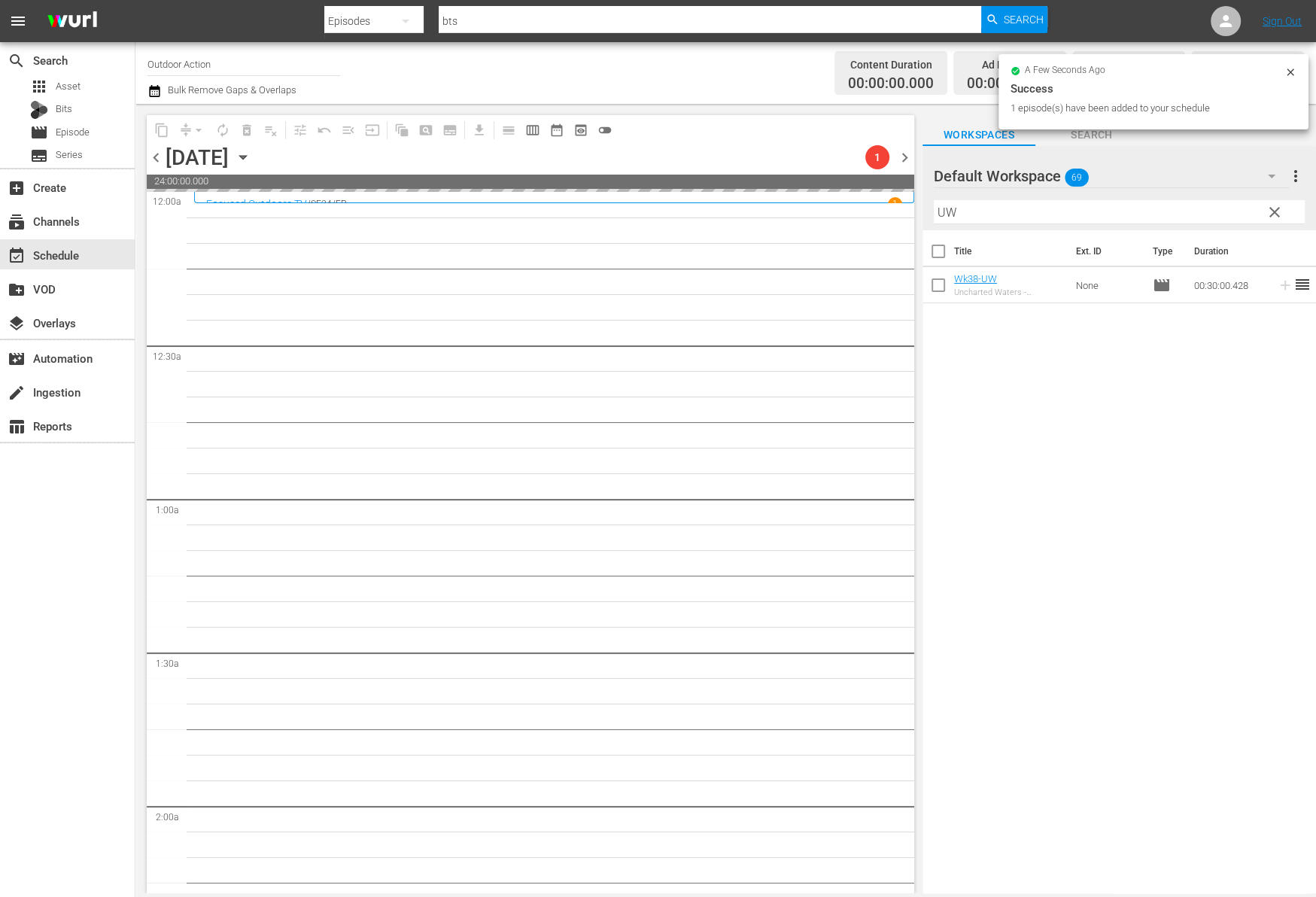
click at [1152, 211] on input "UW" at bounding box center [1119, 212] width 371 height 24
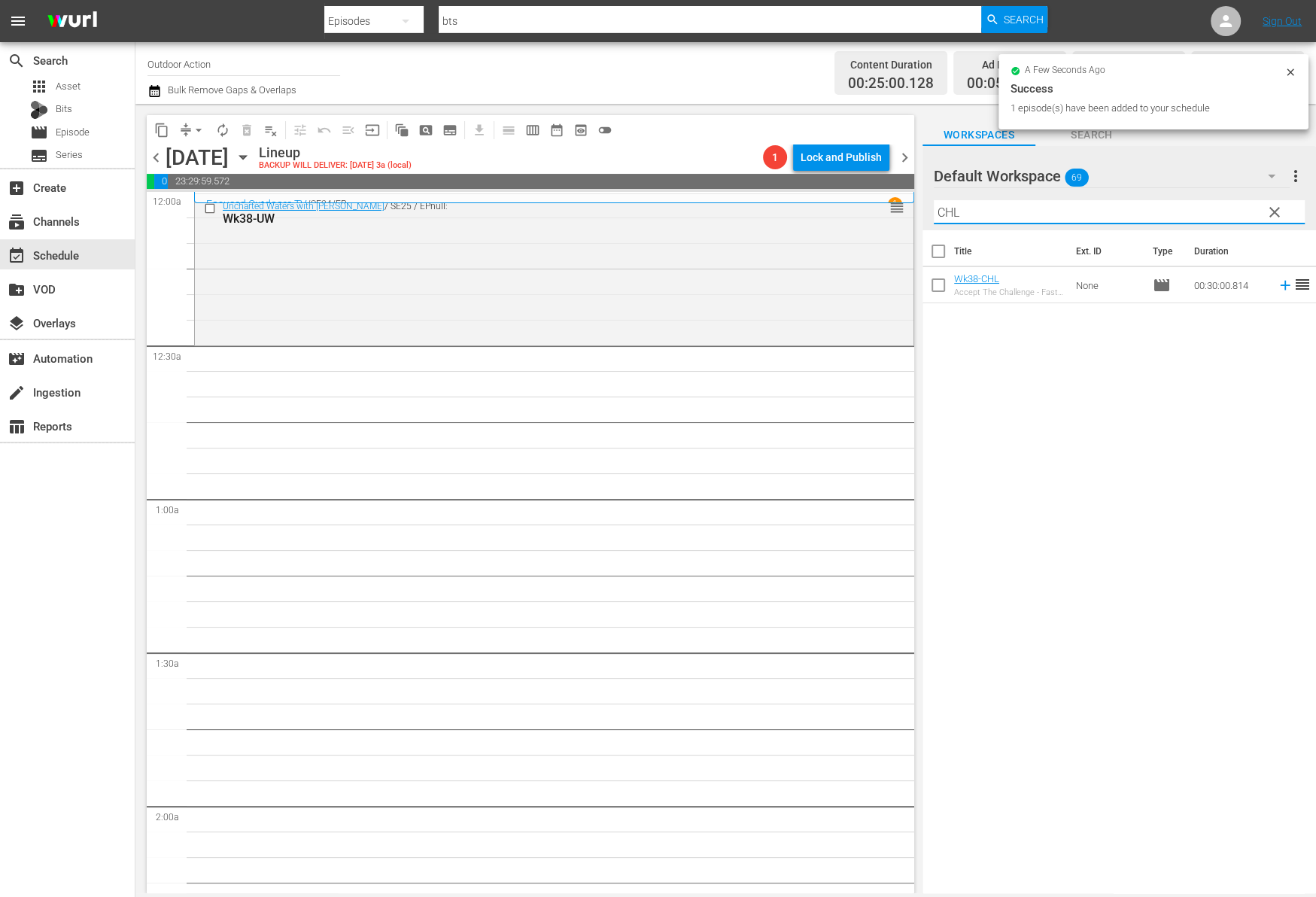
click at [1276, 288] on icon at bounding box center [1285, 285] width 17 height 17
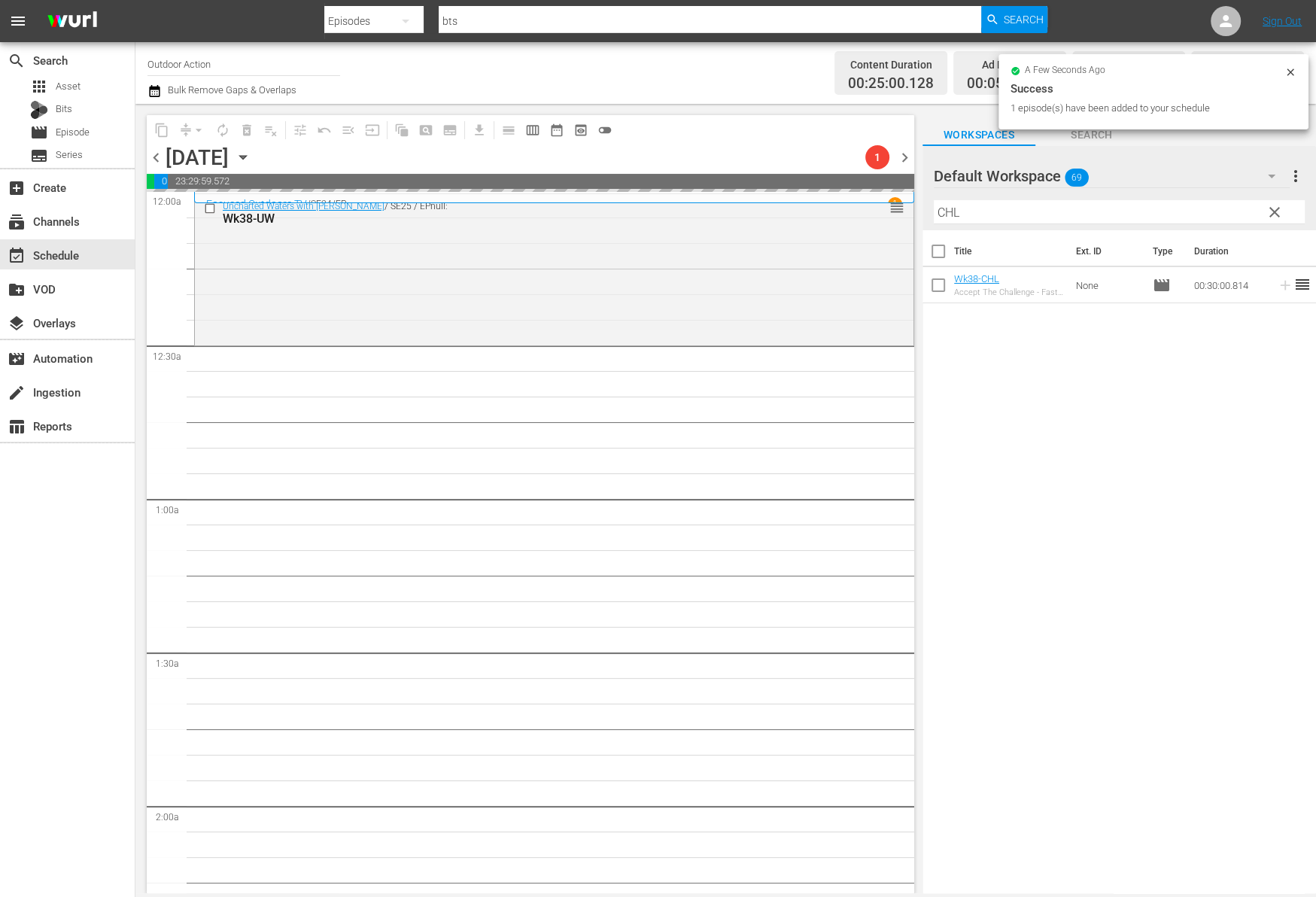
click at [1155, 205] on input "CHL" at bounding box center [1119, 212] width 371 height 24
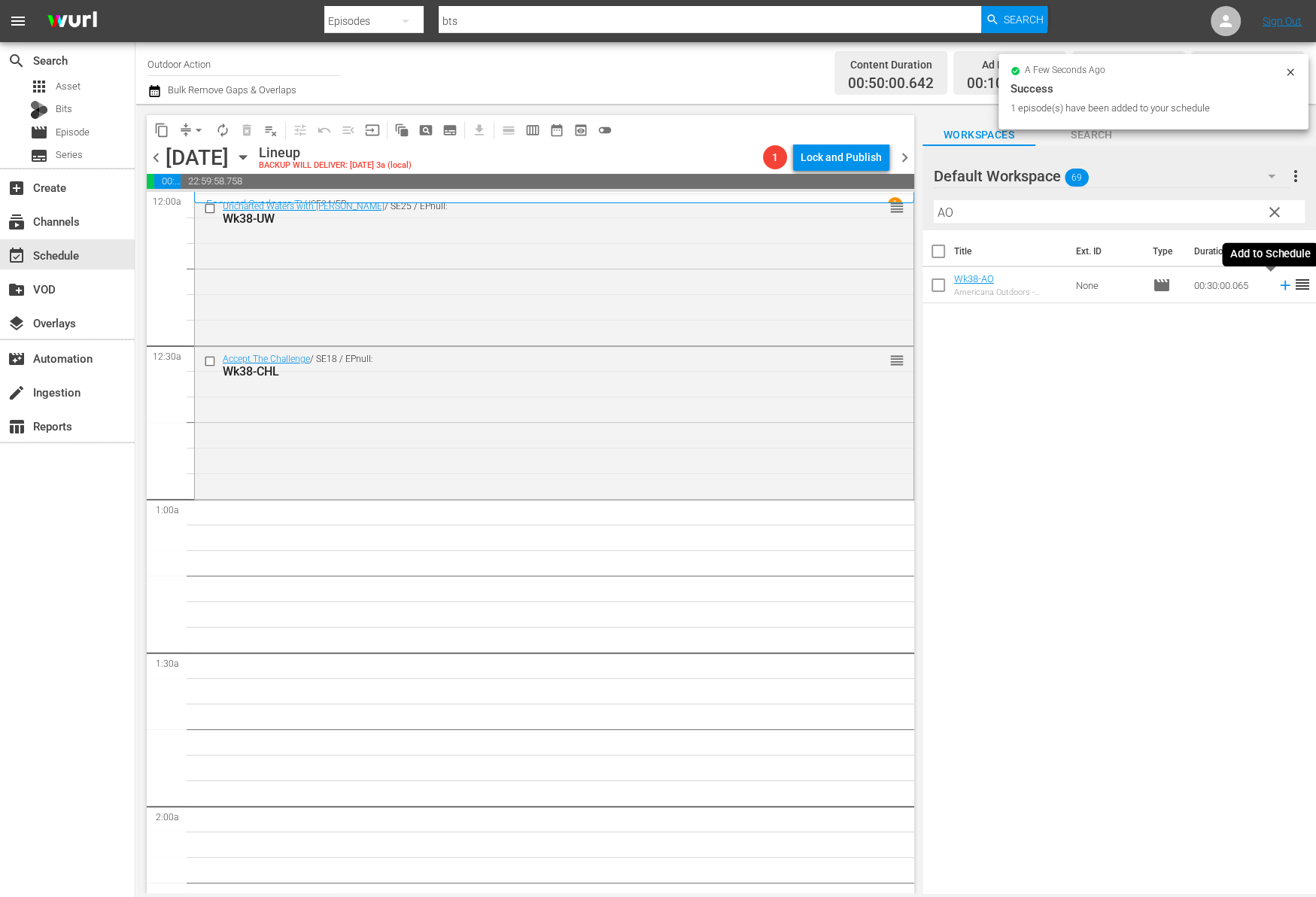
click at [1276, 290] on icon at bounding box center [1285, 285] width 17 height 17
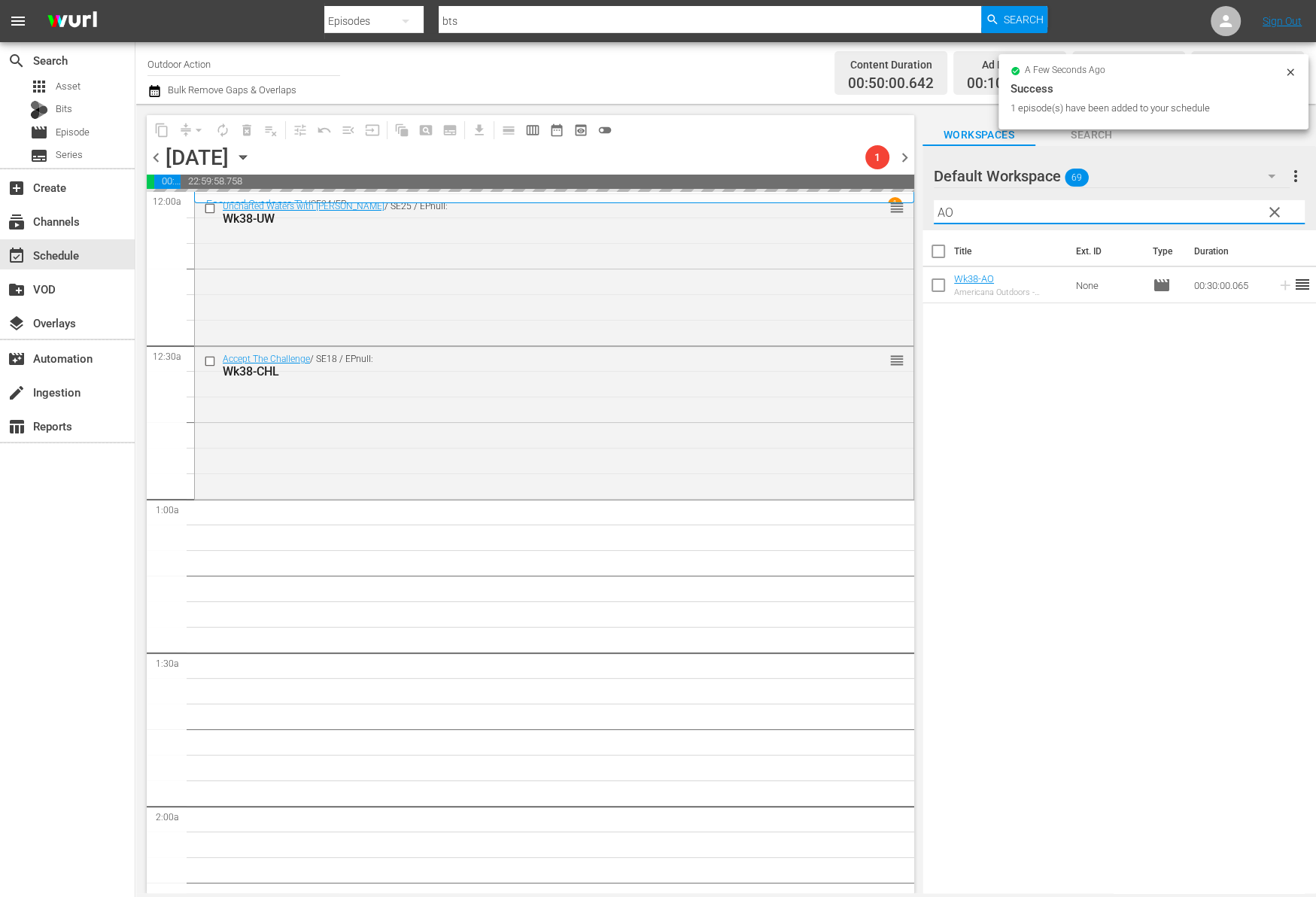
click at [1193, 214] on input "AO" at bounding box center [1119, 212] width 371 height 24
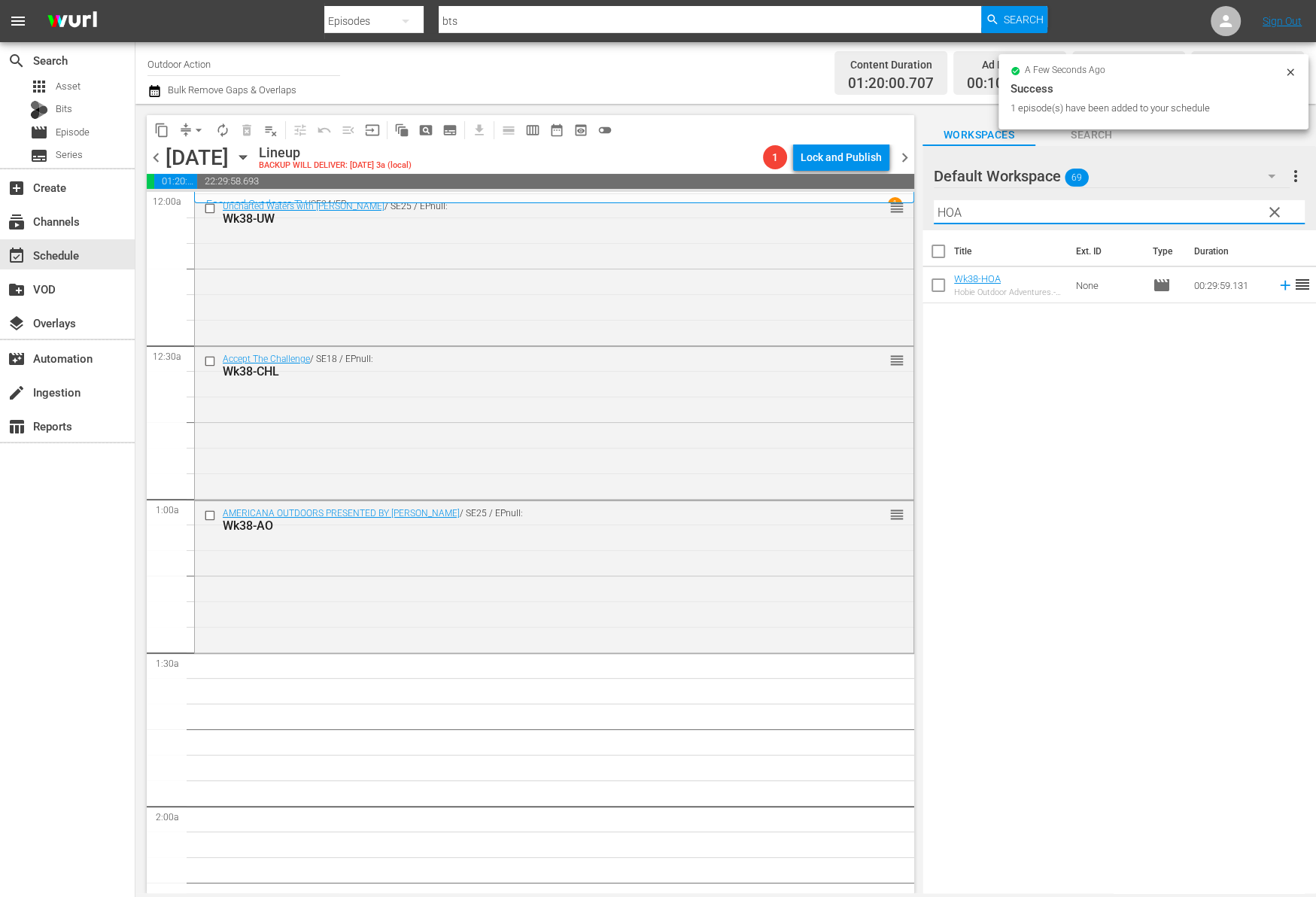
click at [1279, 285] on icon at bounding box center [1284, 285] width 10 height 10
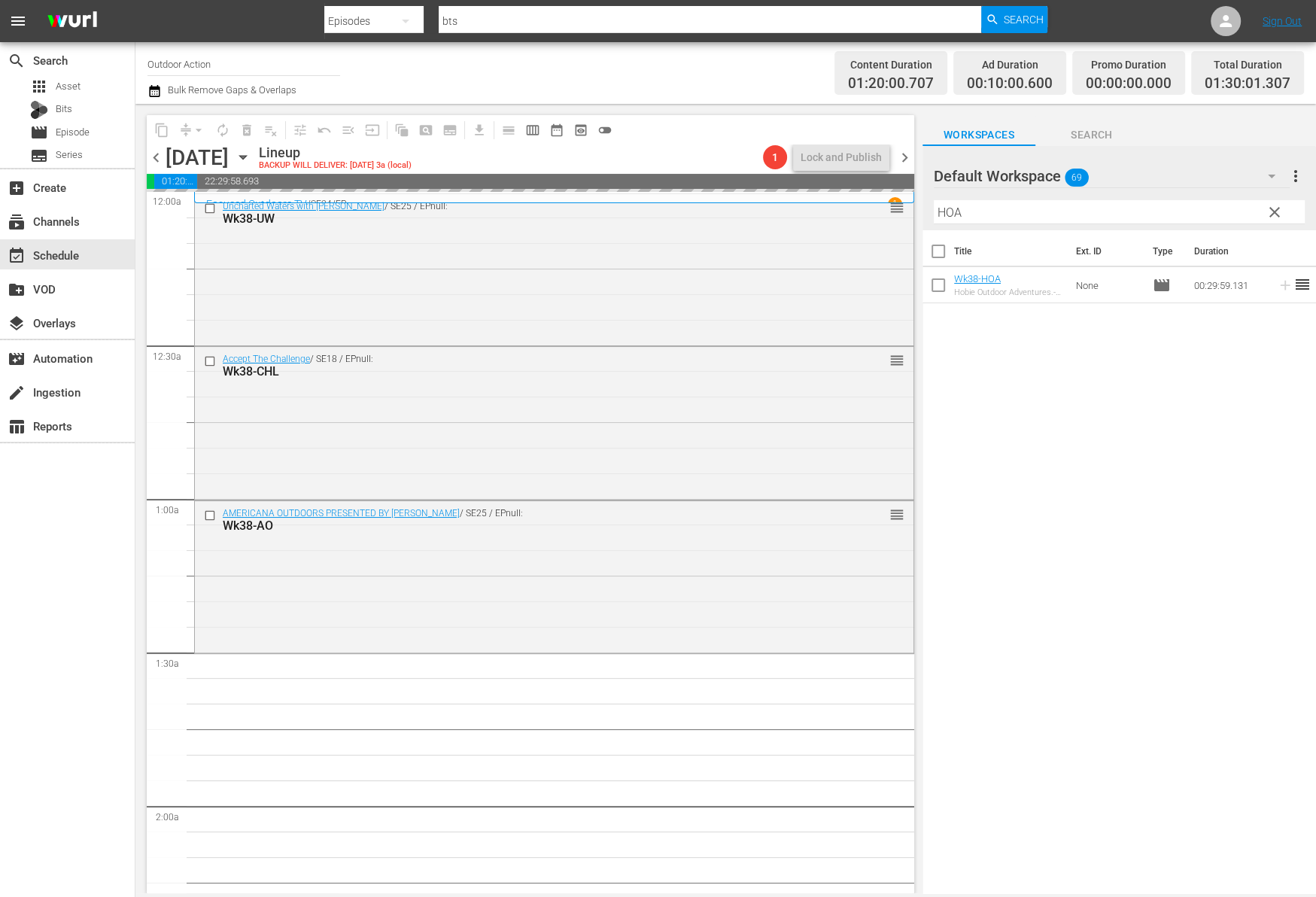
click at [1206, 211] on input "HOA" at bounding box center [1119, 212] width 371 height 24
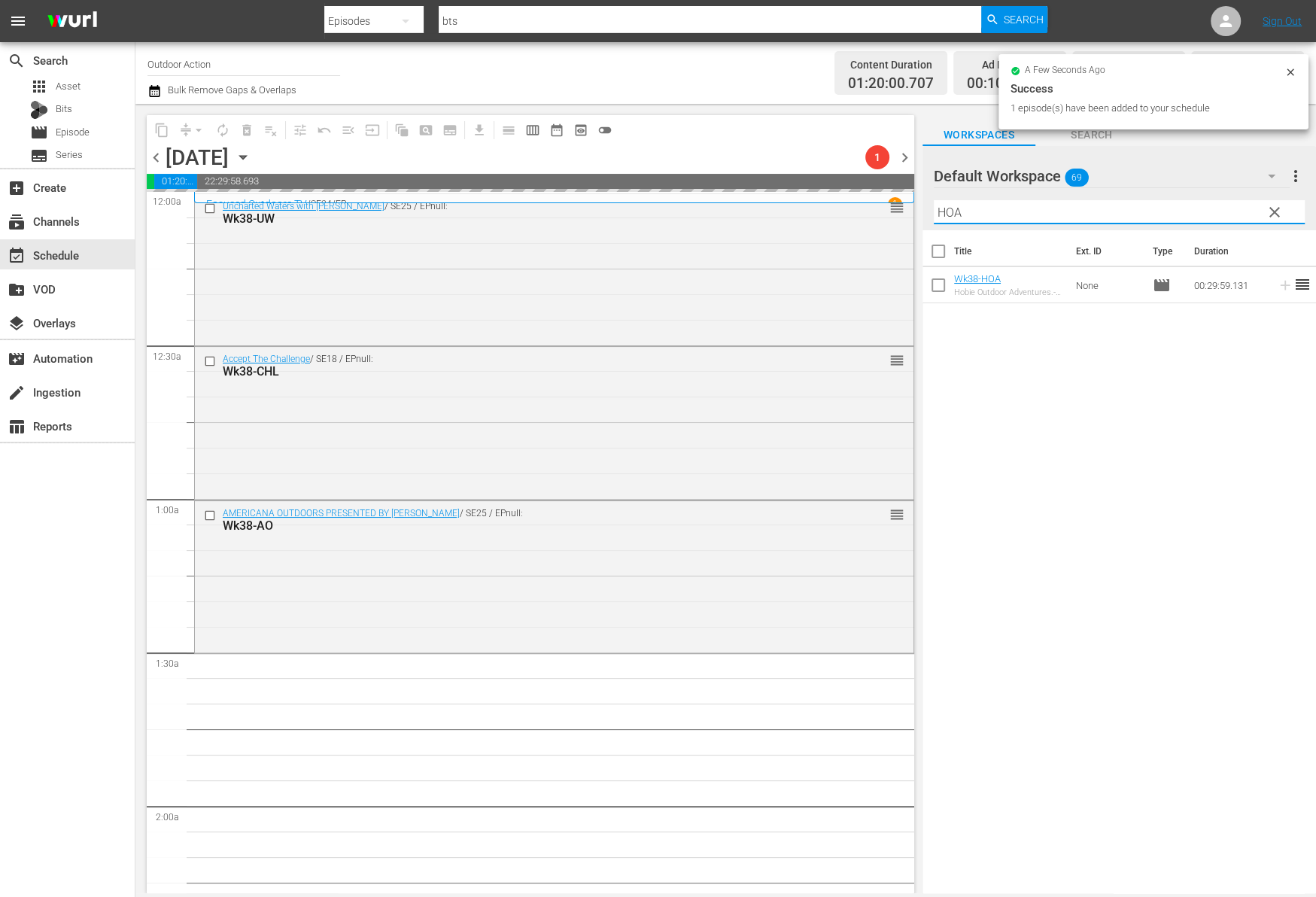
click at [1206, 211] on input "HOA" at bounding box center [1119, 212] width 371 height 24
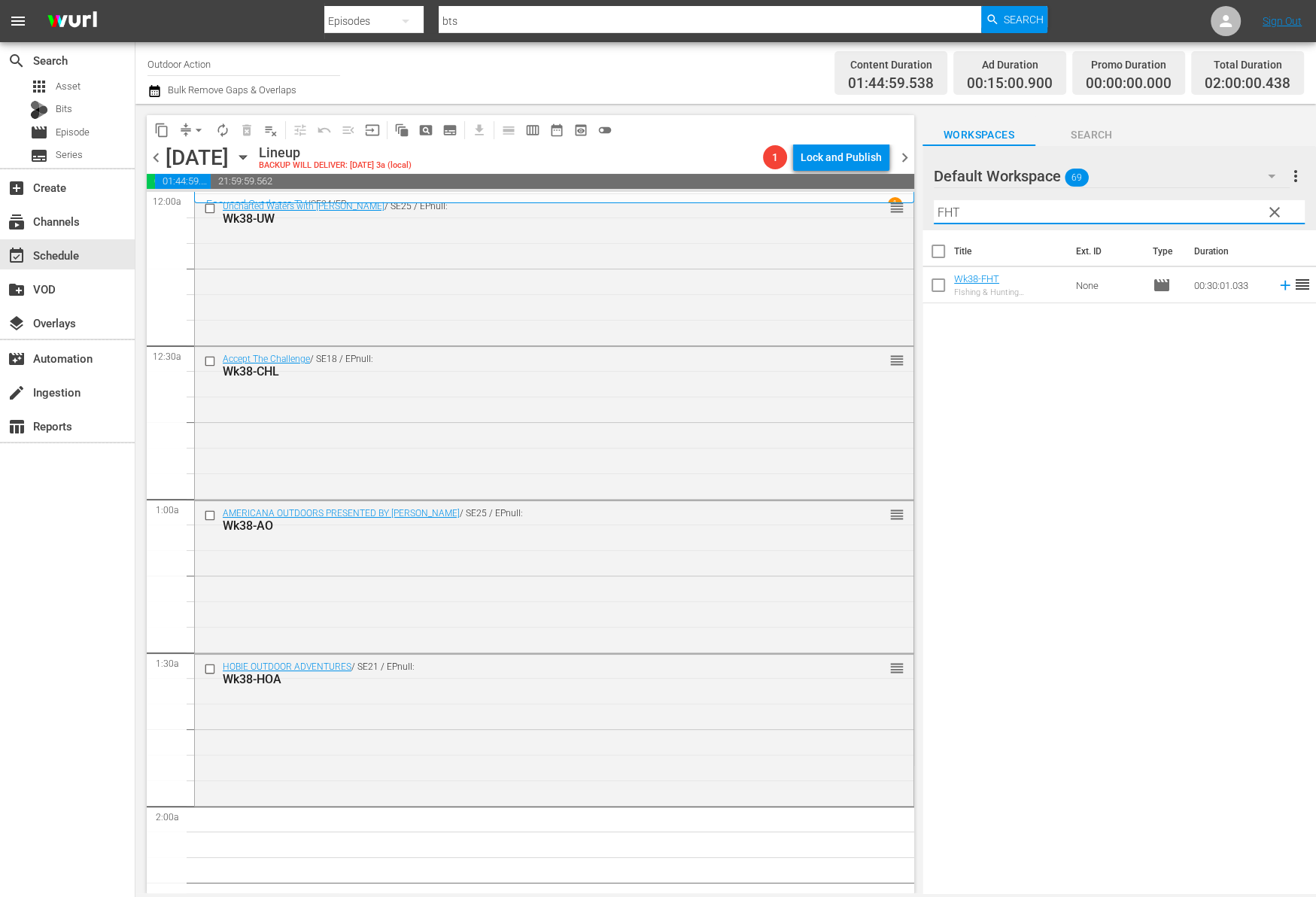
click at [1276, 285] on icon at bounding box center [1285, 285] width 17 height 17
click at [1177, 212] on input "FHT" at bounding box center [1119, 212] width 371 height 24
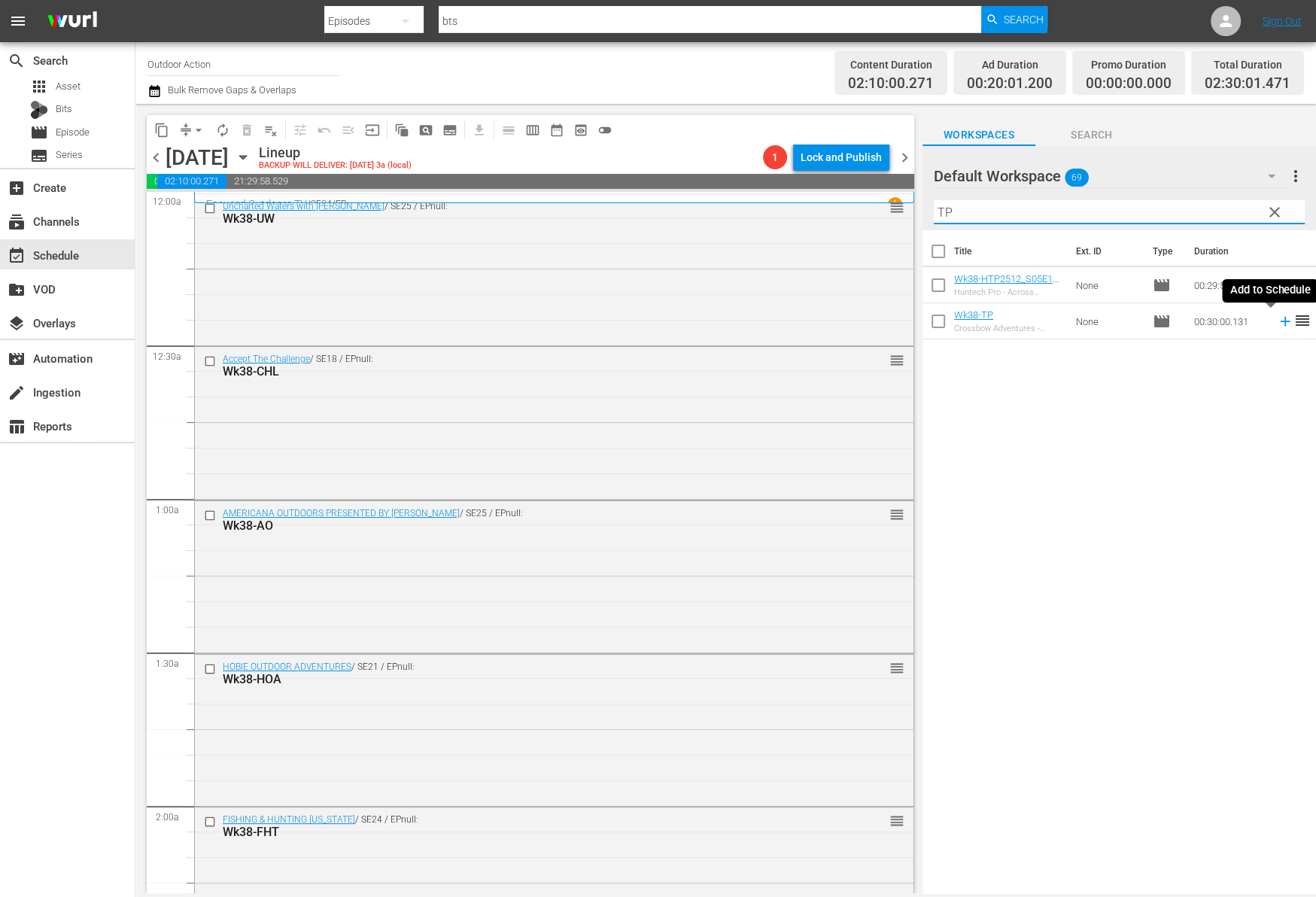
click at [1279, 324] on icon at bounding box center [1284, 321] width 10 height 10
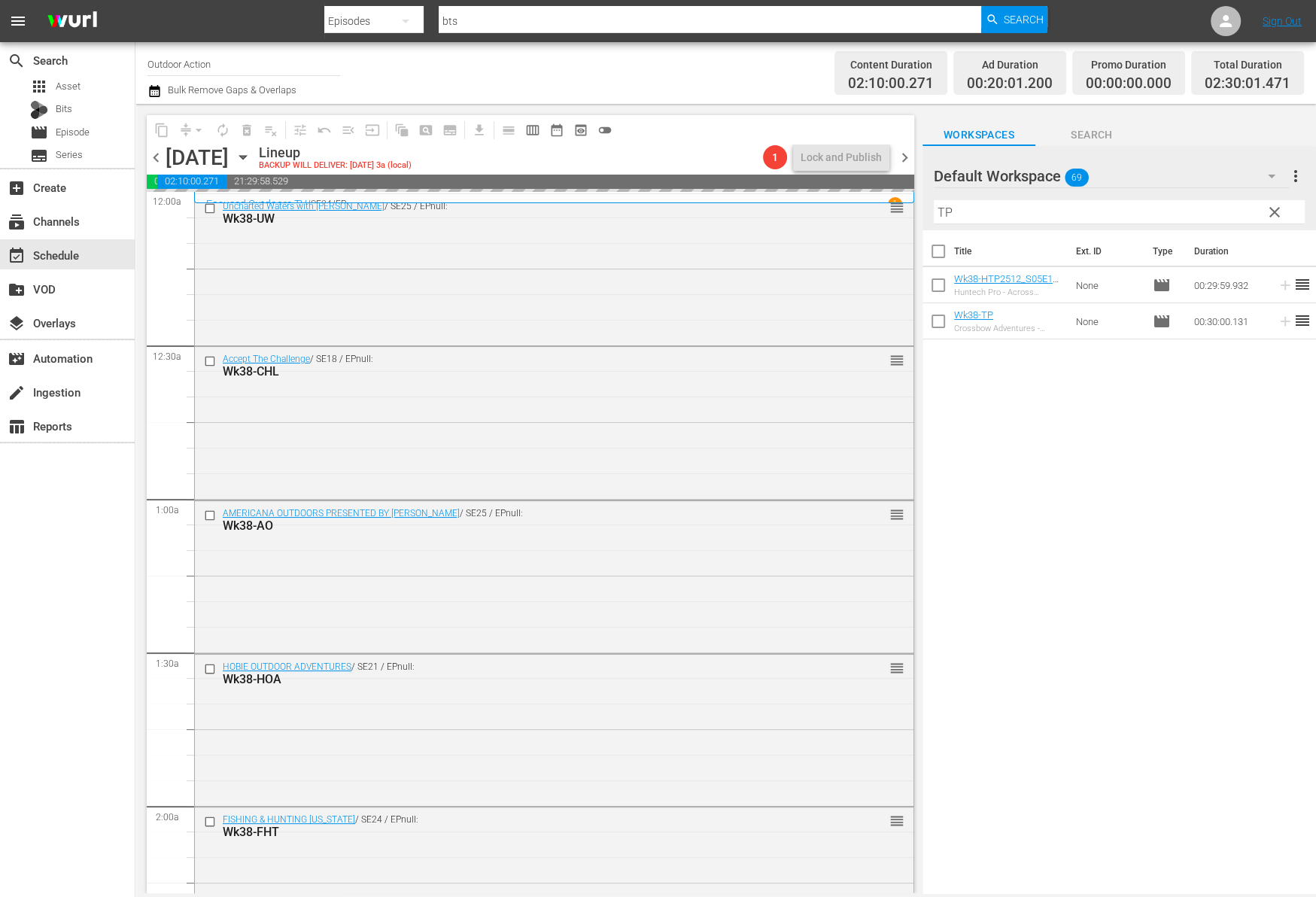
click at [1162, 205] on input "TP" at bounding box center [1119, 212] width 371 height 24
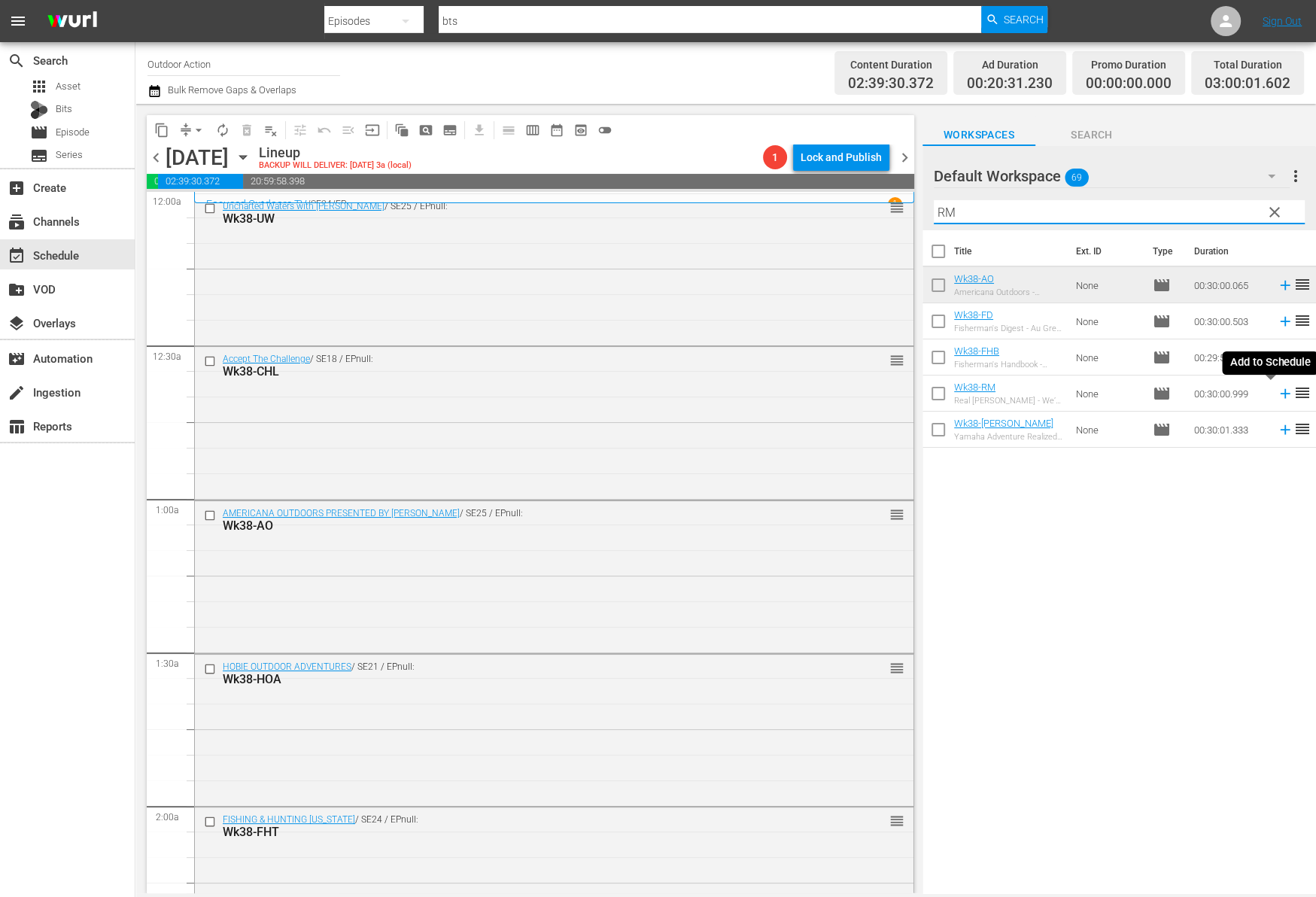
click at [1276, 396] on icon at bounding box center [1285, 393] width 17 height 17
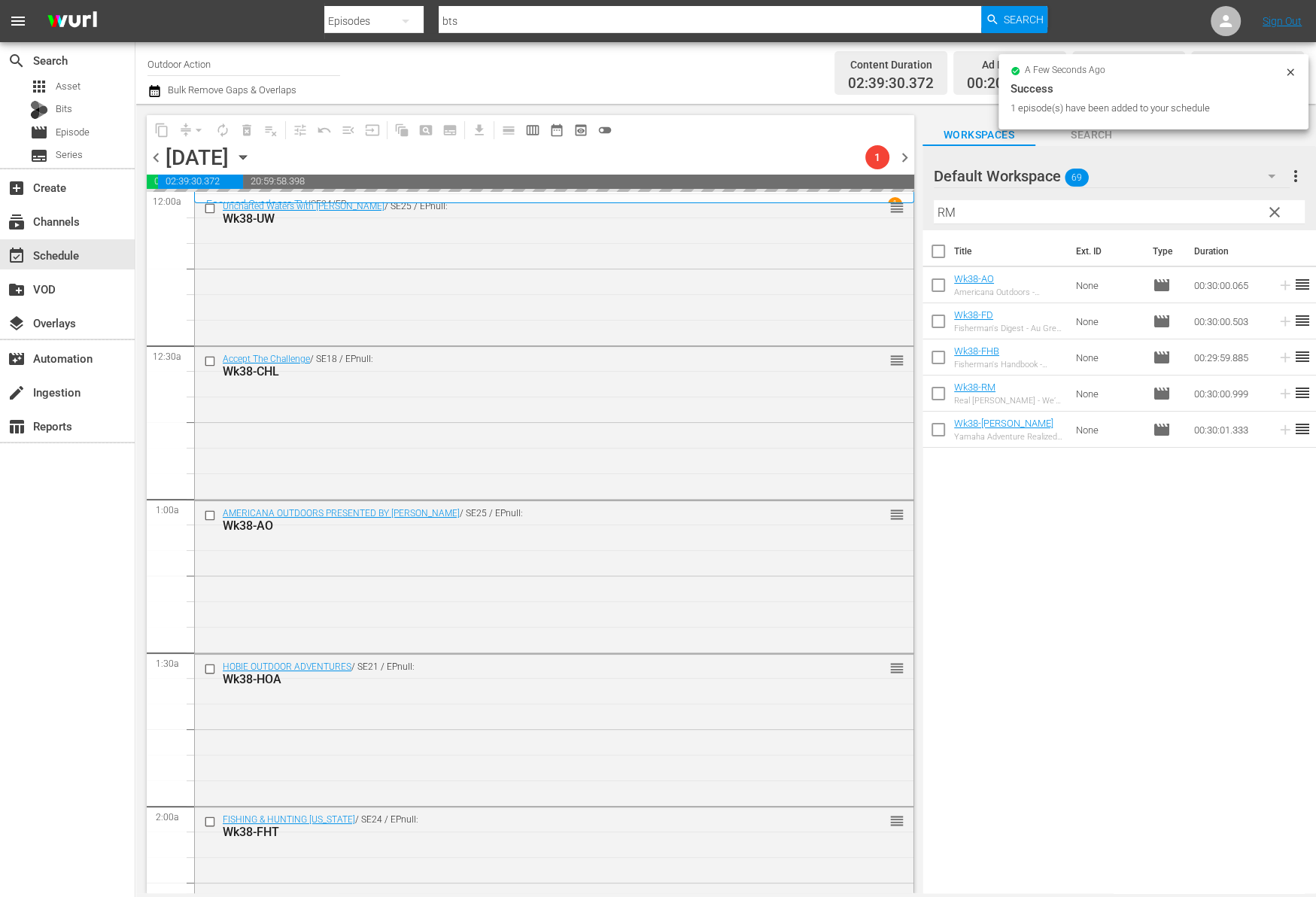
click at [1163, 209] on input "RM" at bounding box center [1119, 212] width 371 height 24
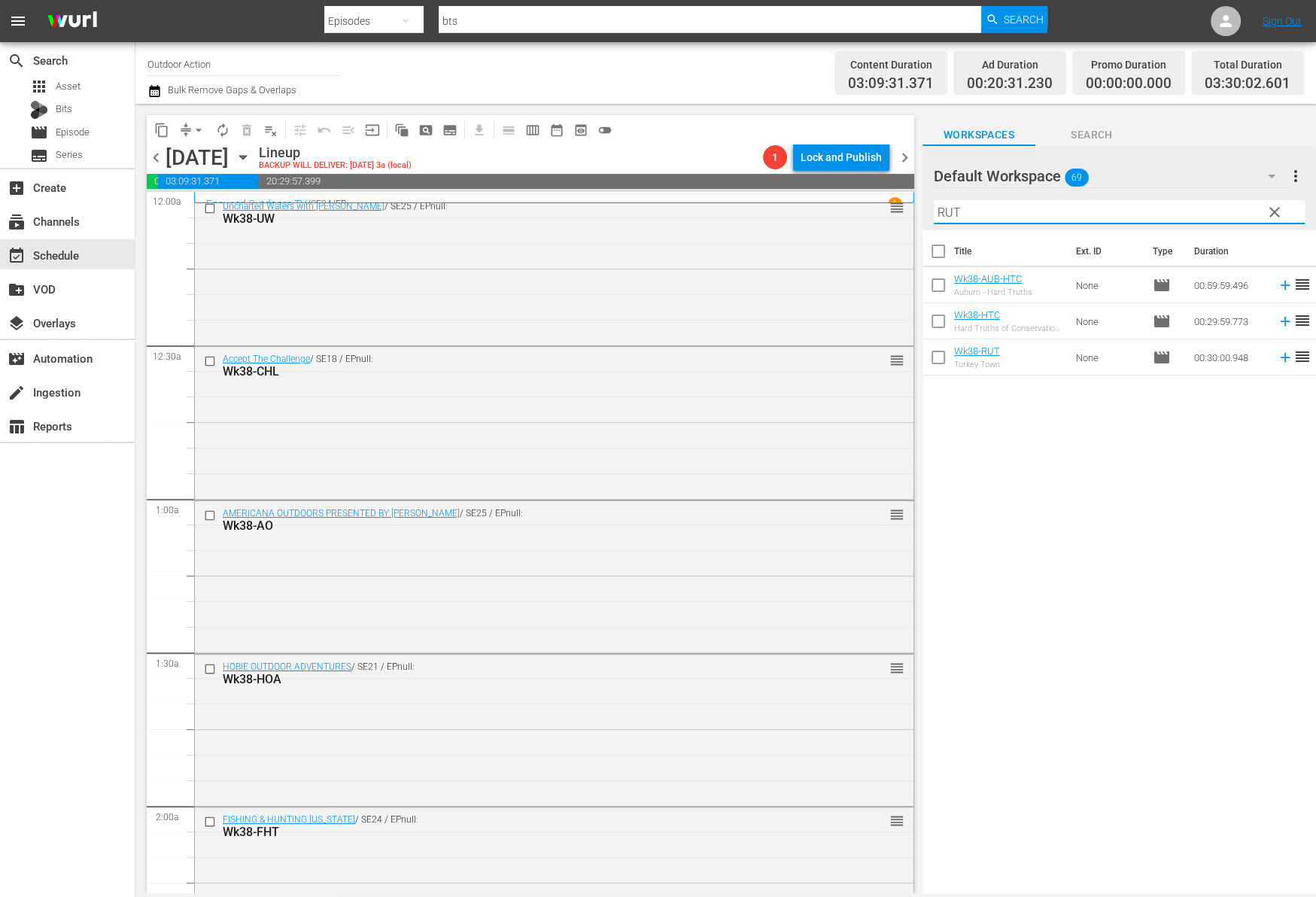
click at [1276, 363] on icon at bounding box center [1285, 358] width 17 height 17
click at [1184, 209] on input "RUT" at bounding box center [1119, 212] width 371 height 24
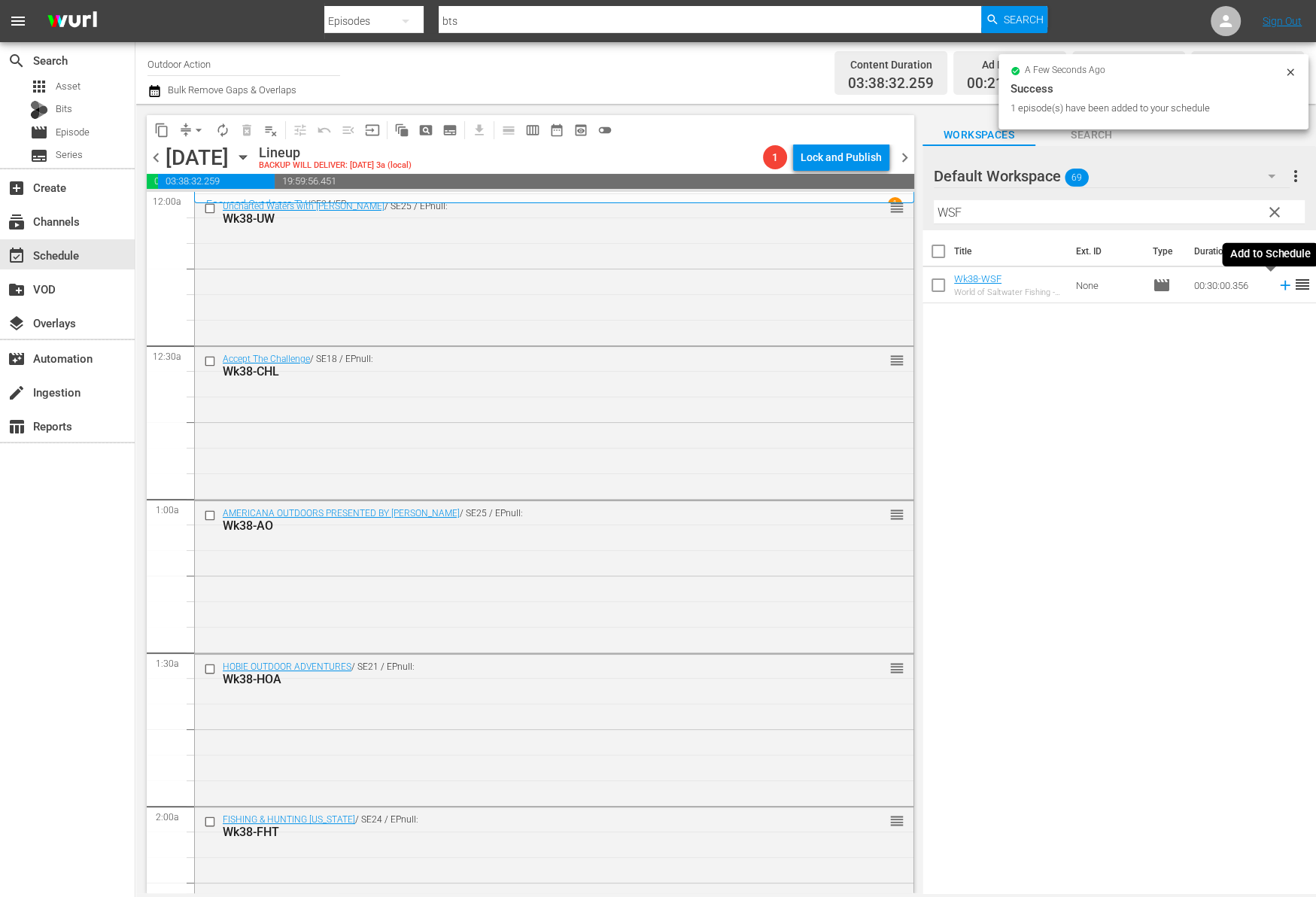
click at [1276, 288] on icon at bounding box center [1285, 285] width 17 height 17
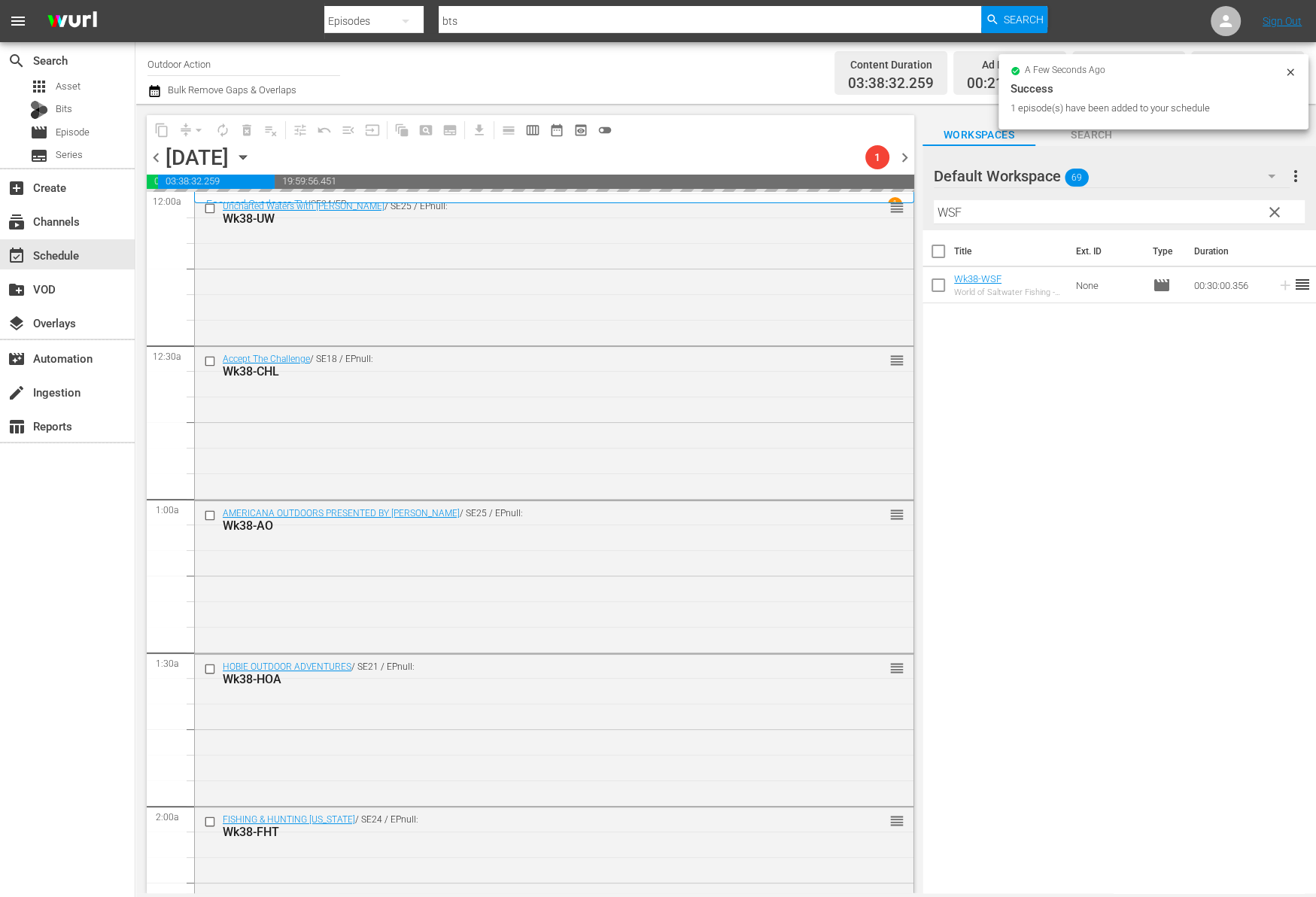
click at [1205, 218] on input "WSF" at bounding box center [1119, 212] width 371 height 24
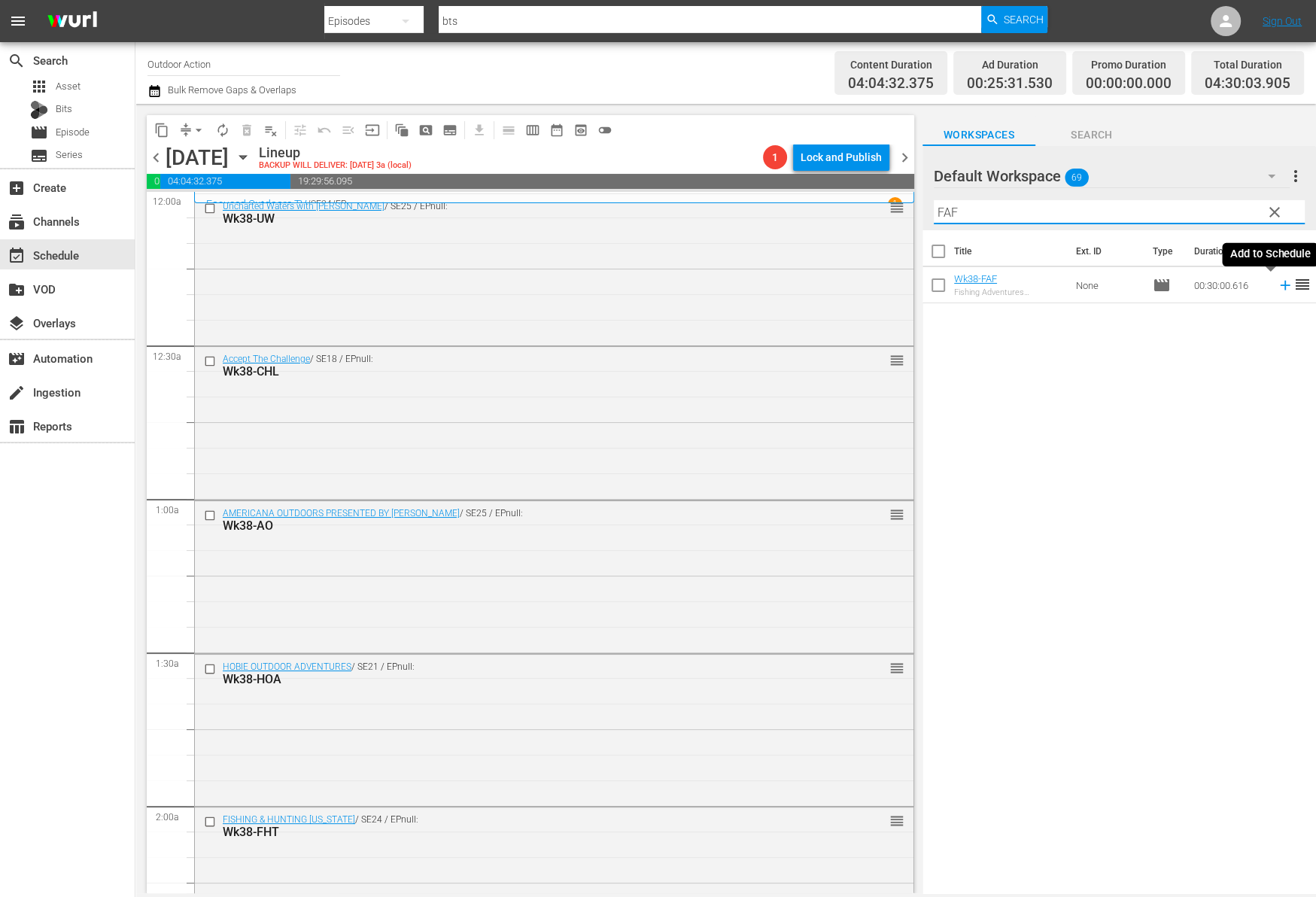
click at [1276, 287] on icon at bounding box center [1285, 285] width 17 height 17
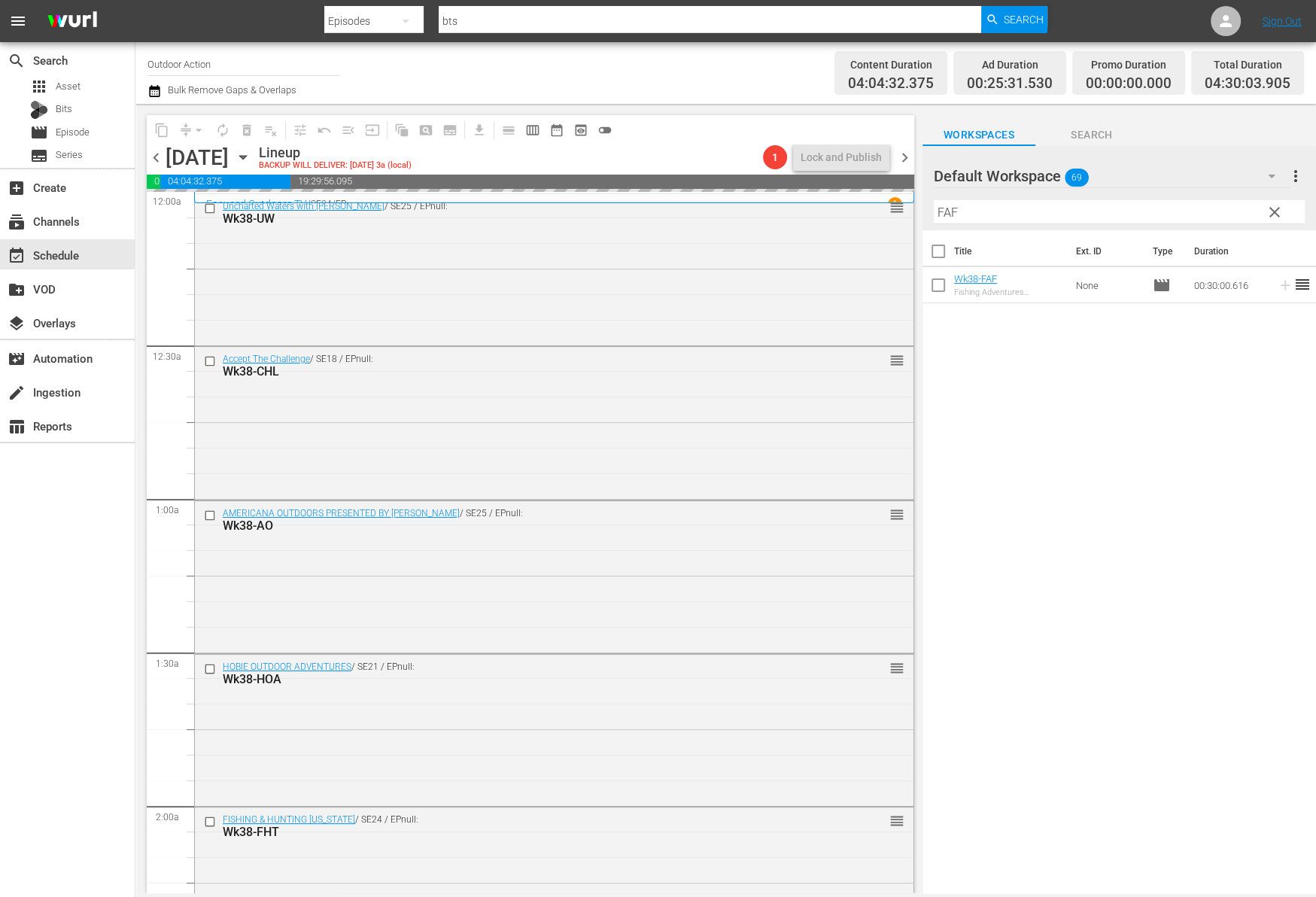
click at [1175, 212] on input "FAF" at bounding box center [1119, 212] width 371 height 24
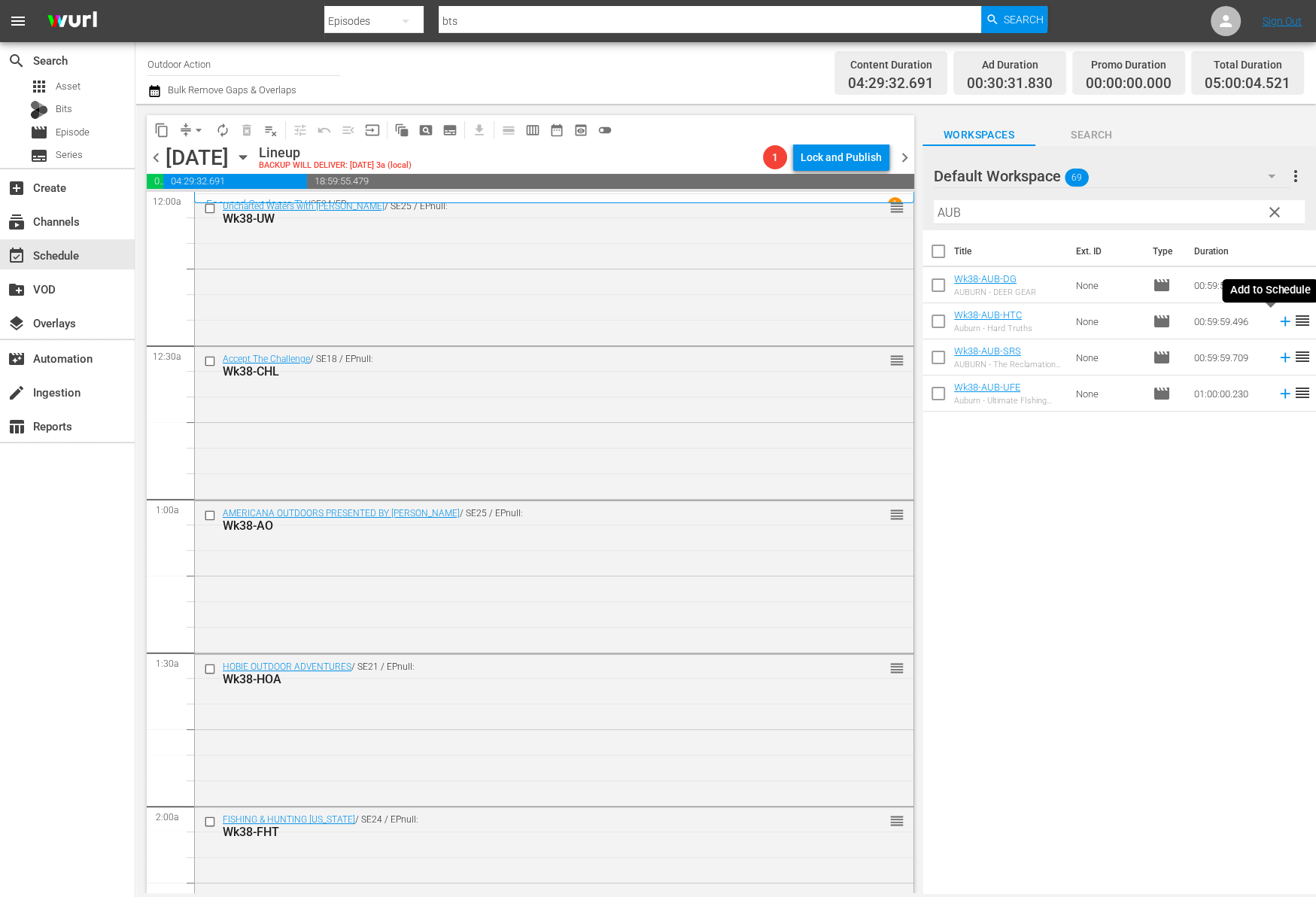
click at [1276, 322] on icon at bounding box center [1285, 321] width 17 height 17
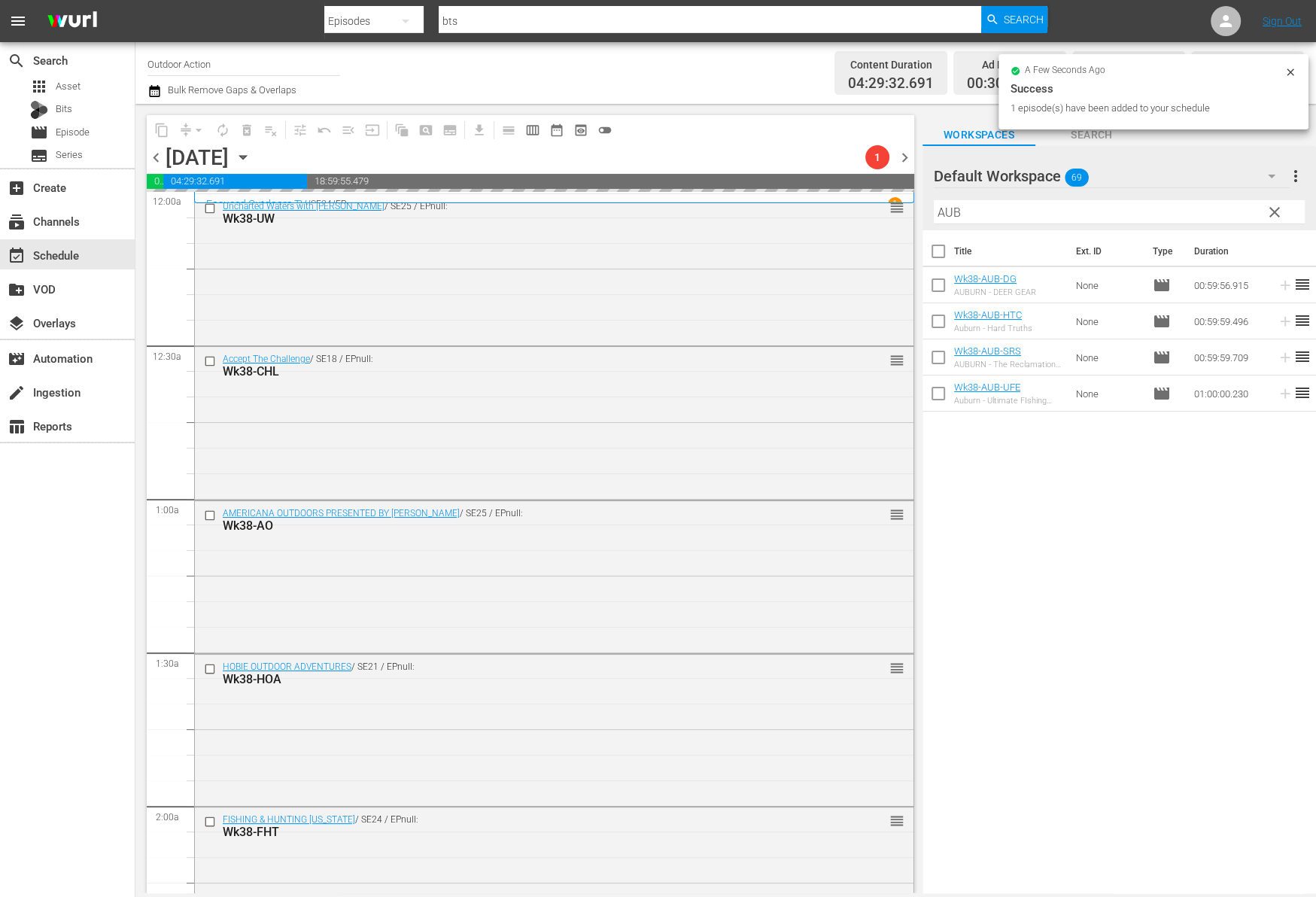
click at [1182, 212] on input "AUB" at bounding box center [1119, 212] width 371 height 24
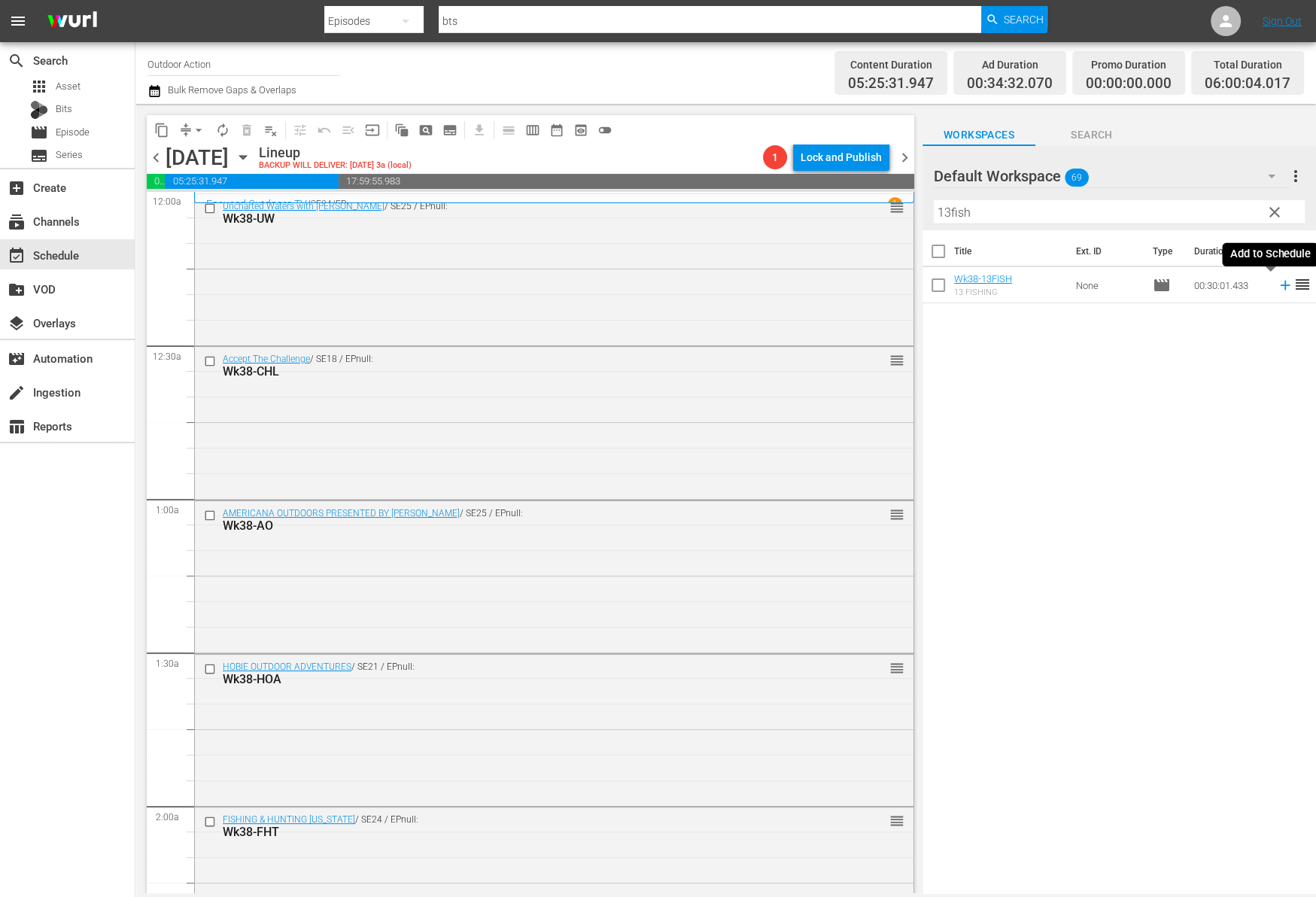
click at [1279, 283] on icon at bounding box center [1284, 285] width 10 height 10
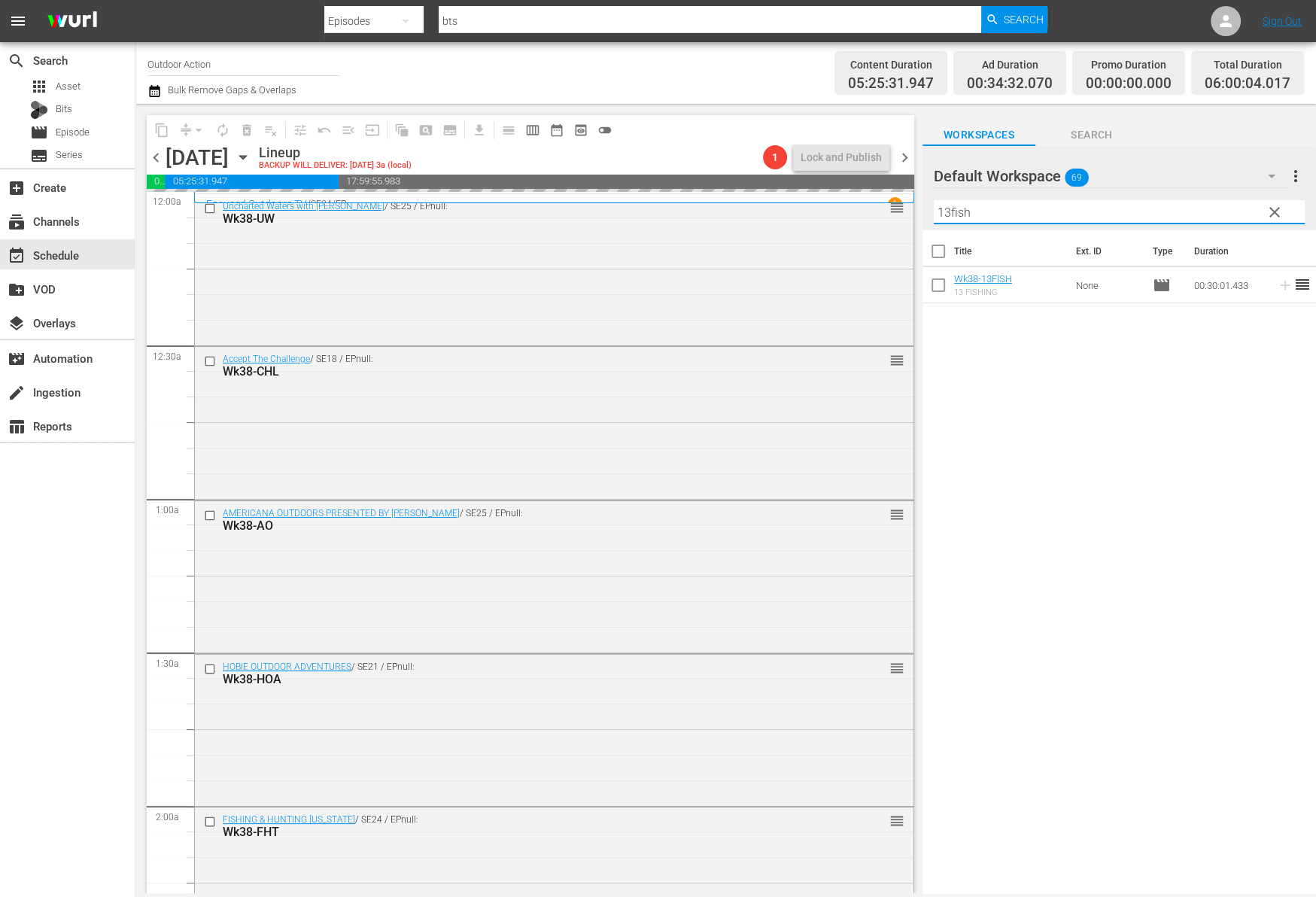
click at [1190, 214] on input "13fish" at bounding box center [1119, 212] width 371 height 24
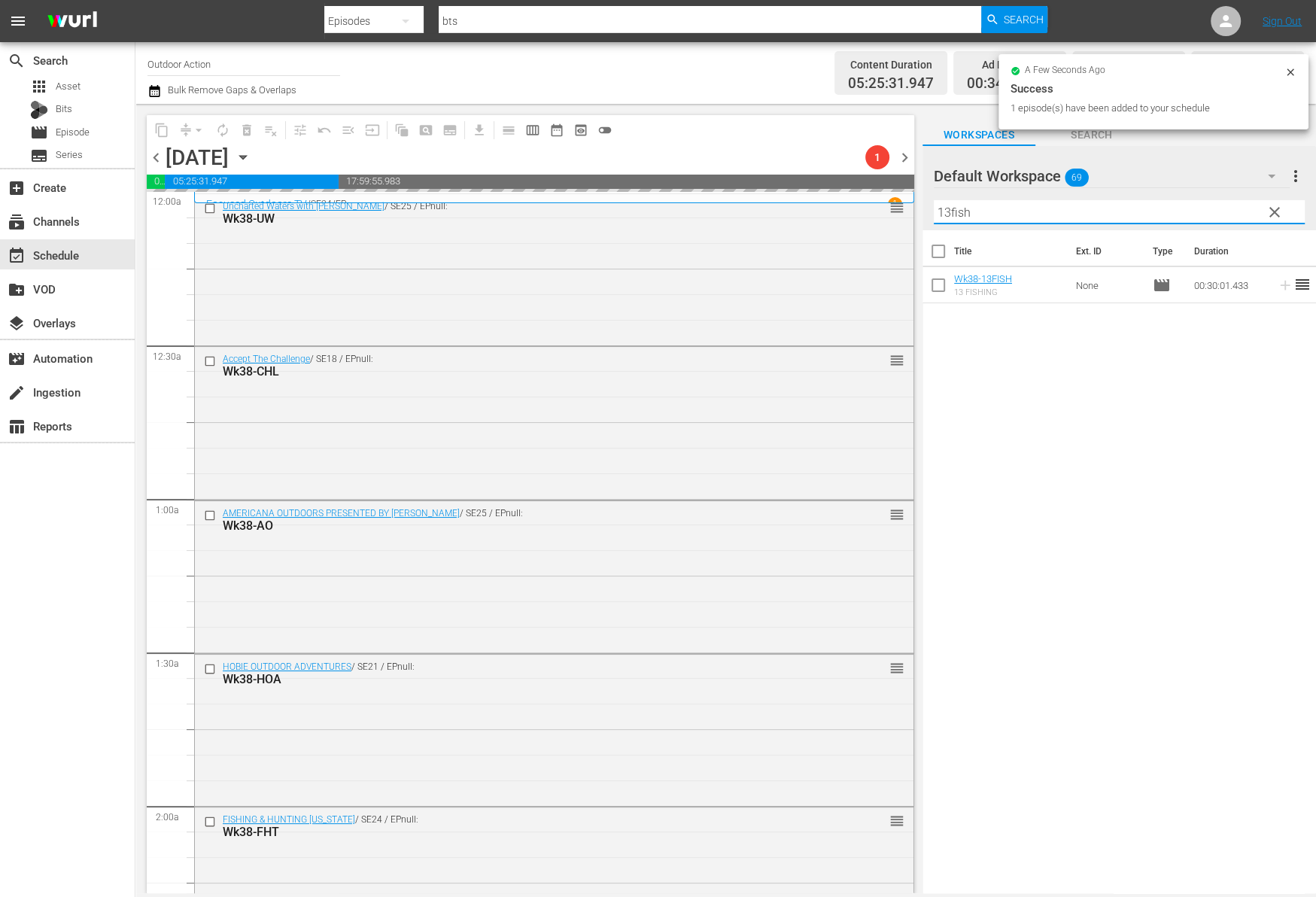
click at [1190, 214] on input "13fish" at bounding box center [1119, 212] width 371 height 24
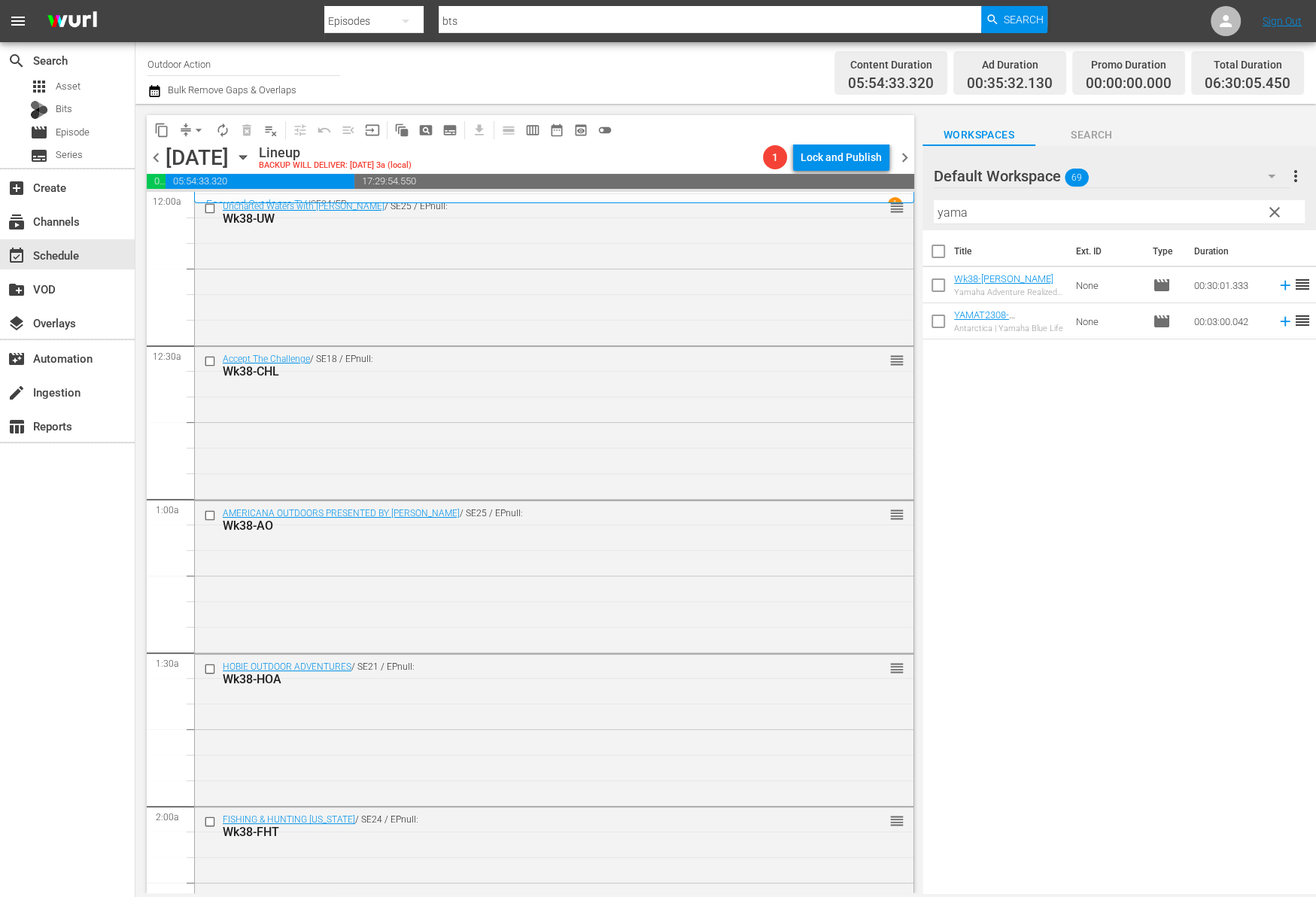
click at [1279, 285] on icon at bounding box center [1284, 285] width 10 height 10
click at [1178, 210] on input "yama" at bounding box center [1119, 212] width 371 height 24
click at [1276, 286] on icon at bounding box center [1285, 285] width 17 height 17
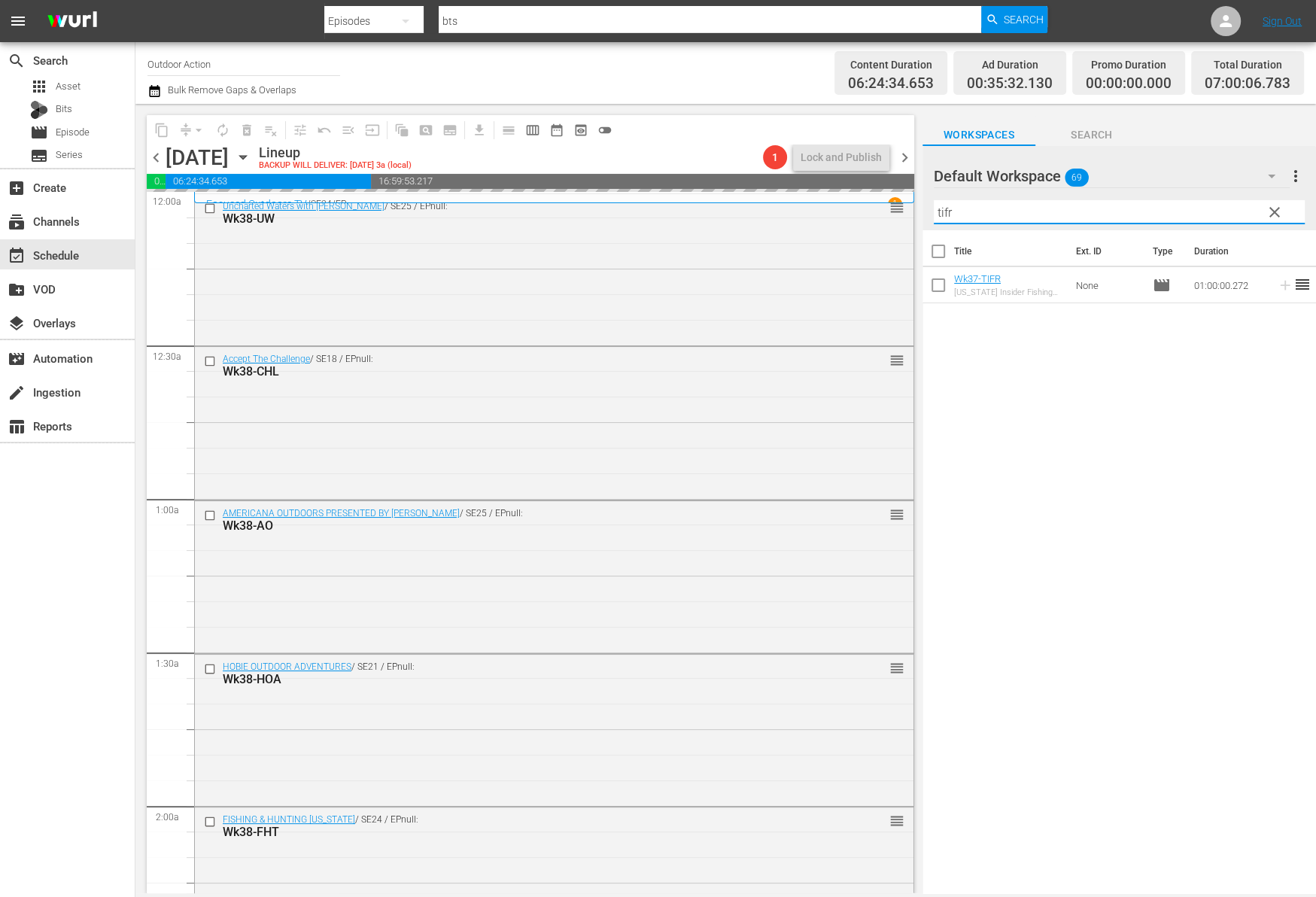
click at [1203, 215] on input "tifr" at bounding box center [1119, 212] width 371 height 24
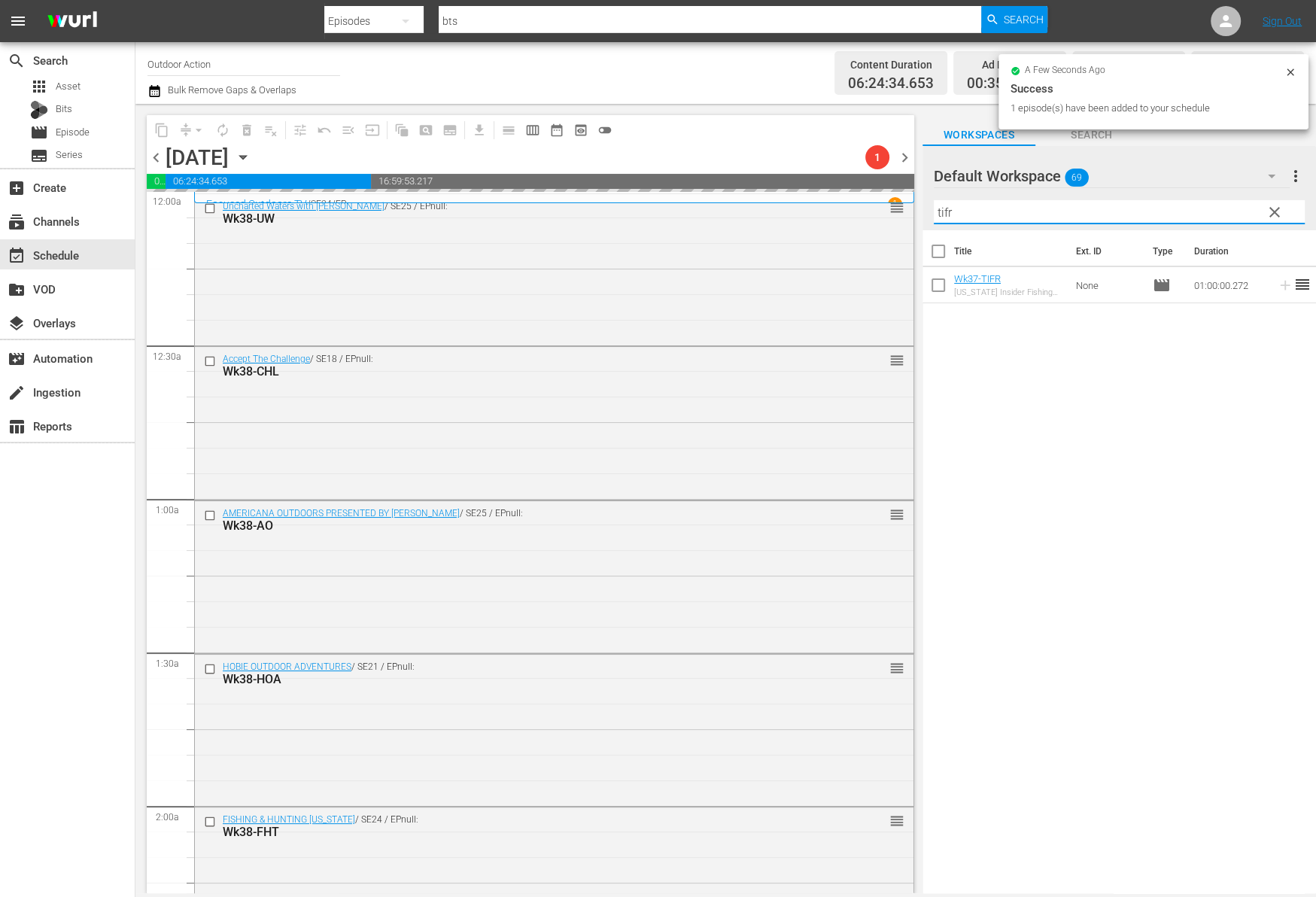
click at [1203, 215] on input "tifr" at bounding box center [1119, 212] width 371 height 24
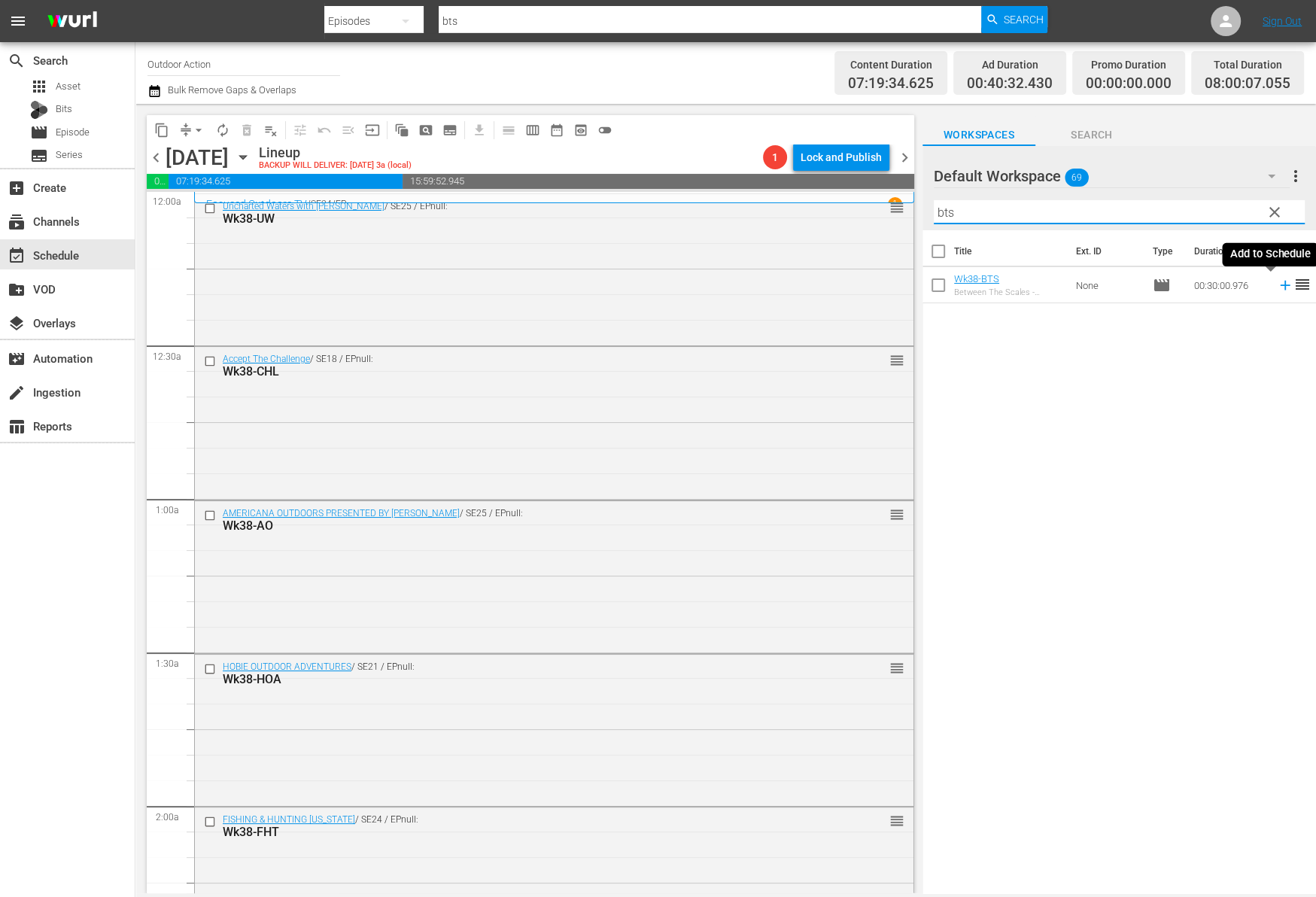
click at [1276, 284] on icon at bounding box center [1285, 285] width 17 height 17
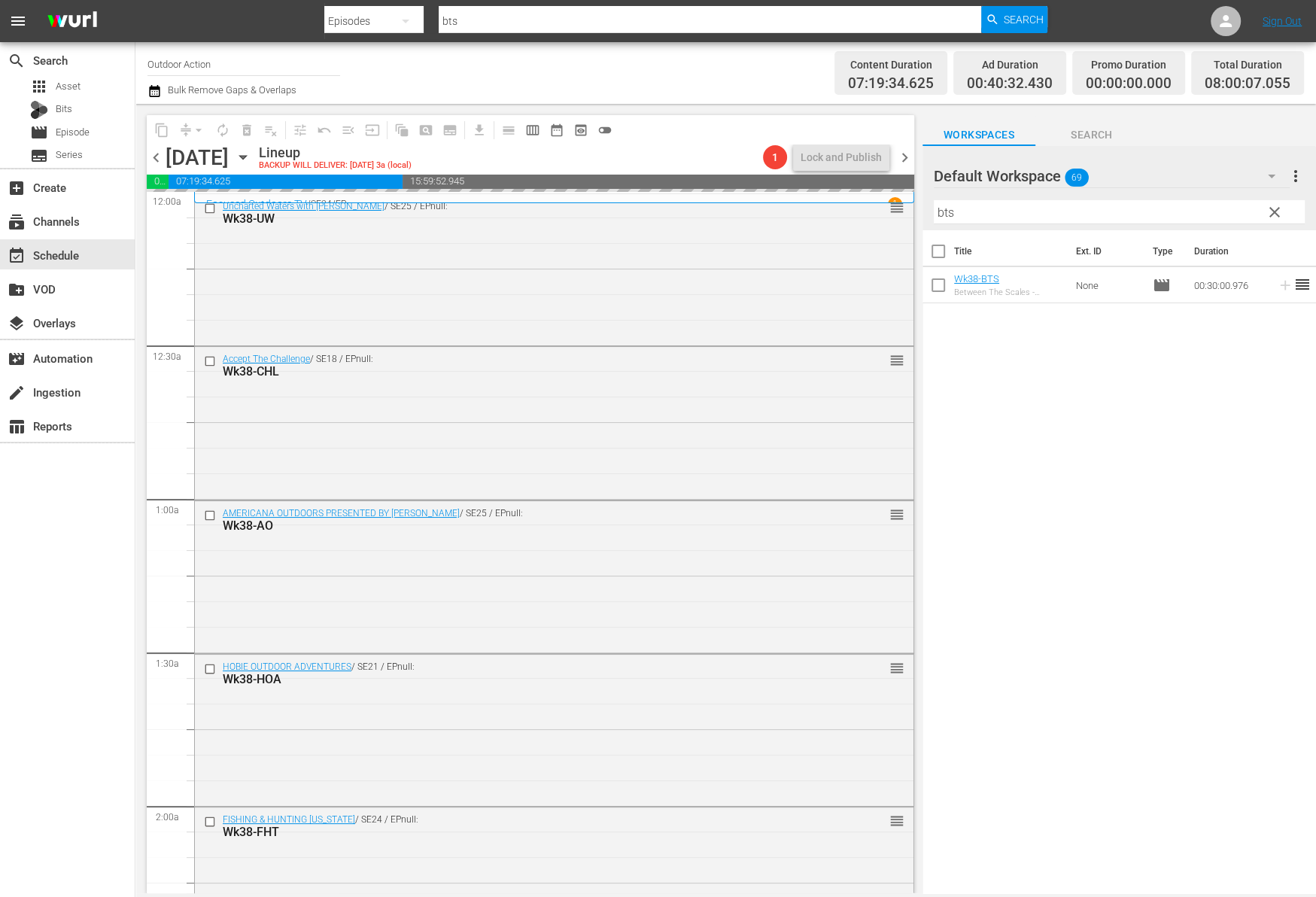
click at [1224, 210] on input "bts" at bounding box center [1119, 212] width 371 height 24
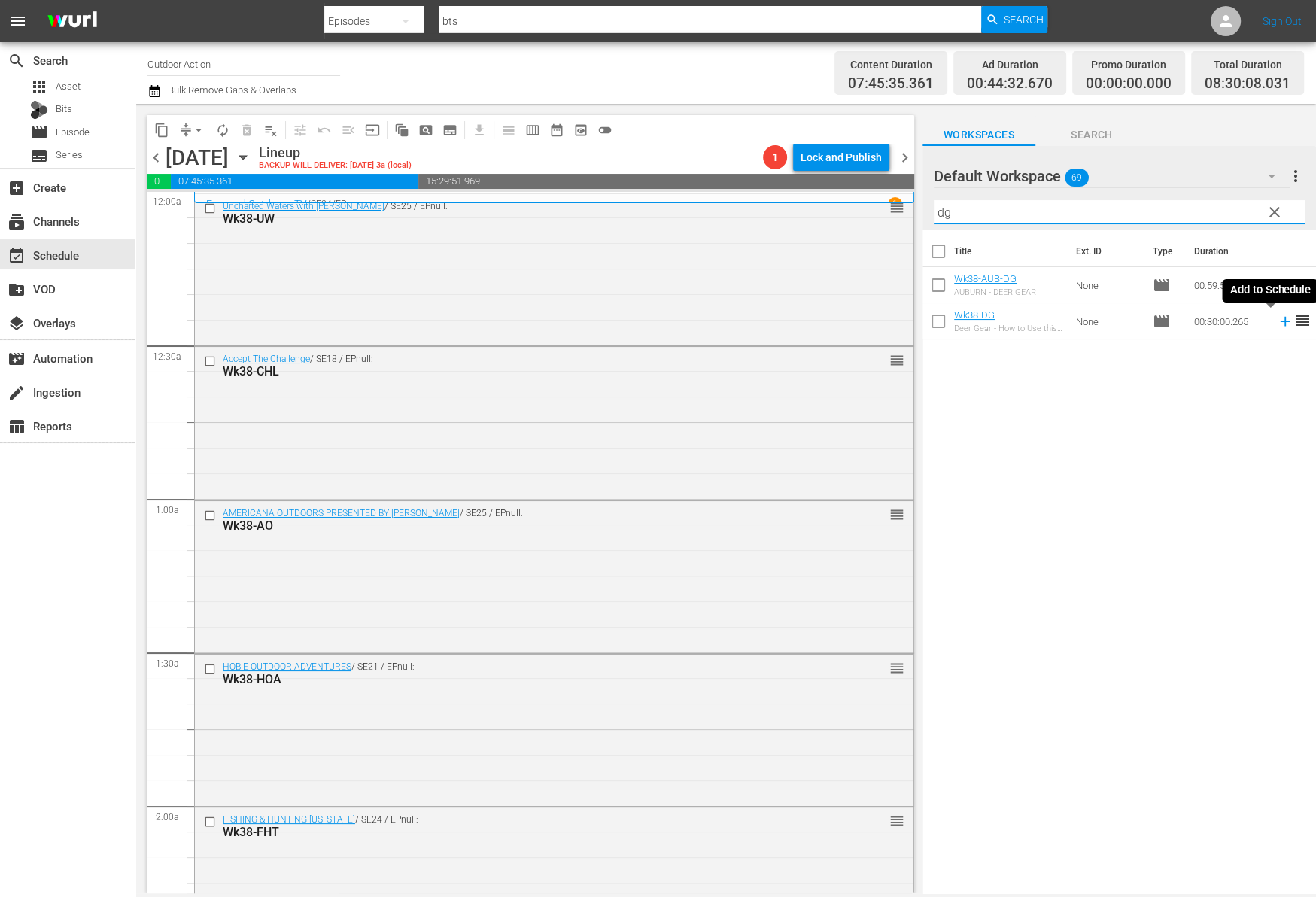
click at [1276, 316] on icon at bounding box center [1285, 321] width 17 height 17
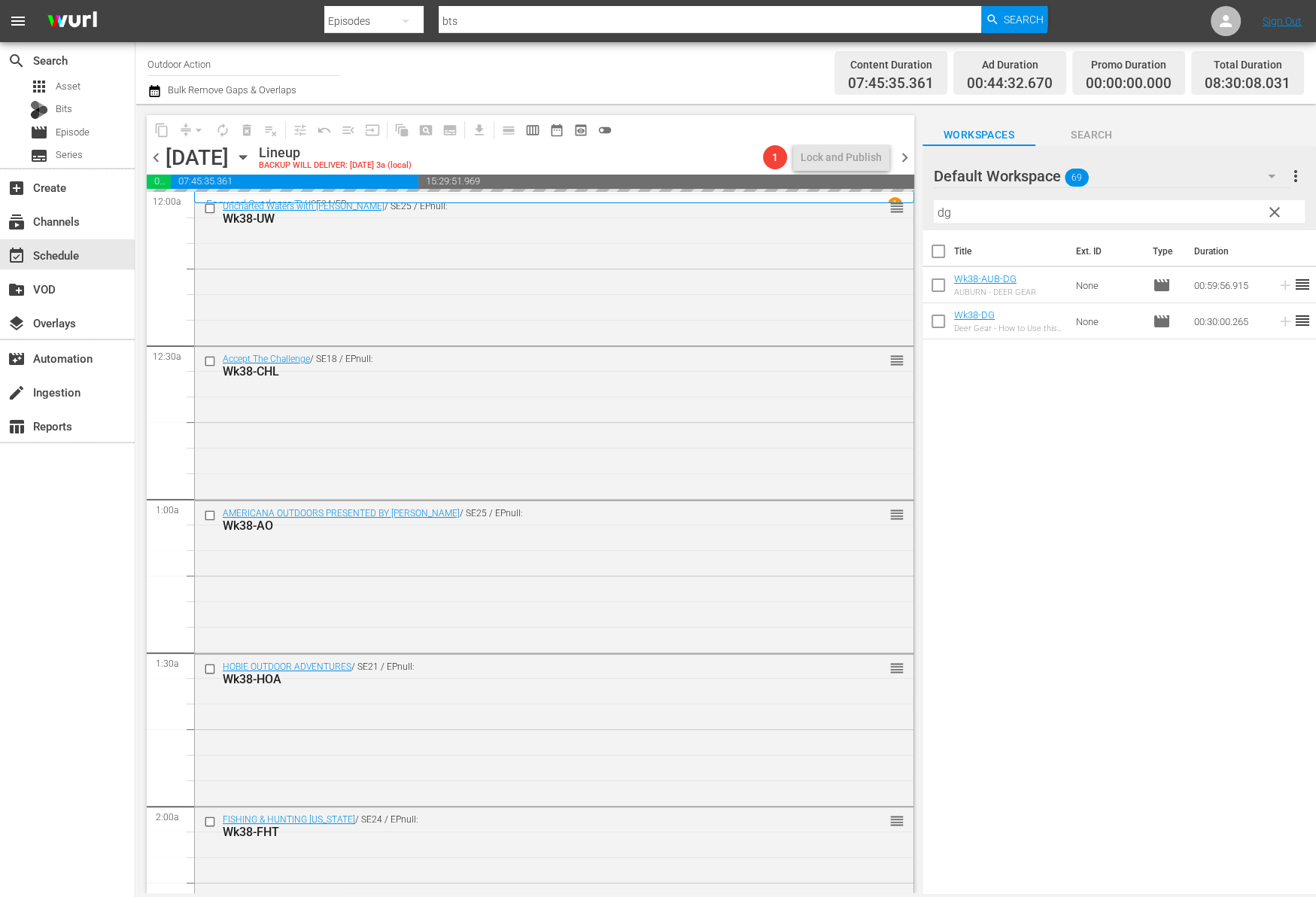
click at [1206, 205] on input "dg" at bounding box center [1119, 212] width 371 height 24
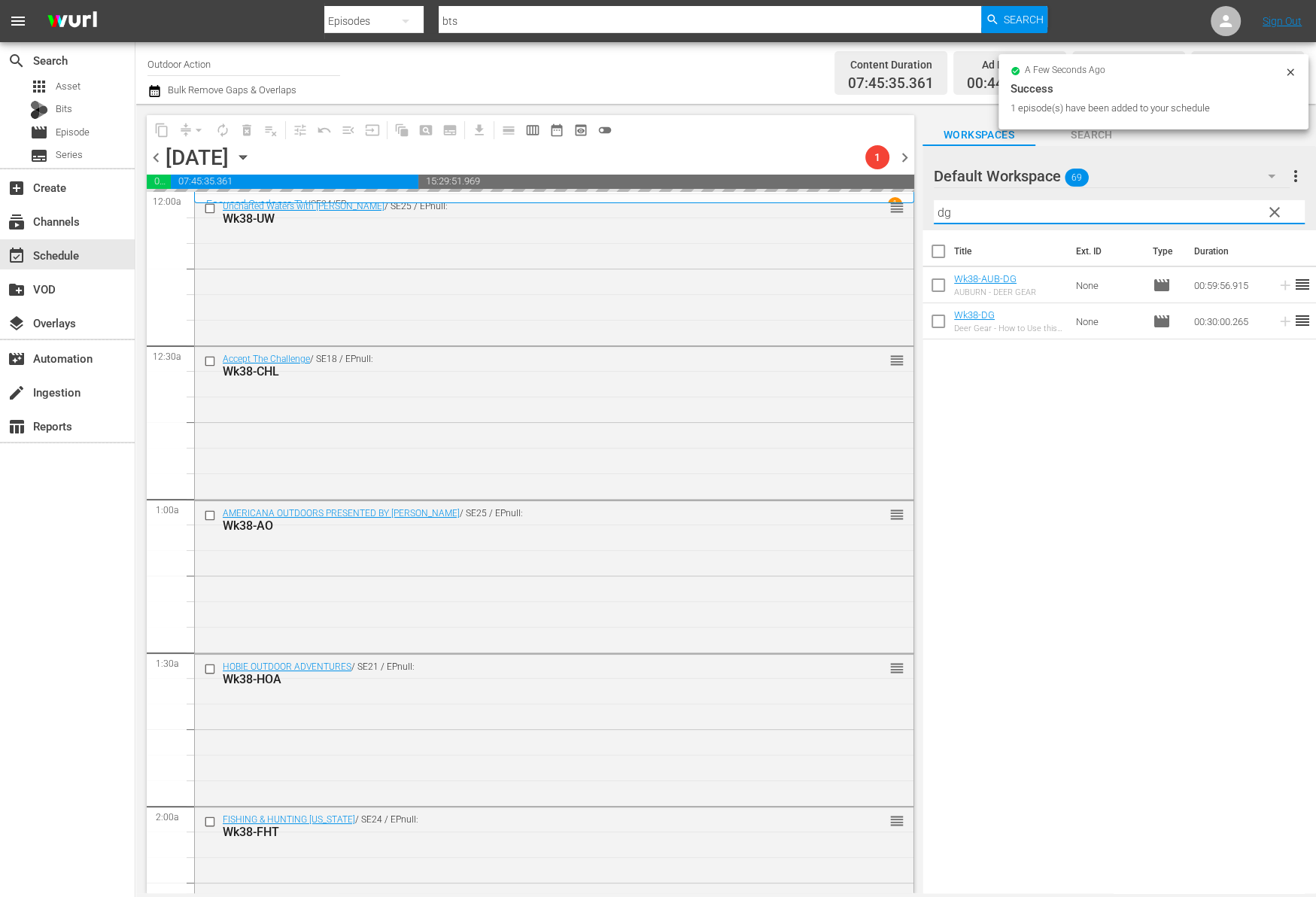
click at [1206, 205] on input "dg" at bounding box center [1119, 212] width 371 height 24
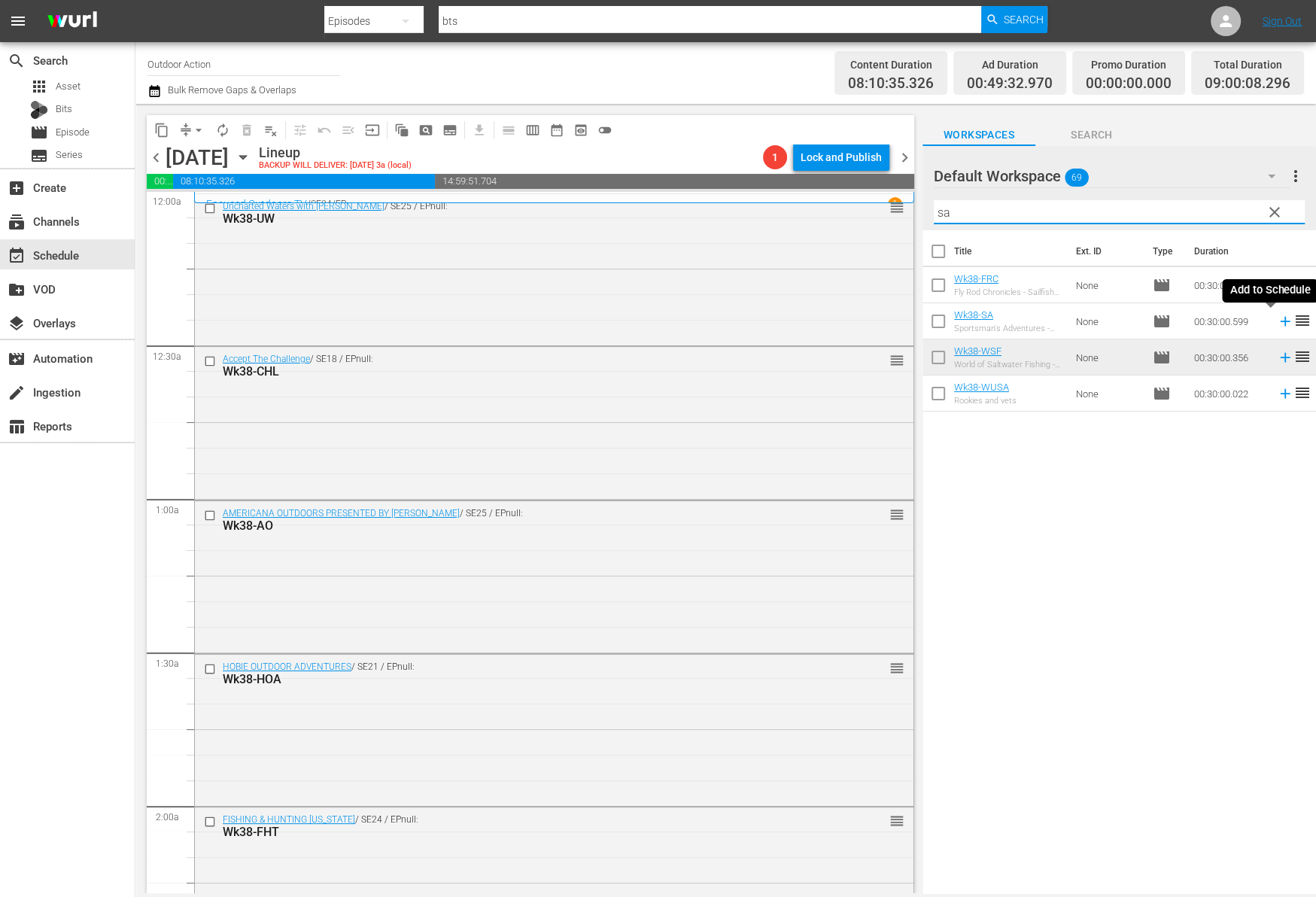
click at [1276, 323] on icon at bounding box center [1285, 321] width 17 height 17
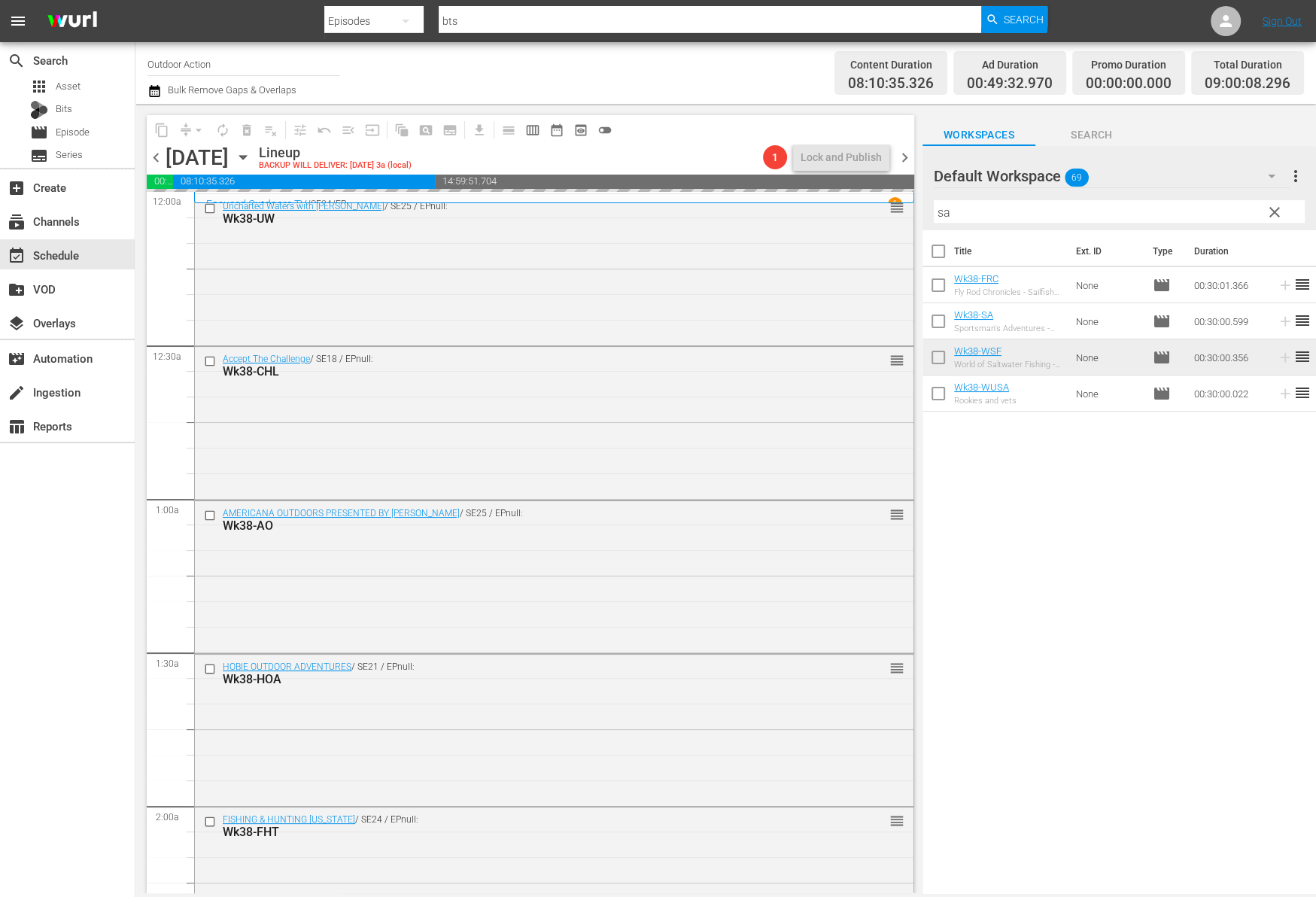
click at [1196, 212] on input "sa" at bounding box center [1119, 212] width 371 height 24
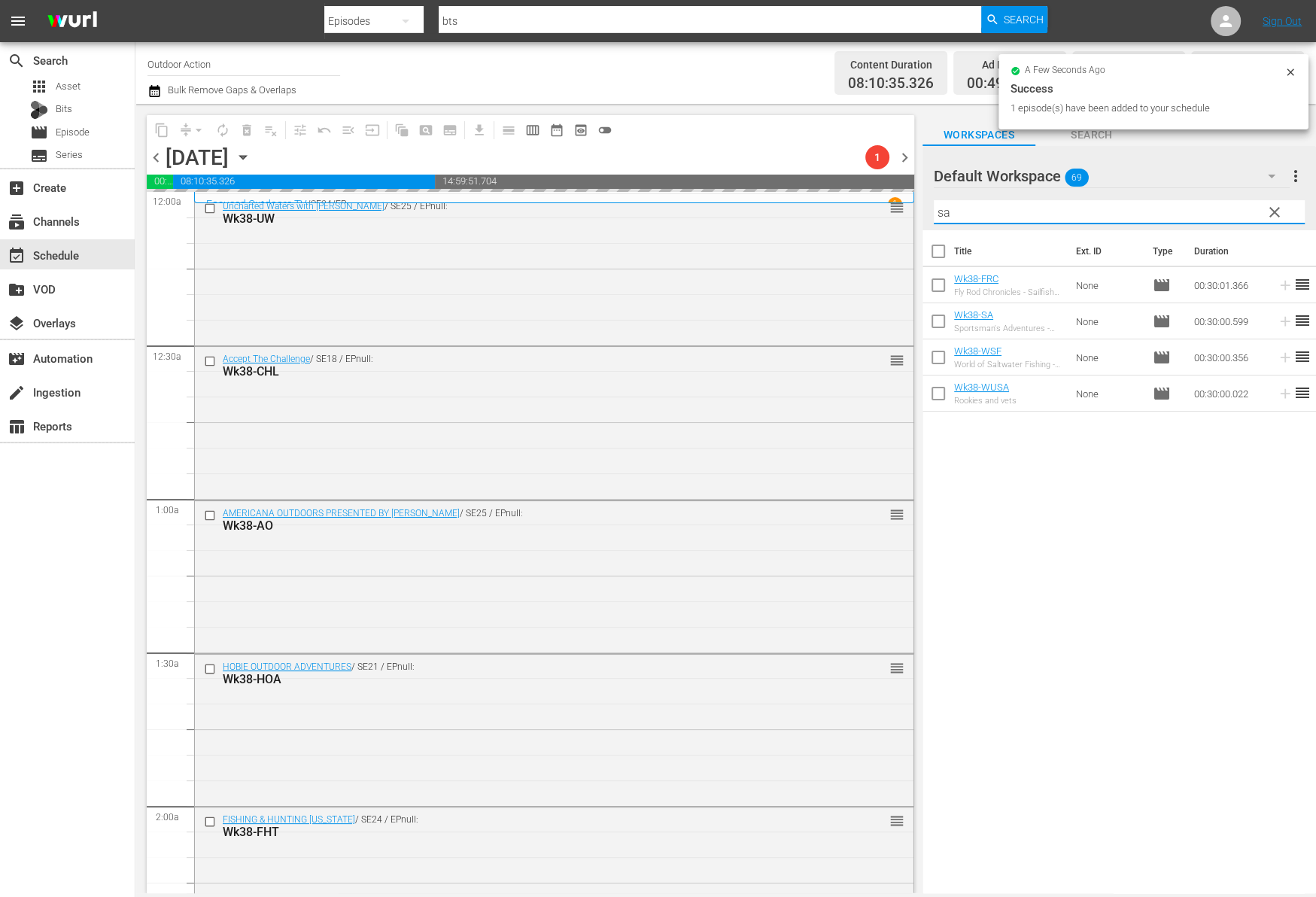
click at [1196, 212] on input "sa" at bounding box center [1119, 212] width 371 height 24
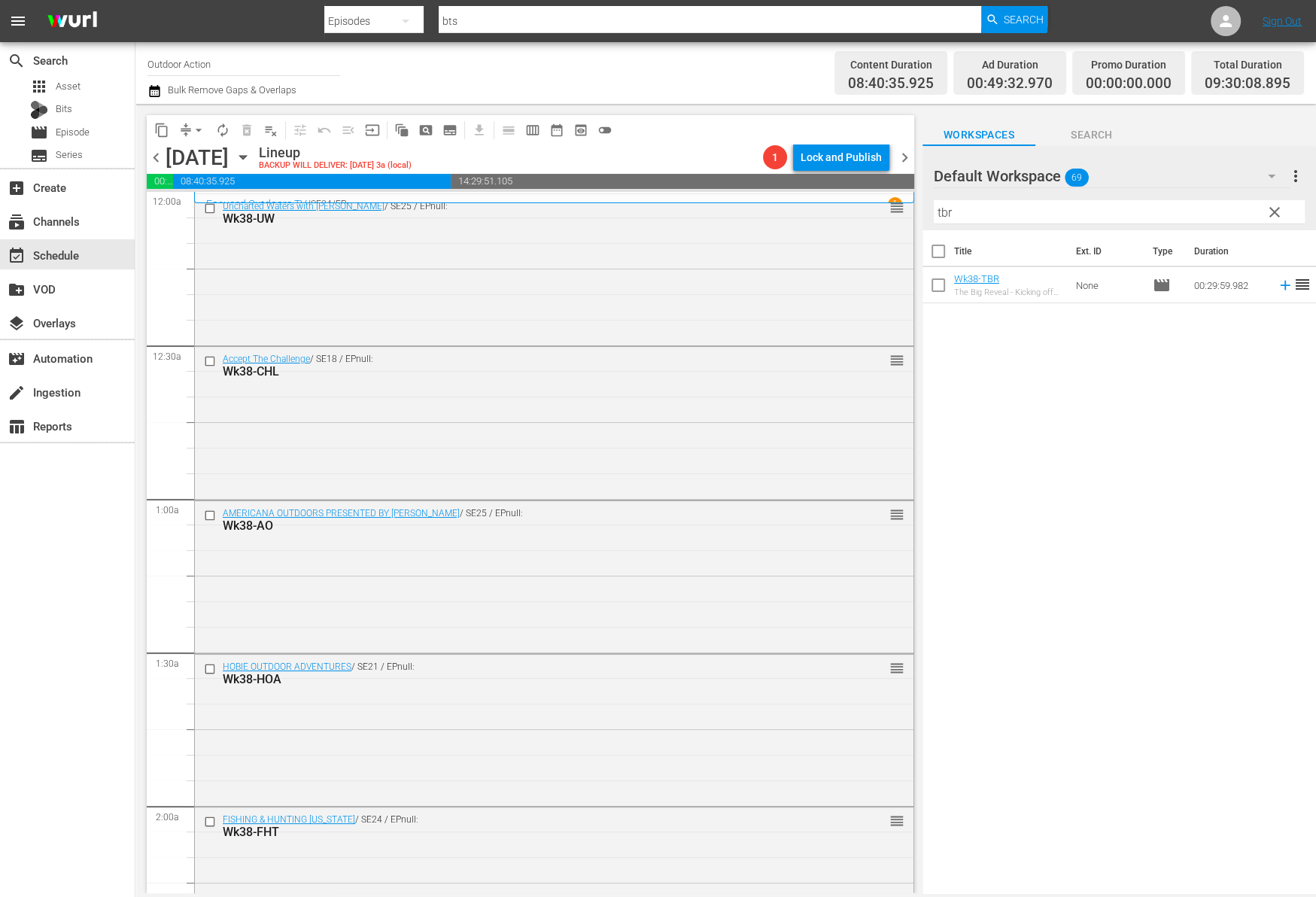
click at [1270, 287] on td at bounding box center [1282, 285] width 23 height 36
click at [1276, 286] on icon at bounding box center [1285, 285] width 17 height 17
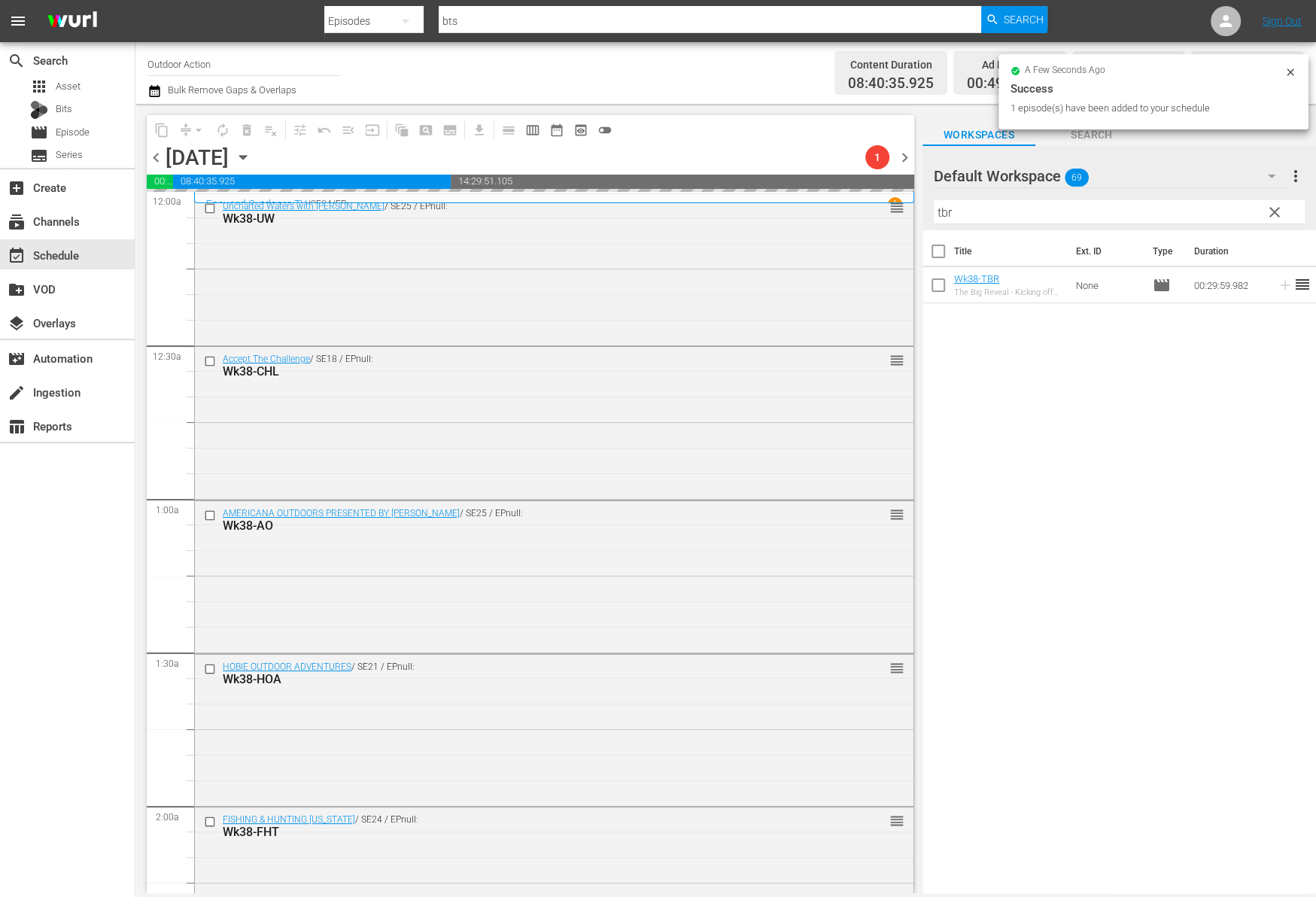
click at [1205, 212] on input "tbr" at bounding box center [1119, 212] width 371 height 24
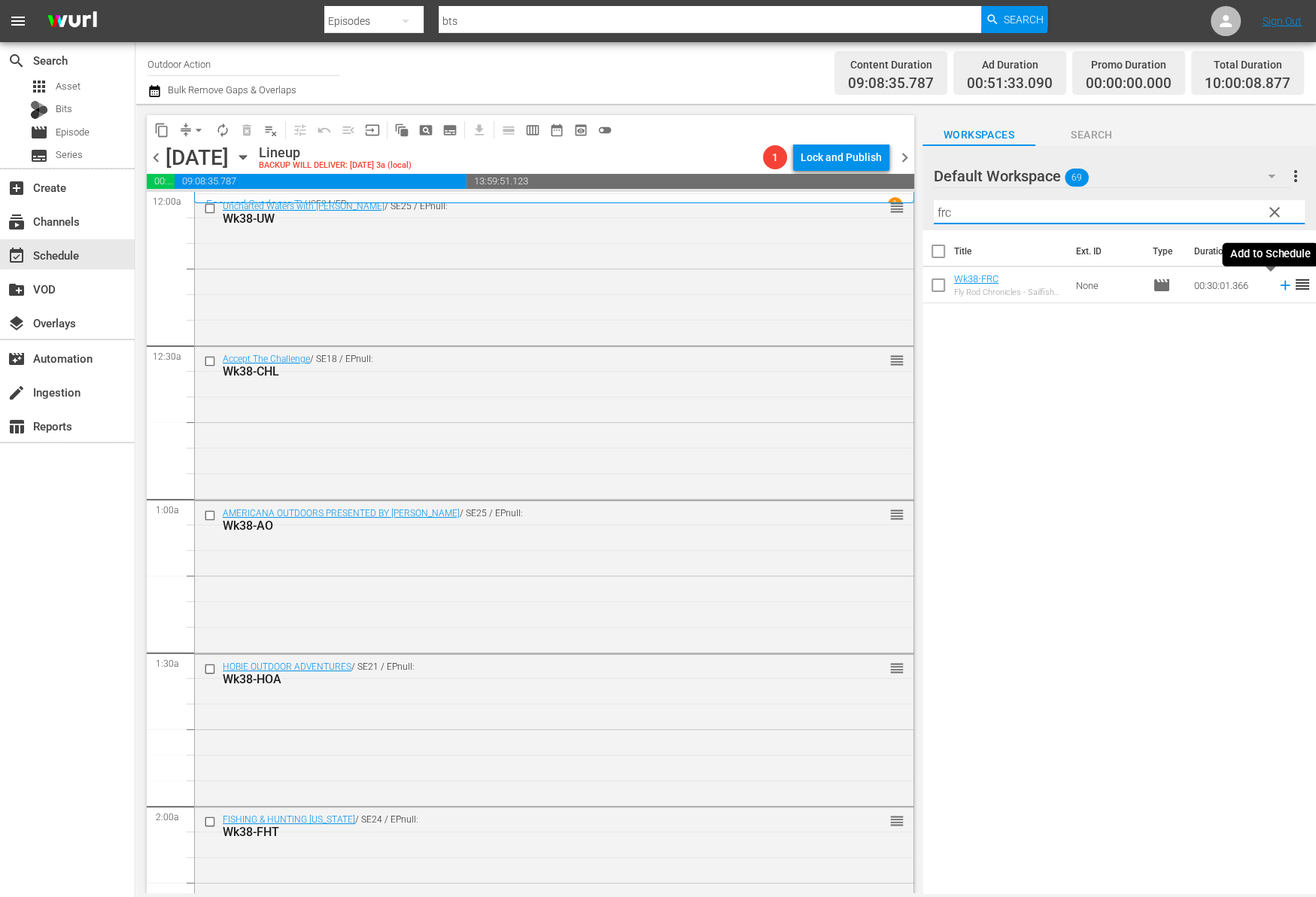
click at [1279, 285] on icon at bounding box center [1284, 285] width 10 height 10
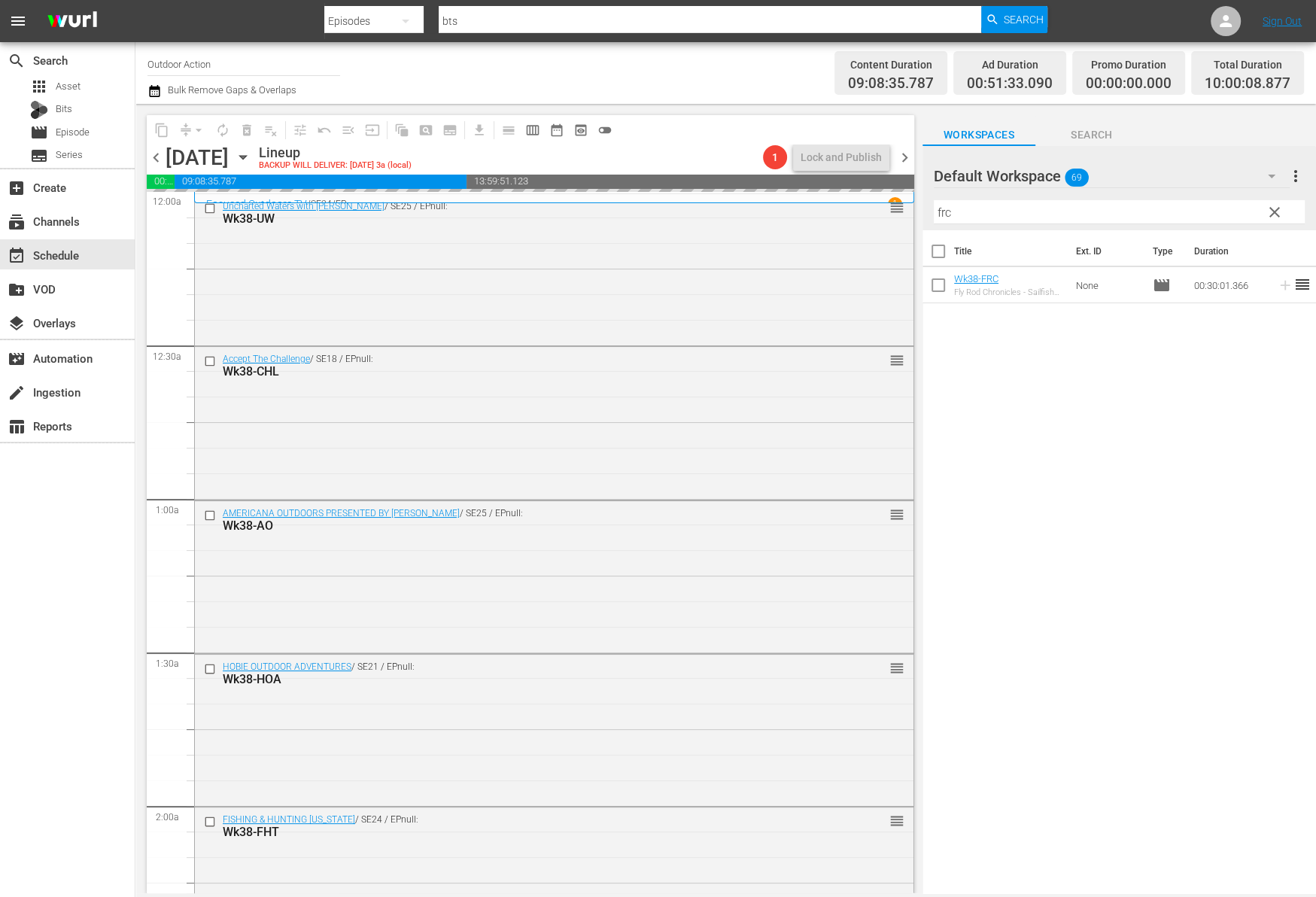
click at [1200, 211] on input "frc" at bounding box center [1119, 212] width 371 height 24
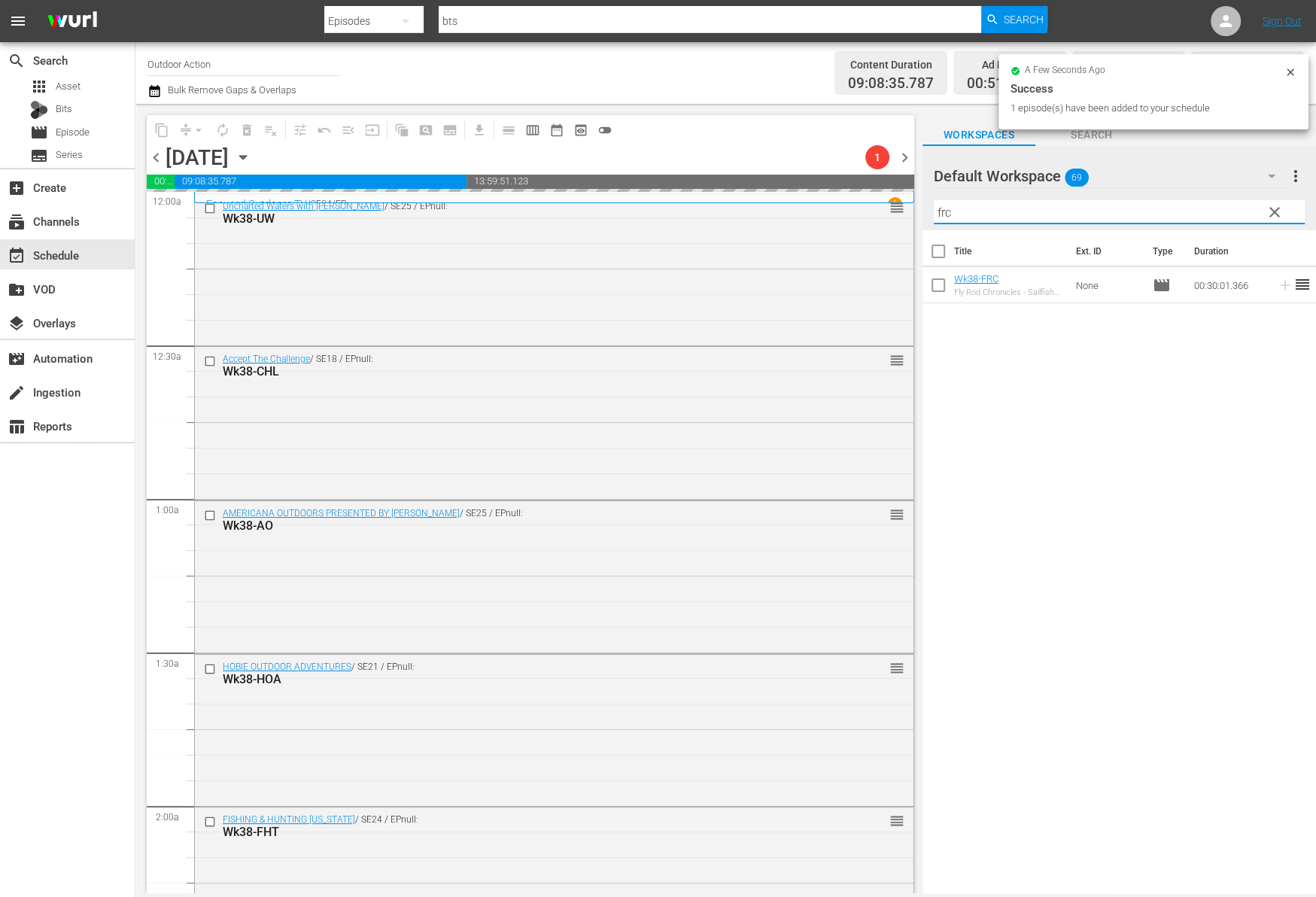
click at [1200, 211] on input "frc" at bounding box center [1119, 212] width 371 height 24
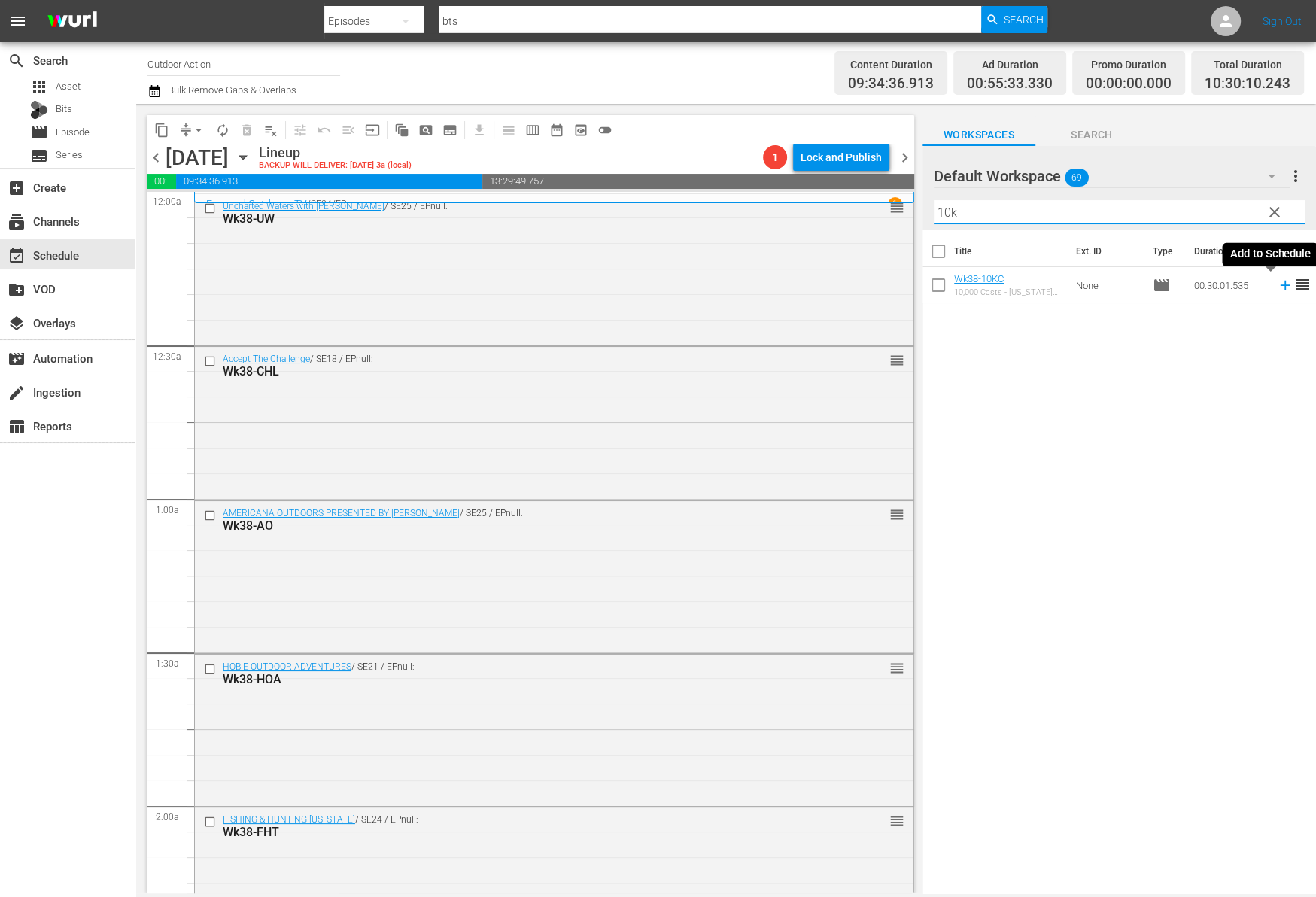
click at [1276, 287] on icon at bounding box center [1285, 285] width 17 height 17
click at [1179, 210] on input "10k" at bounding box center [1119, 212] width 371 height 24
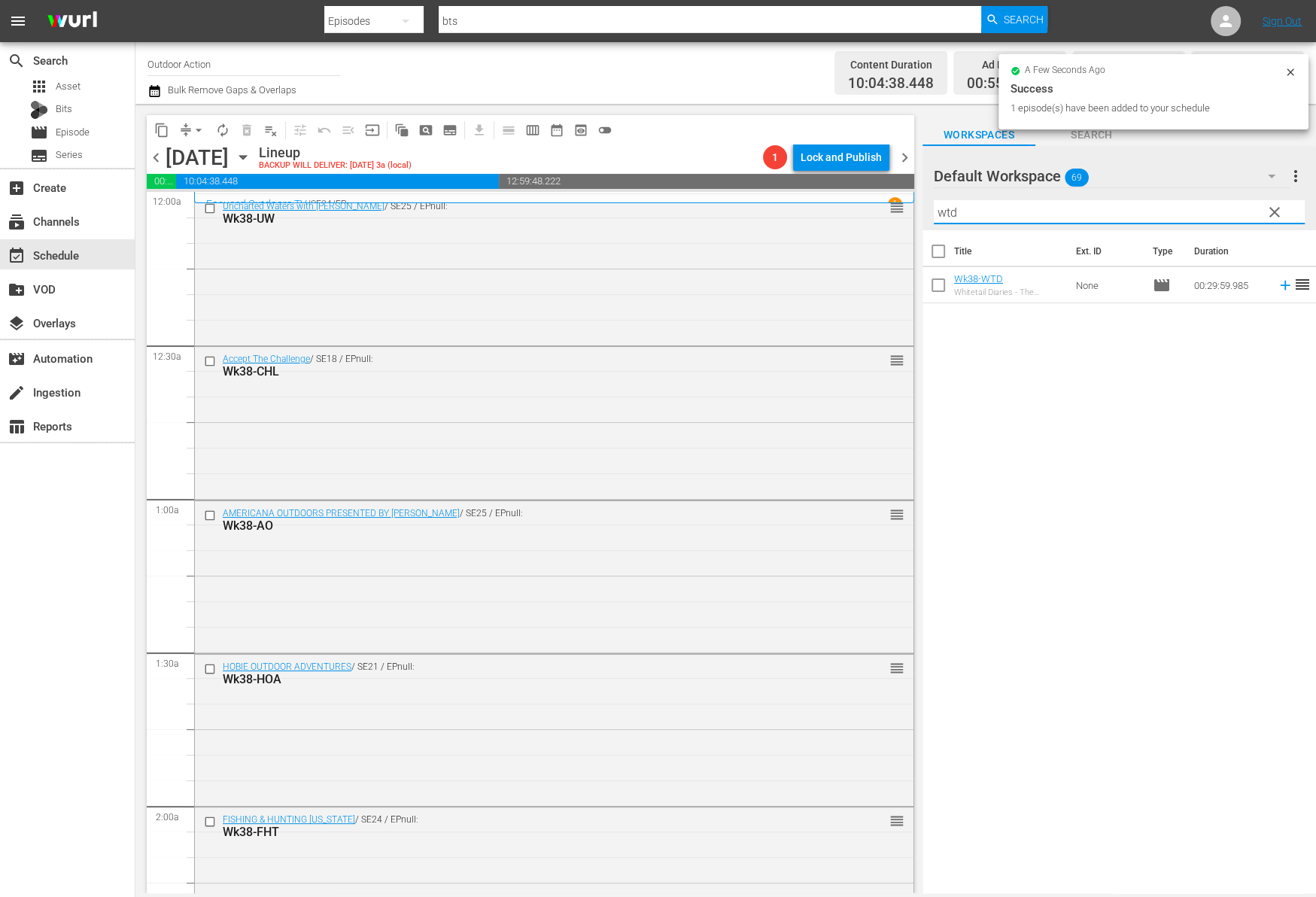
click at [1279, 286] on icon at bounding box center [1284, 285] width 10 height 10
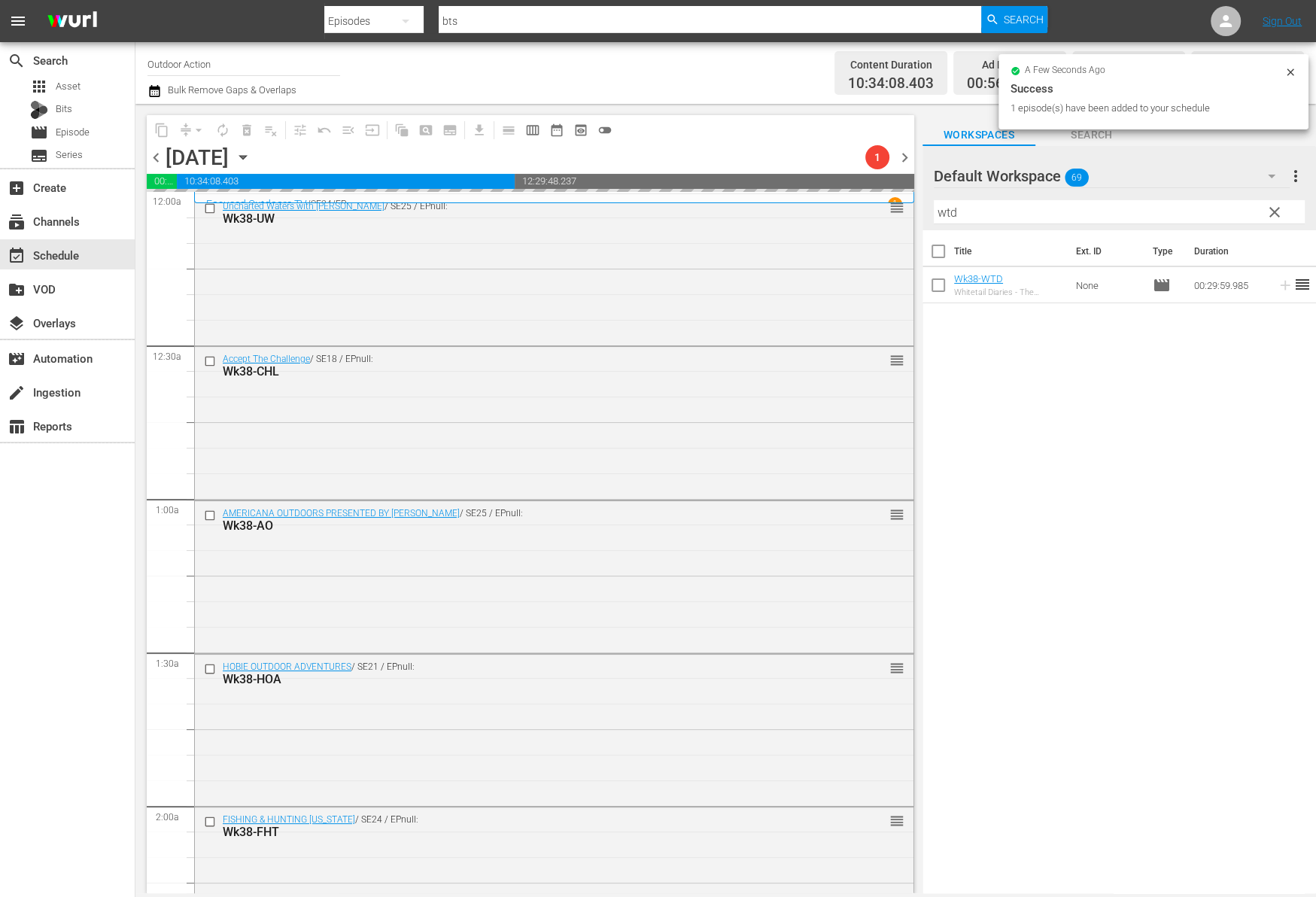
click at [1149, 205] on input "wtd" at bounding box center [1119, 212] width 371 height 24
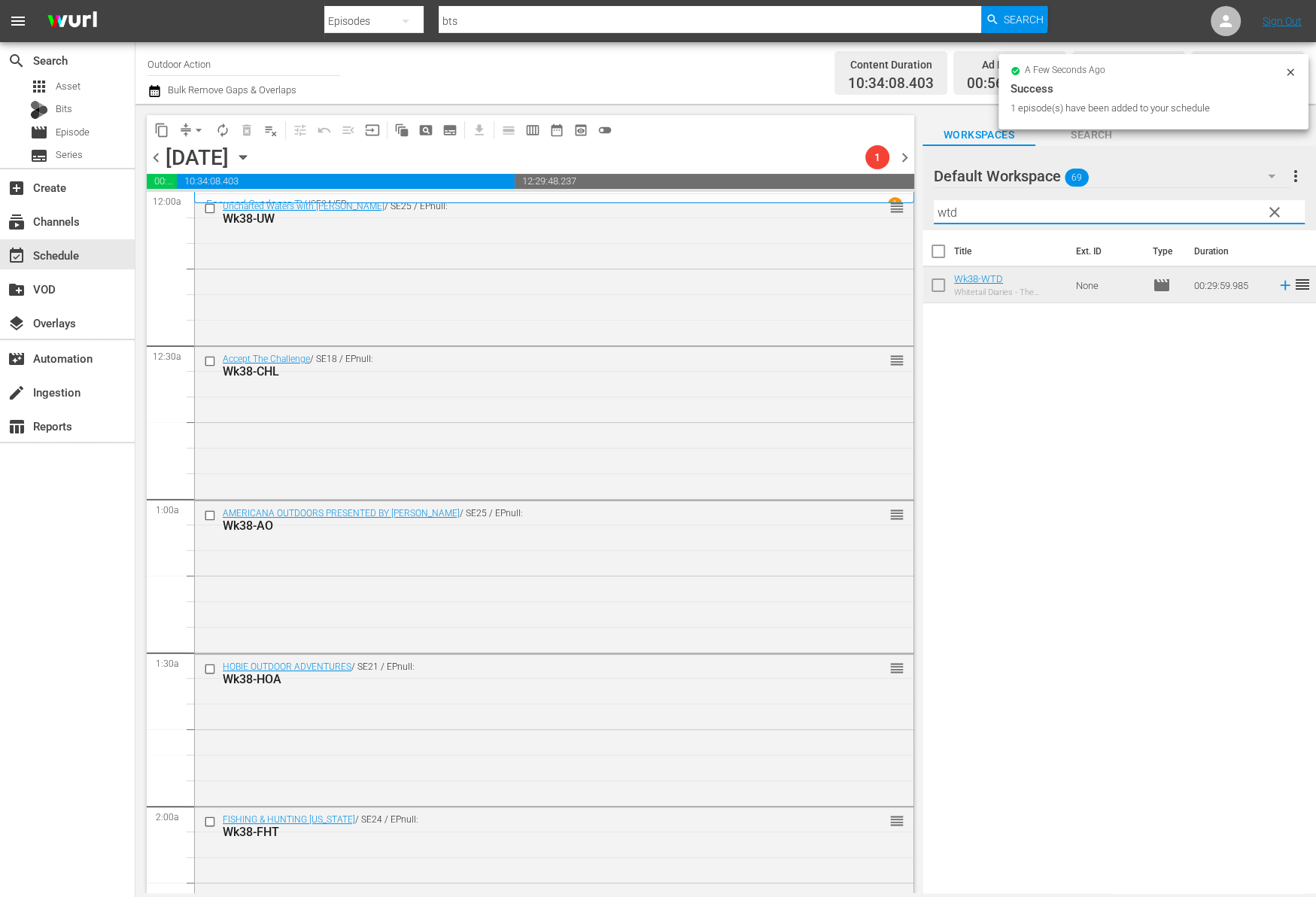
click at [1149, 205] on input "wtd" at bounding box center [1119, 212] width 371 height 24
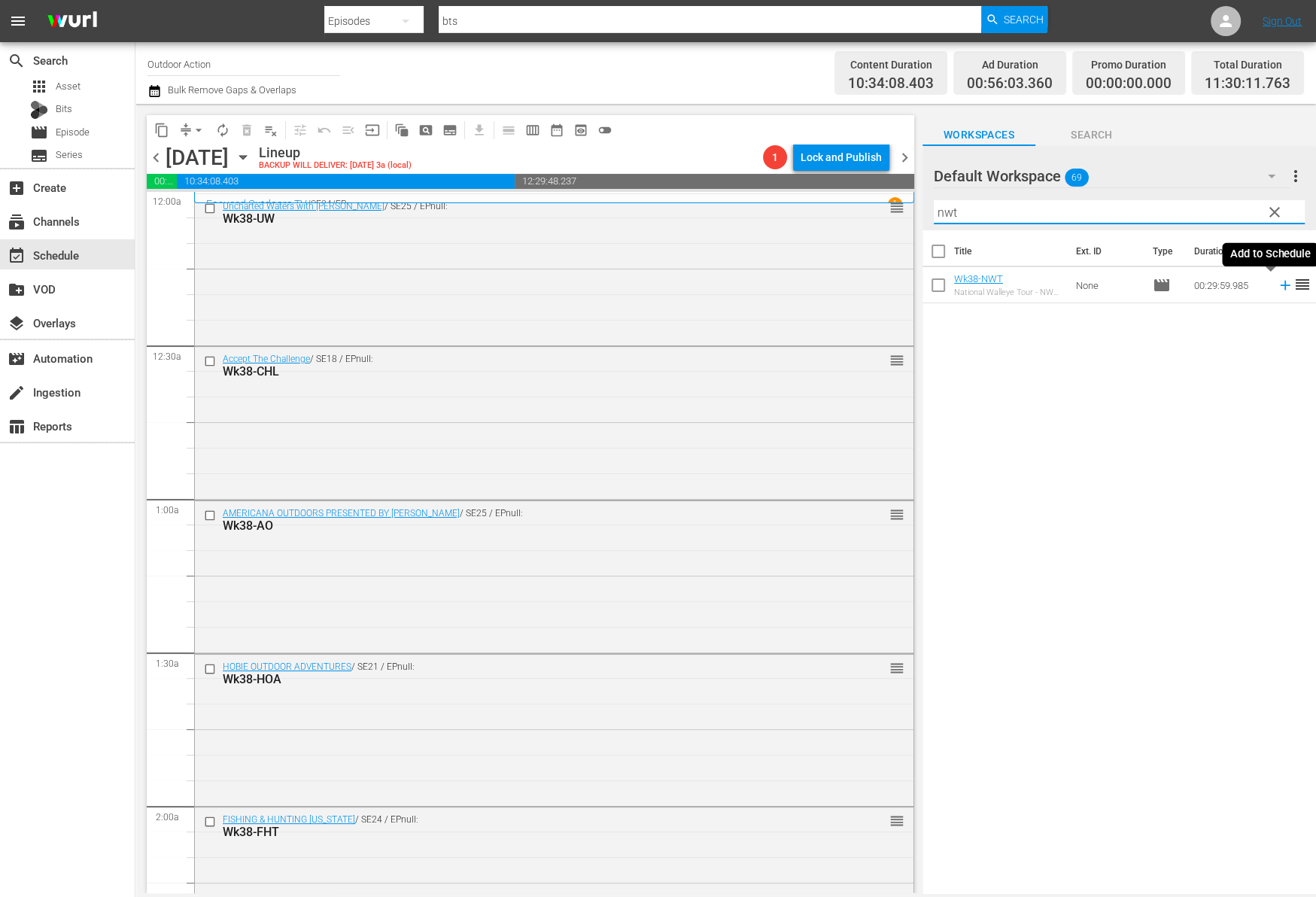
click at [1276, 288] on icon at bounding box center [1285, 285] width 17 height 17
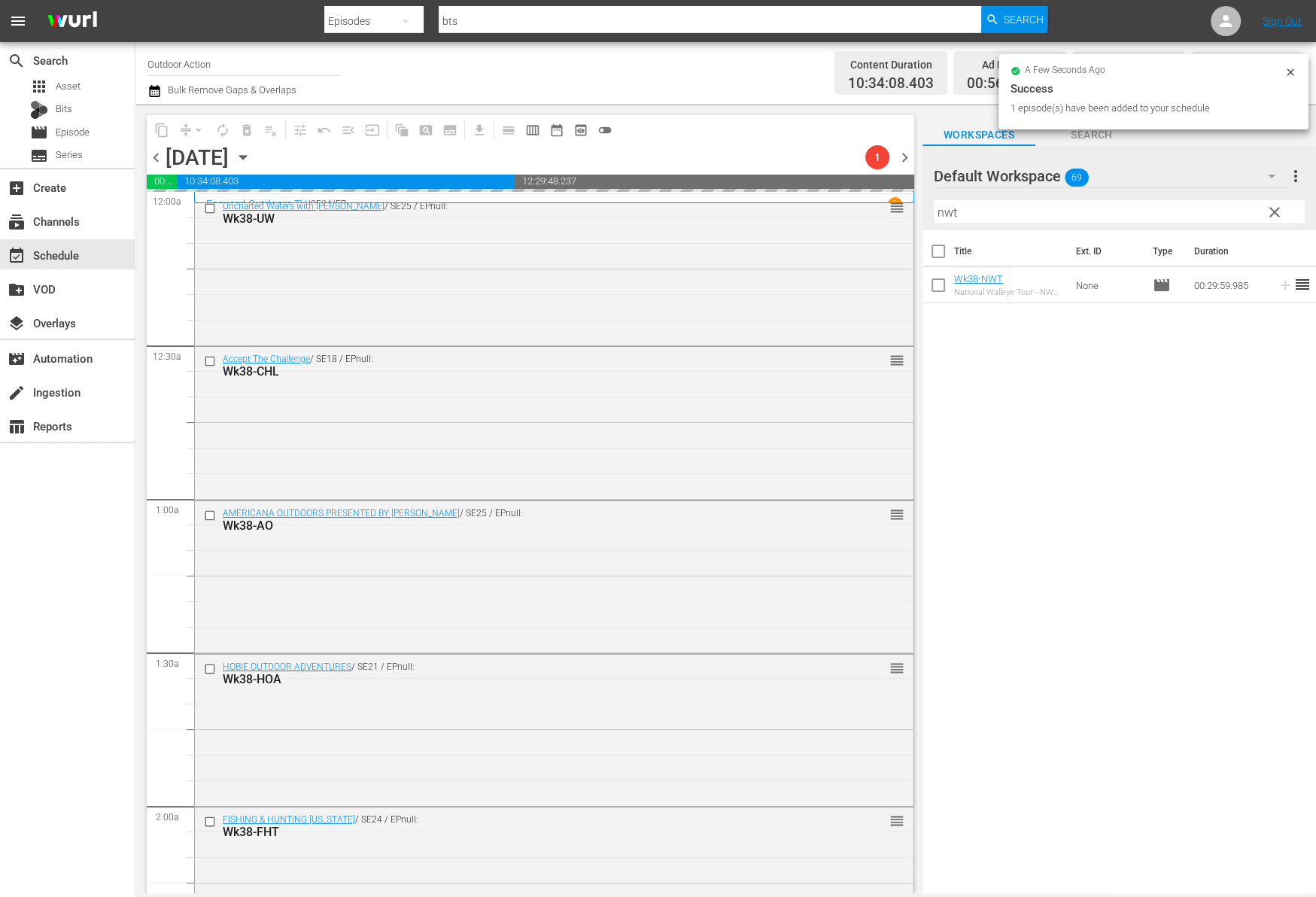
click at [1206, 218] on input "nwt" at bounding box center [1119, 212] width 371 height 24
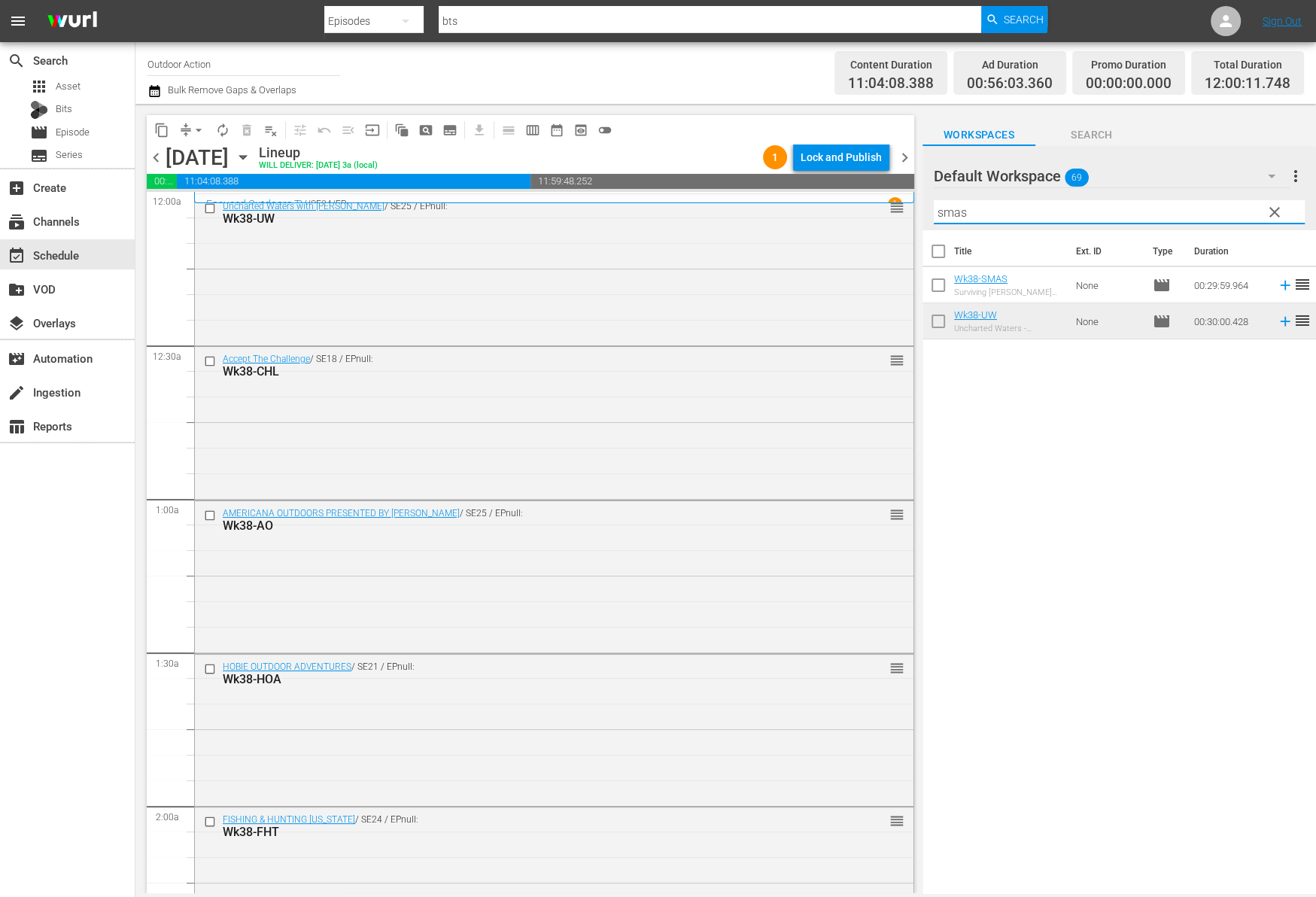
click at [1276, 282] on icon at bounding box center [1285, 285] width 17 height 17
click at [1235, 215] on input "smas" at bounding box center [1119, 212] width 371 height 24
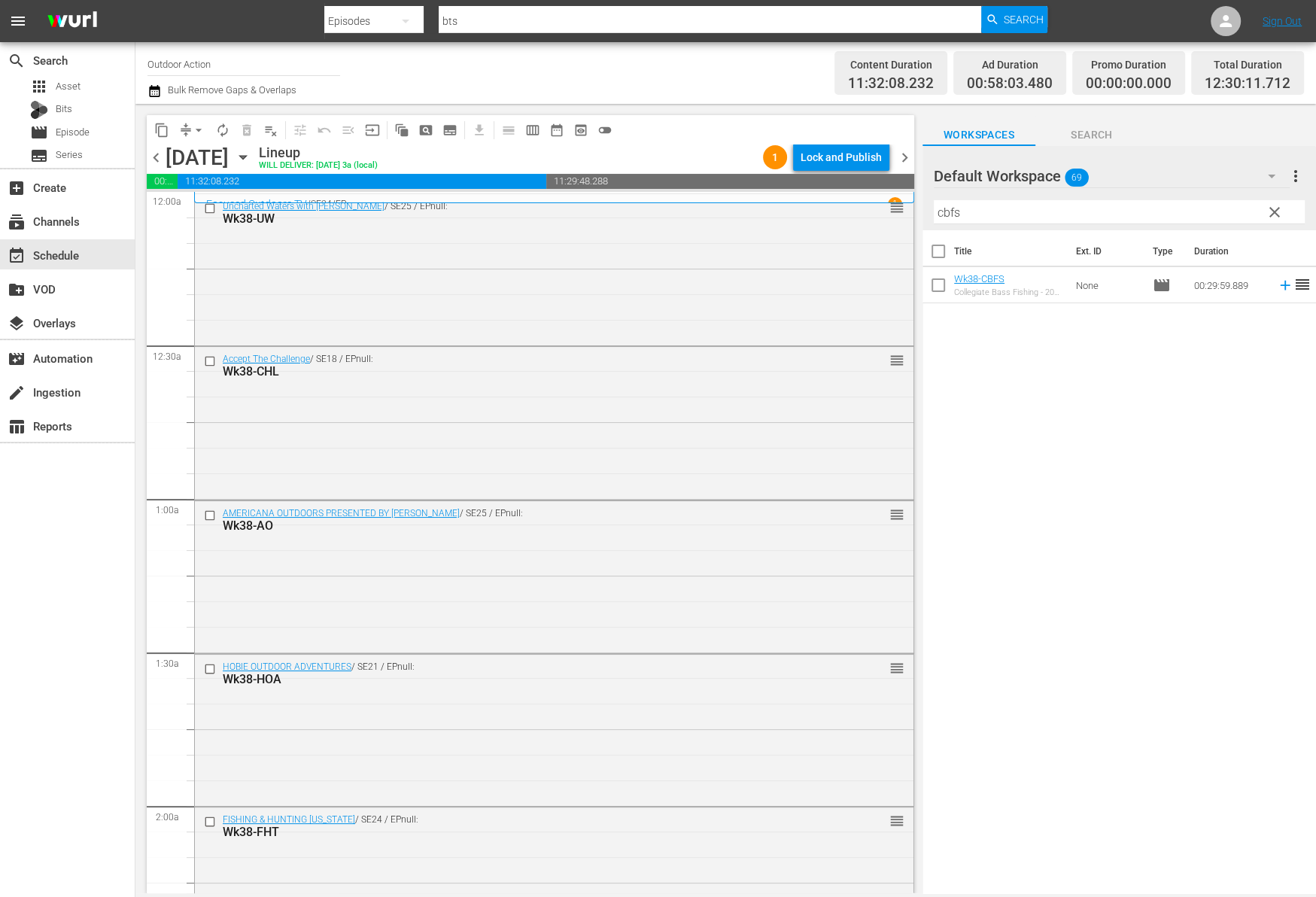
click at [1276, 283] on icon at bounding box center [1285, 285] width 17 height 17
click at [1223, 198] on div "Filter by Title cbfs" at bounding box center [1119, 212] width 371 height 36
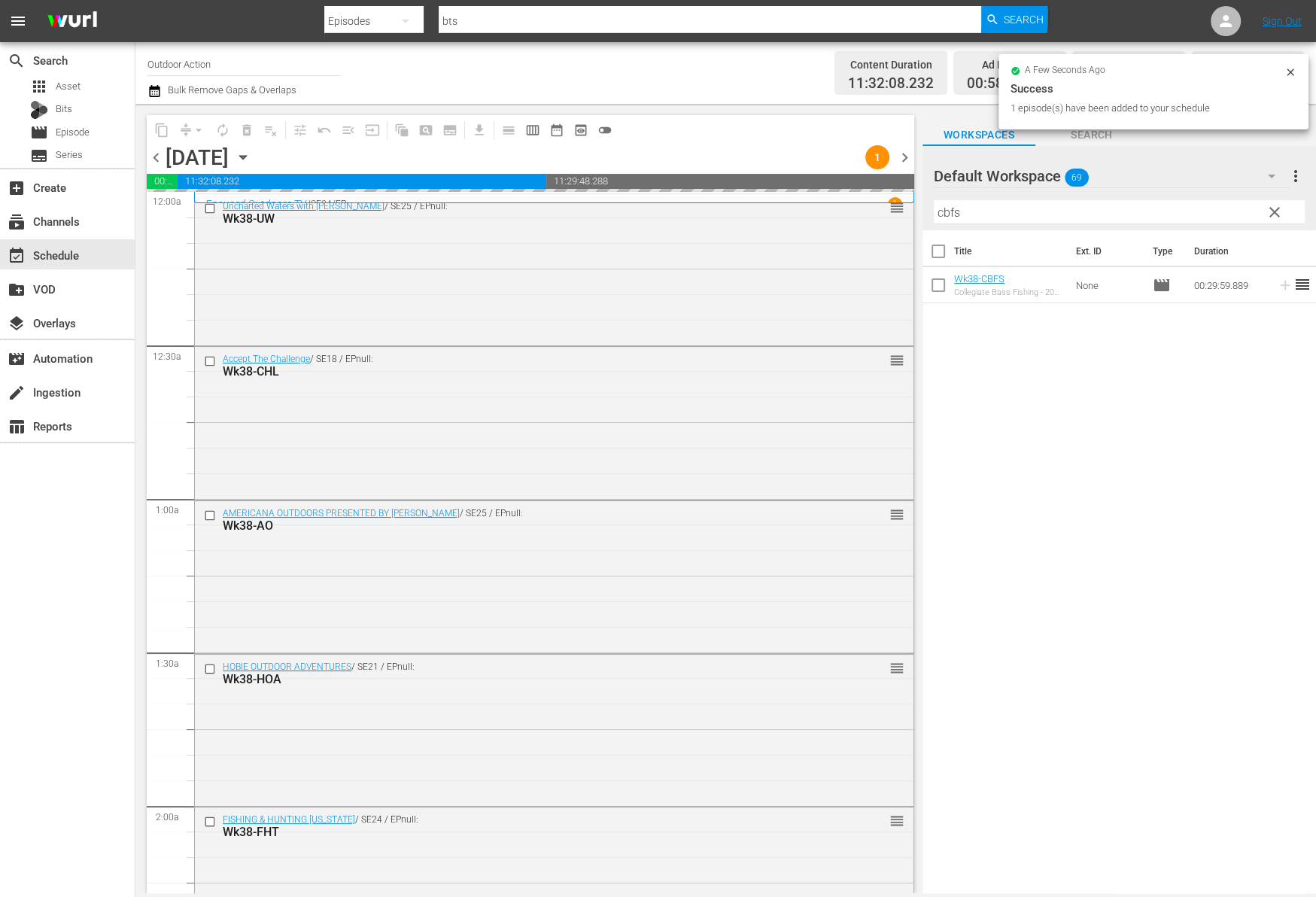
click at [1207, 219] on input "cbfs" at bounding box center [1119, 212] width 371 height 24
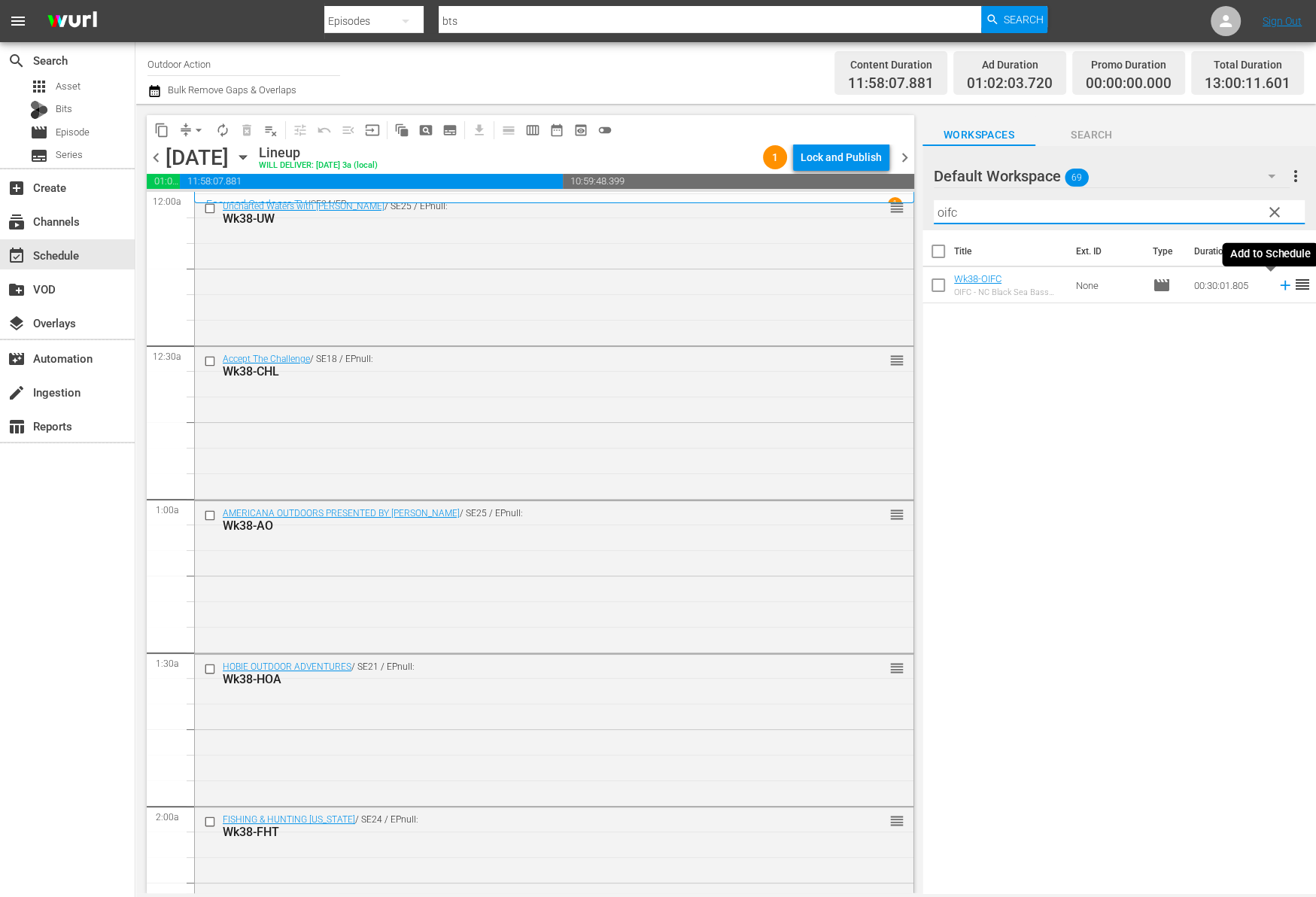
click at [1276, 287] on icon at bounding box center [1285, 285] width 17 height 17
click at [1205, 215] on input "oifc" at bounding box center [1119, 212] width 371 height 24
click at [1279, 288] on icon at bounding box center [1284, 285] width 10 height 10
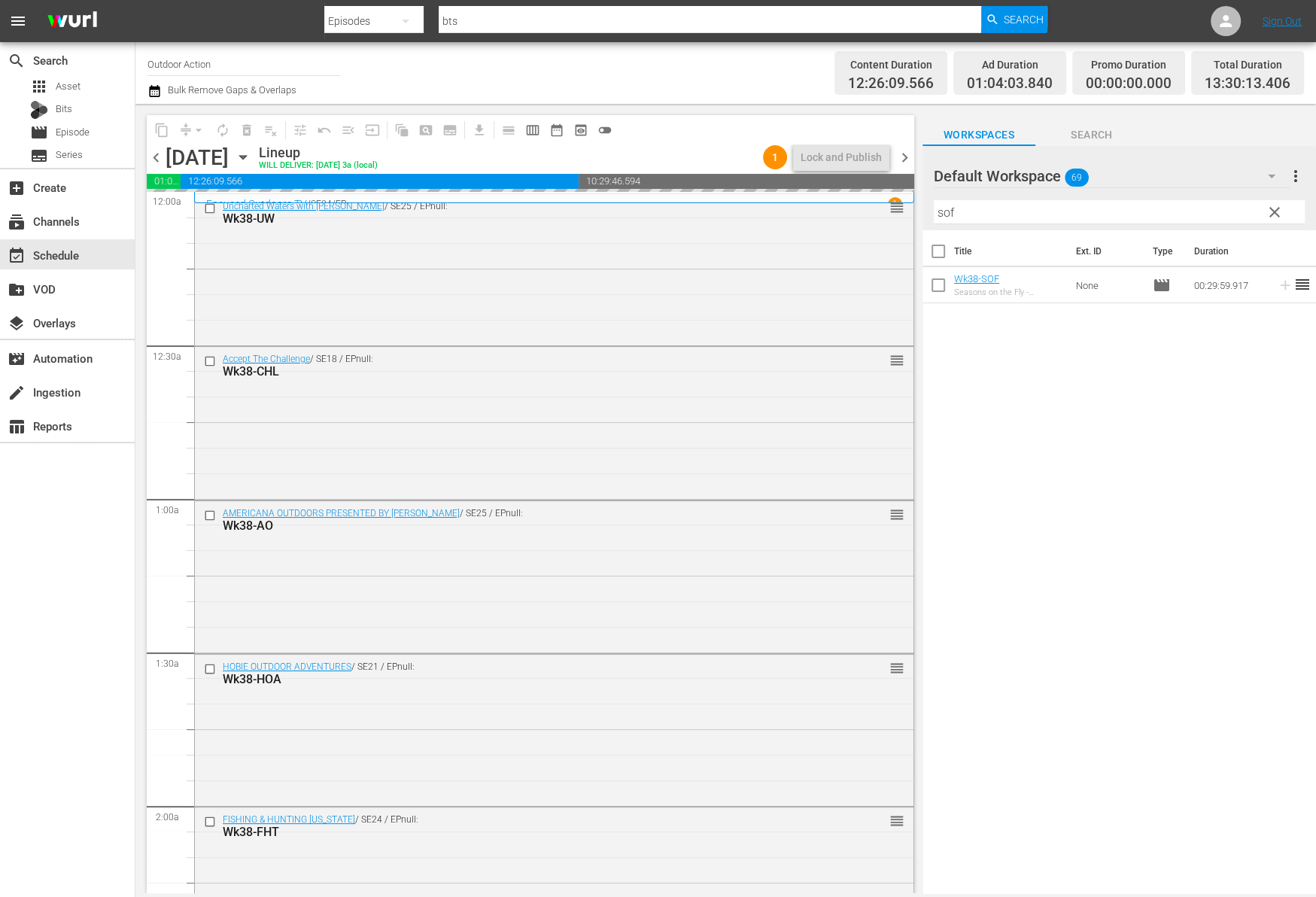
click at [1036, 208] on input "sof" at bounding box center [1119, 212] width 371 height 24
click at [1276, 288] on icon at bounding box center [1285, 285] width 17 height 17
click at [1145, 215] on input "FTM" at bounding box center [1119, 212] width 371 height 24
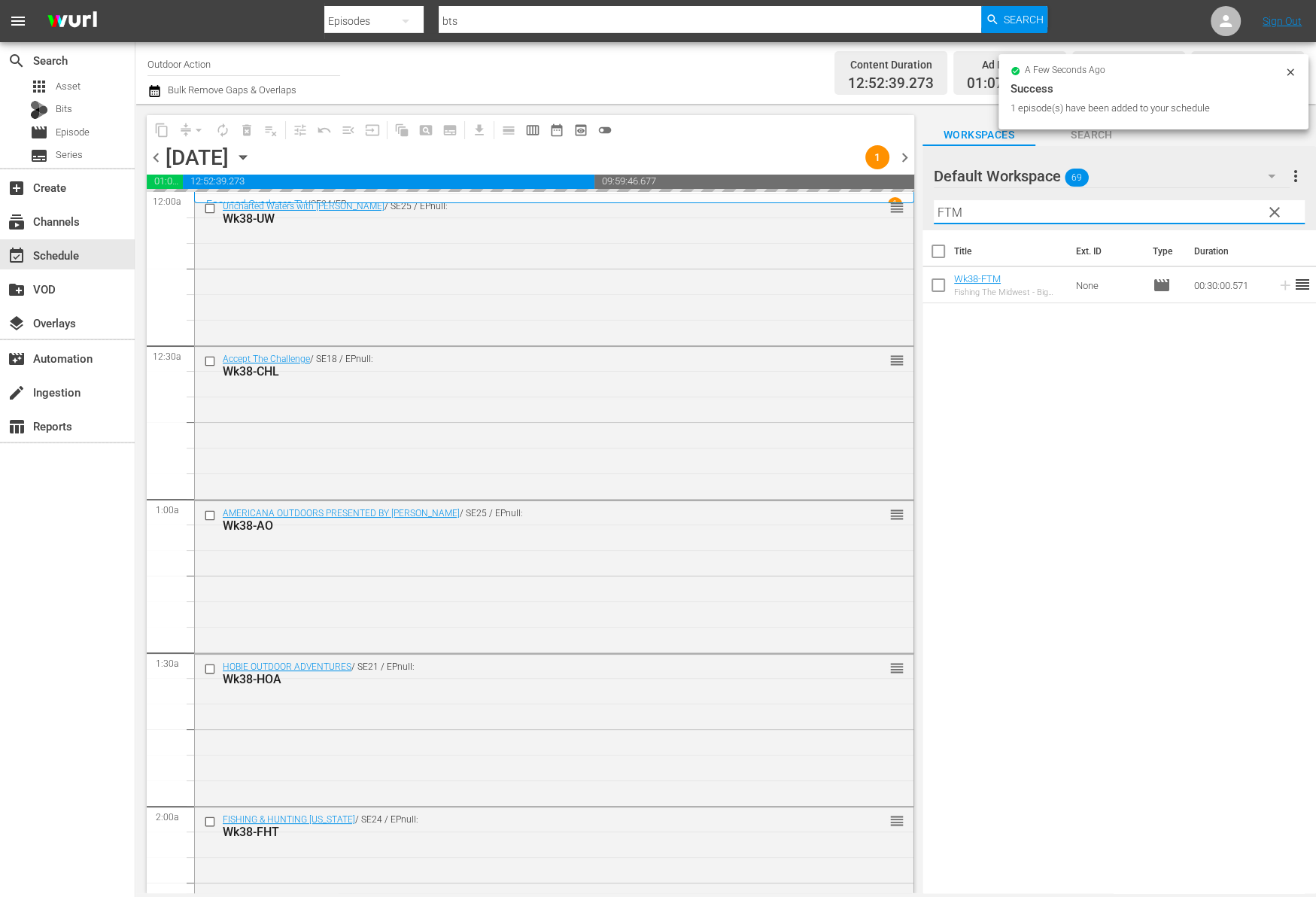
click at [1145, 215] on input "FTM" at bounding box center [1119, 212] width 371 height 24
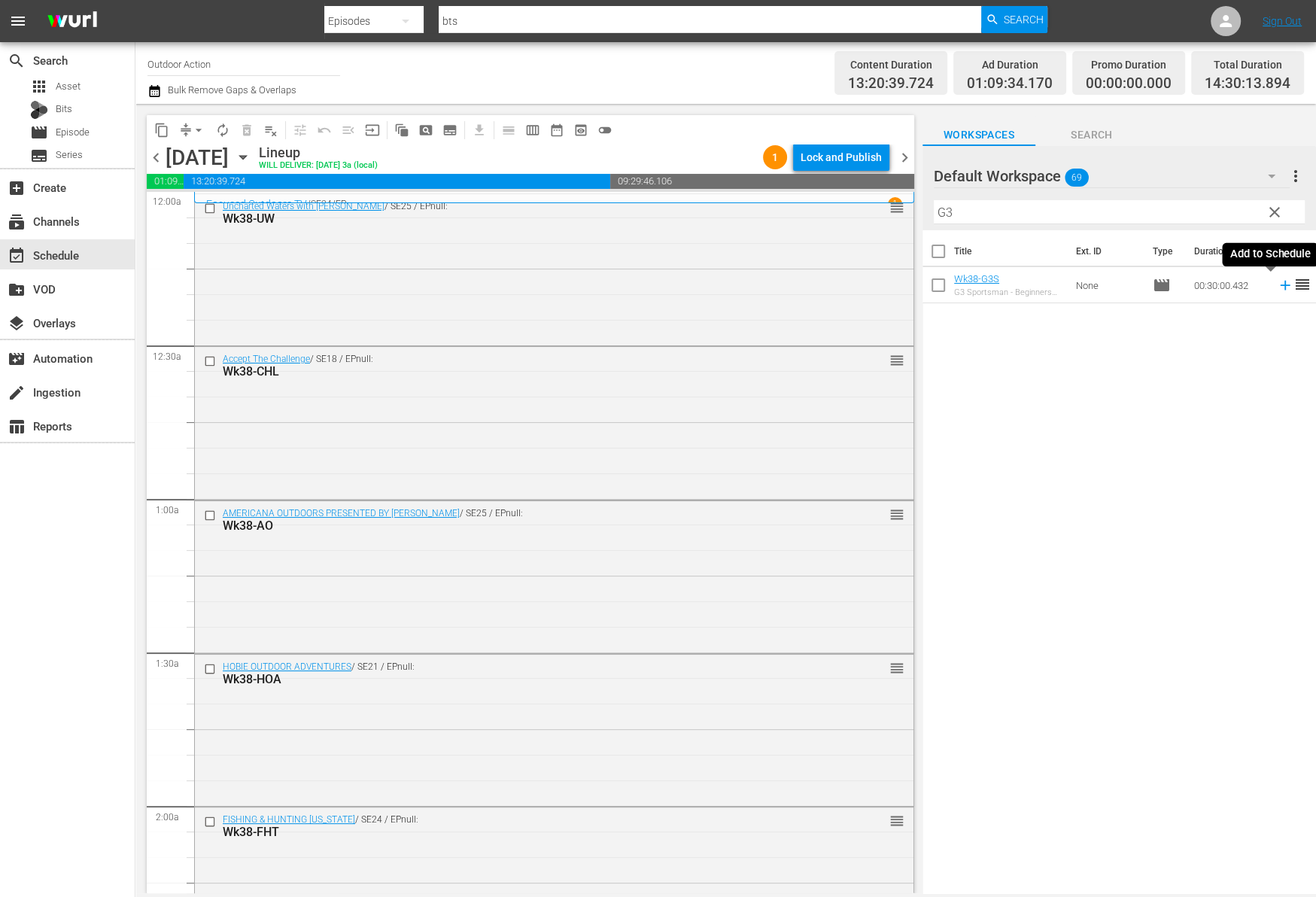
click at [1279, 285] on icon at bounding box center [1284, 285] width 10 height 10
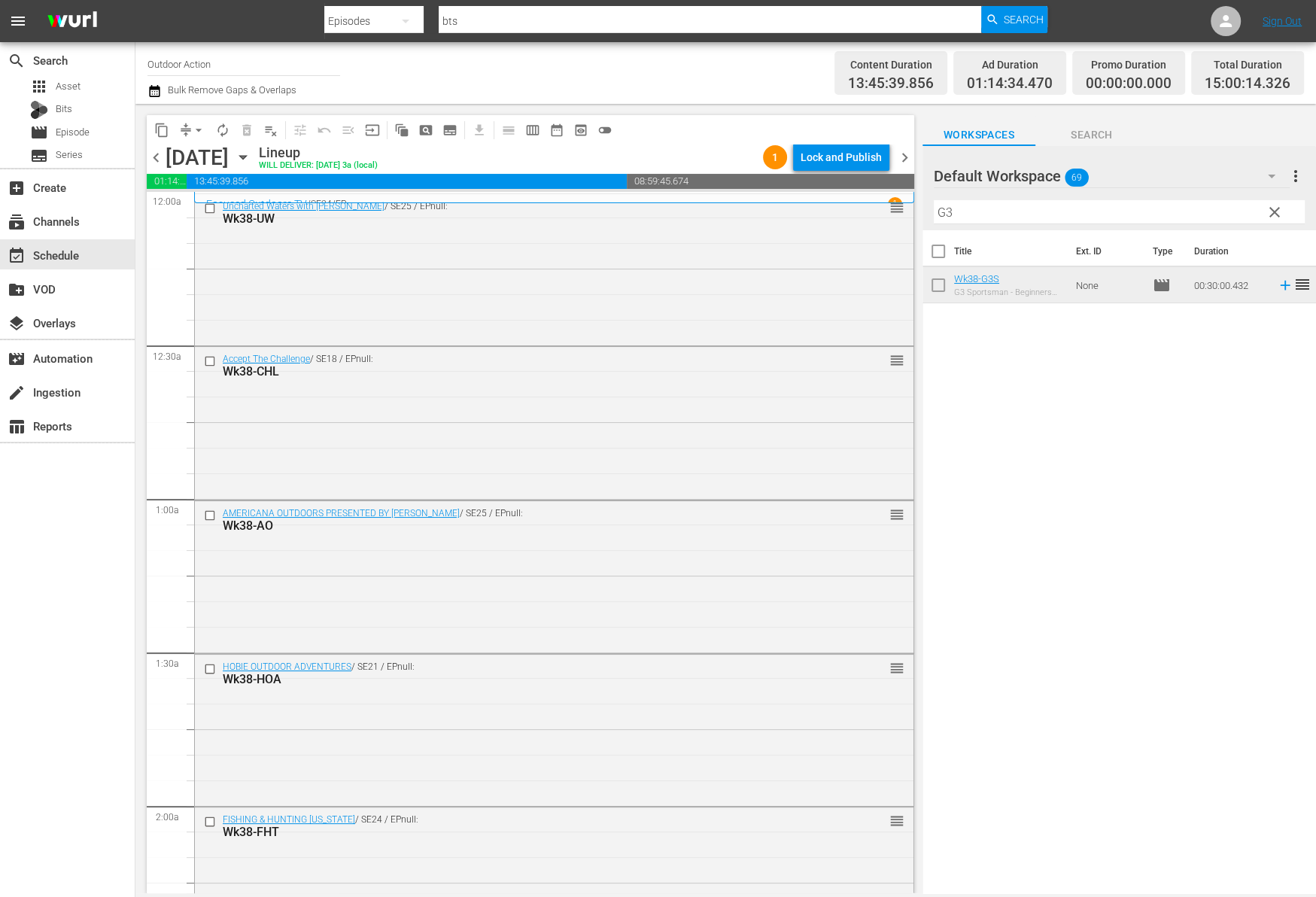
click at [1127, 206] on input "G3" at bounding box center [1119, 212] width 371 height 24
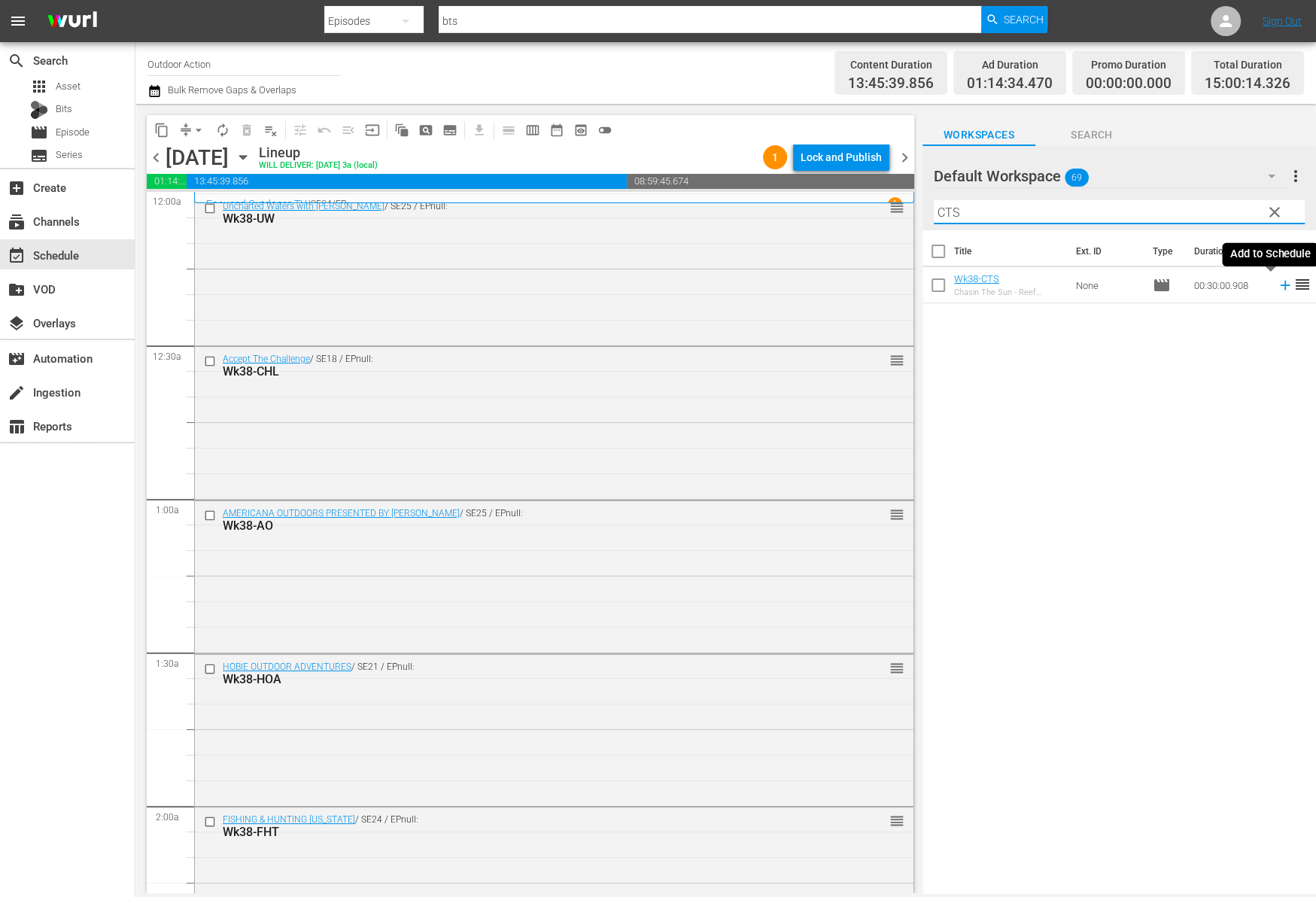
click at [1276, 286] on icon at bounding box center [1285, 285] width 17 height 17
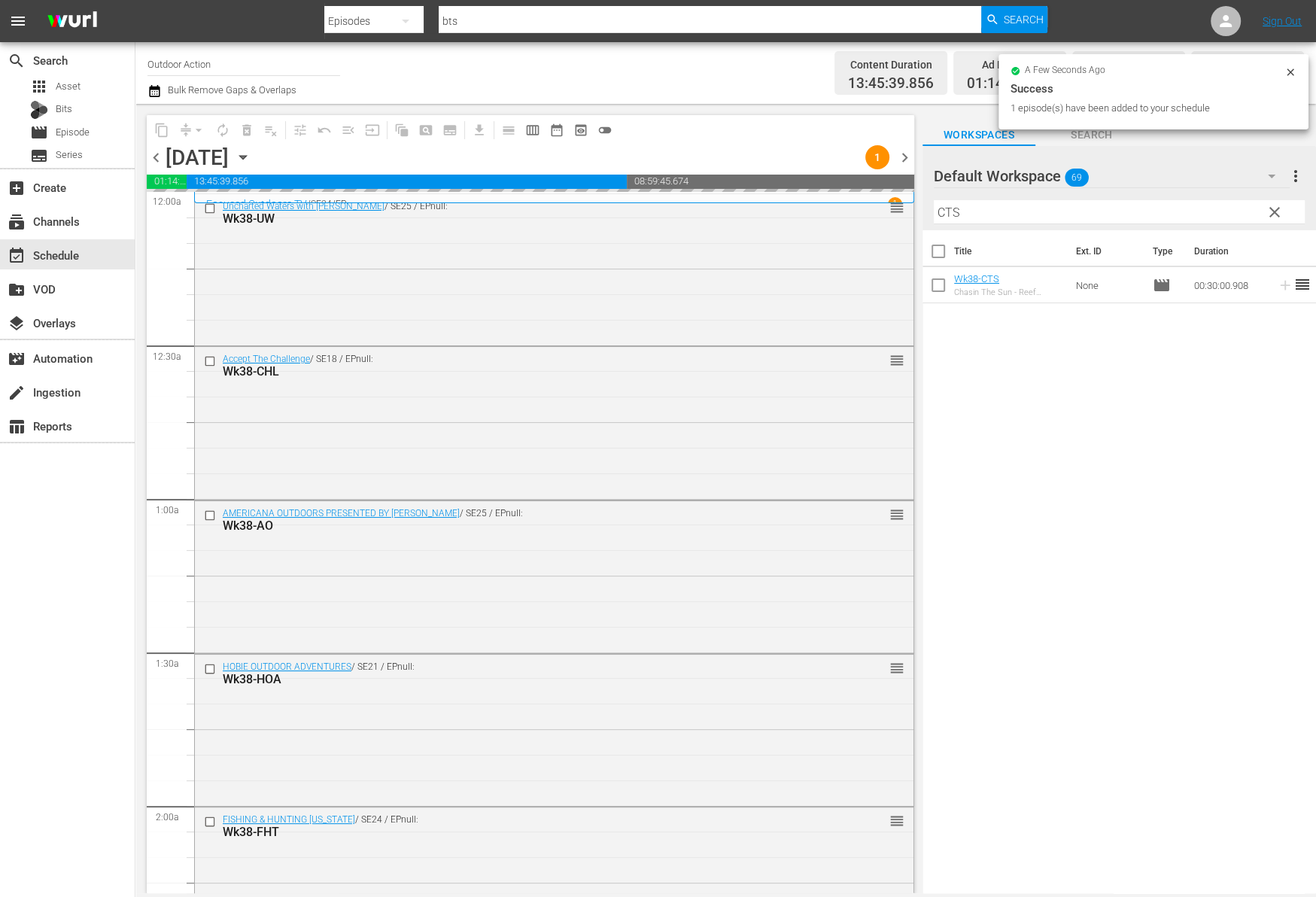
click at [1190, 205] on input "CTS" at bounding box center [1119, 212] width 371 height 24
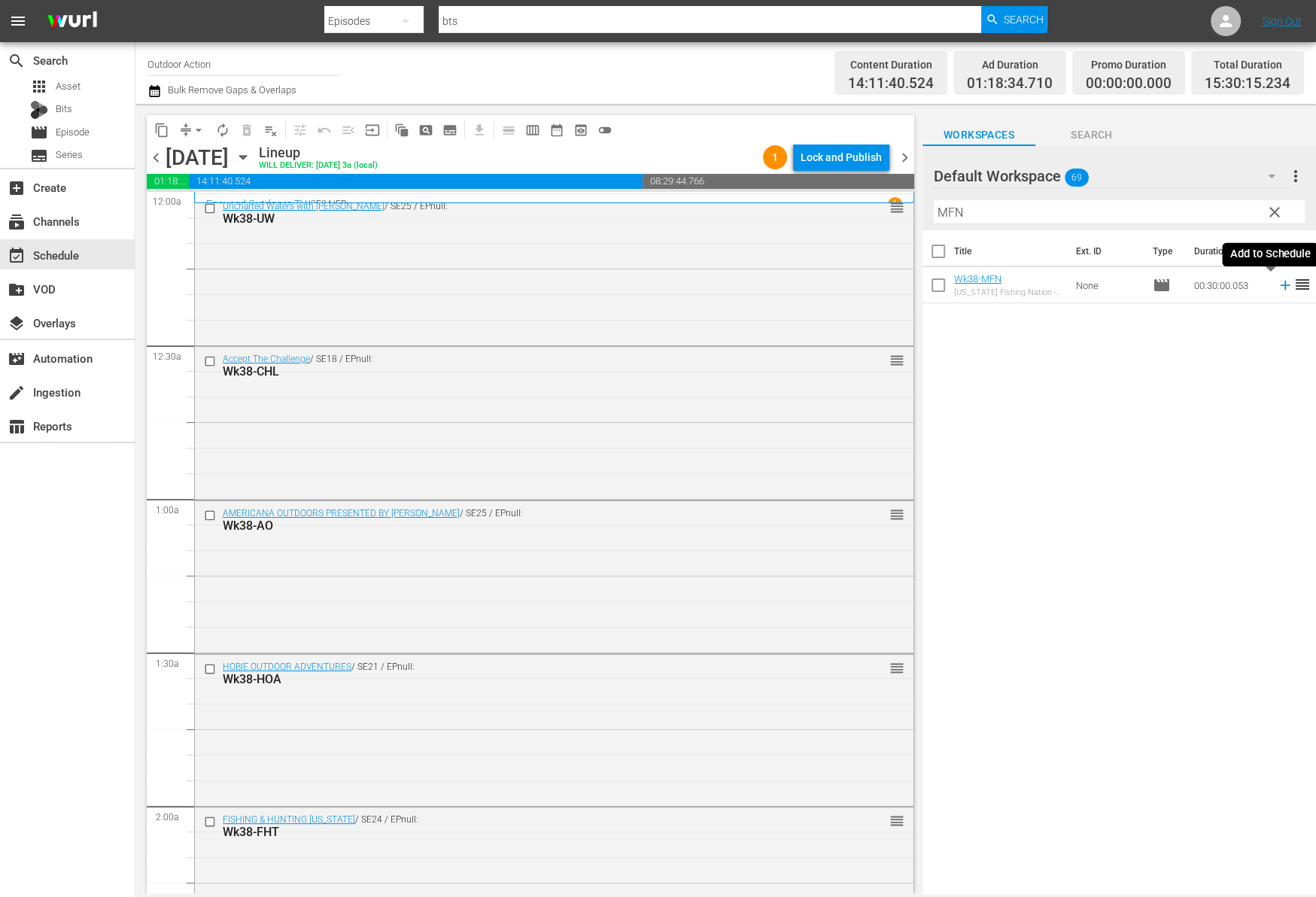
click at [1279, 285] on icon at bounding box center [1284, 285] width 10 height 10
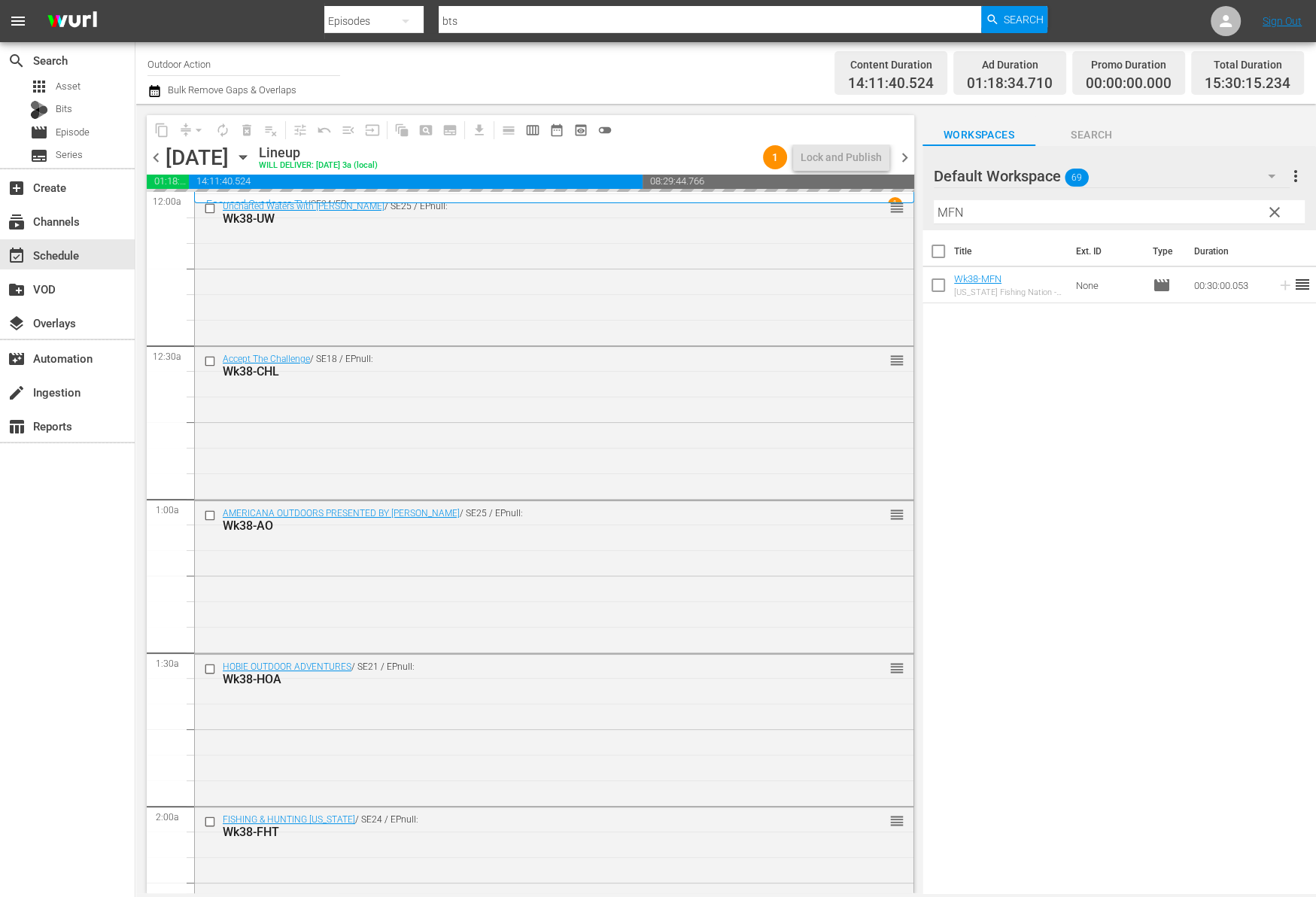
click at [1207, 212] on input "MFN" at bounding box center [1119, 212] width 371 height 24
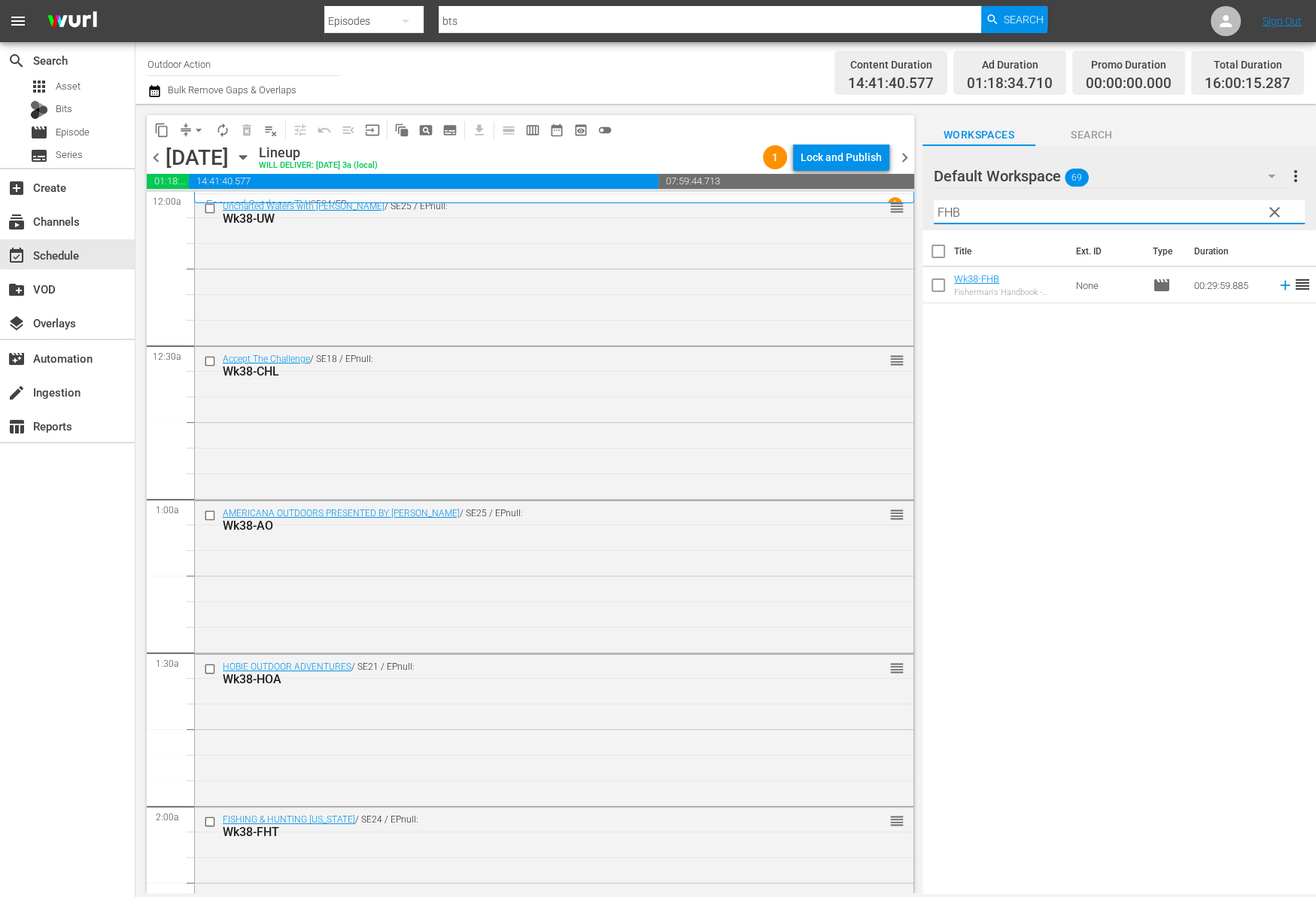
click at [1276, 286] on icon at bounding box center [1285, 285] width 17 height 17
click at [1186, 205] on input "FHB" at bounding box center [1119, 212] width 371 height 24
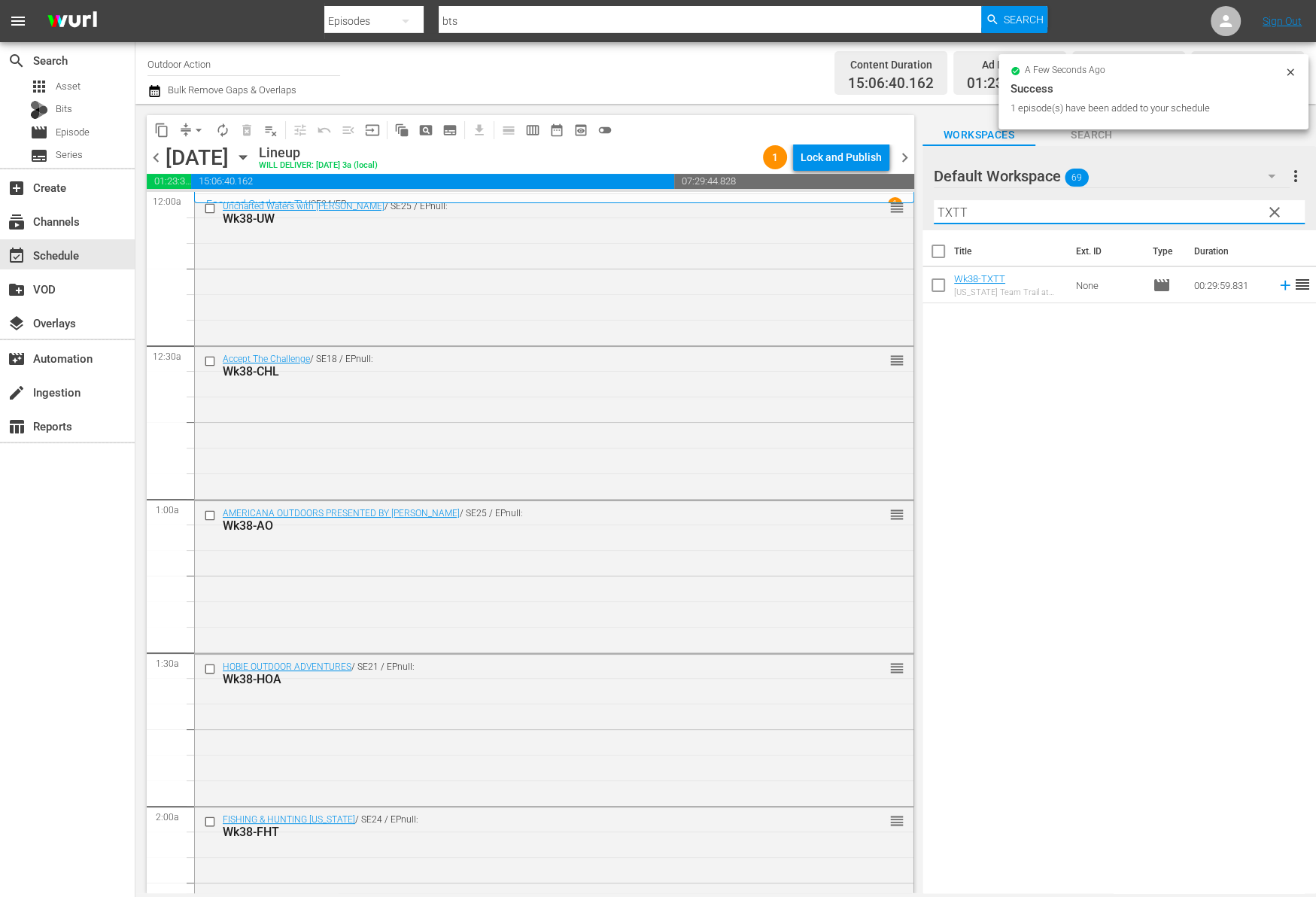
click at [1279, 285] on icon at bounding box center [1284, 285] width 10 height 10
click at [1203, 217] on input "TXTT" at bounding box center [1119, 212] width 371 height 24
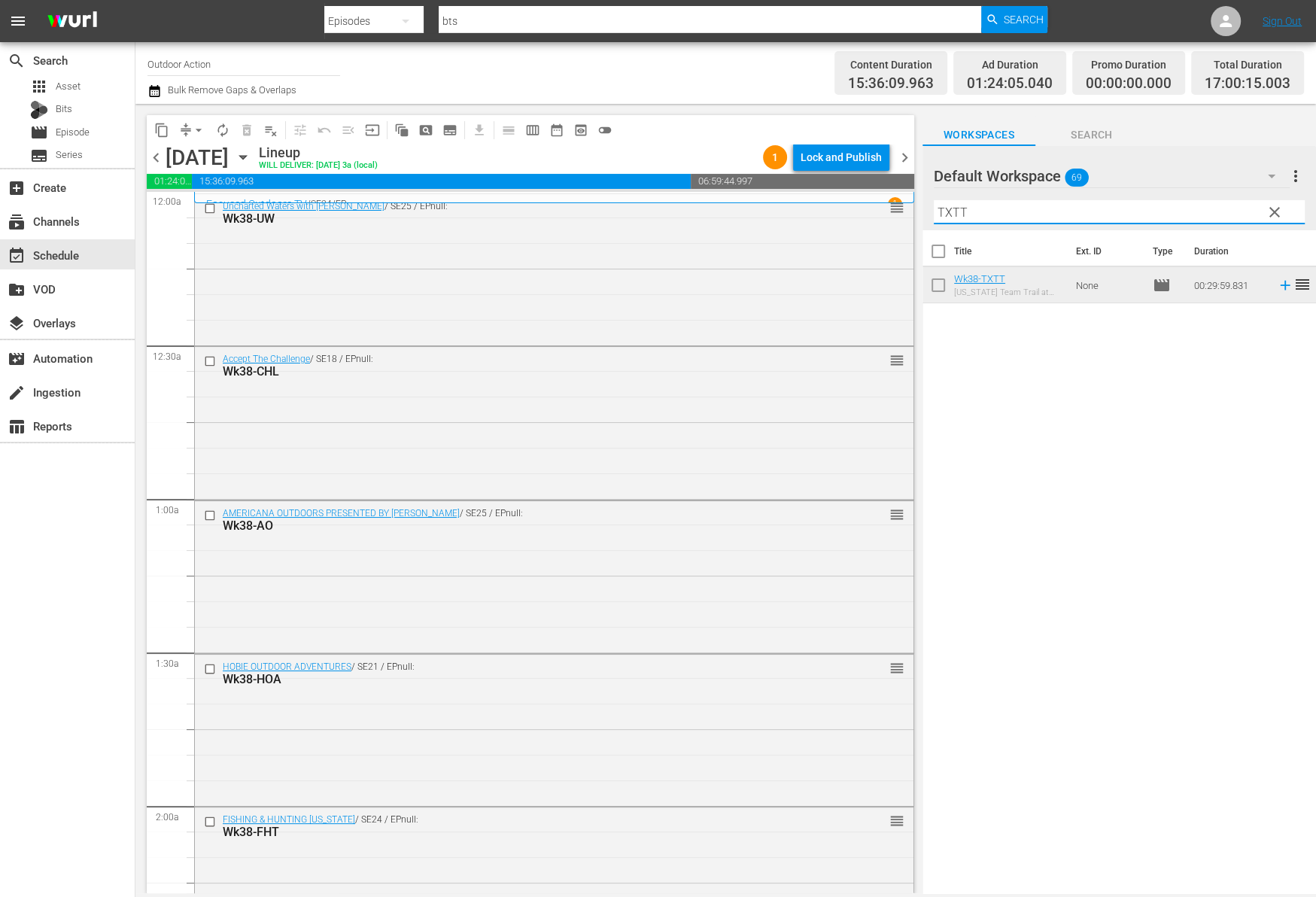
click at [1027, 208] on input "TXTT" at bounding box center [1119, 212] width 371 height 24
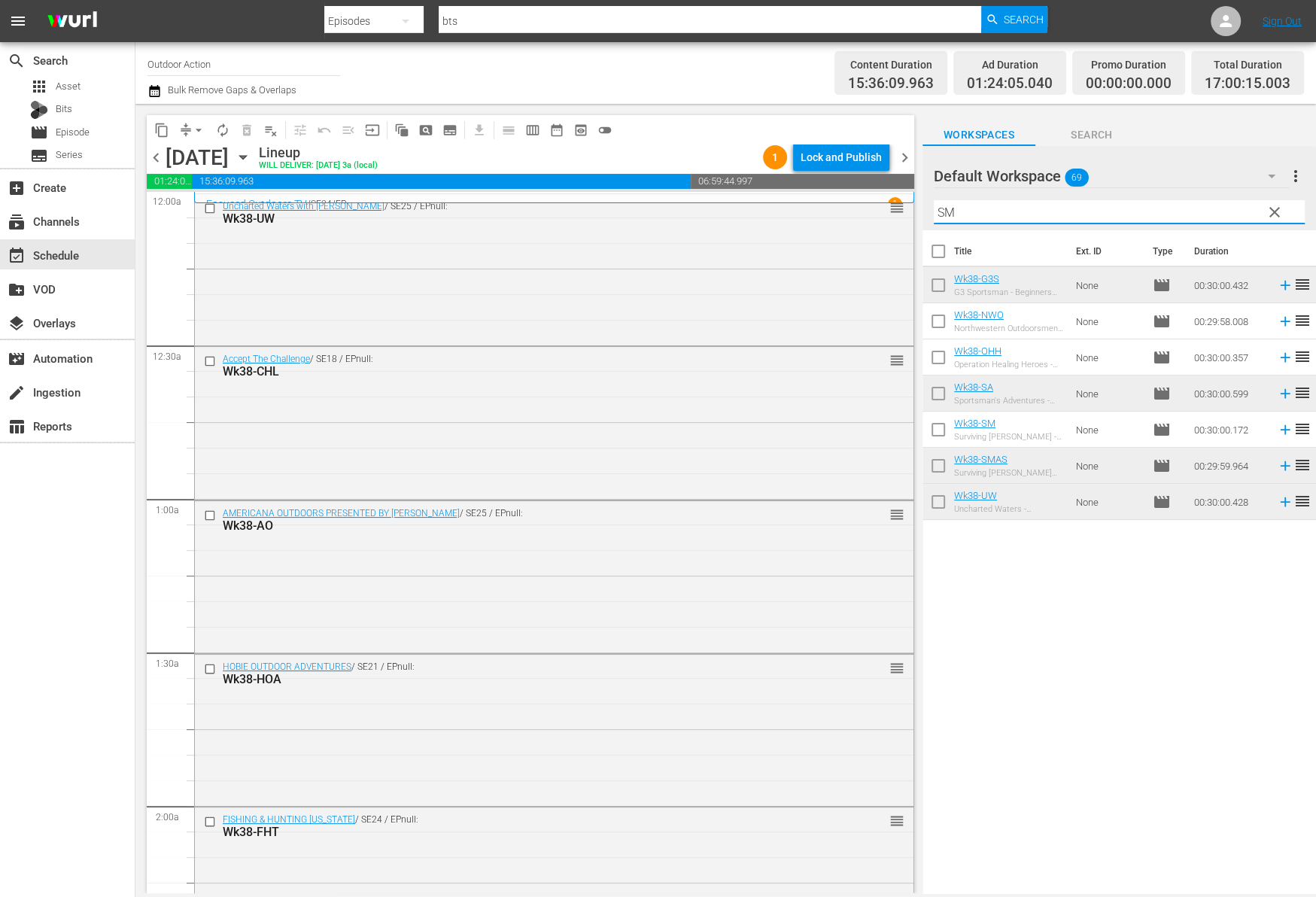
click at [986, 643] on div "Title Ext. ID Type Duration Wk38-G3S G3 Sportsman - Beginners Tips to Catching …" at bounding box center [1118, 563] width 393 height 665
click at [1279, 428] on icon at bounding box center [1284, 430] width 10 height 10
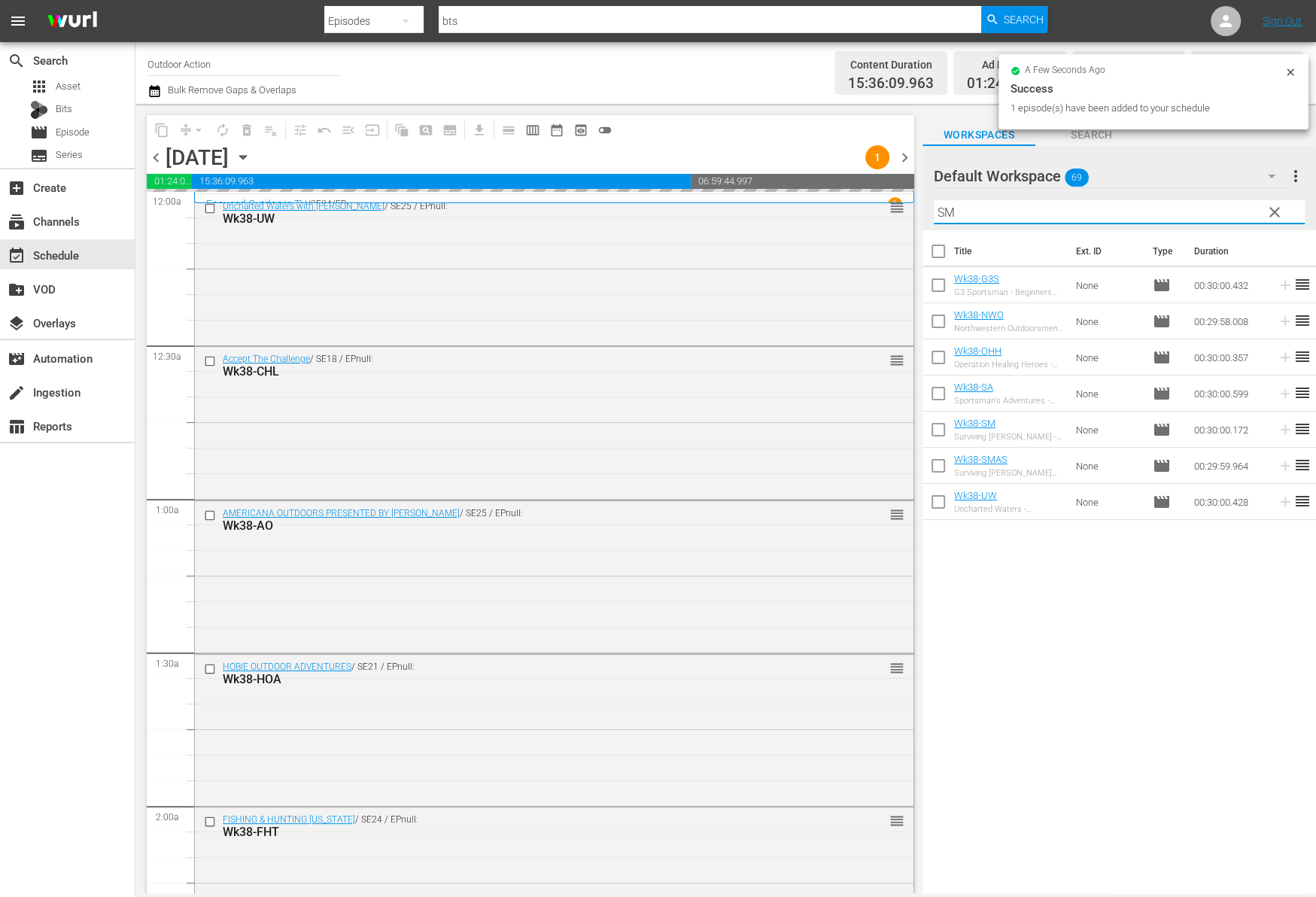
click at [1121, 213] on input "SM" at bounding box center [1119, 212] width 371 height 24
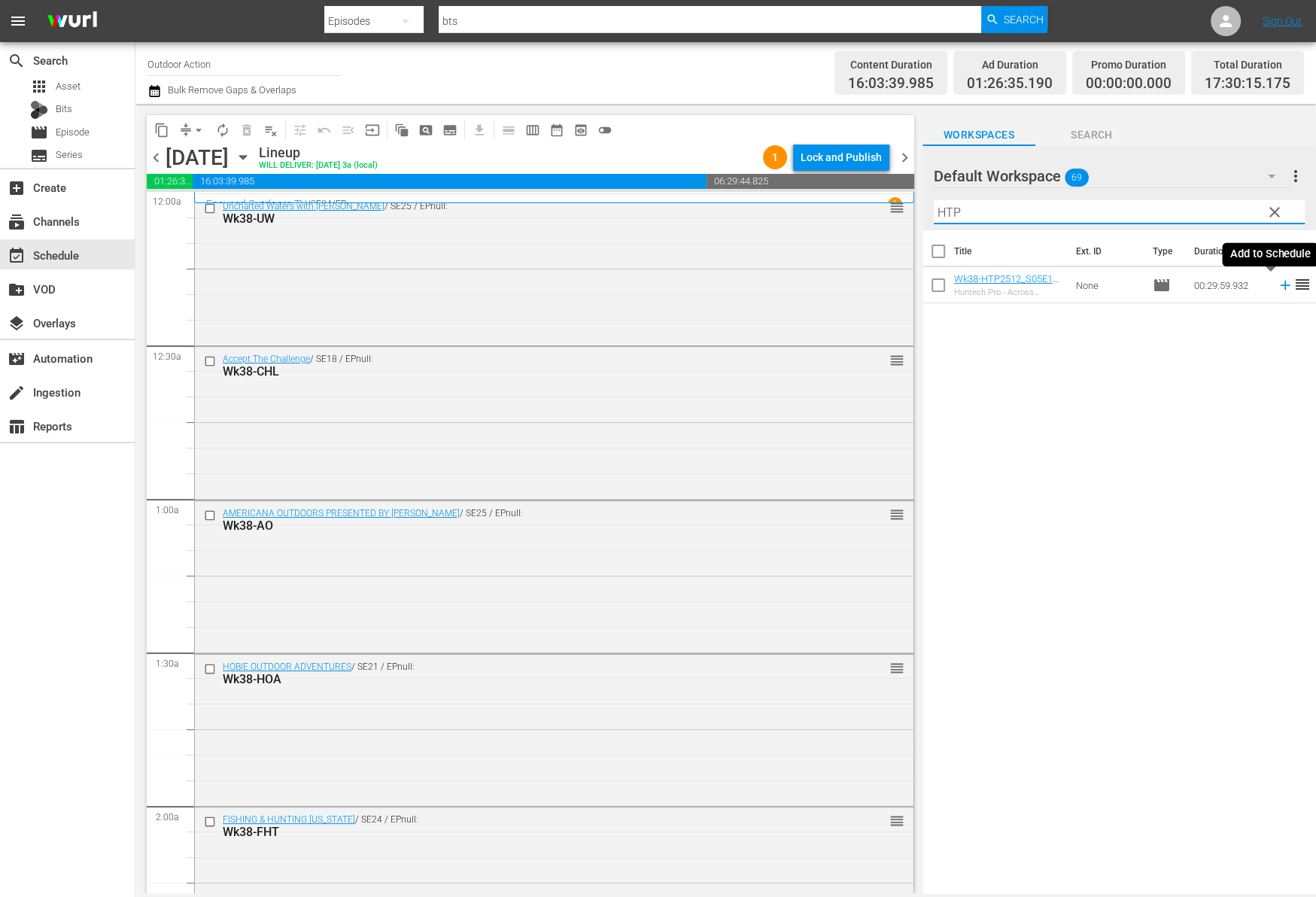
click at [1276, 286] on icon at bounding box center [1285, 285] width 17 height 17
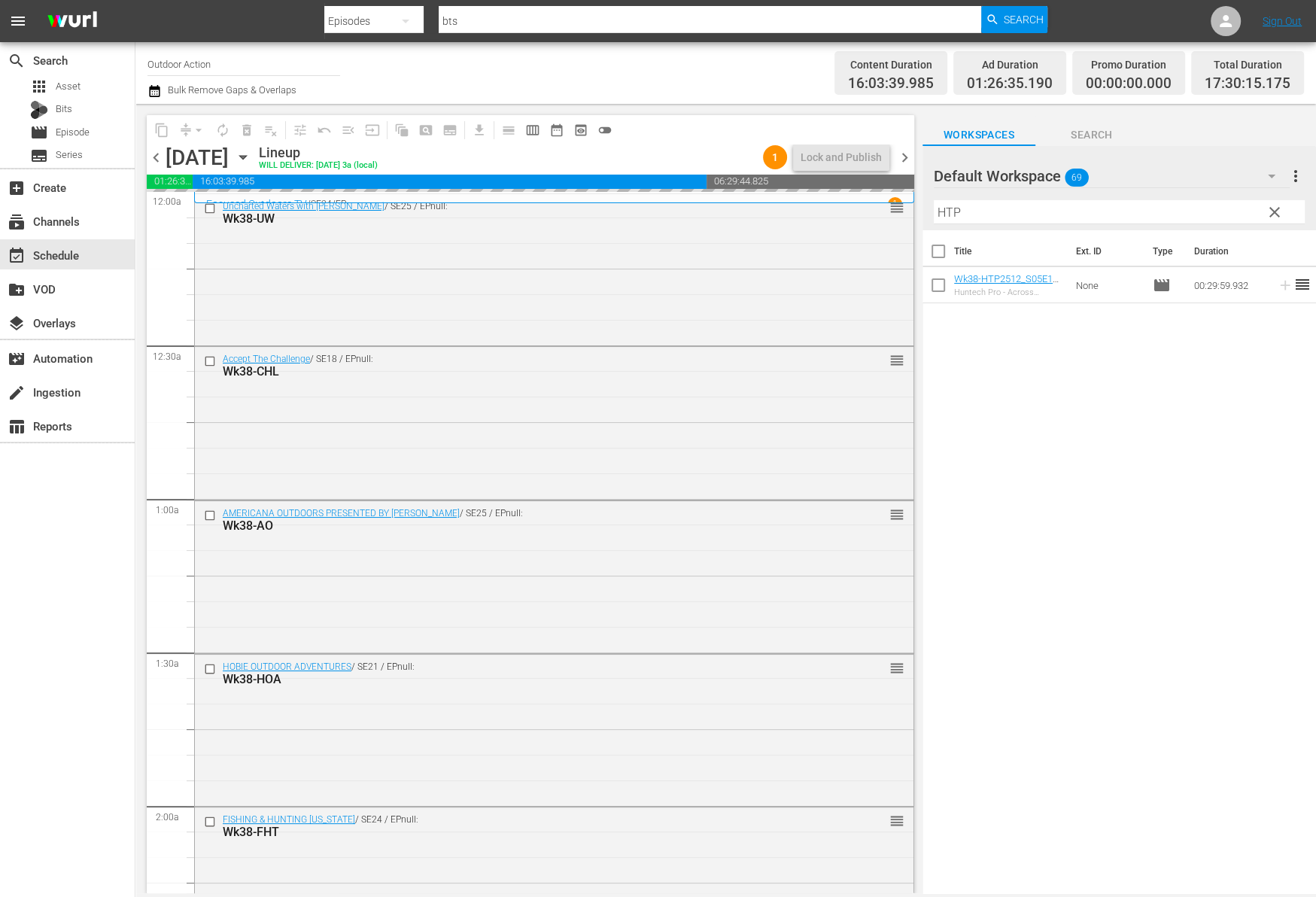
click at [1169, 211] on input "HTP" at bounding box center [1119, 212] width 371 height 24
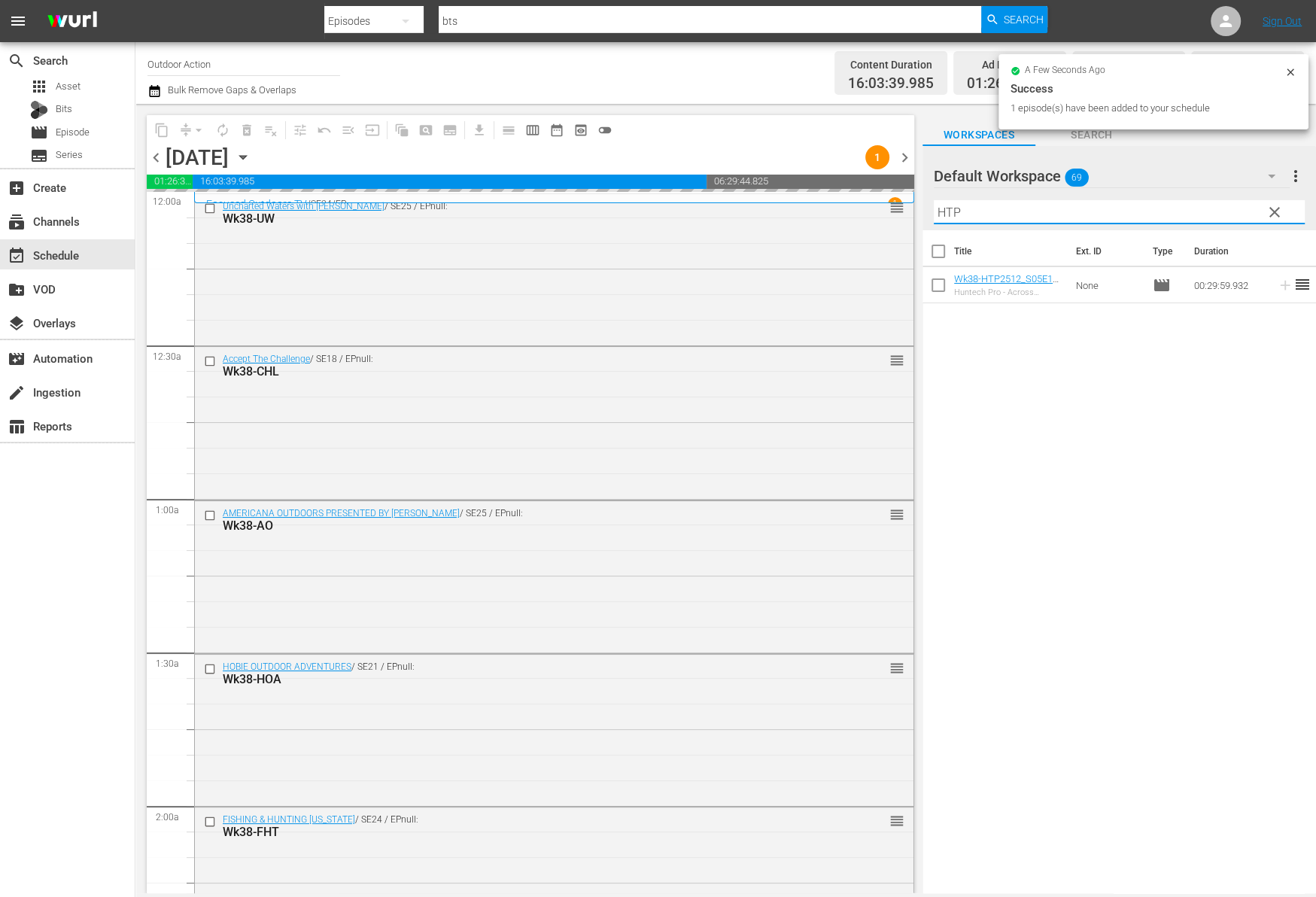
click at [1169, 211] on input "HTP" at bounding box center [1119, 212] width 371 height 24
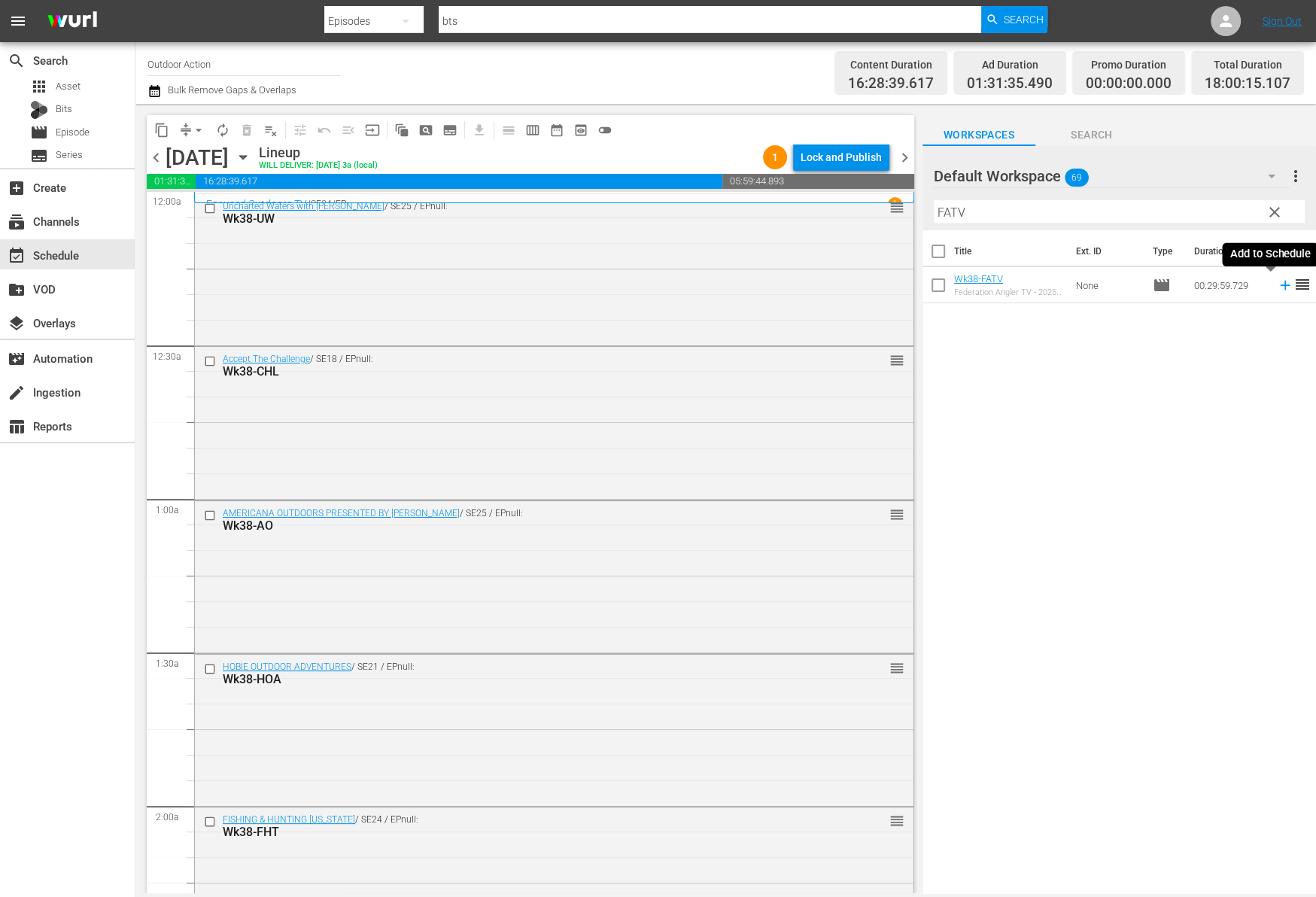
click at [1276, 283] on icon at bounding box center [1285, 285] width 17 height 17
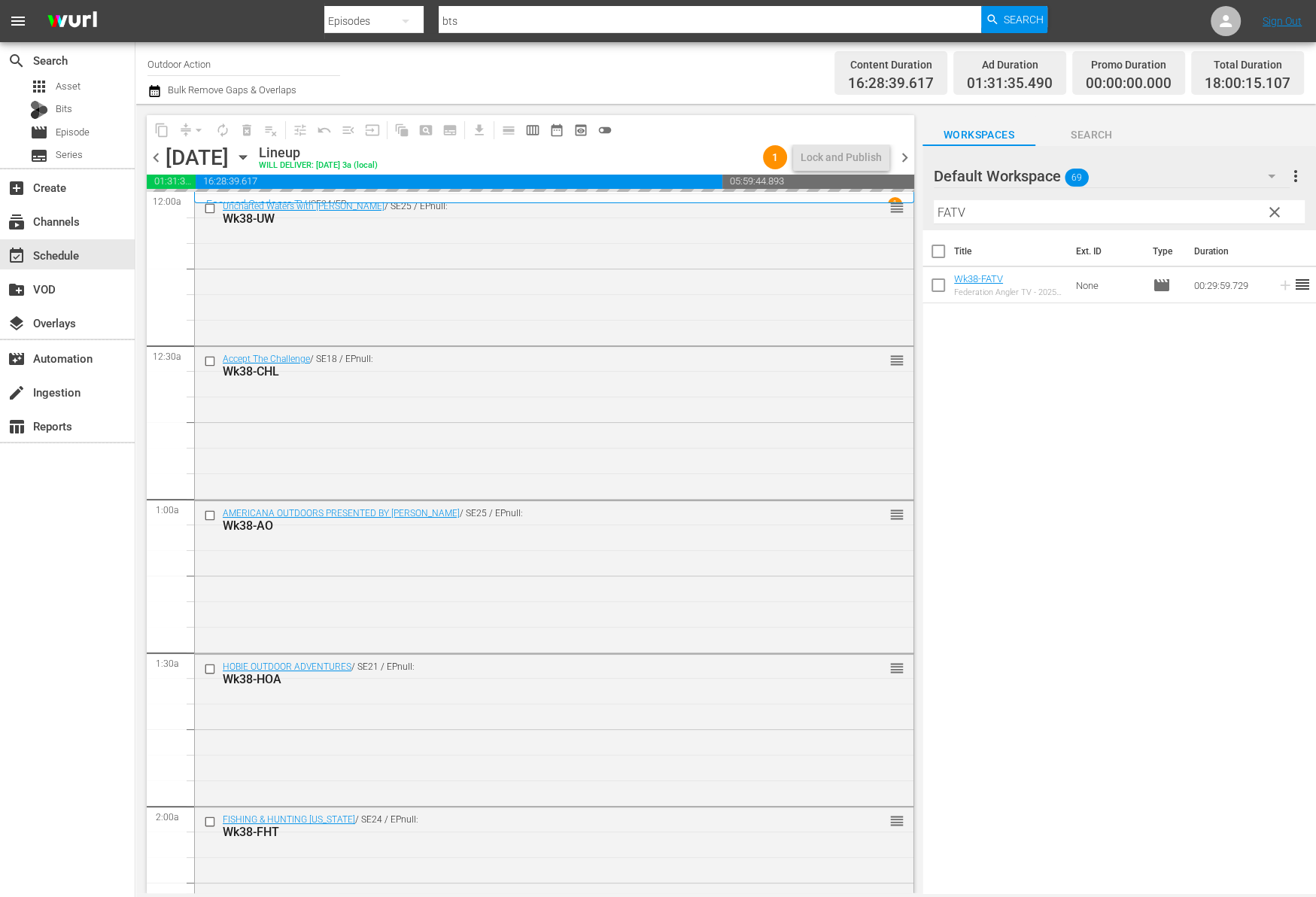
click at [1228, 213] on input "FATV" at bounding box center [1119, 212] width 371 height 24
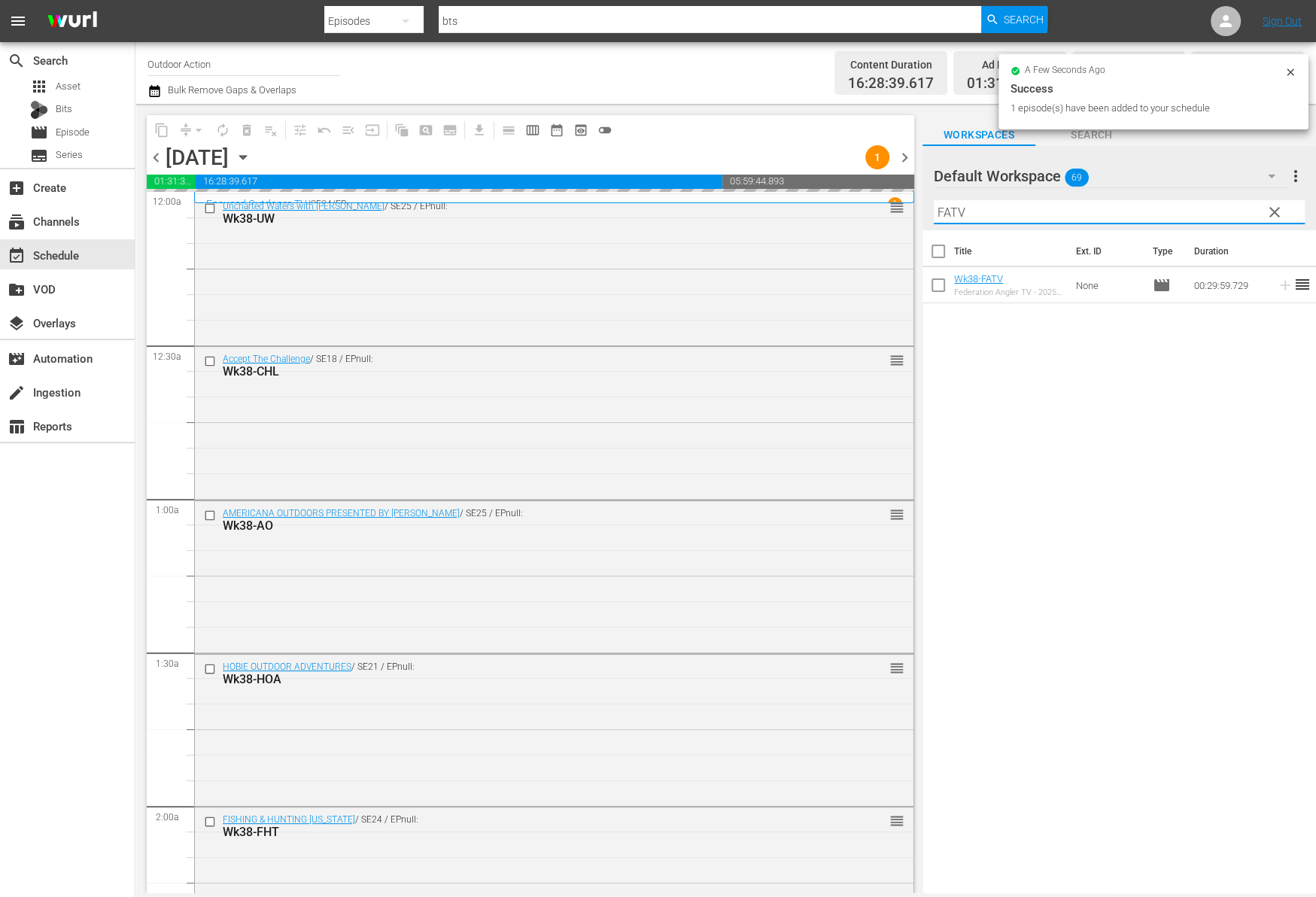
click at [1228, 213] on input "FATV" at bounding box center [1119, 212] width 371 height 24
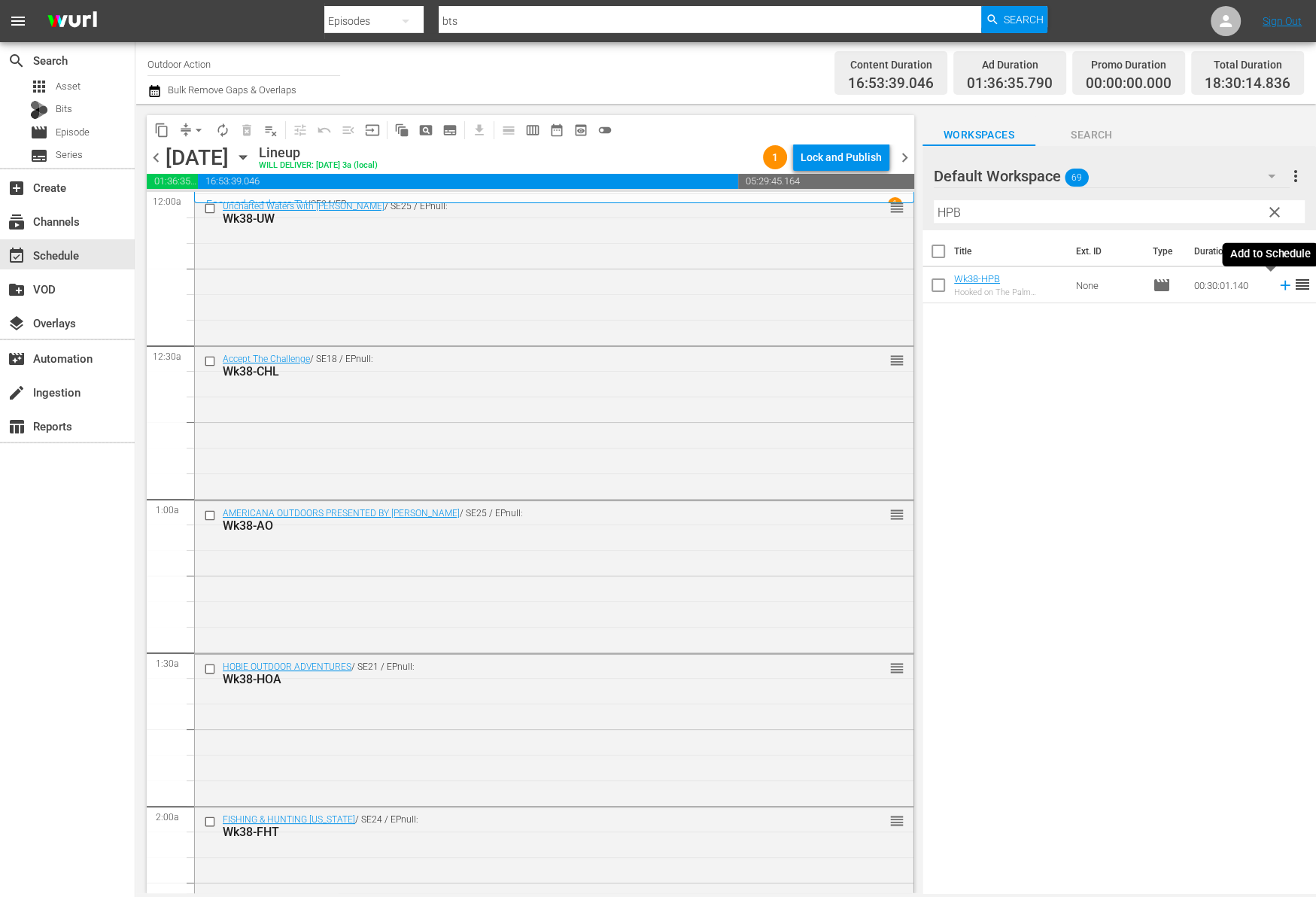
click at [1276, 285] on icon at bounding box center [1285, 285] width 17 height 17
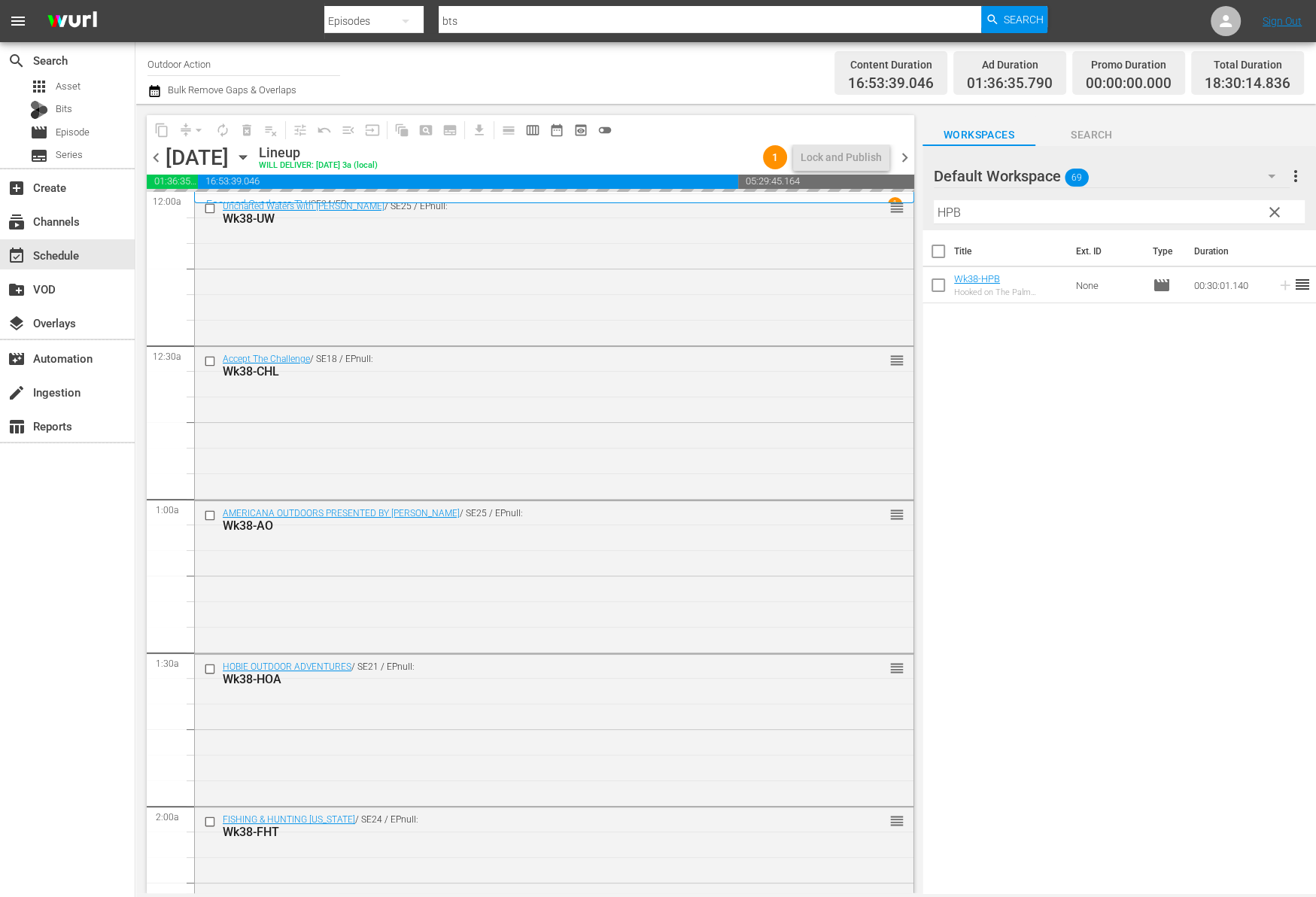
click at [1228, 205] on input "HPB" at bounding box center [1119, 212] width 371 height 24
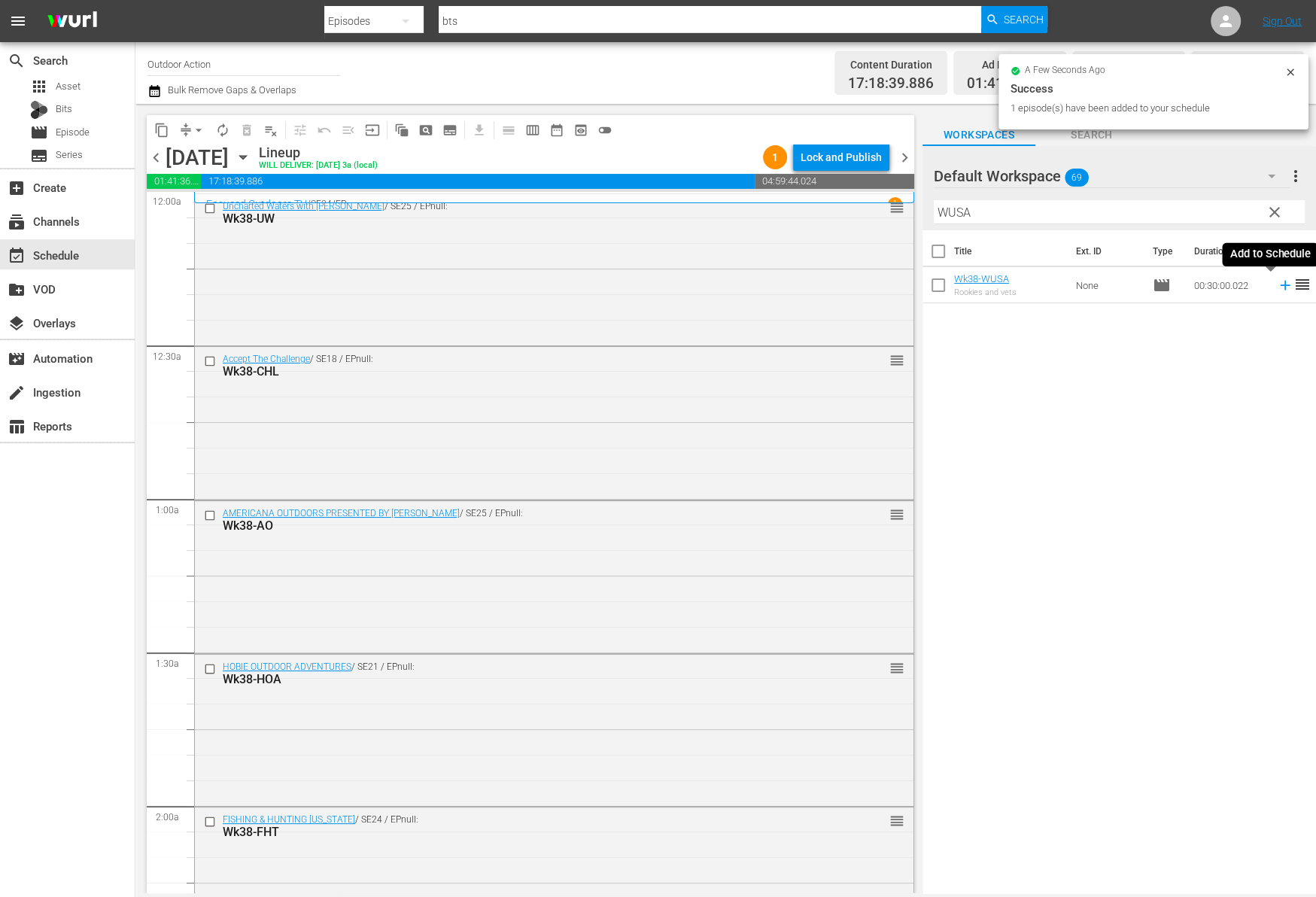
click at [1279, 285] on icon at bounding box center [1284, 285] width 10 height 10
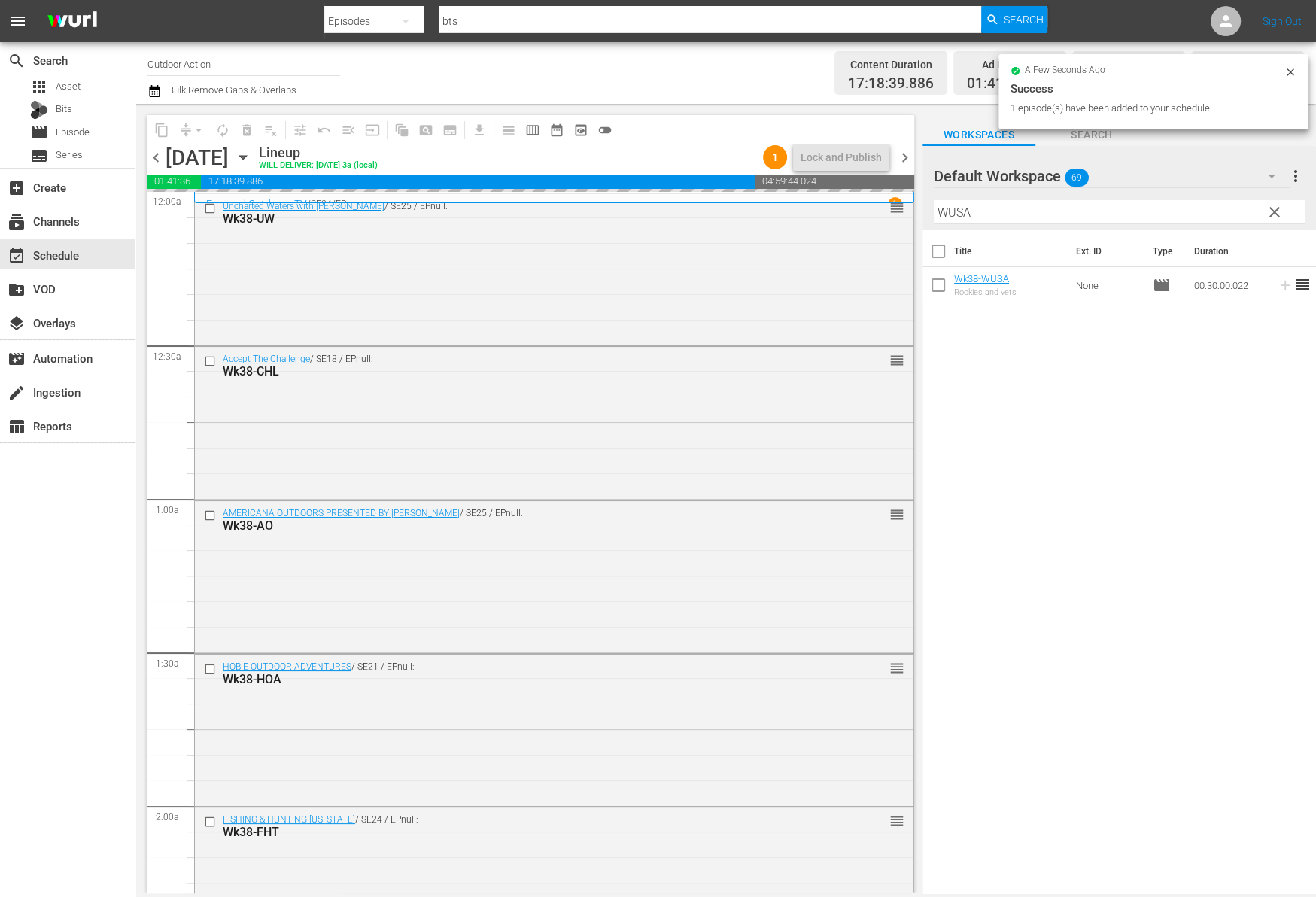
click at [1231, 204] on input "WUSA" at bounding box center [1119, 212] width 371 height 24
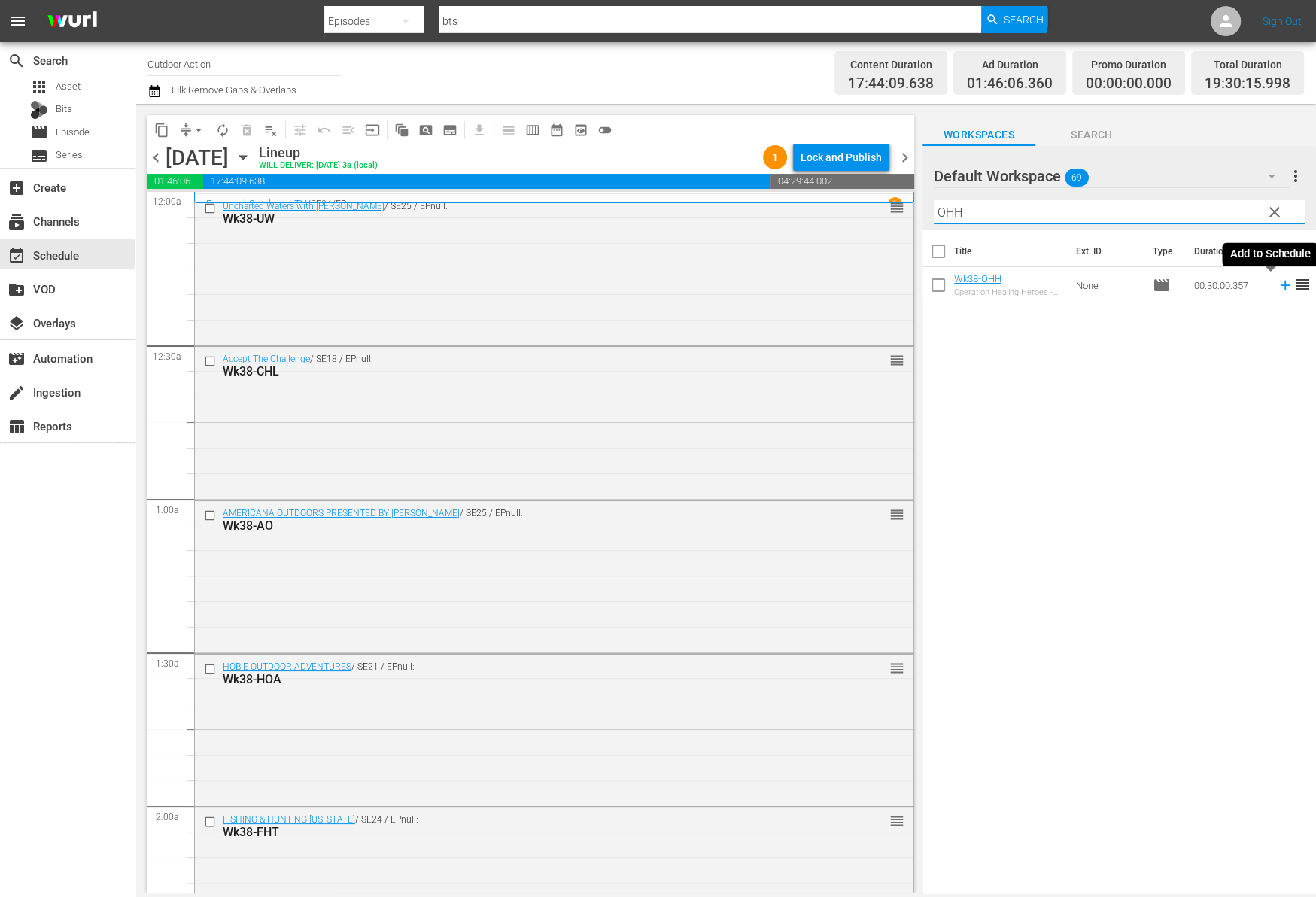
click at [1276, 290] on icon at bounding box center [1285, 285] width 17 height 17
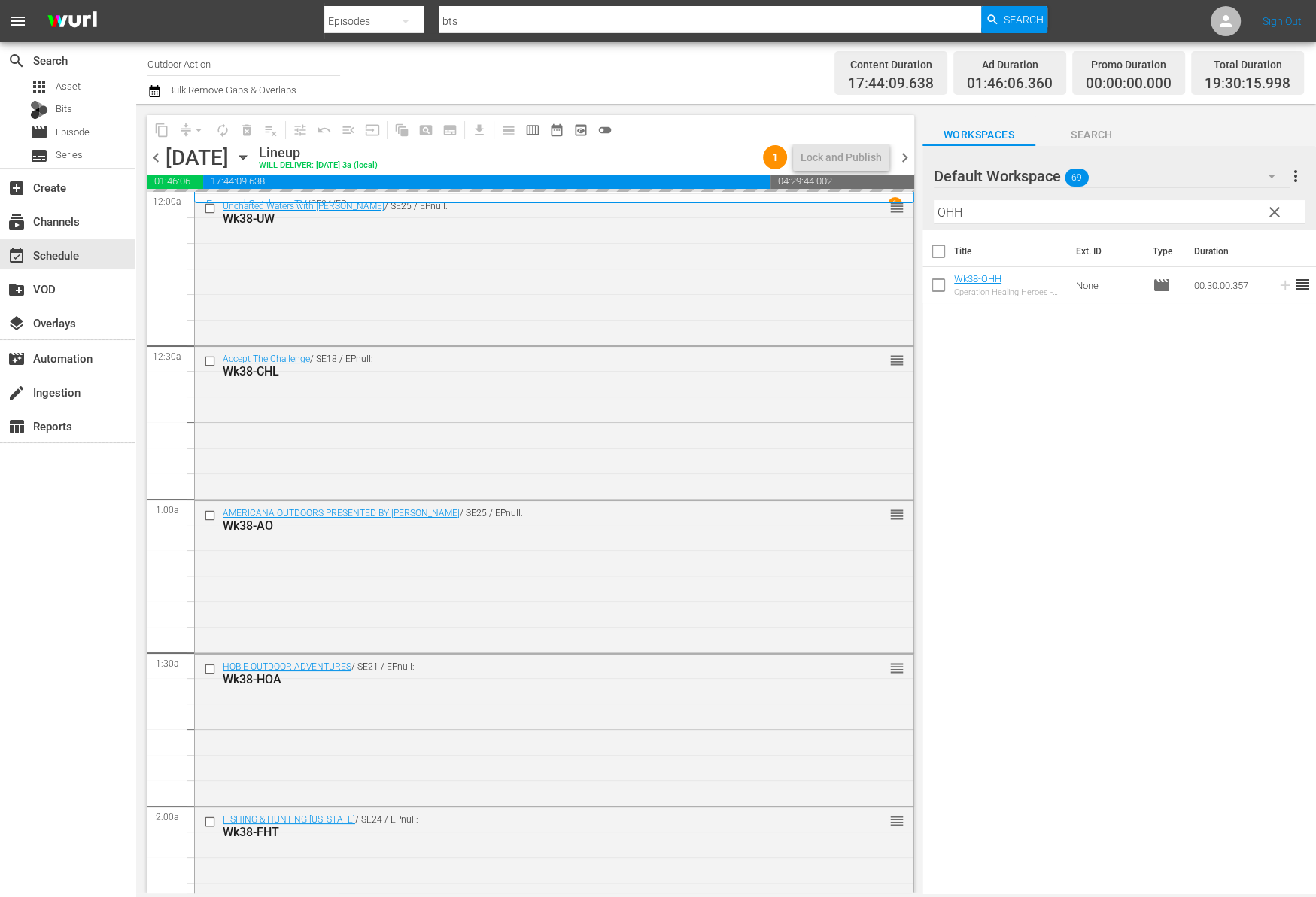
click at [1224, 209] on input "OHH" at bounding box center [1119, 212] width 371 height 24
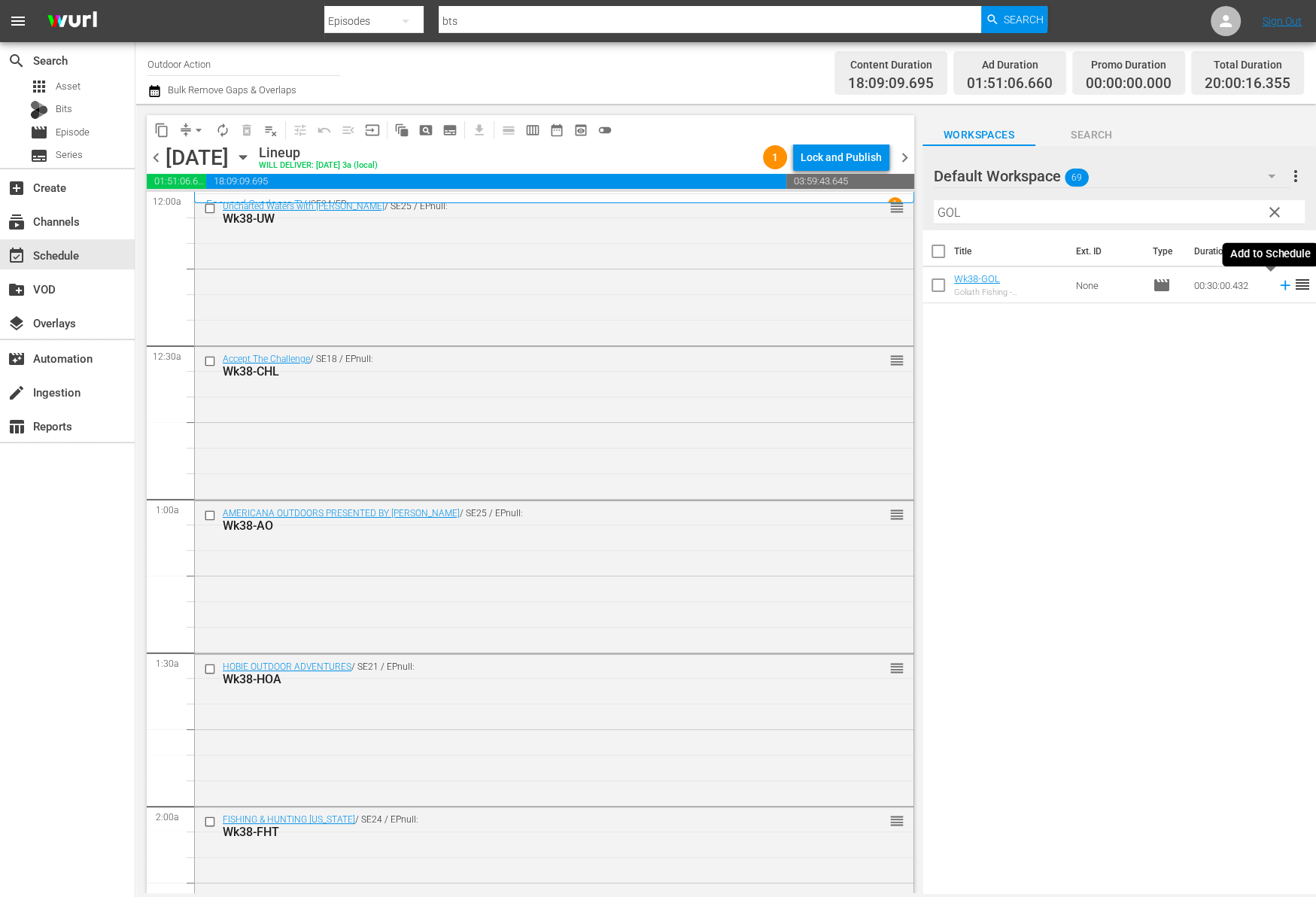
click at [1276, 290] on icon at bounding box center [1285, 285] width 17 height 17
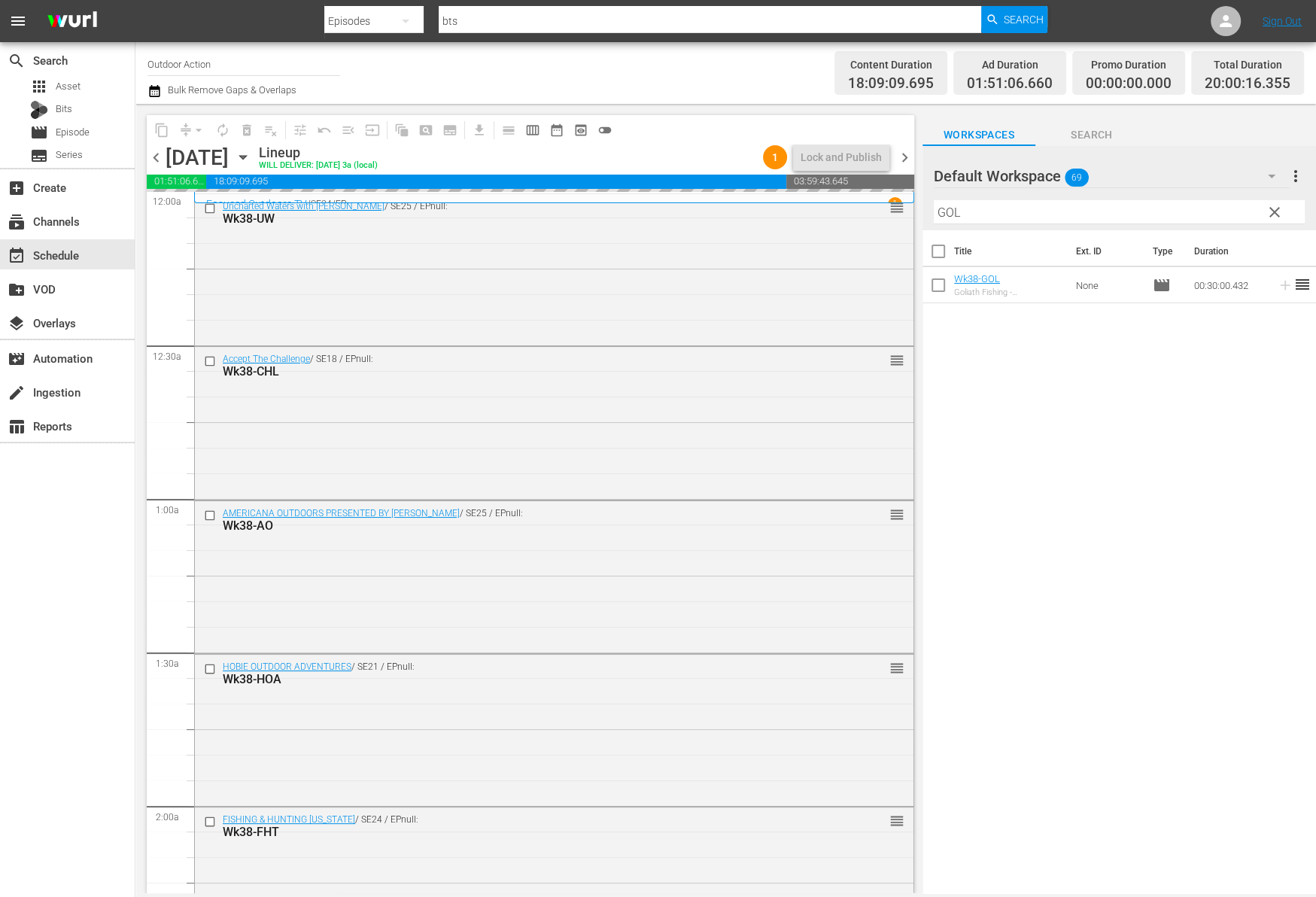
click at [1211, 210] on input "GOL" at bounding box center [1119, 212] width 371 height 24
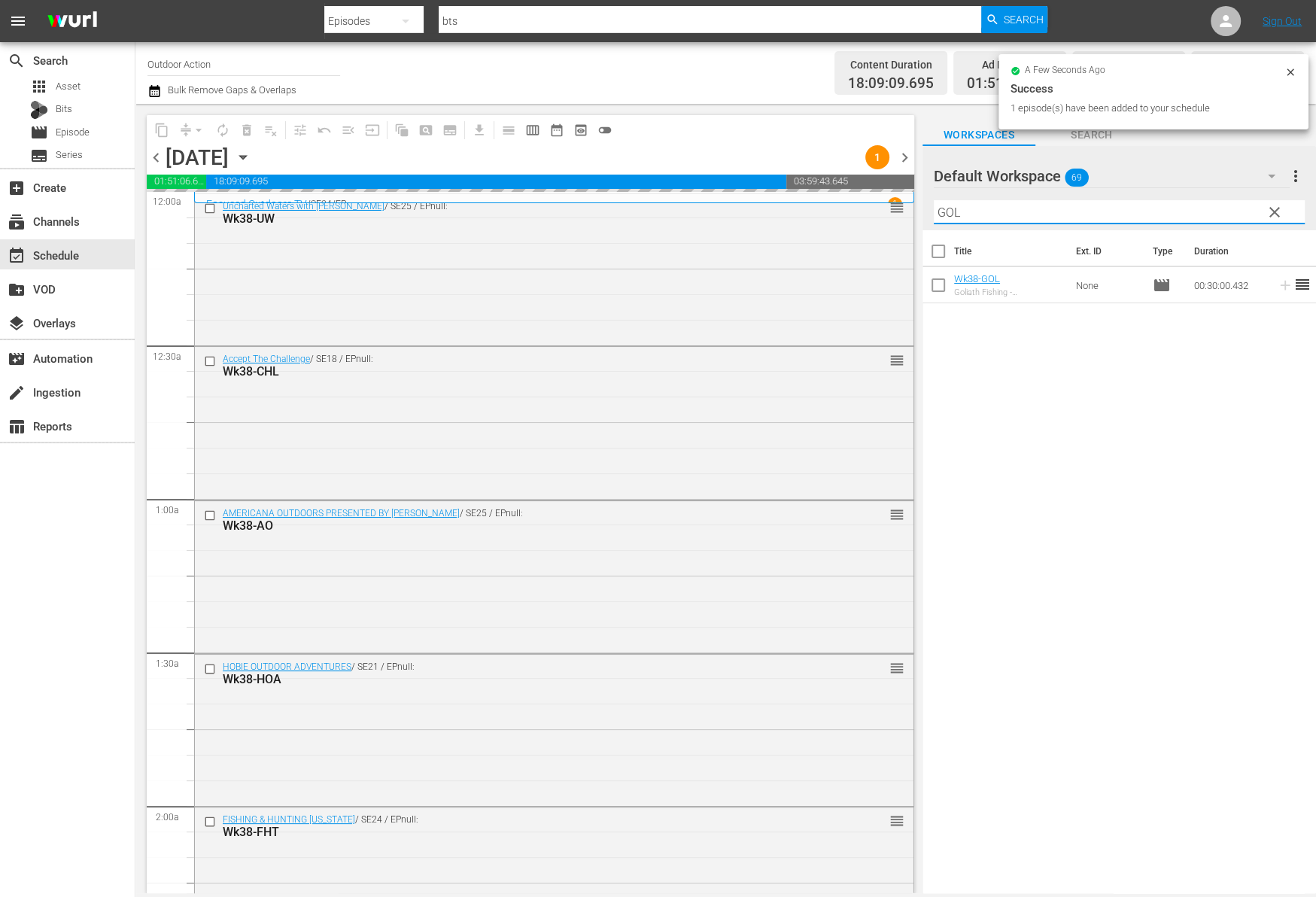
click at [1211, 210] on input "GOL" at bounding box center [1119, 212] width 371 height 24
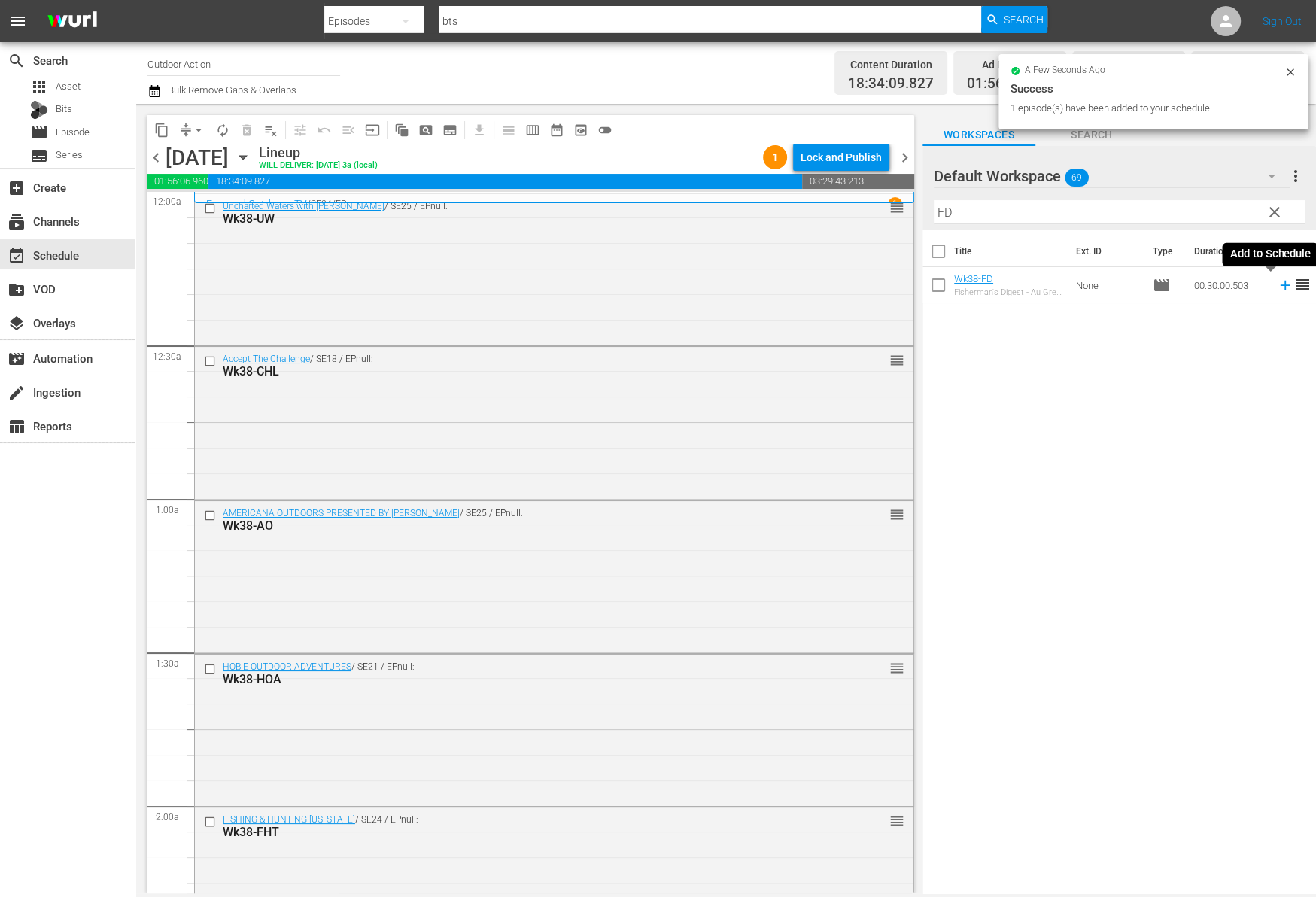
click at [1279, 285] on icon at bounding box center [1284, 285] width 10 height 10
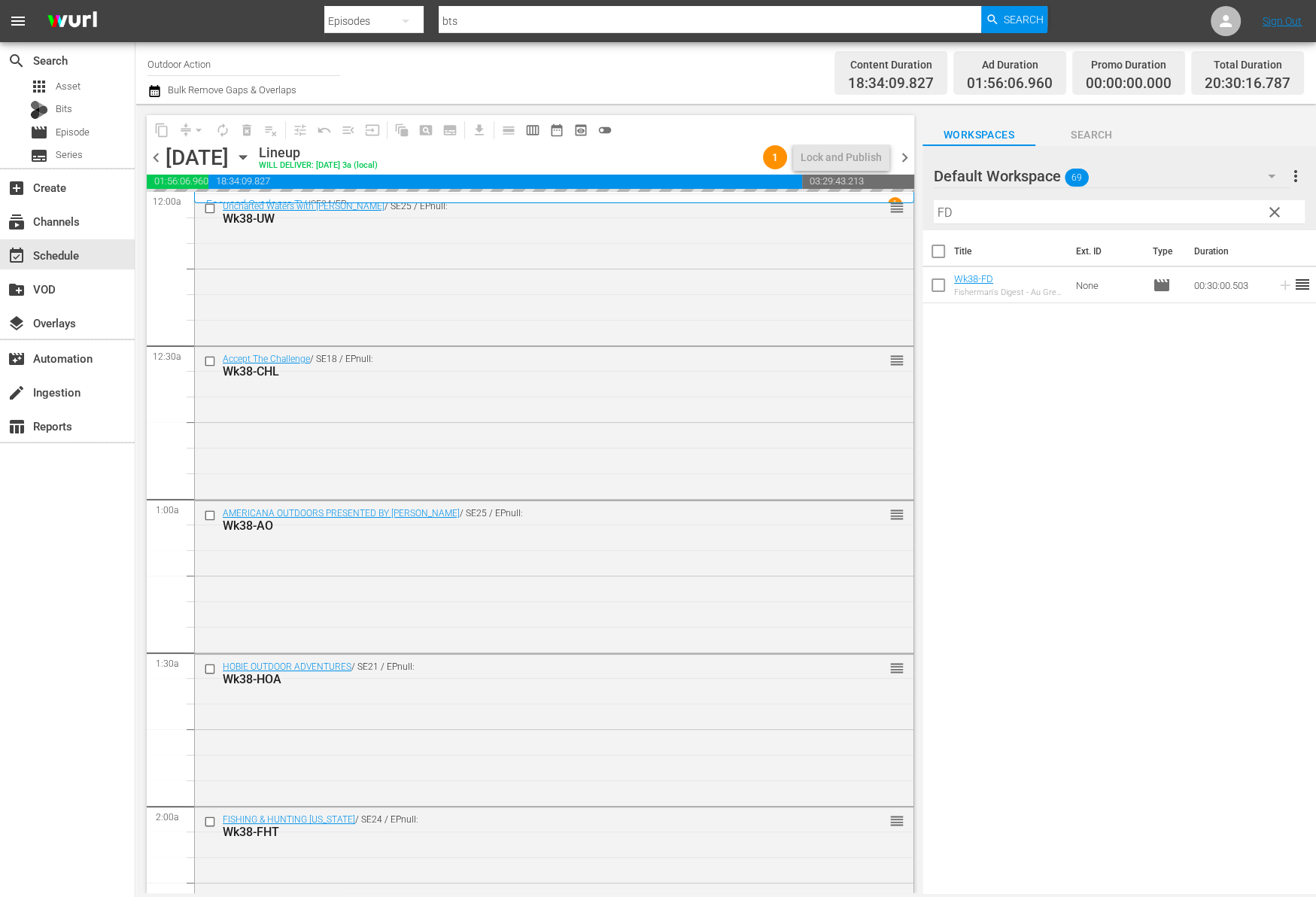
click at [1222, 215] on input "FD" at bounding box center [1119, 212] width 371 height 24
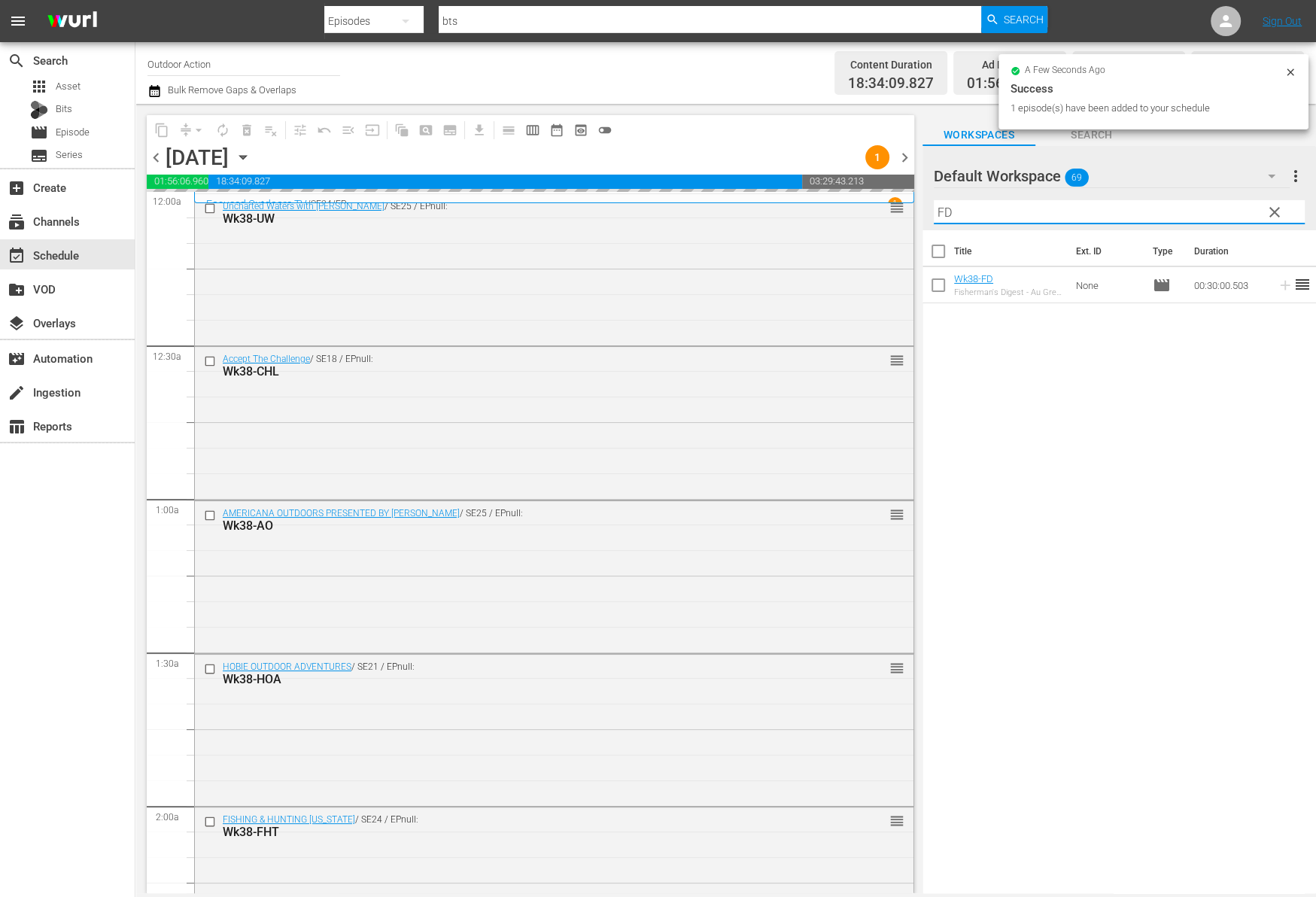
click at [1222, 215] on input "FD" at bounding box center [1119, 212] width 371 height 24
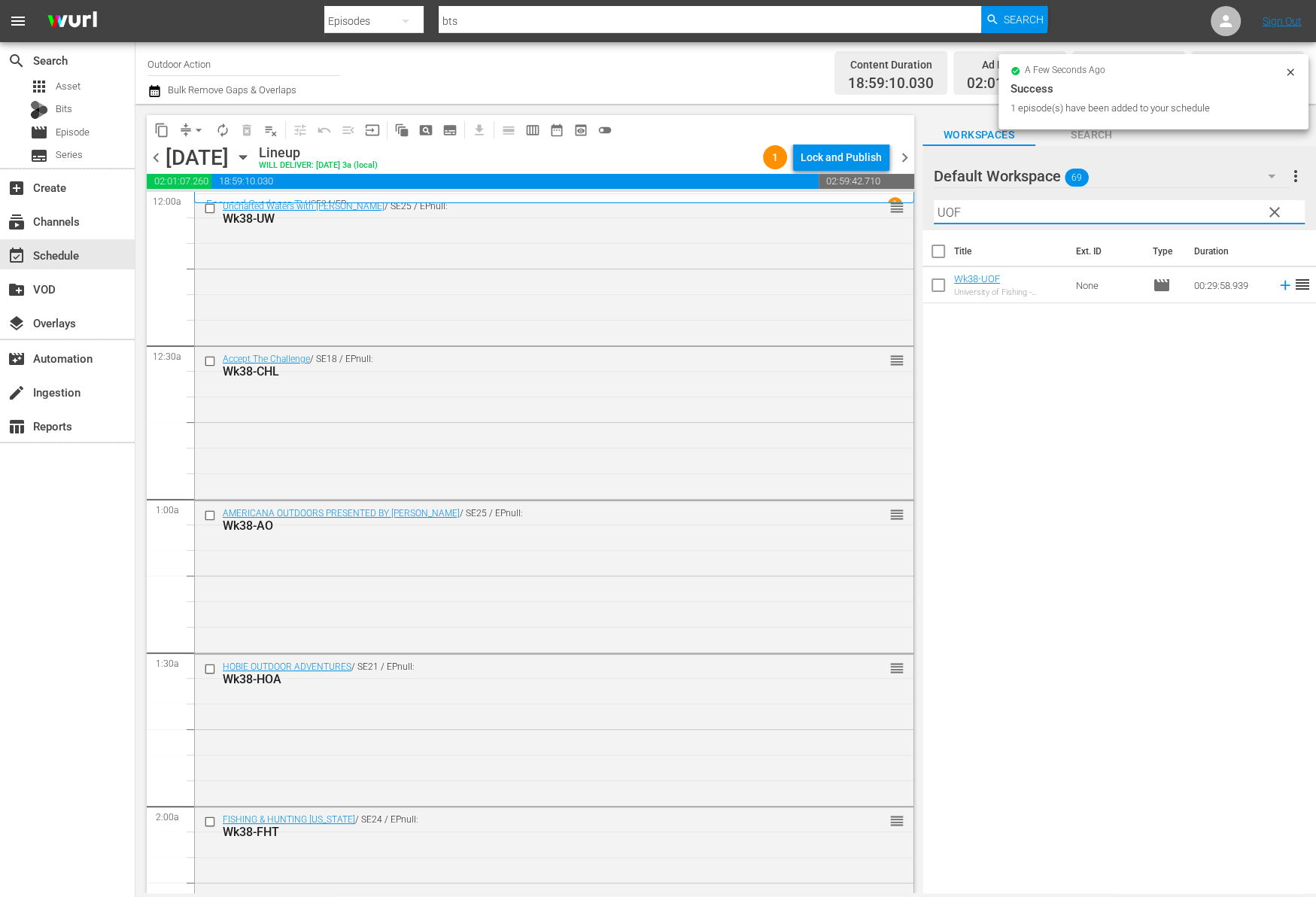
click at [1276, 290] on icon at bounding box center [1285, 285] width 17 height 17
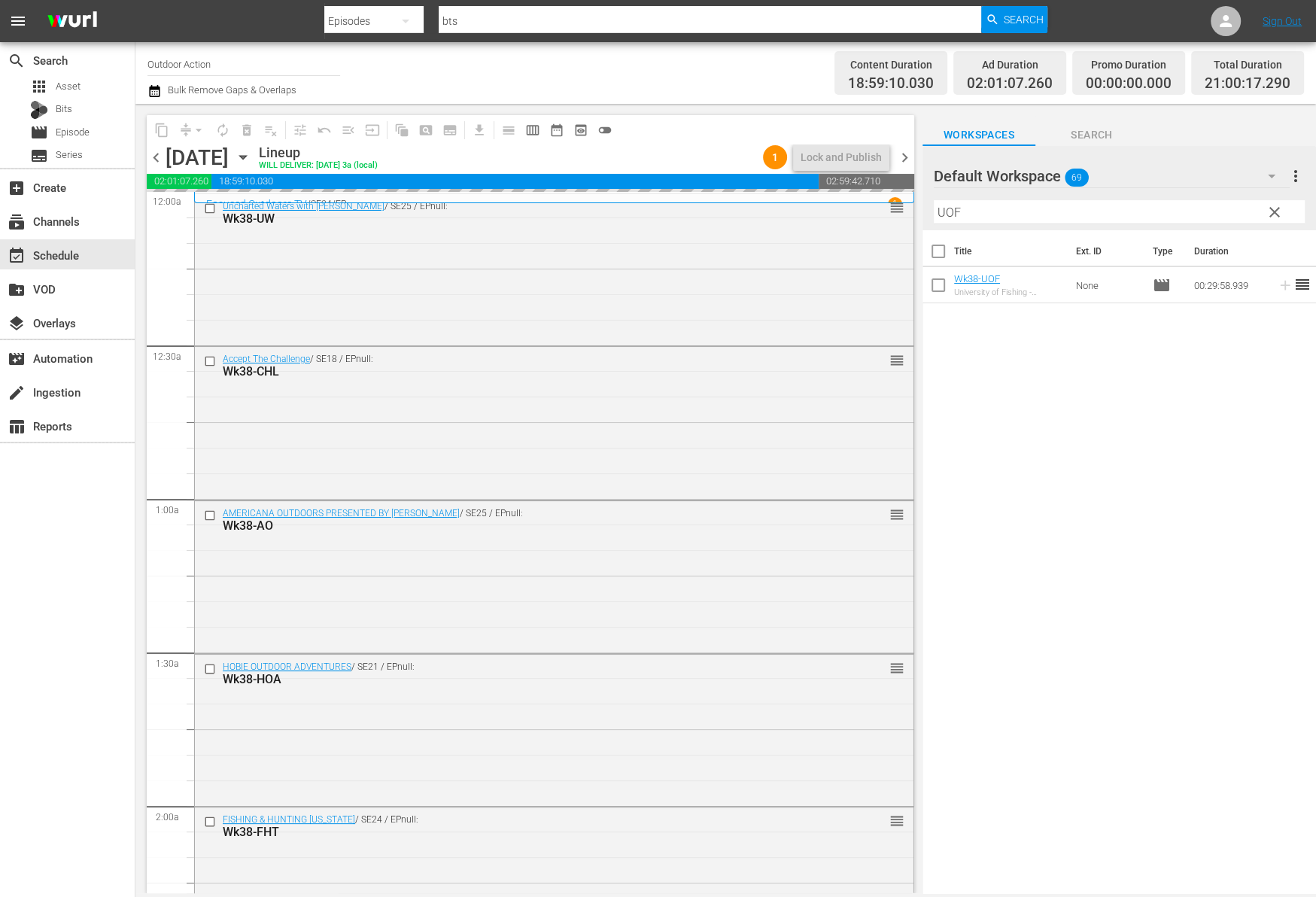
click at [1222, 211] on input "UOF" at bounding box center [1119, 212] width 371 height 24
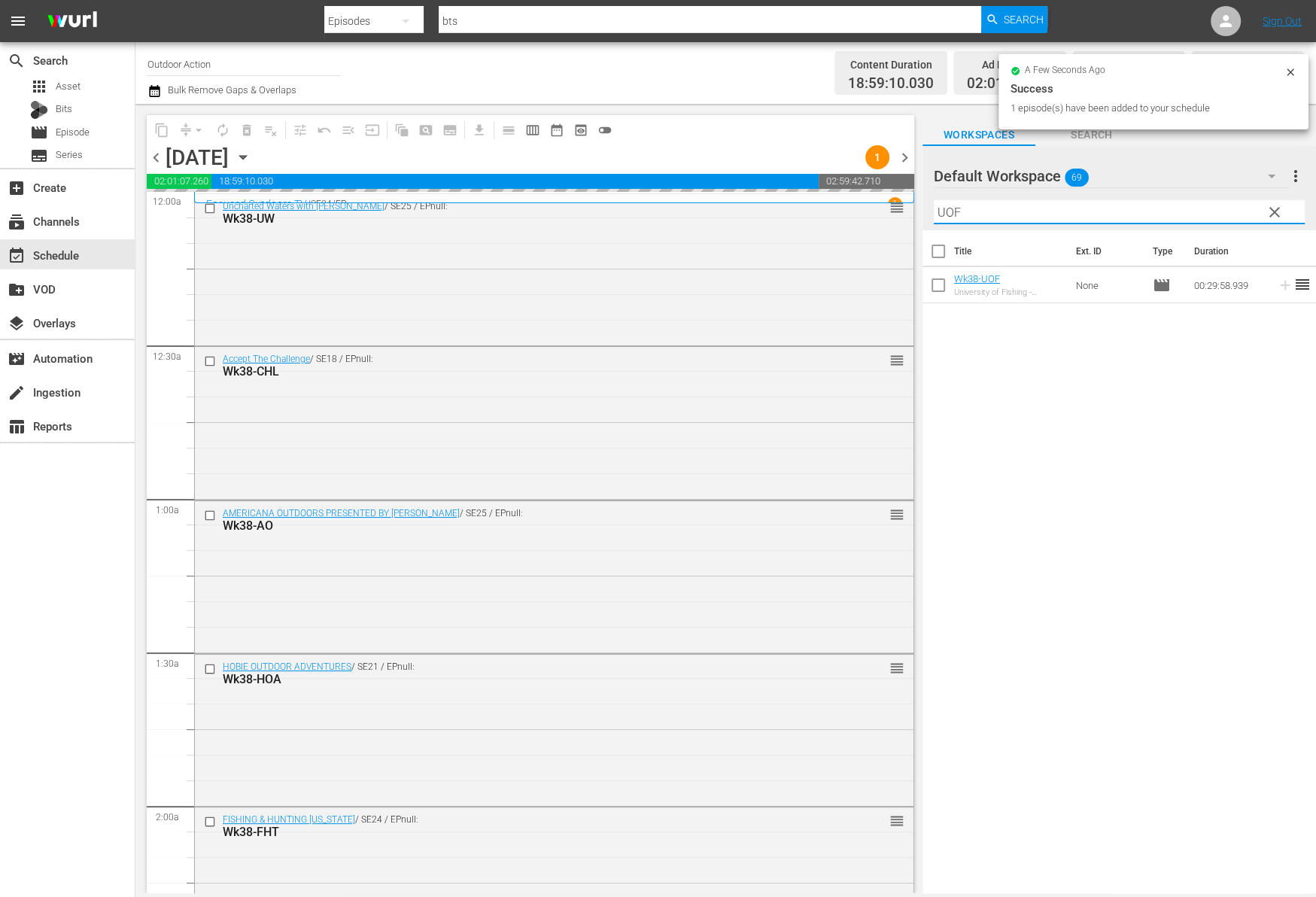
click at [1222, 211] on input "UOF" at bounding box center [1119, 212] width 371 height 24
click at [1279, 286] on icon at bounding box center [1284, 285] width 10 height 10
click at [1190, 215] on input "ACBW" at bounding box center [1119, 212] width 371 height 24
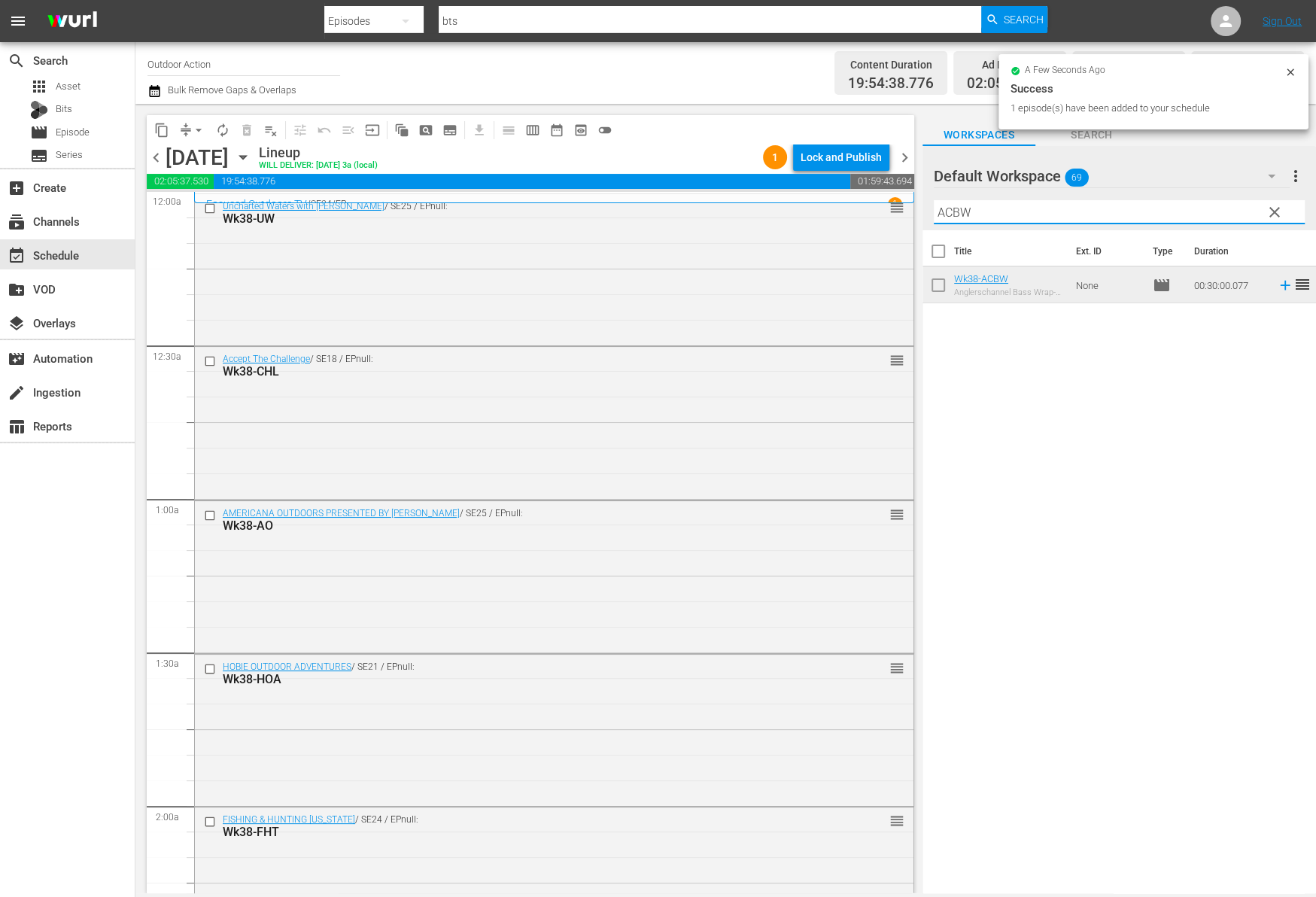
click at [1190, 215] on input "ACBW" at bounding box center [1119, 212] width 371 height 24
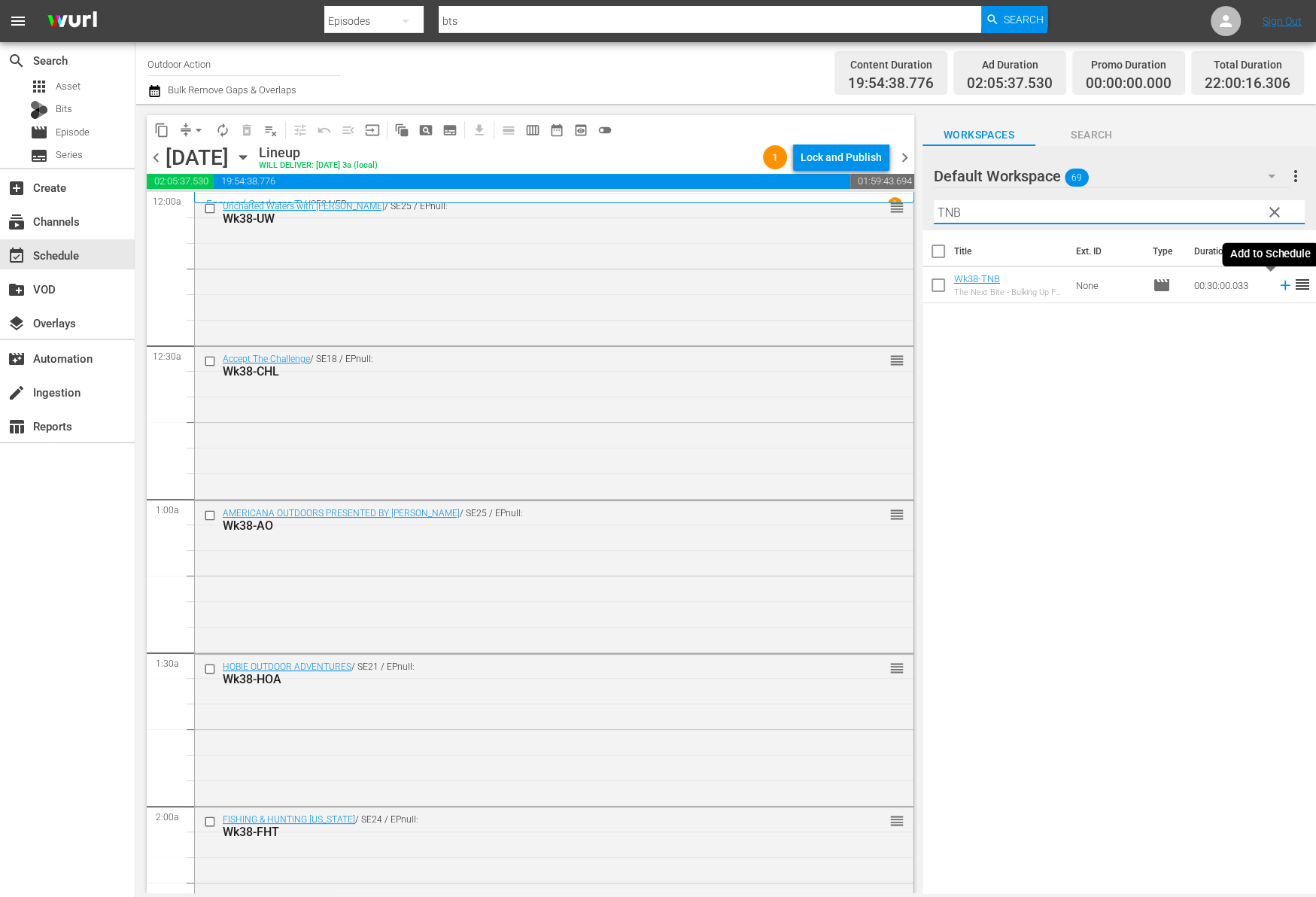
click at [1279, 285] on icon at bounding box center [1284, 285] width 10 height 10
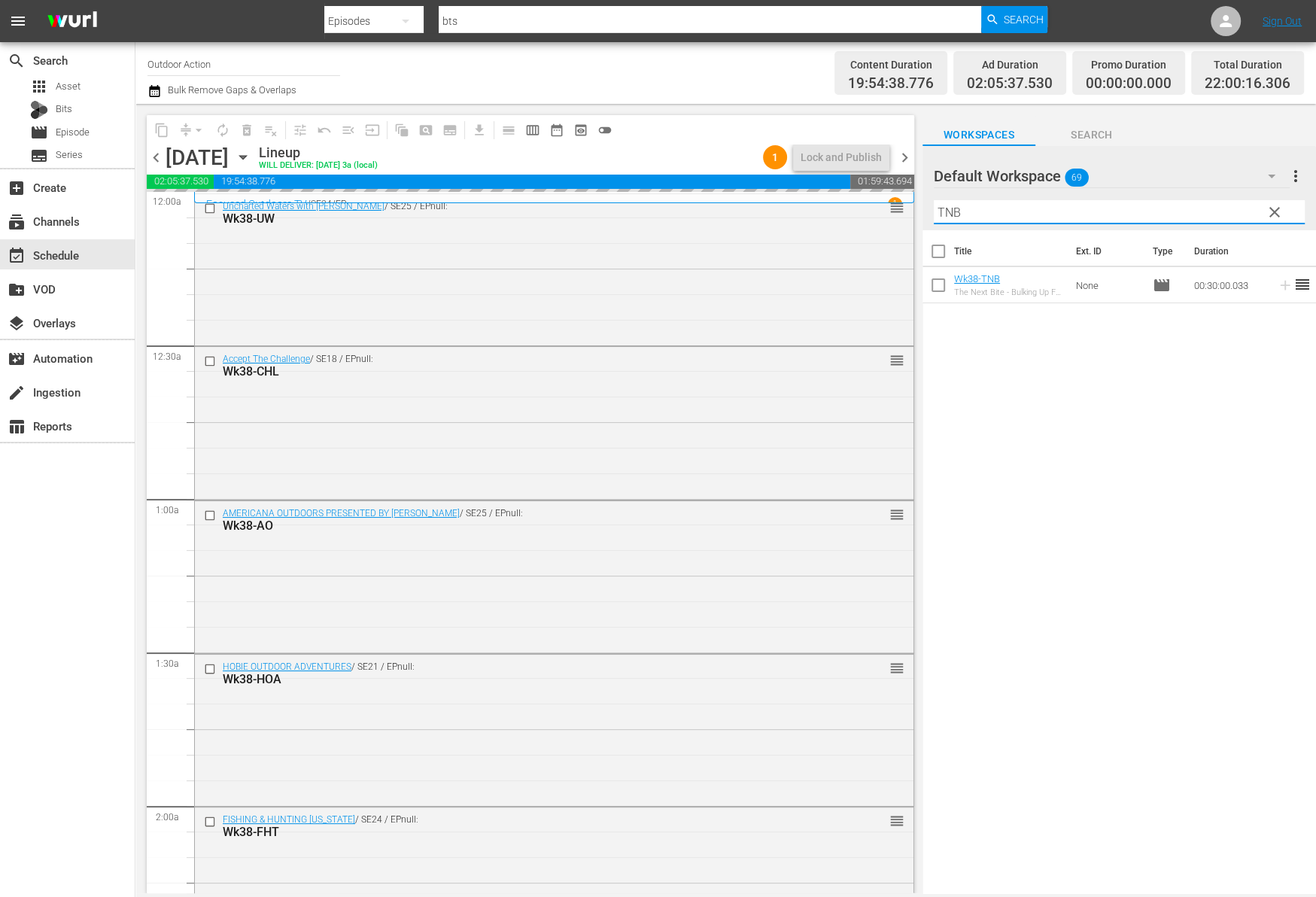
click at [1197, 211] on input "TNB" at bounding box center [1119, 212] width 371 height 24
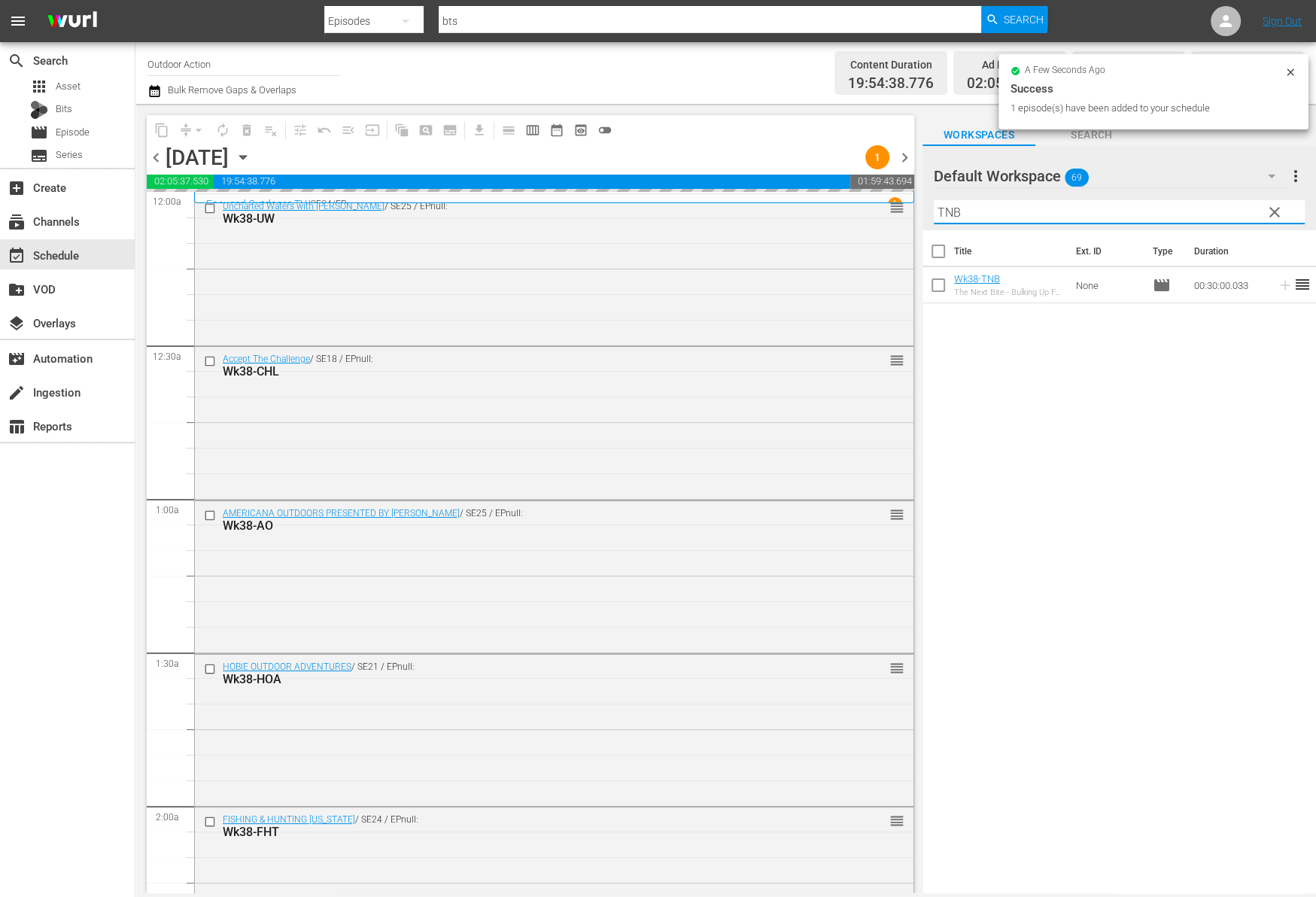
click at [1197, 211] on input "TNB" at bounding box center [1119, 212] width 371 height 24
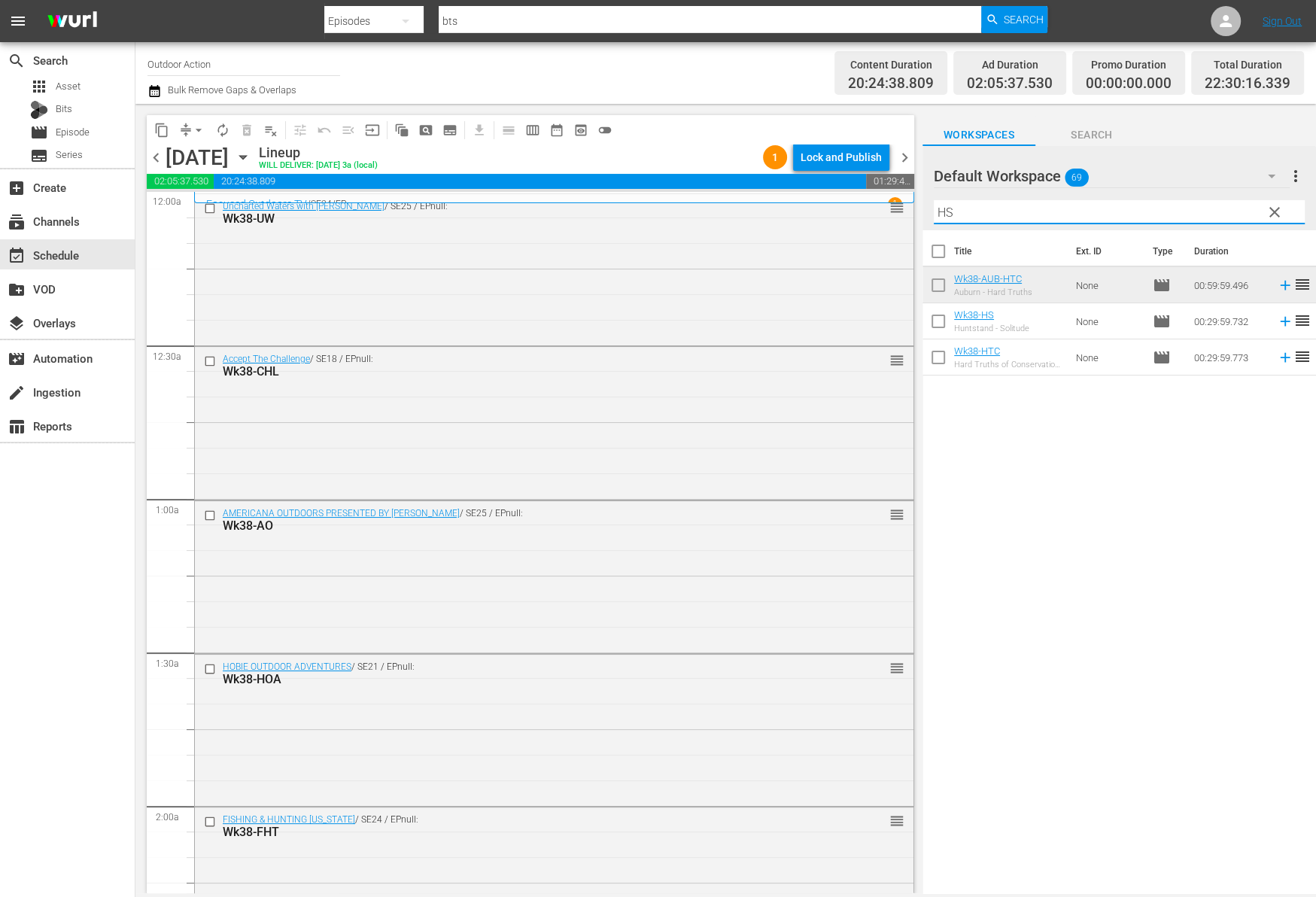
click at [1279, 325] on icon at bounding box center [1284, 321] width 10 height 10
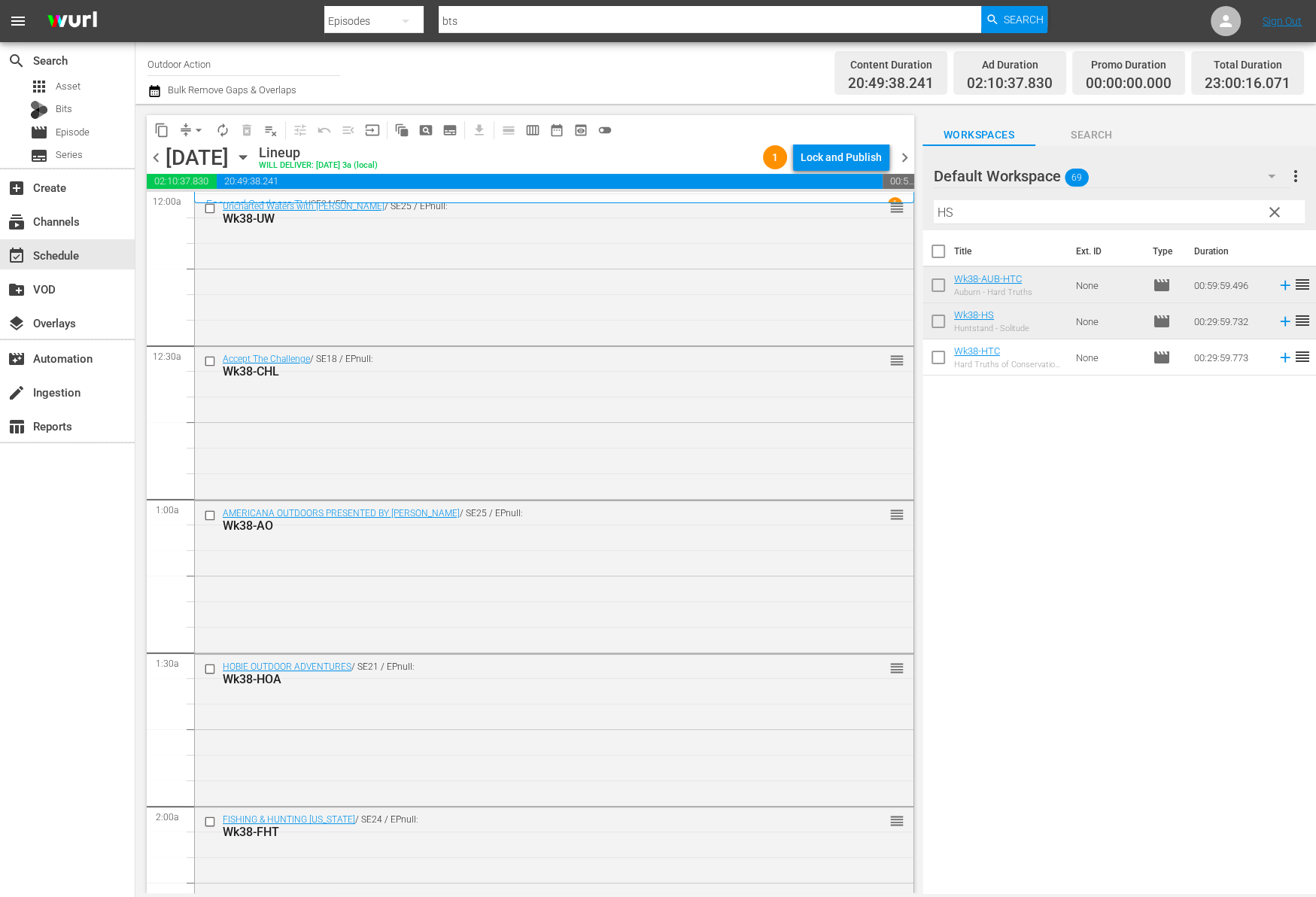
click at [1114, 211] on input "HS" at bounding box center [1119, 212] width 371 height 24
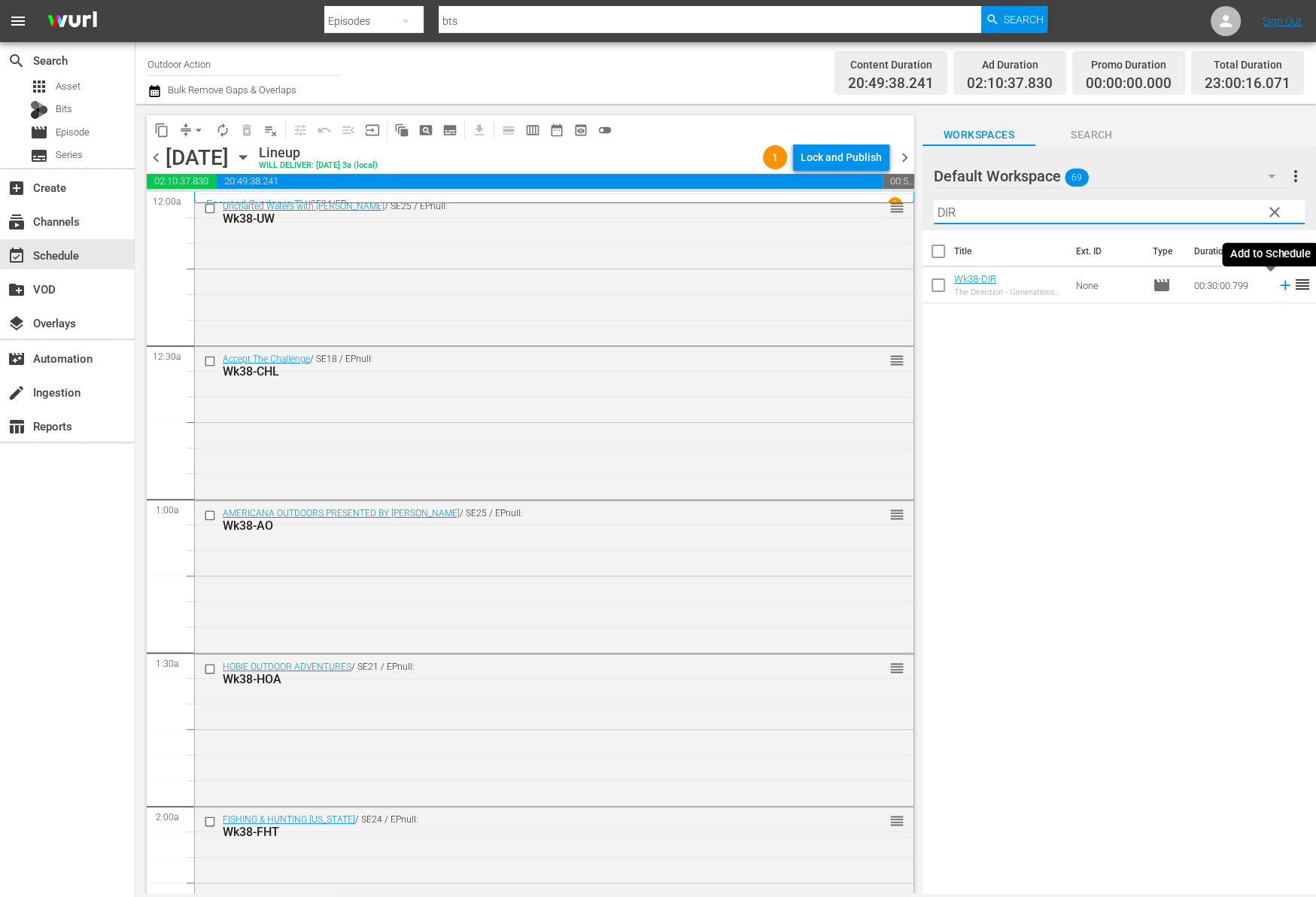
click at [1276, 290] on icon at bounding box center [1285, 285] width 17 height 17
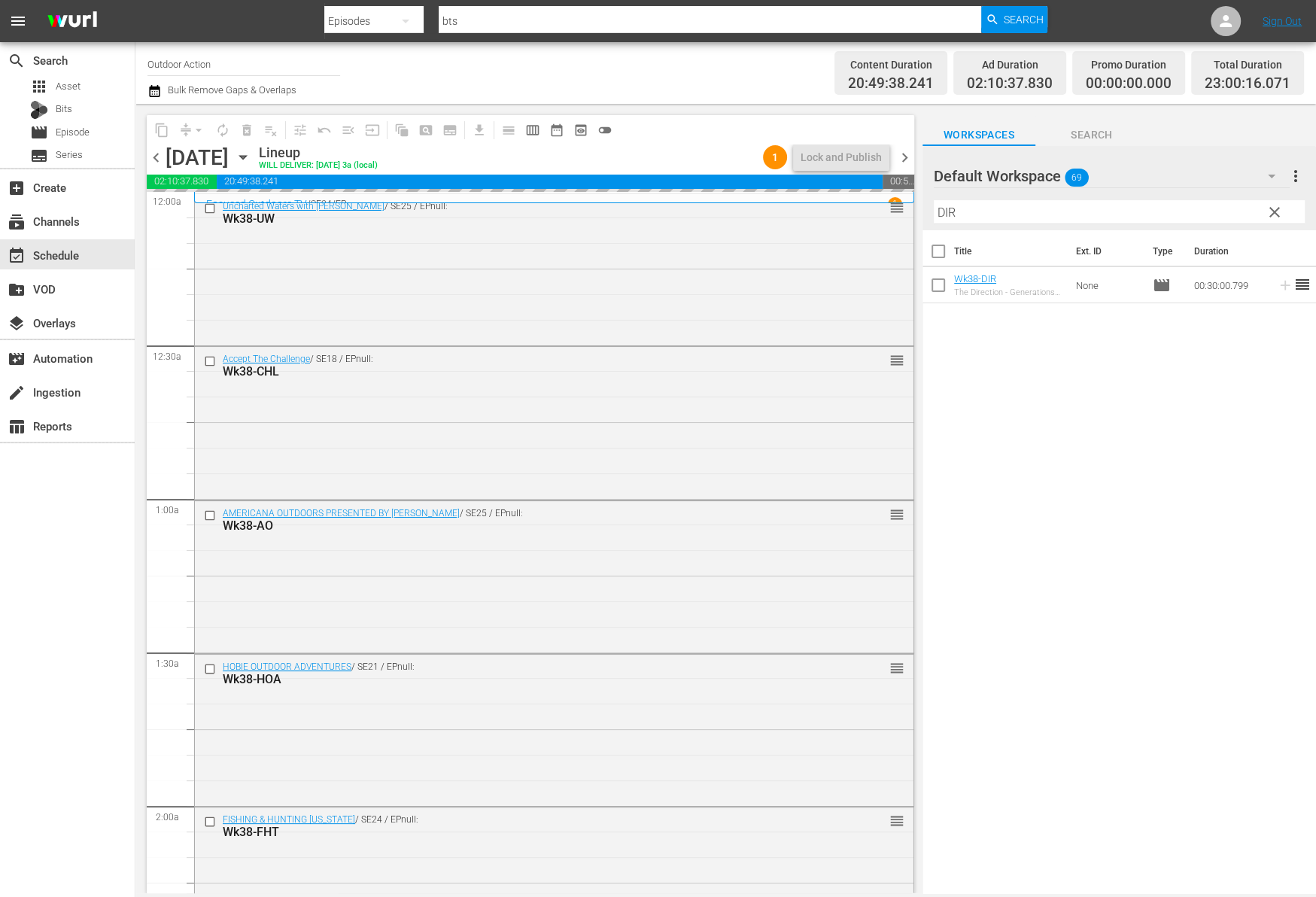
click at [1174, 210] on input "DIR" at bounding box center [1119, 212] width 371 height 24
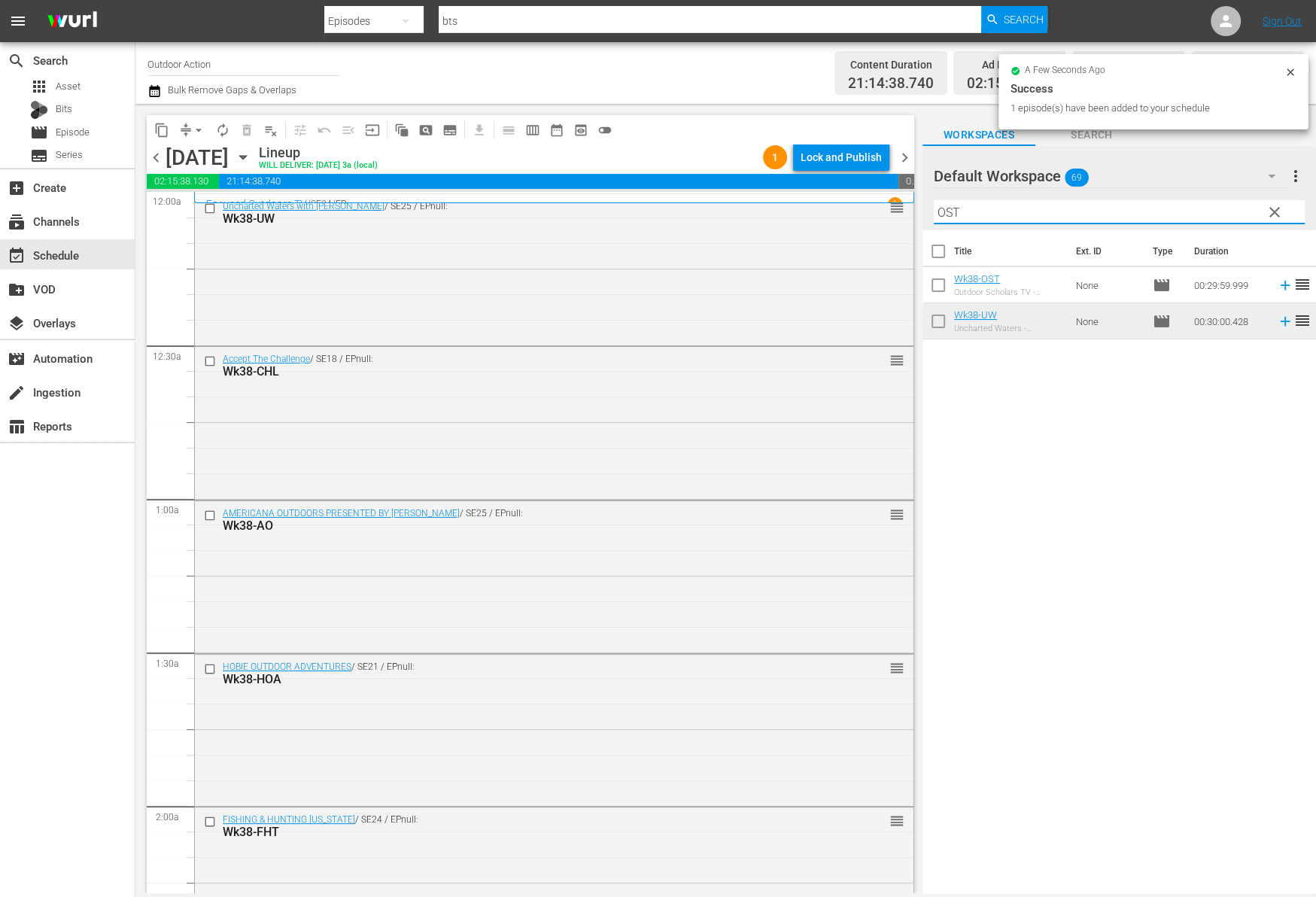
click at [1276, 285] on icon at bounding box center [1285, 285] width 17 height 17
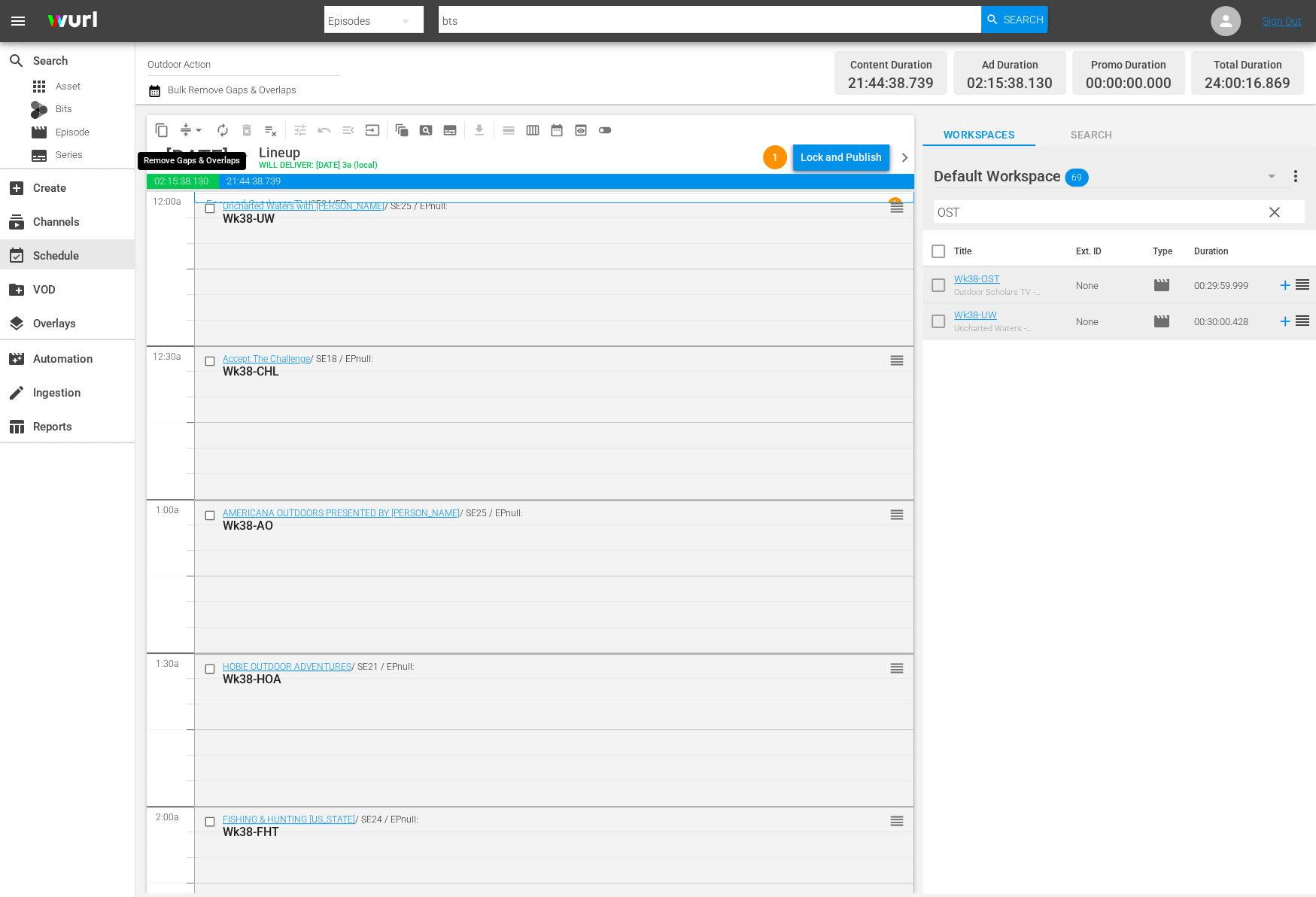
click at [191, 125] on span "arrow_drop_down" at bounding box center [199, 130] width 15 height 15
click at [206, 159] on li "Align to Midnight" at bounding box center [199, 160] width 158 height 25
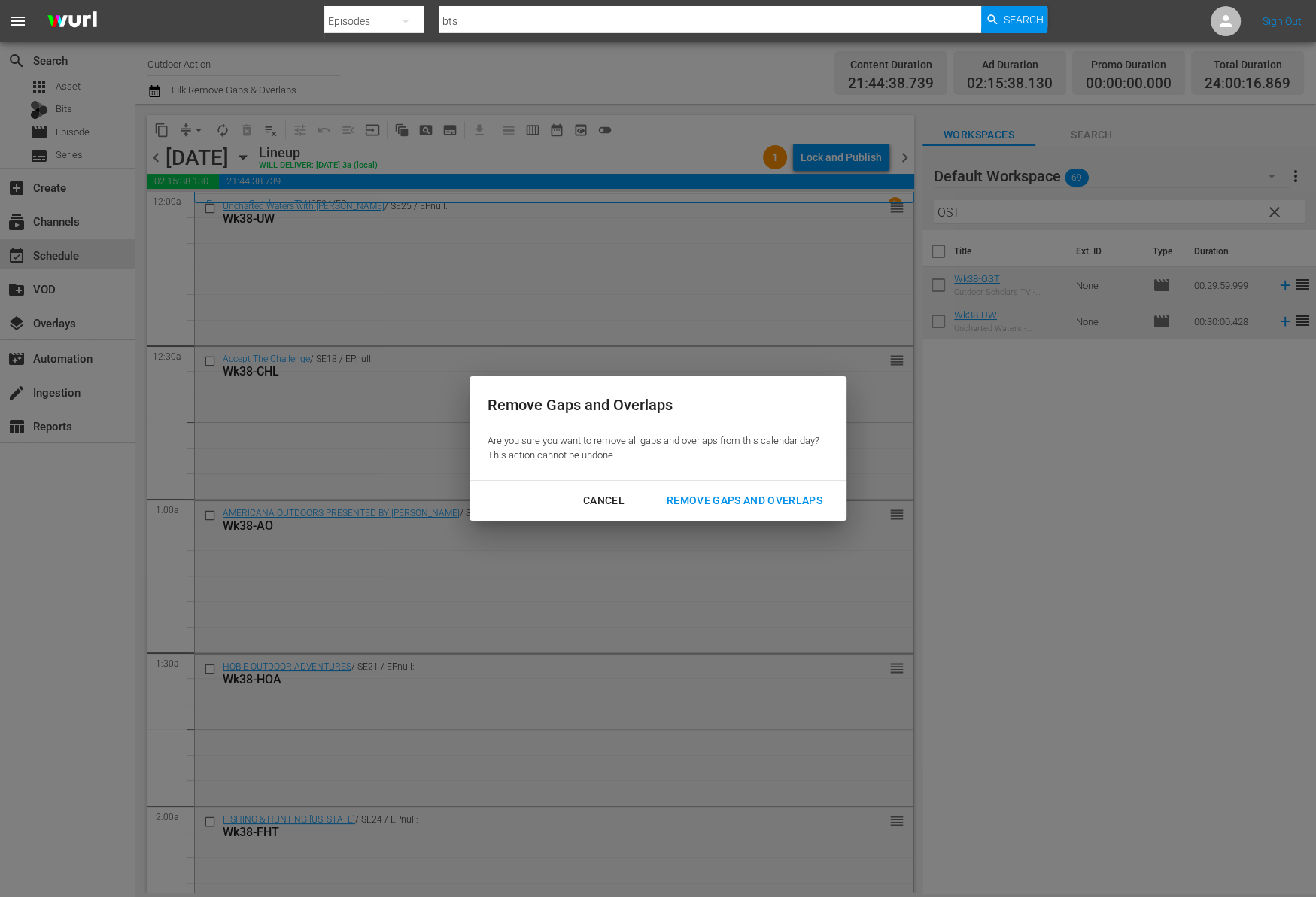
click at [768, 499] on div "Remove Gaps and Overlaps" at bounding box center [744, 501] width 180 height 19
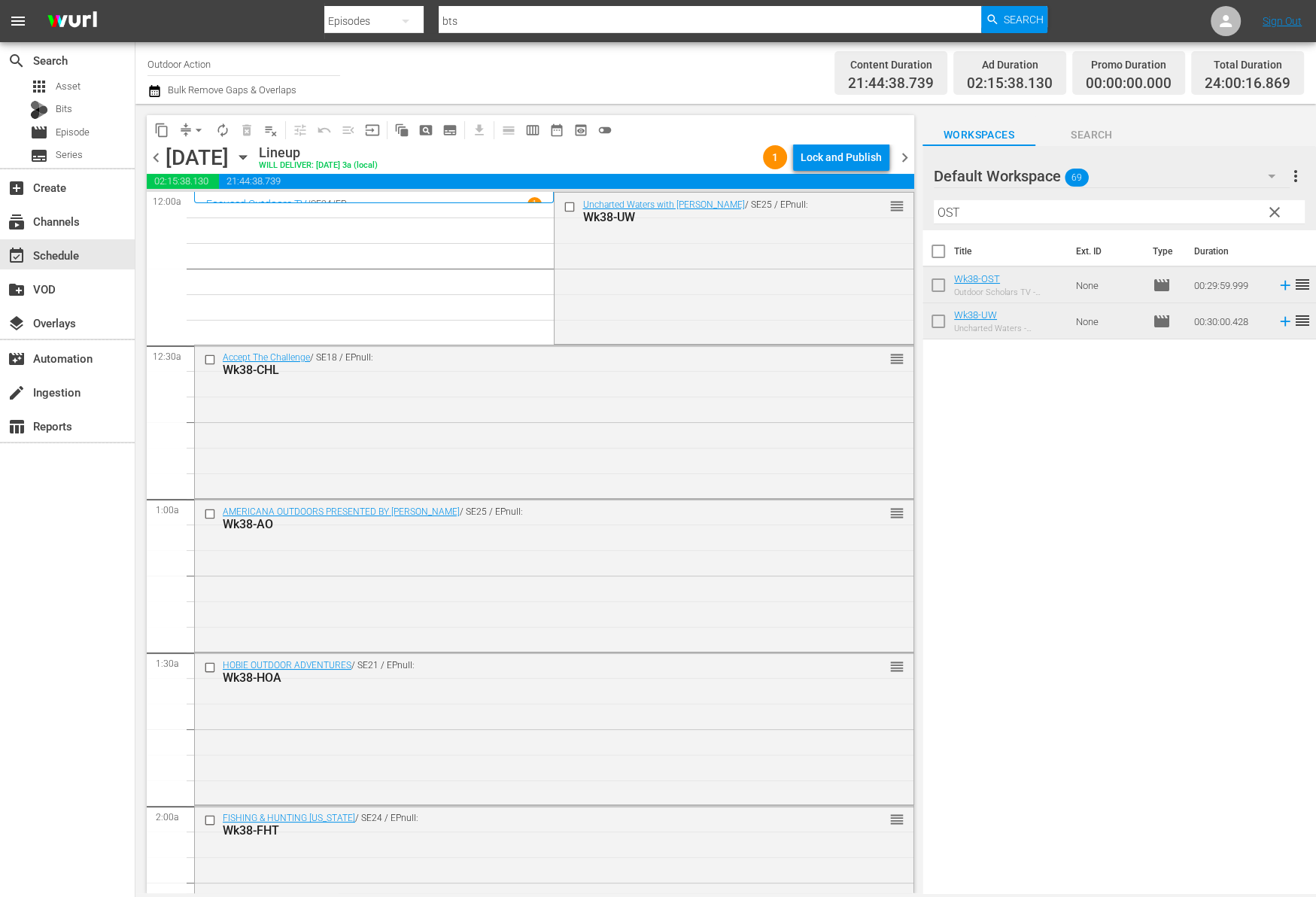
click at [902, 156] on span "chevron_right" at bounding box center [904, 157] width 19 height 19
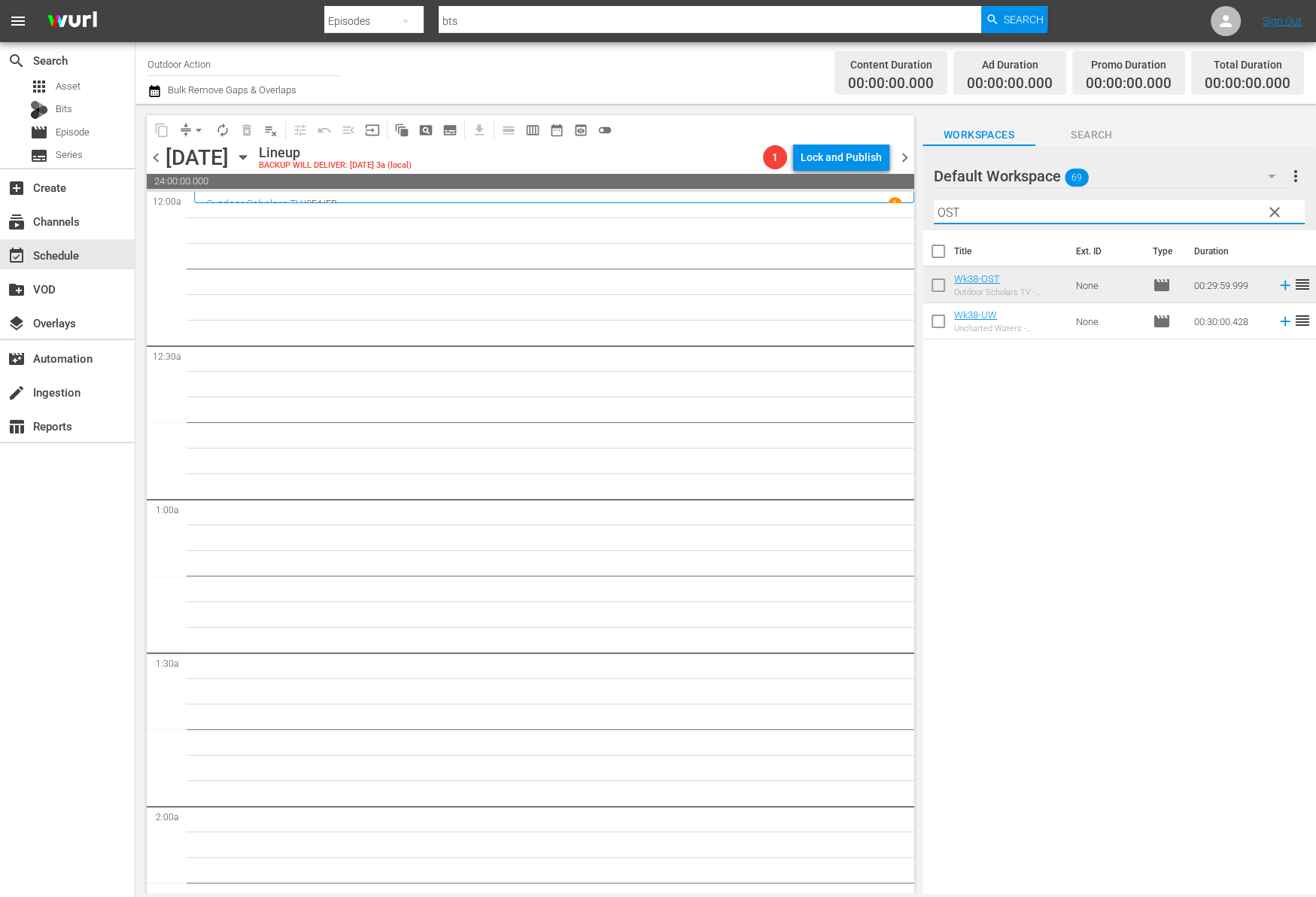
click at [1032, 216] on input "OST" at bounding box center [1119, 212] width 371 height 24
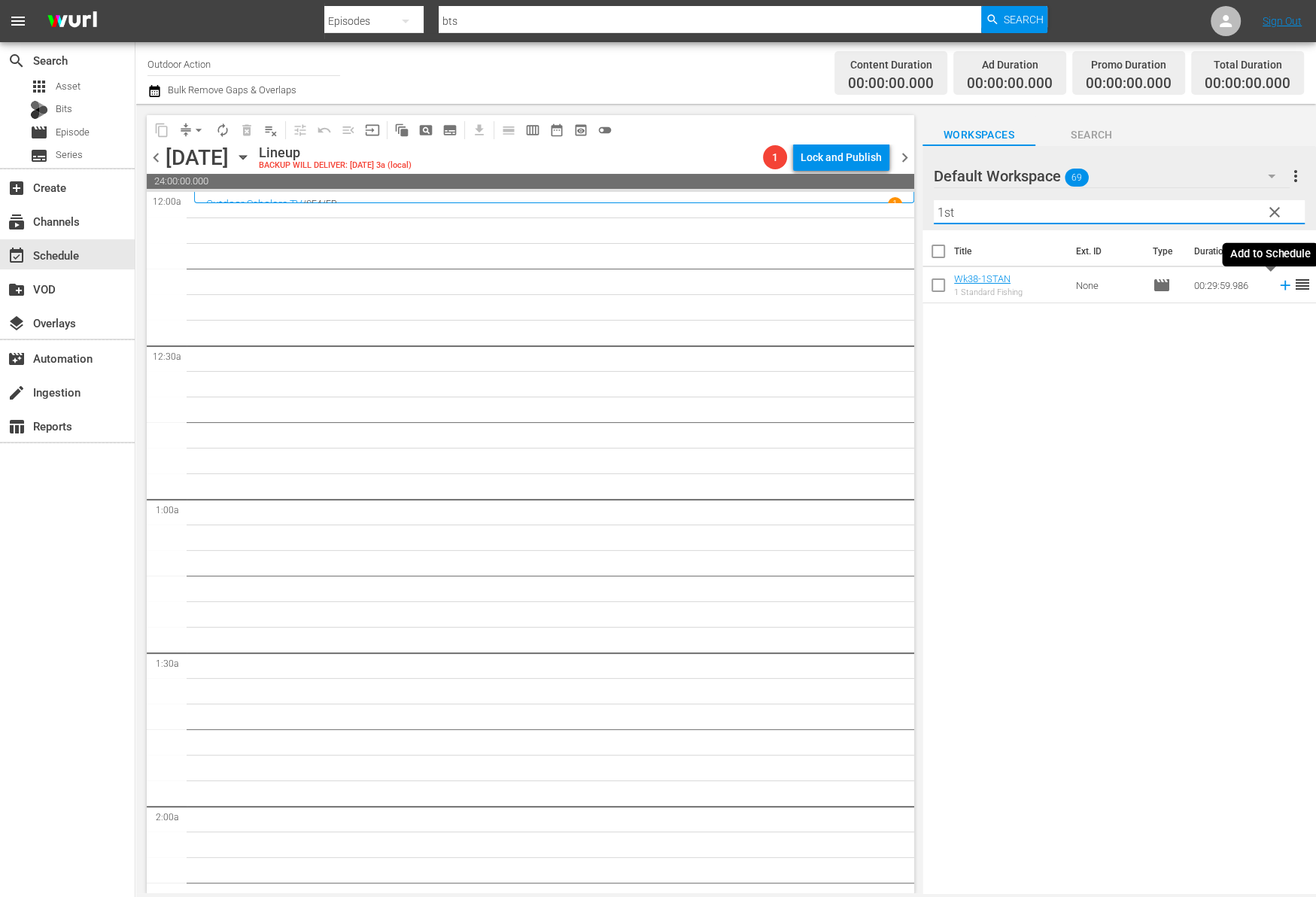
click at [1279, 288] on icon at bounding box center [1284, 285] width 10 height 10
click at [1166, 203] on input "1st" at bounding box center [1119, 212] width 371 height 24
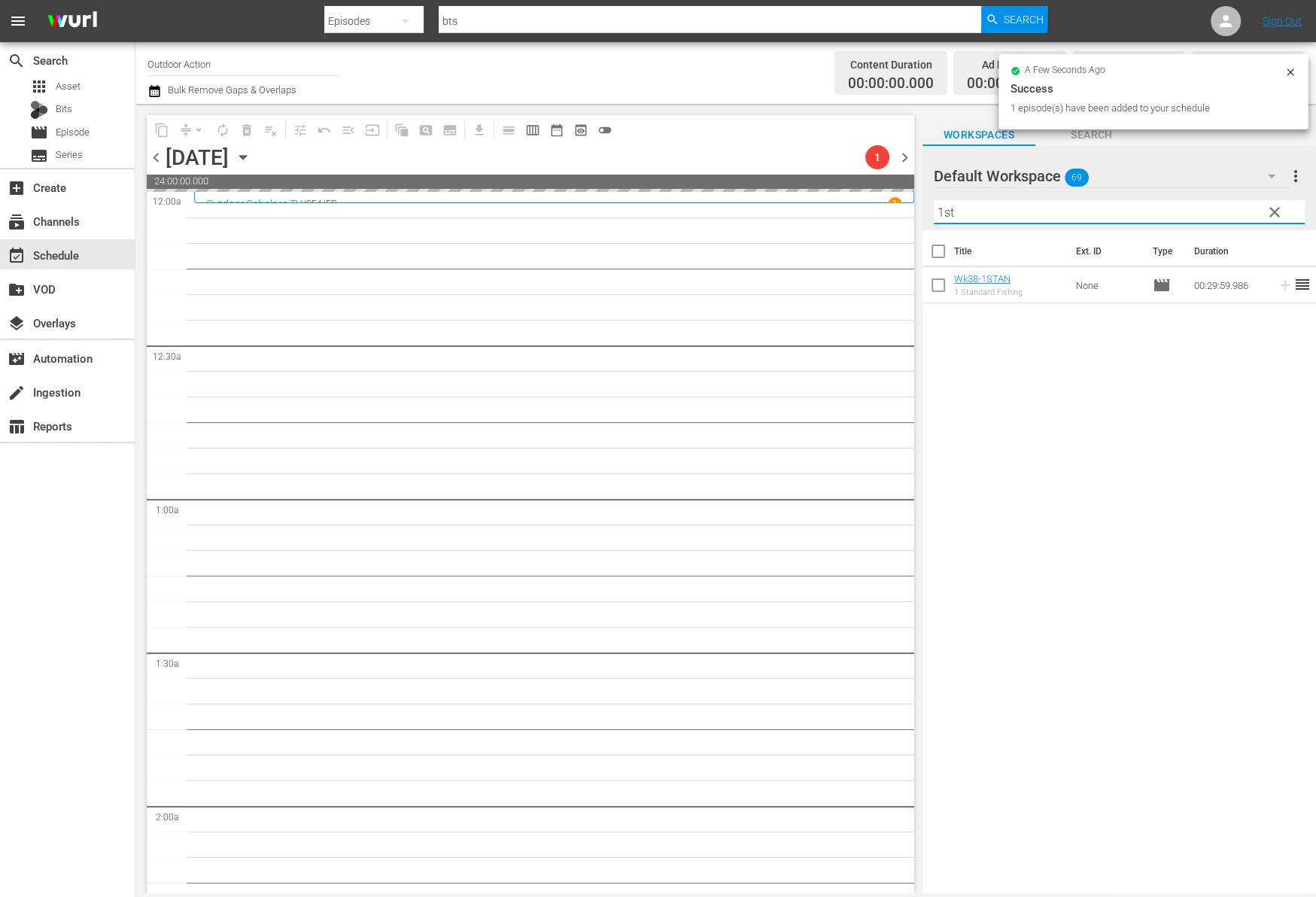
click at [1166, 203] on input "1st" at bounding box center [1119, 212] width 371 height 24
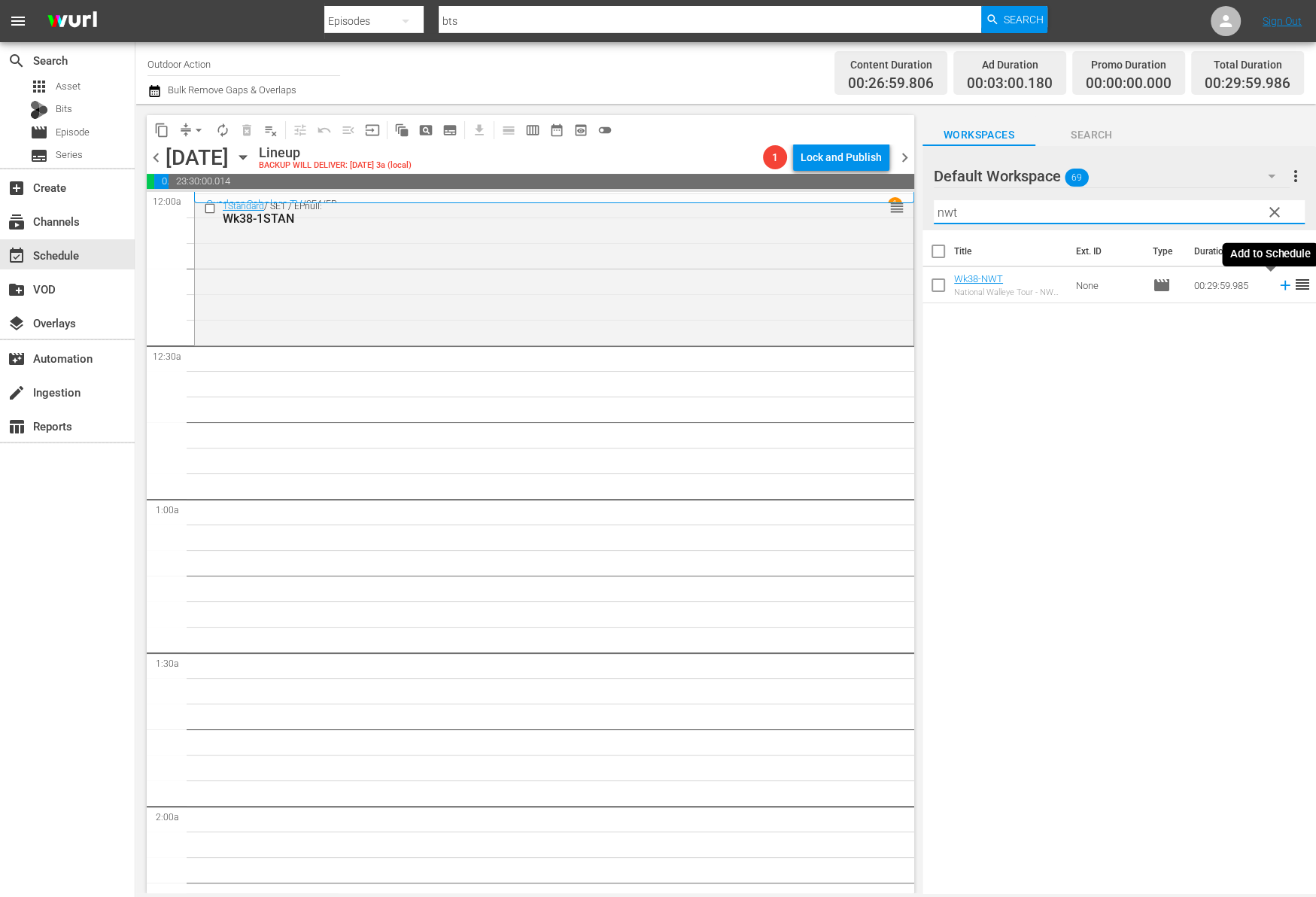
click at [1279, 283] on icon at bounding box center [1284, 285] width 10 height 10
click at [1219, 208] on input "nwt" at bounding box center [1119, 212] width 371 height 24
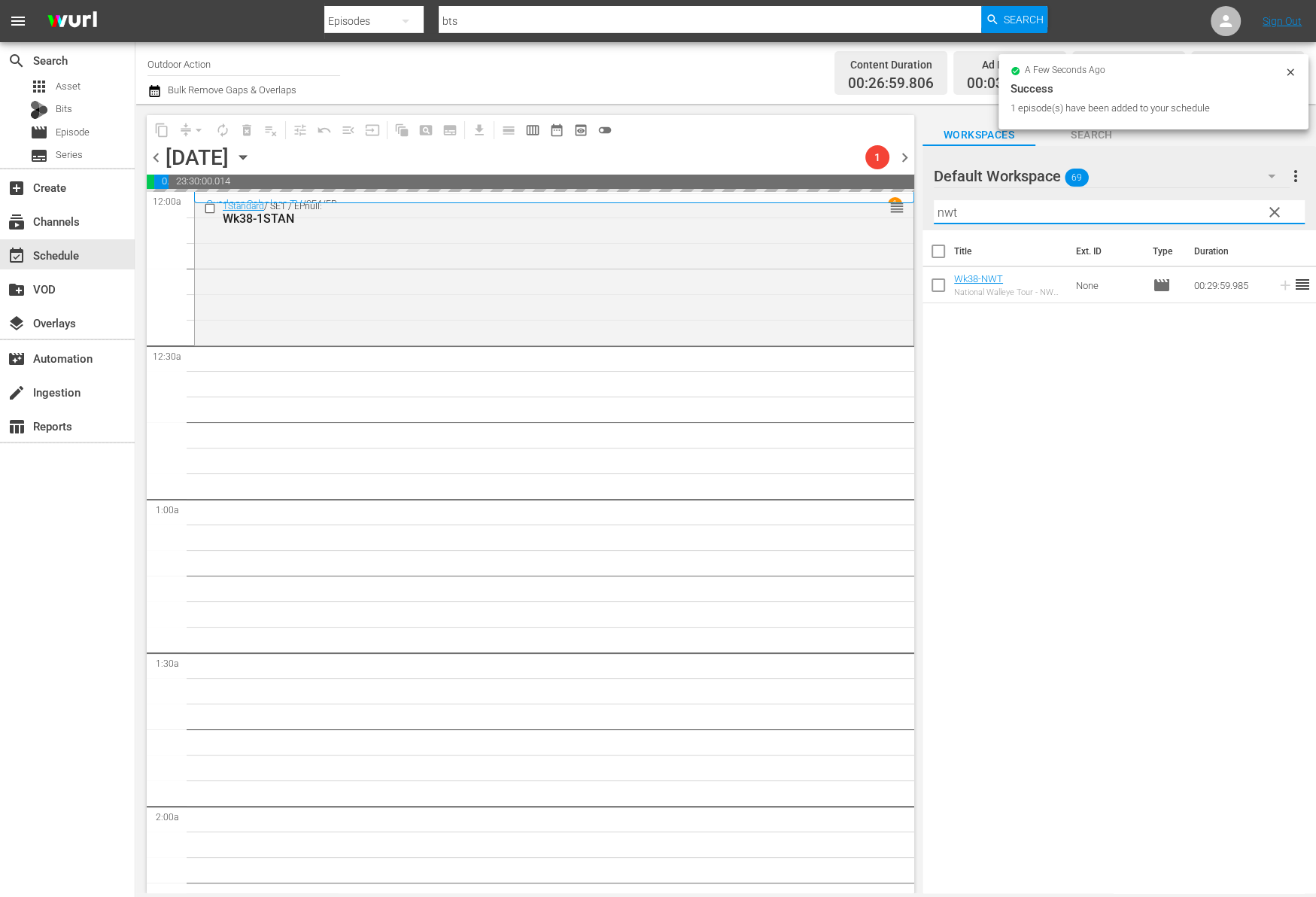
click at [1219, 208] on input "nwt" at bounding box center [1119, 212] width 371 height 24
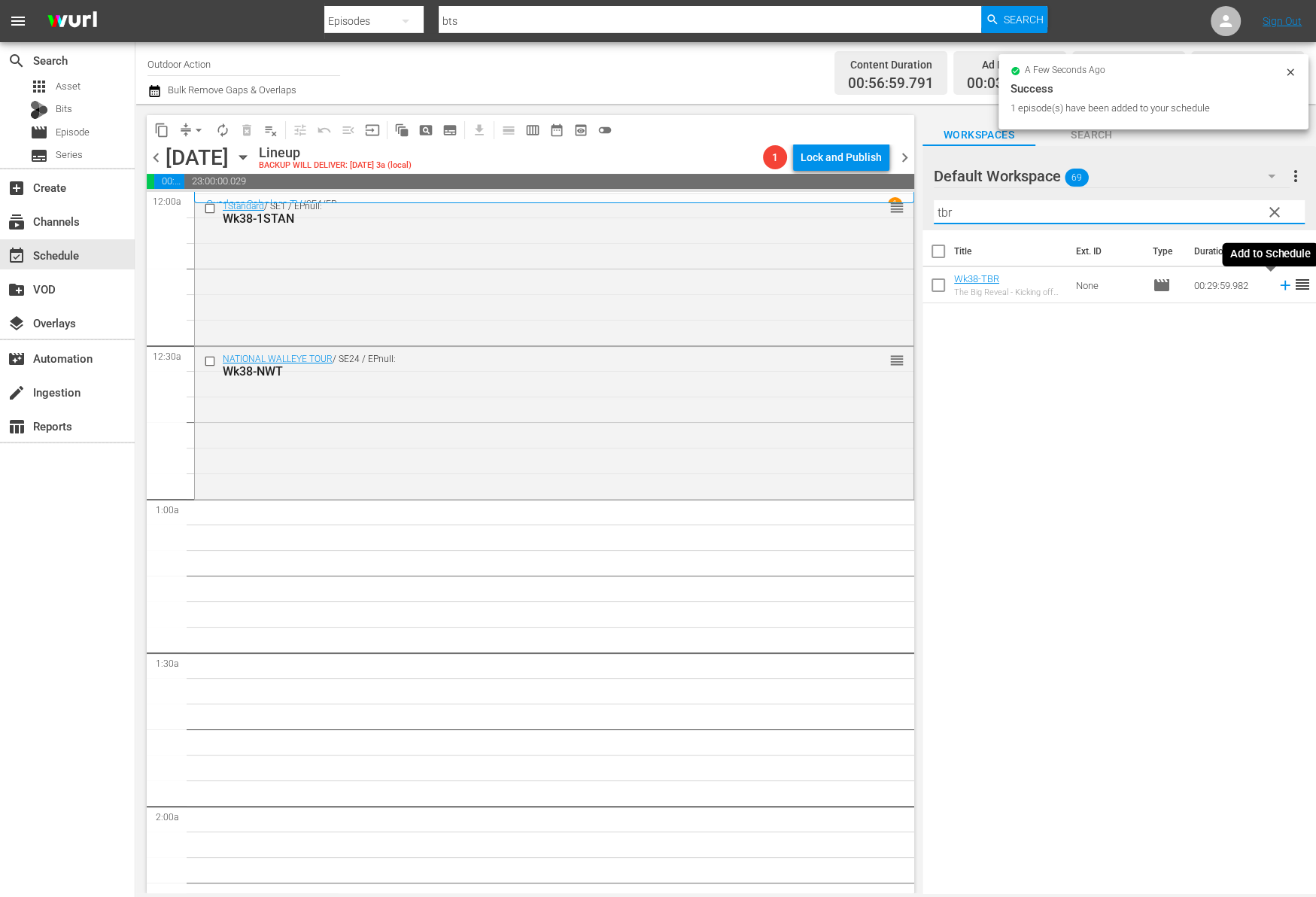
click at [1279, 288] on icon at bounding box center [1284, 285] width 10 height 10
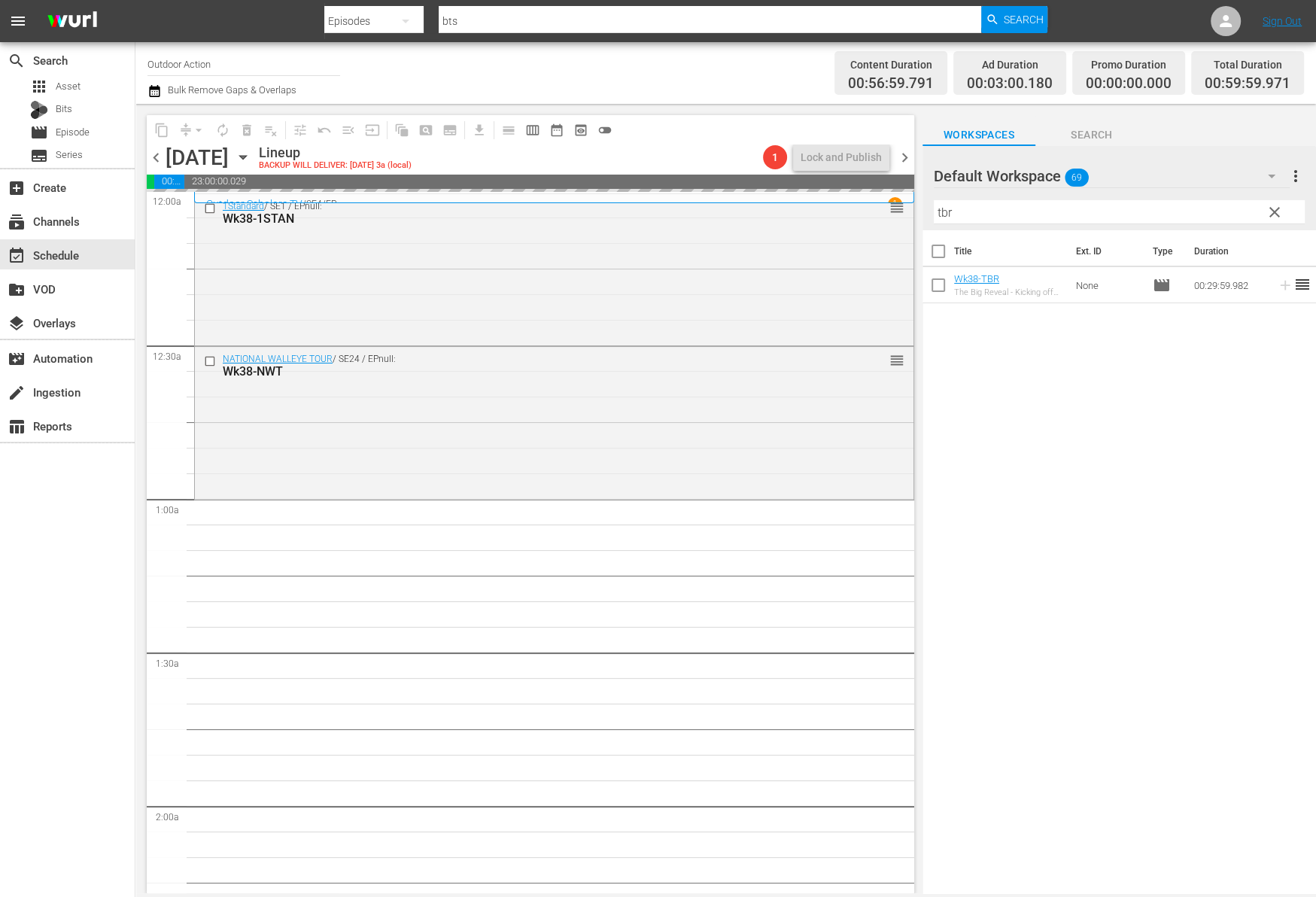
click at [1212, 208] on input "tbr" at bounding box center [1119, 212] width 371 height 24
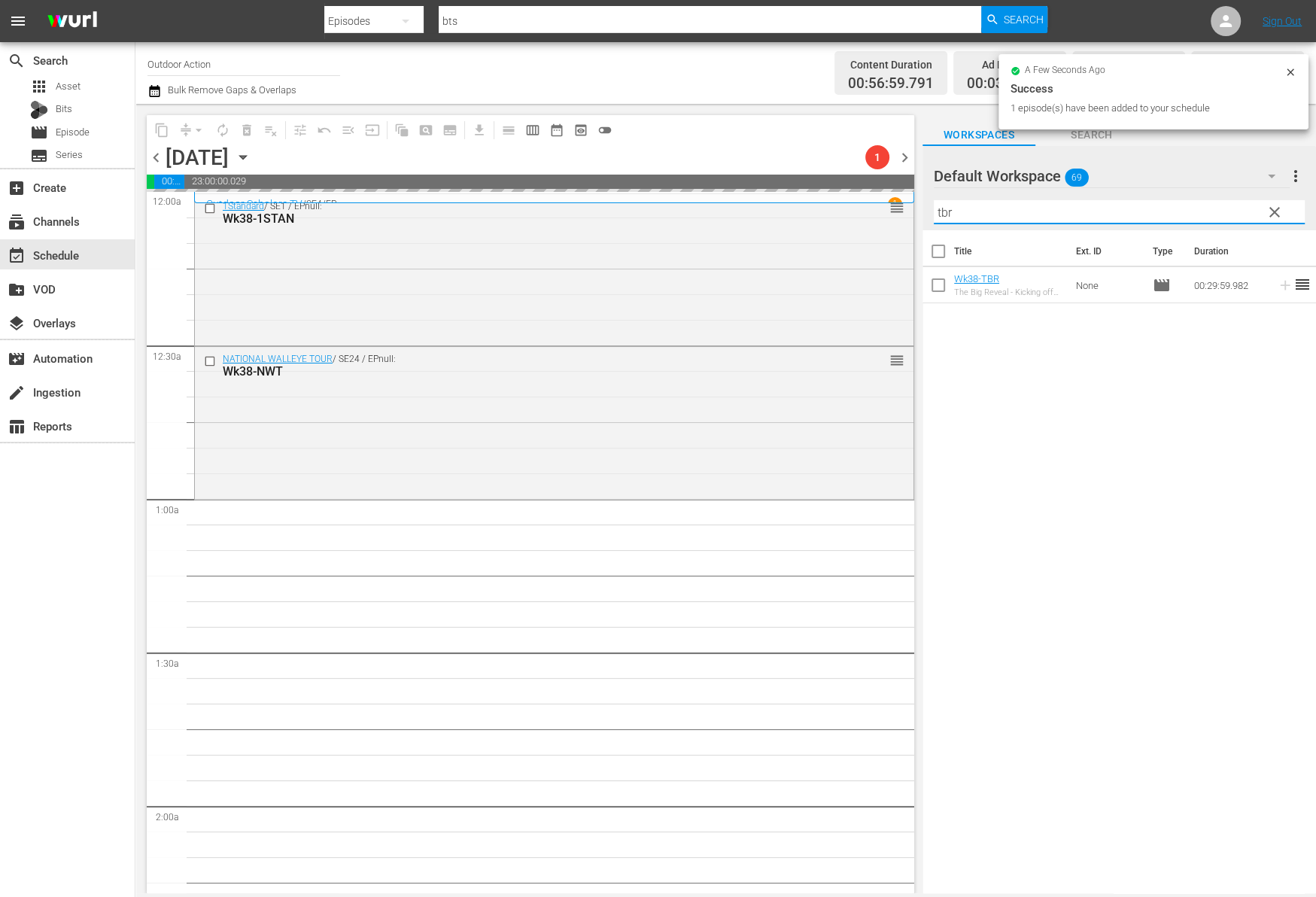
click at [1212, 208] on input "tbr" at bounding box center [1119, 212] width 371 height 24
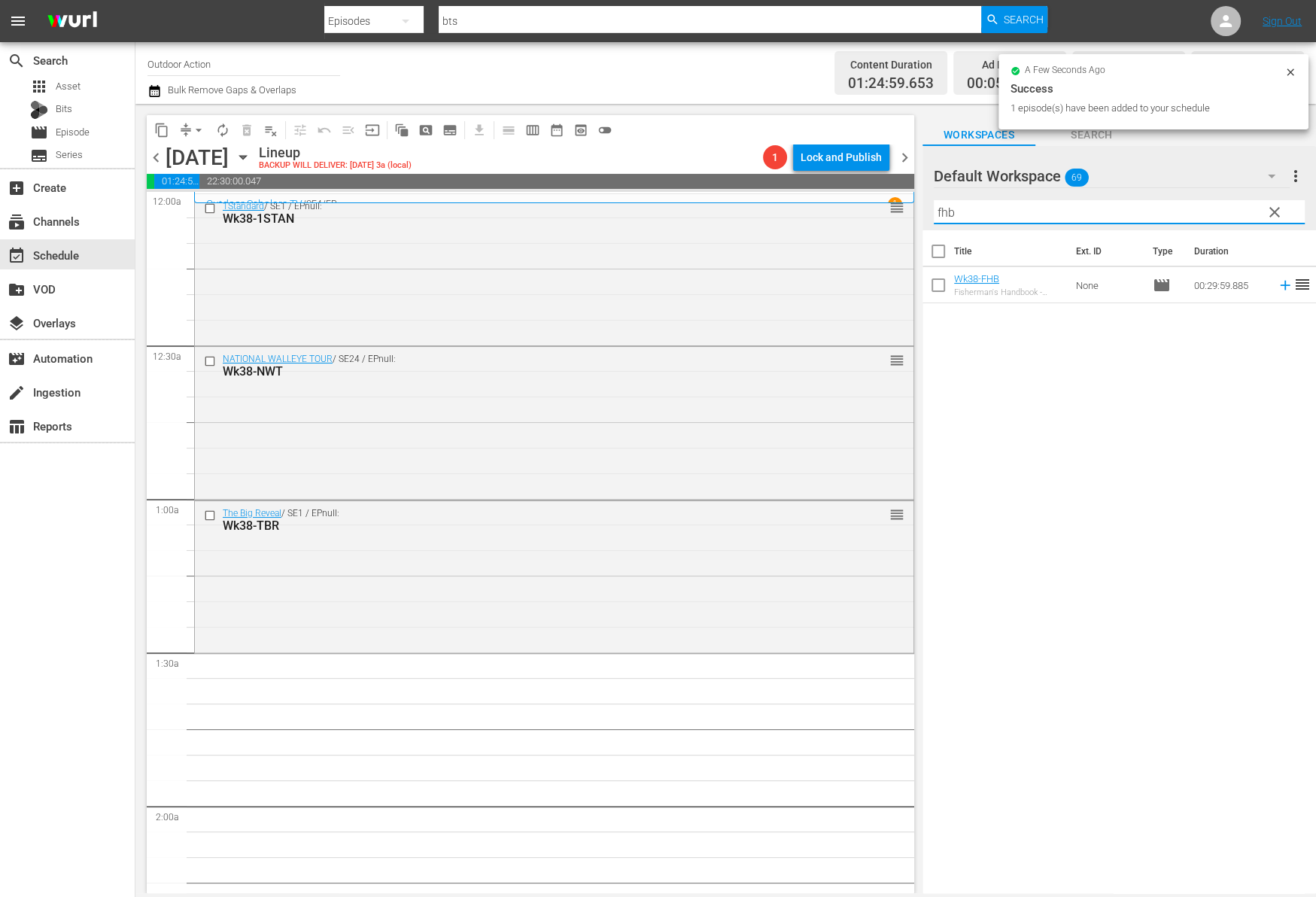
click at [1279, 285] on icon at bounding box center [1284, 285] width 10 height 10
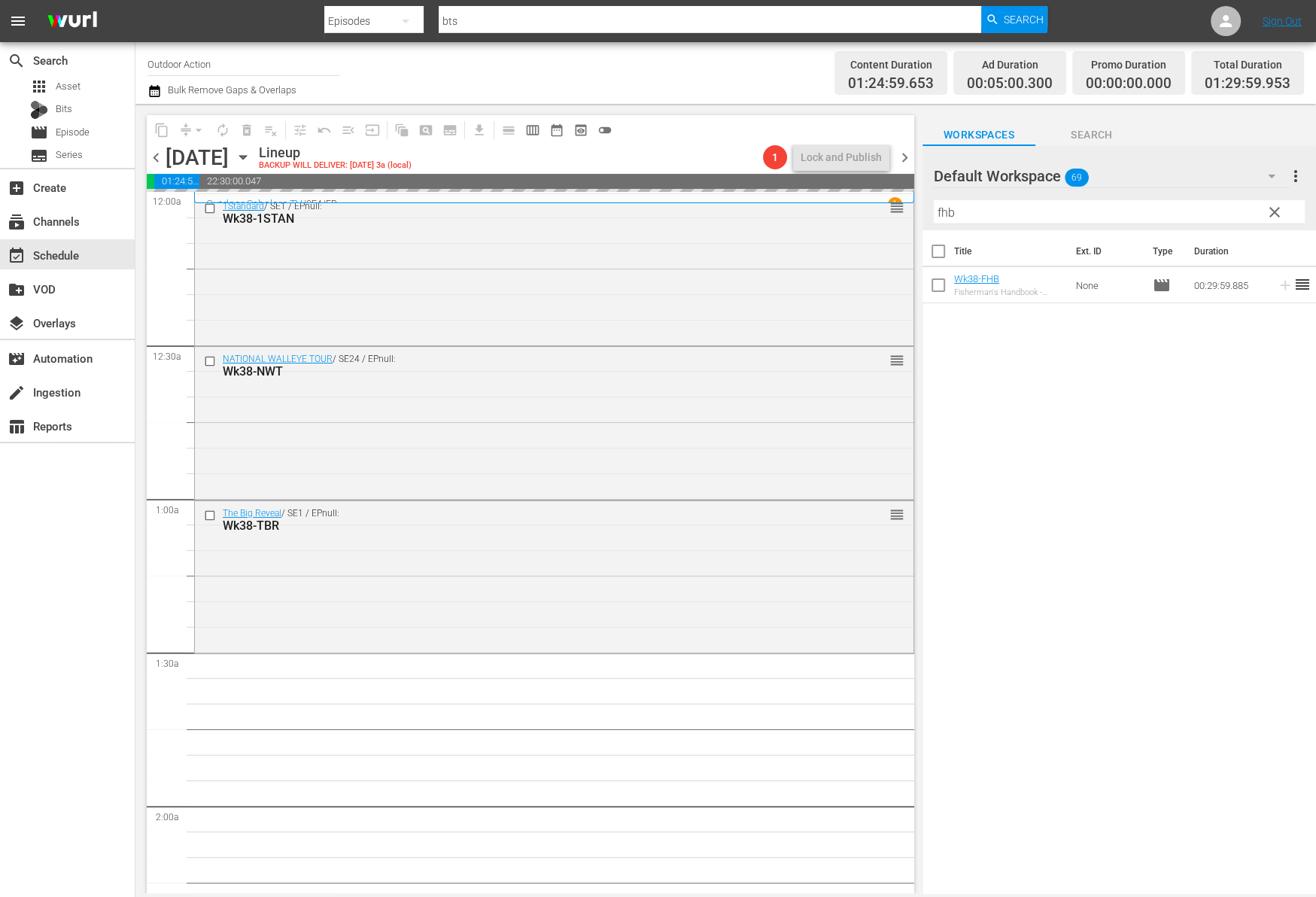
click at [1223, 213] on input "fhb" at bounding box center [1119, 212] width 371 height 24
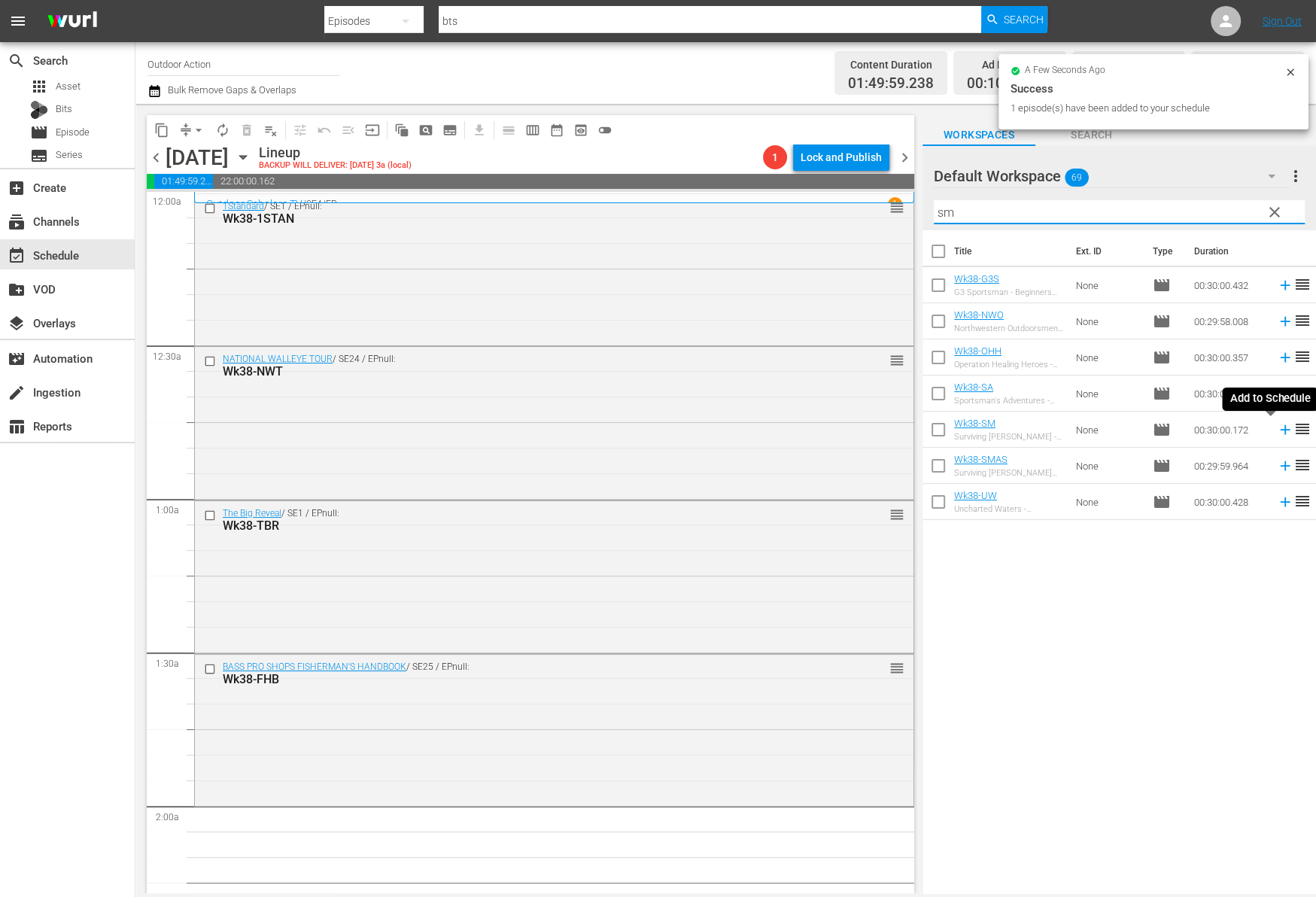
click at [1276, 428] on icon at bounding box center [1285, 430] width 17 height 17
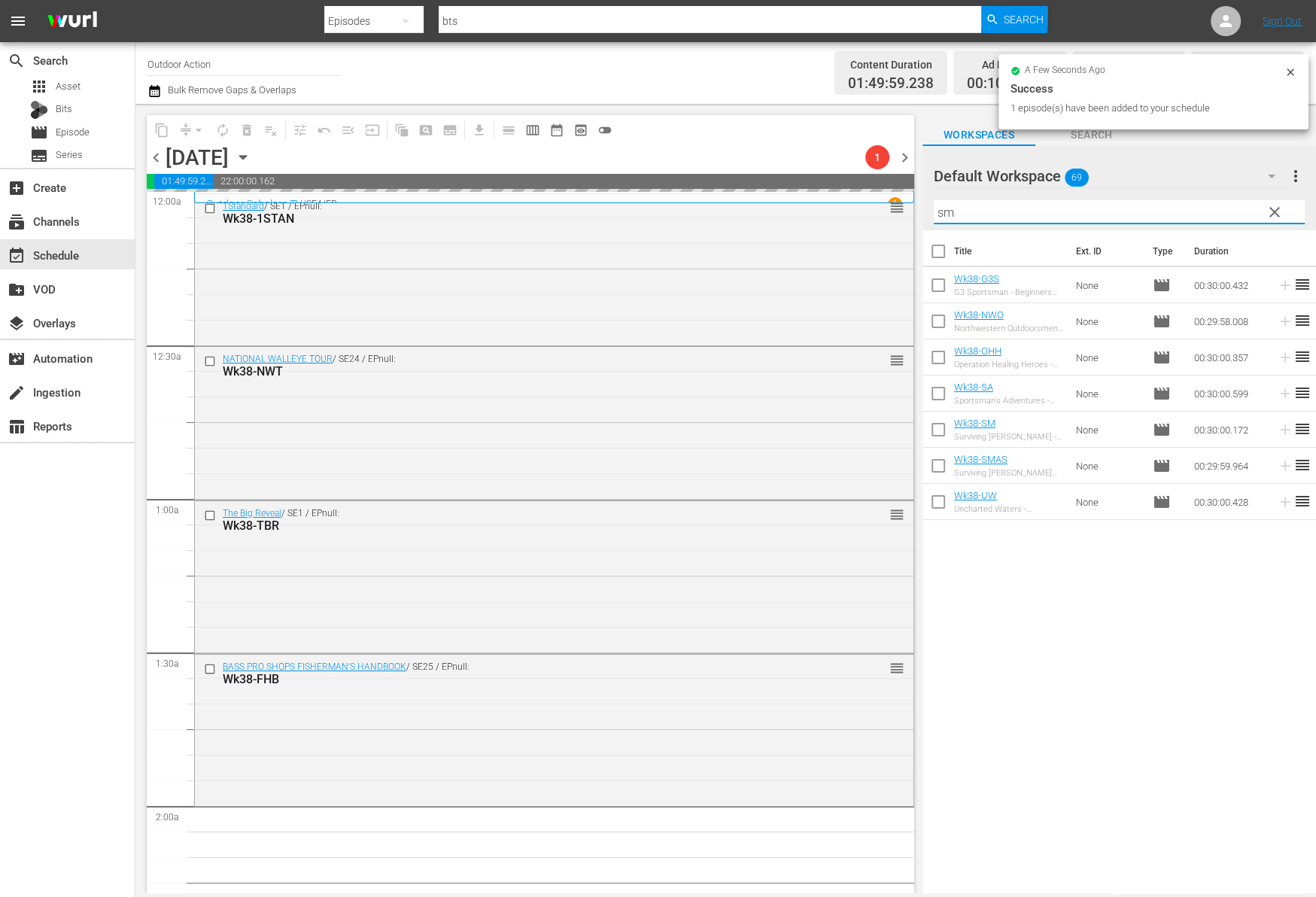
click at [1165, 209] on input "sm" at bounding box center [1119, 212] width 371 height 24
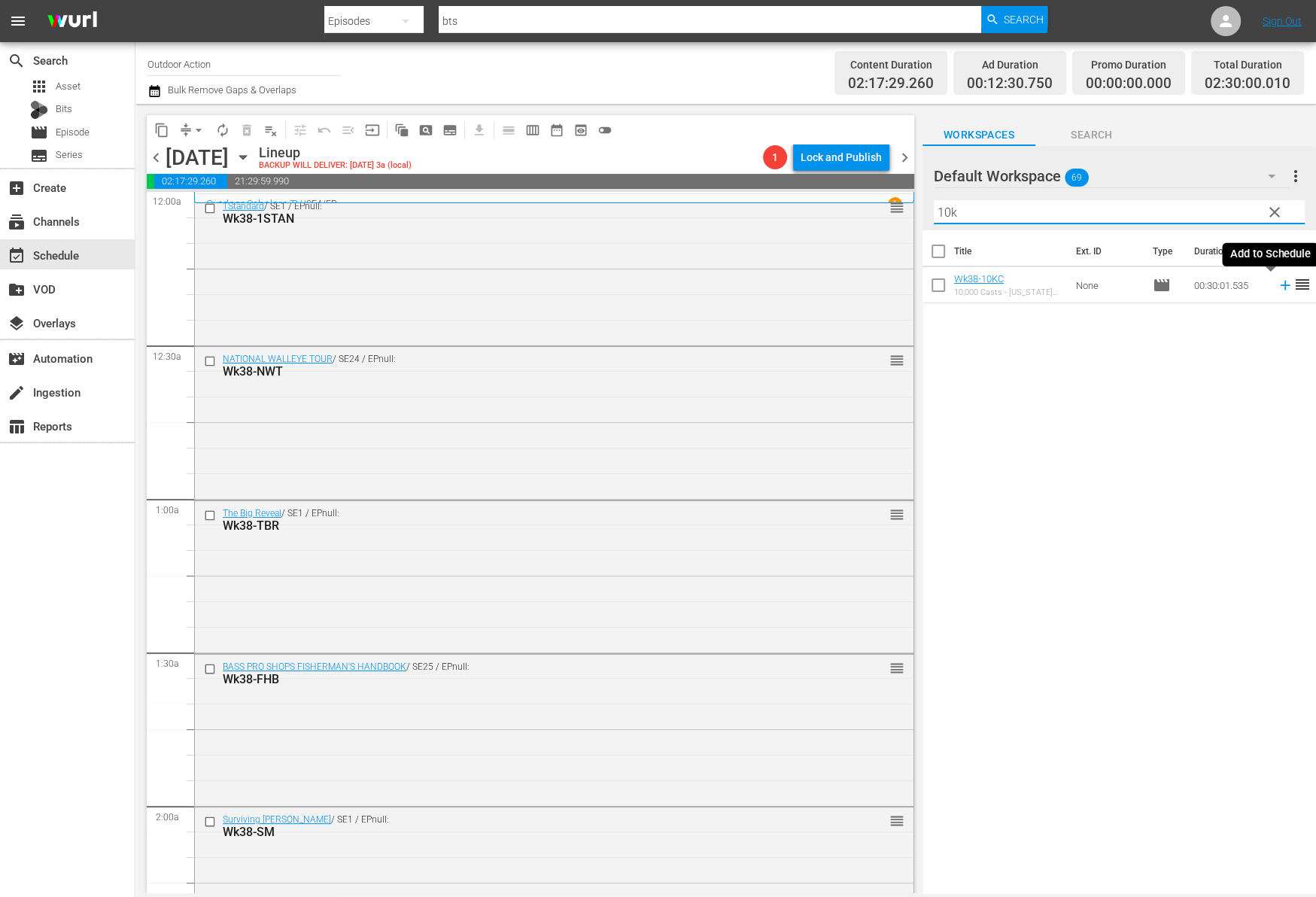
click at [1276, 288] on icon at bounding box center [1285, 285] width 17 height 17
click at [1213, 211] on input "10k" at bounding box center [1119, 212] width 371 height 24
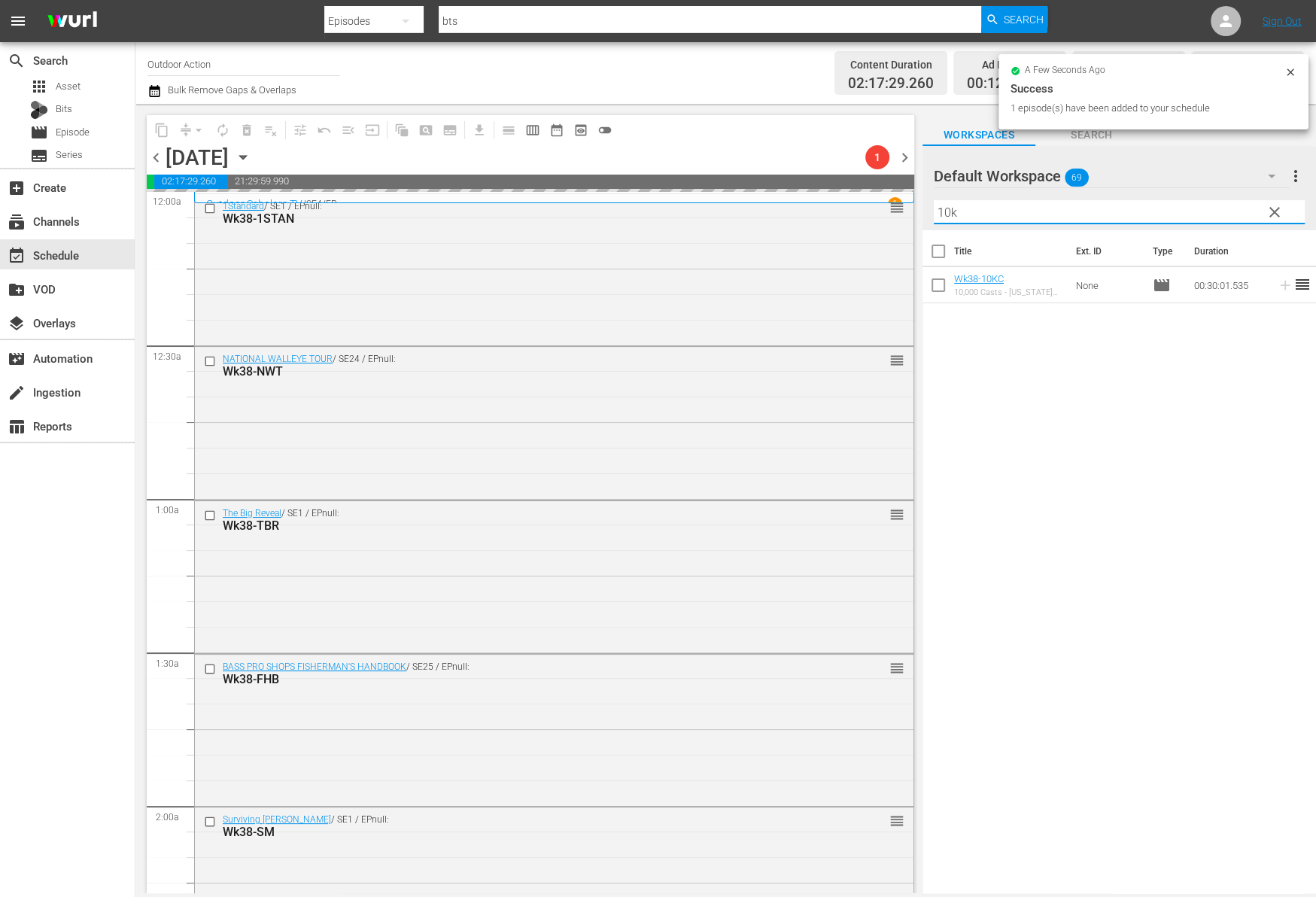
click at [1213, 211] on input "10k" at bounding box center [1119, 212] width 371 height 24
type input "bbc"
click at [1276, 287] on icon at bounding box center [1285, 285] width 17 height 17
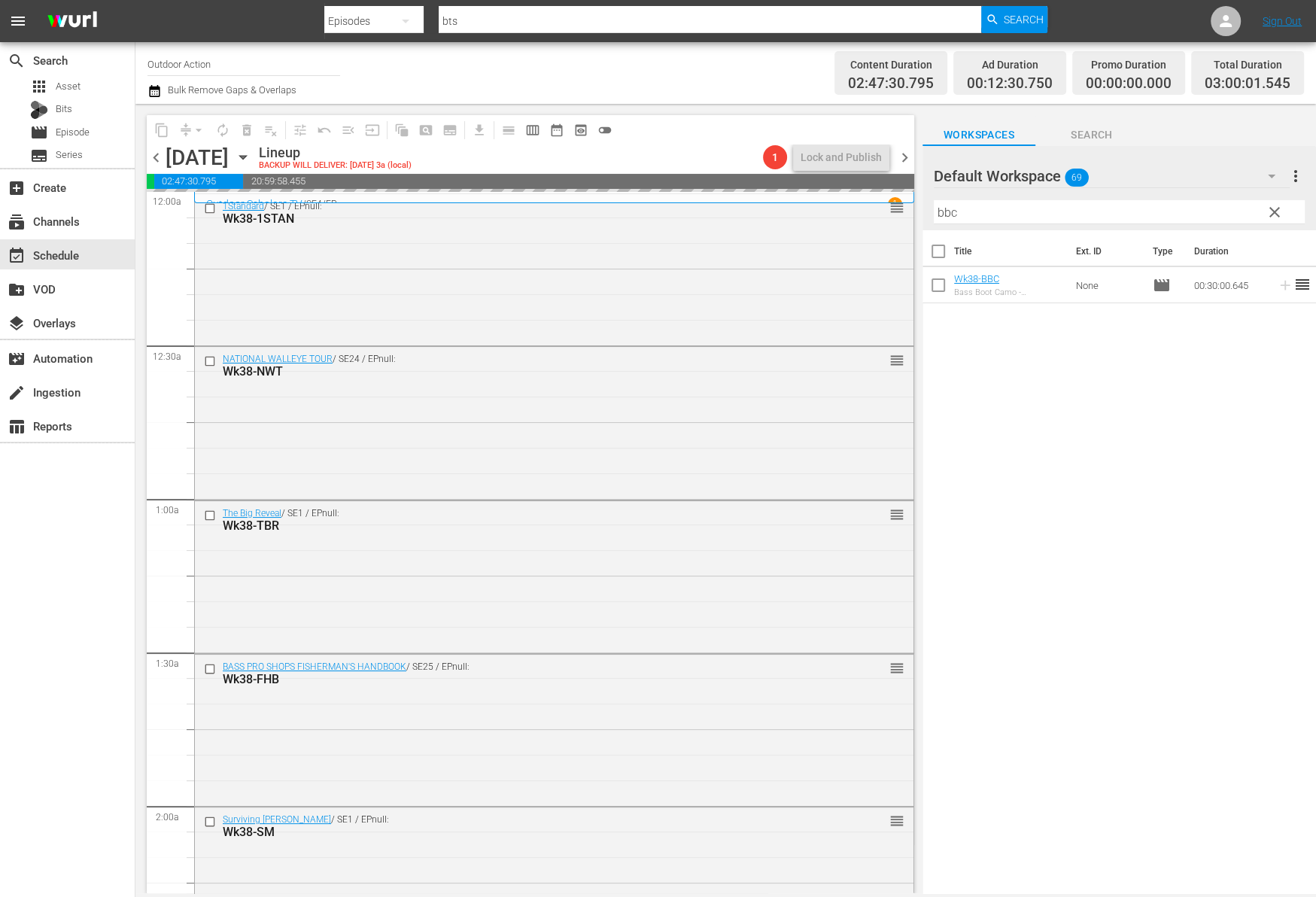
click at [1244, 214] on input "bbc" at bounding box center [1119, 212] width 371 height 24
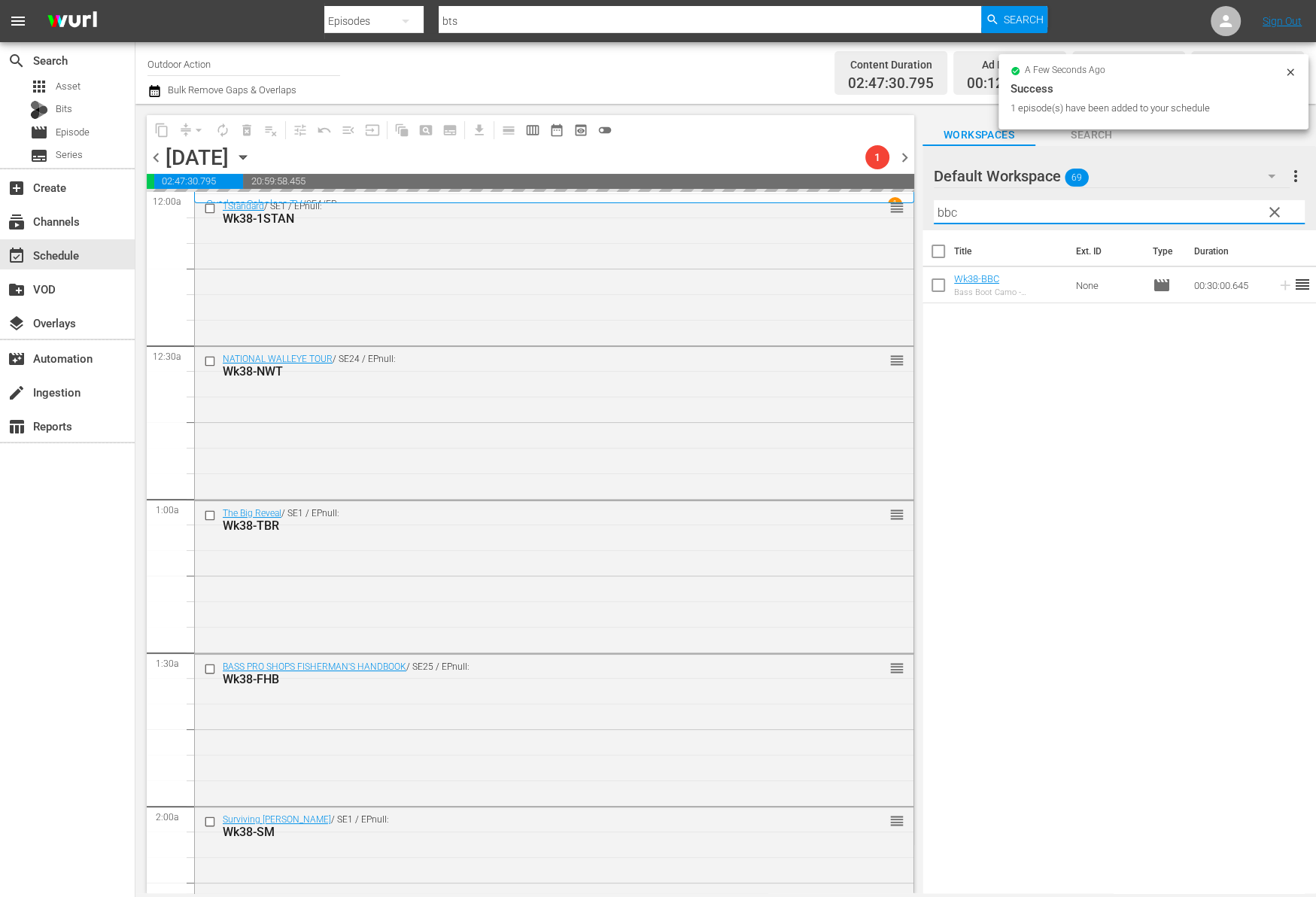
click at [1244, 214] on input "bbc" at bounding box center [1119, 212] width 371 height 24
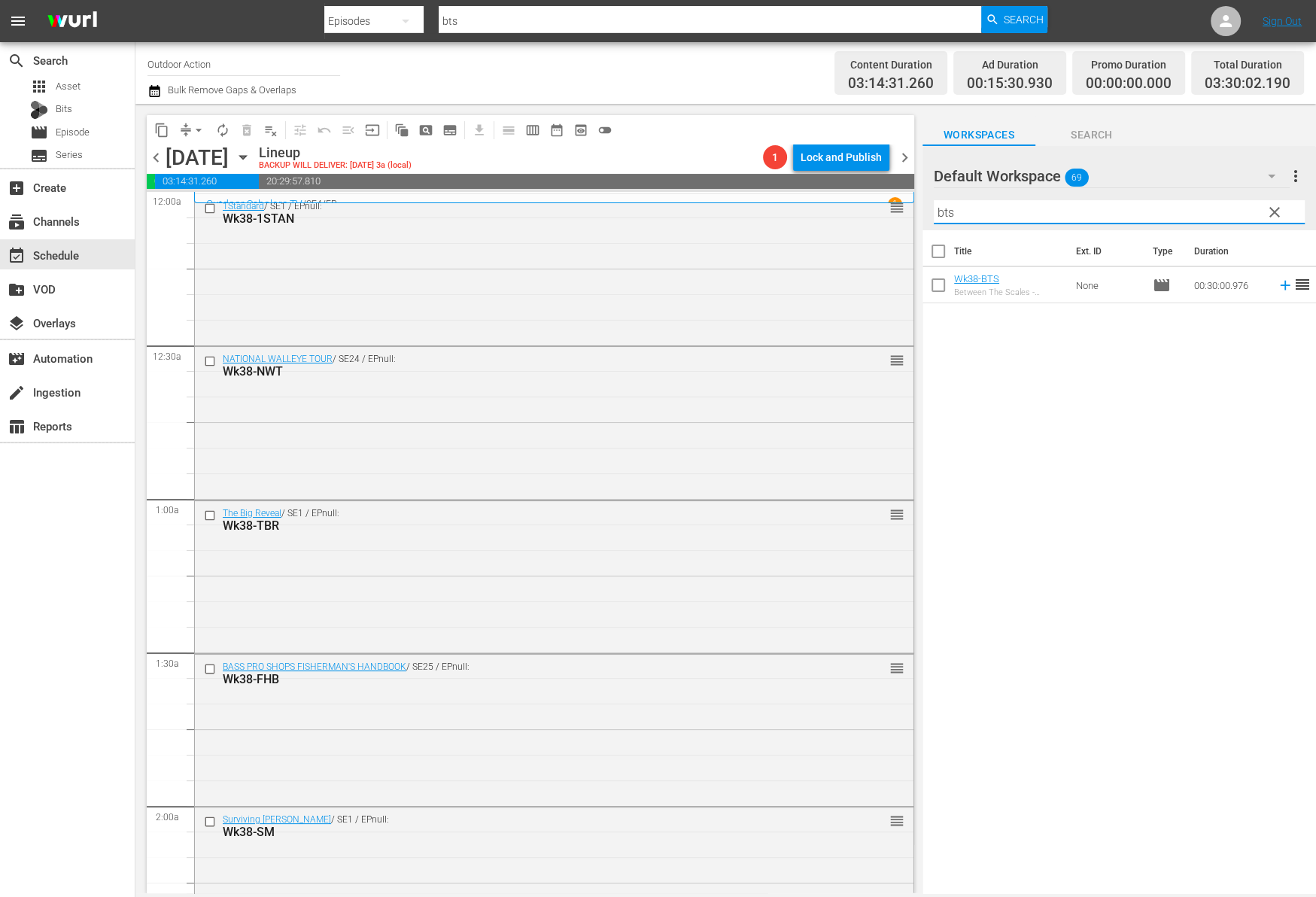
click at [1279, 282] on icon at bounding box center [1284, 285] width 10 height 10
click at [1201, 206] on input "bts" at bounding box center [1119, 212] width 371 height 24
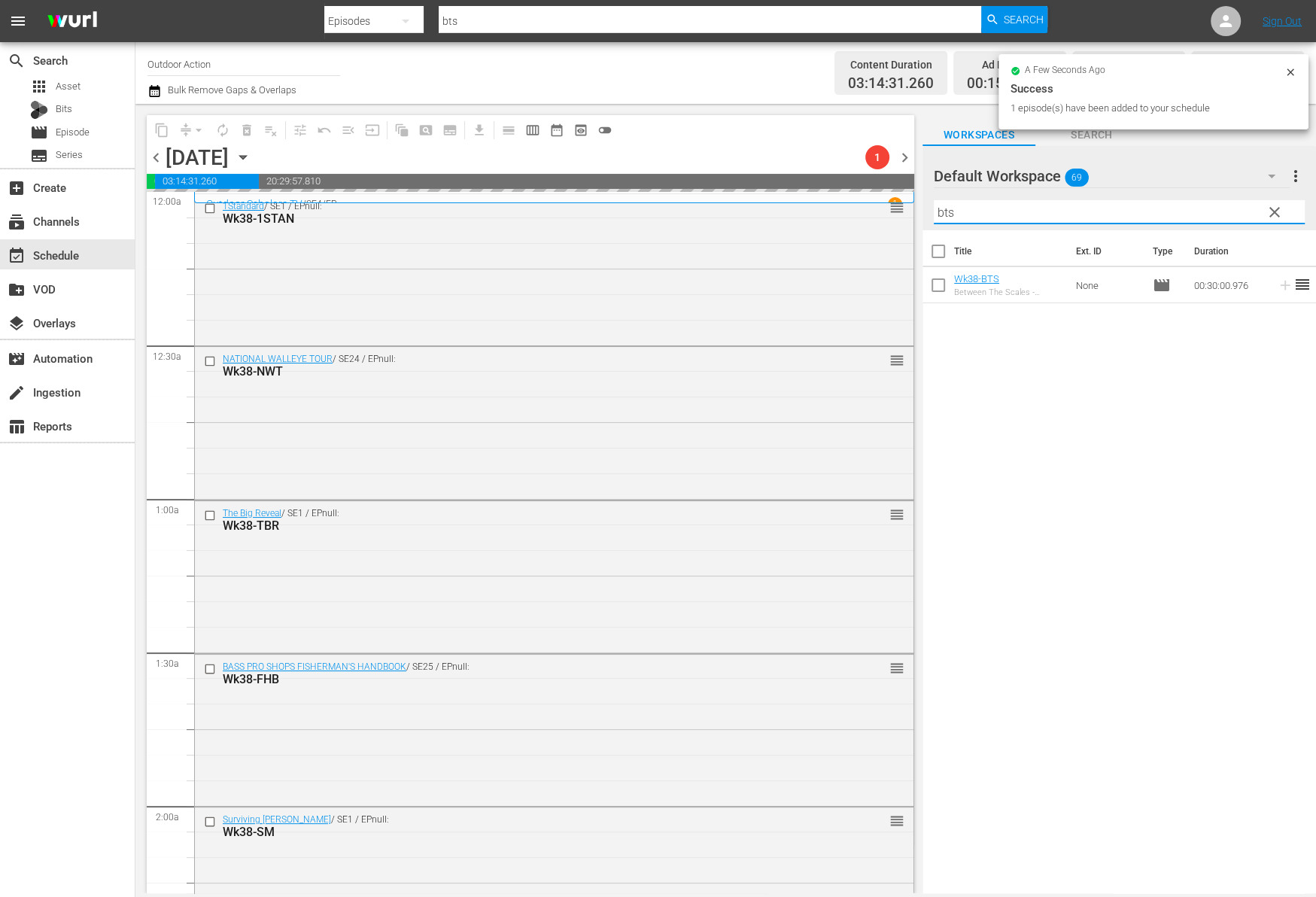
click at [1201, 206] on input "bts" at bounding box center [1119, 212] width 371 height 24
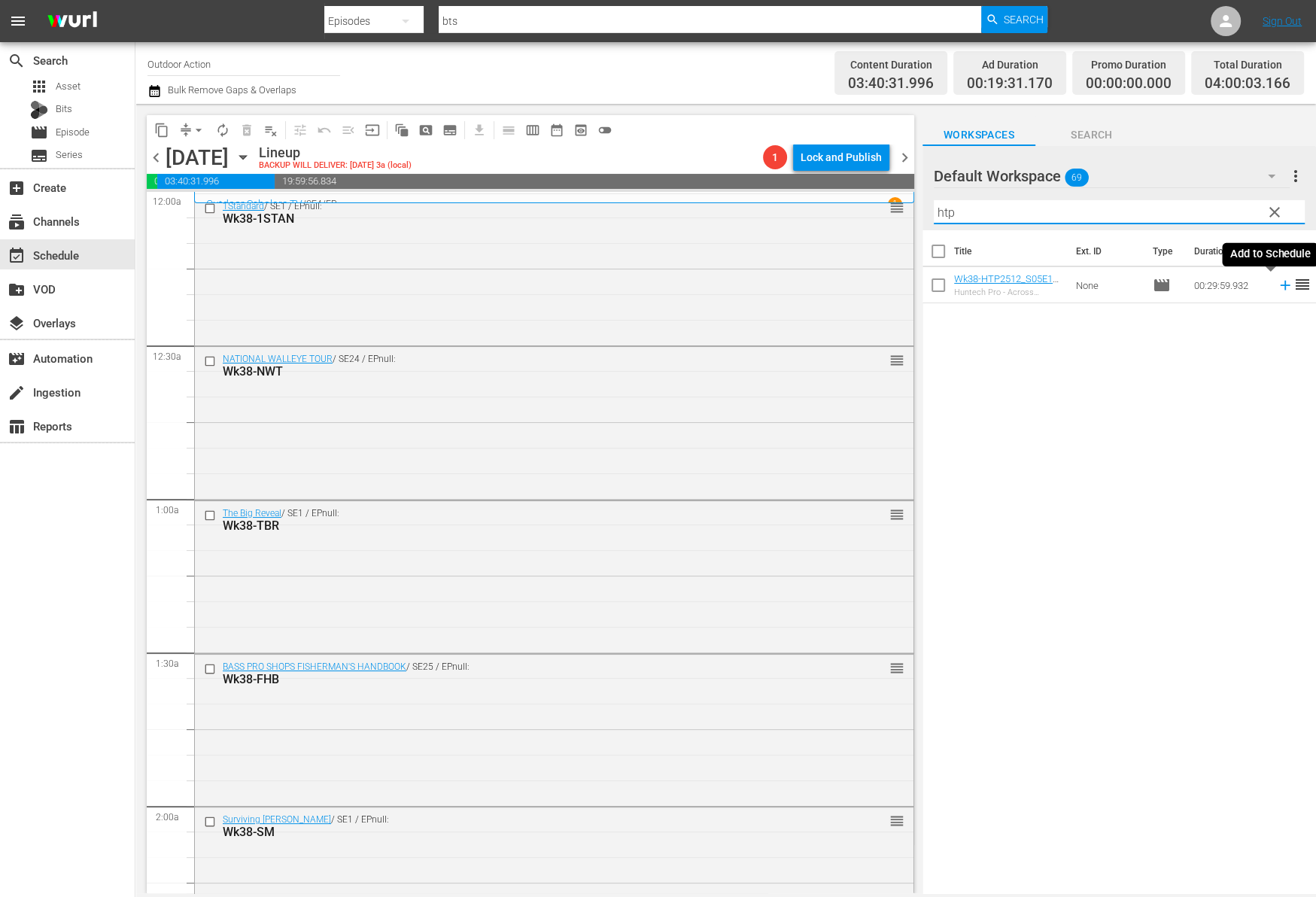
click at [1279, 283] on icon at bounding box center [1284, 285] width 10 height 10
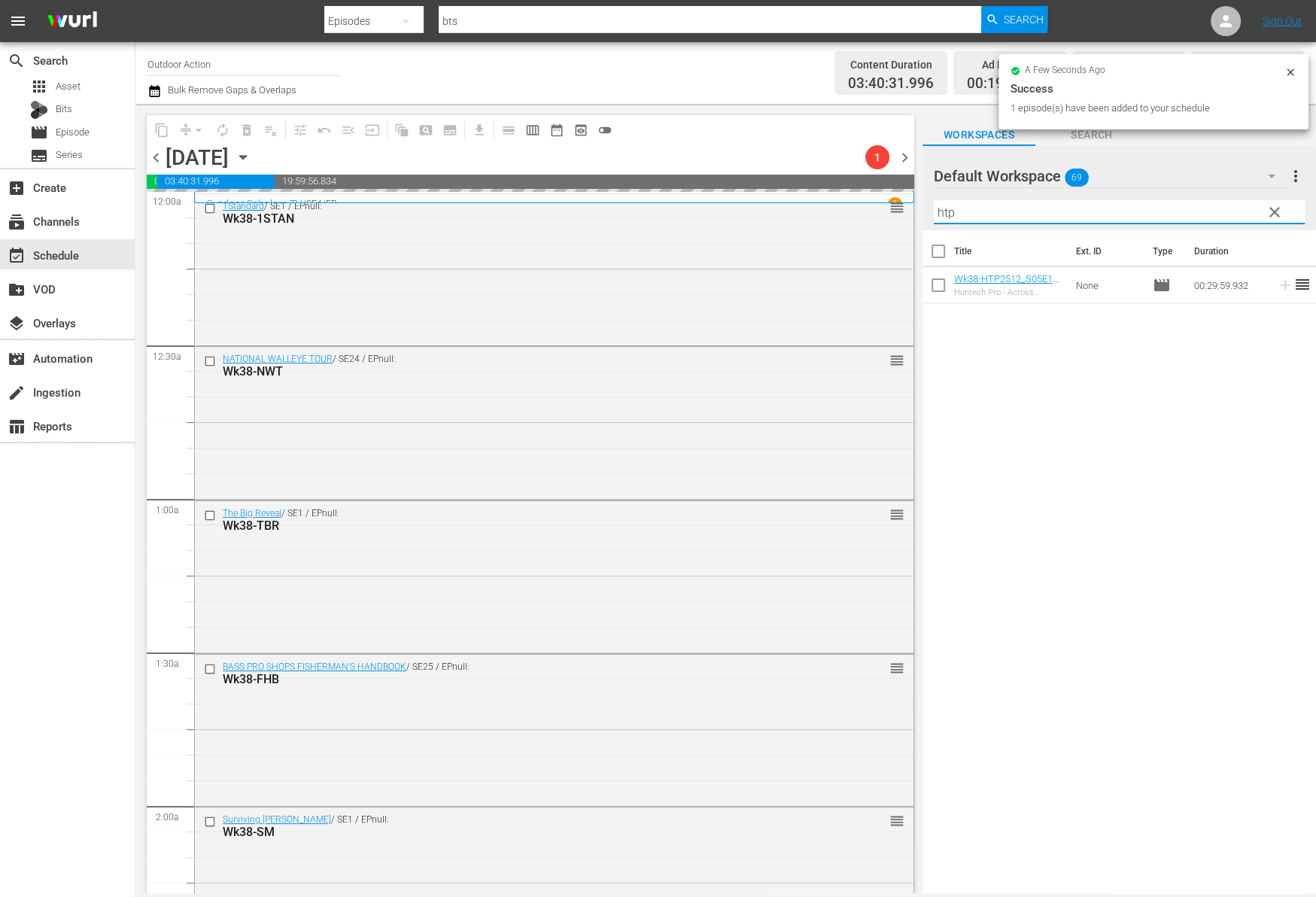
click at [1216, 208] on input "htp" at bounding box center [1119, 212] width 371 height 24
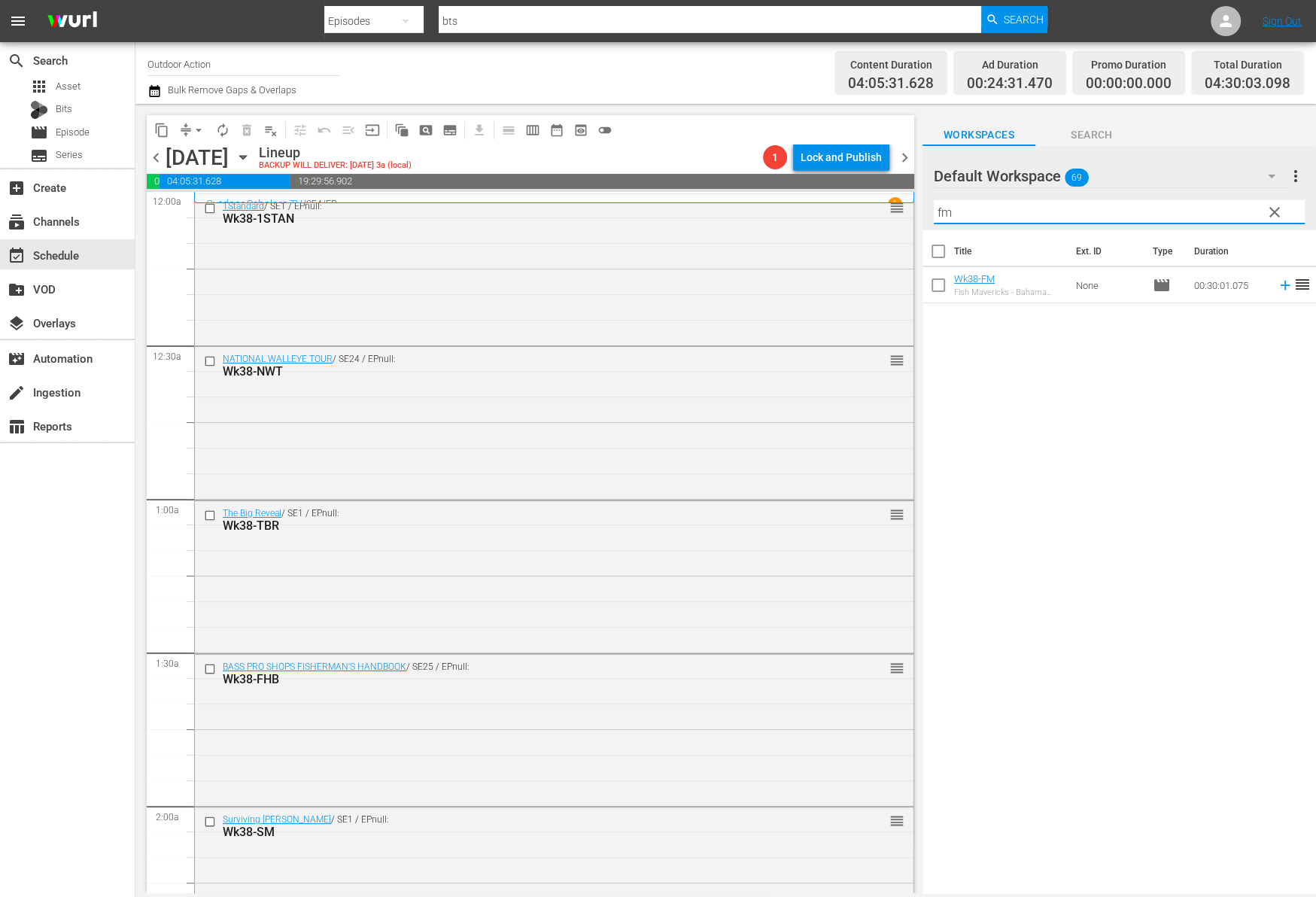
click at [1270, 294] on td at bounding box center [1282, 285] width 23 height 36
click at [1276, 289] on icon at bounding box center [1285, 285] width 17 height 17
click at [1216, 205] on input "fm" at bounding box center [1119, 212] width 371 height 24
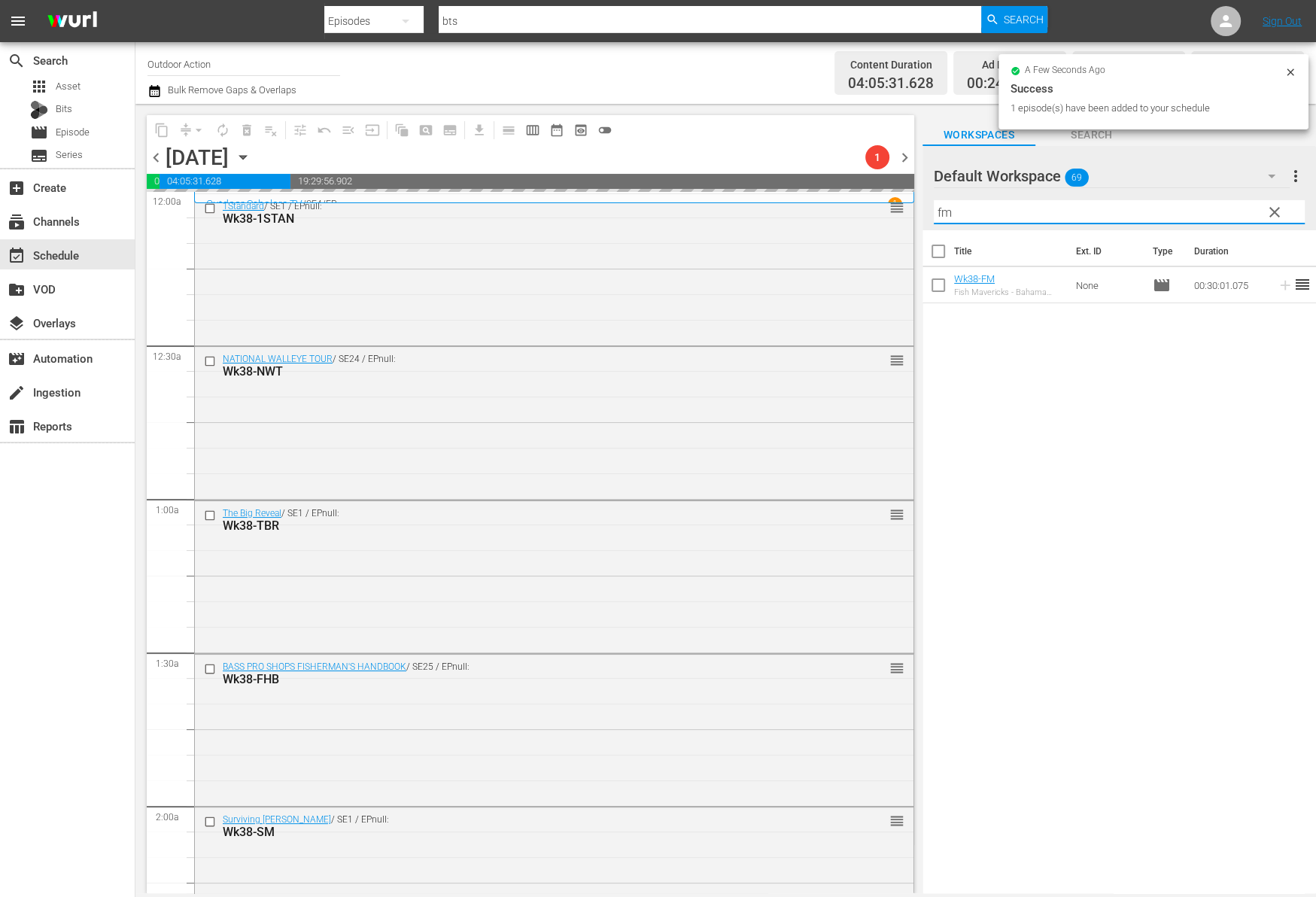
click at [1216, 205] on input "fm" at bounding box center [1119, 212] width 371 height 24
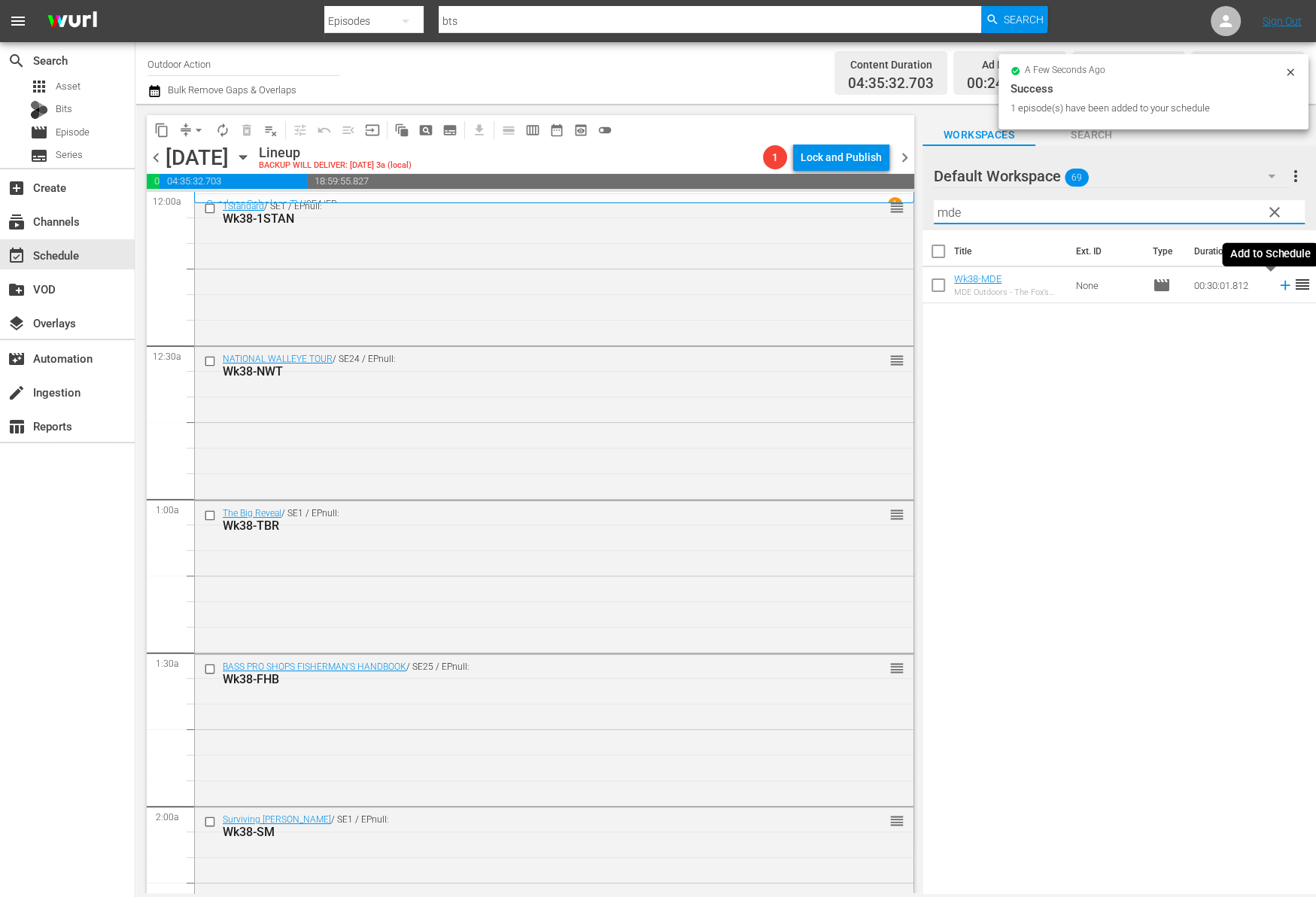
click at [1279, 286] on icon at bounding box center [1284, 285] width 10 height 10
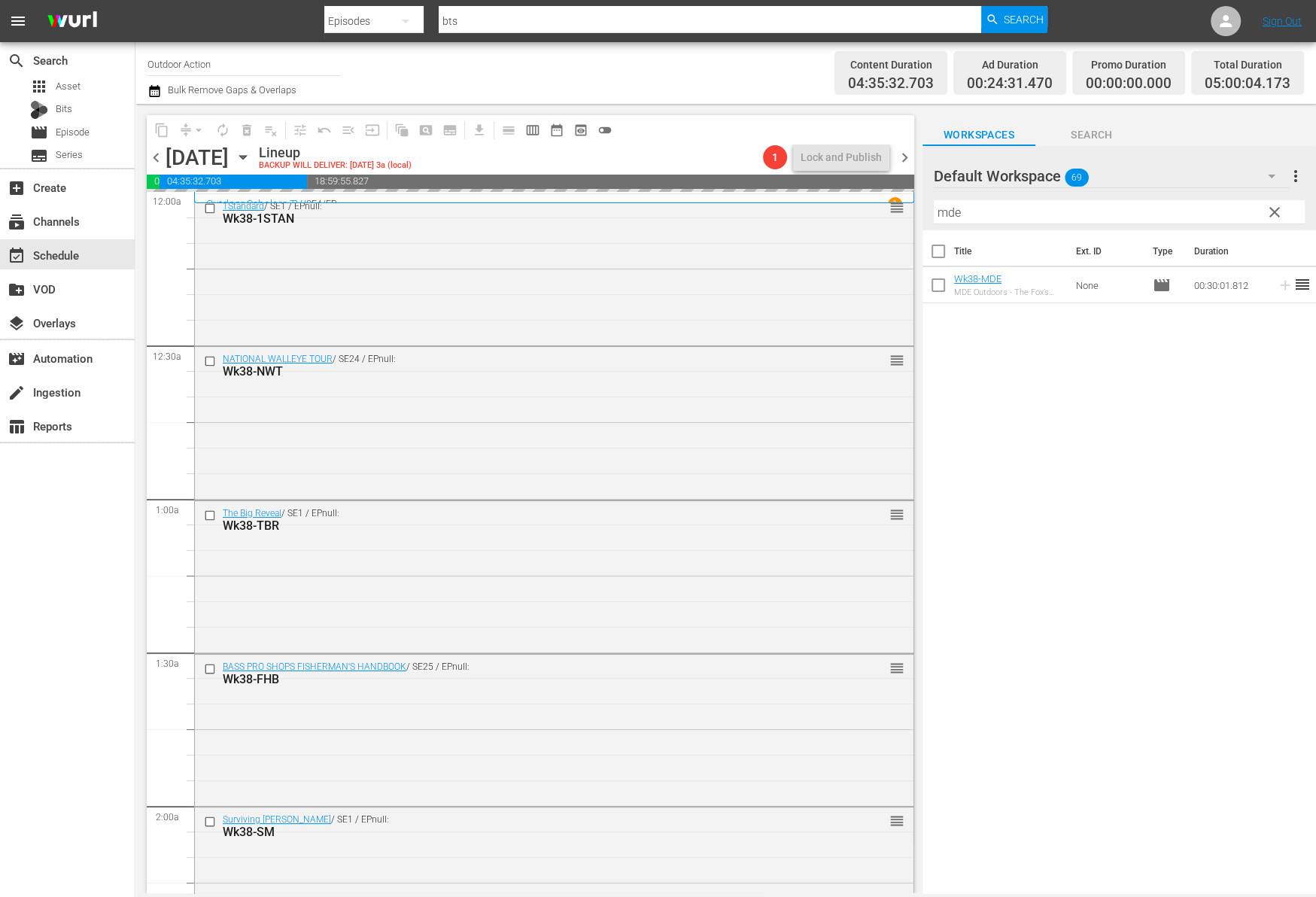
click at [1221, 215] on input "mde" at bounding box center [1119, 212] width 371 height 24
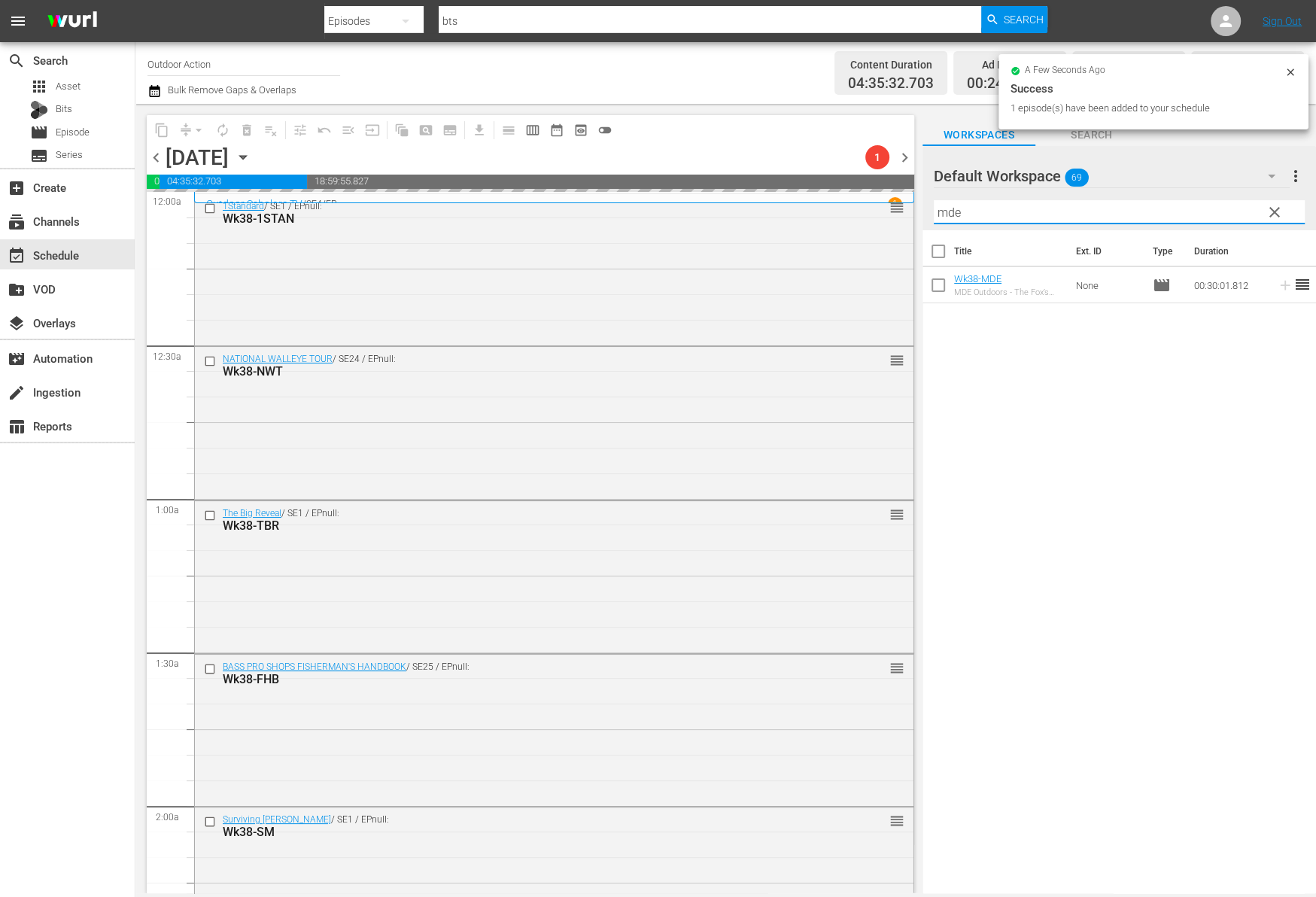
click at [1221, 215] on input "mde" at bounding box center [1119, 212] width 371 height 24
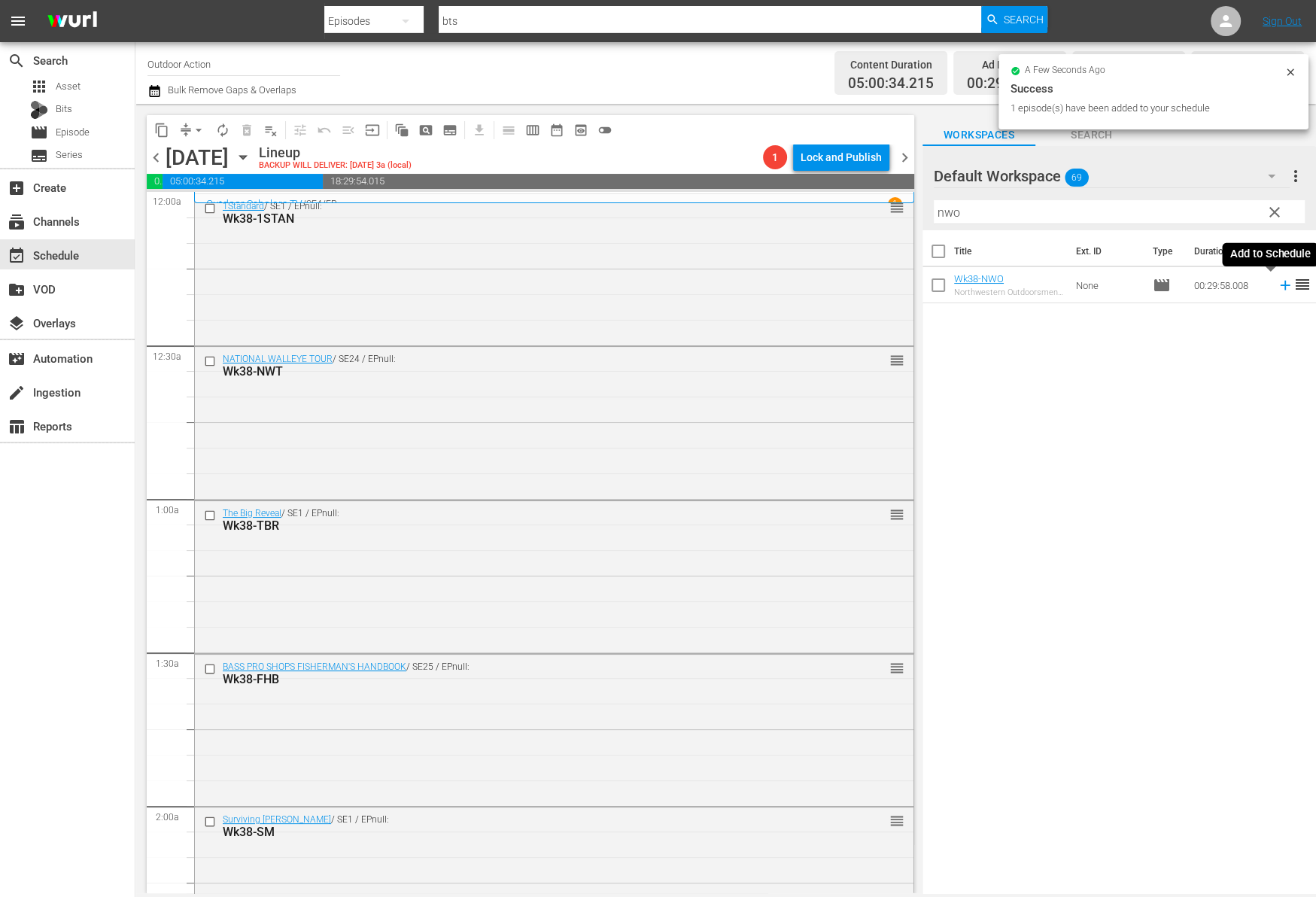
click at [1279, 285] on icon at bounding box center [1284, 285] width 10 height 10
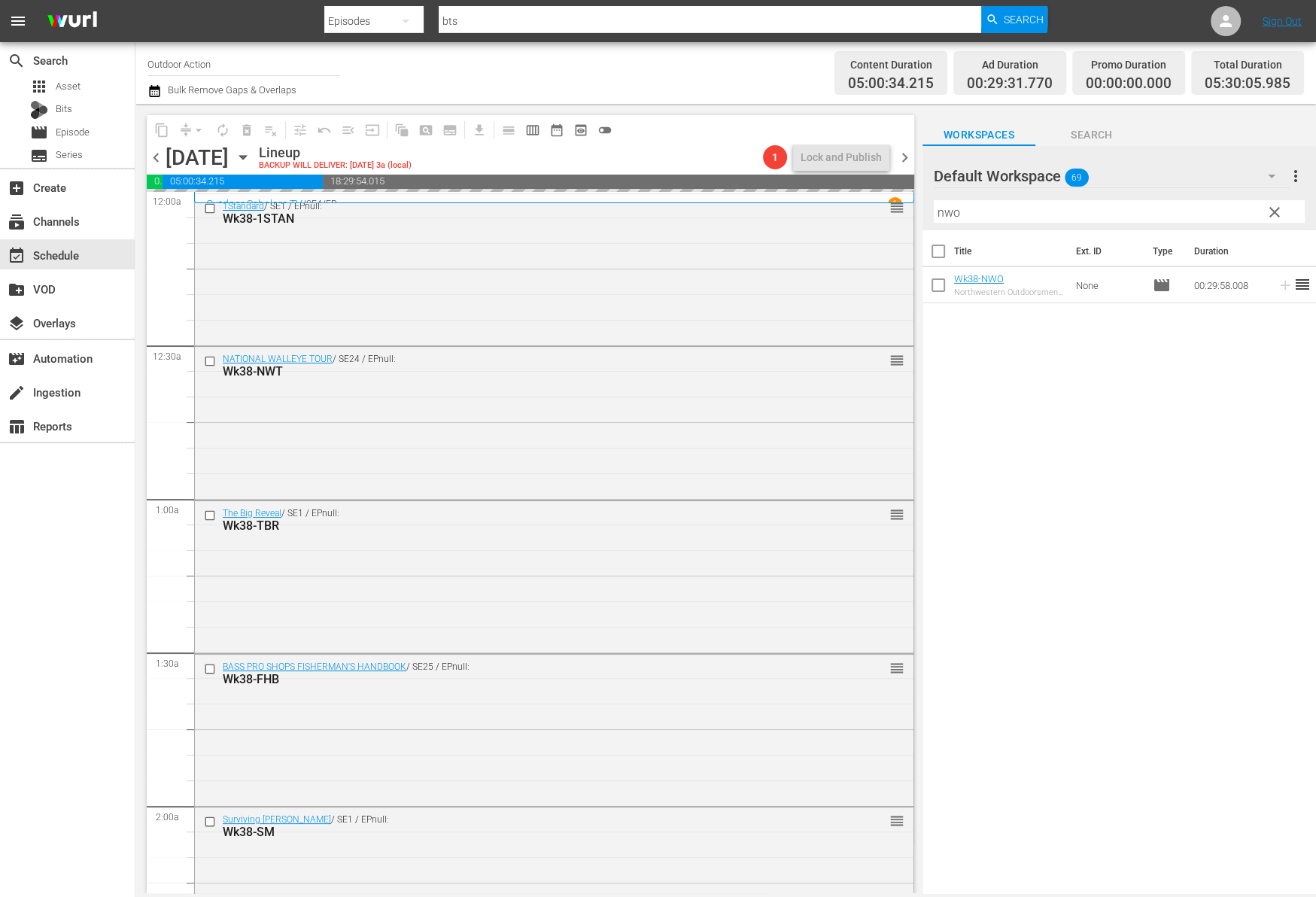
click at [1231, 209] on input "nwo" at bounding box center [1119, 212] width 371 height 24
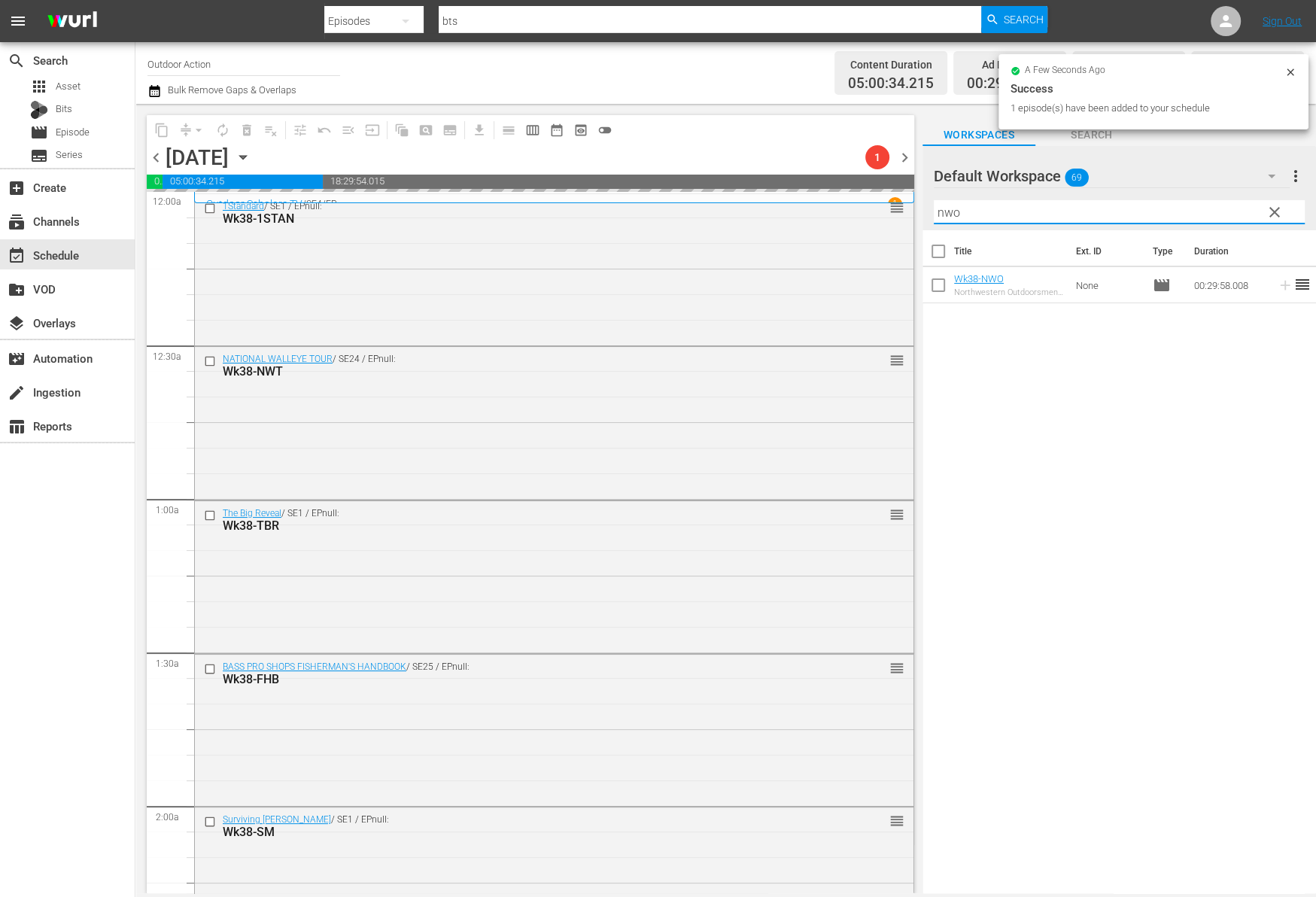
click at [1231, 209] on input "nwo" at bounding box center [1119, 212] width 371 height 24
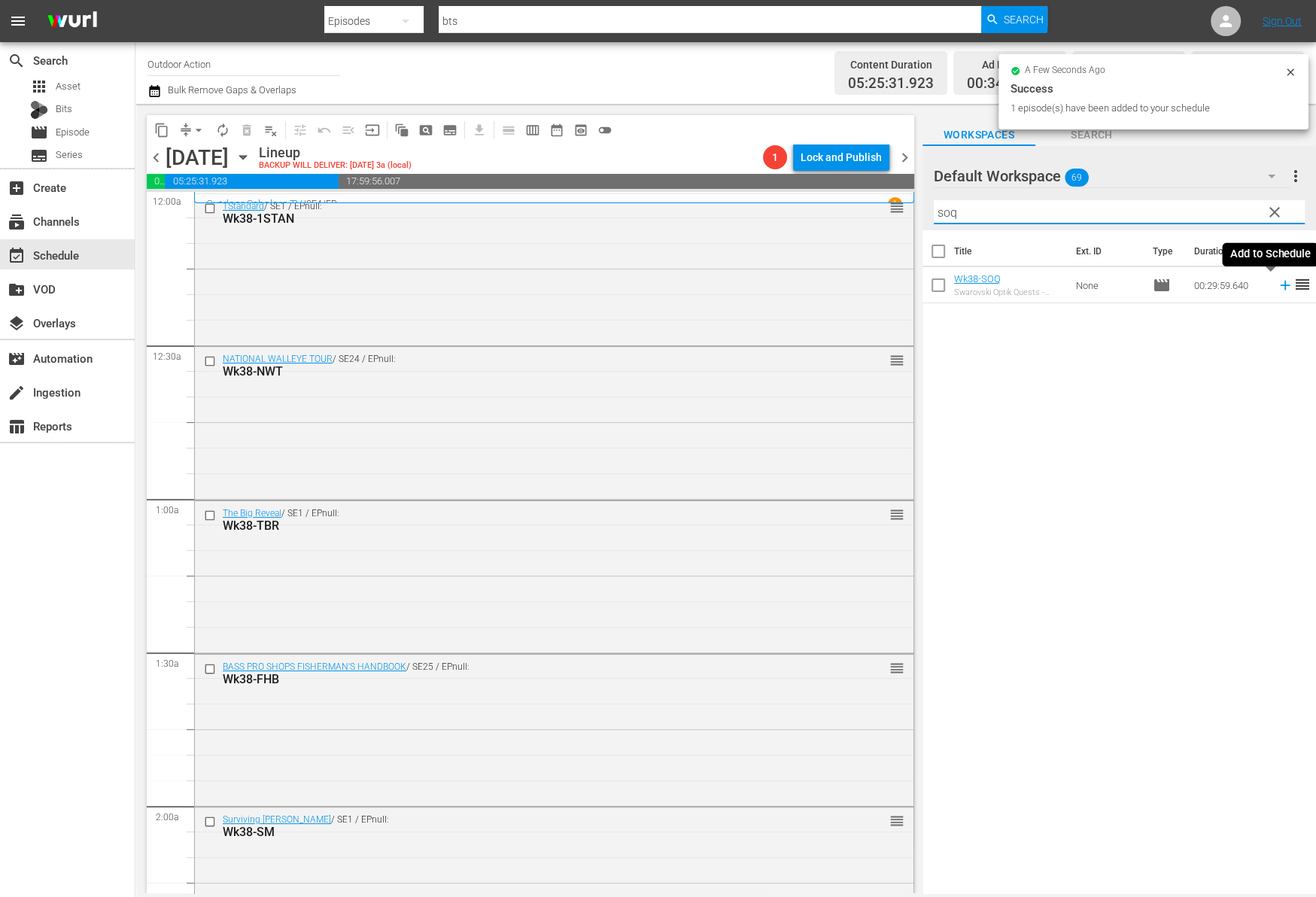
click at [1276, 285] on icon at bounding box center [1285, 285] width 17 height 17
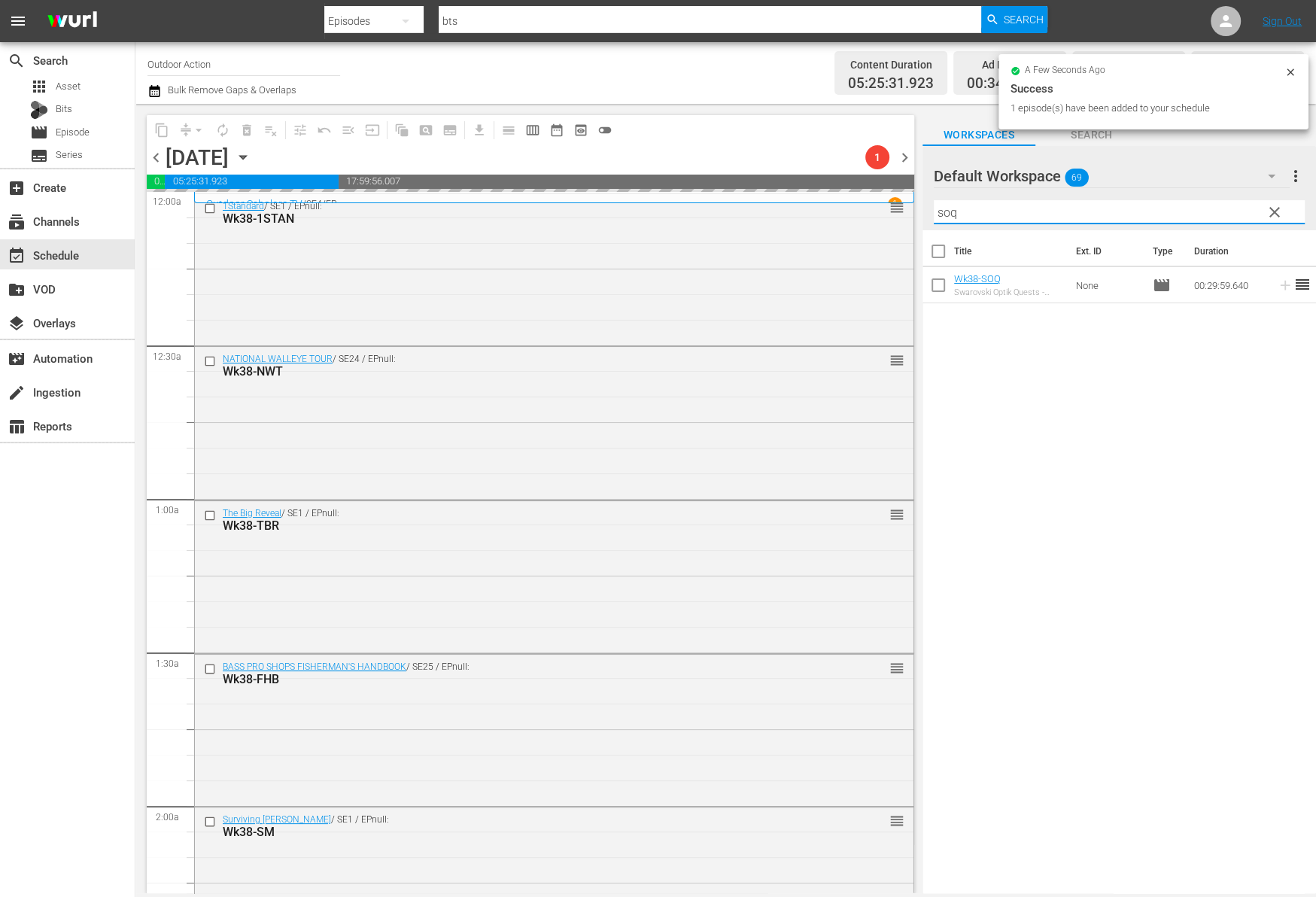
click at [1224, 211] on input "soq" at bounding box center [1119, 212] width 371 height 24
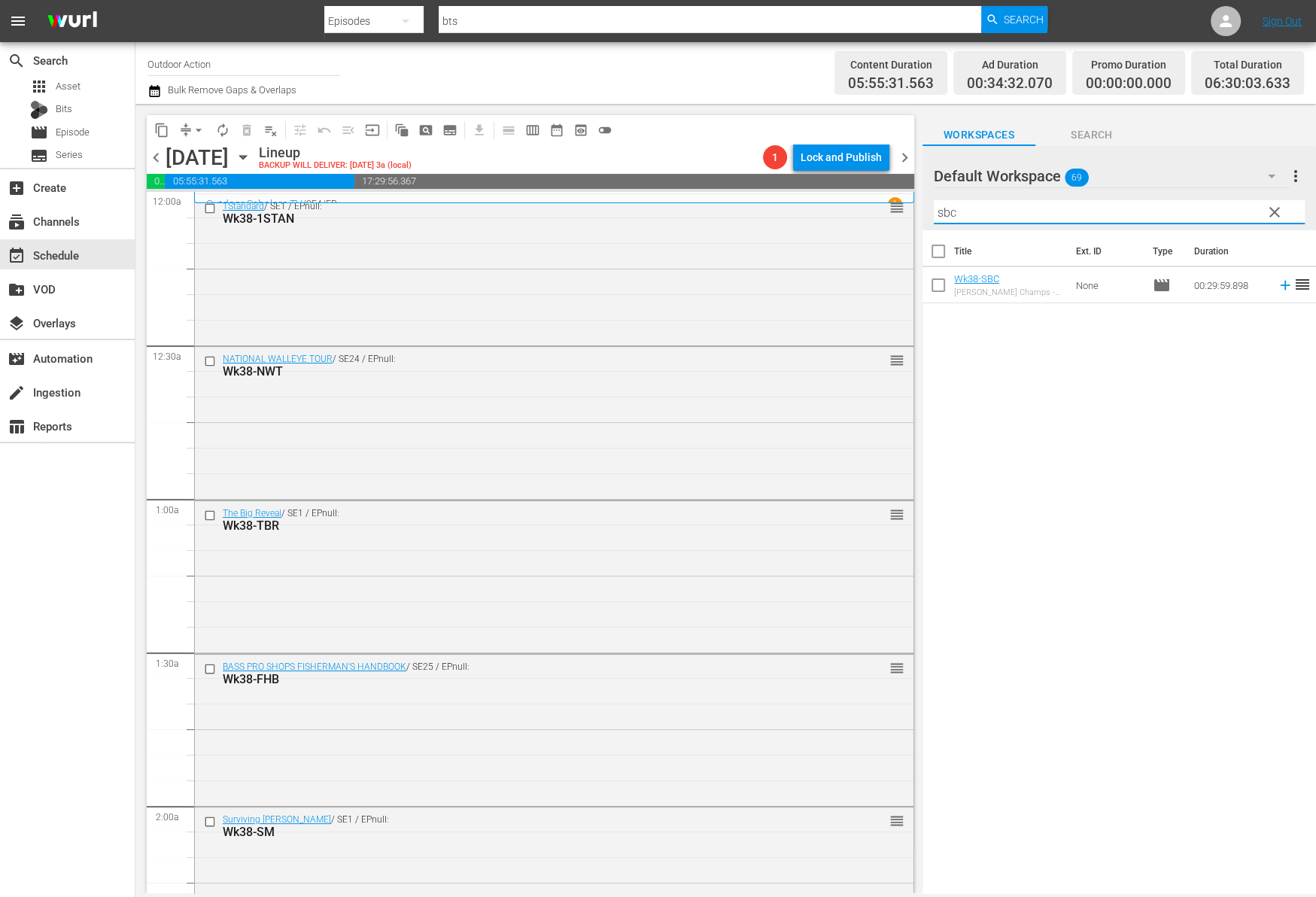
click at [1279, 285] on icon at bounding box center [1284, 285] width 10 height 10
click at [1229, 202] on input "sbc" at bounding box center [1119, 212] width 371 height 24
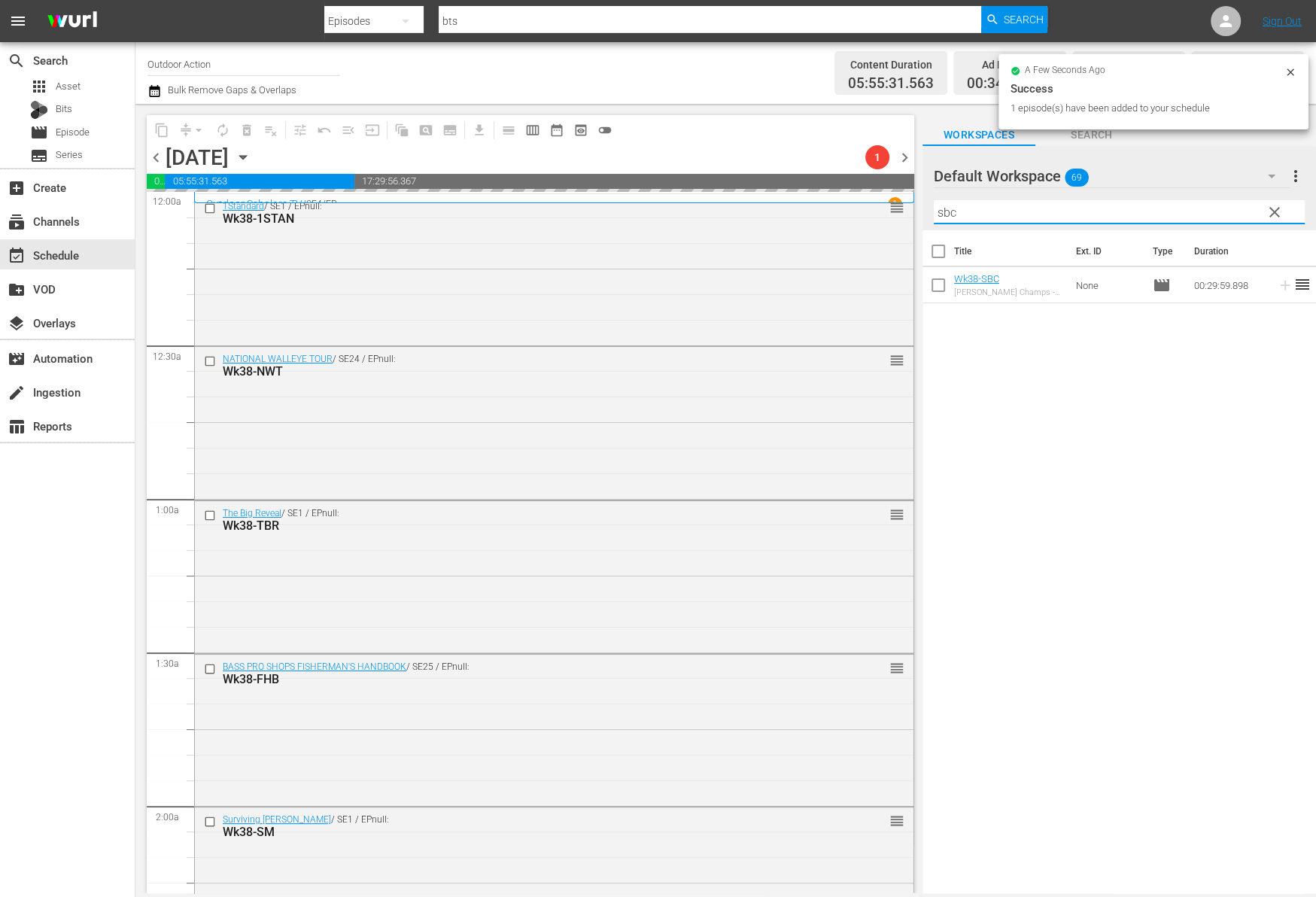
click at [1229, 202] on input "sbc" at bounding box center [1119, 212] width 371 height 24
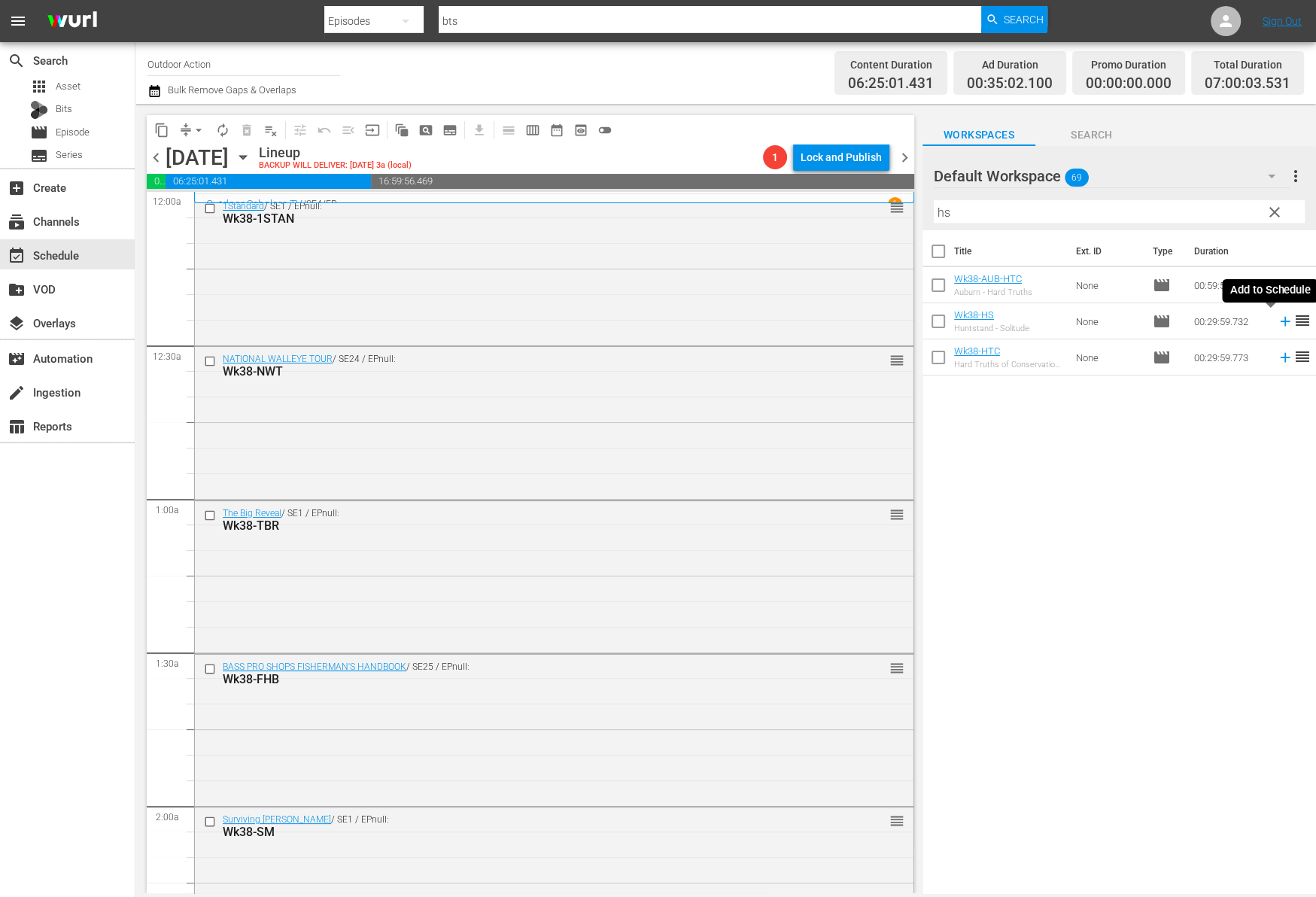
click at [1279, 320] on icon at bounding box center [1284, 321] width 10 height 10
click at [1231, 212] on input "hs" at bounding box center [1119, 212] width 371 height 24
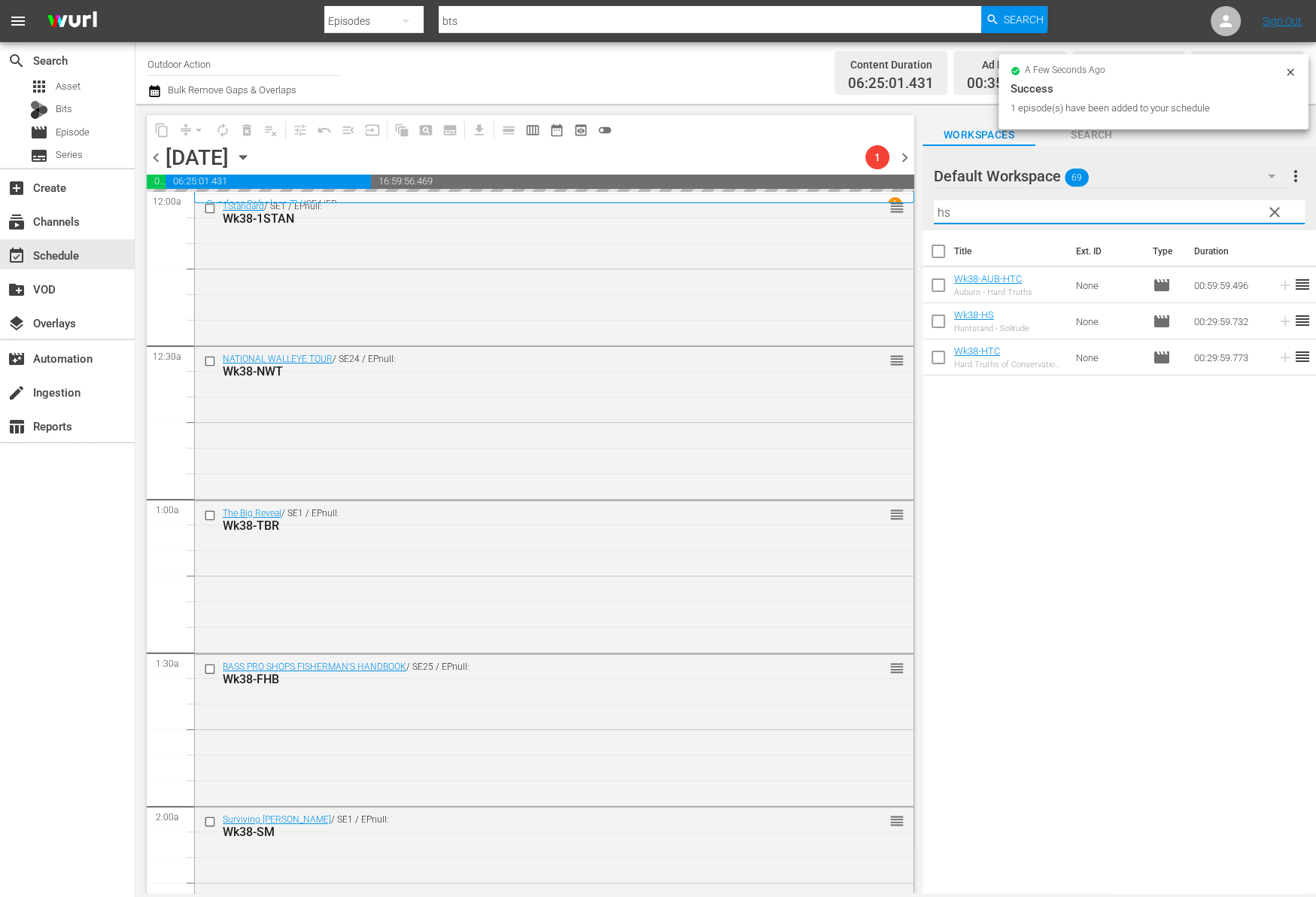
click at [1231, 212] on input "hs" at bounding box center [1119, 212] width 371 height 24
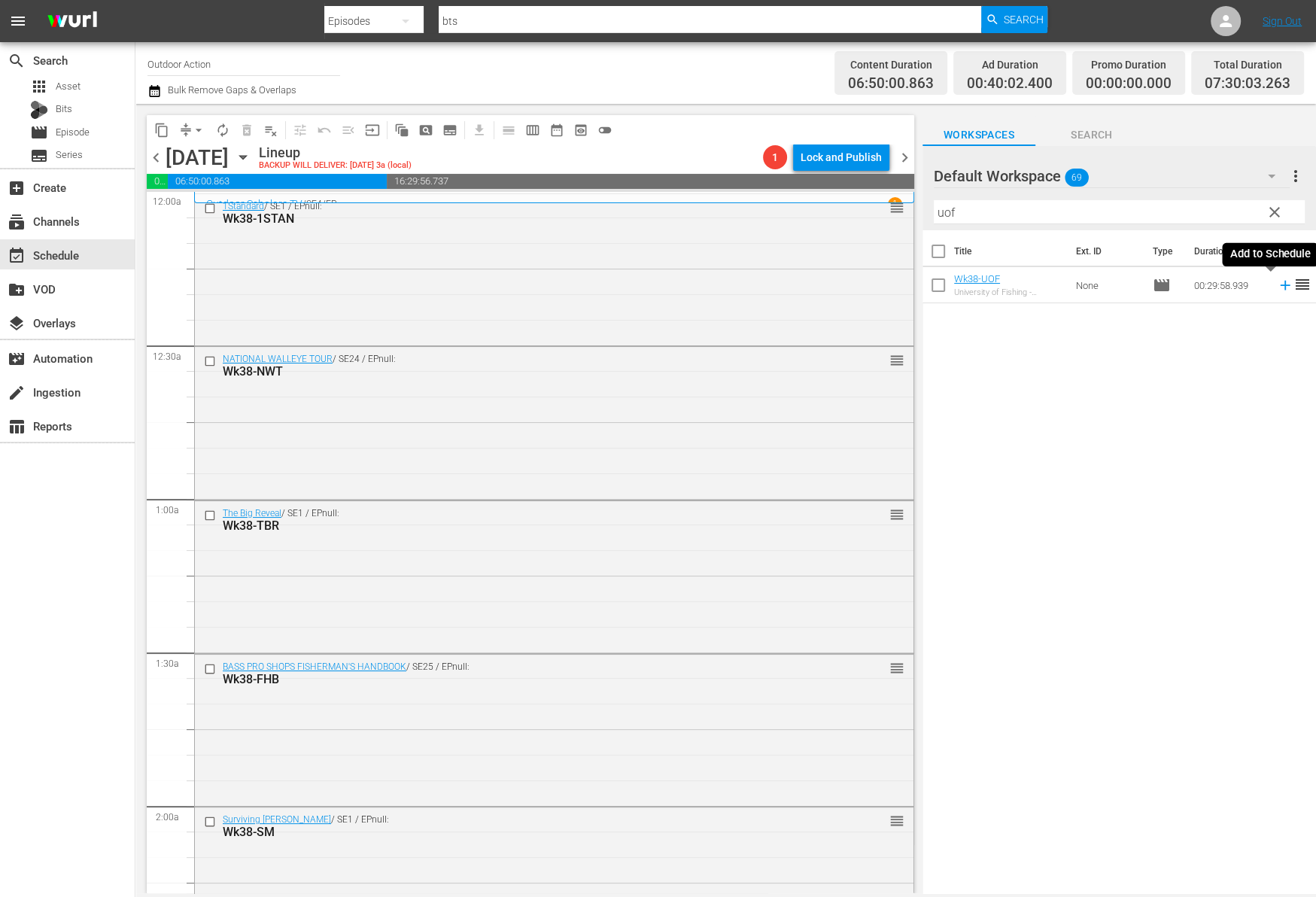
click at [1279, 285] on icon at bounding box center [1284, 285] width 10 height 10
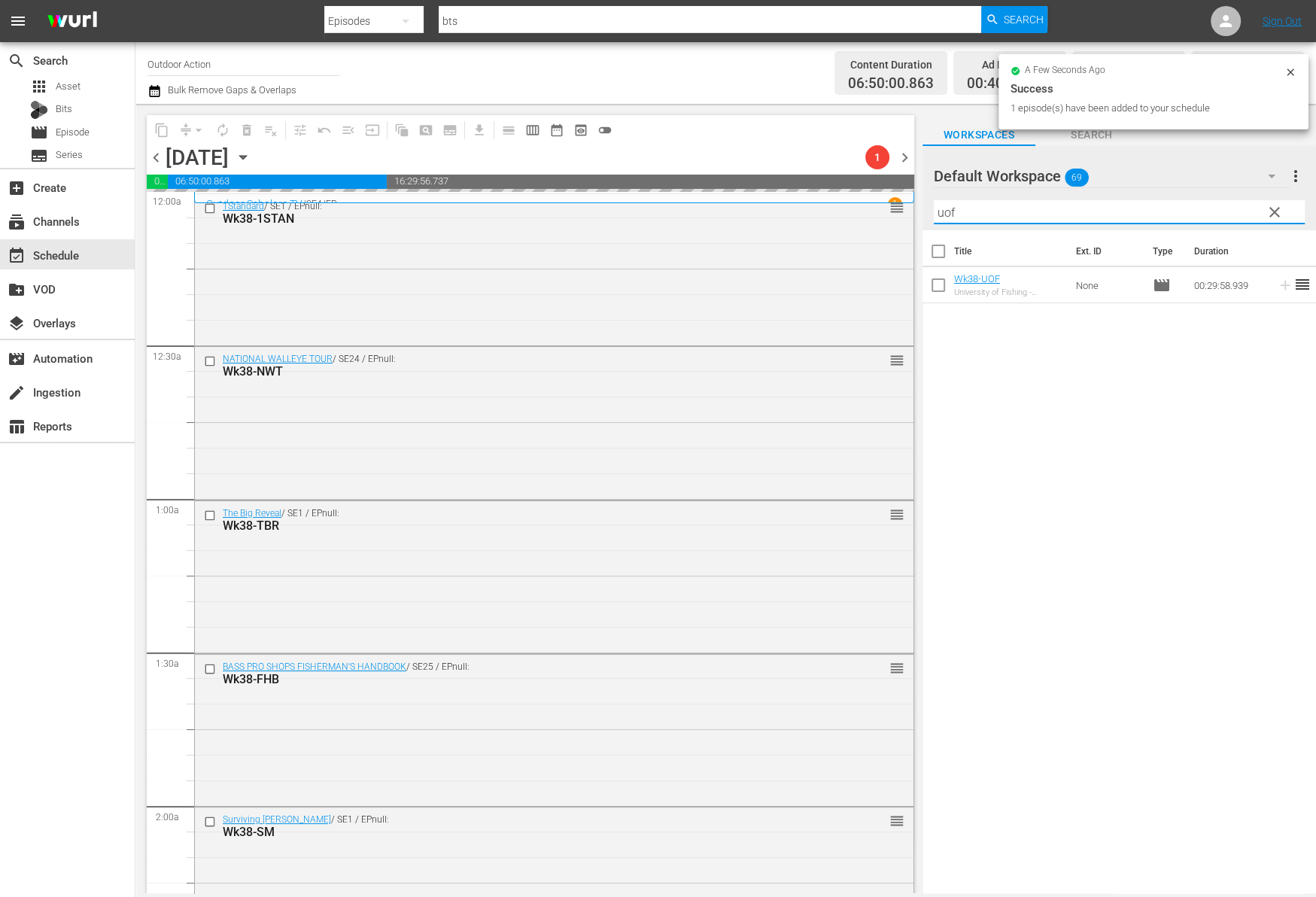
click at [1226, 208] on input "uof" at bounding box center [1119, 212] width 371 height 24
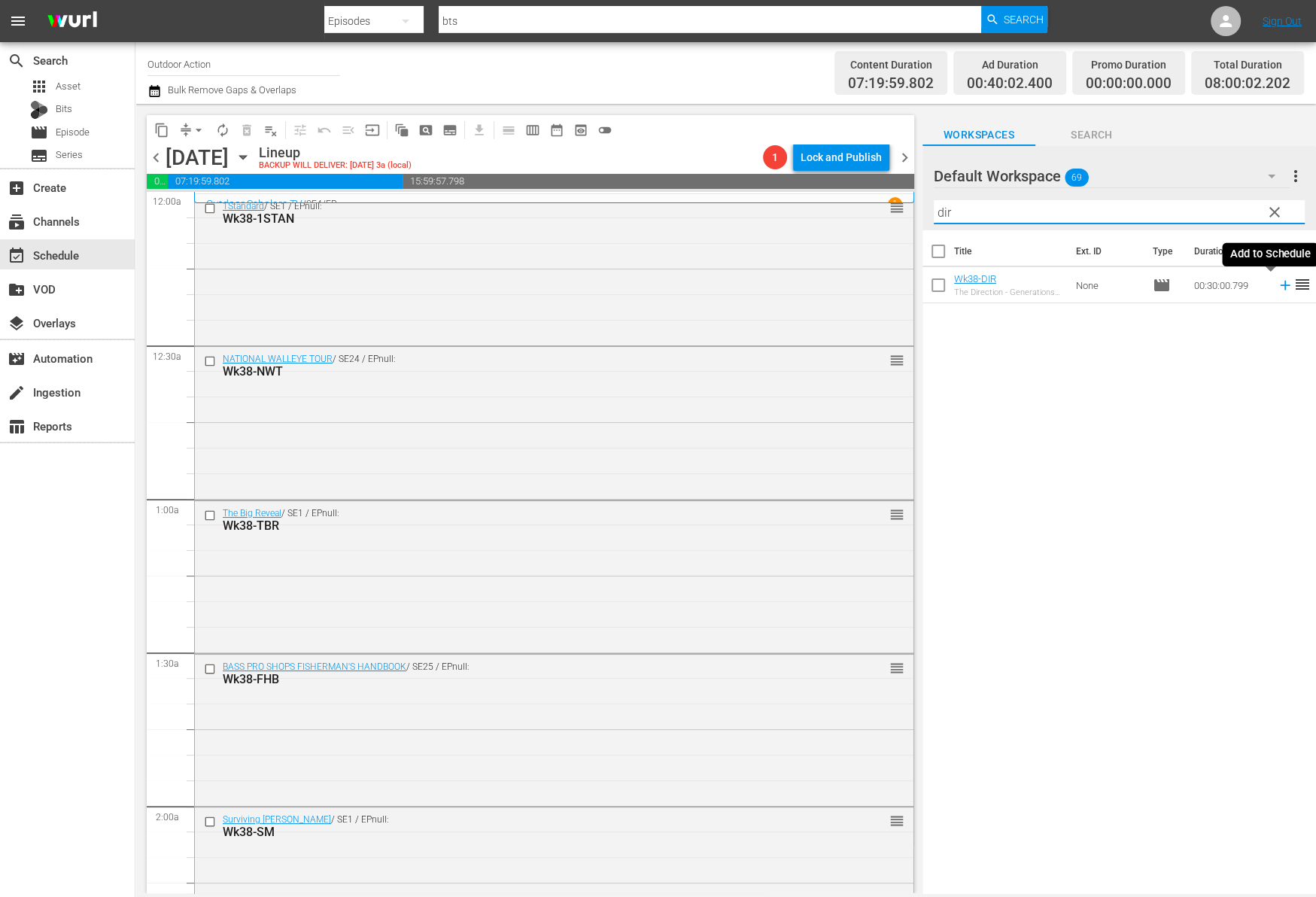
click at [1276, 288] on icon at bounding box center [1285, 285] width 17 height 17
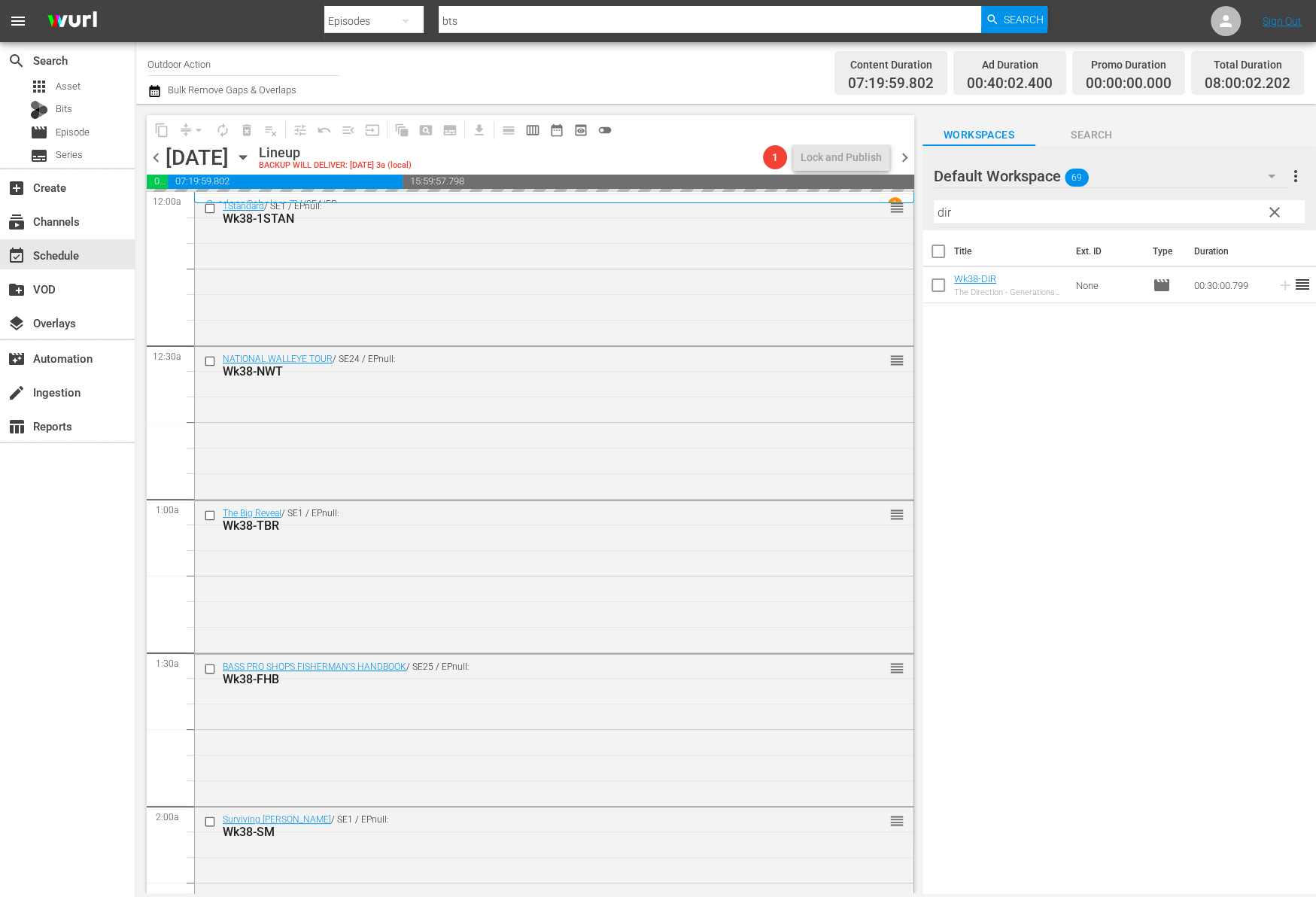
click at [1216, 205] on input "dir" at bounding box center [1119, 212] width 371 height 24
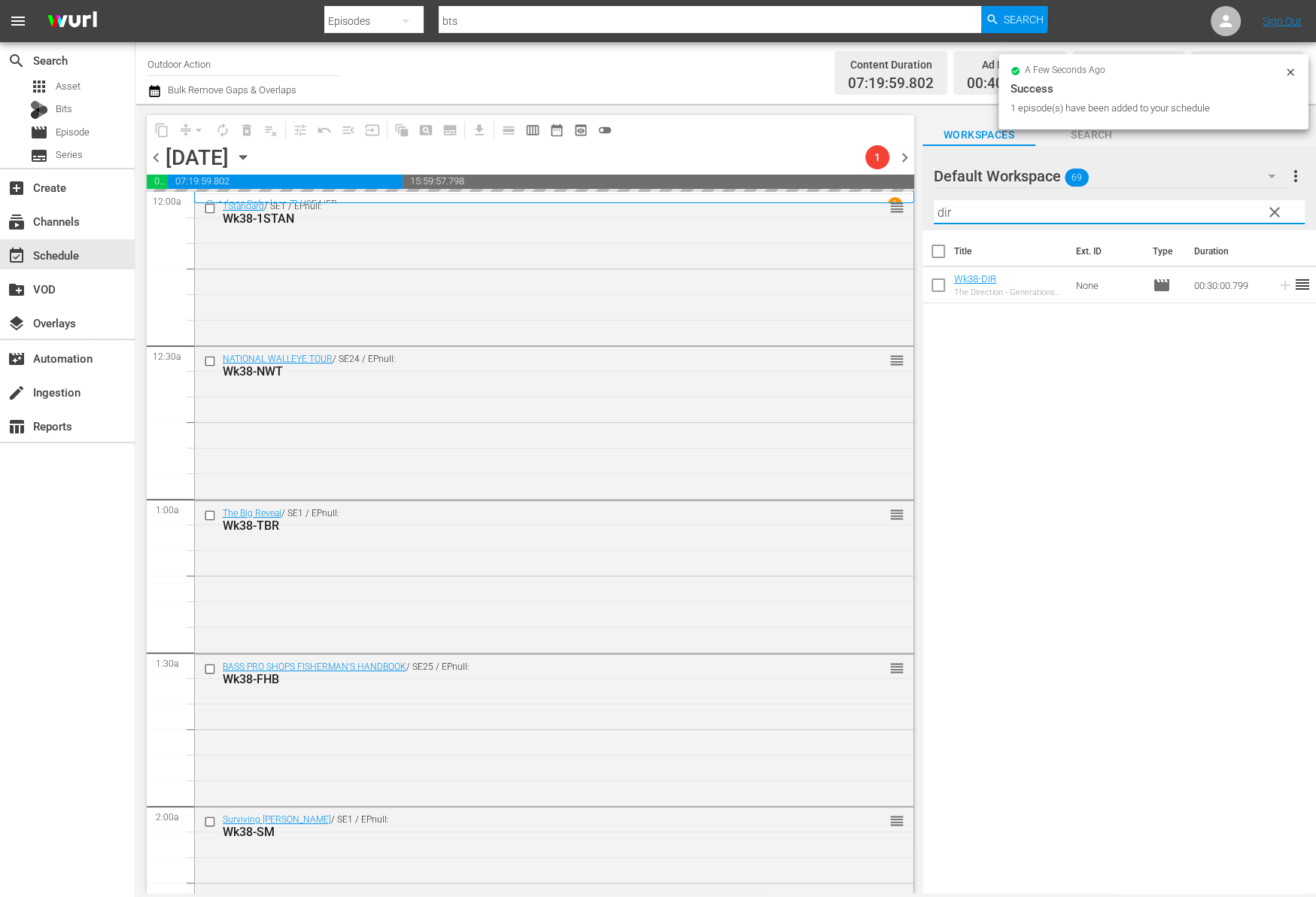
click at [1216, 205] on input "dir" at bounding box center [1119, 212] width 371 height 24
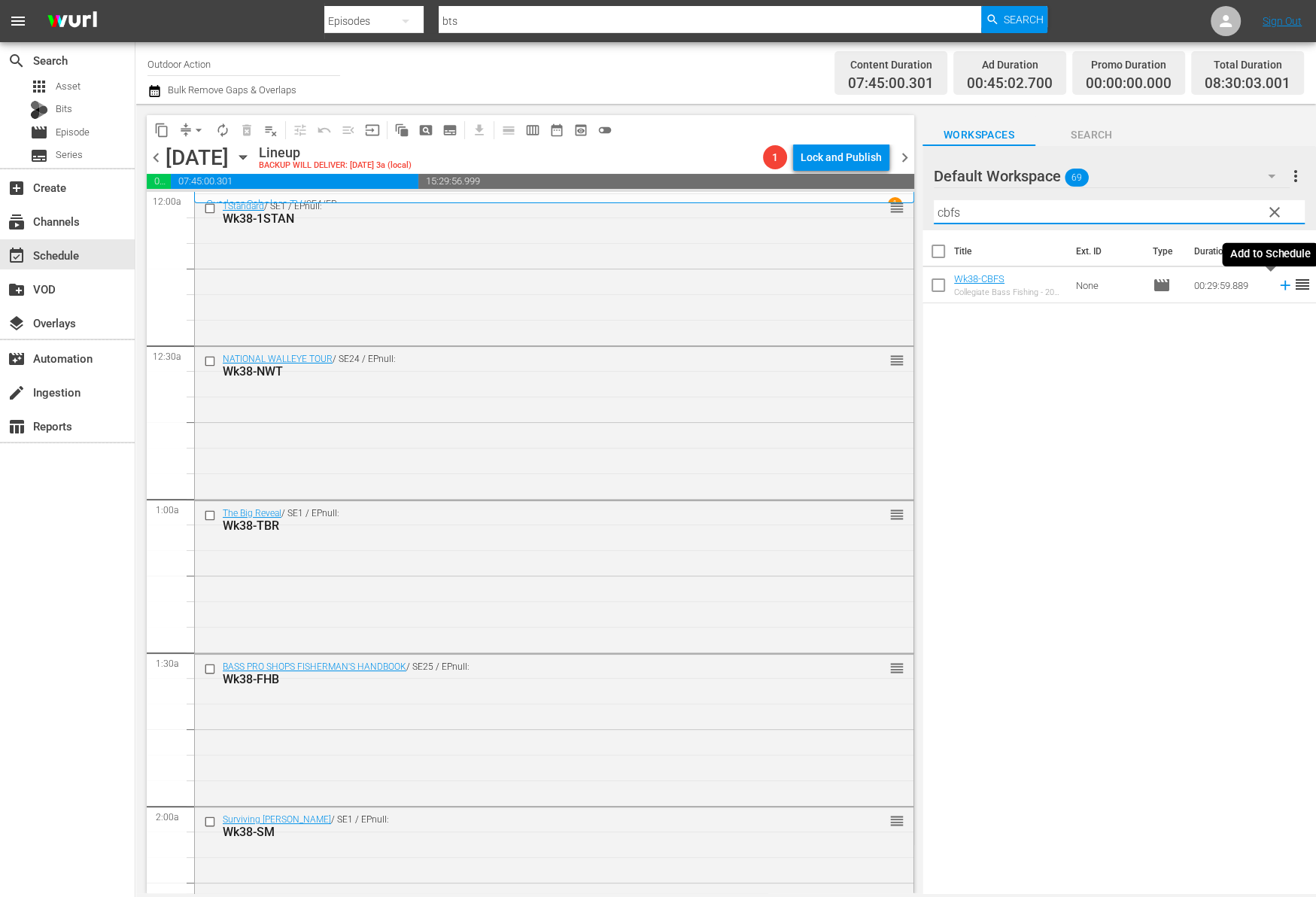
click at [1279, 285] on icon at bounding box center [1284, 285] width 10 height 10
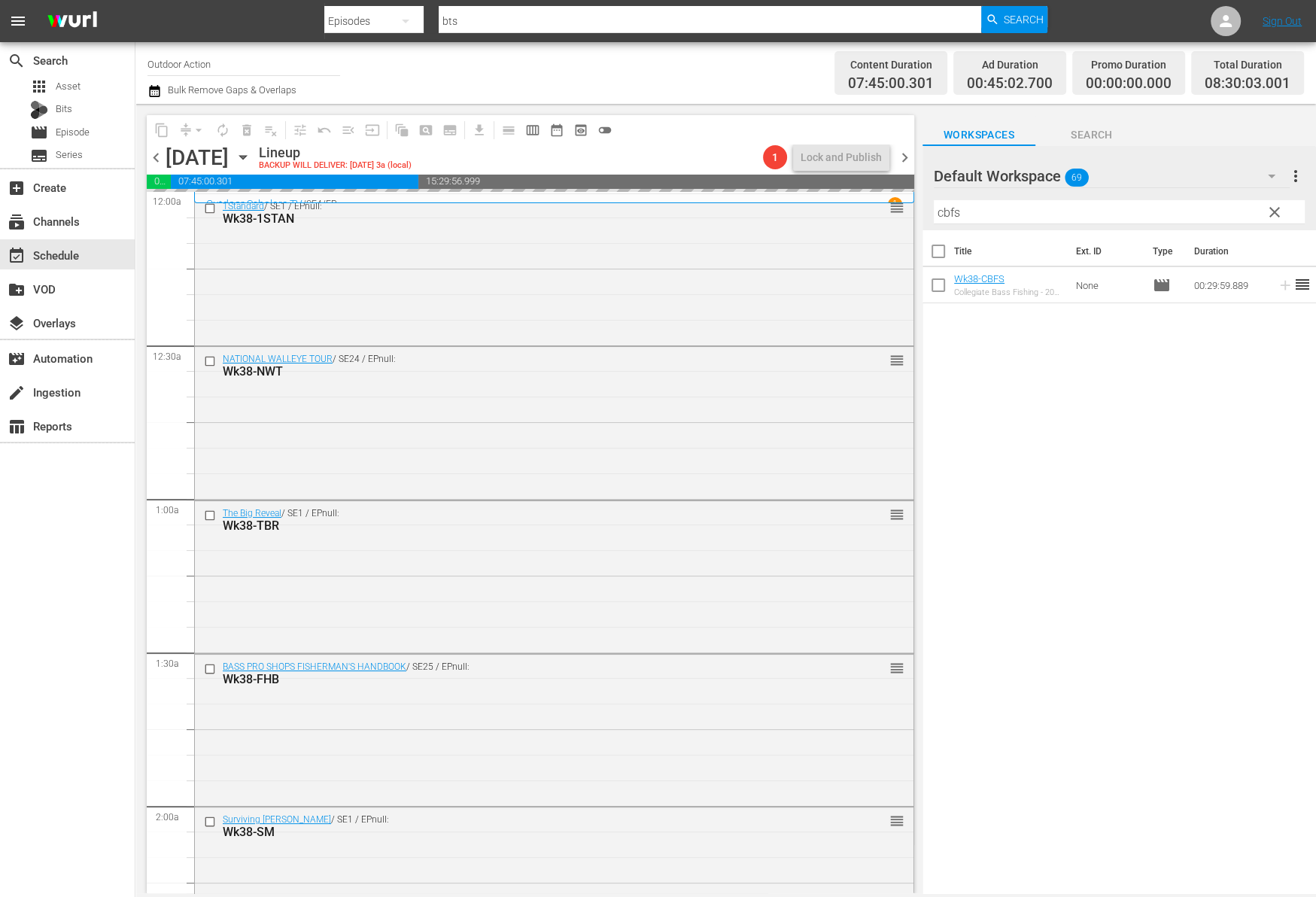
click at [1231, 205] on input "cbfs" at bounding box center [1119, 212] width 371 height 24
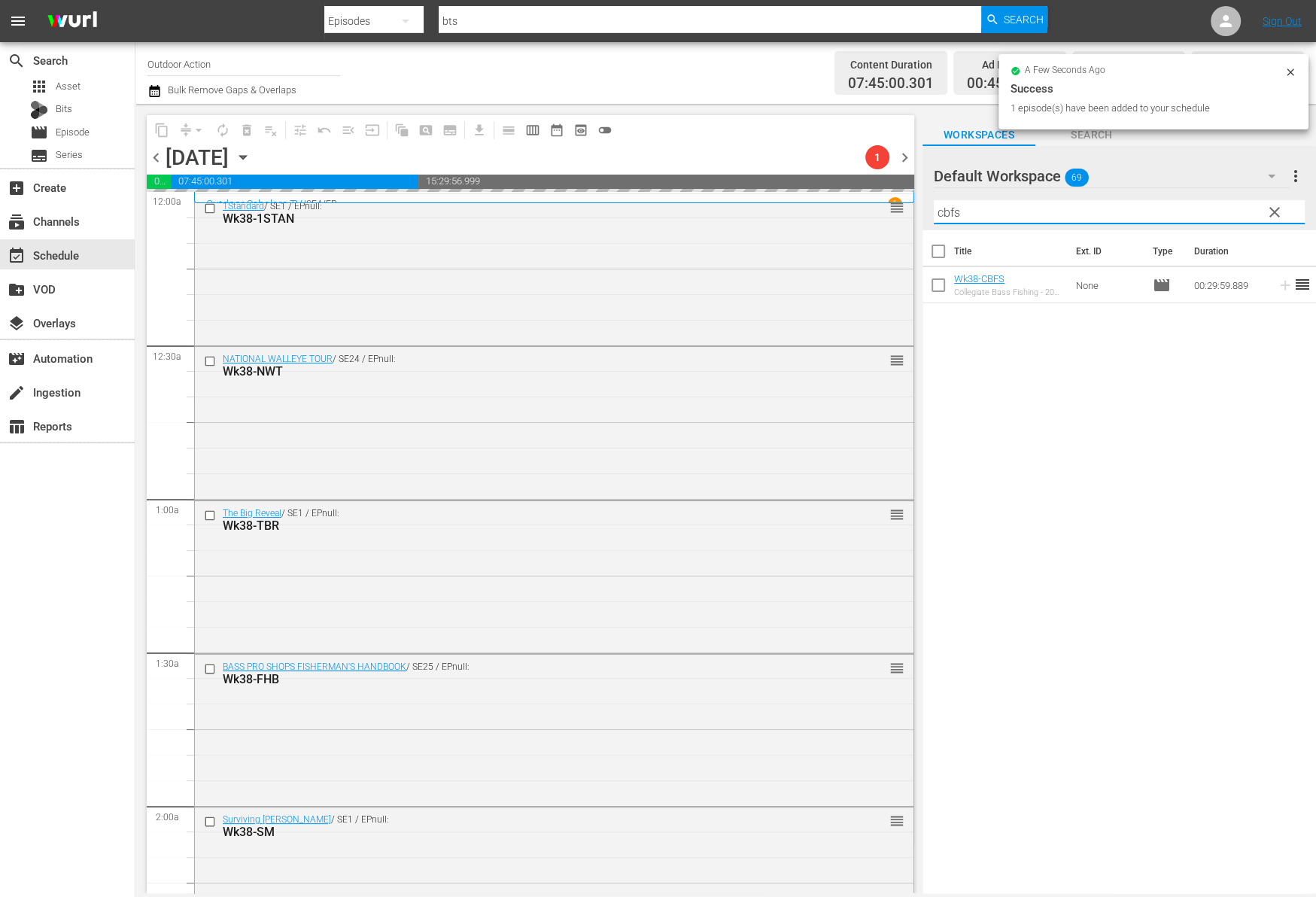
click at [1231, 205] on input "cbfs" at bounding box center [1119, 212] width 371 height 24
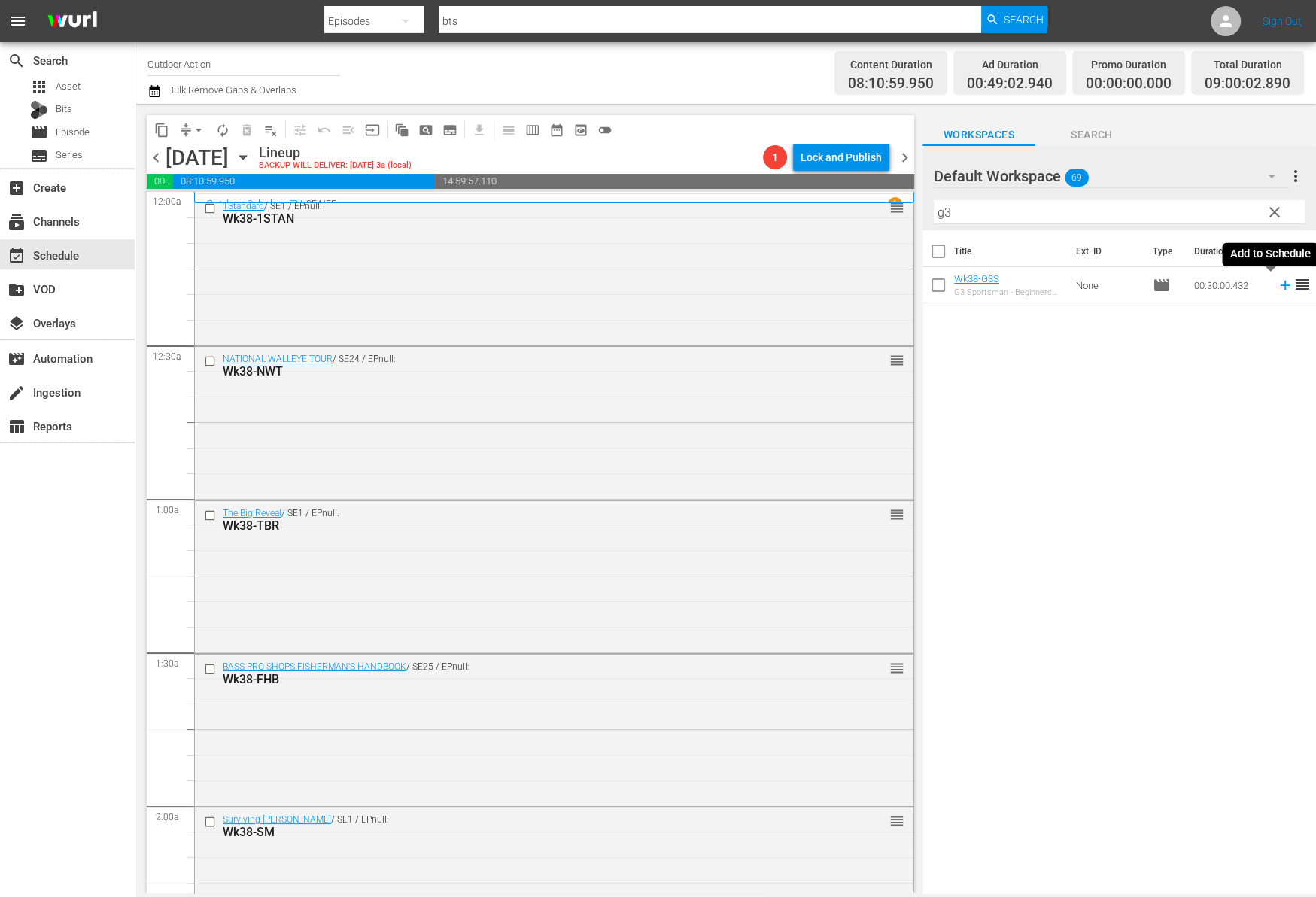
click at [1276, 284] on icon at bounding box center [1285, 285] width 17 height 17
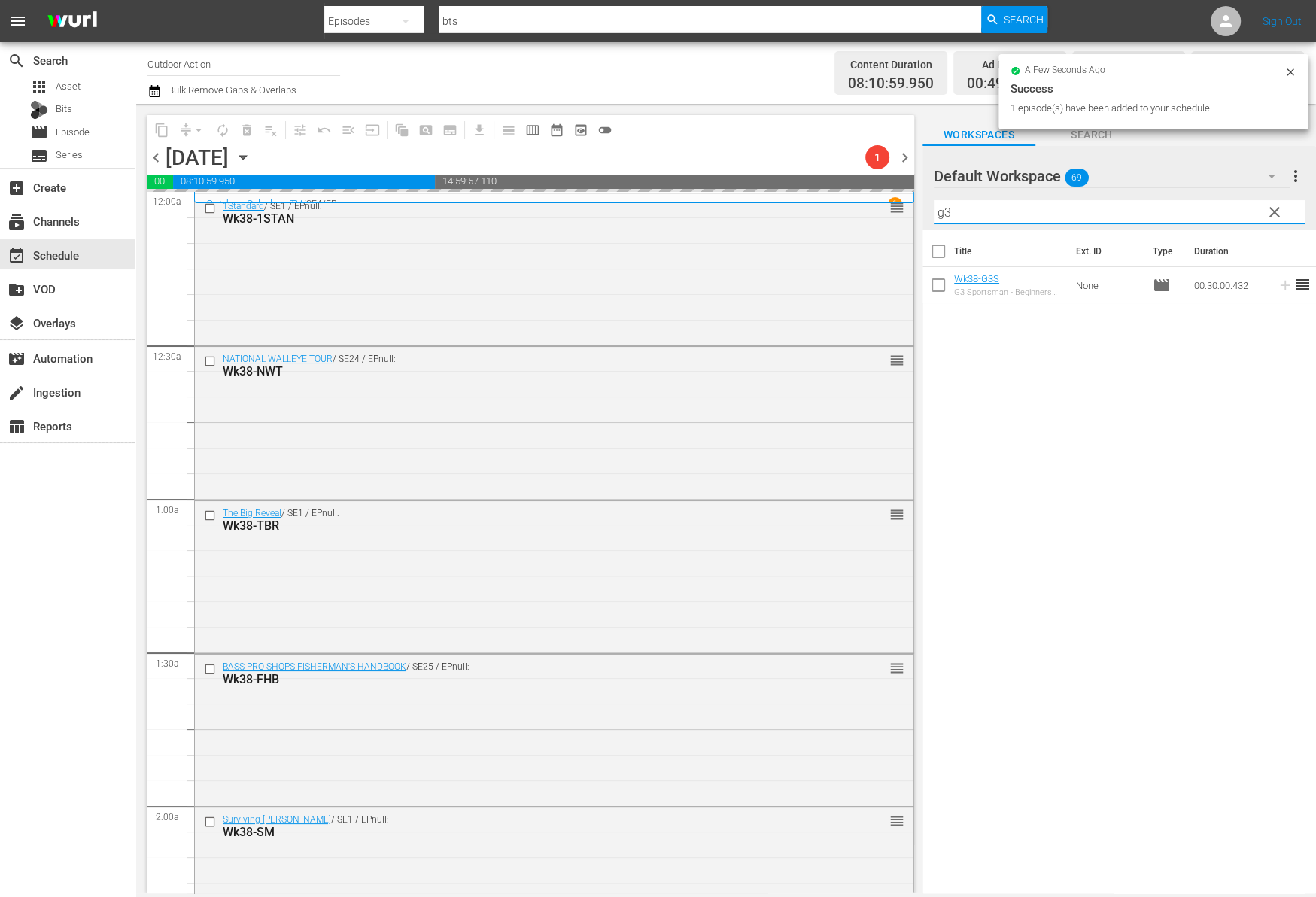
click at [1217, 211] on input "g3" at bounding box center [1119, 212] width 371 height 24
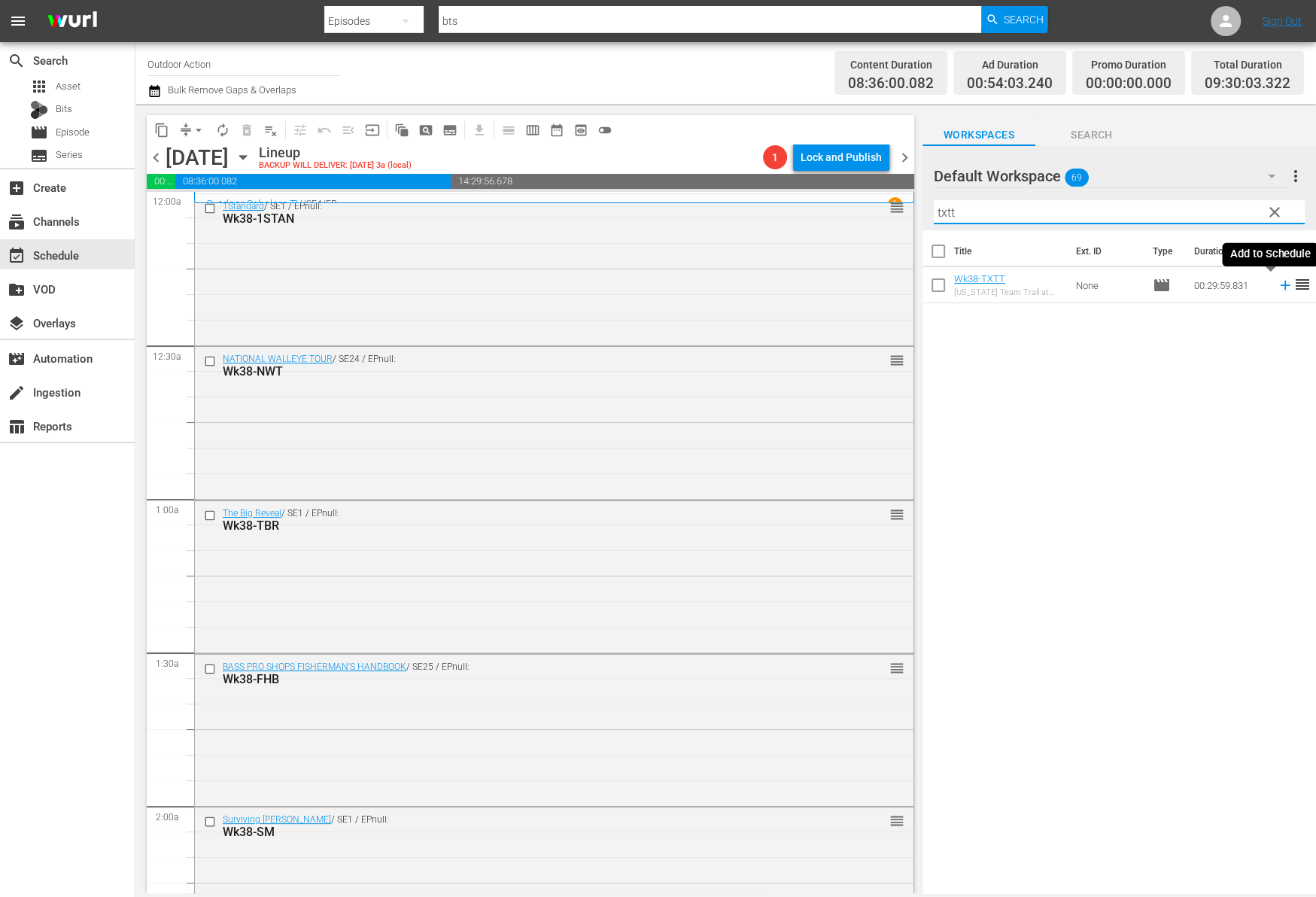
click at [1279, 285] on icon at bounding box center [1284, 285] width 10 height 10
click at [1217, 203] on input "txtt" at bounding box center [1119, 212] width 371 height 24
click at [1276, 280] on icon at bounding box center [1285, 285] width 17 height 17
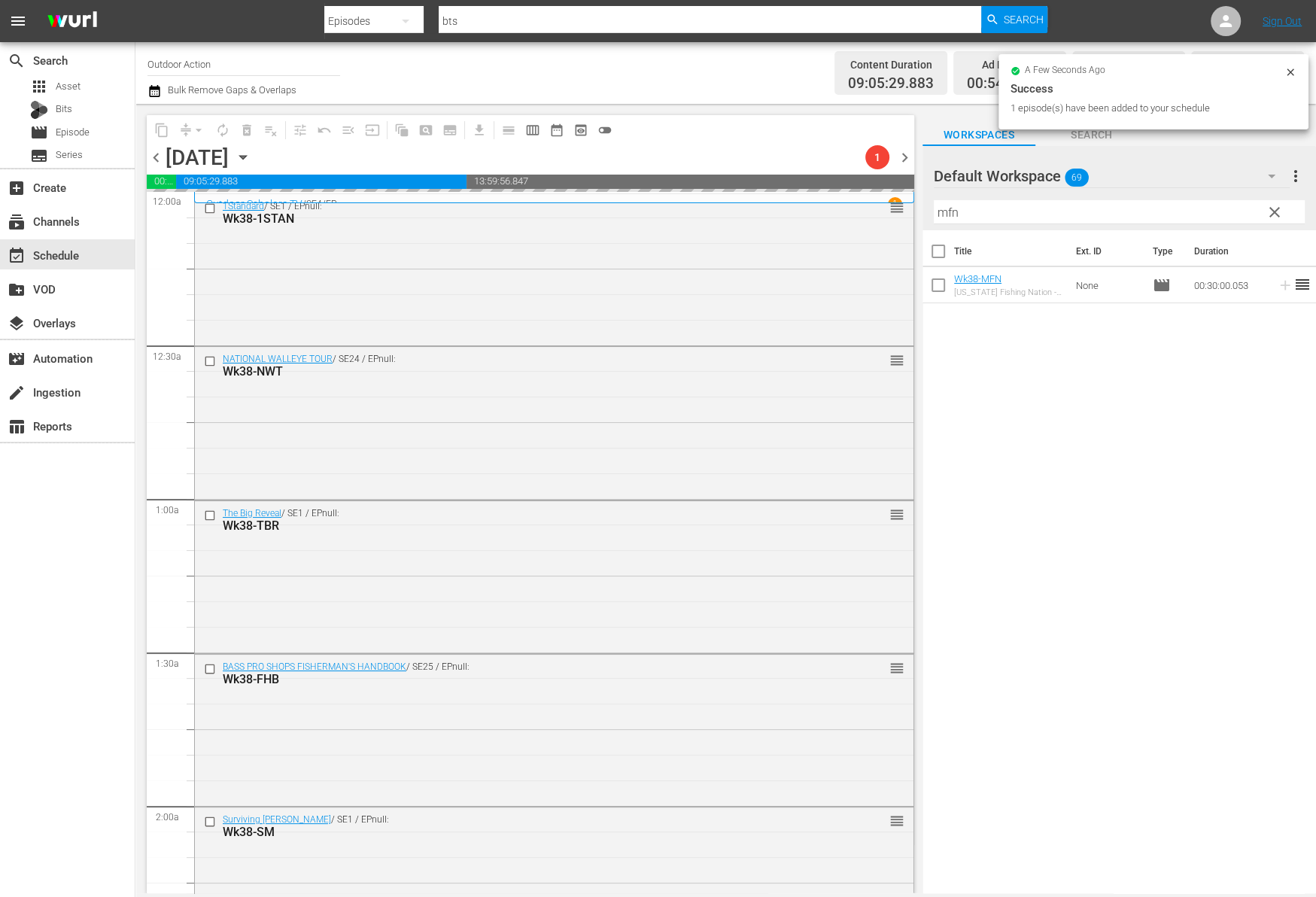
click at [1221, 212] on input "mfn" at bounding box center [1119, 212] width 371 height 24
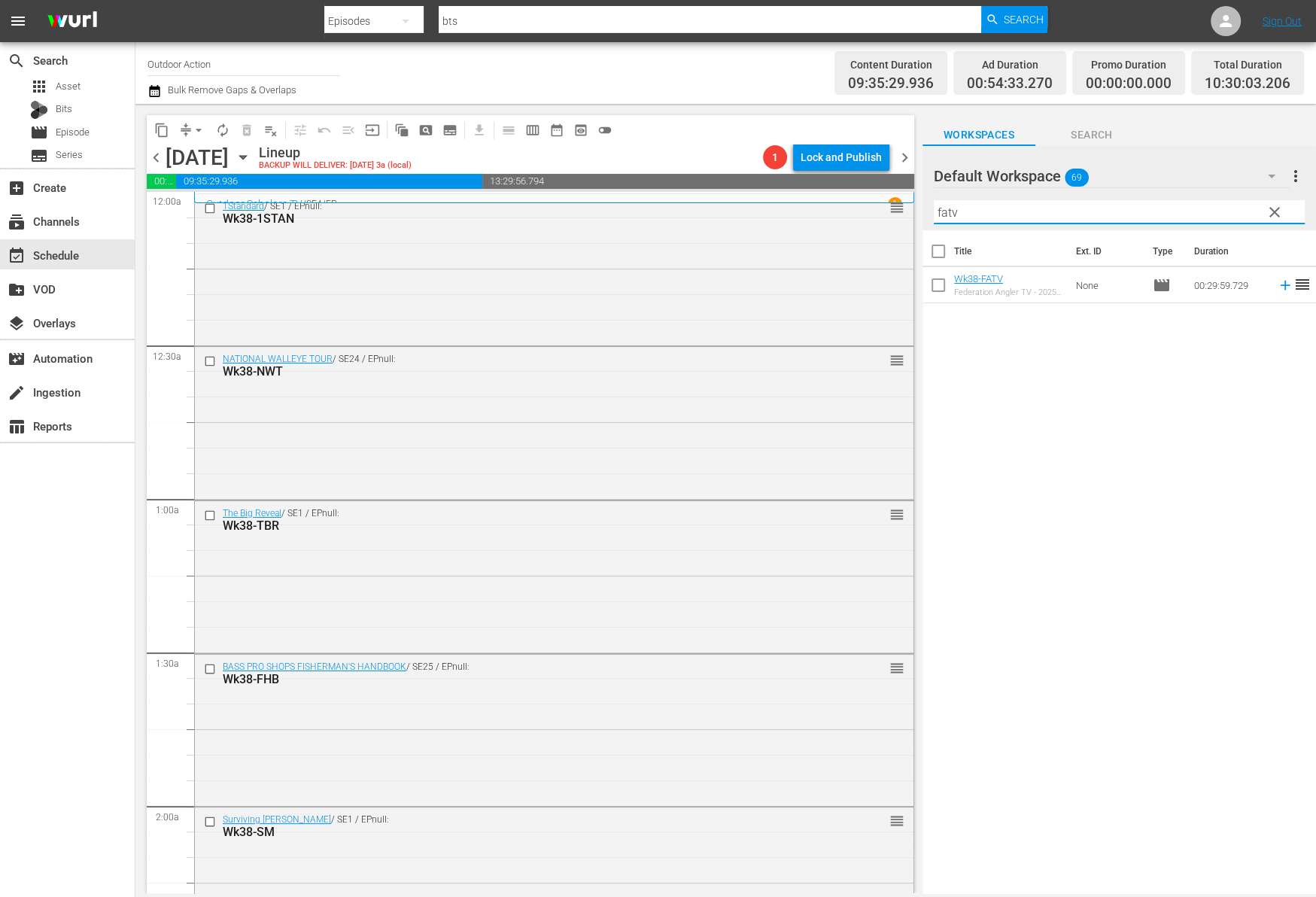
click at [1276, 280] on icon at bounding box center [1285, 285] width 17 height 17
click at [1205, 212] on input "fatv" at bounding box center [1119, 212] width 371 height 24
click at [1276, 320] on icon at bounding box center [1285, 321] width 17 height 17
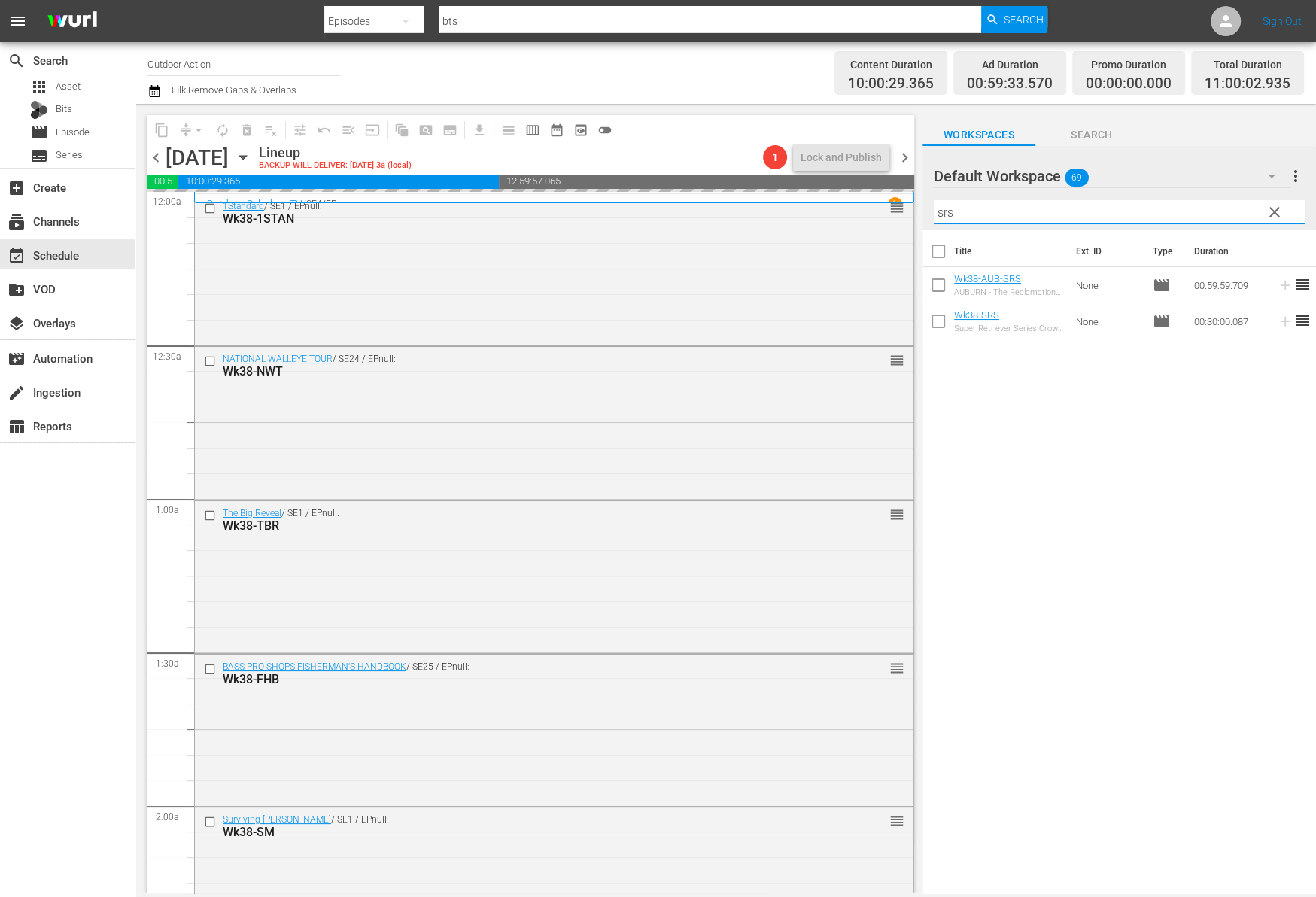
click at [1212, 200] on input "srs" at bounding box center [1119, 212] width 371 height 24
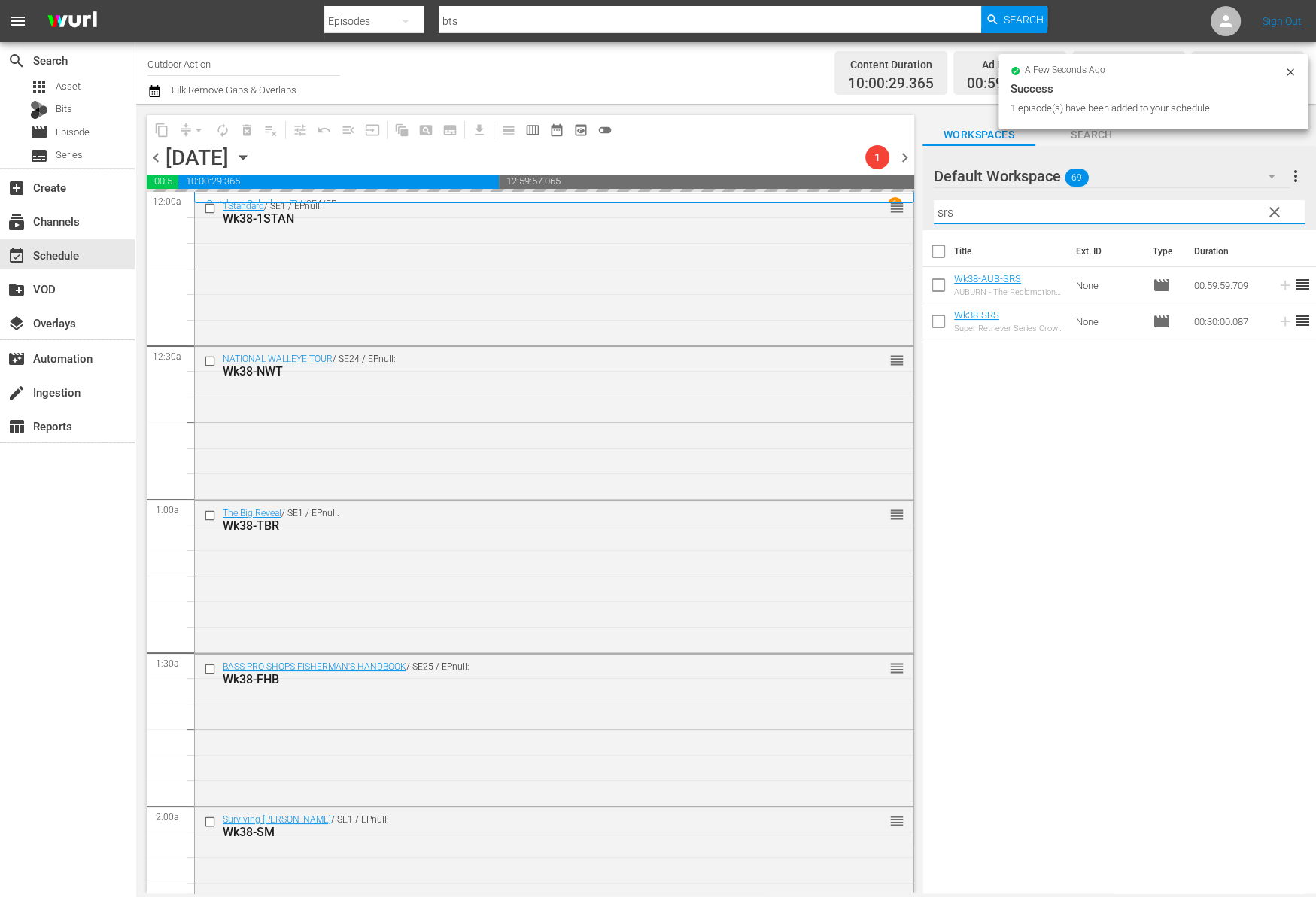
click at [1212, 200] on input "srs" at bounding box center [1119, 212] width 371 height 24
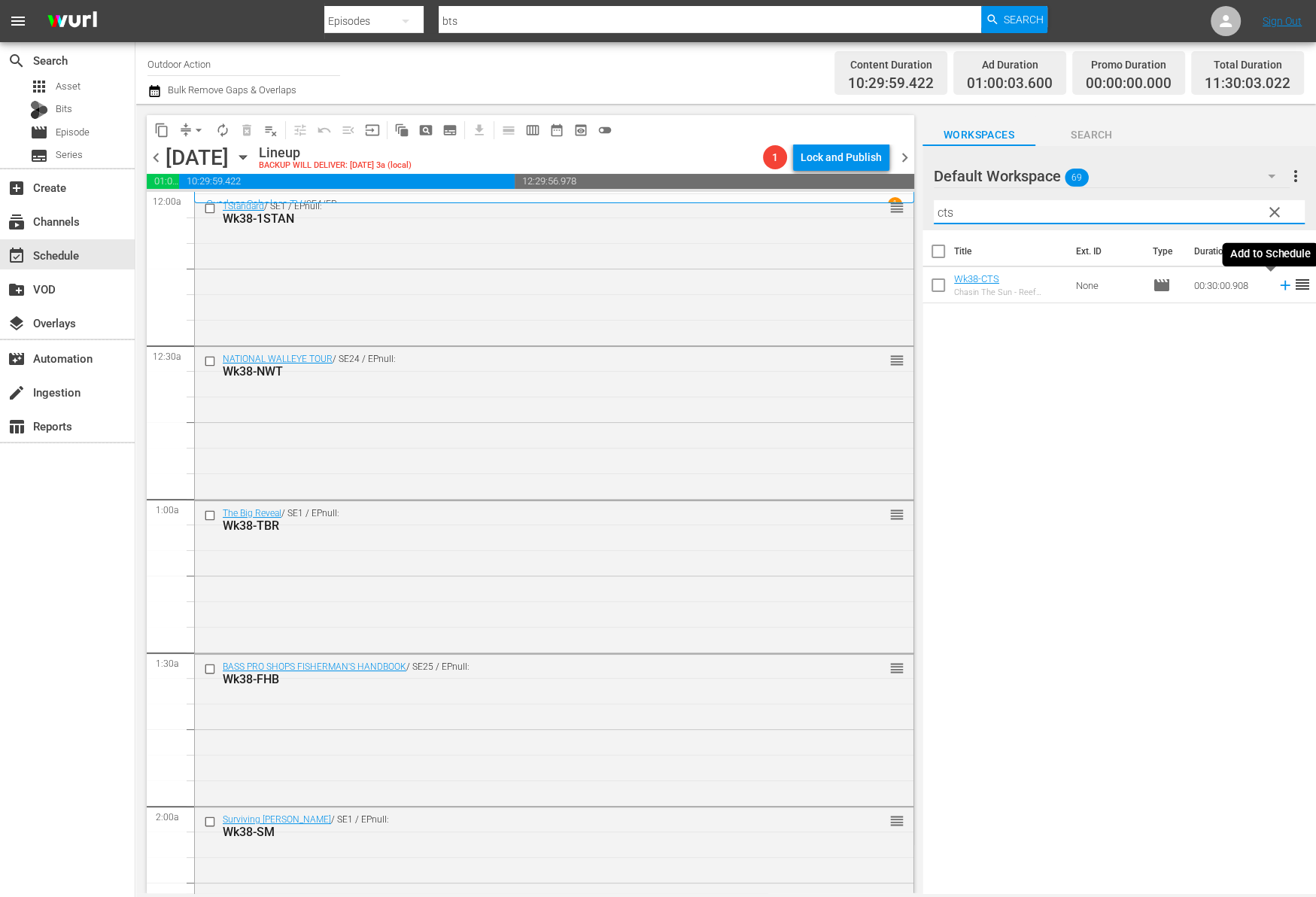
click at [1279, 285] on icon at bounding box center [1284, 285] width 10 height 10
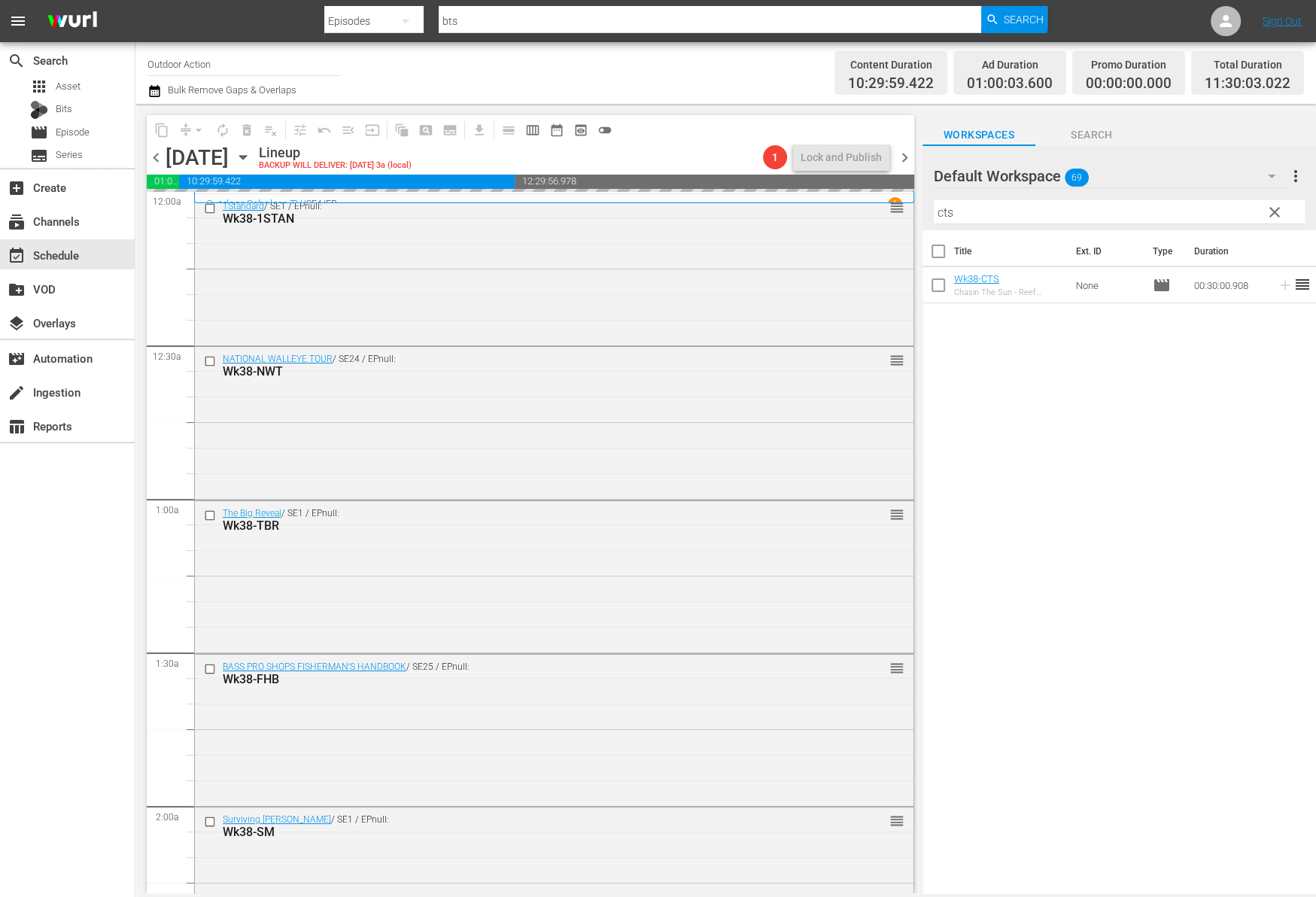
click at [1221, 210] on input "cts" at bounding box center [1119, 212] width 371 height 24
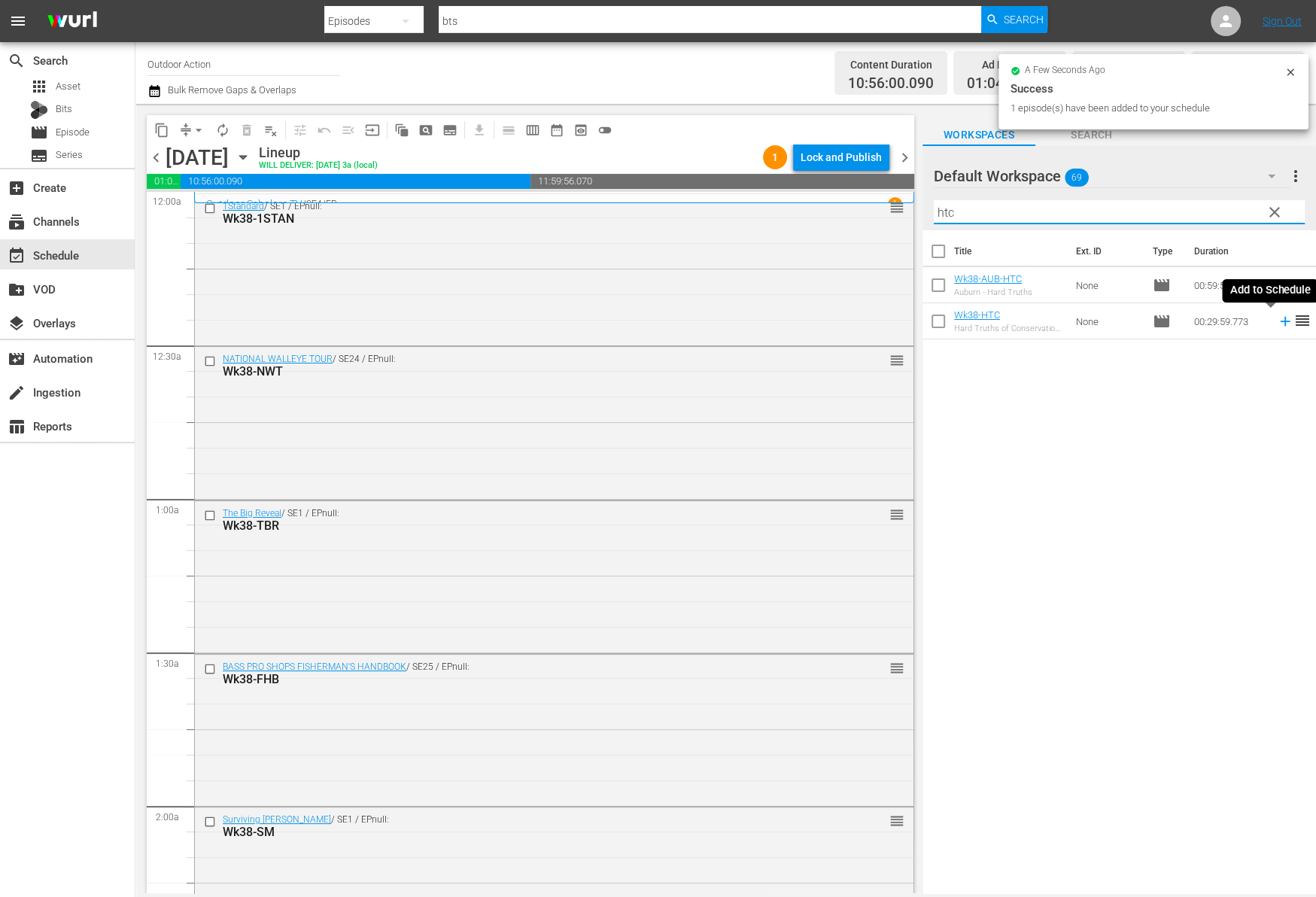
click at [1276, 324] on icon at bounding box center [1285, 321] width 17 height 17
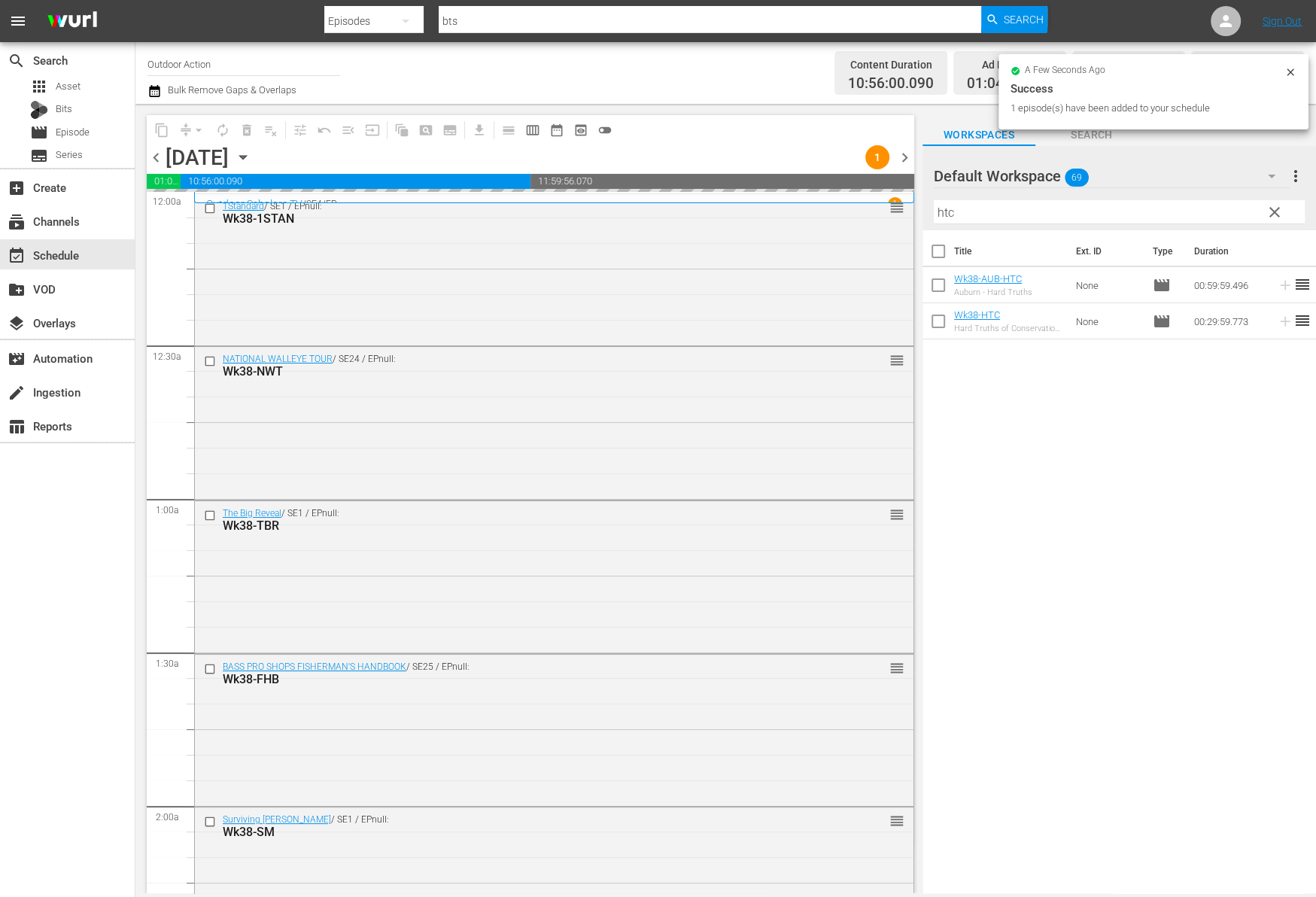
click at [1184, 201] on input "htc" at bounding box center [1119, 212] width 371 height 24
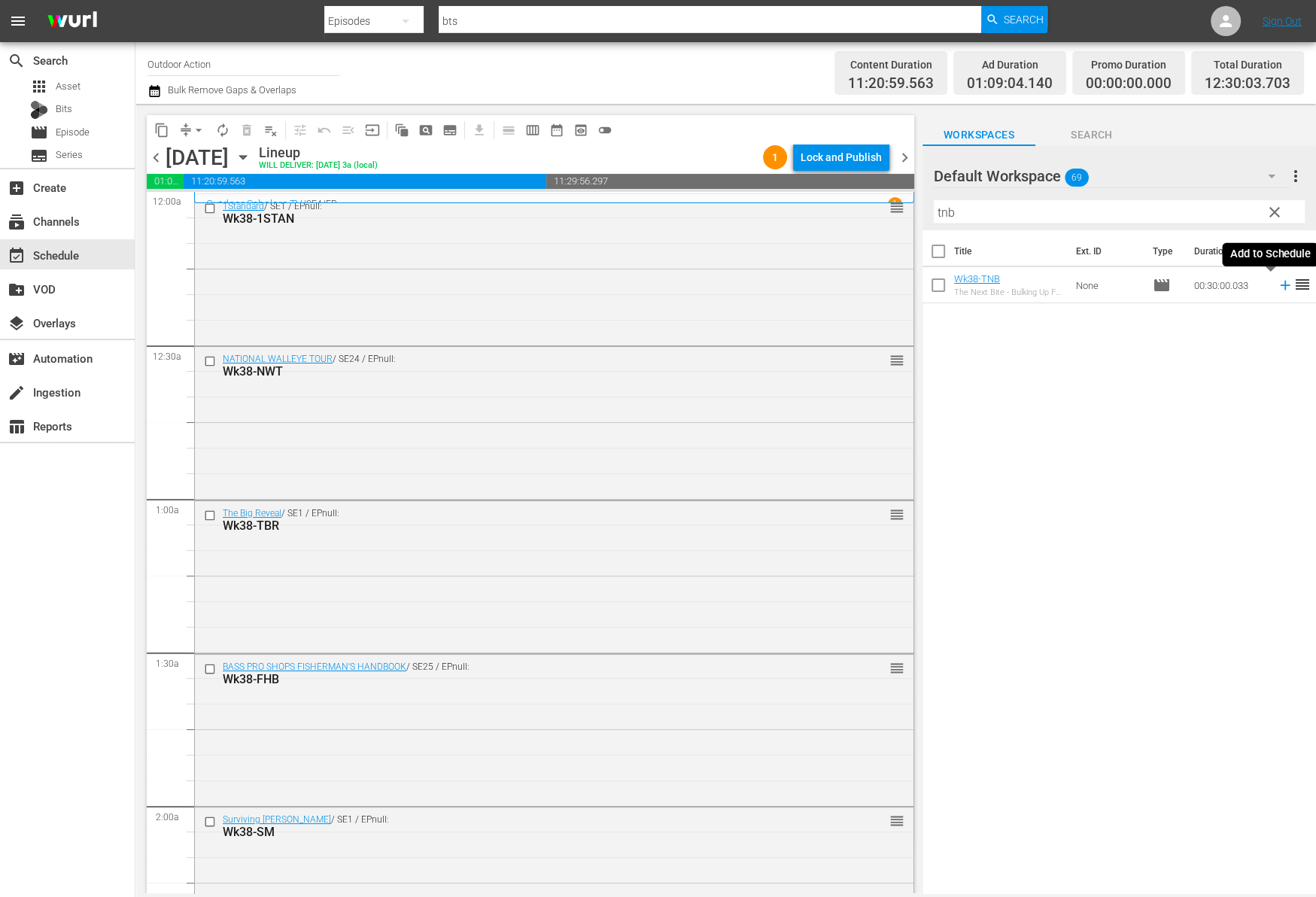
click at [1279, 285] on icon at bounding box center [1284, 285] width 10 height 10
click at [1208, 211] on input "tnb" at bounding box center [1119, 212] width 371 height 24
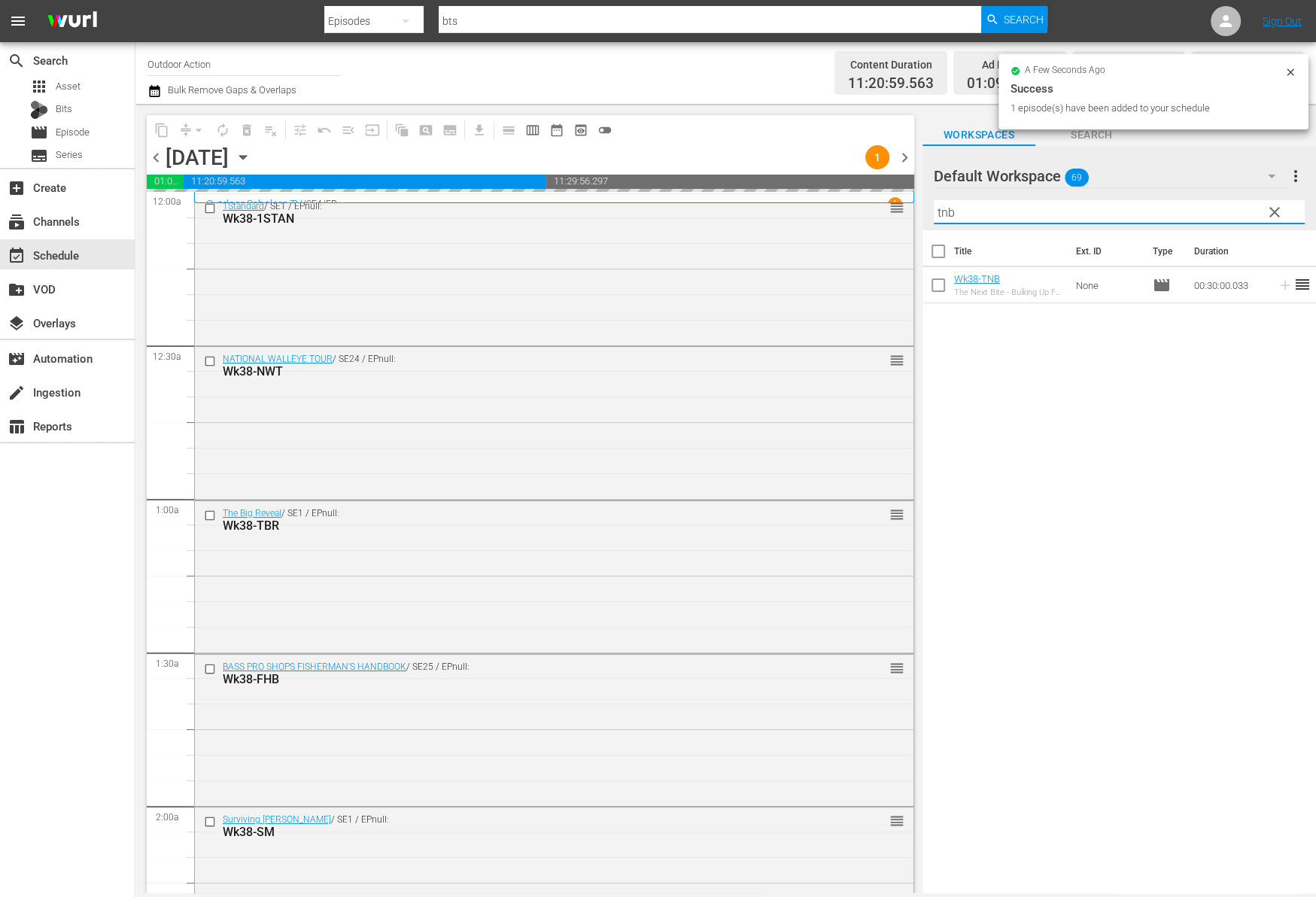
click at [1208, 211] on input "tnb" at bounding box center [1119, 212] width 371 height 24
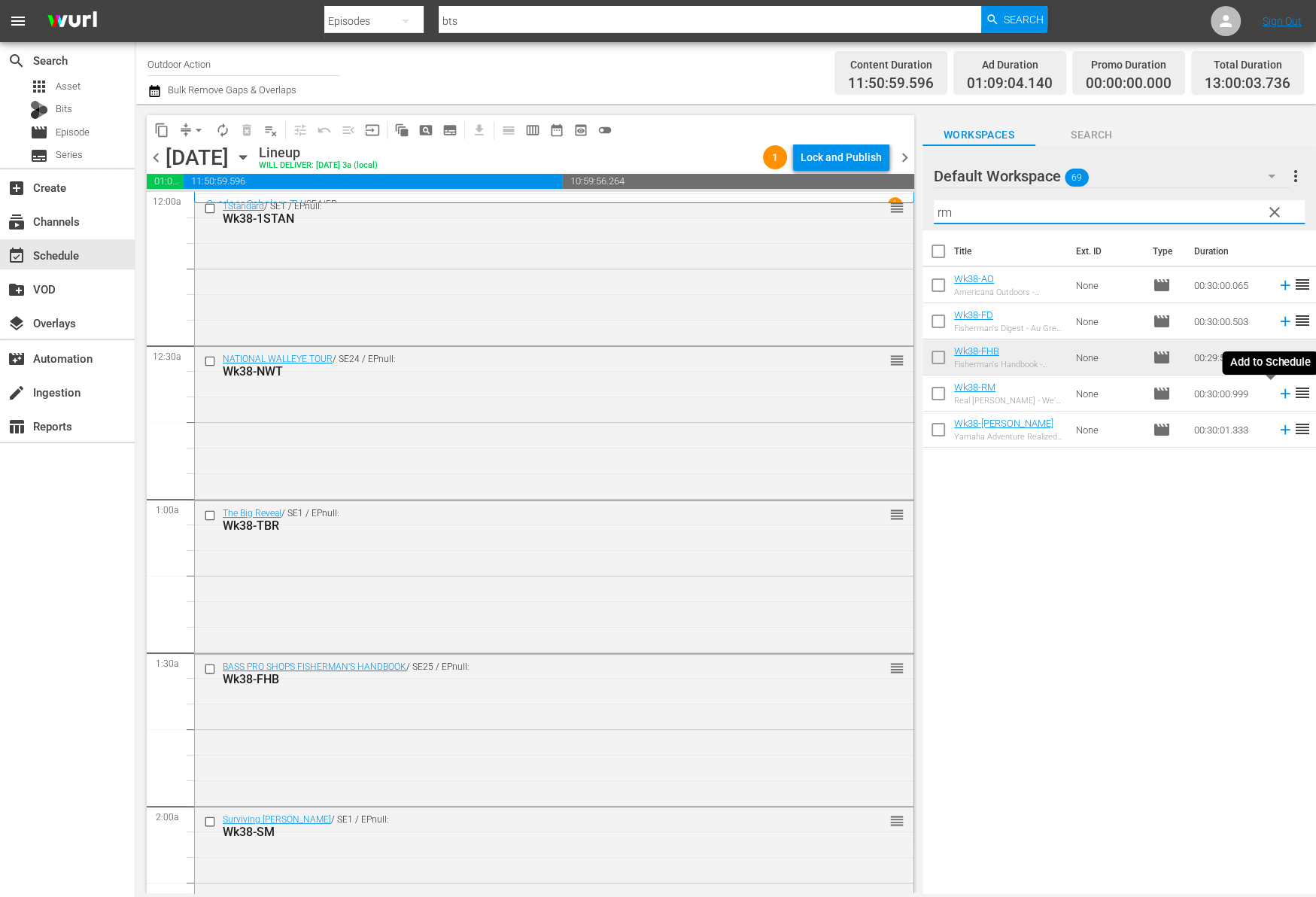
click at [1279, 394] on icon at bounding box center [1284, 393] width 10 height 10
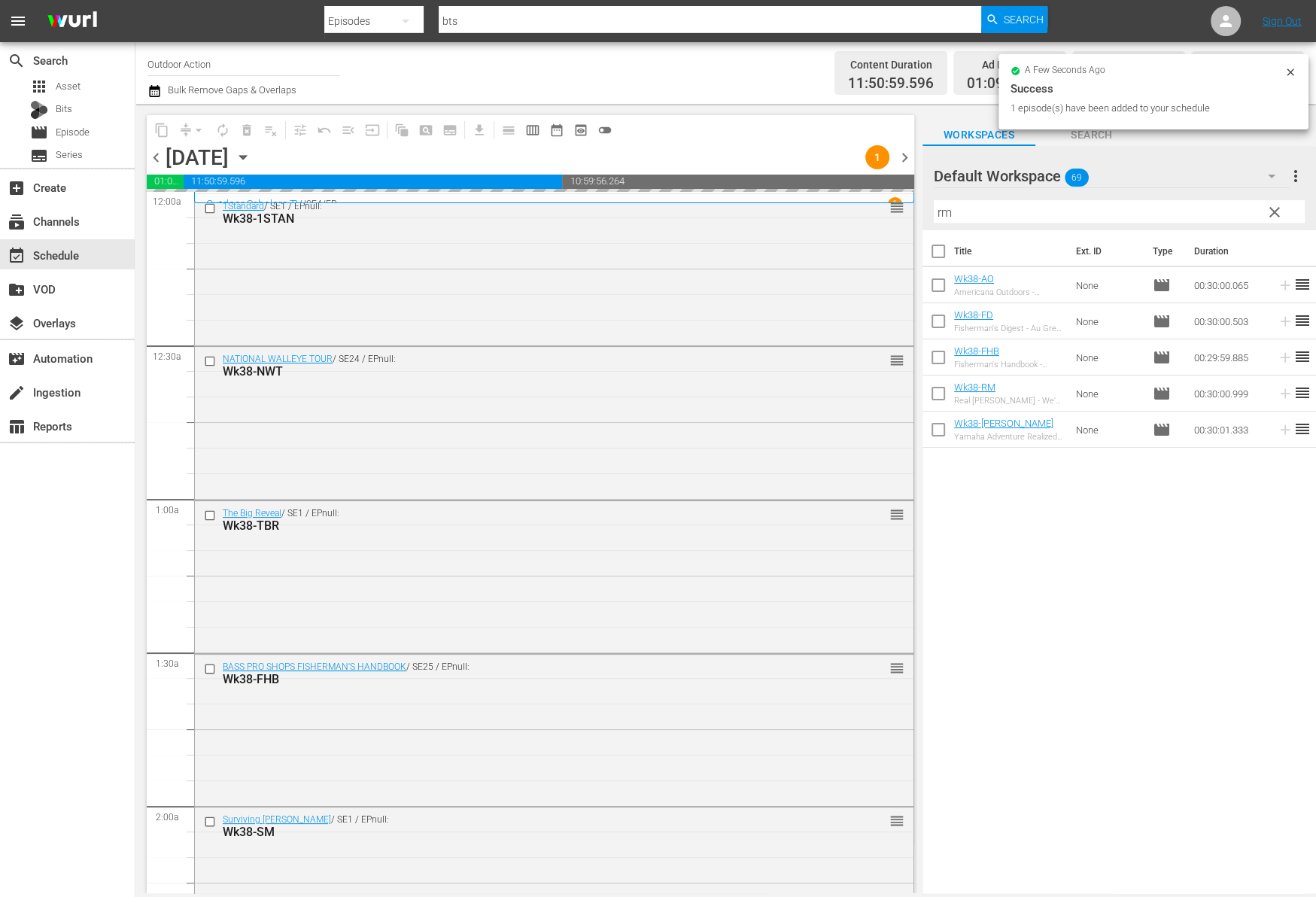
click at [1206, 208] on input "rm" at bounding box center [1119, 212] width 371 height 24
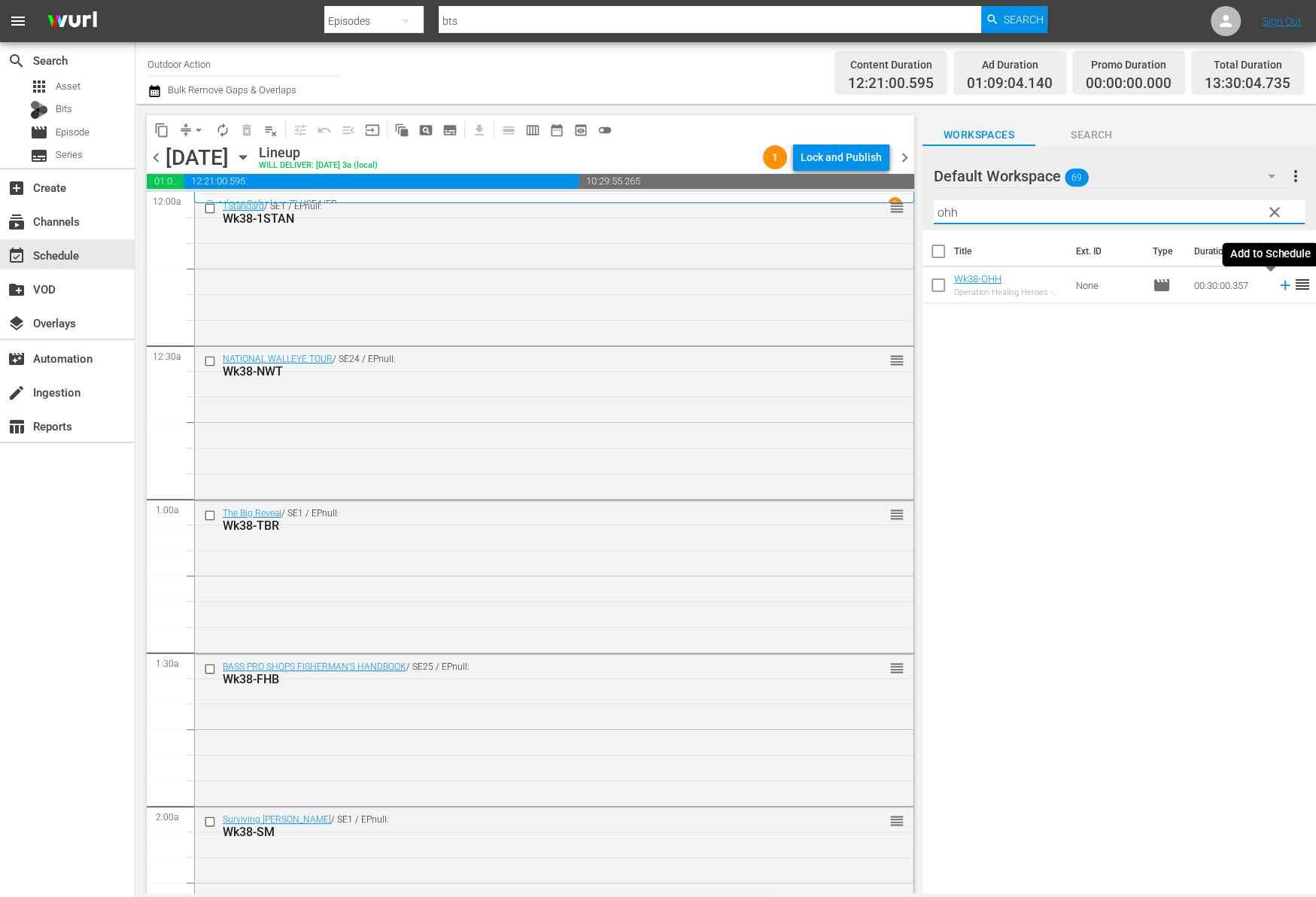
click at [1279, 282] on icon at bounding box center [1284, 285] width 10 height 10
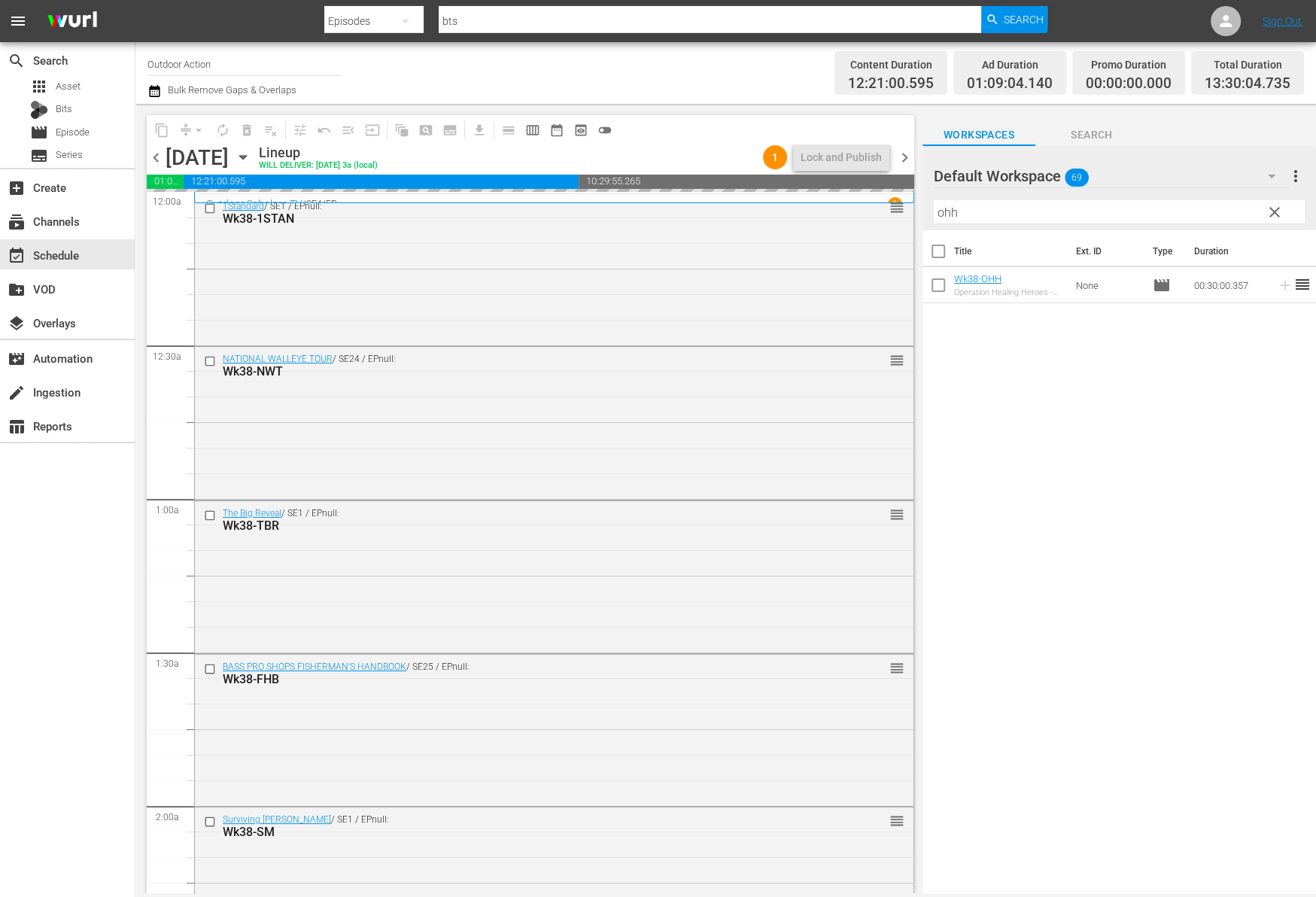
click at [1216, 212] on input "ohh" at bounding box center [1119, 212] width 371 height 24
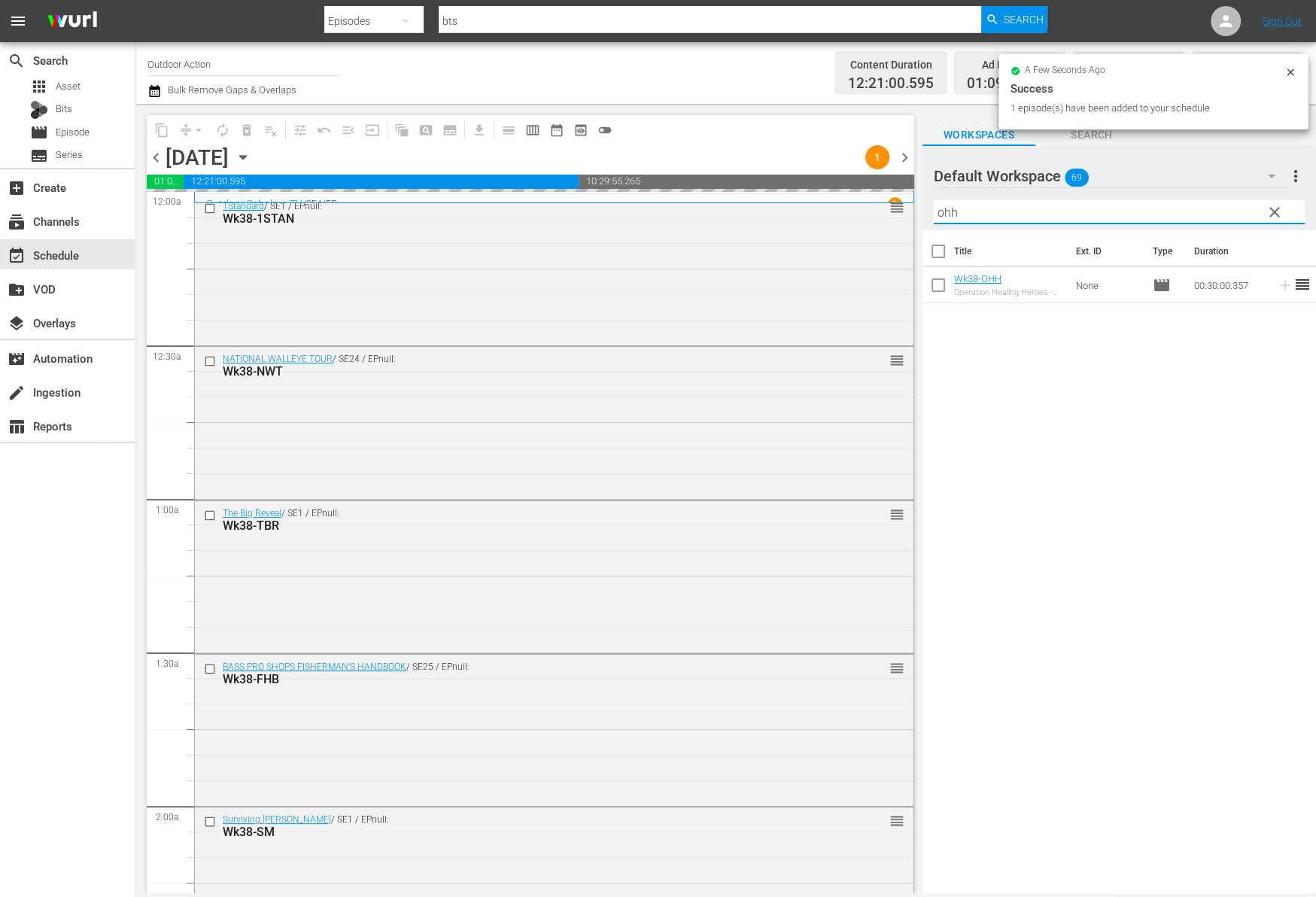
click at [1216, 212] on input "ohh" at bounding box center [1119, 212] width 371 height 24
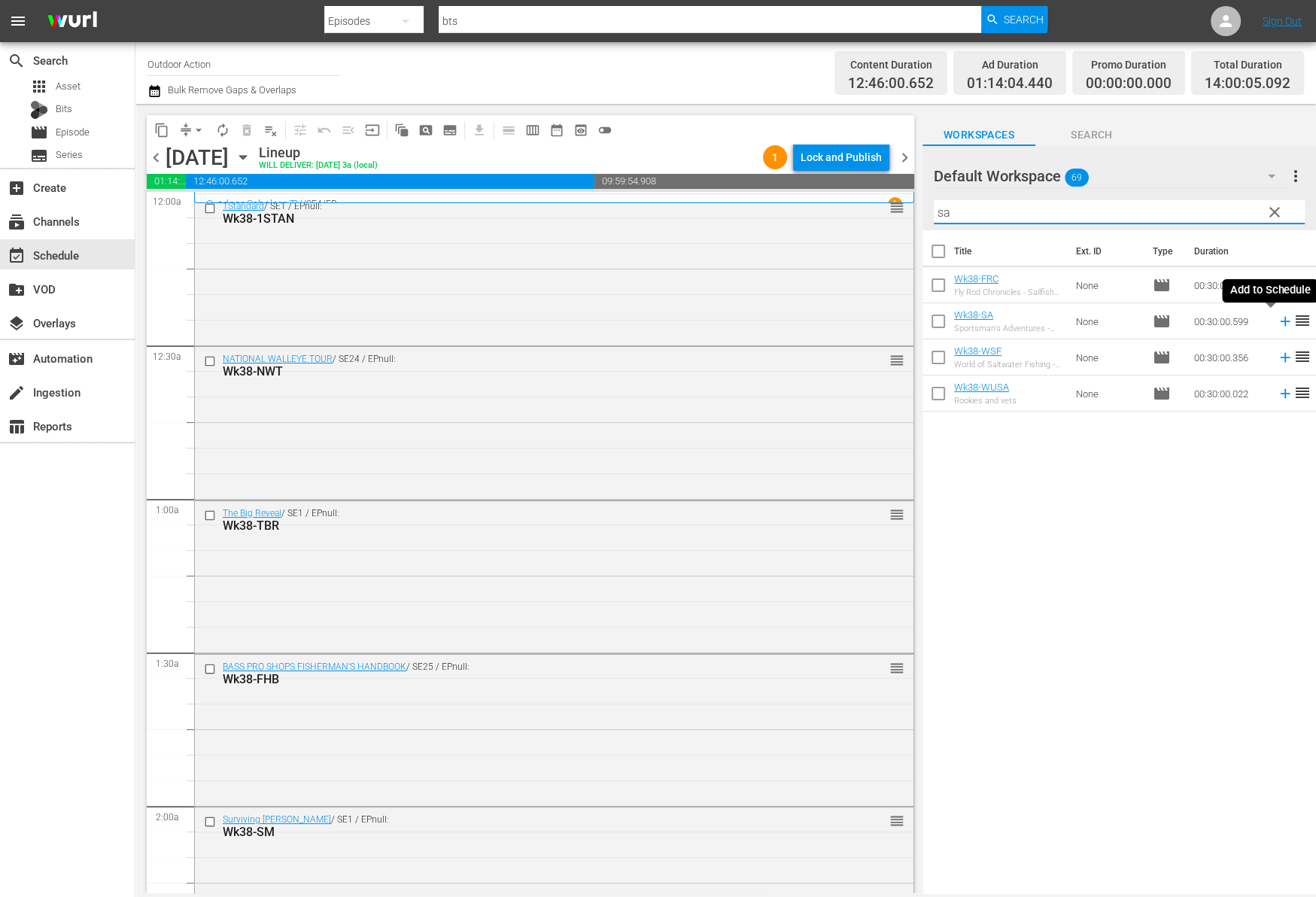
click at [1276, 323] on icon at bounding box center [1285, 321] width 17 height 17
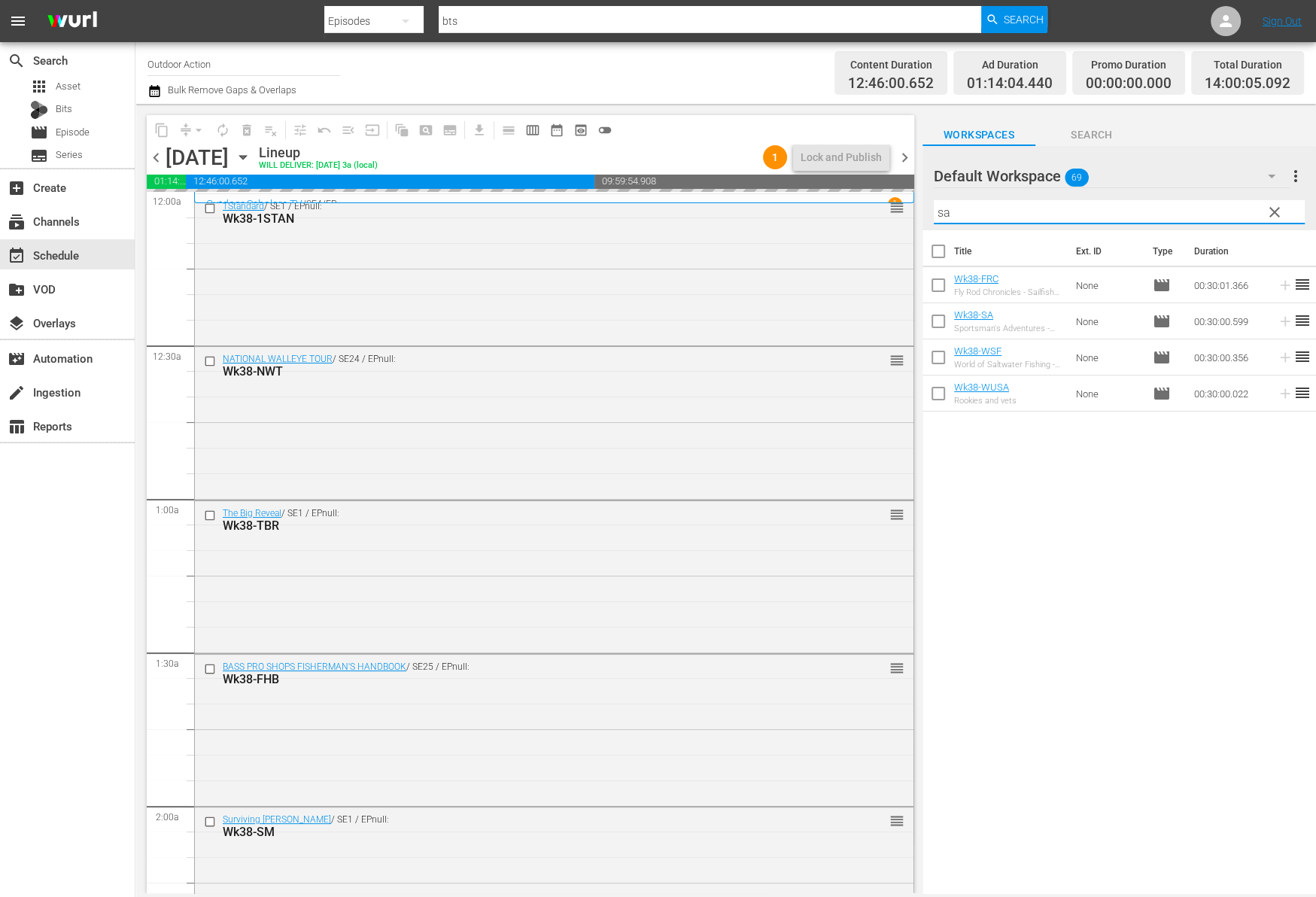
click at [1234, 207] on input "sa" at bounding box center [1119, 212] width 371 height 24
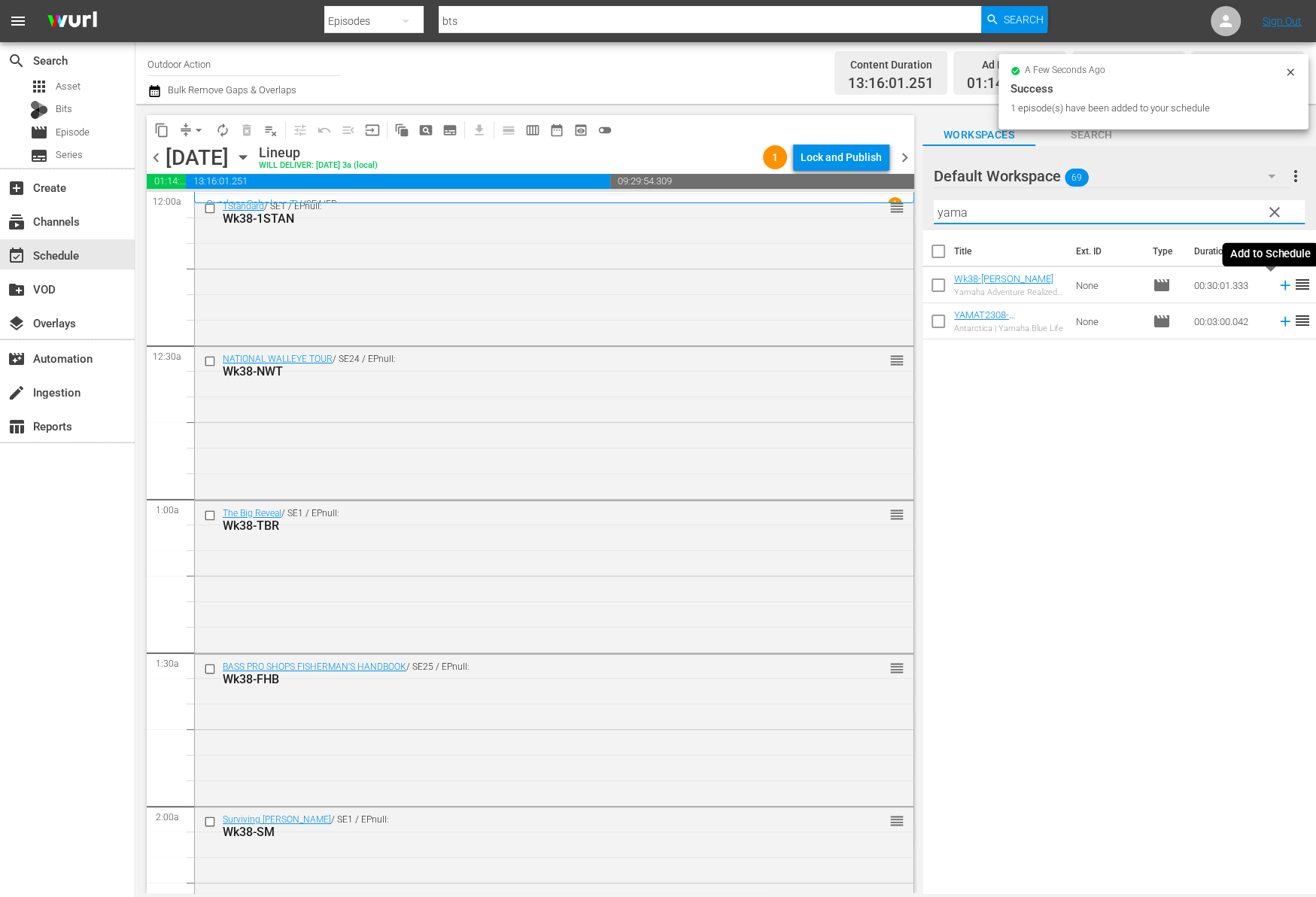
click at [1276, 287] on icon at bounding box center [1285, 285] width 17 height 17
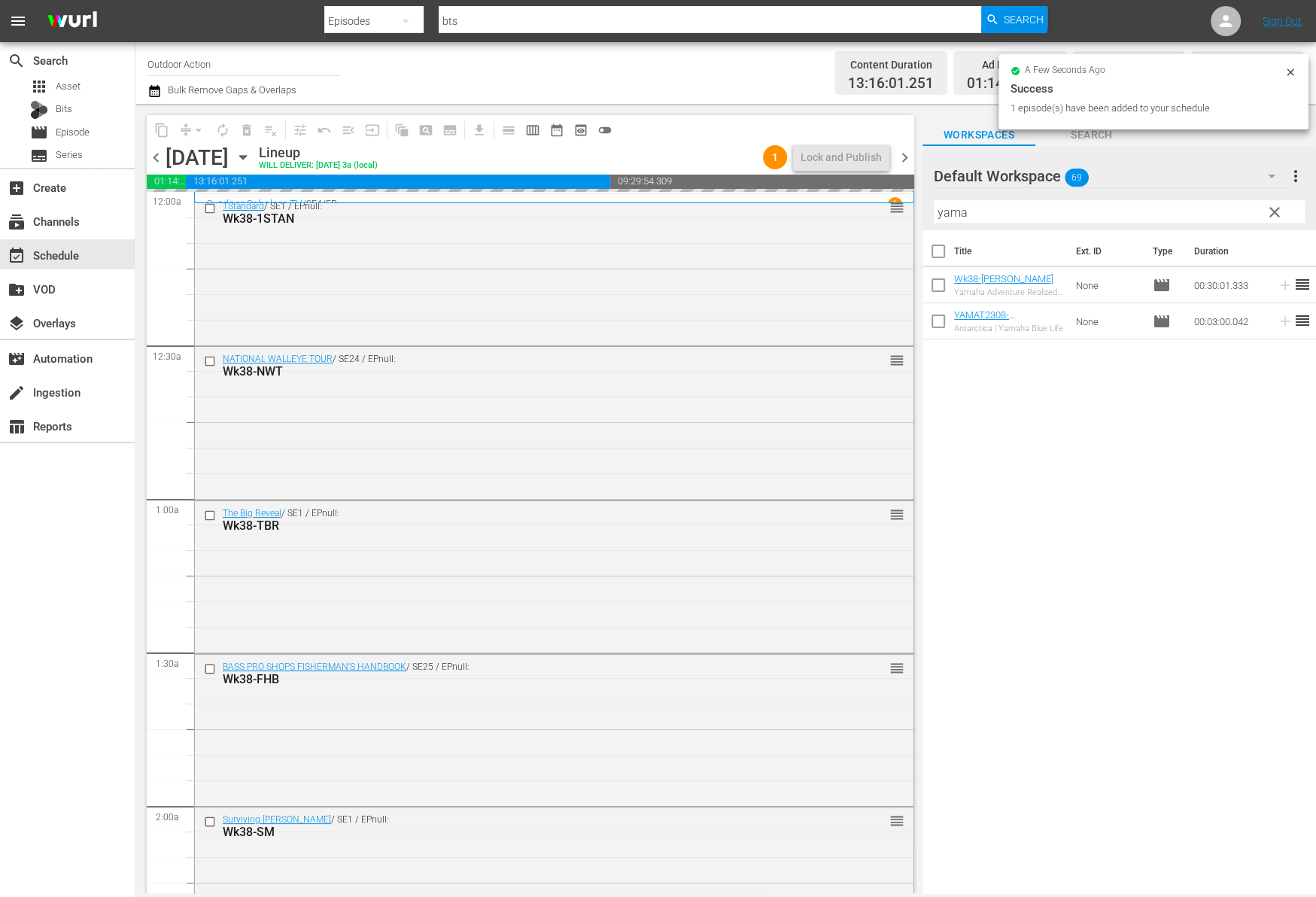
click at [1202, 209] on input "yama" at bounding box center [1119, 212] width 371 height 24
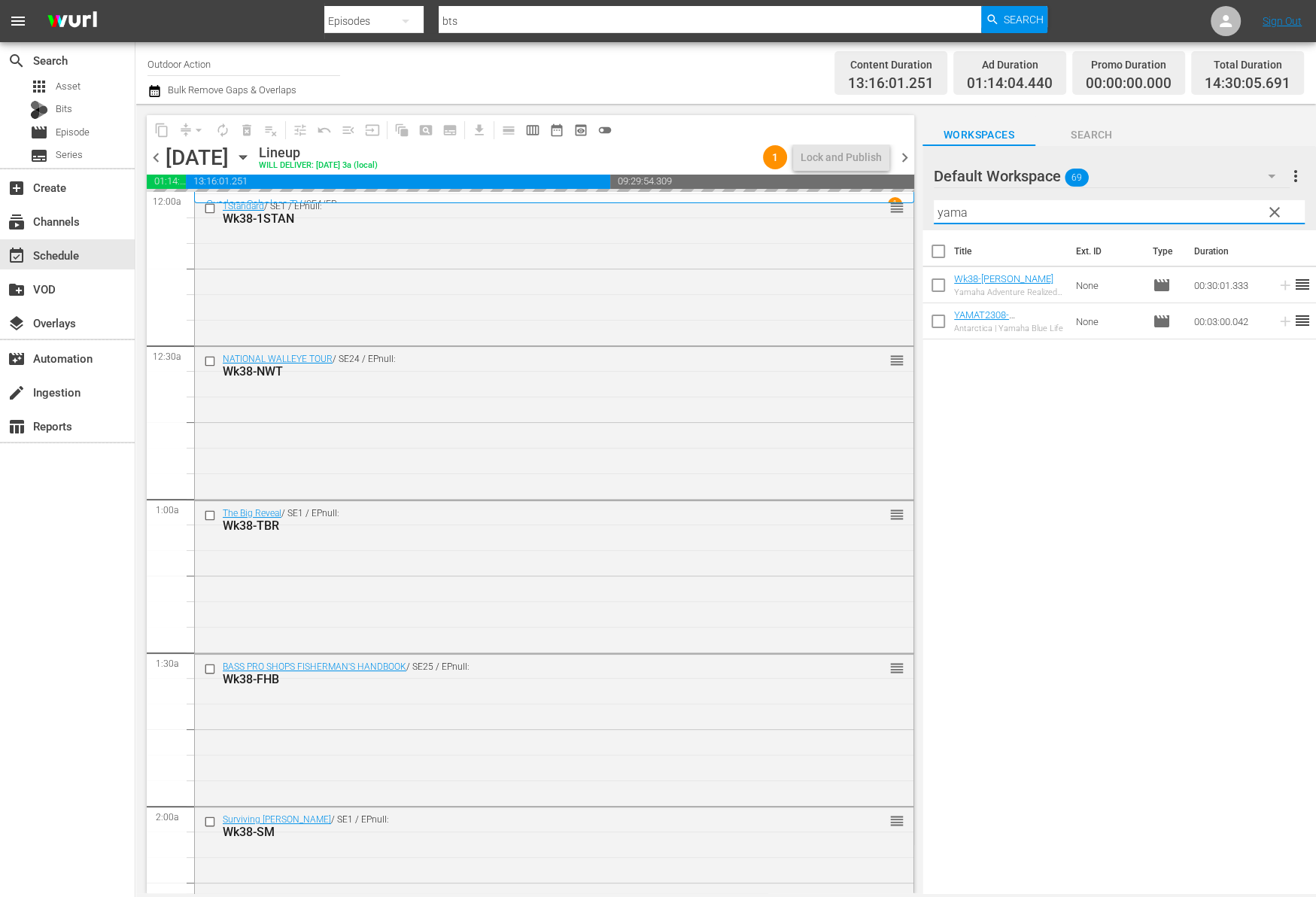
click at [1202, 209] on input "yama" at bounding box center [1119, 212] width 371 height 24
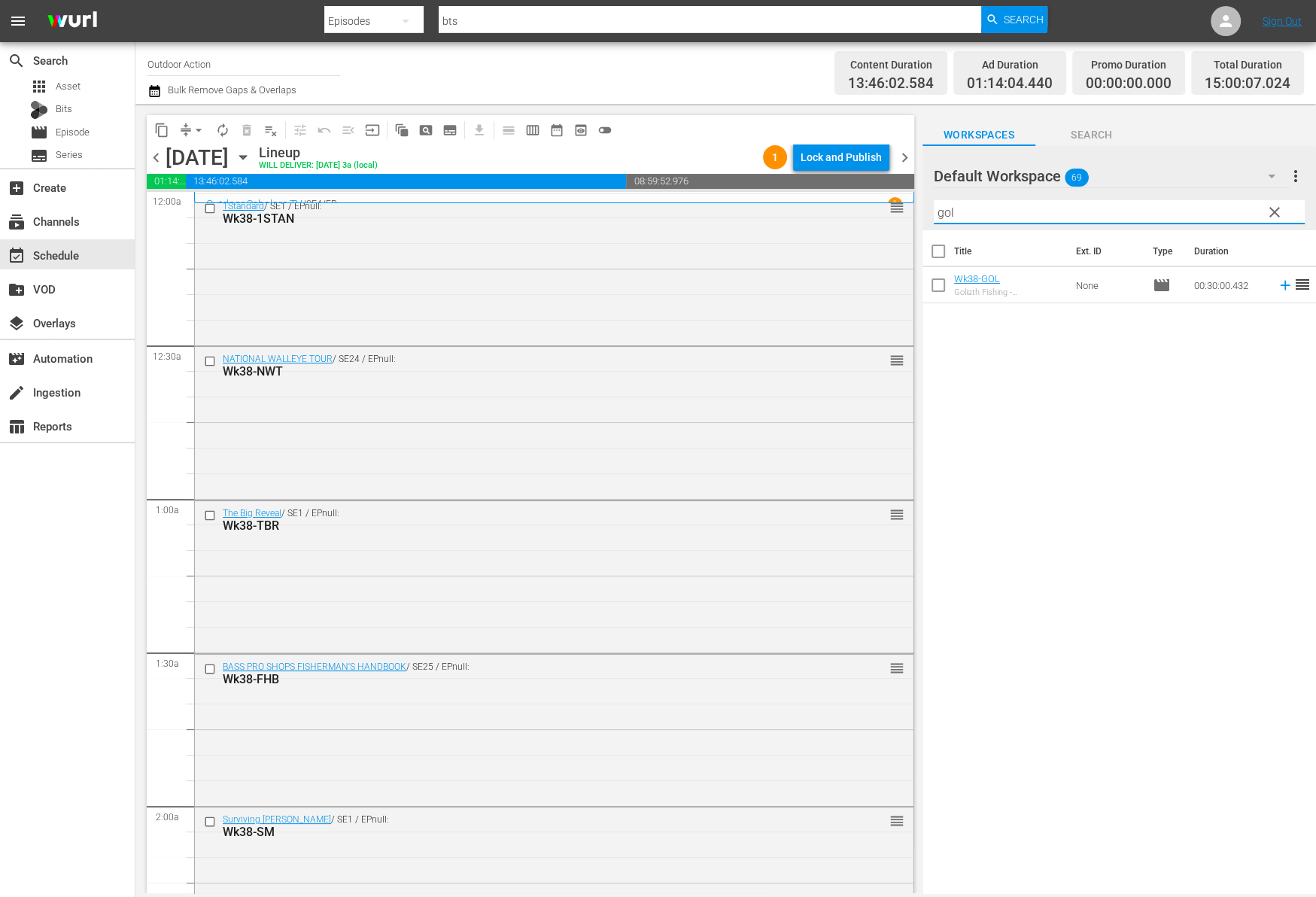
click at [1276, 291] on icon at bounding box center [1285, 285] width 17 height 17
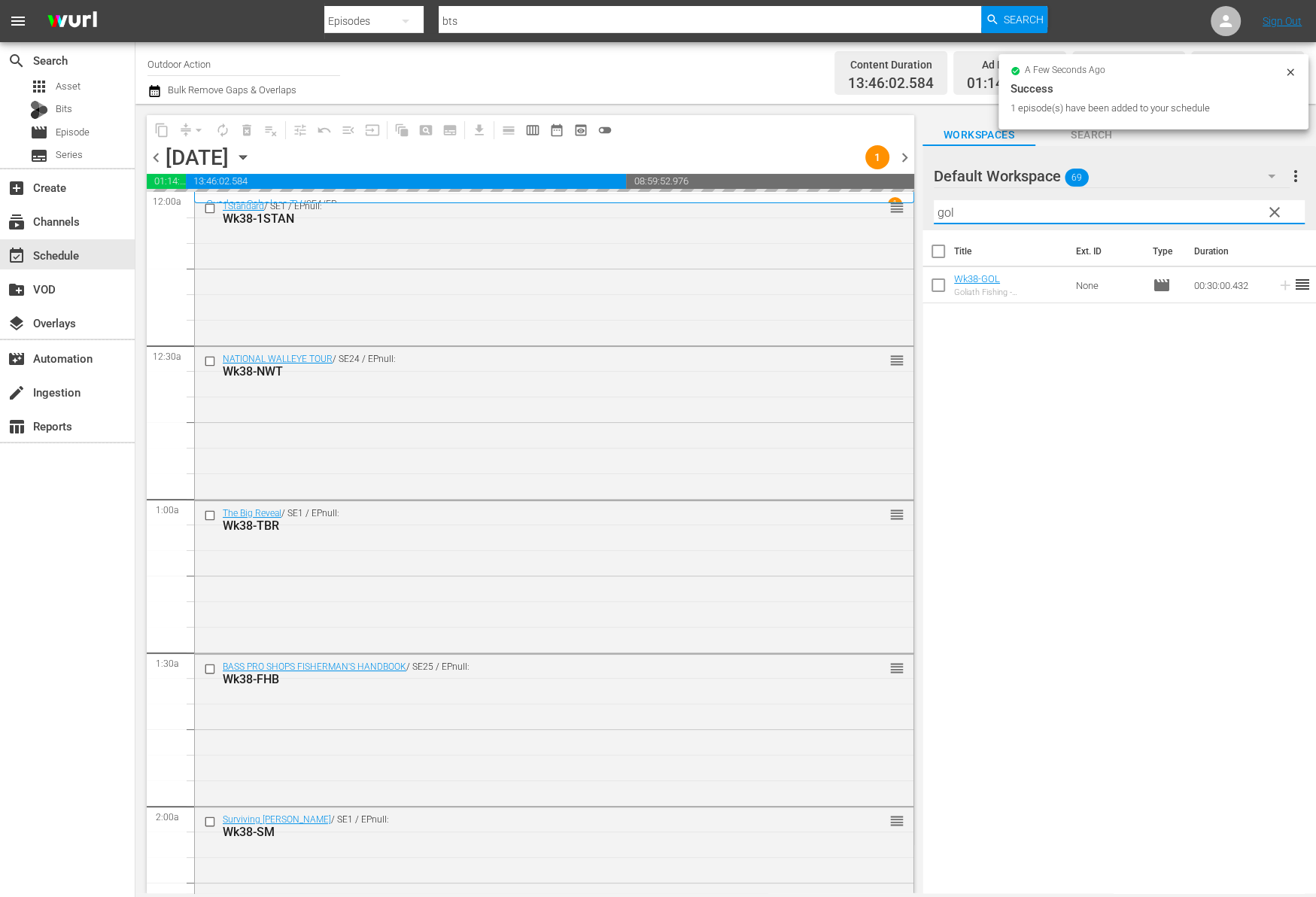
click at [1181, 211] on input "gol" at bounding box center [1119, 212] width 371 height 24
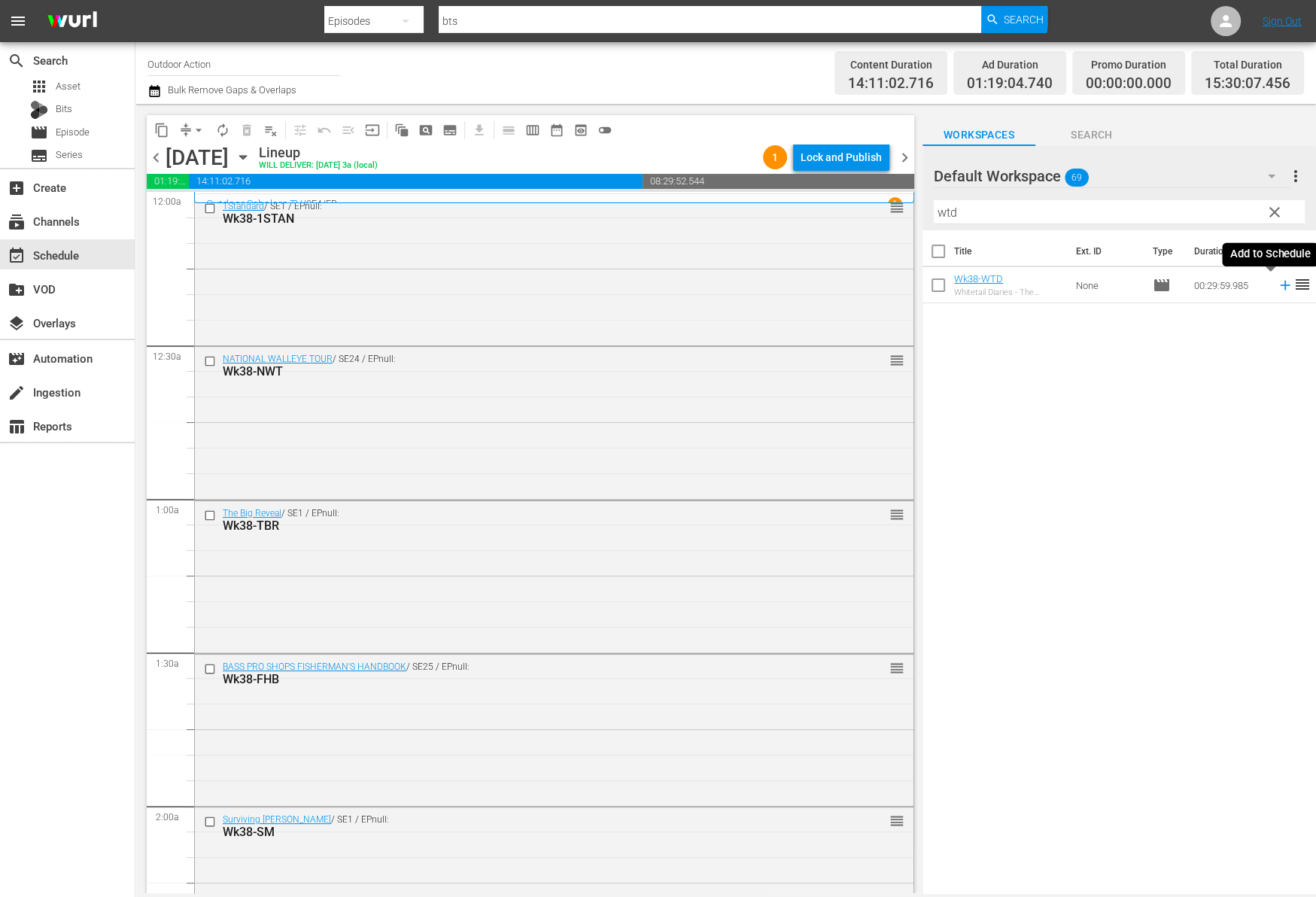
click at [1276, 286] on icon at bounding box center [1285, 285] width 17 height 17
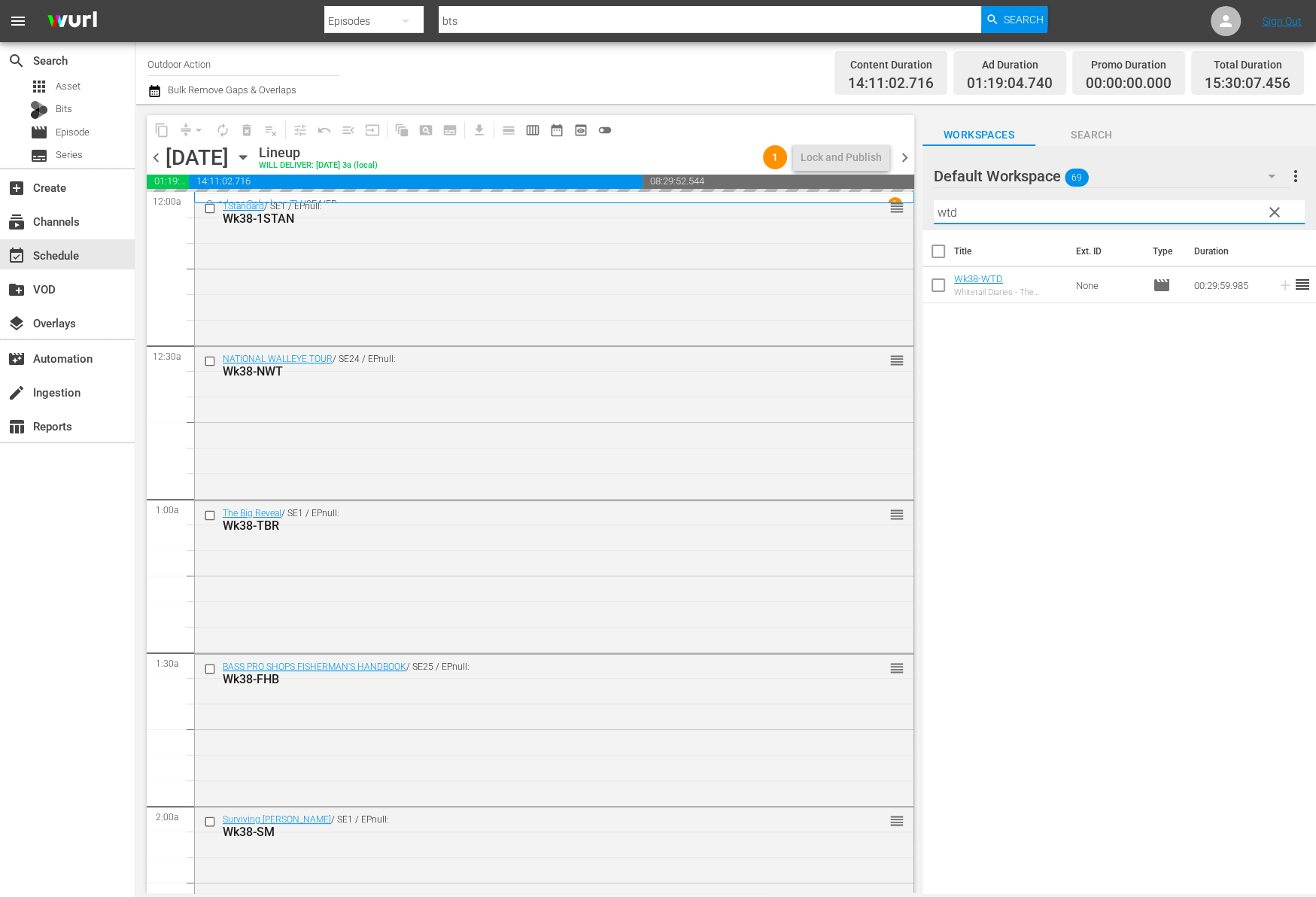
click at [1195, 203] on input "wtd" at bounding box center [1119, 212] width 371 height 24
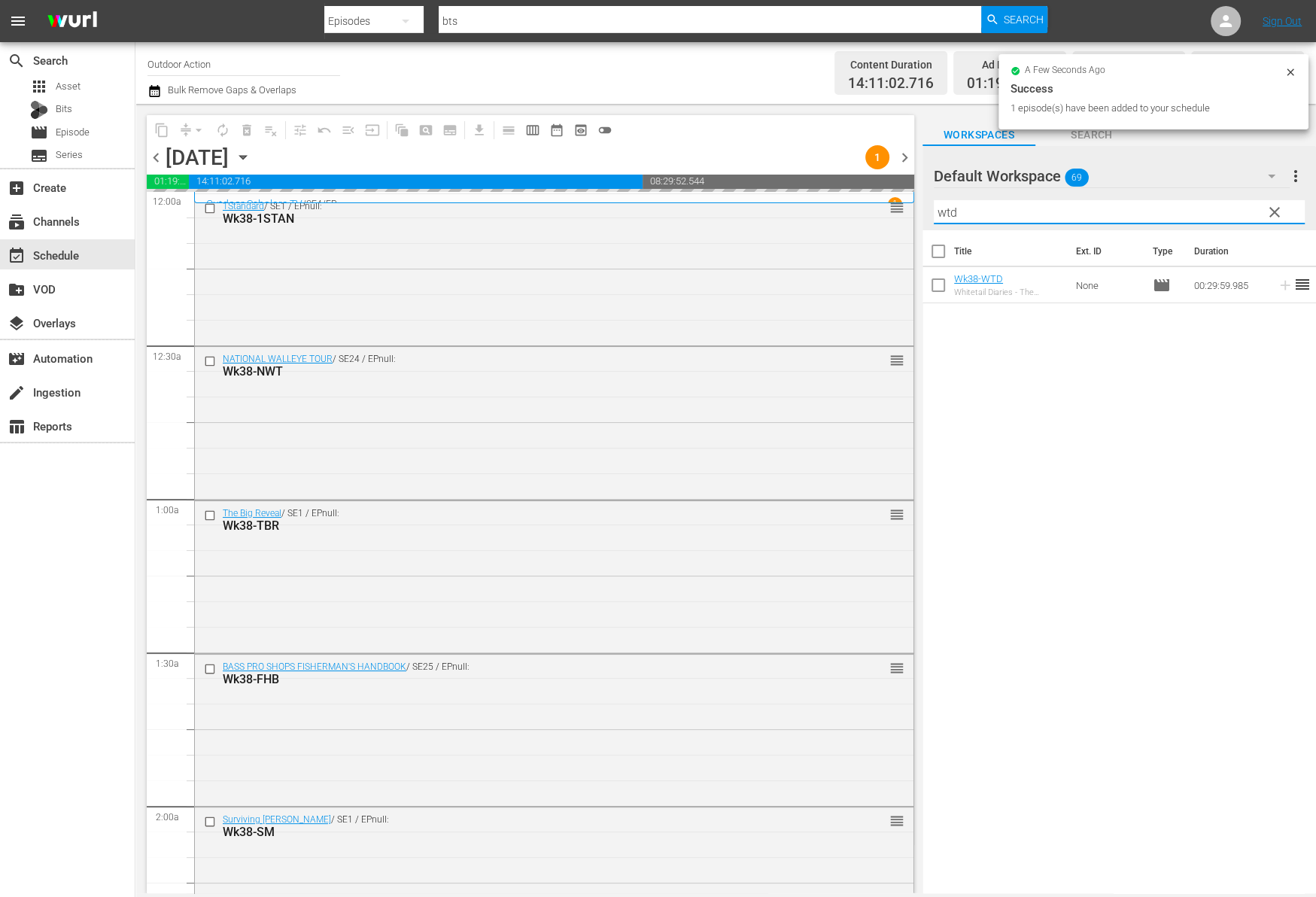
click at [1195, 203] on input "wtd" at bounding box center [1119, 212] width 371 height 24
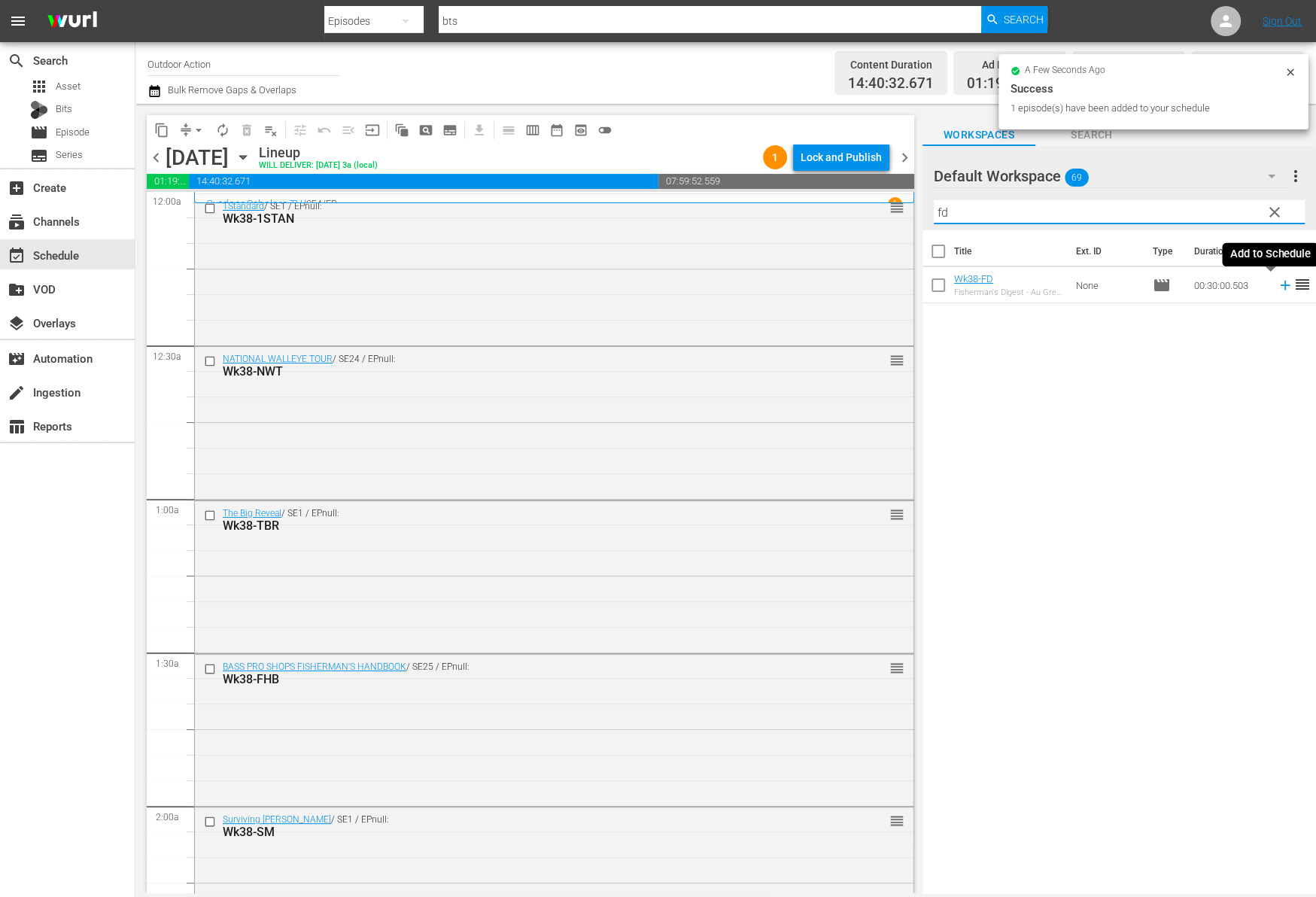
click at [1276, 285] on icon at bounding box center [1285, 285] width 17 height 17
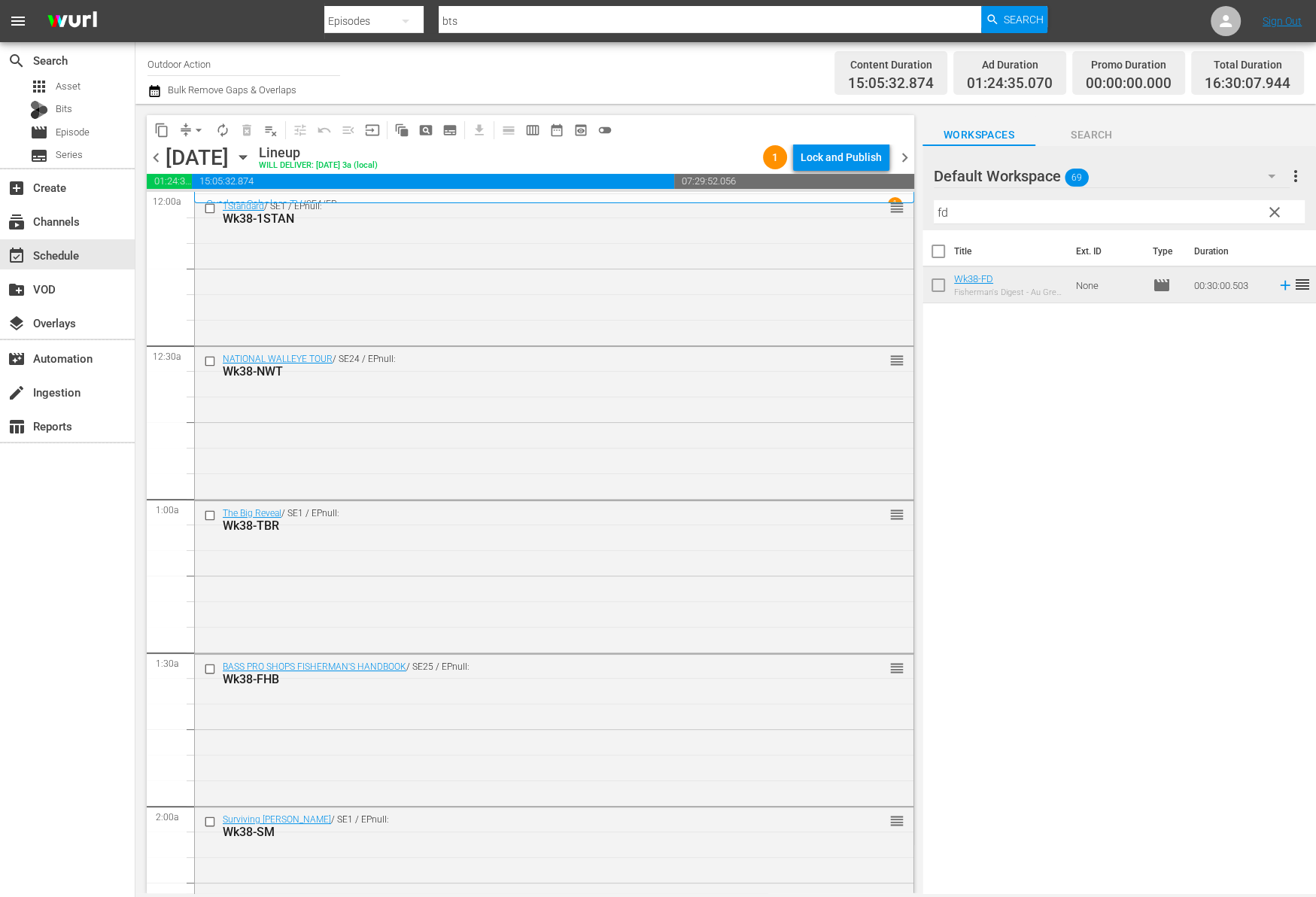
click at [1082, 220] on input "fd" at bounding box center [1119, 212] width 371 height 24
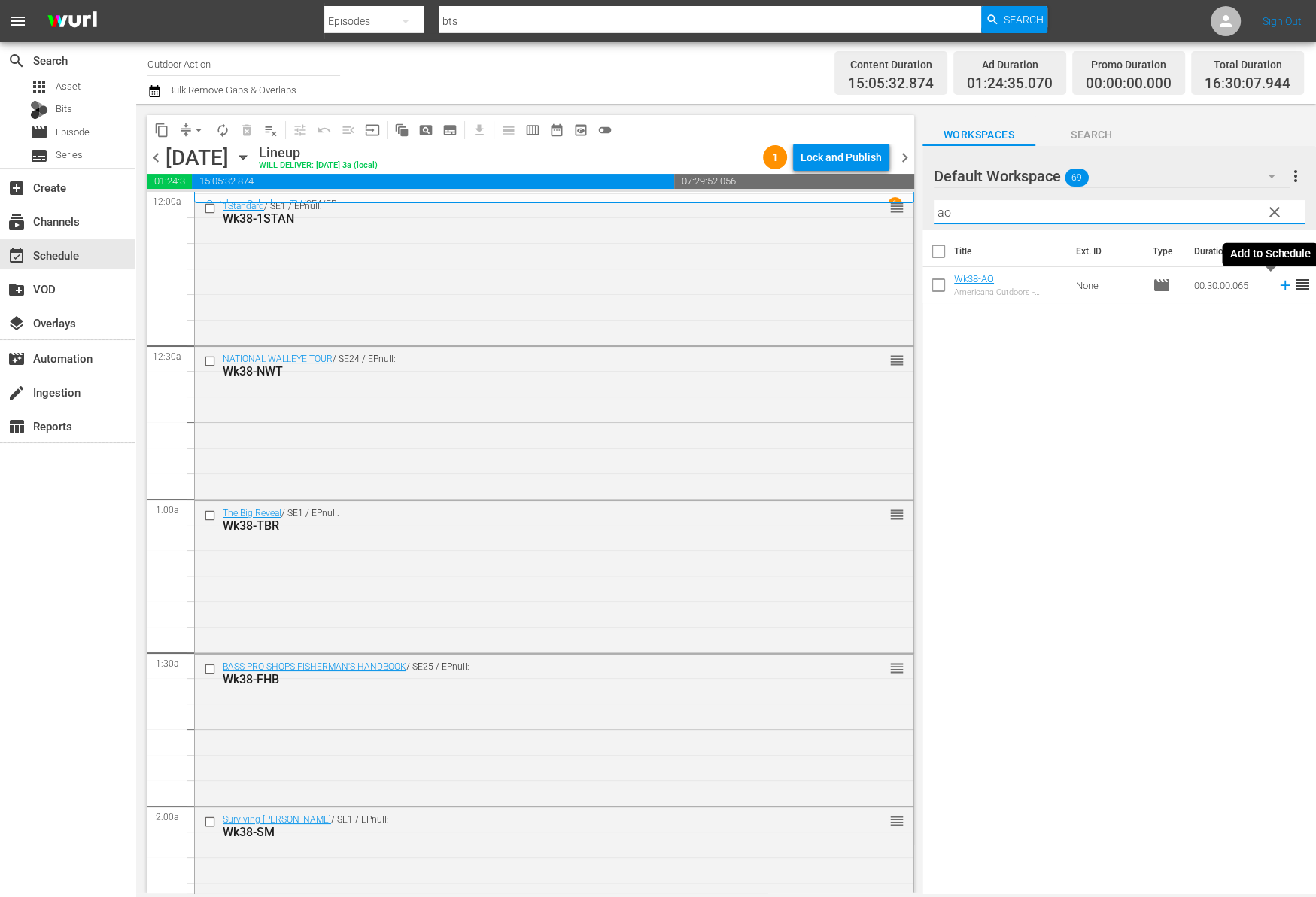
click at [1276, 287] on icon at bounding box center [1285, 285] width 17 height 17
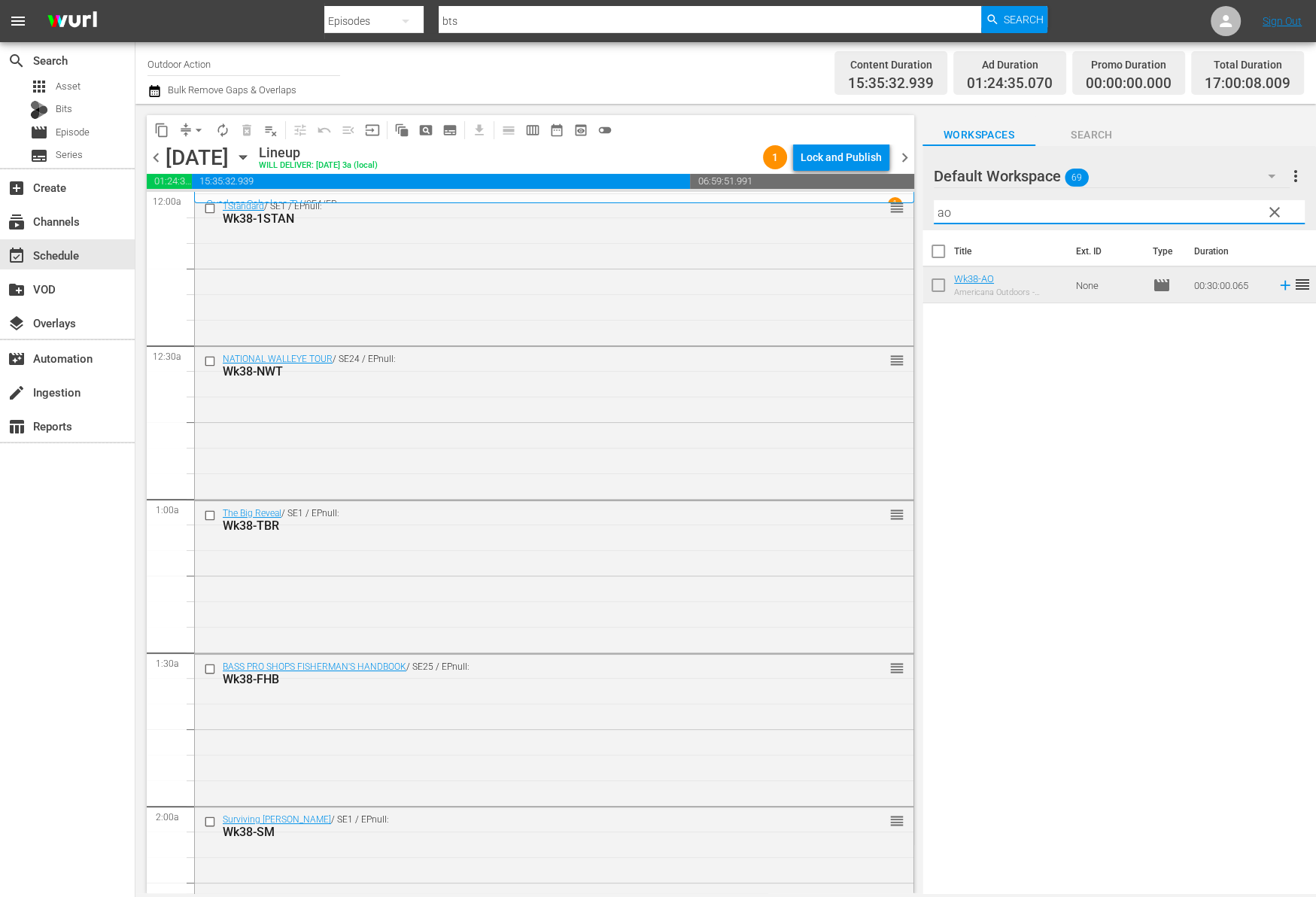
click at [1040, 218] on input "ao" at bounding box center [1119, 212] width 371 height 24
click at [1018, 215] on input "ao" at bounding box center [1119, 212] width 371 height 24
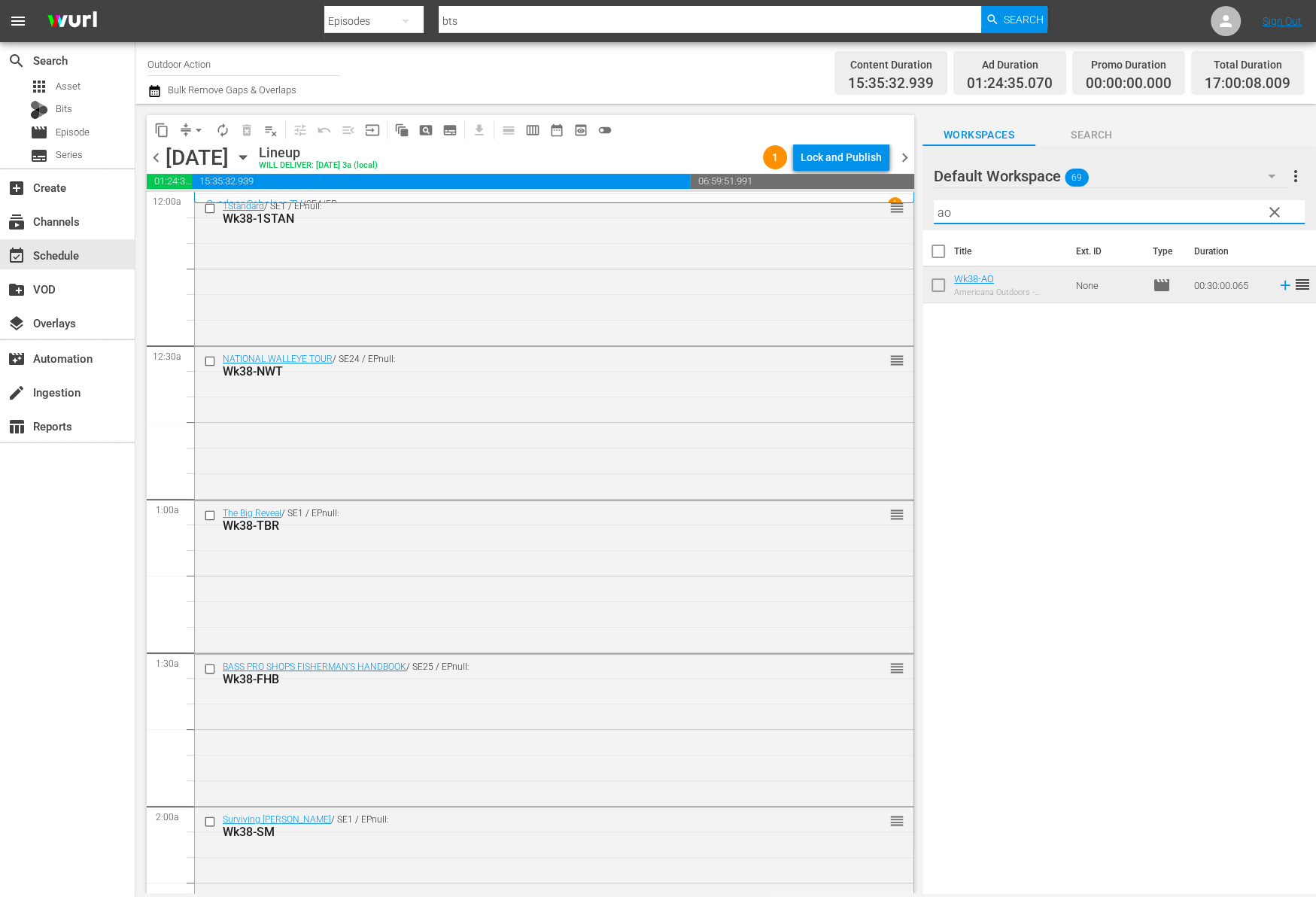
click at [1018, 215] on input "ao" at bounding box center [1119, 212] width 371 height 24
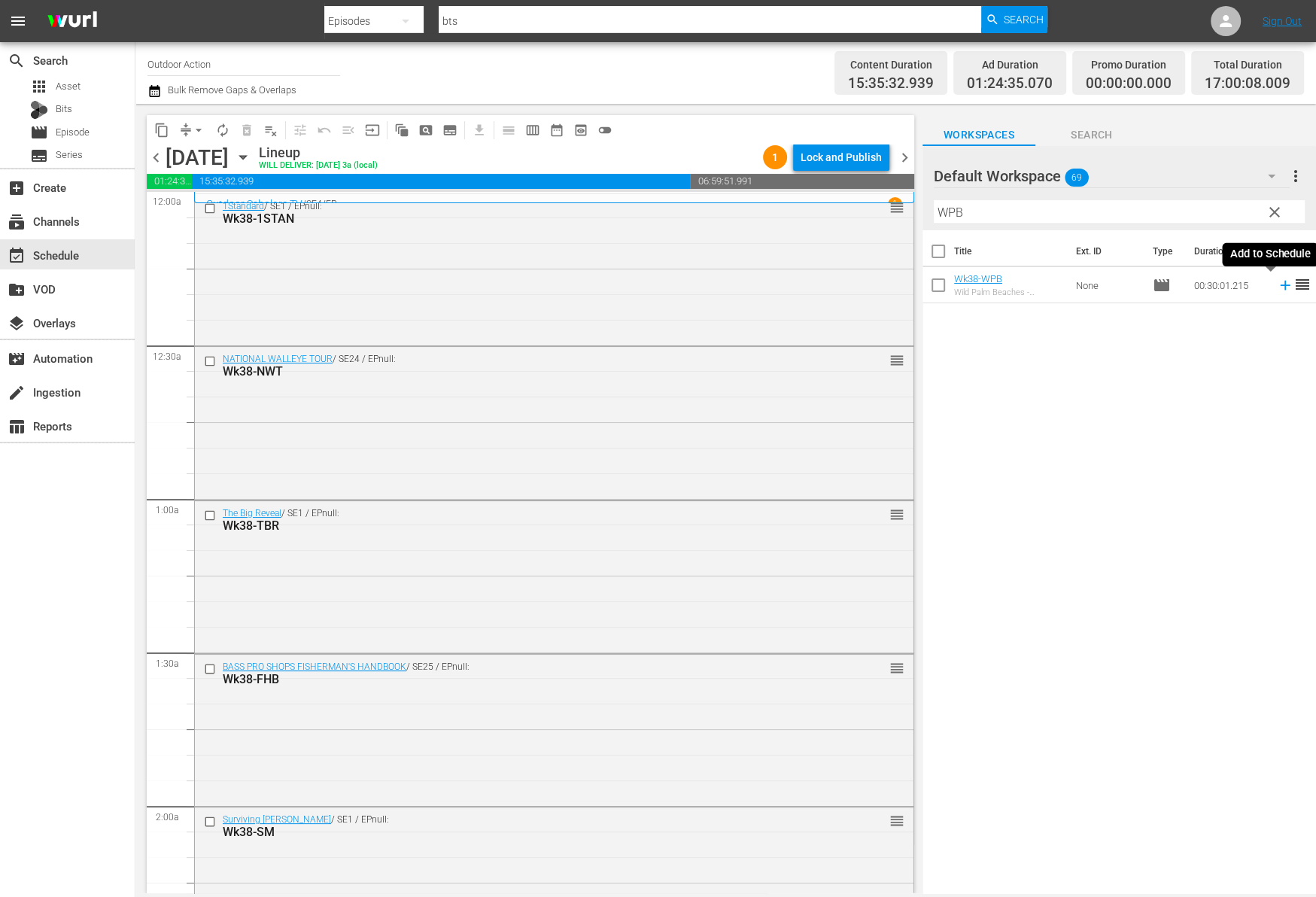
click at [1276, 286] on icon at bounding box center [1285, 285] width 17 height 17
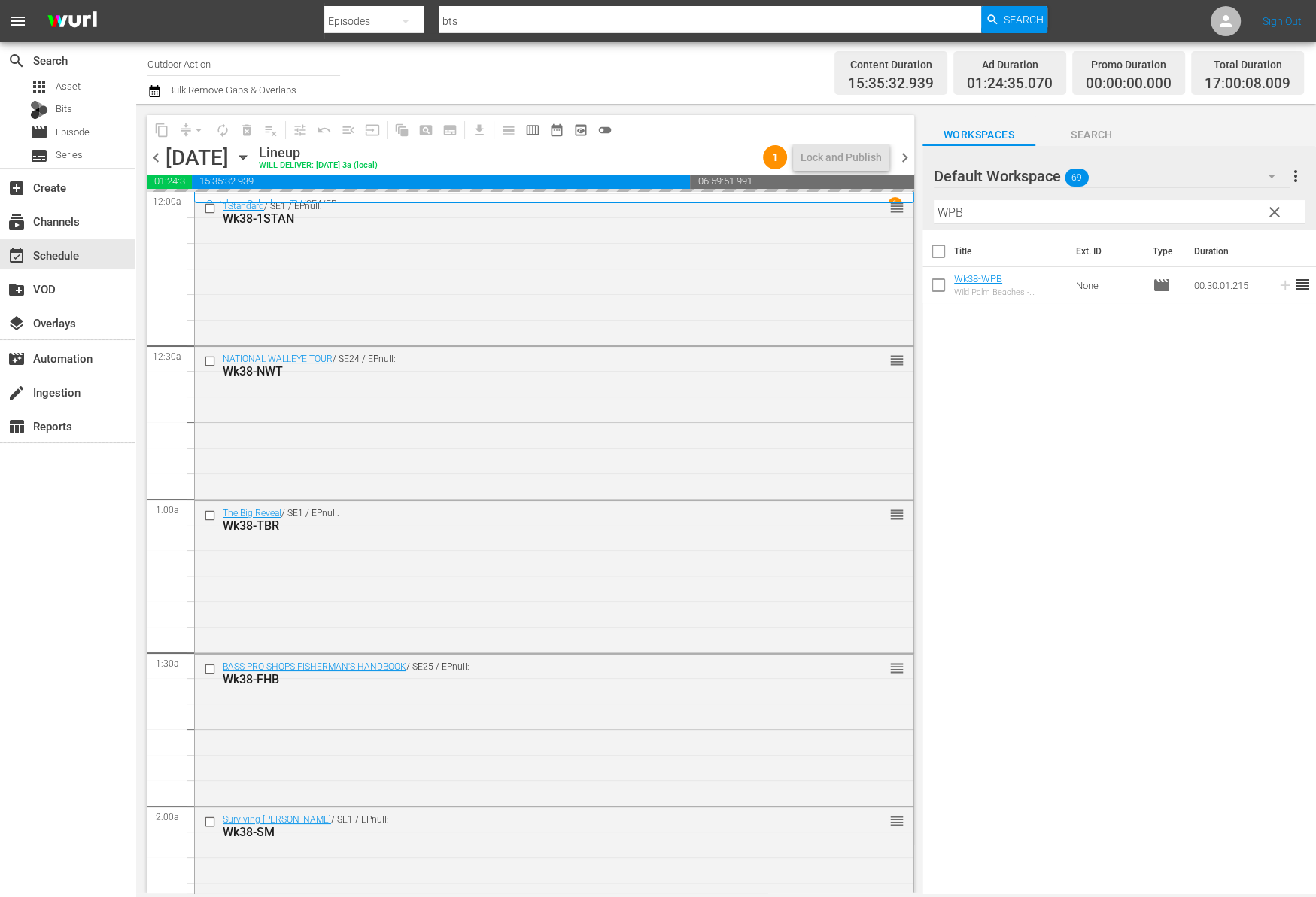
click at [1186, 209] on input "WPB" at bounding box center [1119, 212] width 371 height 24
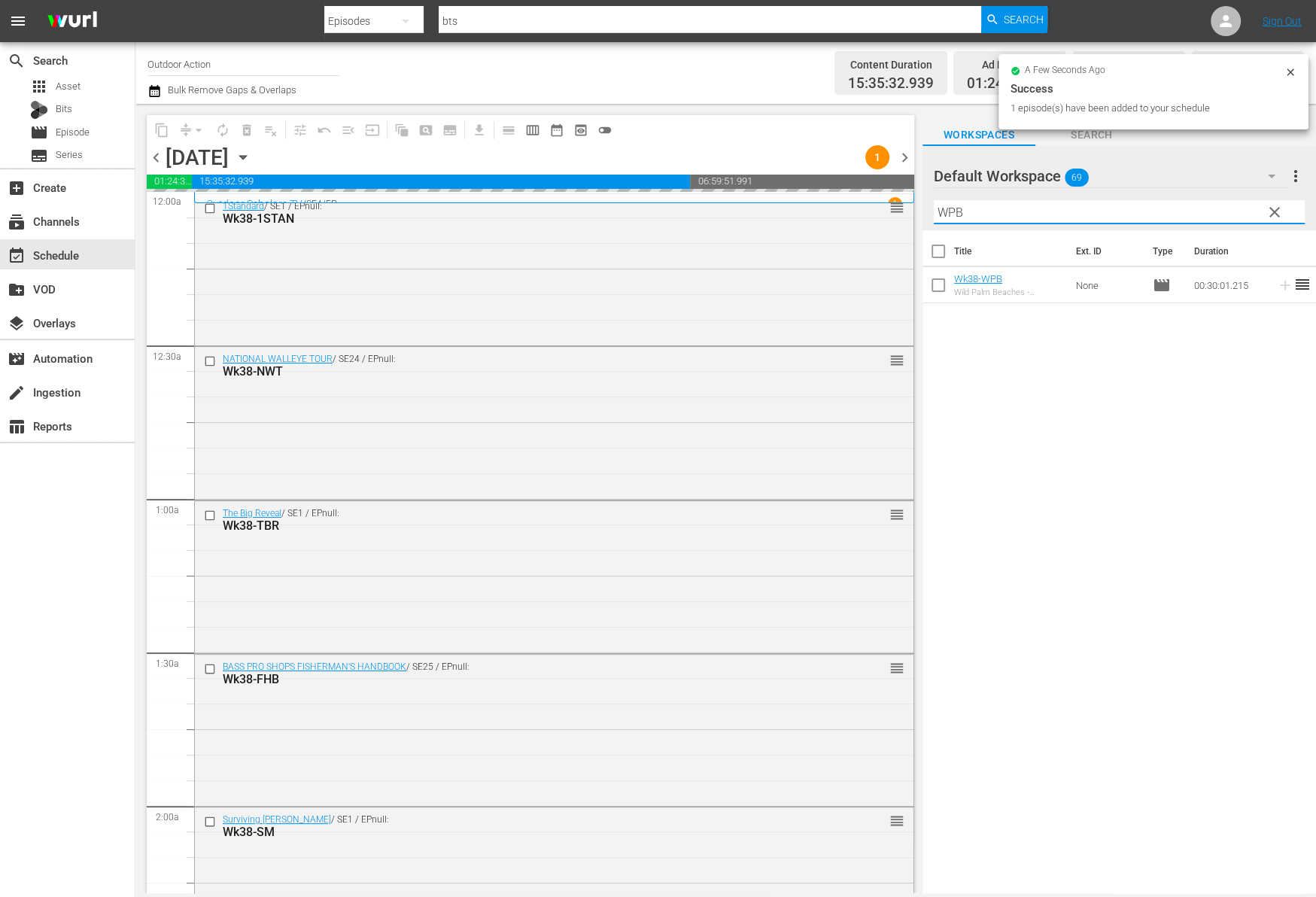
click at [1186, 209] on input "WPB" at bounding box center [1119, 212] width 371 height 24
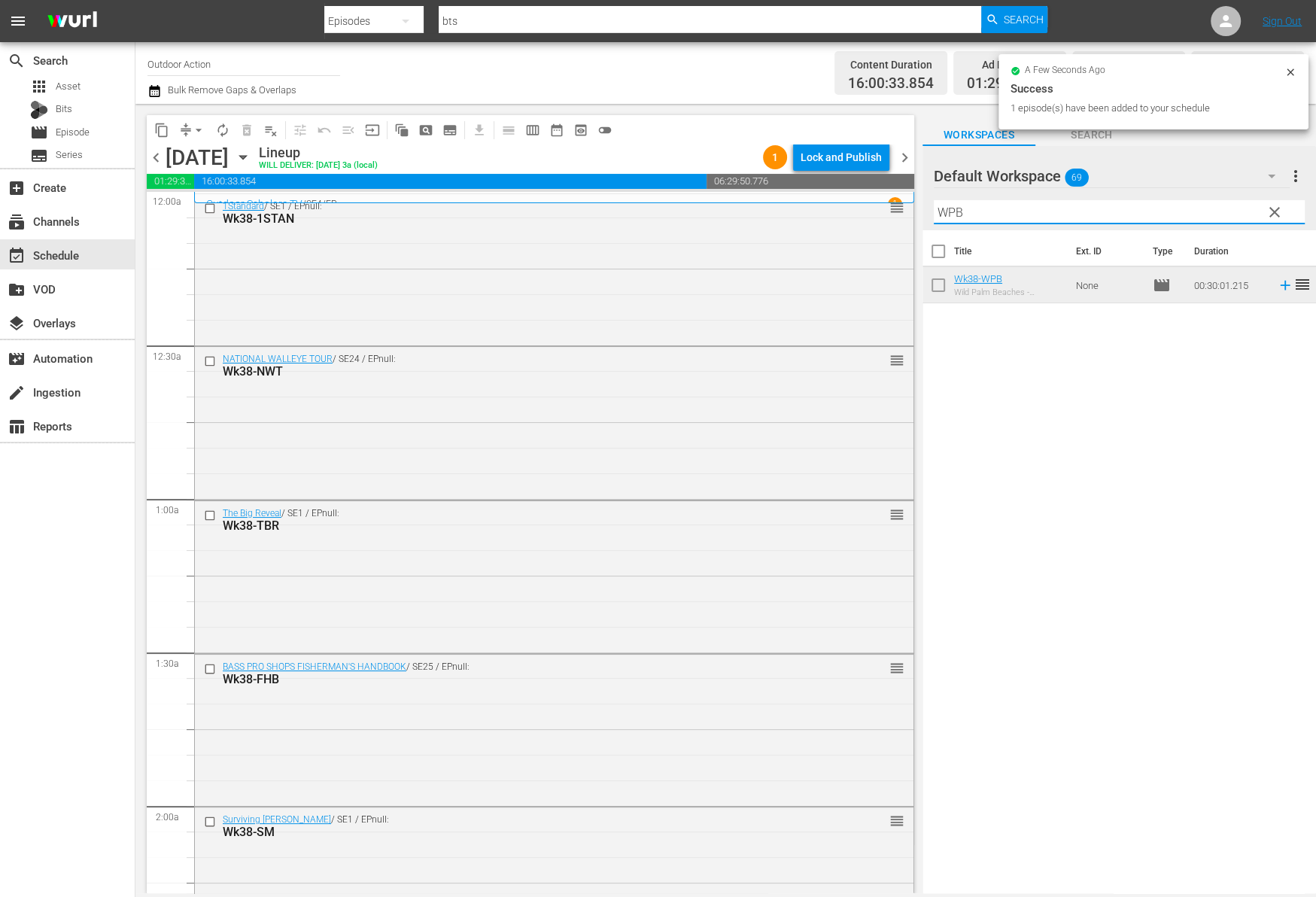
type input "S"
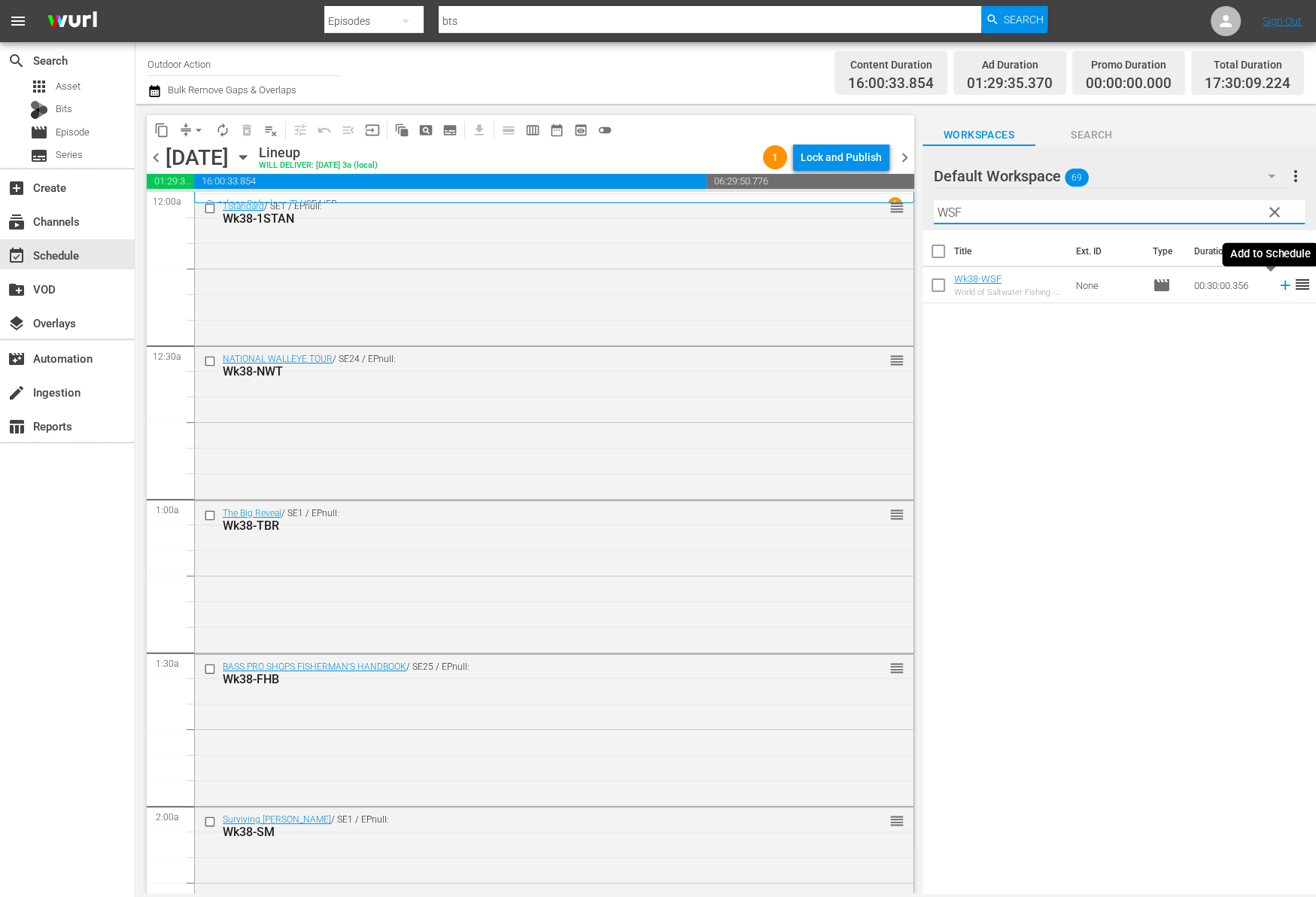
click at [1276, 292] on icon at bounding box center [1285, 285] width 17 height 17
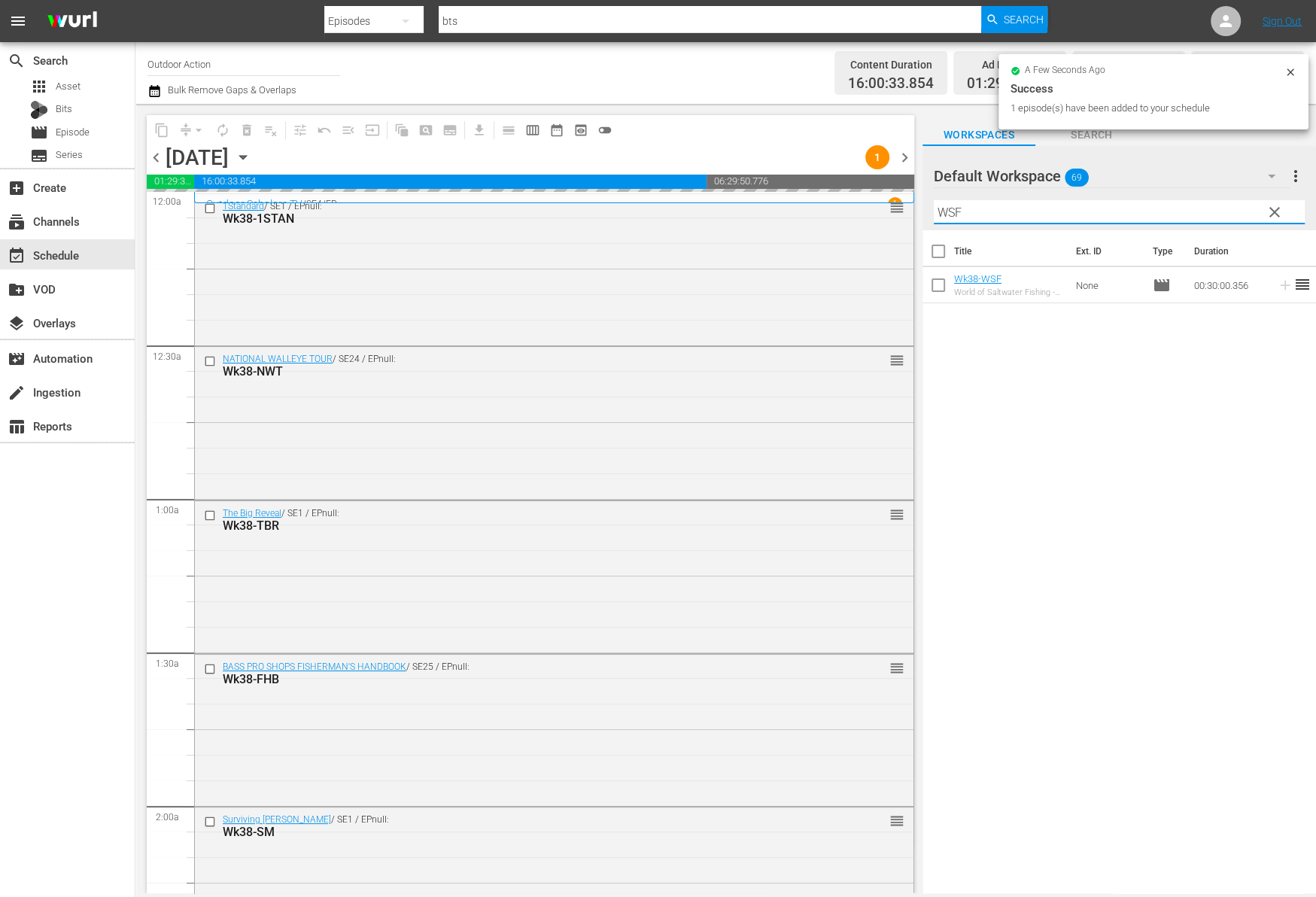
click at [1156, 213] on input "WSF" at bounding box center [1119, 212] width 371 height 24
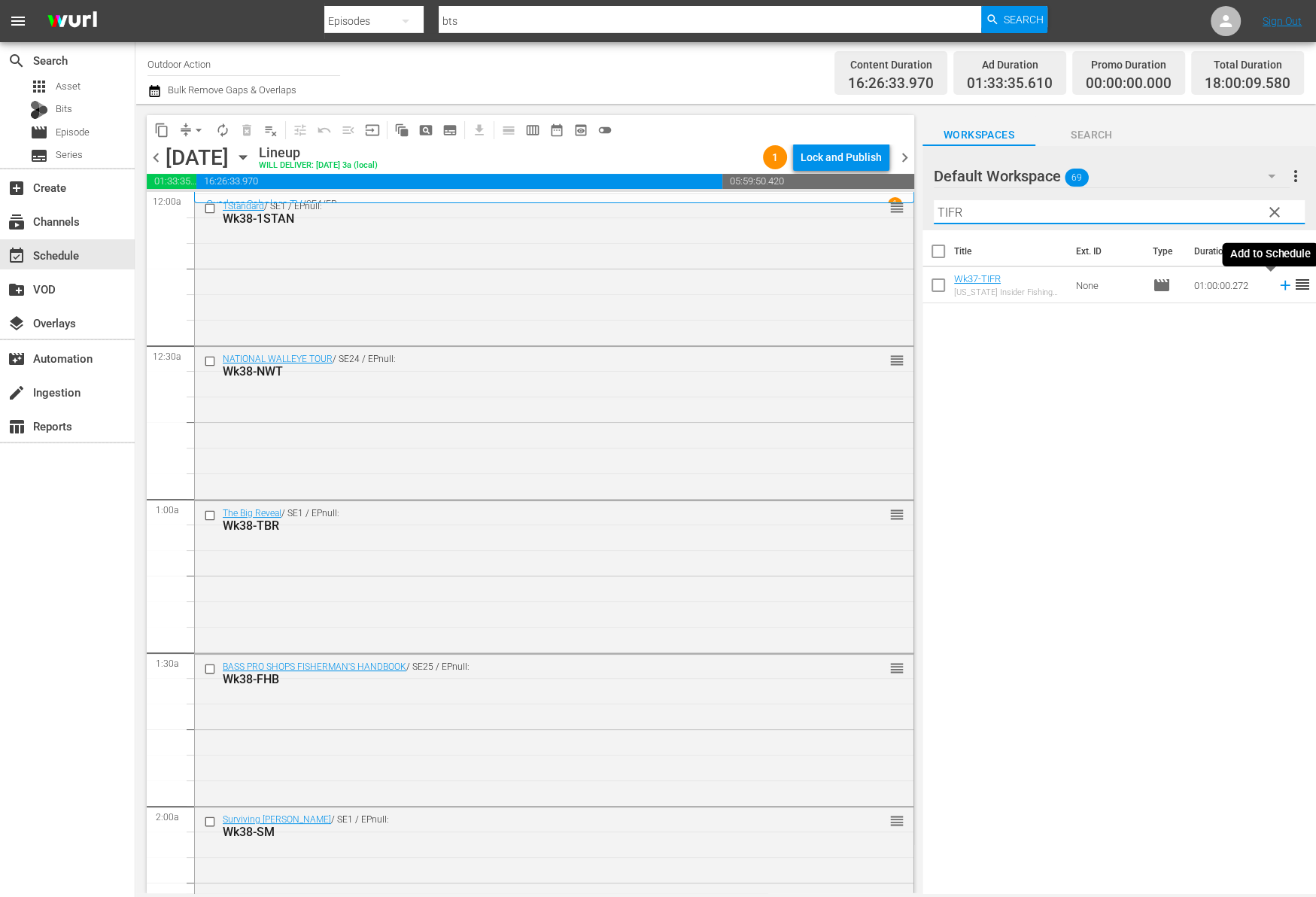
click at [1279, 289] on icon at bounding box center [1284, 285] width 10 height 10
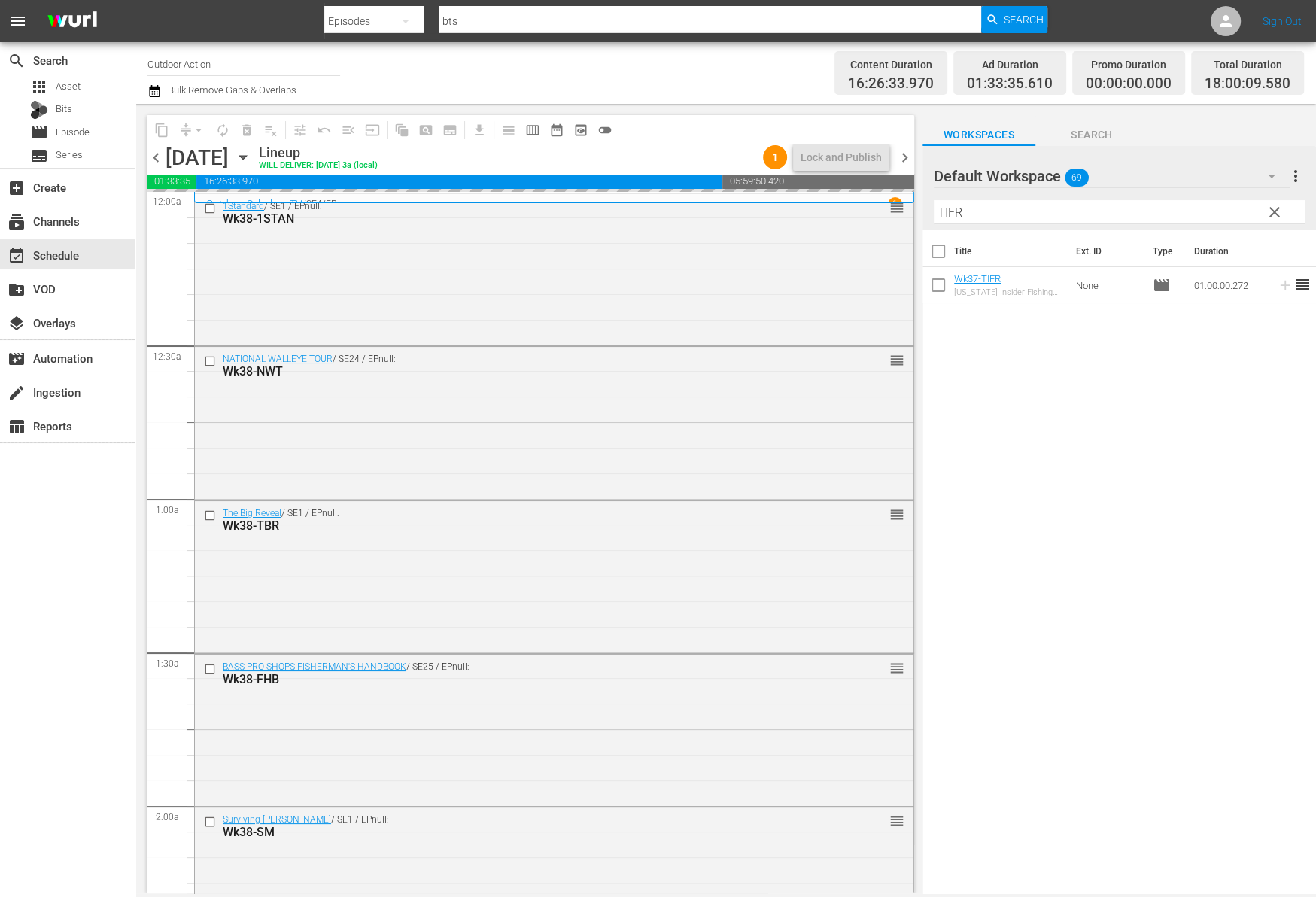
click at [1206, 207] on input "TIFR" at bounding box center [1119, 212] width 371 height 24
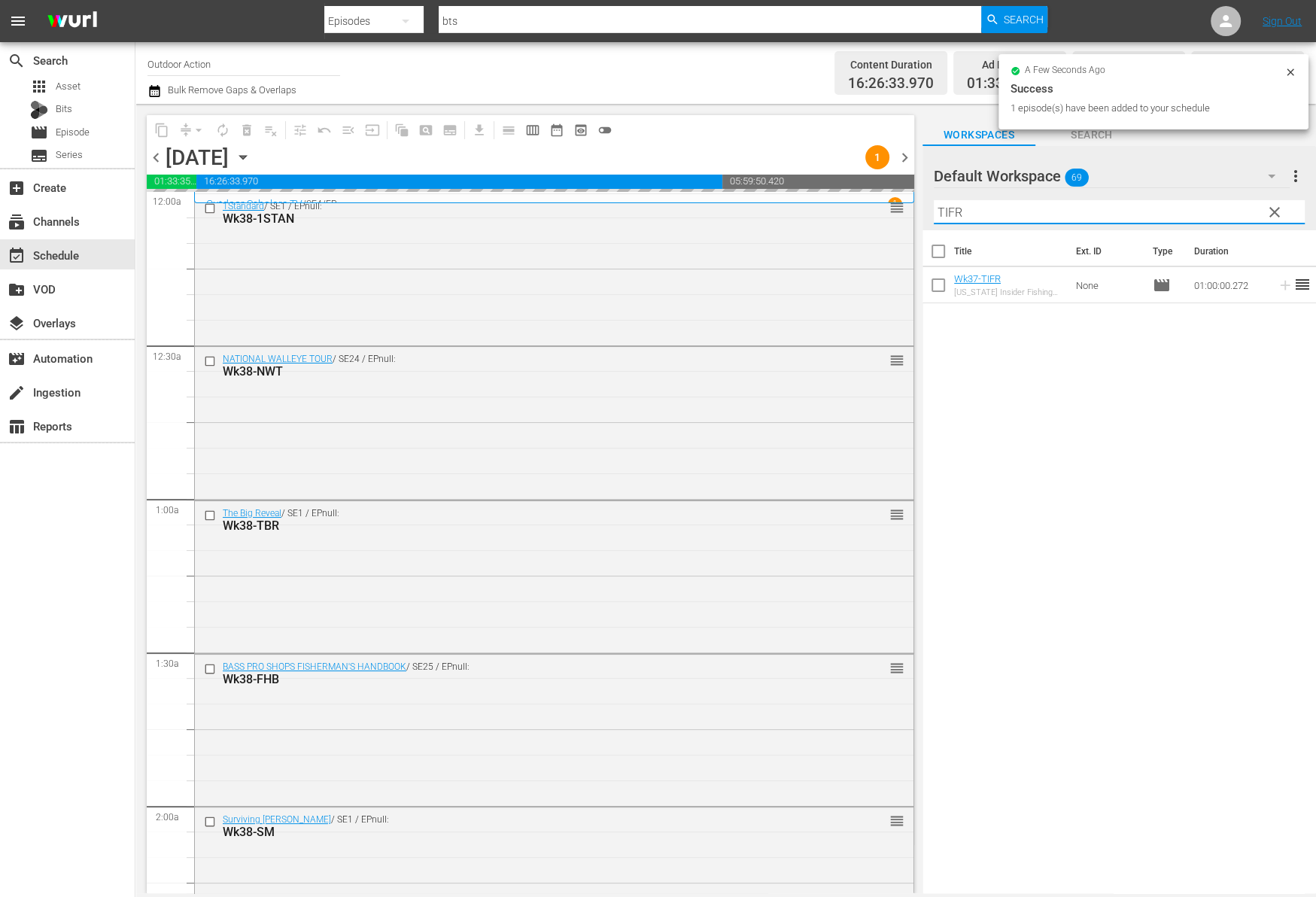
click at [1206, 207] on input "TIFR" at bounding box center [1119, 212] width 371 height 24
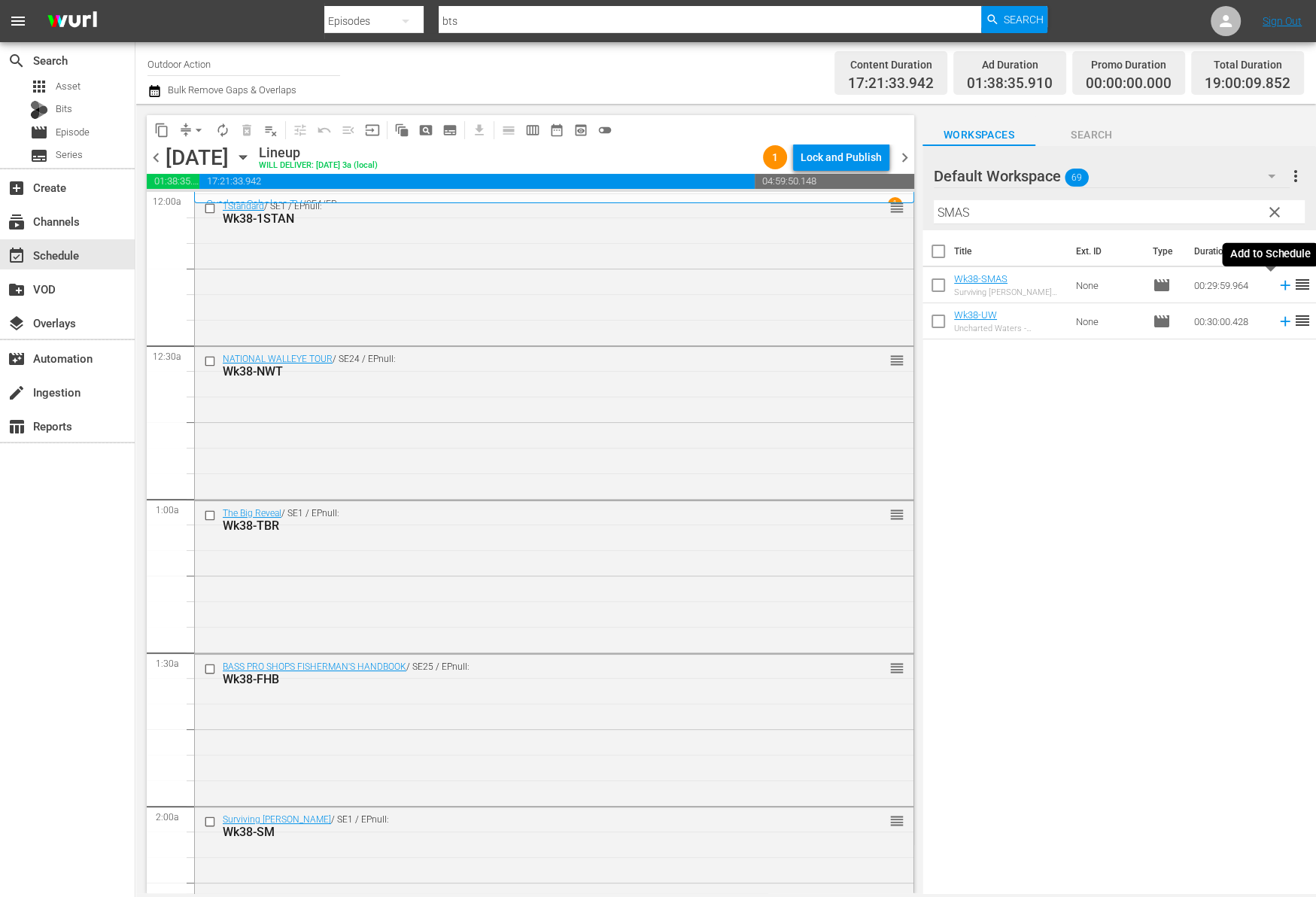
click at [1276, 286] on icon at bounding box center [1285, 285] width 17 height 17
click at [1165, 204] on input "SMAS" at bounding box center [1119, 212] width 371 height 24
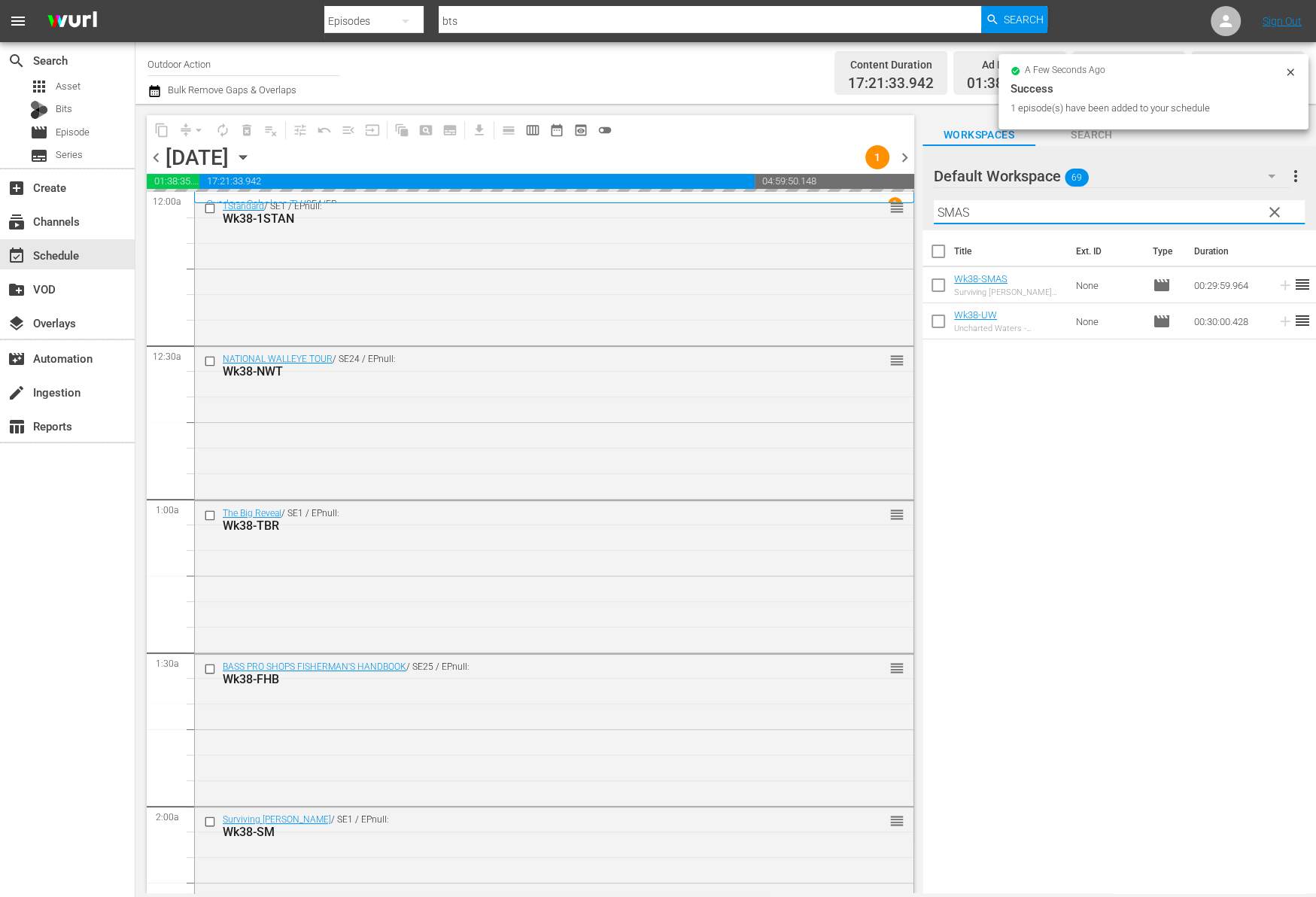
click at [1165, 204] on input "SMAS" at bounding box center [1119, 212] width 371 height 24
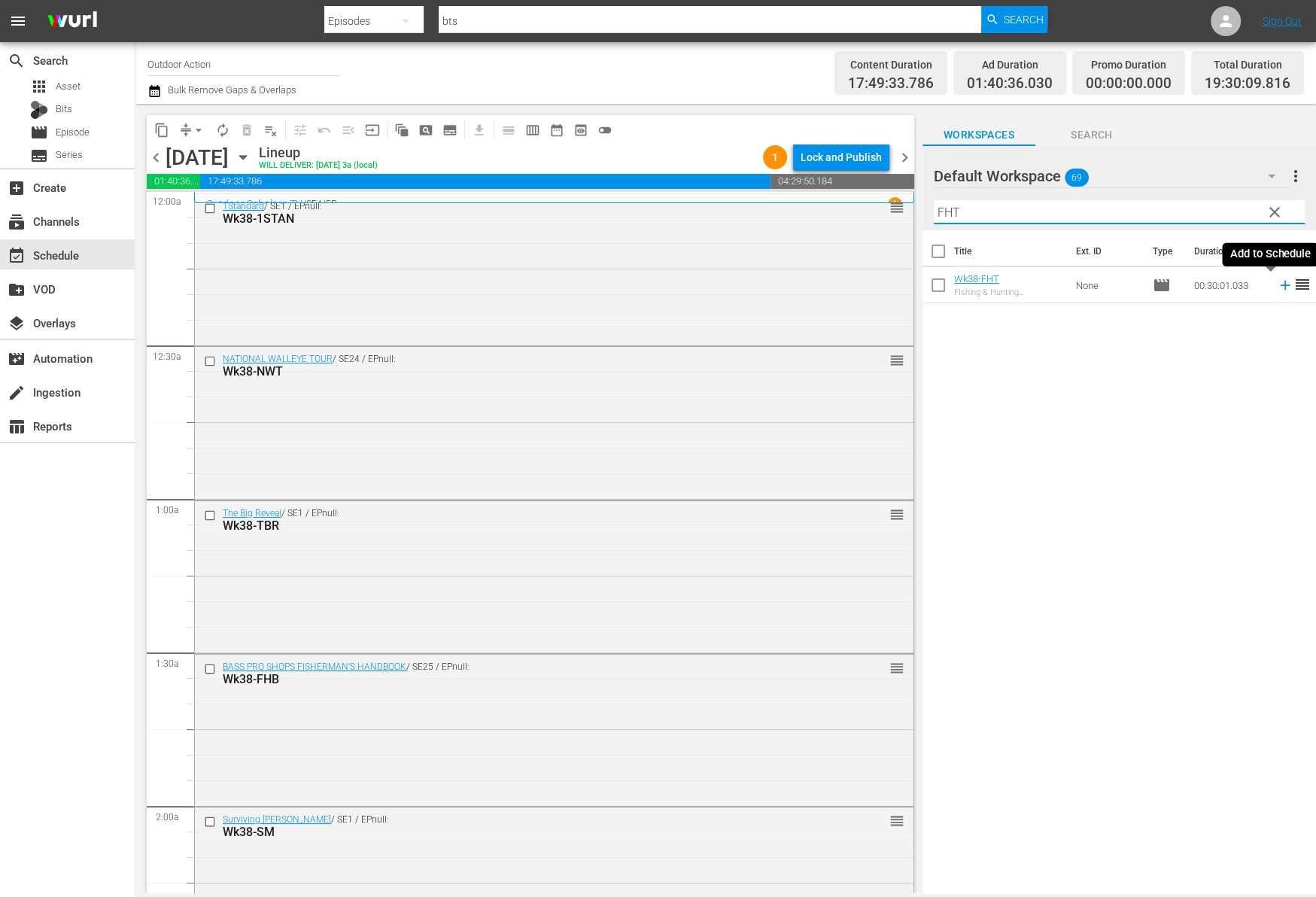
click at [1276, 284] on icon at bounding box center [1285, 285] width 17 height 17
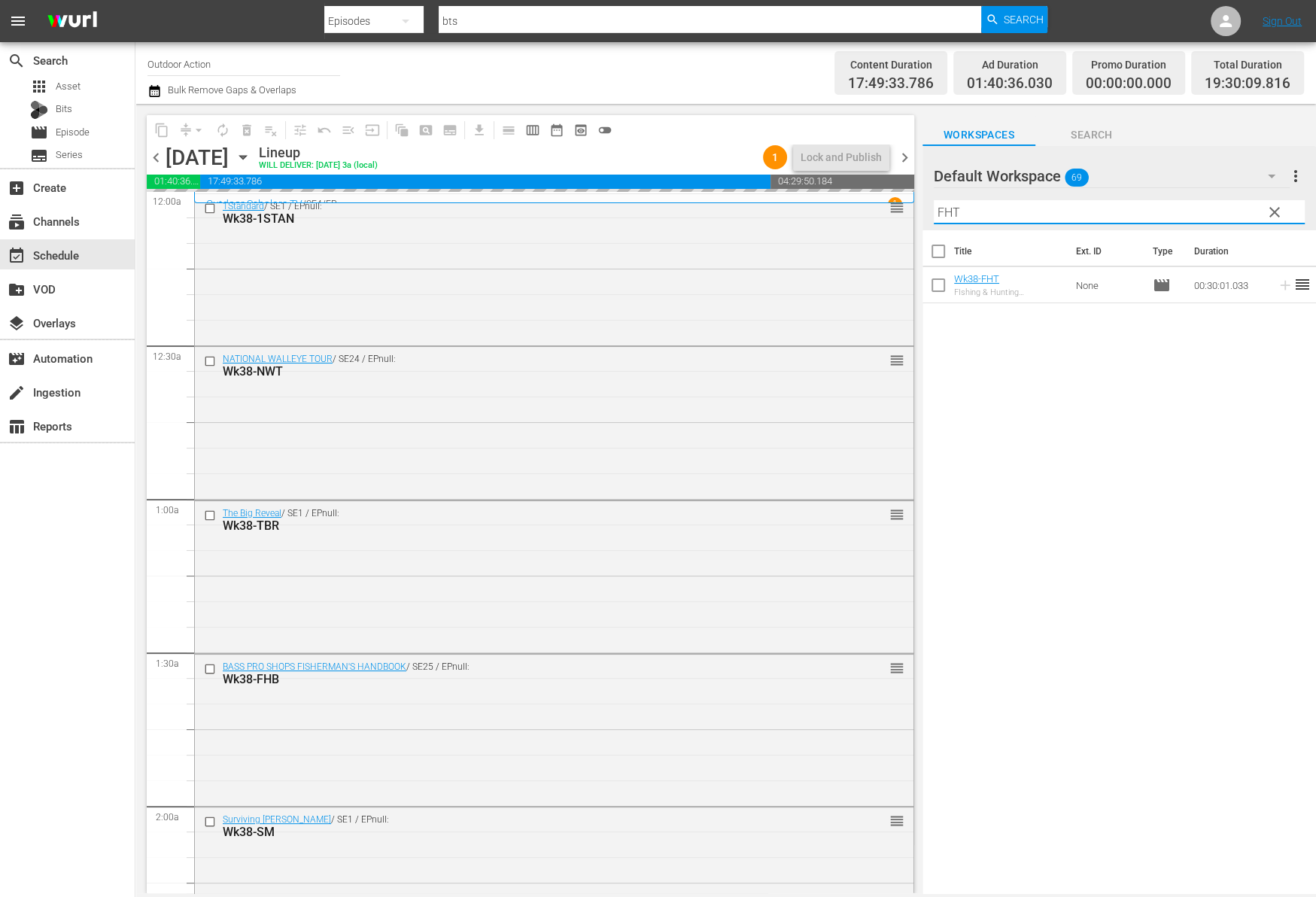
click at [1210, 202] on input "FHT" at bounding box center [1119, 212] width 371 height 24
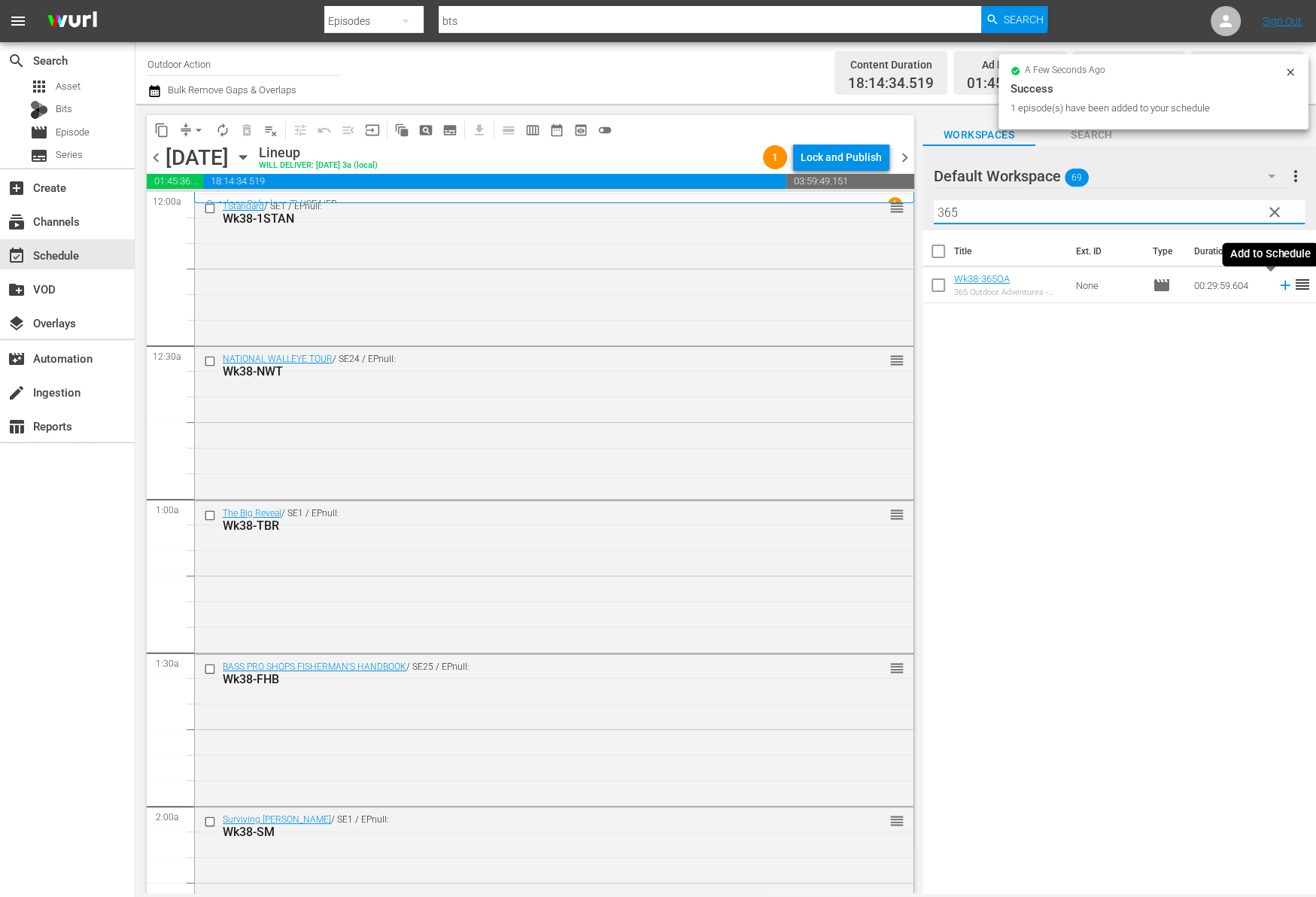
click at [1276, 288] on icon at bounding box center [1285, 285] width 17 height 17
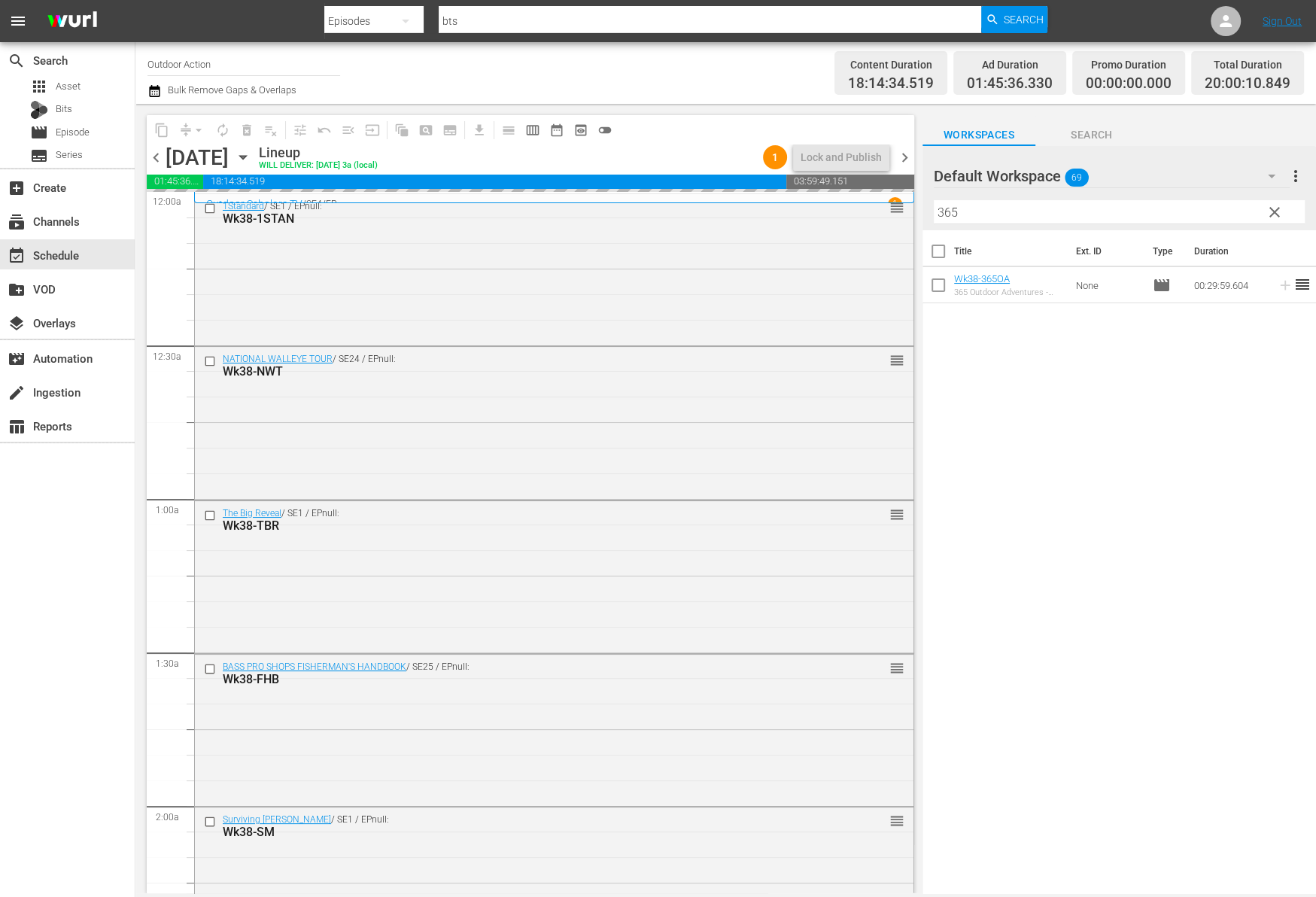
click at [1232, 208] on input "365" at bounding box center [1119, 212] width 371 height 24
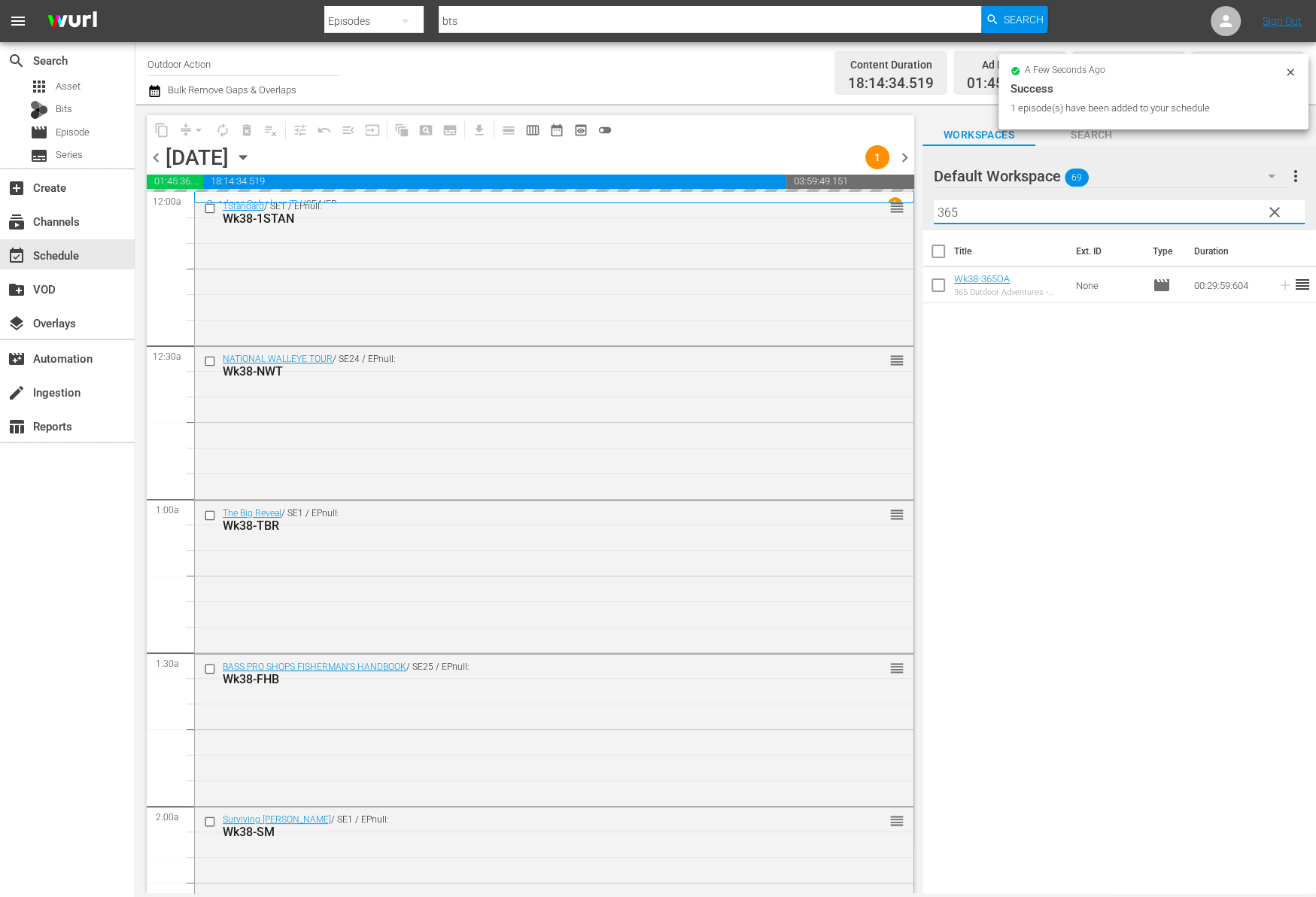
click at [1232, 208] on input "365" at bounding box center [1119, 212] width 371 height 24
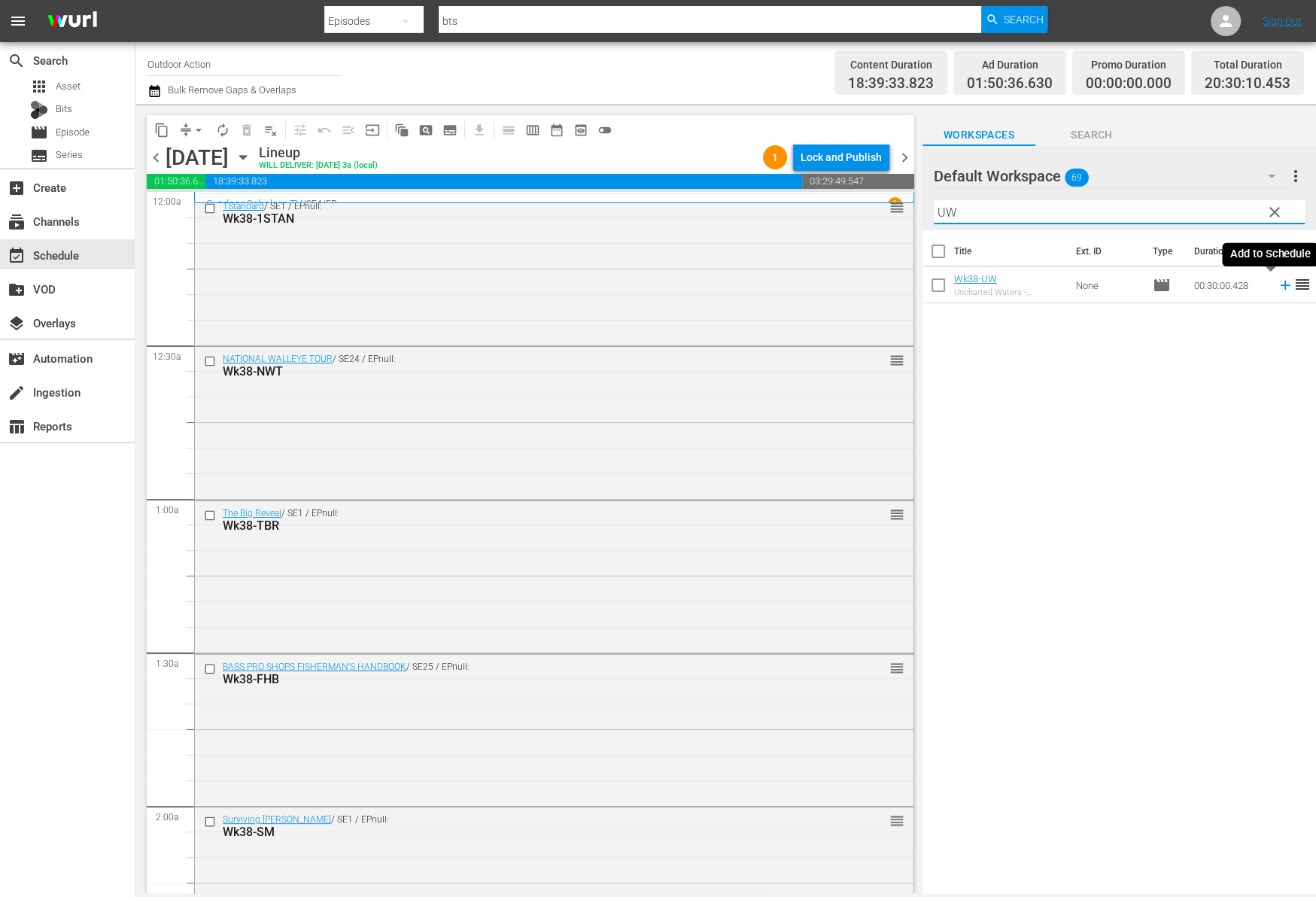
click at [1276, 288] on icon at bounding box center [1285, 285] width 17 height 17
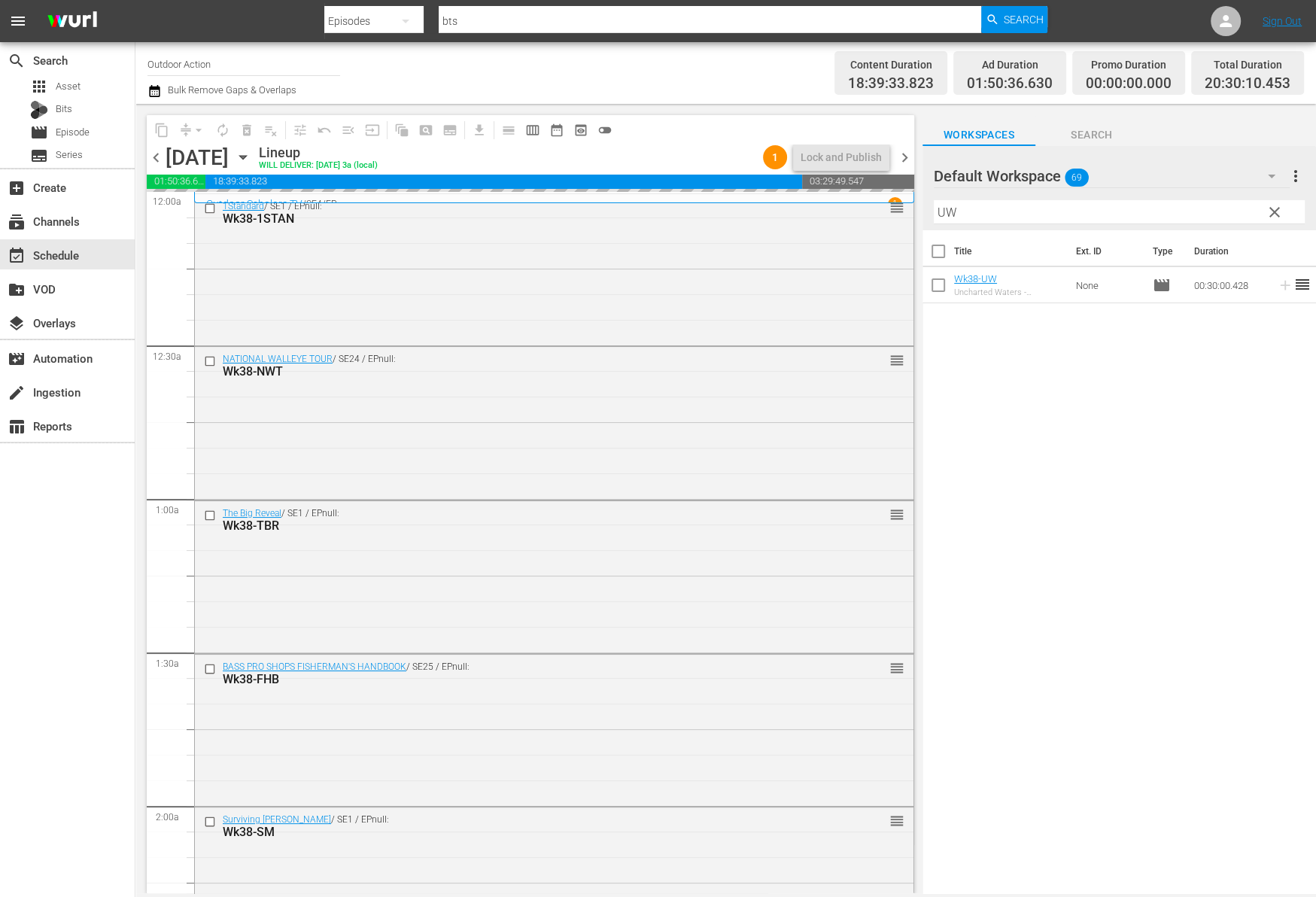
click at [1214, 204] on input "UW" at bounding box center [1119, 212] width 371 height 24
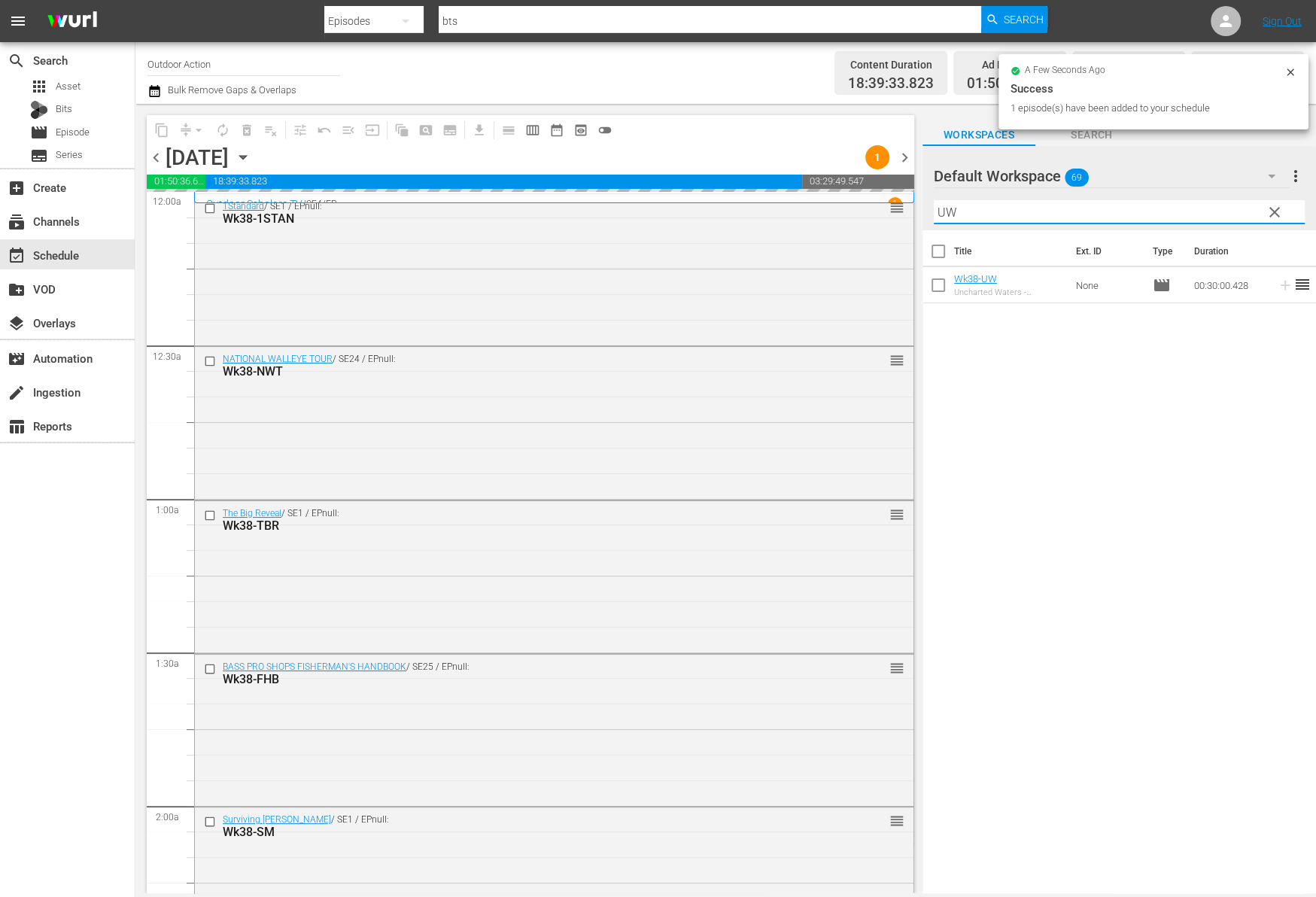
click at [1214, 204] on input "UW" at bounding box center [1119, 212] width 371 height 24
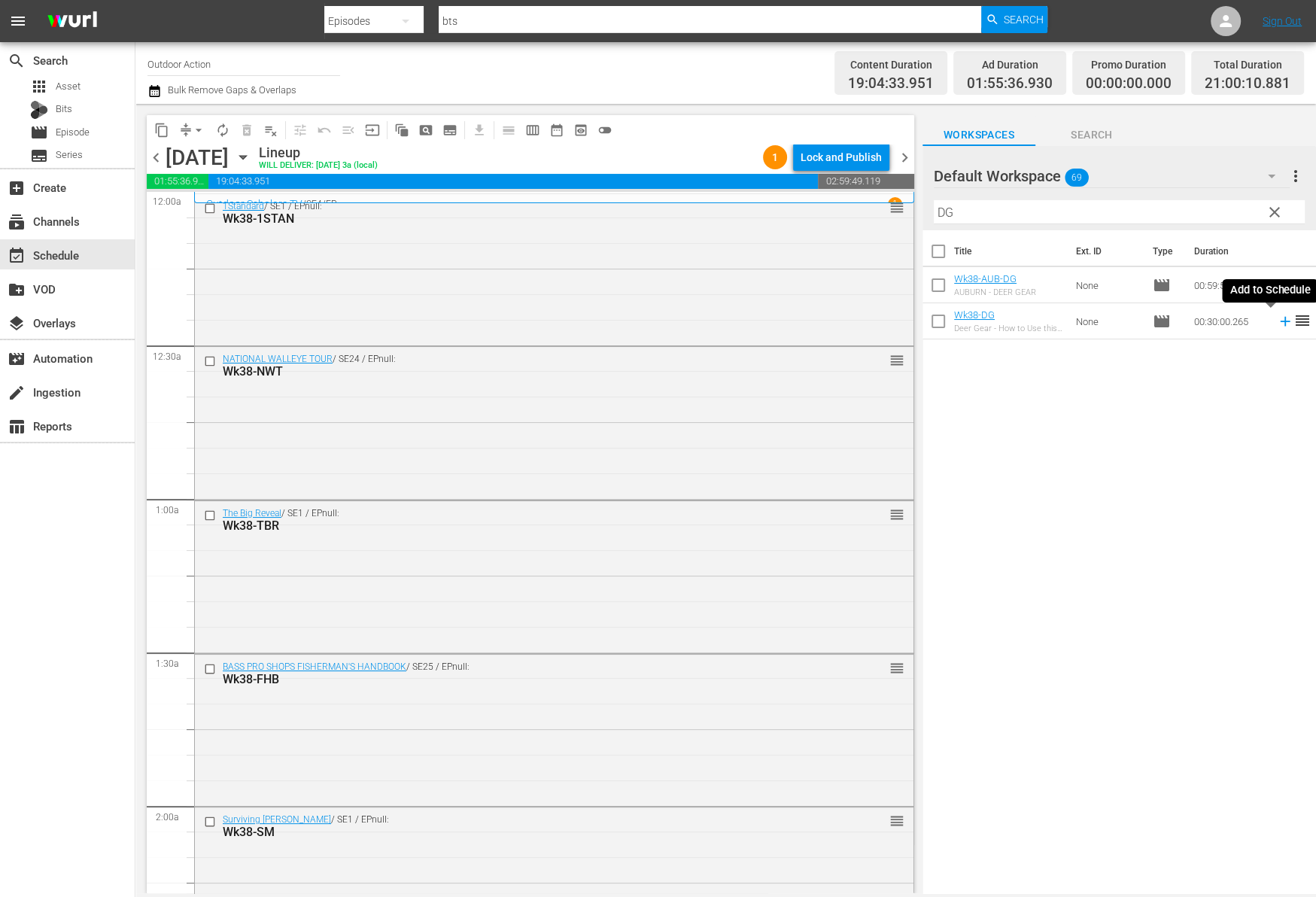
click at [1276, 324] on icon at bounding box center [1285, 321] width 17 height 17
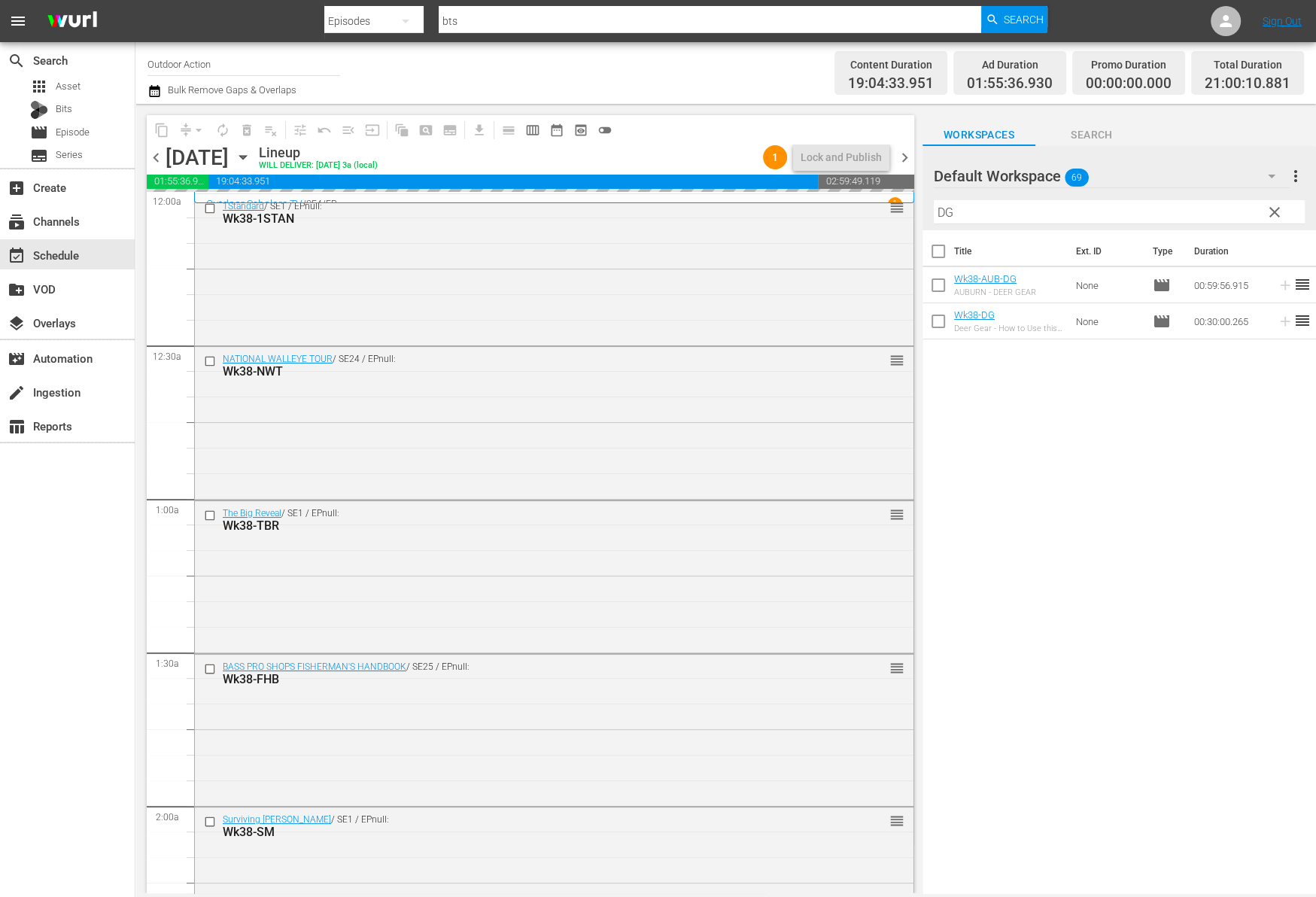
click at [1214, 215] on input "DG" at bounding box center [1119, 212] width 371 height 24
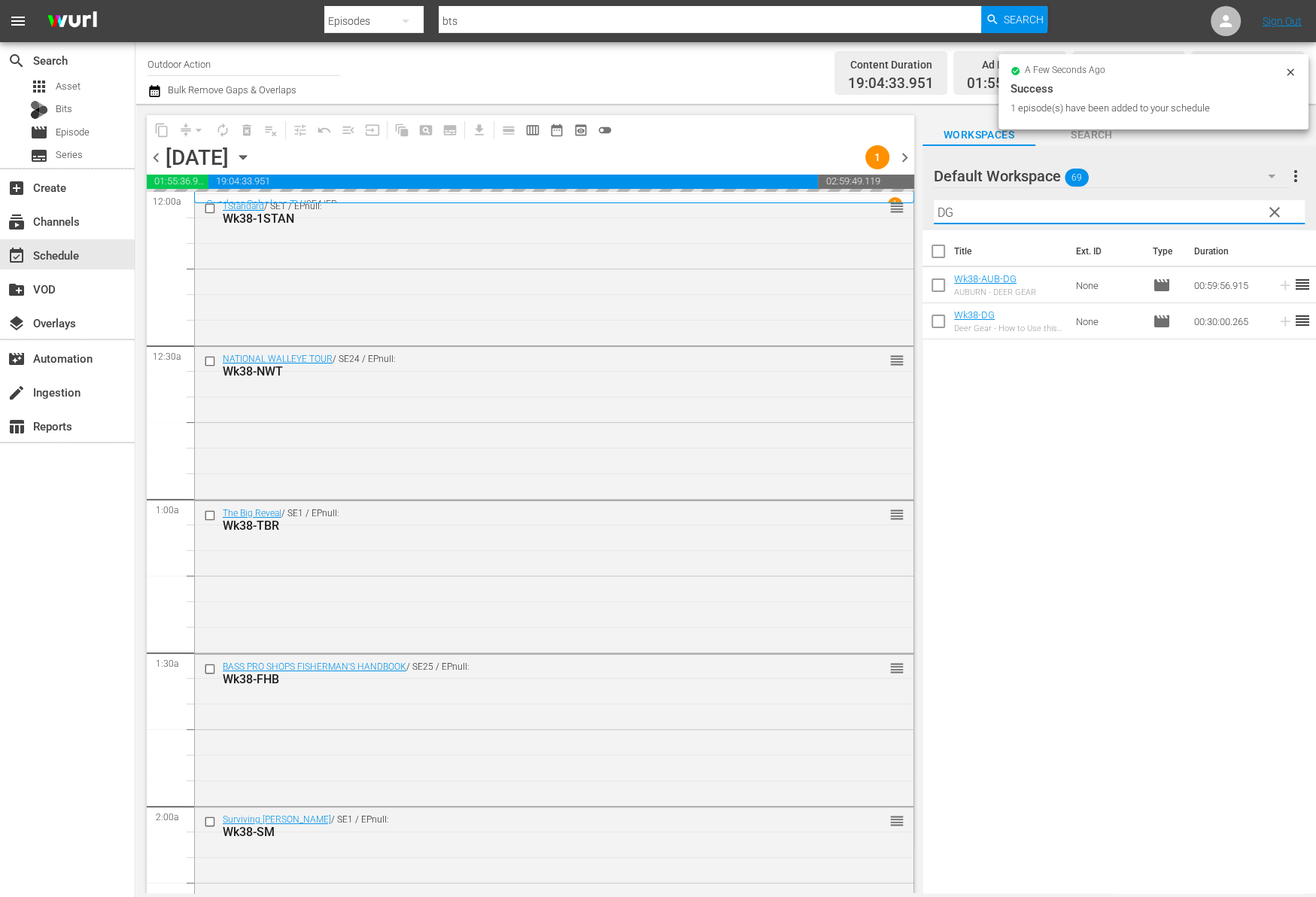
click at [1214, 215] on input "DG" at bounding box center [1119, 212] width 371 height 24
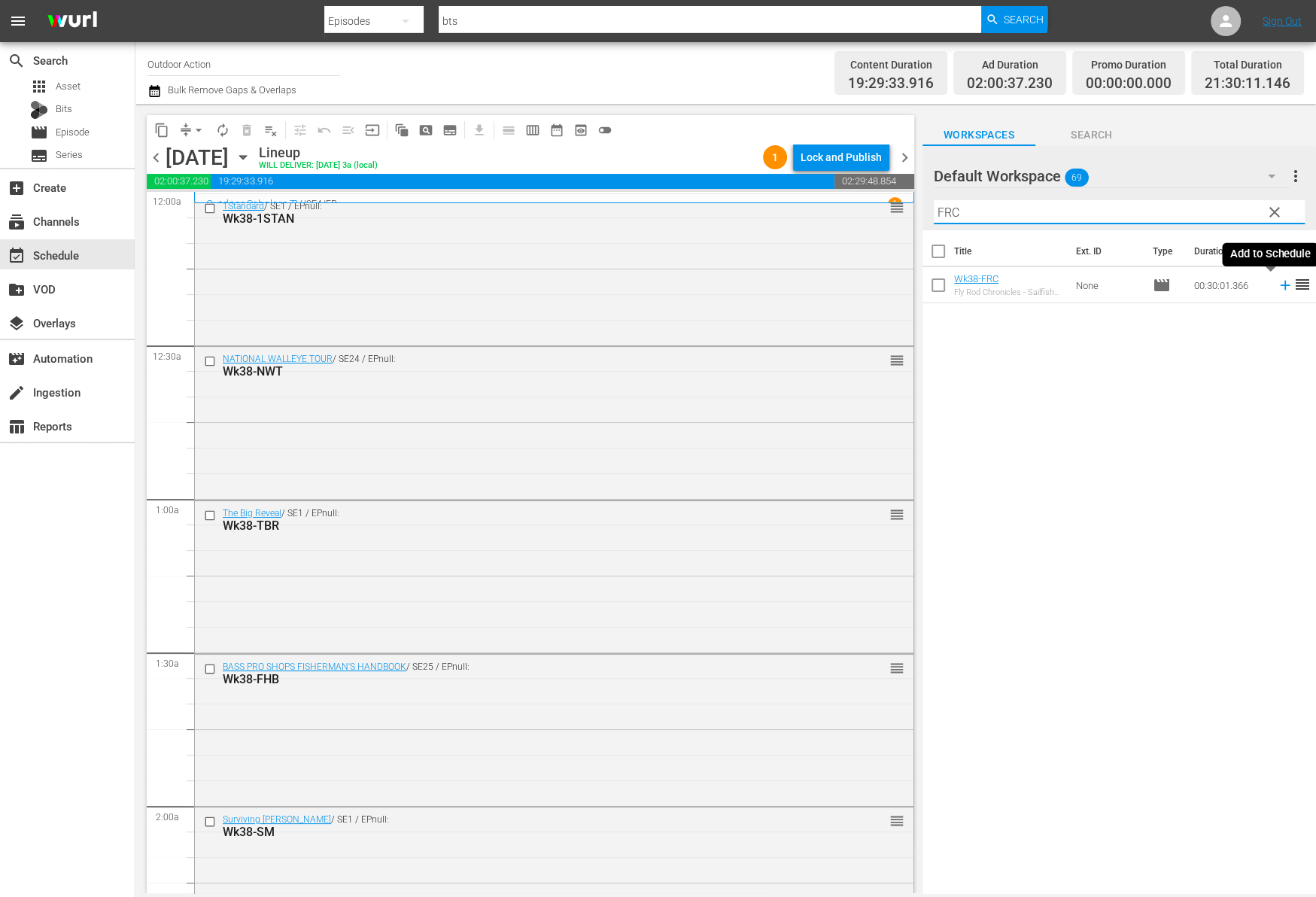
click at [1276, 291] on icon at bounding box center [1285, 285] width 17 height 17
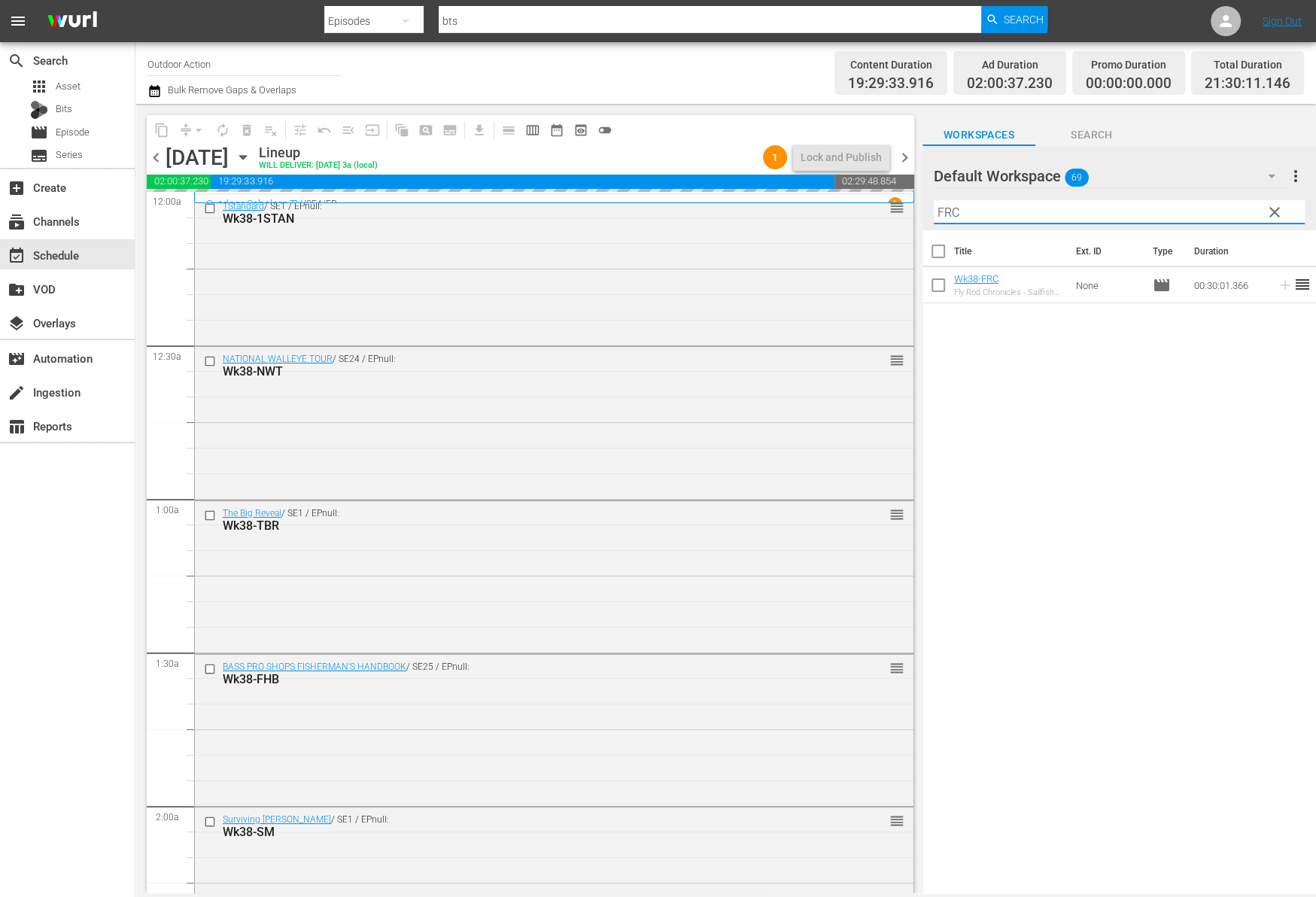
click at [1228, 212] on input "FRC" at bounding box center [1119, 212] width 371 height 24
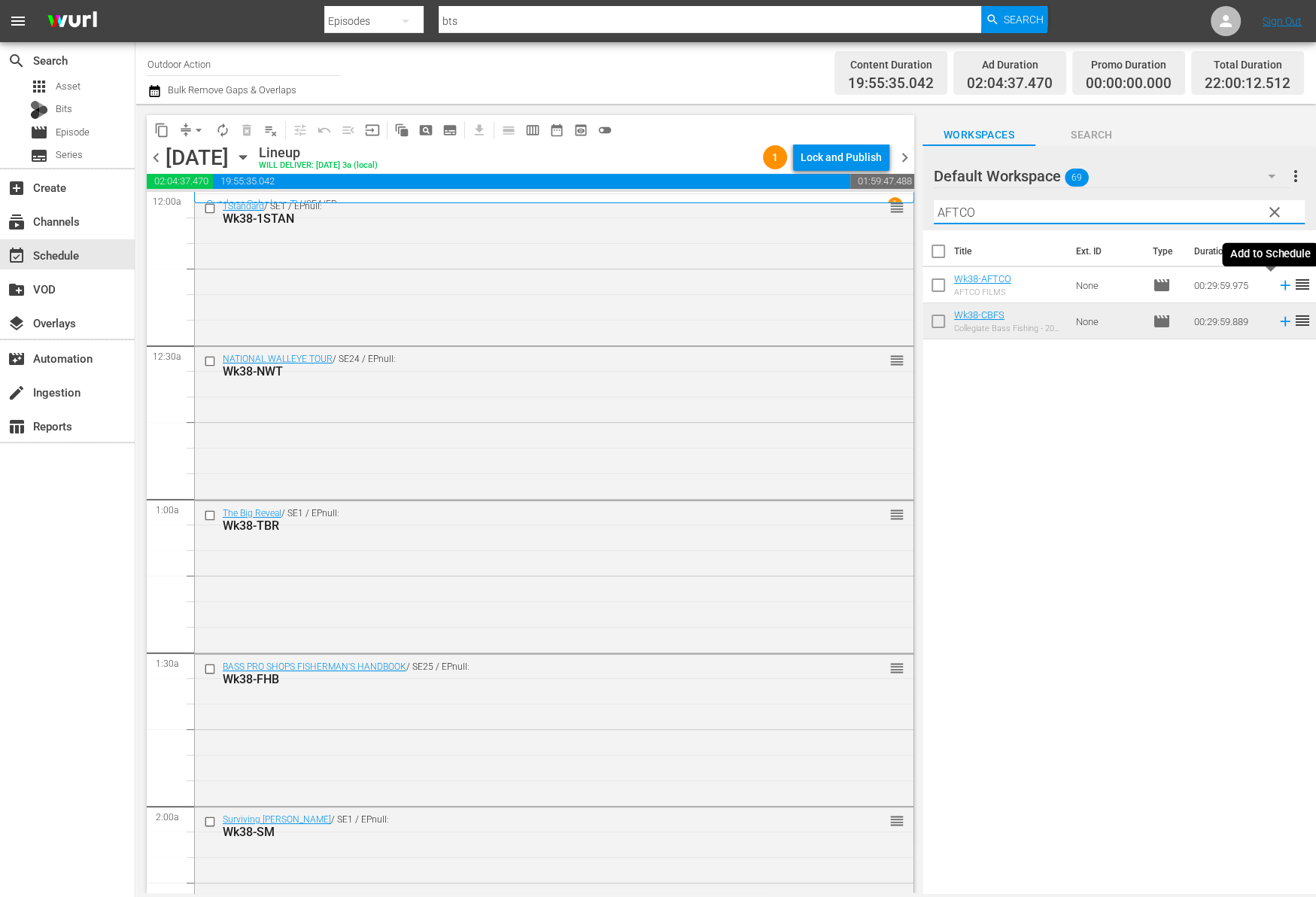
click at [1276, 287] on icon at bounding box center [1285, 285] width 17 height 17
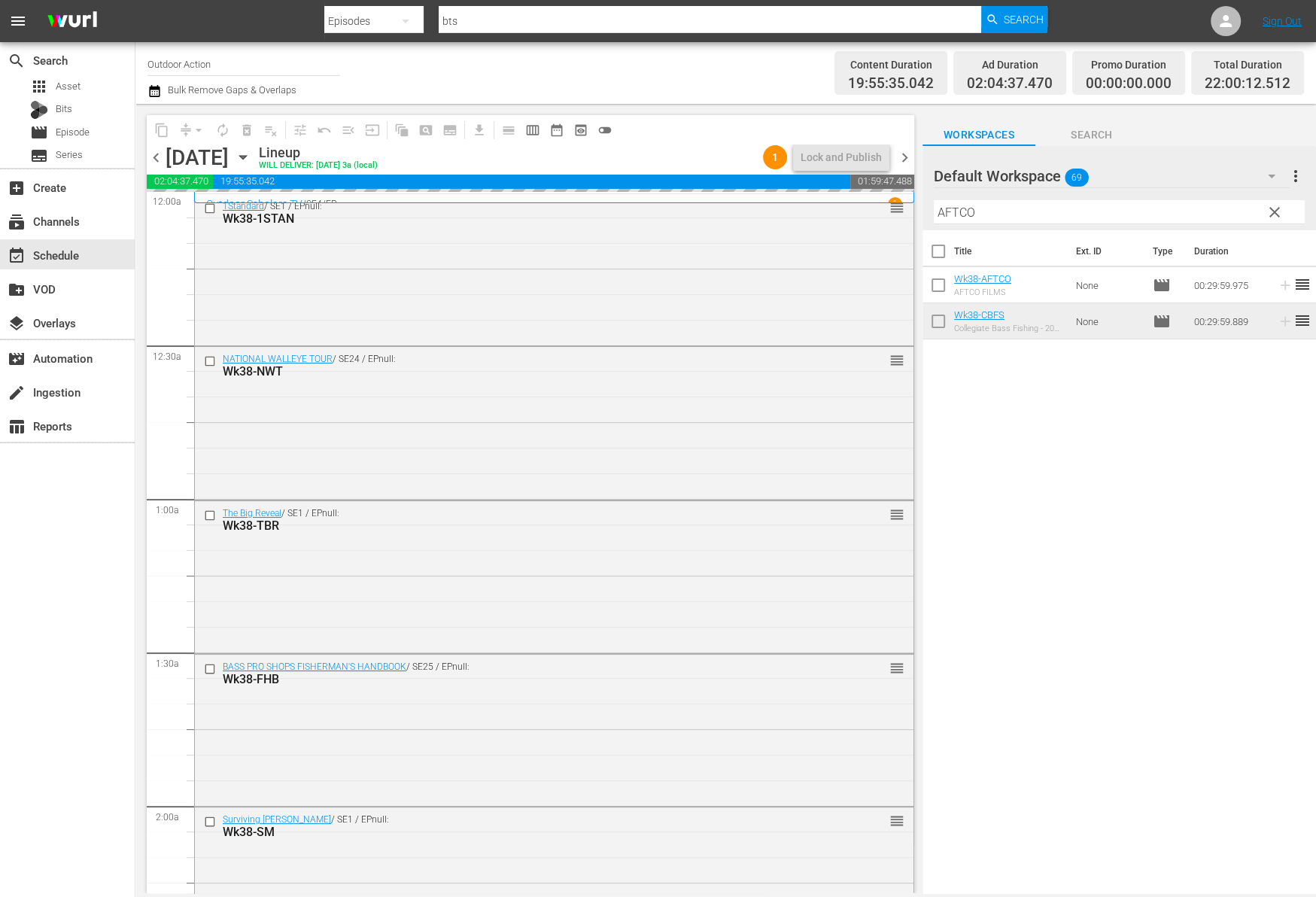
click at [1203, 208] on input "AFTCO" at bounding box center [1119, 212] width 371 height 24
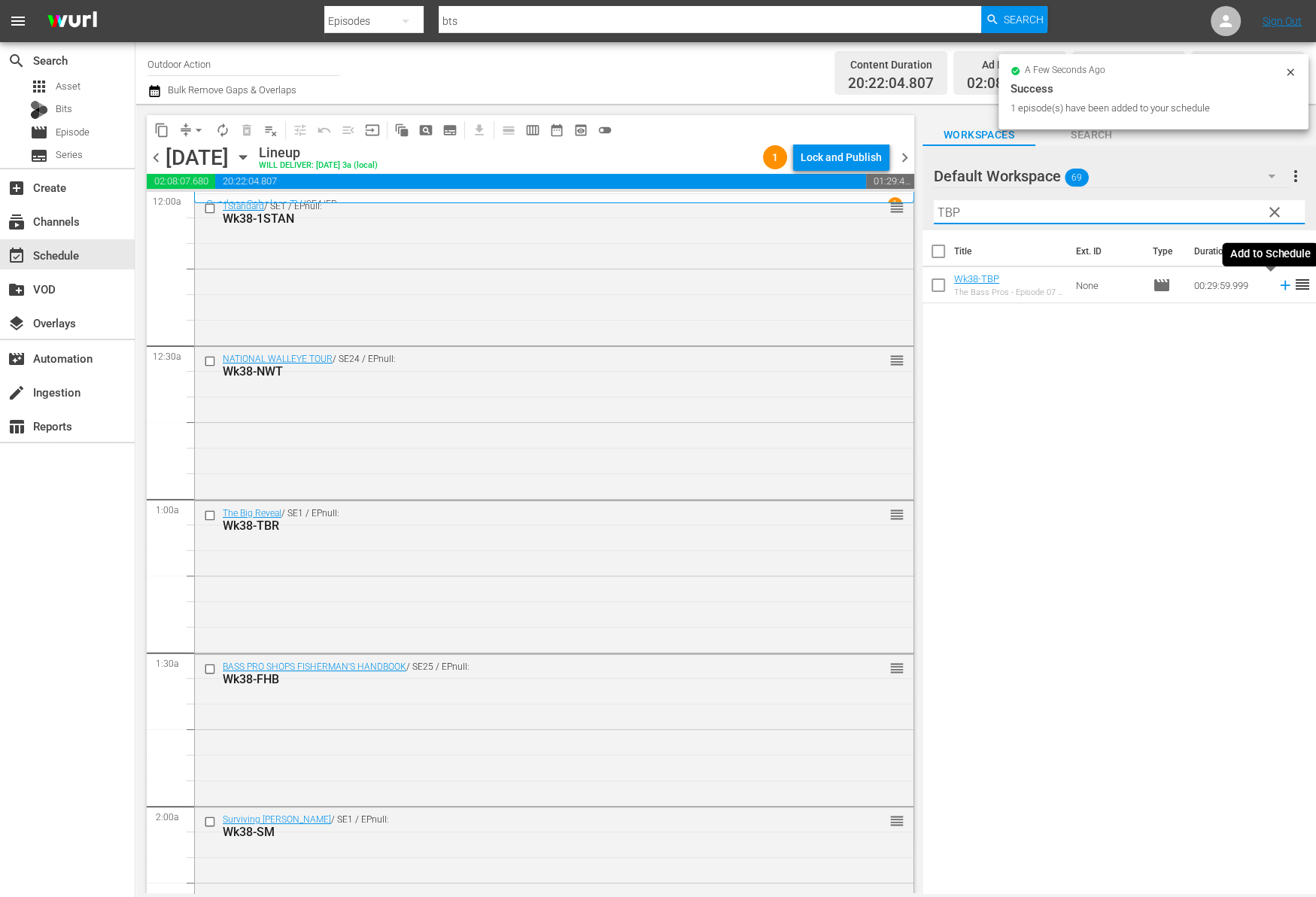
click at [1276, 287] on icon at bounding box center [1285, 285] width 17 height 17
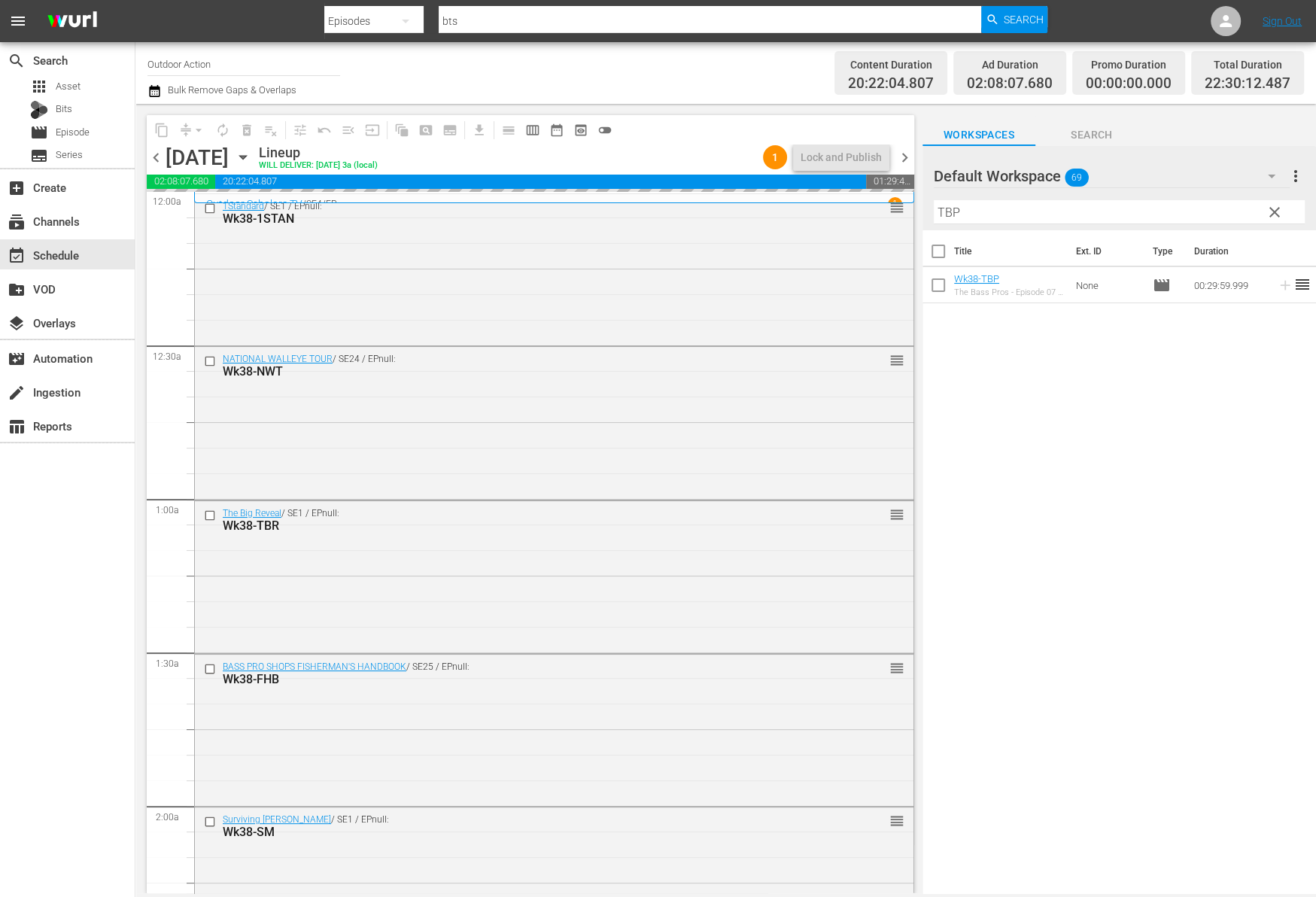
click at [1190, 210] on input "TBP" at bounding box center [1119, 212] width 371 height 24
click at [1235, 331] on div "Title Ext. ID Type Duration Wk38-OIFC OIFC - NC Black Sea Bass Catch and Cook N…" at bounding box center [1118, 563] width 393 height 665
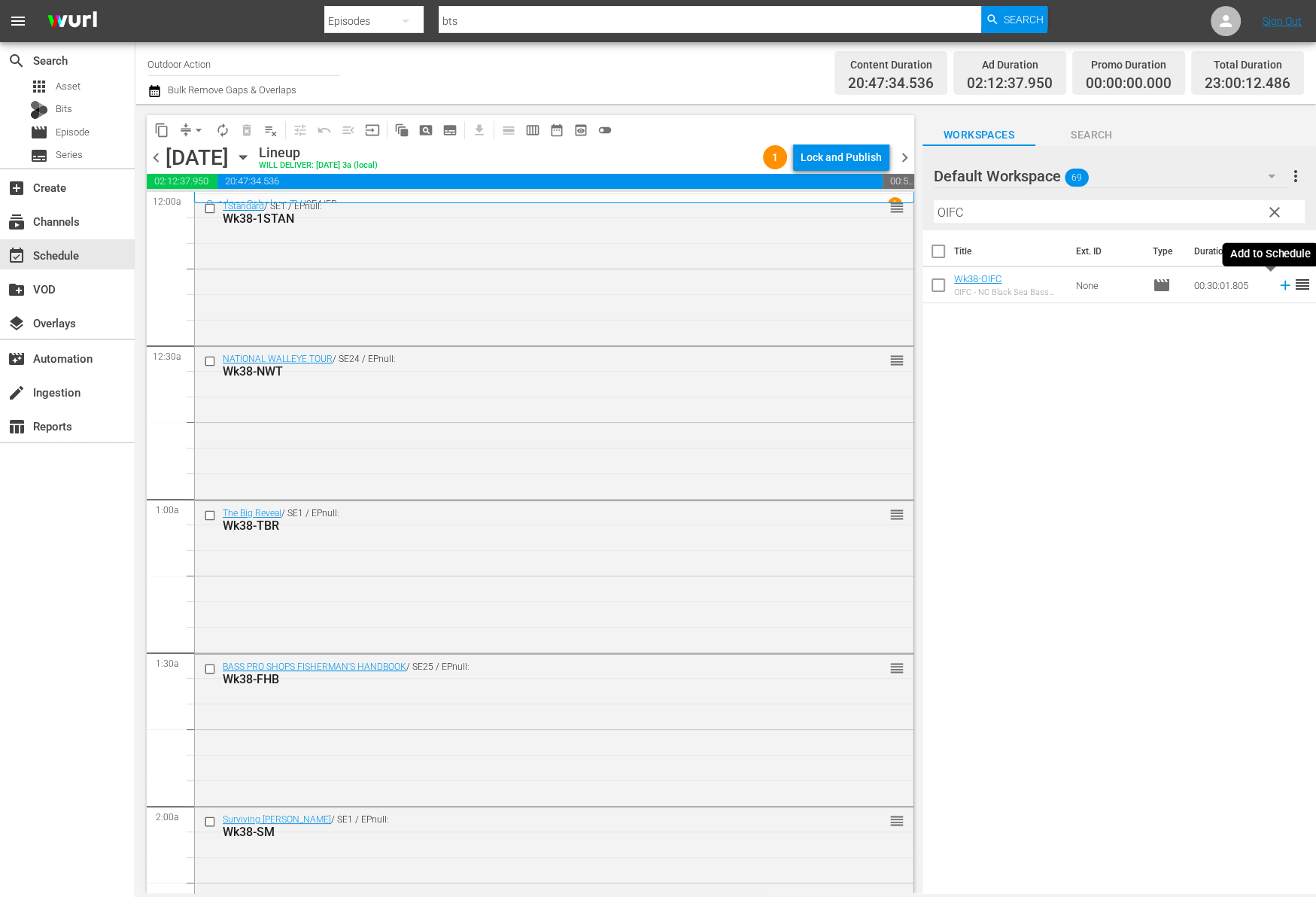
click at [1276, 288] on icon at bounding box center [1285, 285] width 17 height 17
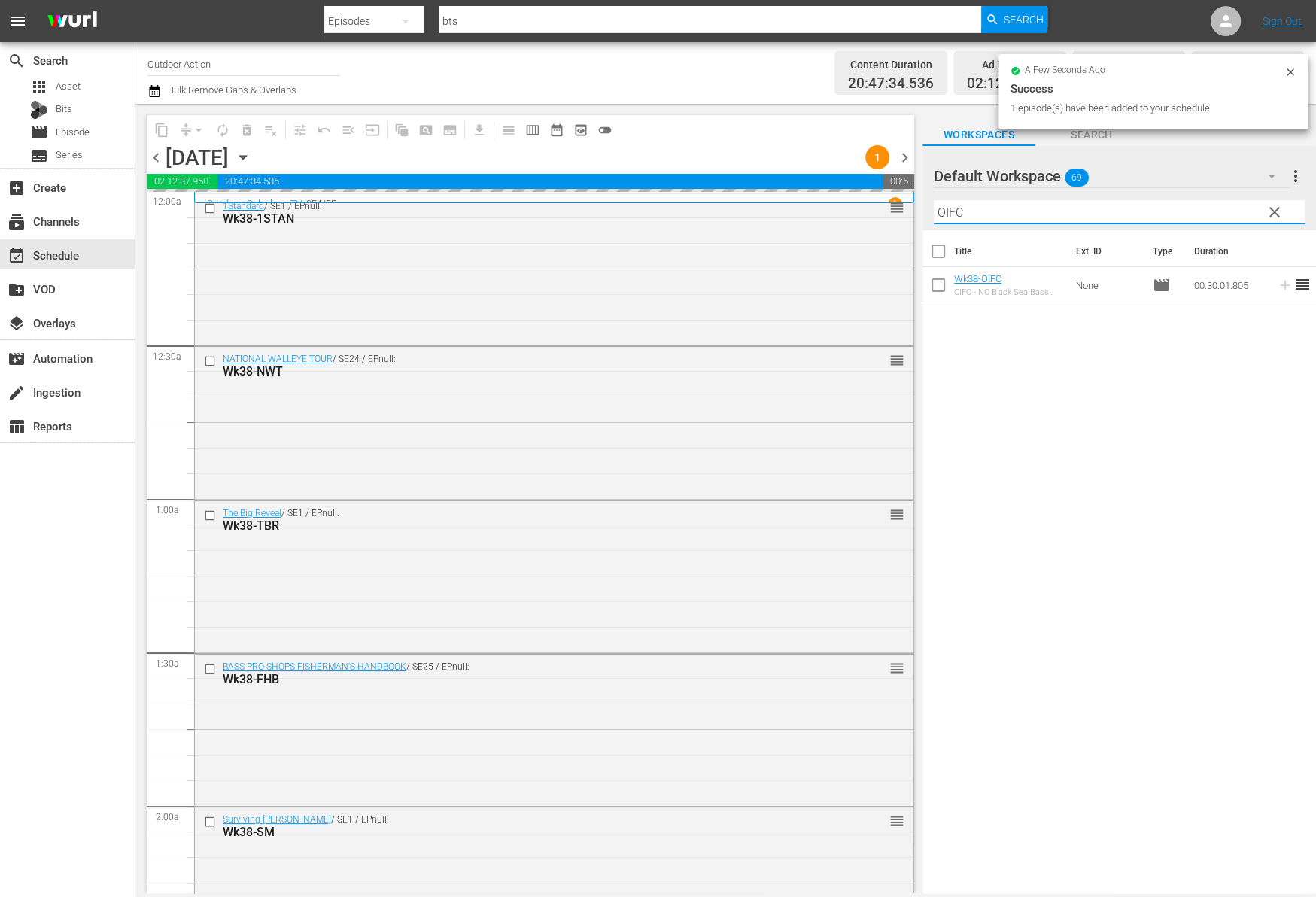
click at [1207, 205] on input "OIFC" at bounding box center [1119, 212] width 371 height 24
click at [1207, 205] on input "OIFC" at bounding box center [1119, 212] width 371 height 24
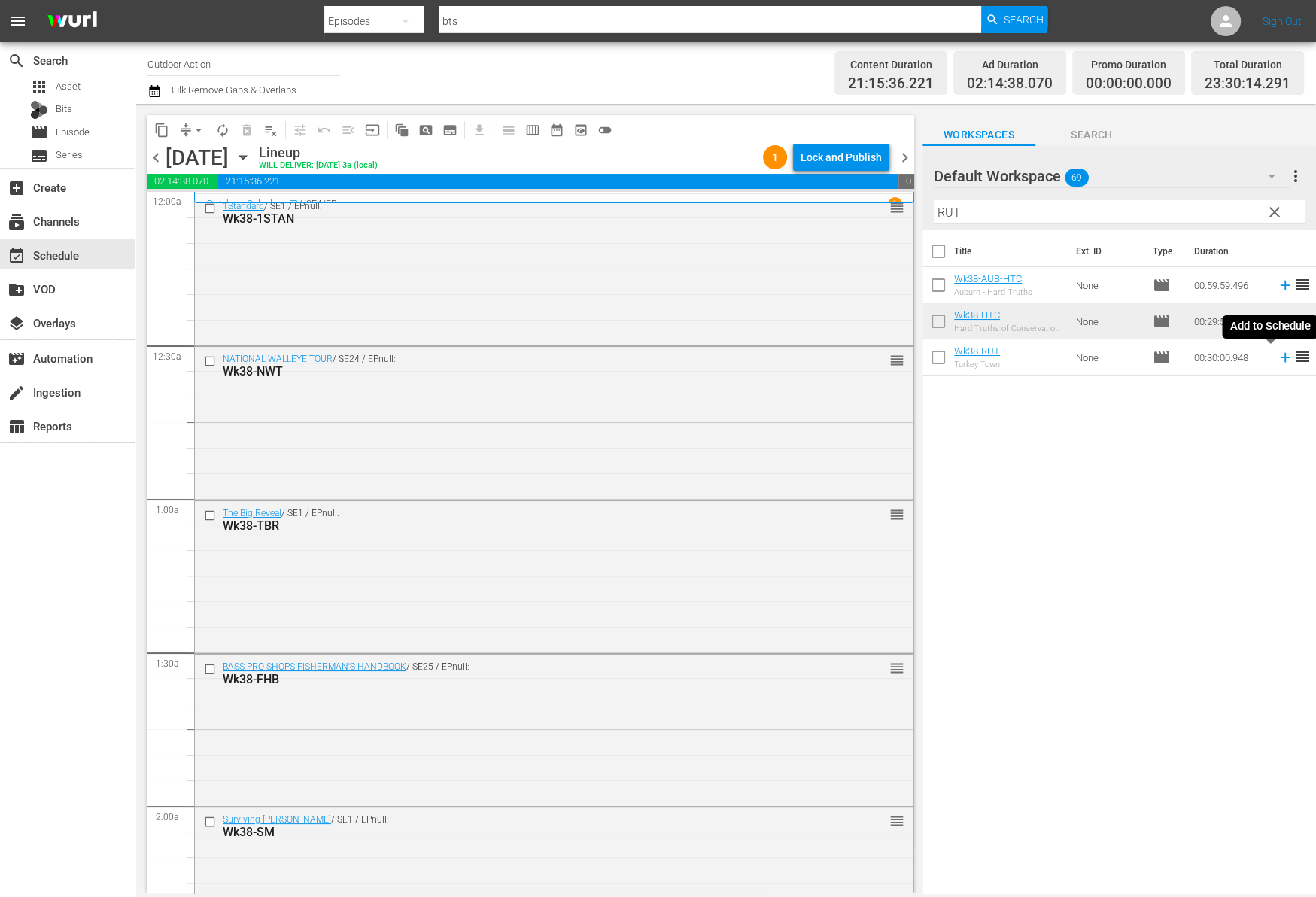
click at [1279, 358] on icon at bounding box center [1284, 358] width 10 height 10
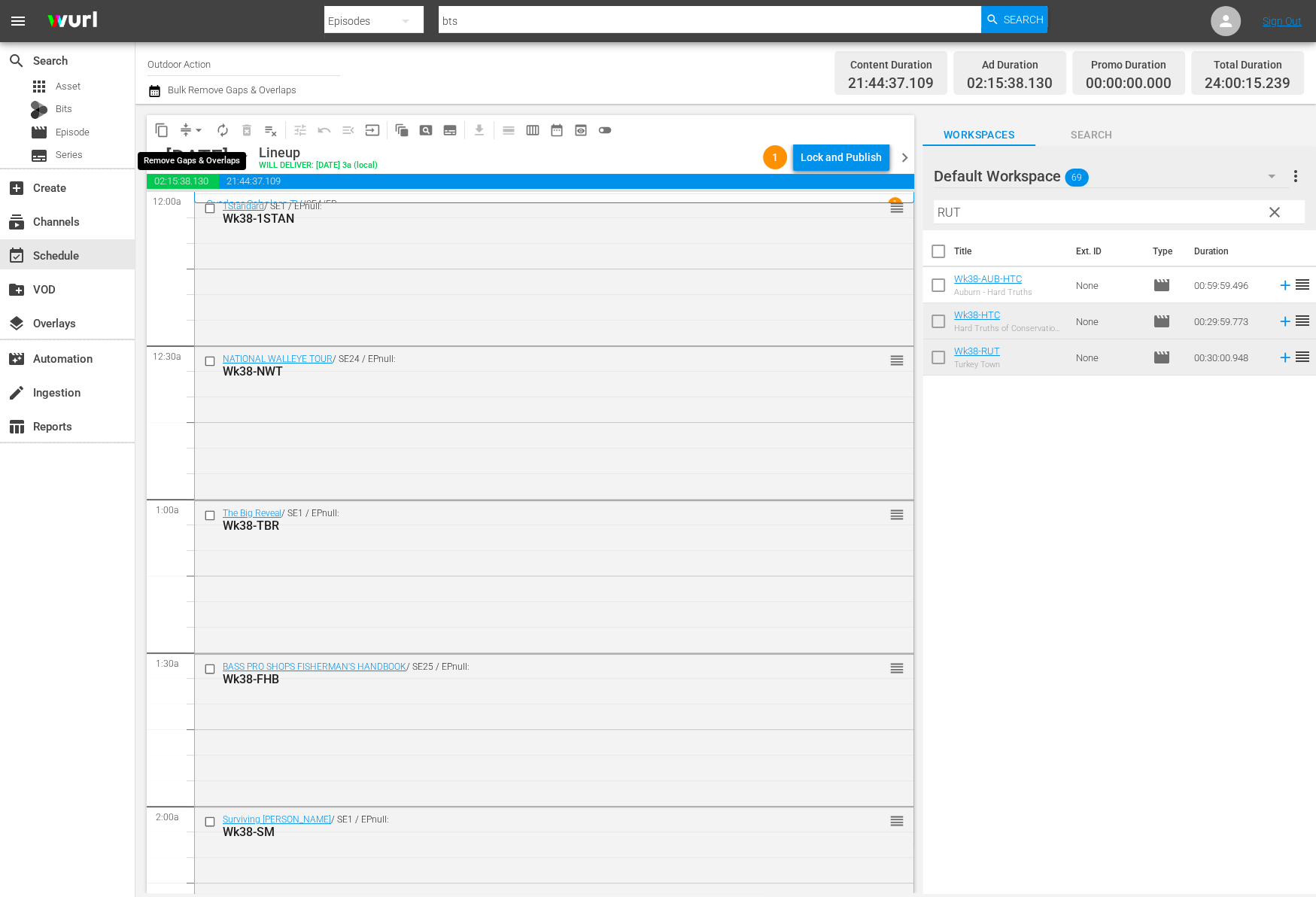
click at [189, 123] on button "arrow_drop_down" at bounding box center [199, 130] width 24 height 24
click at [201, 152] on li "Align to Midnight" at bounding box center [199, 160] width 158 height 25
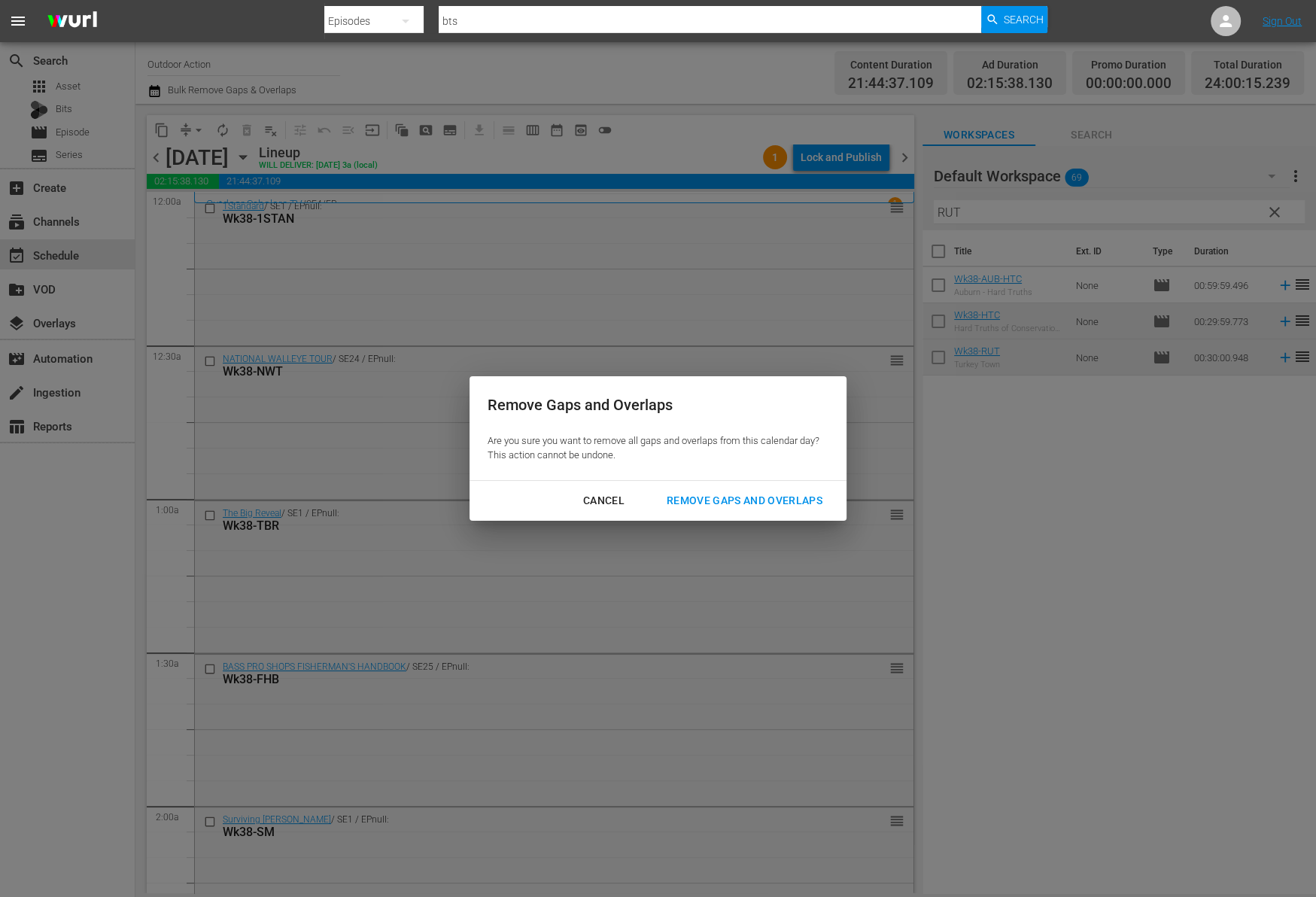
click at [678, 495] on div "Remove Gaps and Overlaps" at bounding box center [744, 501] width 180 height 19
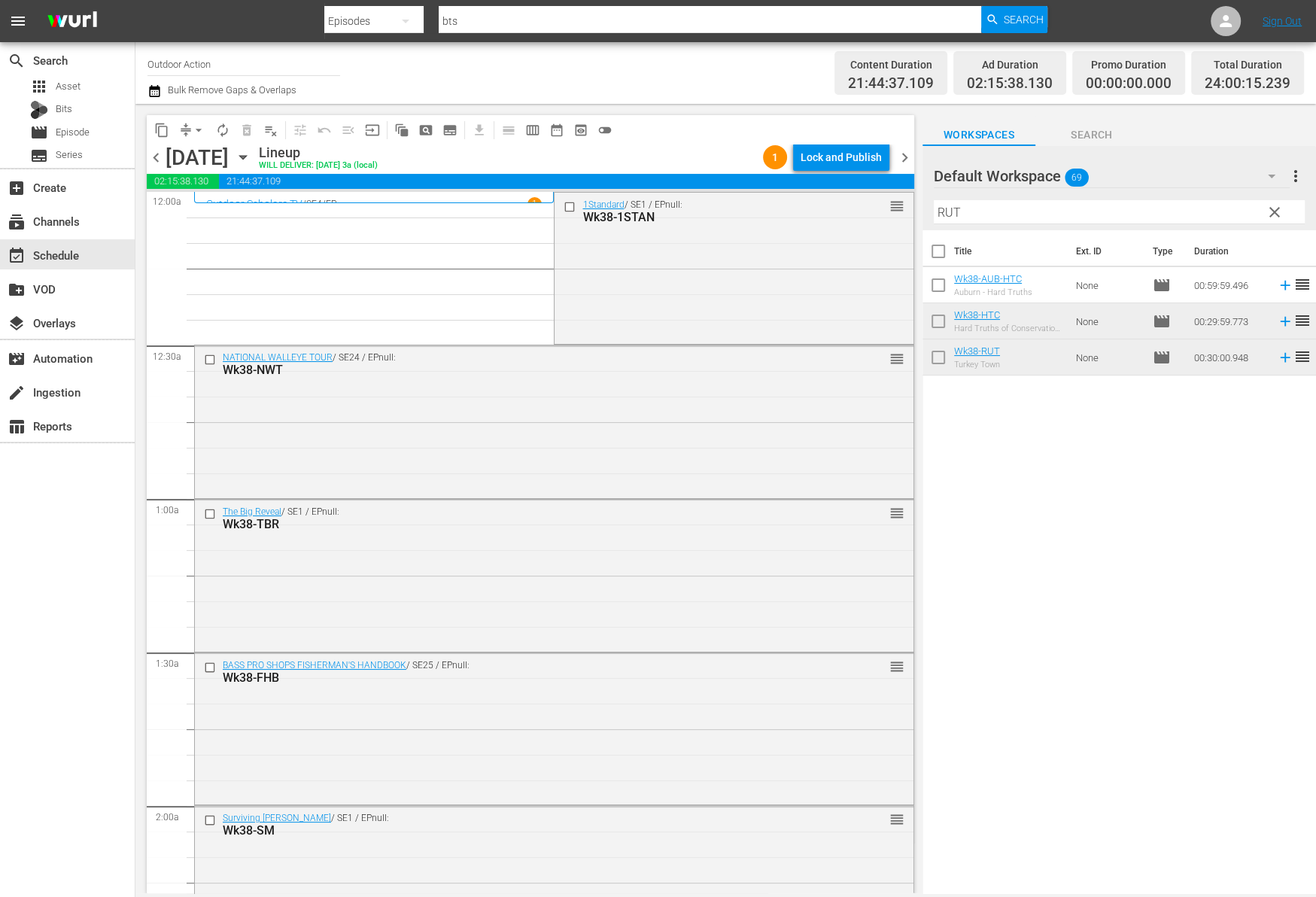
click at [909, 153] on span "chevron_right" at bounding box center [904, 157] width 19 height 19
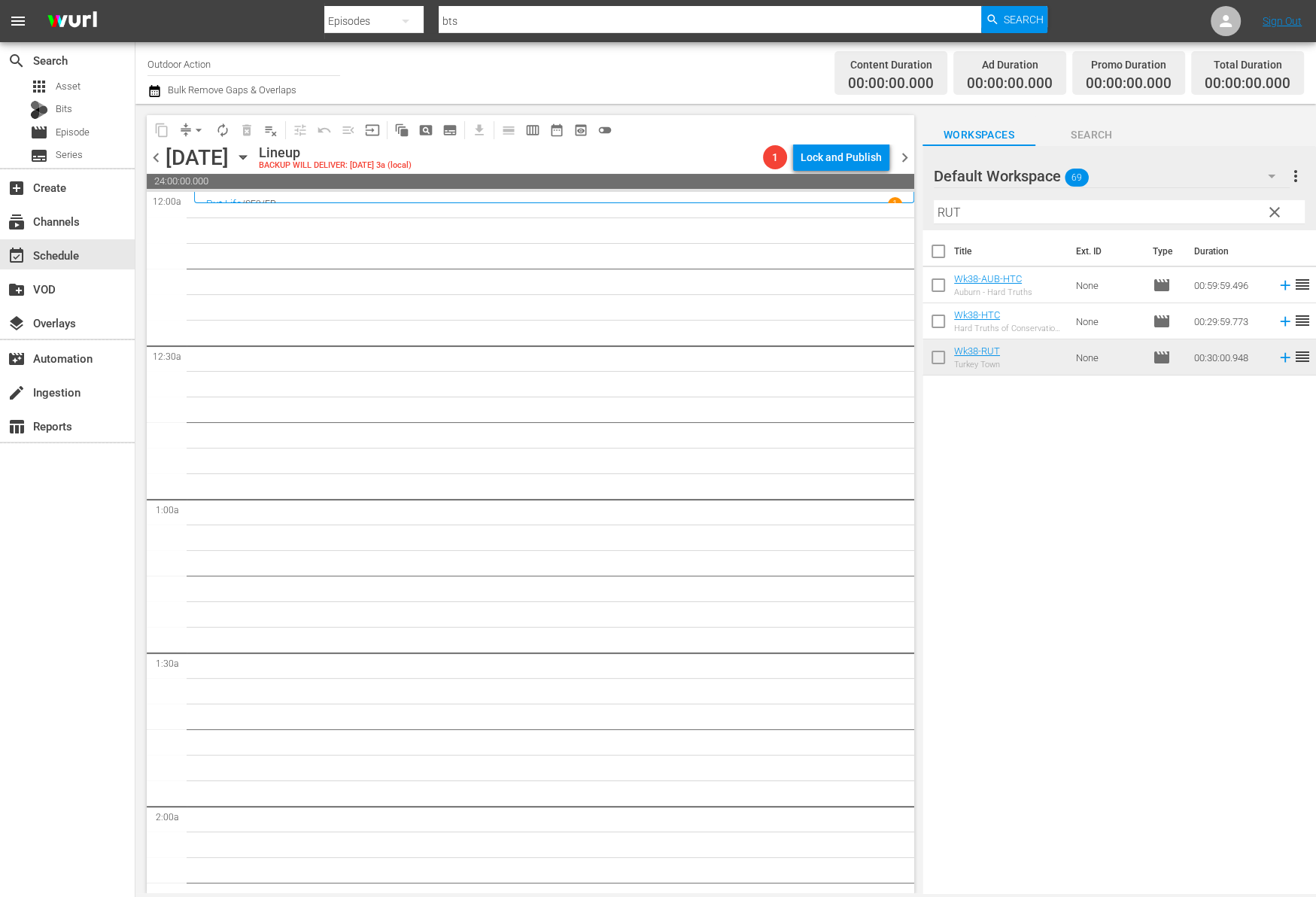
click at [1070, 212] on input "RUT" at bounding box center [1119, 212] width 371 height 24
click at [1074, 471] on div "Title Ext. ID Type Duration Wk38-AUB-DG AUBURN - DEER GEAR None movie 00:59:56.…" at bounding box center [1118, 563] width 393 height 665
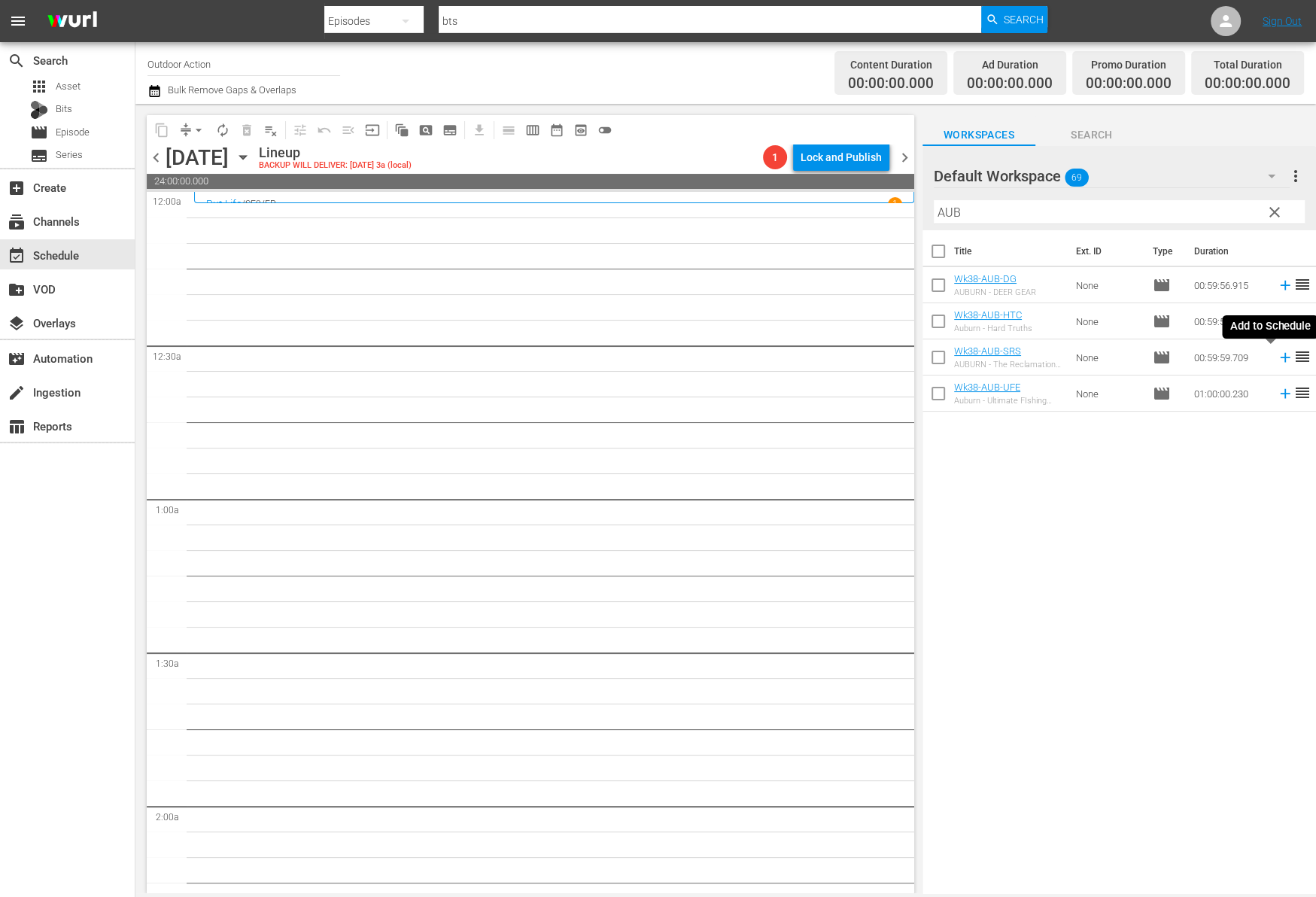
click at [1279, 359] on icon at bounding box center [1284, 358] width 10 height 10
click at [1162, 215] on input "AUB" at bounding box center [1119, 212] width 371 height 24
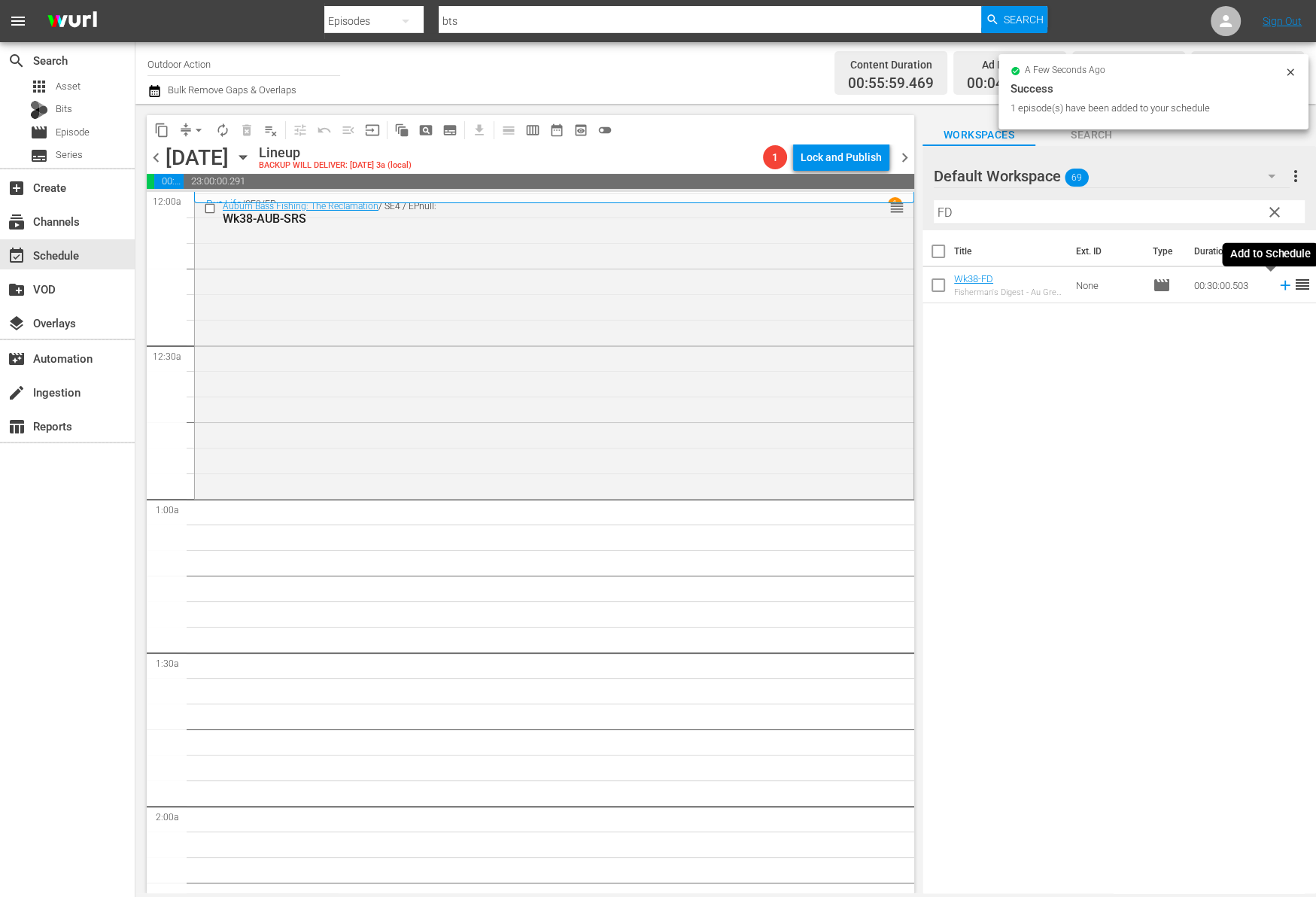
click at [1276, 291] on icon at bounding box center [1285, 285] width 17 height 17
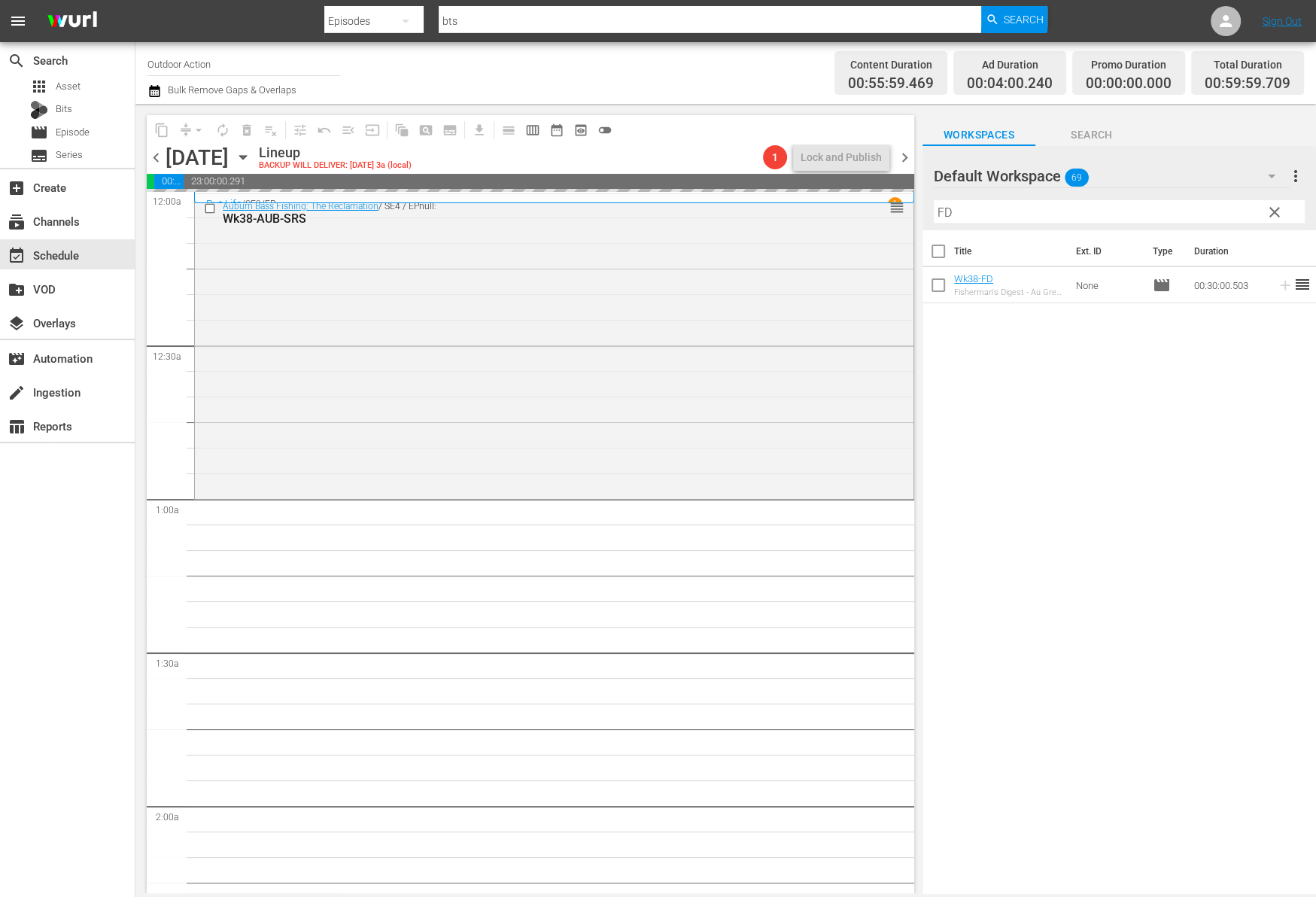
click at [1183, 209] on input "FD" at bounding box center [1119, 212] width 371 height 24
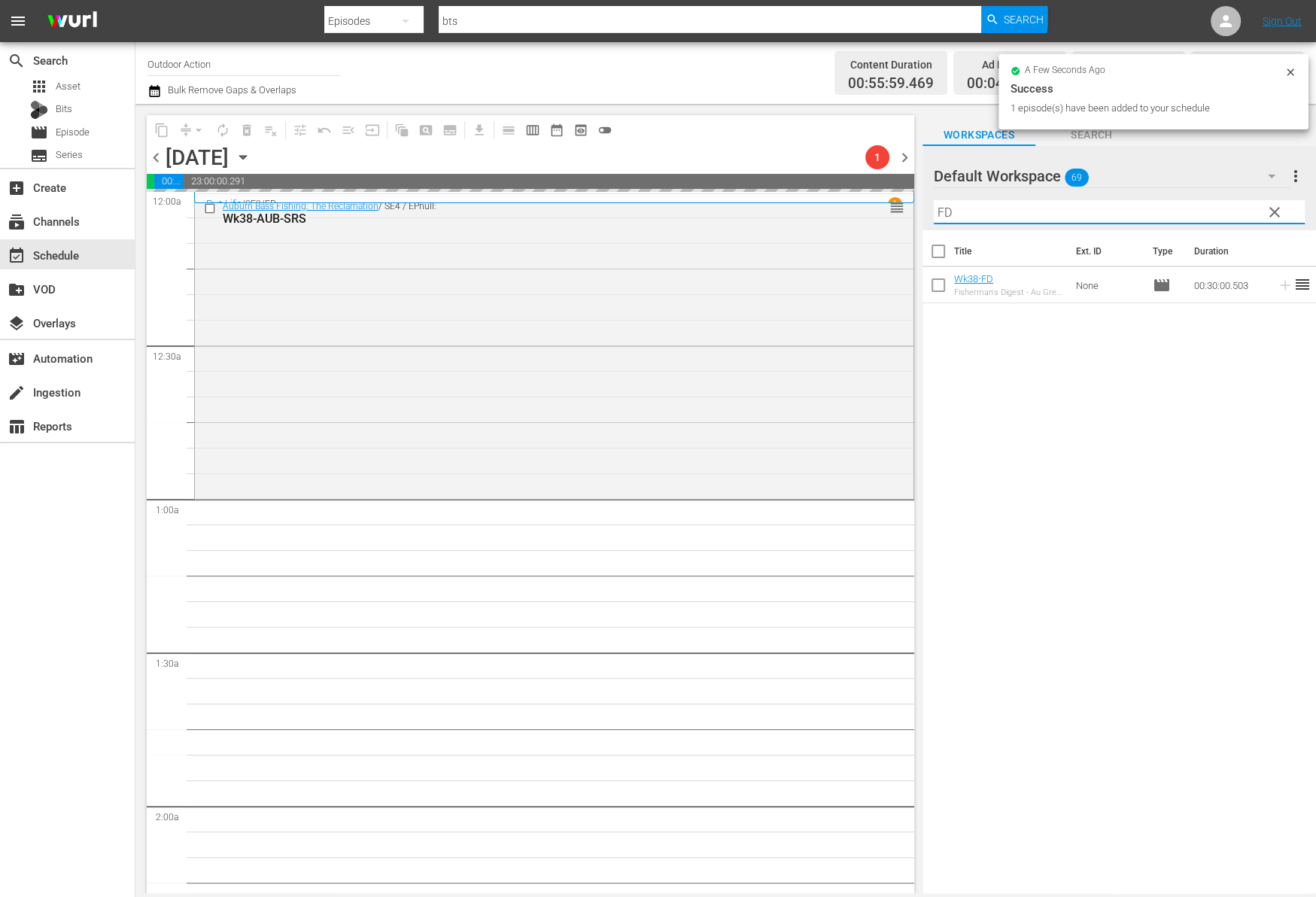
click at [1183, 209] on input "FD" at bounding box center [1119, 212] width 371 height 24
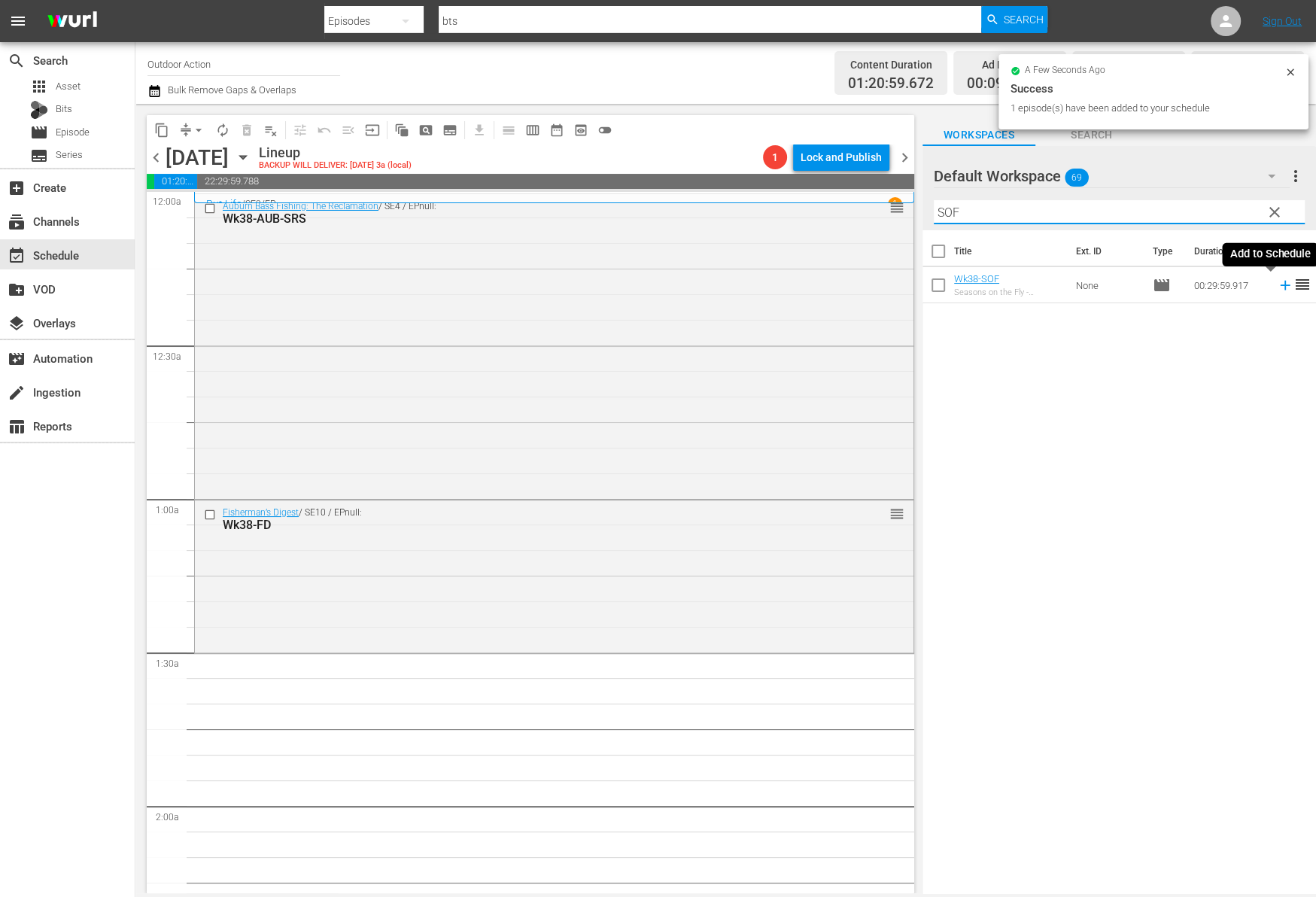
click at [1276, 288] on icon at bounding box center [1285, 285] width 17 height 17
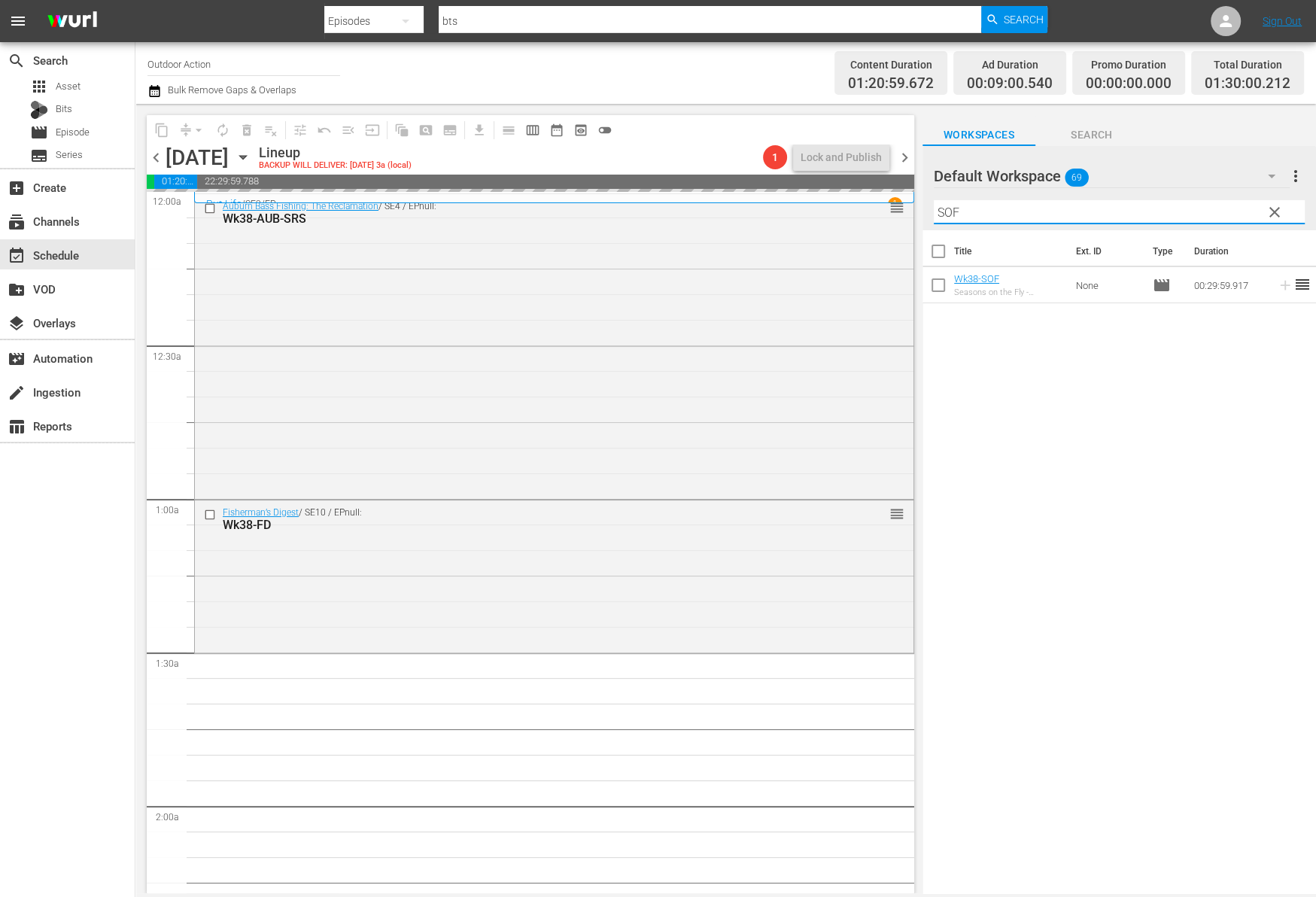
click at [1197, 218] on input "SOF" at bounding box center [1119, 212] width 371 height 24
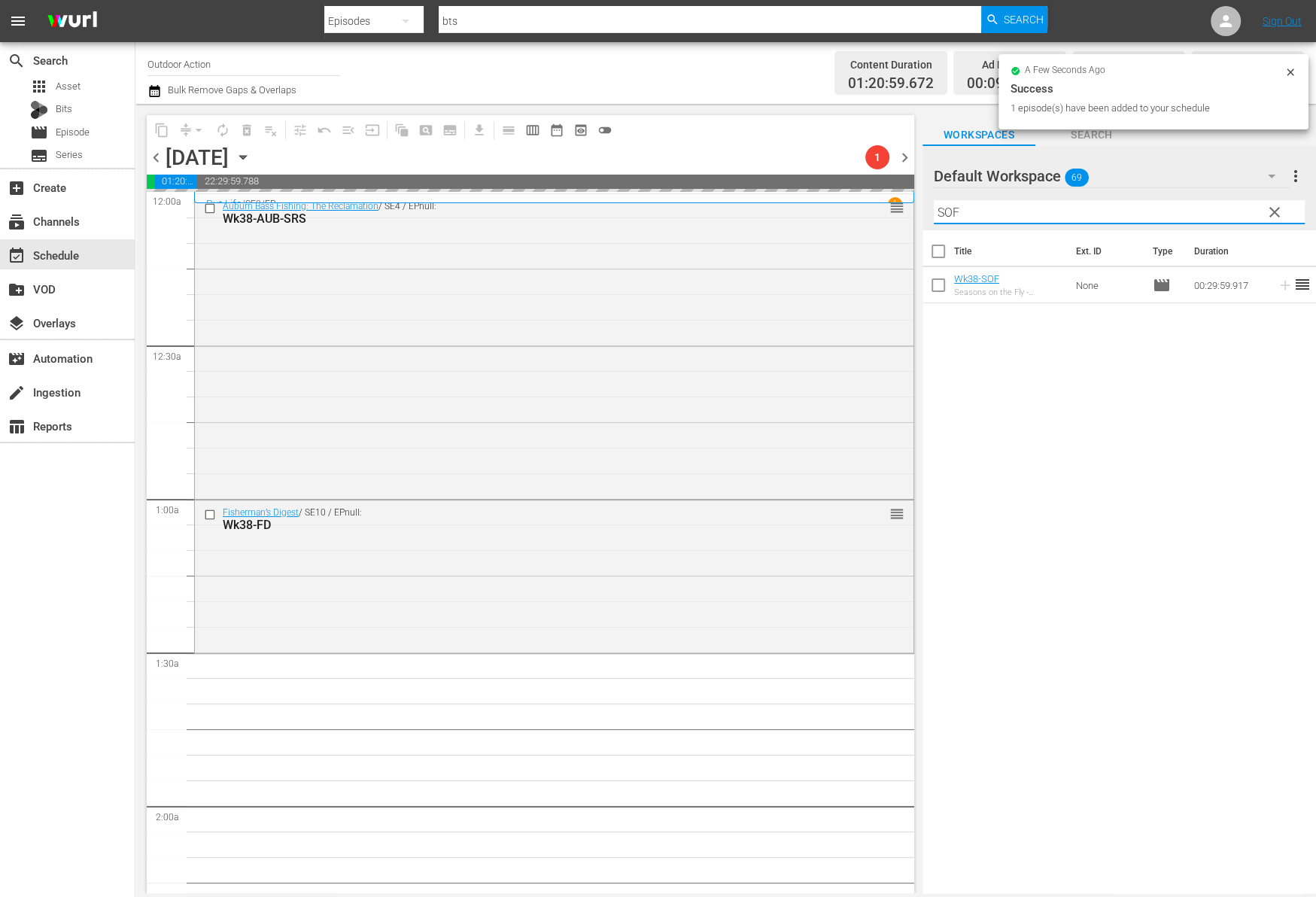
click at [1197, 218] on input "SOF" at bounding box center [1119, 212] width 371 height 24
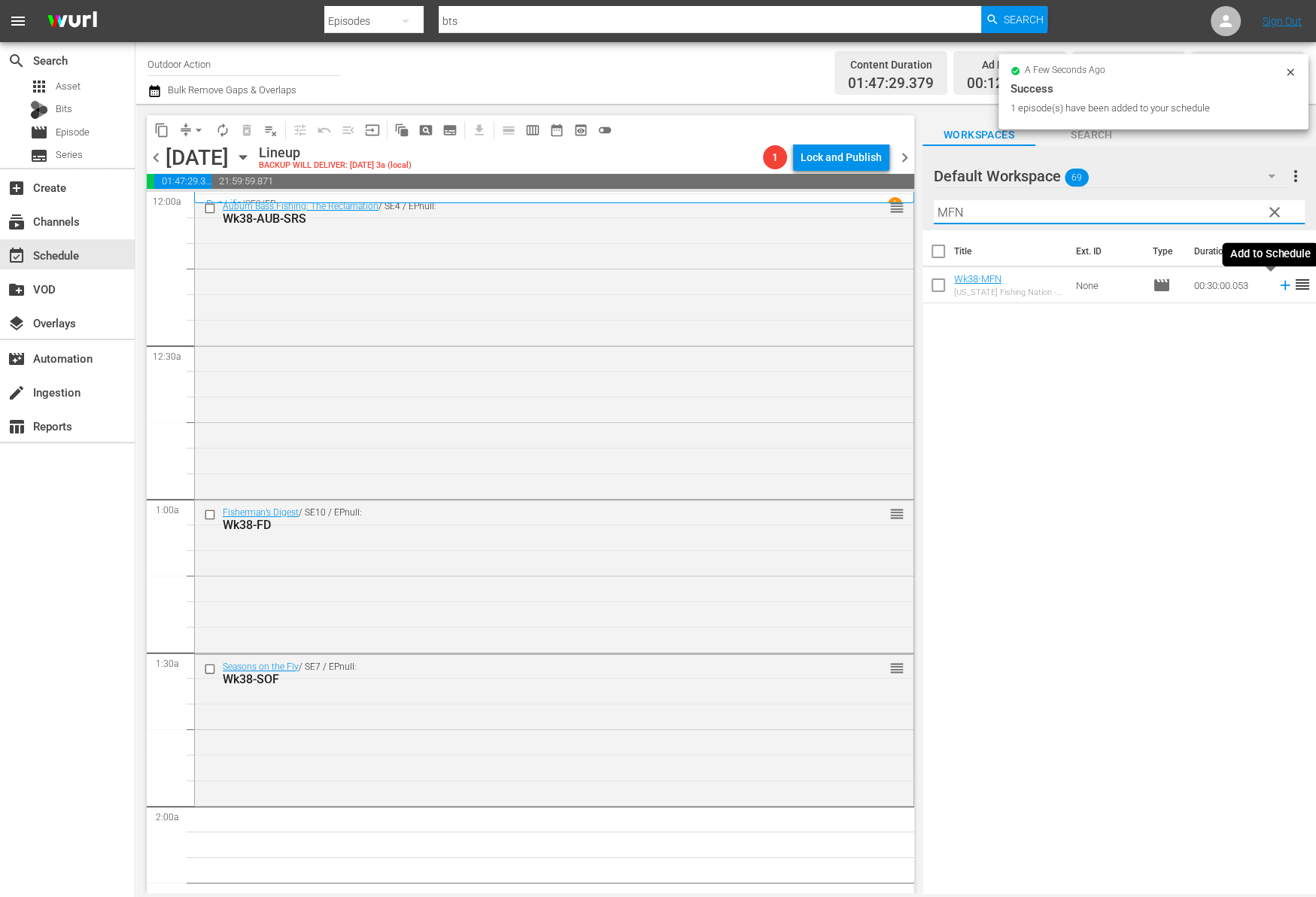
click at [1276, 289] on icon at bounding box center [1285, 285] width 17 height 17
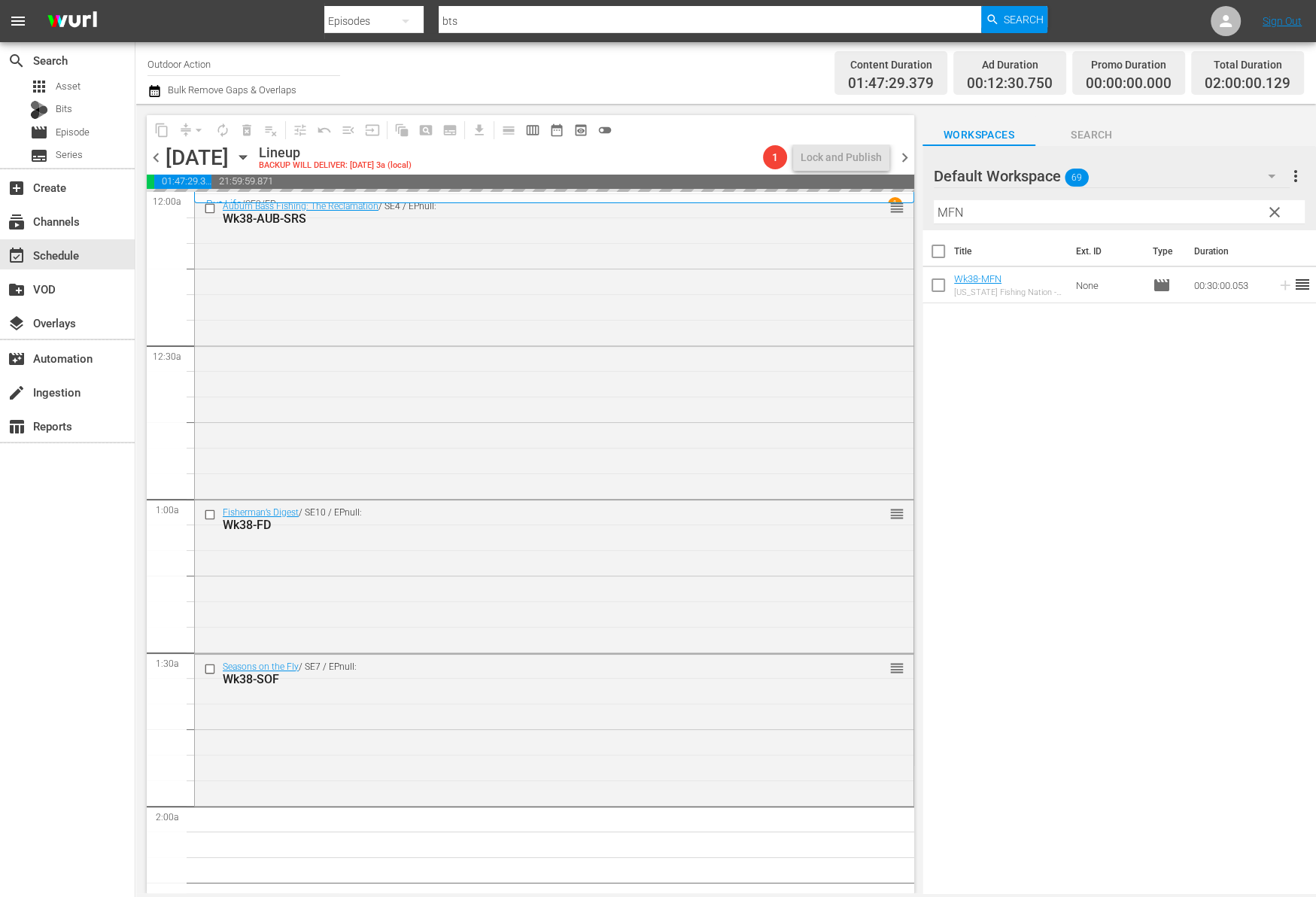
click at [1210, 212] on input "MFN" at bounding box center [1119, 212] width 371 height 24
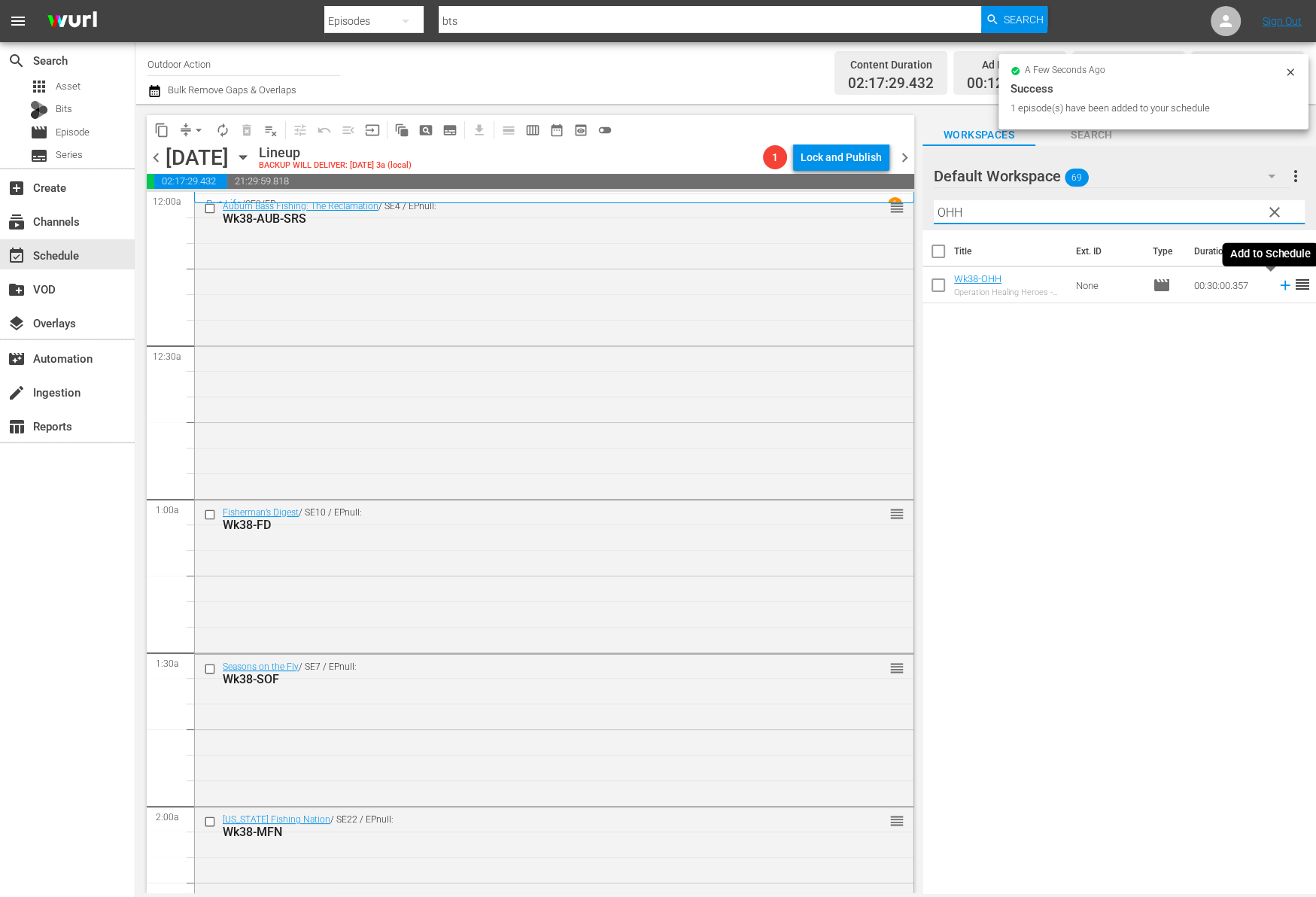
click at [1279, 286] on icon at bounding box center [1284, 285] width 10 height 10
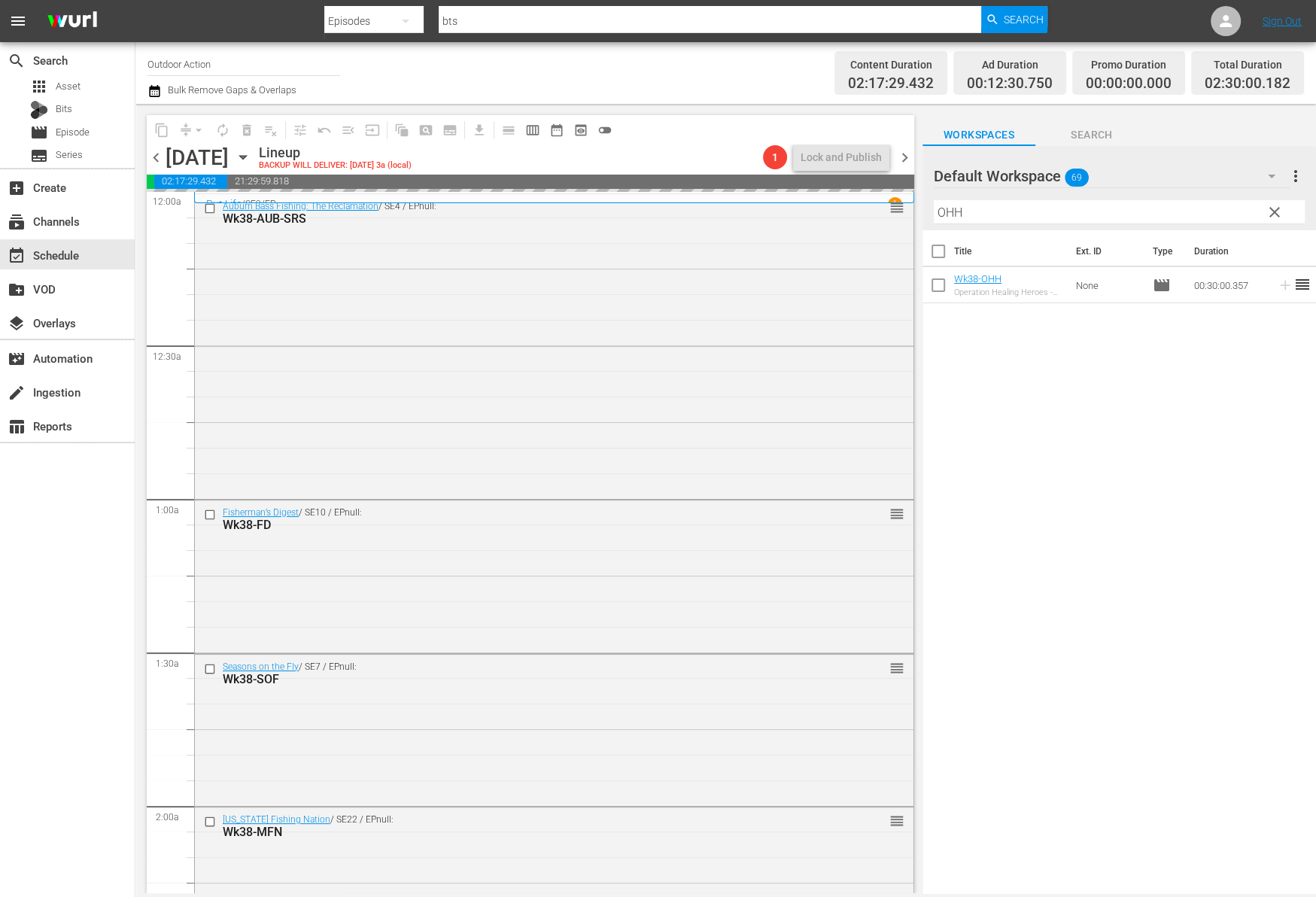
click at [1210, 200] on input "OHH" at bounding box center [1119, 212] width 371 height 24
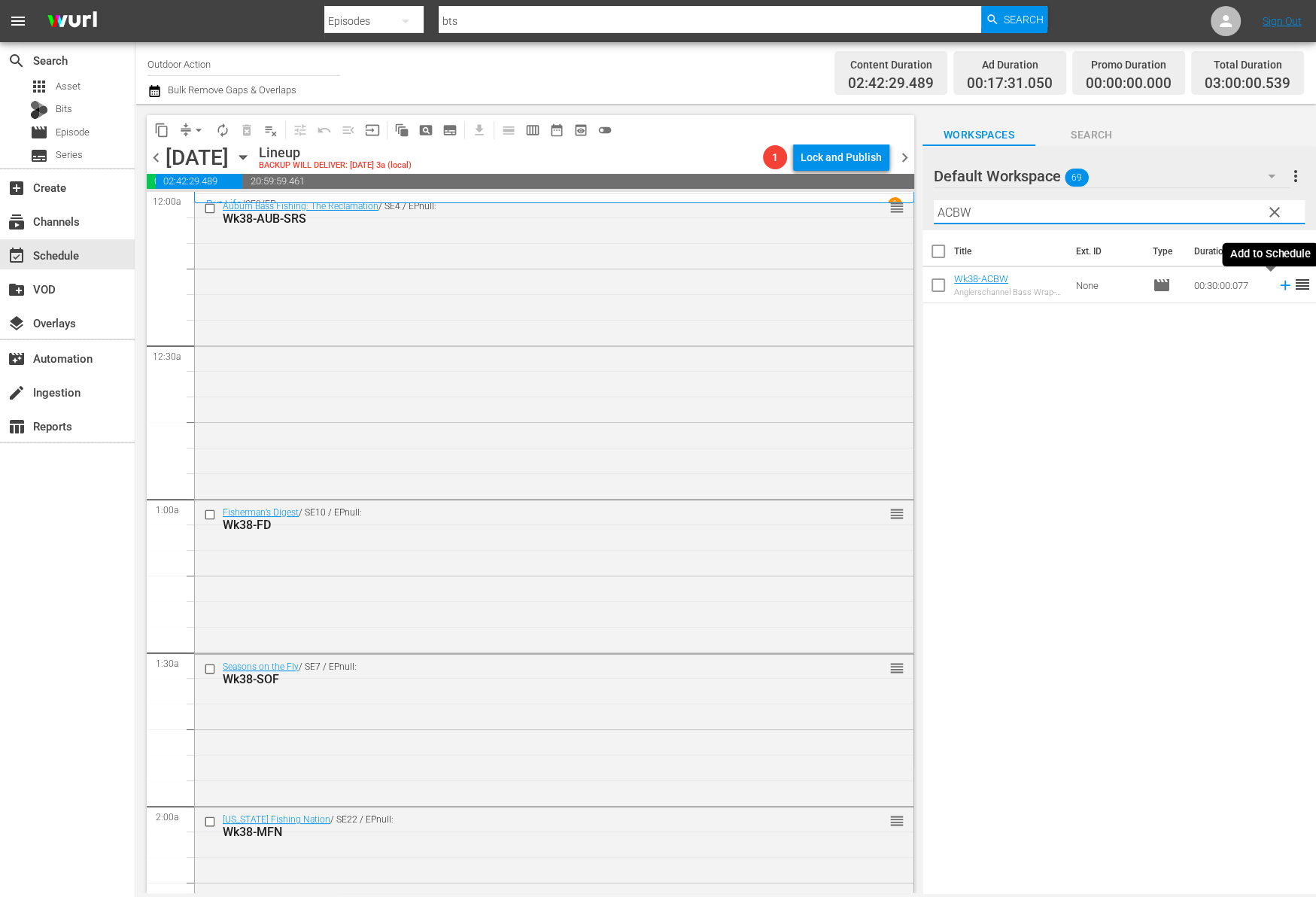
click at [1276, 288] on icon at bounding box center [1285, 285] width 17 height 17
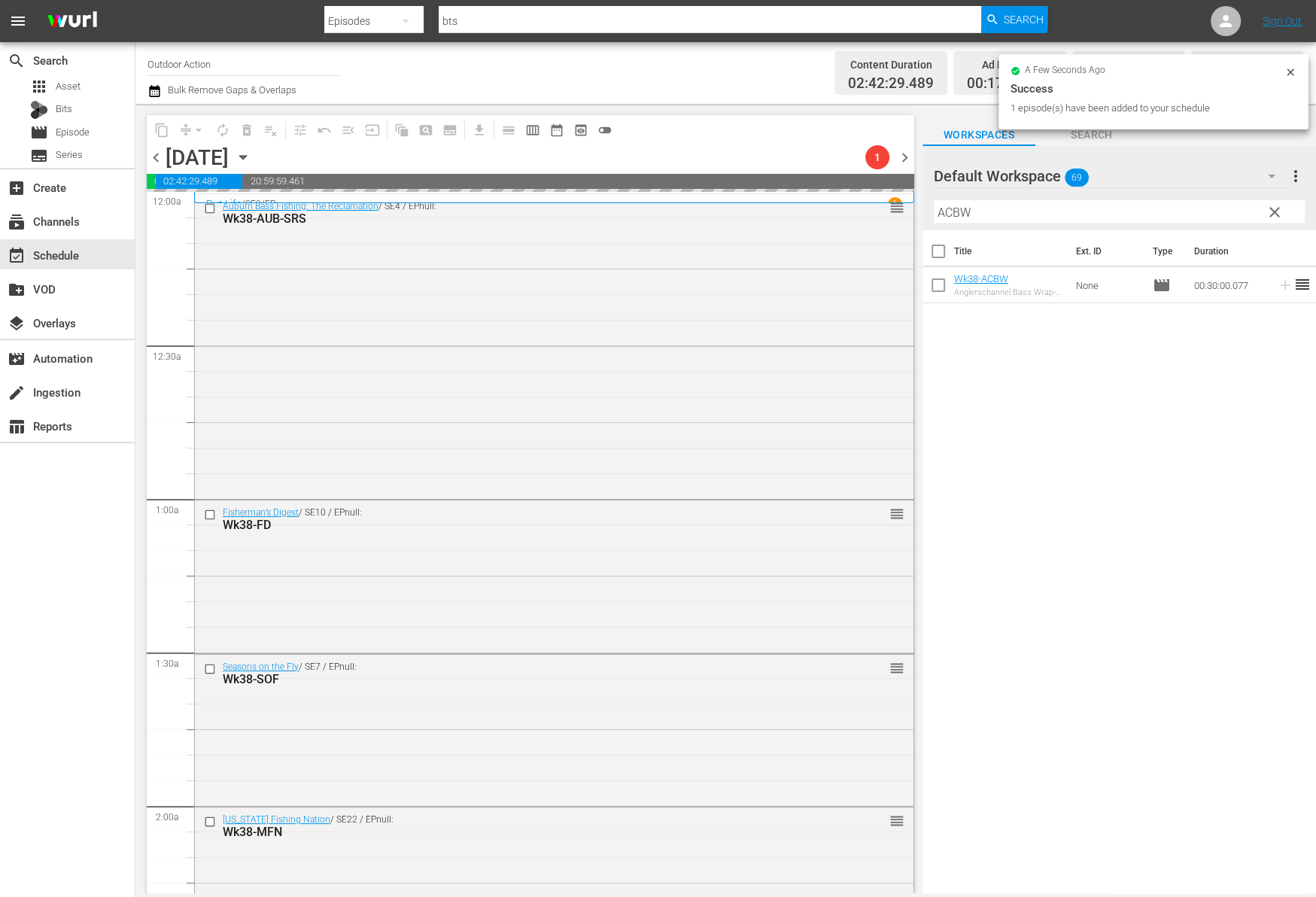
click at [1200, 206] on input "ACBW" at bounding box center [1119, 212] width 371 height 24
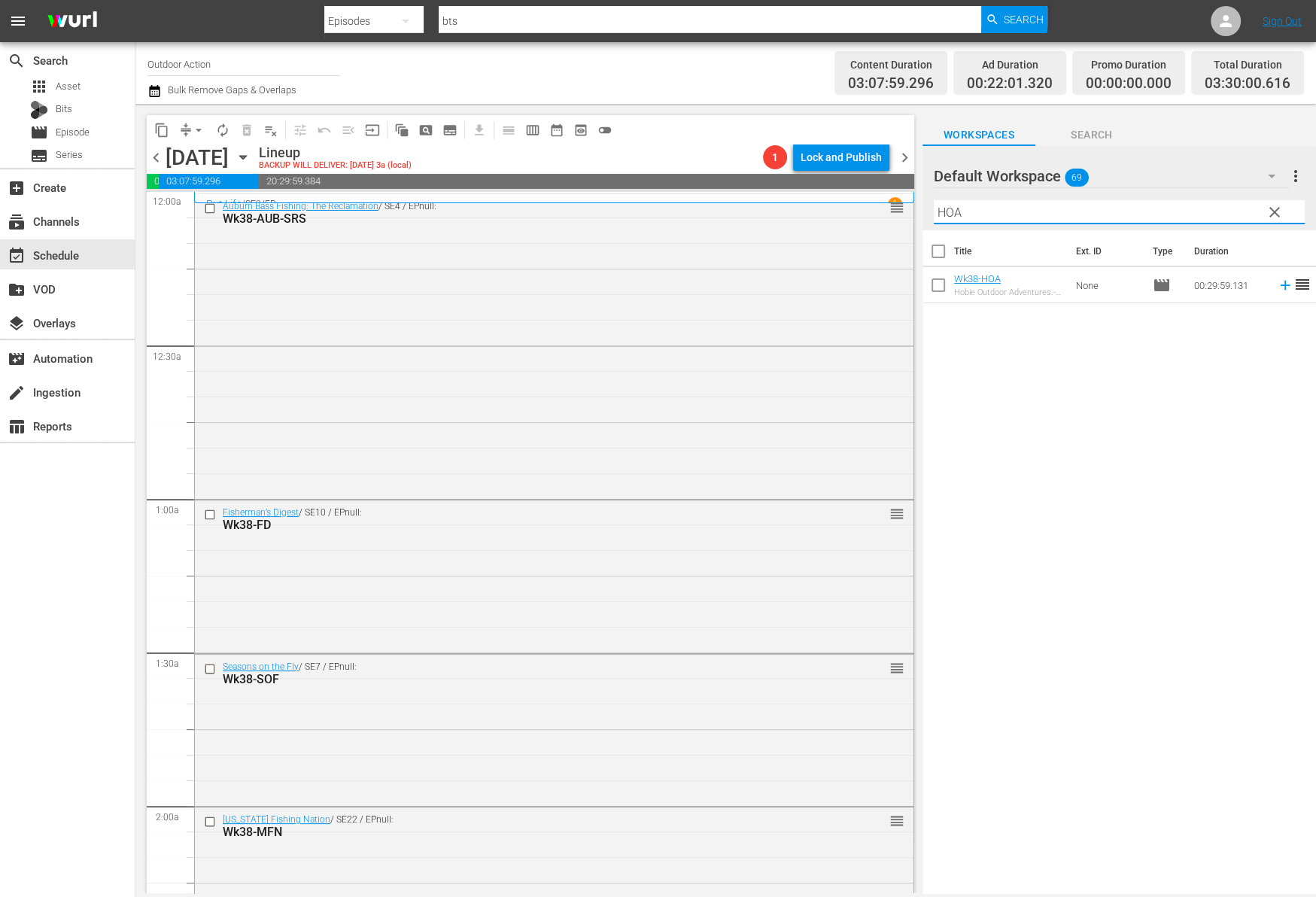
click at [1276, 280] on icon at bounding box center [1285, 285] width 17 height 17
click at [1189, 210] on input "HOA" at bounding box center [1119, 212] width 371 height 24
click at [1276, 282] on icon at bounding box center [1285, 285] width 17 height 17
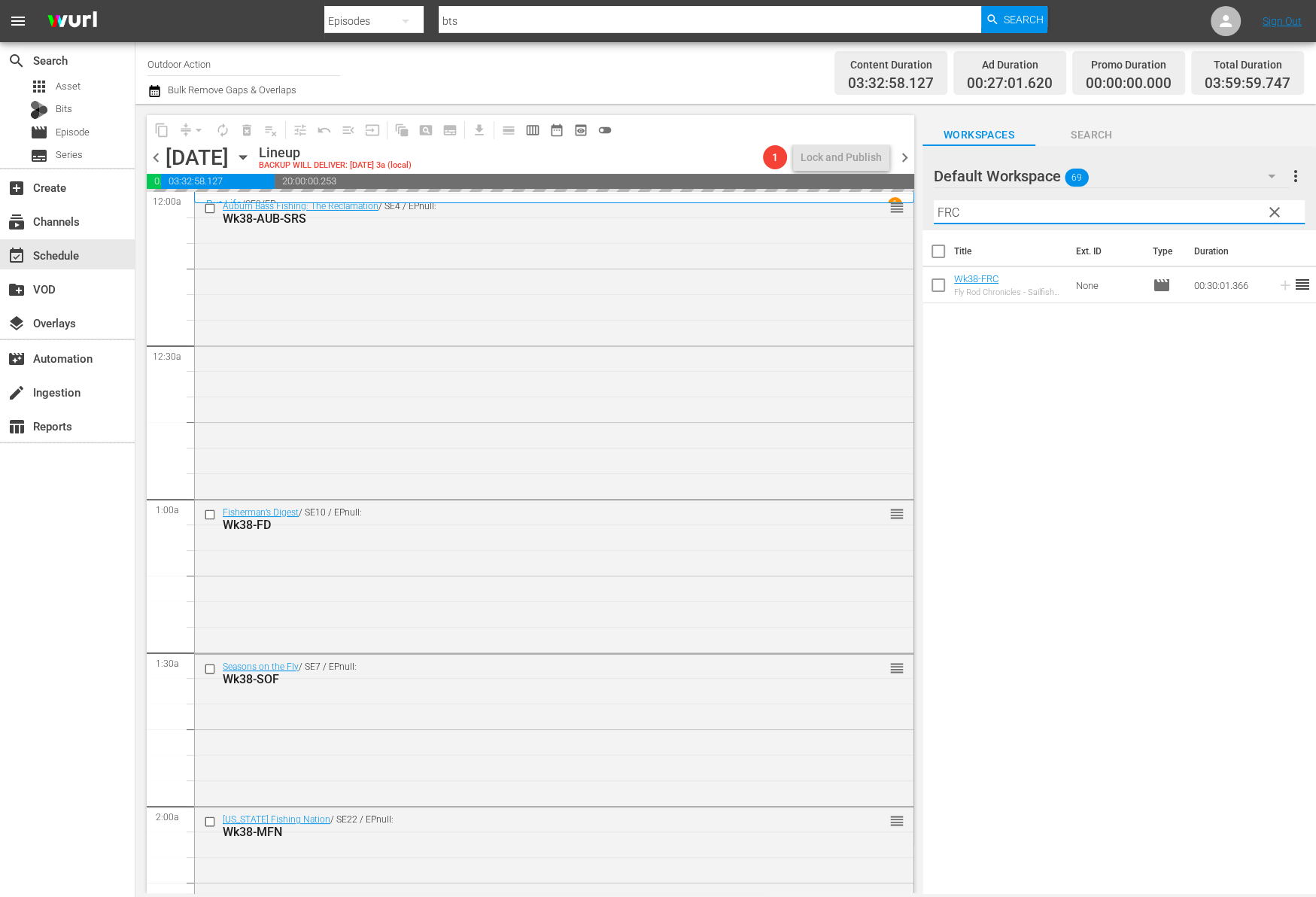
click at [1220, 216] on input "FRC" at bounding box center [1119, 212] width 371 height 24
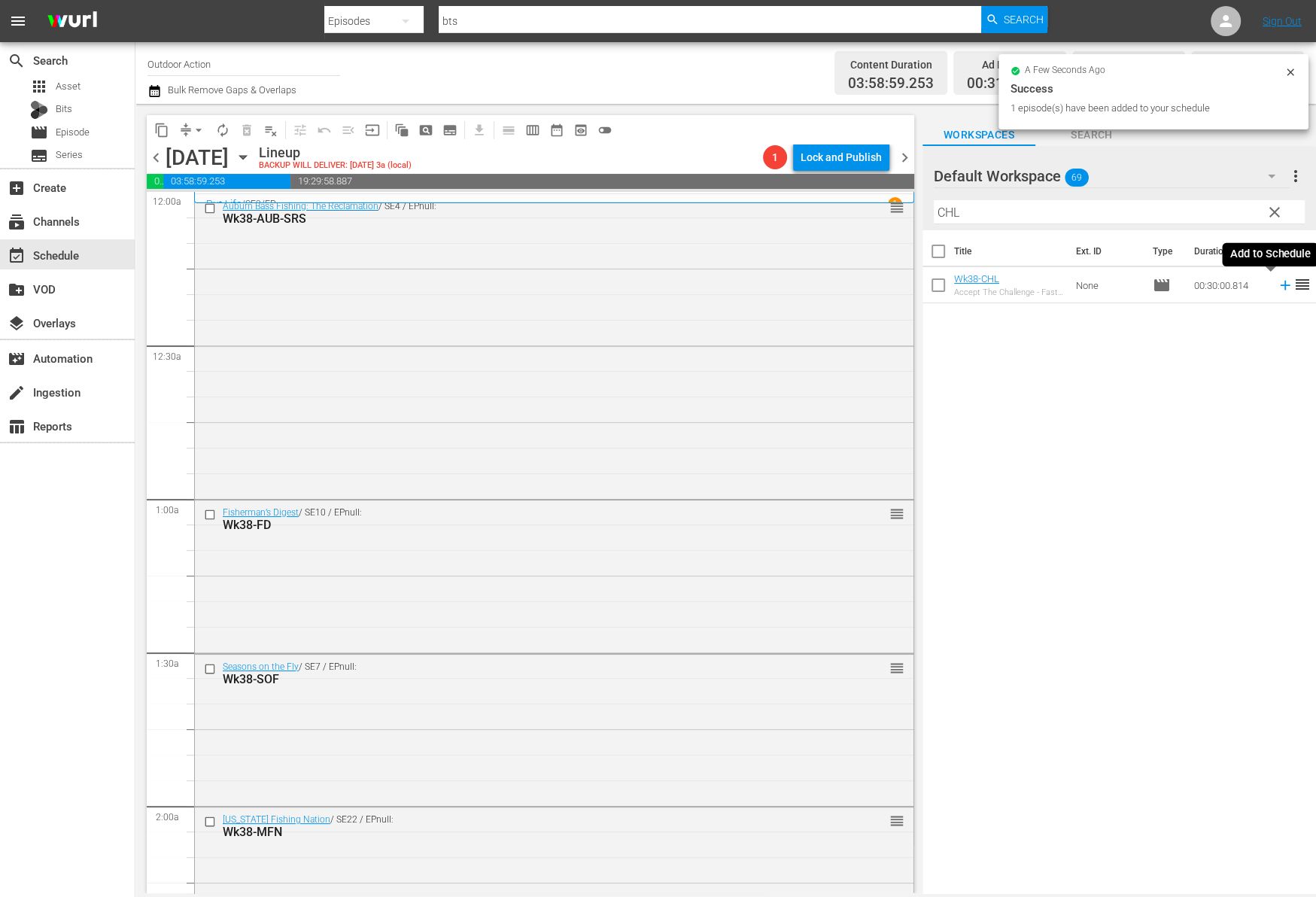
click at [1276, 287] on icon at bounding box center [1285, 285] width 17 height 17
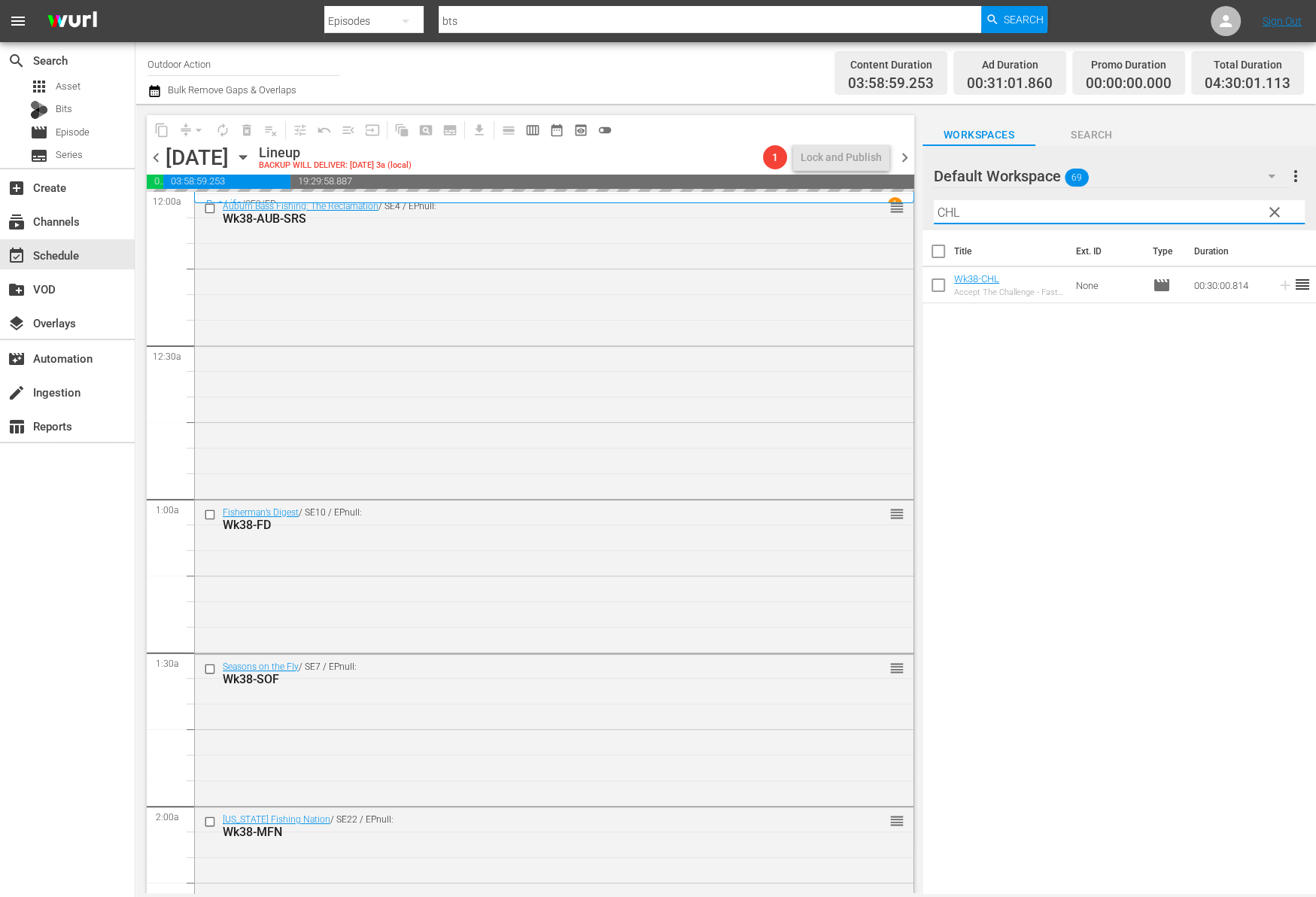
click at [1216, 205] on input "CHL" at bounding box center [1119, 212] width 371 height 24
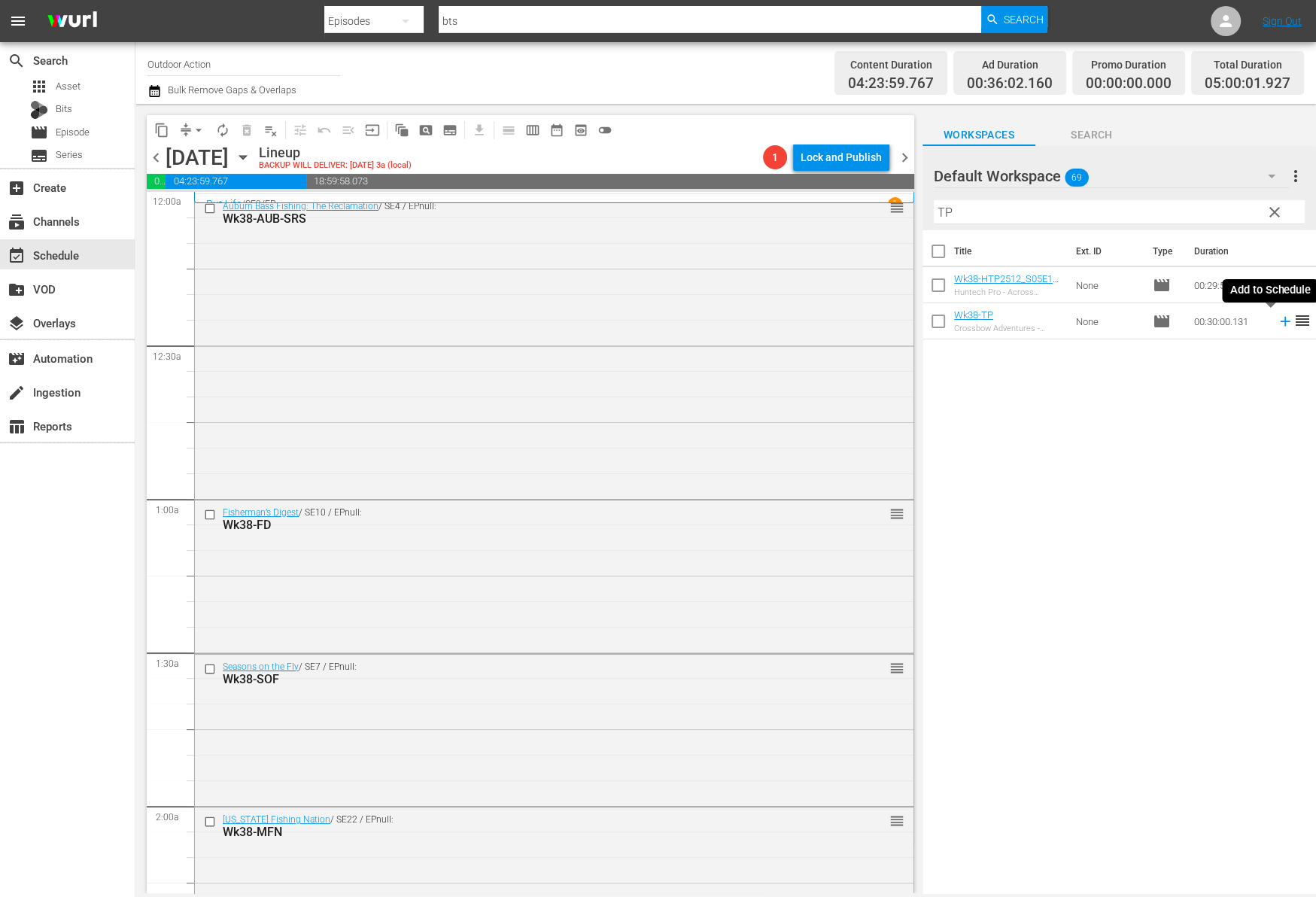
click at [1279, 323] on icon at bounding box center [1284, 321] width 10 height 10
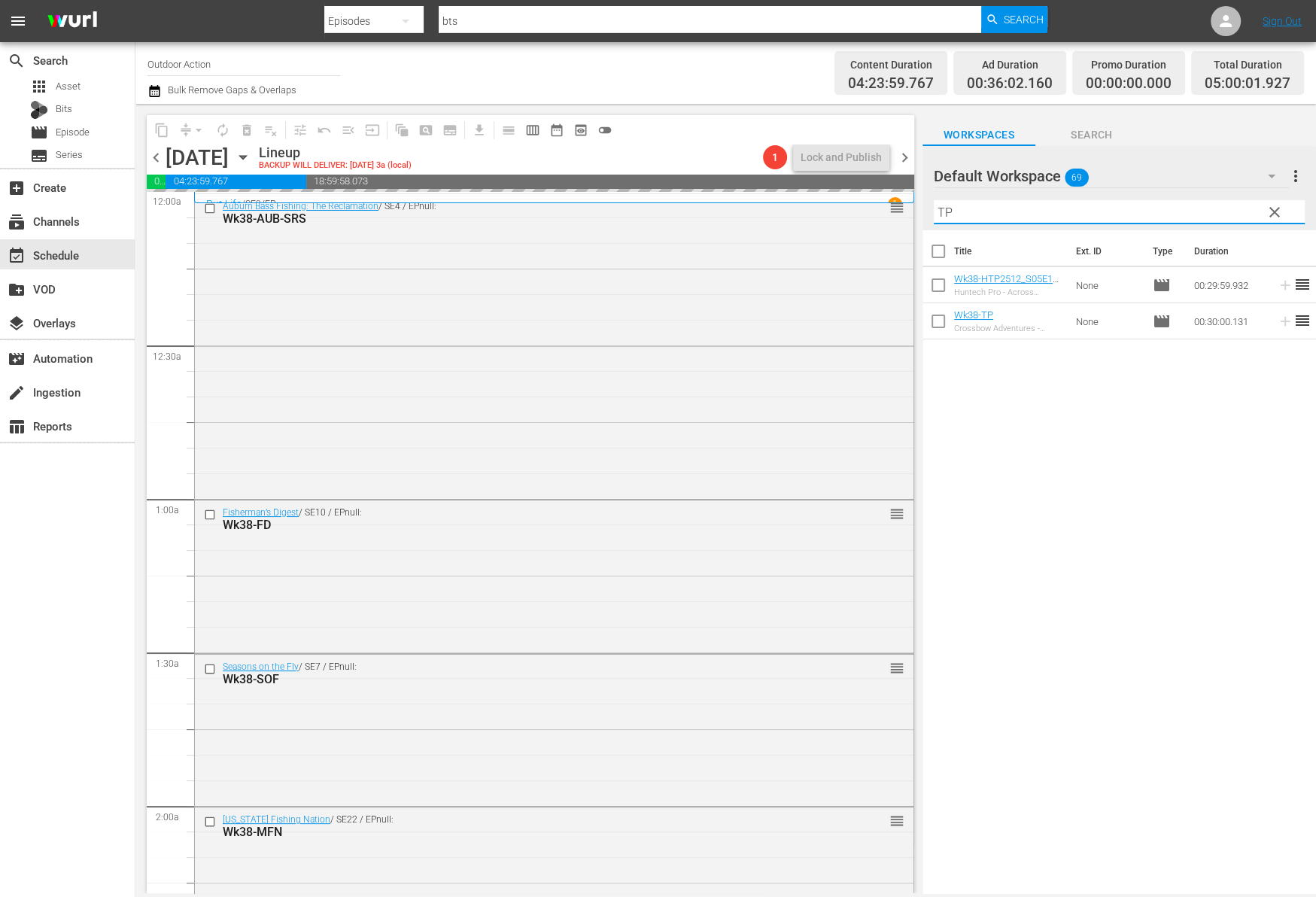
click at [1206, 215] on input "TP" at bounding box center [1119, 212] width 371 height 24
click at [1256, 316] on div "Title Ext. ID Type Duration Wk38-FOS Focused Outdoors - Wisconsin Woodcock Part…" at bounding box center [1118, 563] width 393 height 665
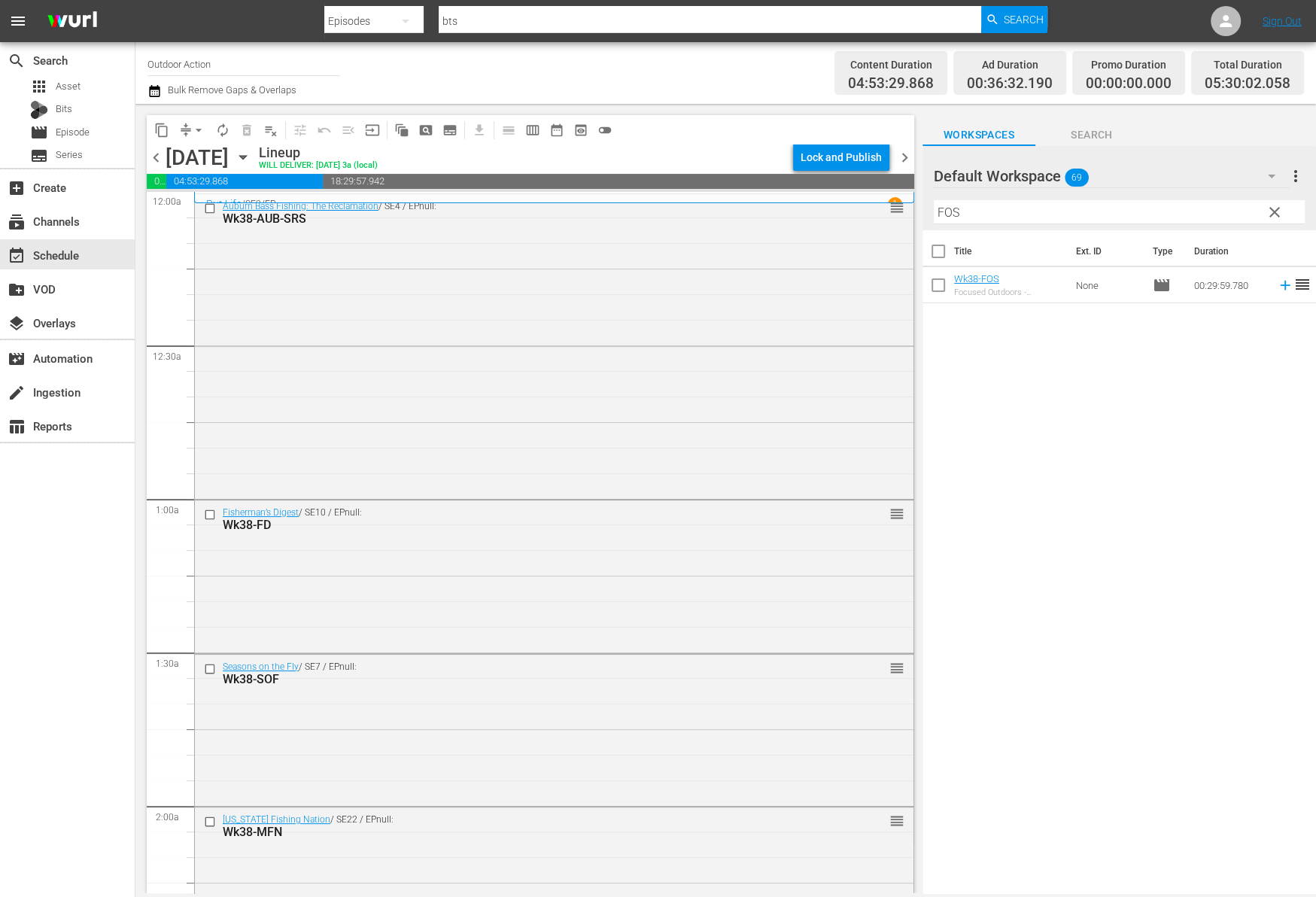
click at [1276, 286] on icon at bounding box center [1285, 285] width 17 height 17
click at [1233, 210] on input "FOS" at bounding box center [1119, 212] width 371 height 24
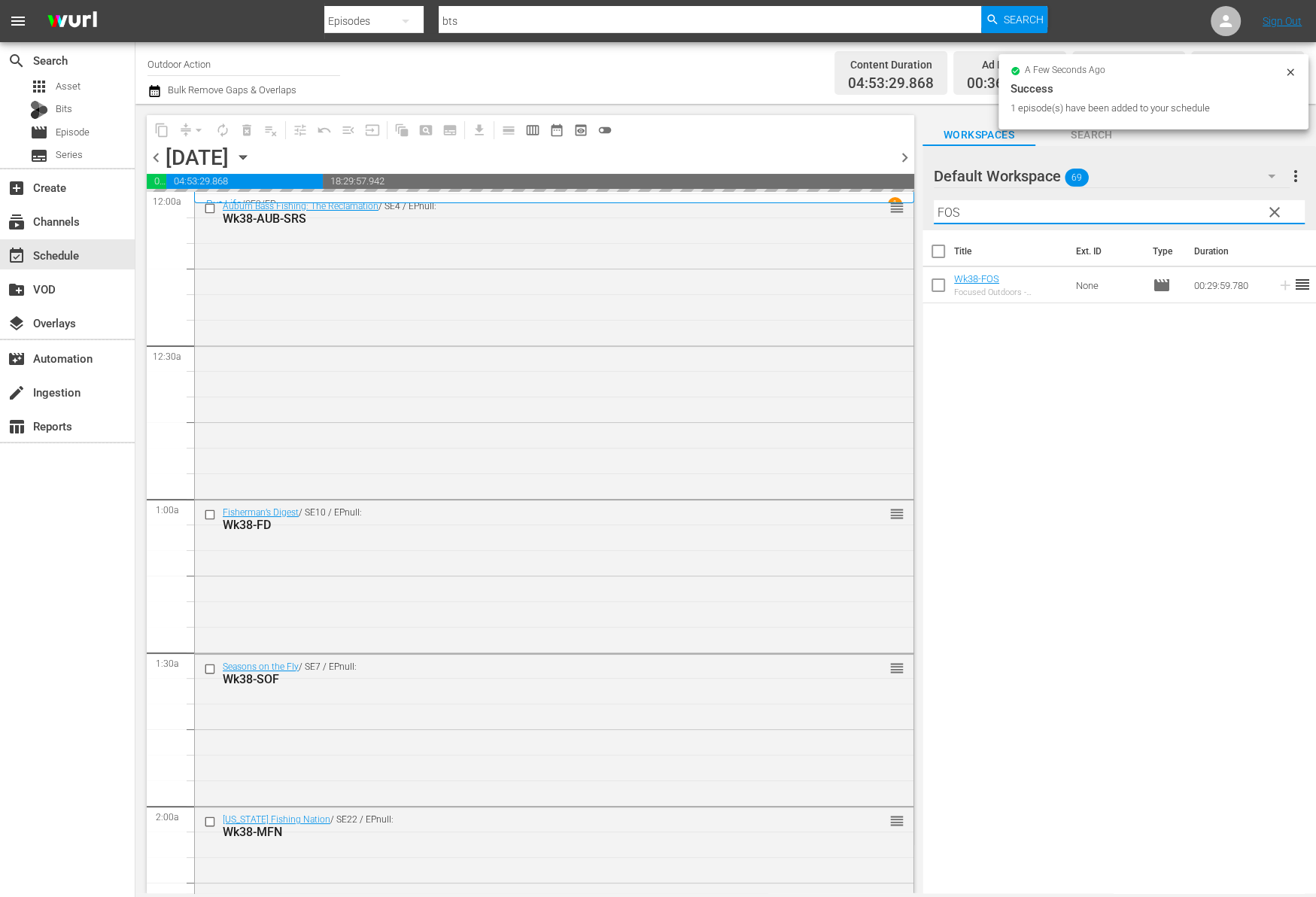
click at [1233, 210] on input "FOS" at bounding box center [1119, 212] width 371 height 24
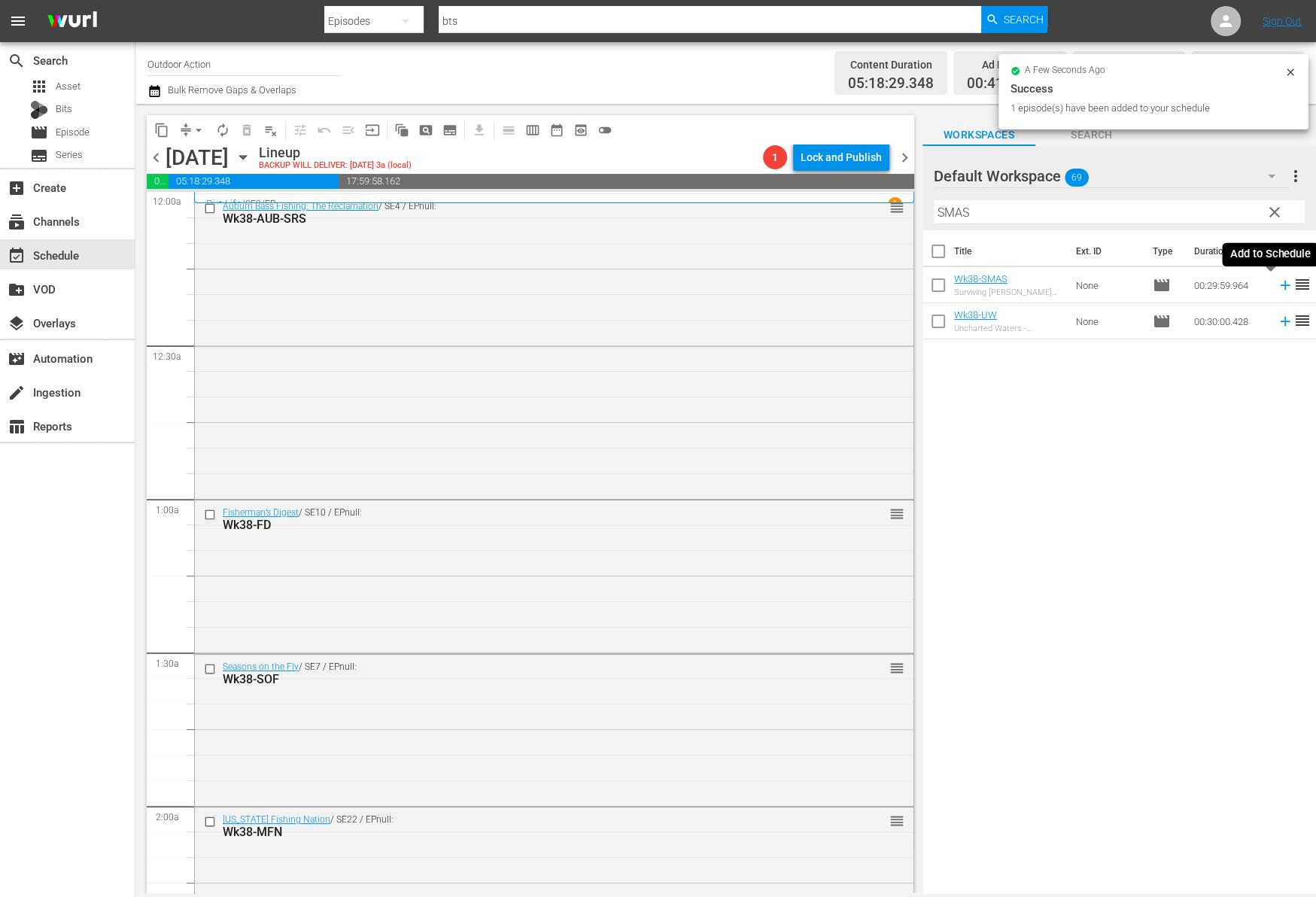
click at [1276, 284] on icon at bounding box center [1285, 285] width 17 height 17
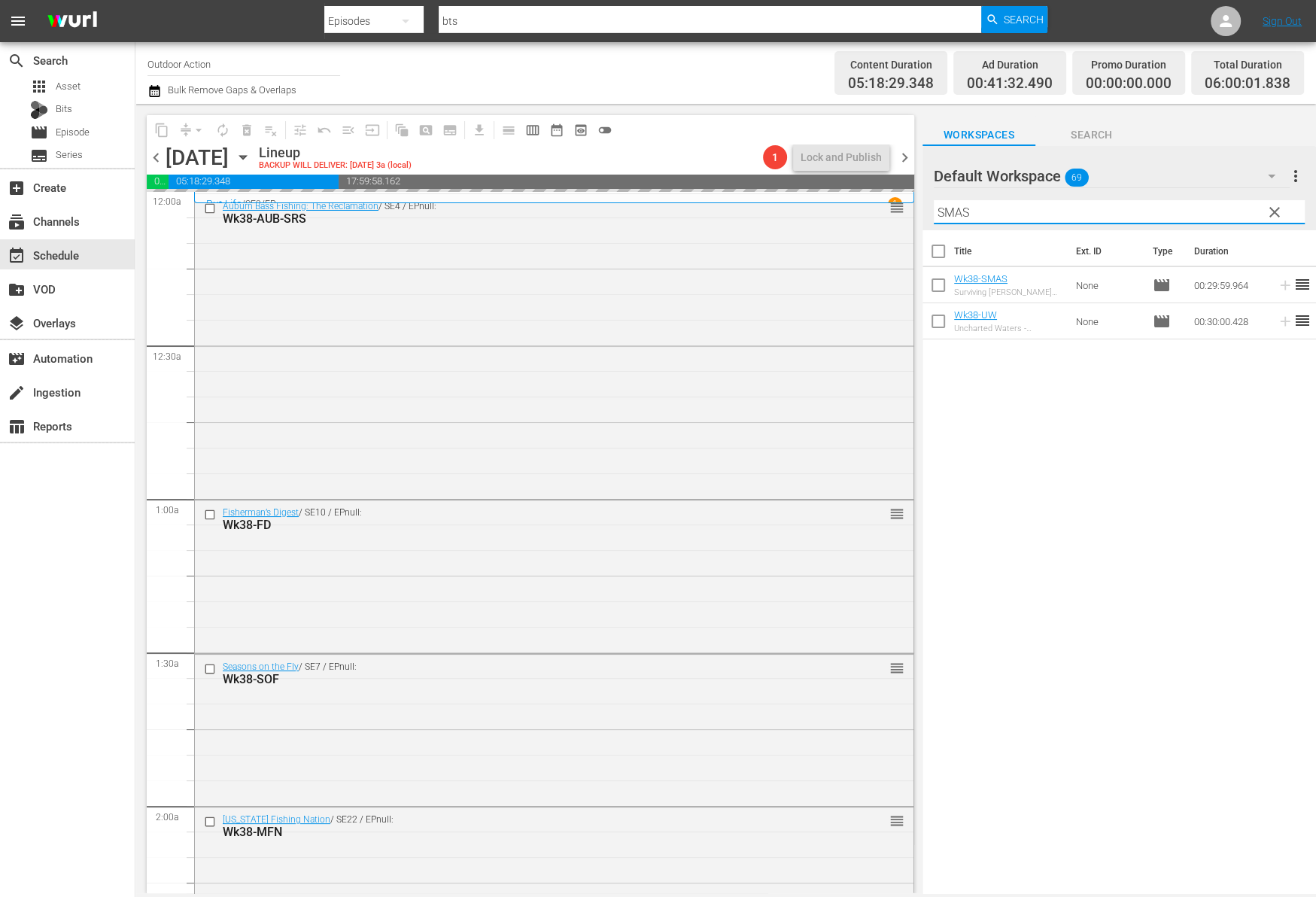
click at [1215, 201] on input "SMAS" at bounding box center [1119, 212] width 371 height 24
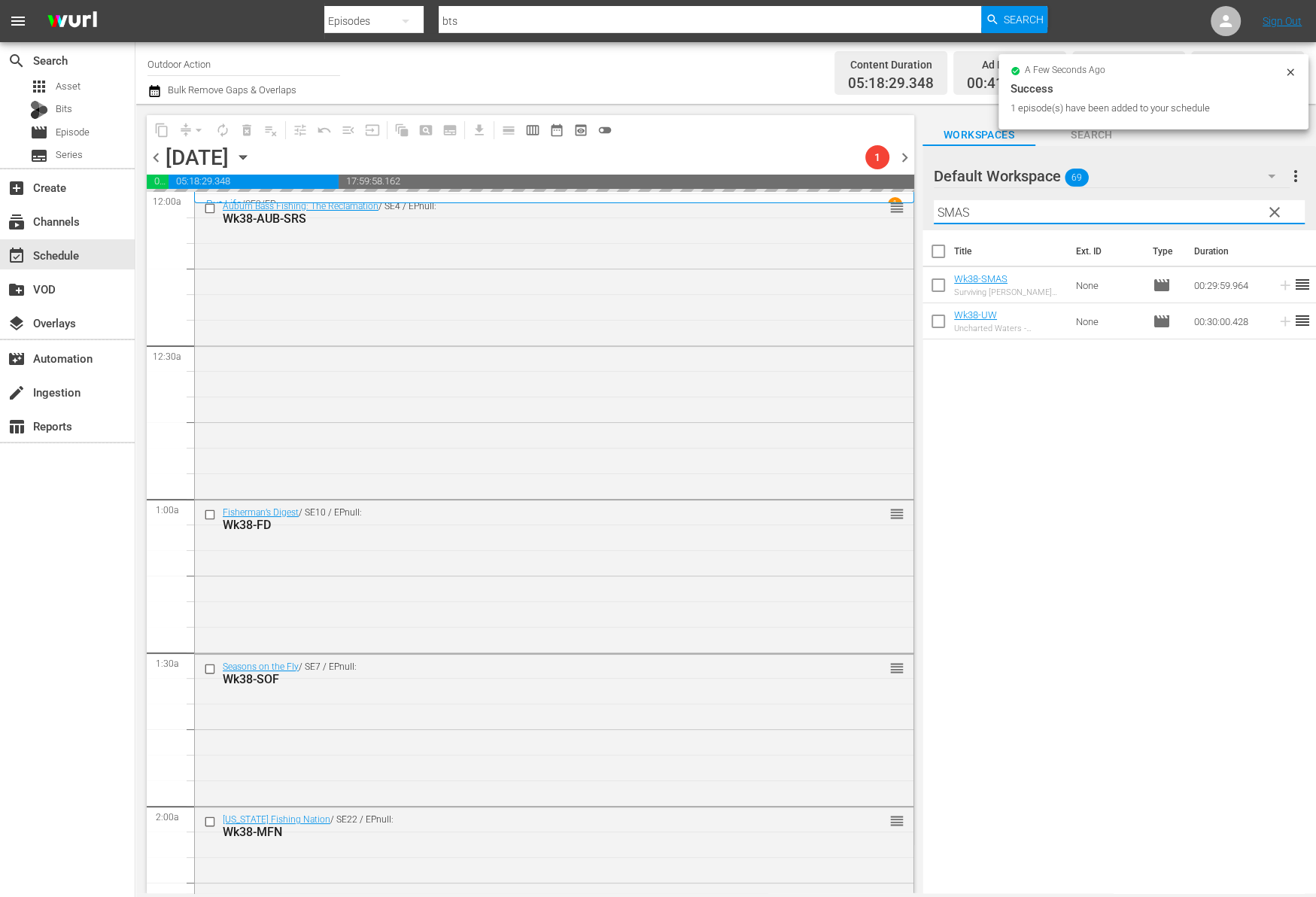
click at [1215, 201] on input "SMAS" at bounding box center [1119, 212] width 371 height 24
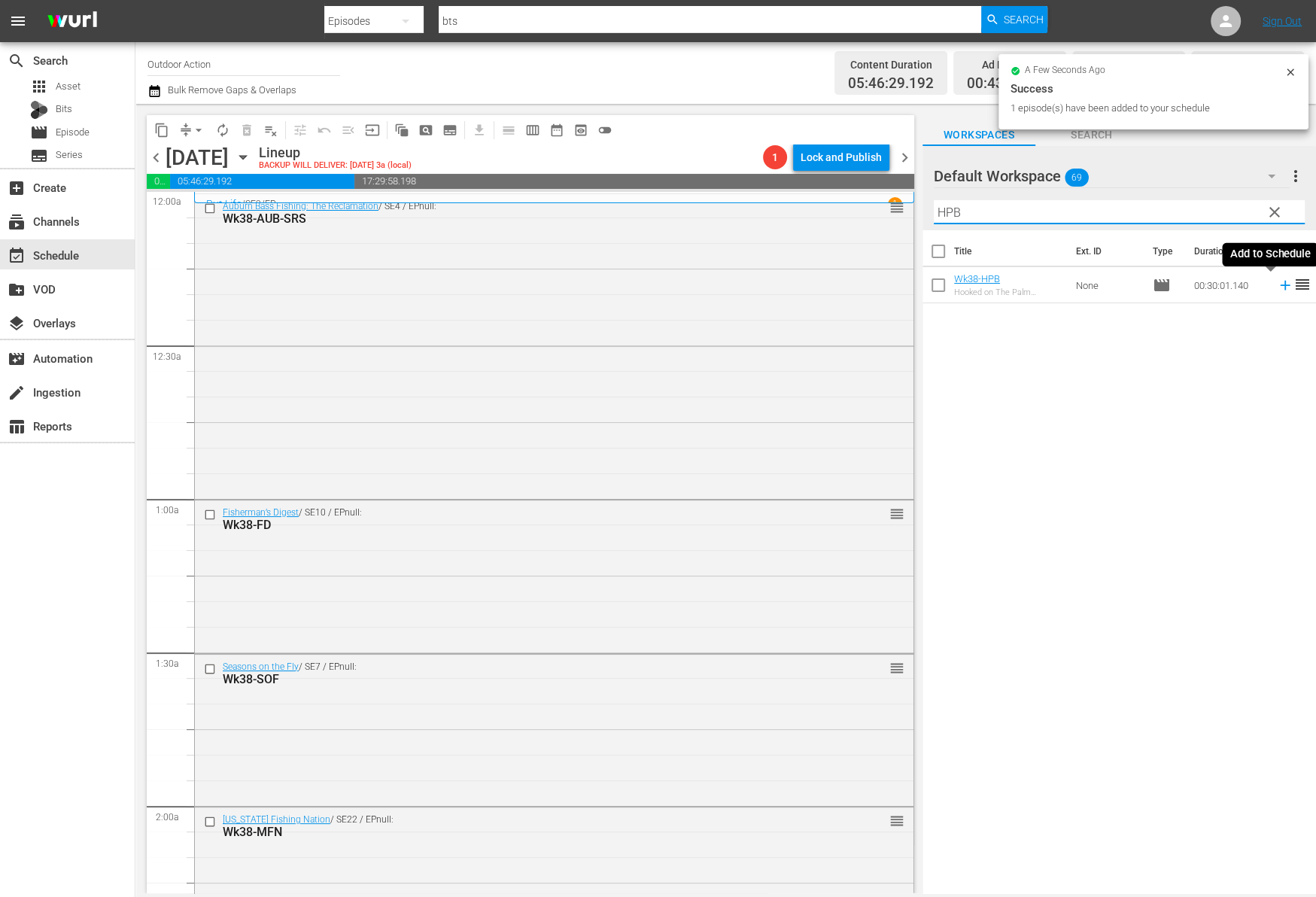
click at [1277, 285] on icon at bounding box center [1285, 285] width 17 height 17
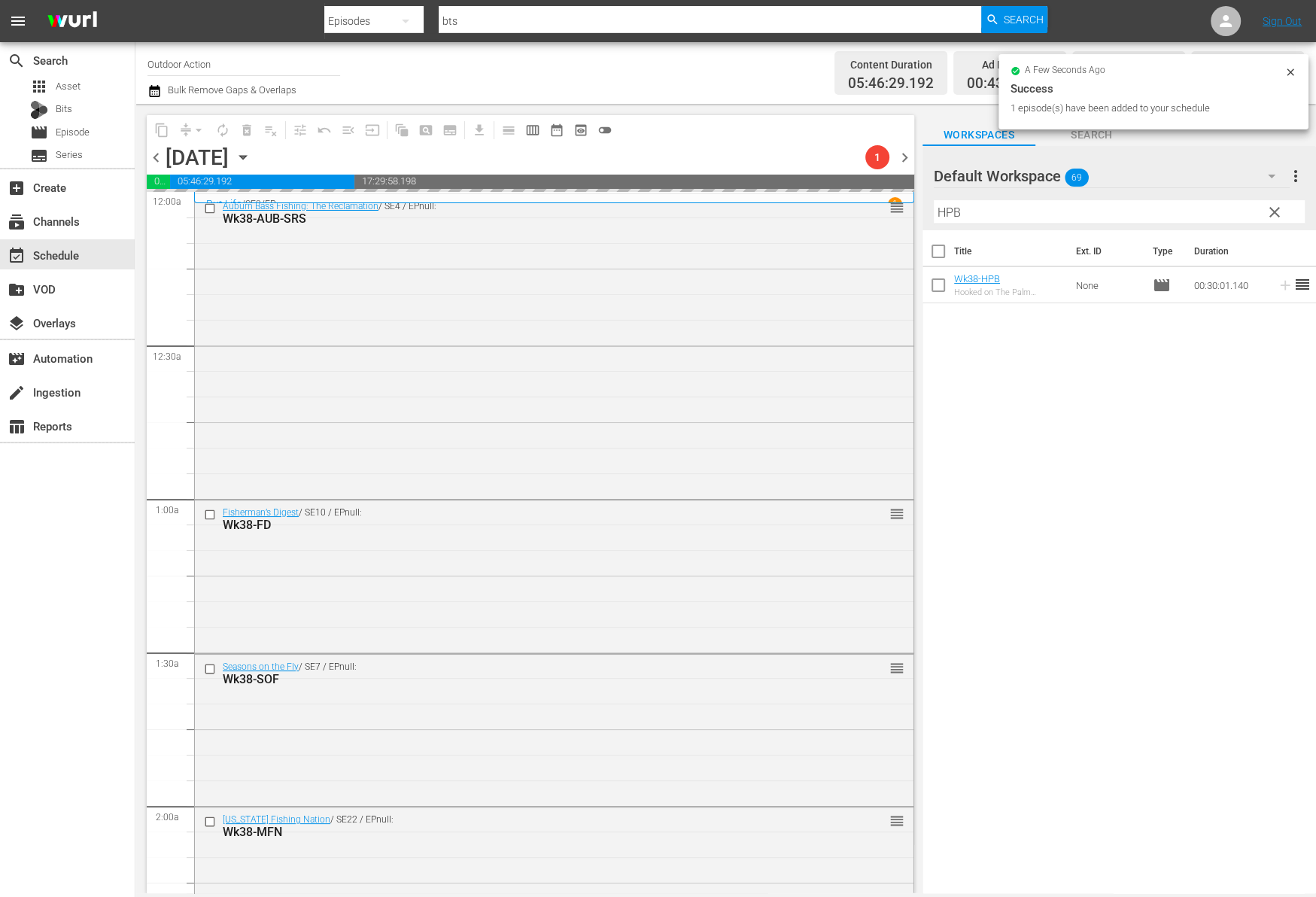
click at [1180, 221] on input "HPB" at bounding box center [1119, 212] width 371 height 24
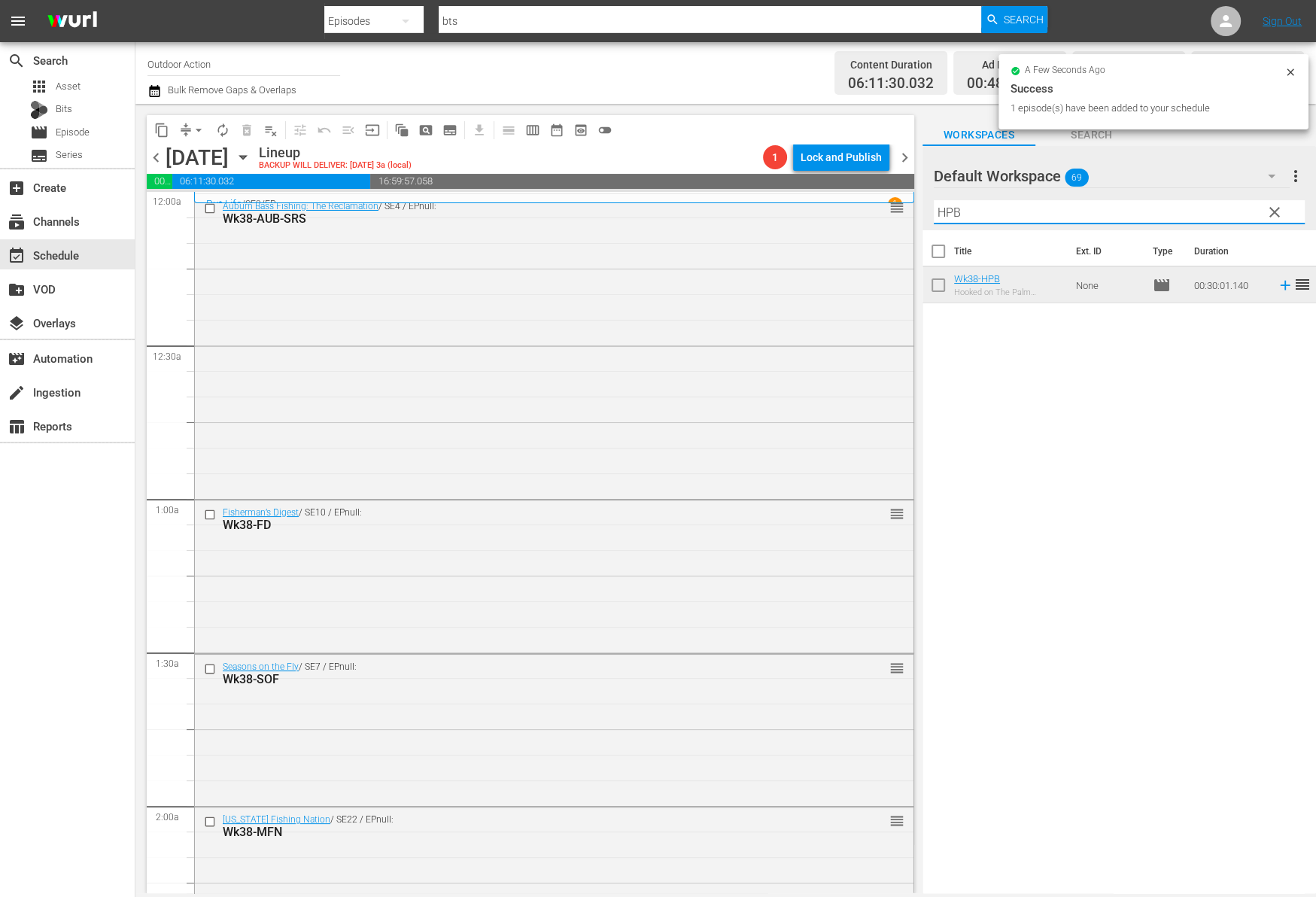
type input "F"
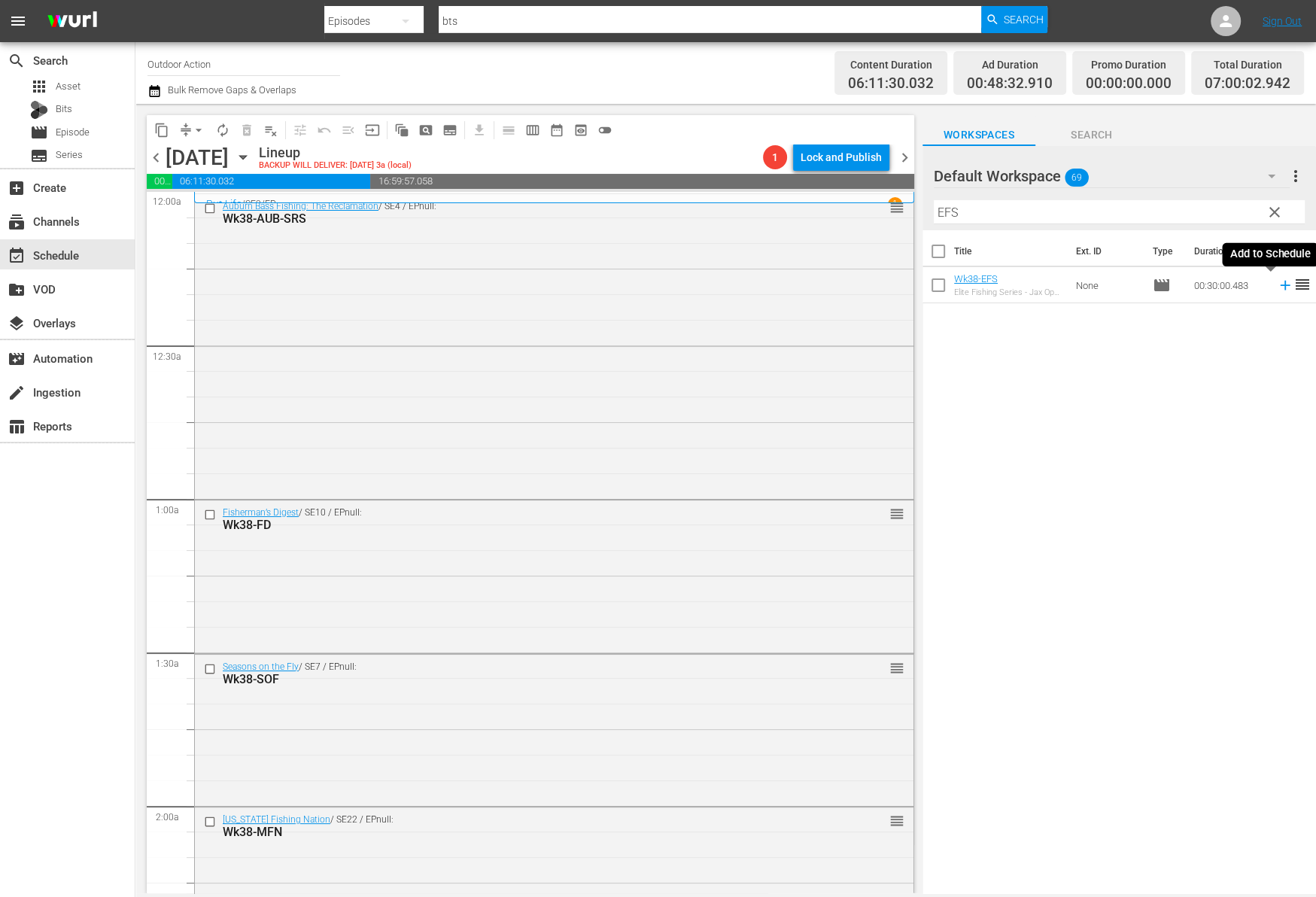
click at [1279, 285] on icon at bounding box center [1284, 285] width 10 height 10
click at [1216, 209] on input "EFS" at bounding box center [1119, 212] width 371 height 24
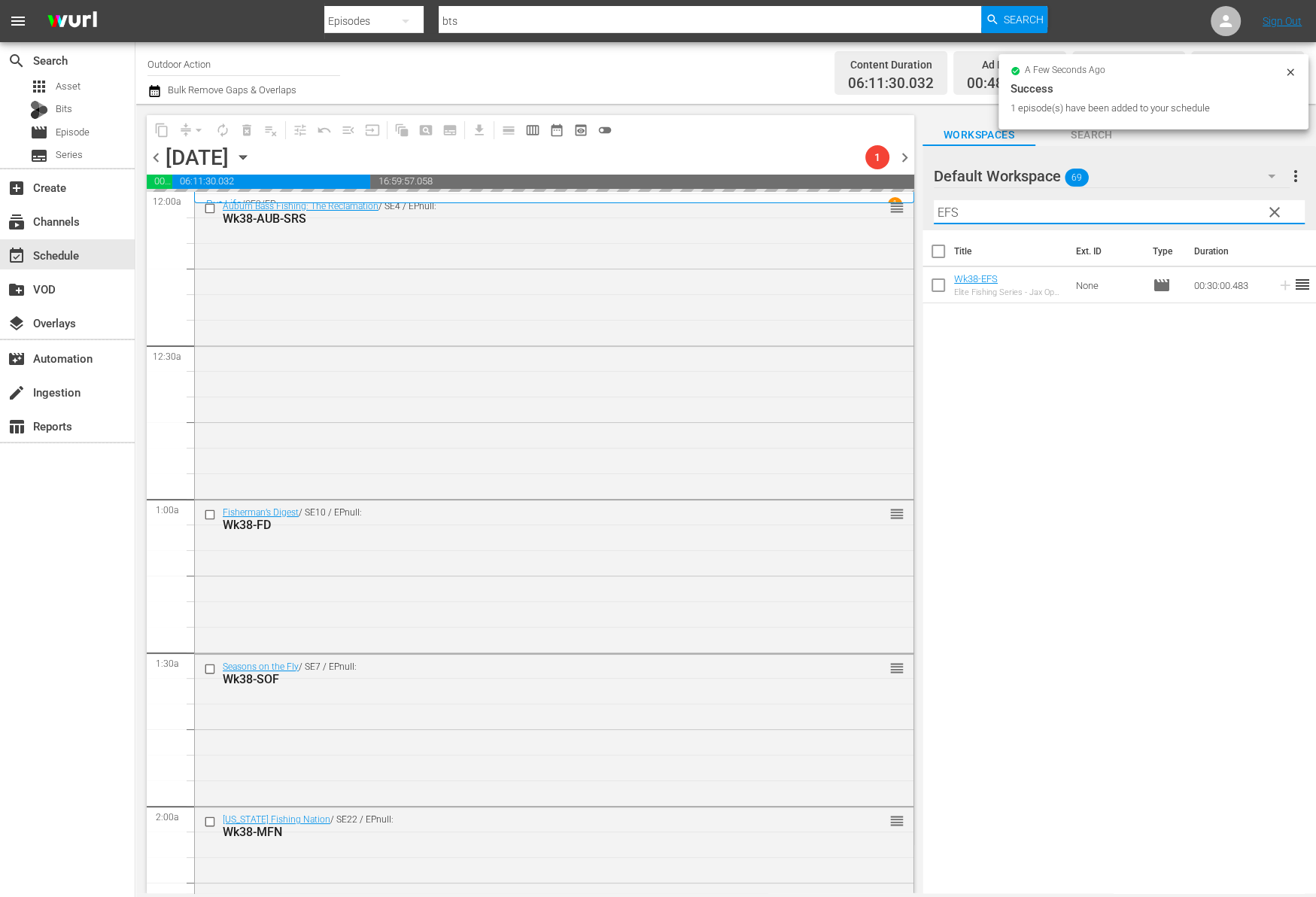
click at [1216, 209] on input "EFS" at bounding box center [1119, 212] width 371 height 24
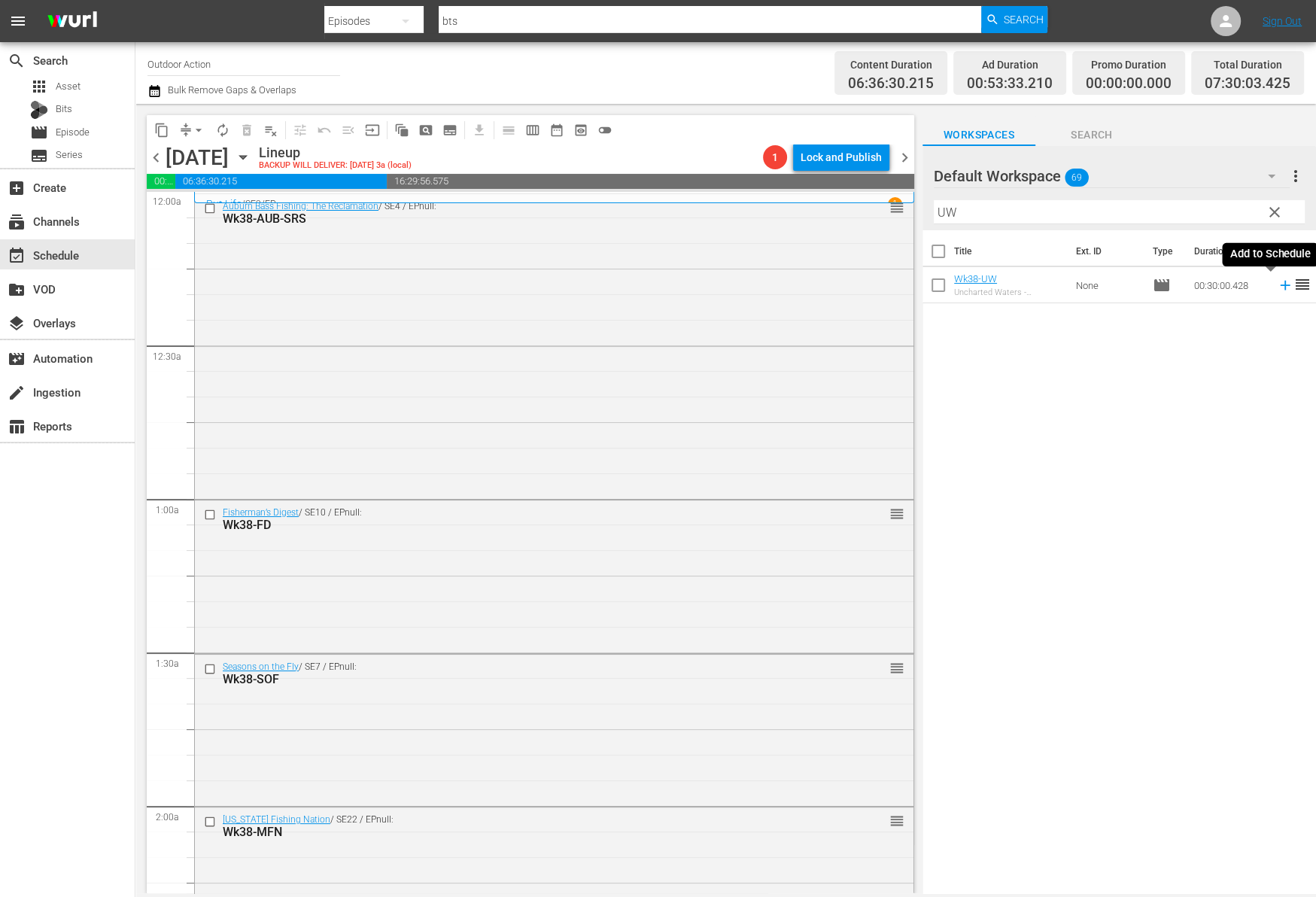
click at [1279, 285] on icon at bounding box center [1284, 285] width 10 height 10
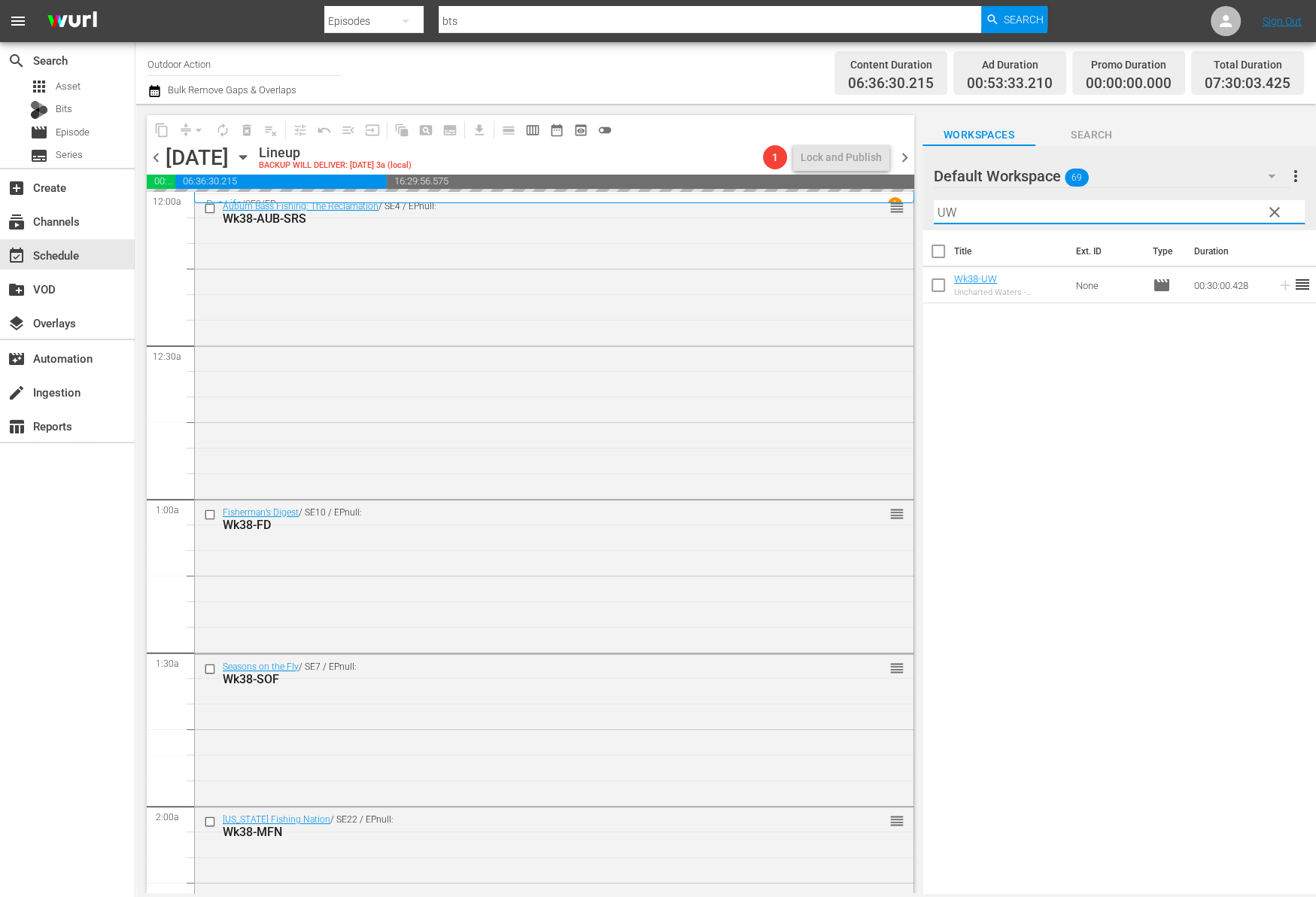
click at [1229, 215] on input "UW" at bounding box center [1119, 212] width 371 height 24
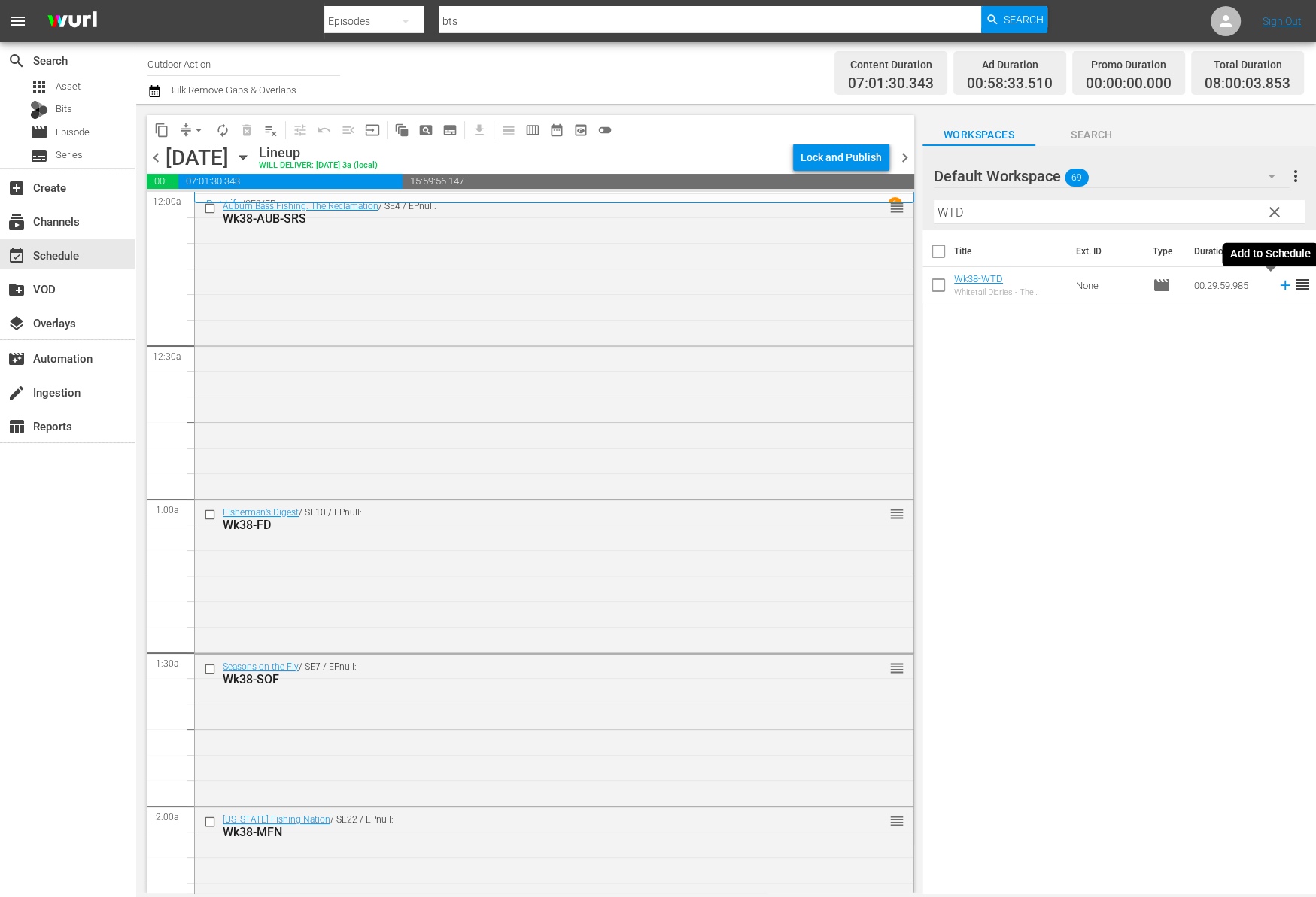
click at [1279, 284] on icon at bounding box center [1284, 285] width 10 height 10
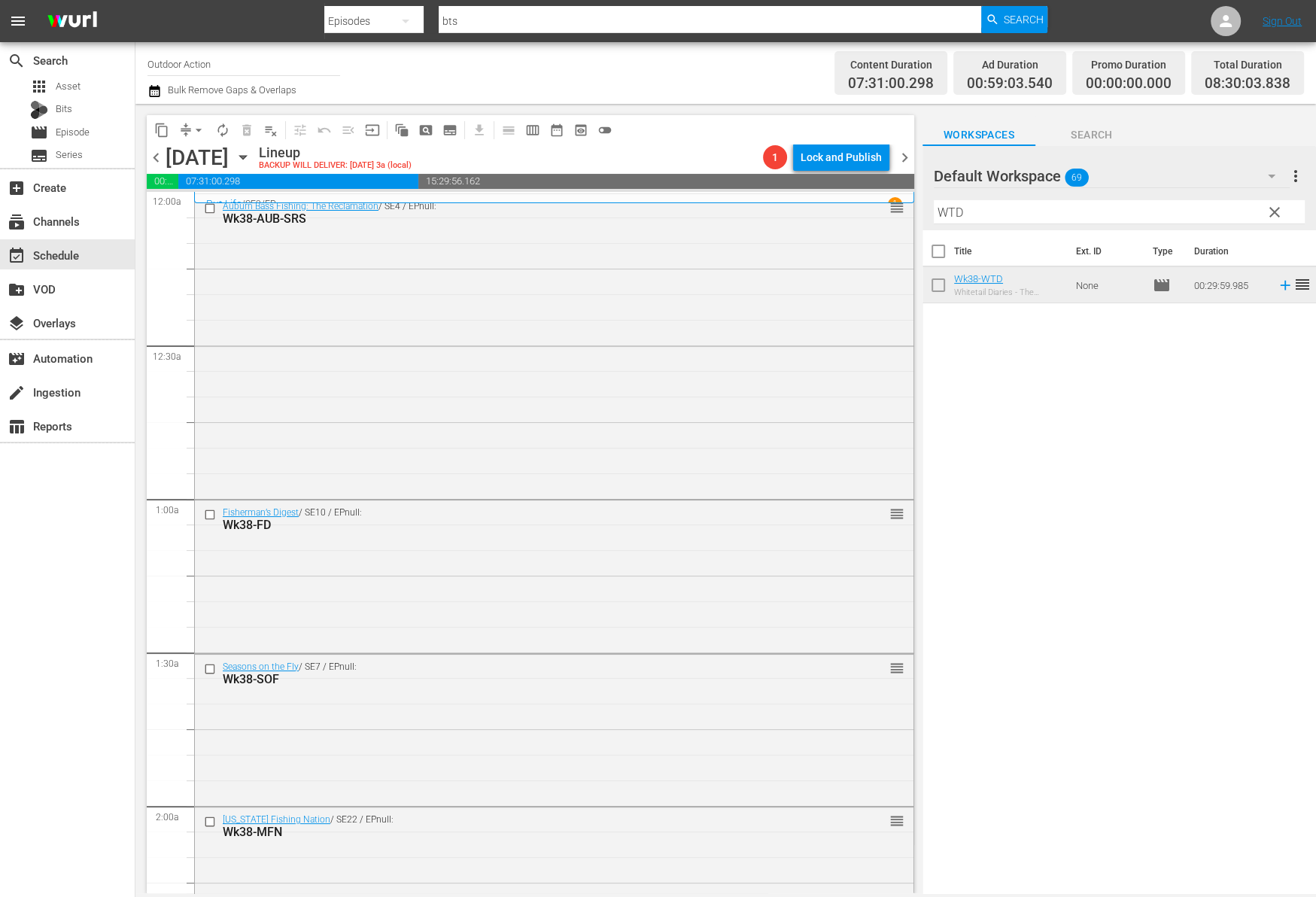
click at [1150, 212] on input "WTD" at bounding box center [1119, 212] width 371 height 24
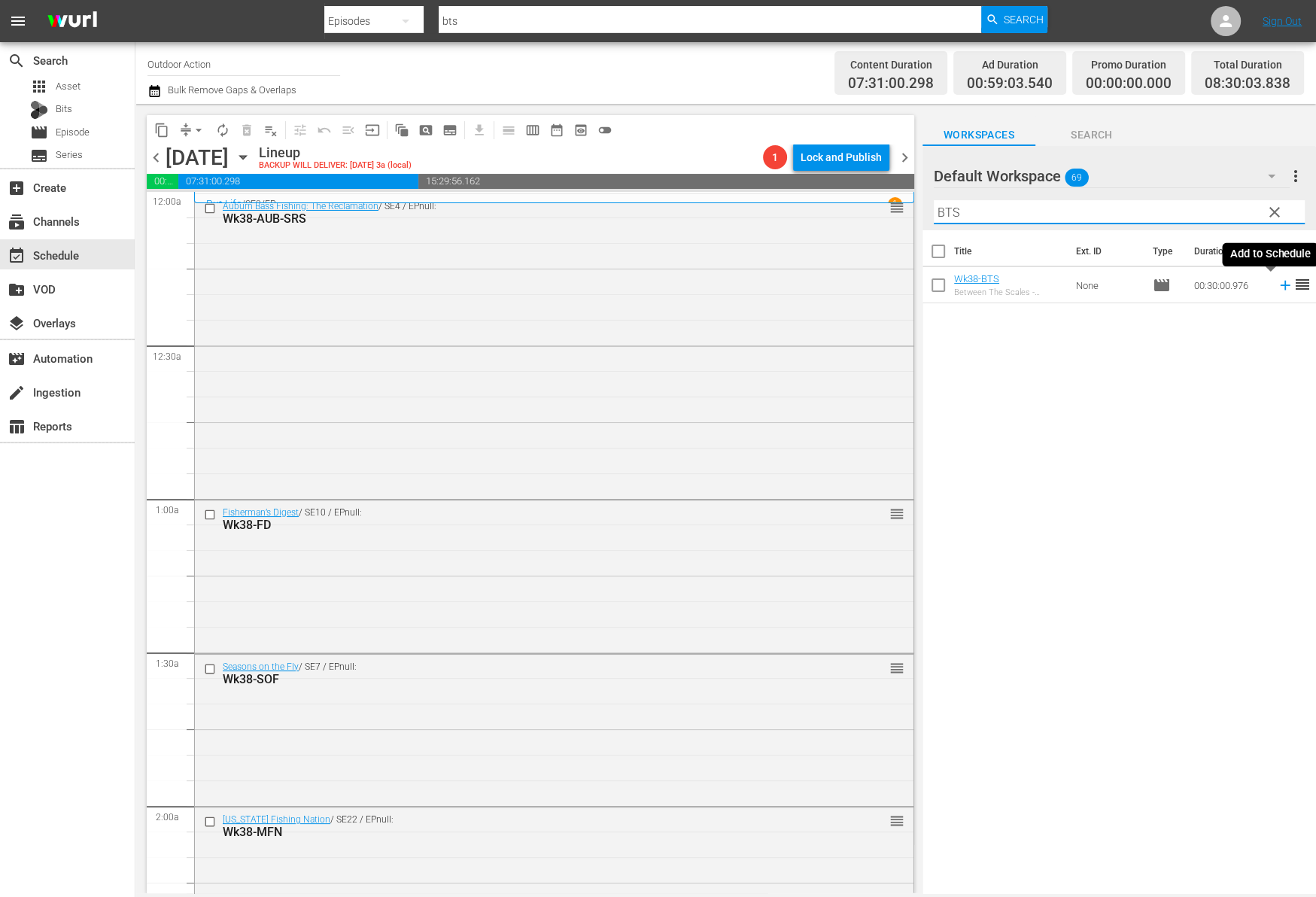
click at [1276, 288] on icon at bounding box center [1285, 285] width 17 height 17
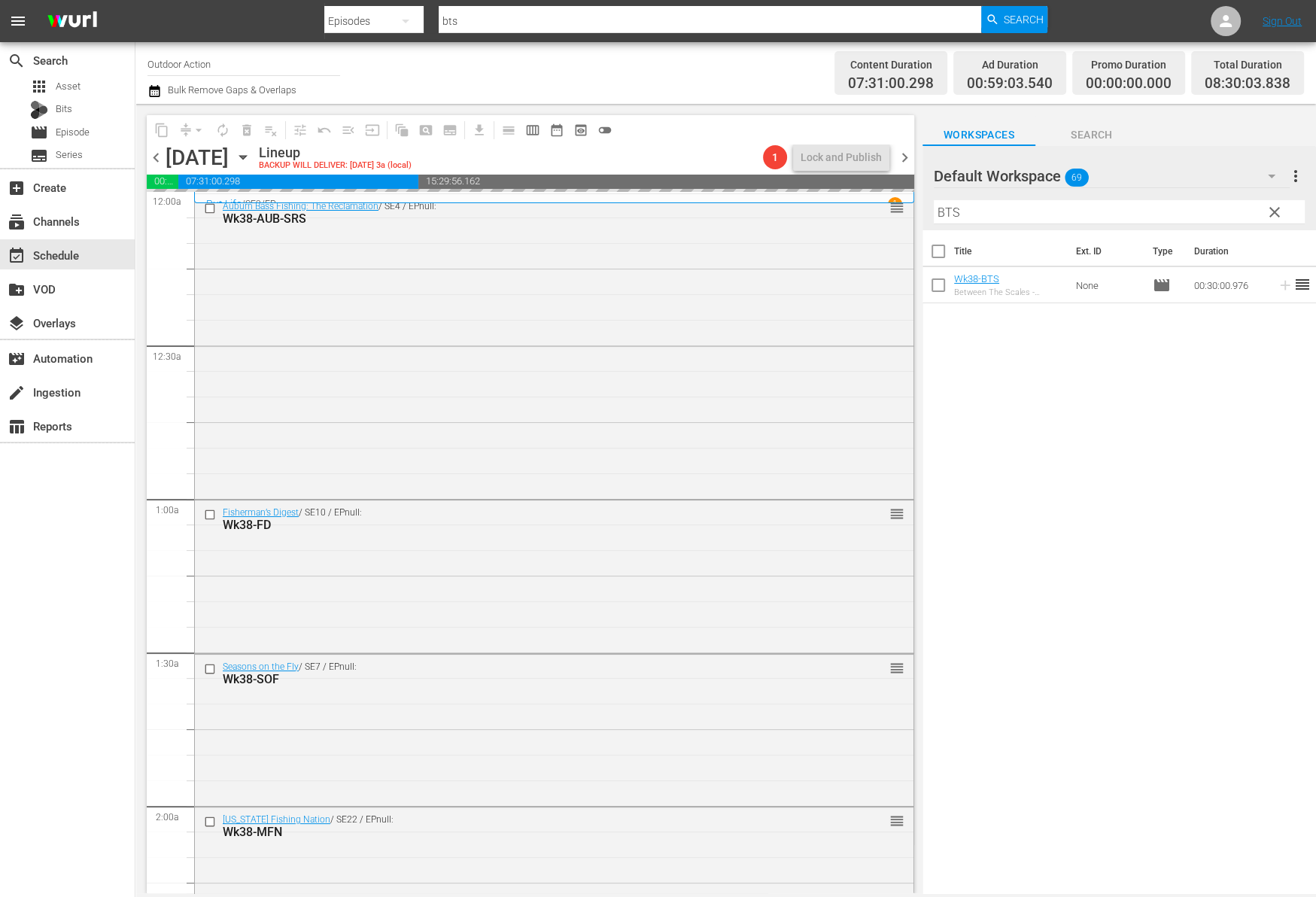
click at [1217, 214] on input "BTS" at bounding box center [1119, 212] width 371 height 24
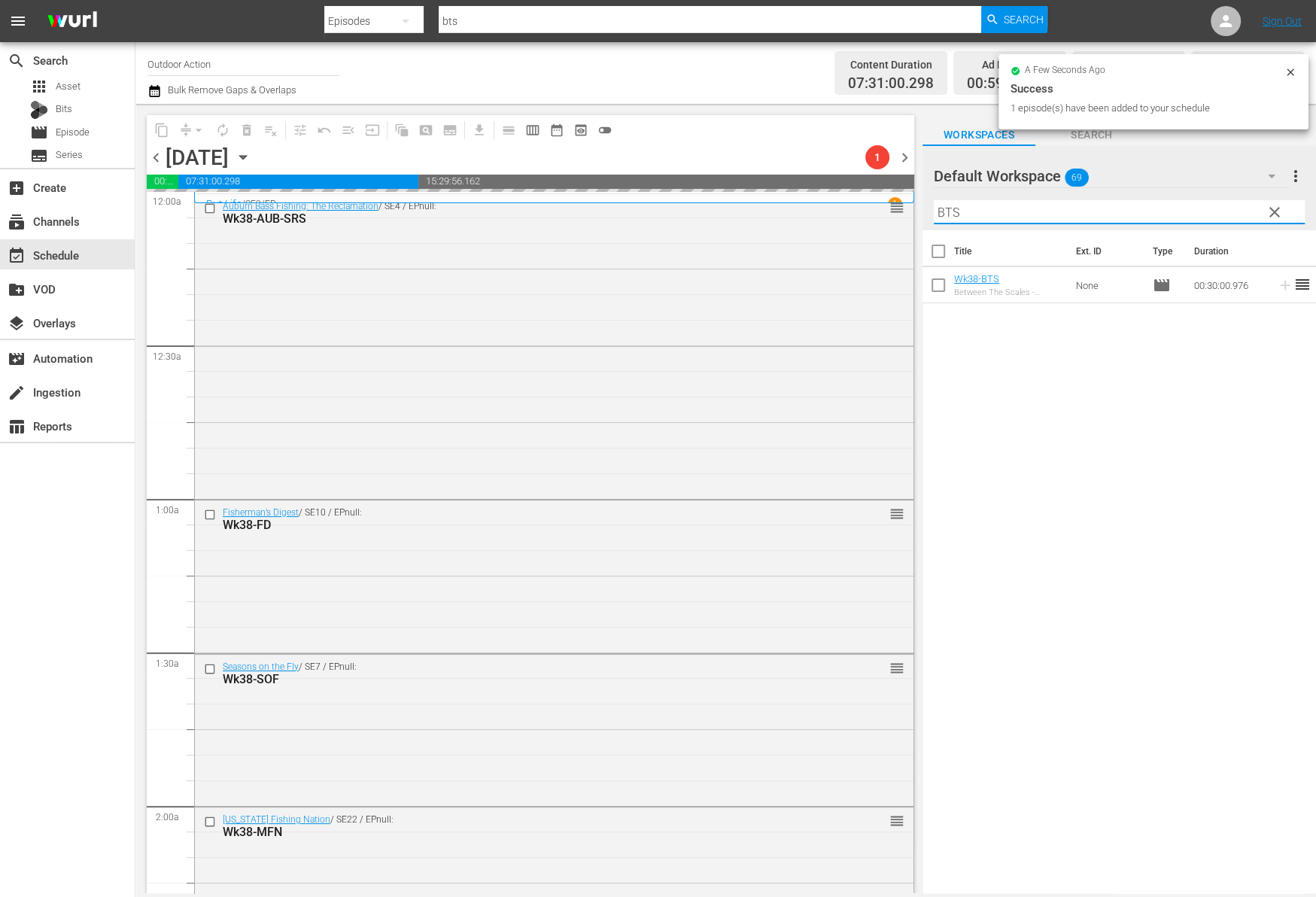
click at [1217, 214] on input "BTS" at bounding box center [1119, 212] width 371 height 24
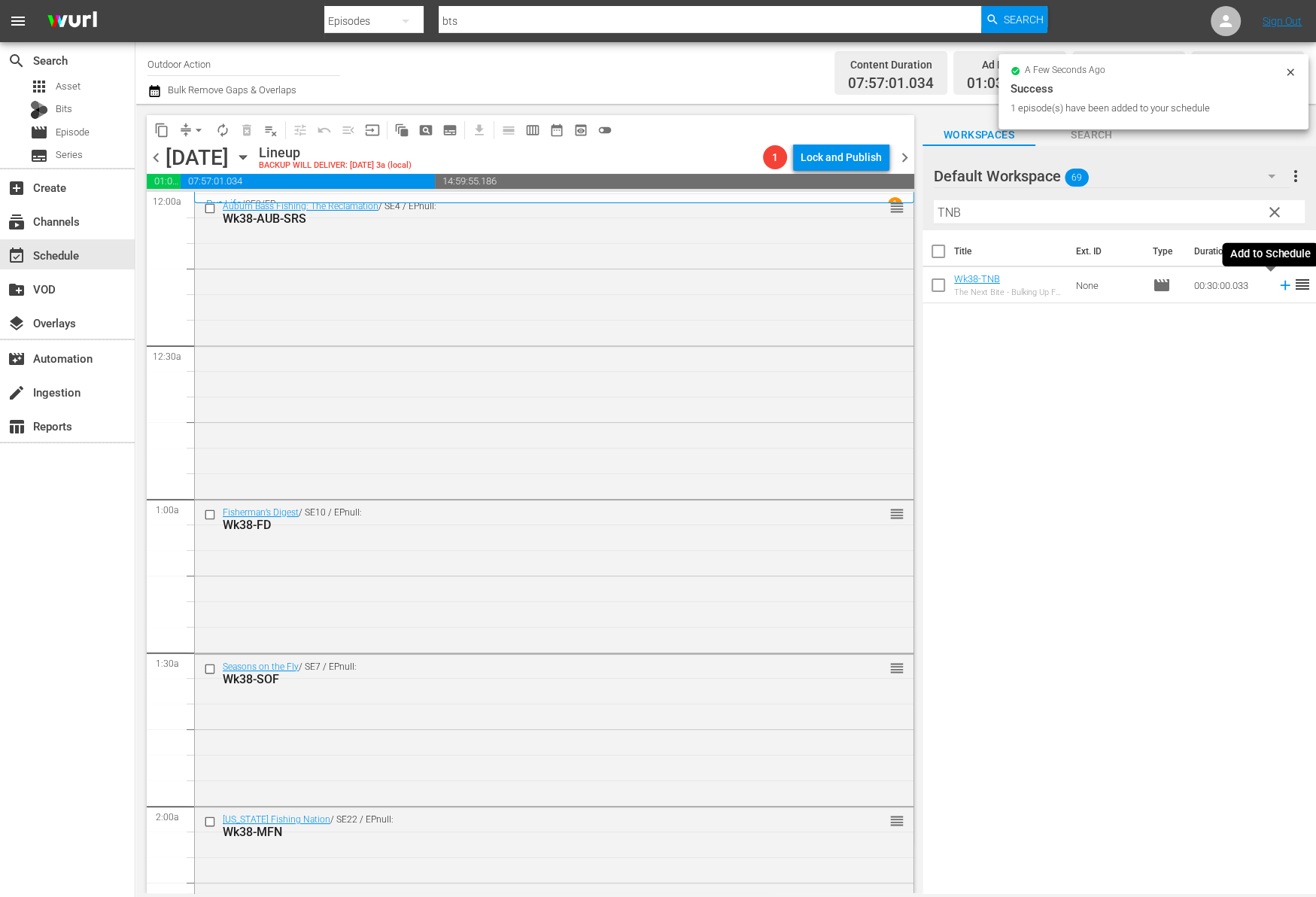
click at [1279, 286] on icon at bounding box center [1284, 285] width 10 height 10
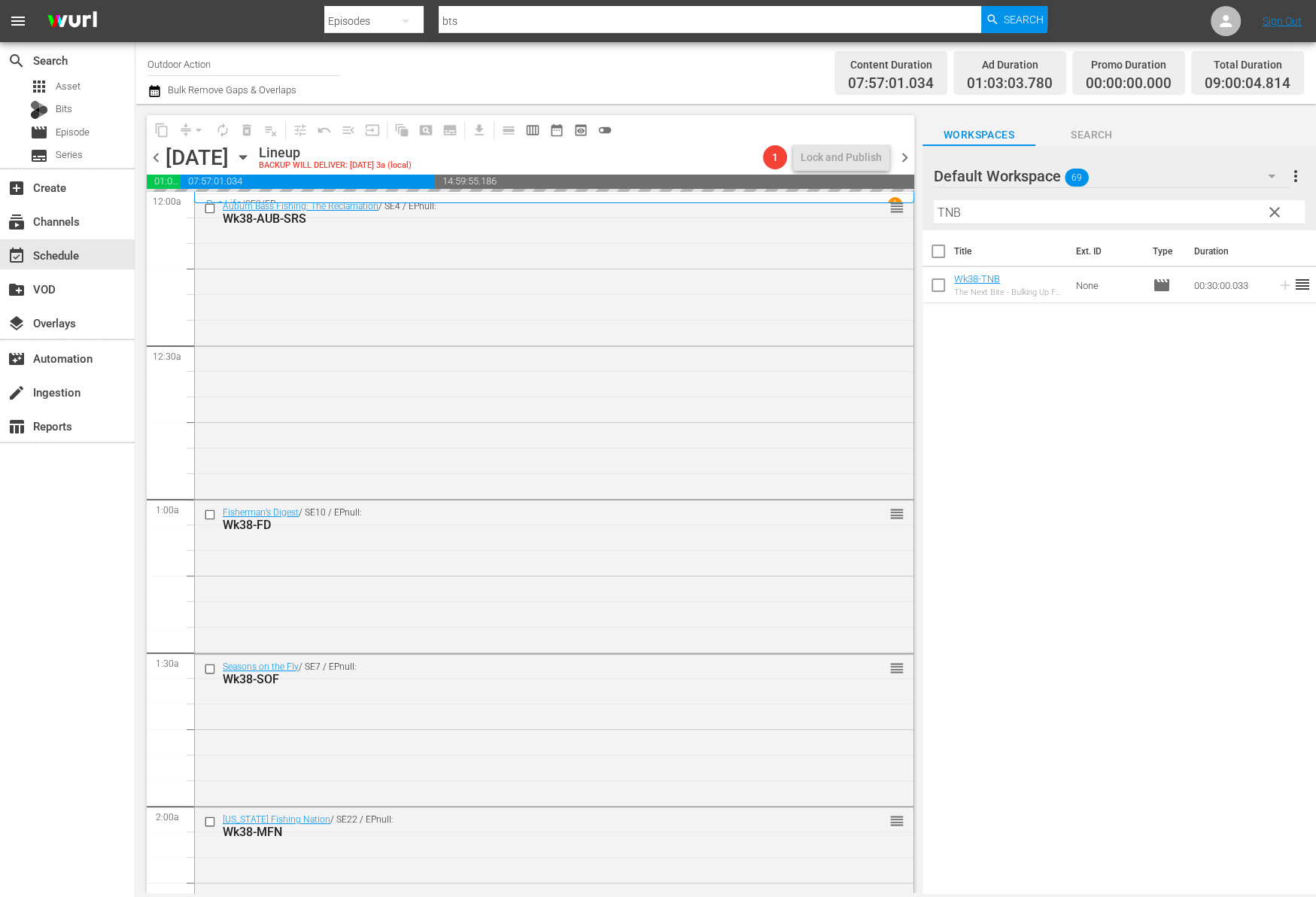
click at [1232, 209] on input "TNB" at bounding box center [1119, 212] width 371 height 24
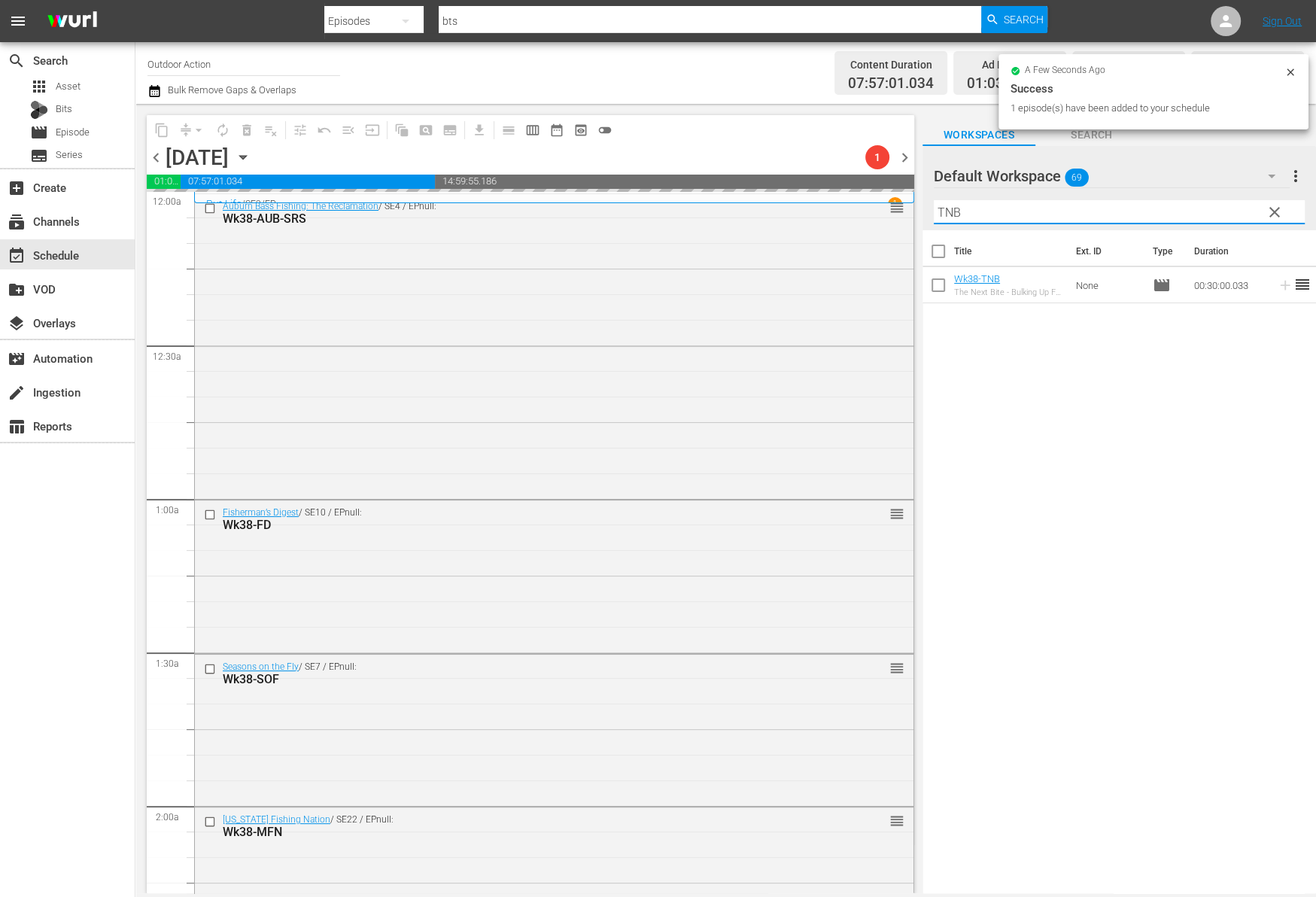
click at [1232, 209] on input "TNB" at bounding box center [1119, 212] width 371 height 24
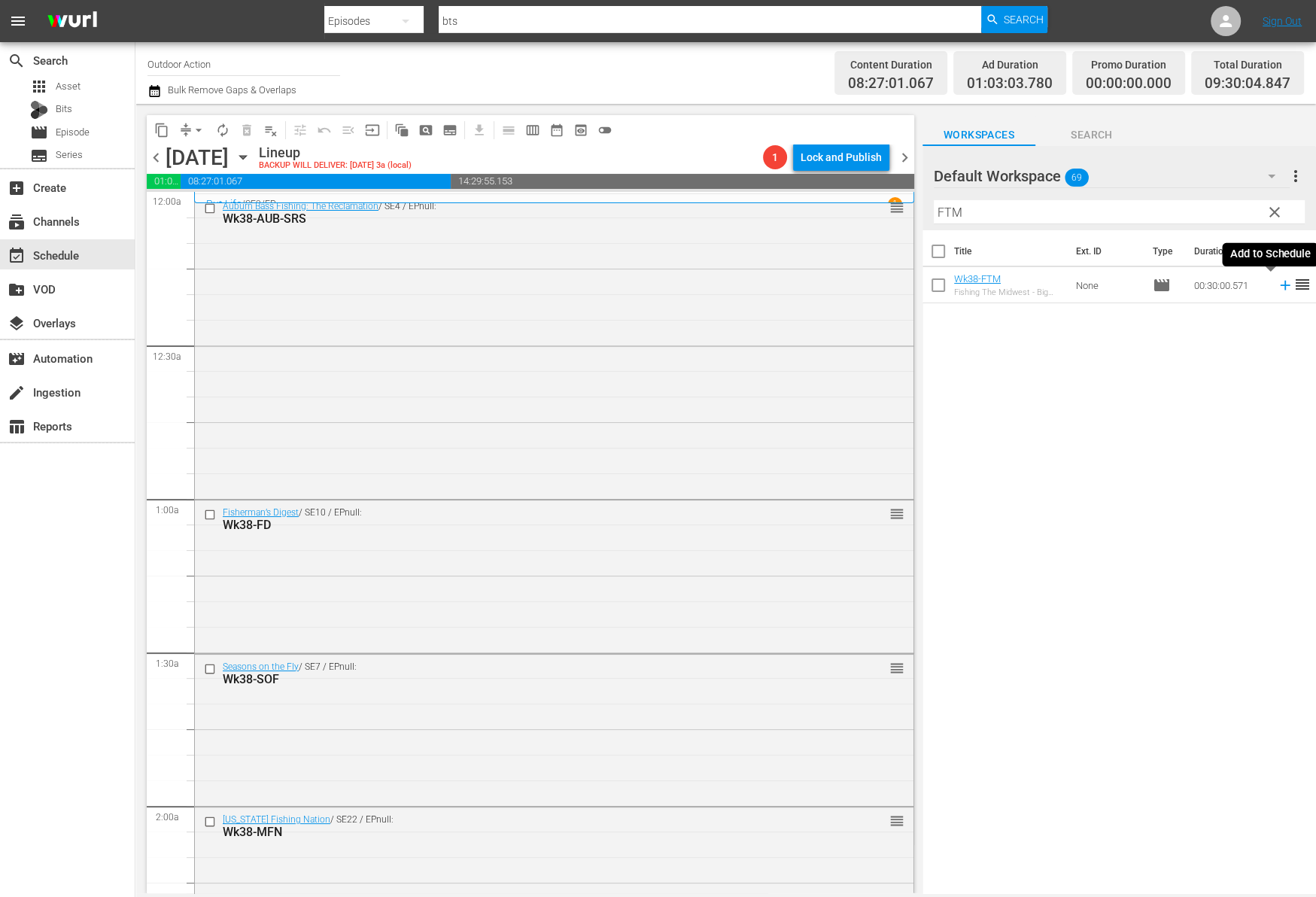
click at [1276, 281] on icon at bounding box center [1285, 285] width 17 height 17
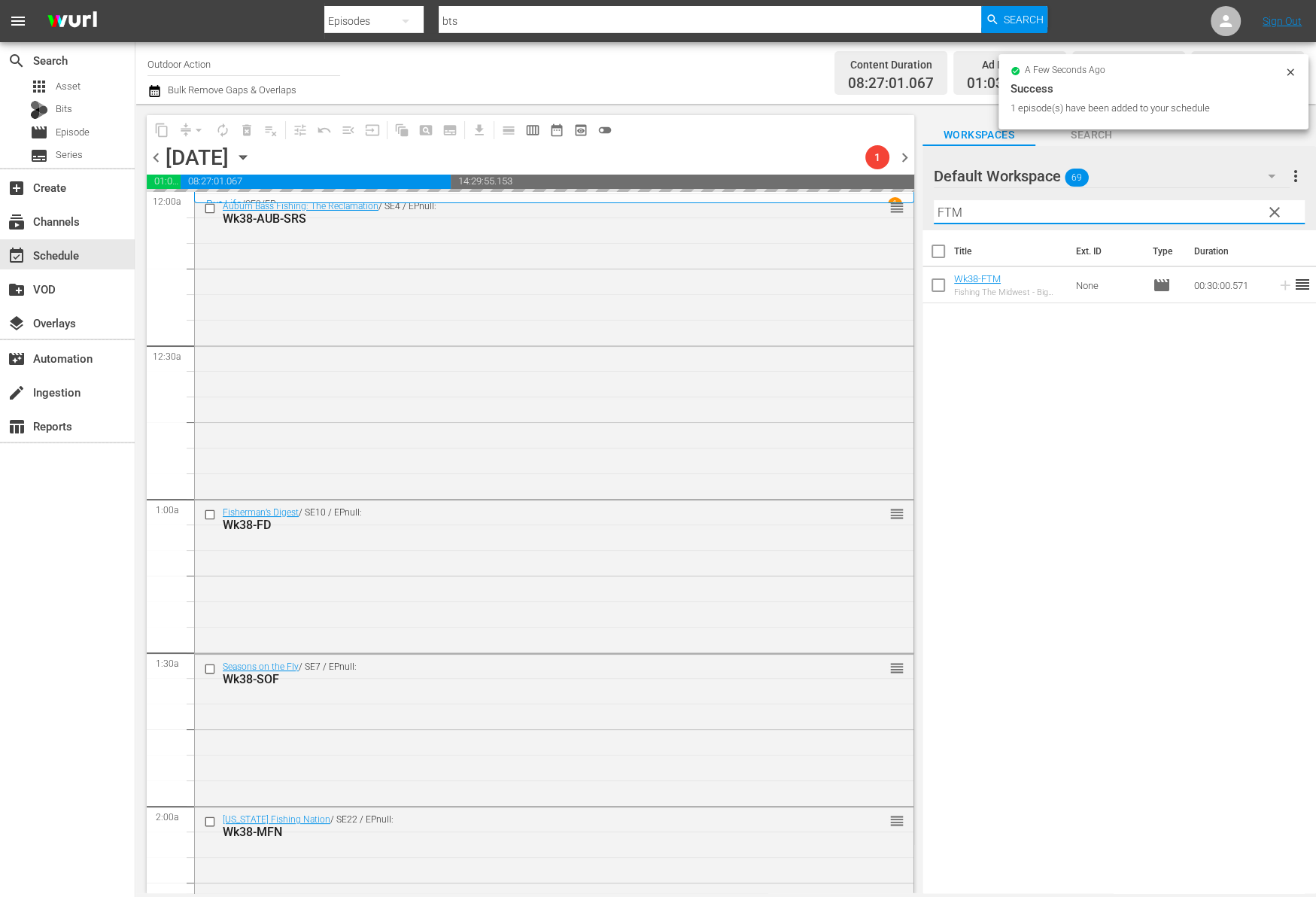
click at [1235, 212] on input "FTM" at bounding box center [1119, 212] width 371 height 24
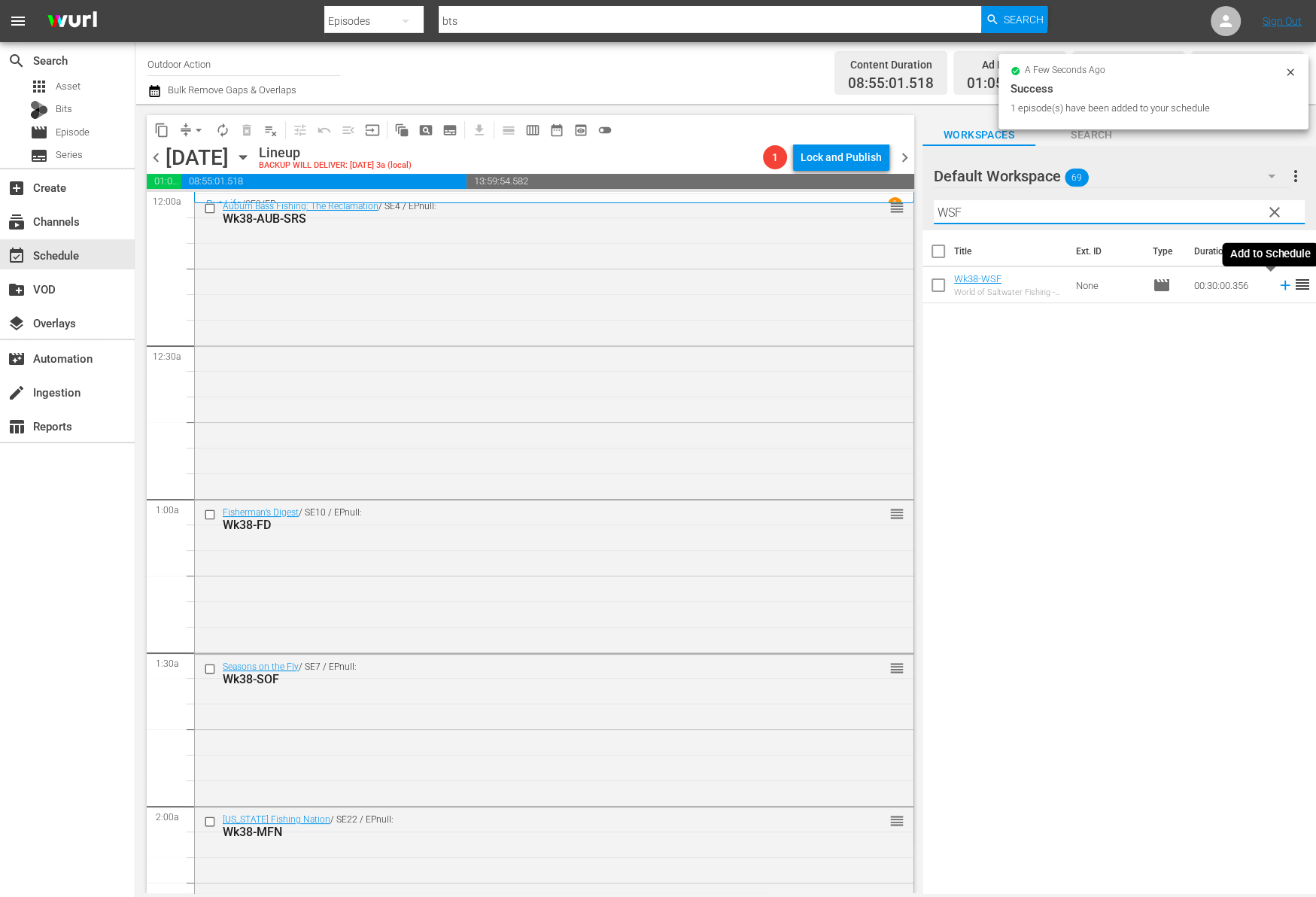
click at [1276, 288] on icon at bounding box center [1285, 285] width 17 height 17
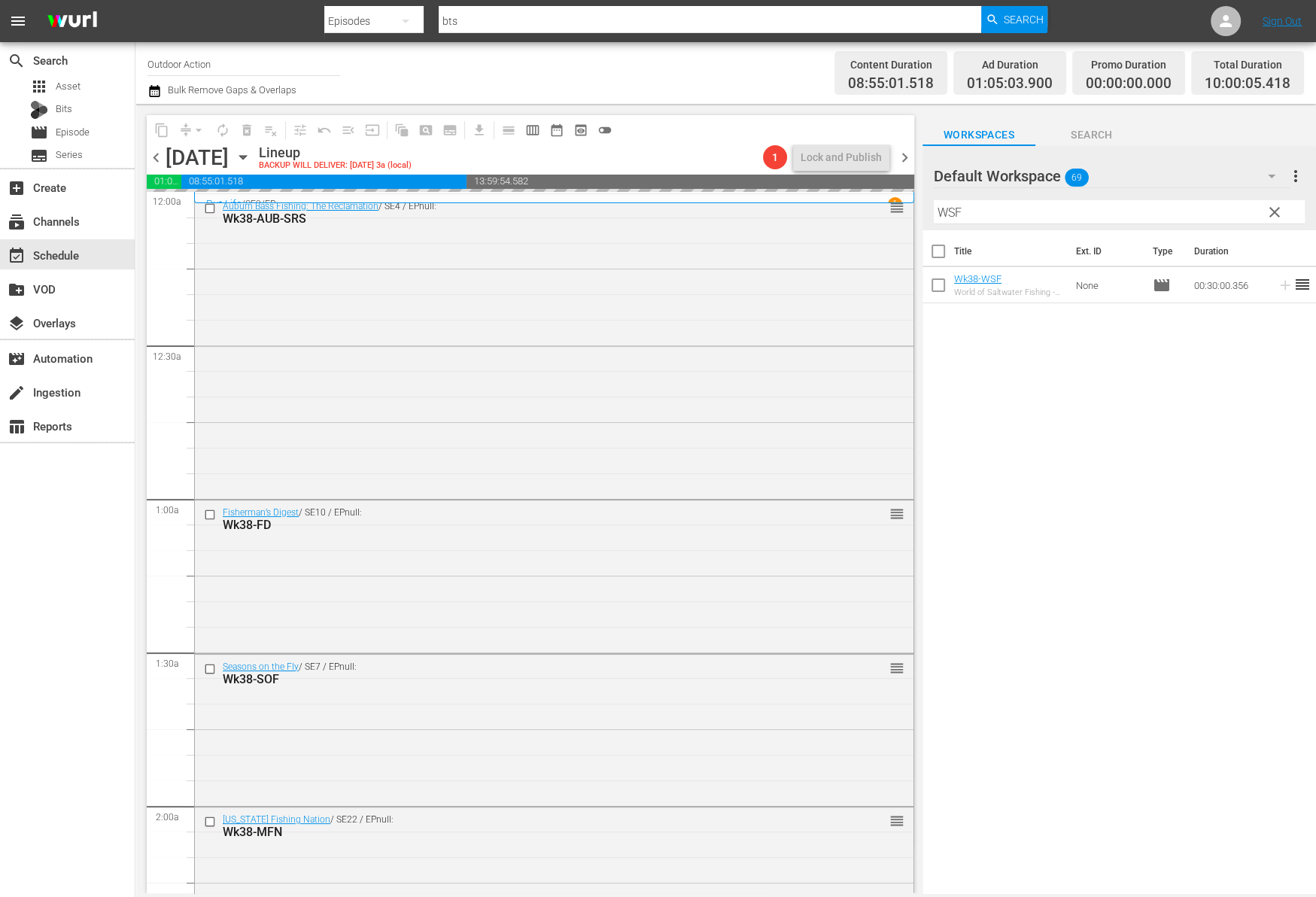
click at [1213, 212] on input "WSF" at bounding box center [1119, 212] width 371 height 24
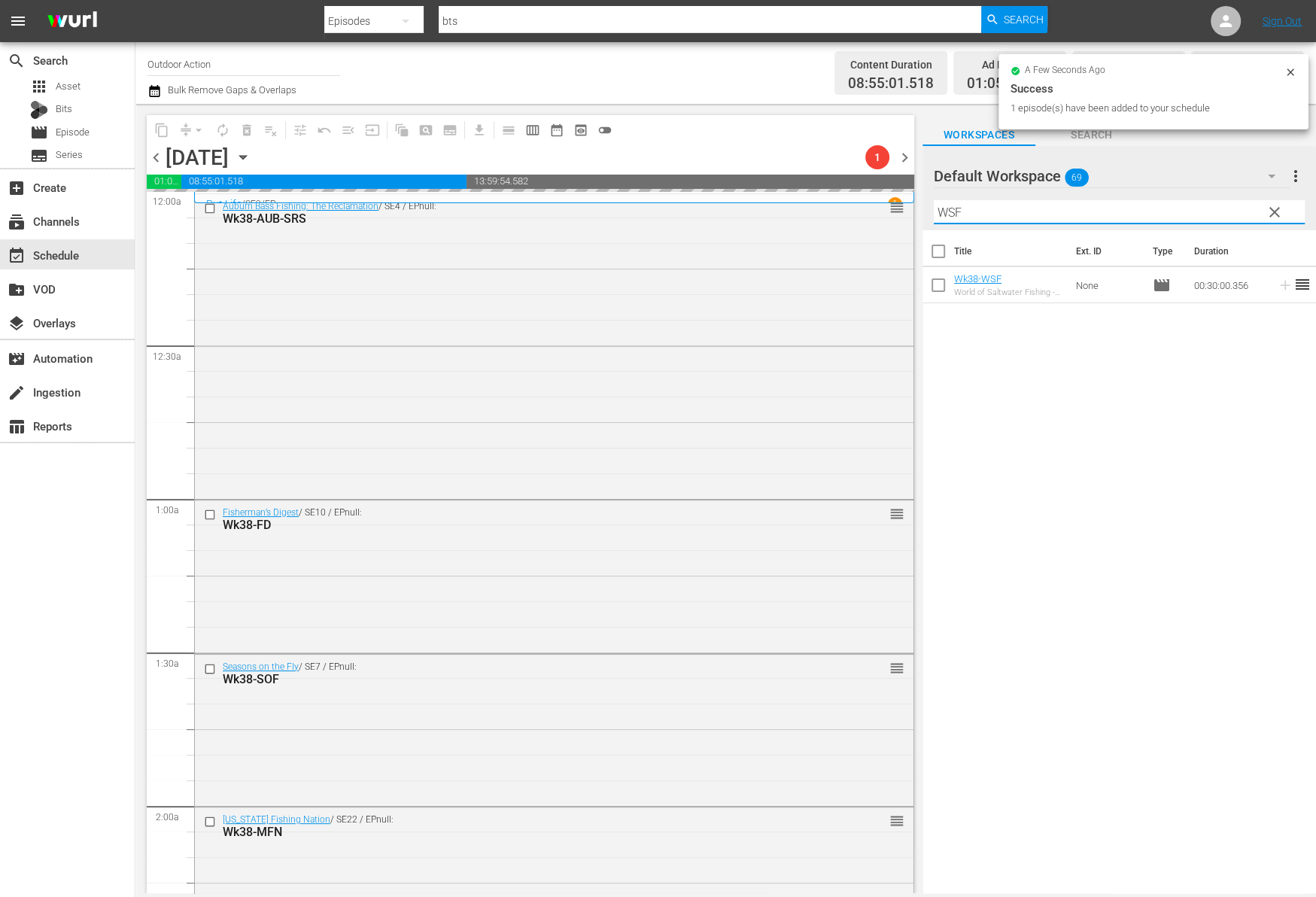
click at [1213, 212] on input "WSF" at bounding box center [1119, 212] width 371 height 24
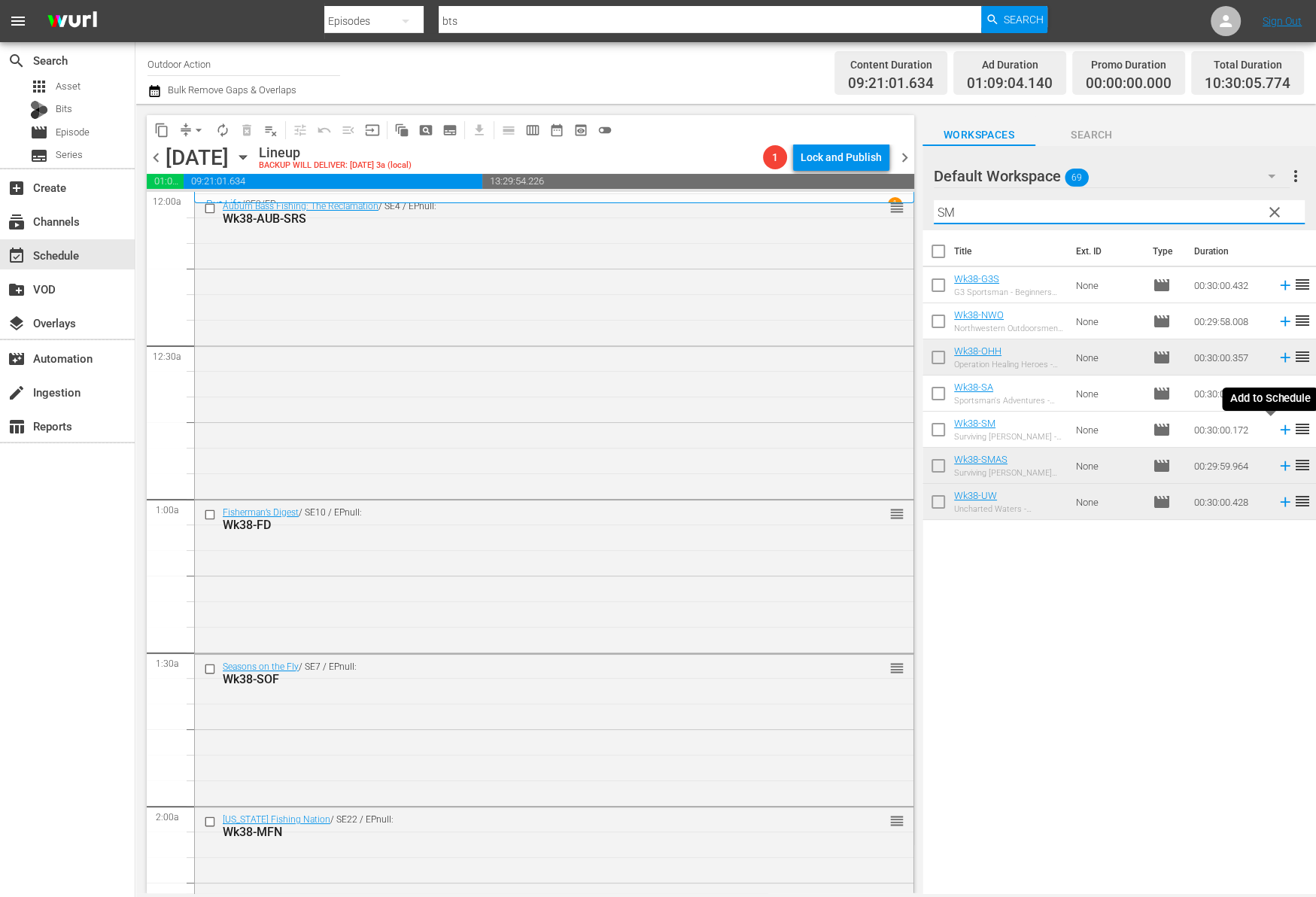
click at [1279, 430] on icon at bounding box center [1284, 430] width 10 height 10
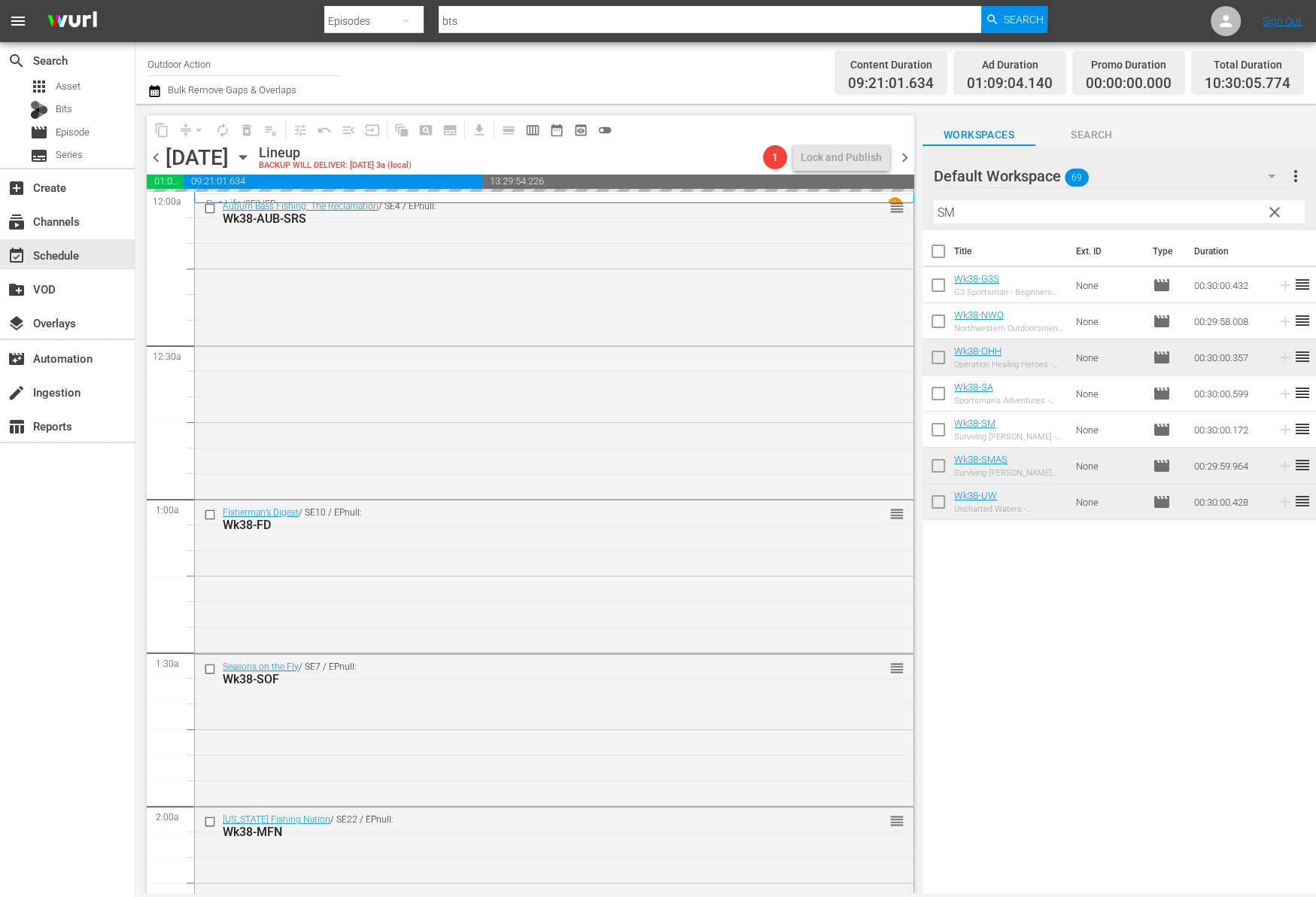
click at [1161, 203] on input "SM" at bounding box center [1119, 212] width 371 height 24
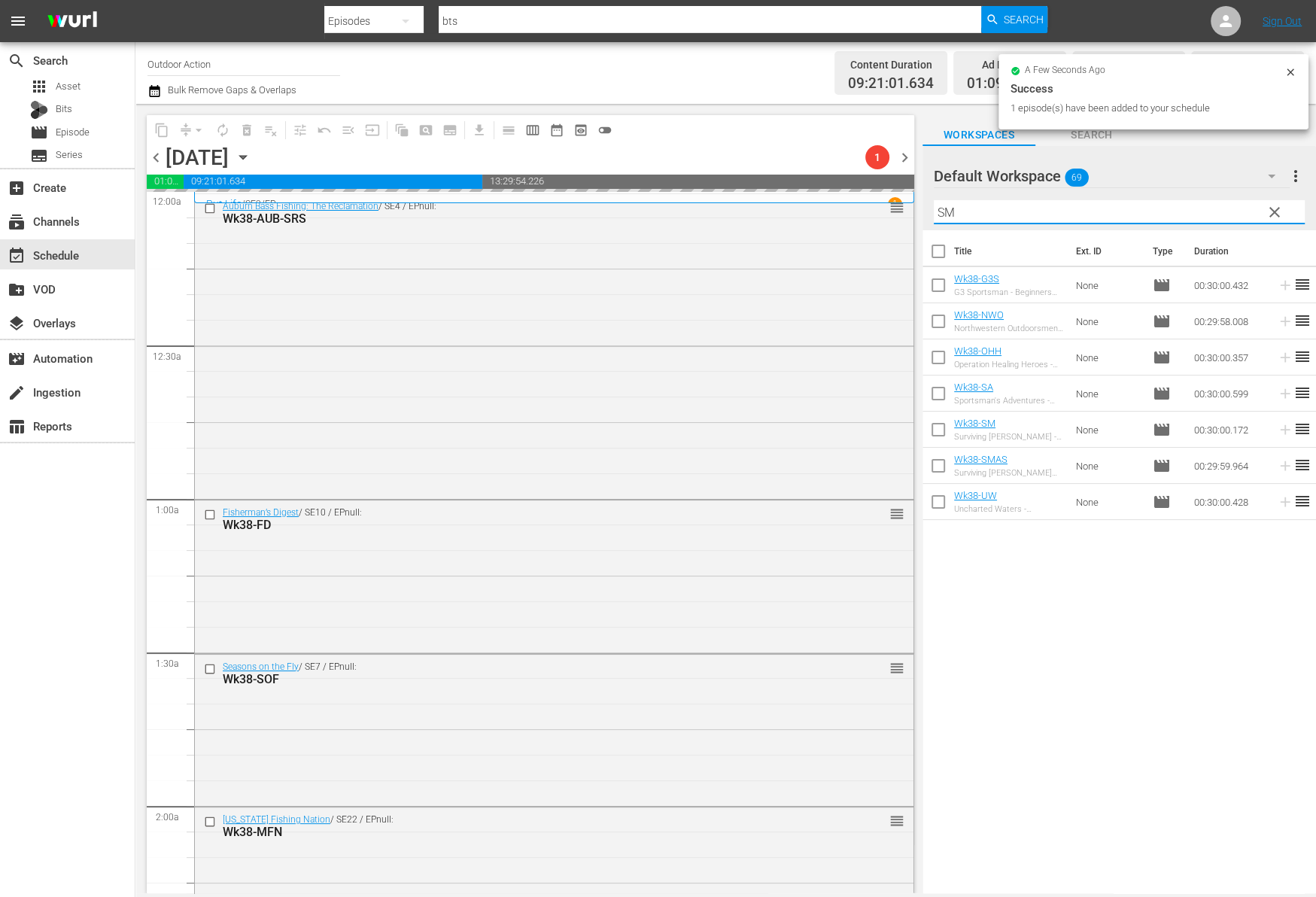
click at [1161, 203] on input "SM" at bounding box center [1119, 212] width 371 height 24
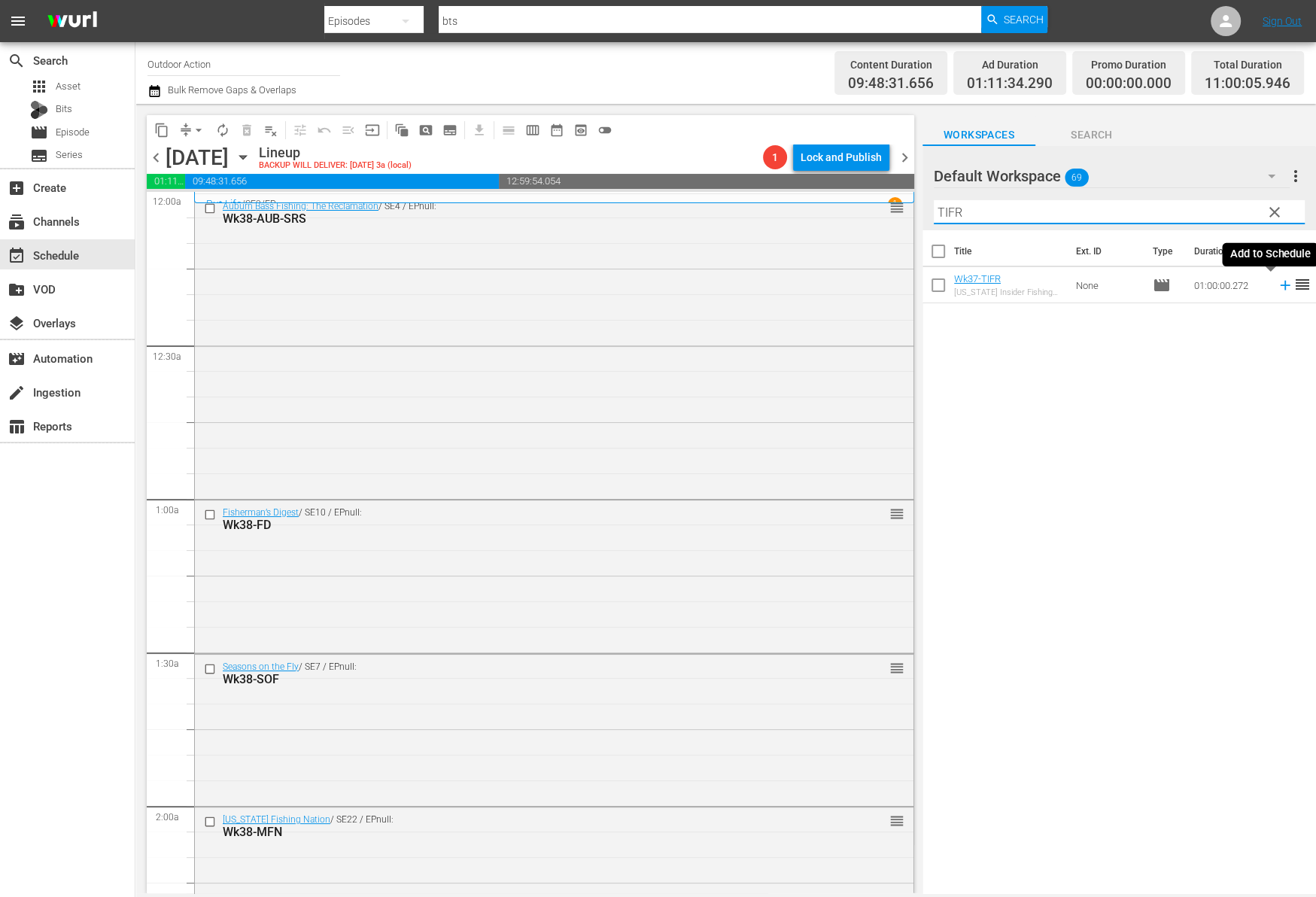
click at [1279, 285] on icon at bounding box center [1284, 285] width 10 height 10
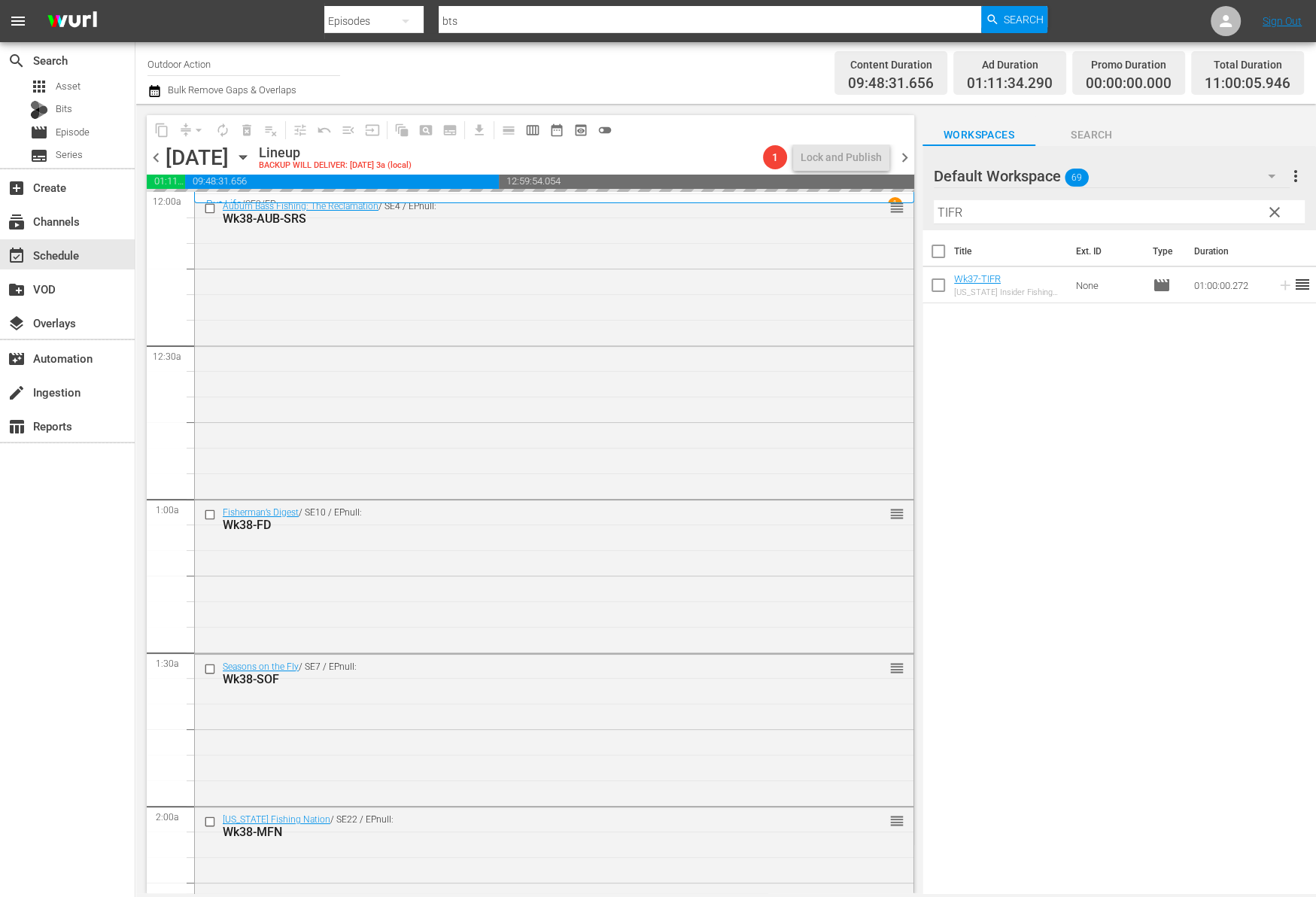
click at [1225, 207] on input "TIFR" at bounding box center [1119, 212] width 371 height 24
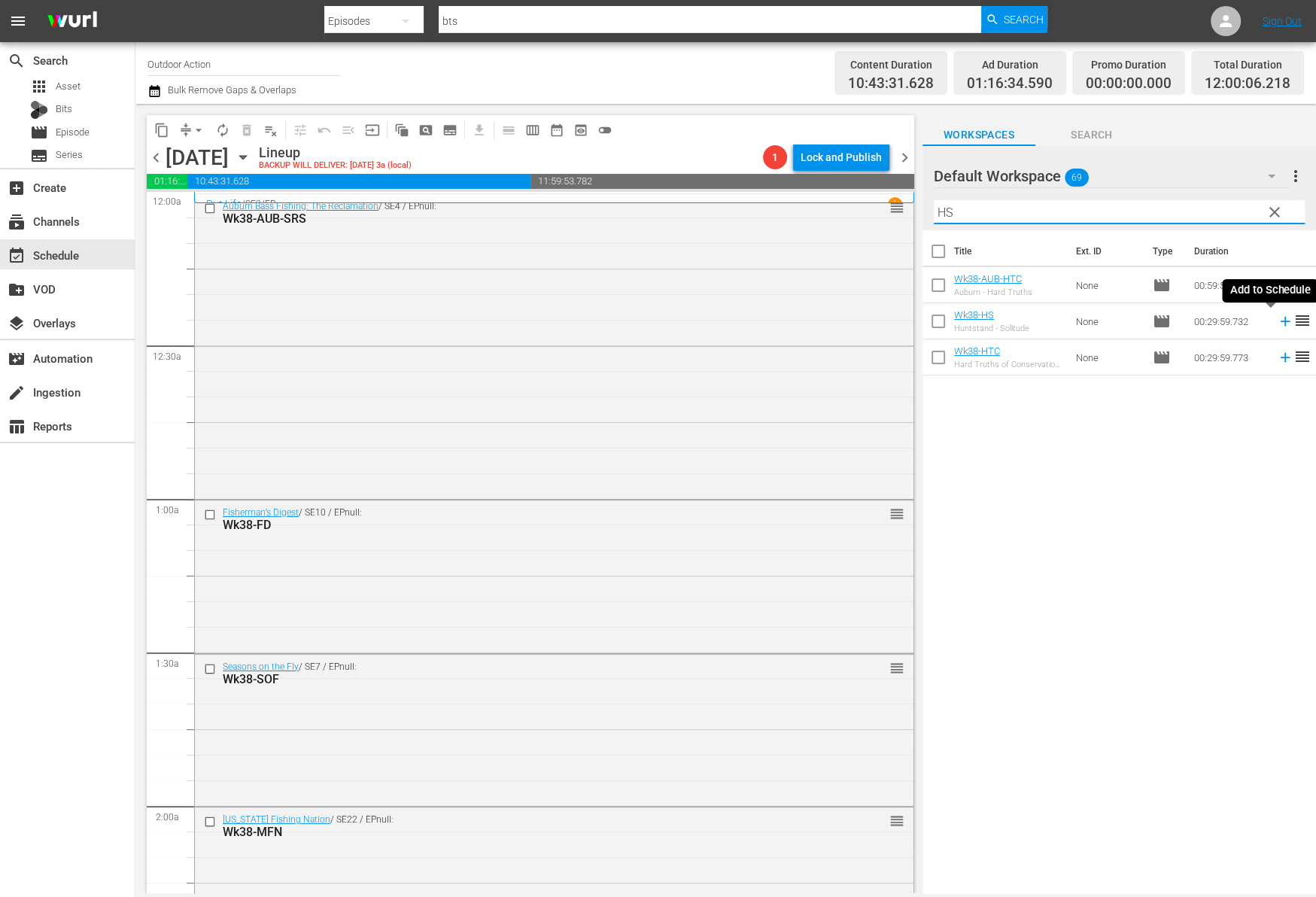
click at [1276, 321] on icon at bounding box center [1285, 321] width 17 height 17
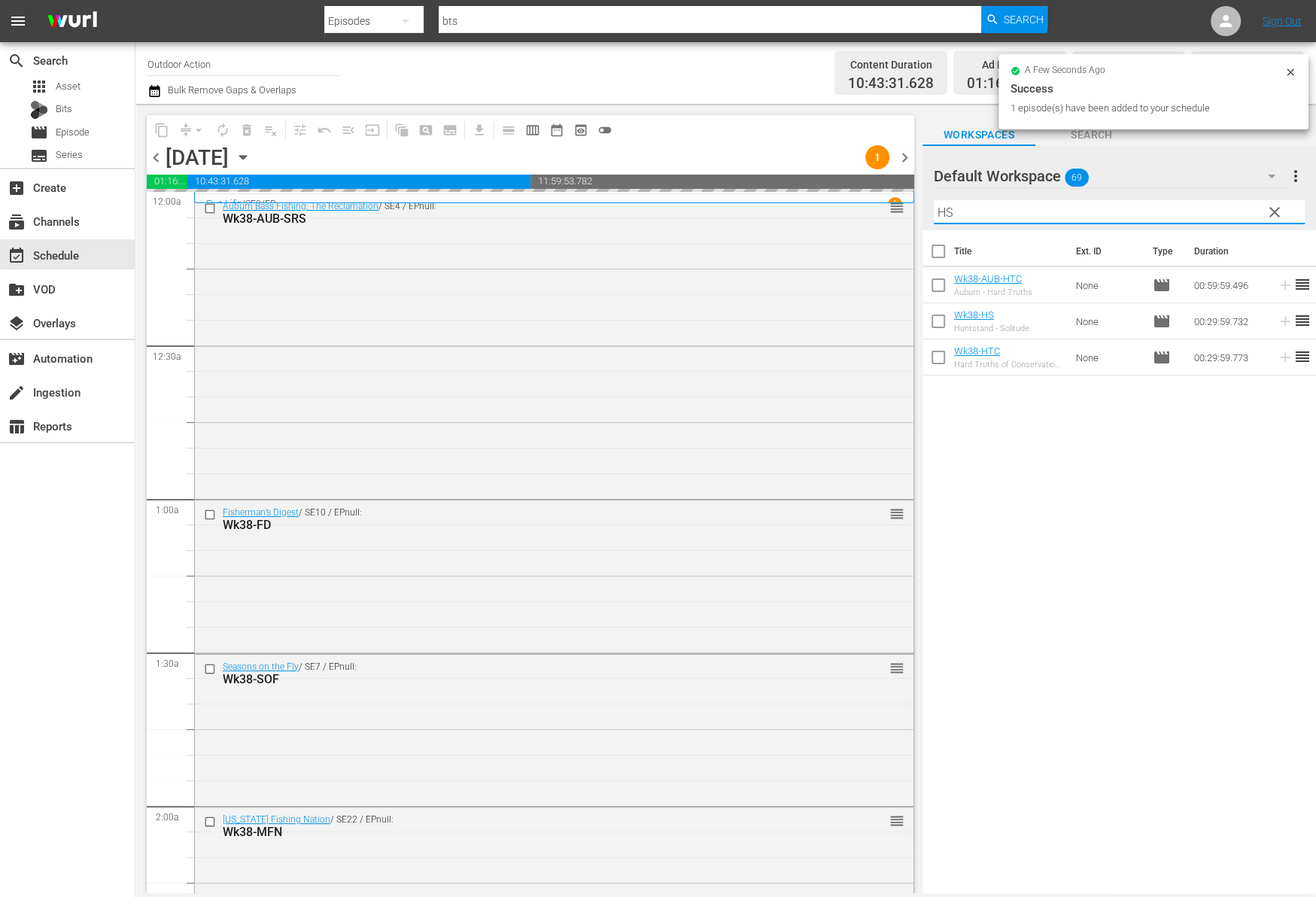
click at [1226, 213] on input "HS" at bounding box center [1119, 212] width 371 height 24
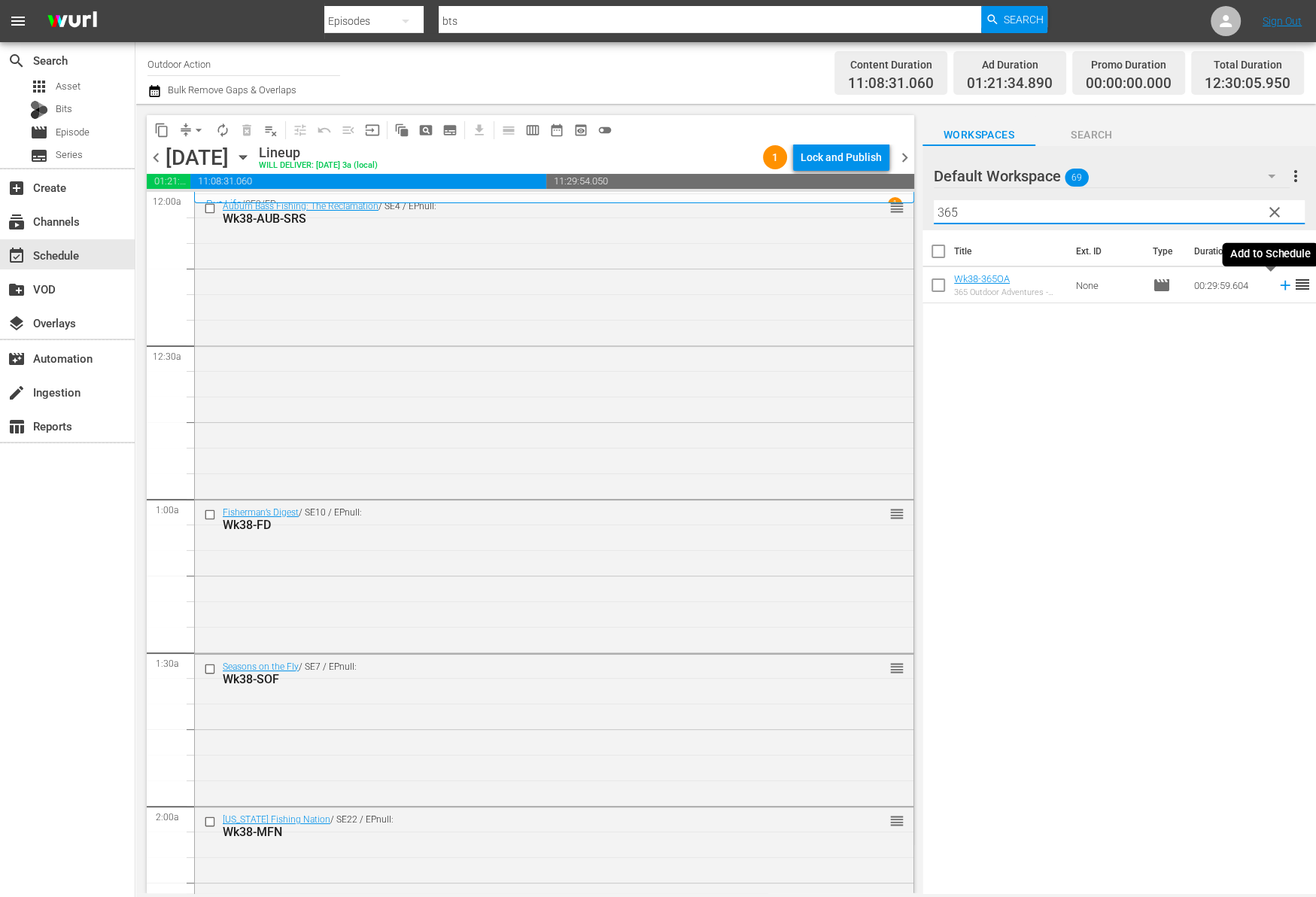
click at [1276, 289] on icon at bounding box center [1285, 285] width 17 height 17
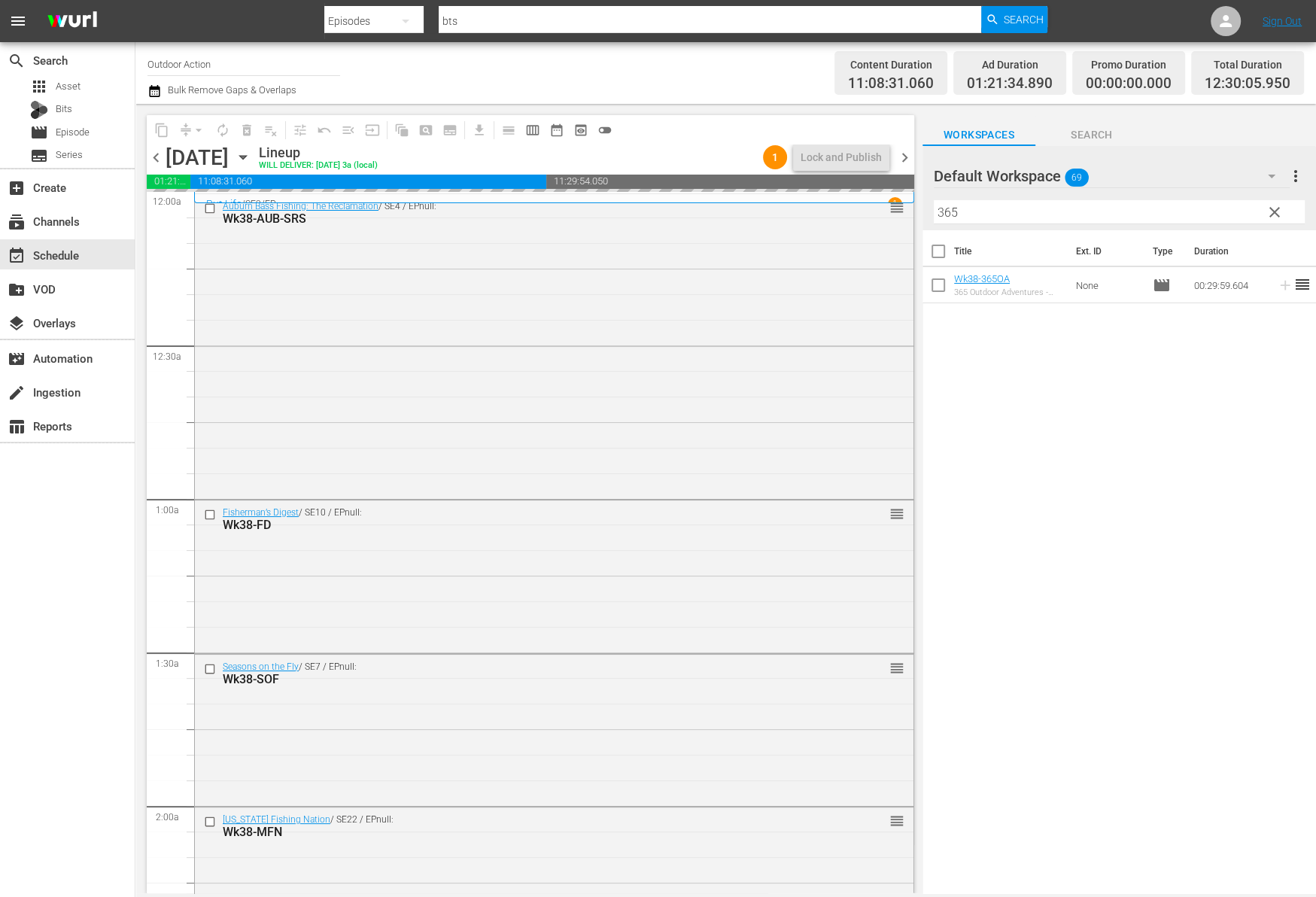
click at [1215, 201] on input "365" at bounding box center [1119, 212] width 371 height 24
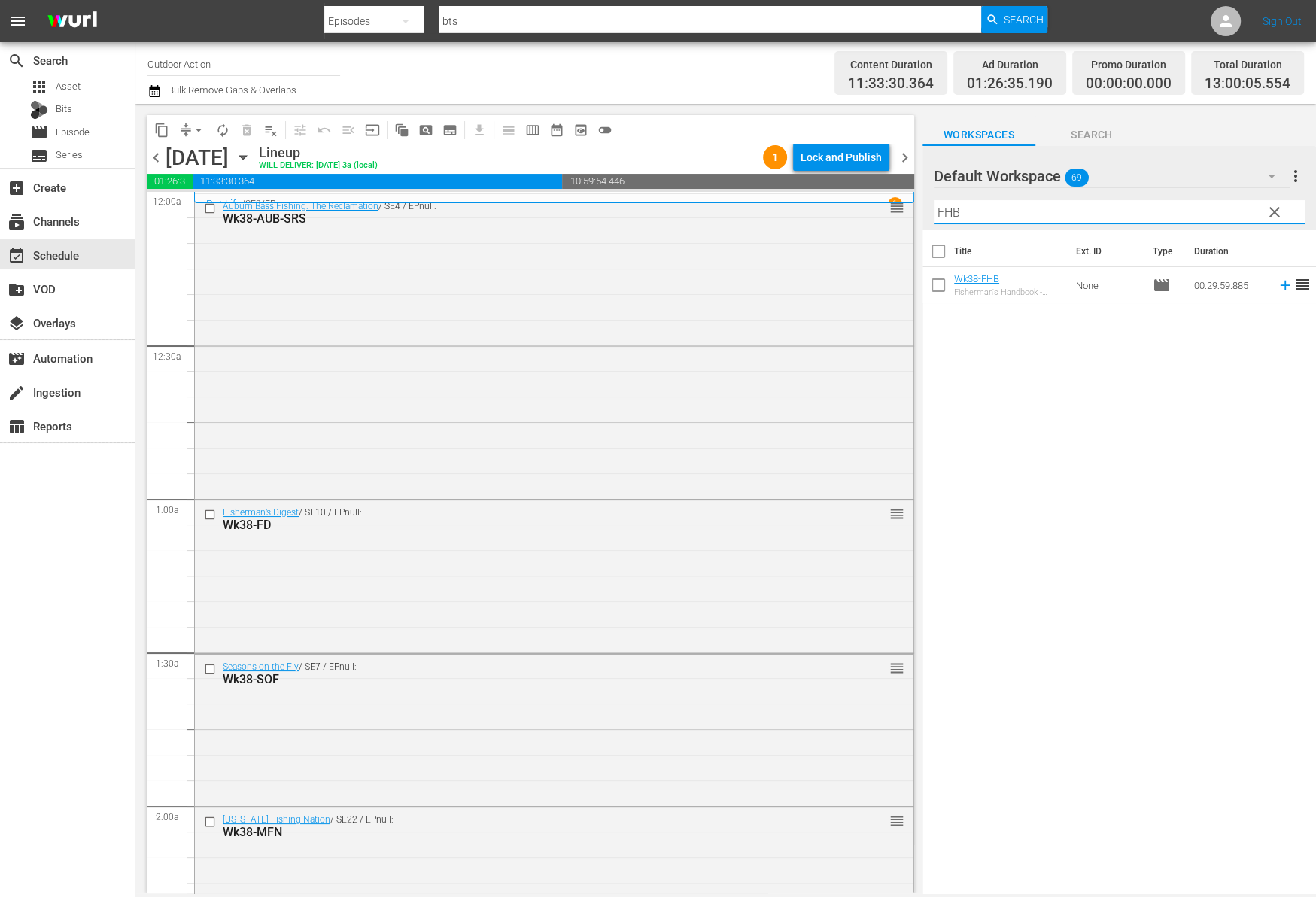
click at [1279, 285] on icon at bounding box center [1284, 285] width 10 height 10
click at [1221, 215] on input "FHB" at bounding box center [1119, 212] width 371 height 24
click at [1276, 285] on icon at bounding box center [1285, 285] width 17 height 17
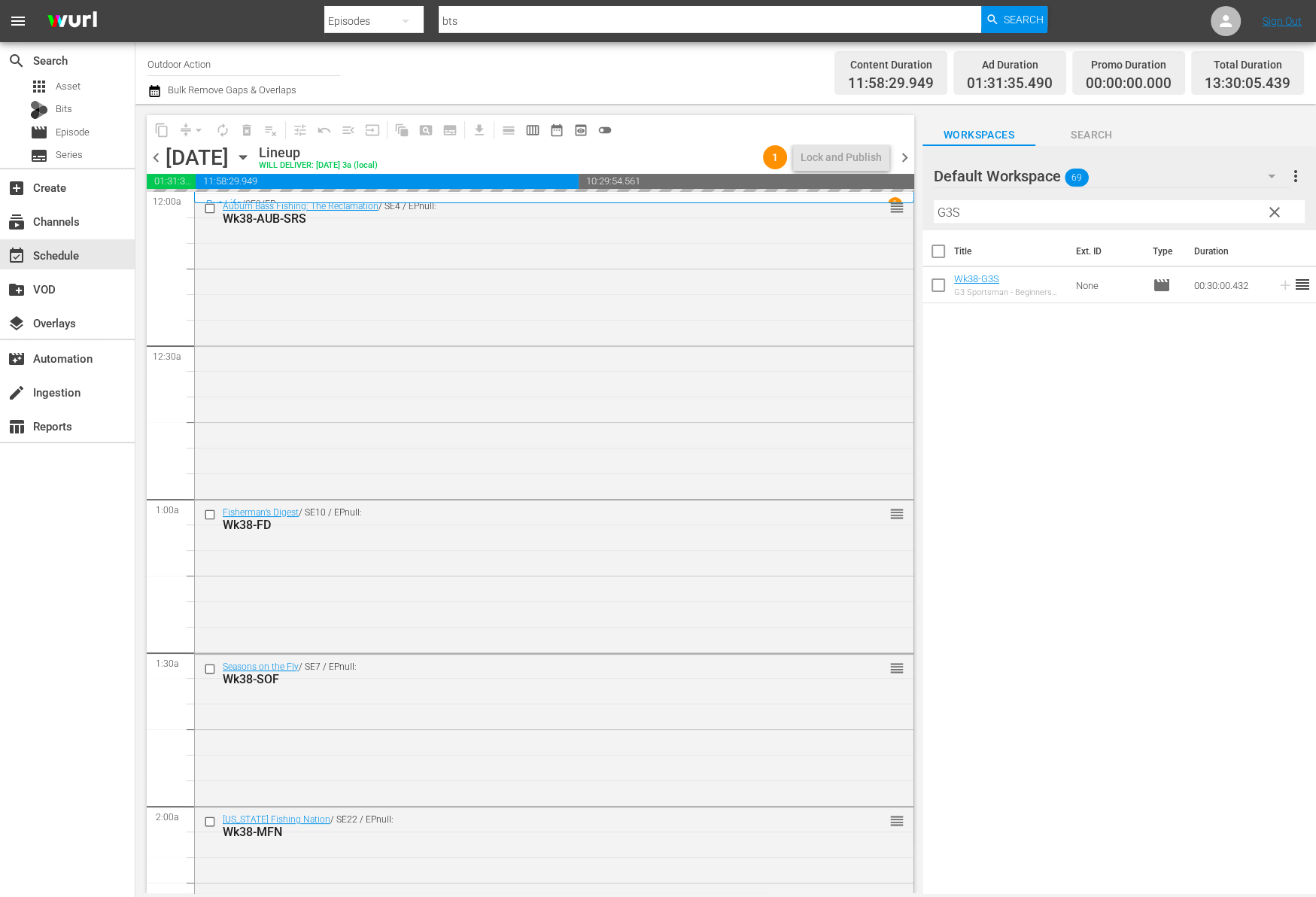
click at [1211, 208] on input "G3S" at bounding box center [1119, 212] width 371 height 24
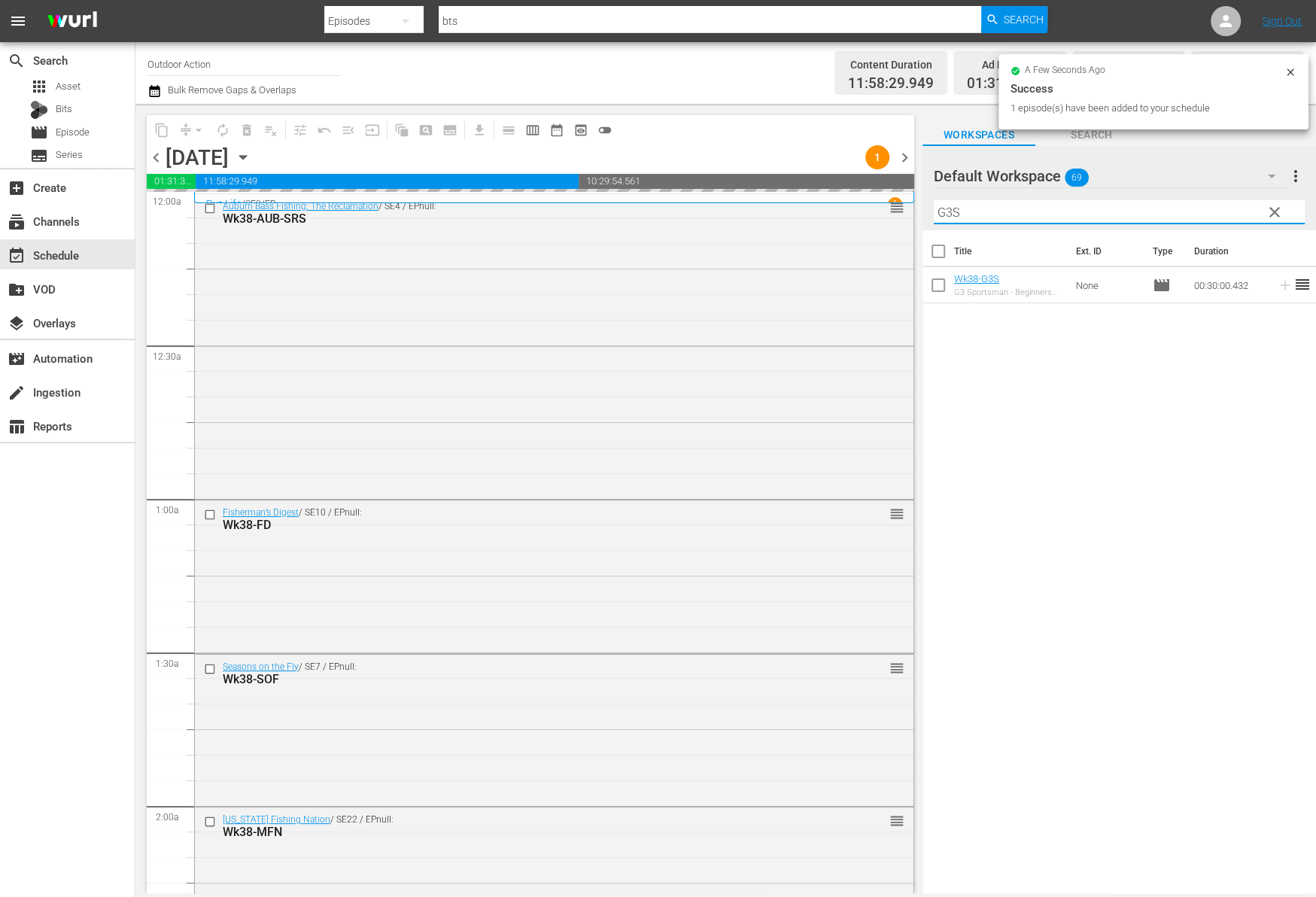
click at [1211, 208] on input "G3S" at bounding box center [1119, 212] width 371 height 24
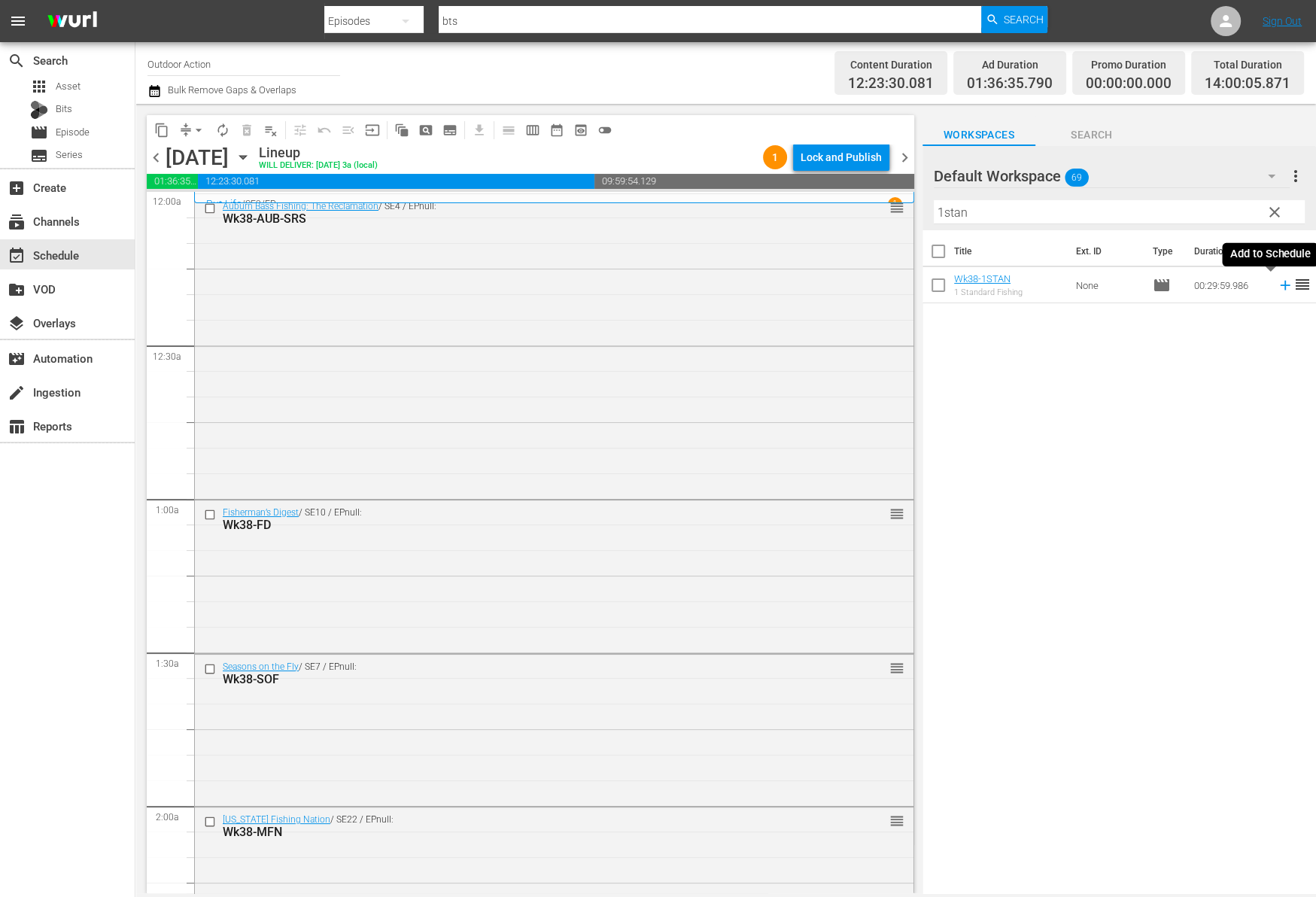
click at [1276, 283] on icon at bounding box center [1285, 285] width 17 height 17
click at [1213, 208] on input "1stan" at bounding box center [1119, 212] width 371 height 24
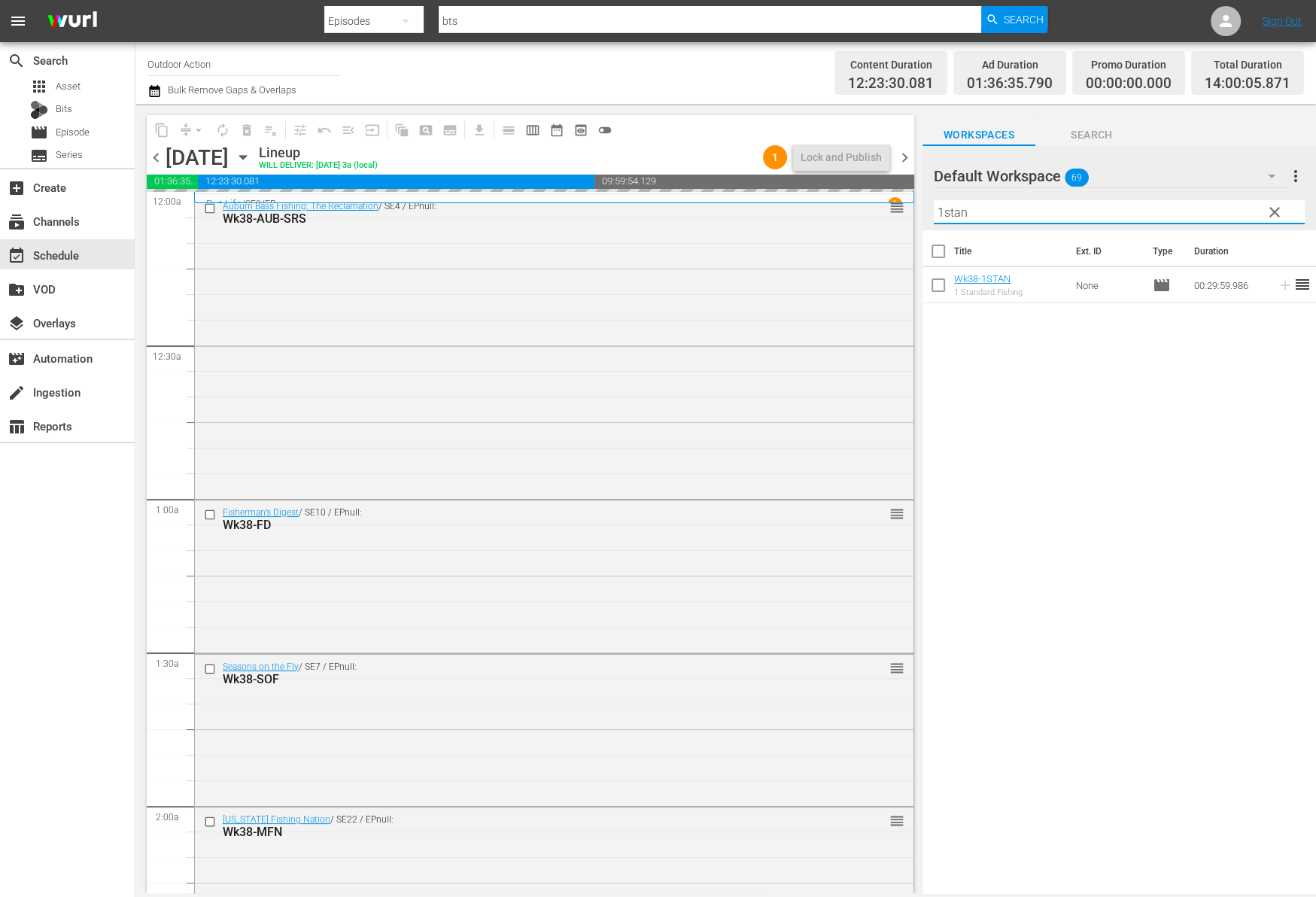
click at [1213, 208] on input "1stan" at bounding box center [1119, 212] width 371 height 24
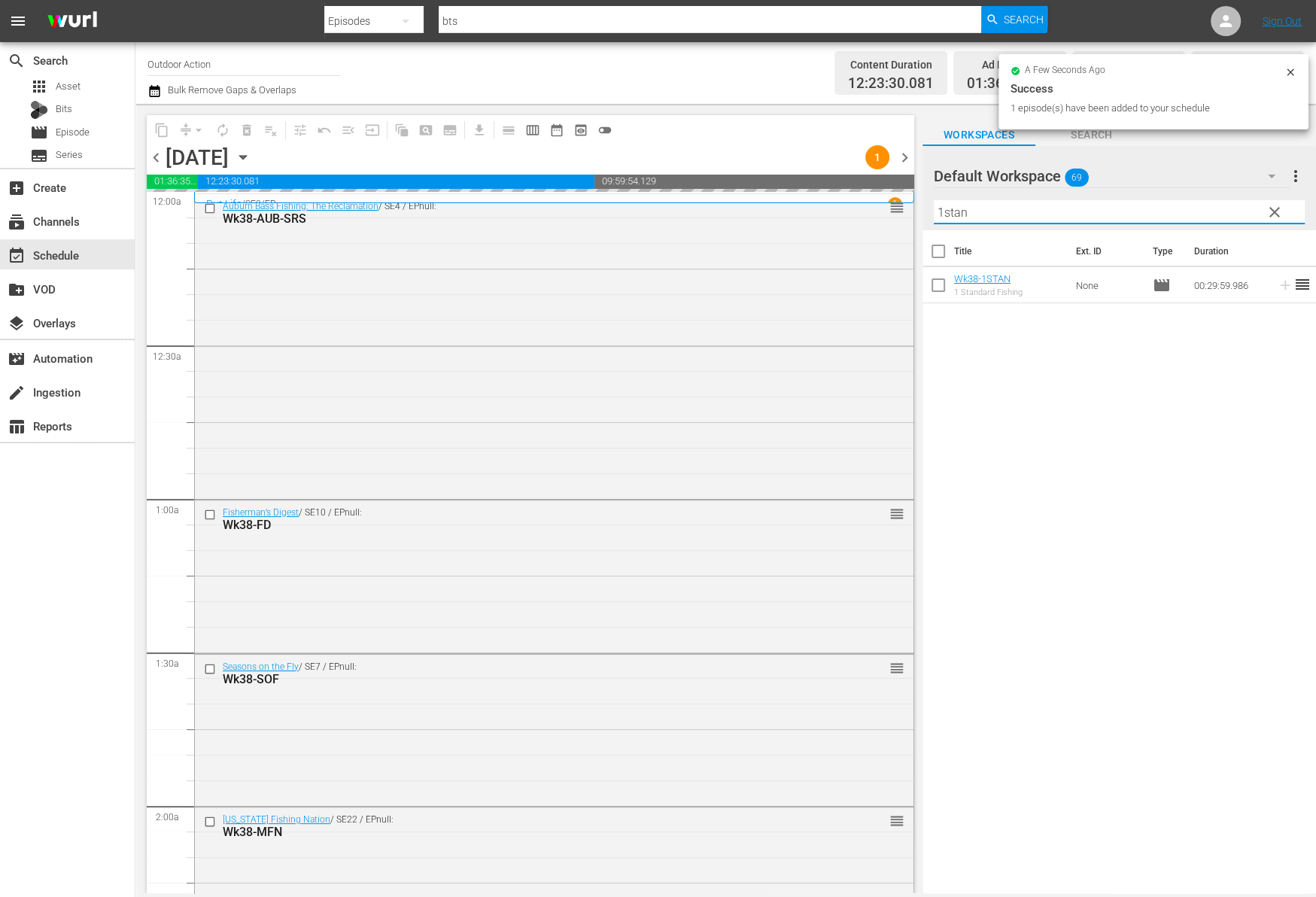
click at [1213, 208] on input "1stan" at bounding box center [1119, 212] width 371 height 24
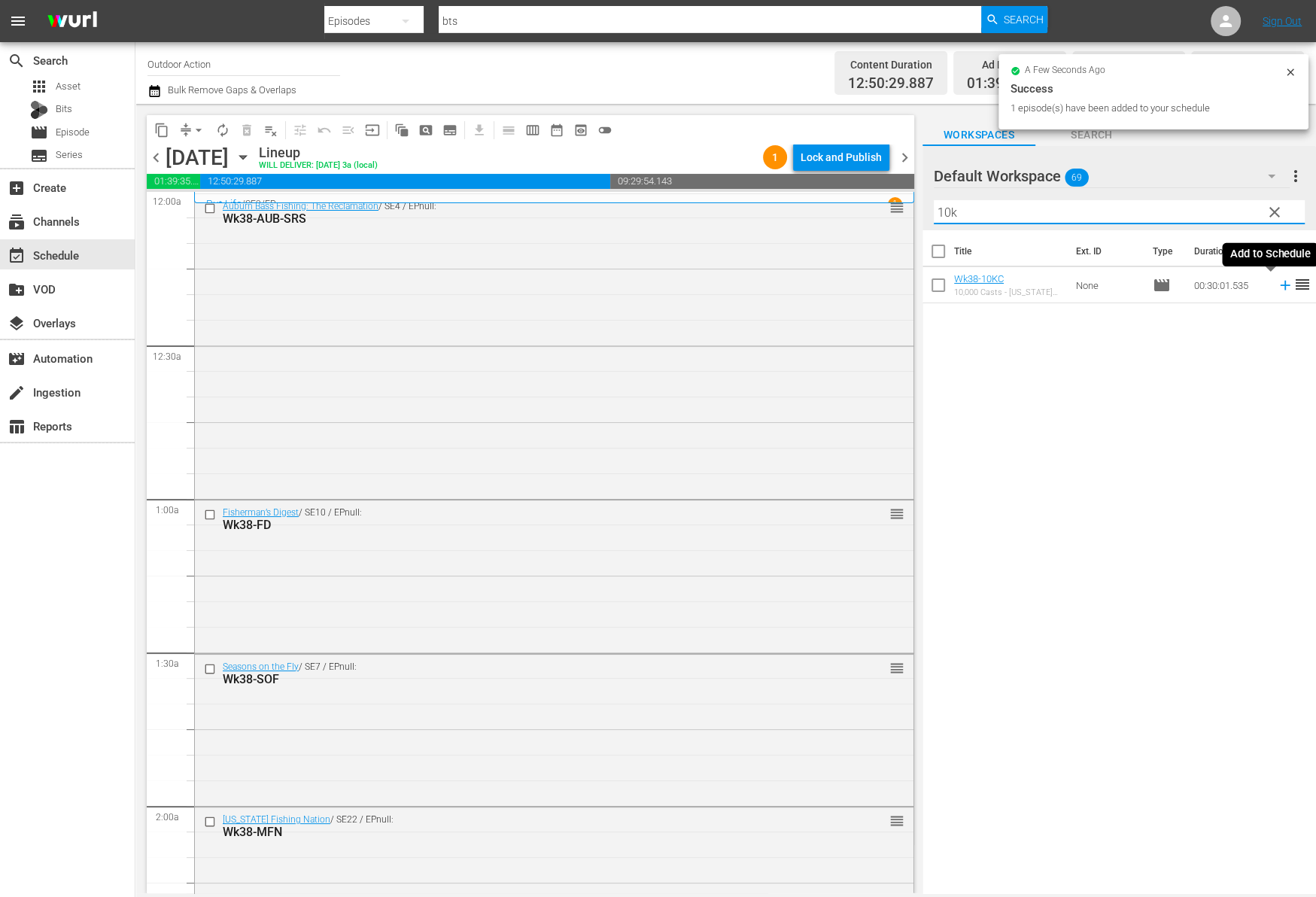
click at [1276, 288] on icon at bounding box center [1285, 285] width 17 height 17
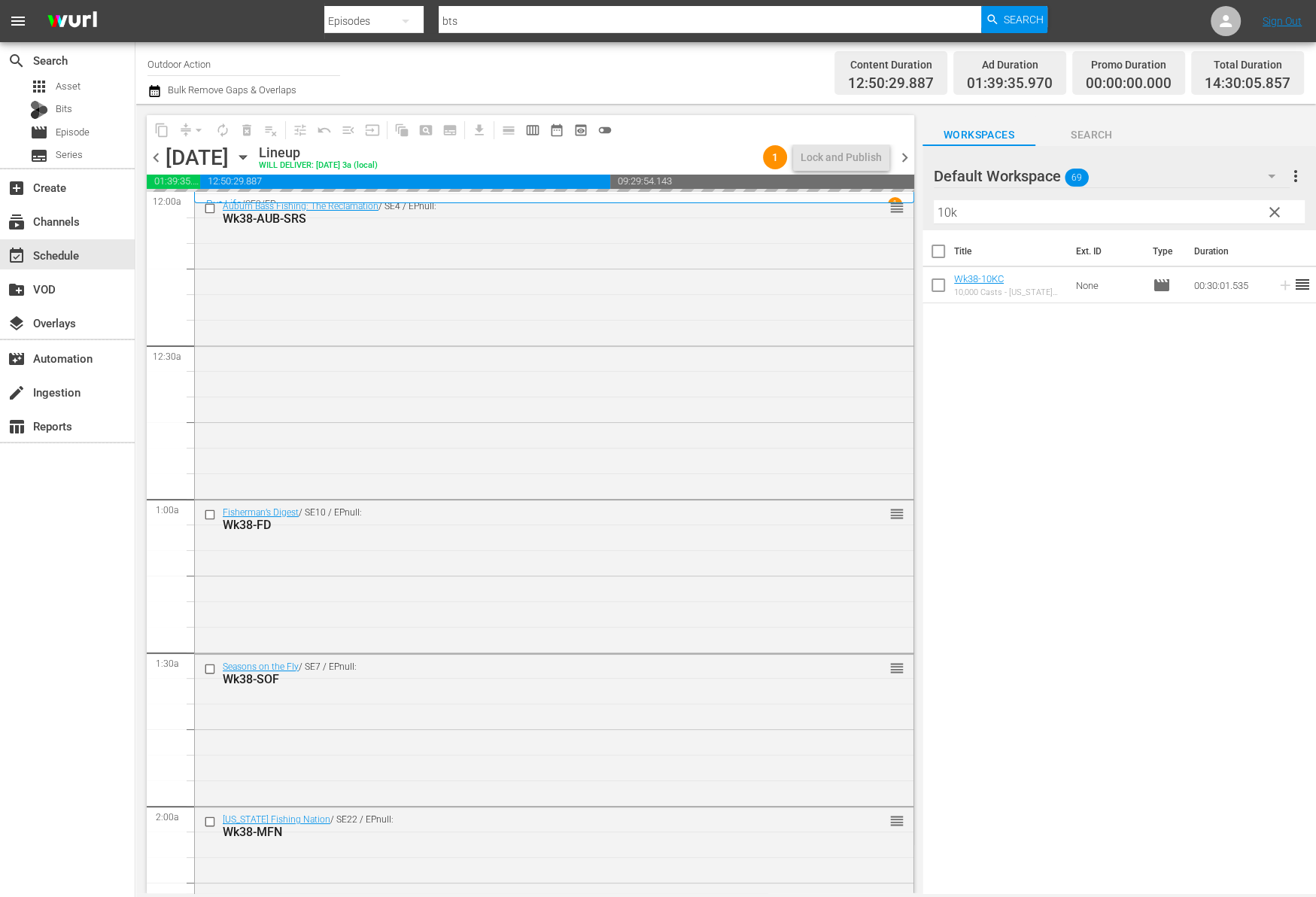
click at [1211, 208] on input "10k" at bounding box center [1119, 212] width 371 height 24
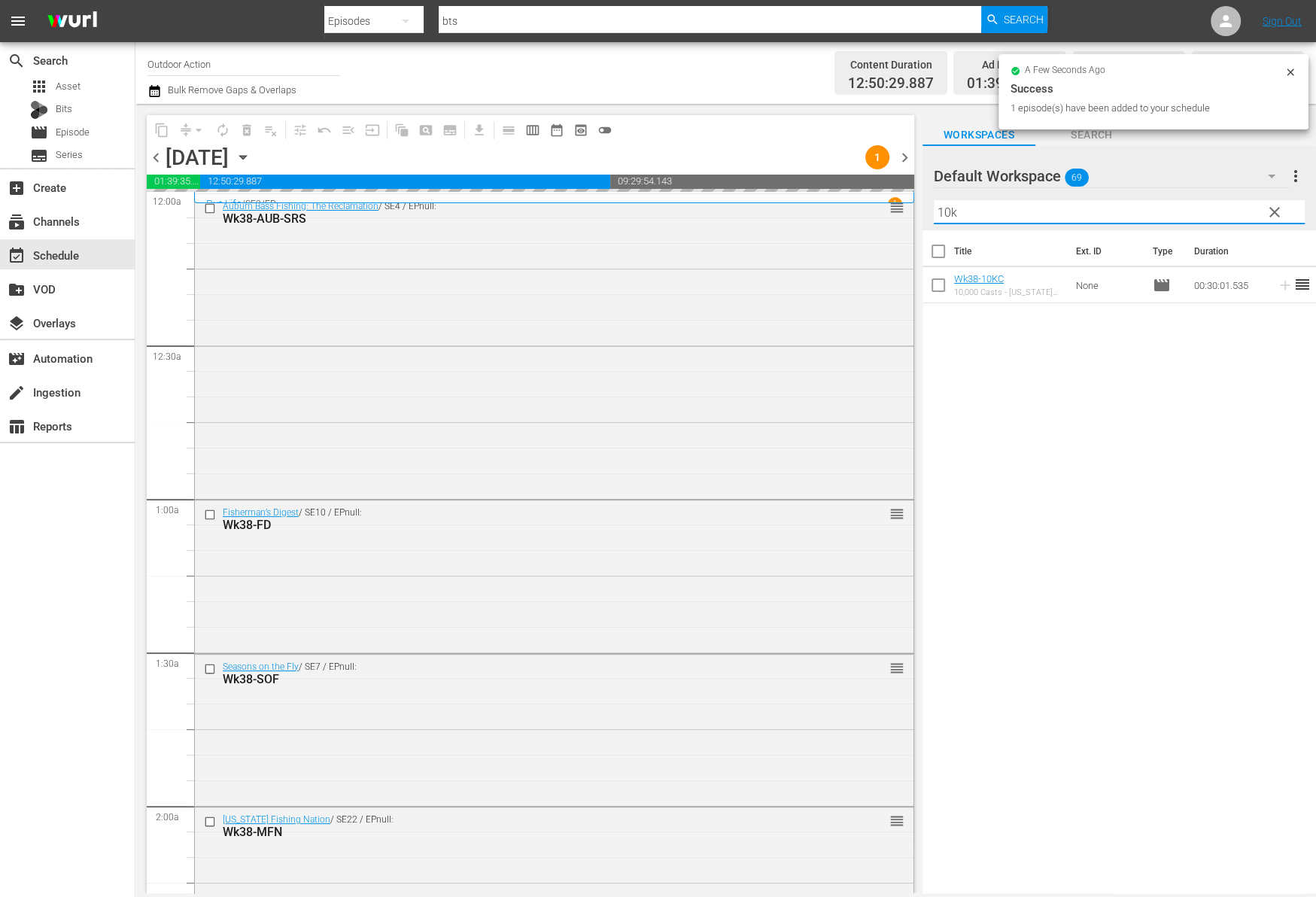
click at [1211, 208] on input "10k" at bounding box center [1119, 212] width 371 height 24
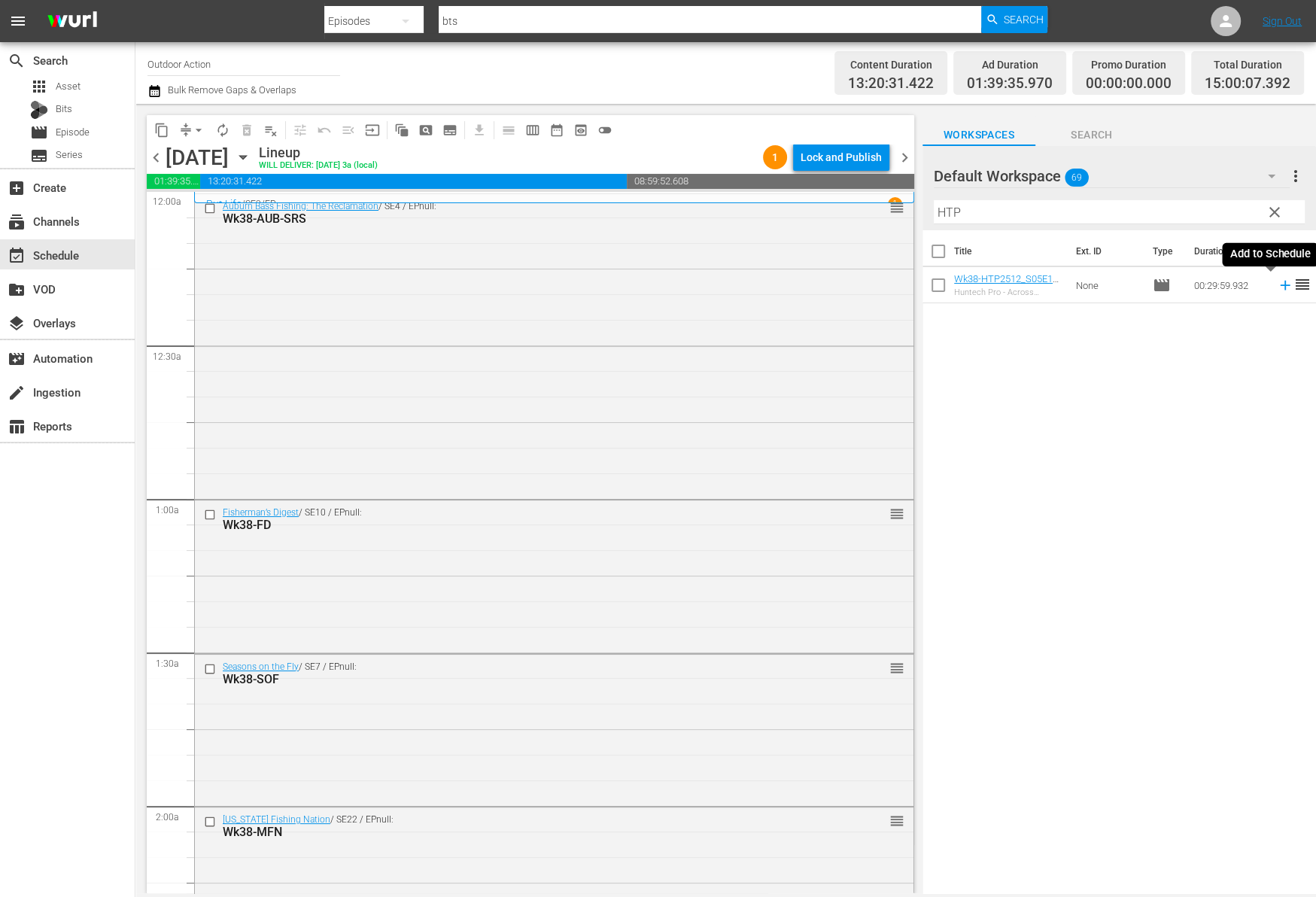
click at [1276, 288] on icon at bounding box center [1285, 285] width 17 height 17
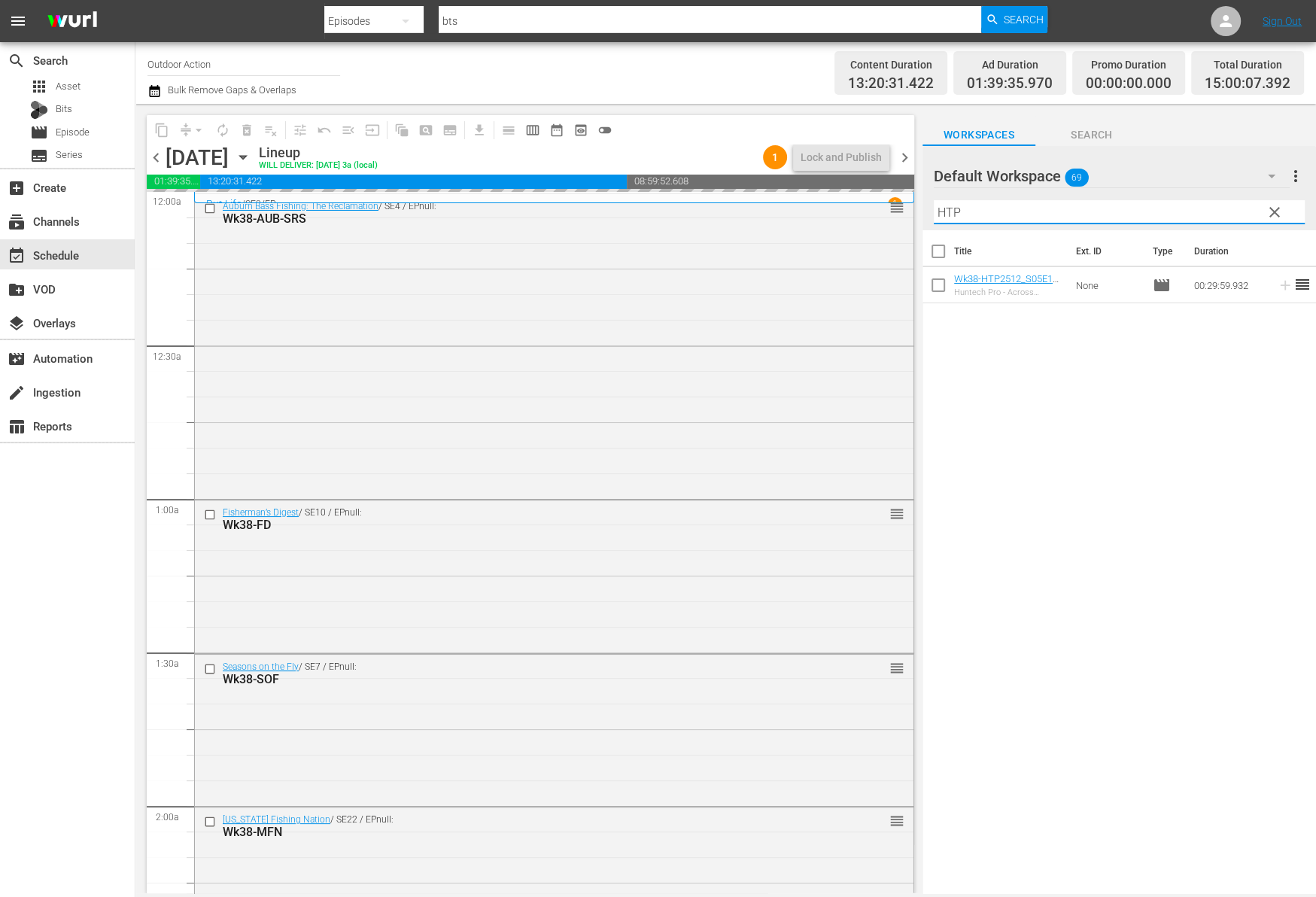
click at [1226, 213] on input "HTP" at bounding box center [1119, 212] width 371 height 24
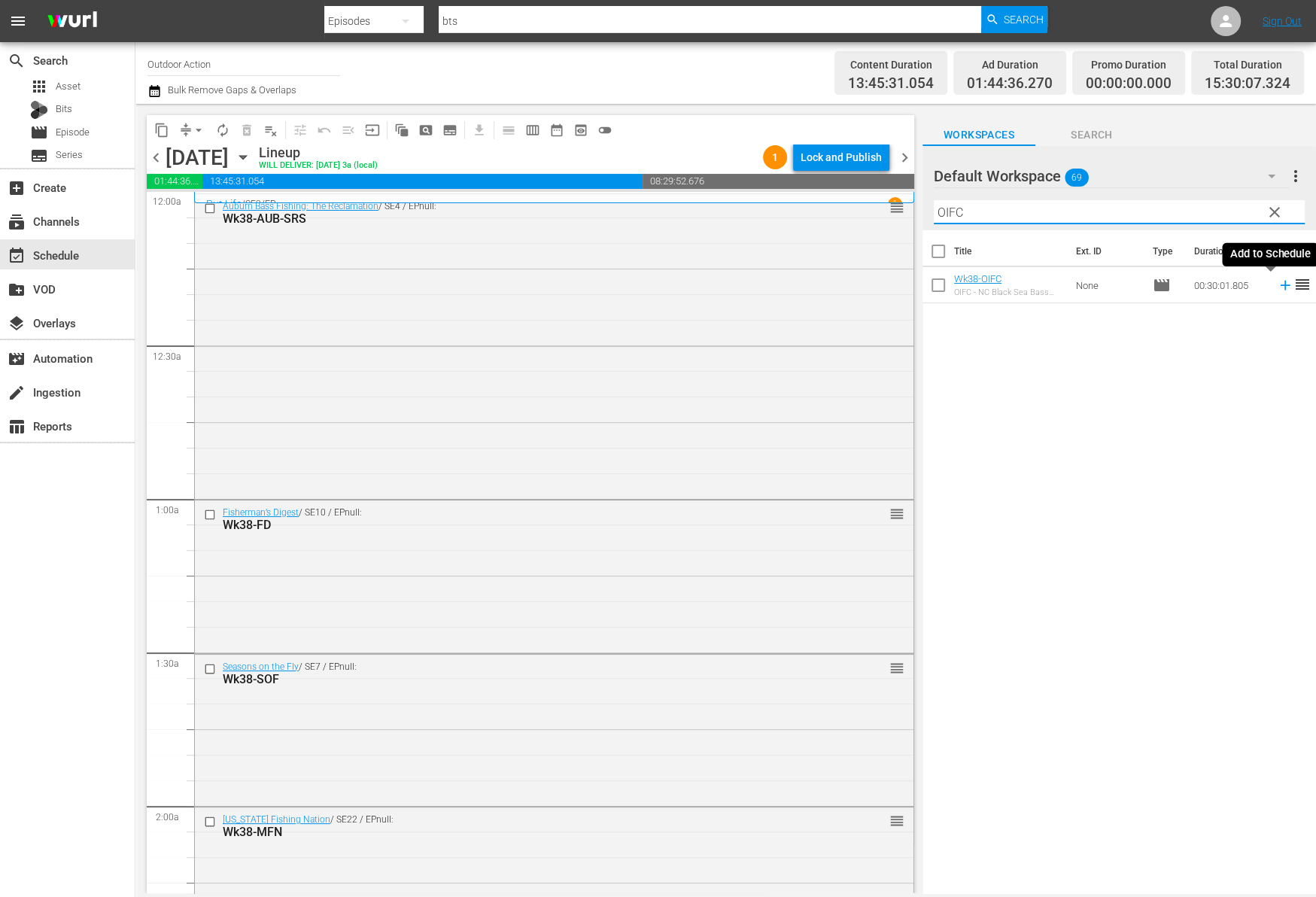
click at [1276, 287] on icon at bounding box center [1285, 285] width 17 height 17
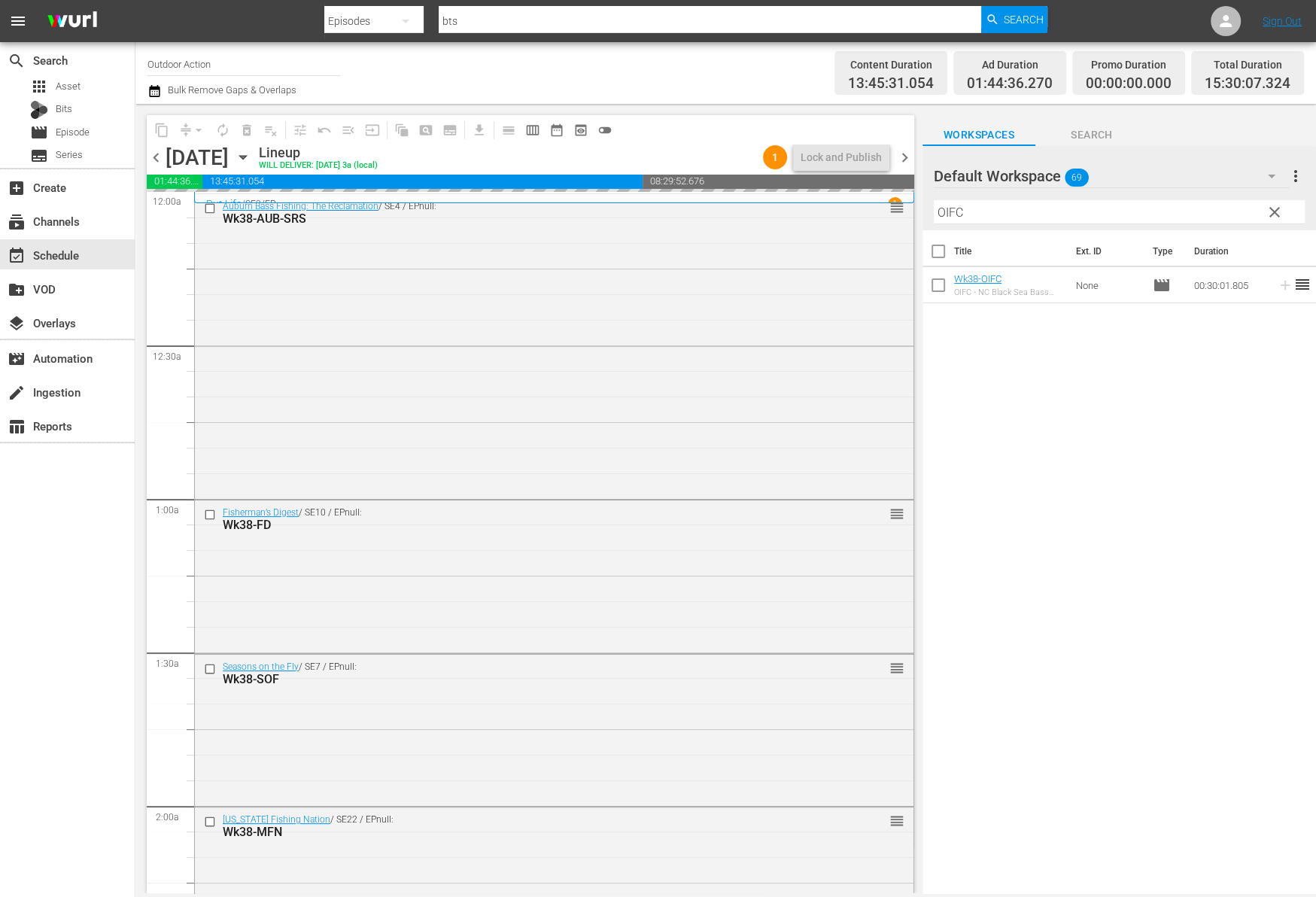
click at [1219, 210] on input "OIFC" at bounding box center [1119, 212] width 371 height 24
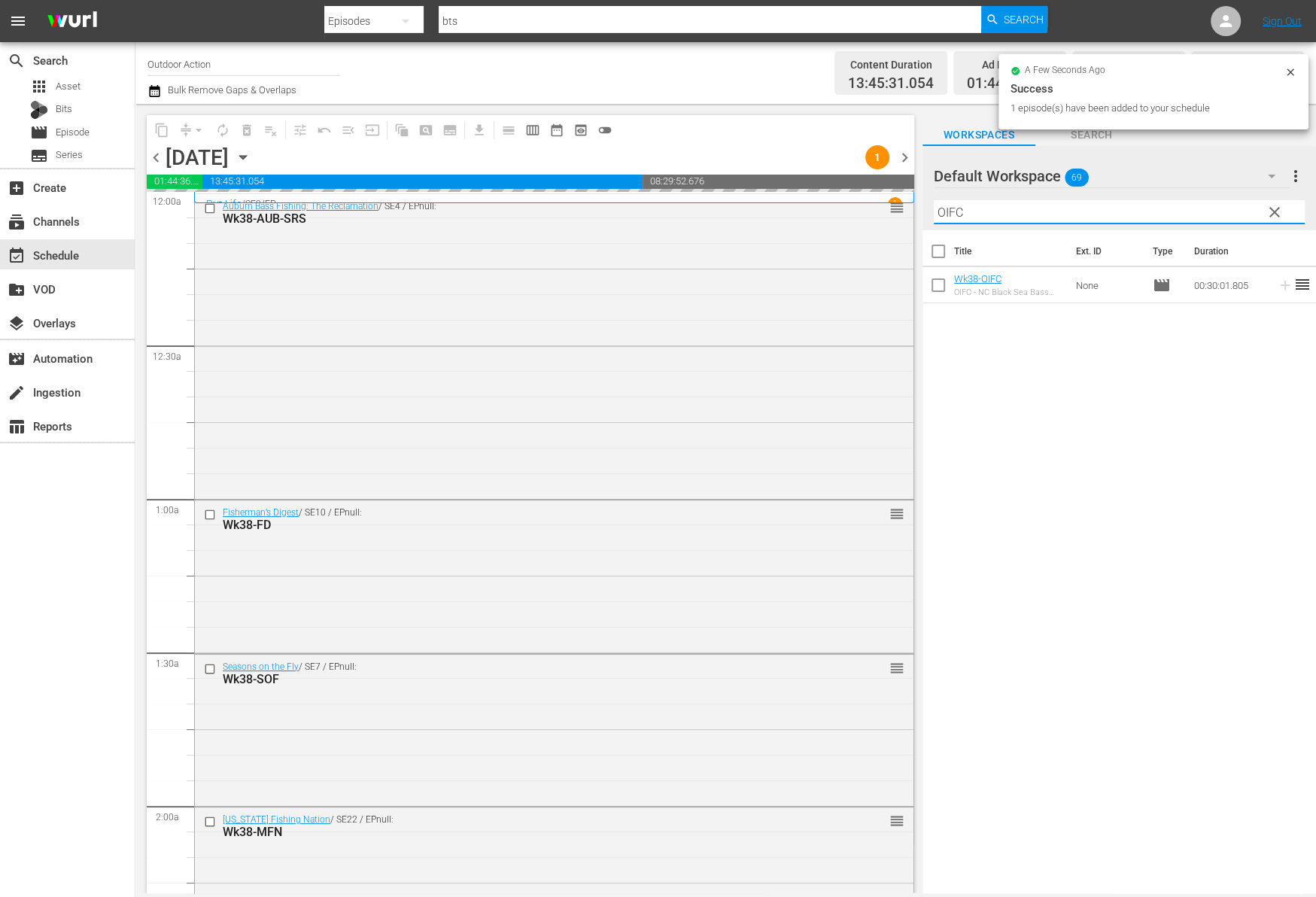
click at [1219, 210] on input "OIFC" at bounding box center [1119, 212] width 371 height 24
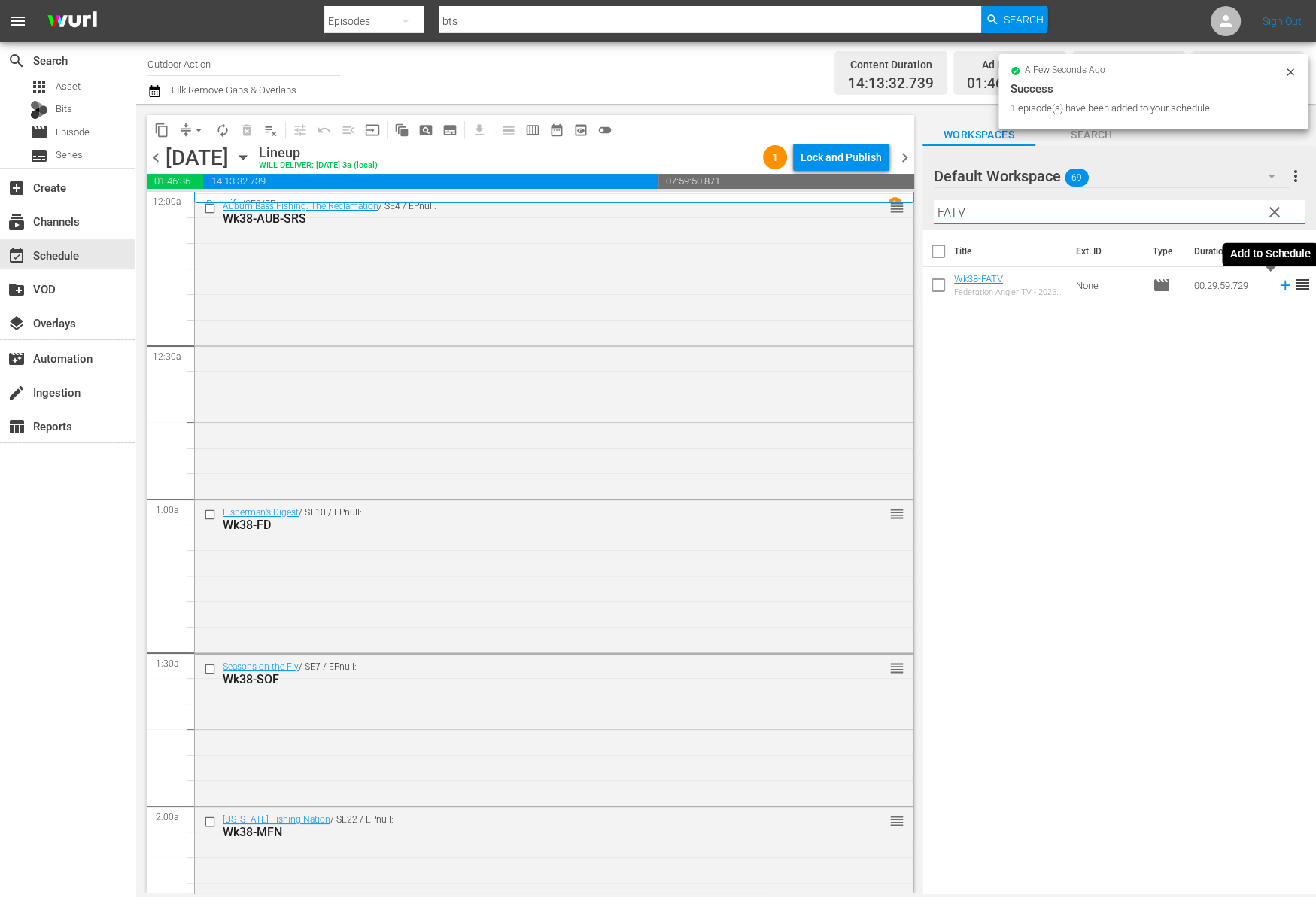
click at [1276, 283] on icon at bounding box center [1285, 285] width 17 height 17
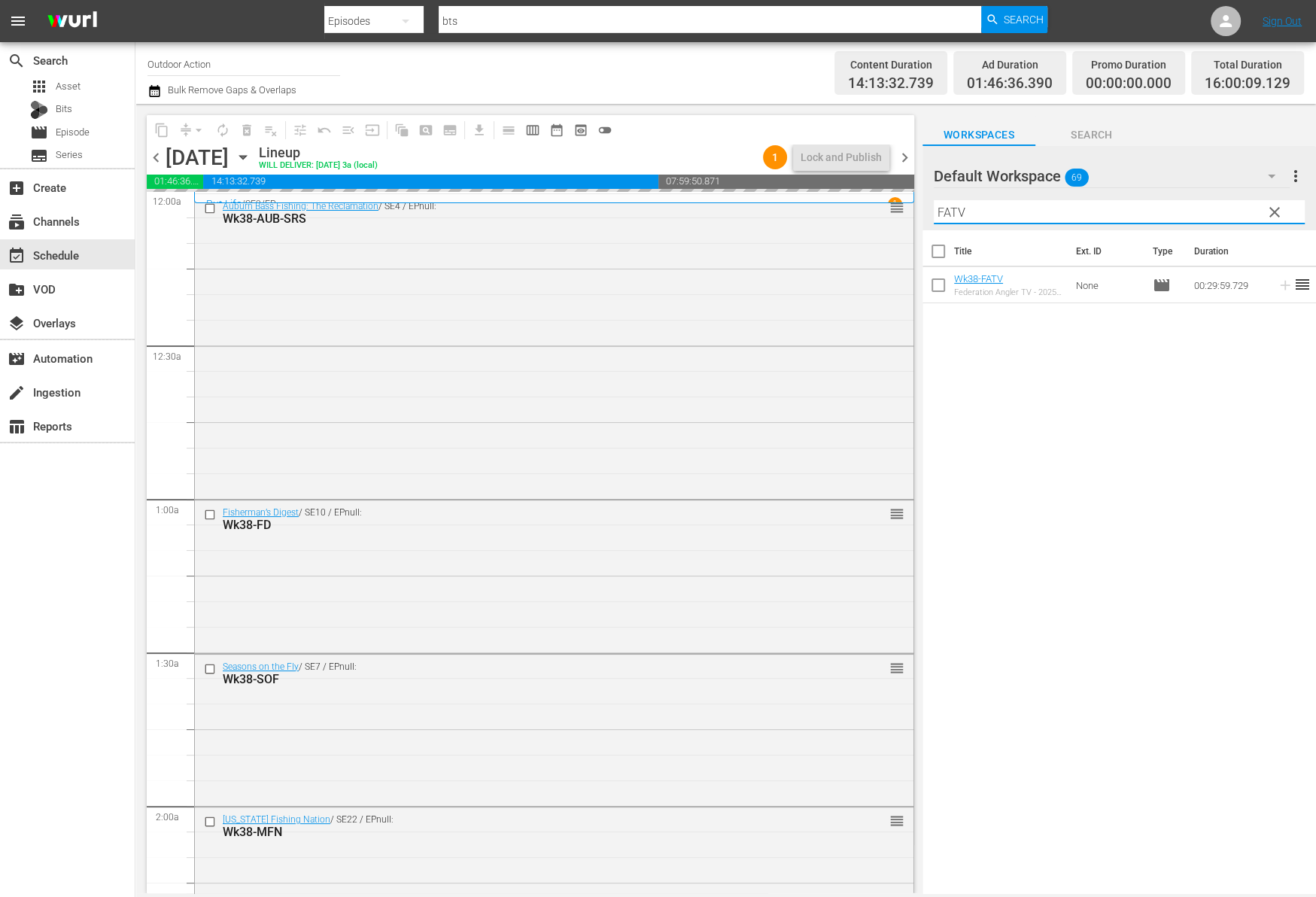
click at [1206, 207] on input "FATV" at bounding box center [1119, 212] width 371 height 24
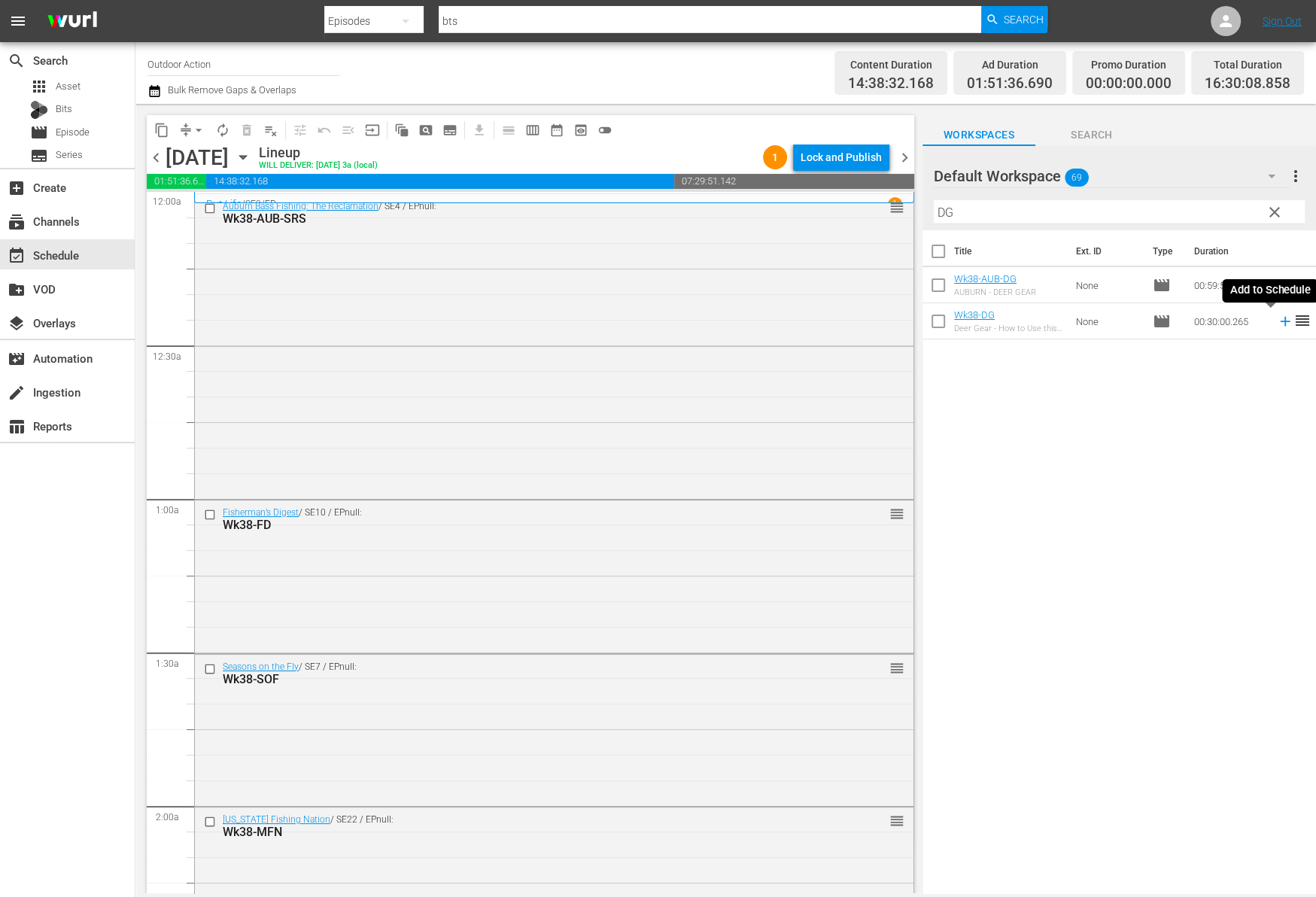
click at [1276, 323] on icon at bounding box center [1285, 321] width 17 height 17
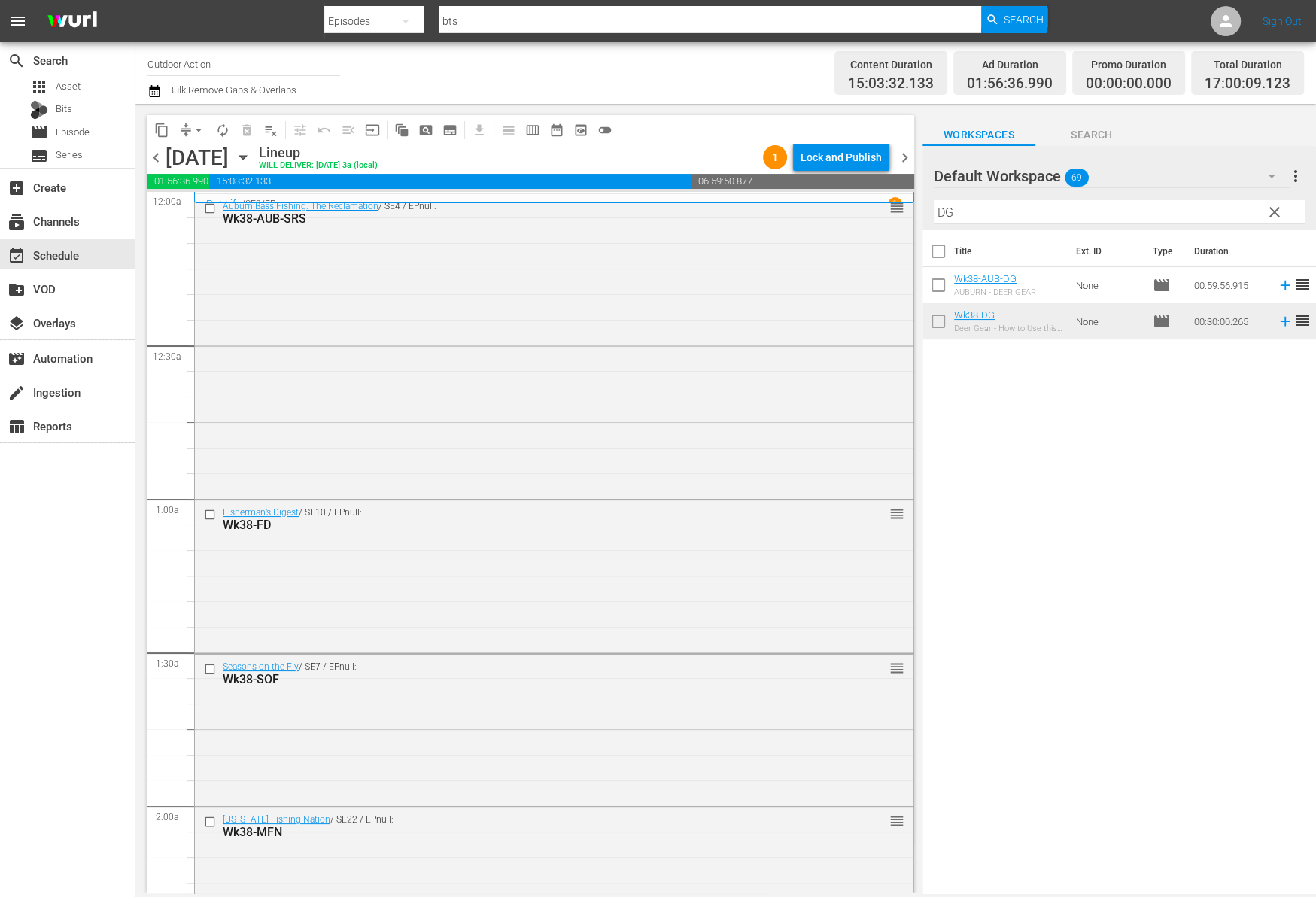
click at [1065, 210] on input "DG" at bounding box center [1119, 212] width 371 height 24
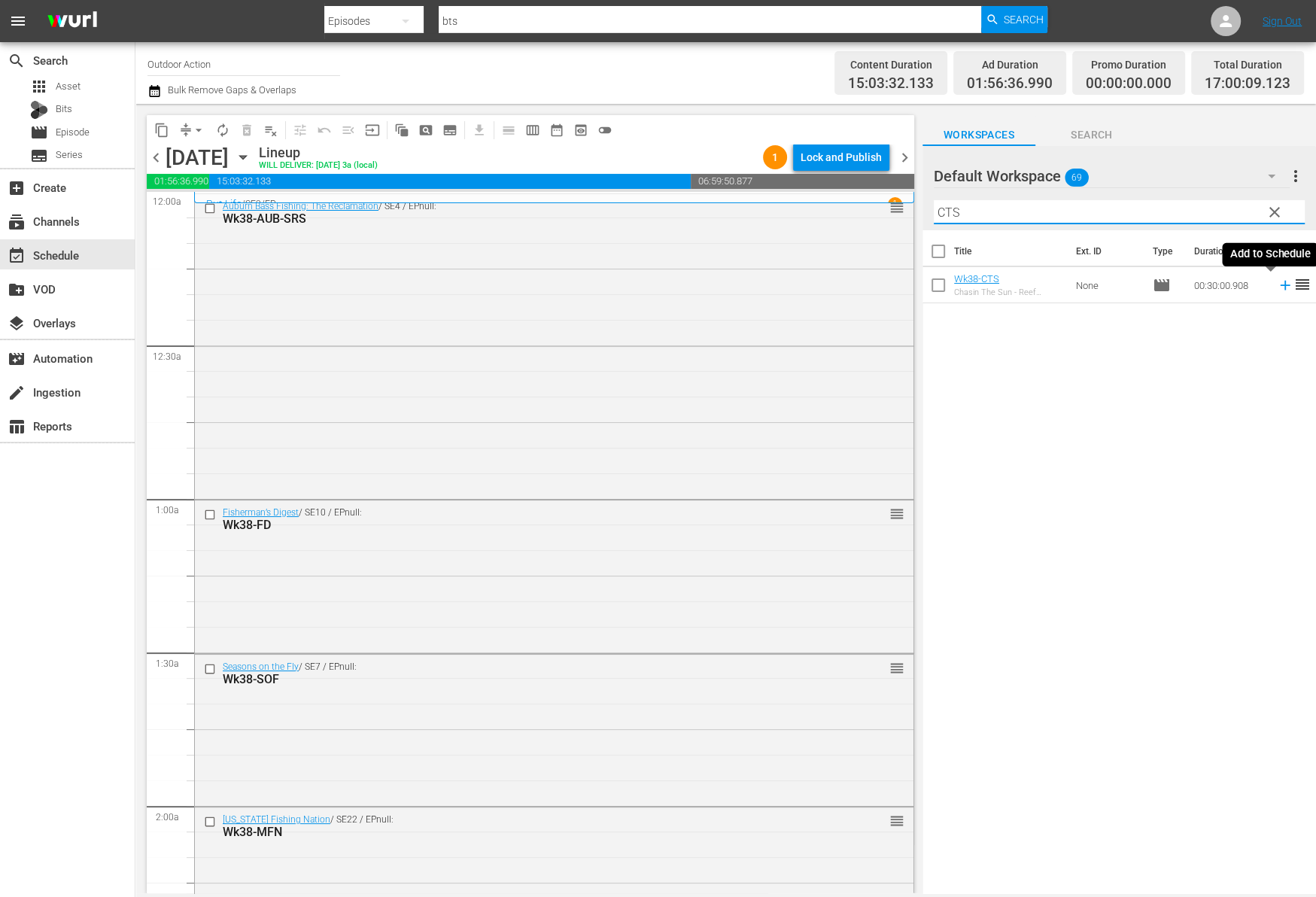
click at [1276, 283] on icon at bounding box center [1285, 285] width 17 height 17
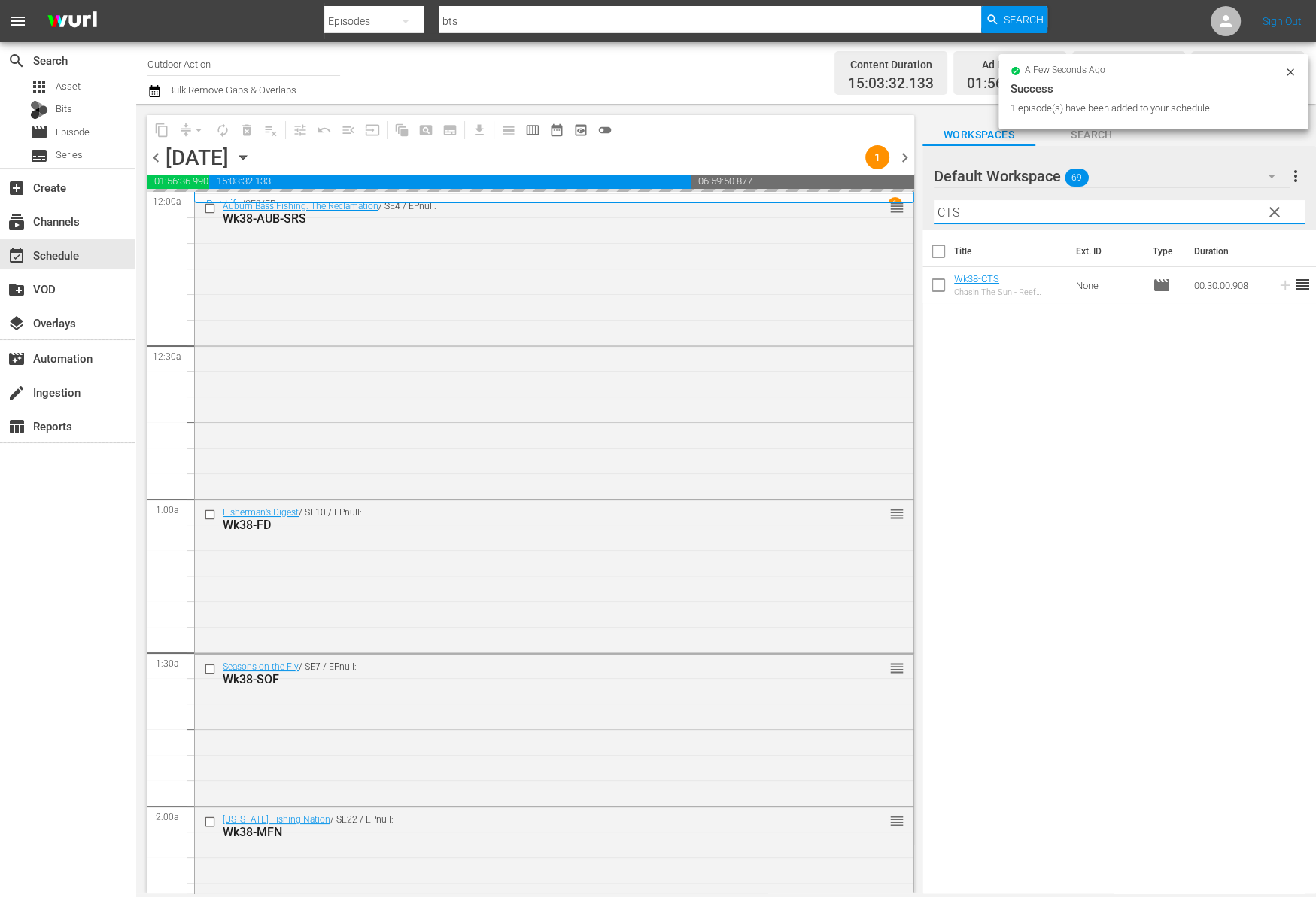
click at [1155, 213] on input "CTS" at bounding box center [1119, 212] width 371 height 24
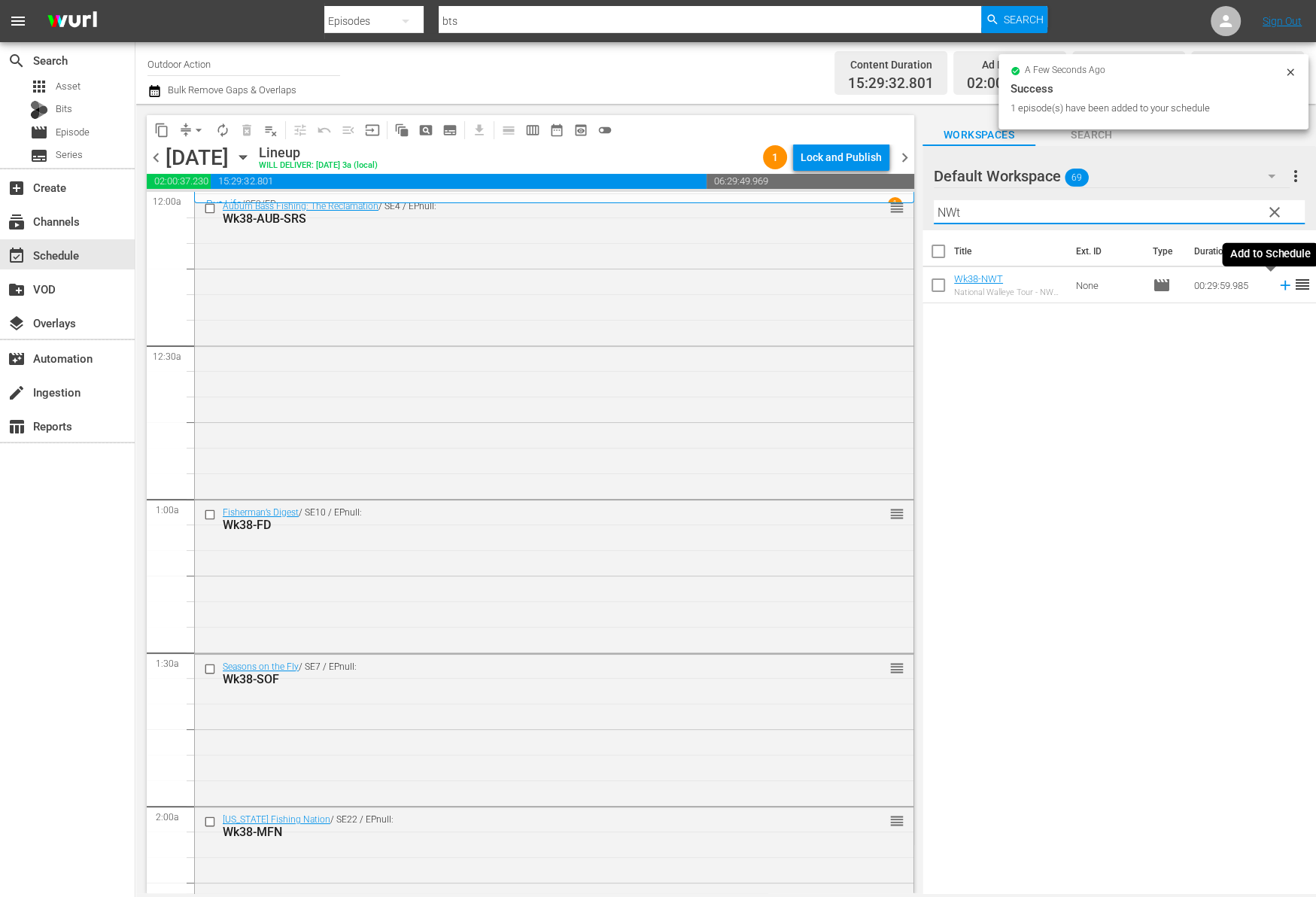
click at [1276, 288] on icon at bounding box center [1285, 285] width 17 height 17
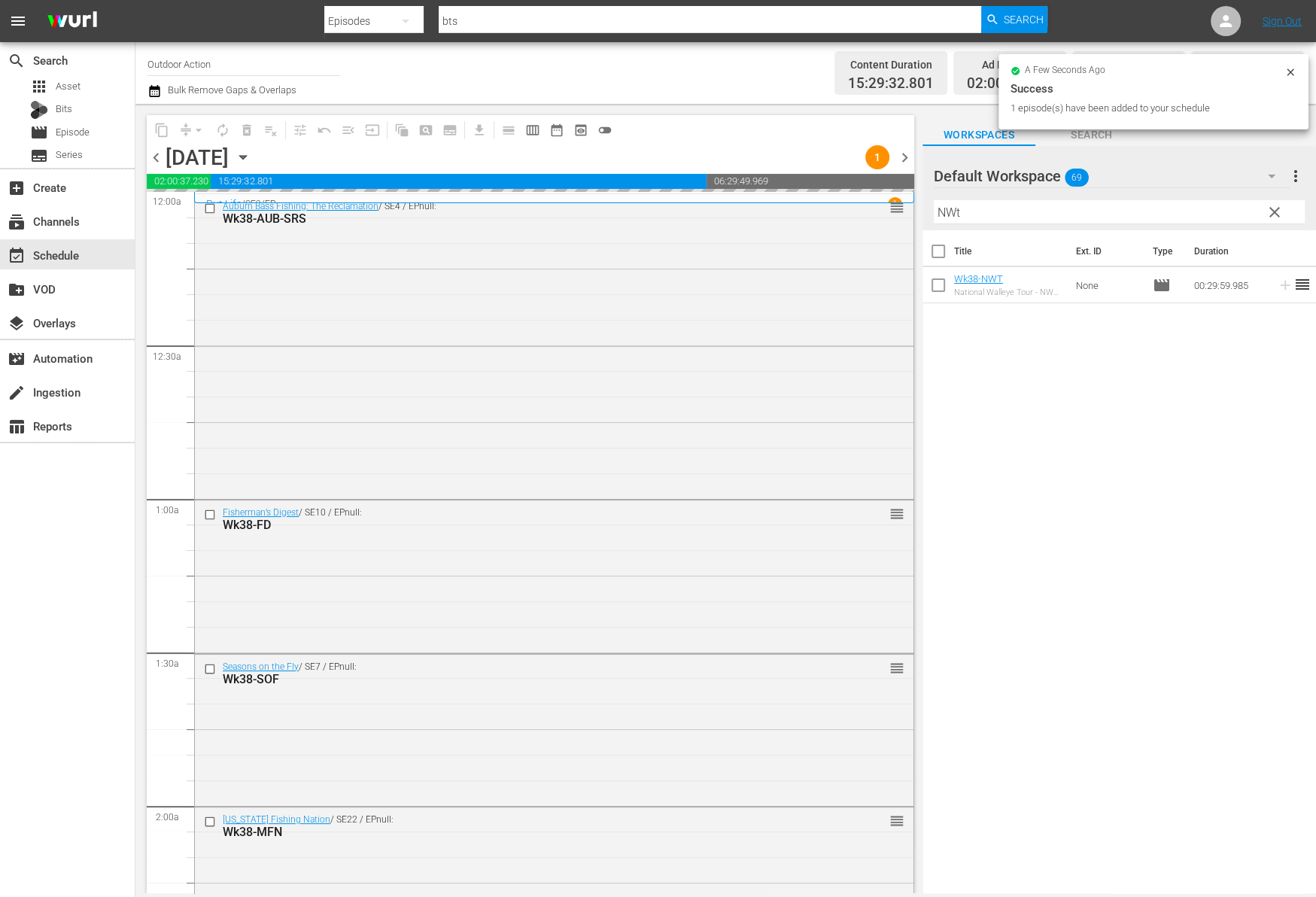
click at [1190, 205] on input "NWt" at bounding box center [1119, 212] width 371 height 24
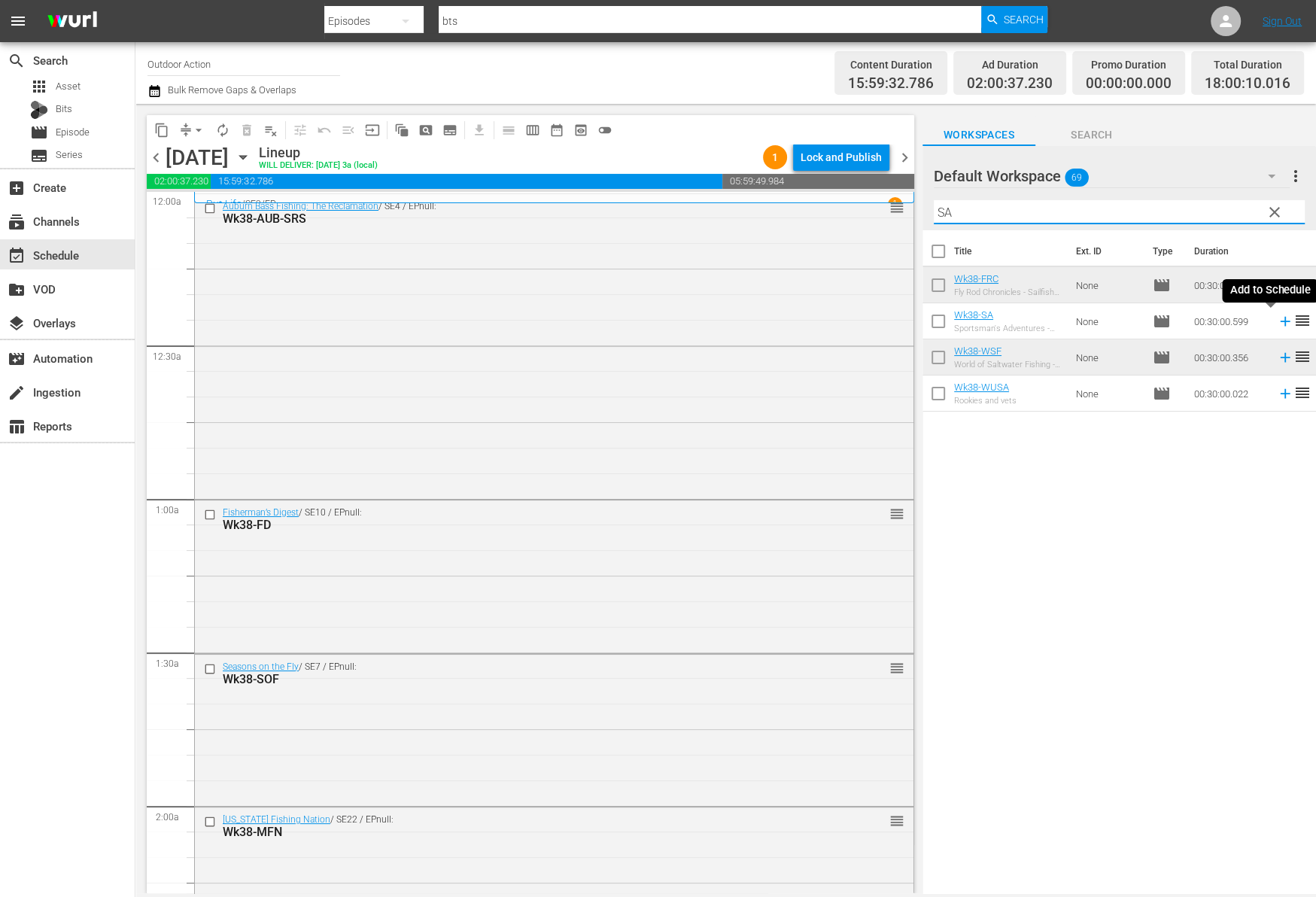
click at [1279, 323] on icon at bounding box center [1284, 321] width 10 height 10
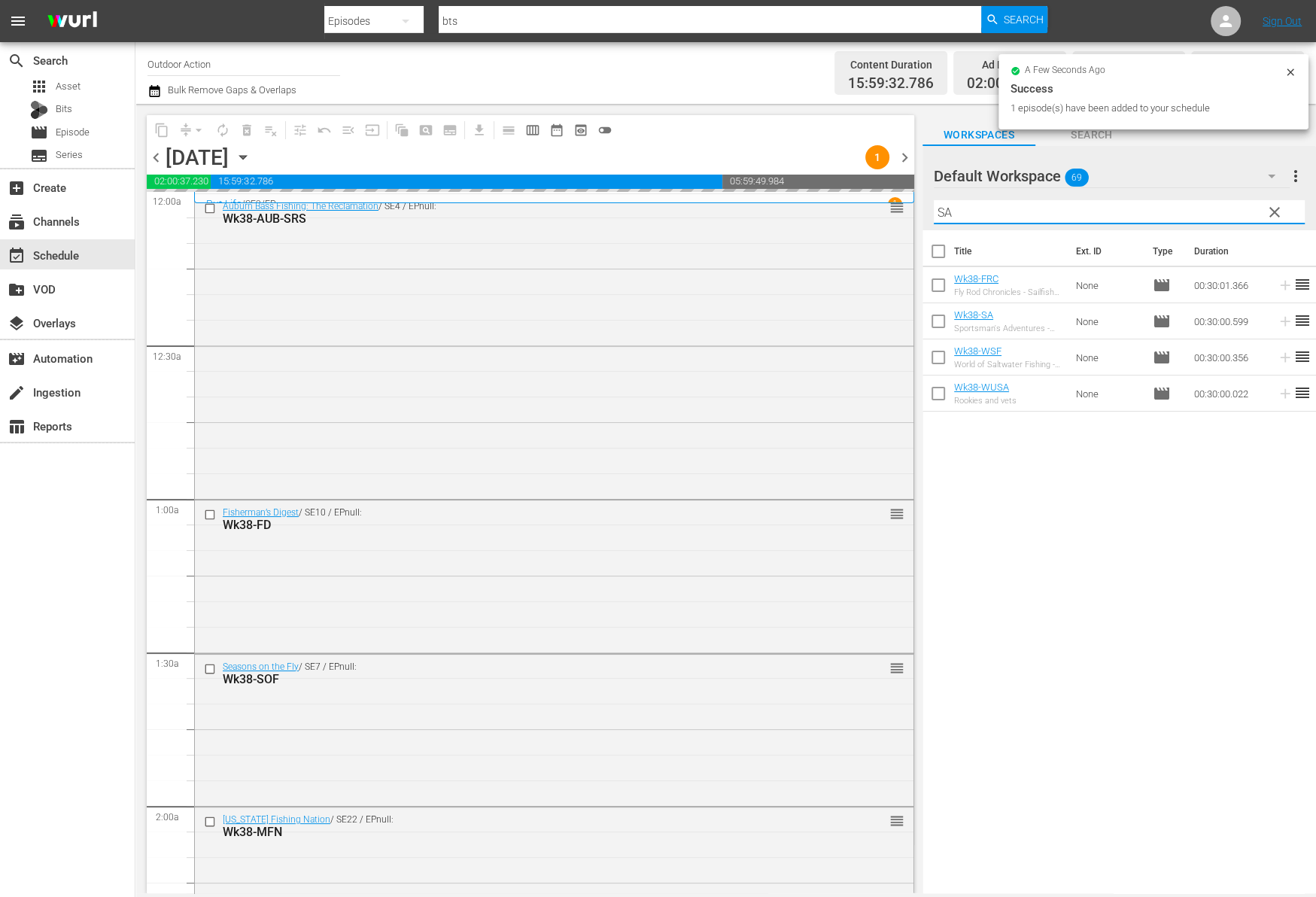
click at [1168, 208] on input "SA" at bounding box center [1119, 212] width 371 height 24
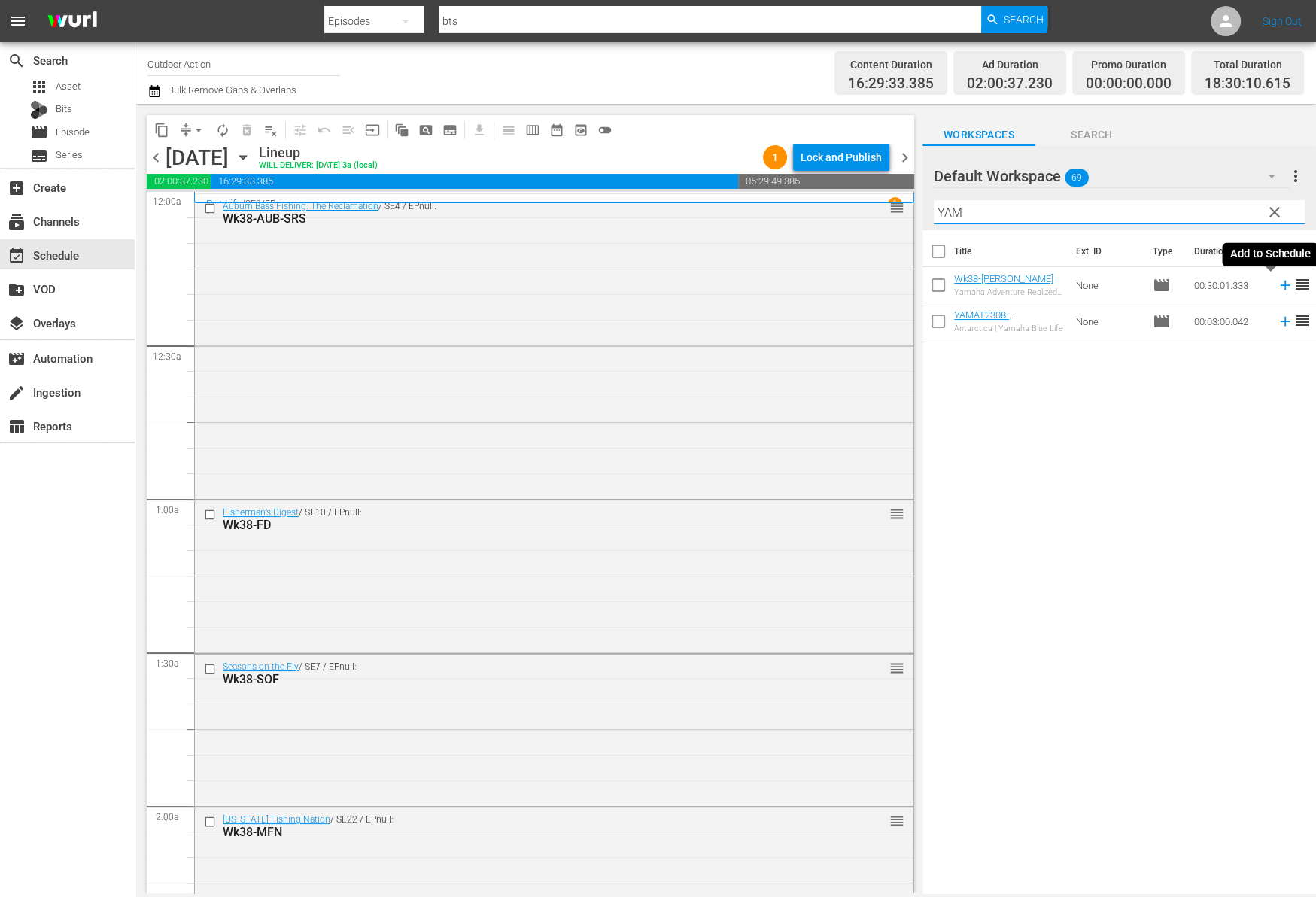
click at [1279, 282] on icon at bounding box center [1284, 285] width 10 height 10
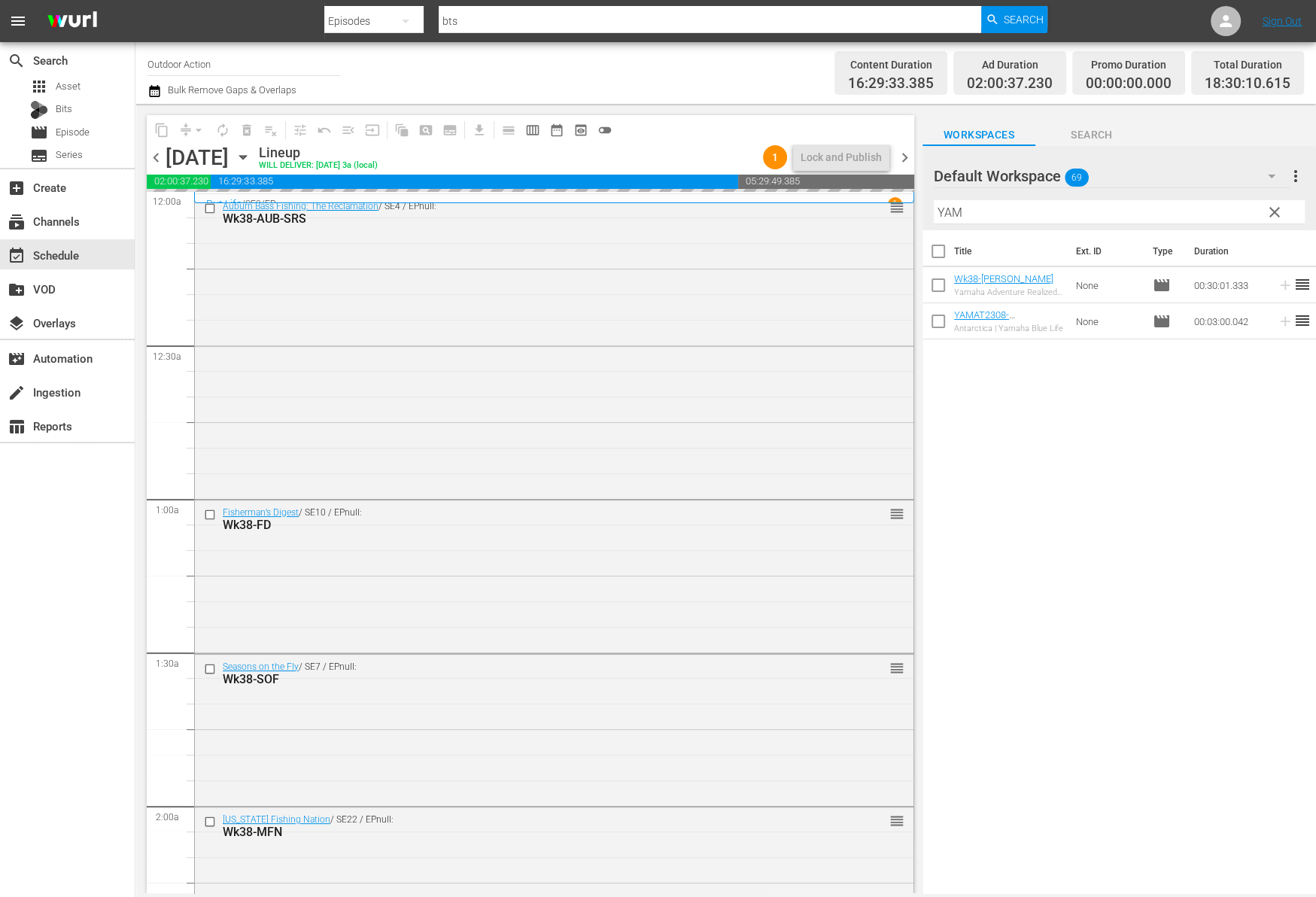
click at [1236, 207] on input "YAM" at bounding box center [1119, 212] width 371 height 24
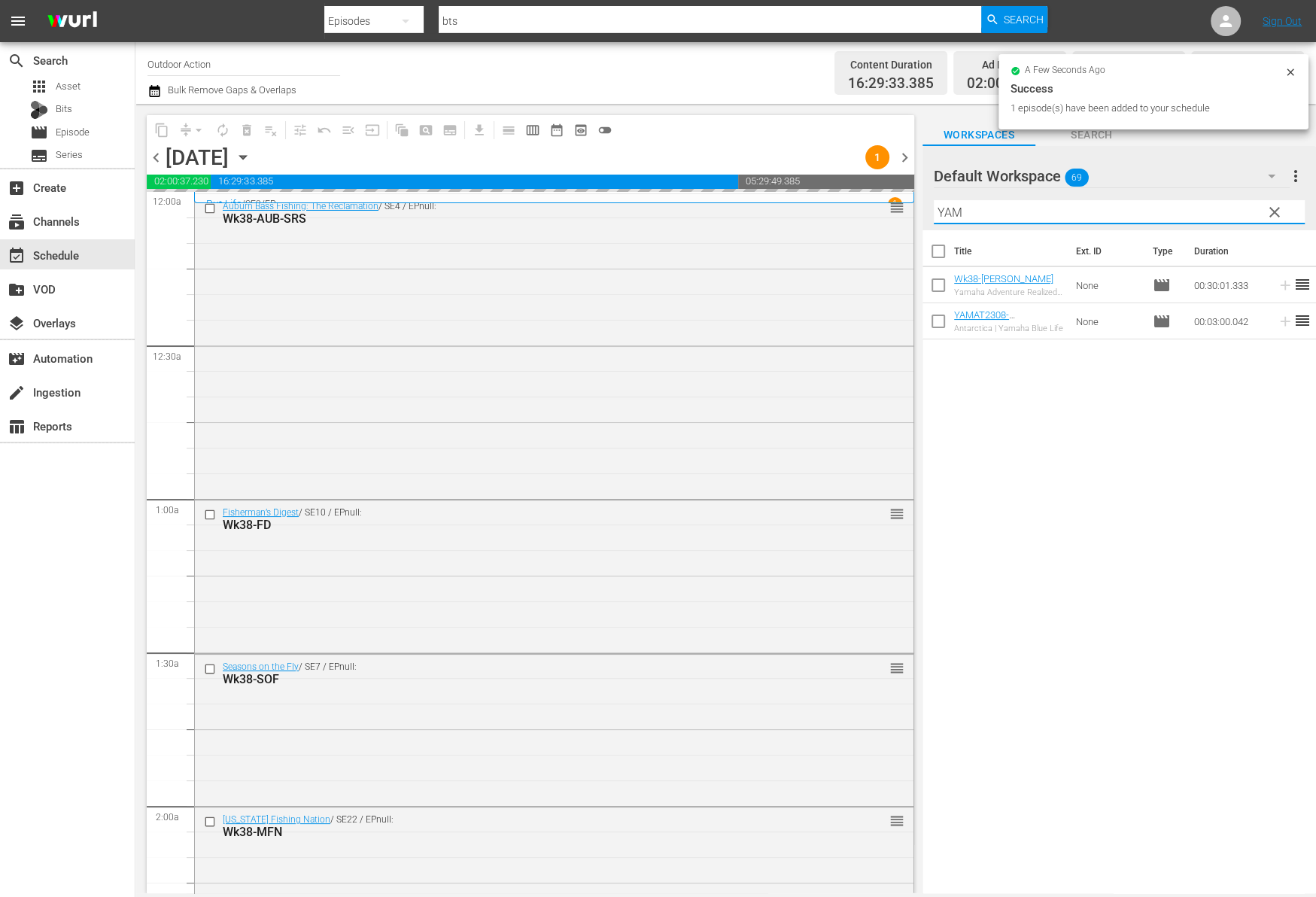
click at [1236, 207] on input "YAM" at bounding box center [1119, 212] width 371 height 24
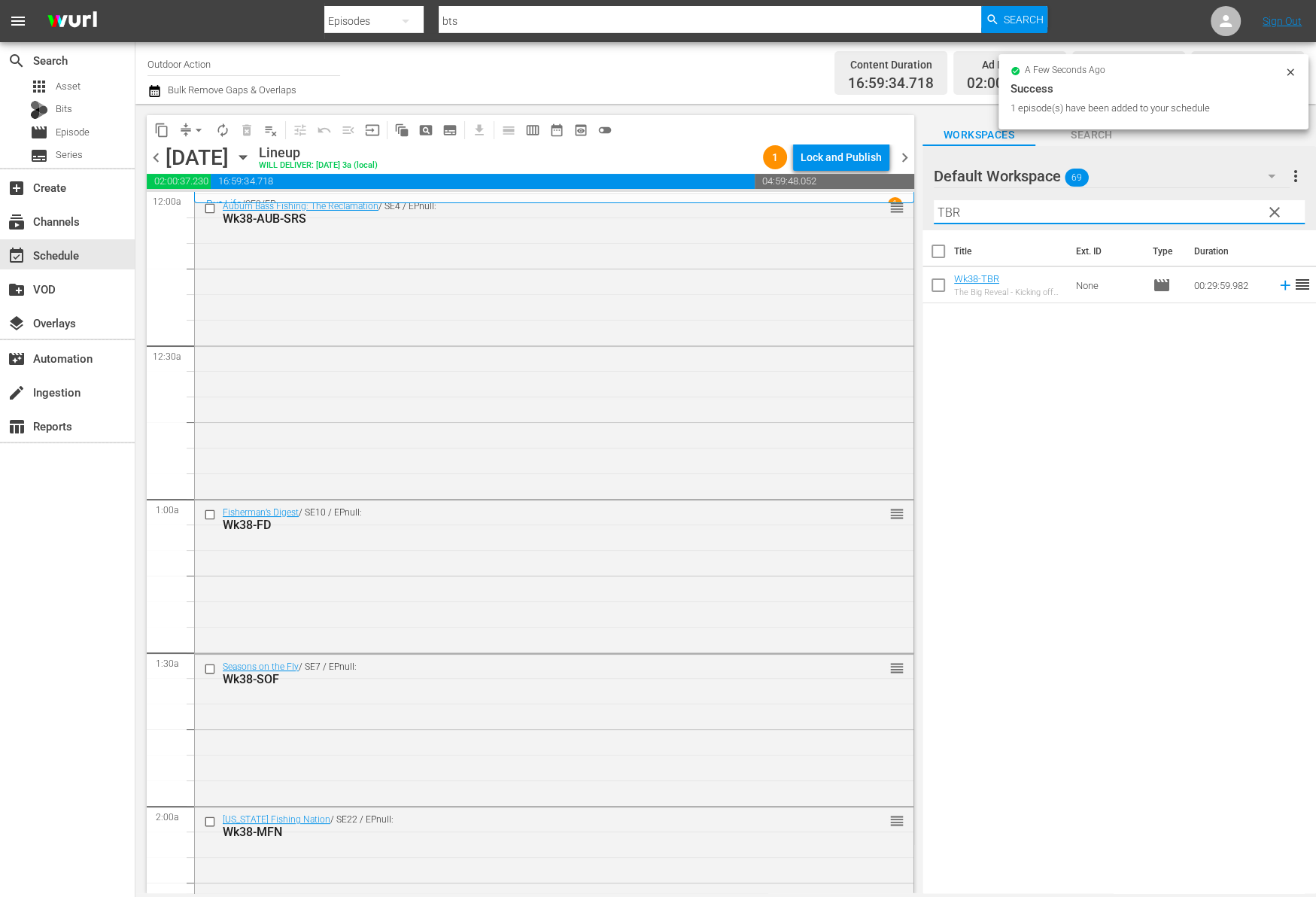
click at [1279, 286] on icon at bounding box center [1284, 285] width 10 height 10
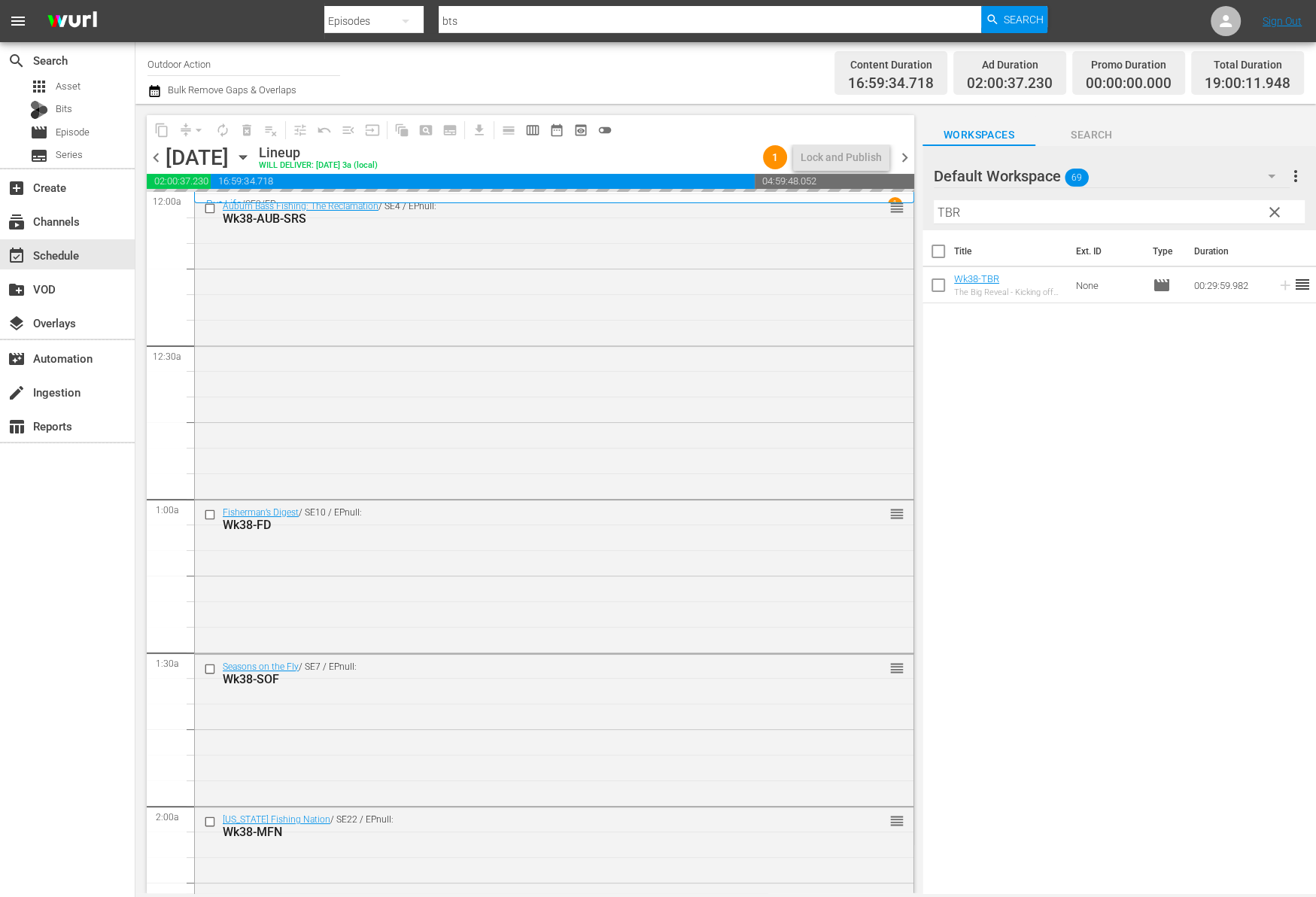
click at [1218, 198] on div "Filter by Title TBR" at bounding box center [1119, 212] width 371 height 36
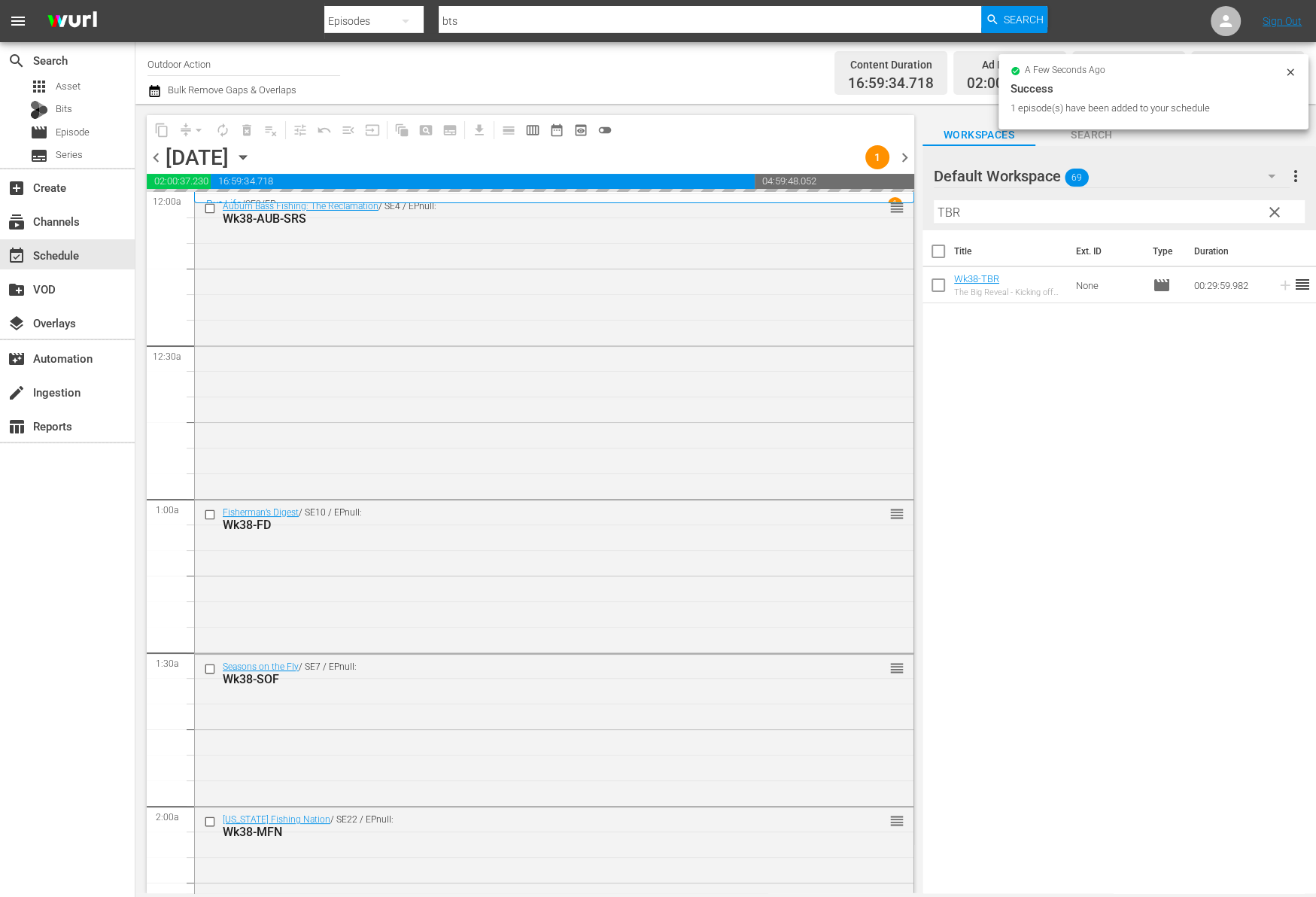
click at [1218, 198] on div "Filter by Title TBR" at bounding box center [1119, 212] width 371 height 36
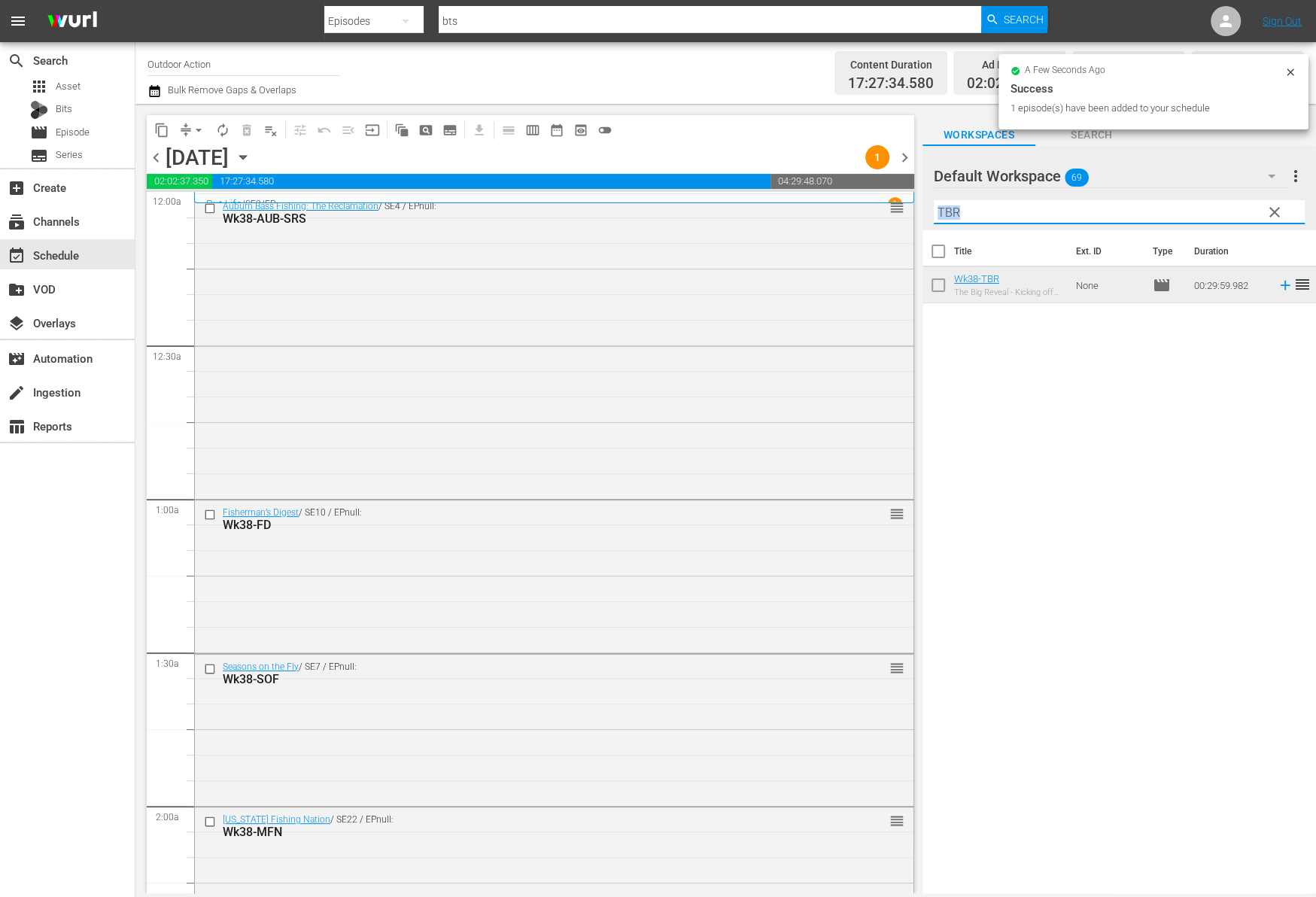
click at [1207, 221] on input "TBR" at bounding box center [1119, 212] width 371 height 24
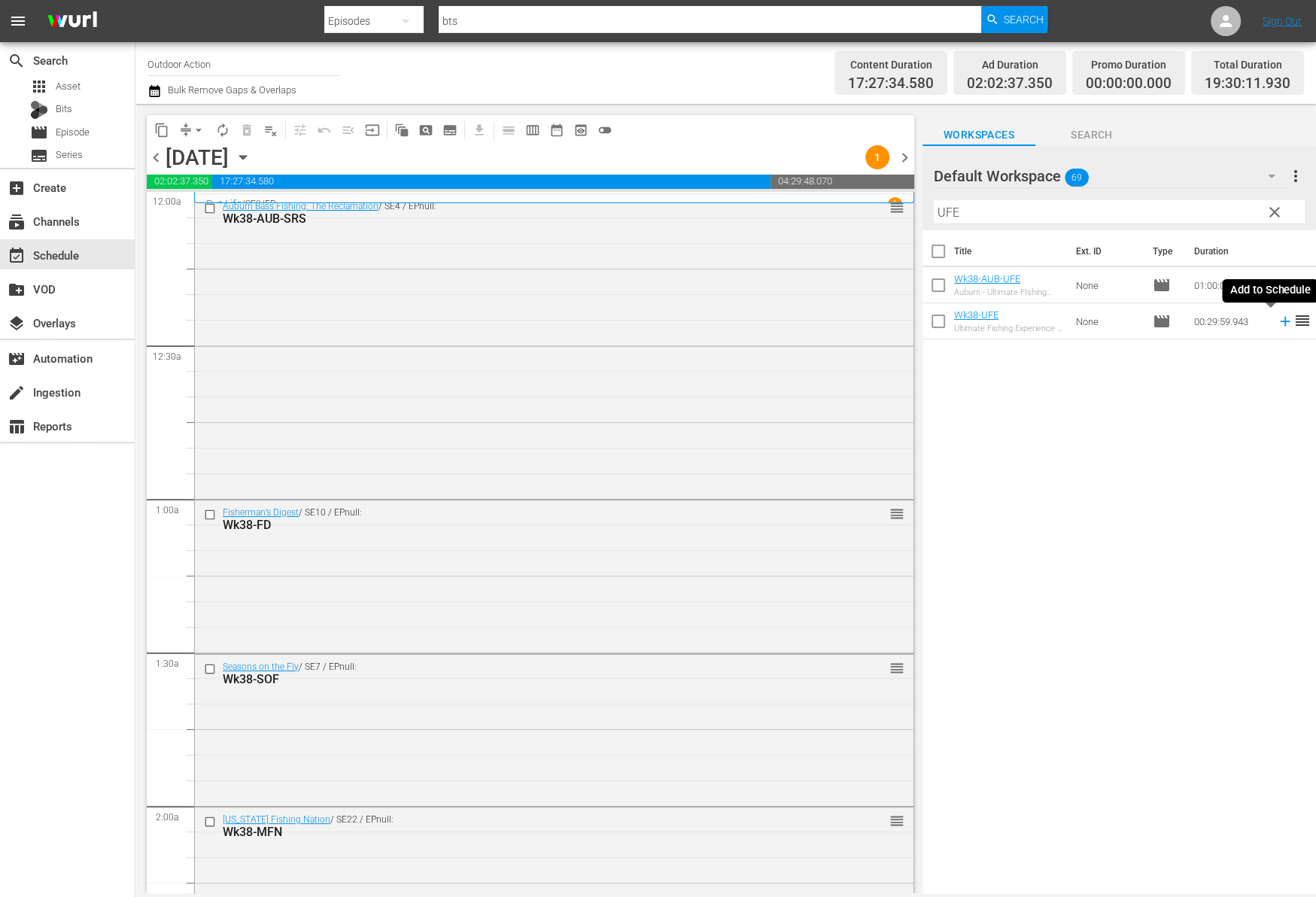
click at [1279, 321] on icon at bounding box center [1284, 321] width 10 height 10
click at [1219, 206] on input "UFE" at bounding box center [1119, 212] width 371 height 24
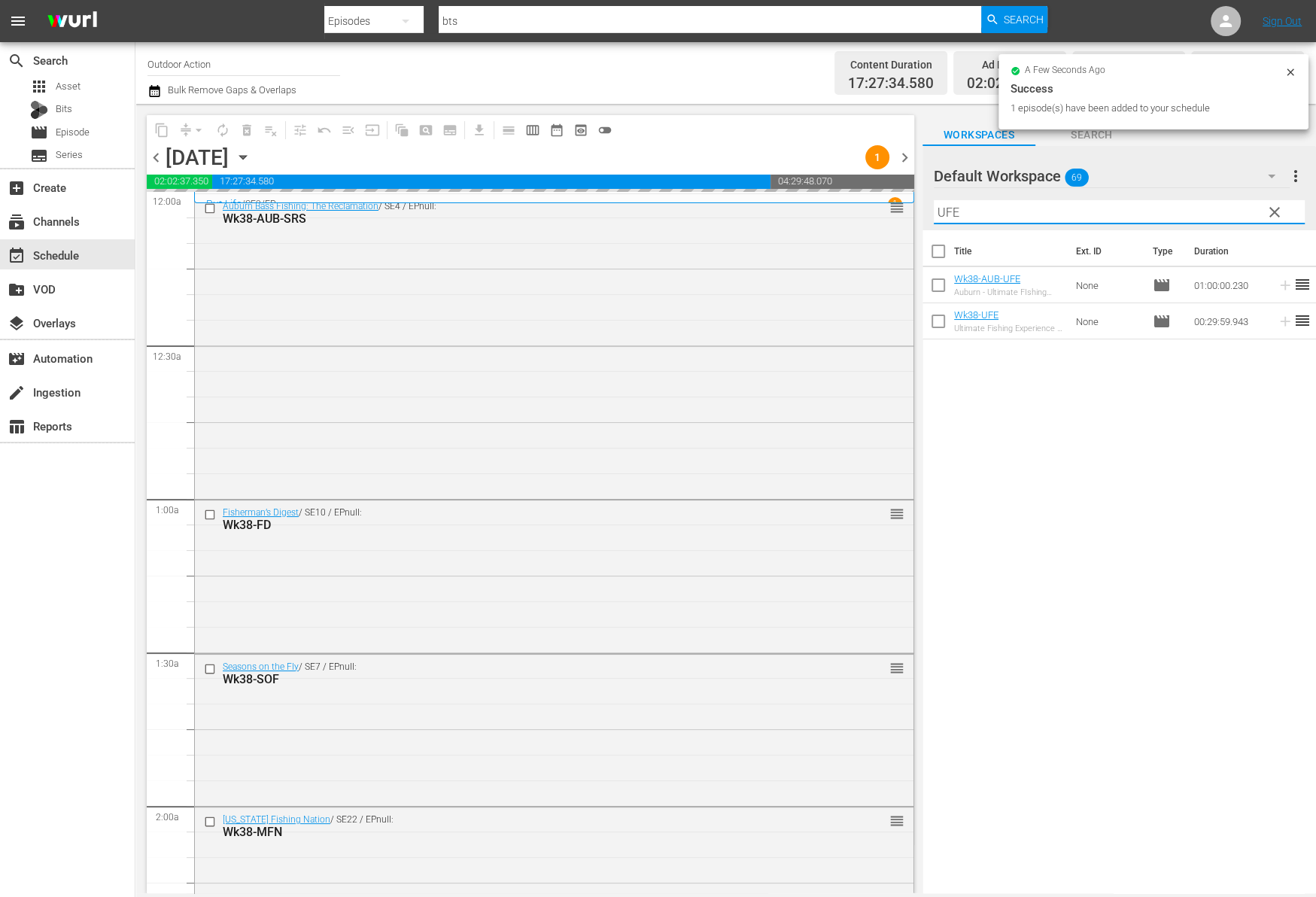
click at [1219, 206] on input "UFE" at bounding box center [1119, 212] width 371 height 24
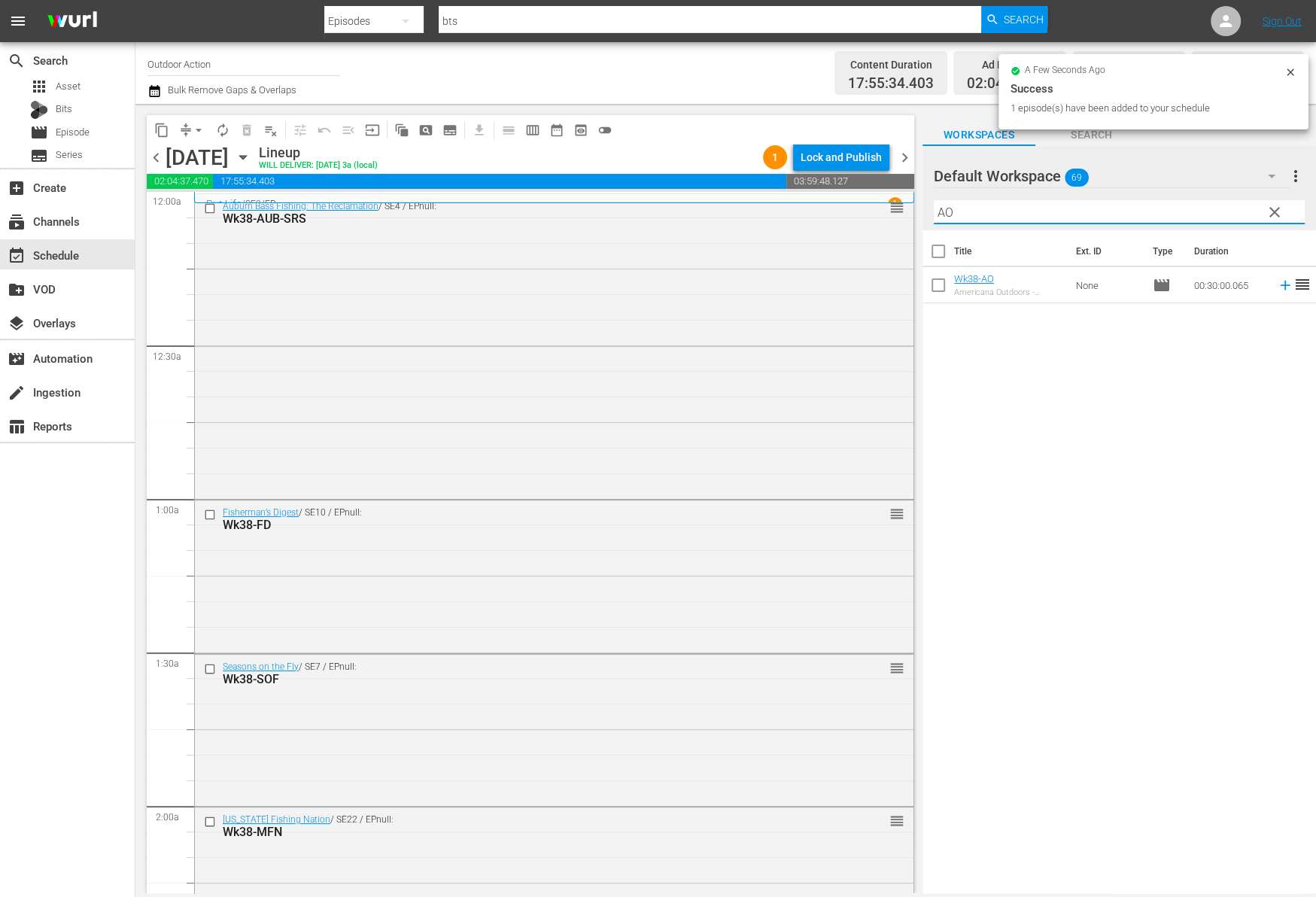
click at [1276, 282] on icon at bounding box center [1285, 285] width 17 height 17
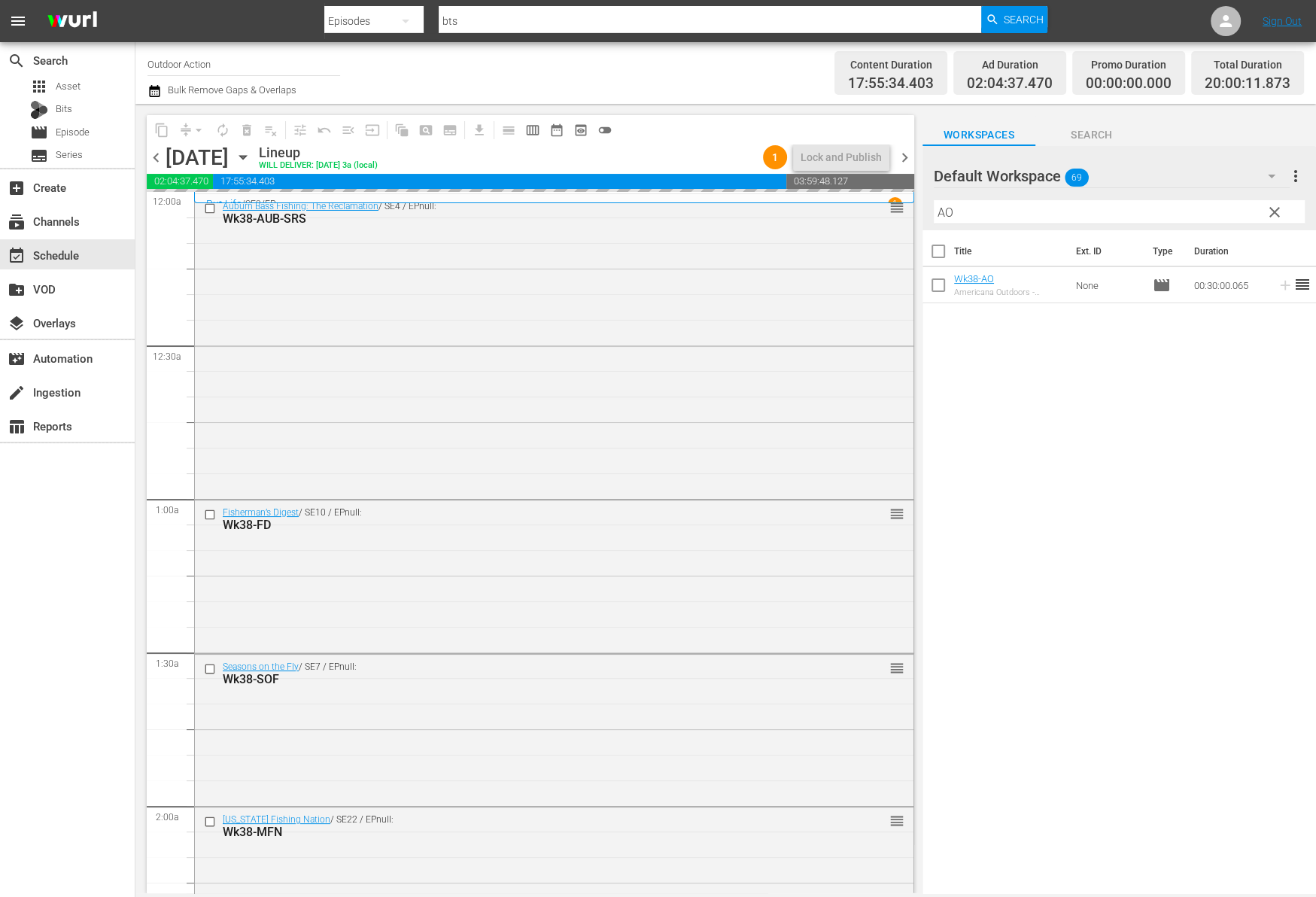
click at [1198, 205] on input "AO" at bounding box center [1119, 212] width 371 height 24
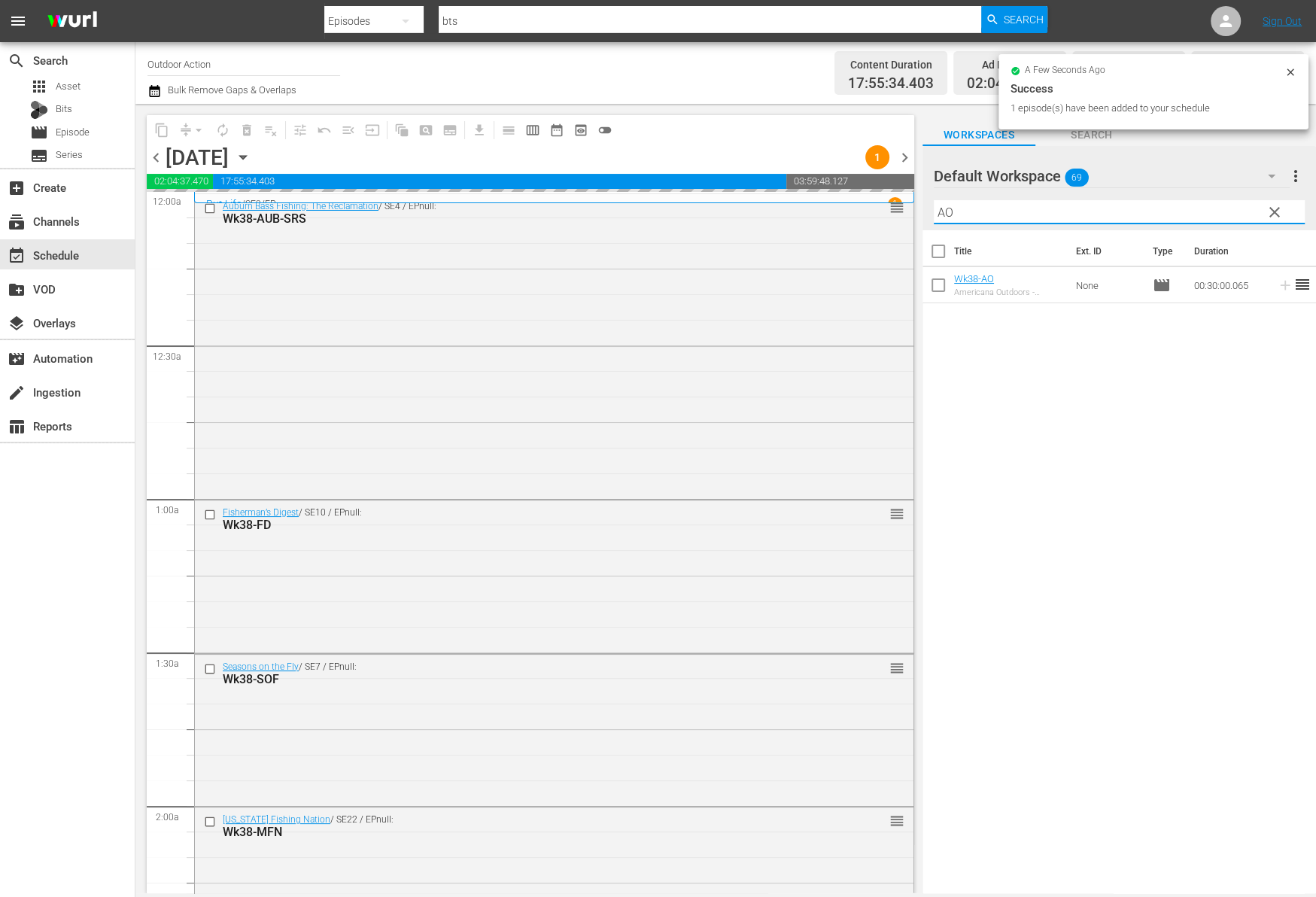
click at [1198, 205] on input "AO" at bounding box center [1119, 212] width 371 height 24
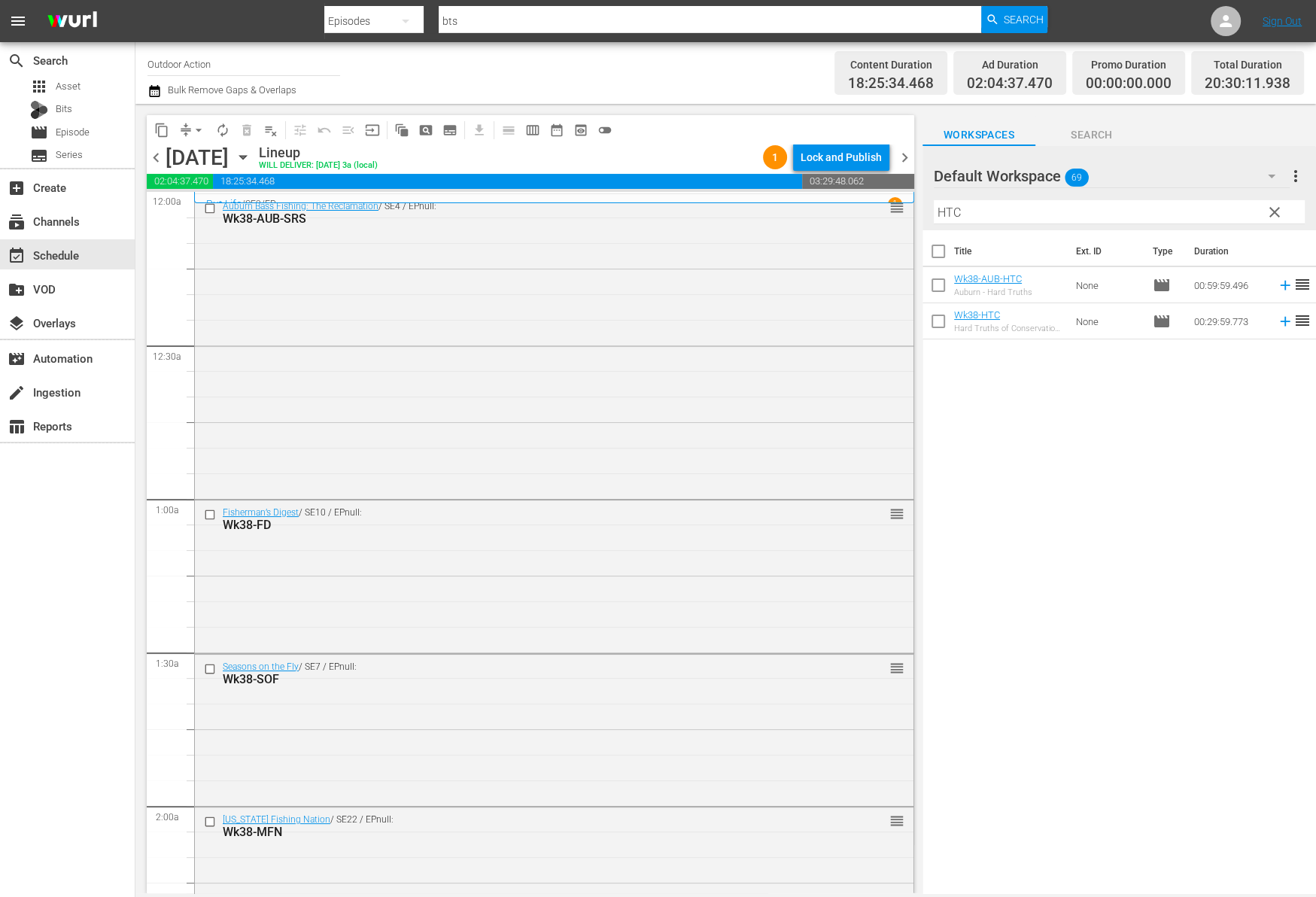
click at [1276, 318] on icon at bounding box center [1285, 321] width 17 height 17
click at [1206, 211] on input "HTC" at bounding box center [1119, 212] width 371 height 24
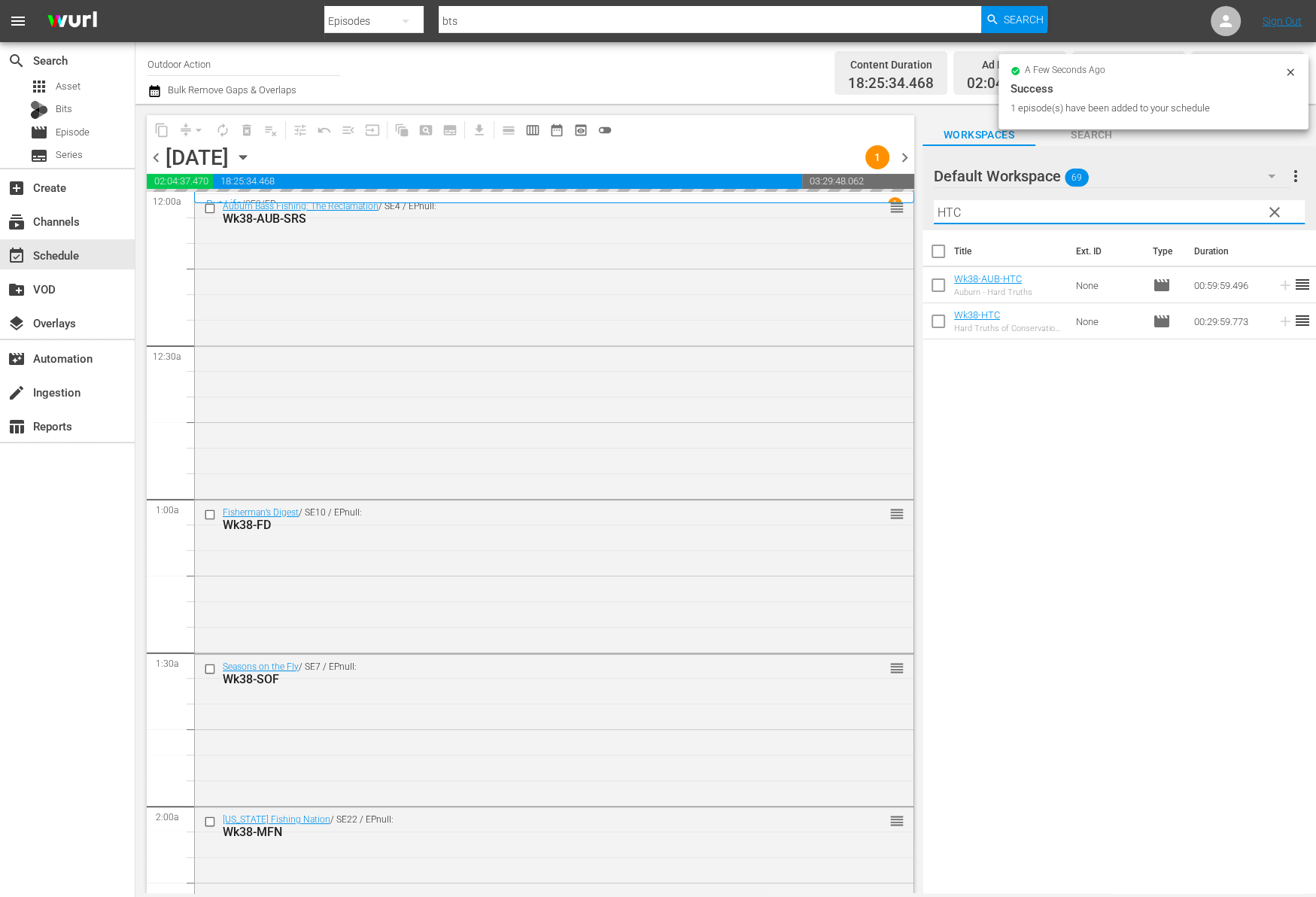
click at [1206, 211] on input "HTC" at bounding box center [1119, 212] width 371 height 24
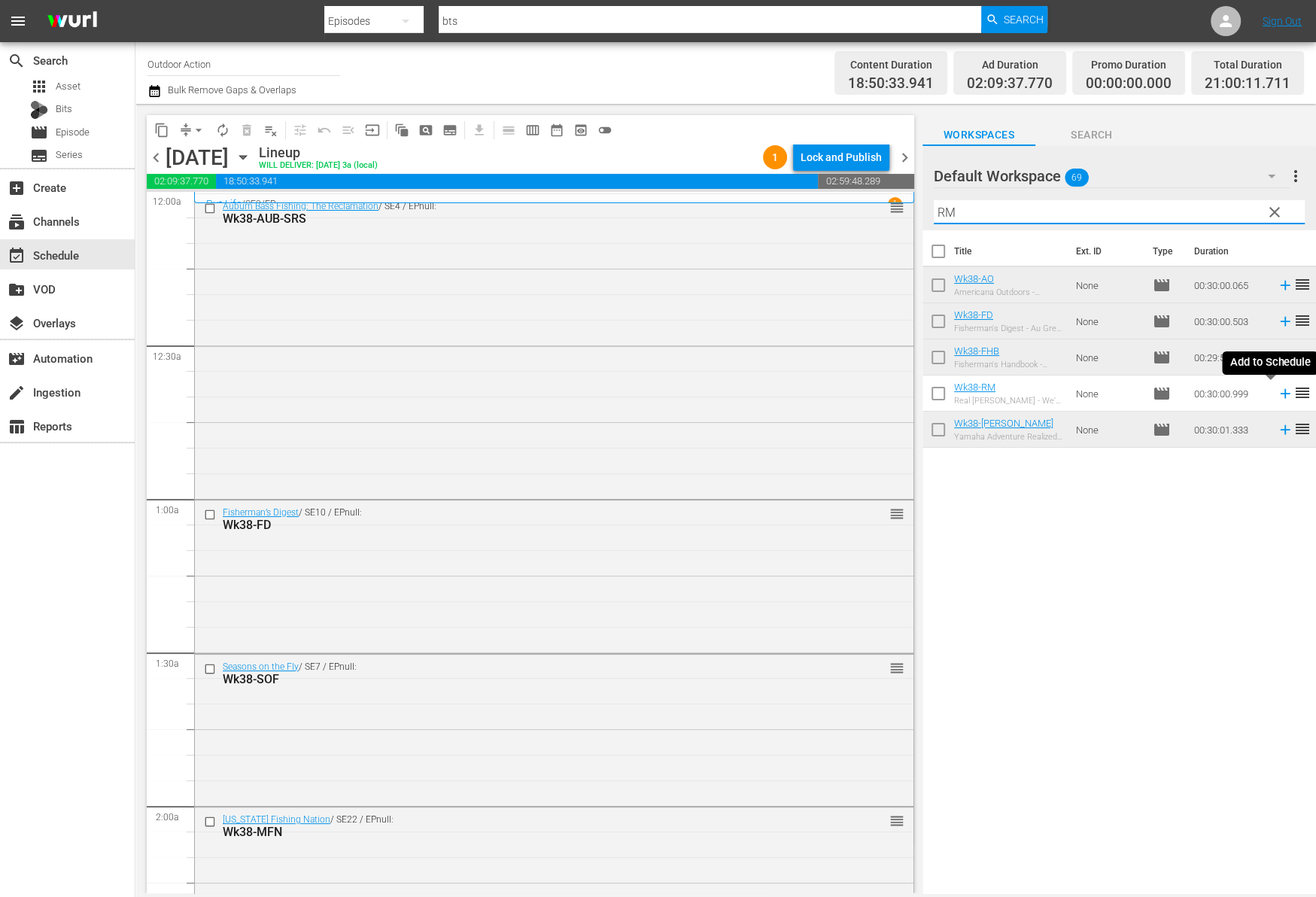
click at [1276, 397] on icon at bounding box center [1285, 393] width 17 height 17
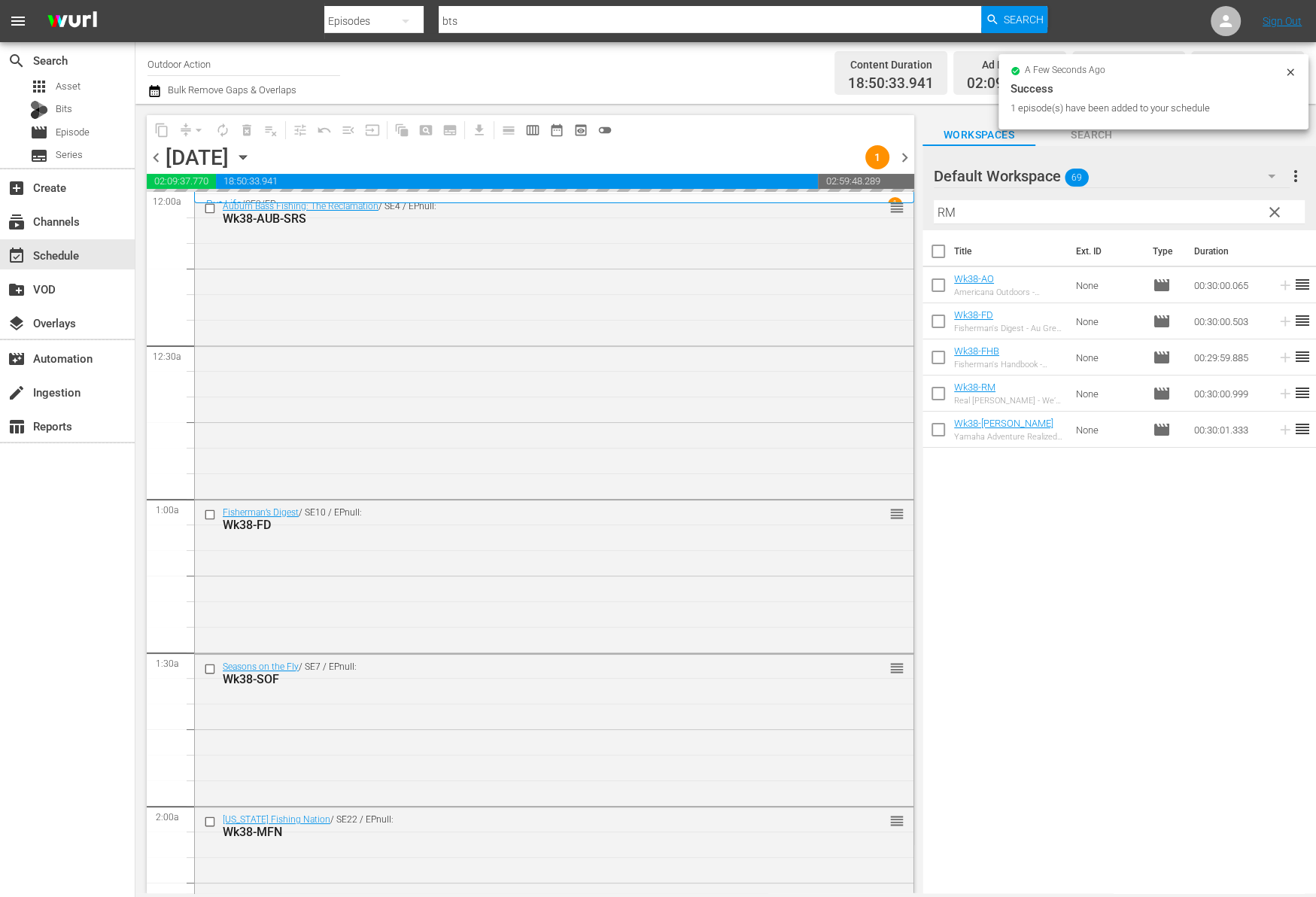
click at [1158, 205] on input "RM" at bounding box center [1119, 212] width 371 height 24
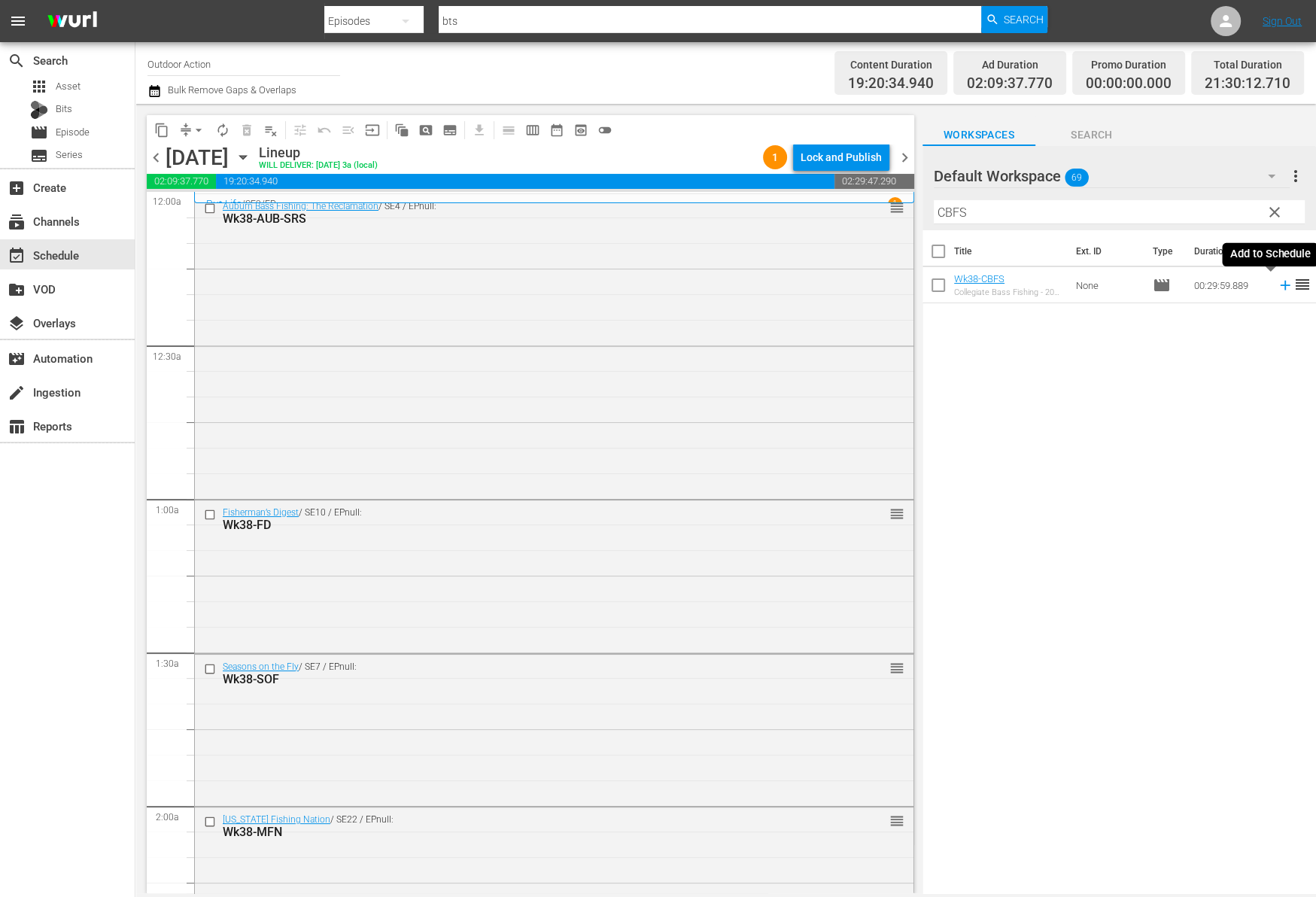
click at [1279, 285] on icon at bounding box center [1284, 285] width 10 height 10
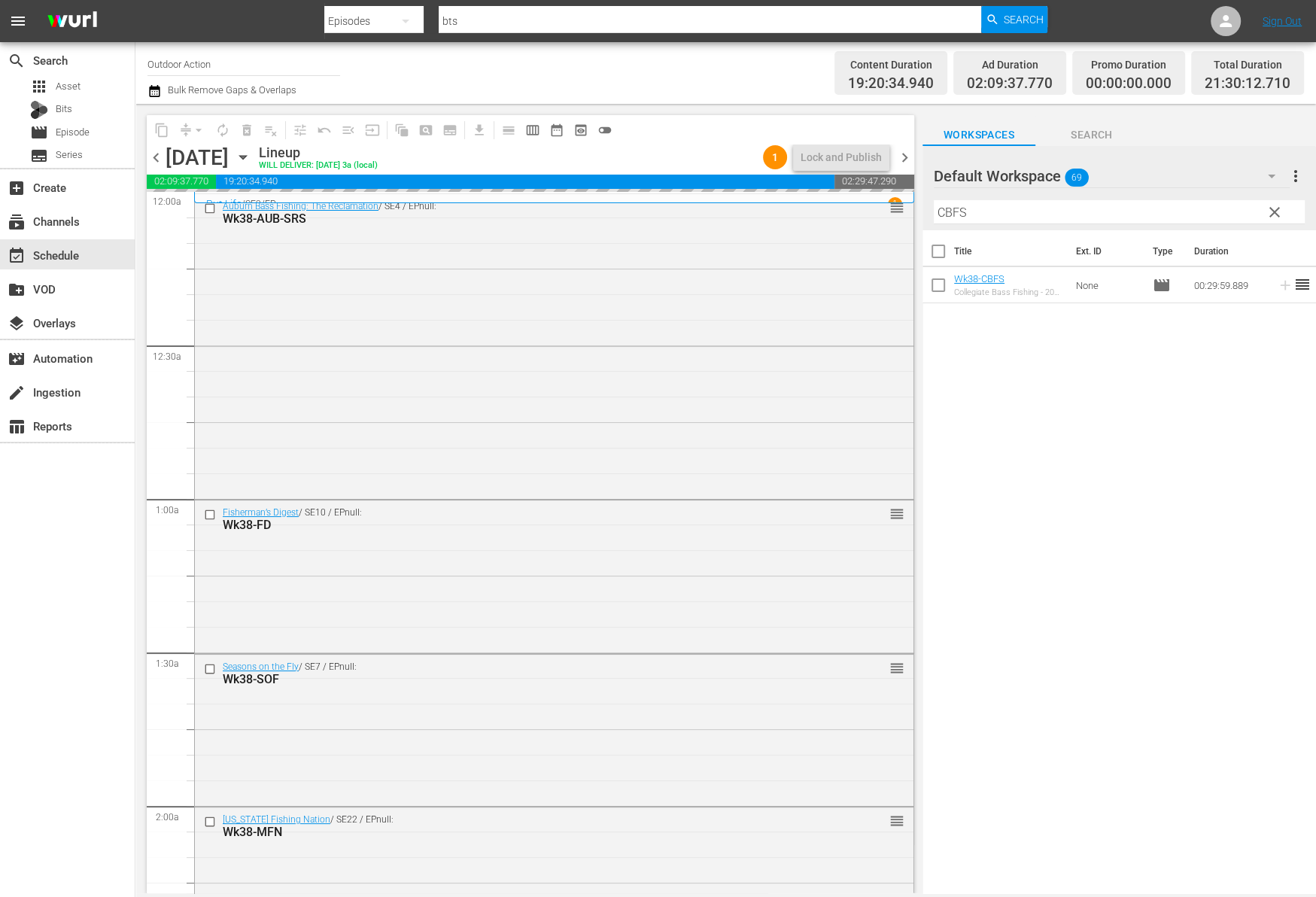
click at [1229, 210] on input "CBFS" at bounding box center [1119, 212] width 371 height 24
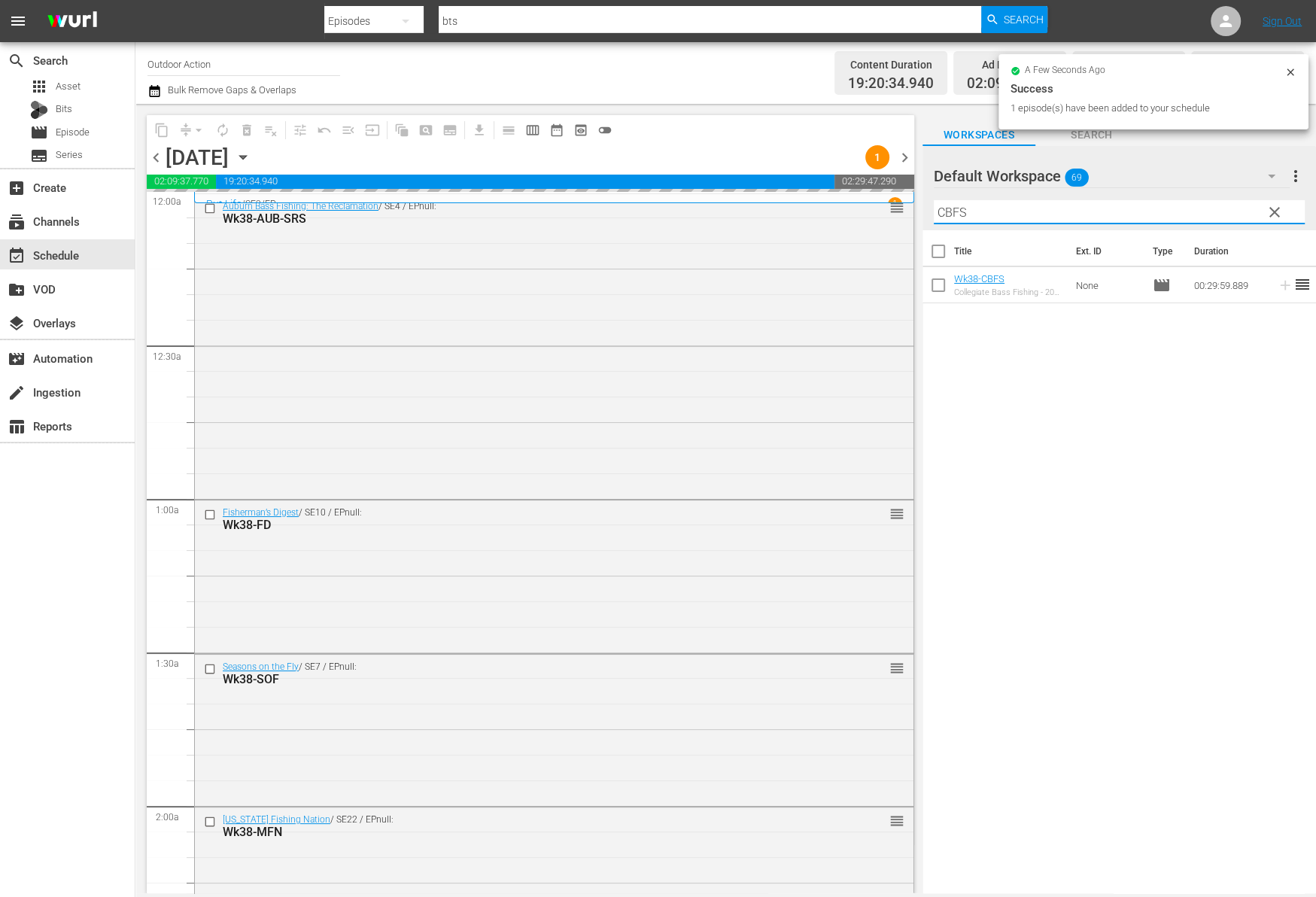
click at [1229, 210] on input "CBFS" at bounding box center [1119, 212] width 371 height 24
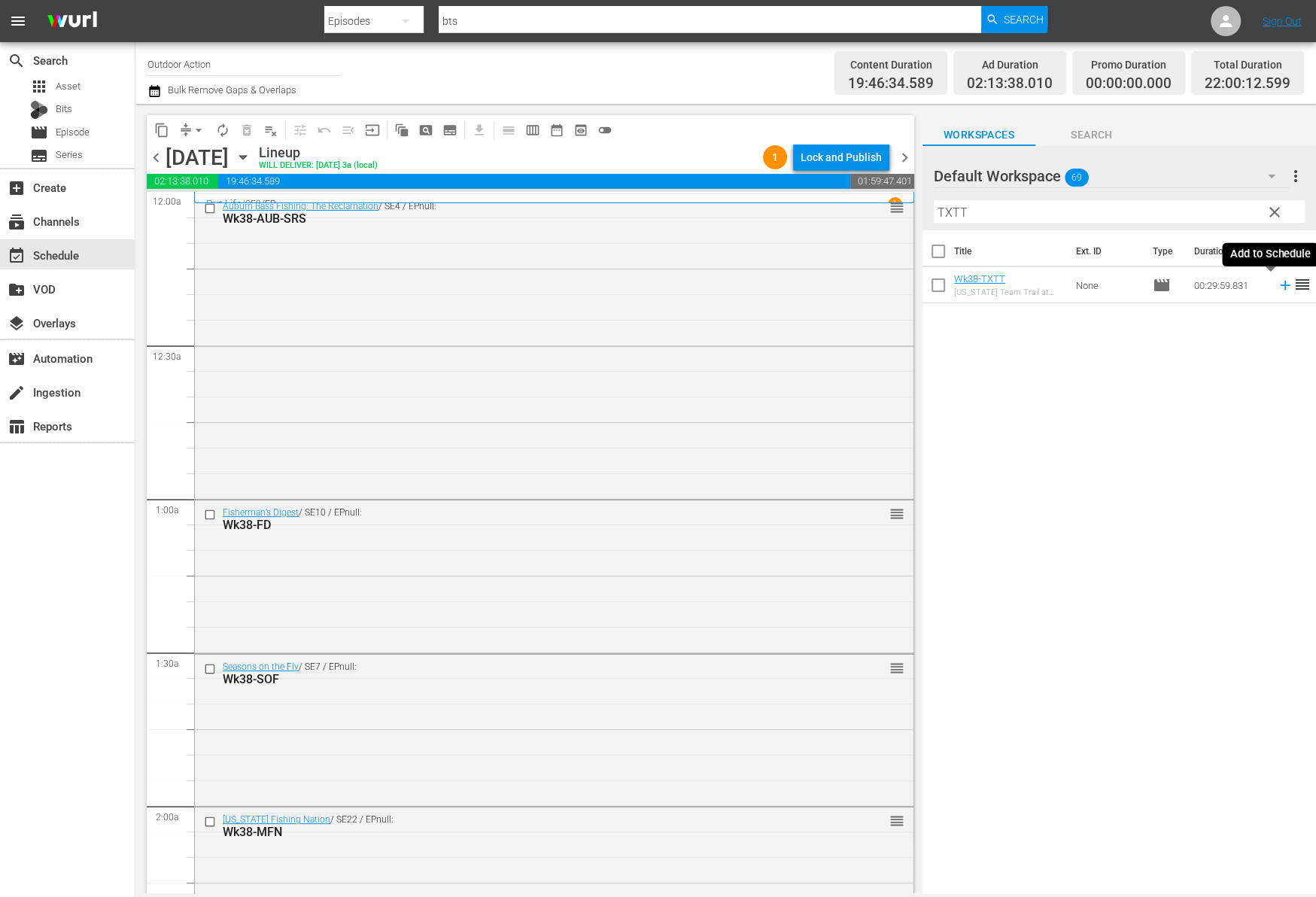
click at [1276, 286] on icon at bounding box center [1285, 285] width 17 height 17
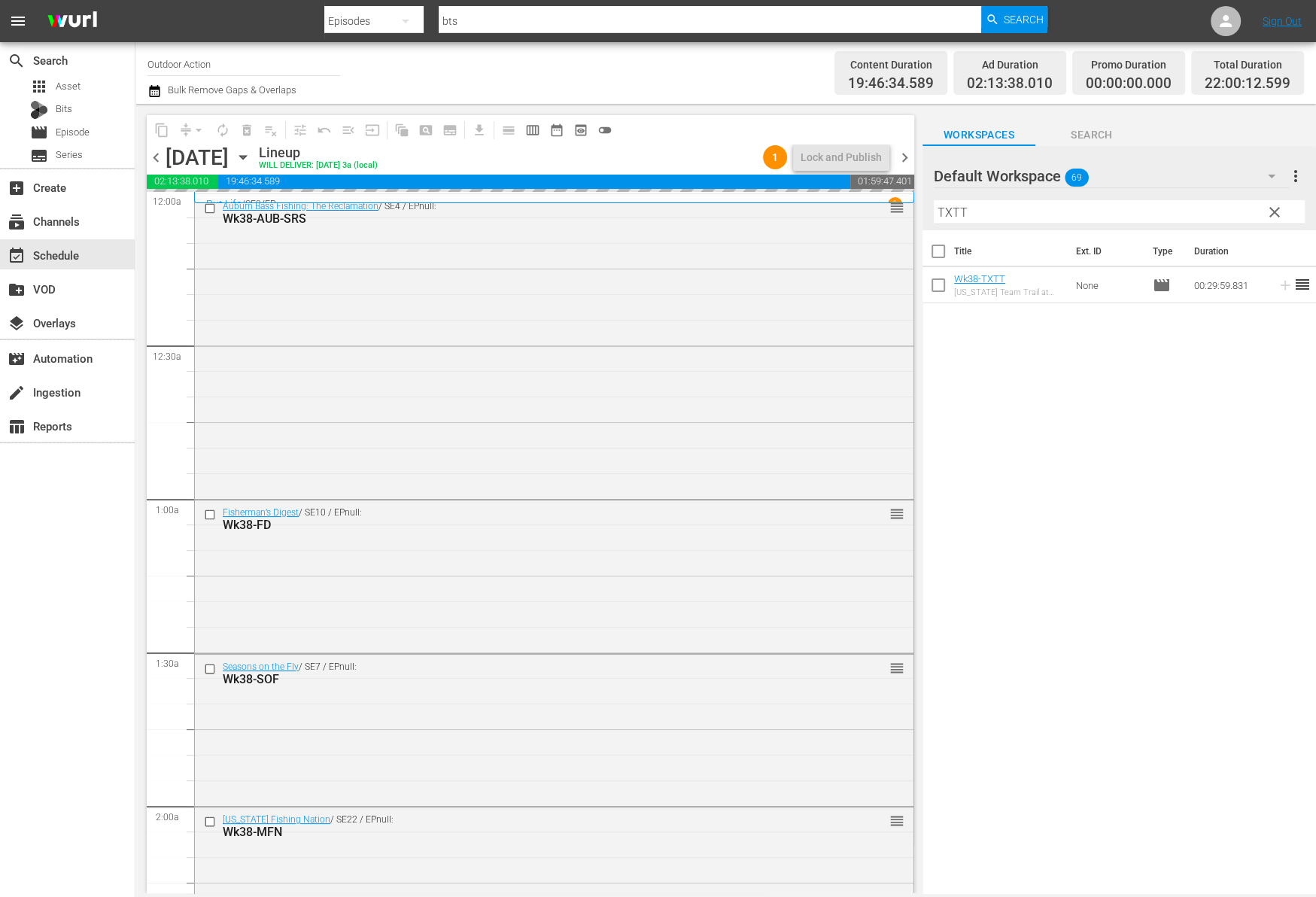
click at [1222, 209] on input "TXTT" at bounding box center [1119, 212] width 371 height 24
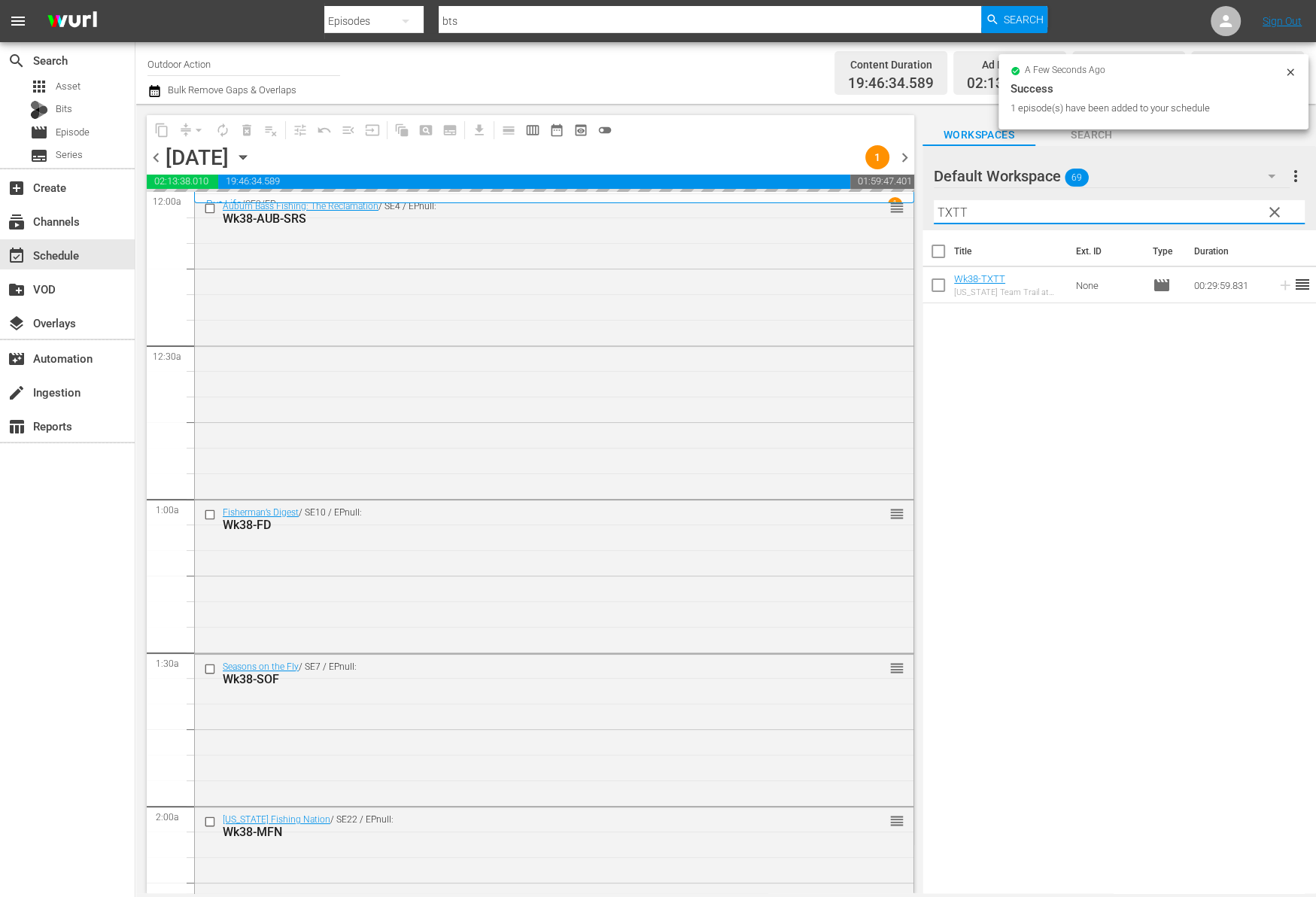
click at [1222, 209] on input "TXTT" at bounding box center [1119, 212] width 371 height 24
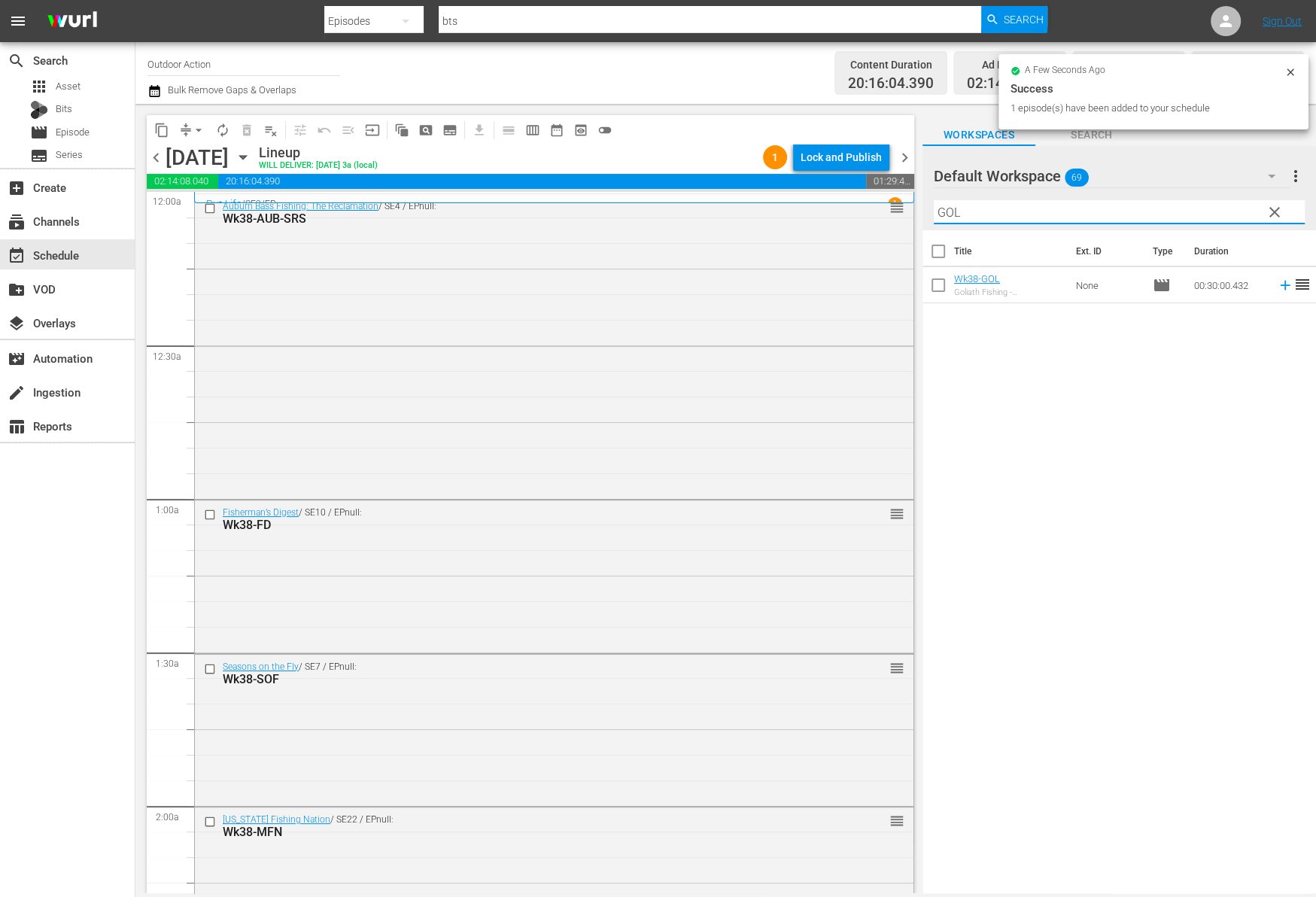
click at [1276, 291] on icon at bounding box center [1285, 285] width 17 height 17
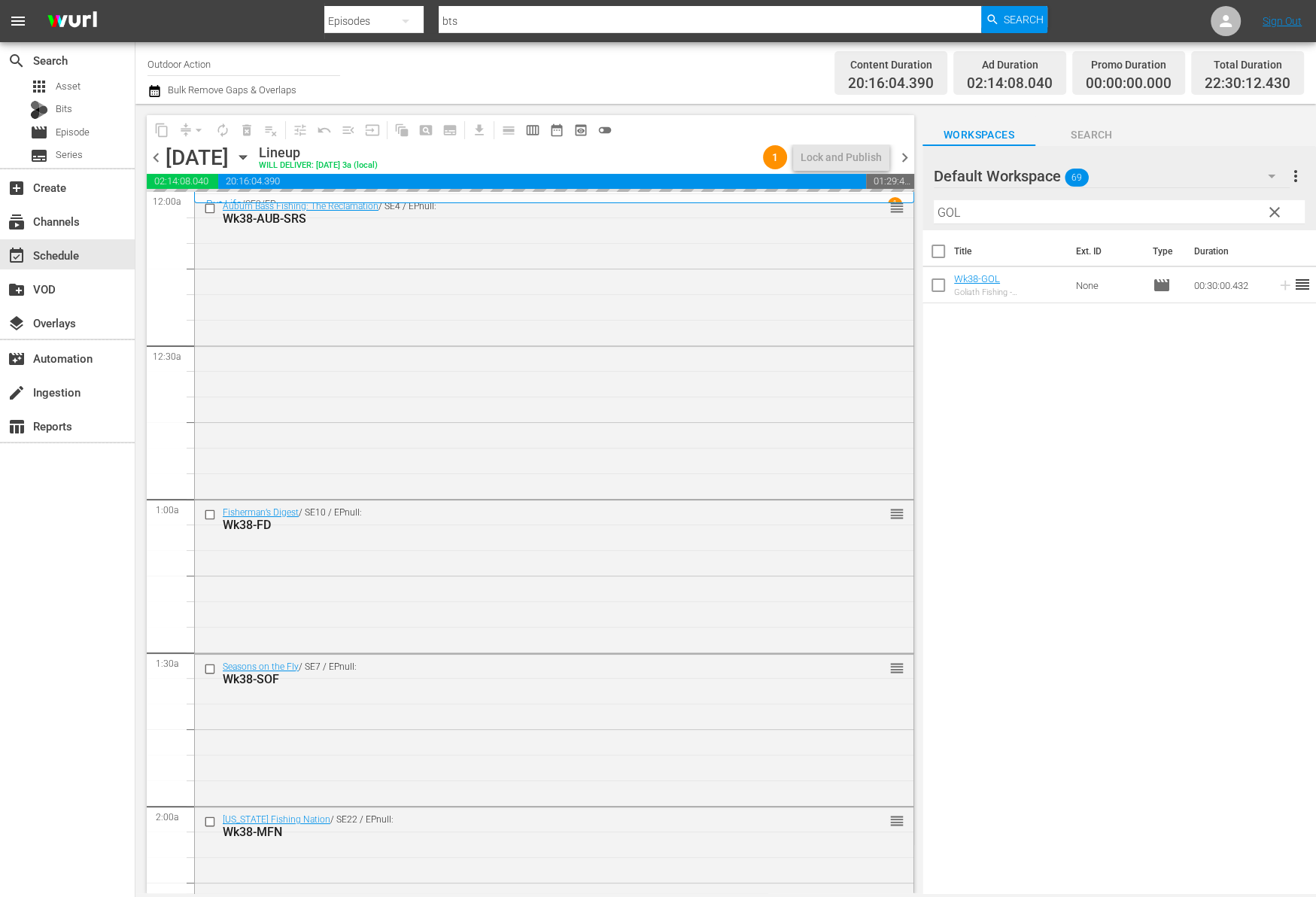
click at [1223, 215] on input "GOL" at bounding box center [1119, 212] width 371 height 24
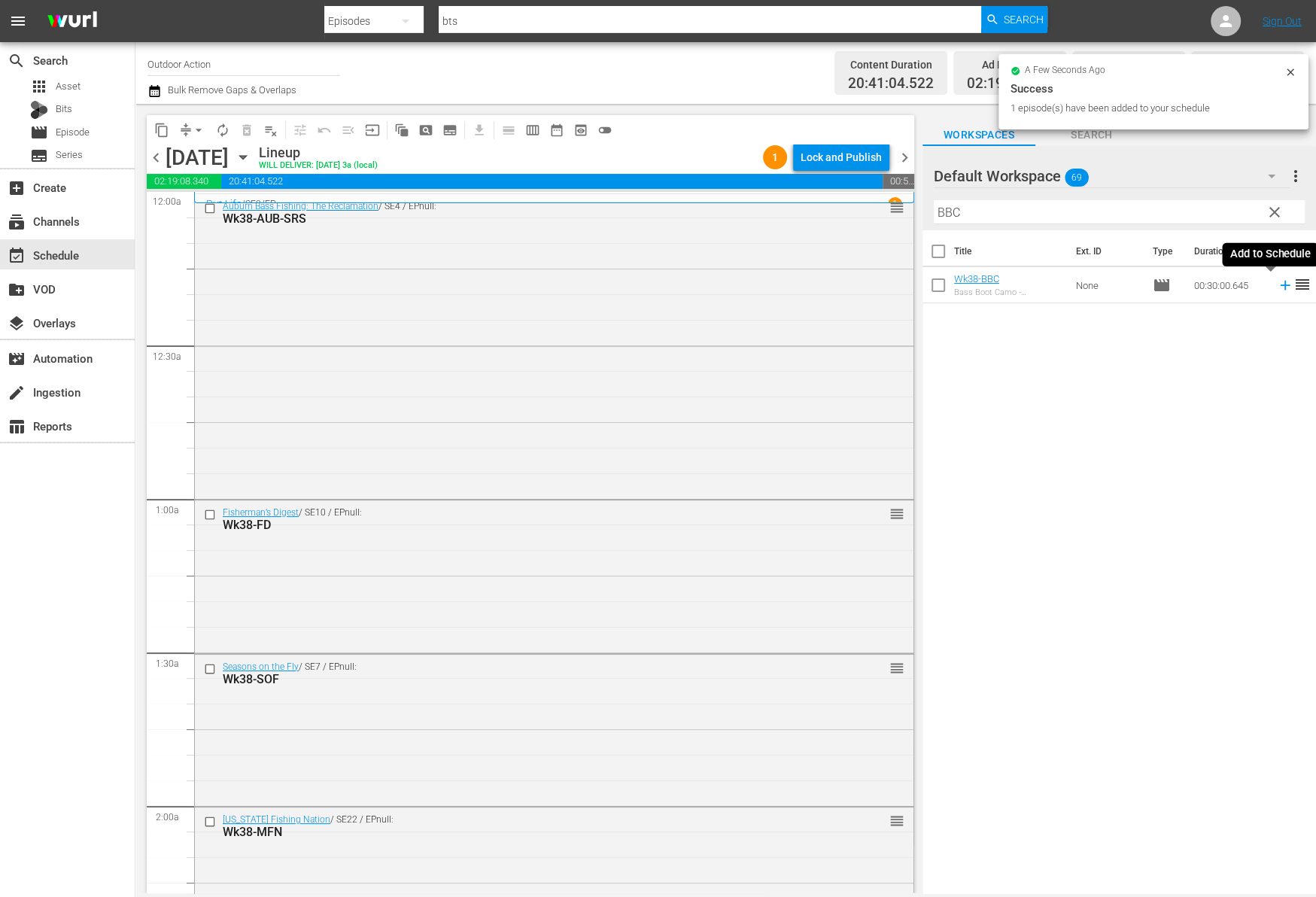
click at [1276, 291] on icon at bounding box center [1285, 285] width 17 height 17
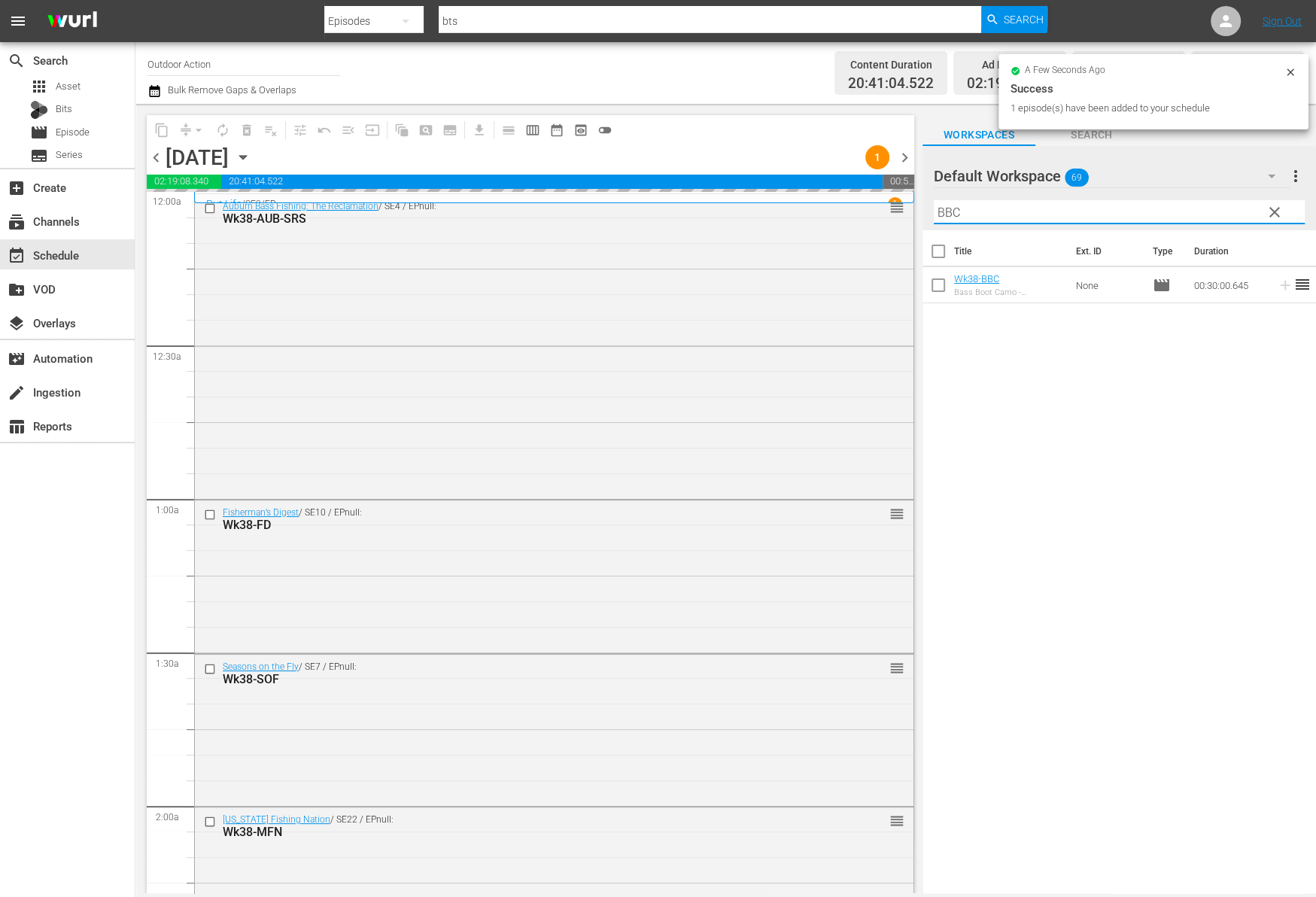
click at [1219, 215] on input "BBC" at bounding box center [1119, 212] width 371 height 24
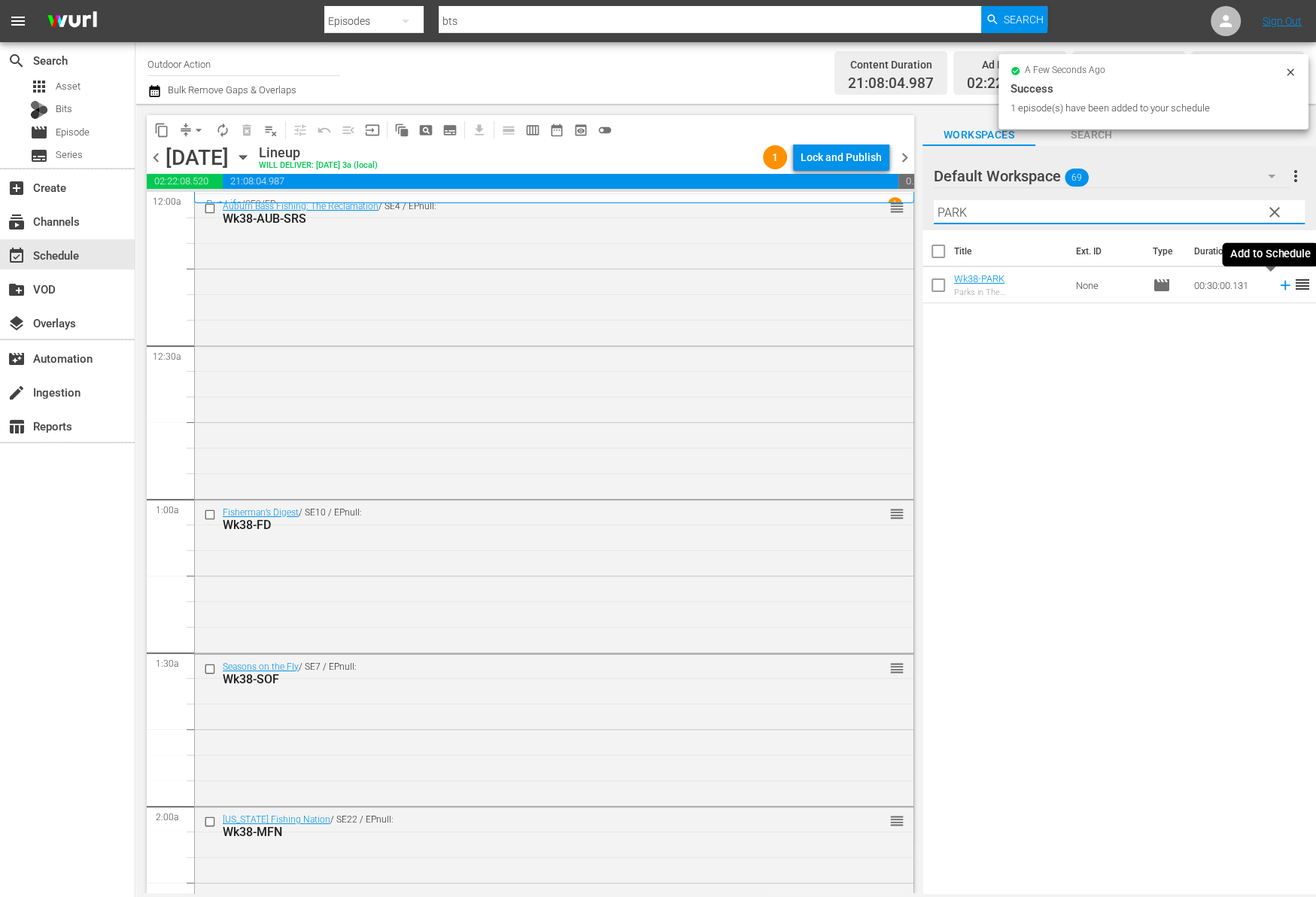
type input "PARK"
click at [1276, 289] on icon at bounding box center [1285, 285] width 17 height 17
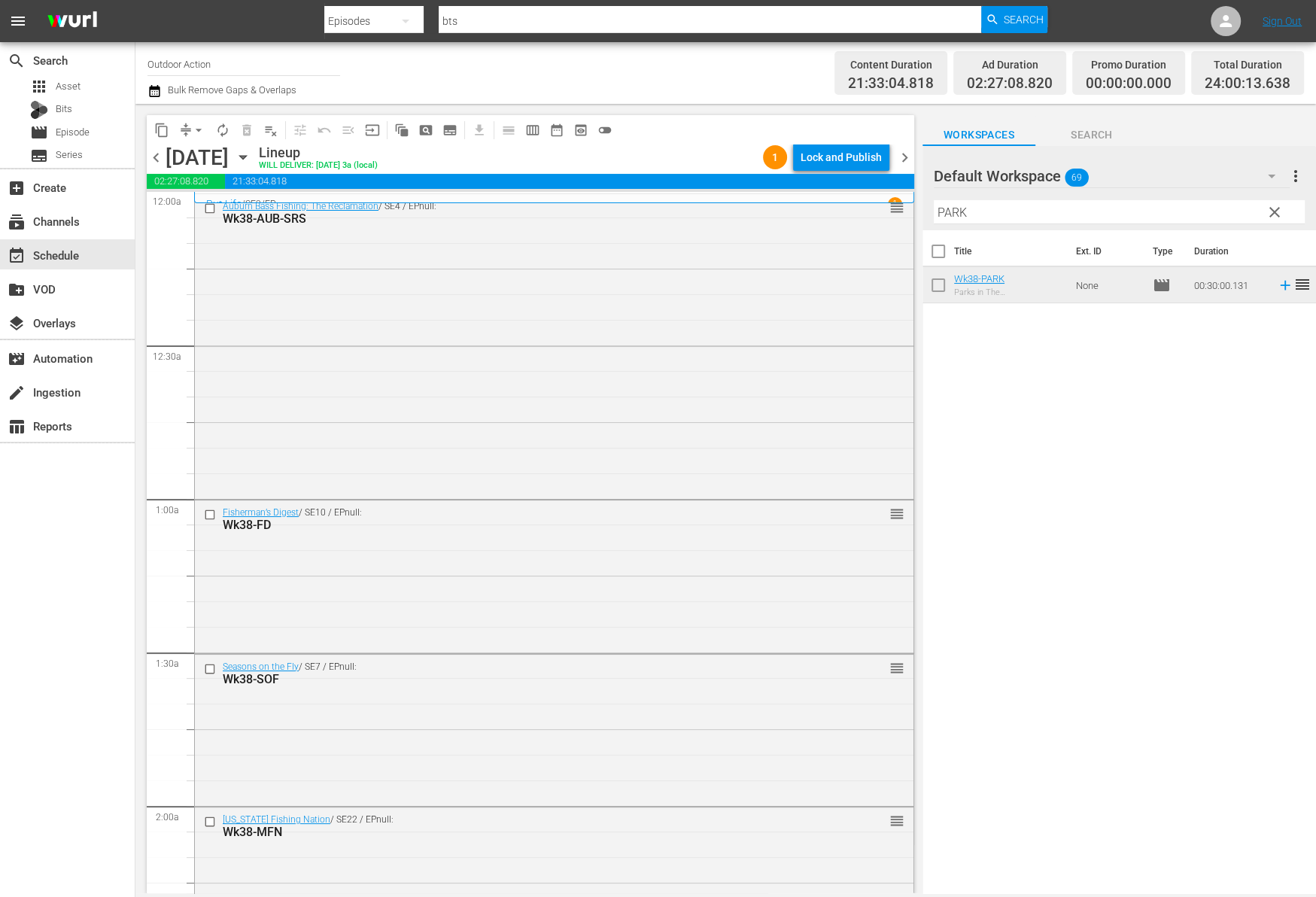
click at [190, 126] on button "arrow_drop_down" at bounding box center [199, 130] width 24 height 24
click at [207, 162] on li "Align to Midnight" at bounding box center [199, 160] width 158 height 25
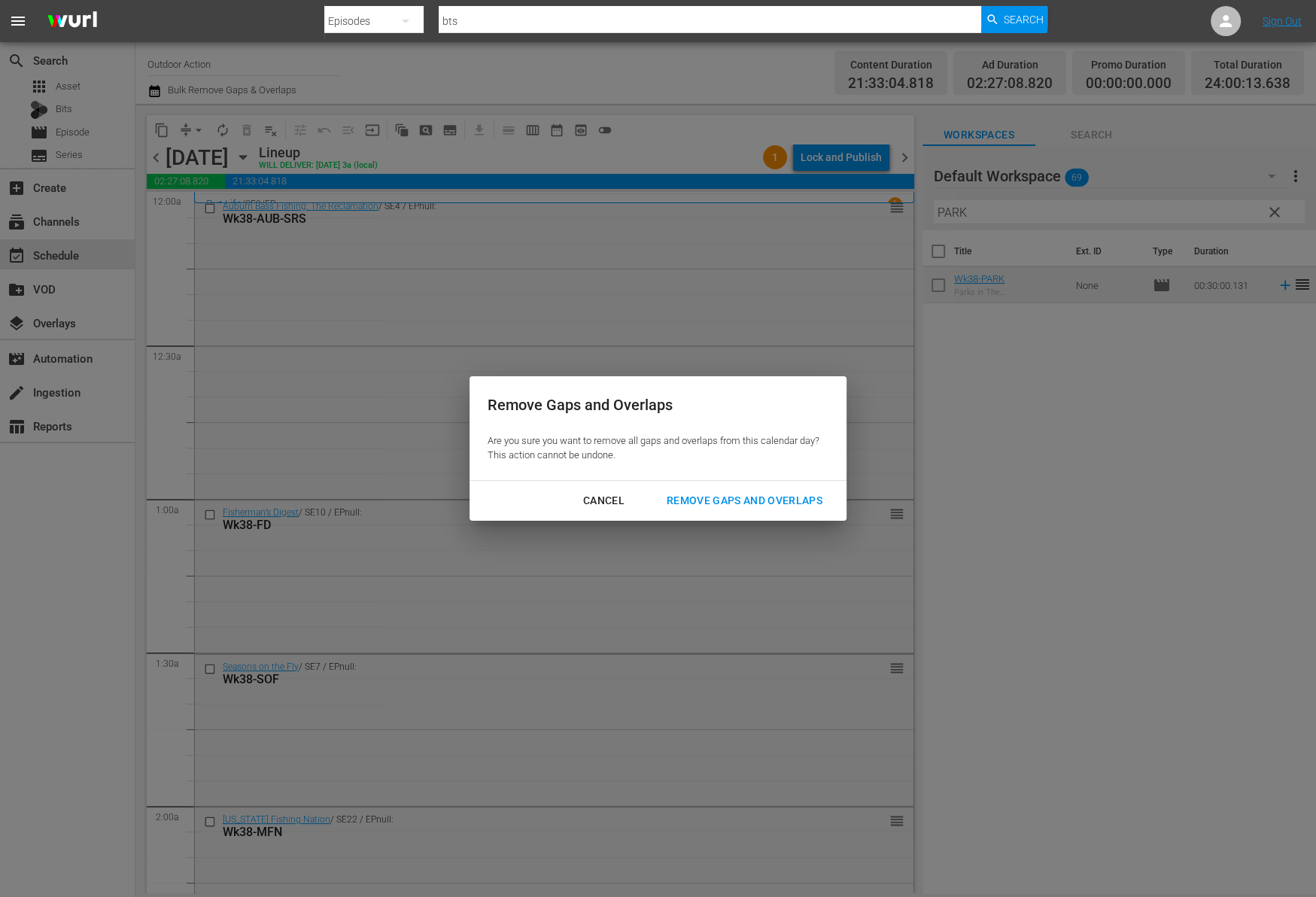
click at [716, 504] on div "Remove Gaps and Overlaps" at bounding box center [744, 501] width 180 height 19
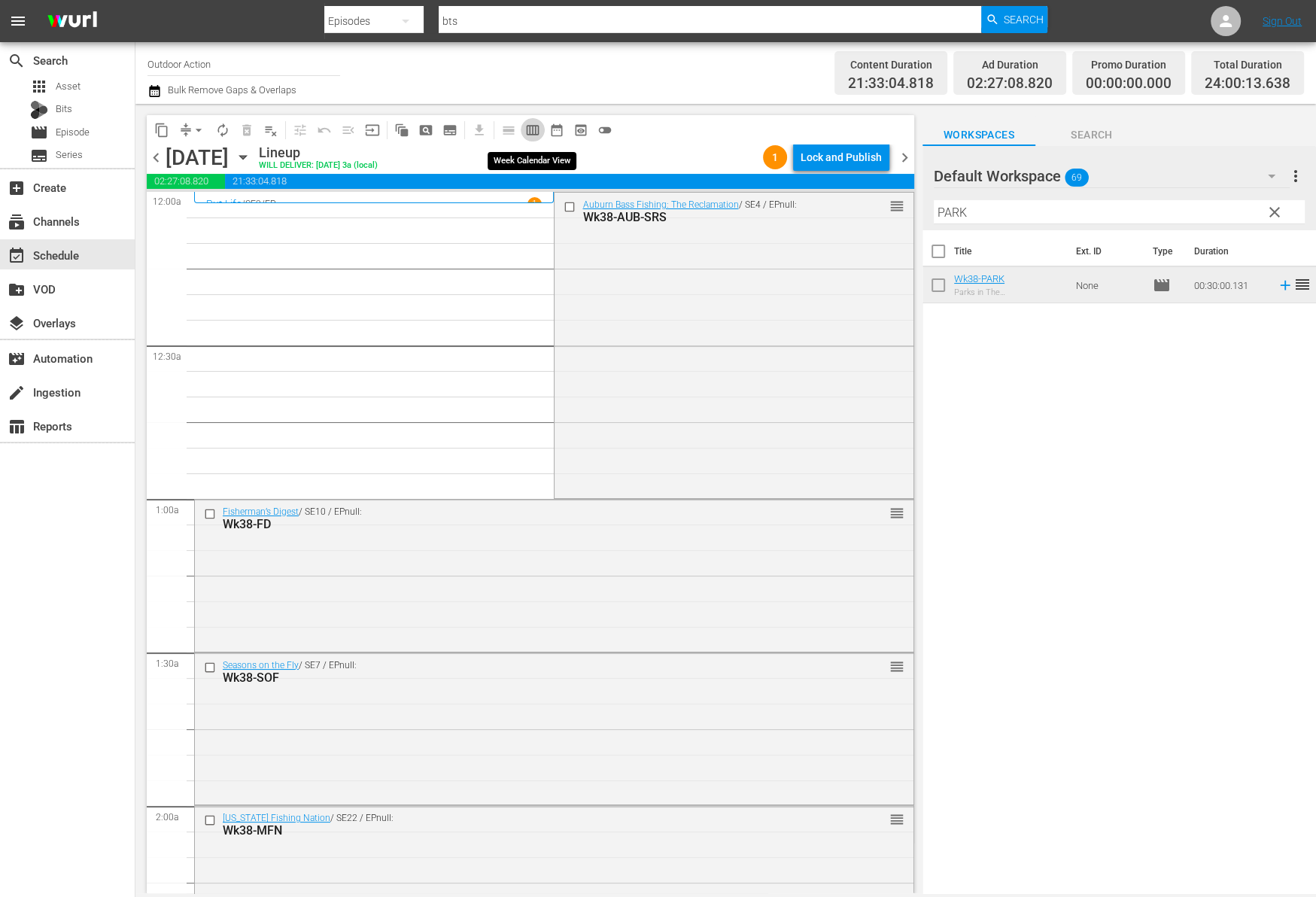
click at [530, 127] on span "calendar_view_week_outlined" at bounding box center [532, 130] width 15 height 15
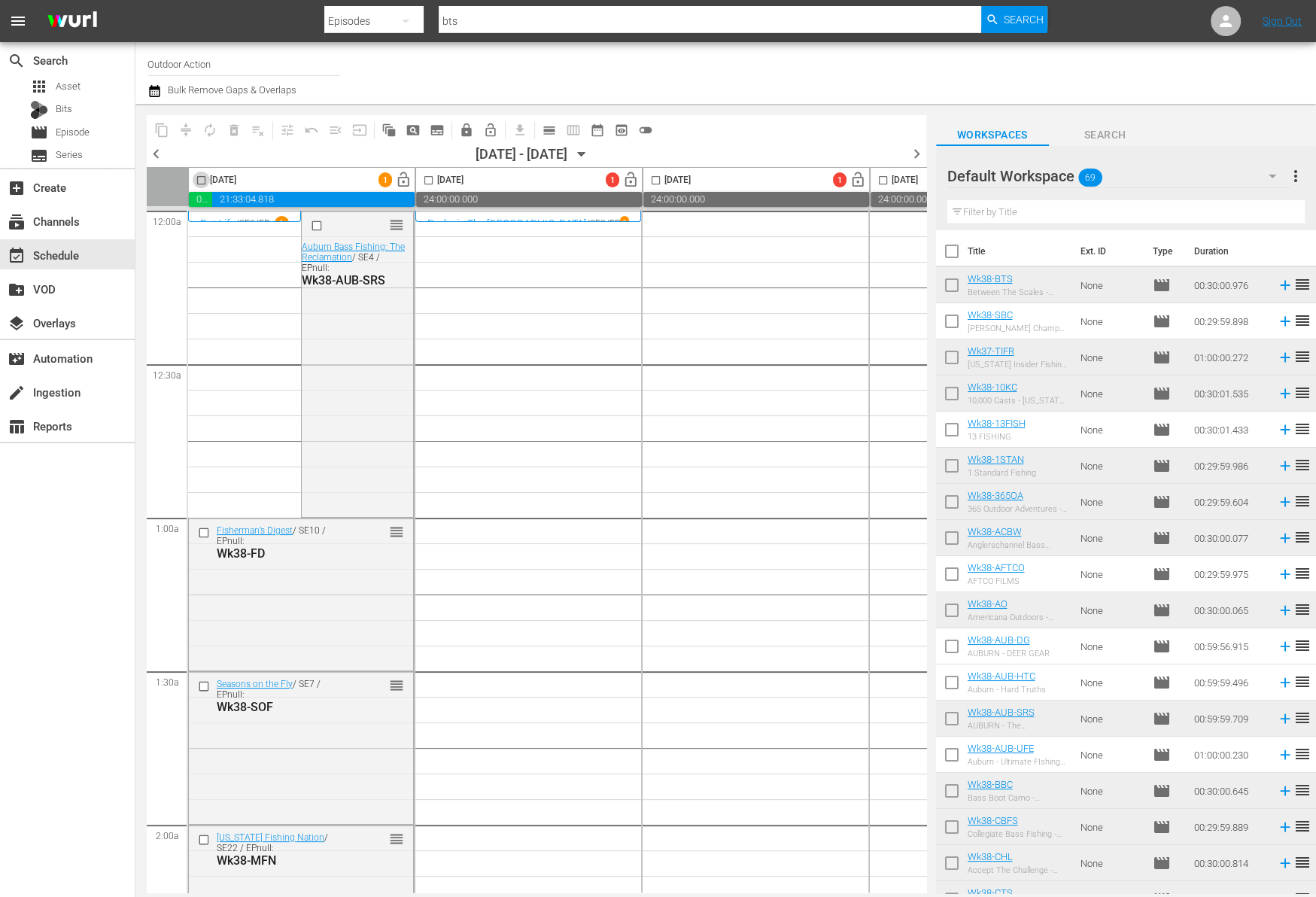
click at [204, 179] on input "checkbox" at bounding box center [201, 183] width 17 height 17
click at [197, 176] on input "checkbox" at bounding box center [201, 183] width 17 height 17
checkbox input "false"
click at [546, 130] on span "calendar_view_day_outlined" at bounding box center [549, 130] width 15 height 15
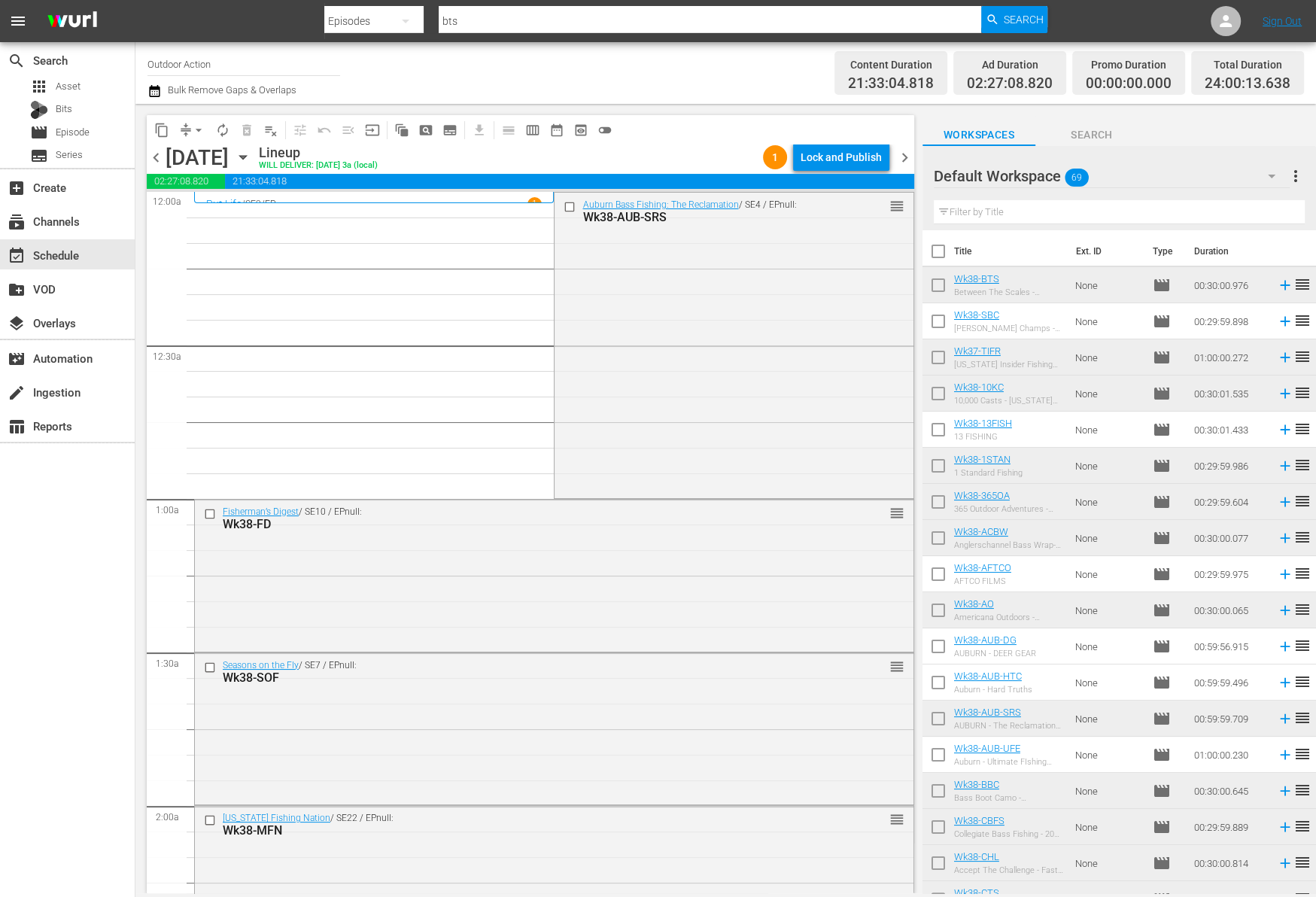
click at [822, 161] on div "Lock and Publish" at bounding box center [841, 157] width 81 height 27
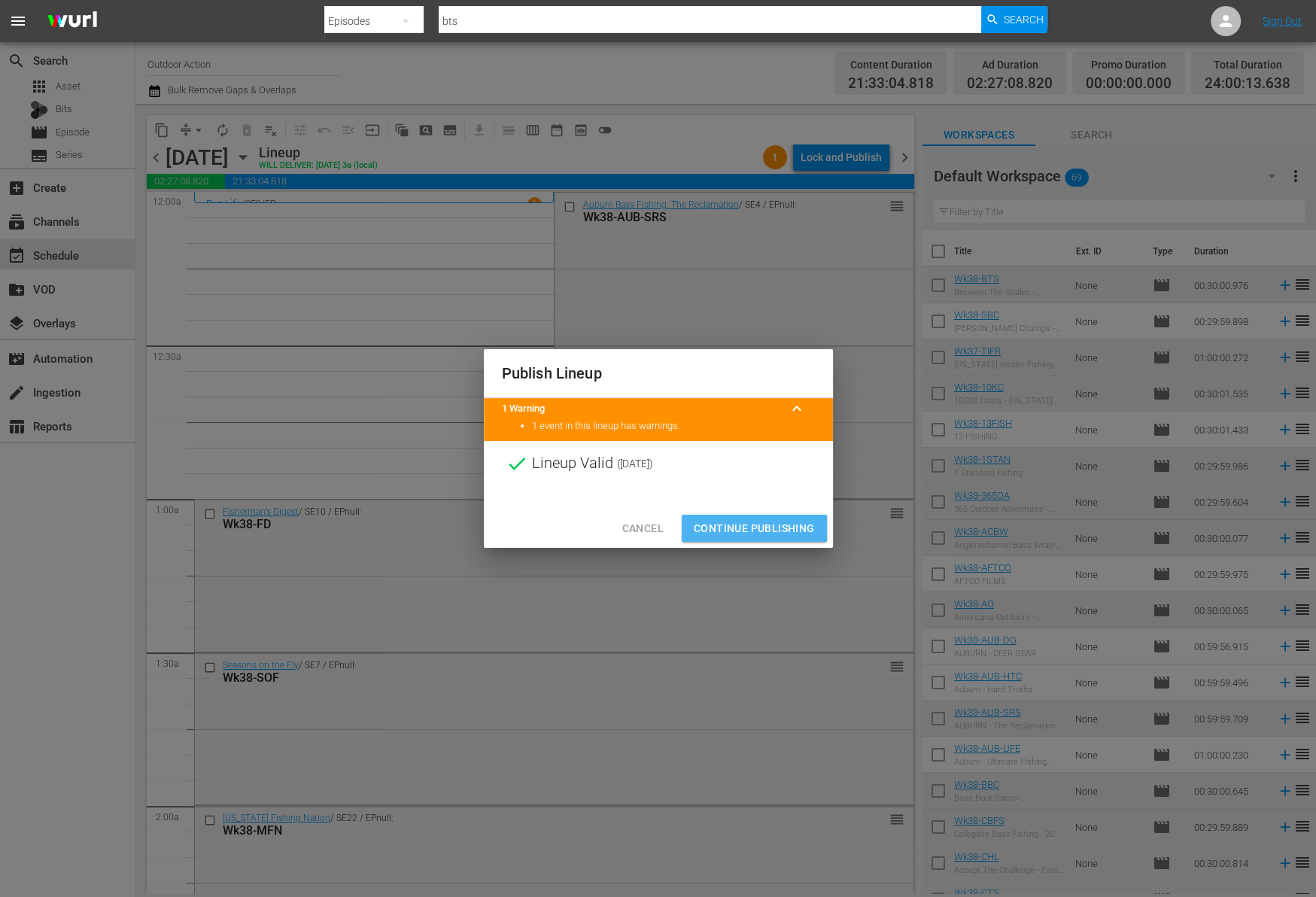
click at [738, 526] on span "Continue Publishing" at bounding box center [754, 528] width 121 height 19
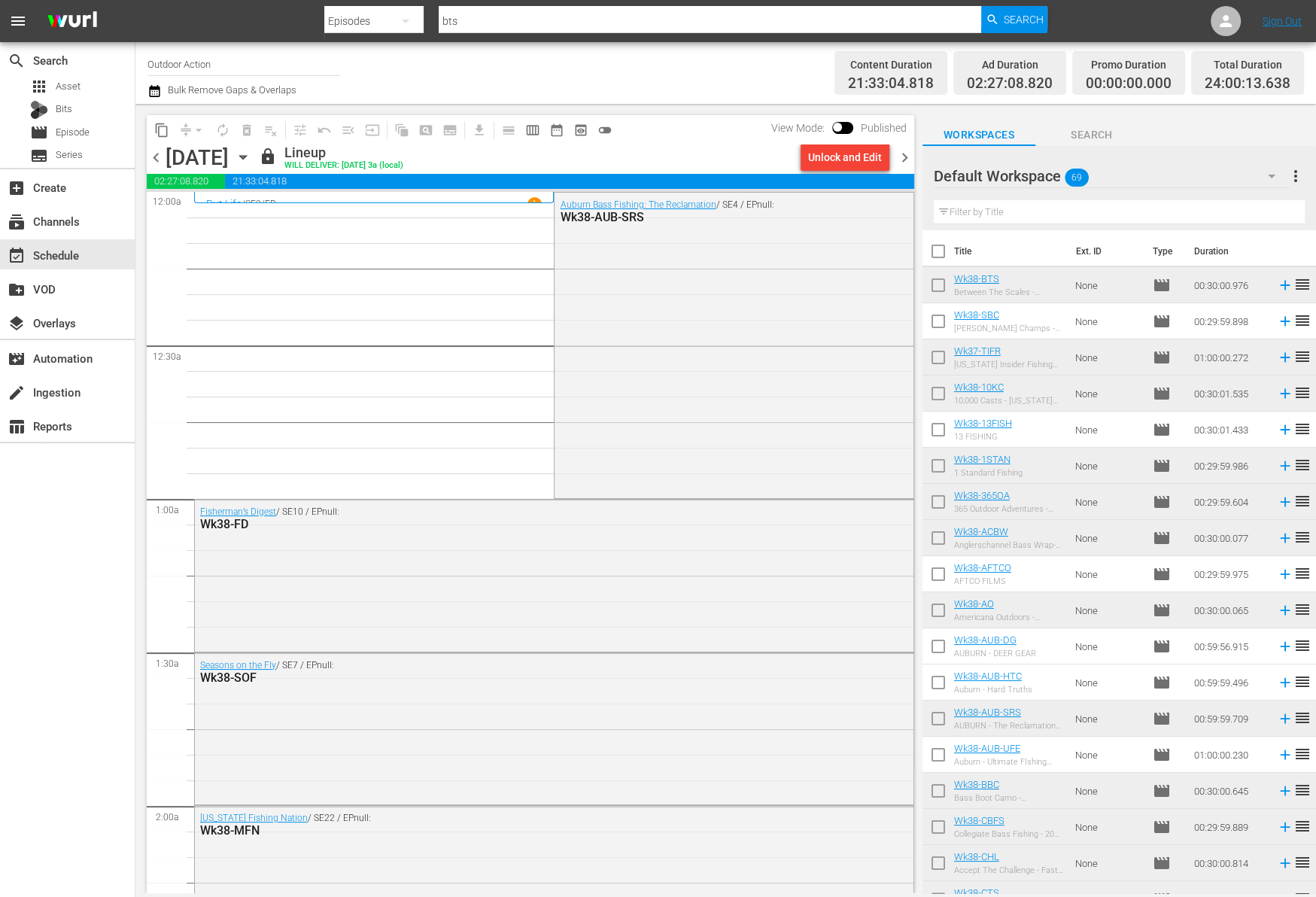
click at [159, 151] on span "chevron_left" at bounding box center [156, 157] width 19 height 19
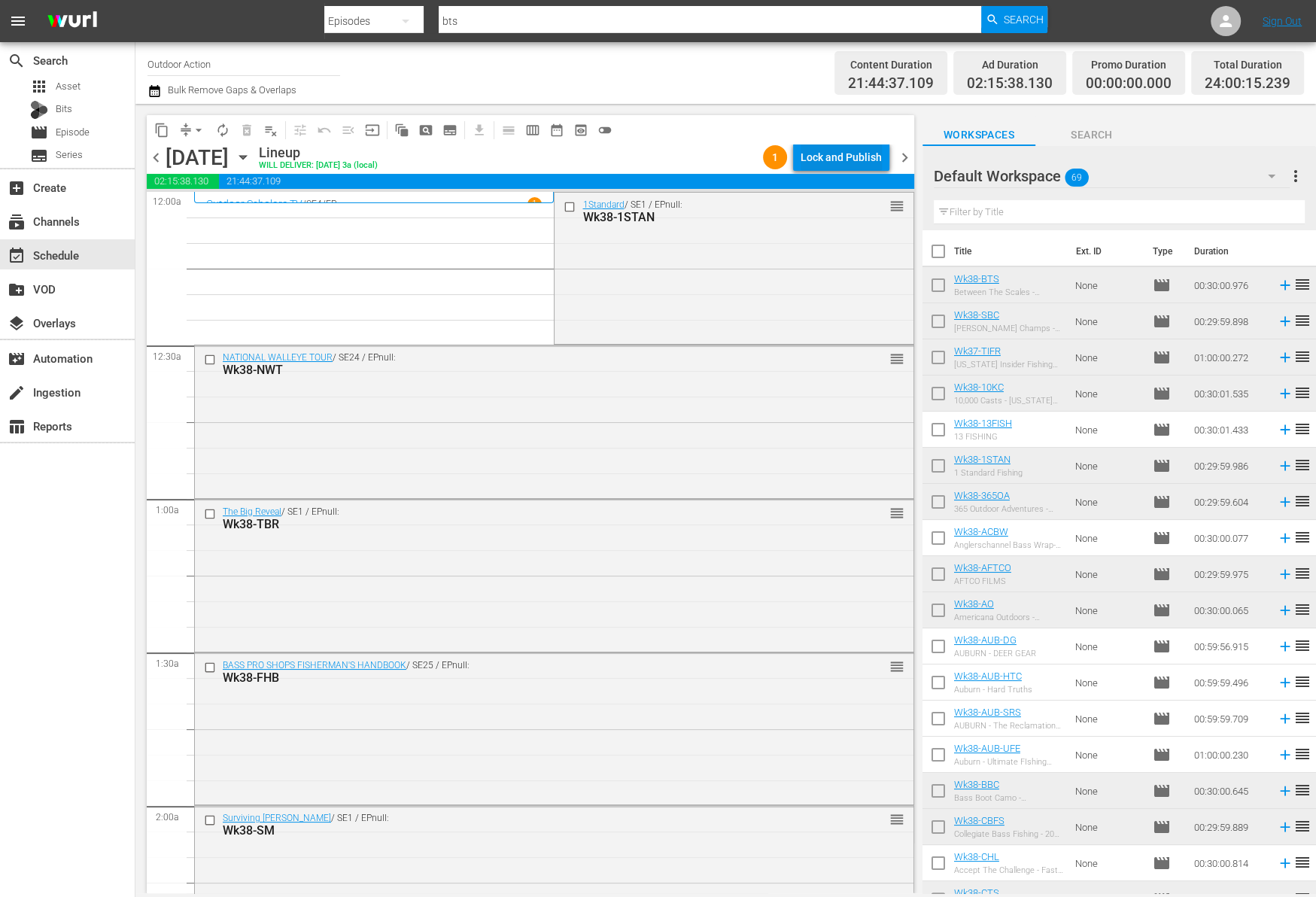
click at [844, 150] on div "Lock and Publish" at bounding box center [841, 157] width 81 height 27
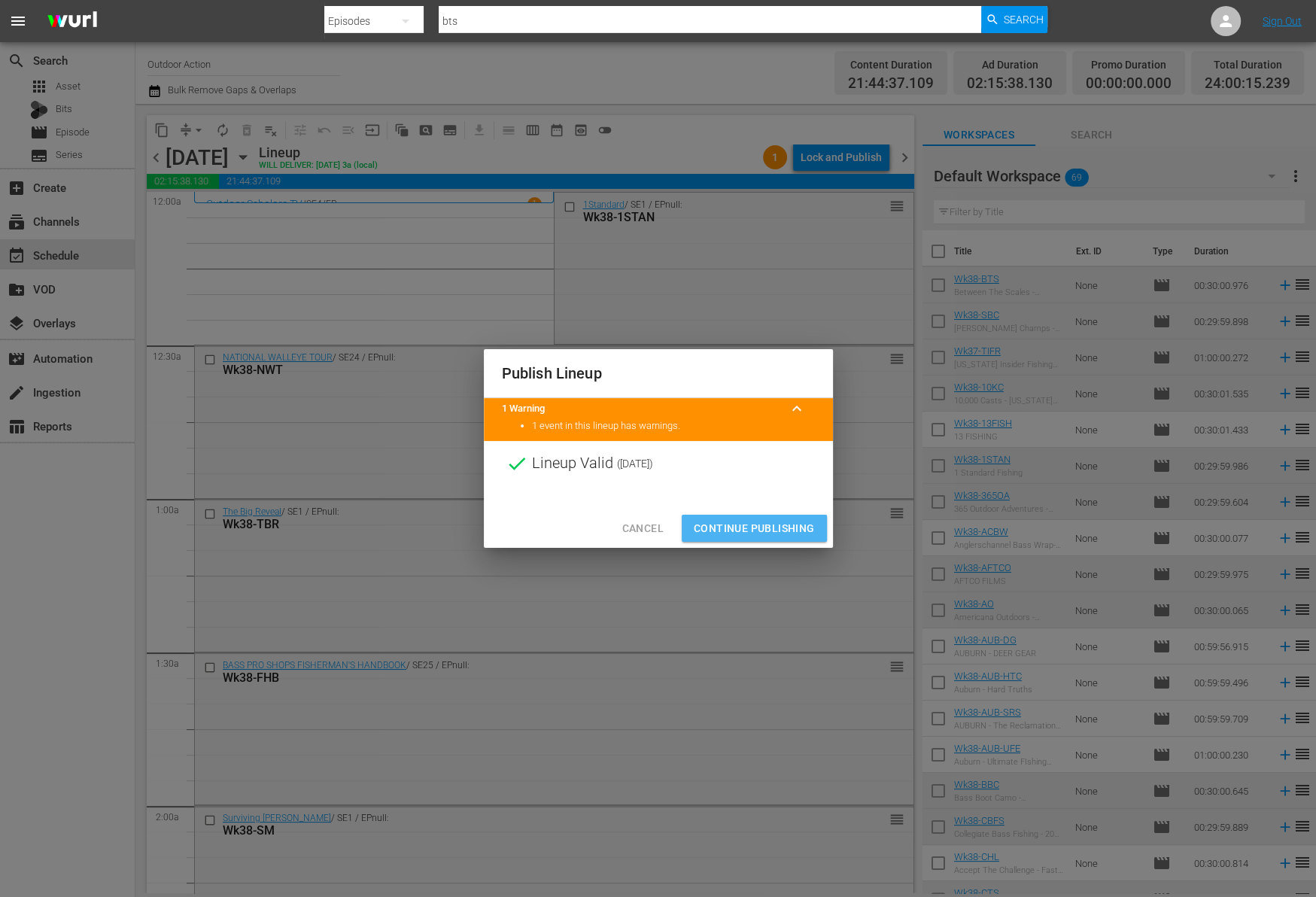
click at [760, 536] on span "Continue Publishing" at bounding box center [754, 528] width 121 height 19
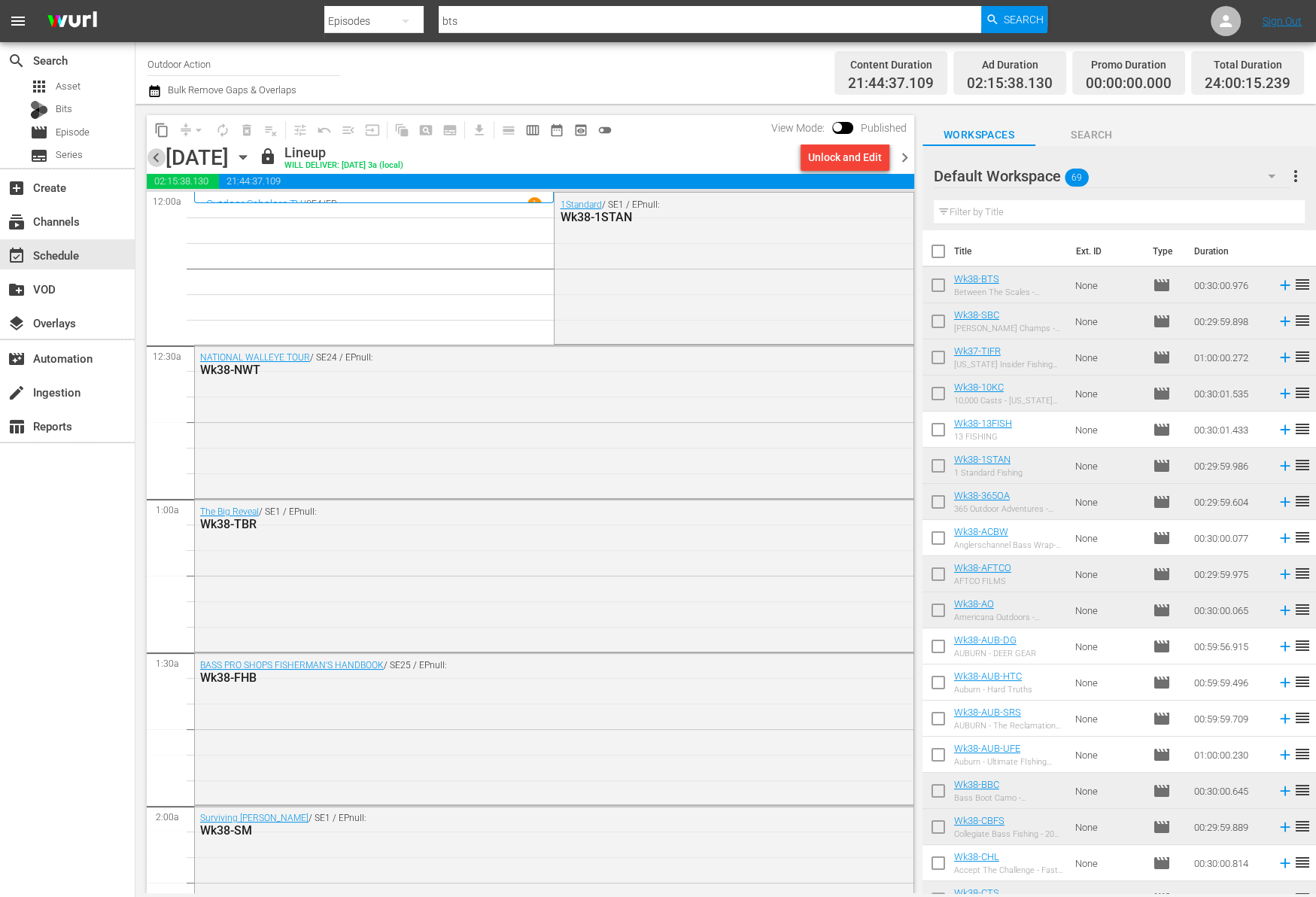
click at [153, 157] on span "chevron_left" at bounding box center [156, 157] width 19 height 19
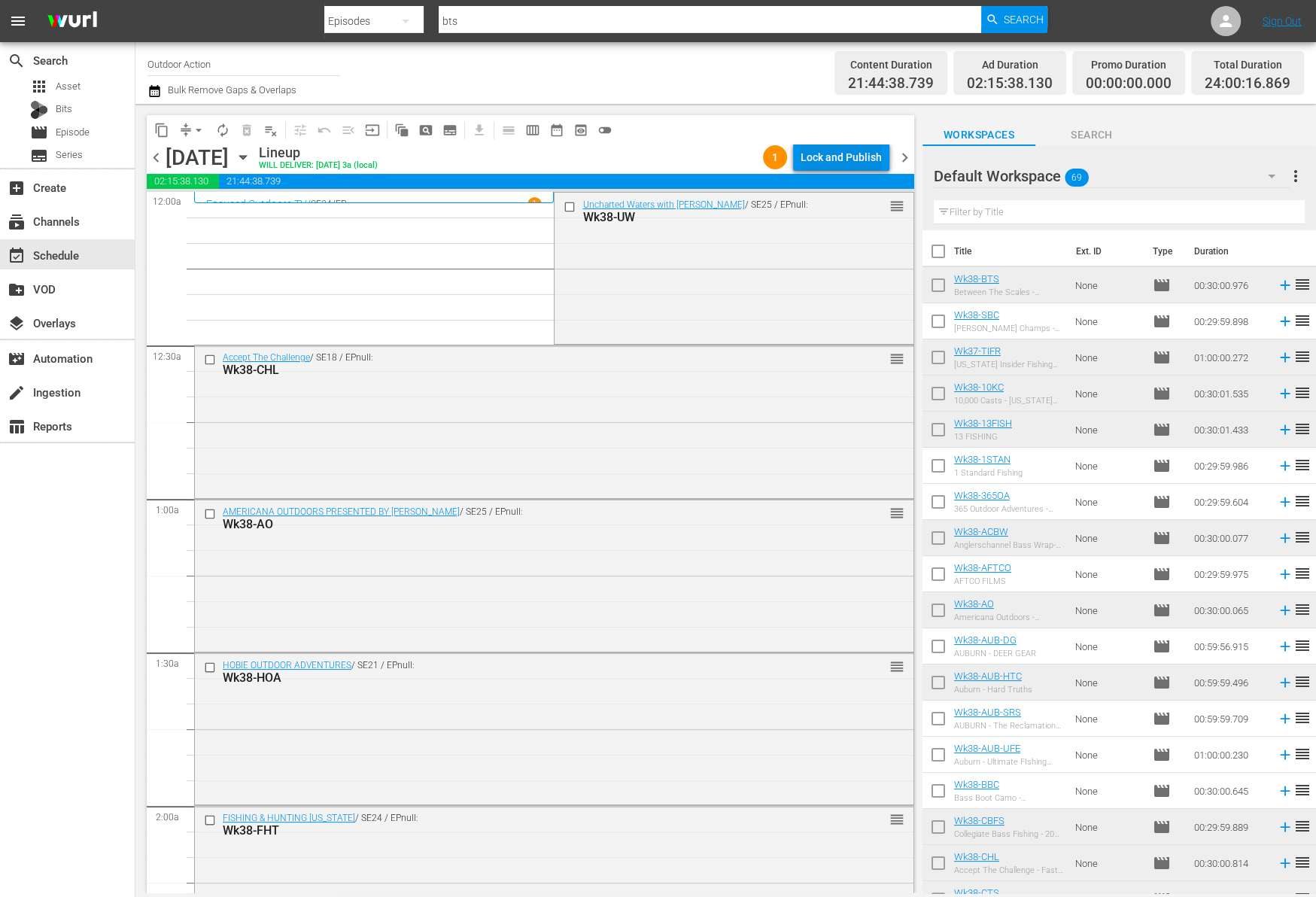
click at [819, 160] on div "Lock and Publish" at bounding box center [841, 157] width 81 height 27
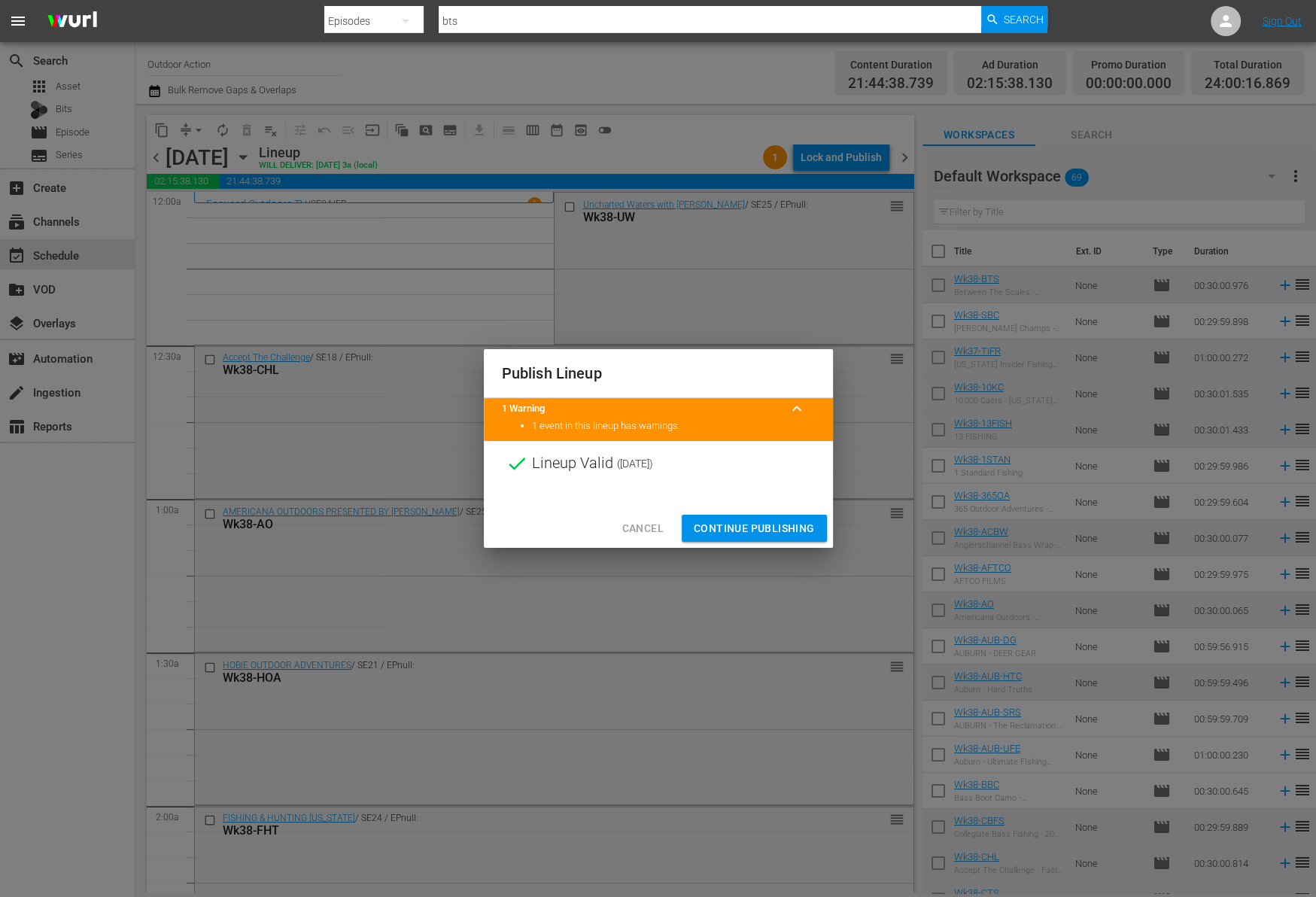
click at [770, 520] on span "Continue Publishing" at bounding box center [754, 528] width 121 height 19
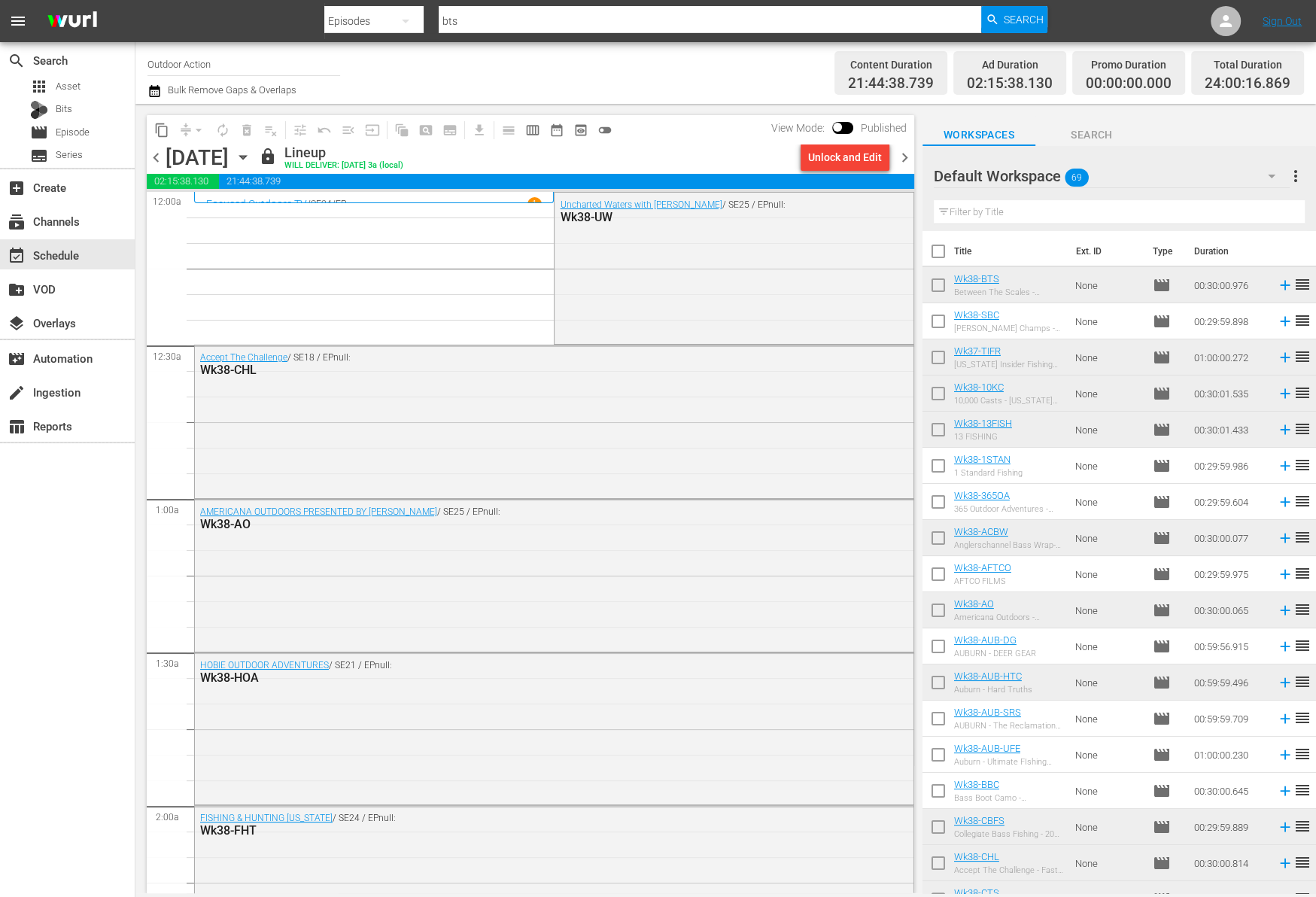
click at [161, 155] on span "chevron_left" at bounding box center [156, 157] width 19 height 19
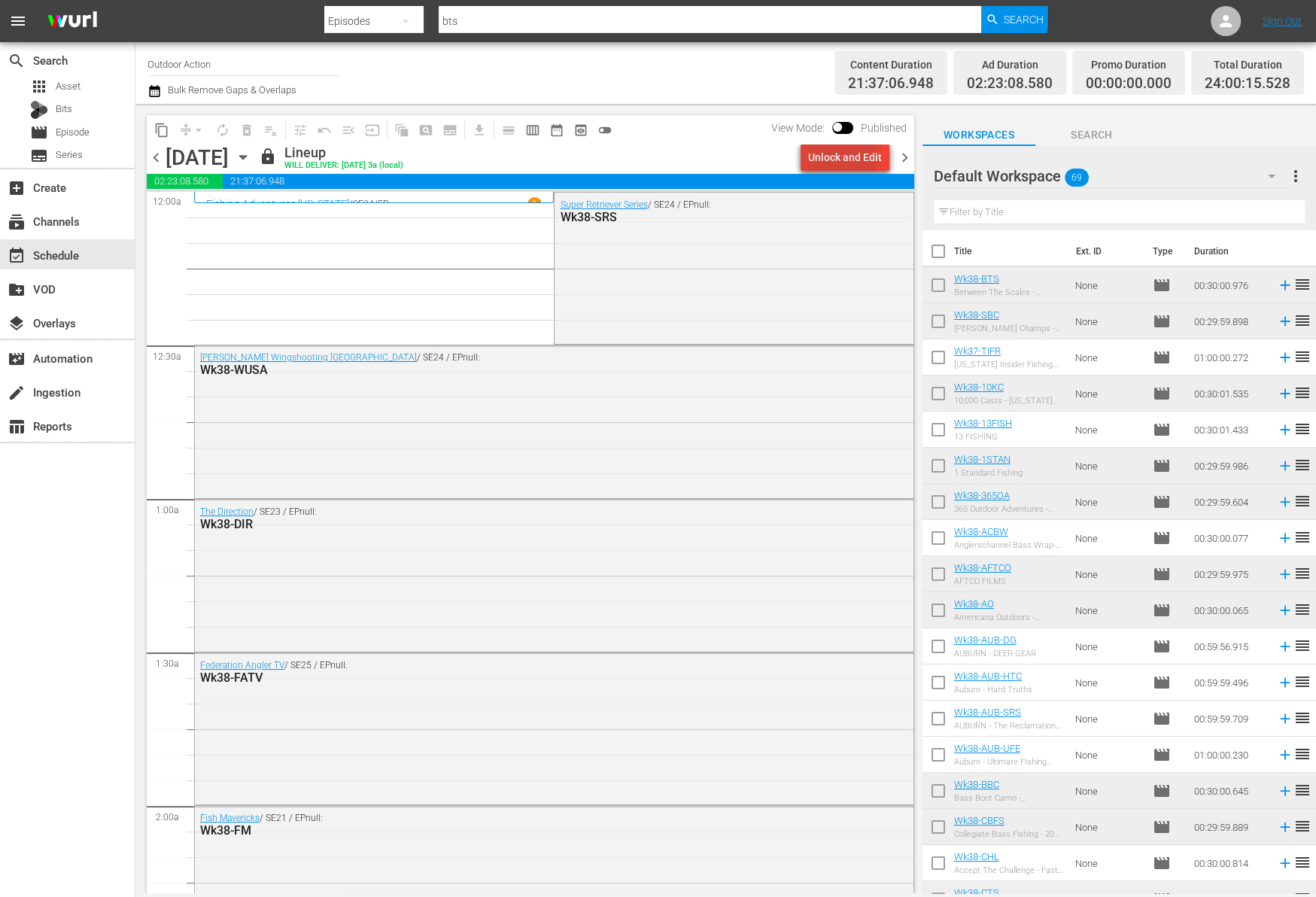
click at [818, 161] on div "Unlock and Edit" at bounding box center [844, 157] width 74 height 27
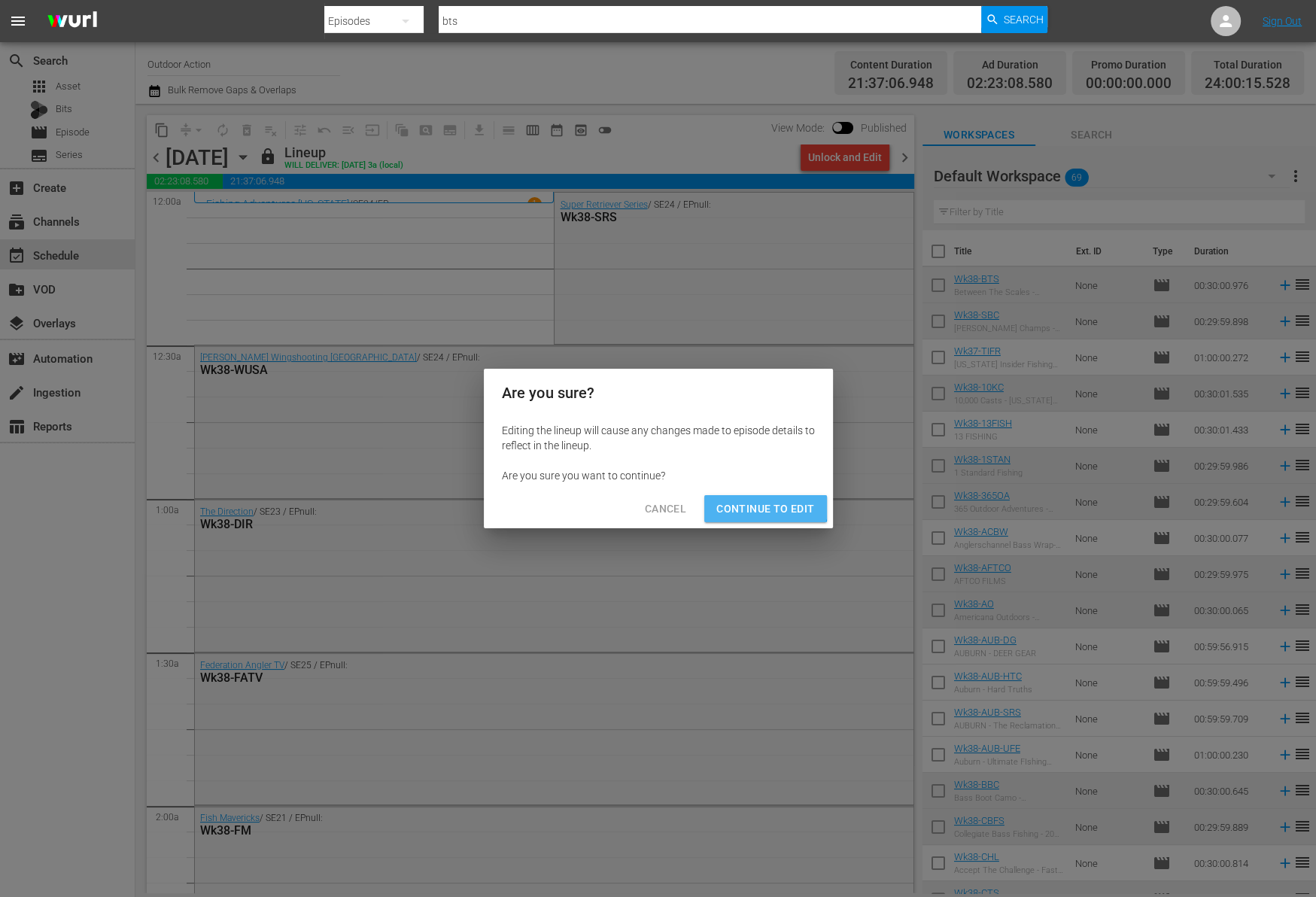
click at [742, 498] on button "Continue to Edit" at bounding box center [765, 509] width 122 height 28
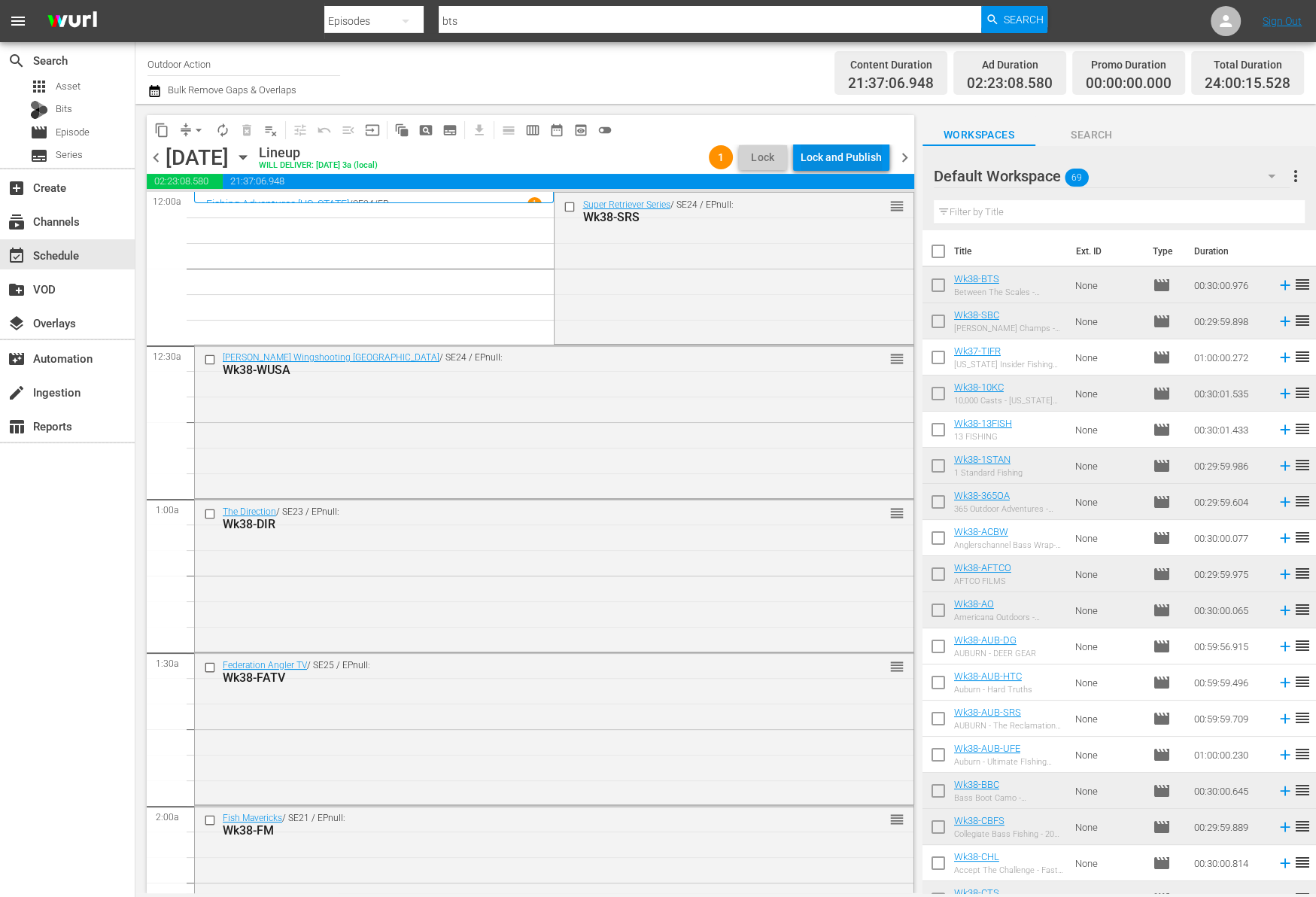
click at [826, 163] on div "Lock and Publish" at bounding box center [841, 157] width 81 height 27
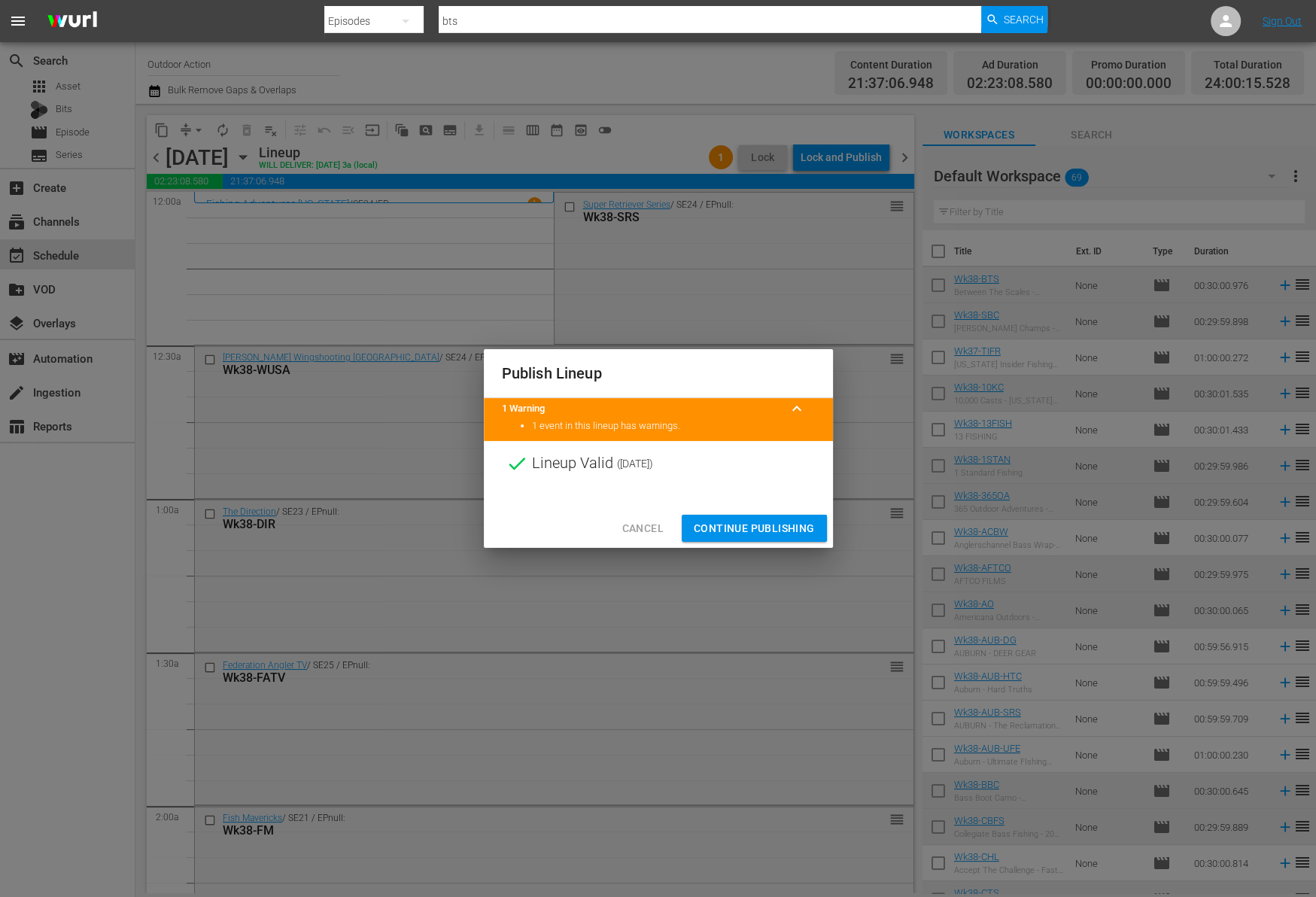
click at [737, 522] on span "Continue Publishing" at bounding box center [754, 528] width 121 height 19
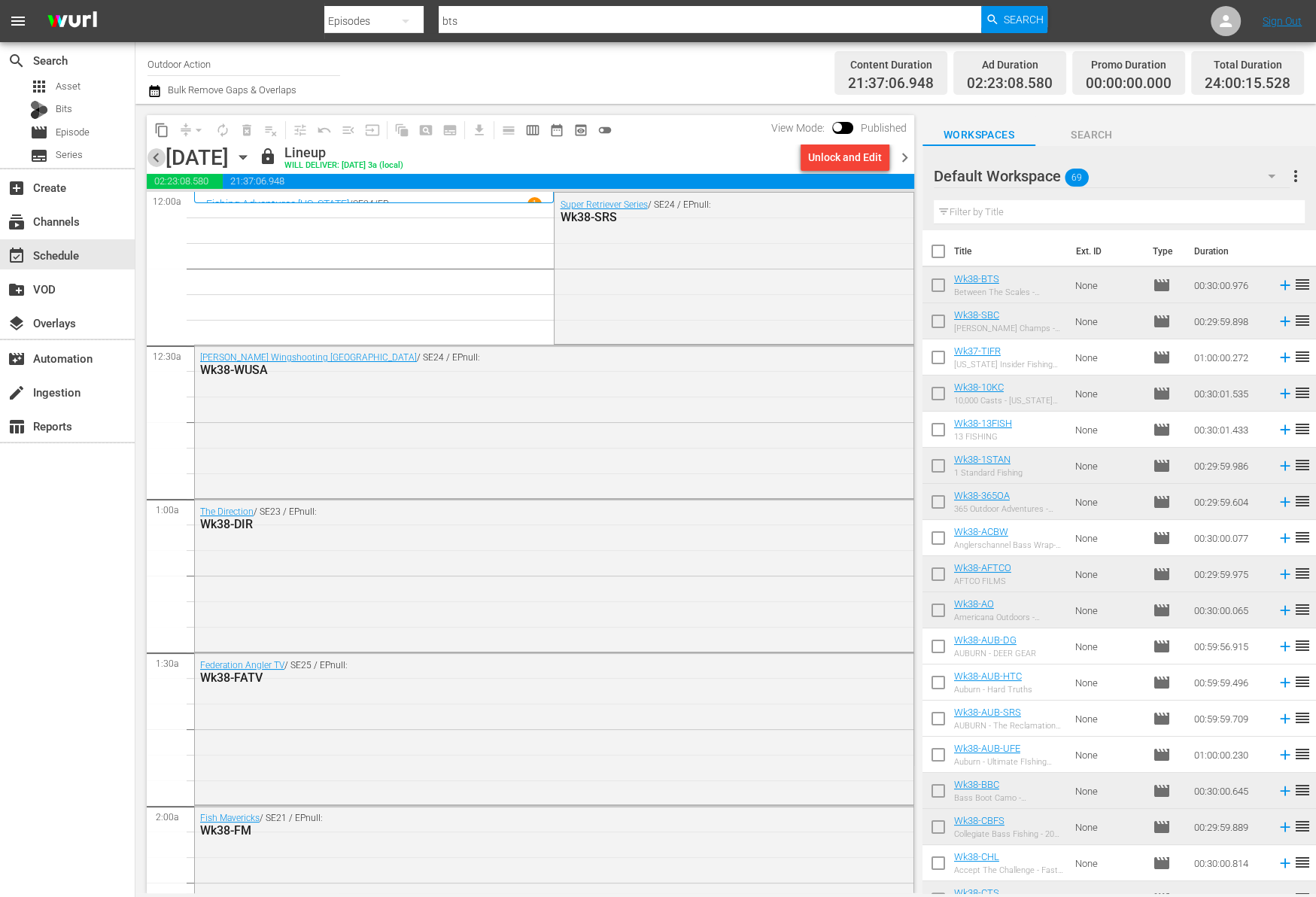
click at [157, 157] on span "chevron_left" at bounding box center [156, 157] width 19 height 19
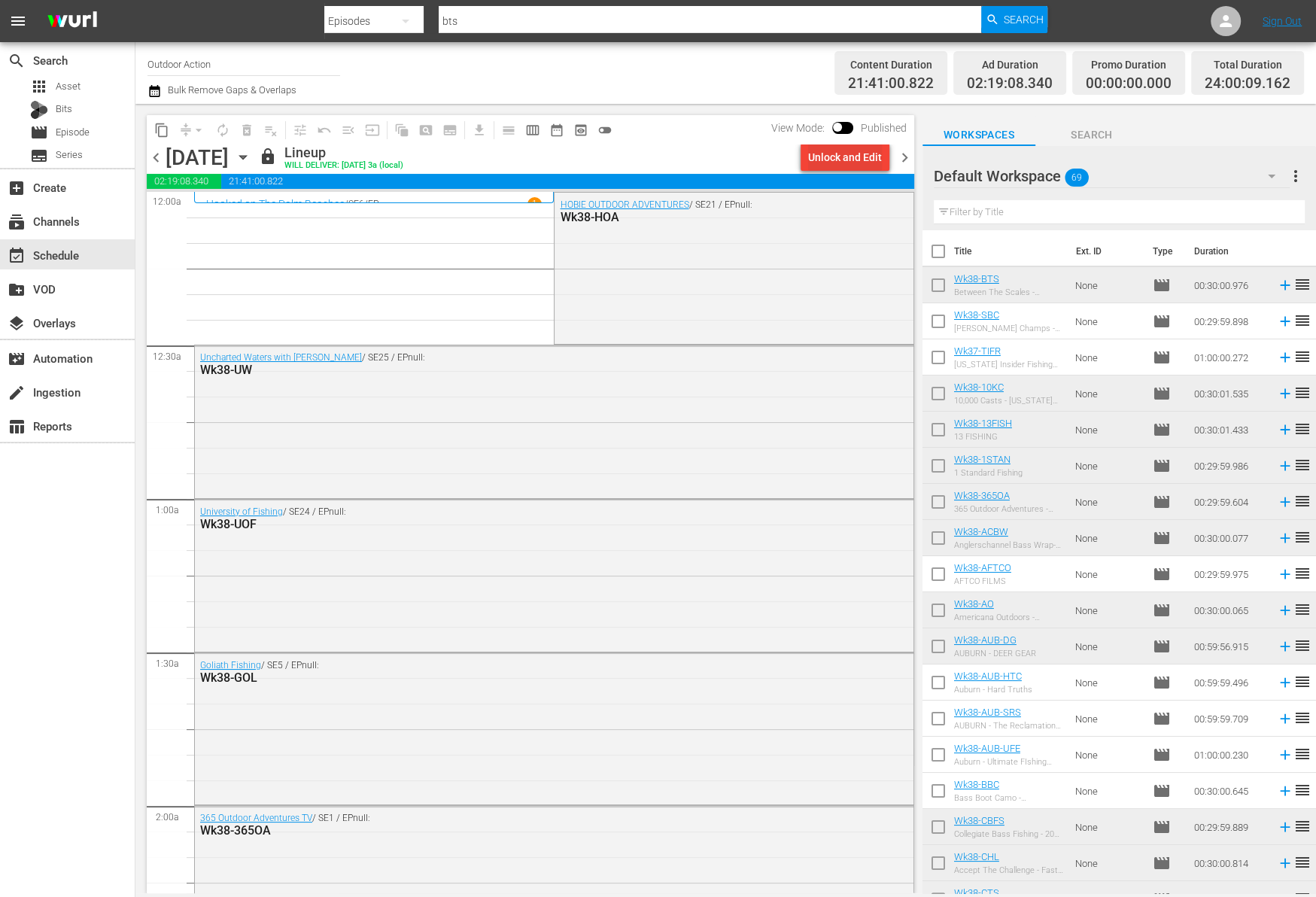
click at [831, 154] on div "Unlock and Edit" at bounding box center [844, 157] width 74 height 27
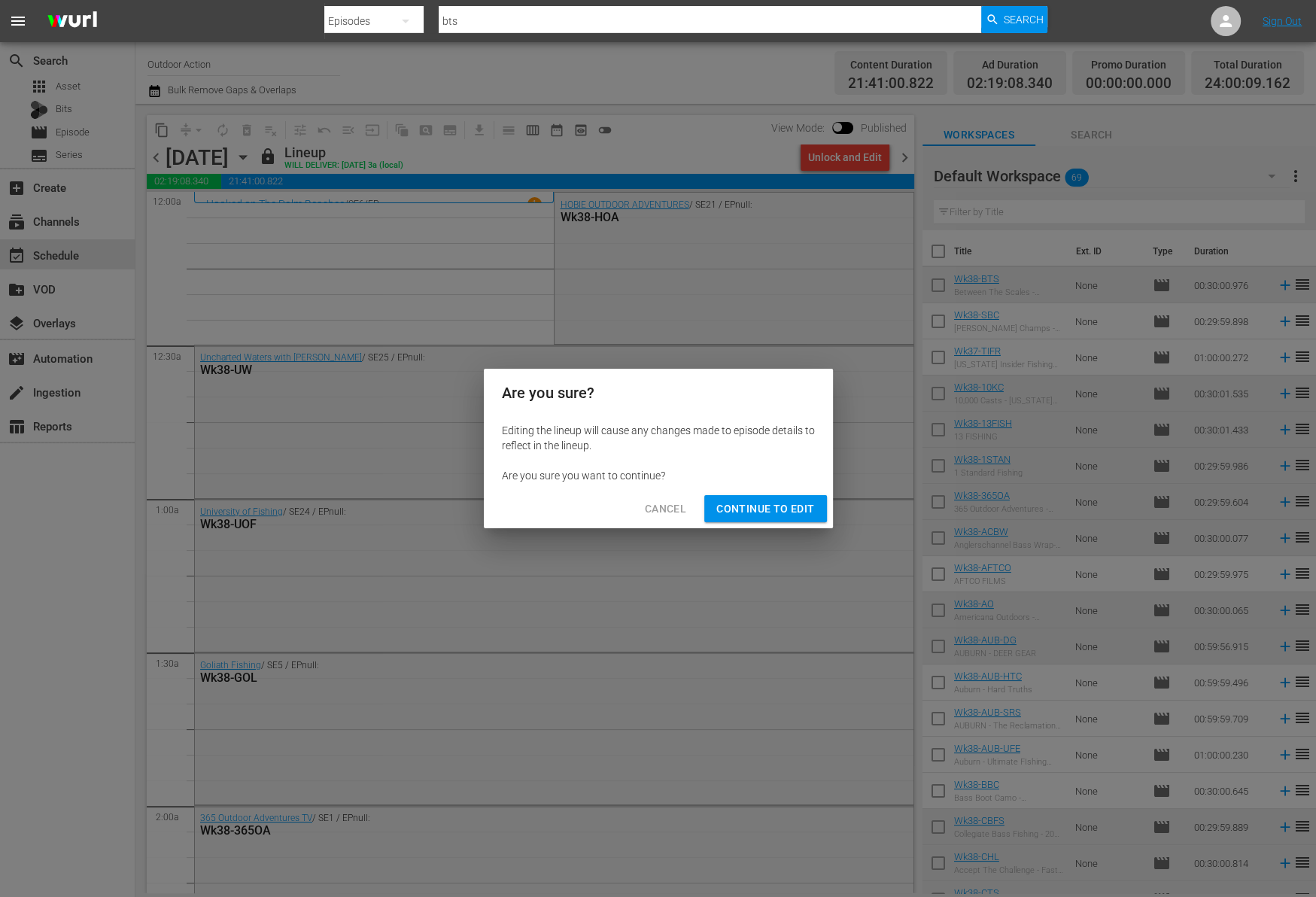
click at [745, 509] on span "Continue to Edit" at bounding box center [764, 509] width 98 height 19
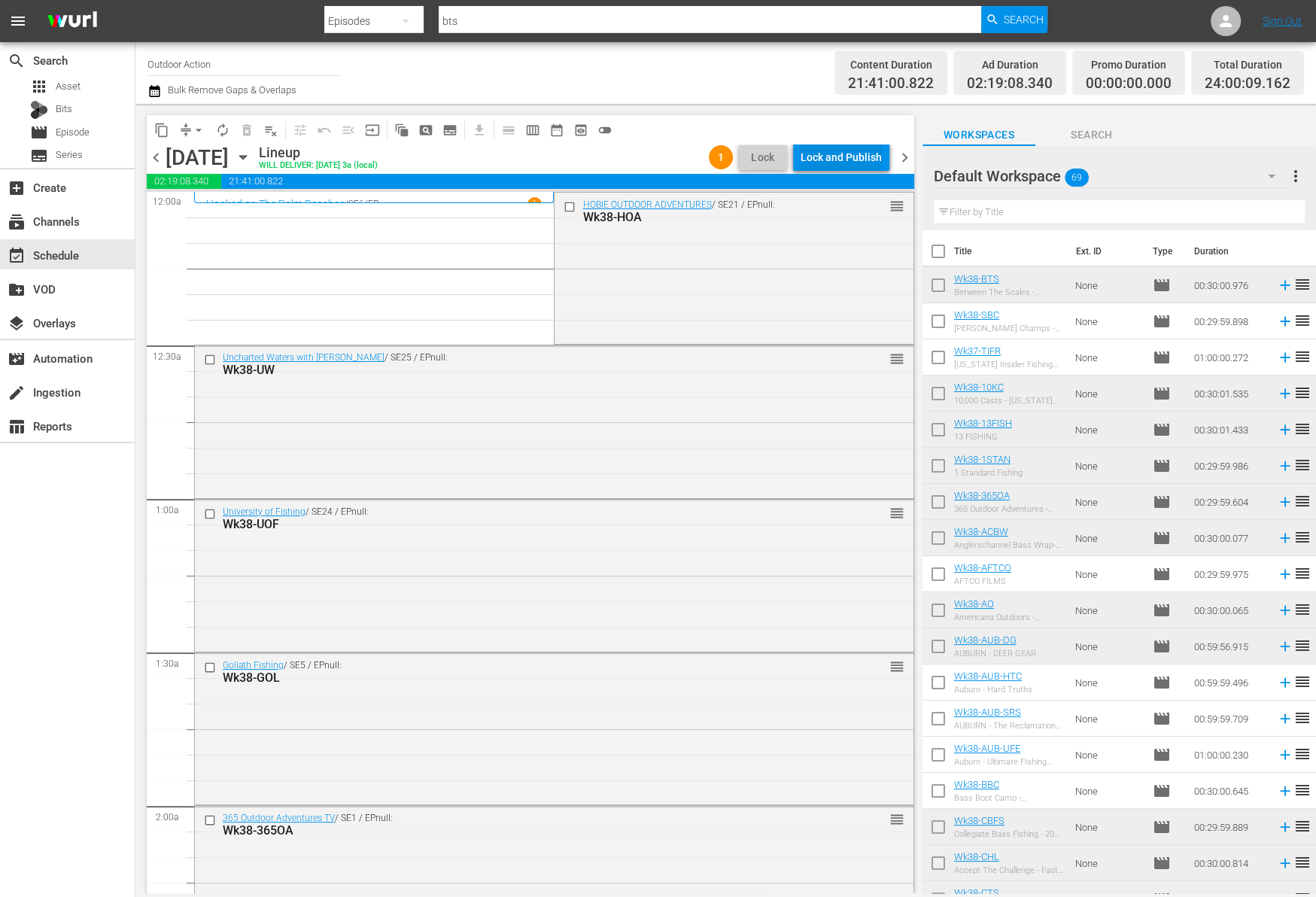
click at [839, 158] on div "Lock and Publish" at bounding box center [841, 157] width 81 height 27
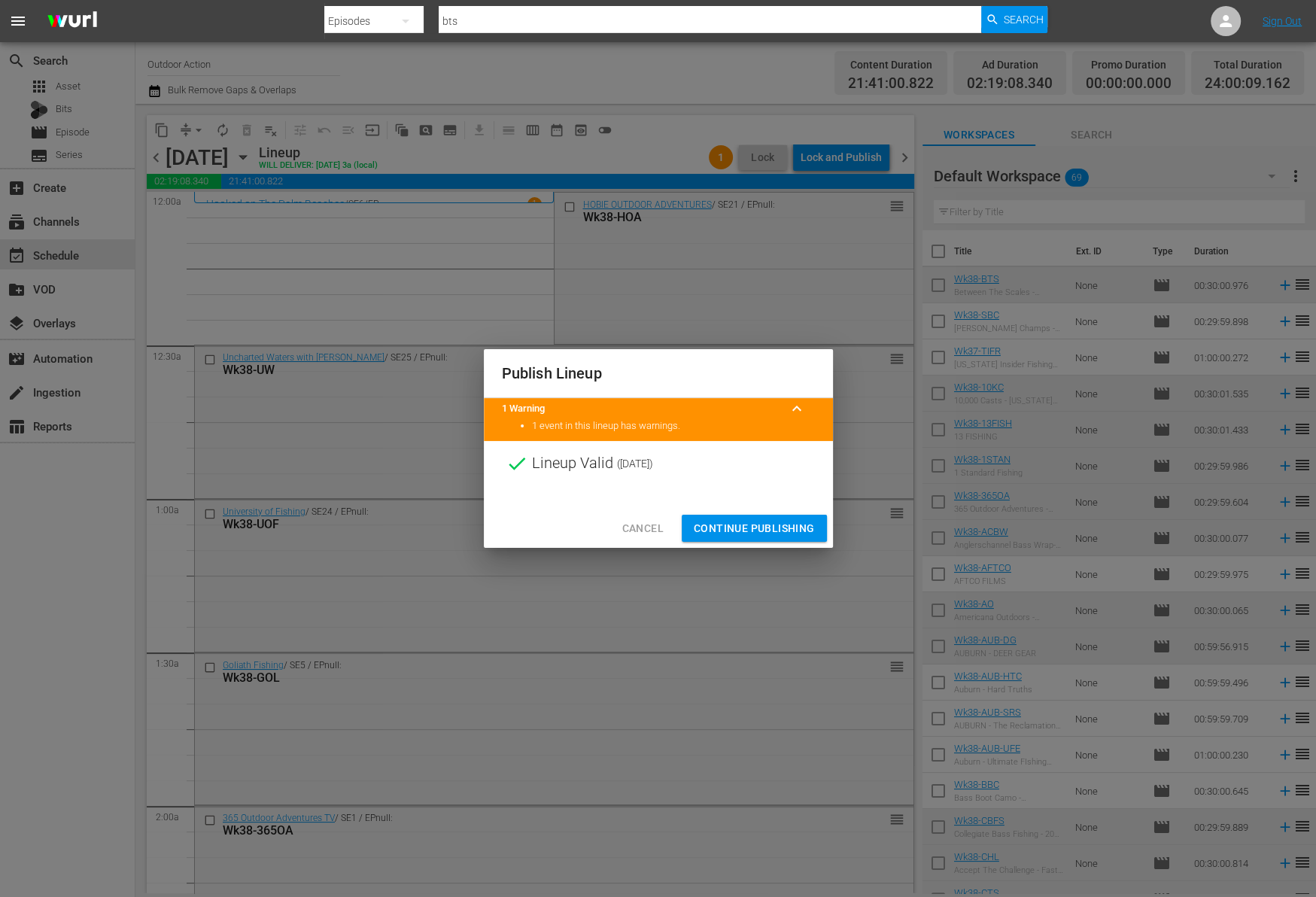
click at [745, 517] on button "Continue Publishing" at bounding box center [754, 528] width 145 height 28
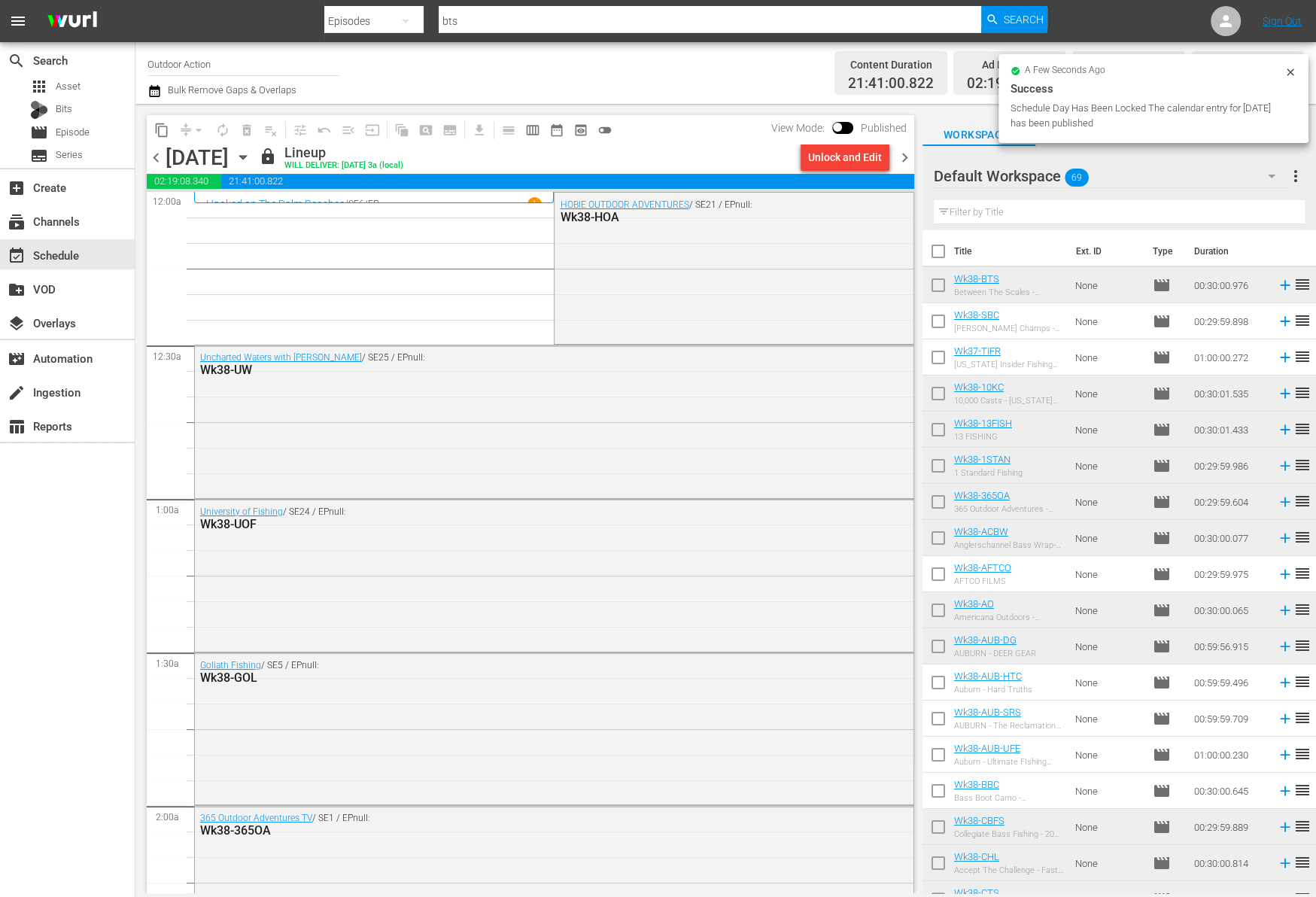
click at [158, 157] on span "chevron_left" at bounding box center [156, 157] width 19 height 19
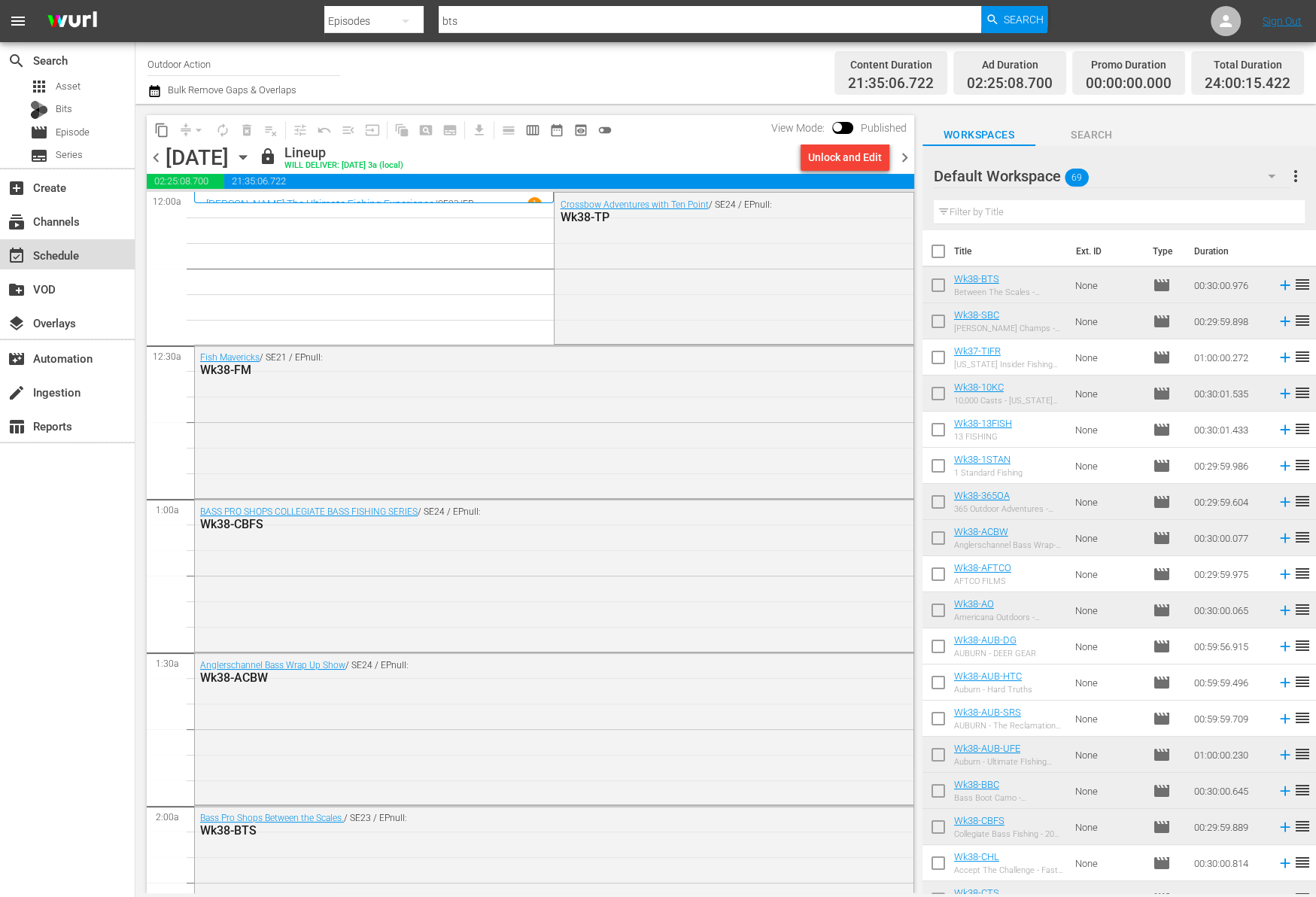
click at [78, 252] on div "event_available Schedule" at bounding box center [42, 253] width 84 height 14
